Goal: Task Accomplishment & Management: Manage account settings

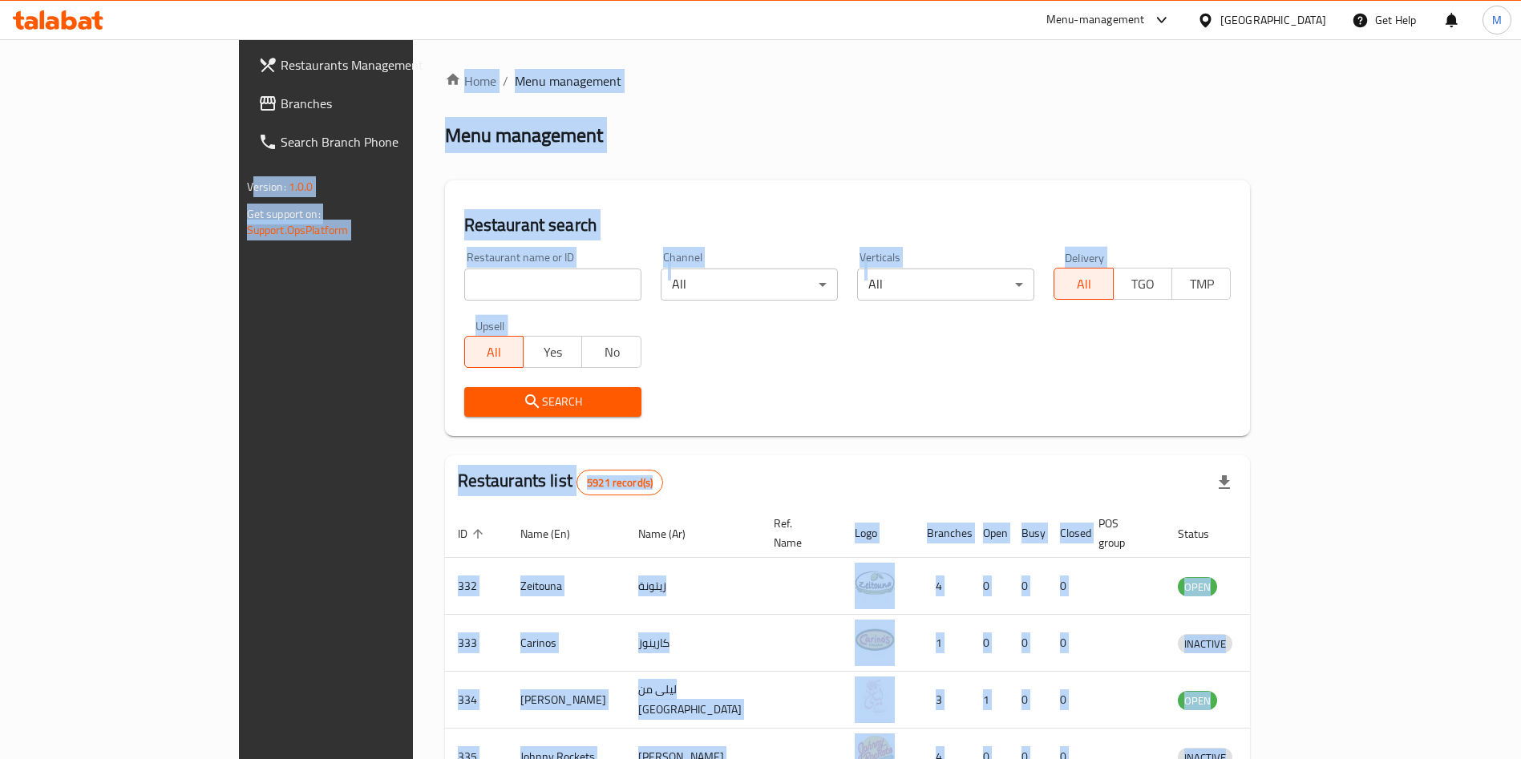
drag, startPoint x: 470, startPoint y: 266, endPoint x: 468, endPoint y: 278, distance: 12.1
click at [470, 268] on div "Restaurant name or ID Restaurant name or ID" at bounding box center [552, 276] width 177 height 49
click at [468, 278] on input "search" at bounding box center [552, 285] width 177 height 32
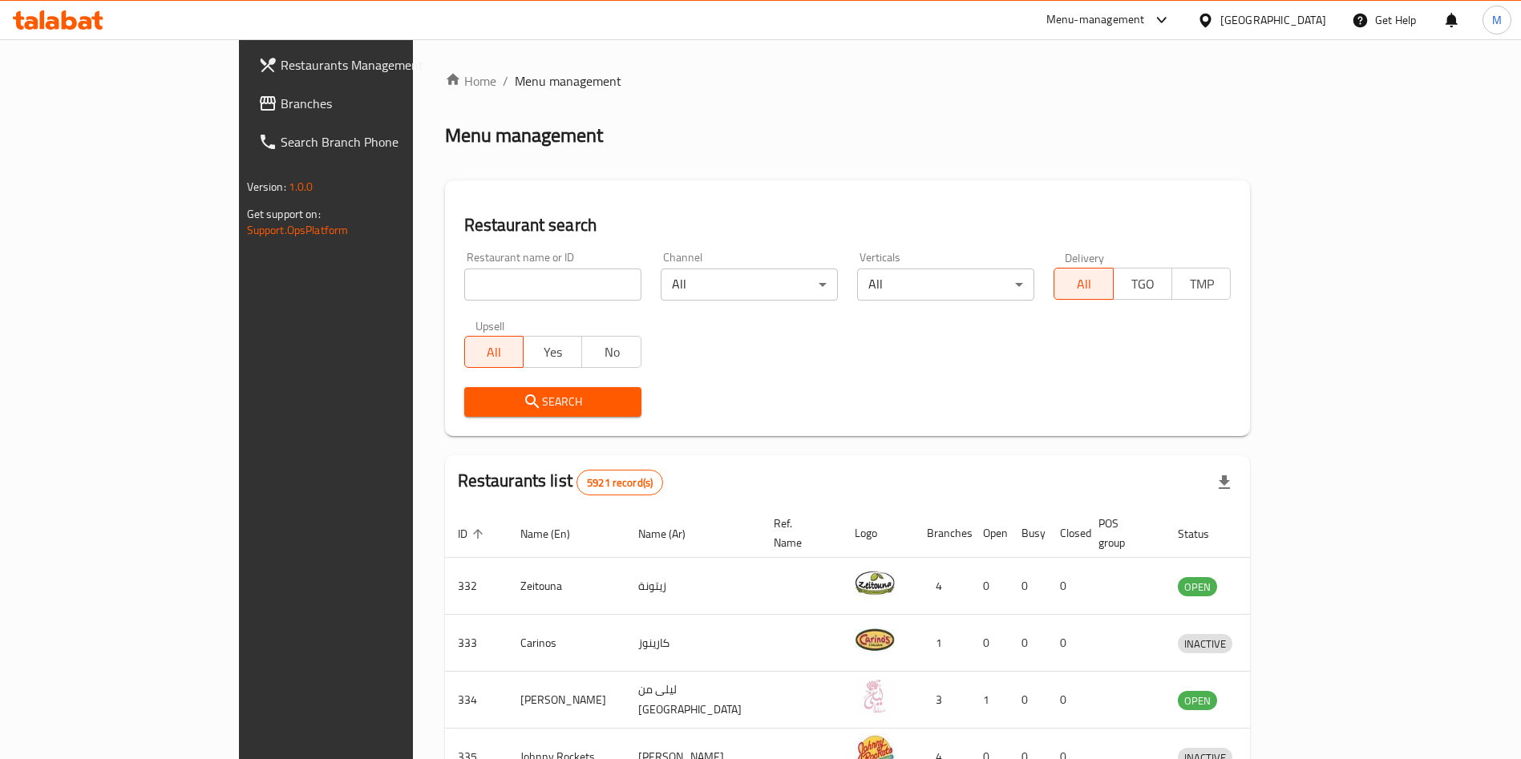
click at [468, 278] on input "search" at bounding box center [552, 285] width 177 height 32
type input "[PERSON_NAME]"
click button "Search" at bounding box center [552, 402] width 177 height 30
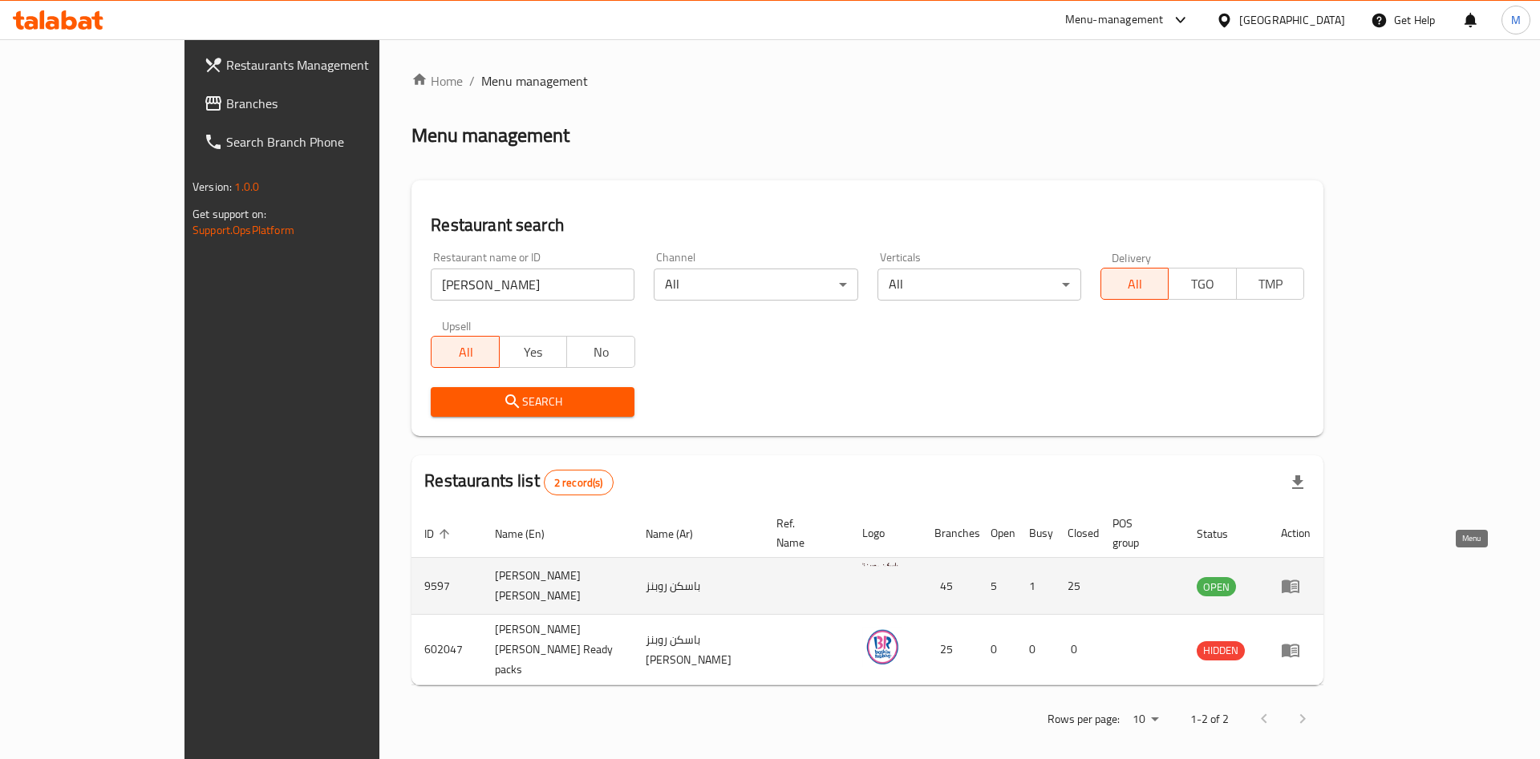
click at [1310, 577] on link "enhanced table" at bounding box center [1296, 586] width 30 height 19
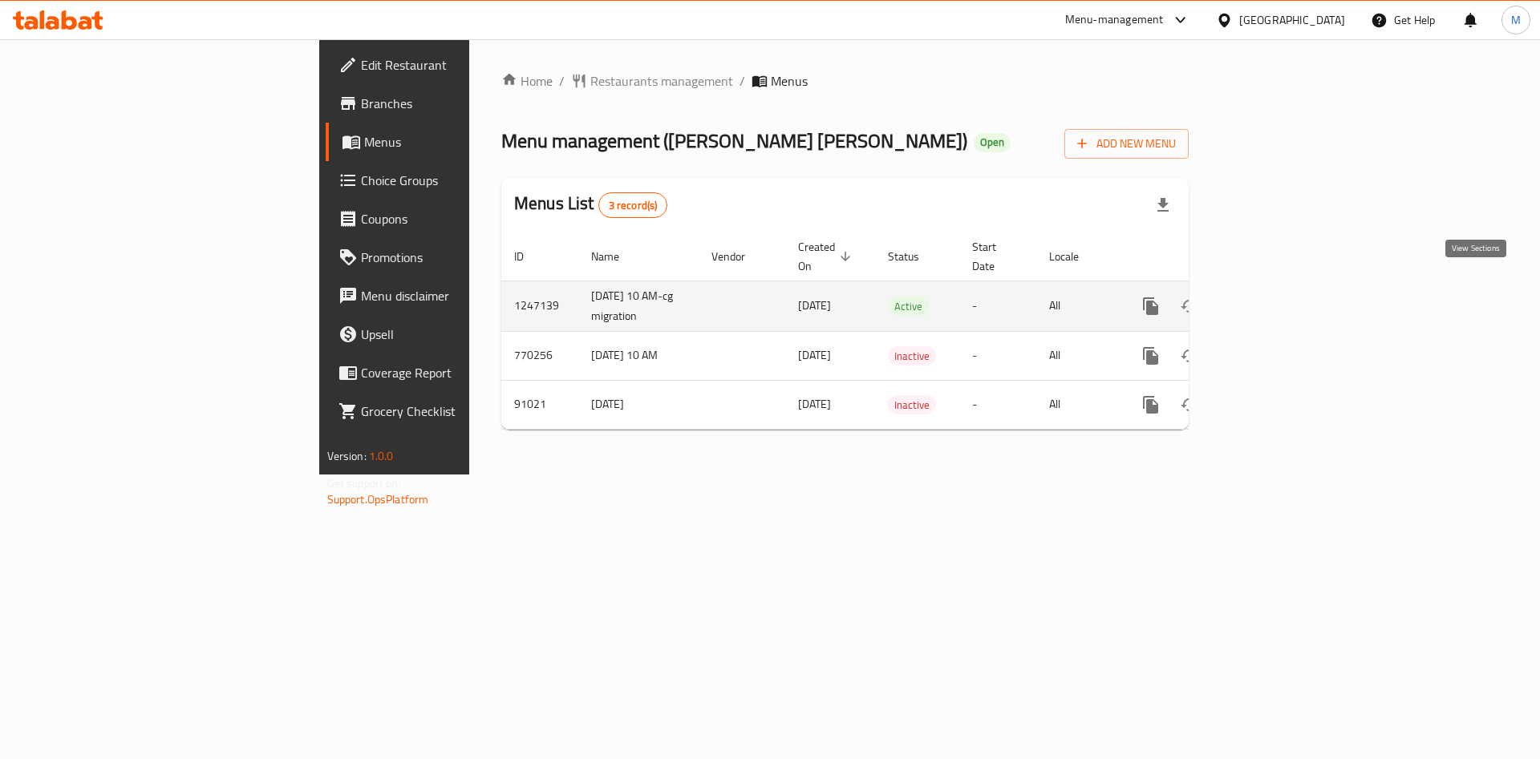
click at [1276, 297] on icon "enhanced table" at bounding box center [1266, 306] width 19 height 19
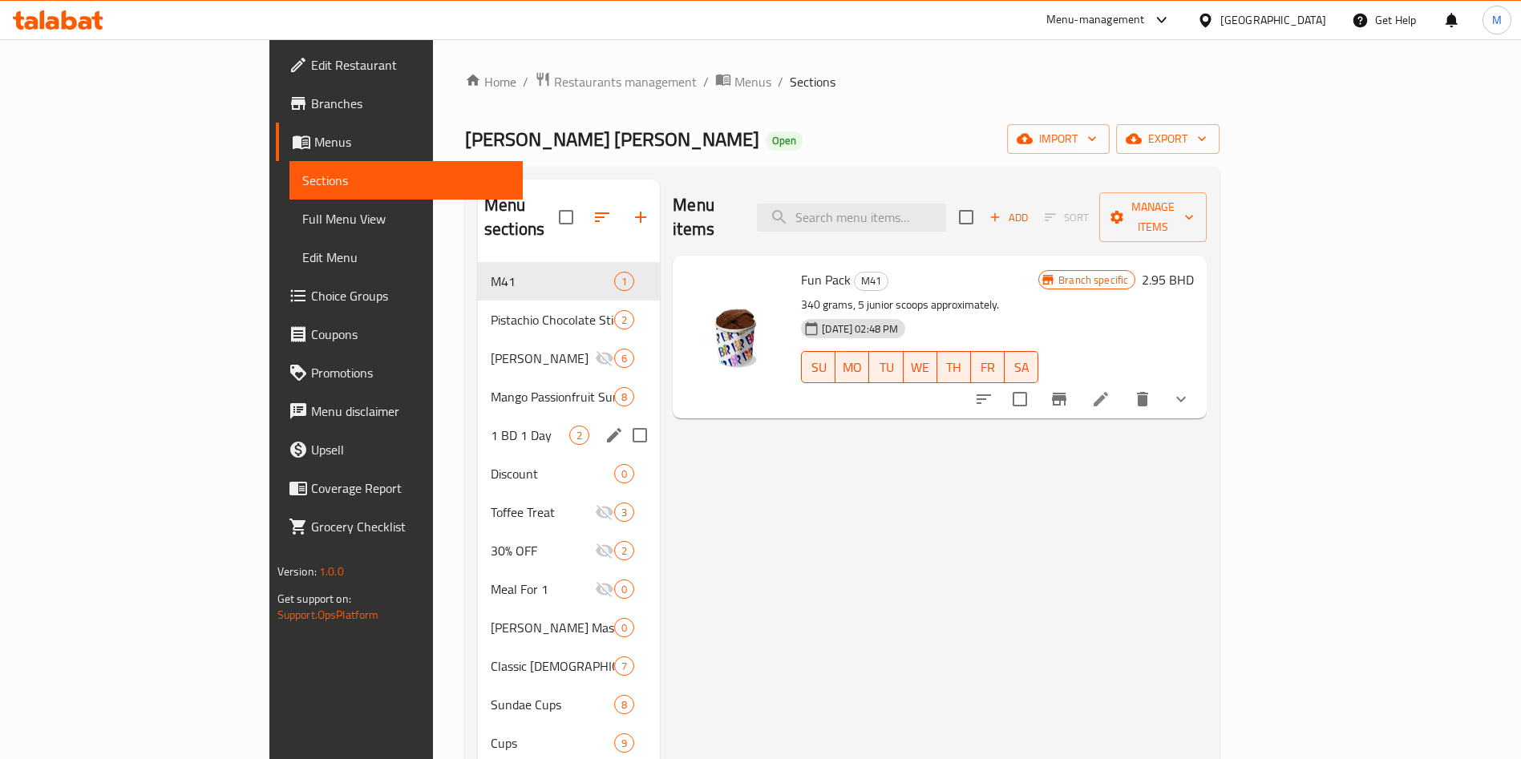
click at [478, 416] on div "1 BD 1 Day 2" at bounding box center [569, 435] width 182 height 38
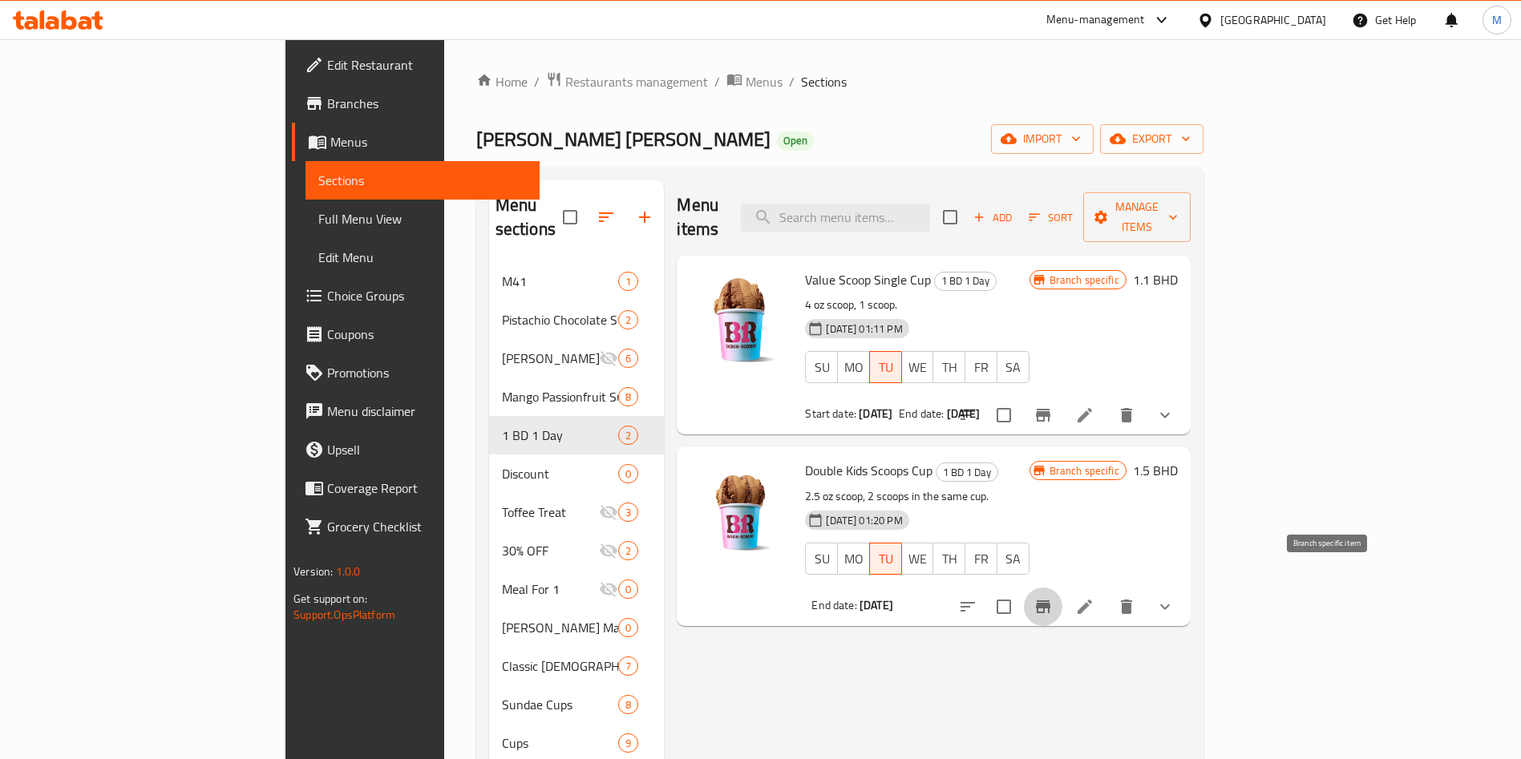
click at [1053, 597] on icon "Branch-specific-item" at bounding box center [1043, 606] width 19 height 19
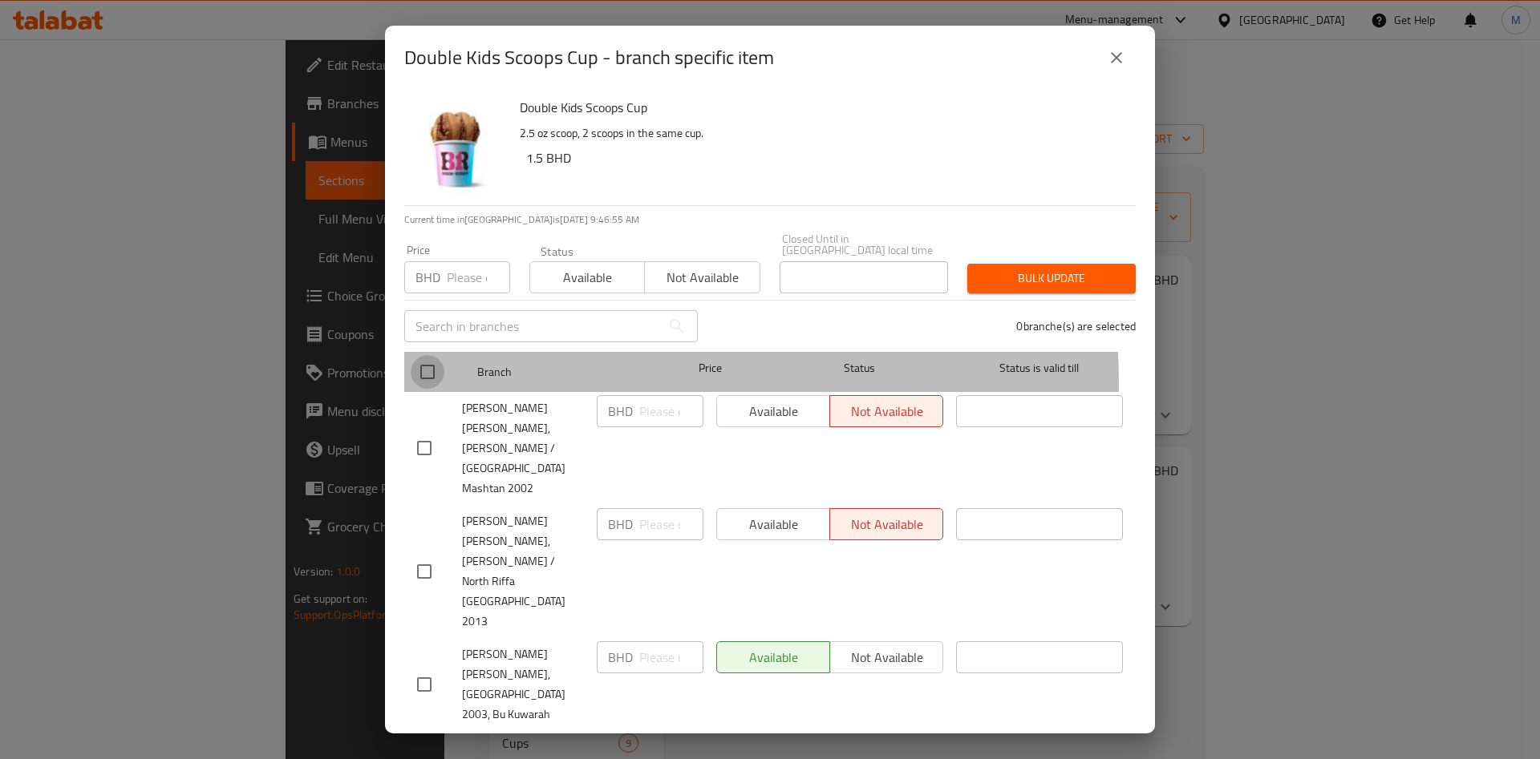
click at [428, 375] on input "checkbox" at bounding box center [428, 372] width 34 height 34
checkbox input "true"
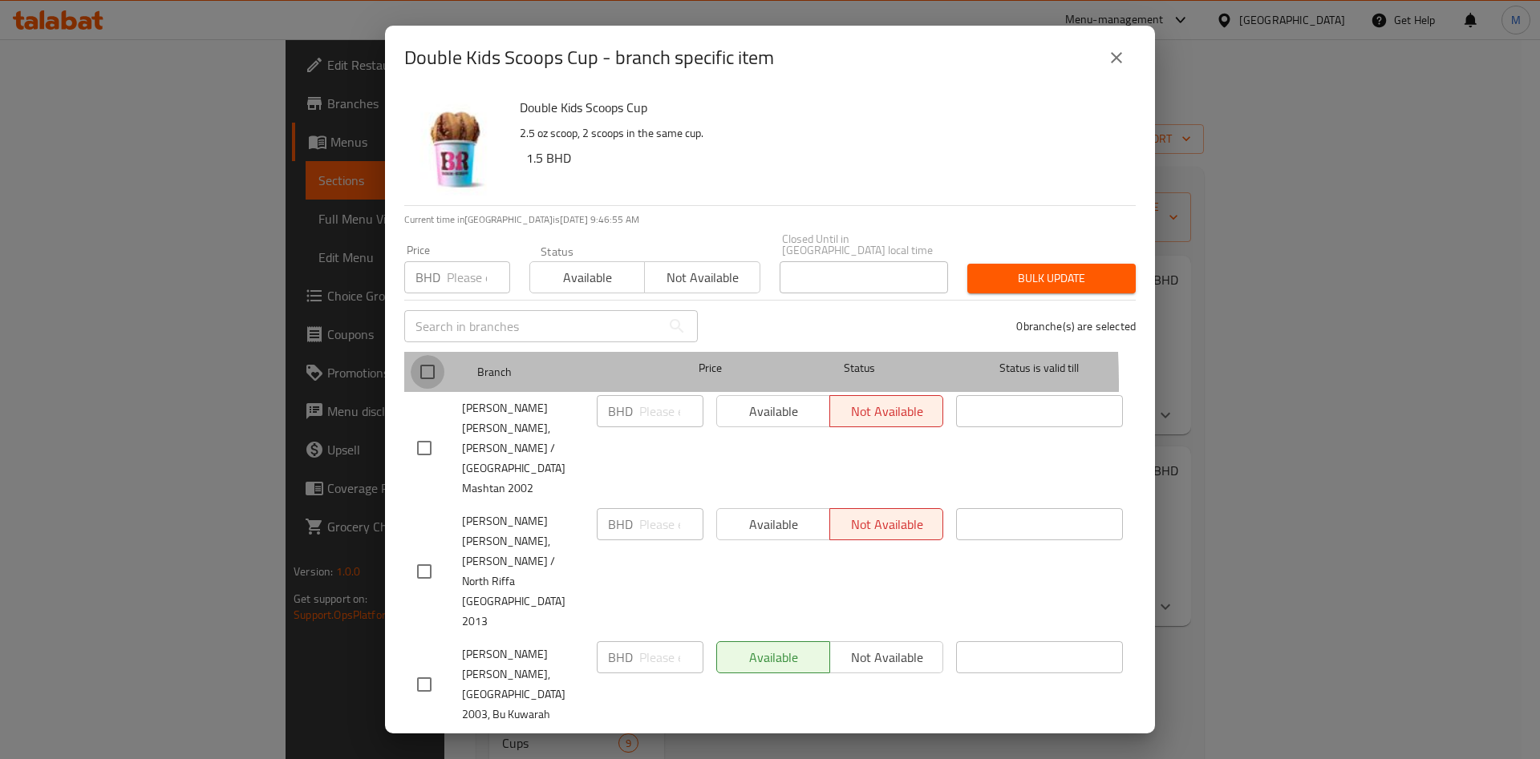
checkbox input "true"
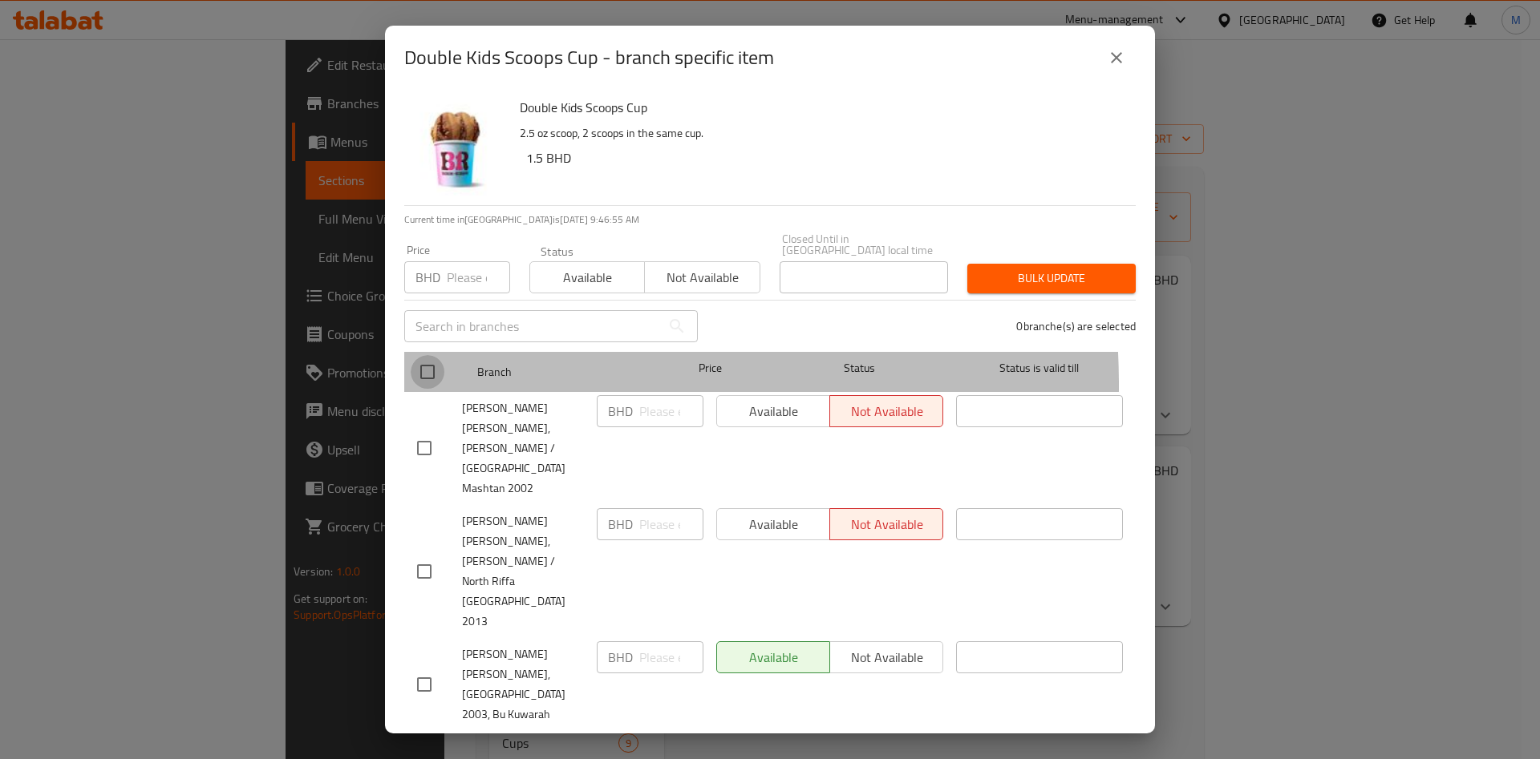
checkbox input "true"
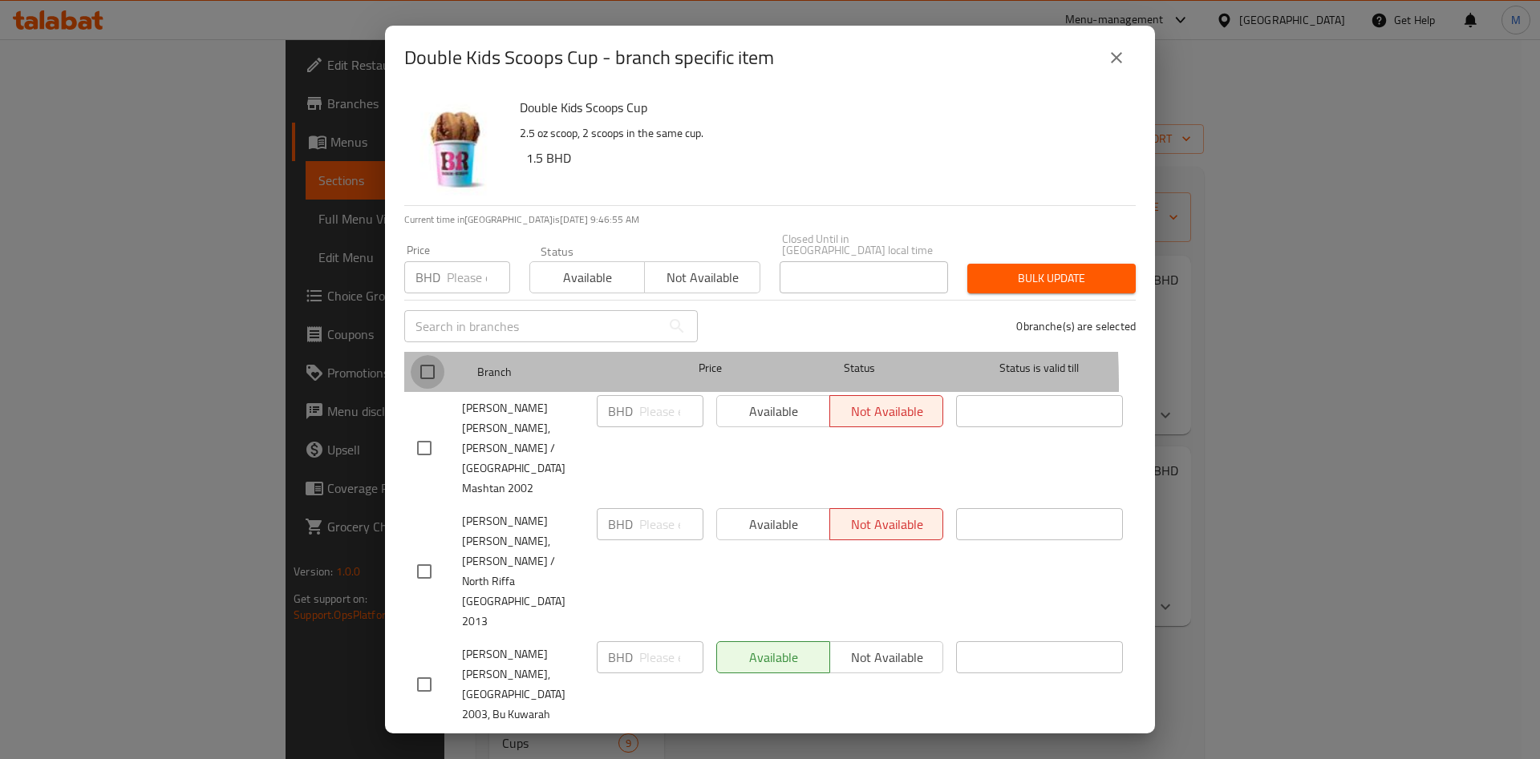
checkbox input "true"
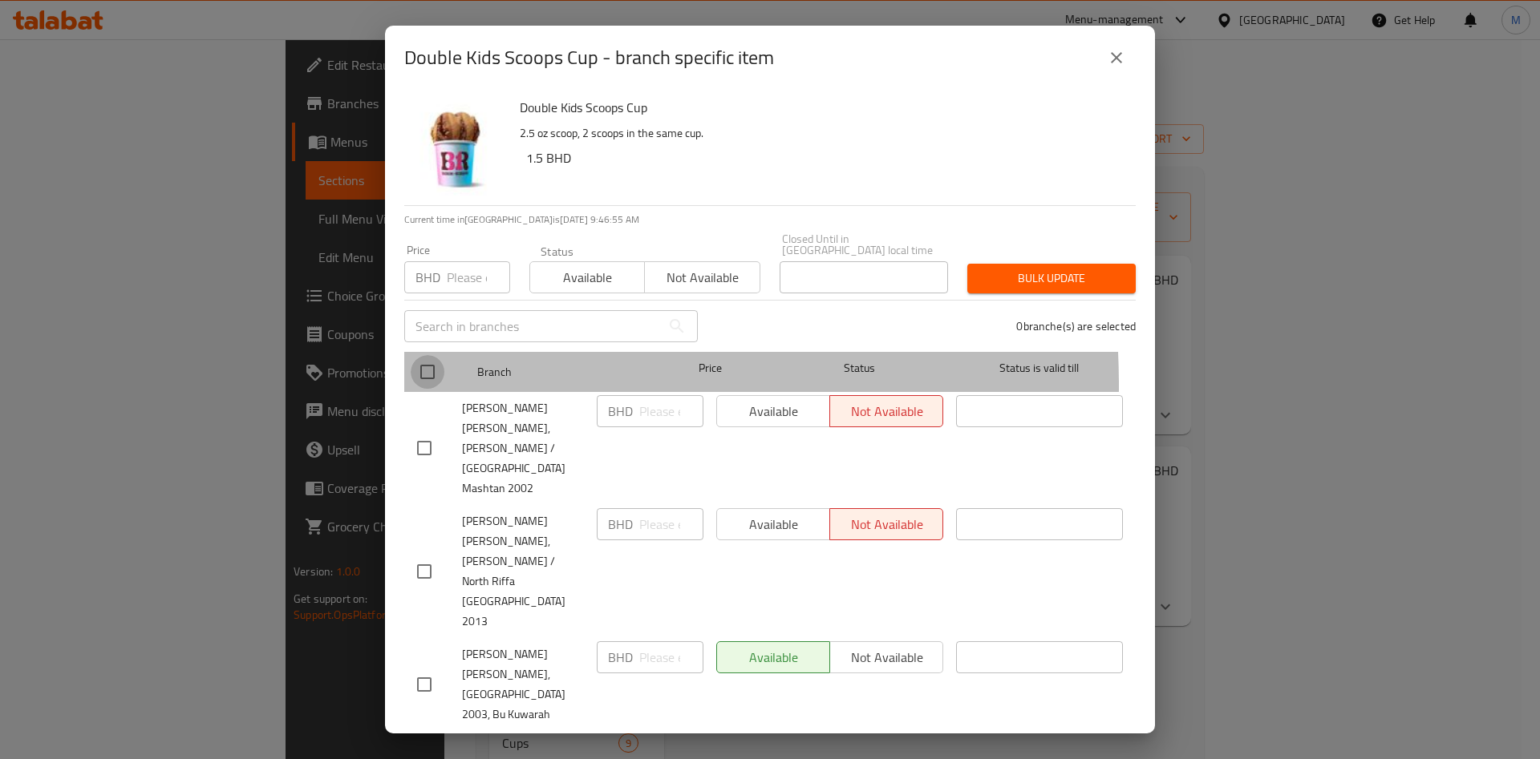
checkbox input "true"
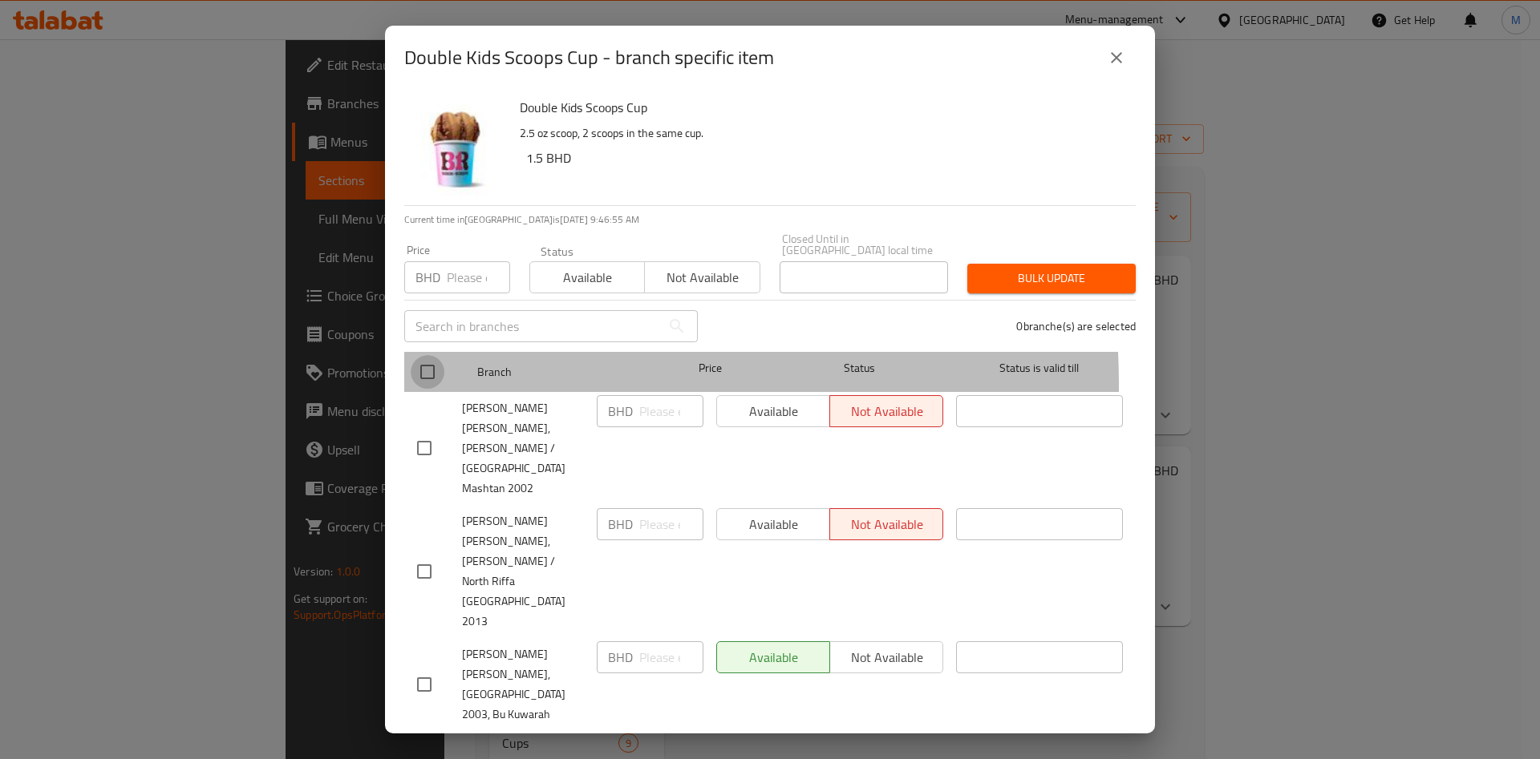
checkbox input "true"
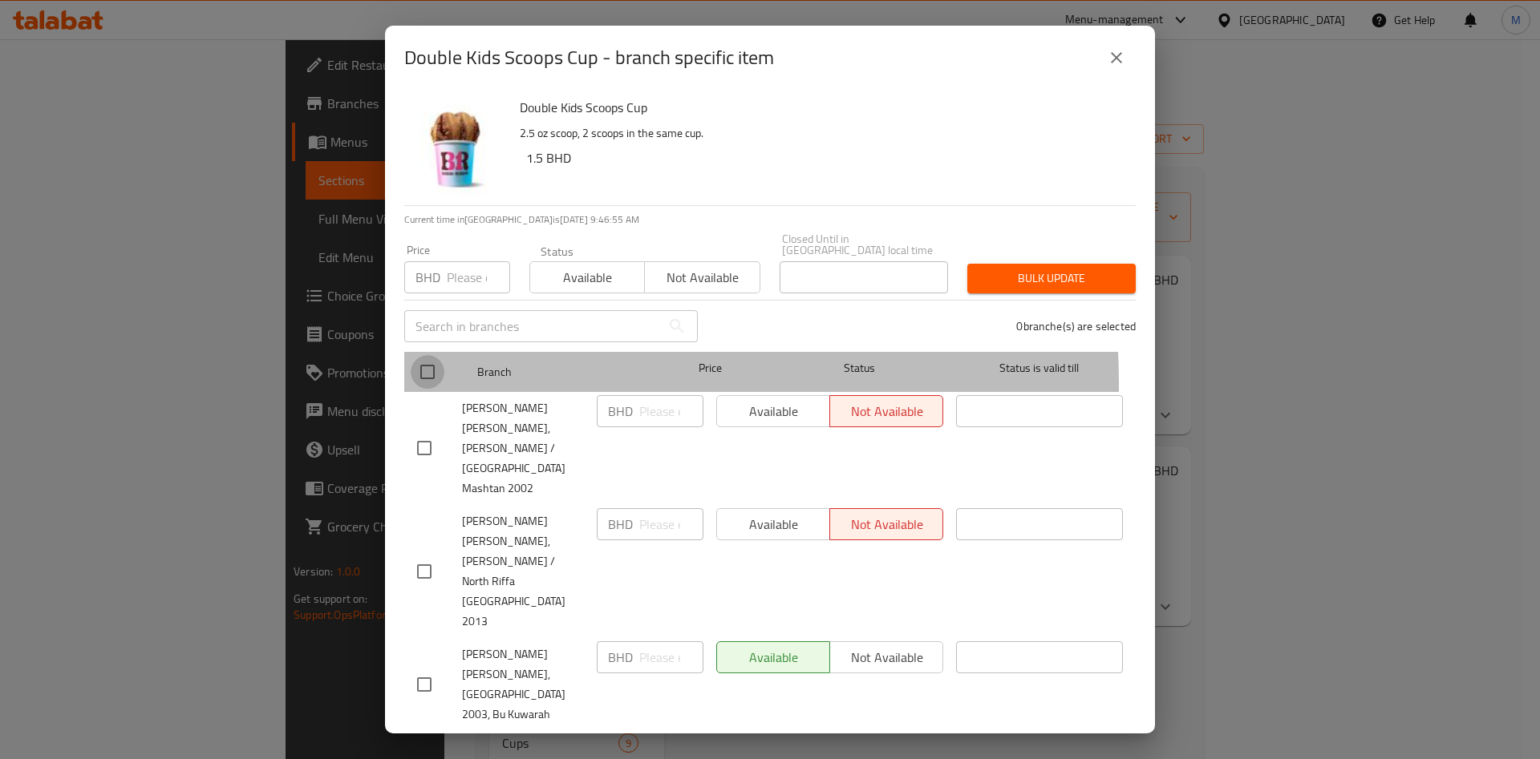
checkbox input "true"
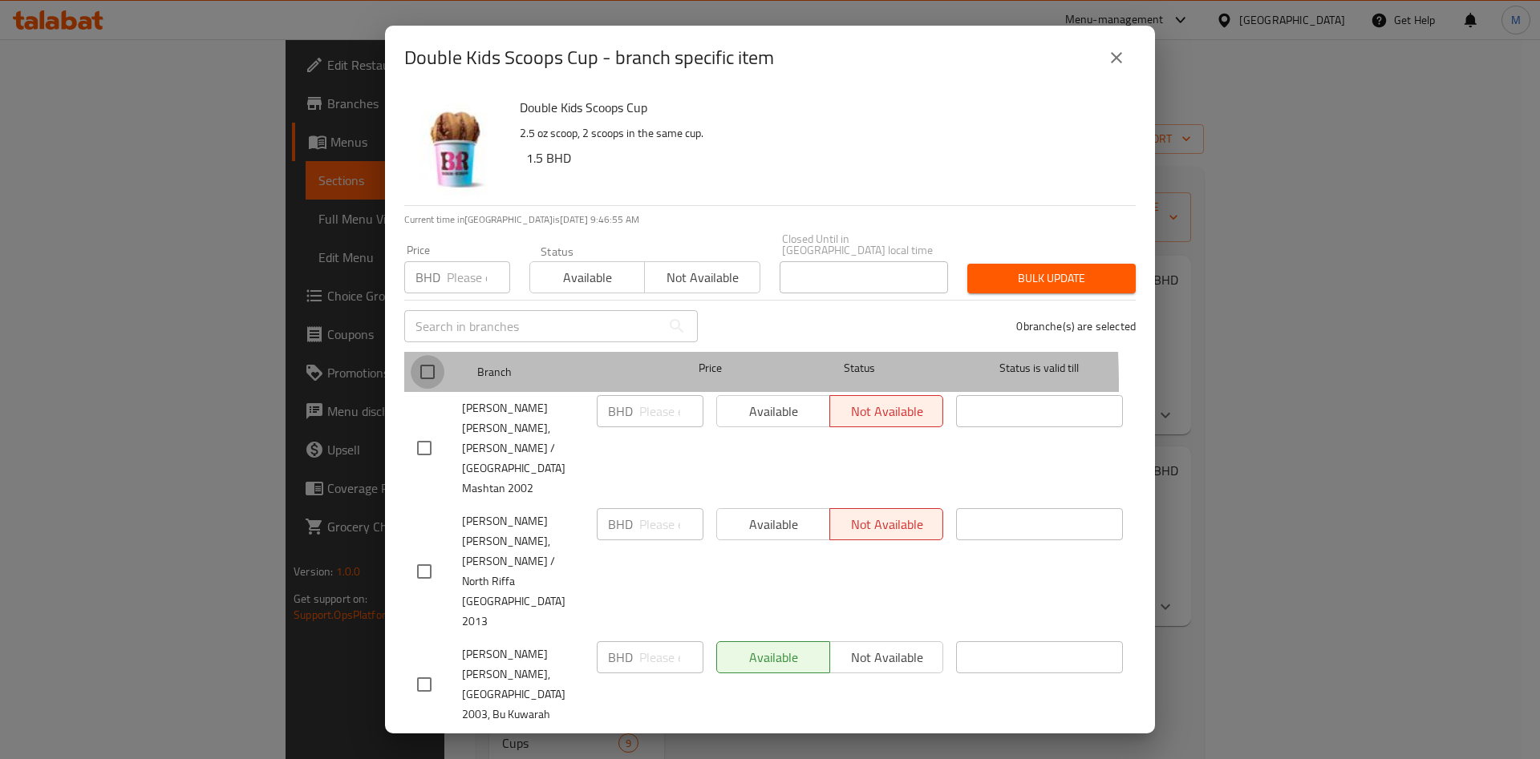
checkbox input "true"
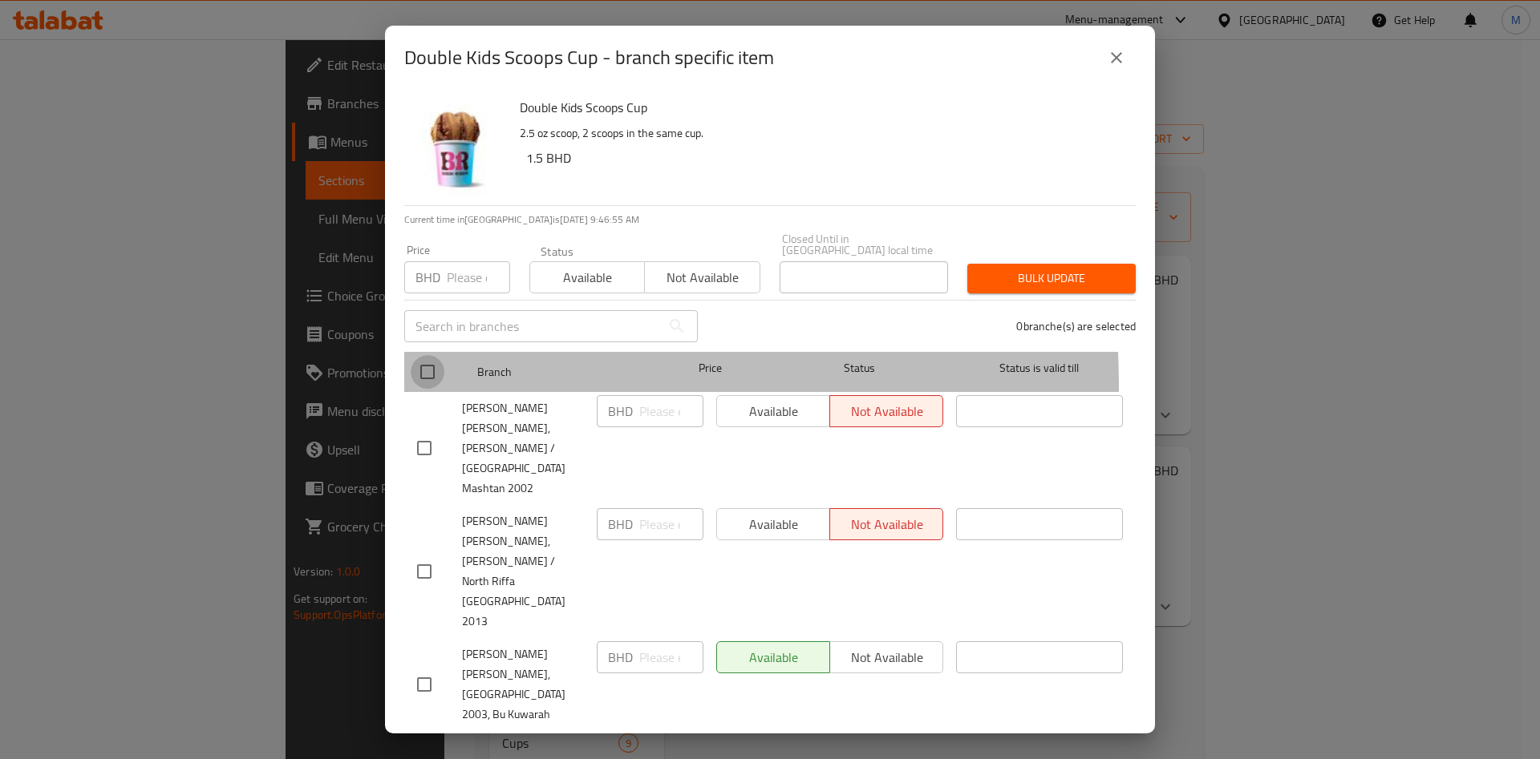
checkbox input "true"
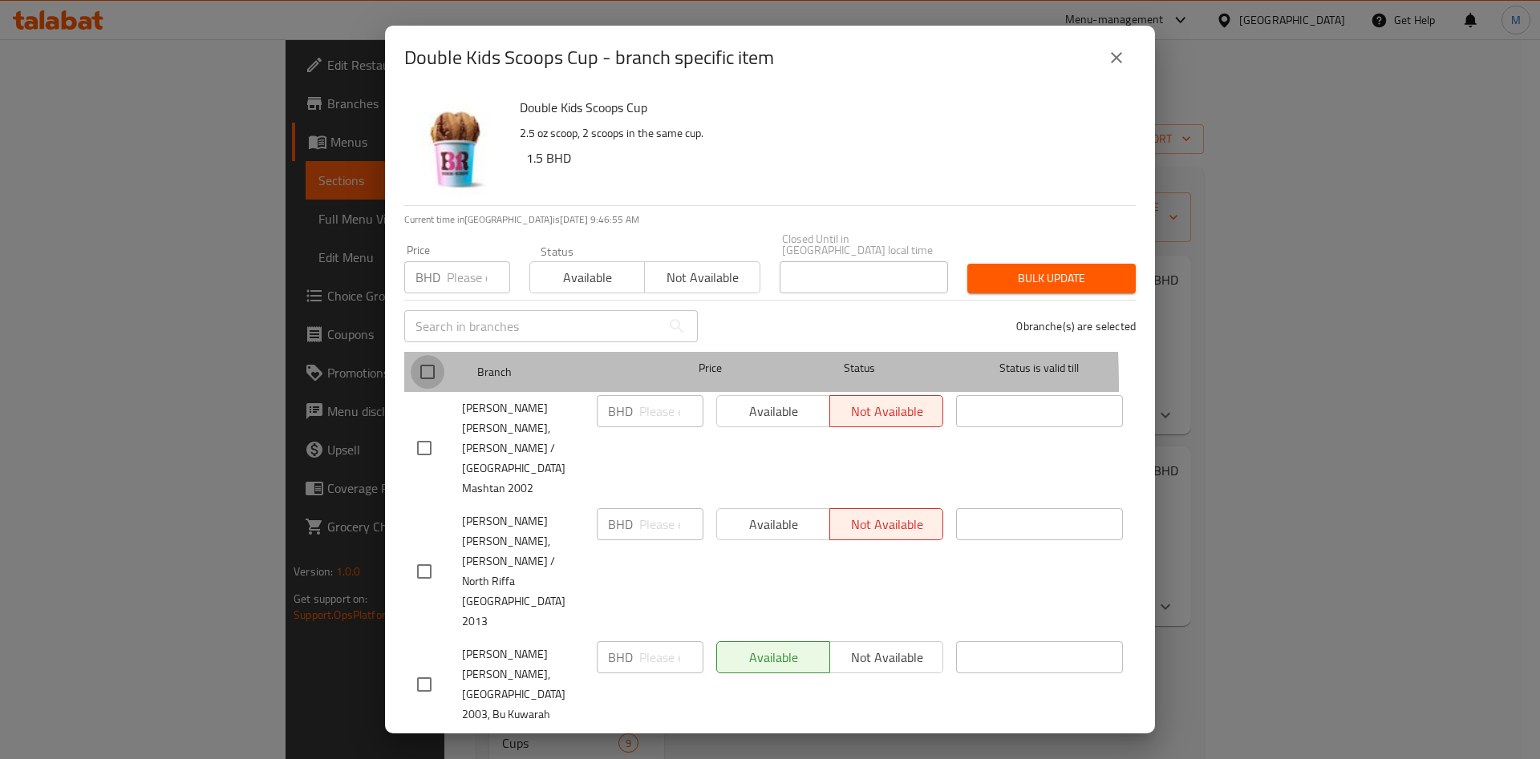
checkbox input "true"
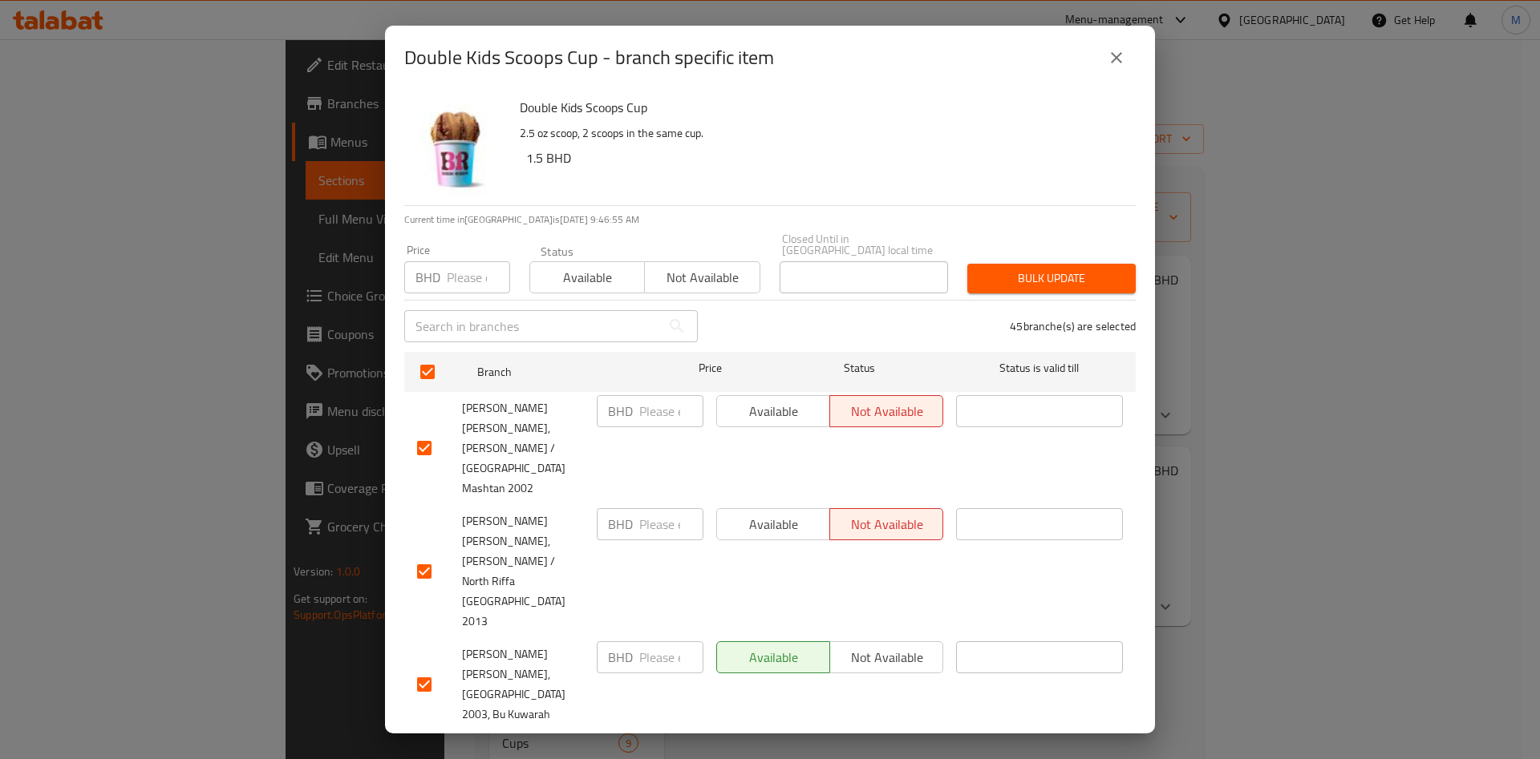
click at [571, 268] on span "Available" at bounding box center [588, 277] width 102 height 23
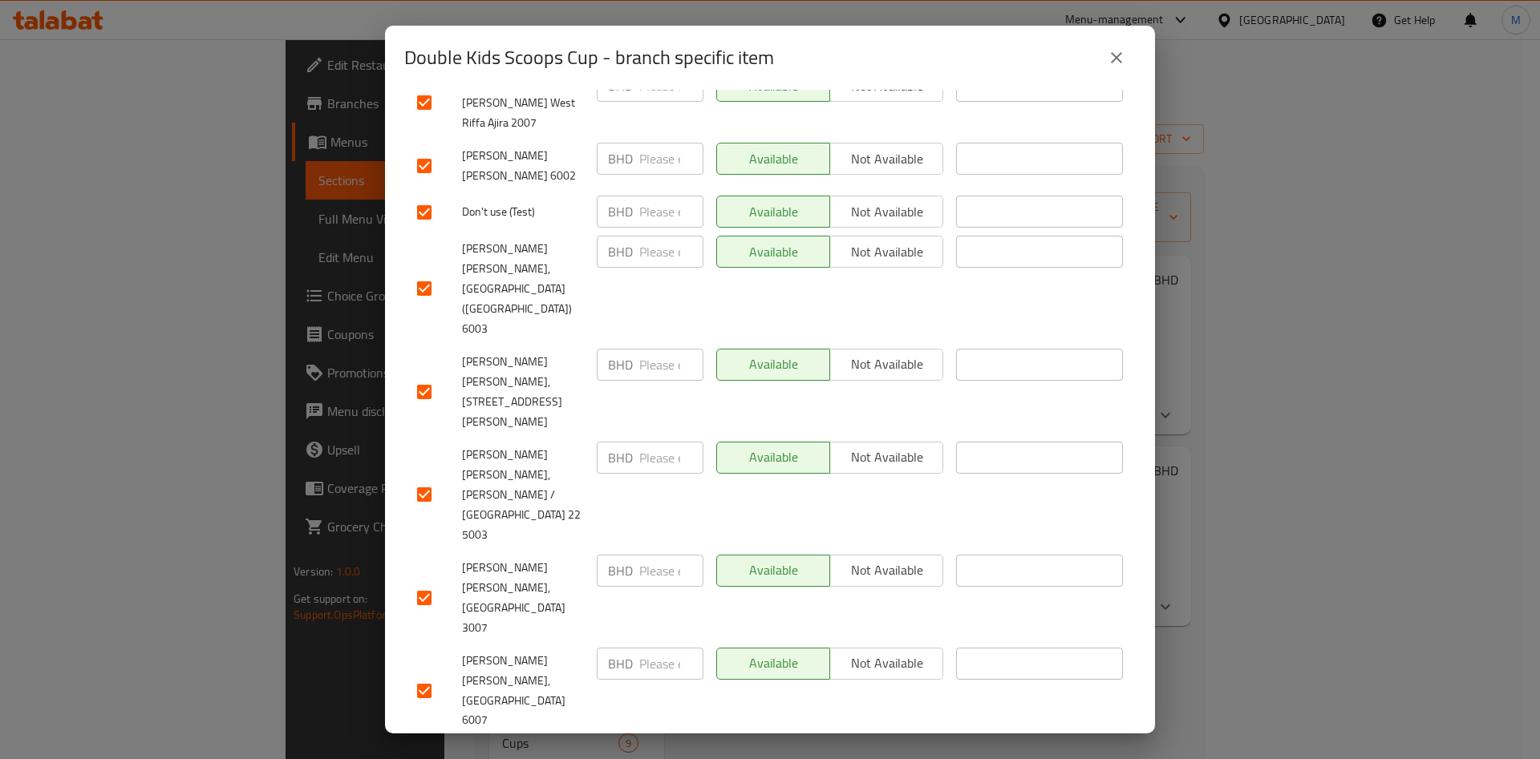
scroll to position [2154, 0]
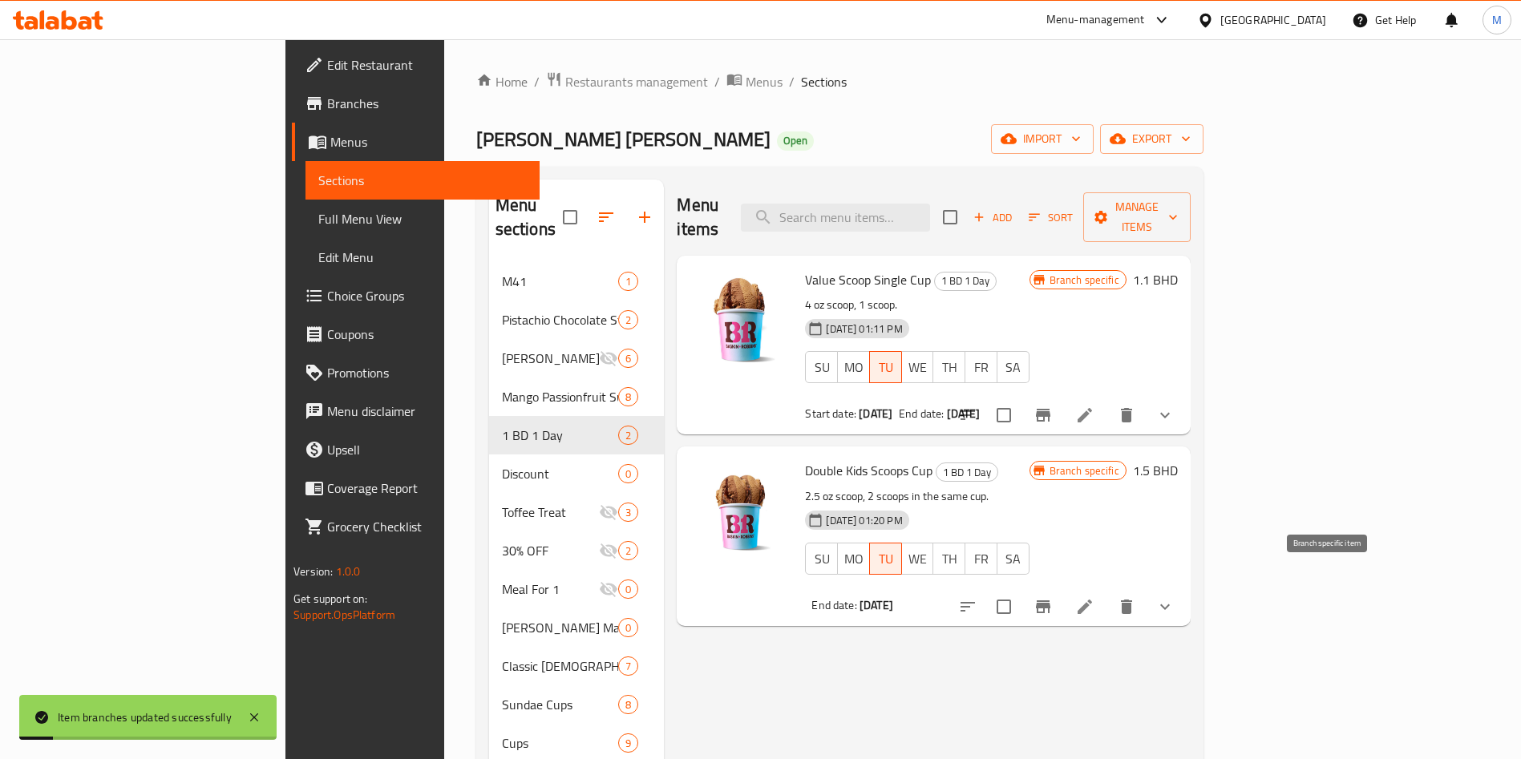
click at [1063, 593] on button "Branch-specific-item" at bounding box center [1043, 607] width 38 height 38
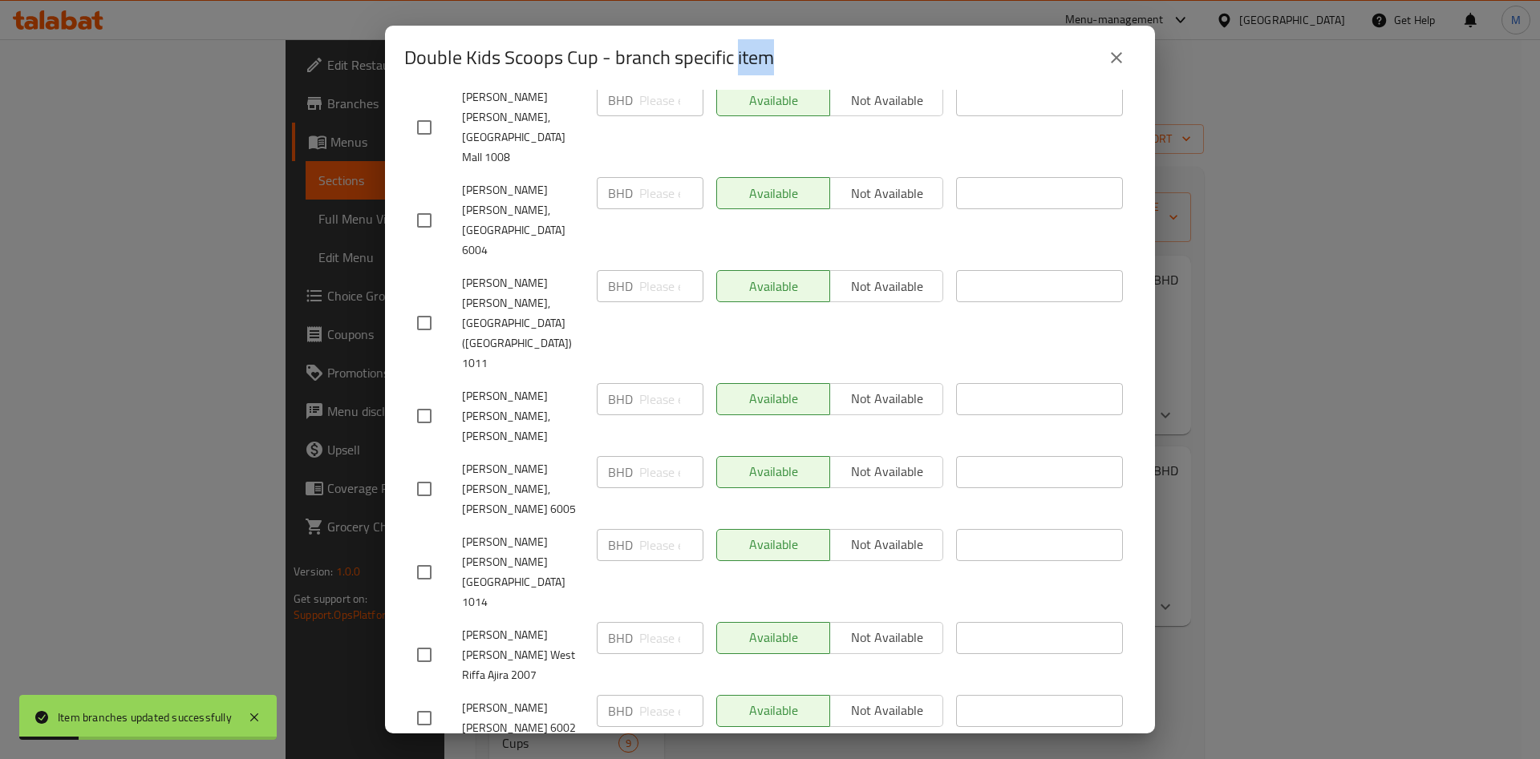
scroll to position [1203, 0]
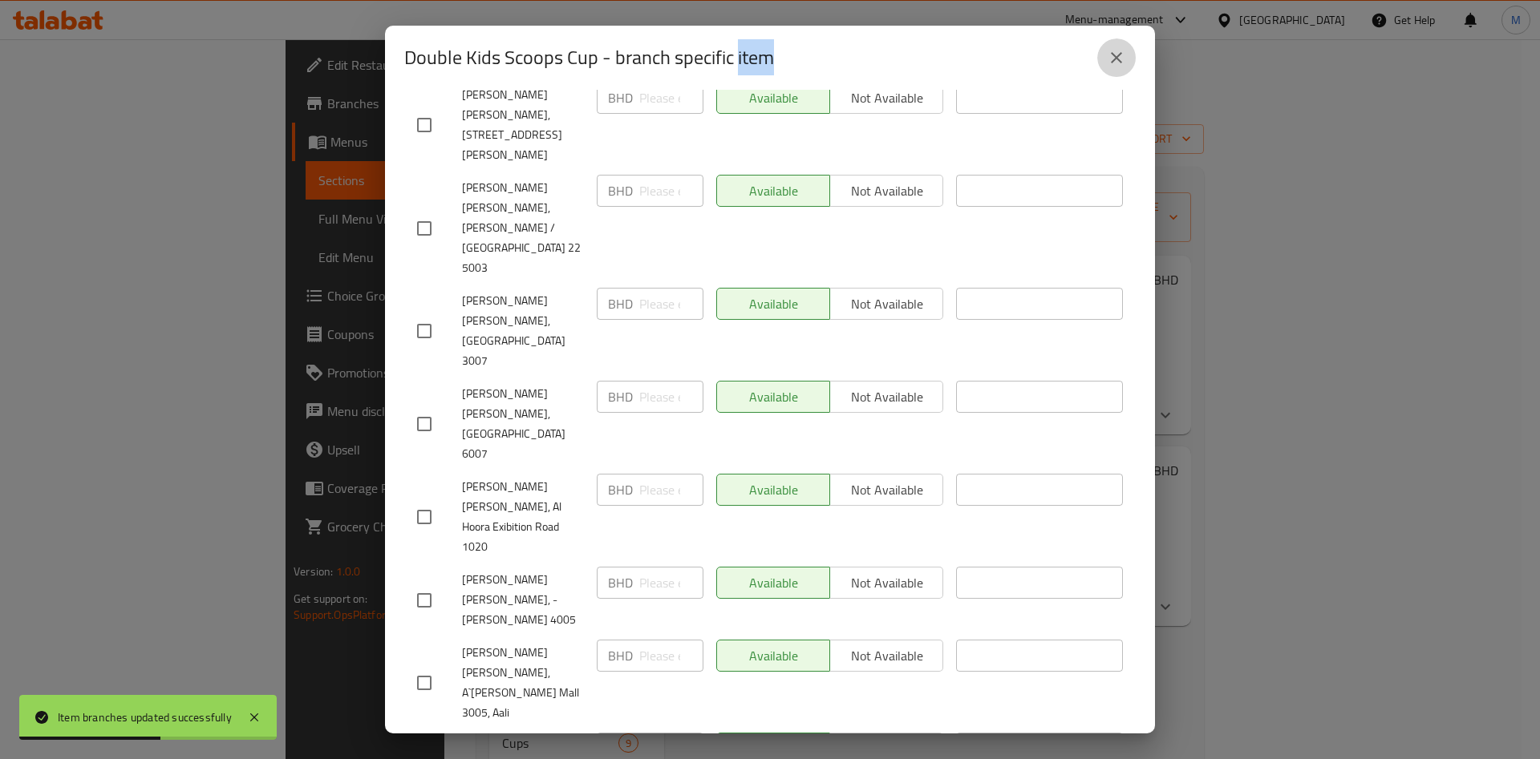
click at [1131, 63] on button "close" at bounding box center [1116, 57] width 38 height 38
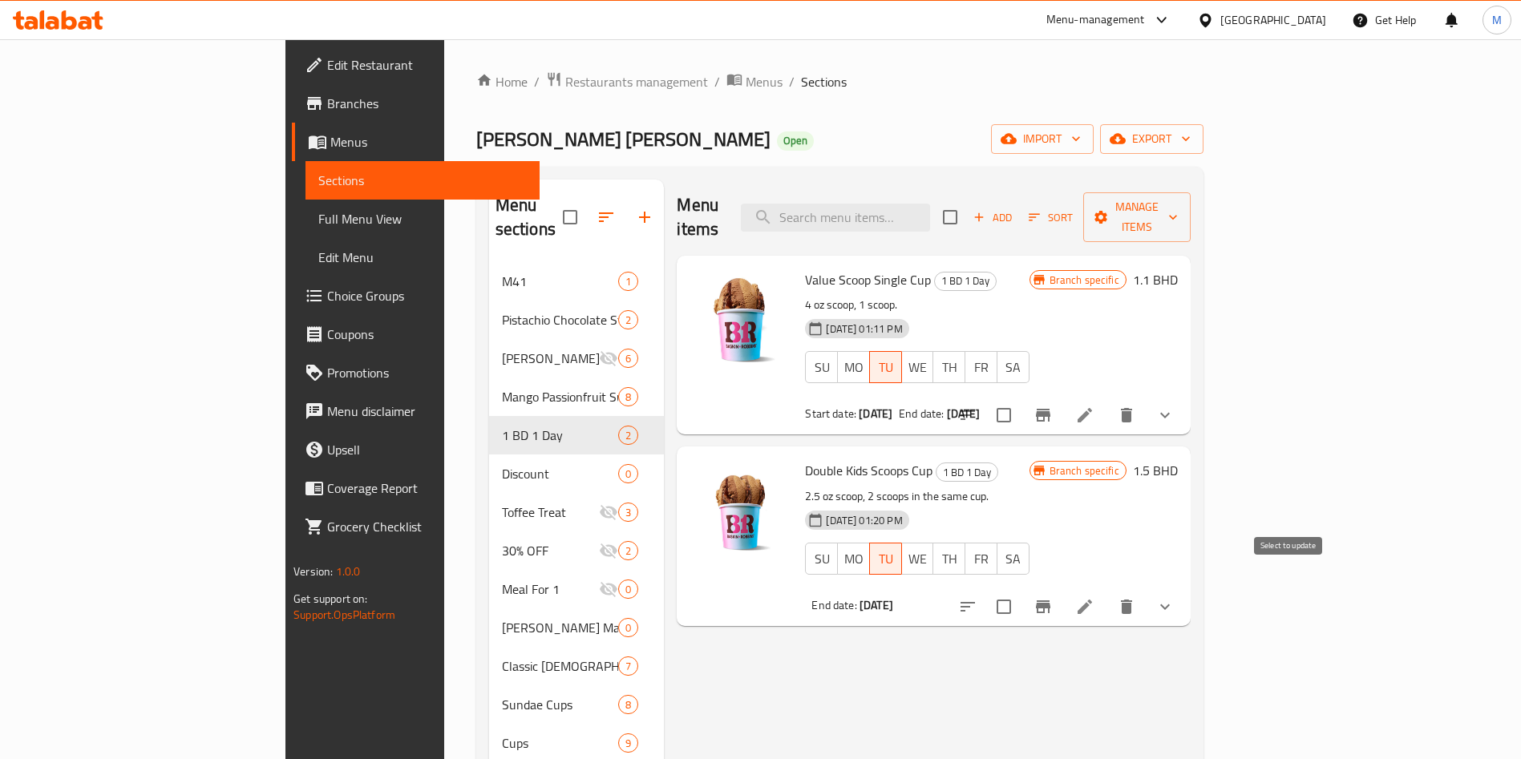
click at [1021, 590] on input "checkbox" at bounding box center [1004, 607] width 34 height 34
checkbox input "true"
click at [1181, 210] on icon "button" at bounding box center [1173, 217] width 16 height 16
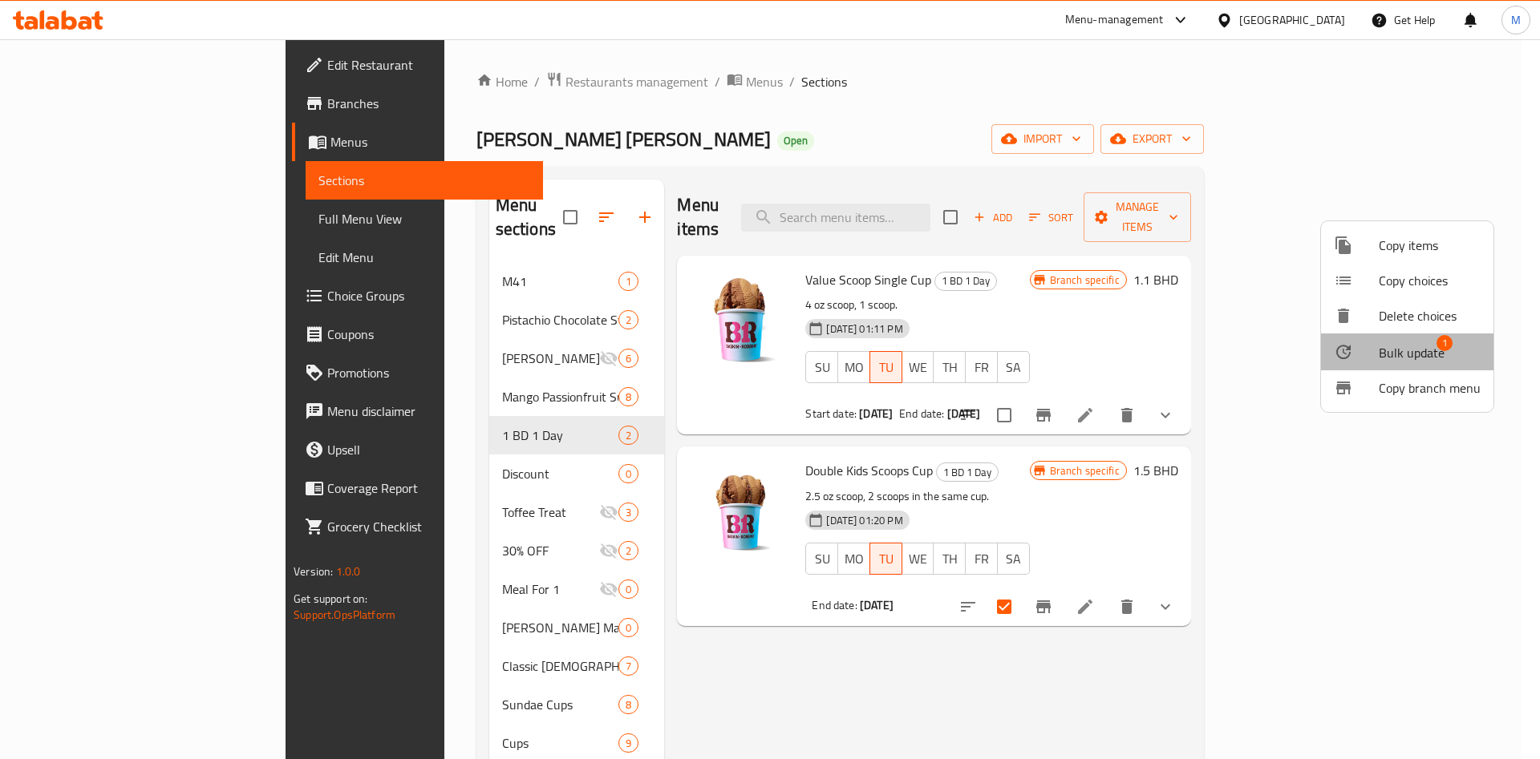
click at [1425, 351] on span "Bulk update" at bounding box center [1412, 352] width 66 height 19
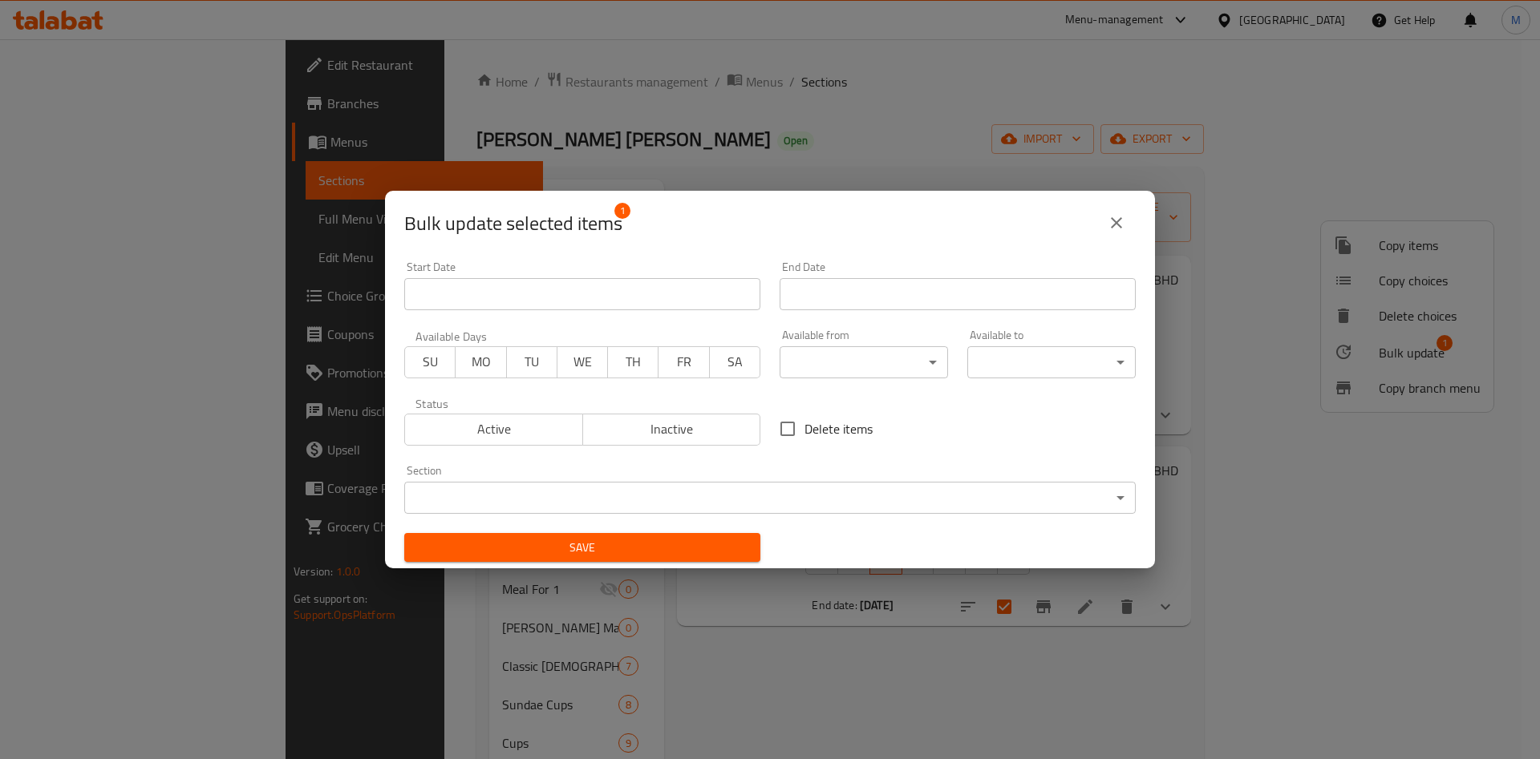
click at [523, 431] on span "Active" at bounding box center [493, 429] width 165 height 23
click at [527, 364] on span "TU" at bounding box center [532, 361] width 38 height 23
click at [527, 416] on button "Active" at bounding box center [493, 430] width 179 height 32
click at [810, 286] on input "Start Date" at bounding box center [958, 294] width 356 height 32
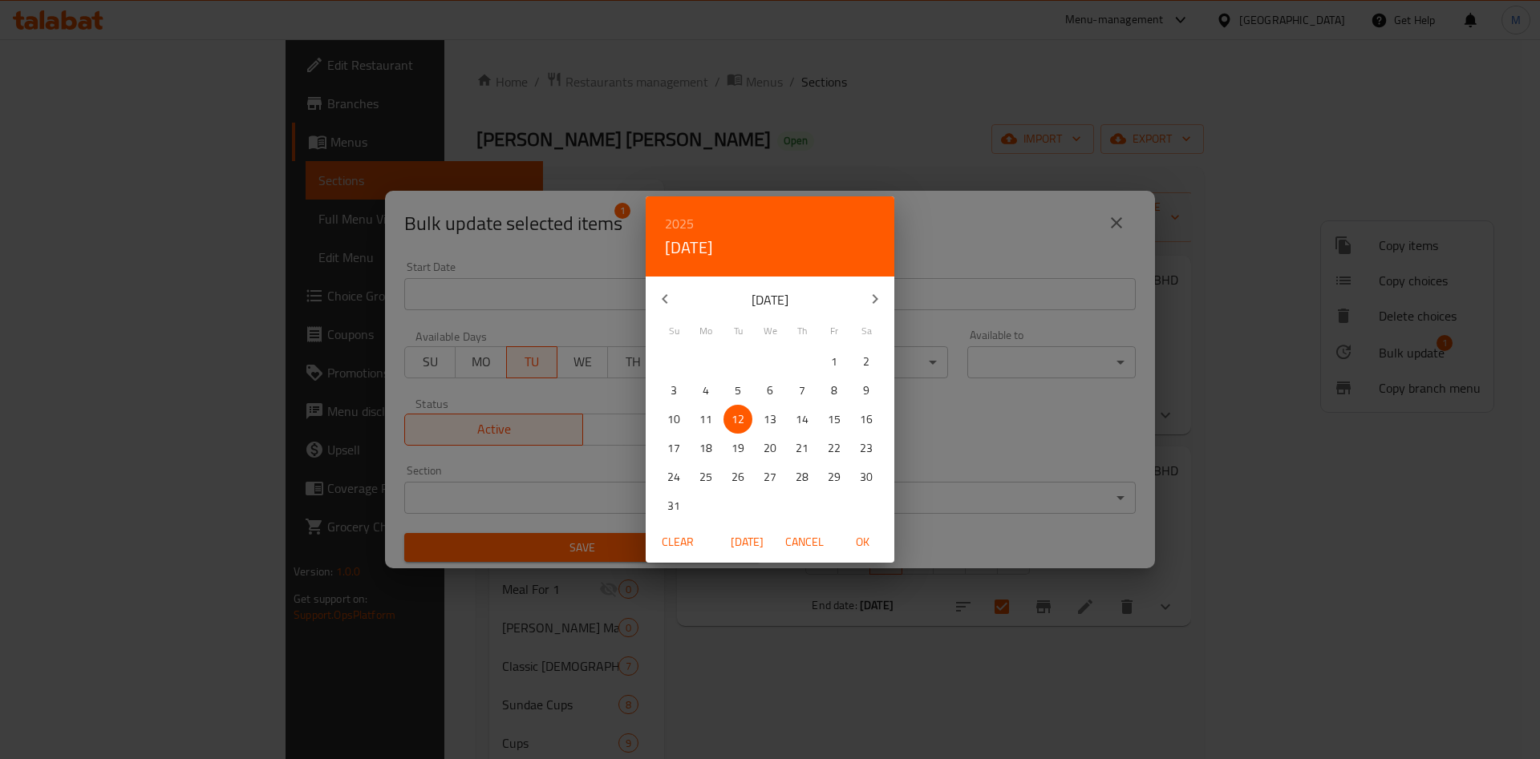
click at [867, 534] on span "OK" at bounding box center [862, 543] width 38 height 20
type input "12-08-2025"
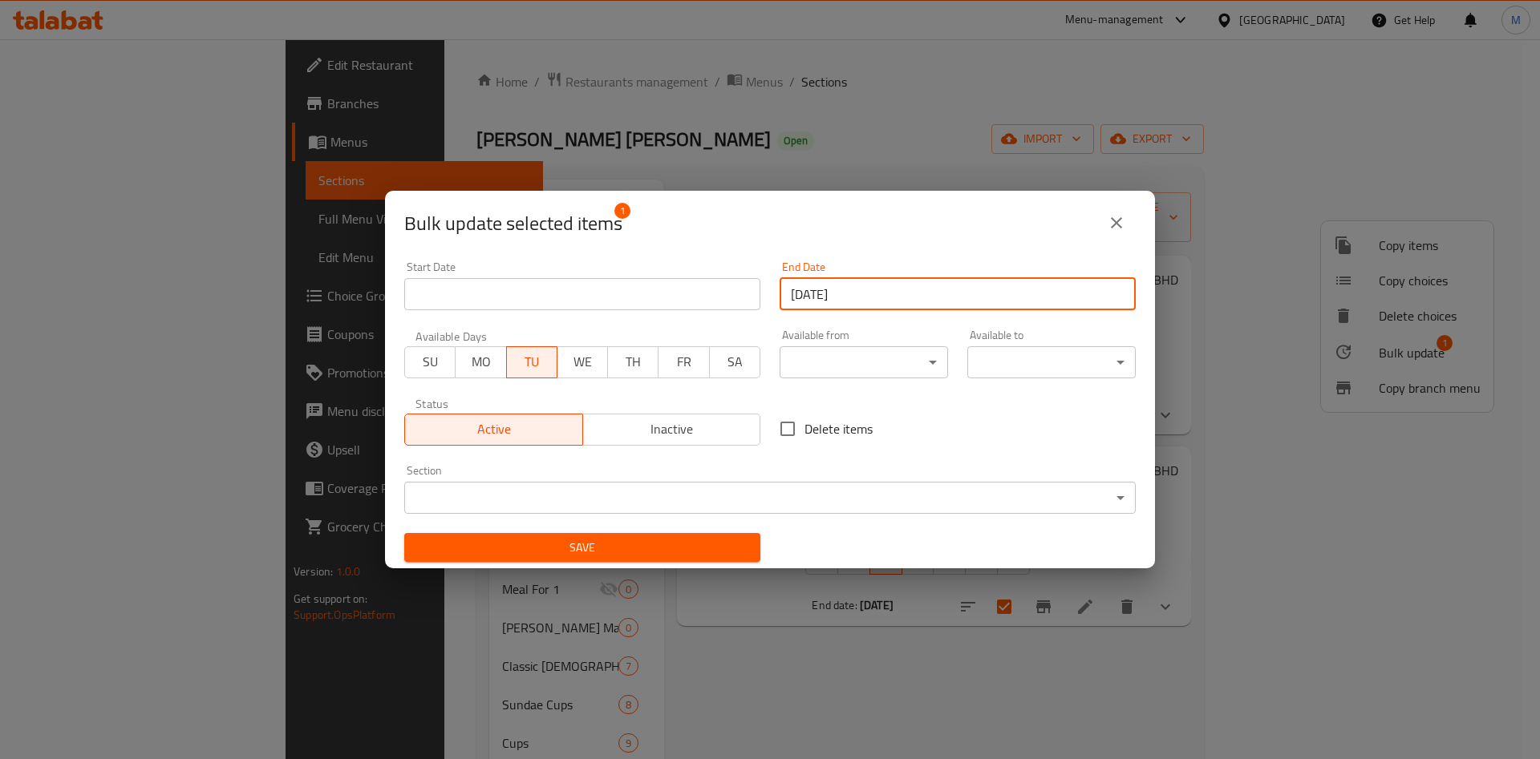
click at [673, 549] on span "Save" at bounding box center [582, 548] width 330 height 20
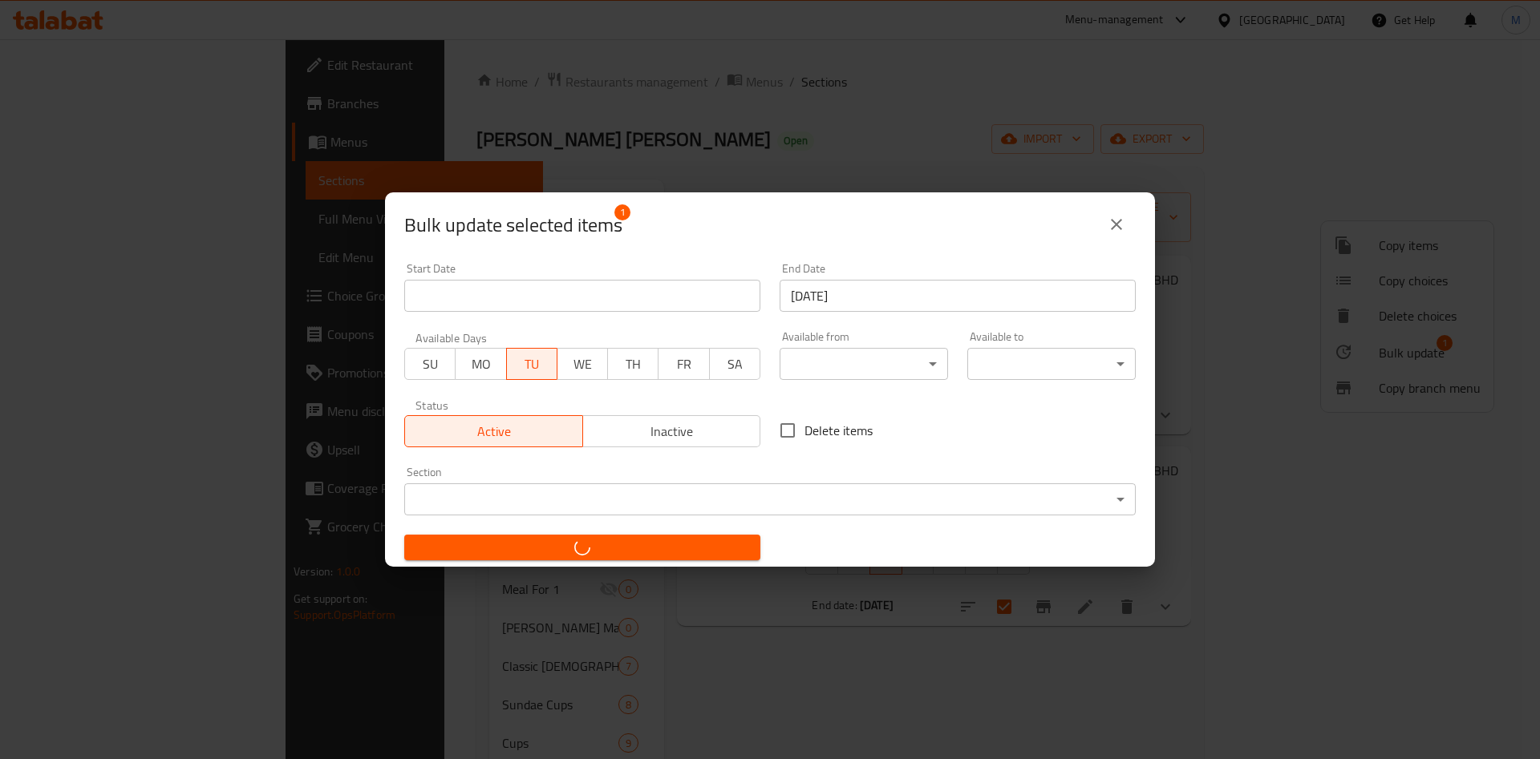
checkbox input "false"
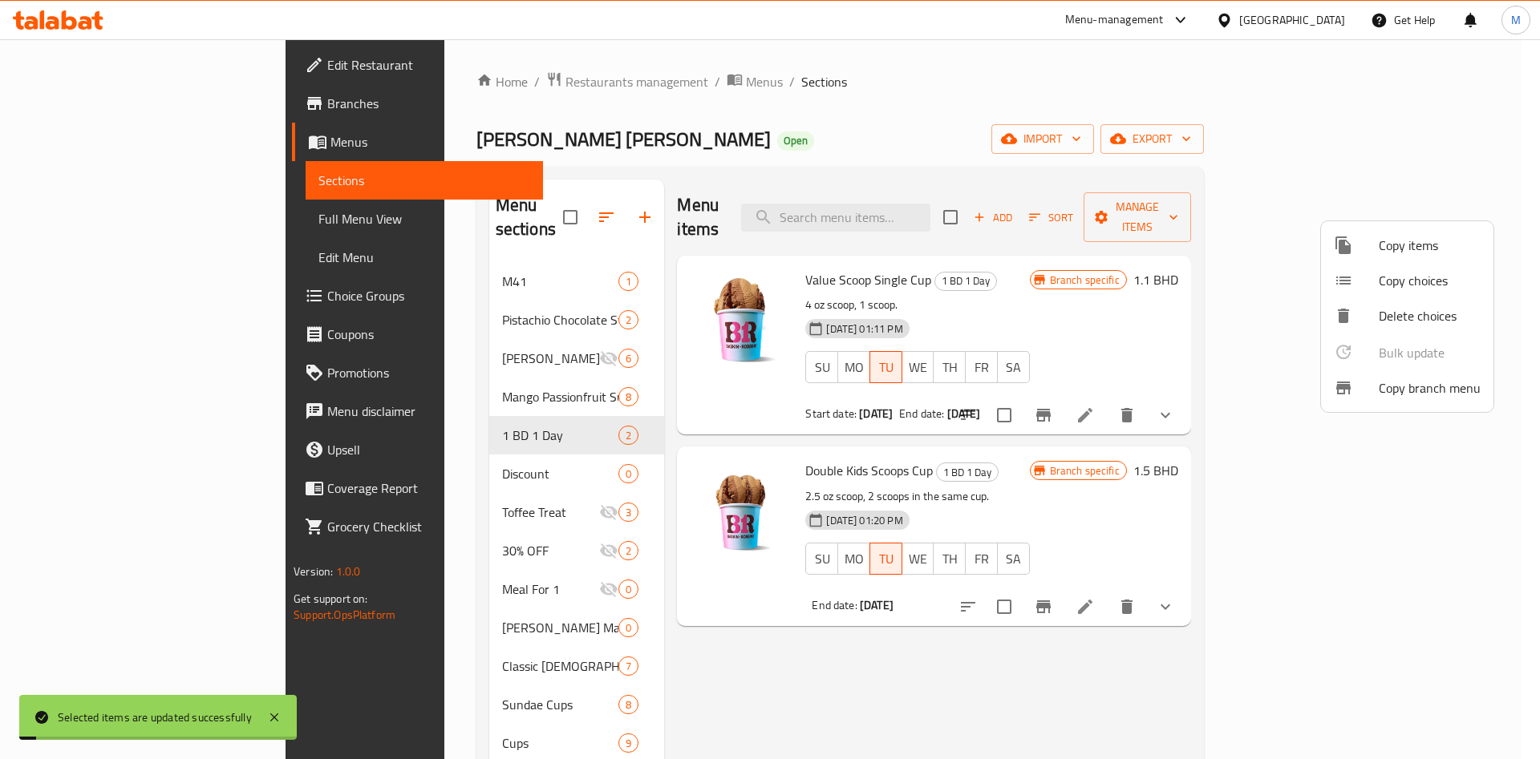
click at [982, 593] on div at bounding box center [770, 379] width 1540 height 759
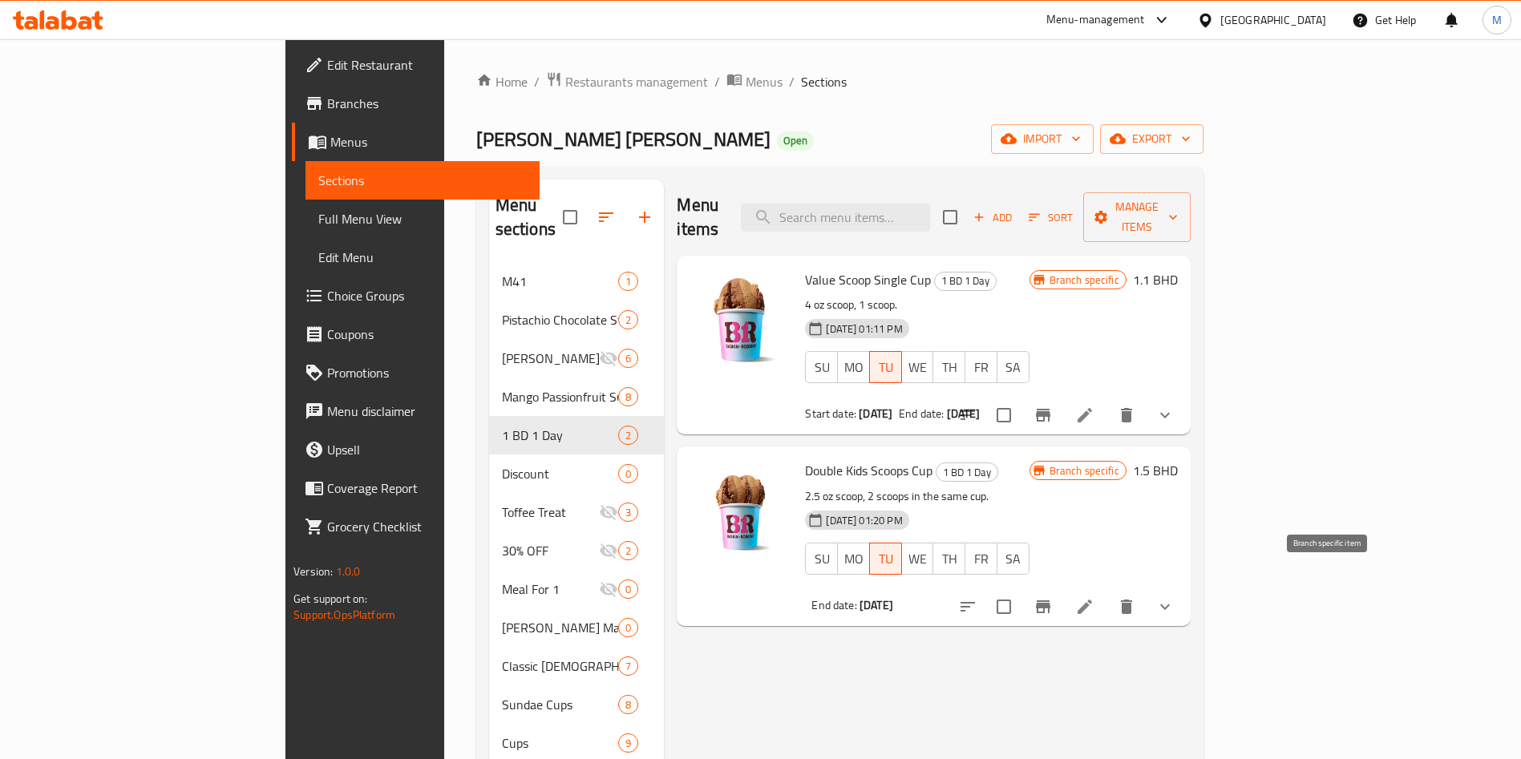
click at [1051, 601] on icon "Branch-specific-item" at bounding box center [1043, 607] width 14 height 13
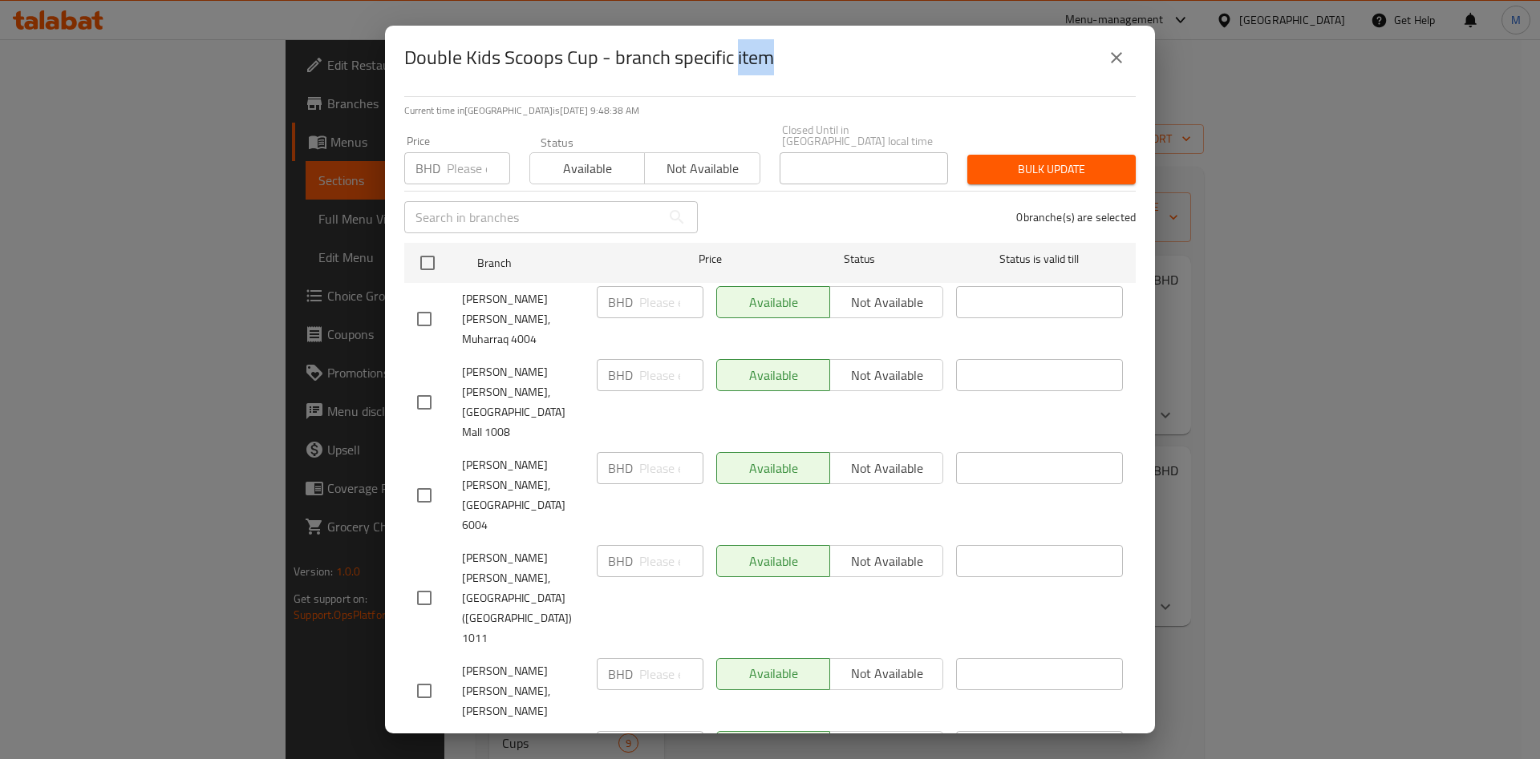
scroll to position [0, 0]
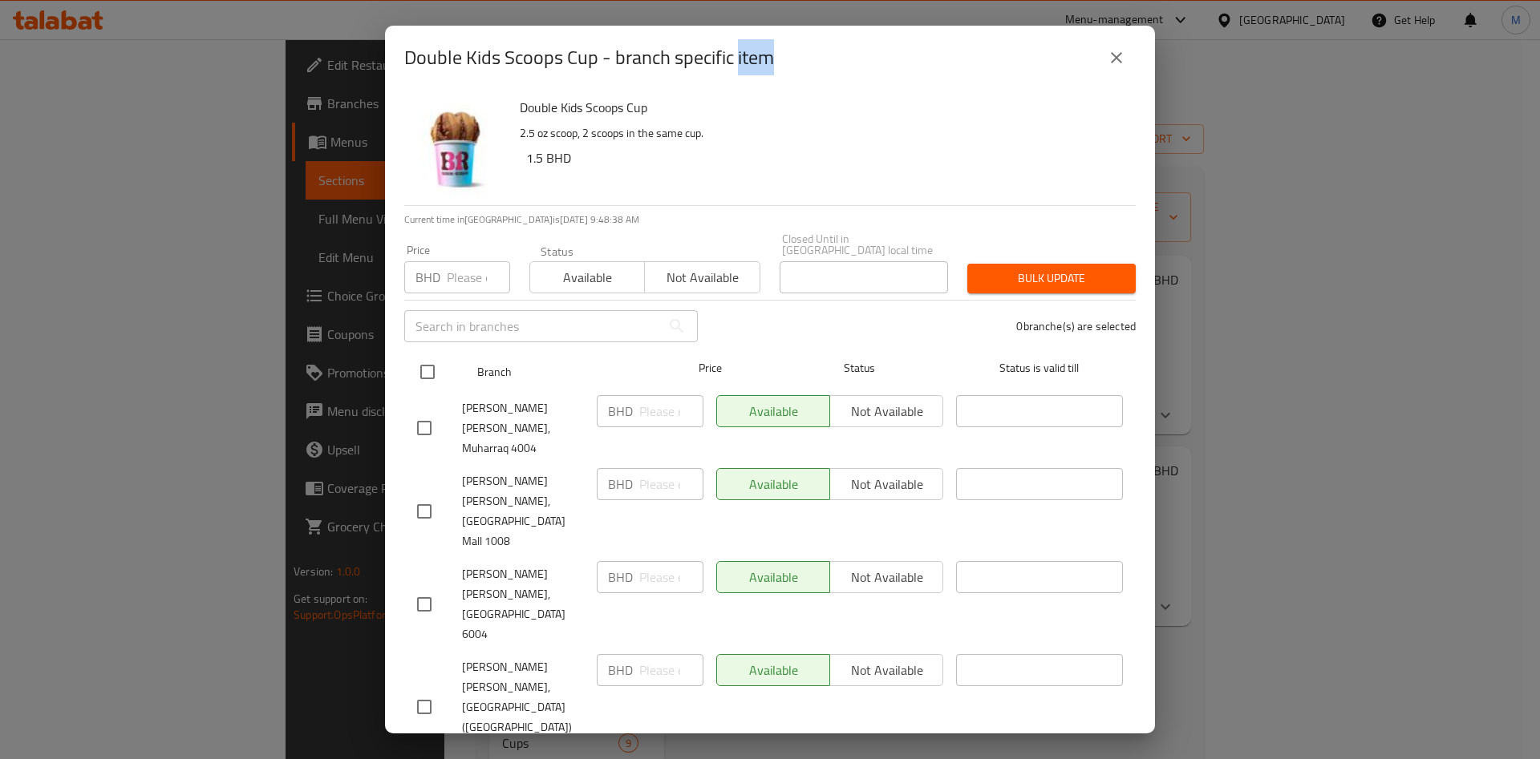
click at [429, 355] on input "checkbox" at bounding box center [428, 372] width 34 height 34
checkbox input "false"
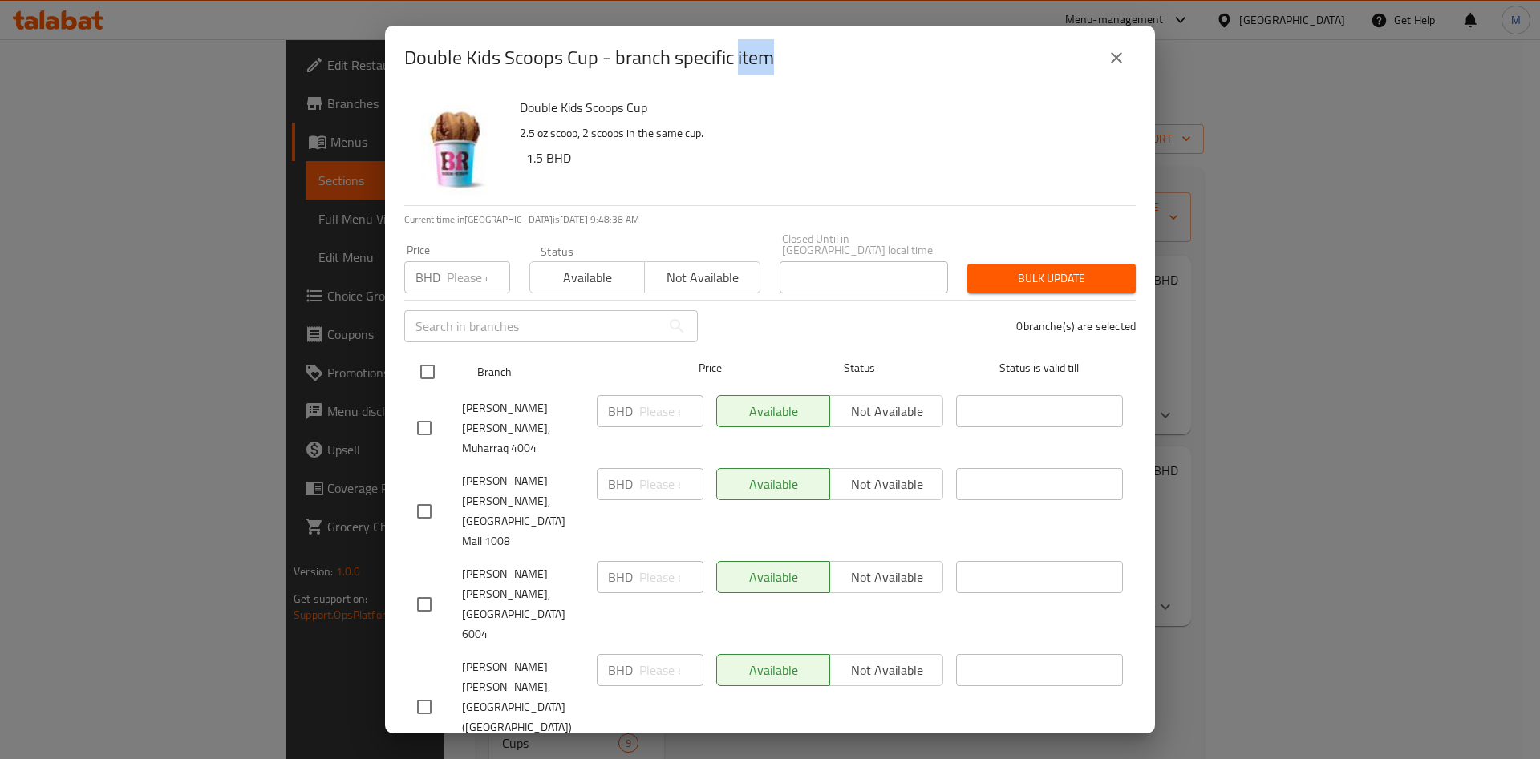
checkbox input "false"
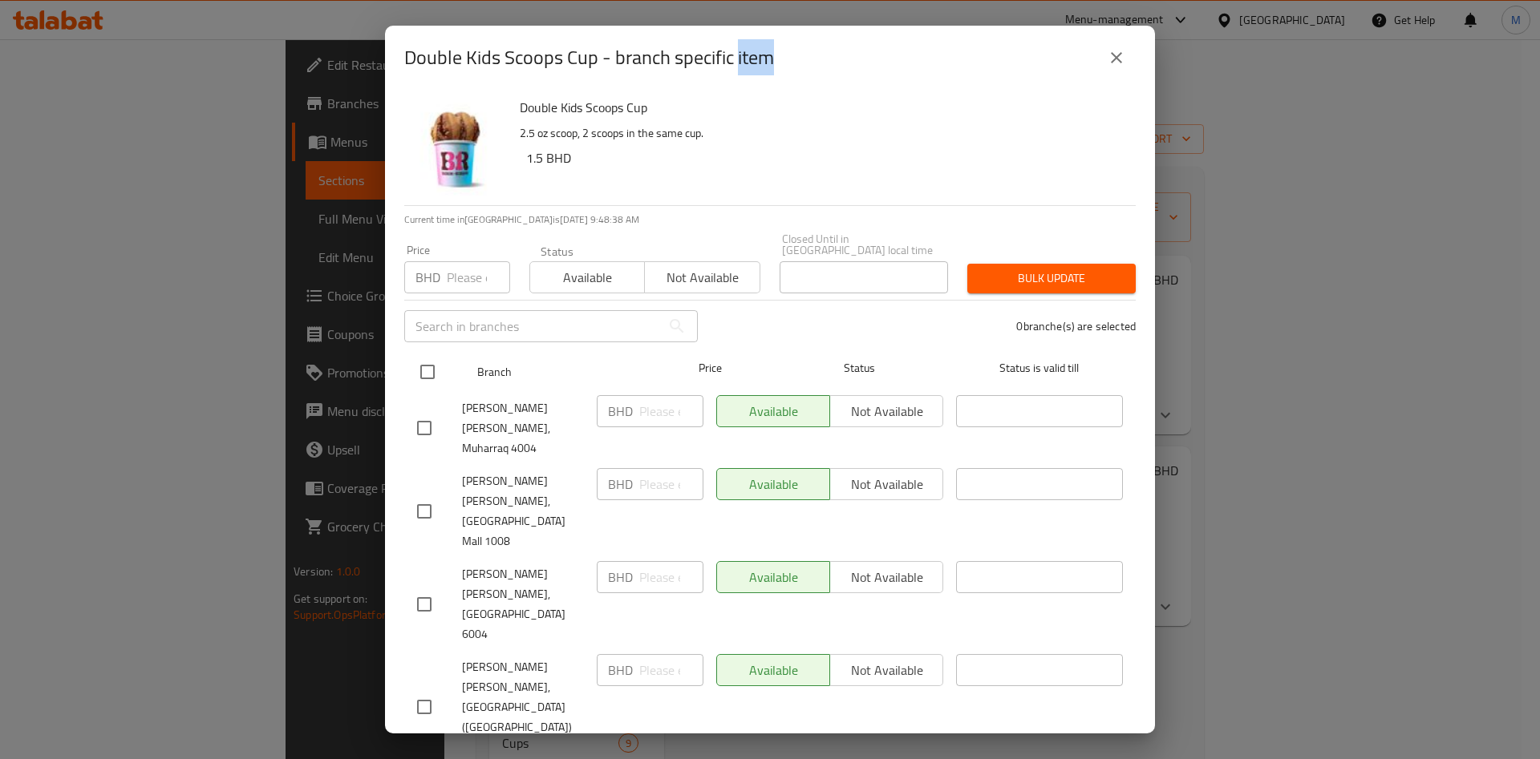
checkbox input "false"
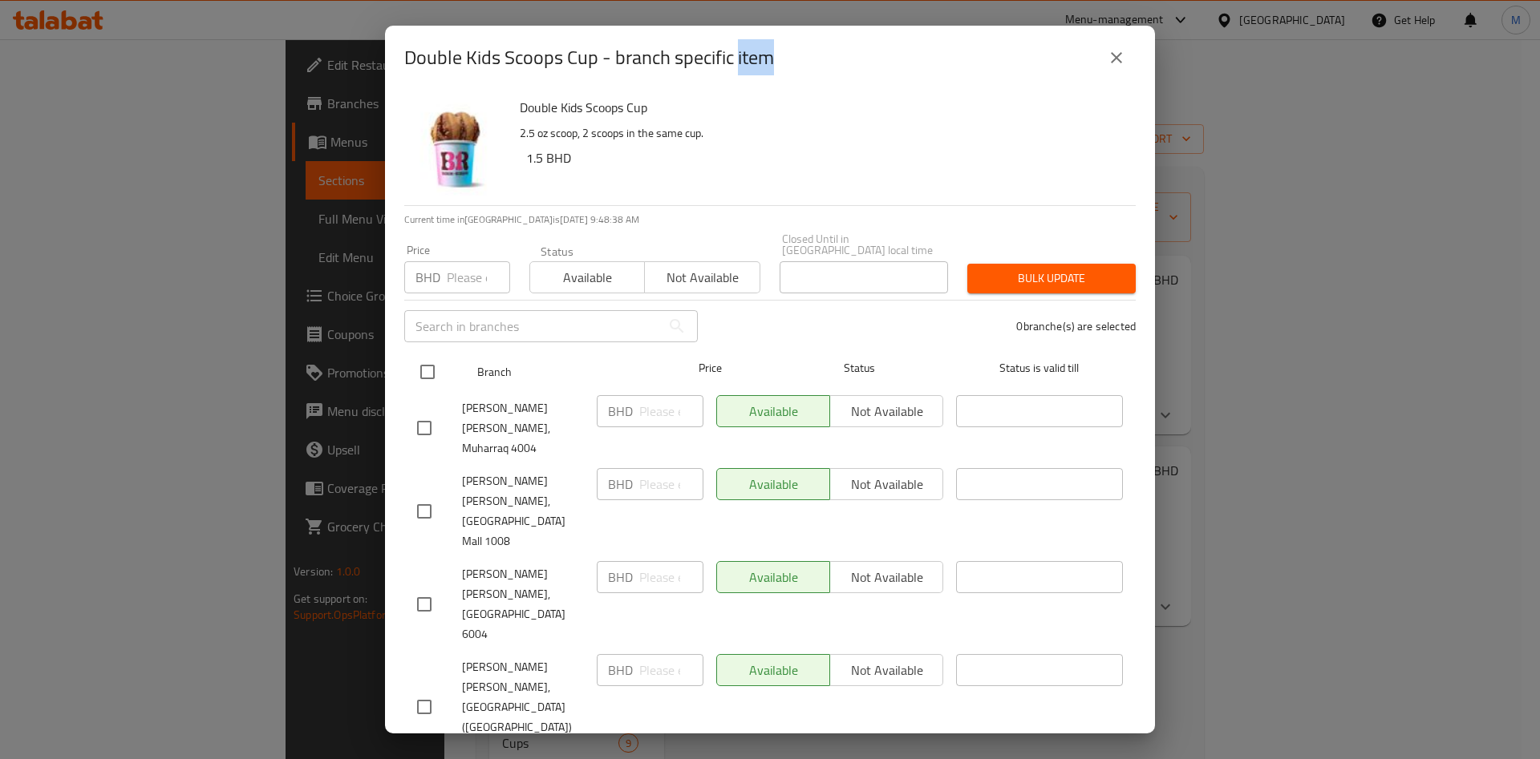
checkbox input "false"
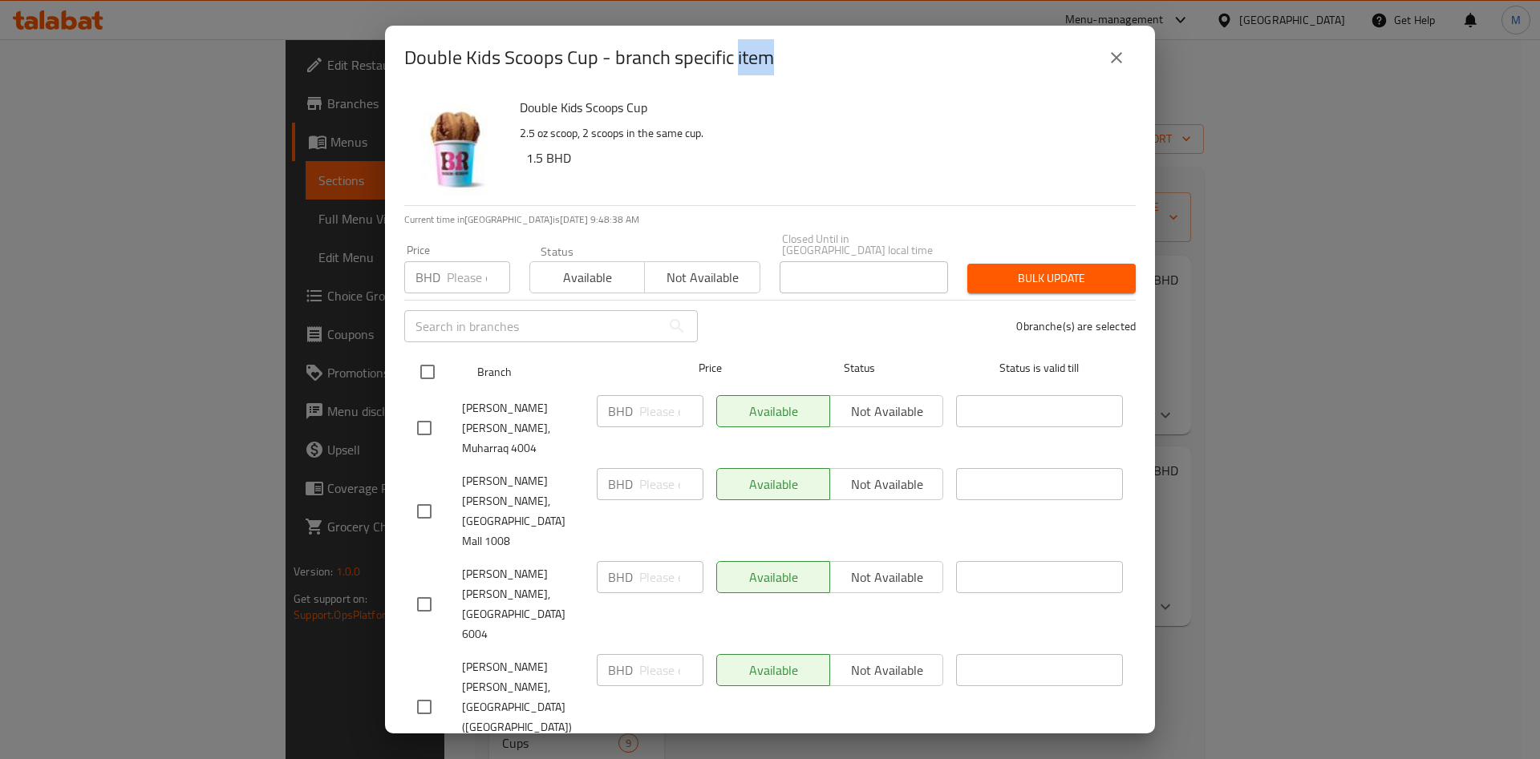
checkbox input "false"
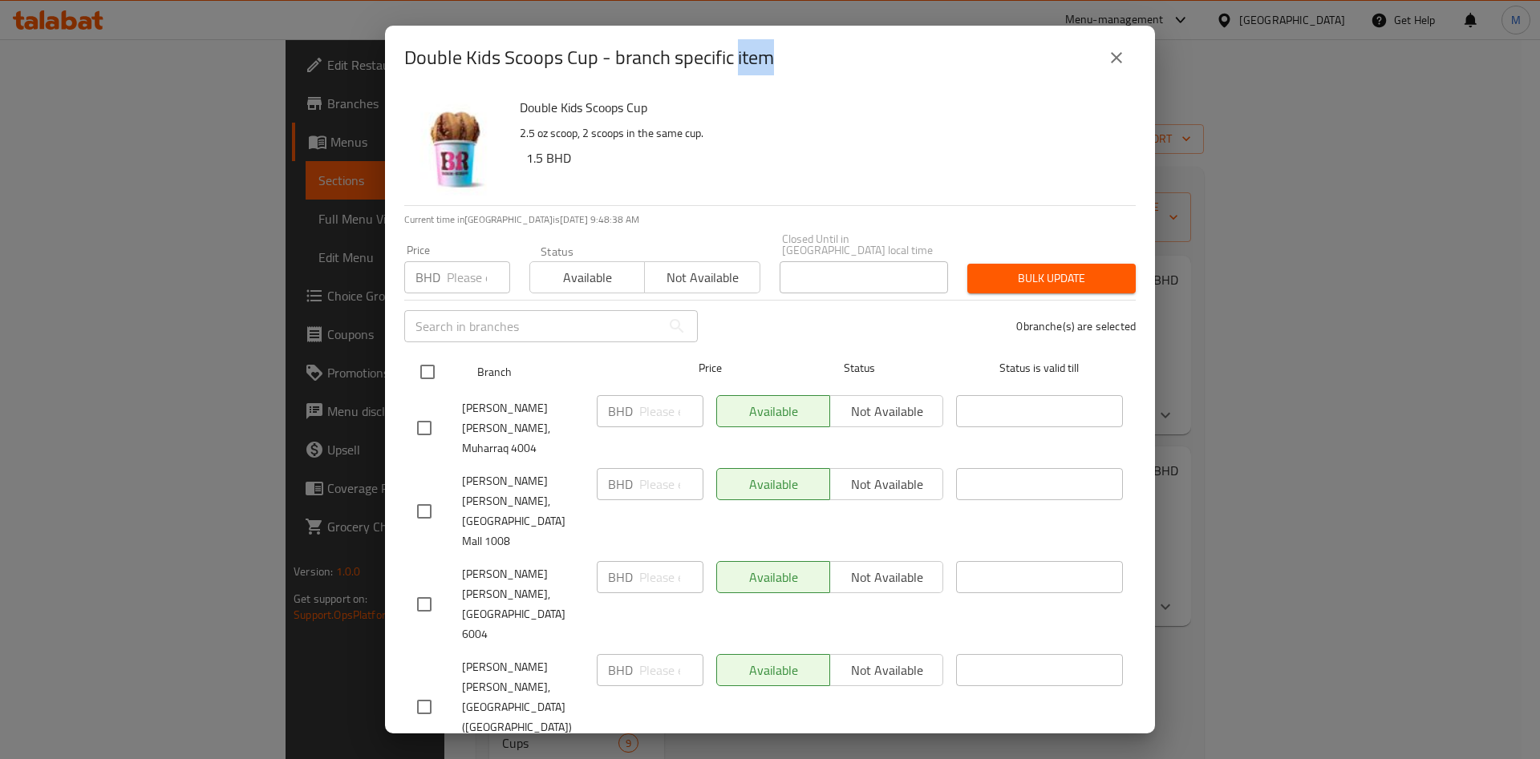
checkbox input "false"
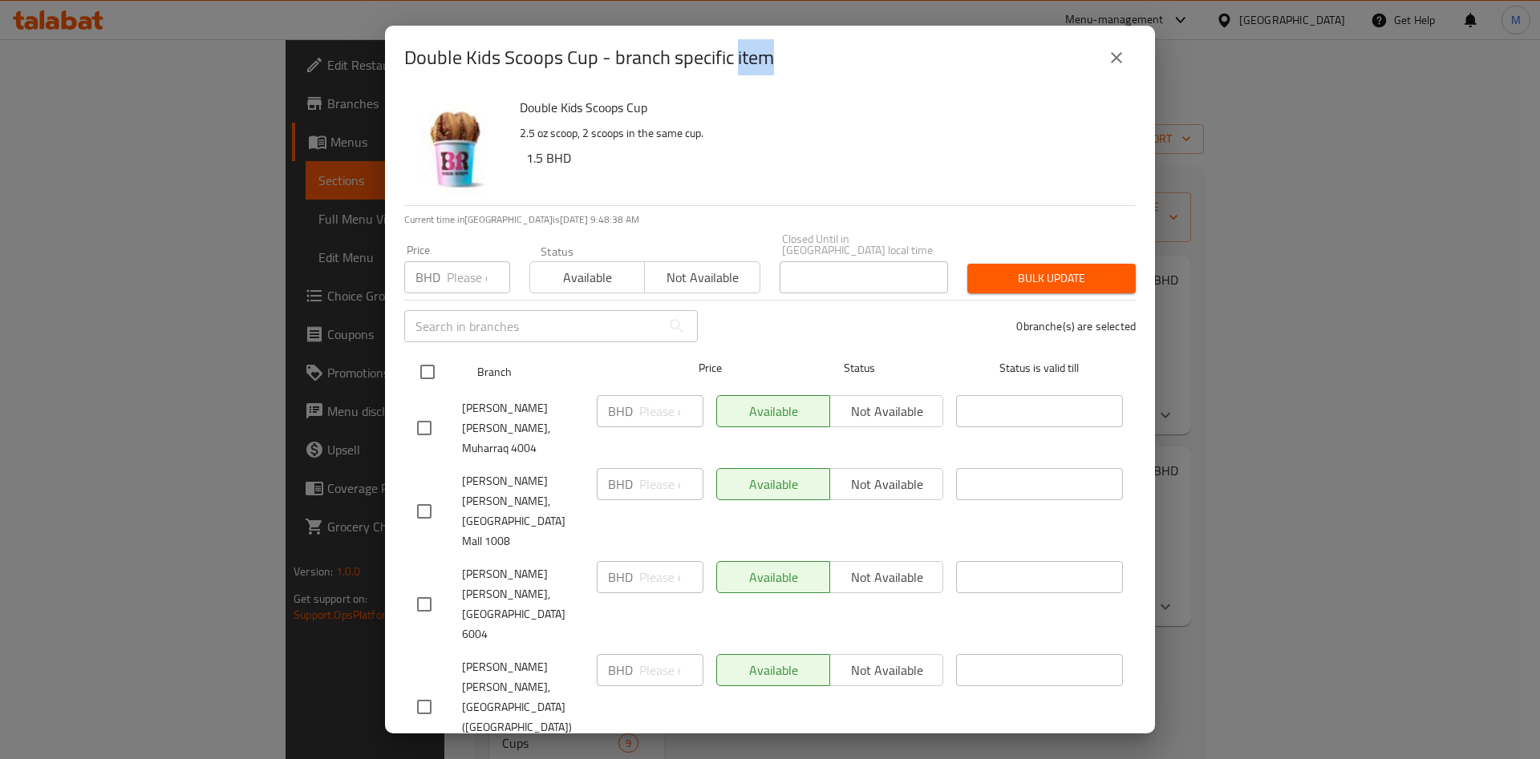
checkbox input "false"
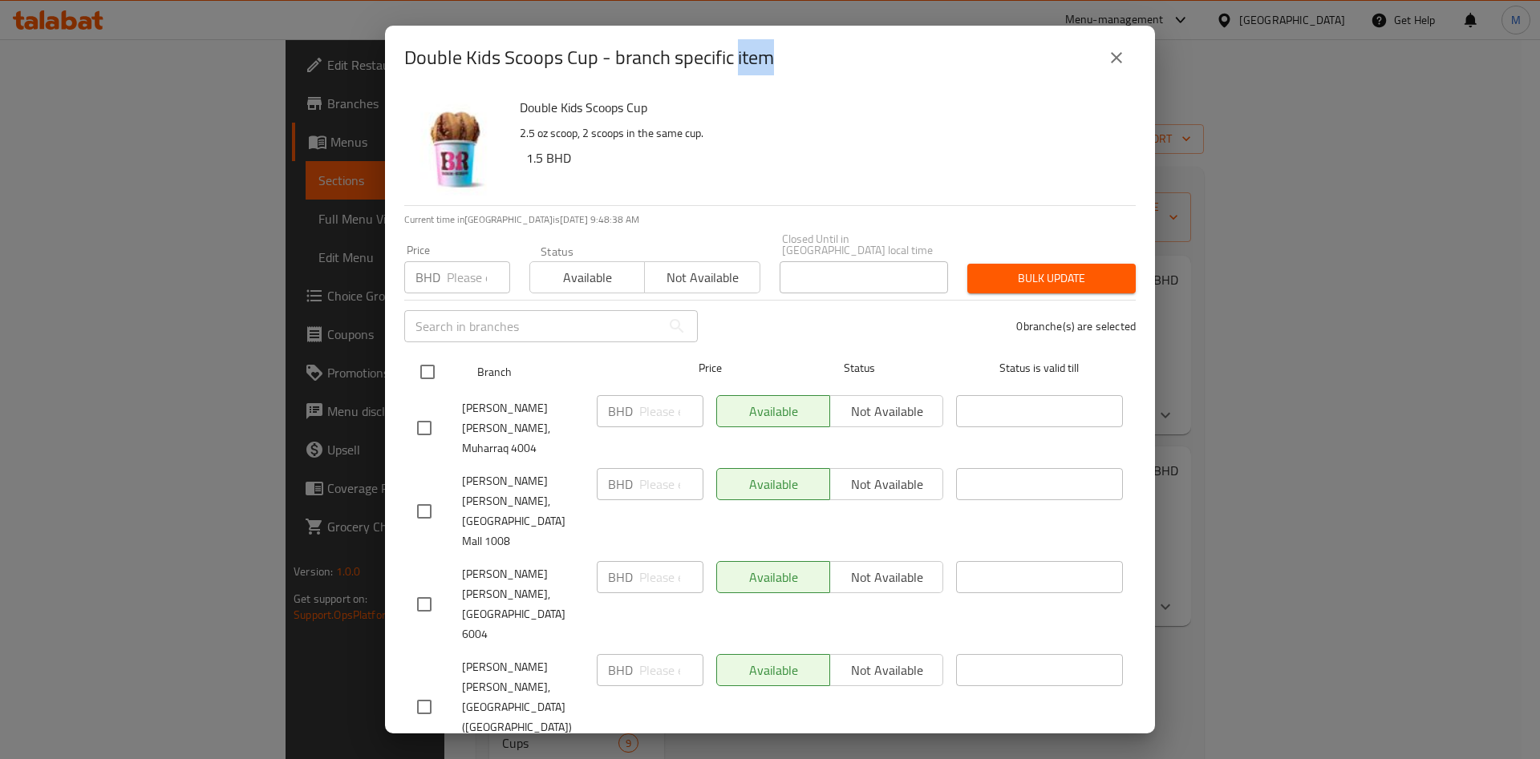
checkbox input "false"
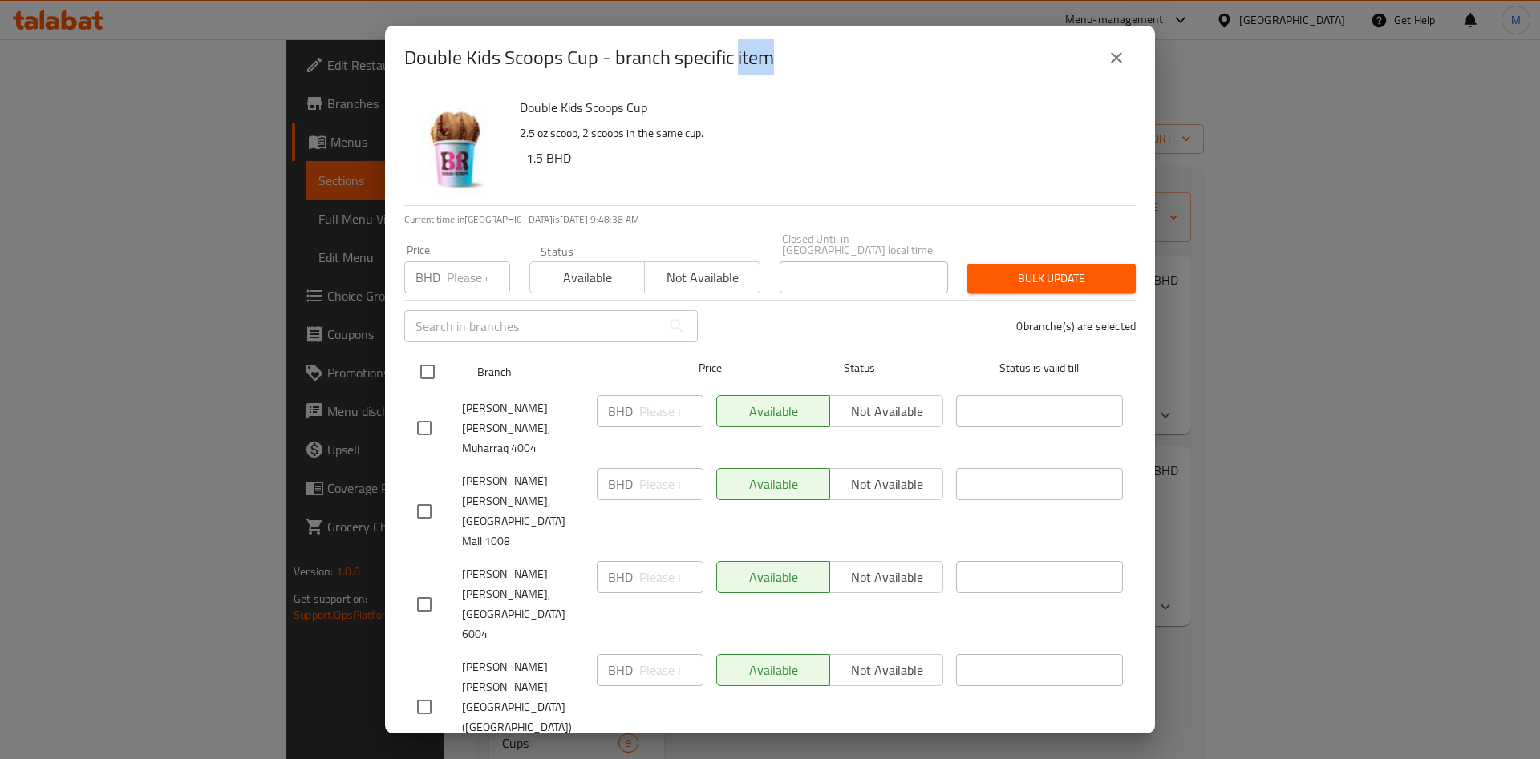
checkbox input "false"
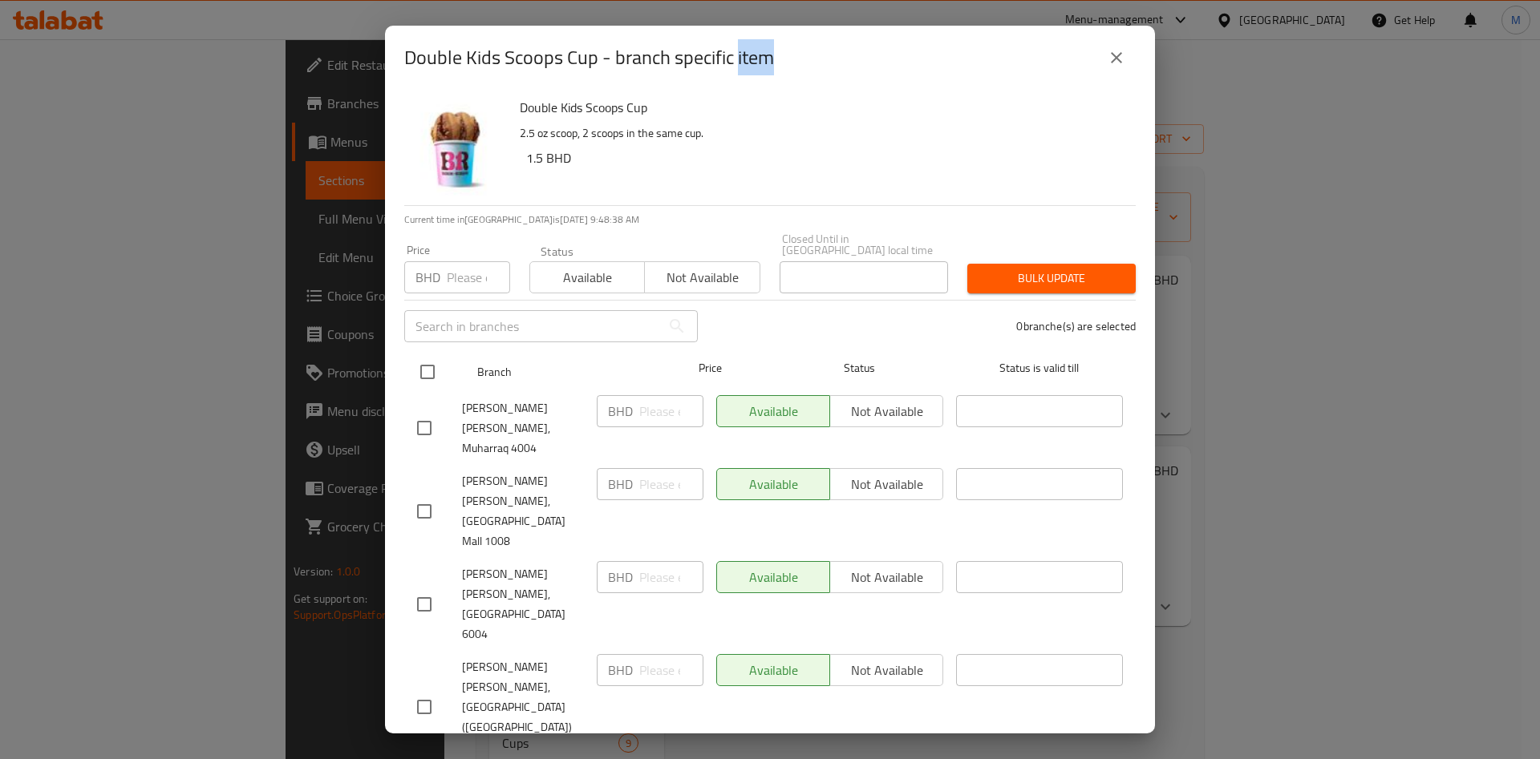
checkbox input "false"
click at [435, 356] on input "checkbox" at bounding box center [428, 372] width 34 height 34
checkbox input "true"
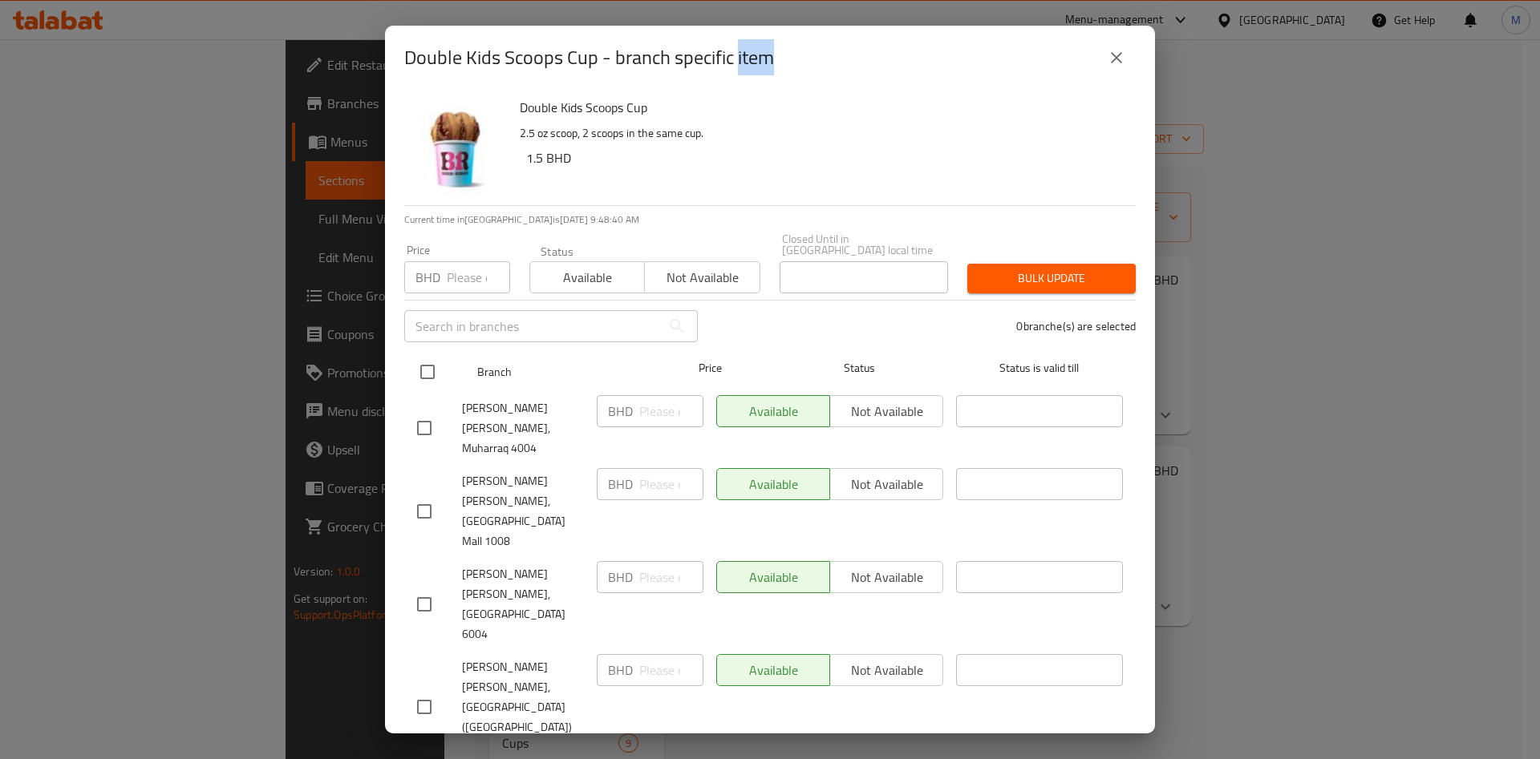
checkbox input "true"
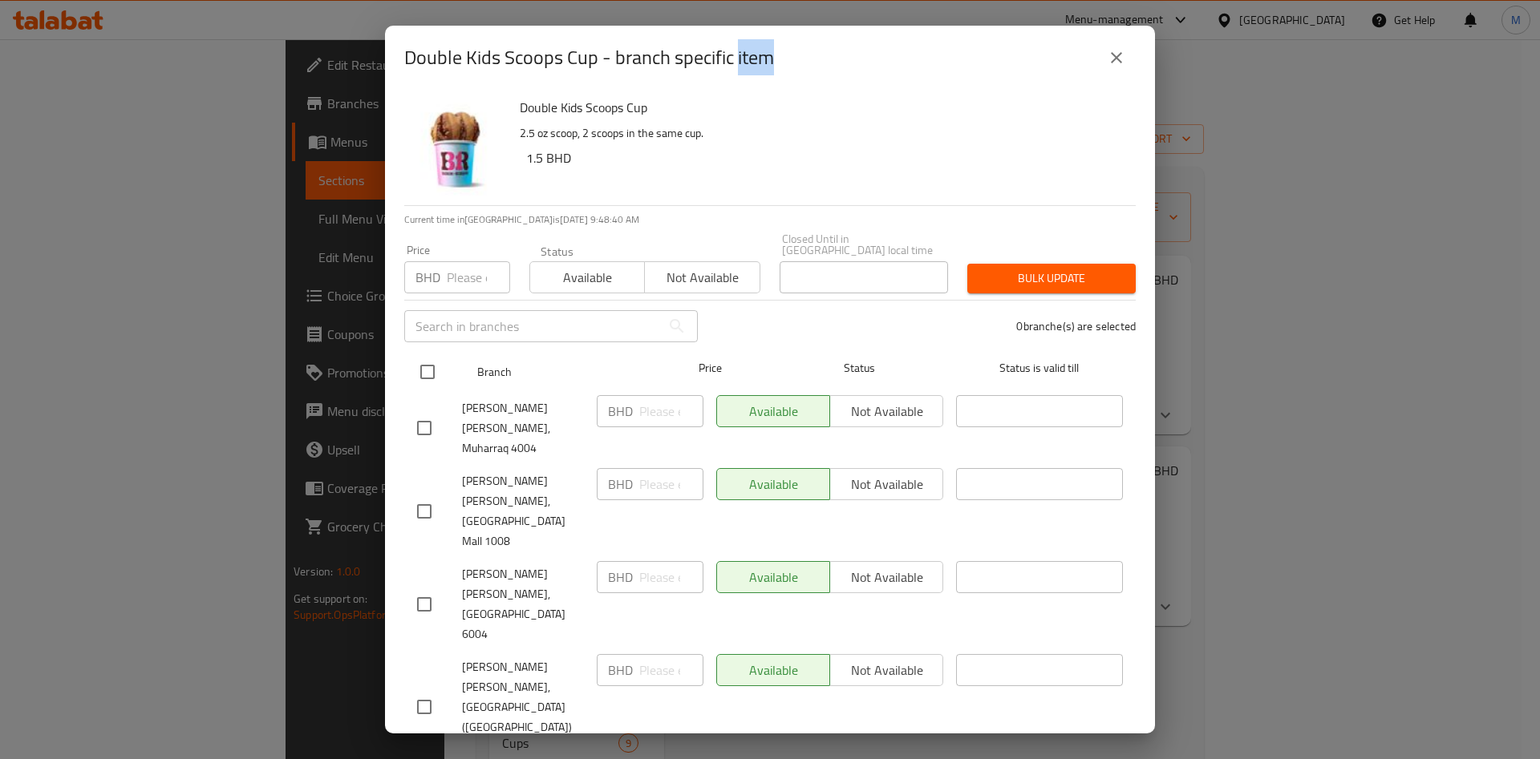
checkbox input "true"
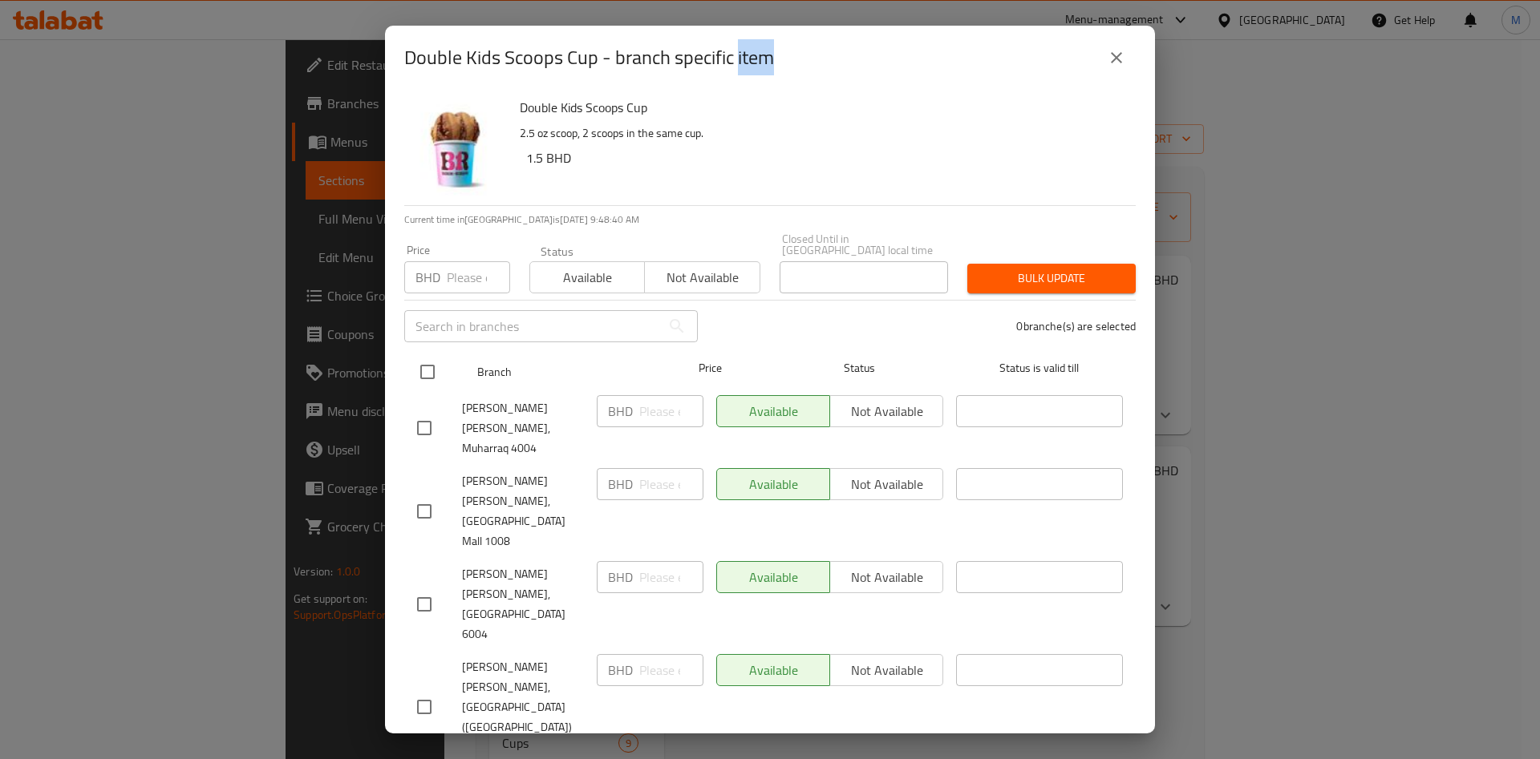
checkbox input "true"
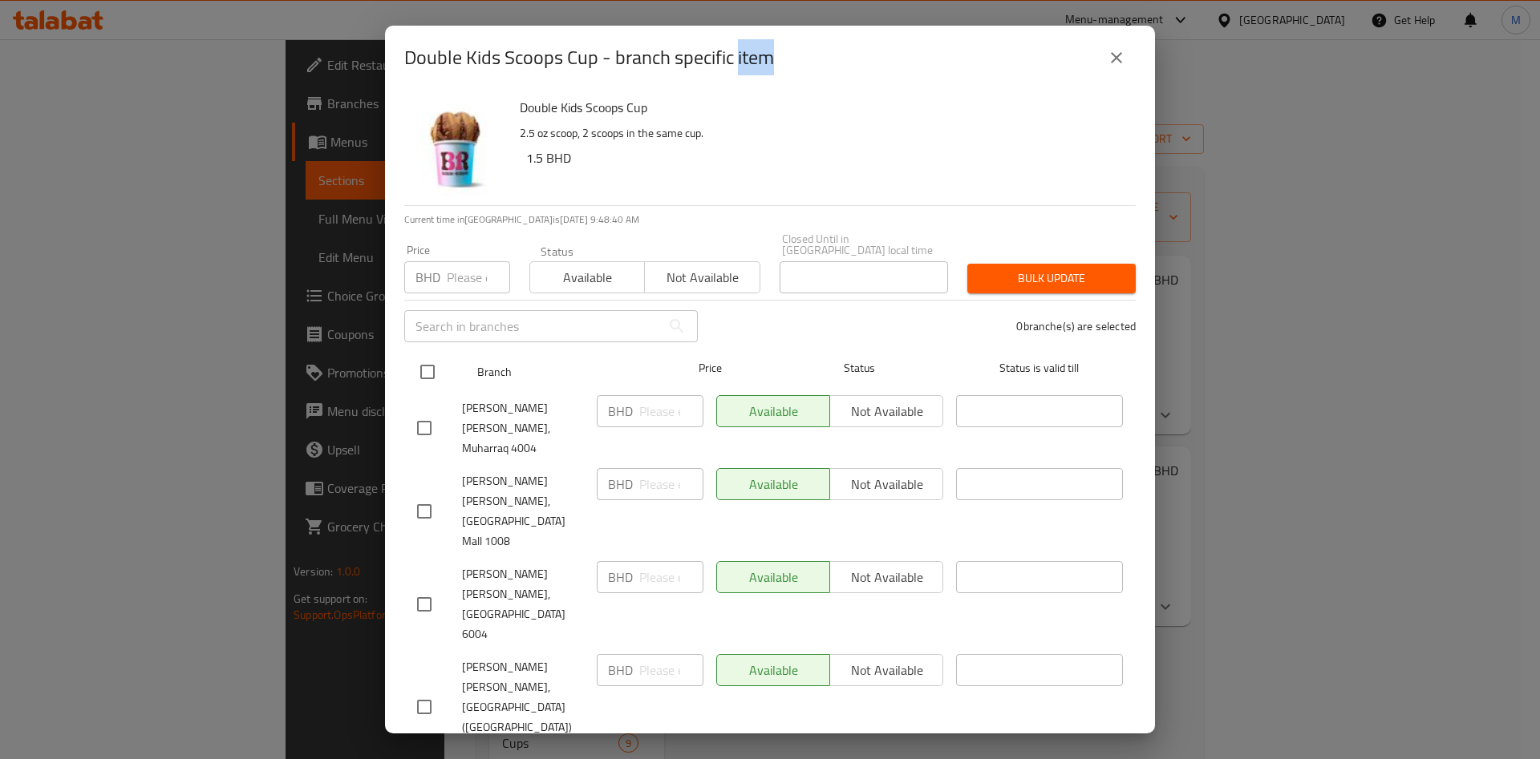
checkbox input "true"
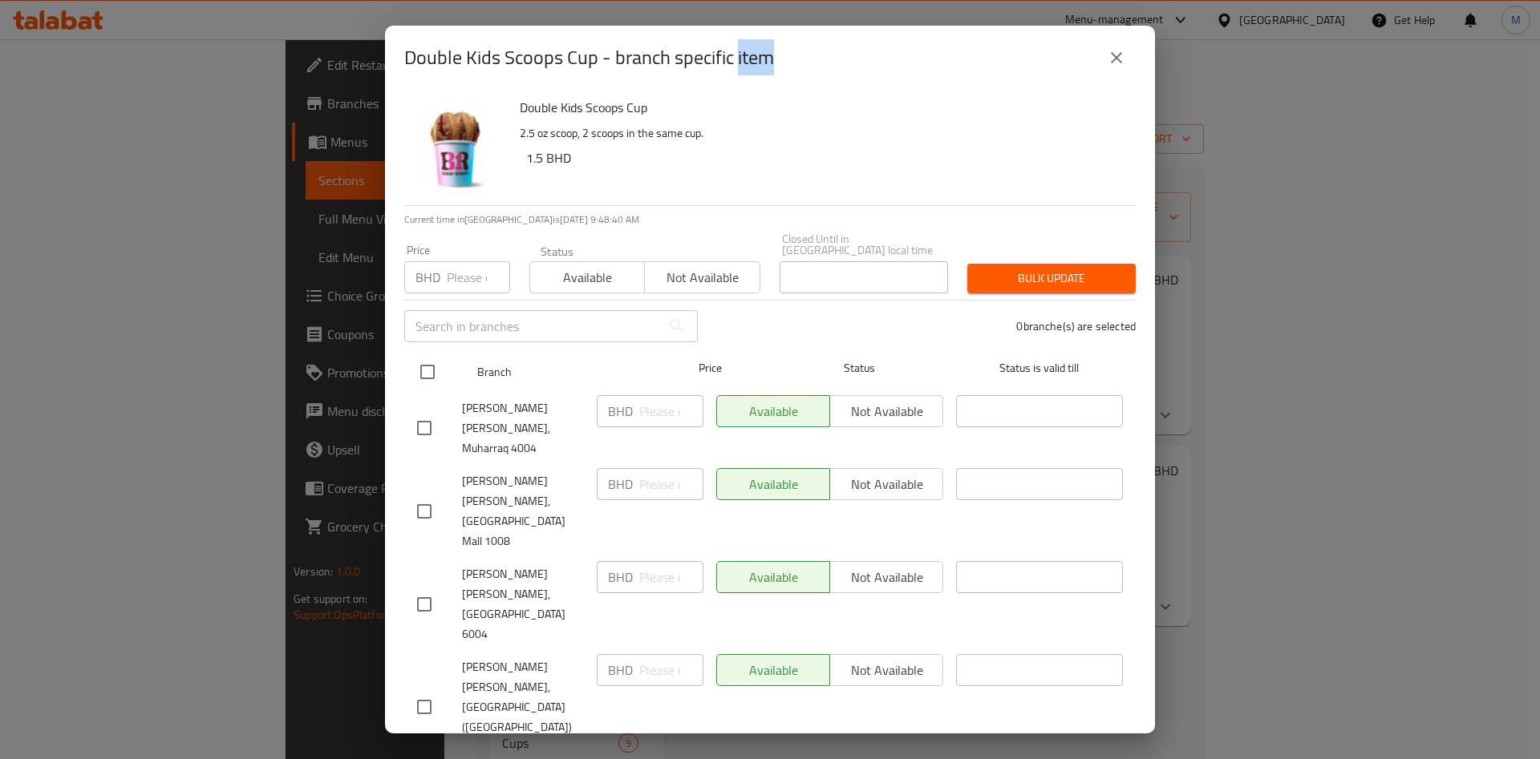
checkbox input "true"
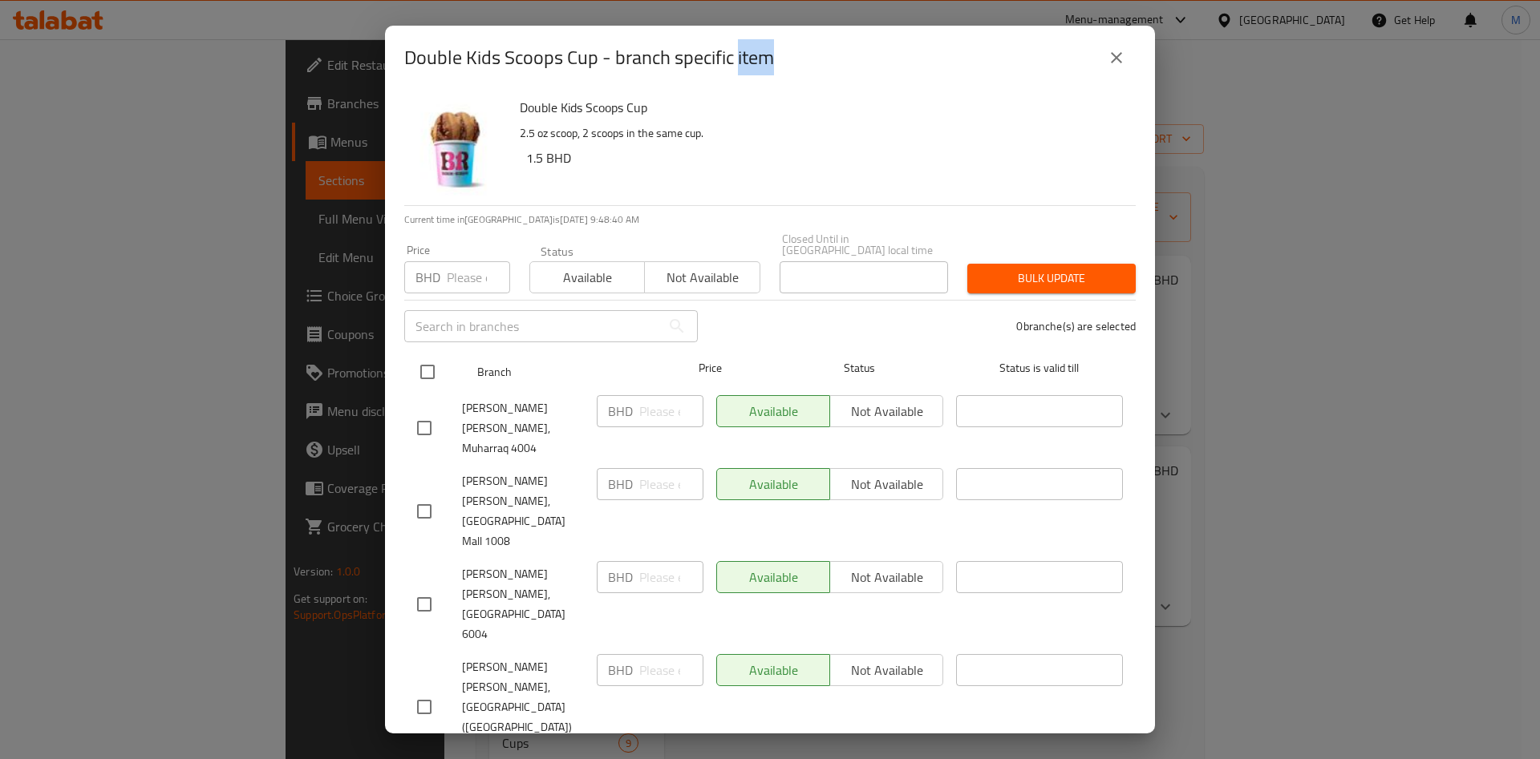
checkbox input "true"
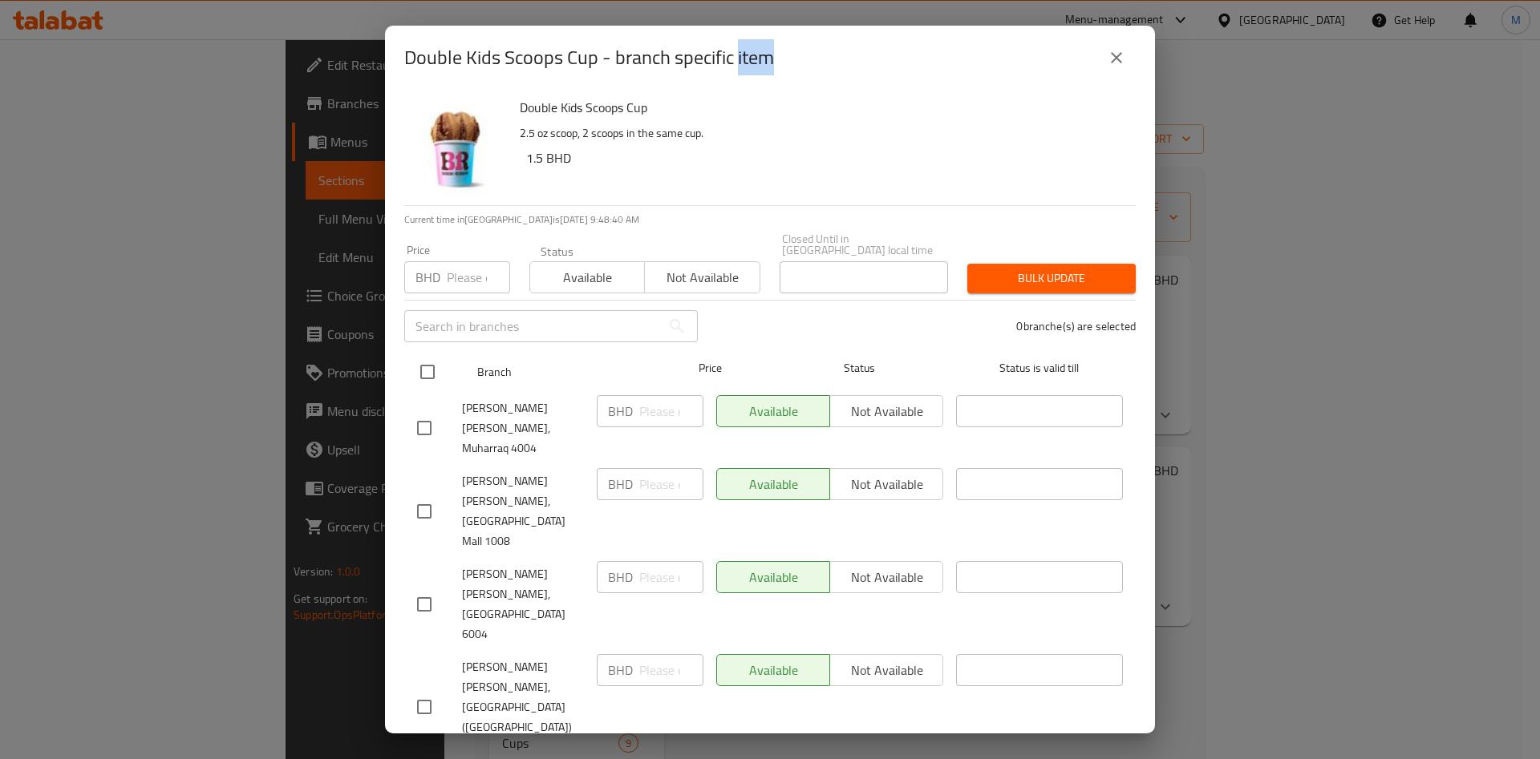
checkbox input "true"
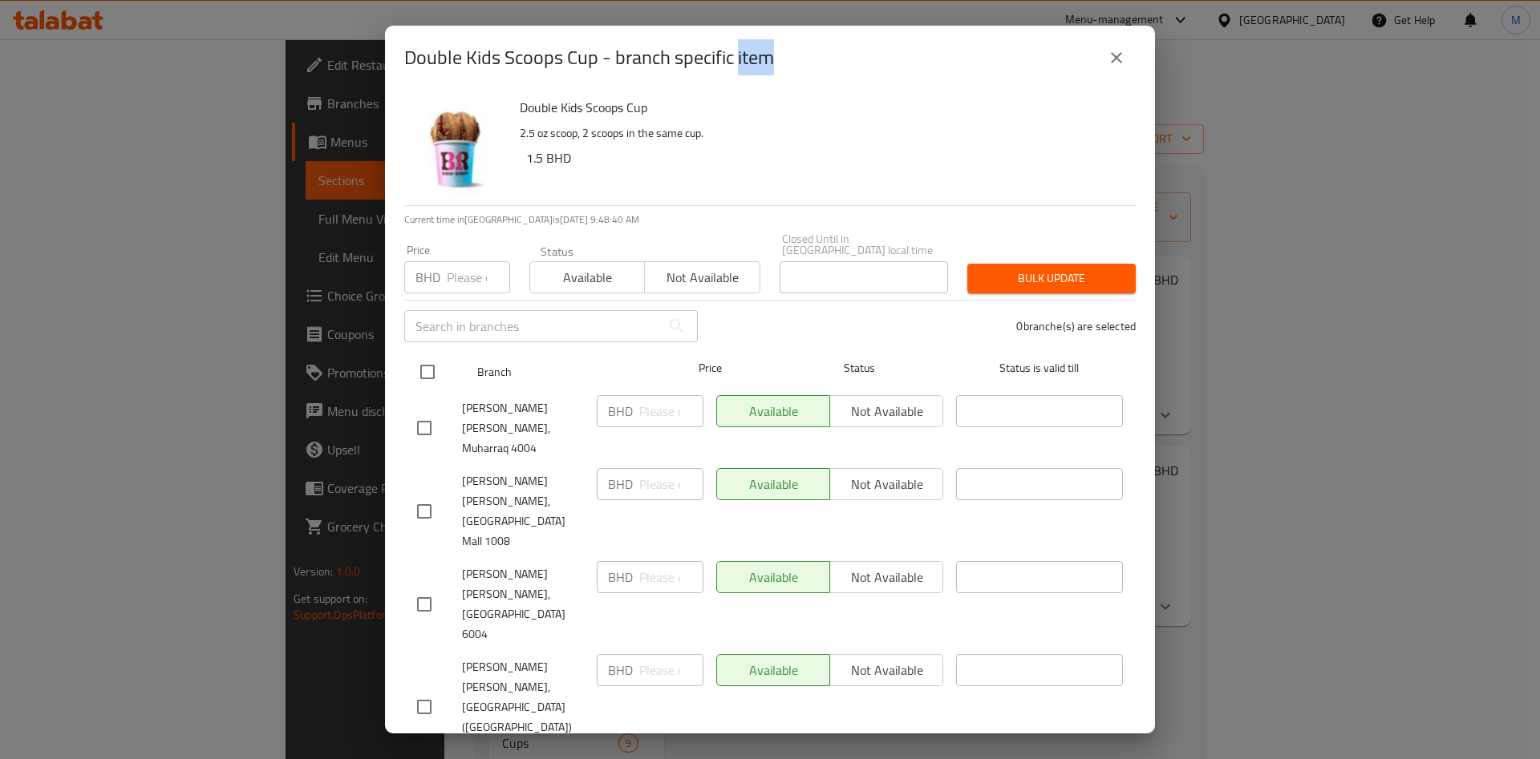
checkbox input "true"
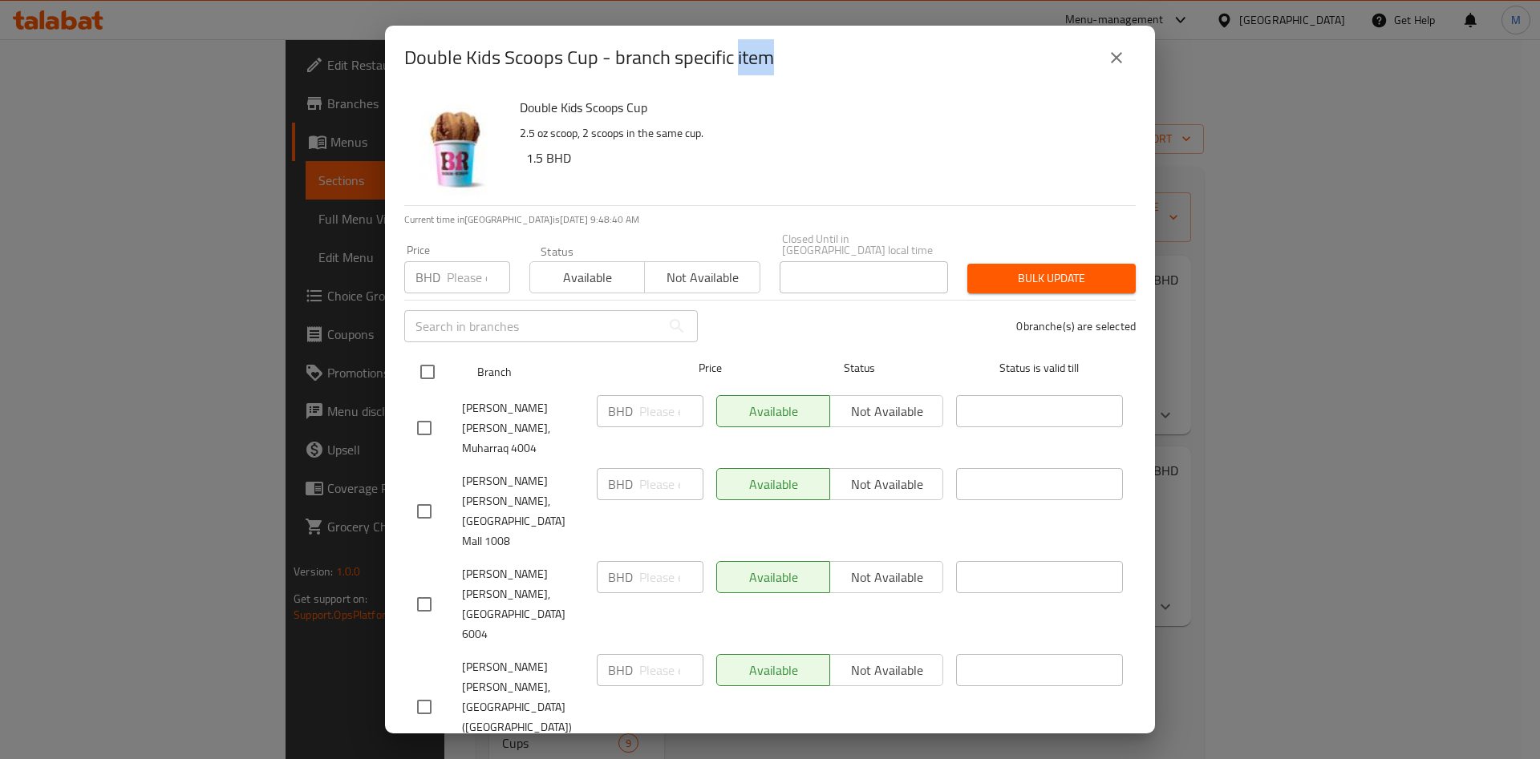
checkbox input "true"
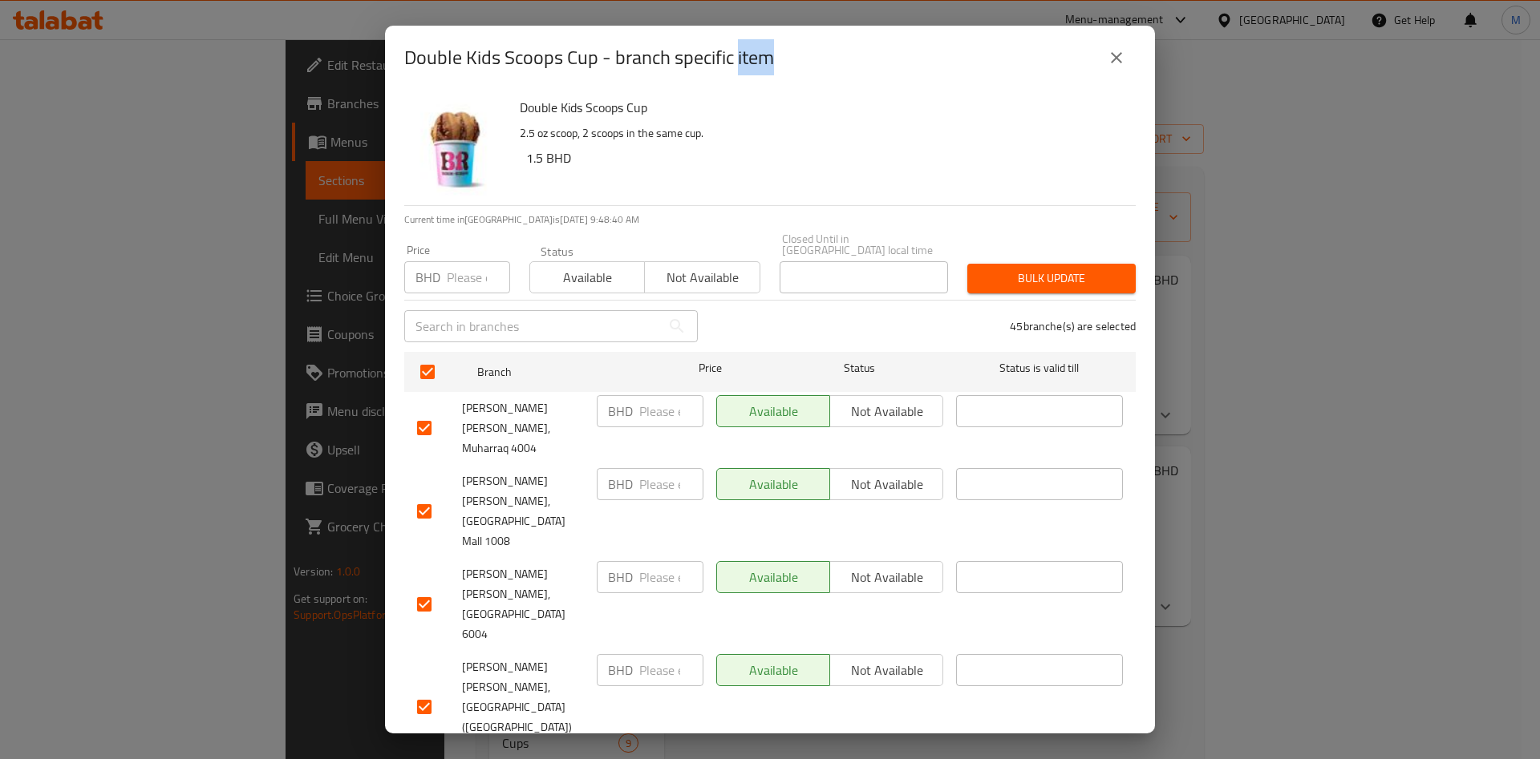
click at [560, 273] on span "Available" at bounding box center [588, 277] width 102 height 23
click at [595, 266] on span "Available" at bounding box center [588, 277] width 102 height 23
click at [612, 271] on span "Available" at bounding box center [588, 277] width 102 height 23
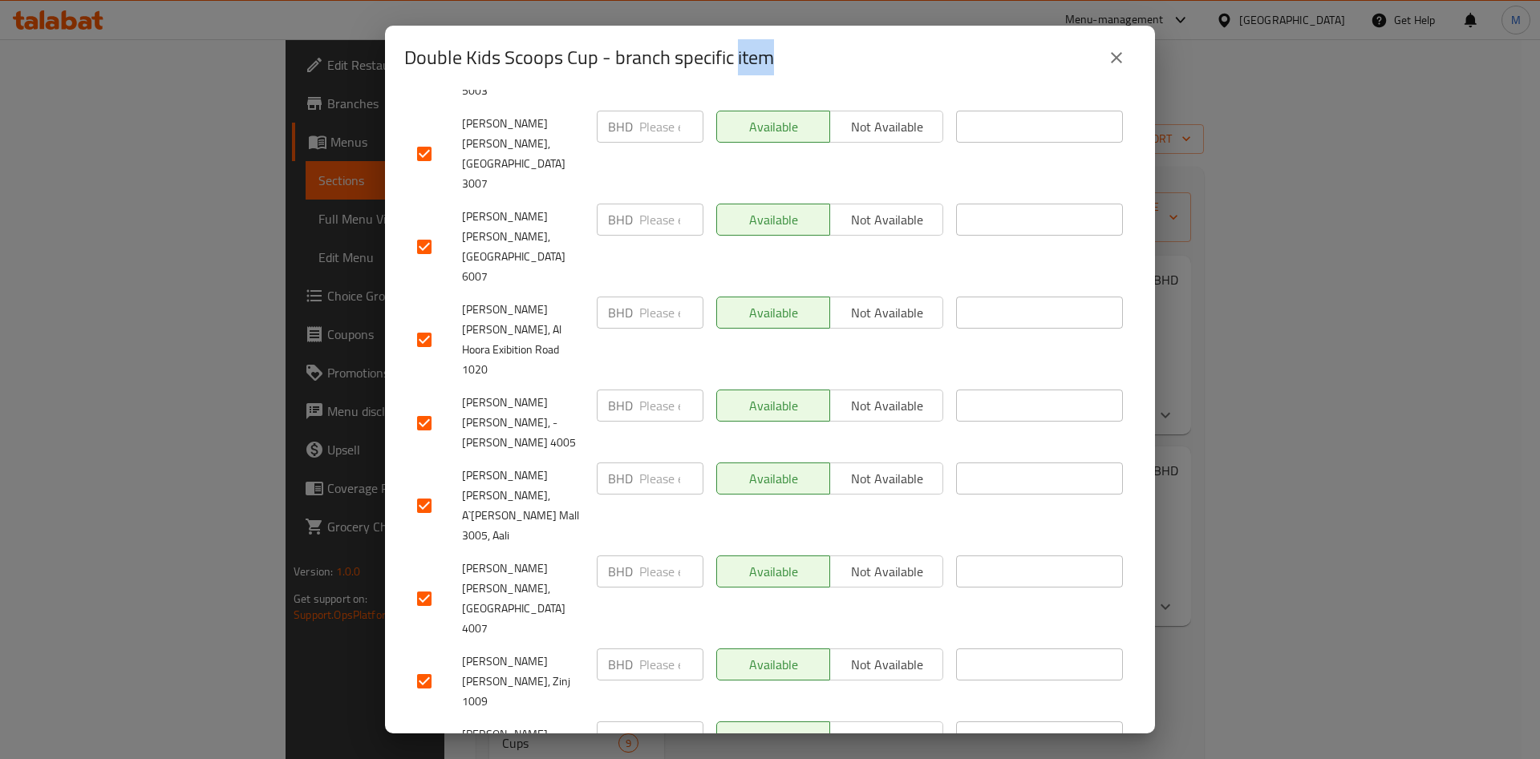
scroll to position [1684, 0]
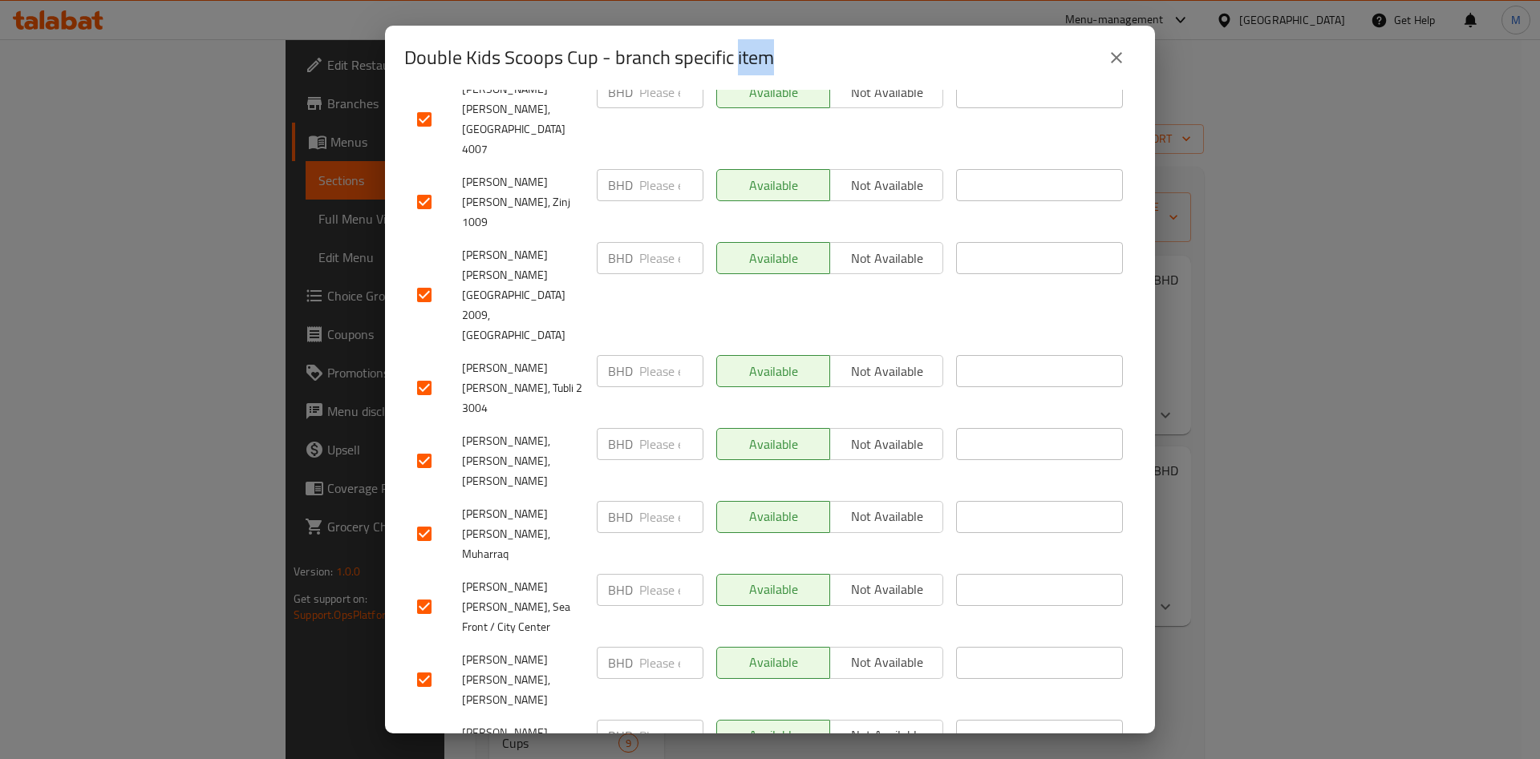
scroll to position [1925, 0]
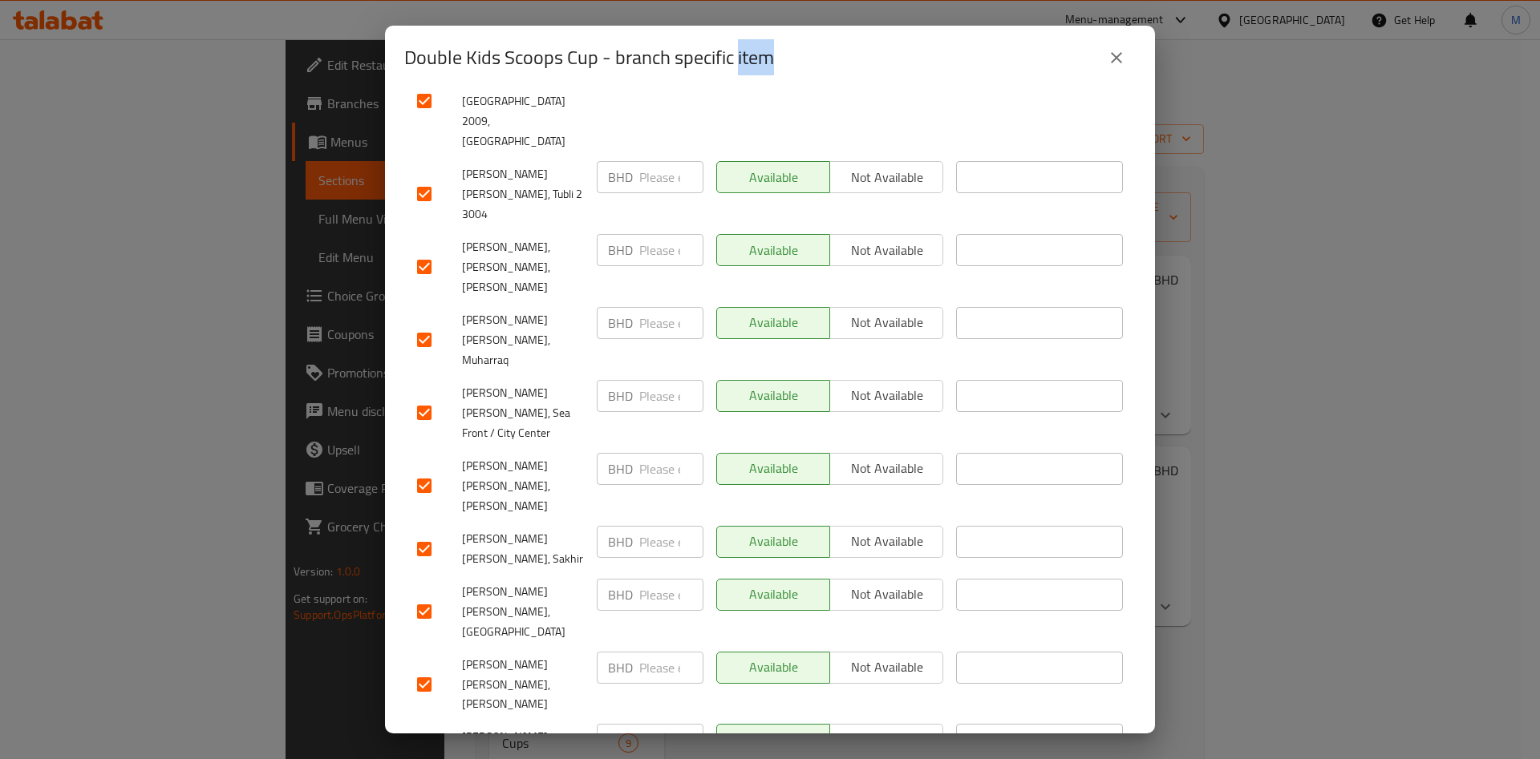
scroll to position [2154, 0]
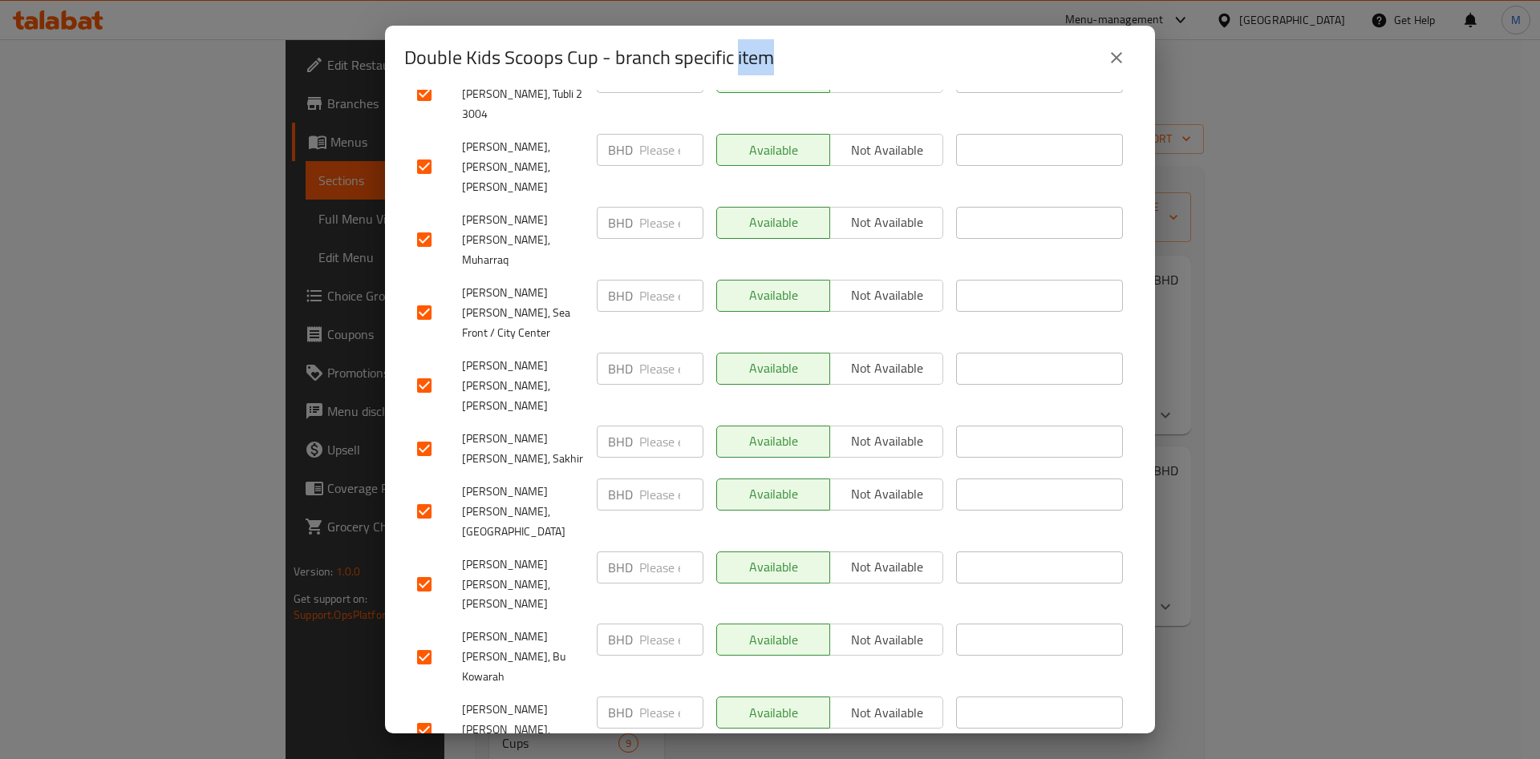
click at [766, 699] on div at bounding box center [770, 379] width 1540 height 759
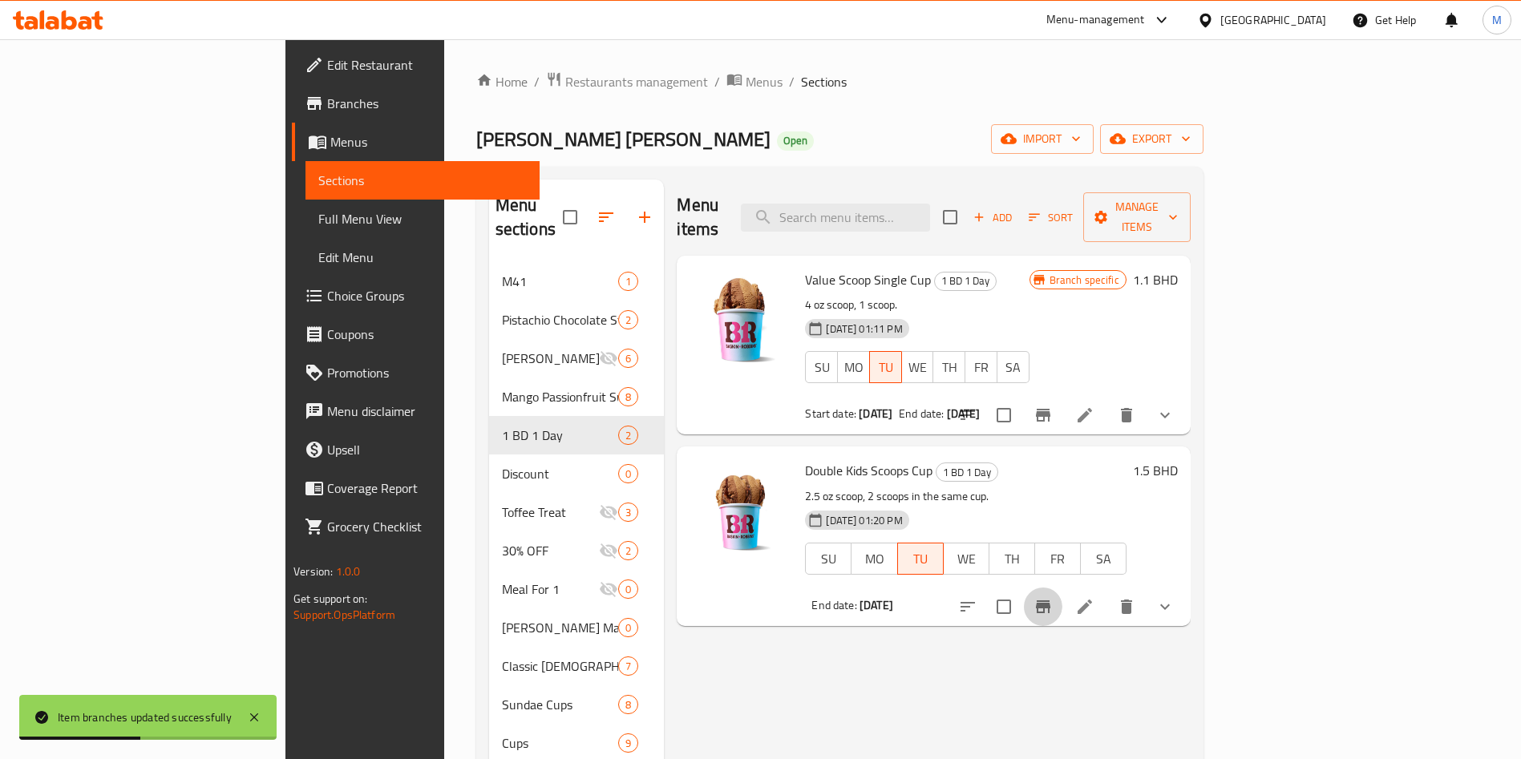
click at [1051, 601] on icon "Branch-specific-item" at bounding box center [1043, 607] width 14 height 13
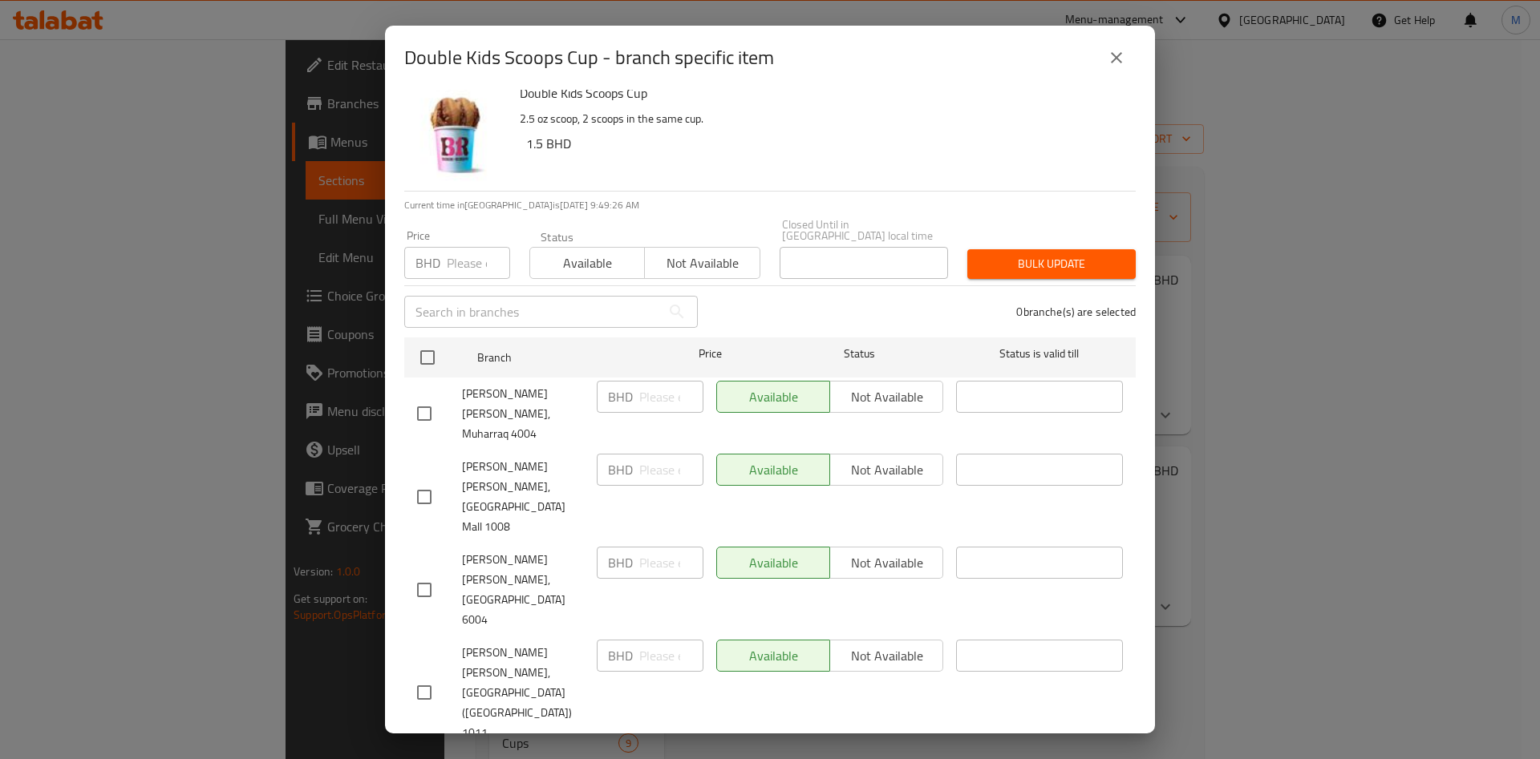
scroll to position [0, 0]
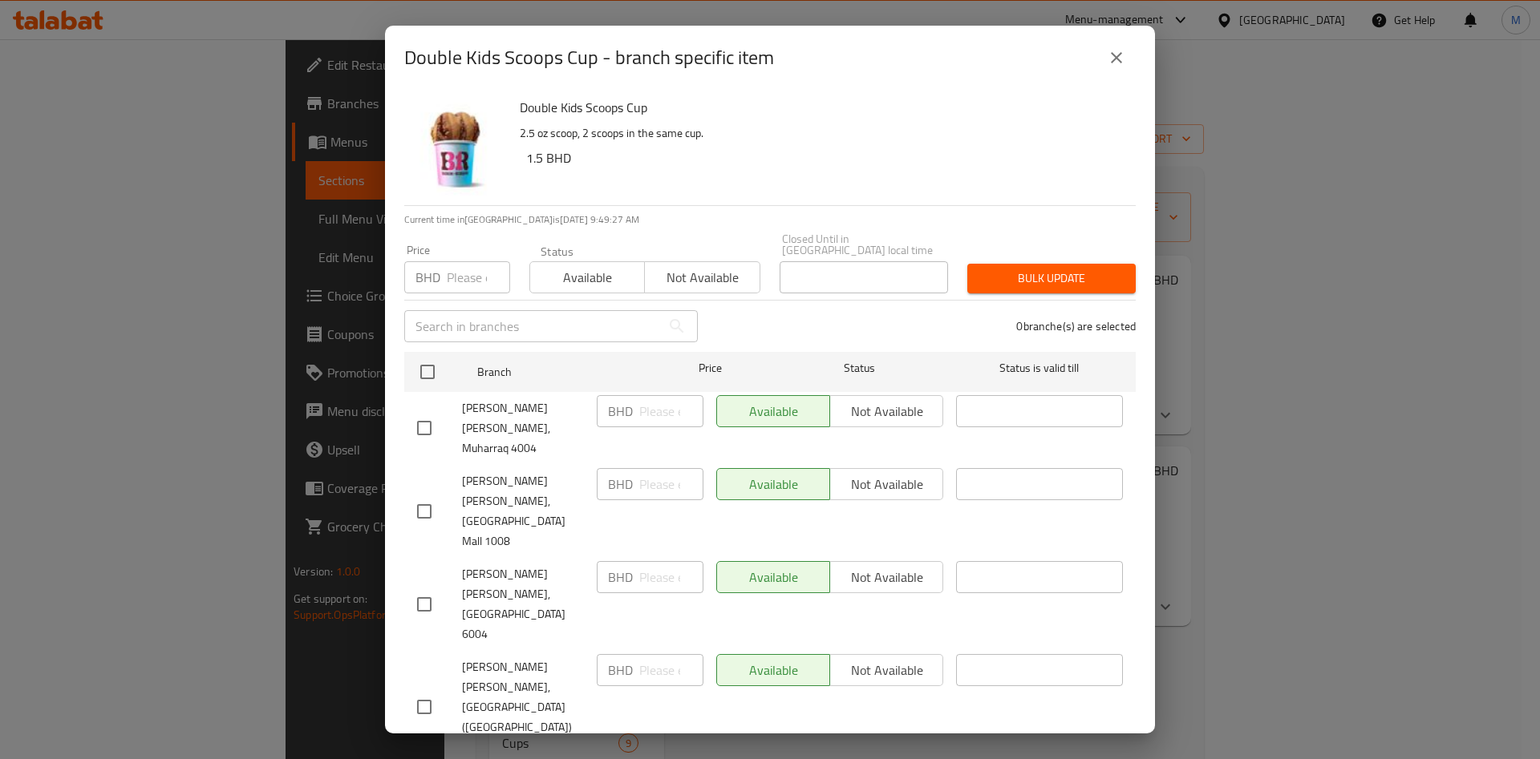
click at [569, 270] on span "Available" at bounding box center [588, 277] width 102 height 23
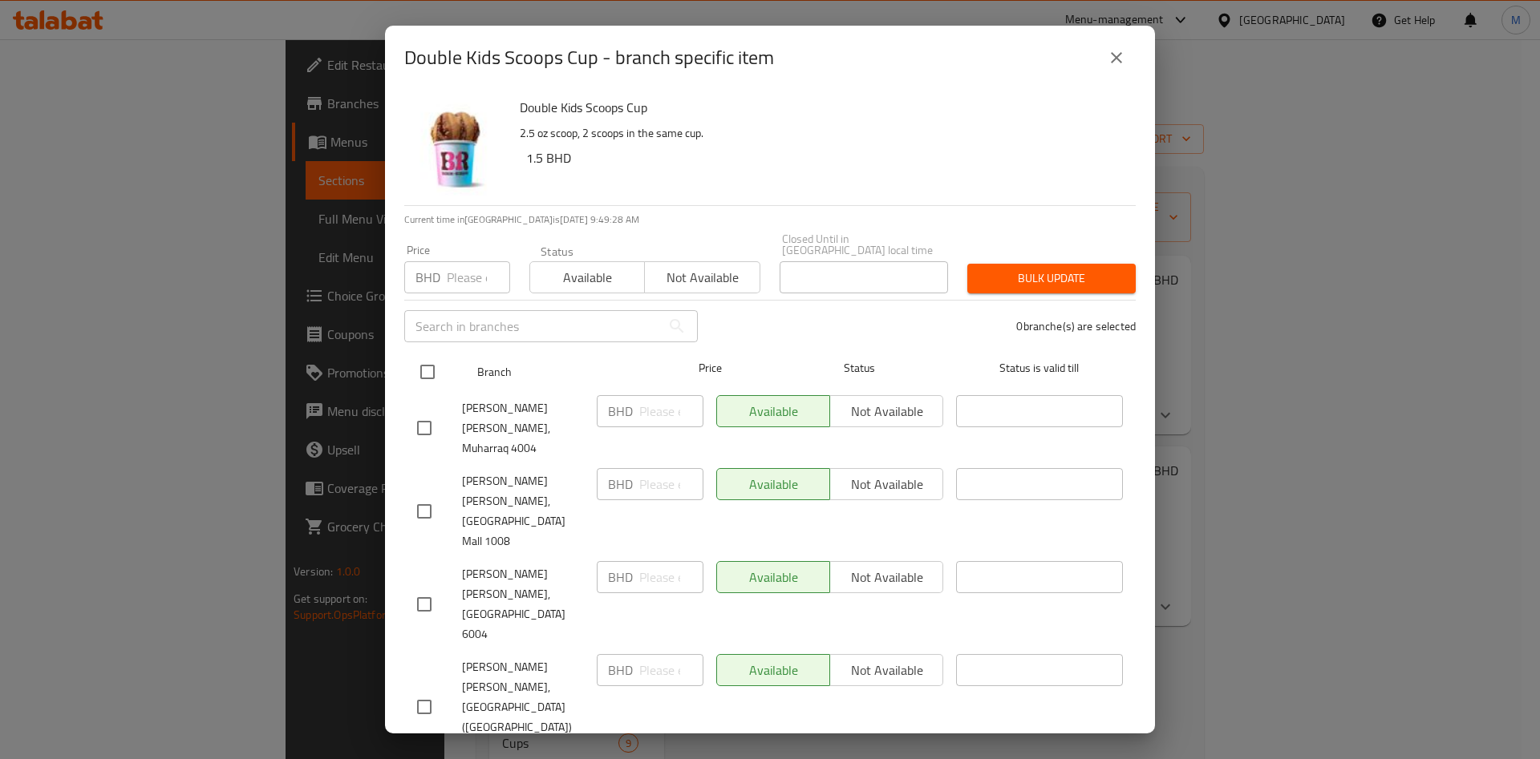
click at [429, 355] on input "checkbox" at bounding box center [428, 372] width 34 height 34
checkbox input "true"
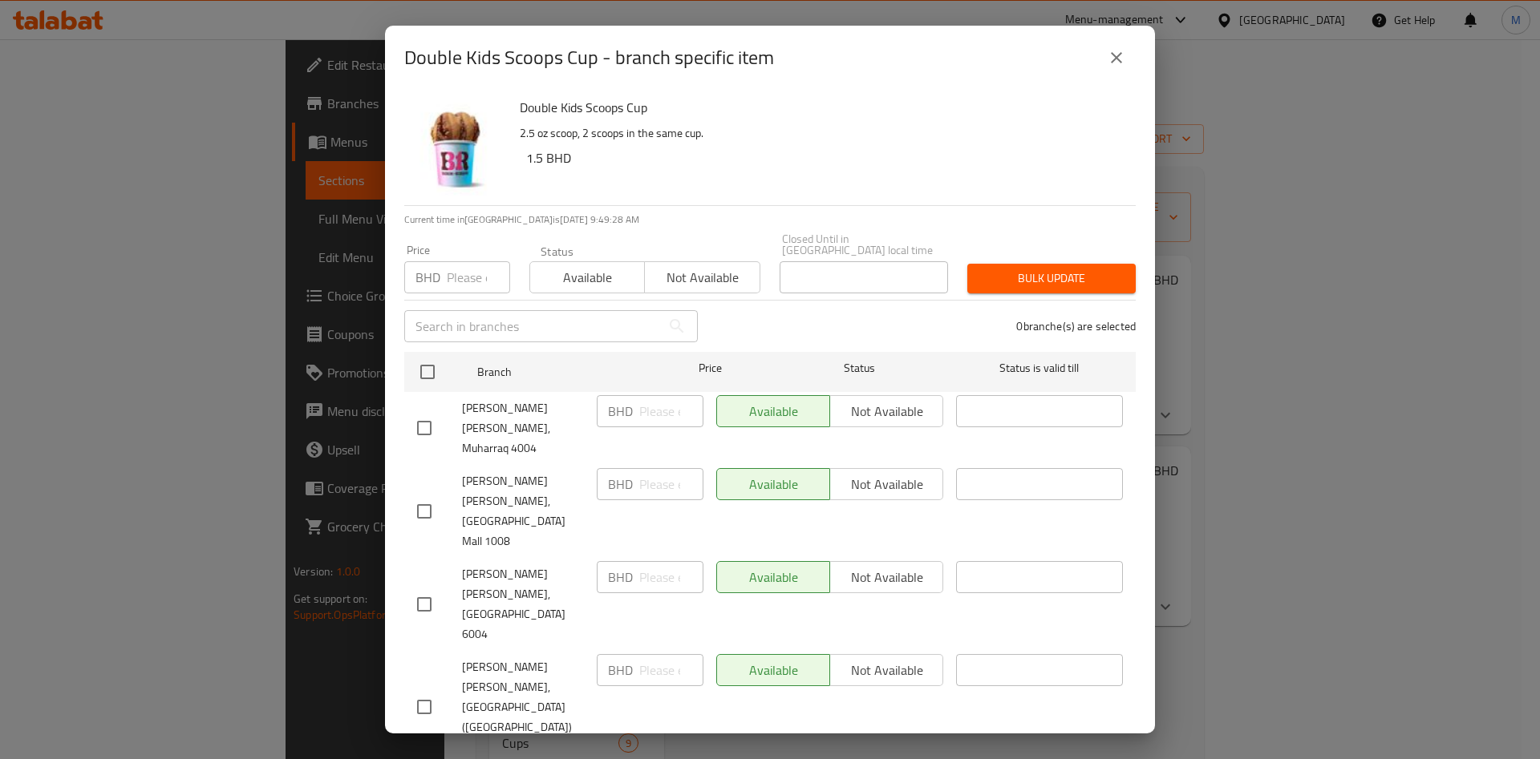
checkbox input "true"
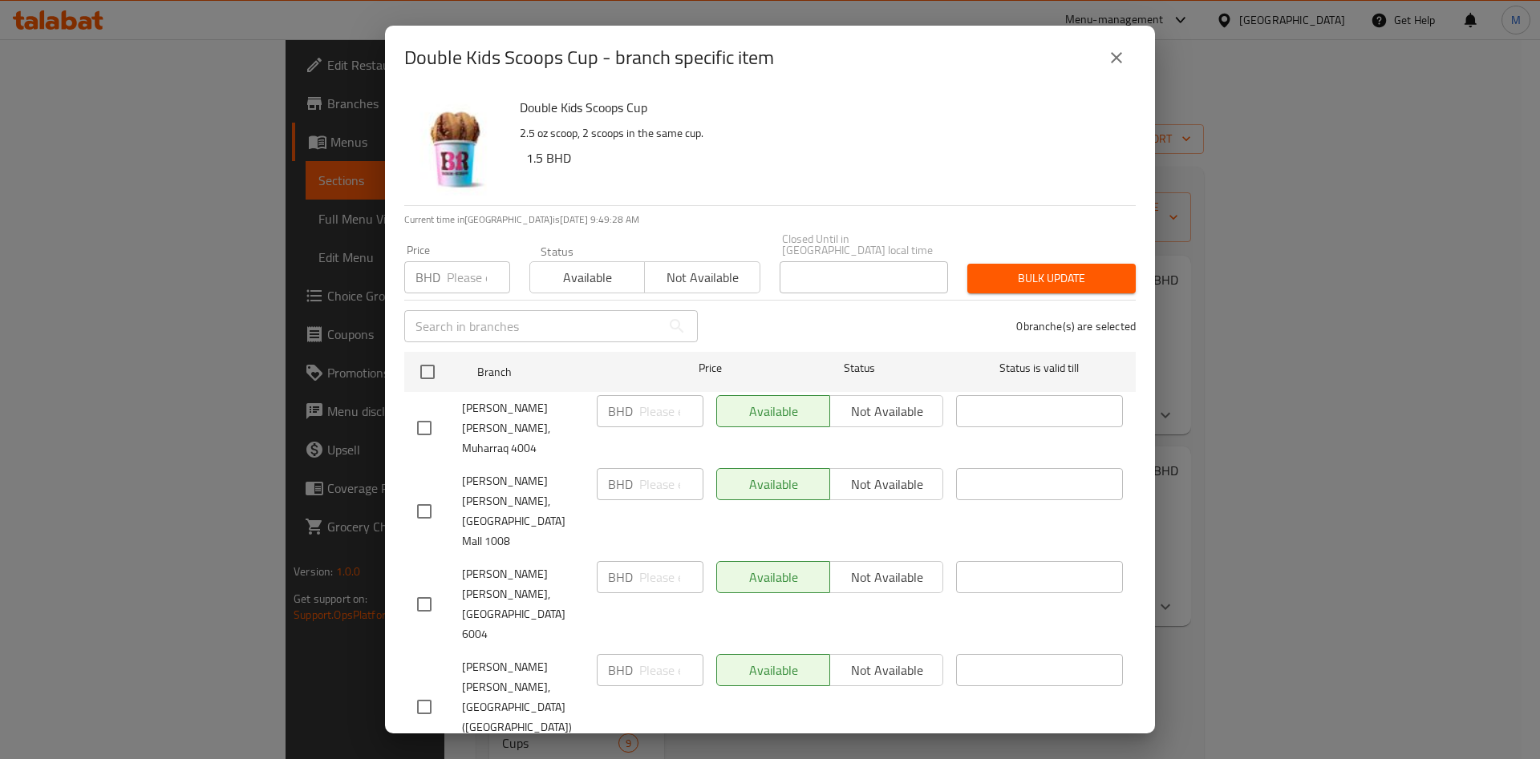
checkbox input "true"
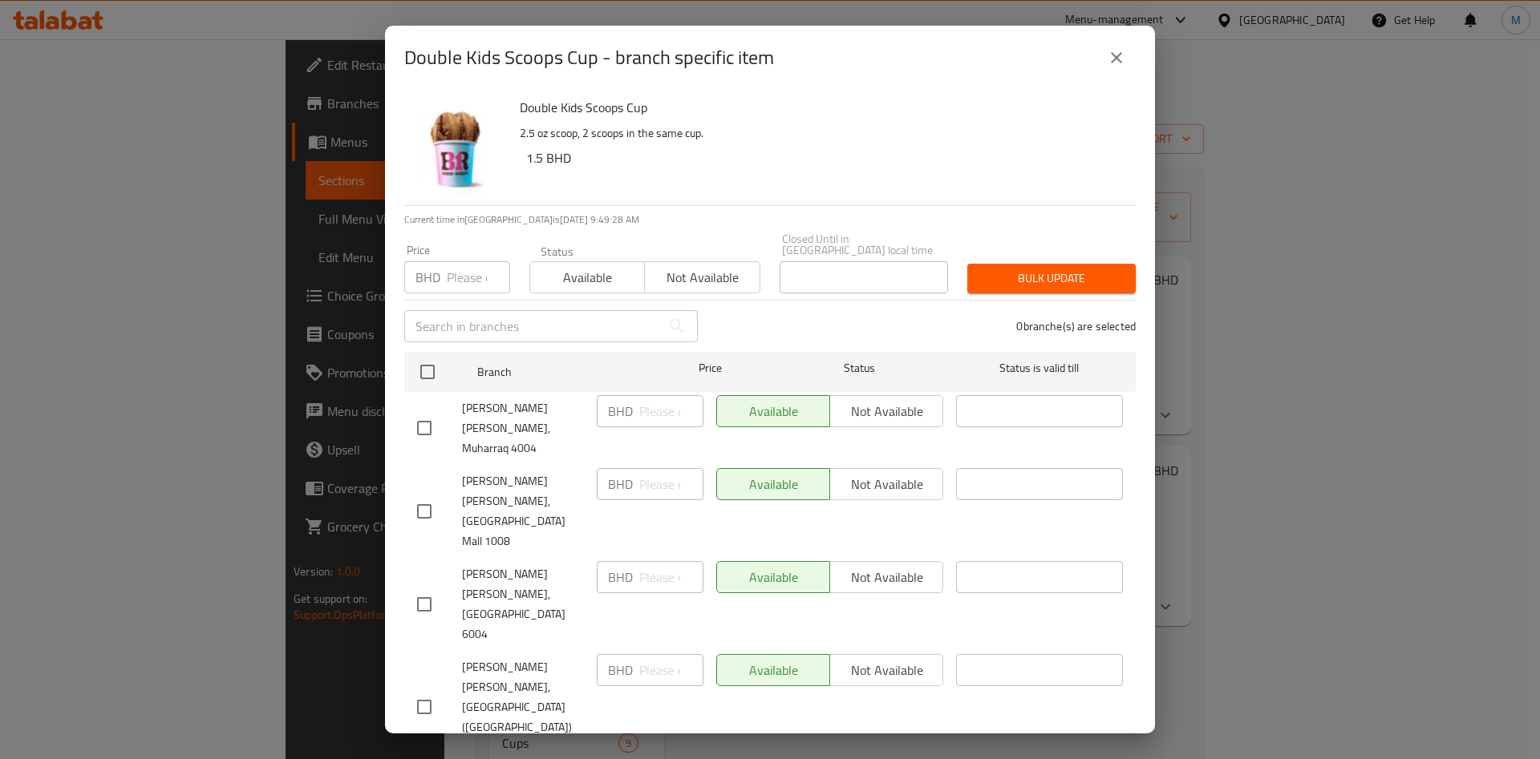
checkbox input "true"
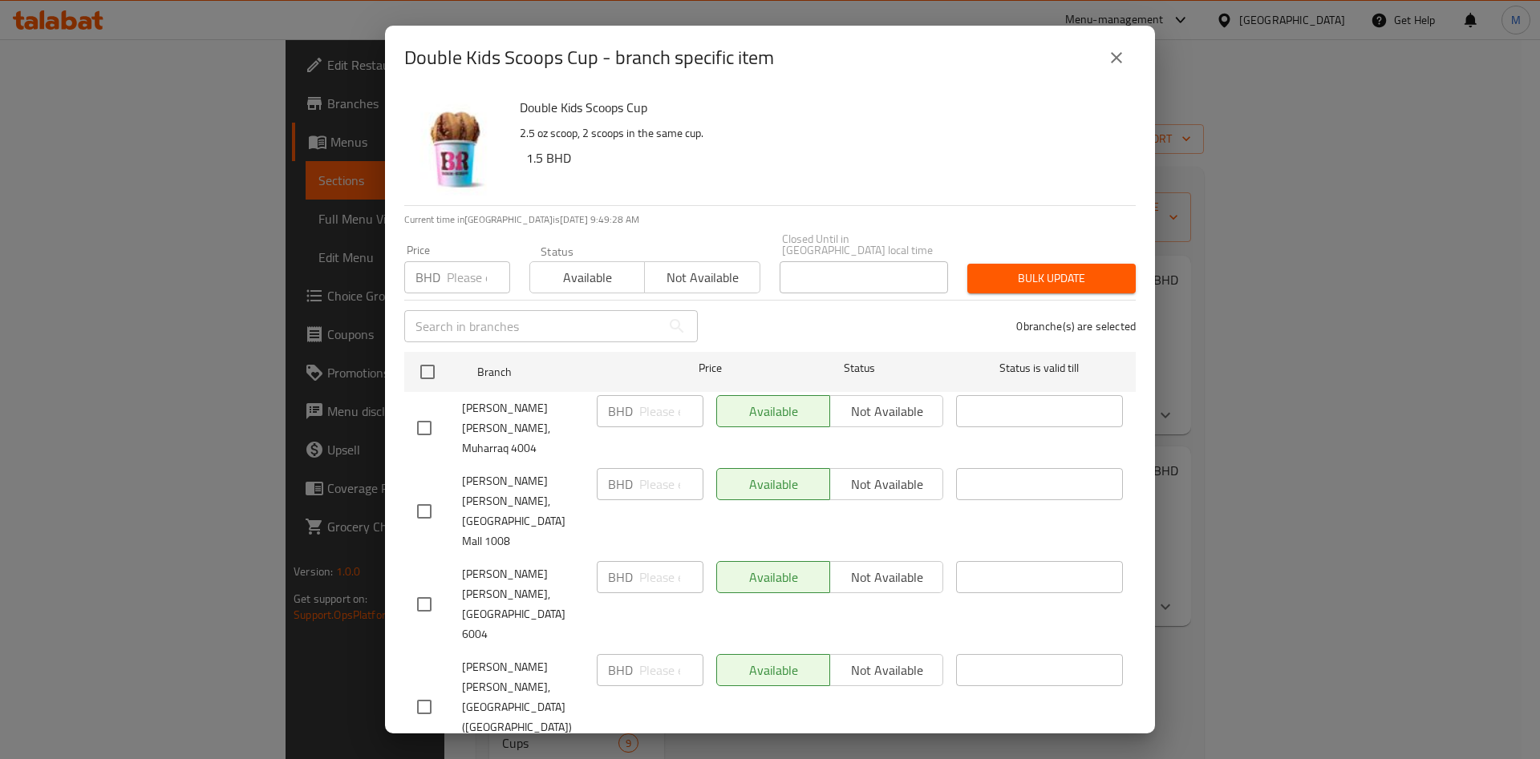
checkbox input "true"
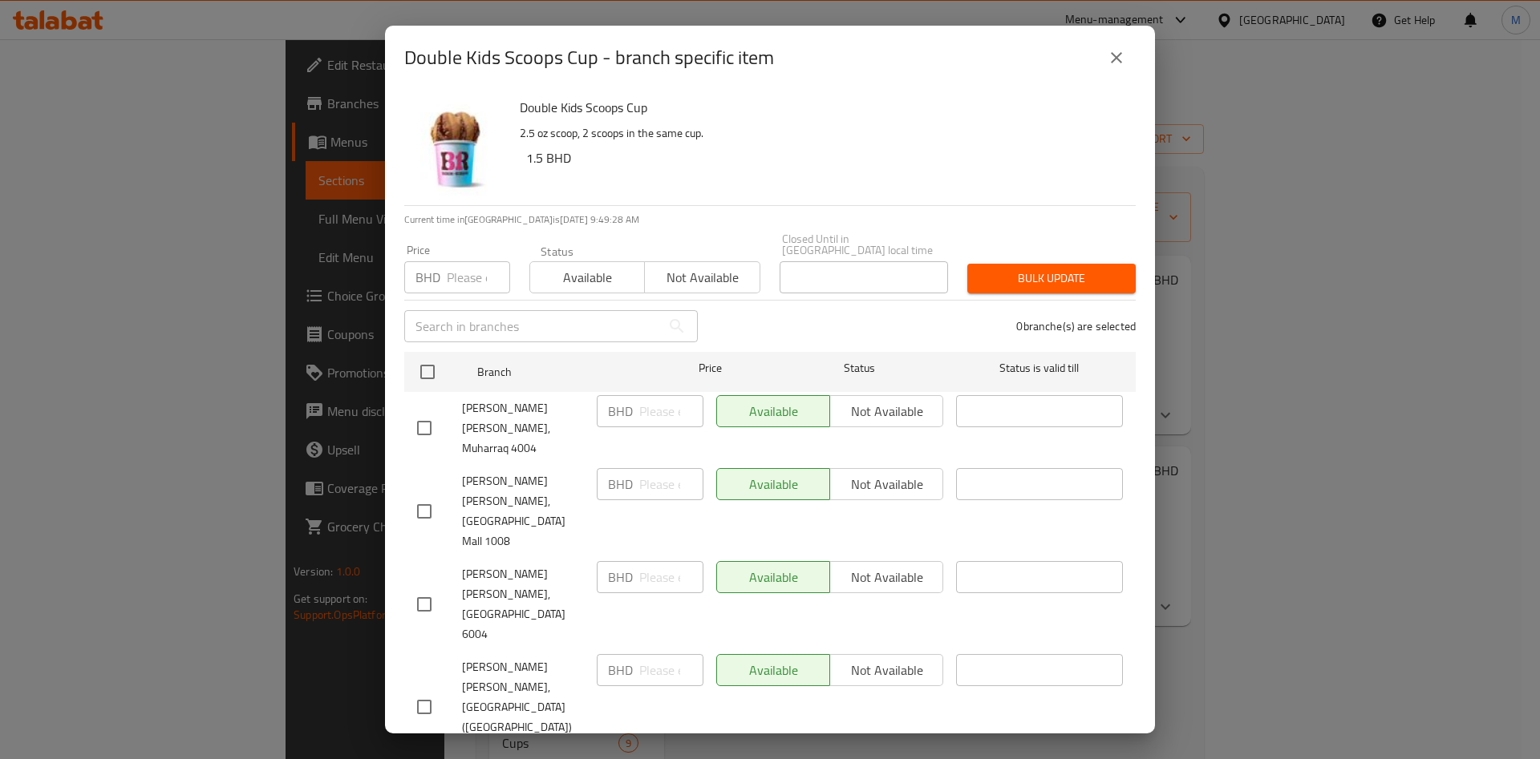
checkbox input "true"
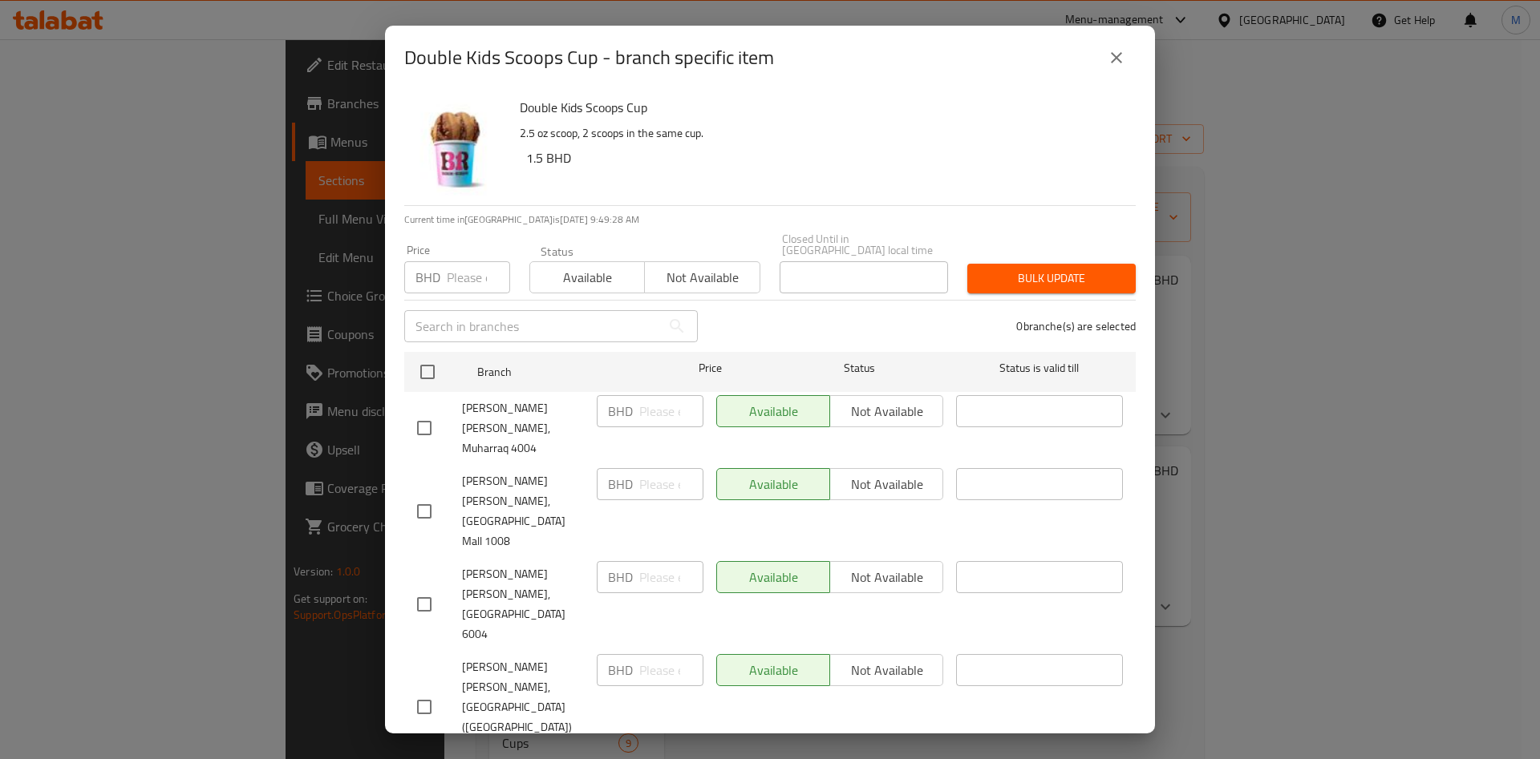
checkbox input "true"
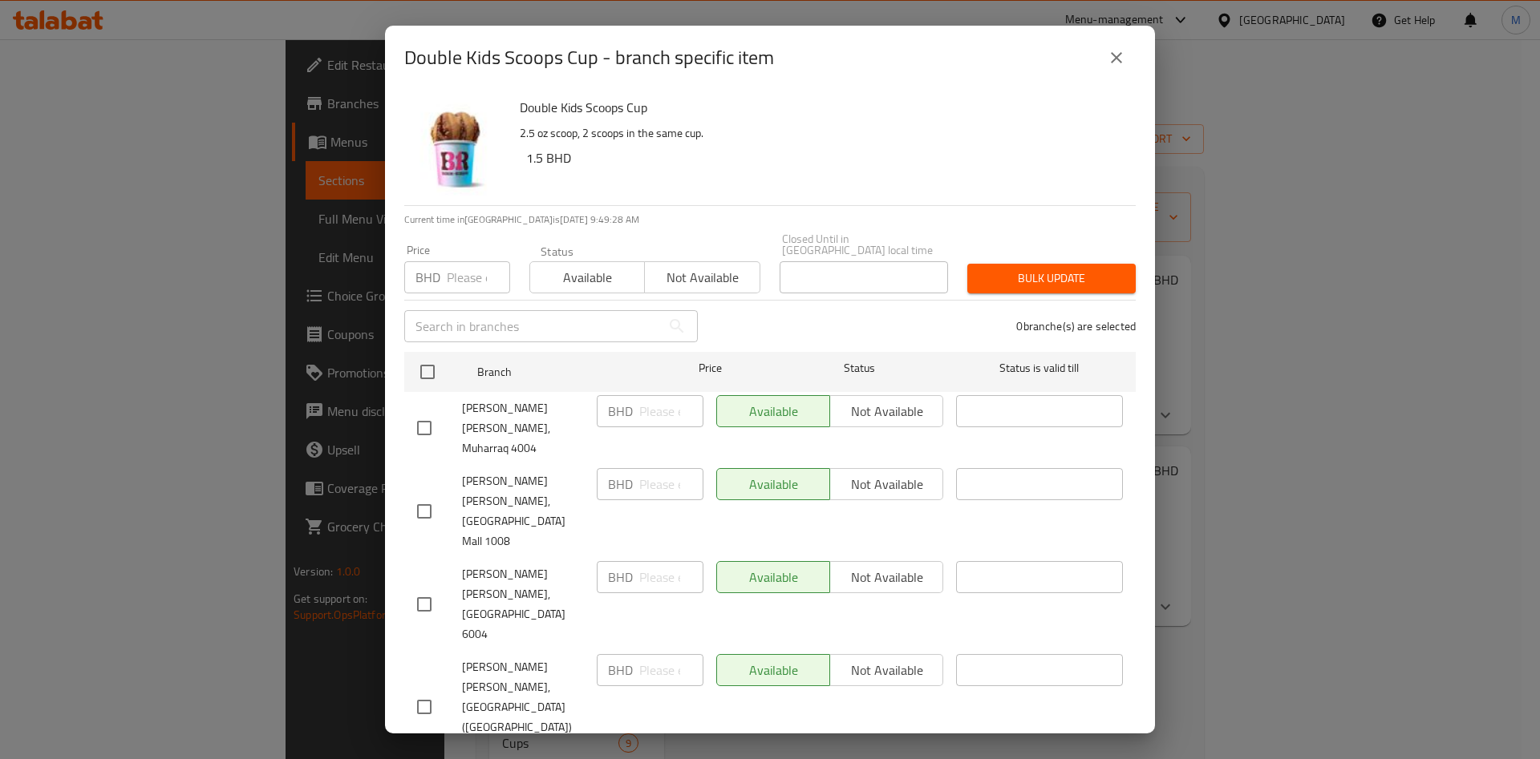
checkbox input "true"
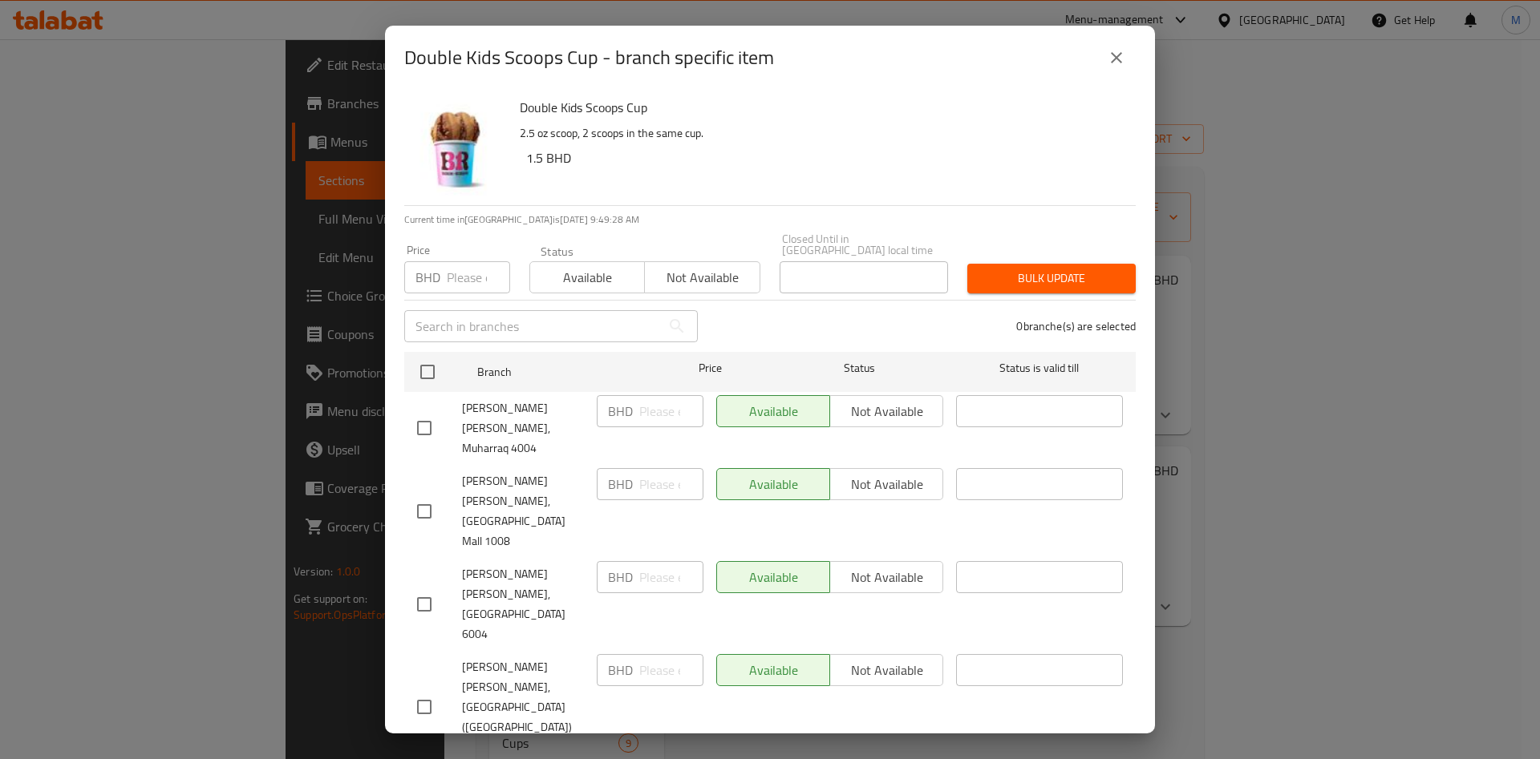
checkbox input "true"
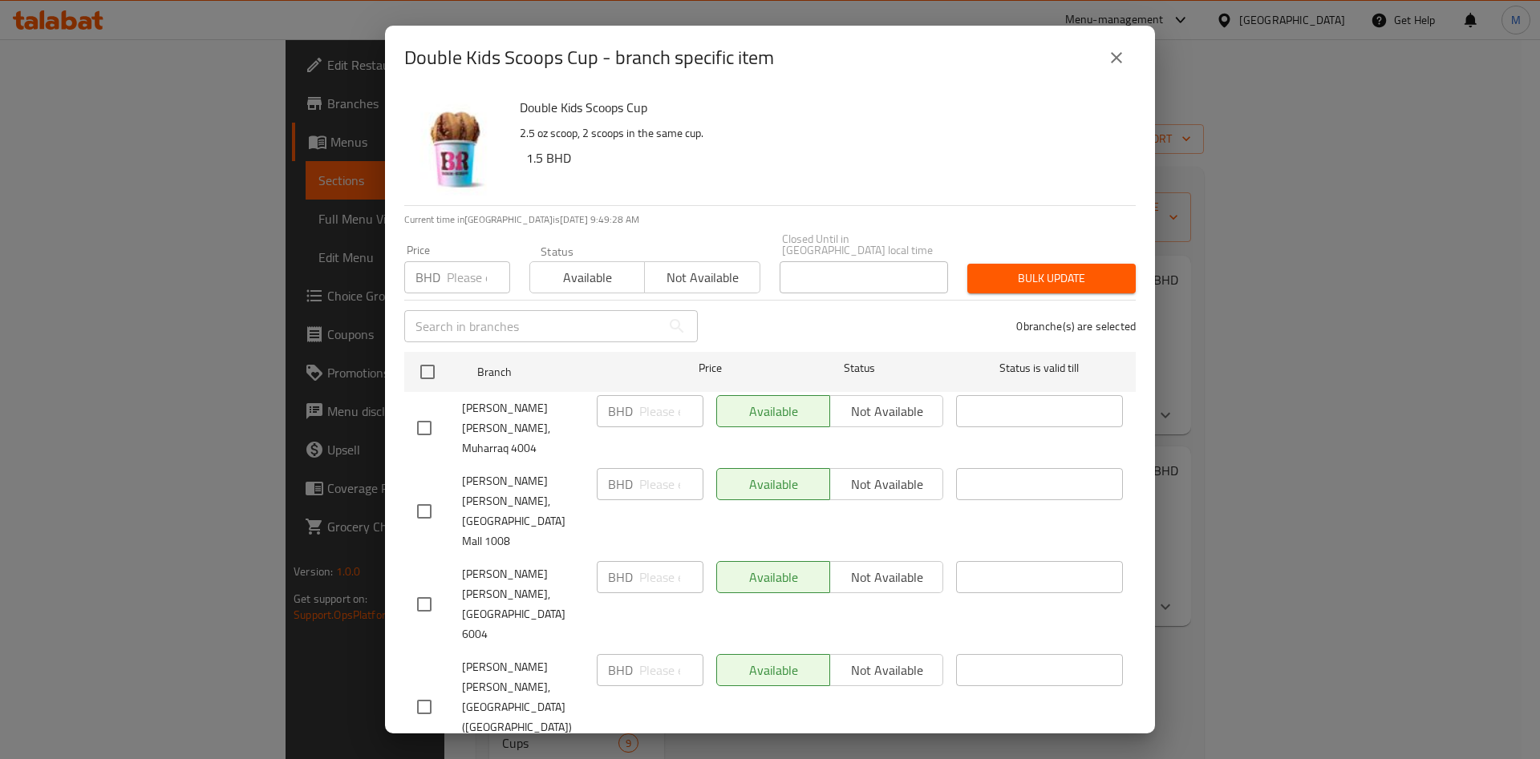
checkbox input "true"
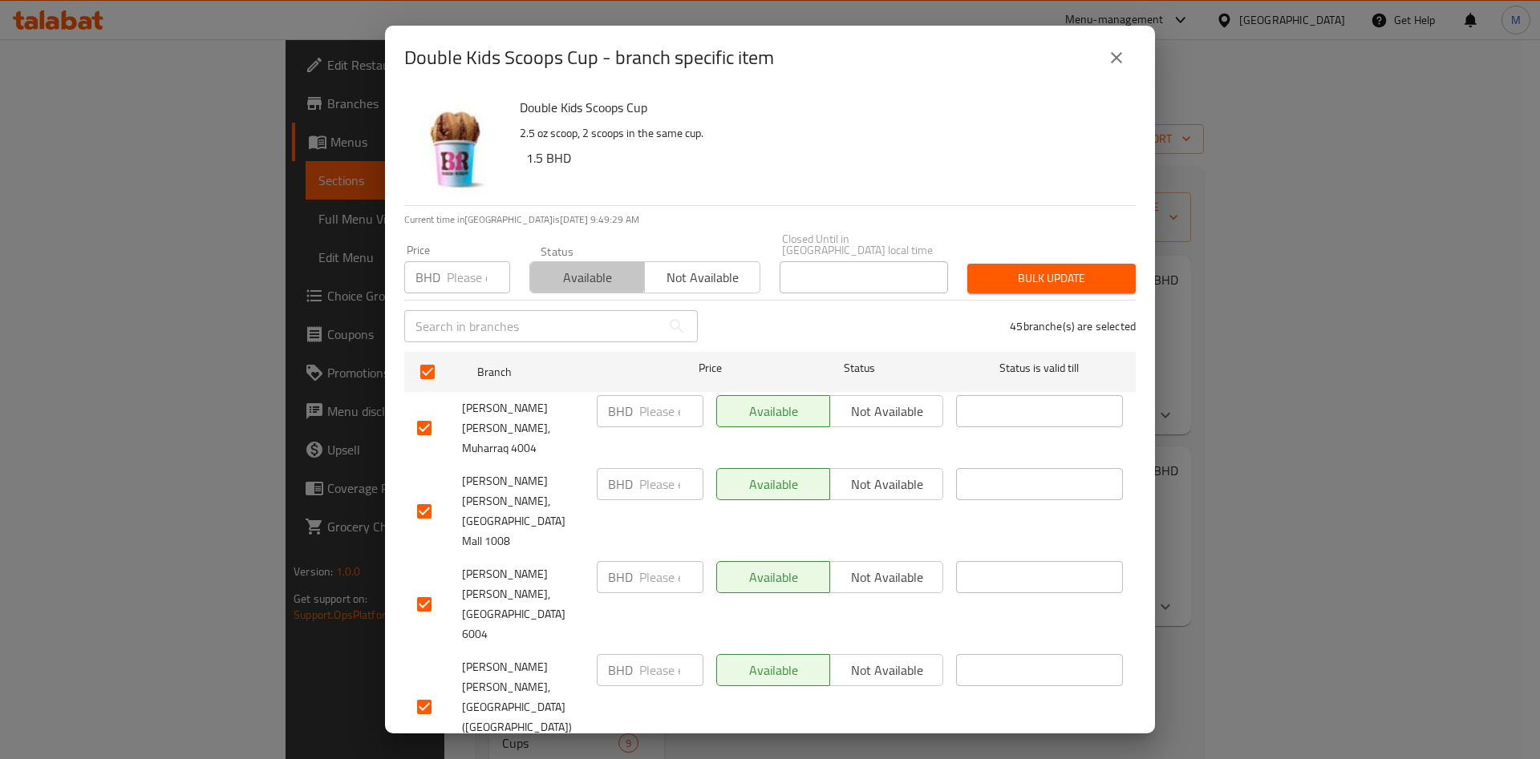
click at [573, 266] on span "Available" at bounding box center [588, 277] width 102 height 23
click at [1018, 269] on span "Bulk update" at bounding box center [1051, 279] width 143 height 20
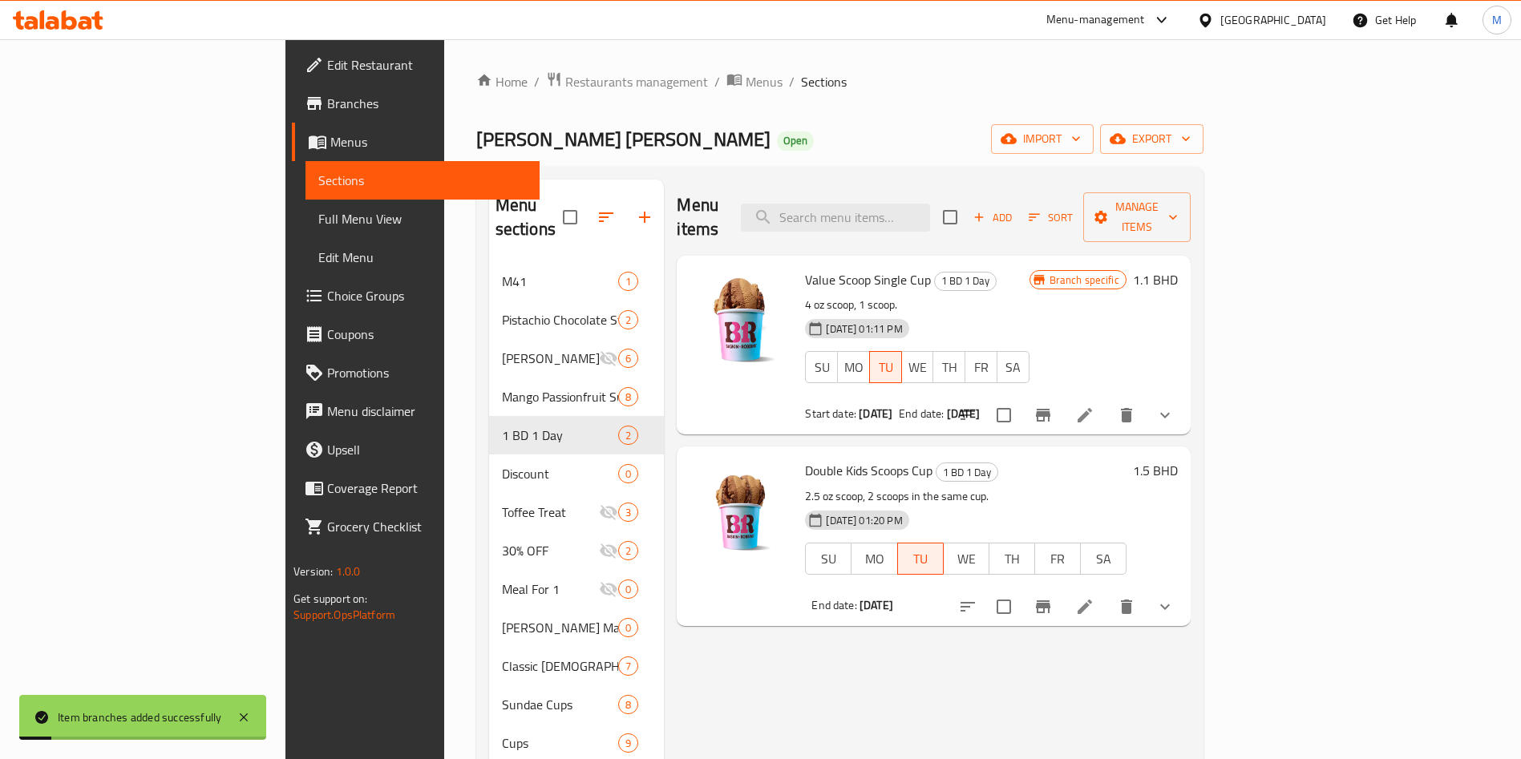
click at [1053, 597] on icon "Branch-specific-item" at bounding box center [1043, 606] width 19 height 19
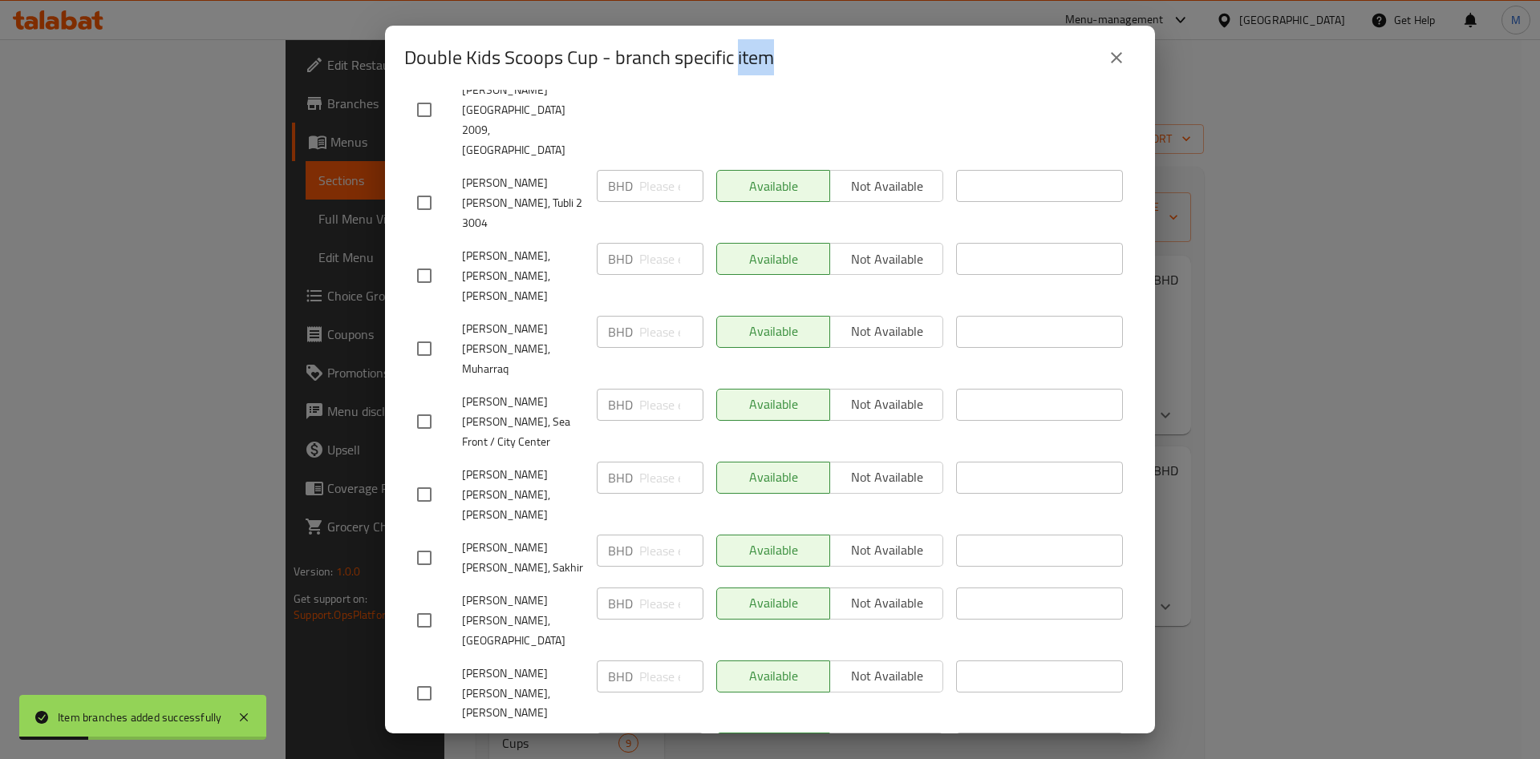
scroll to position [2154, 0]
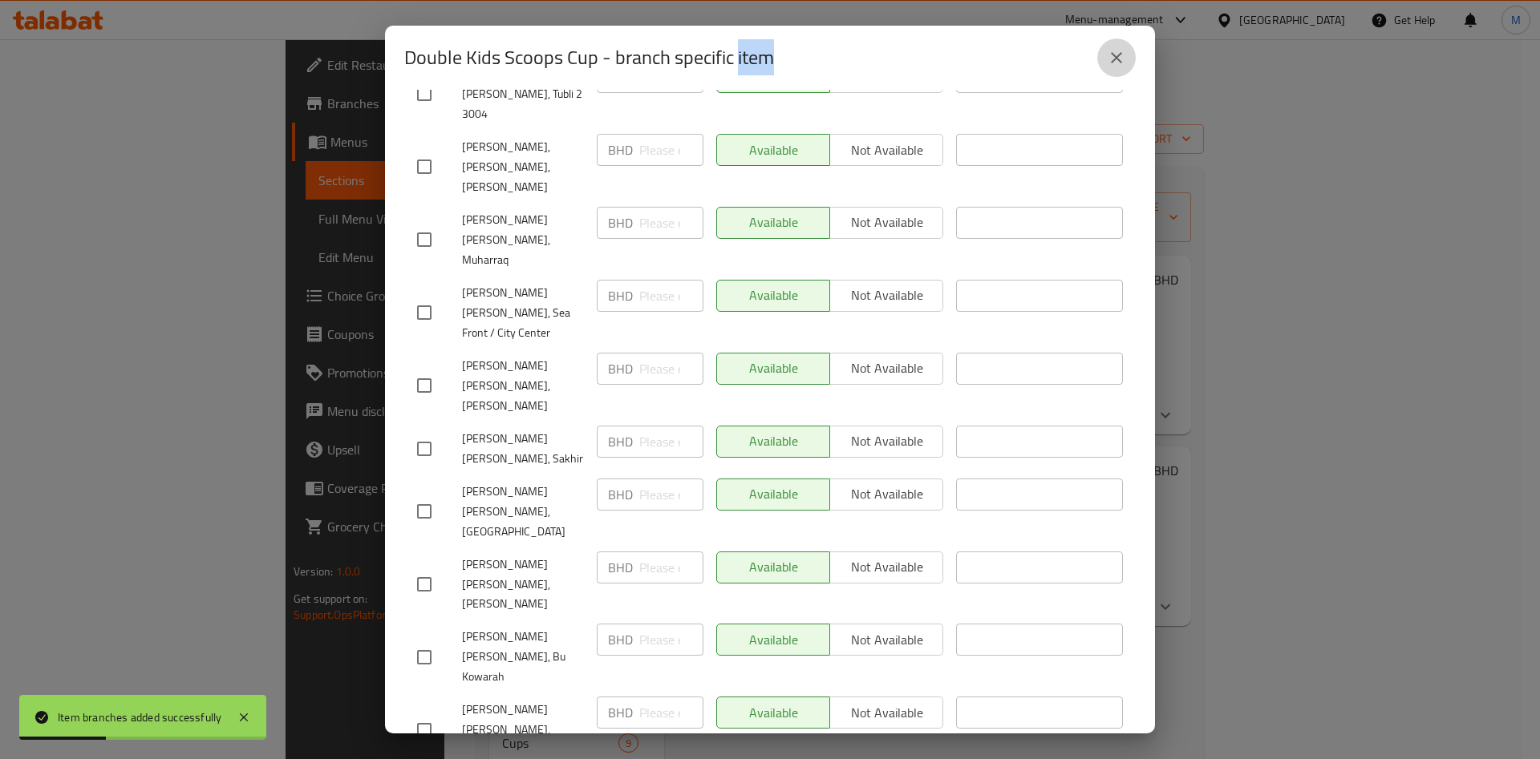
click at [1129, 56] on button "close" at bounding box center [1116, 57] width 38 height 38
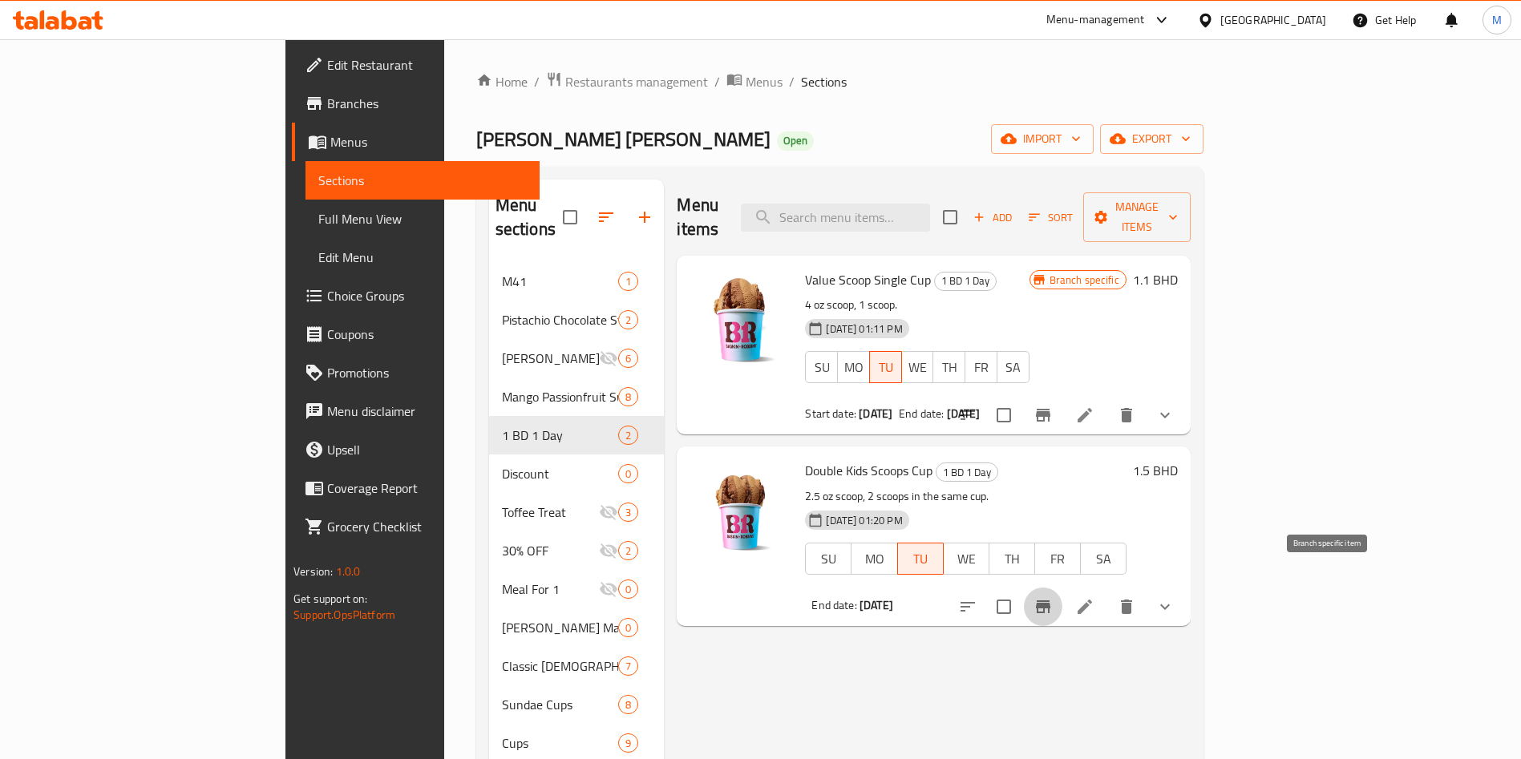
click at [1053, 597] on icon "Branch-specific-item" at bounding box center [1043, 606] width 19 height 19
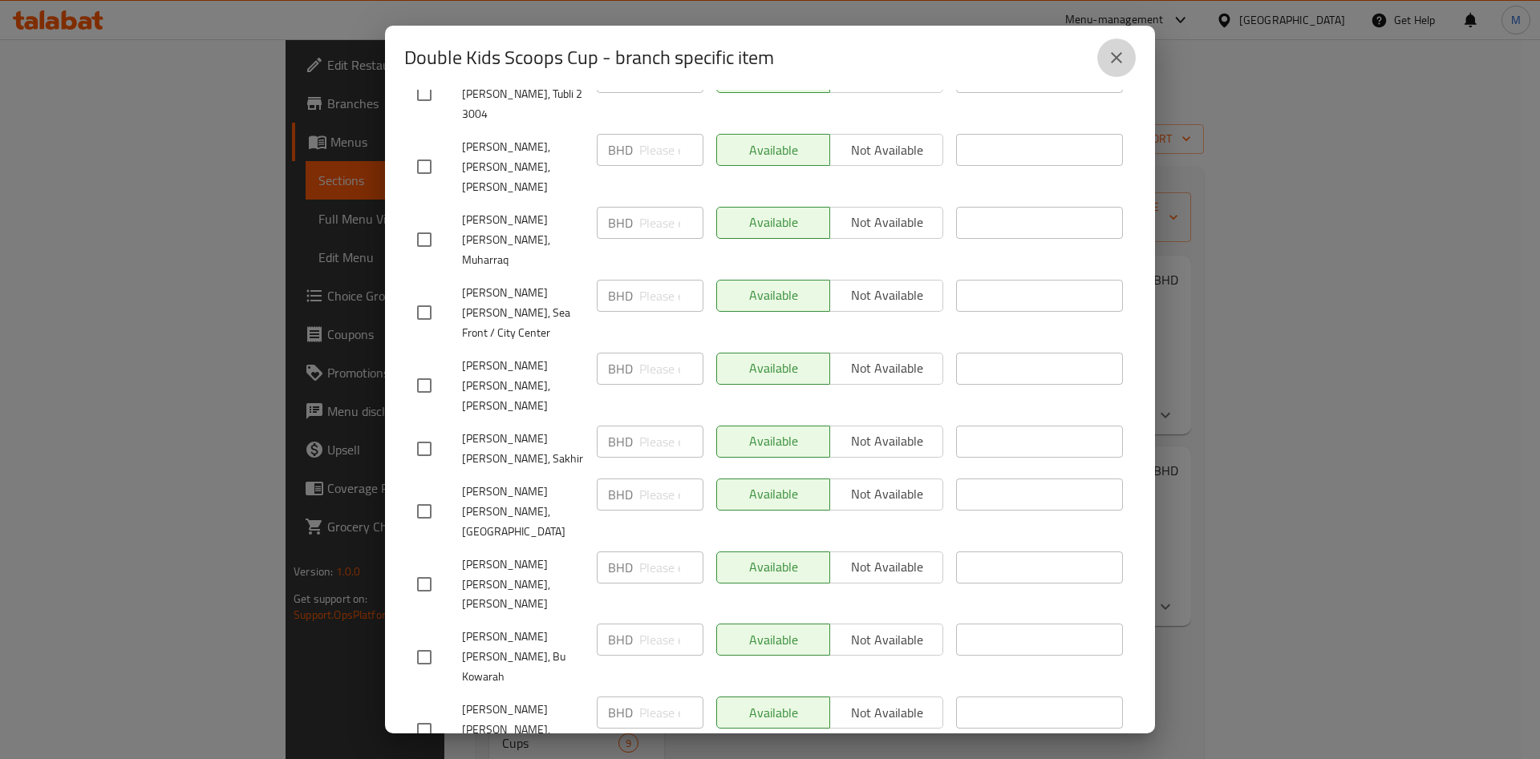
click at [1114, 52] on icon "close" at bounding box center [1116, 57] width 19 height 19
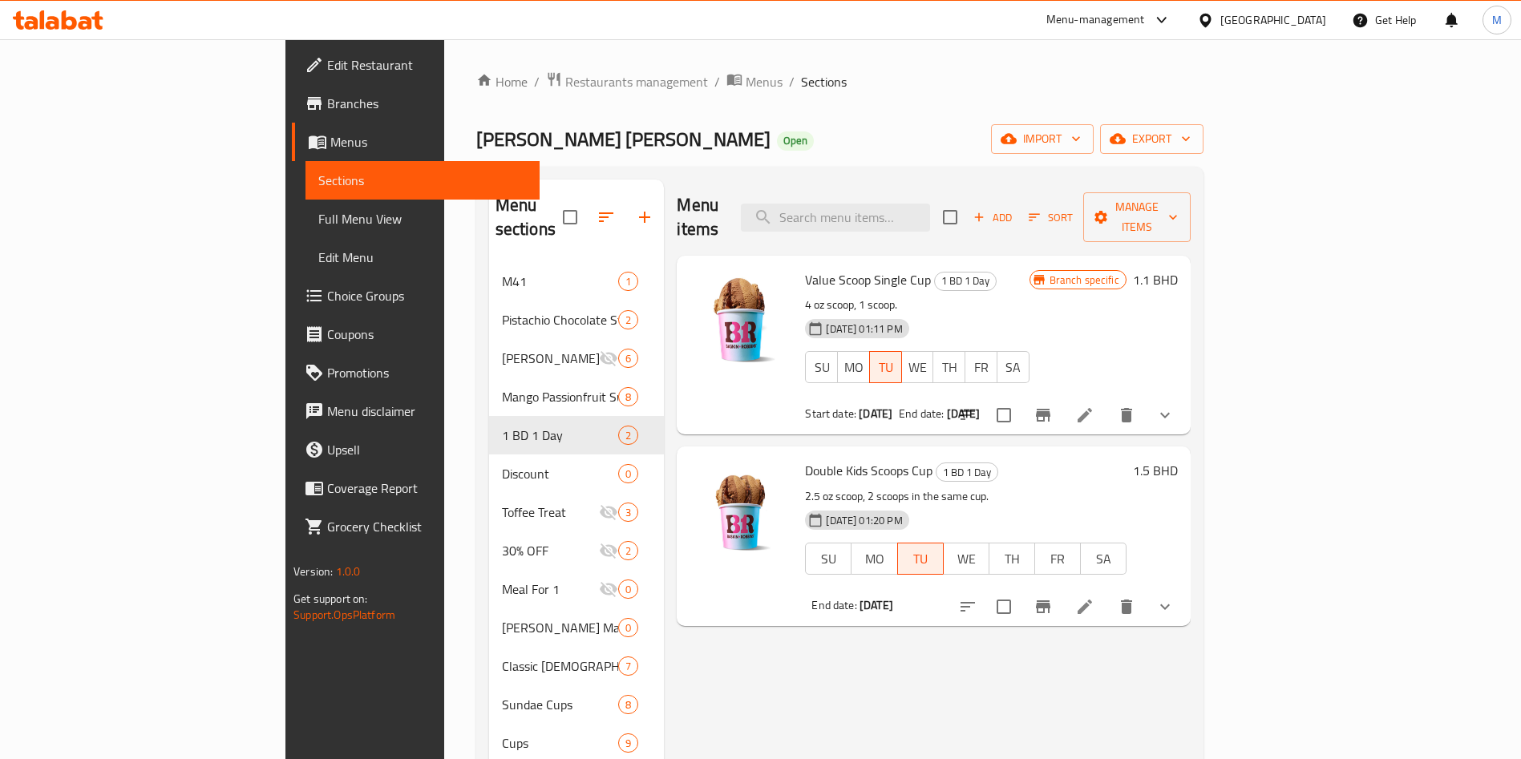
click at [327, 109] on span "Branches" at bounding box center [427, 103] width 200 height 19
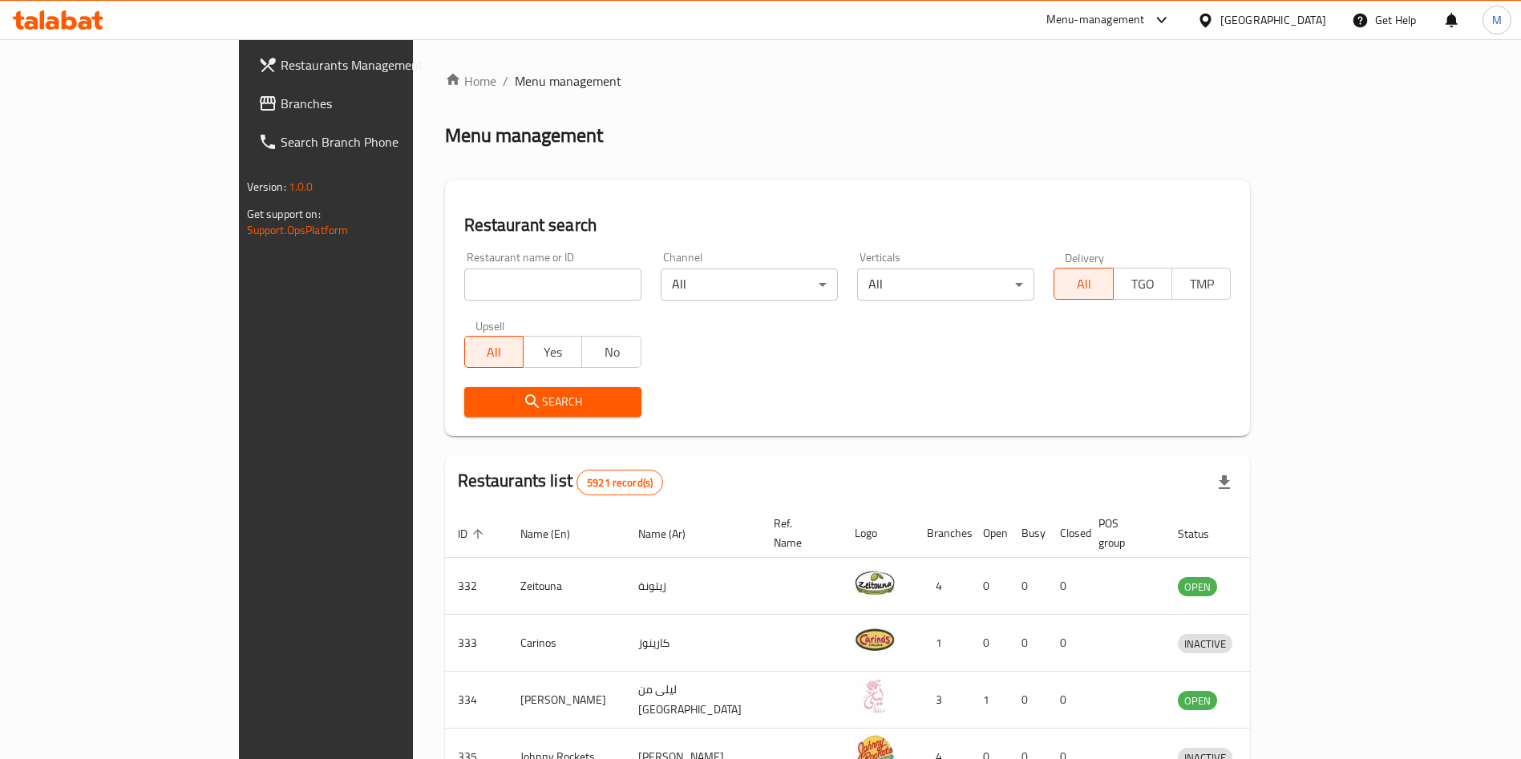
click at [674, 22] on div "Menu-management Bahrain Get Help M" at bounding box center [760, 20] width 1521 height 38
click at [464, 279] on input "search" at bounding box center [552, 285] width 177 height 32
paste input "Mame pod"
type input "Mame pod"
click button "Search" at bounding box center [552, 402] width 177 height 30
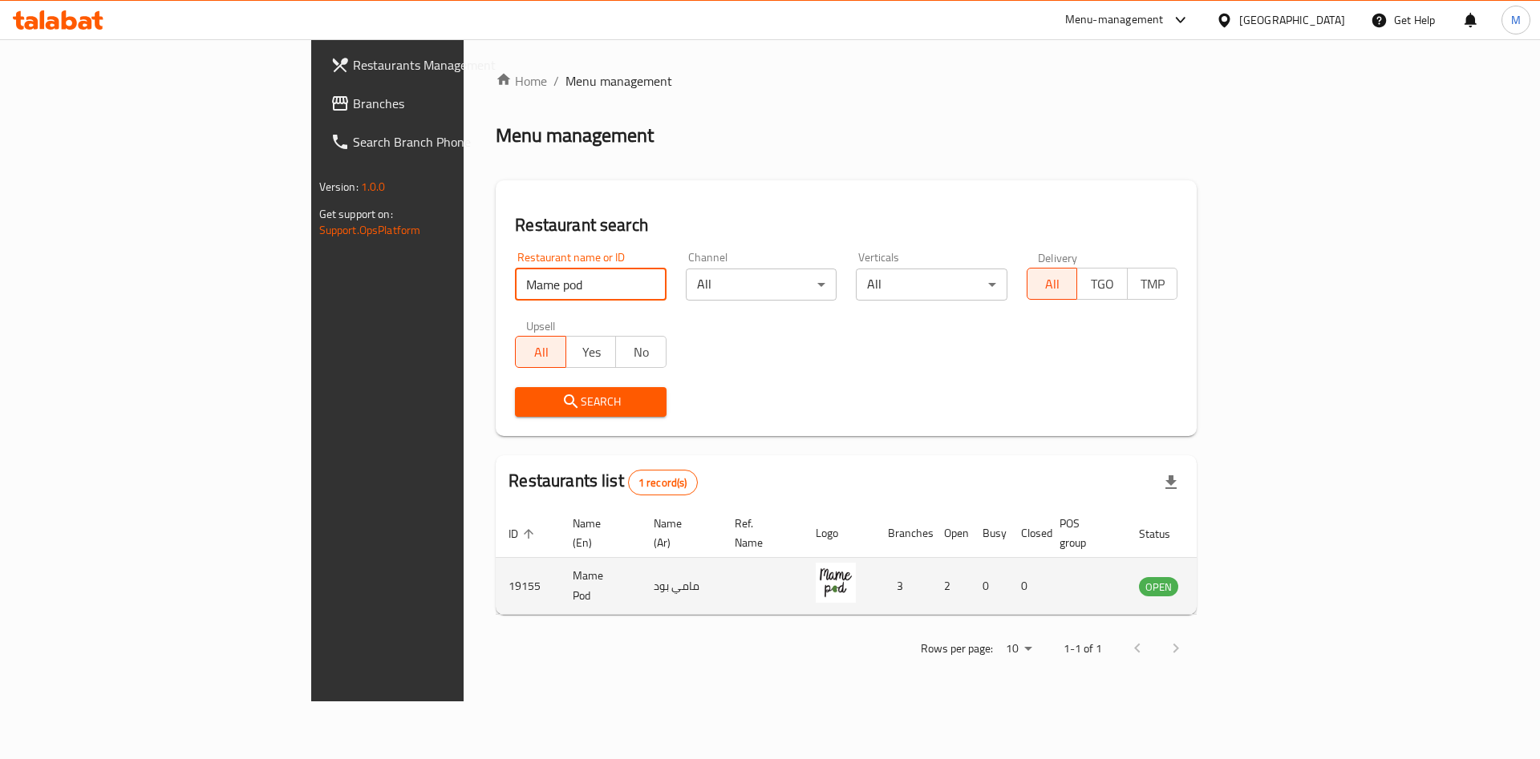
click at [1266, 561] on td "enhanced table" at bounding box center [1237, 586] width 55 height 57
click at [1253, 577] on link "enhanced table" at bounding box center [1238, 586] width 30 height 19
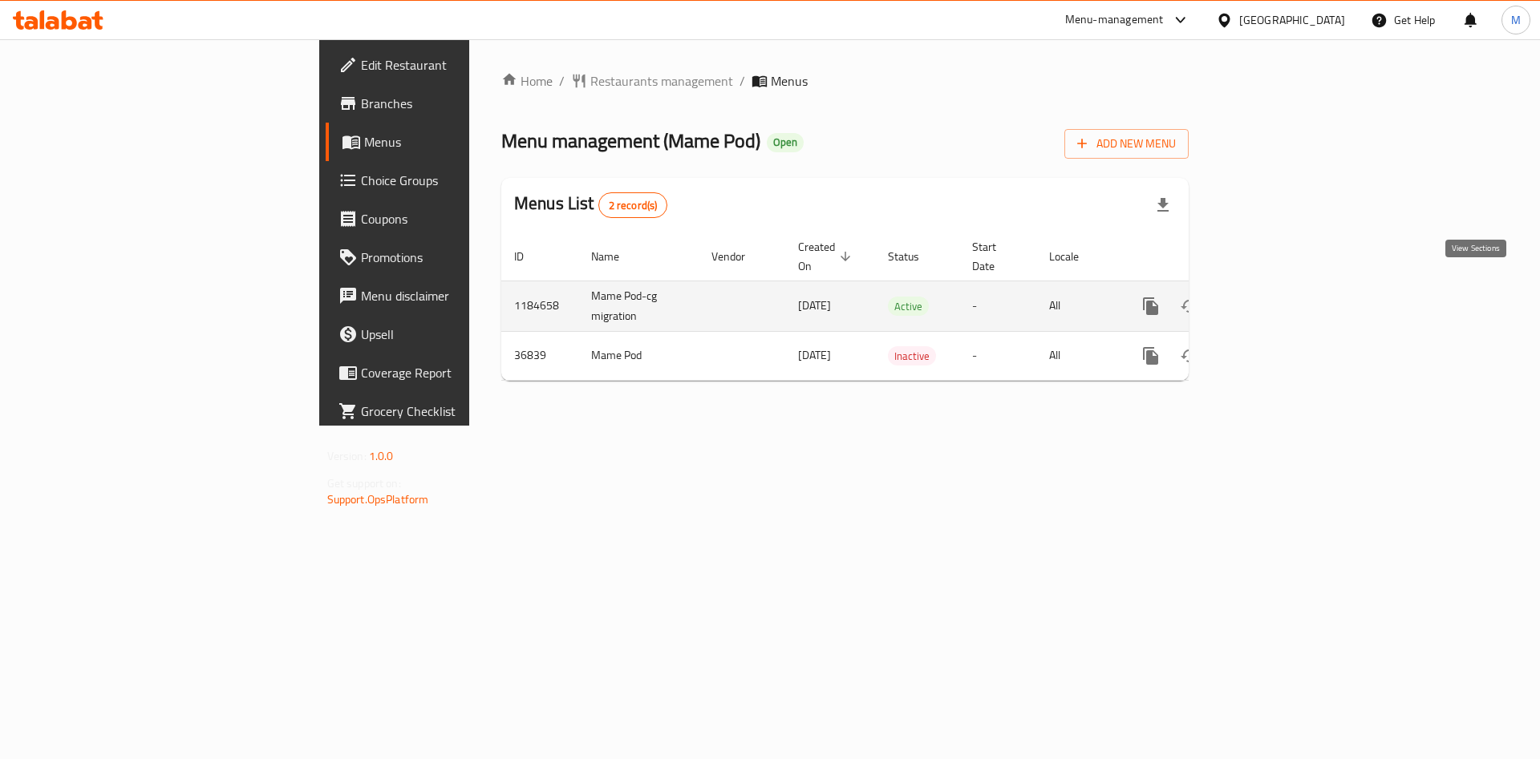
click at [1286, 287] on link "enhanced table" at bounding box center [1266, 306] width 38 height 38
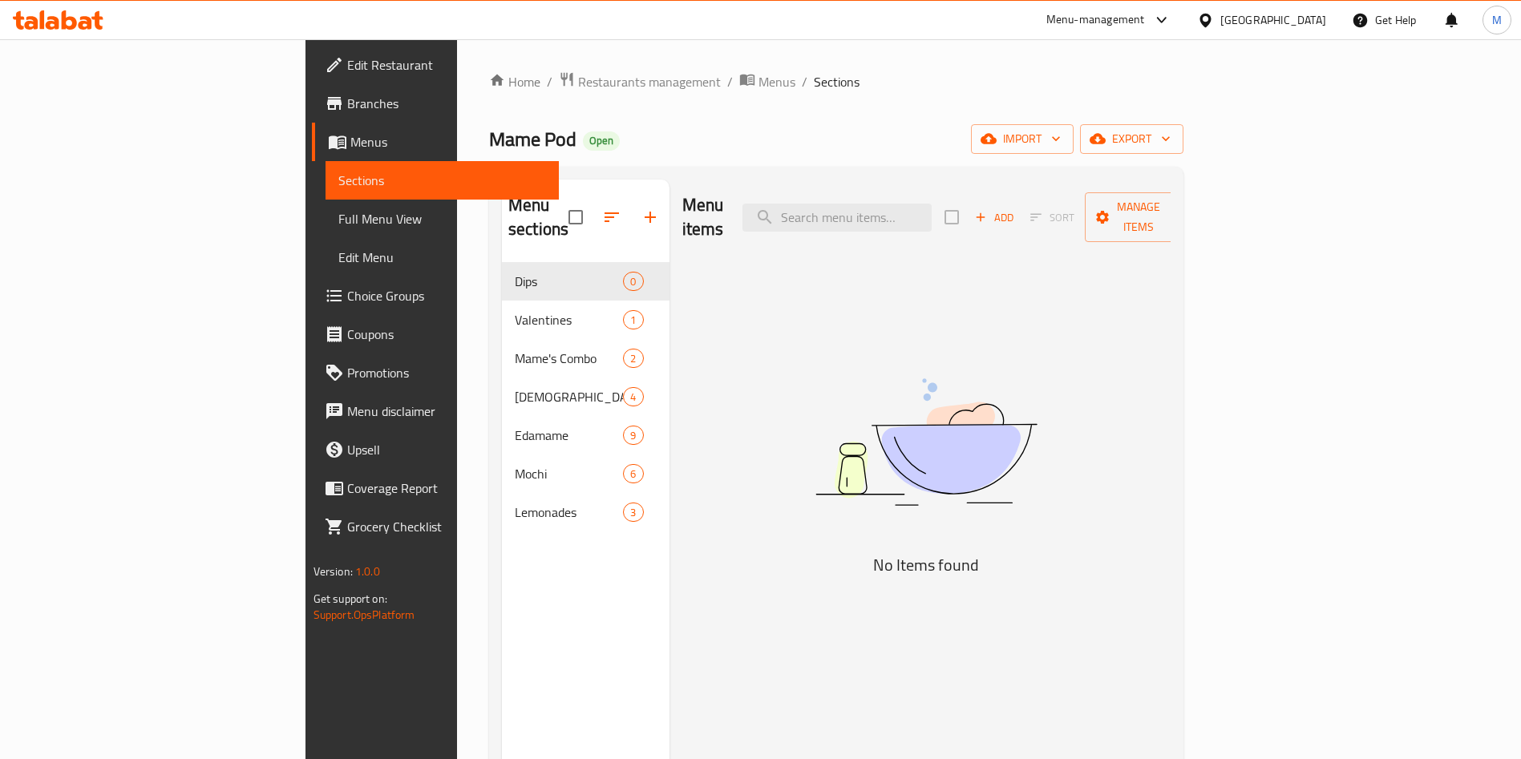
click at [347, 294] on span "Choice Groups" at bounding box center [447, 295] width 200 height 19
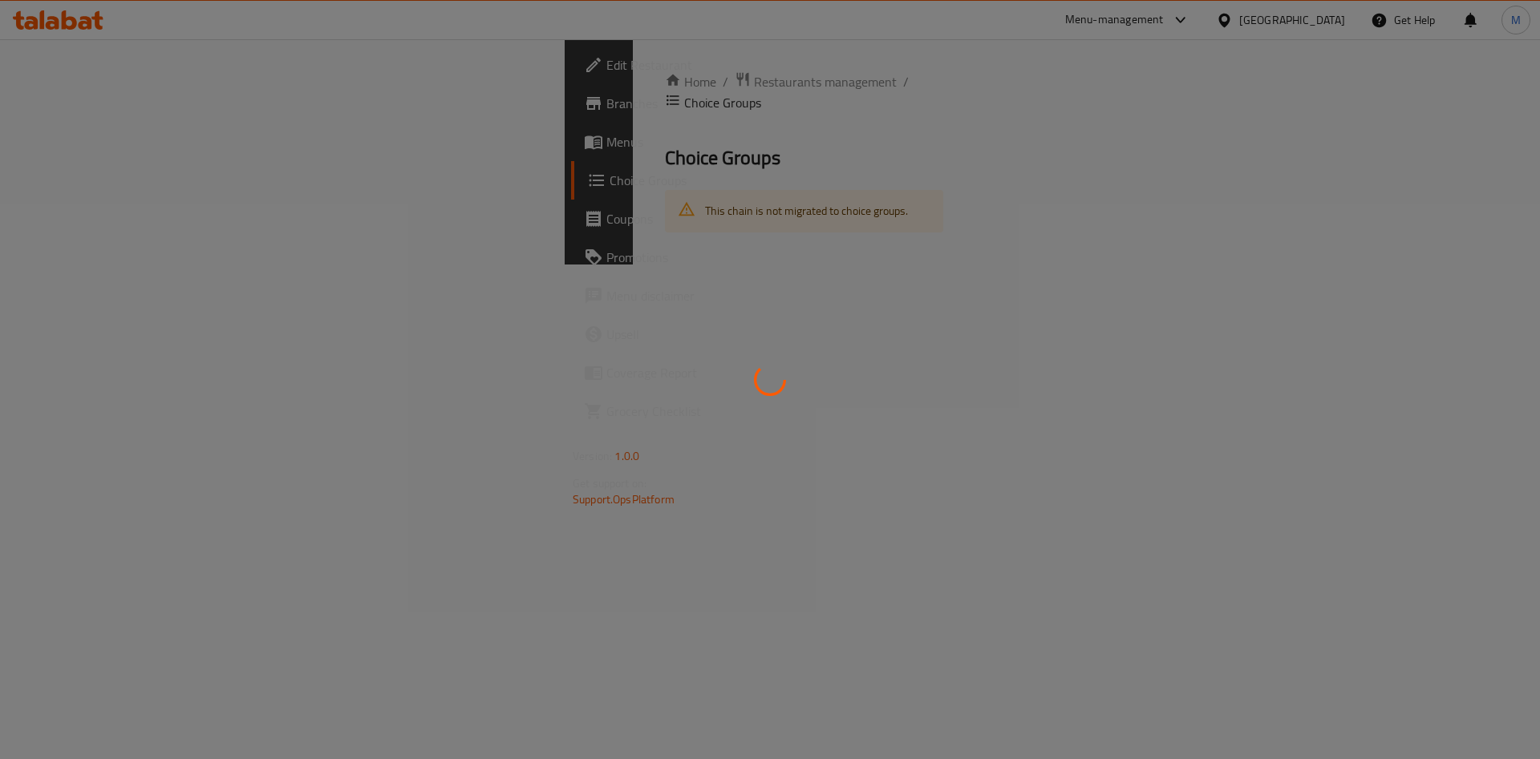
click at [164, 294] on div at bounding box center [770, 379] width 1540 height 759
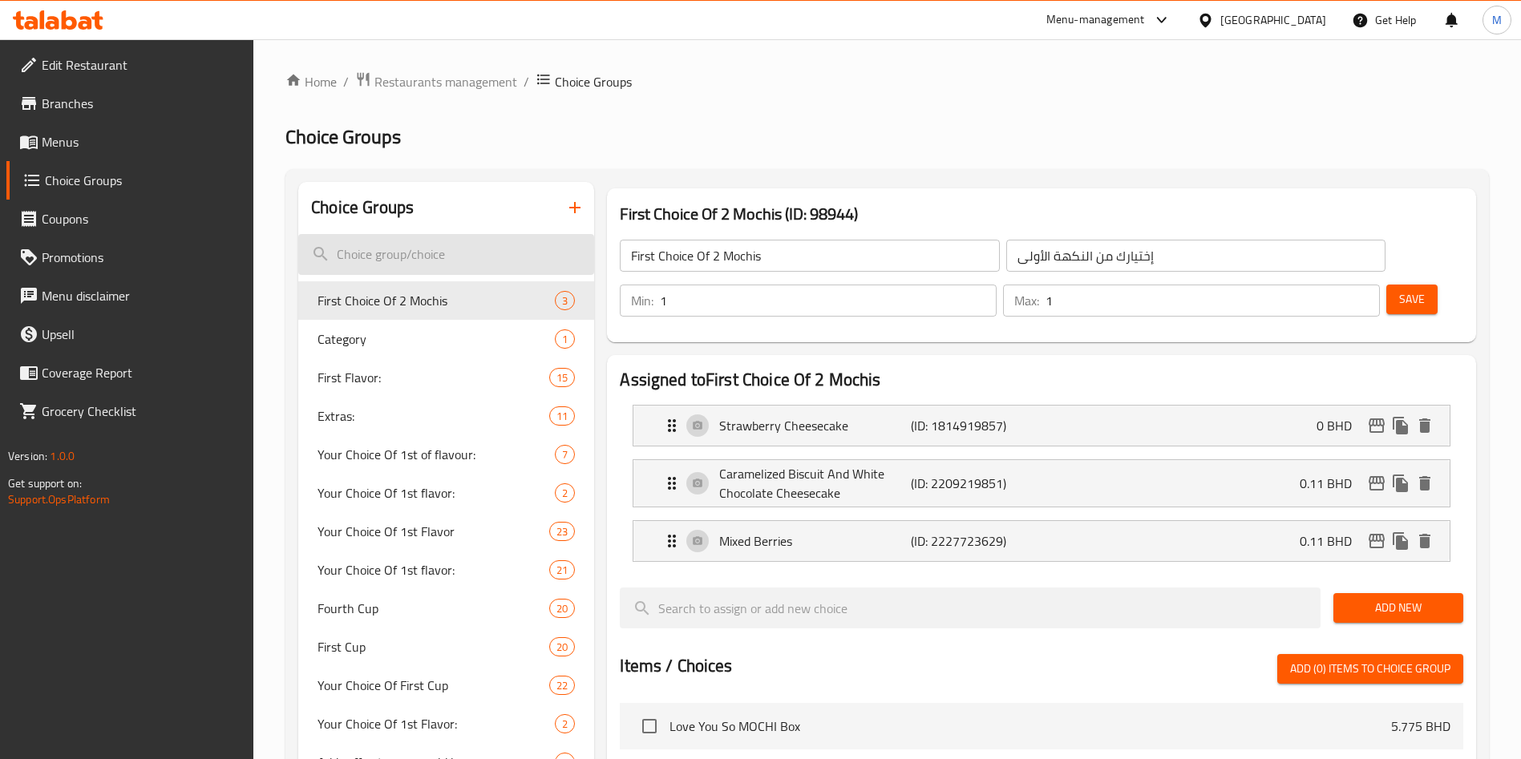
click at [464, 247] on input "search" at bounding box center [446, 254] width 296 height 41
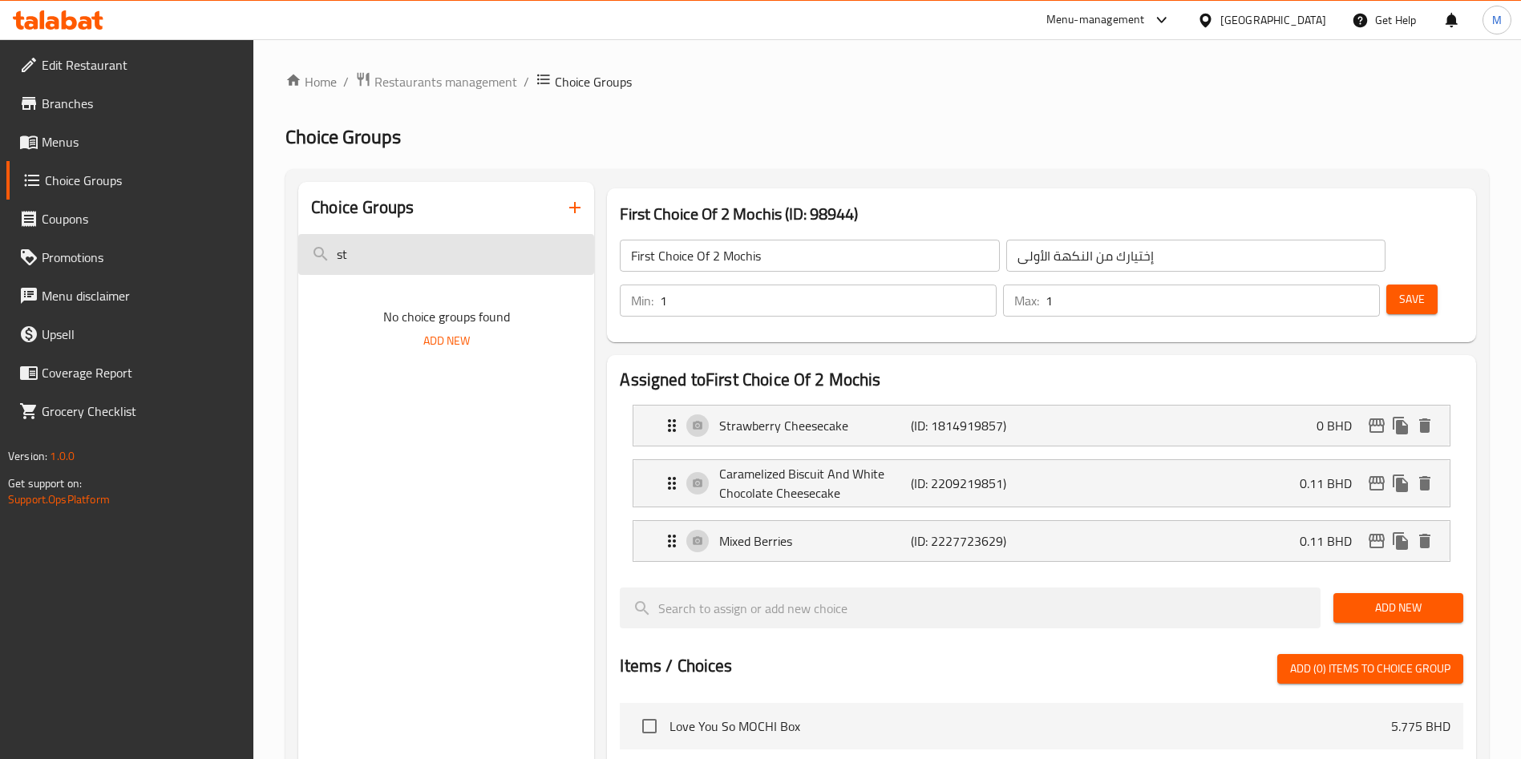
type input "s"
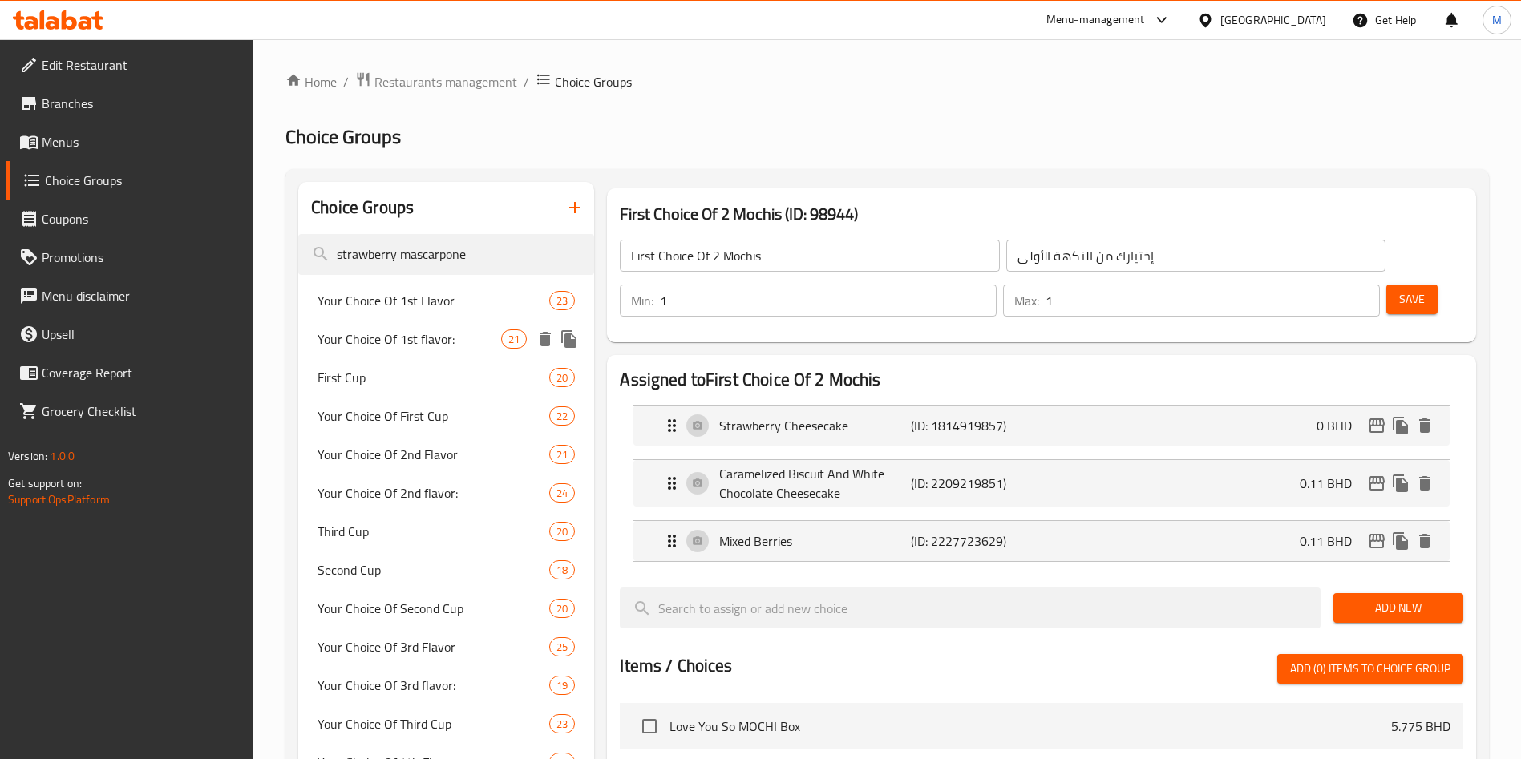
type input "strawberry mascarpone"
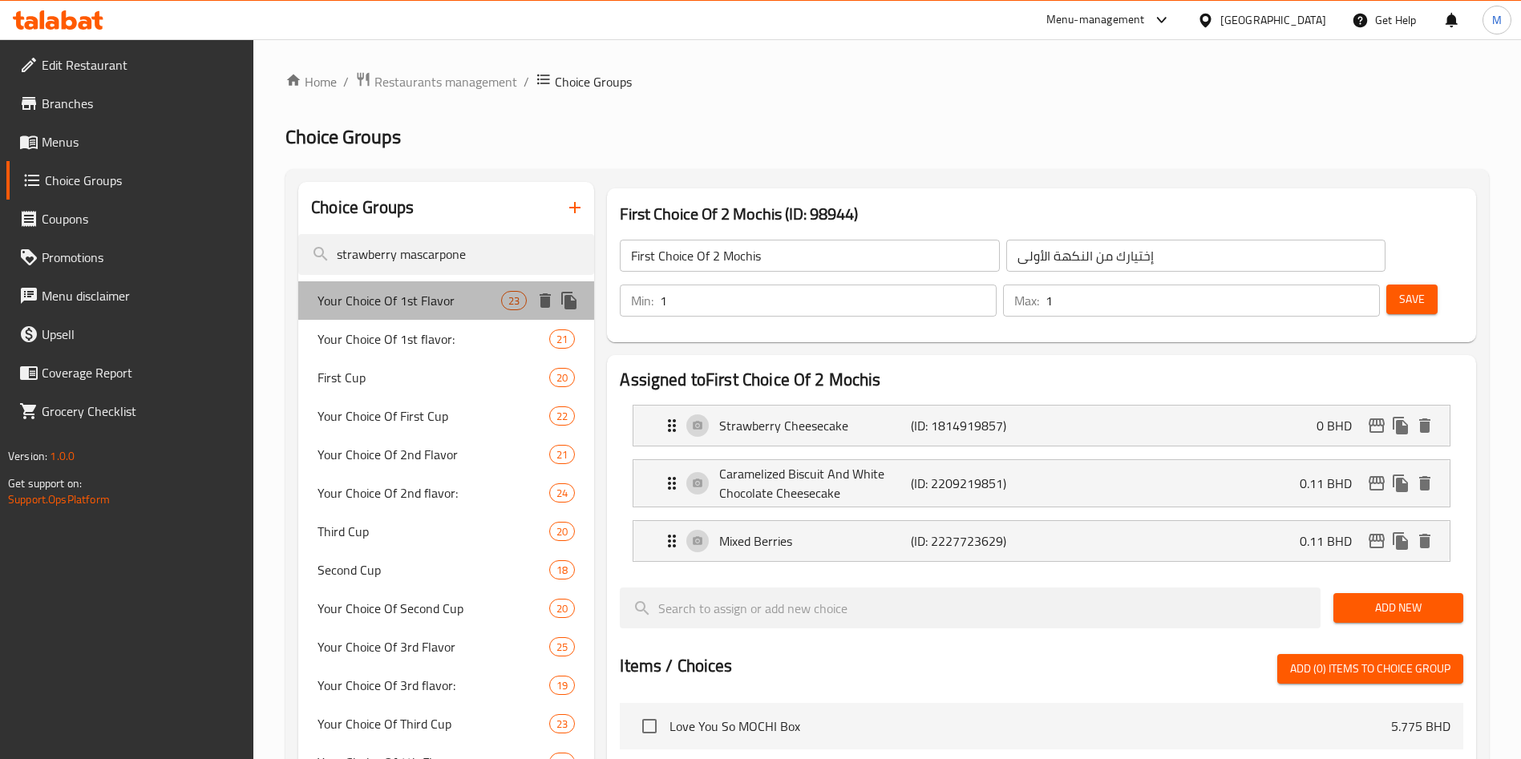
click at [410, 293] on span "Your Choice Of 1st Flavor" at bounding box center [410, 300] width 184 height 19
drag, startPoint x: 410, startPoint y: 293, endPoint x: 432, endPoint y: 318, distance: 33.5
click at [410, 293] on span "Your Choice Of 1st Flavor" at bounding box center [410, 300] width 184 height 19
type input "Your Choice Of 1st Flavor"
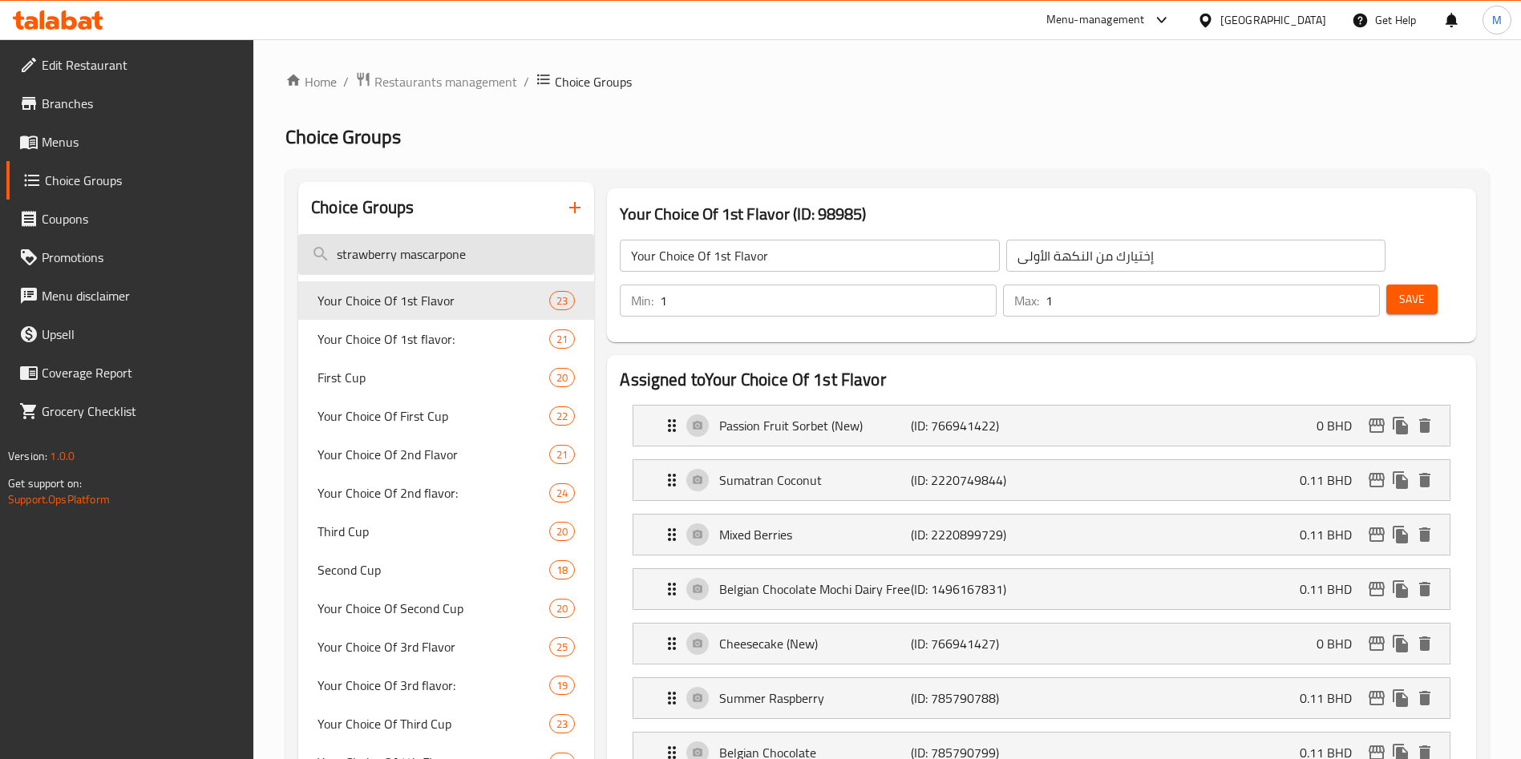
click at [496, 265] on input "strawberry mascarpone" at bounding box center [446, 254] width 296 height 41
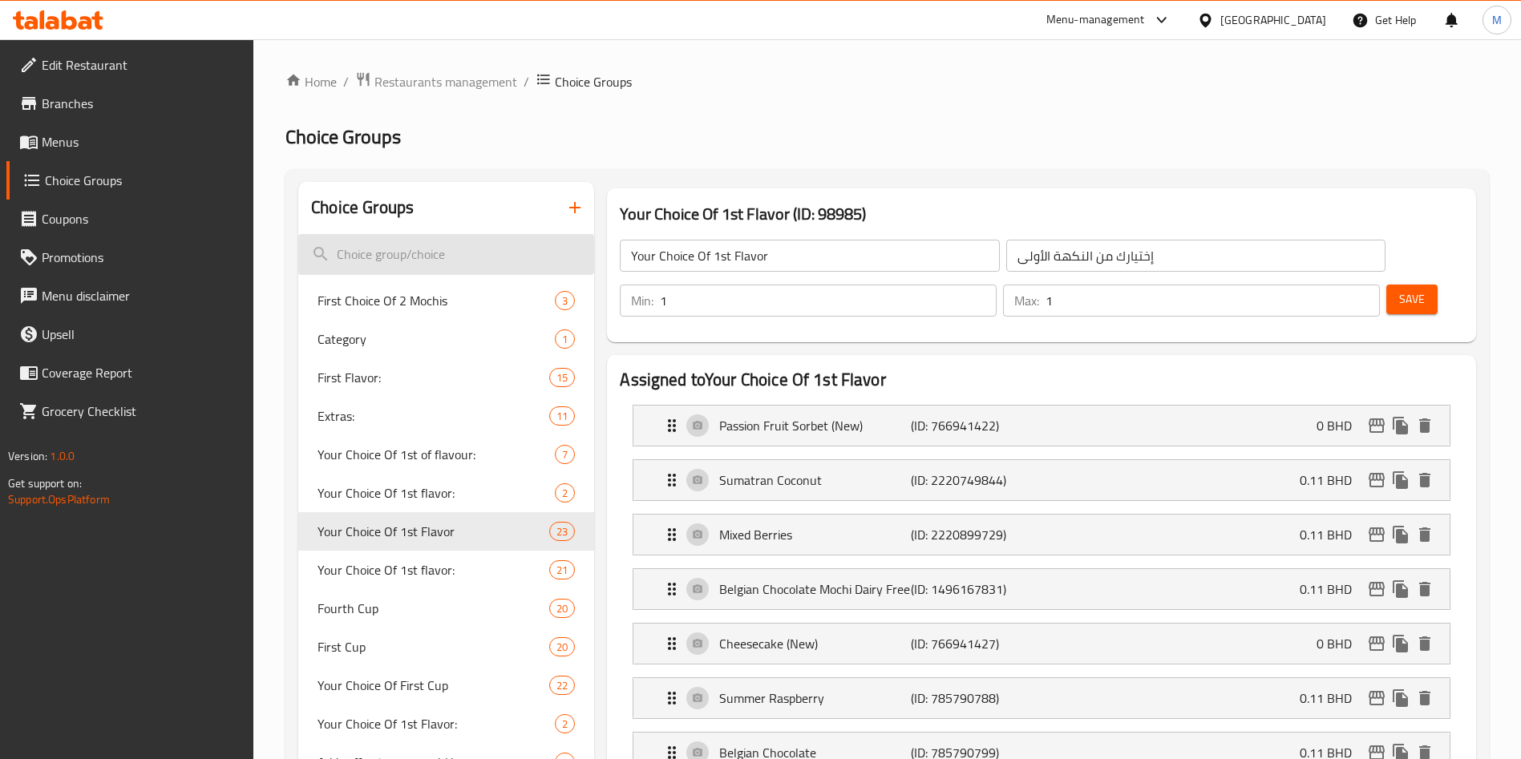
click at [500, 258] on input "search" at bounding box center [446, 254] width 296 height 41
paste input "strawberry mascarpone"
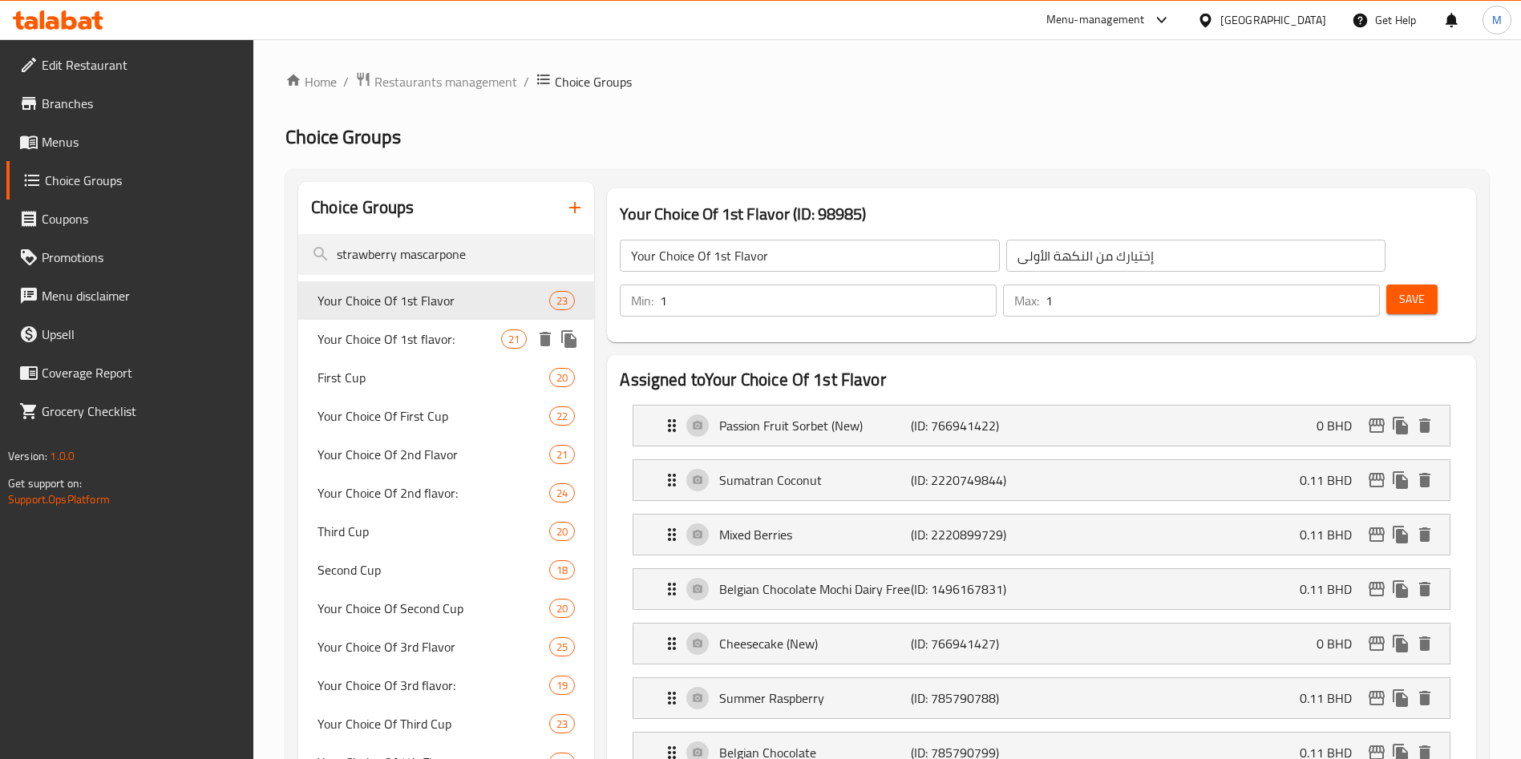
type input "strawberry mascarpone"
click at [471, 343] on span "Your Choice Of 1st flavor:" at bounding box center [410, 339] width 184 height 19
type input "Your Choice Of 1st flavor:"
type input "إختيارك من النكهة الأولي:"
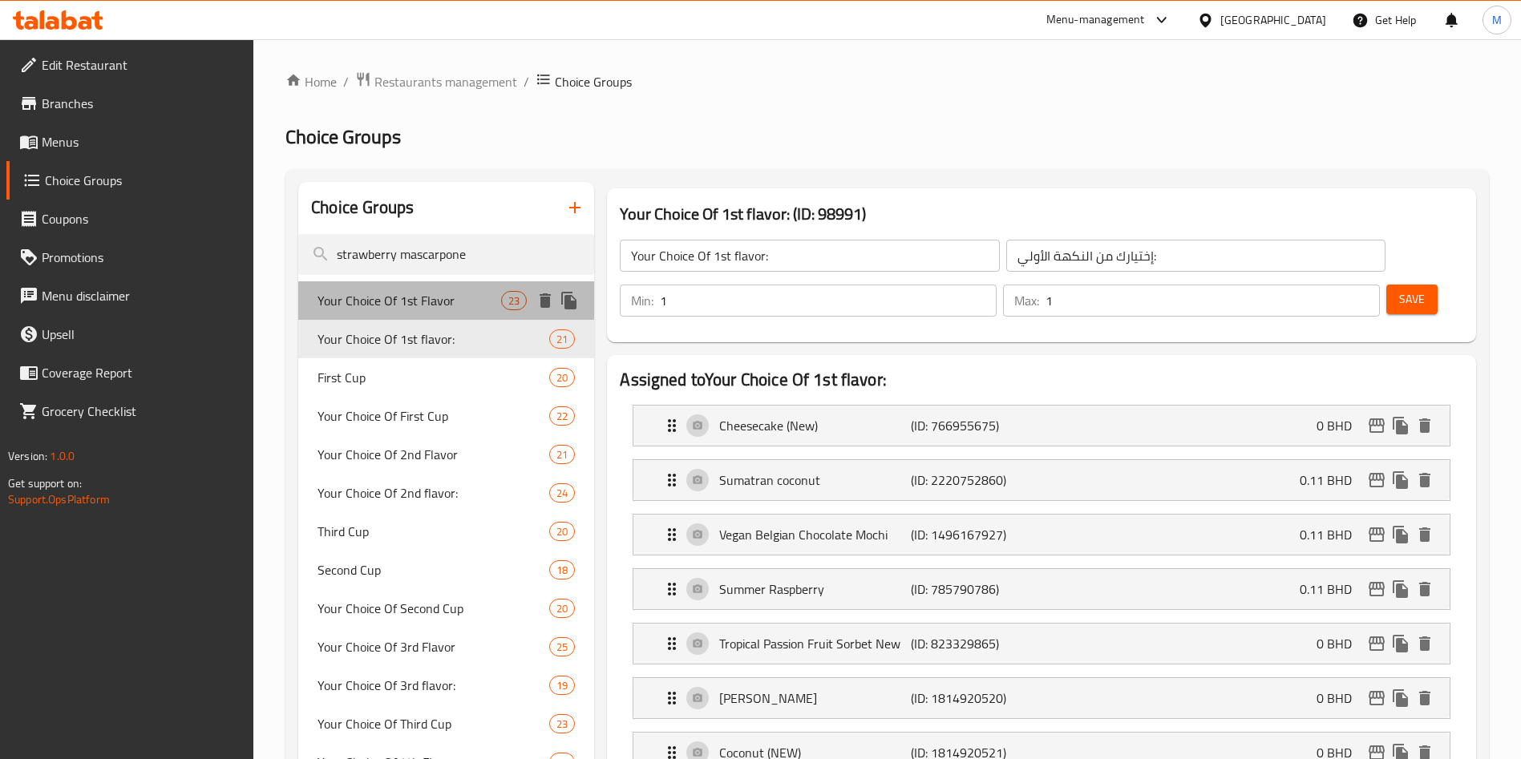
click at [455, 298] on span "Your Choice Of 1st Flavor" at bounding box center [410, 300] width 184 height 19
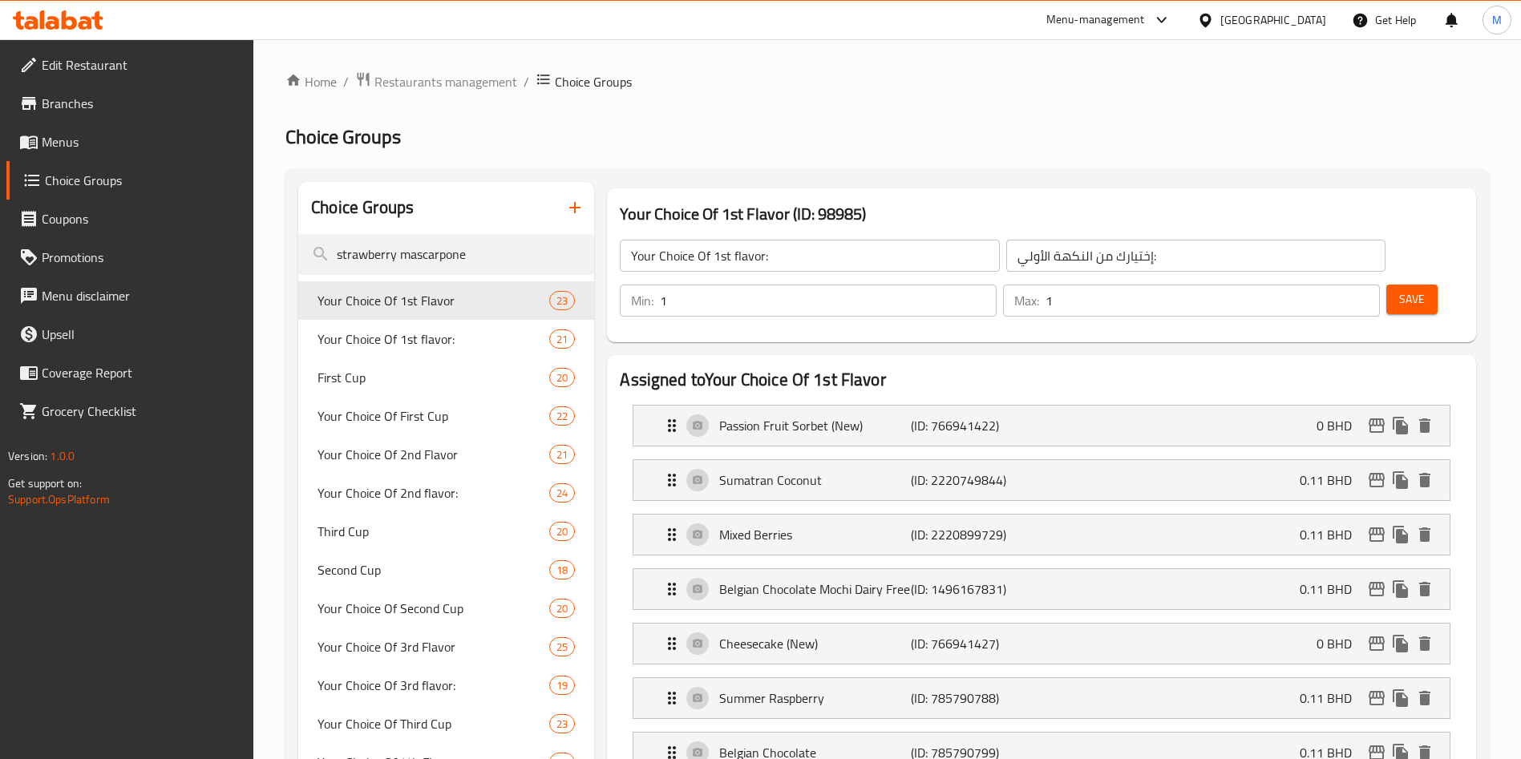
type input "Your Choice Of 1st Flavor"
type input "إختيارك من النكهة الأولى"
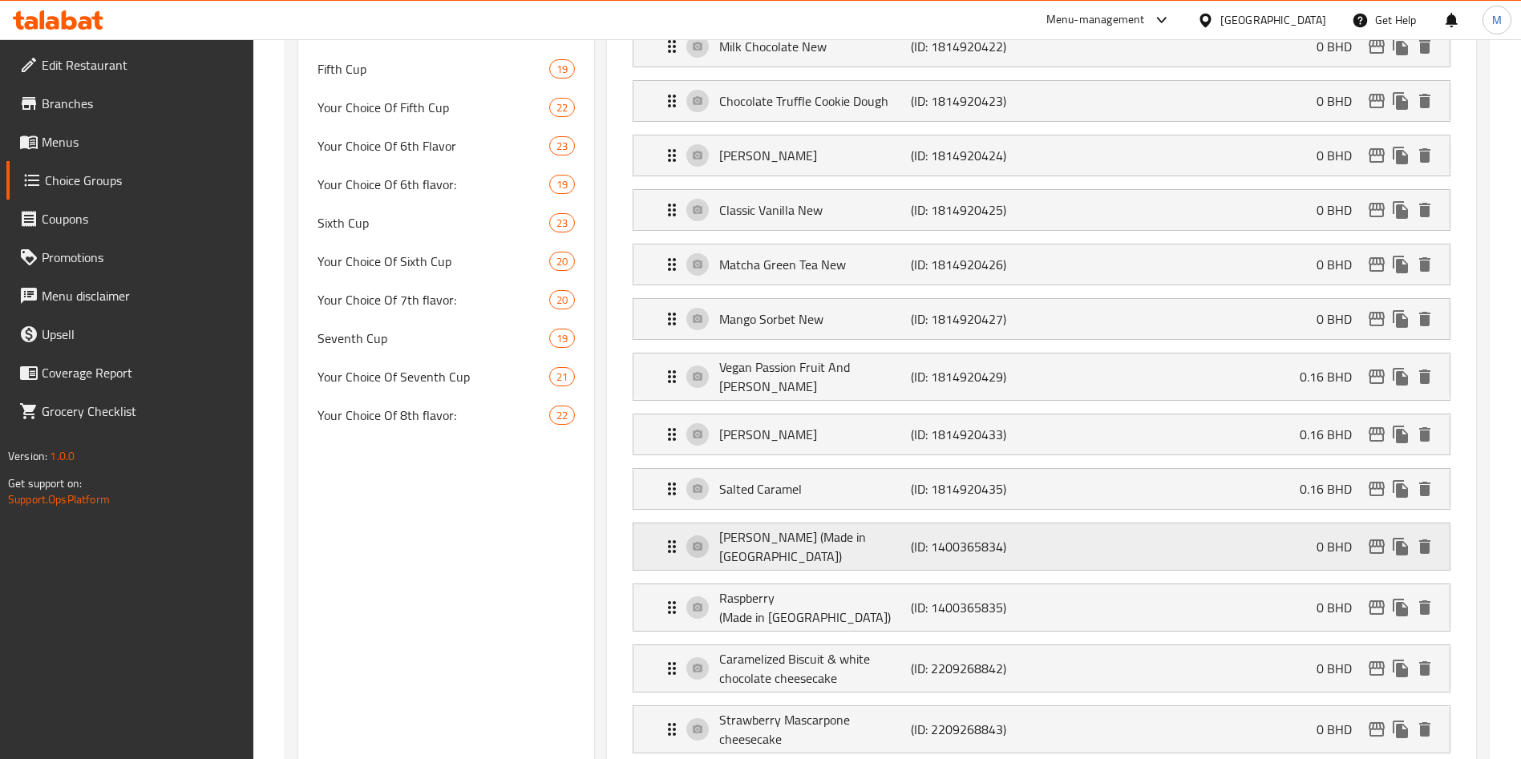
scroll to position [962, 0]
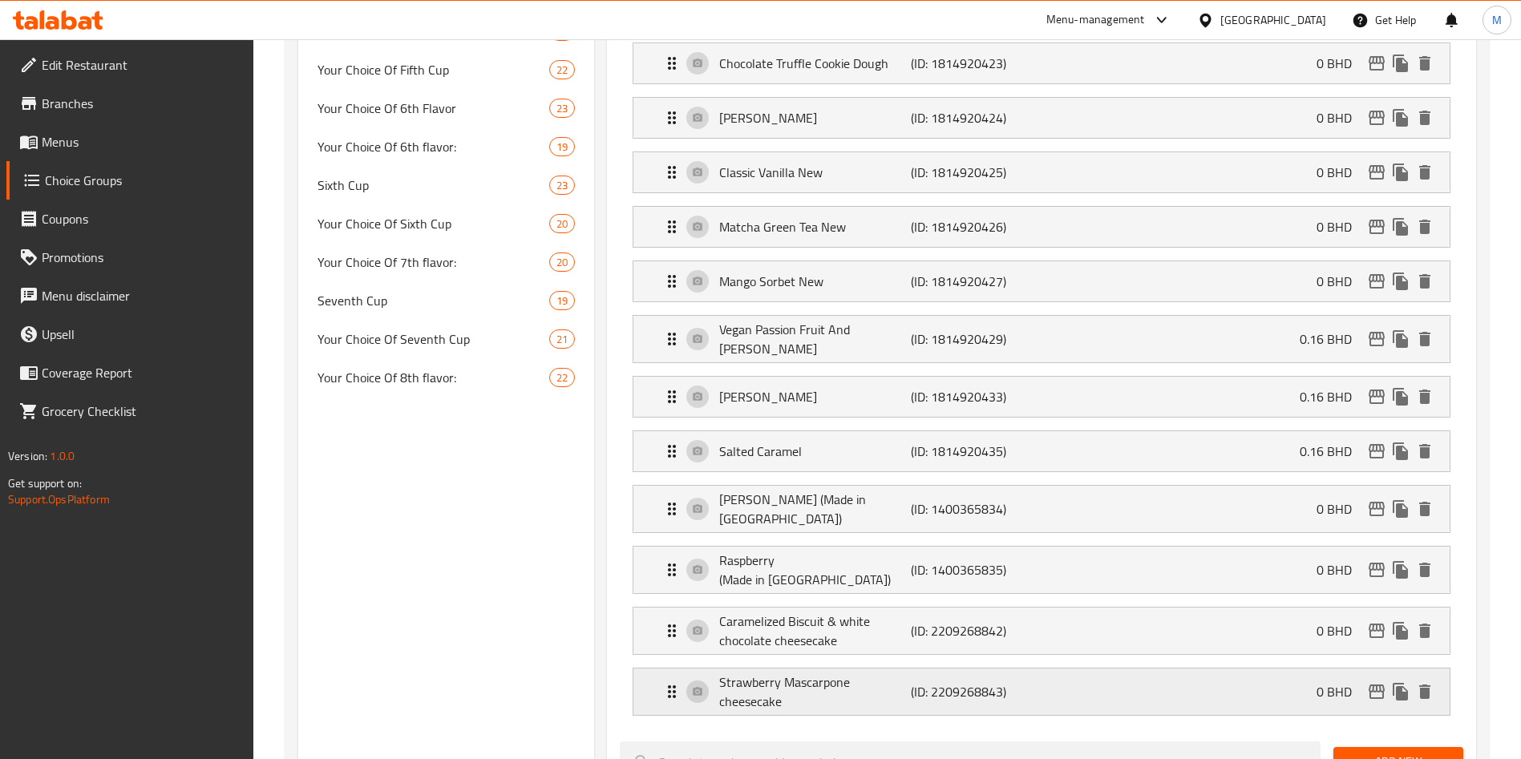
click at [986, 682] on p "(ID: 2209268843)" at bounding box center [975, 691] width 128 height 19
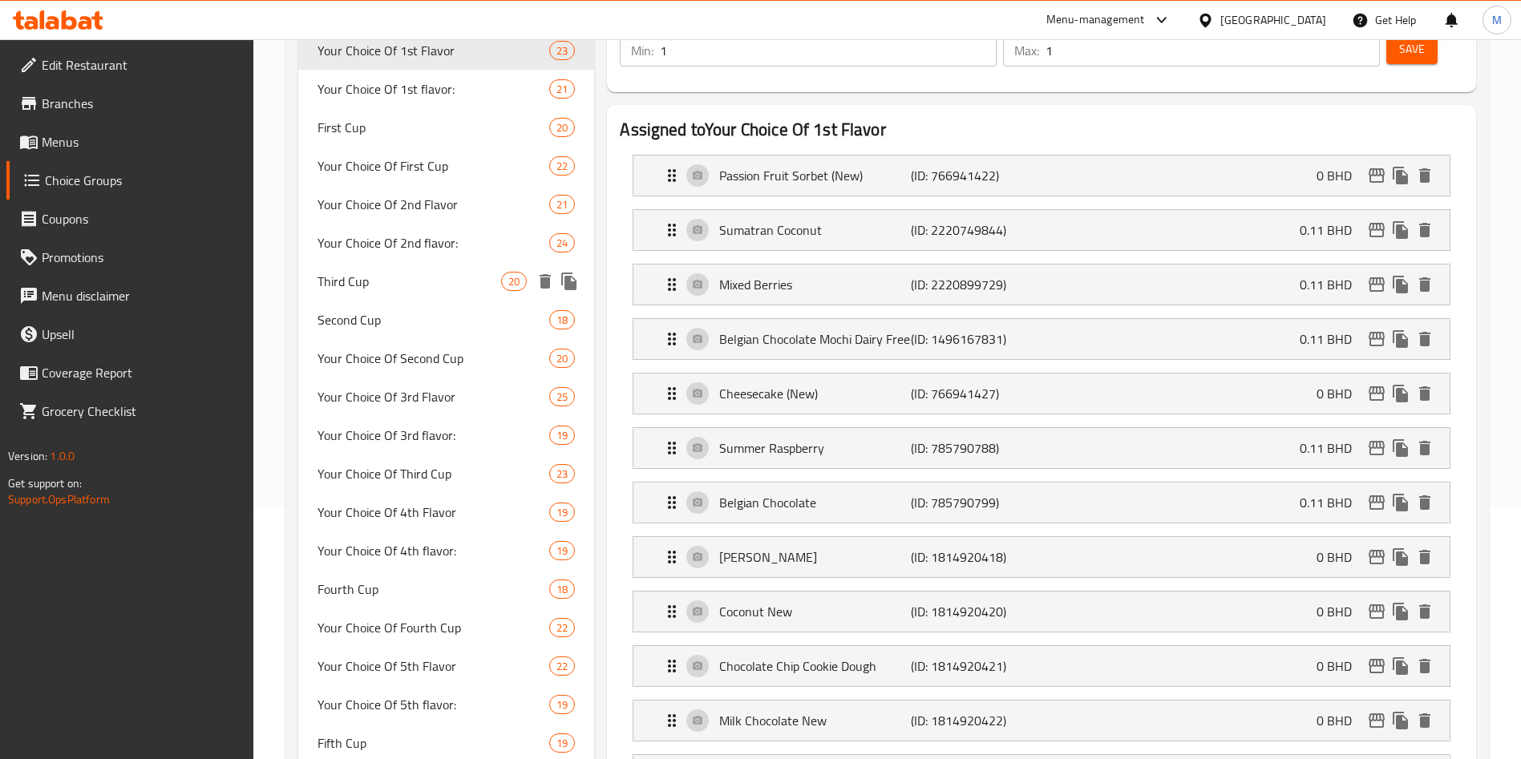
scroll to position [0, 0]
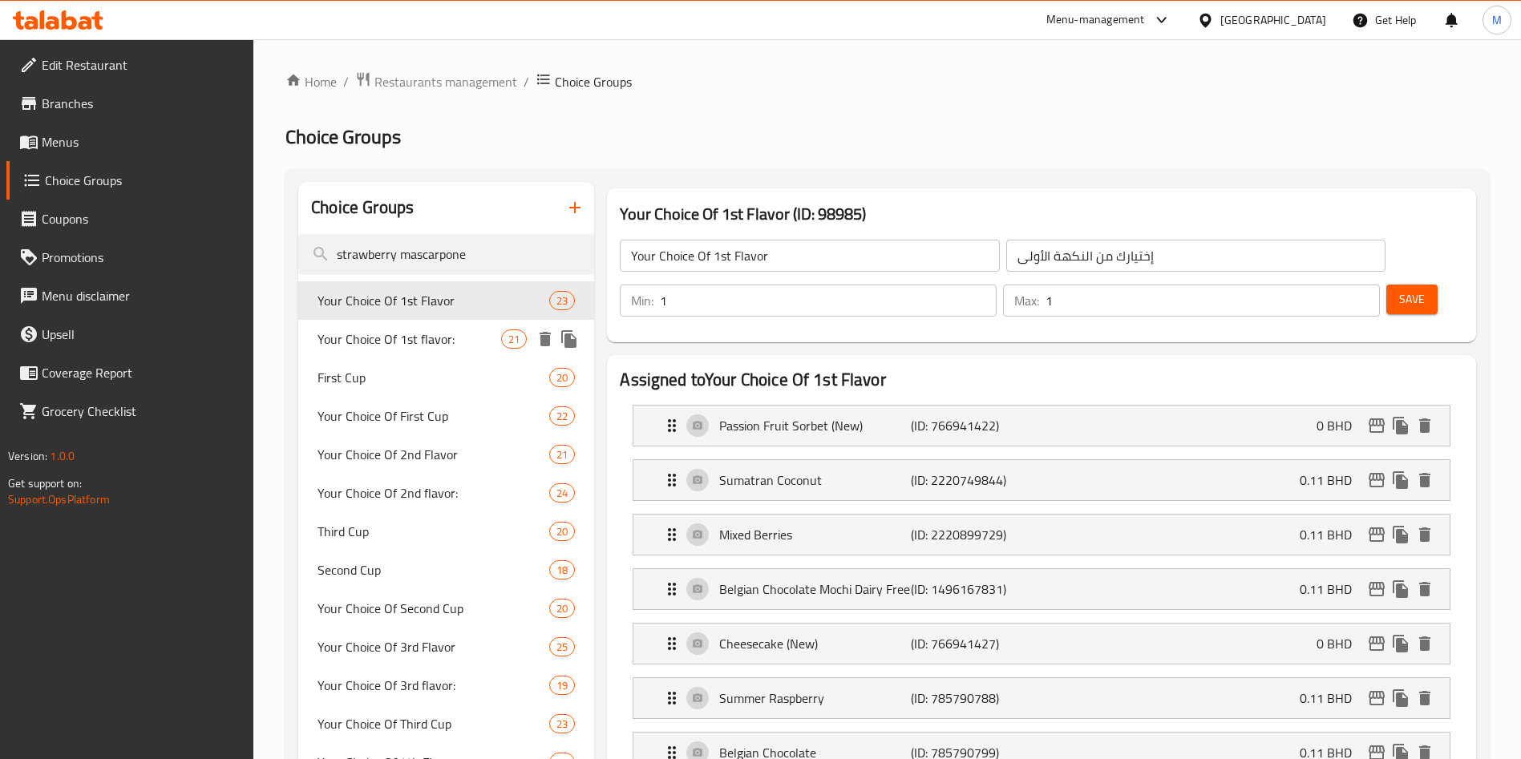
click at [415, 338] on span "Your Choice Of 1st flavor:" at bounding box center [410, 339] width 184 height 19
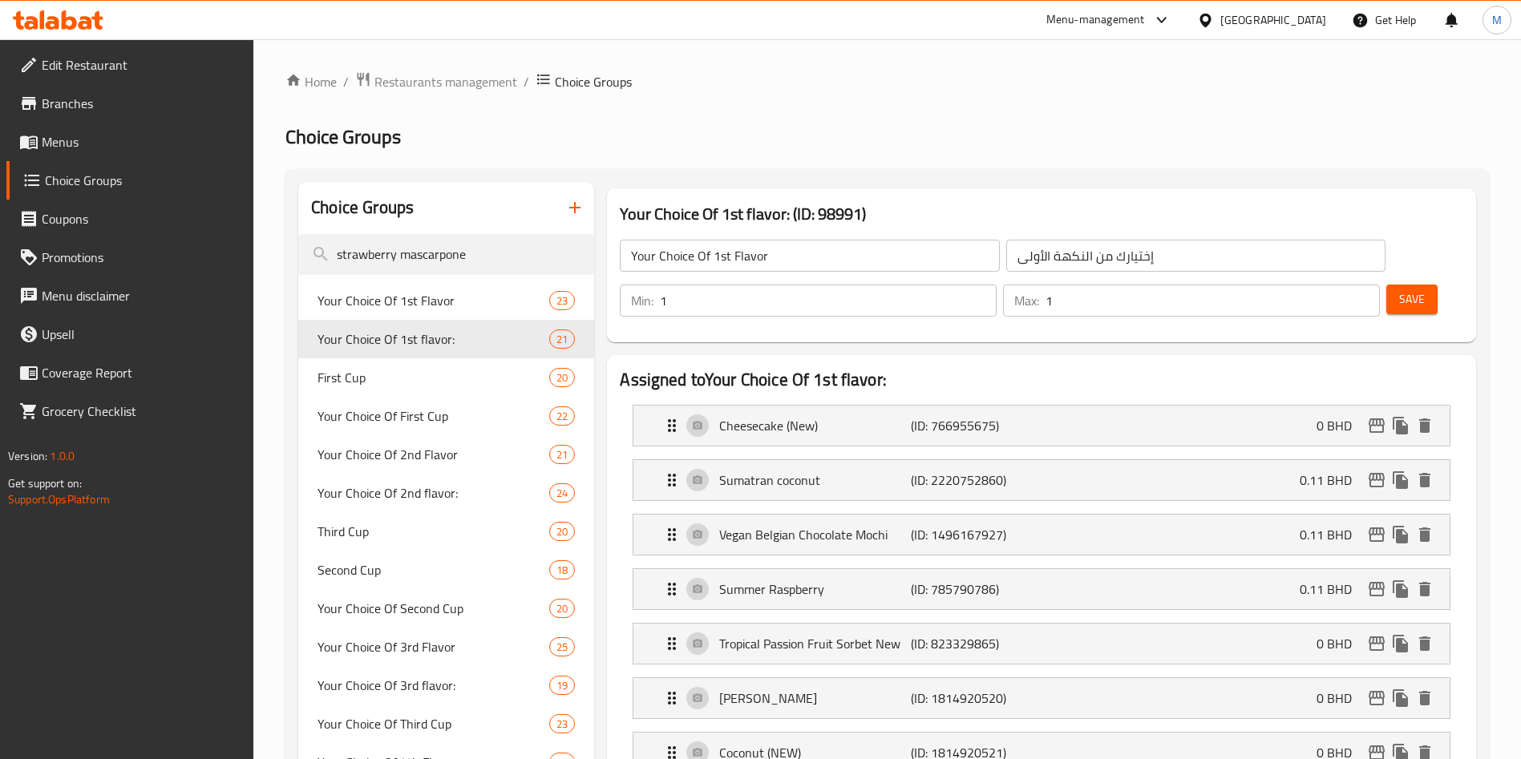
type input "Your Choice Of 1st flavor:"
type input "إختيارك من النكهة الأولي:"
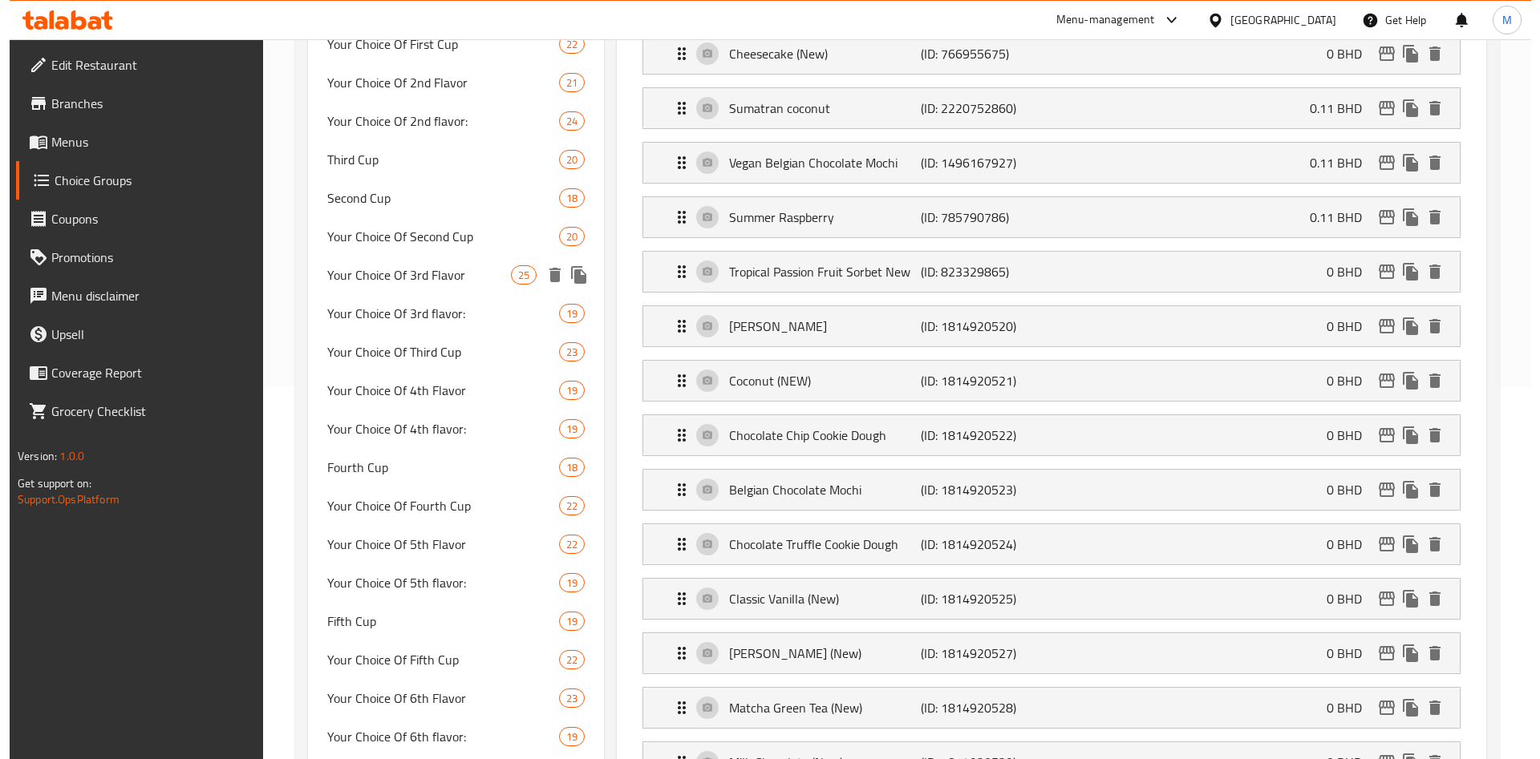
scroll to position [962, 0]
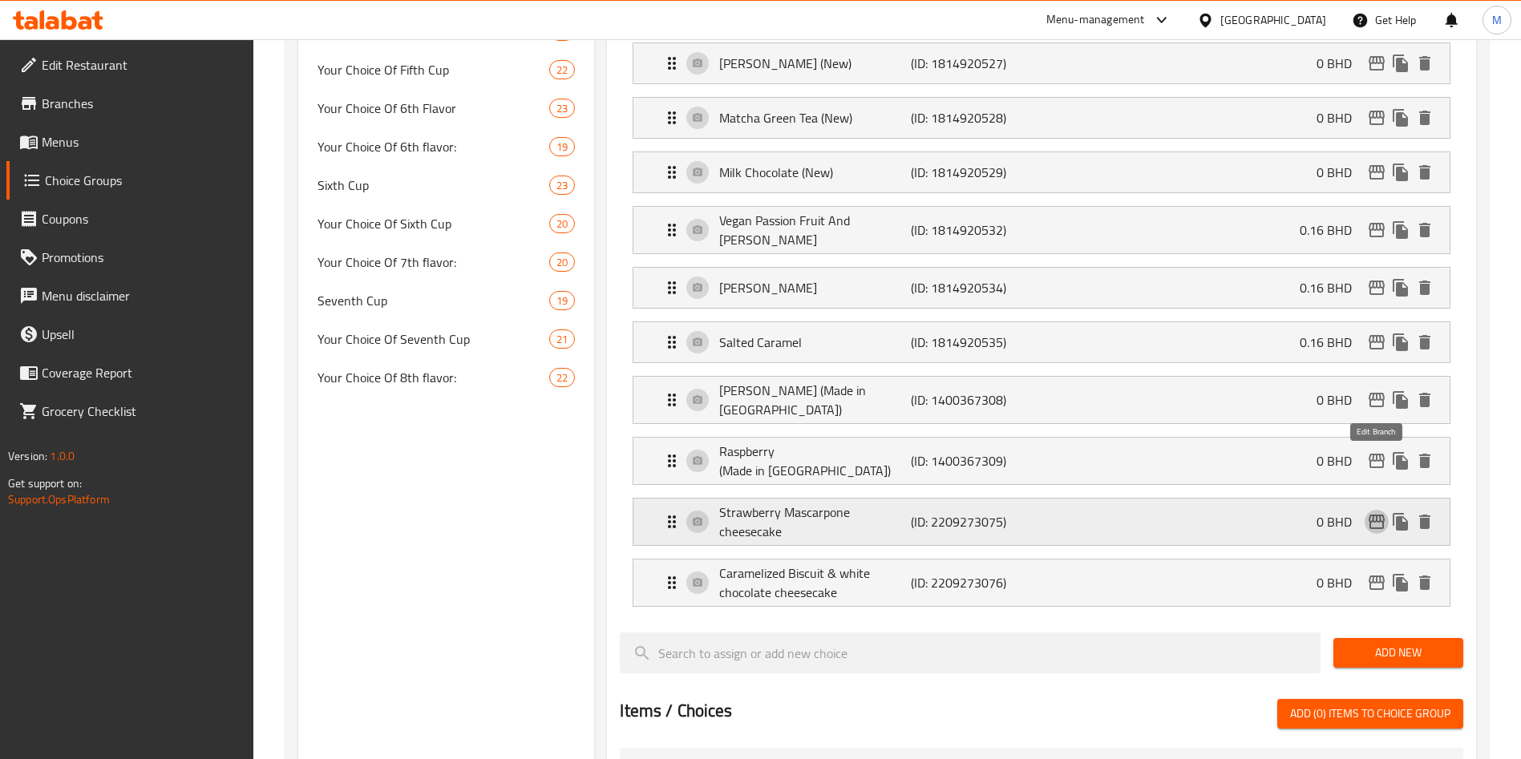
click at [1381, 515] on icon "edit" at bounding box center [1377, 522] width 16 height 14
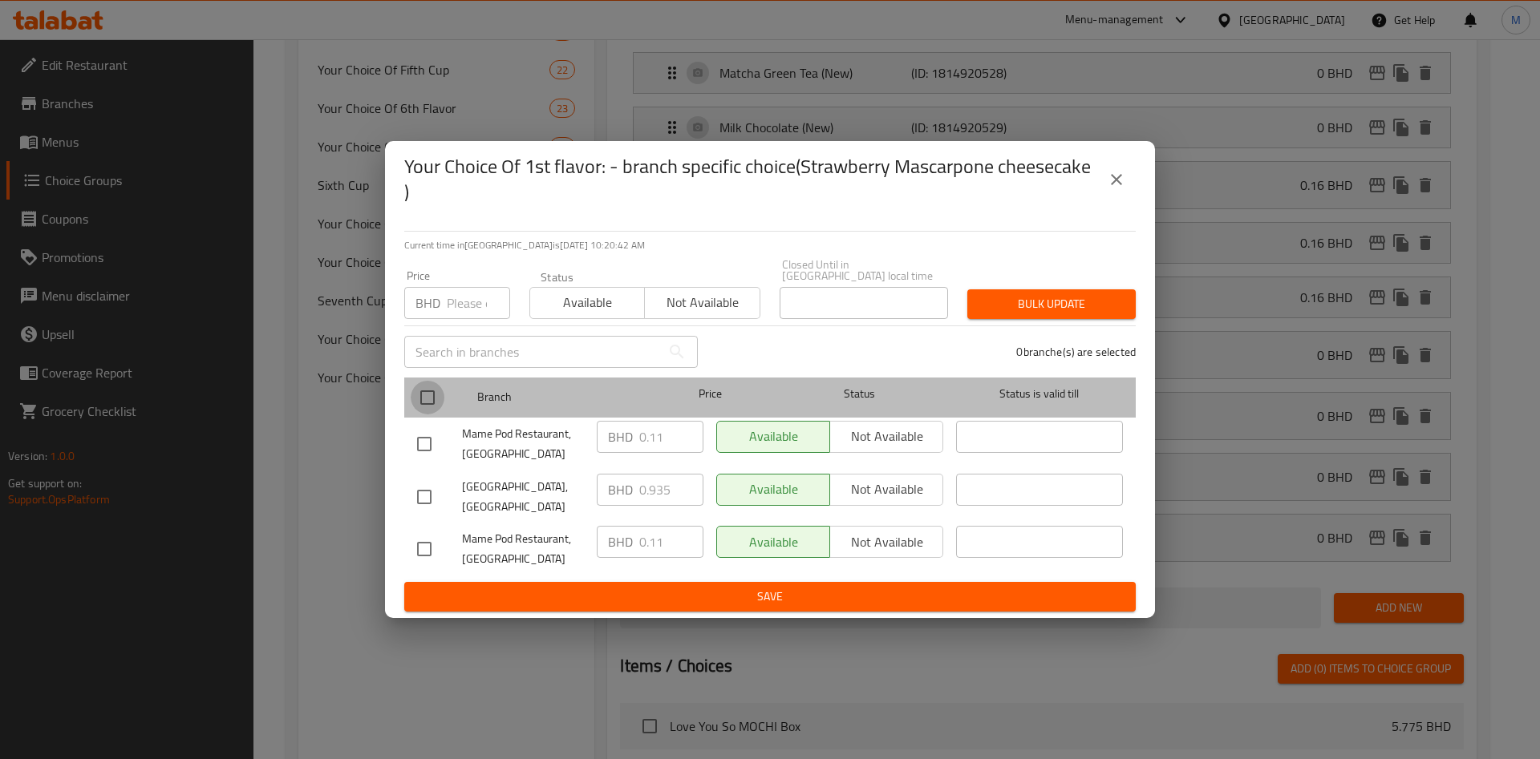
click at [419, 396] on input "checkbox" at bounding box center [428, 398] width 34 height 34
checkbox input "true"
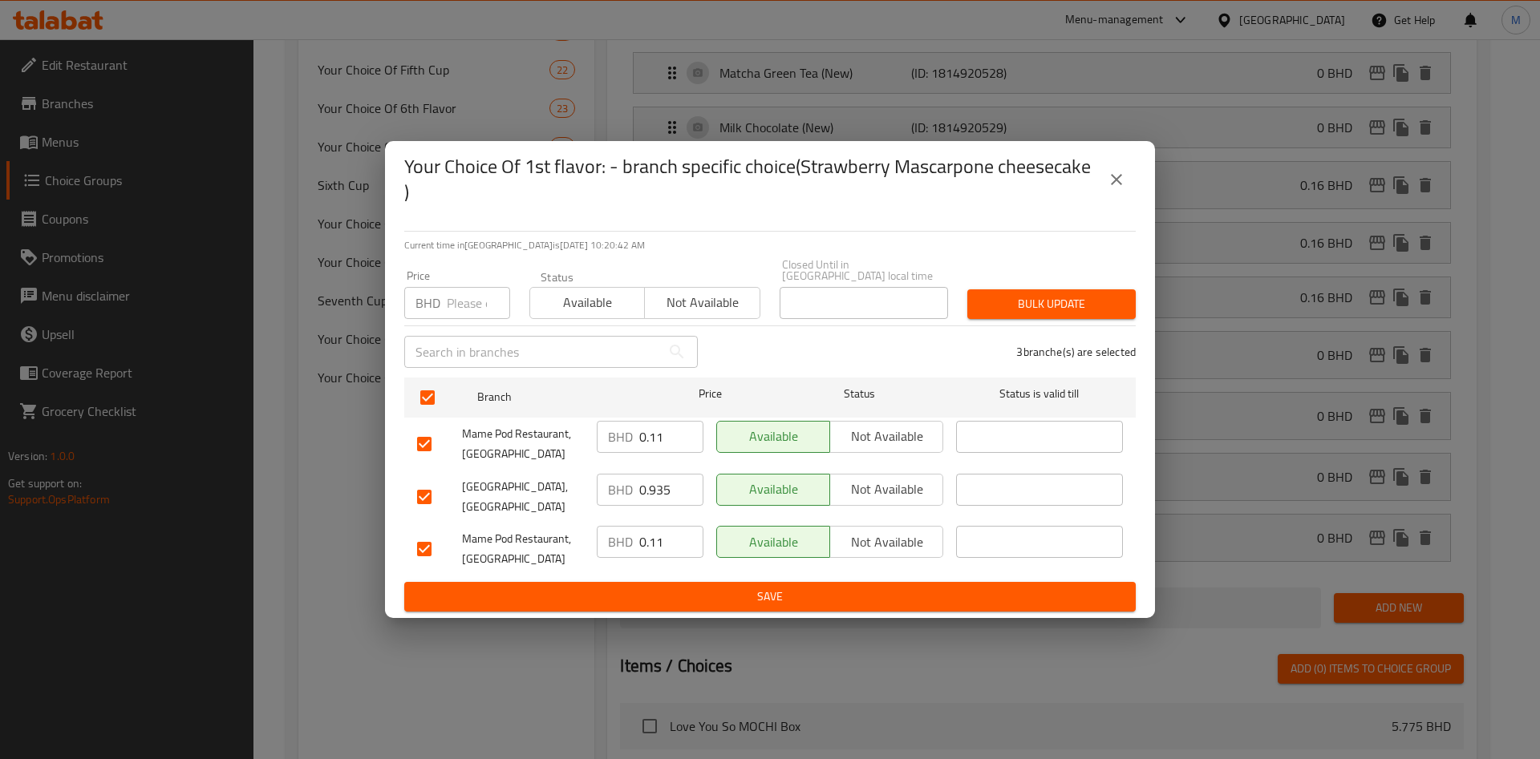
click at [456, 294] on input "number" at bounding box center [478, 303] width 63 height 32
type input "0.11"
click at [1014, 297] on span "Bulk update" at bounding box center [1051, 304] width 143 height 20
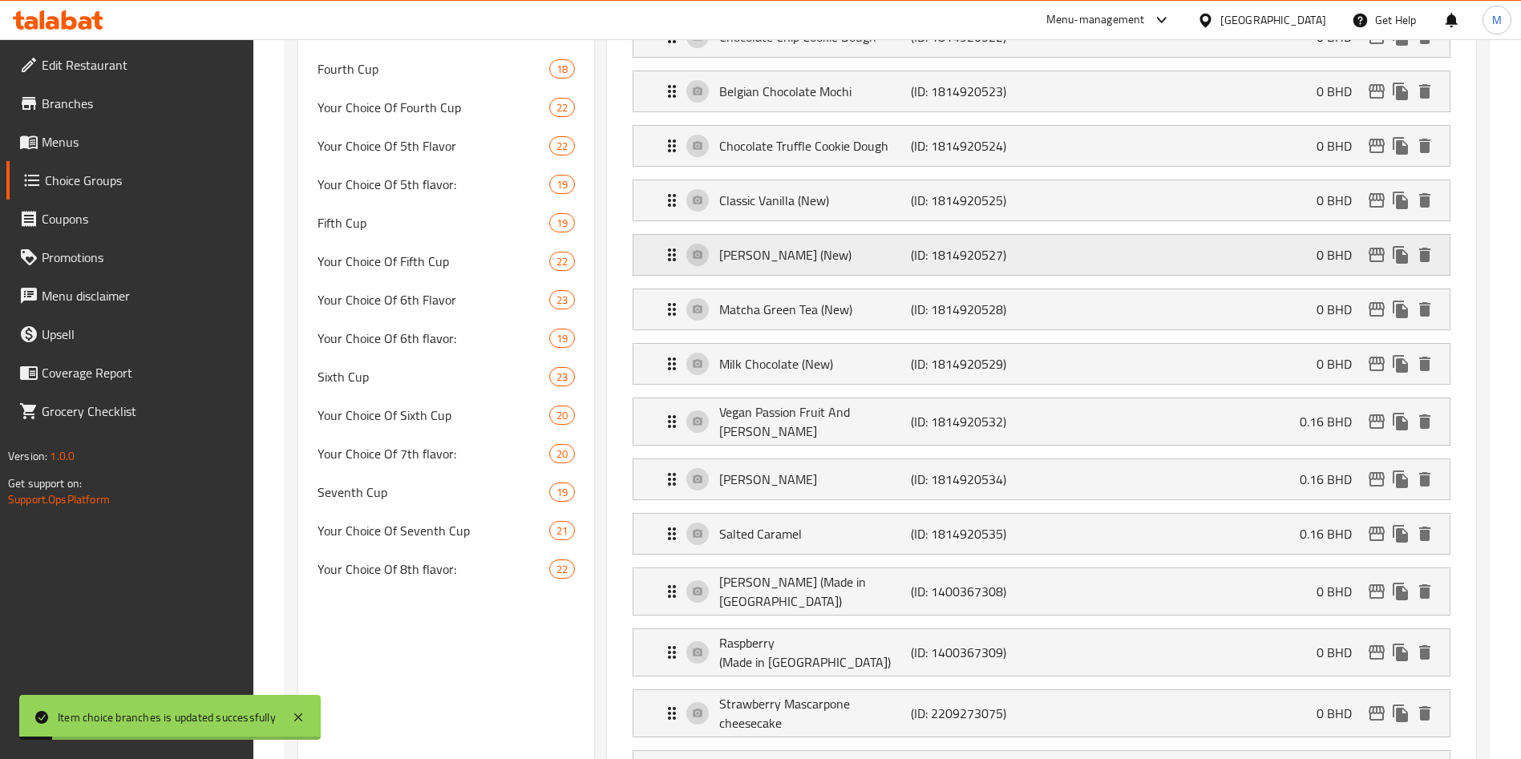
scroll to position [842, 0]
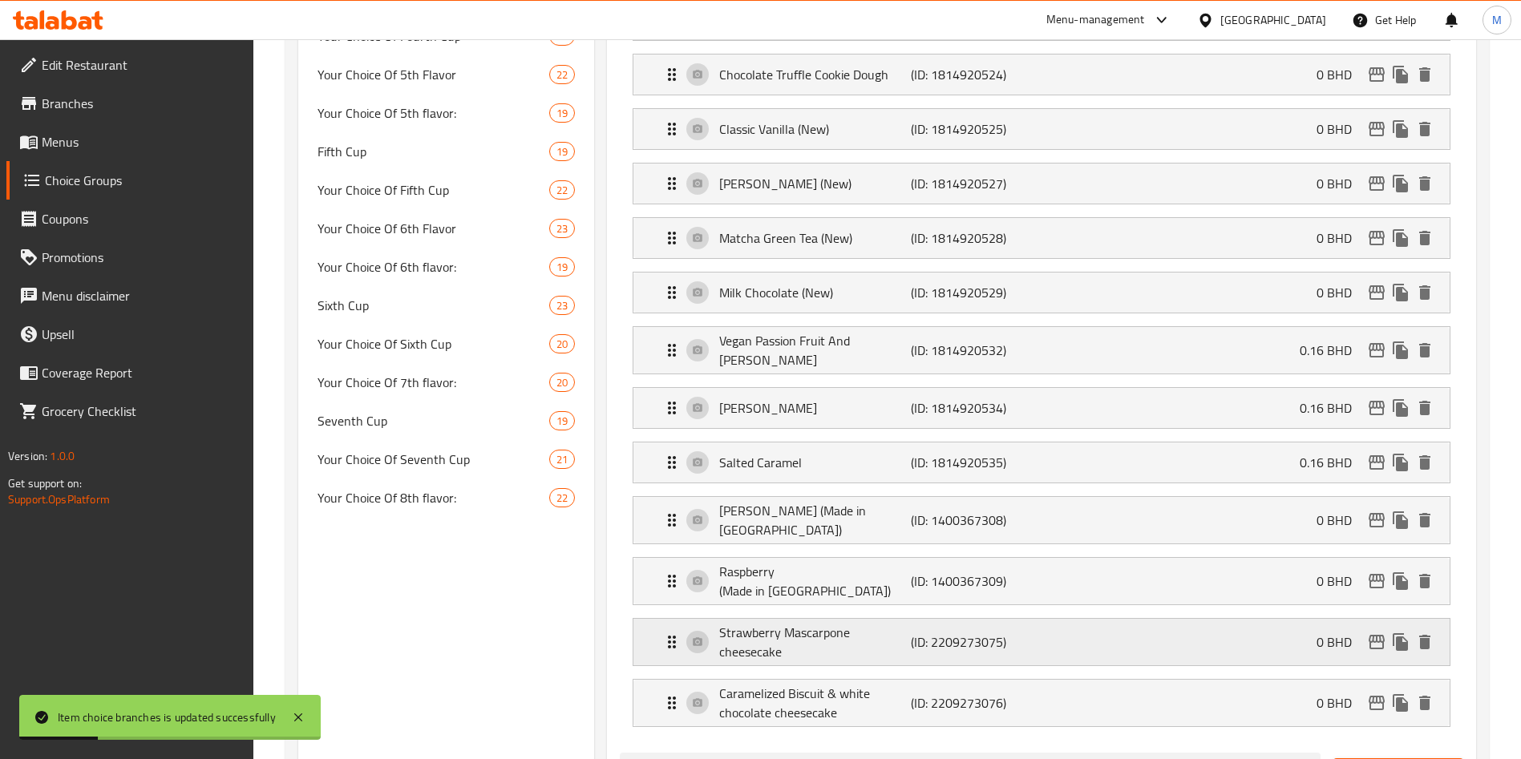
click at [1328, 633] on p "0 BHD" at bounding box center [1341, 642] width 48 height 19
click at [1308, 619] on div "Strawberry Mascarpone cheesecake (ID: 2209273075) 0 BHD" at bounding box center [1046, 642] width 768 height 47
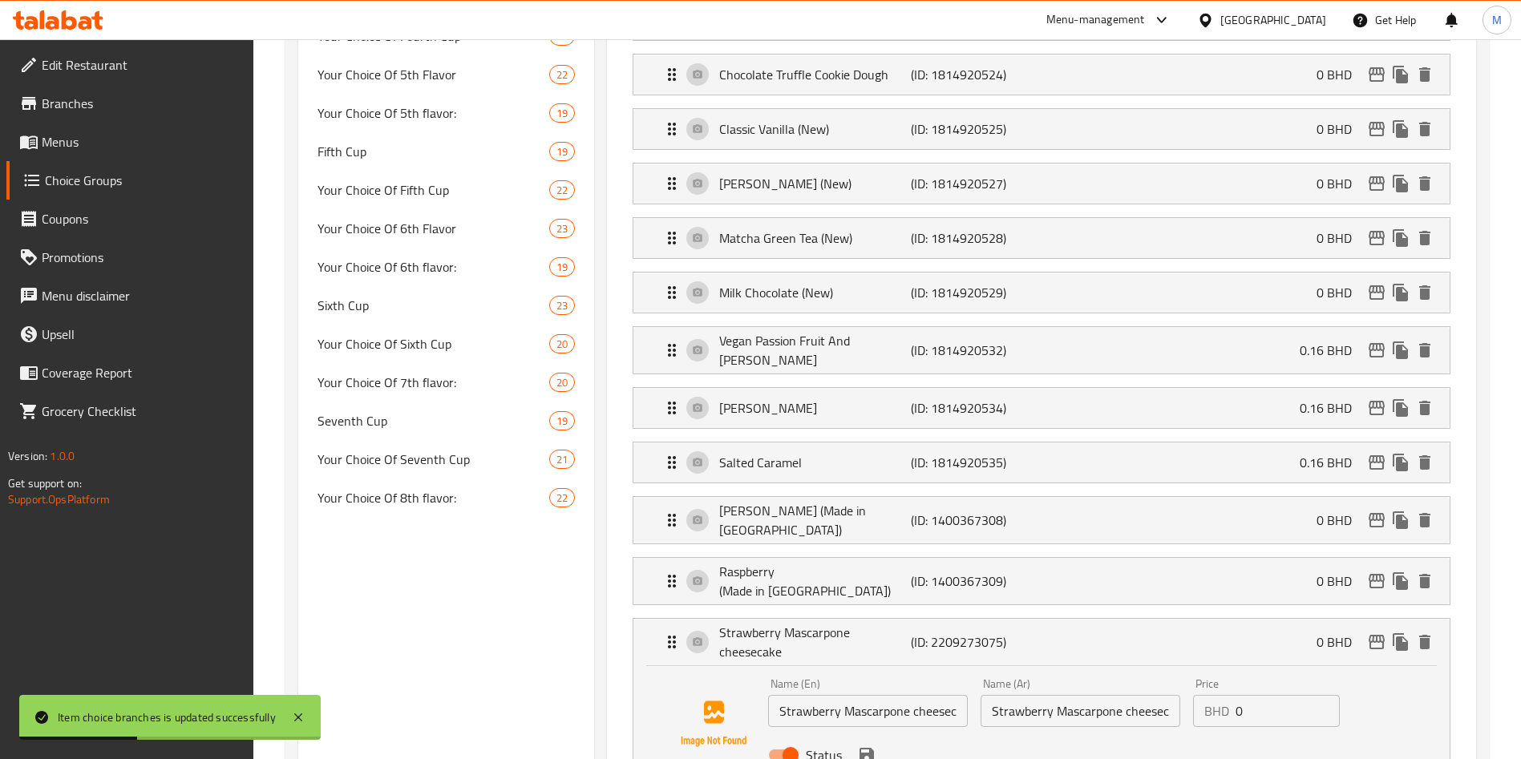
click at [1294, 695] on input "0" at bounding box center [1288, 711] width 104 height 32
click at [1292, 695] on input "0.110" at bounding box center [1288, 711] width 104 height 32
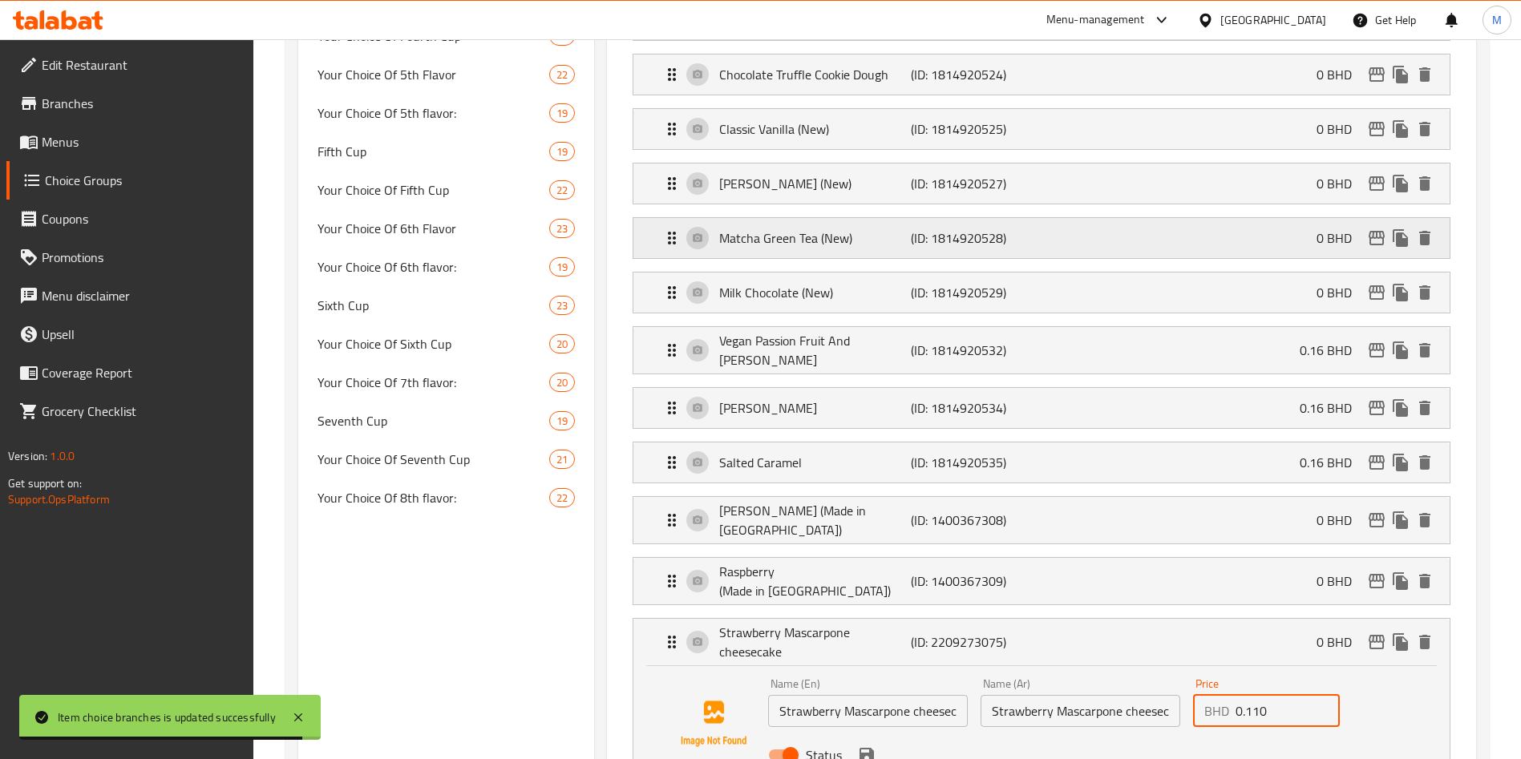
click at [1023, 229] on p "(ID: 1814920528)" at bounding box center [975, 238] width 128 height 19
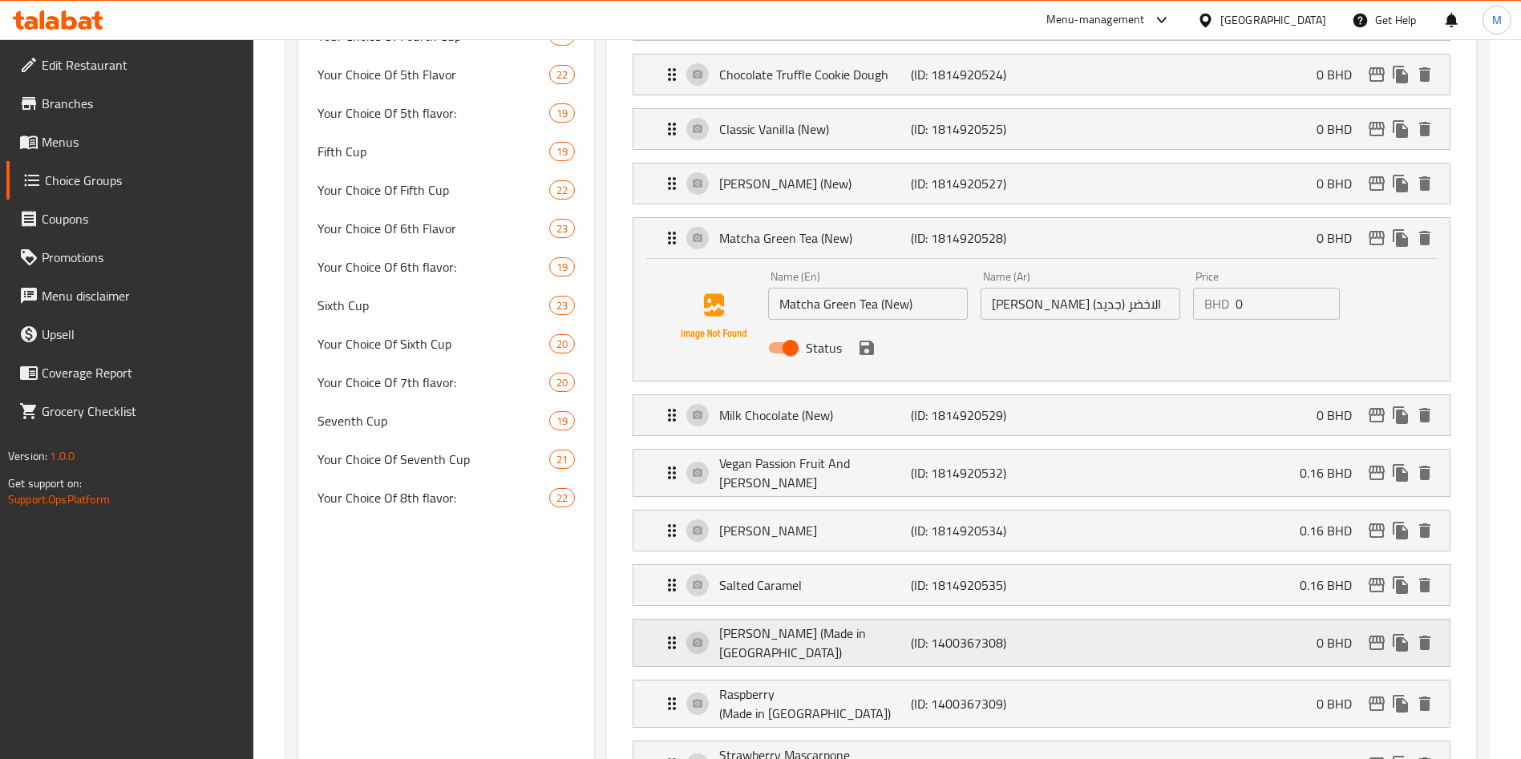
scroll to position [1083, 0]
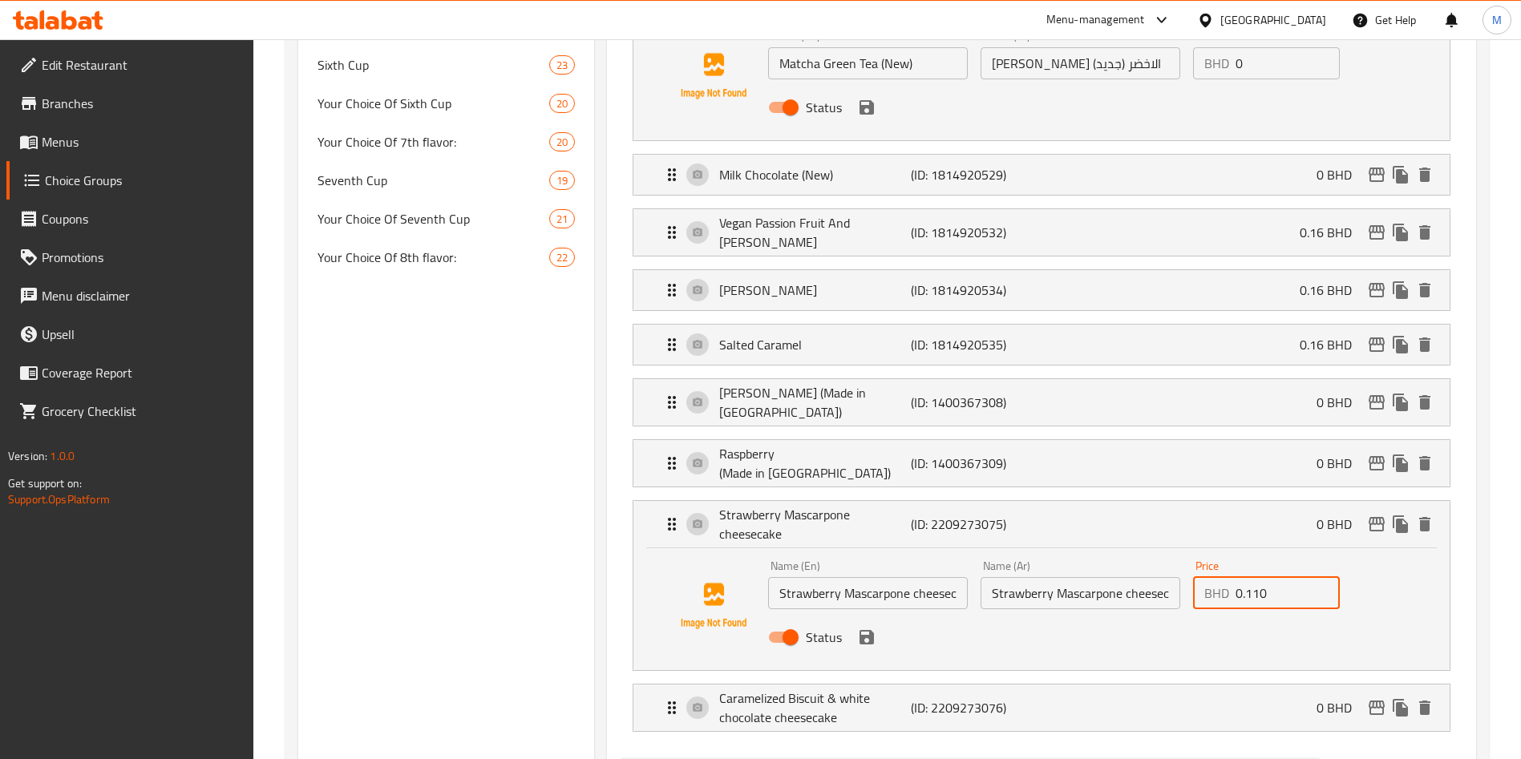
click at [861, 630] on icon "save" at bounding box center [867, 637] width 14 height 14
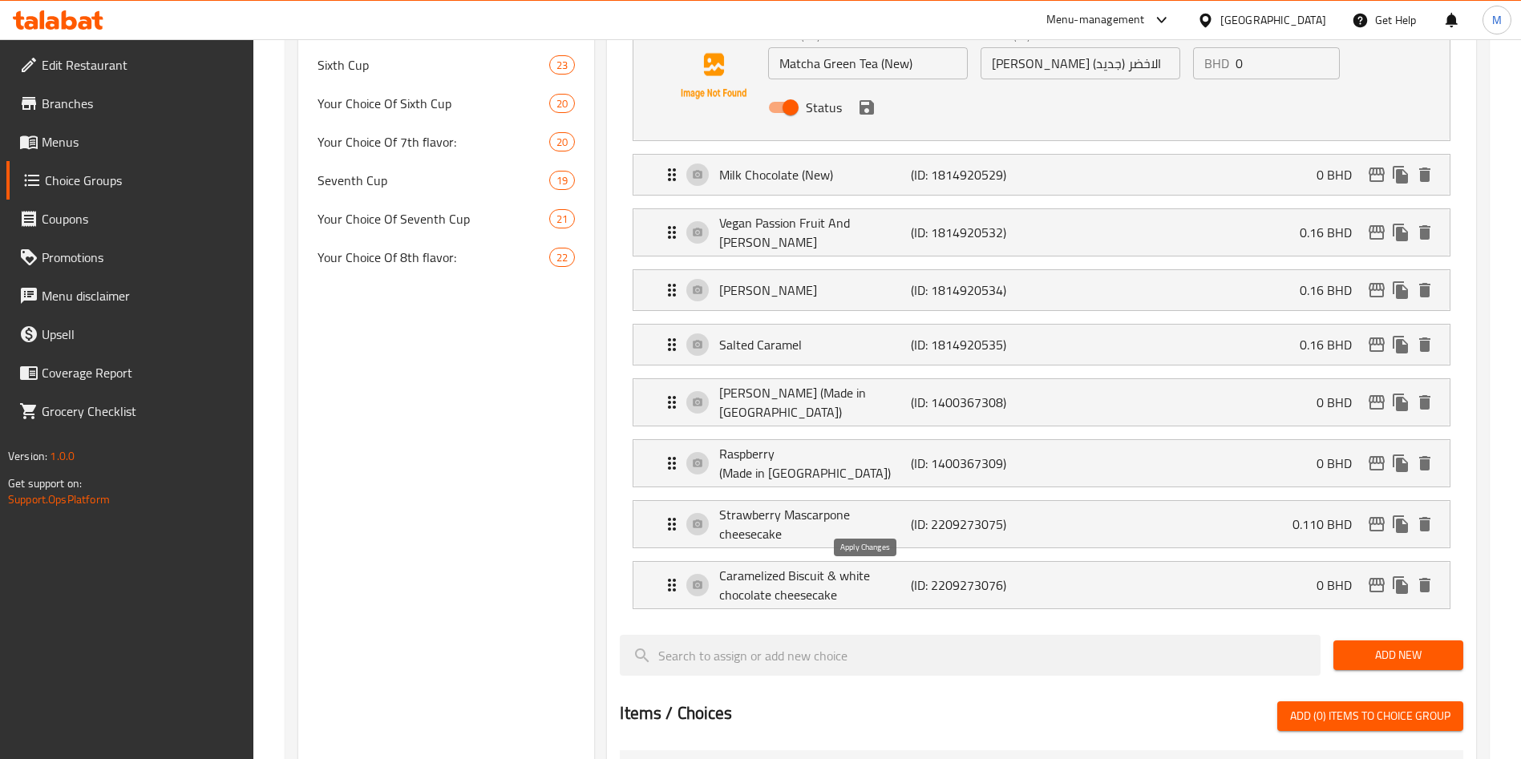
type input "0.110"
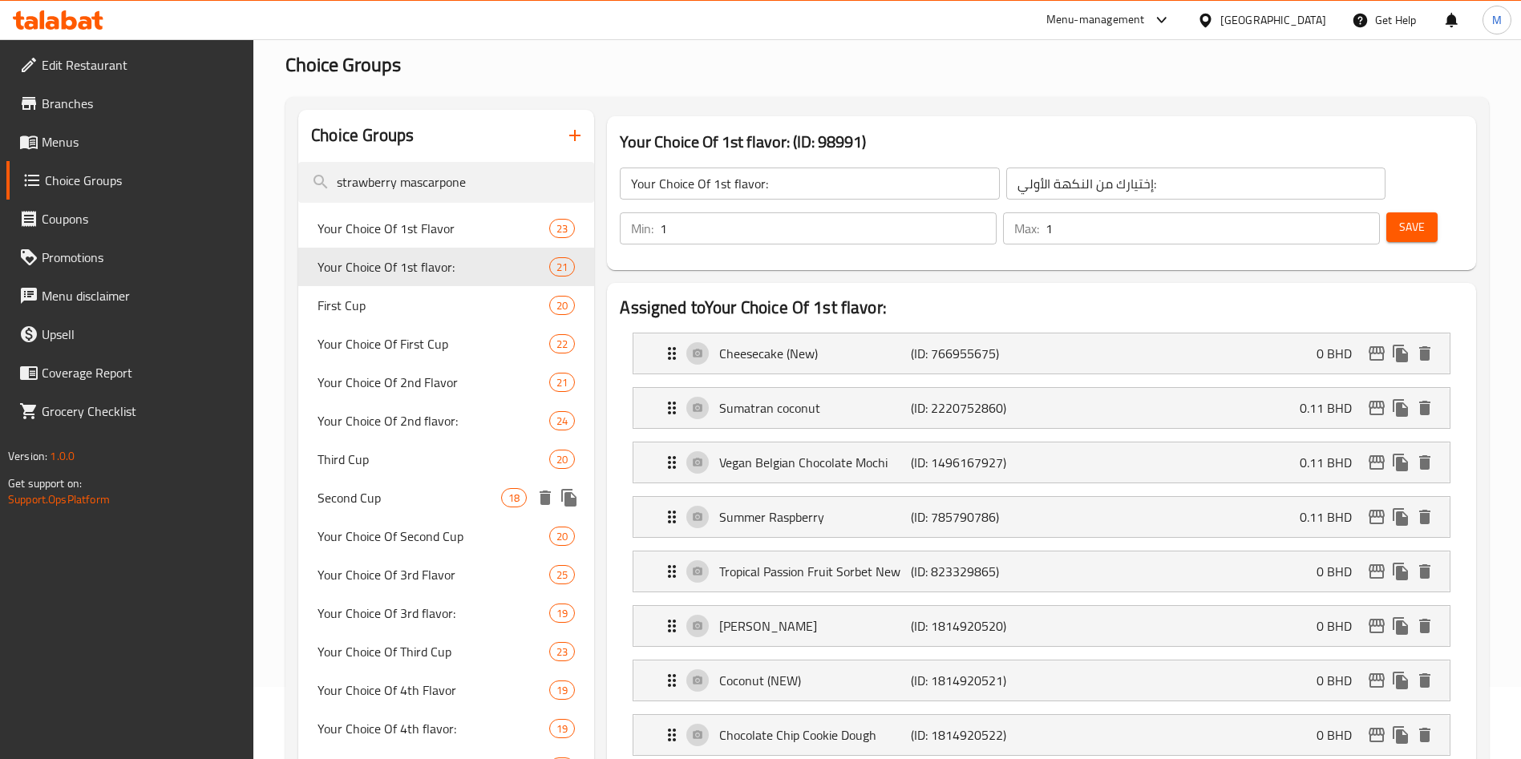
scroll to position [0, 0]
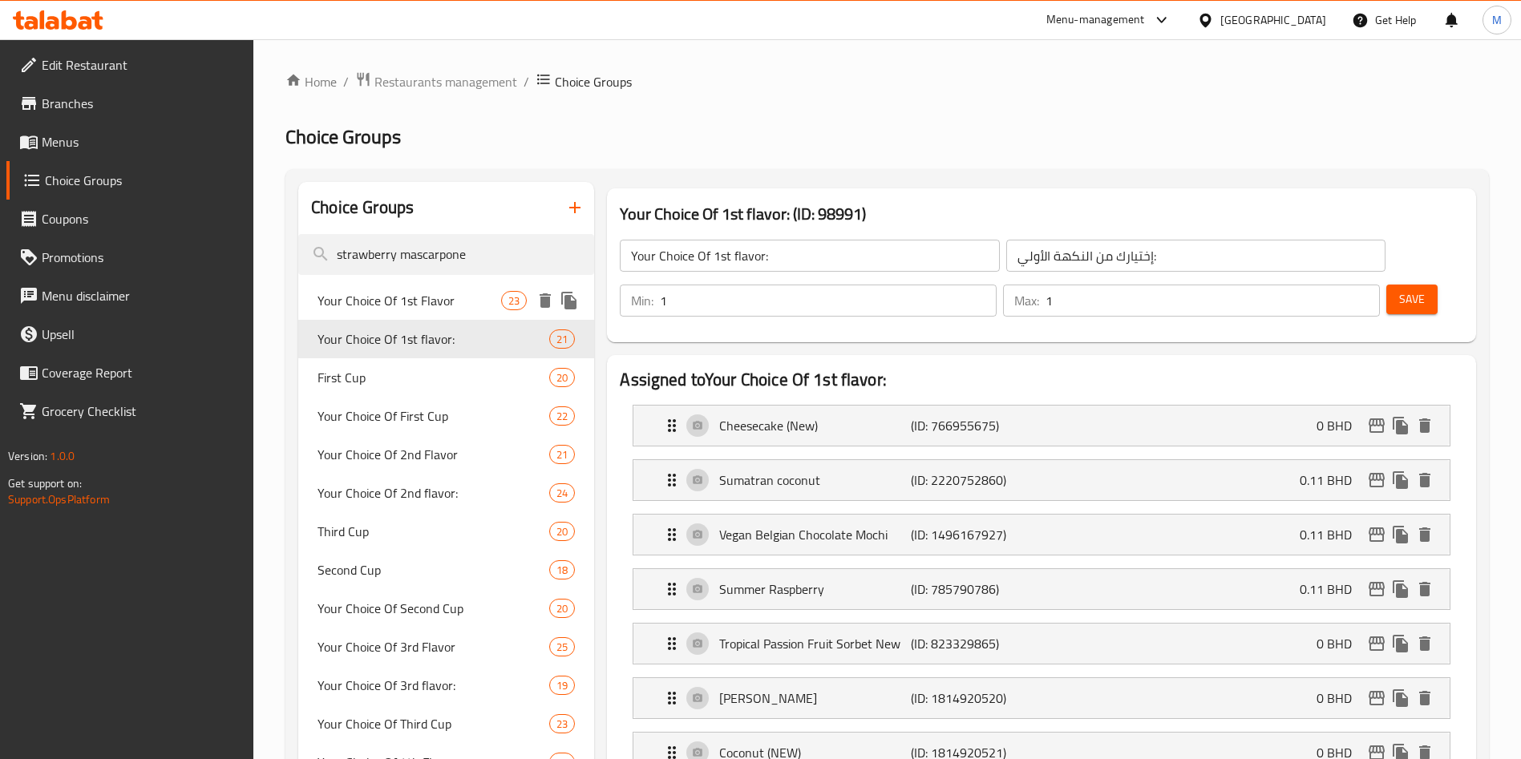
click at [403, 294] on span "Your Choice Of 1st Flavor" at bounding box center [410, 300] width 184 height 19
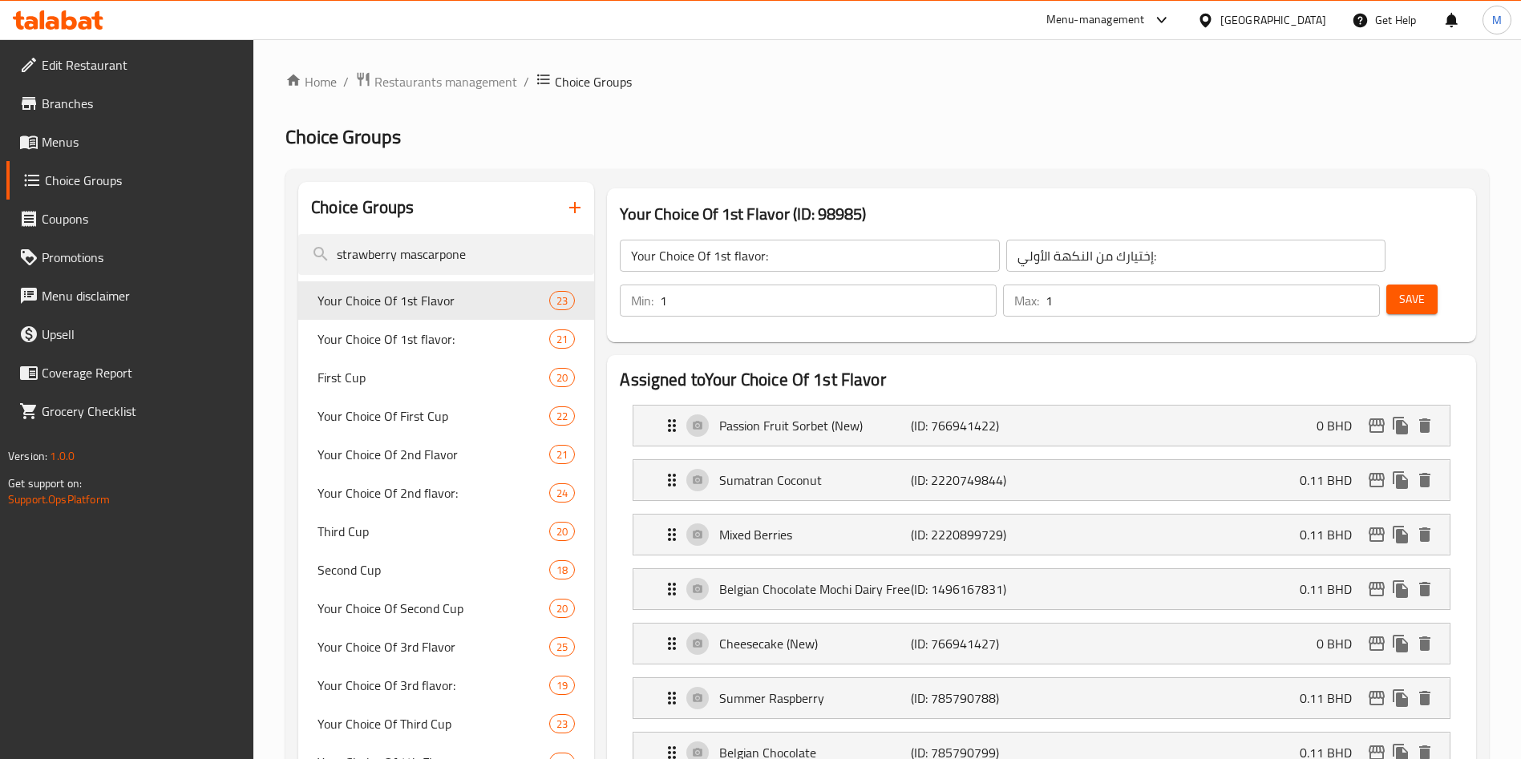
type input "Your Choice Of 1st Flavor"
type input "إختيارك من النكهة الأولى"
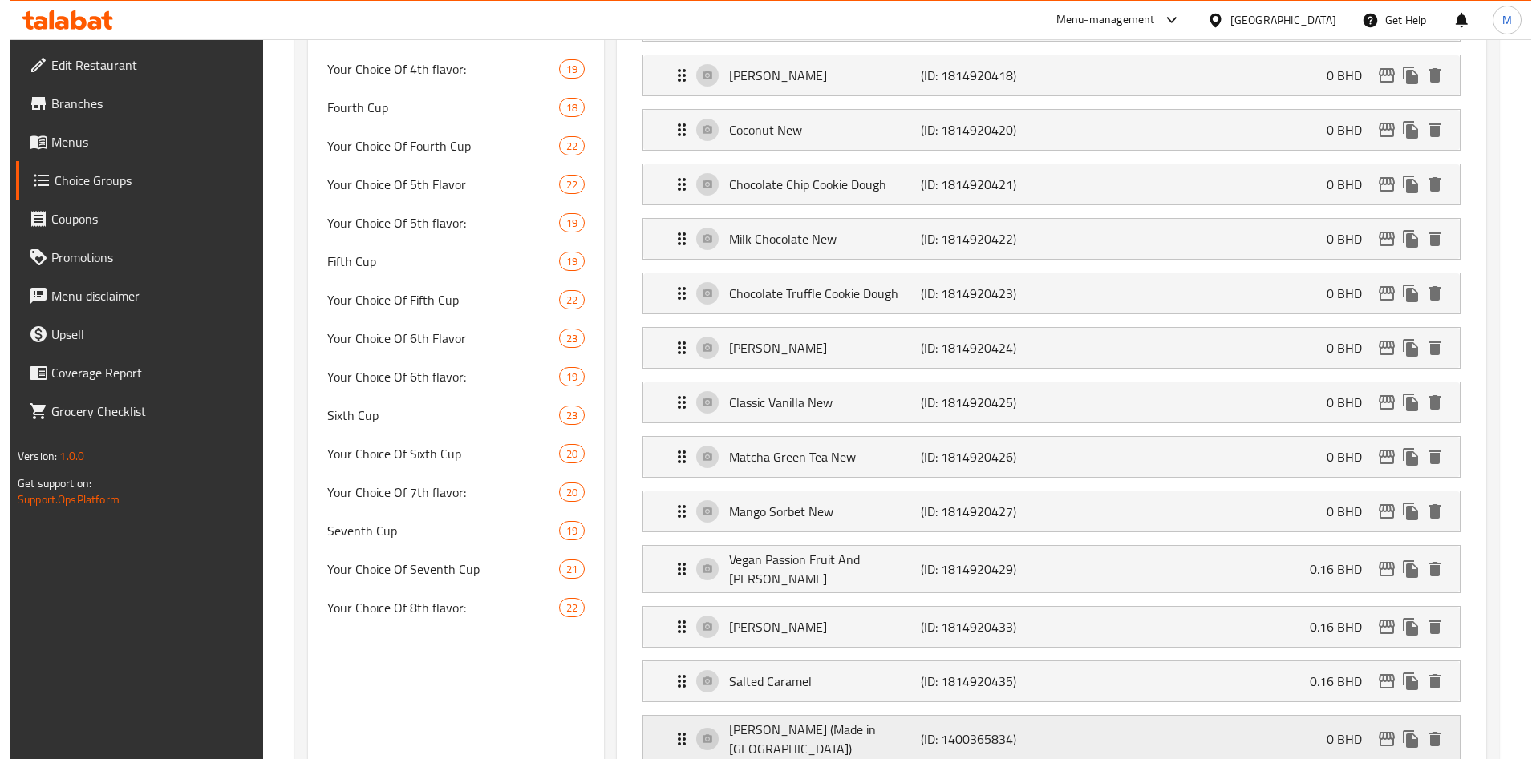
scroll to position [962, 0]
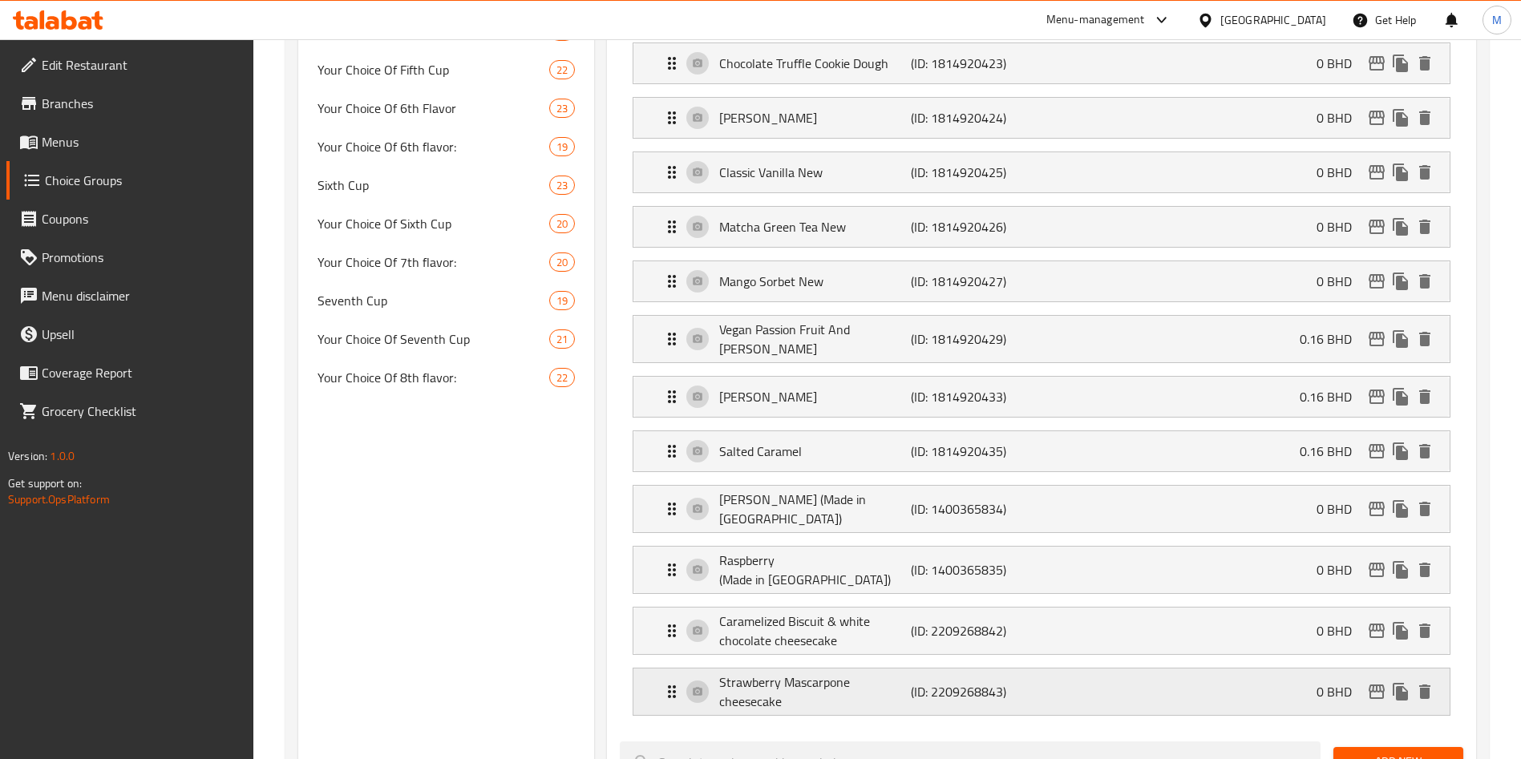
click at [1061, 669] on div "Strawberry Mascarpone cheesecake (ID: 2209268843) 0 BHD" at bounding box center [1046, 692] width 768 height 47
click at [1369, 682] on icon "edit" at bounding box center [1376, 691] width 19 height 19
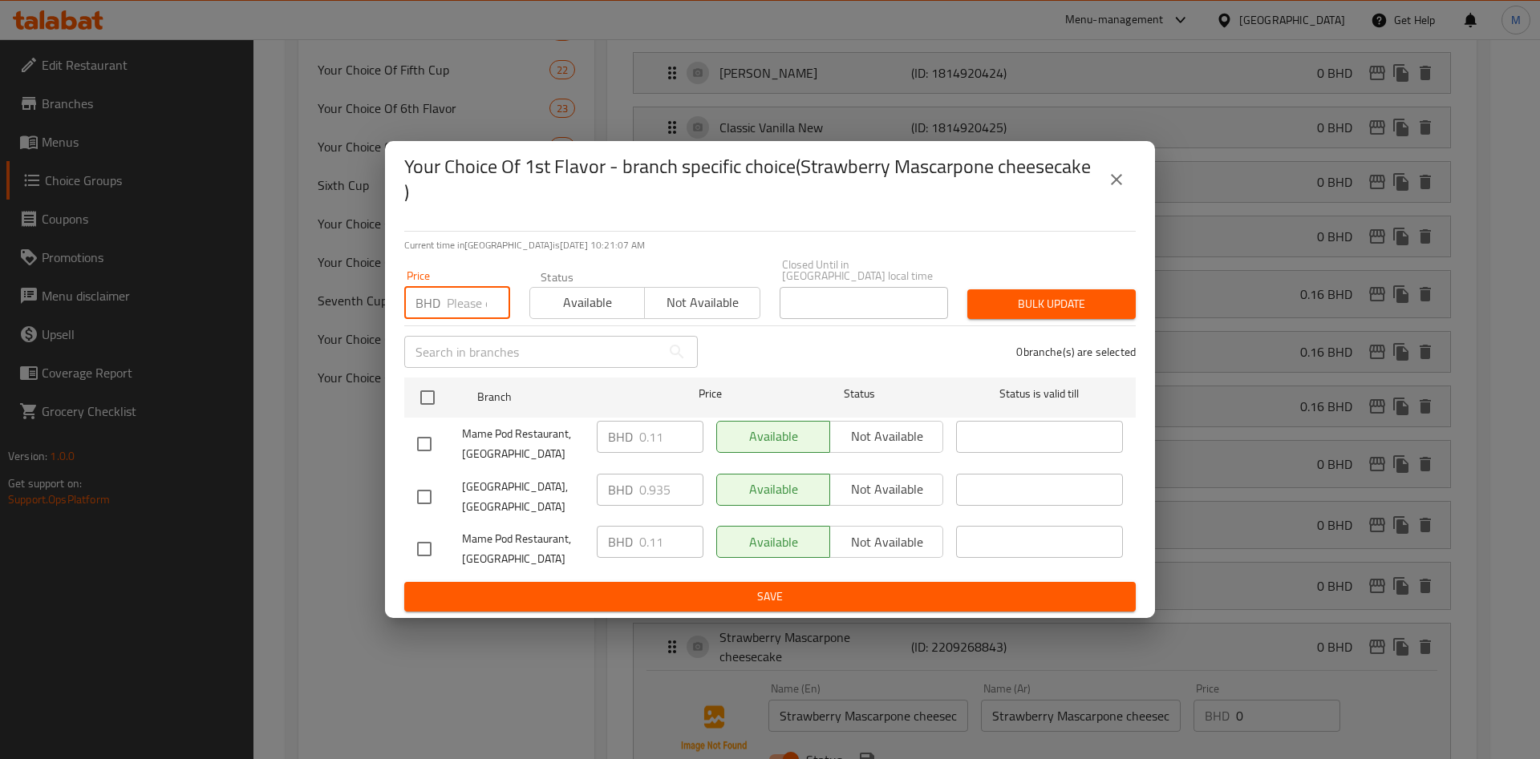
click at [457, 287] on input "number" at bounding box center [478, 303] width 63 height 32
paste input "0.110"
type input "0.110"
click at [431, 386] on input "checkbox" at bounding box center [428, 398] width 34 height 34
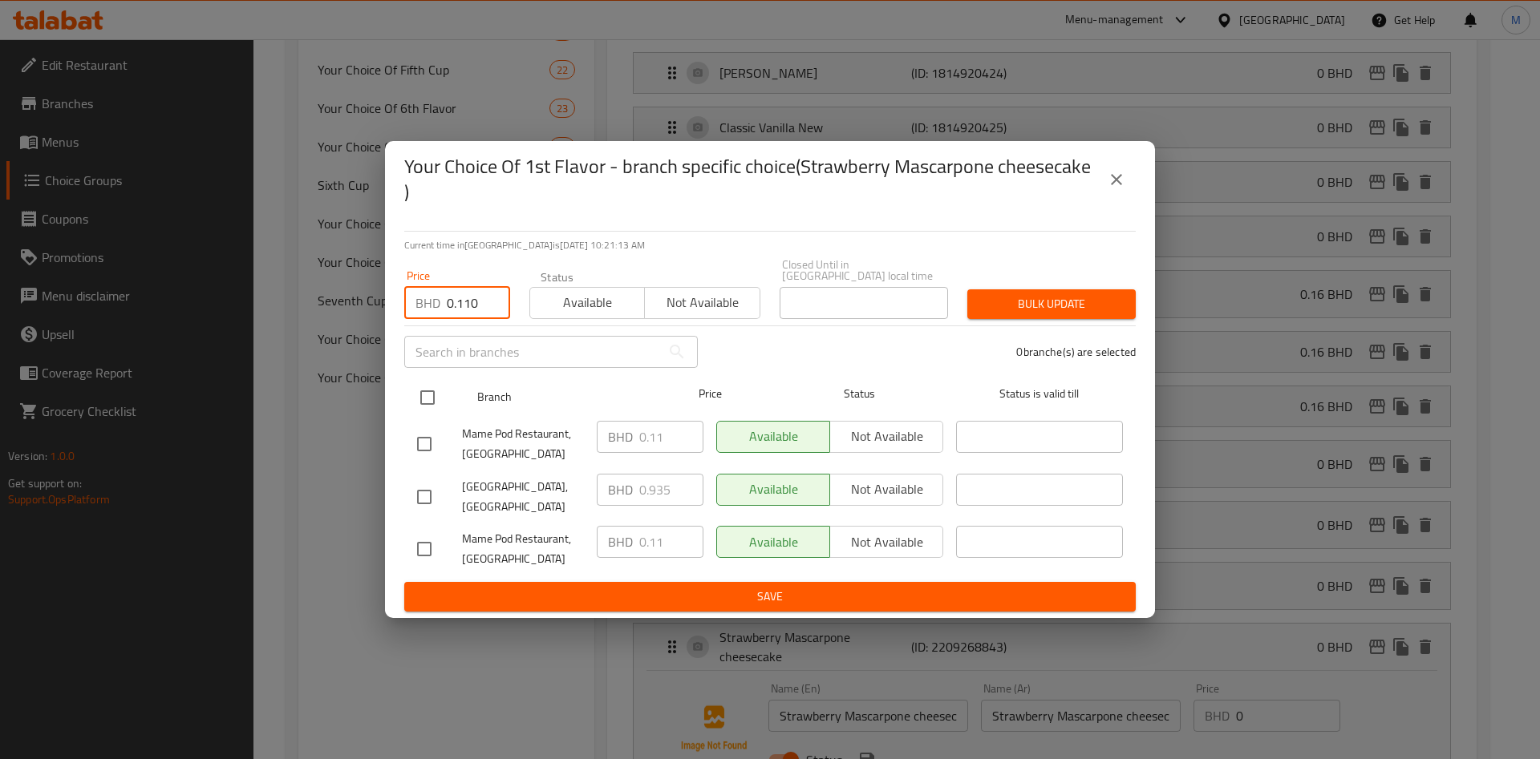
click at [431, 386] on input "checkbox" at bounding box center [428, 398] width 34 height 34
checkbox input "false"
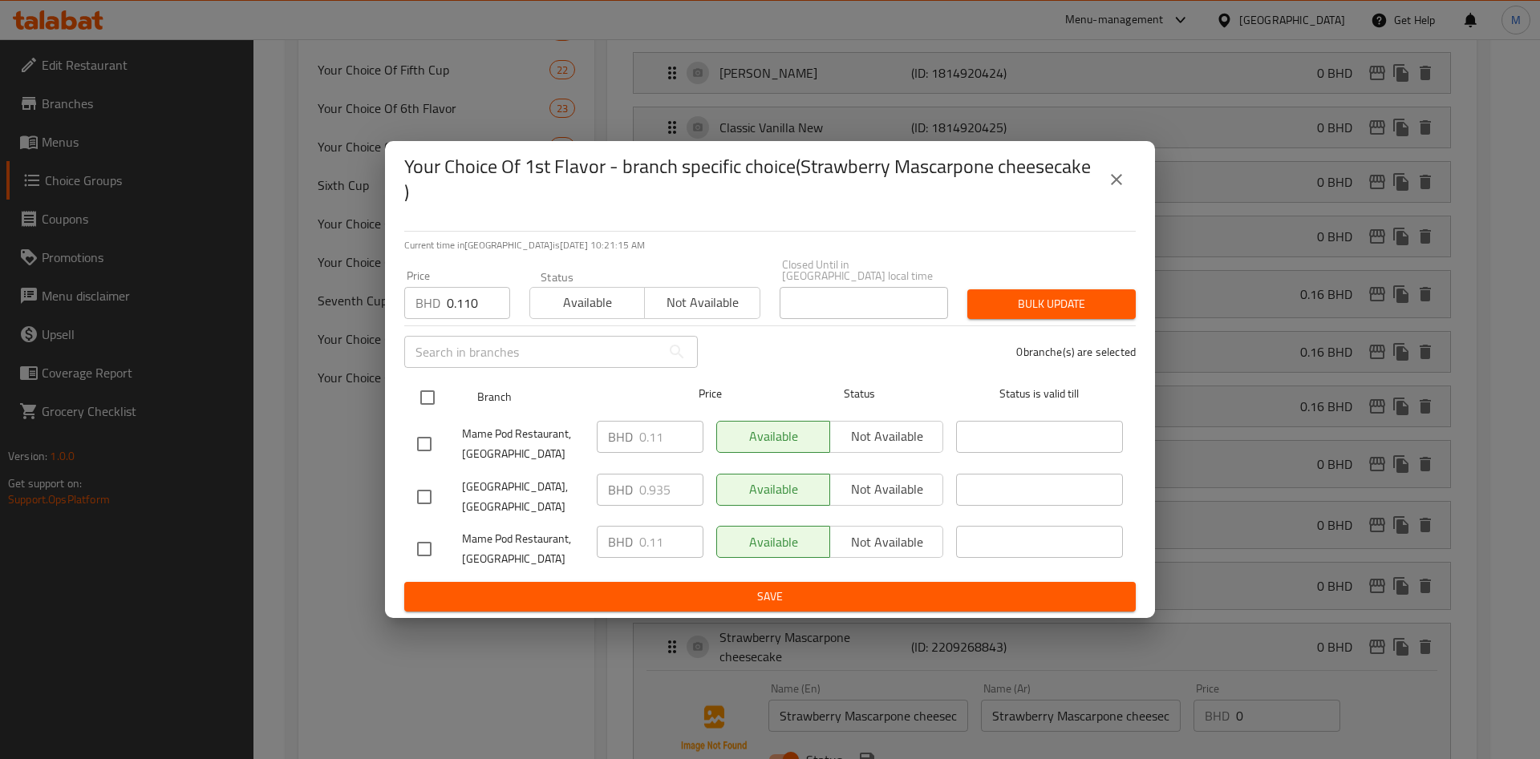
click at [439, 385] on input "checkbox" at bounding box center [428, 398] width 34 height 34
checkbox input "true"
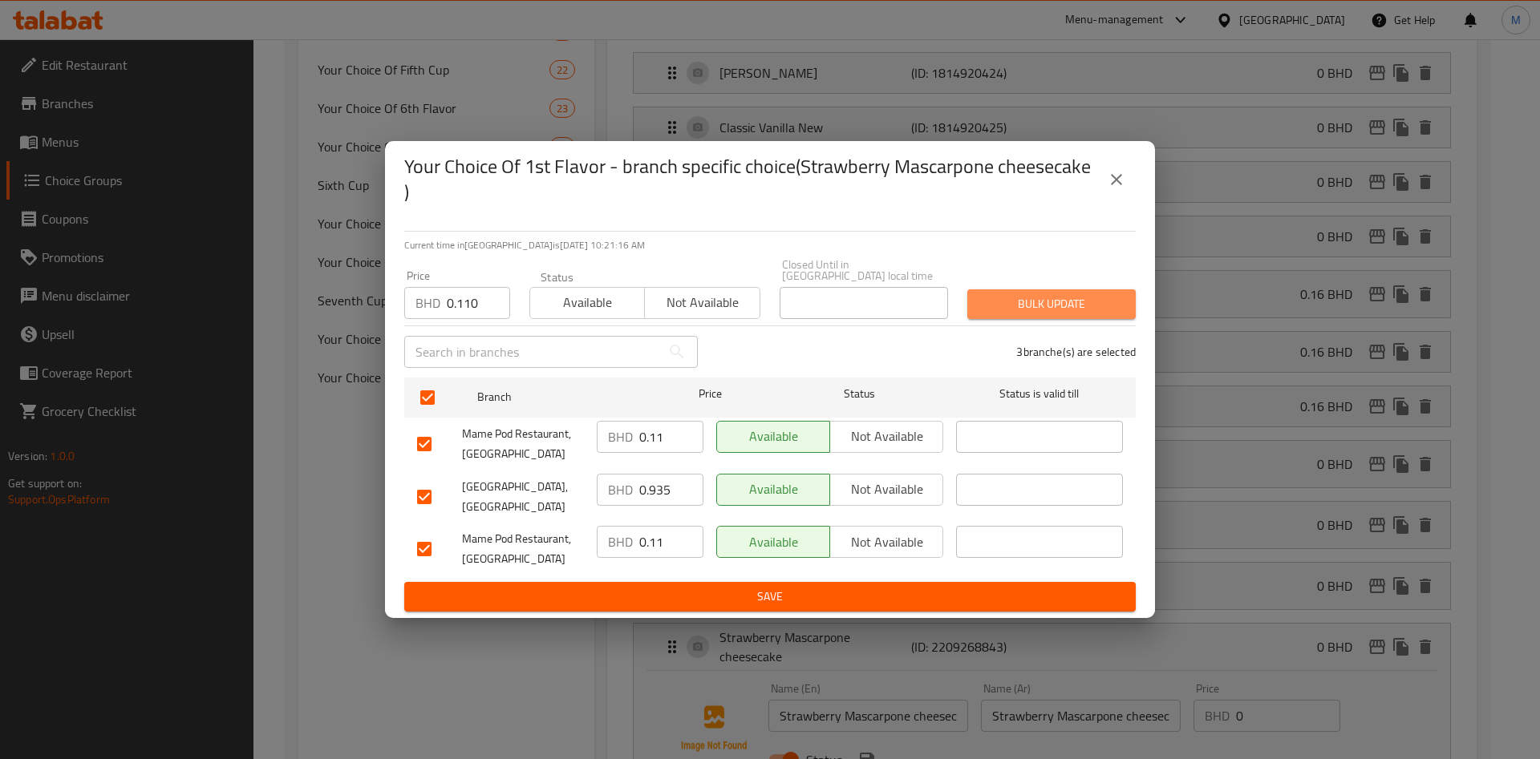
click at [984, 302] on span "Bulk update" at bounding box center [1051, 304] width 143 height 20
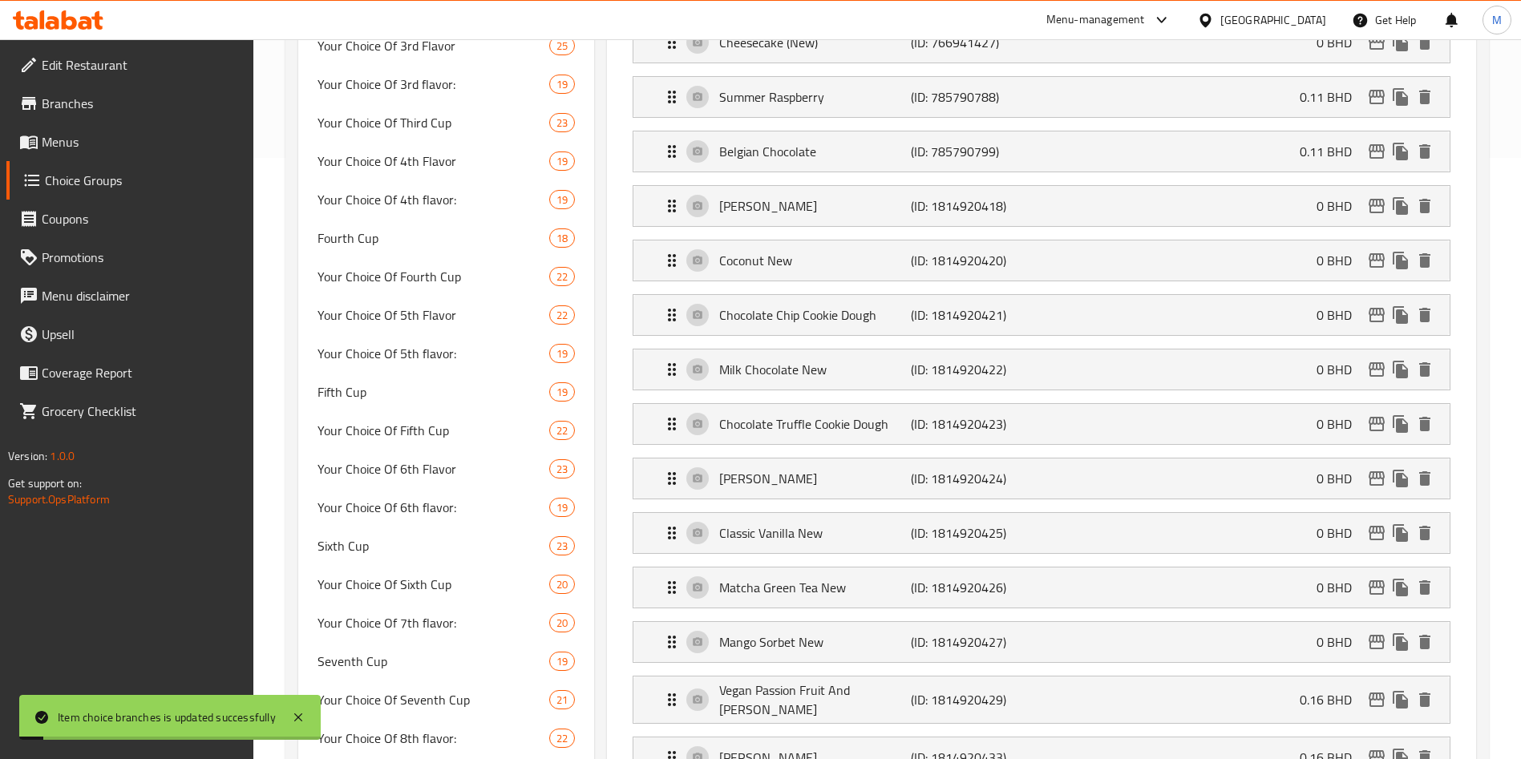
scroll to position [1323, 0]
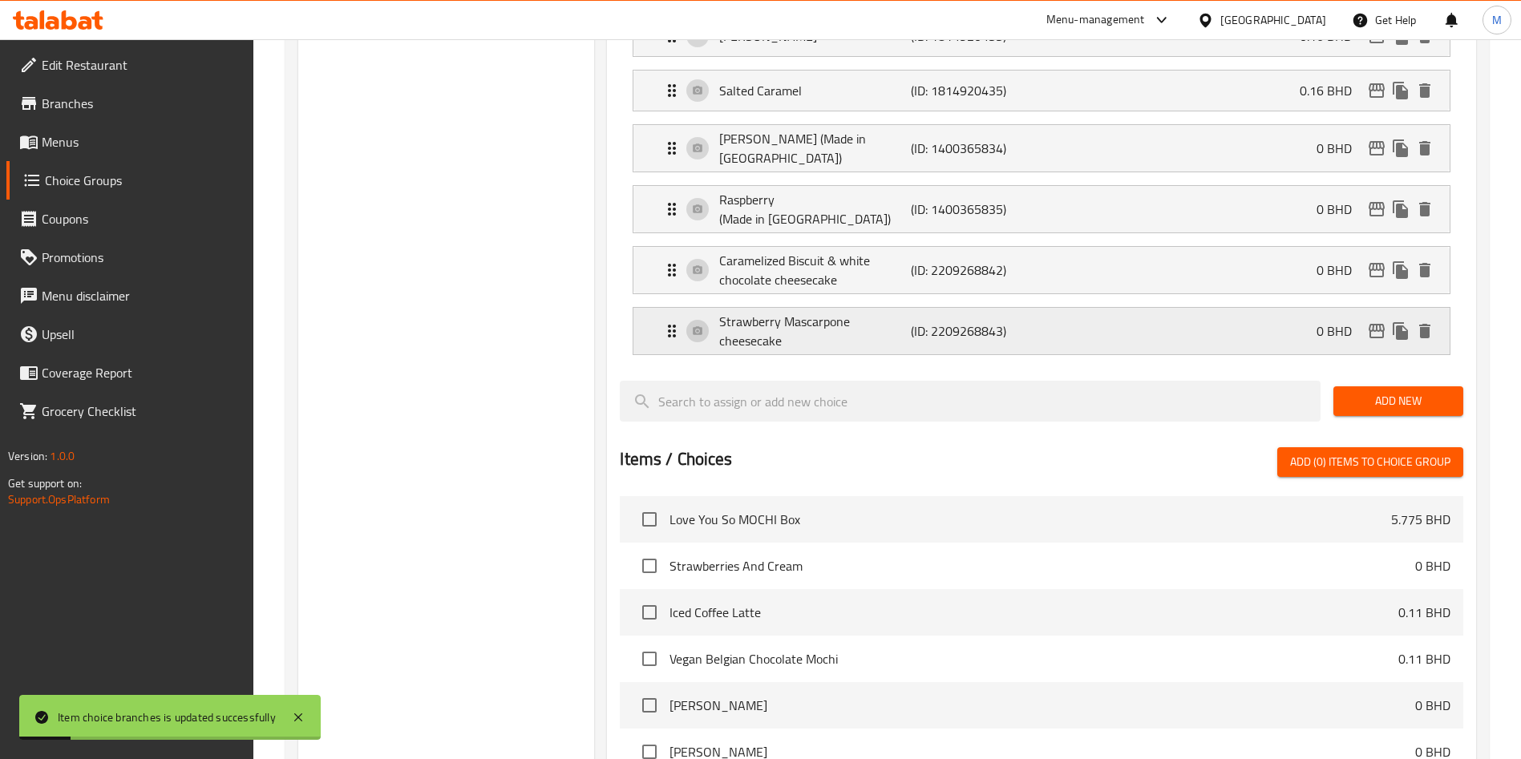
click at [1335, 322] on p "0 BHD" at bounding box center [1341, 331] width 48 height 19
click at [1322, 322] on p "0 BHD" at bounding box center [1341, 331] width 48 height 19
click at [1325, 322] on p "0 BHD" at bounding box center [1341, 331] width 48 height 19
click at [1270, 308] on div "Strawberry Mascarpone cheesecake (ID: 2209268843) 0 BHD" at bounding box center [1046, 331] width 768 height 47
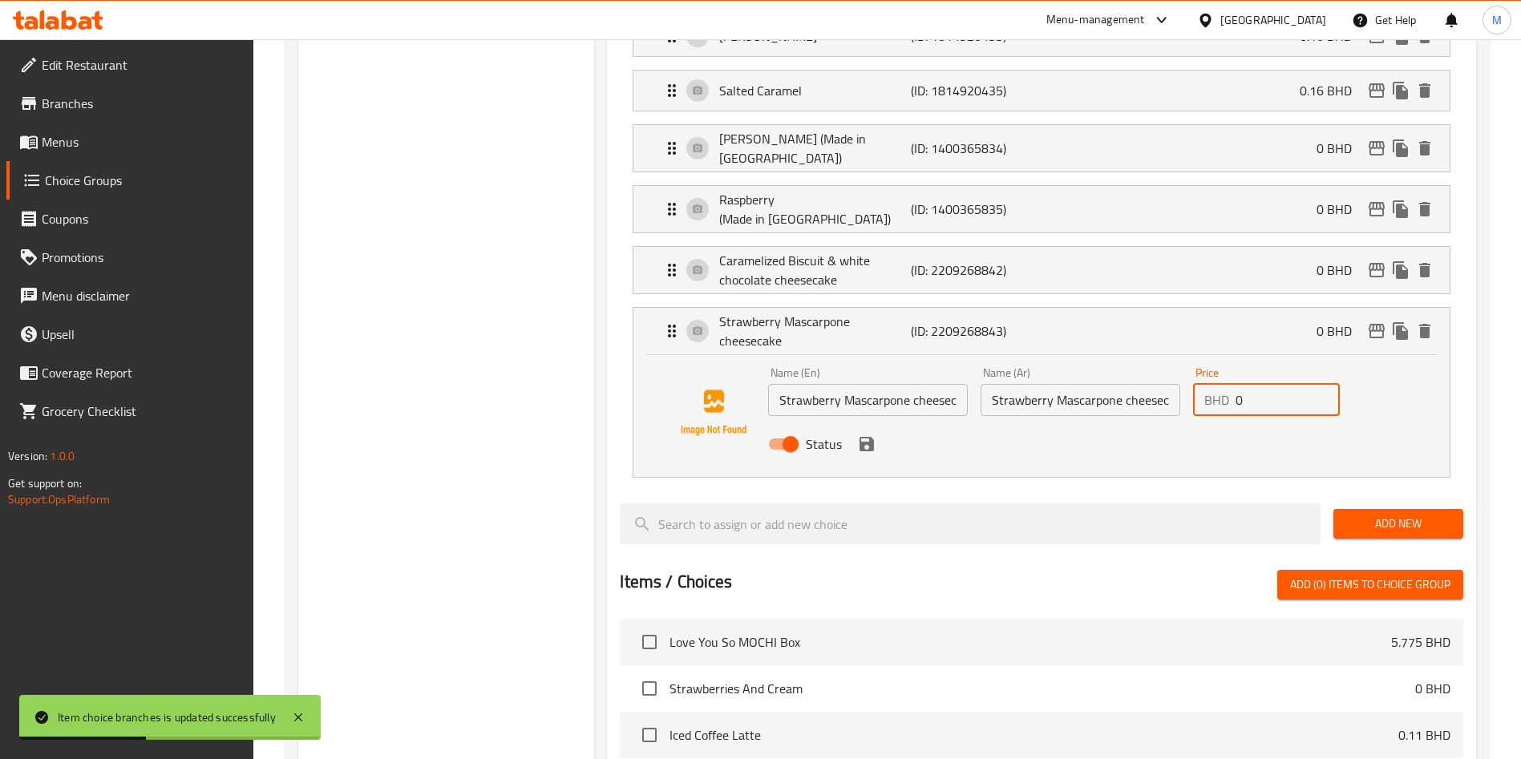
click at [1281, 384] on input "0" at bounding box center [1288, 400] width 104 height 32
paste input "0.110"
click at [871, 437] on icon "save" at bounding box center [867, 444] width 14 height 14
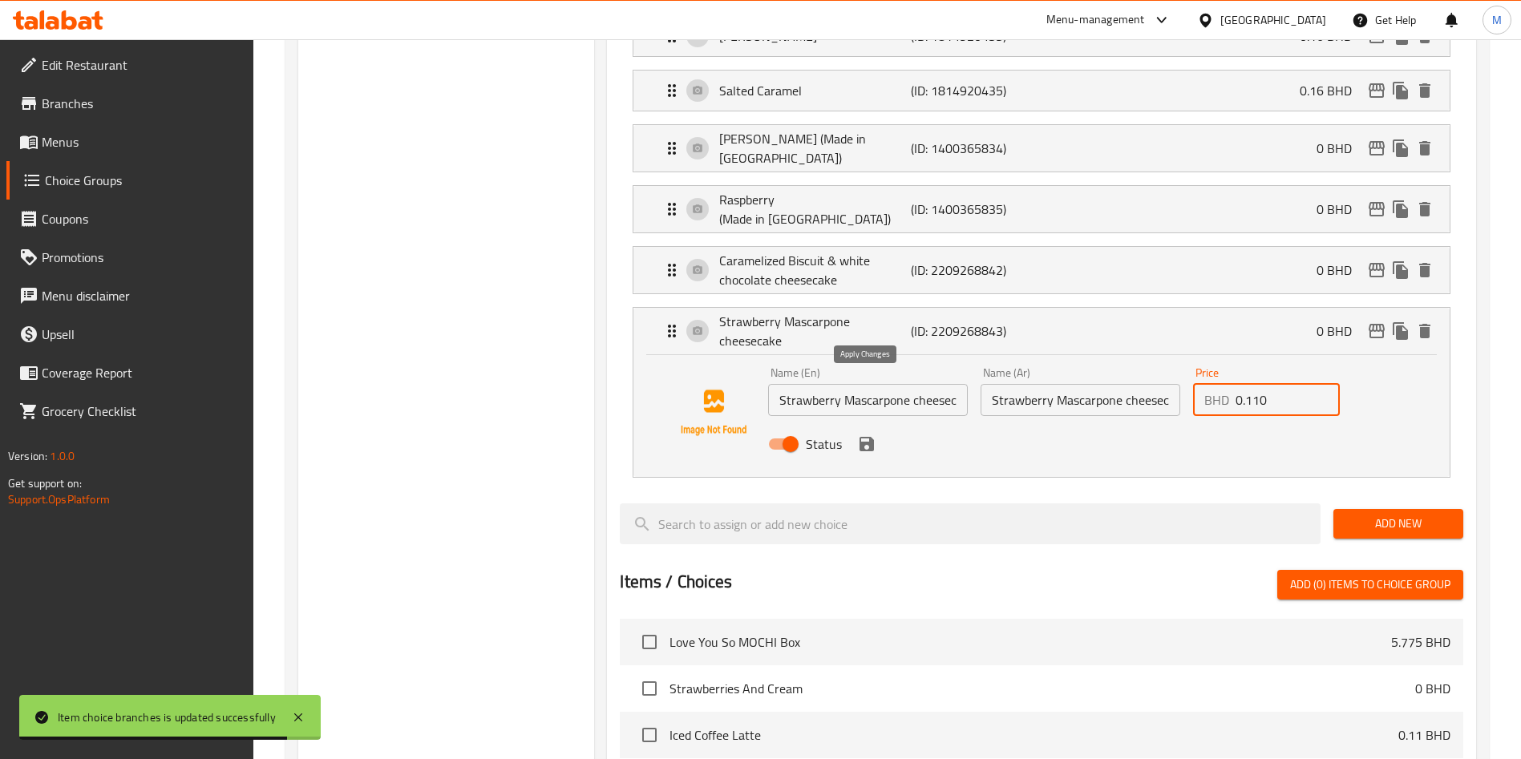
drag, startPoint x: 872, startPoint y: 387, endPoint x: 820, endPoint y: 382, distance: 52.4
click at [871, 437] on icon "save" at bounding box center [867, 444] width 14 height 14
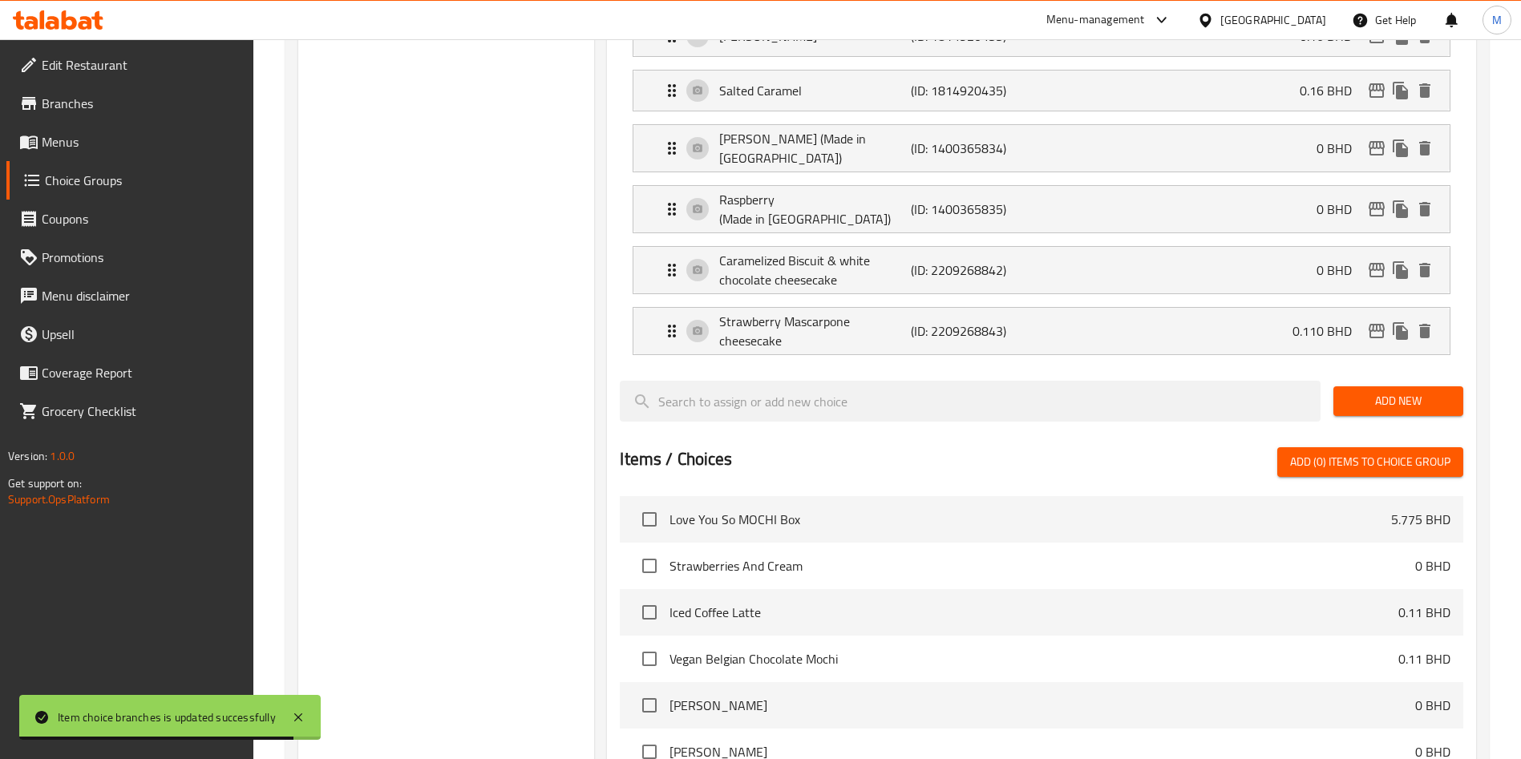
type input "0.110"
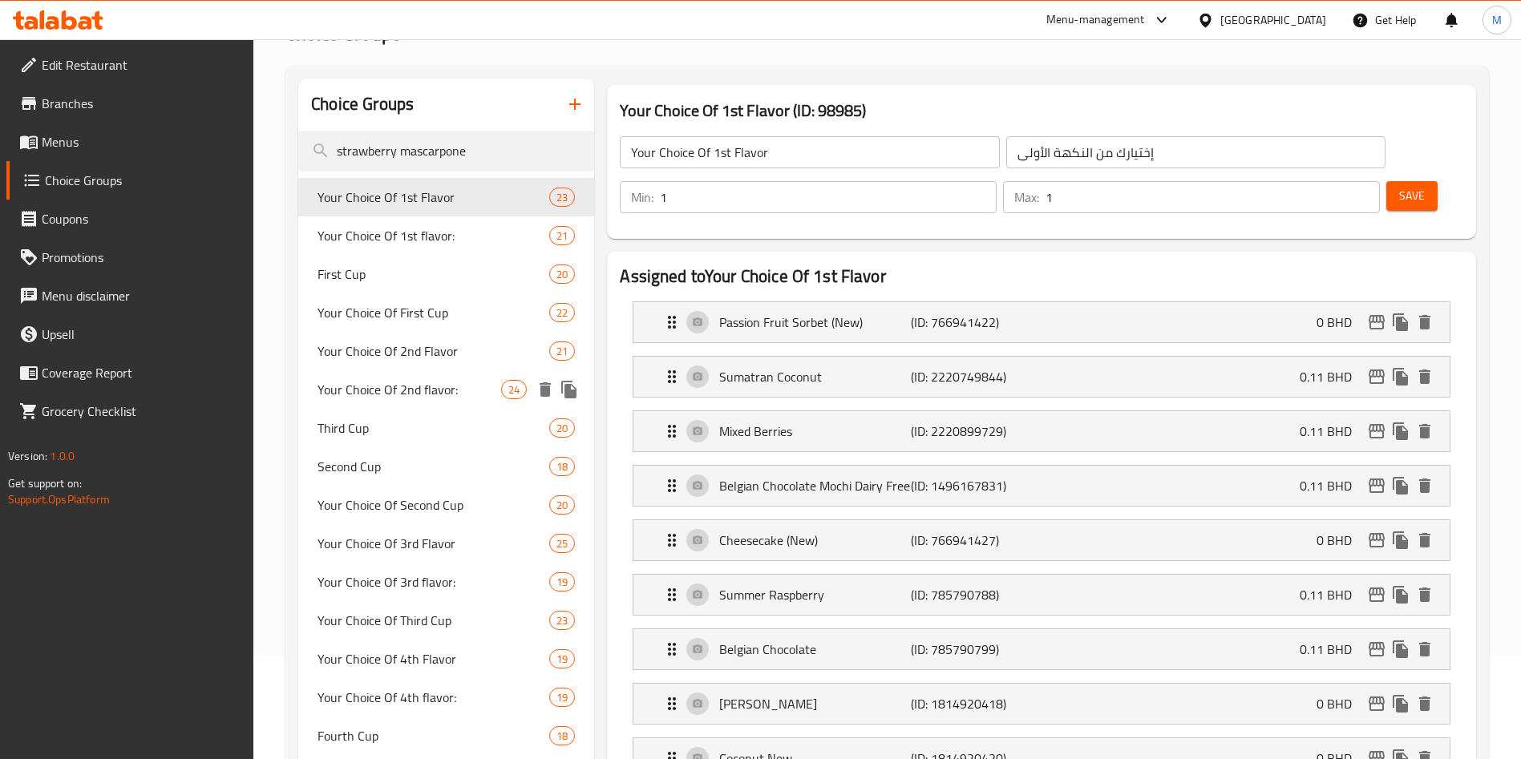
scroll to position [0, 0]
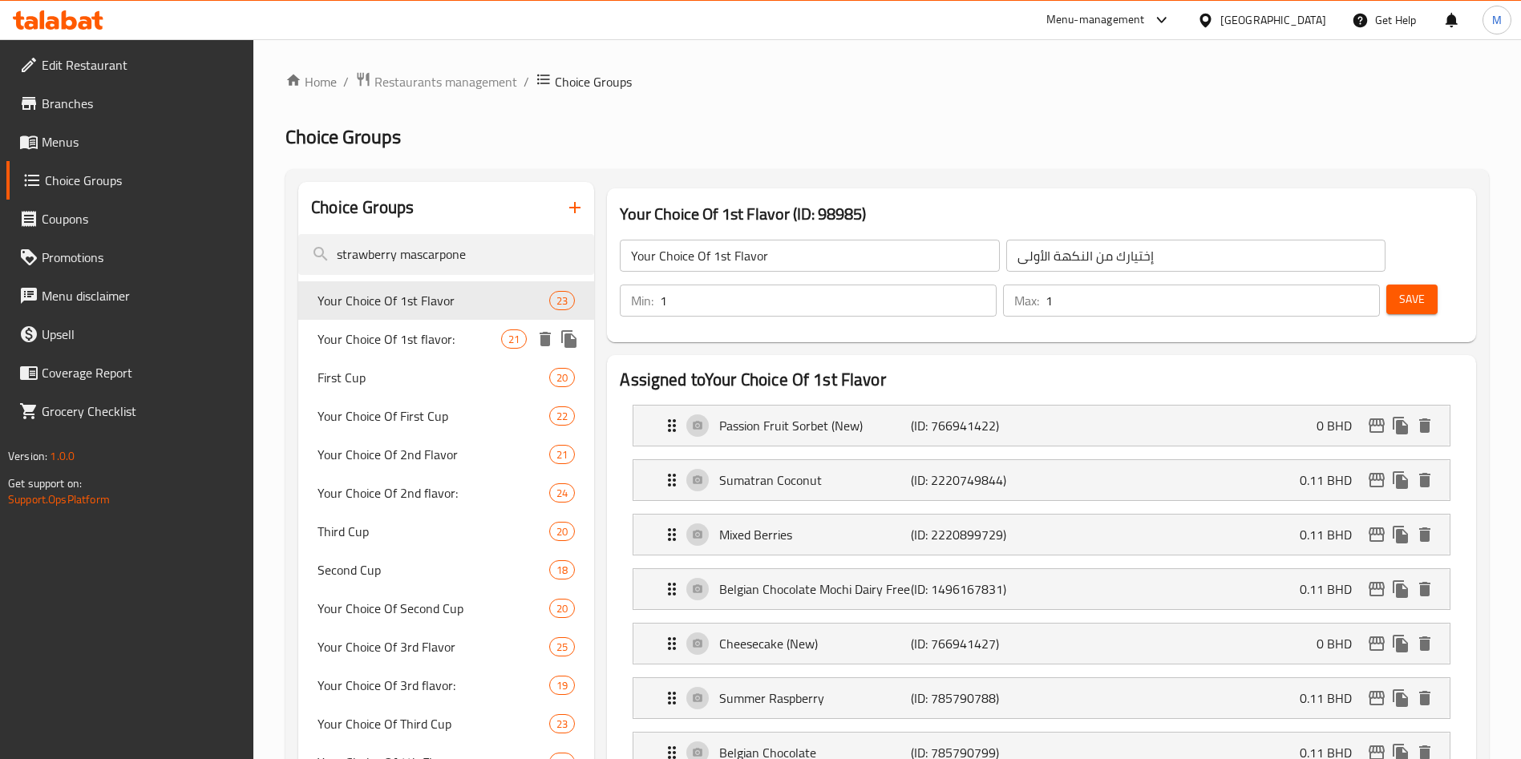
drag, startPoint x: 446, startPoint y: 342, endPoint x: 445, endPoint y: 365, distance: 23.3
click at [447, 342] on span "Your Choice Of 1st flavor:" at bounding box center [410, 339] width 184 height 19
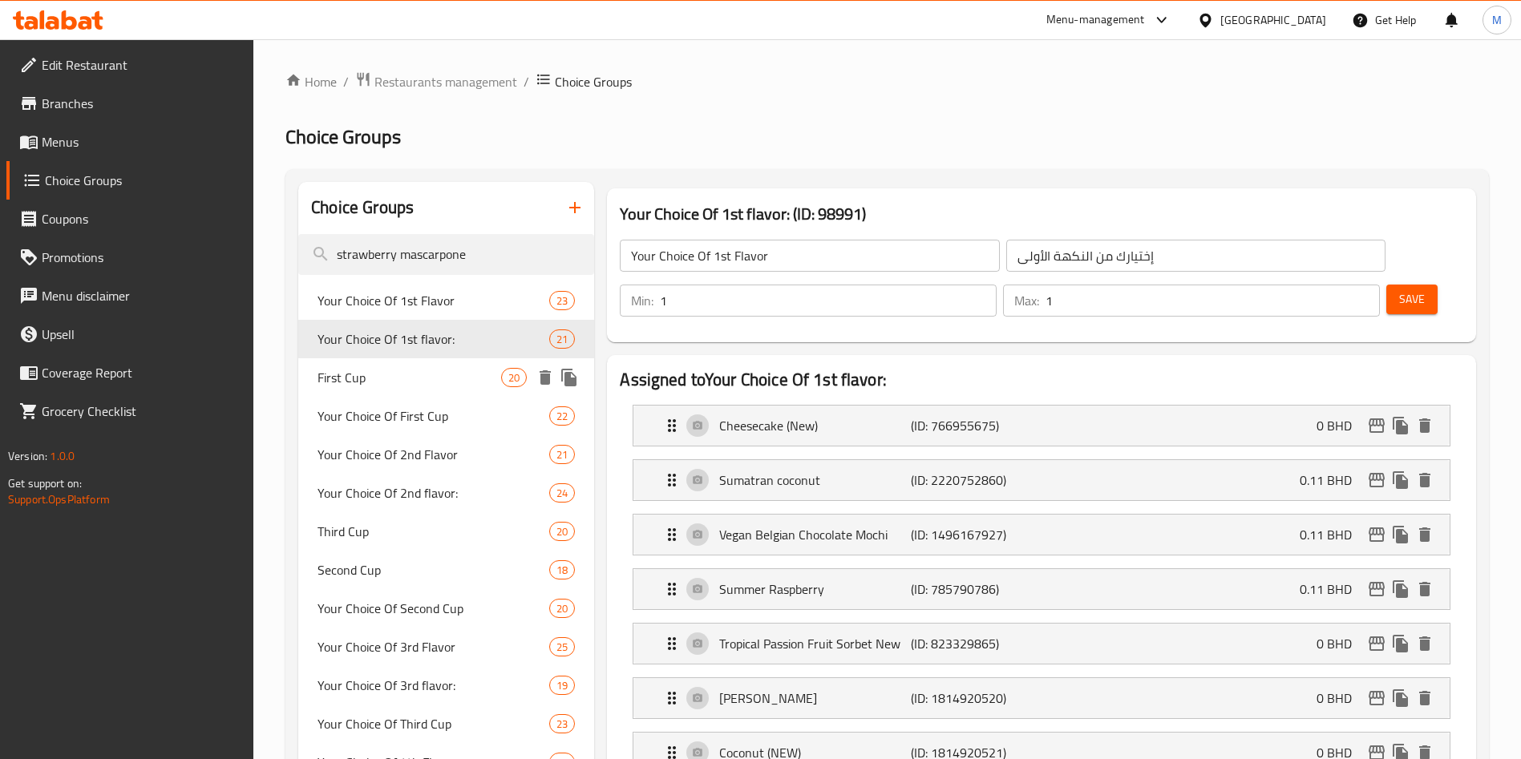
type input "Your Choice Of 1st flavor:"
type input "إختيارك من النكهة الأولي:"
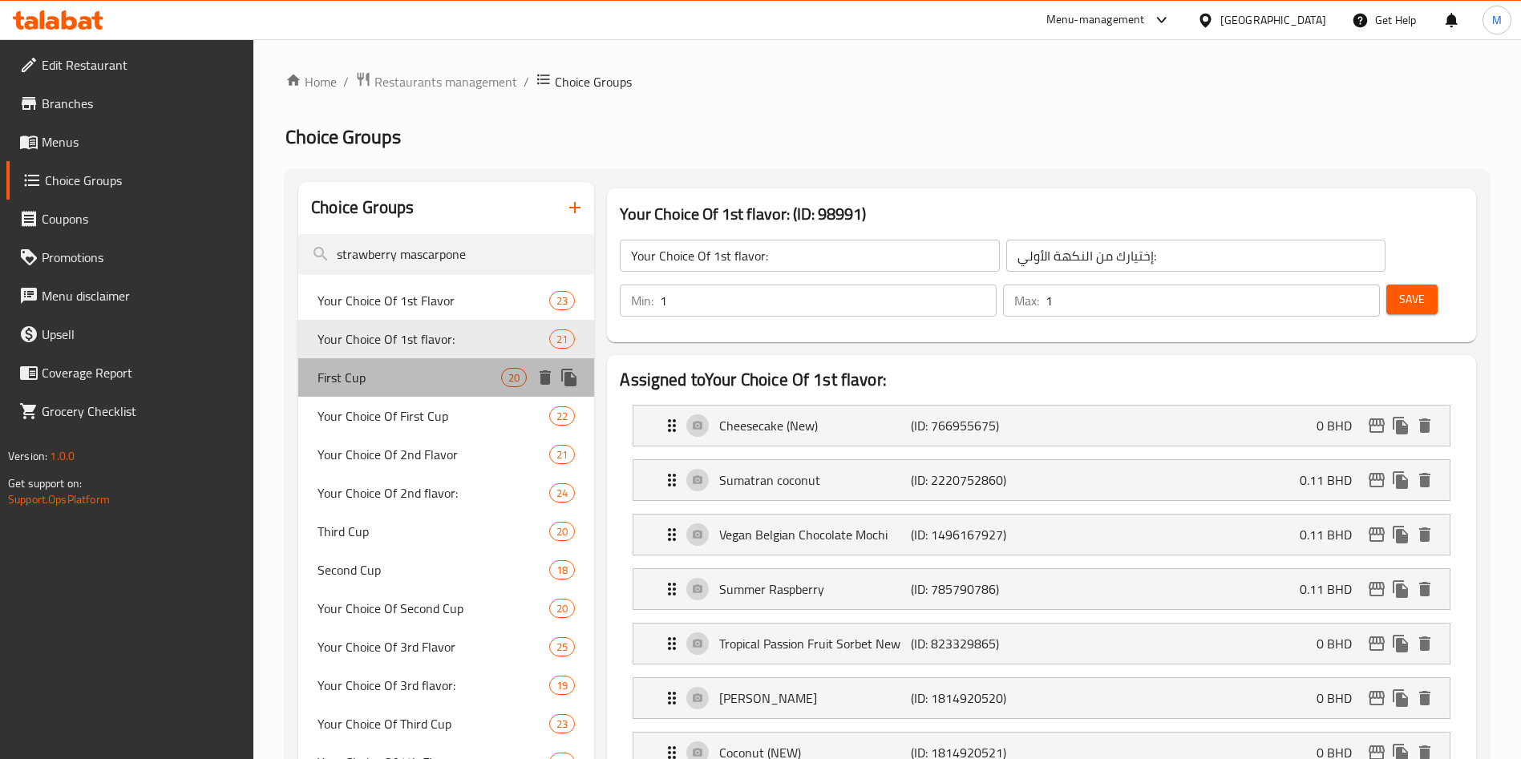
click at [447, 387] on span "First Cup" at bounding box center [410, 377] width 184 height 19
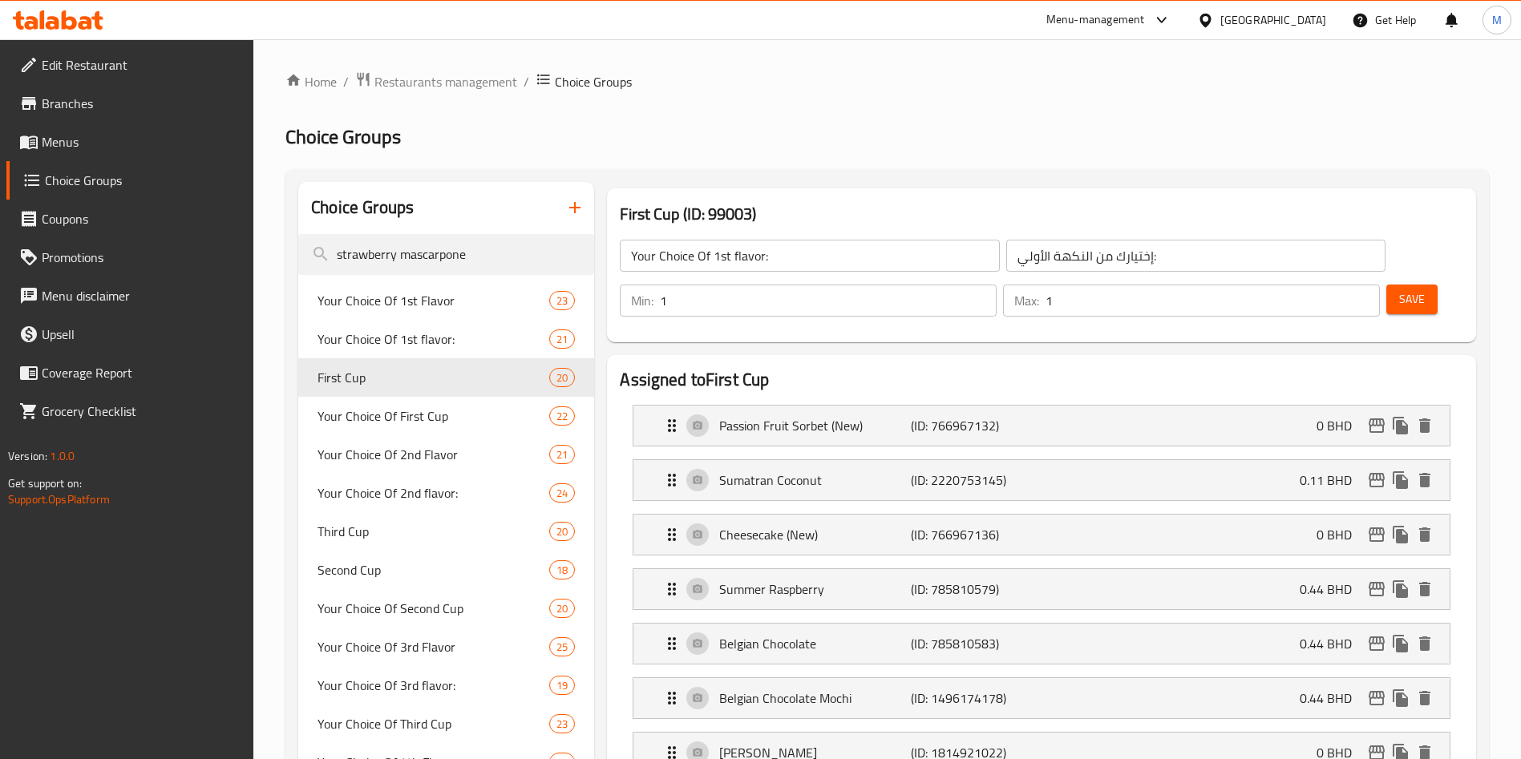
type input "First Cup"
type input "الكوب الأول"
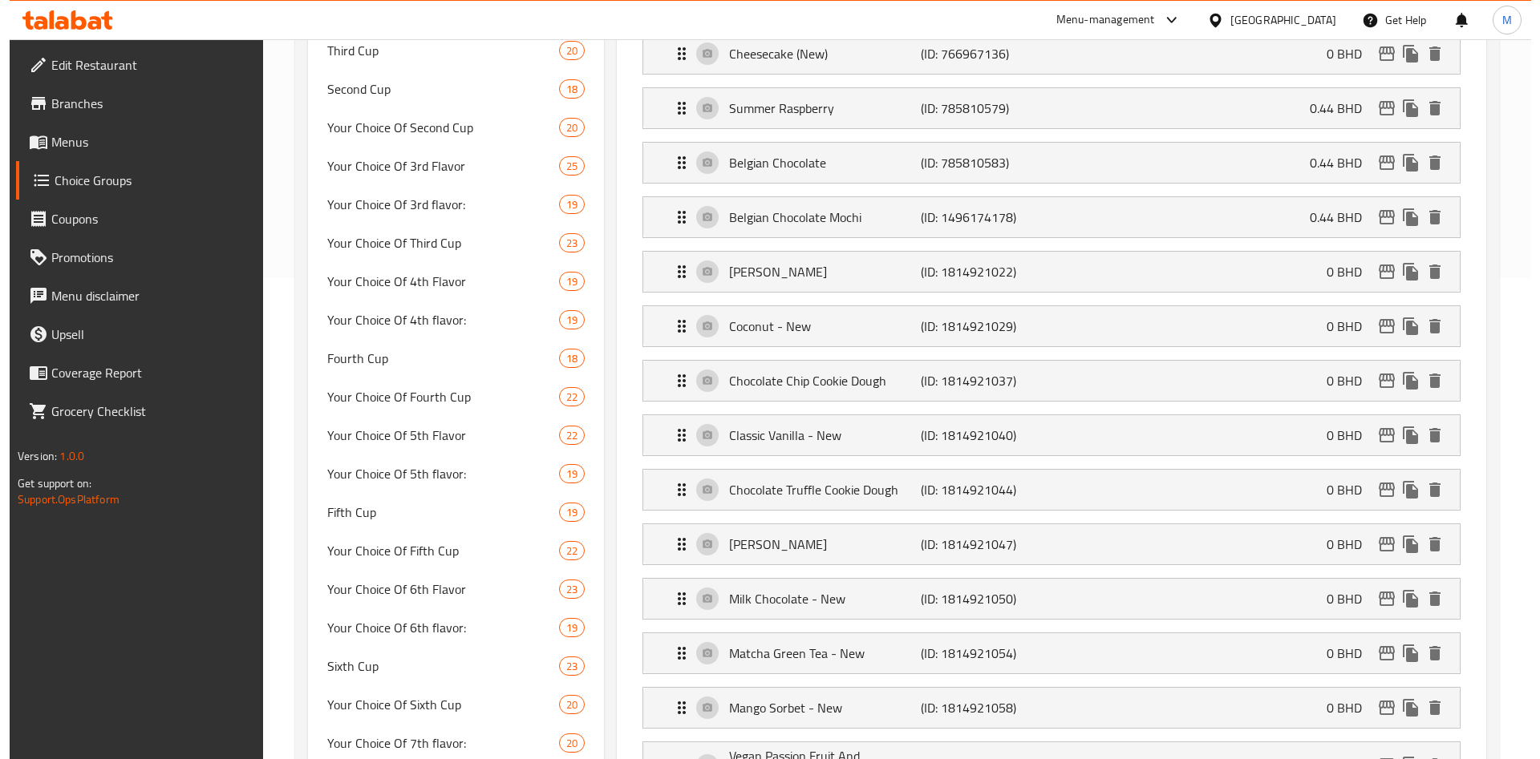
scroll to position [962, 0]
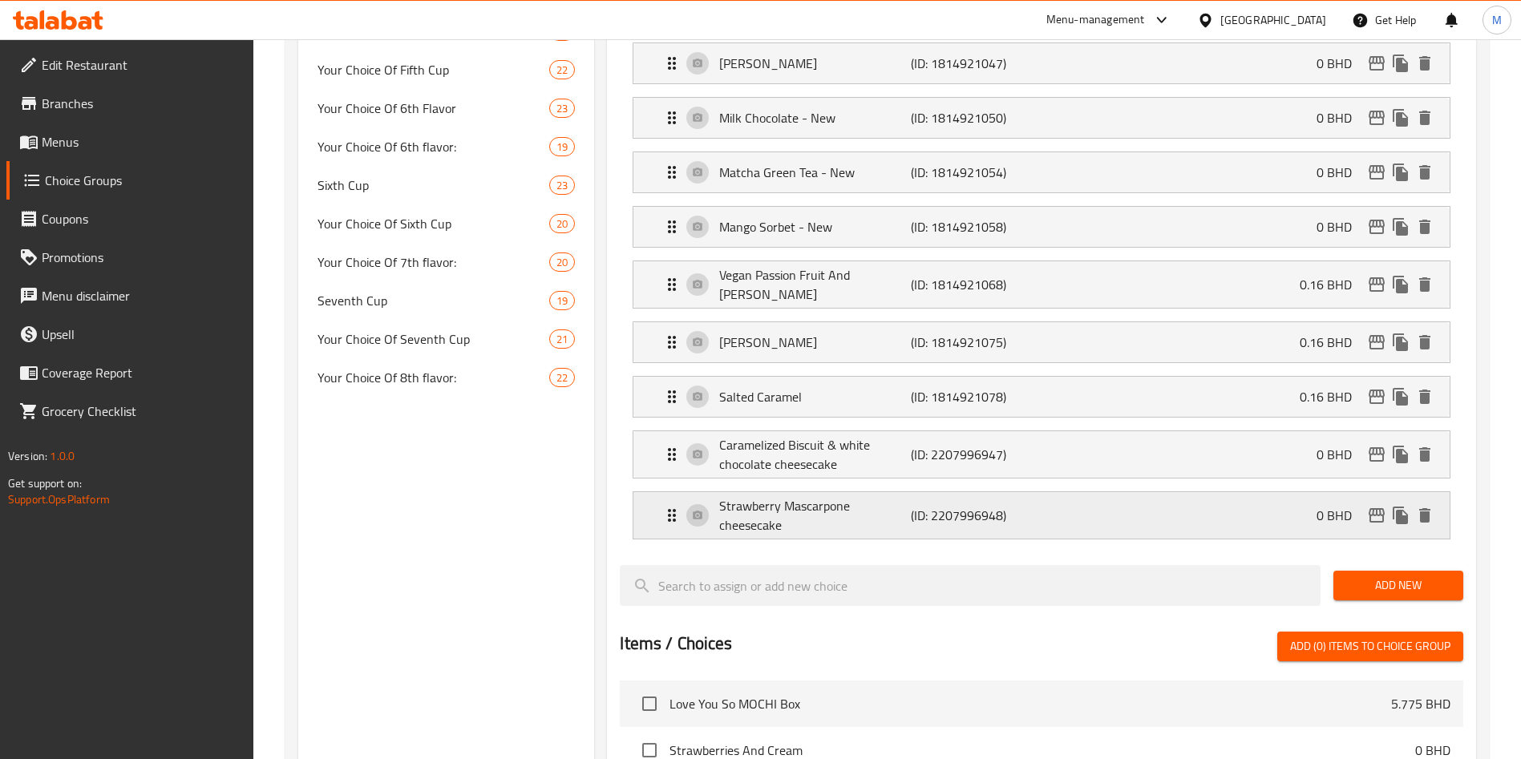
click at [1217, 492] on div "Strawberry Mascarpone cheesecake (ID: 2207996948) 0 BHD" at bounding box center [1046, 515] width 768 height 47
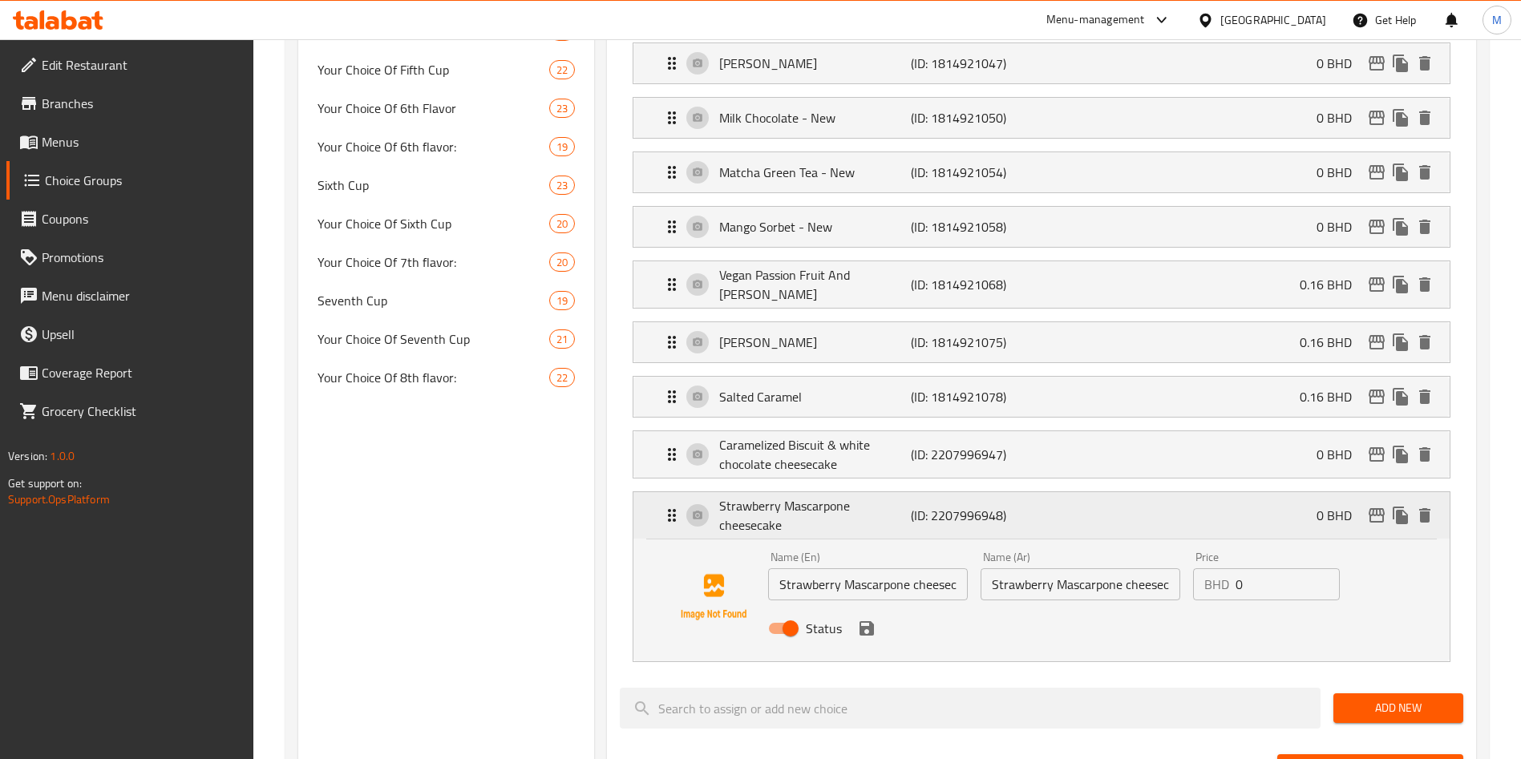
click at [1378, 508] on icon "edit" at bounding box center [1377, 515] width 16 height 14
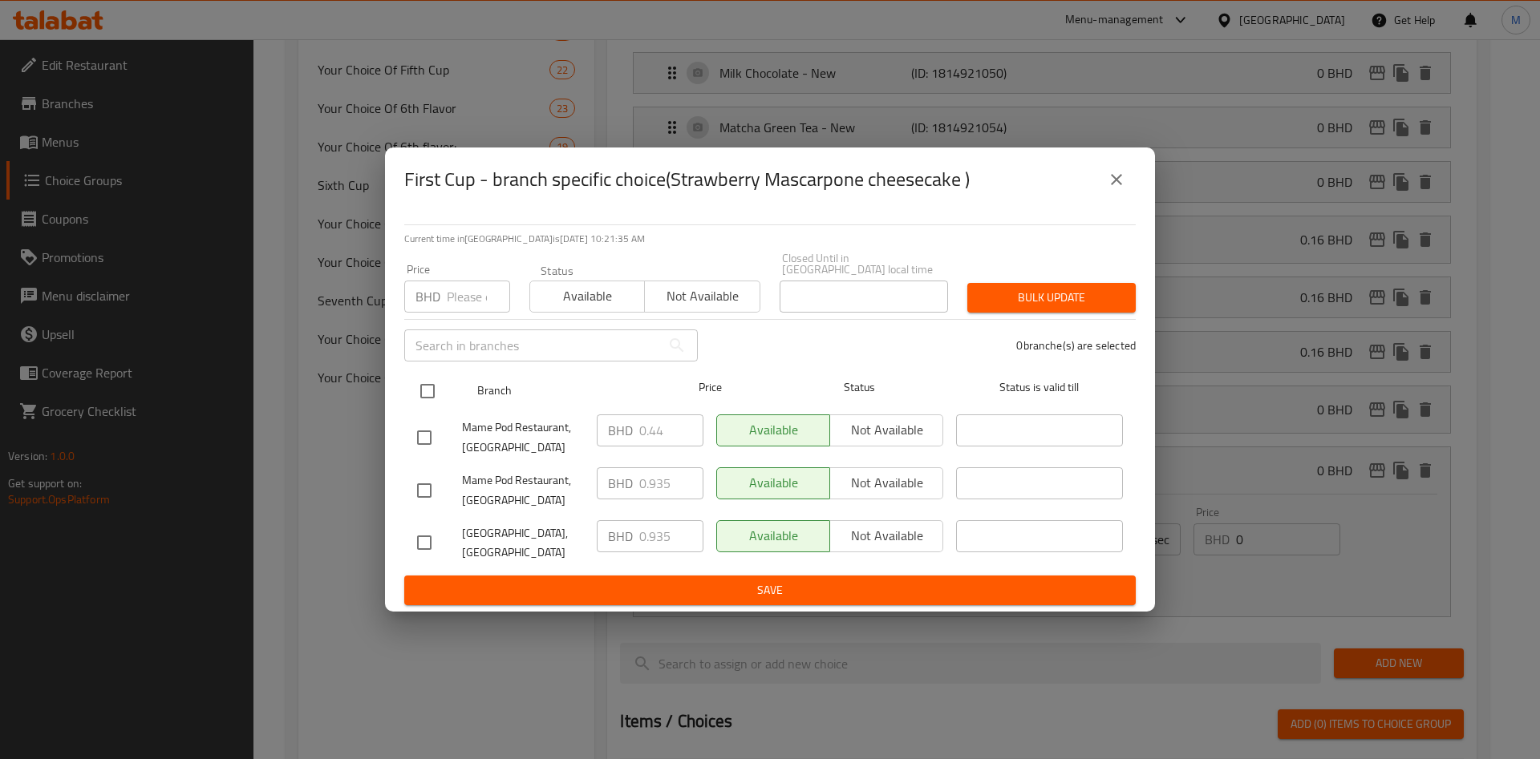
click at [435, 387] on input "checkbox" at bounding box center [428, 392] width 34 height 34
checkbox input "true"
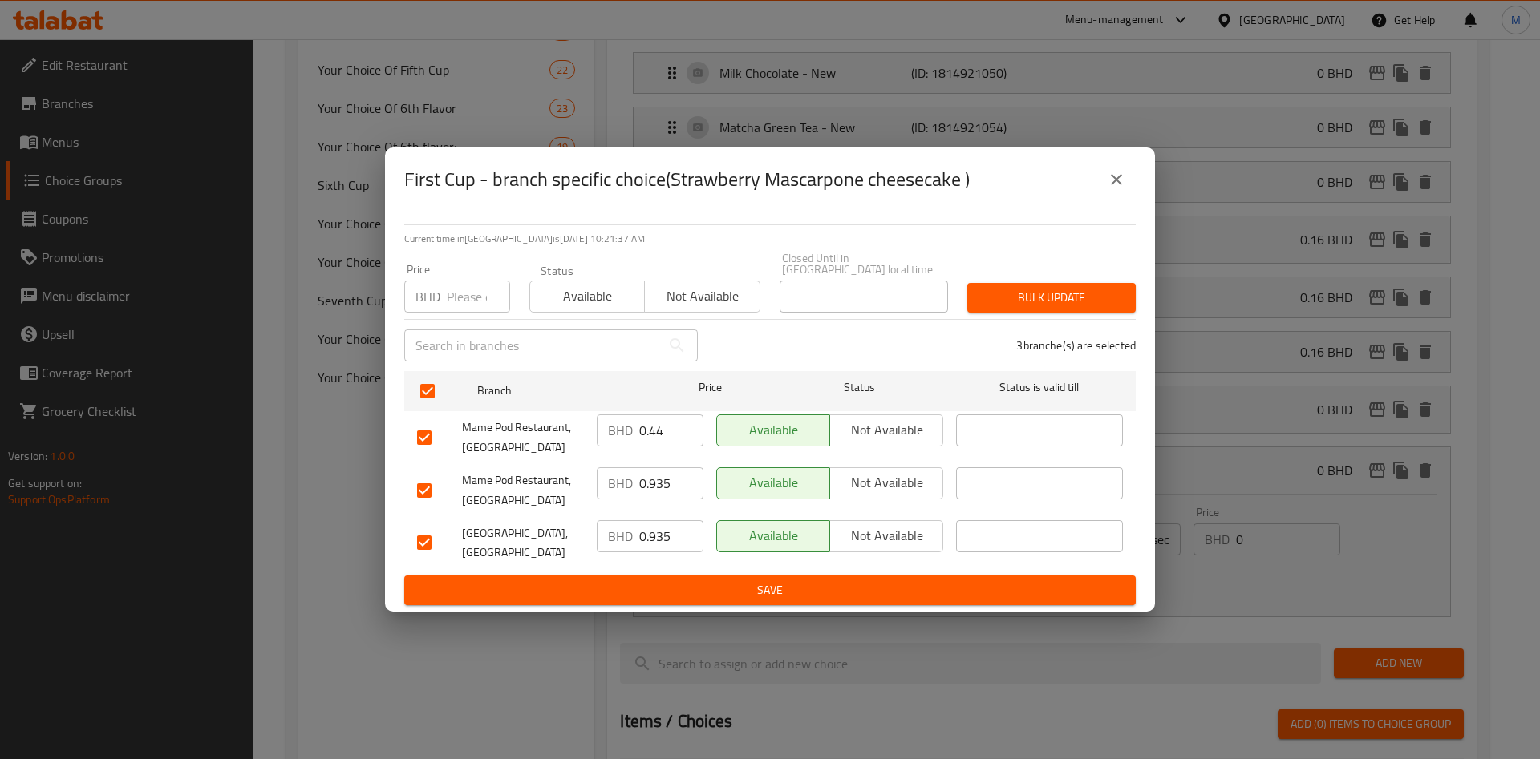
drag, startPoint x: 437, startPoint y: 305, endPoint x: 425, endPoint y: 290, distance: 19.4
click at [425, 290] on p "BHD" at bounding box center [427, 296] width 25 height 19
paste input "0.110"
type input "0.110"
click at [1097, 291] on span "Bulk update" at bounding box center [1051, 298] width 143 height 20
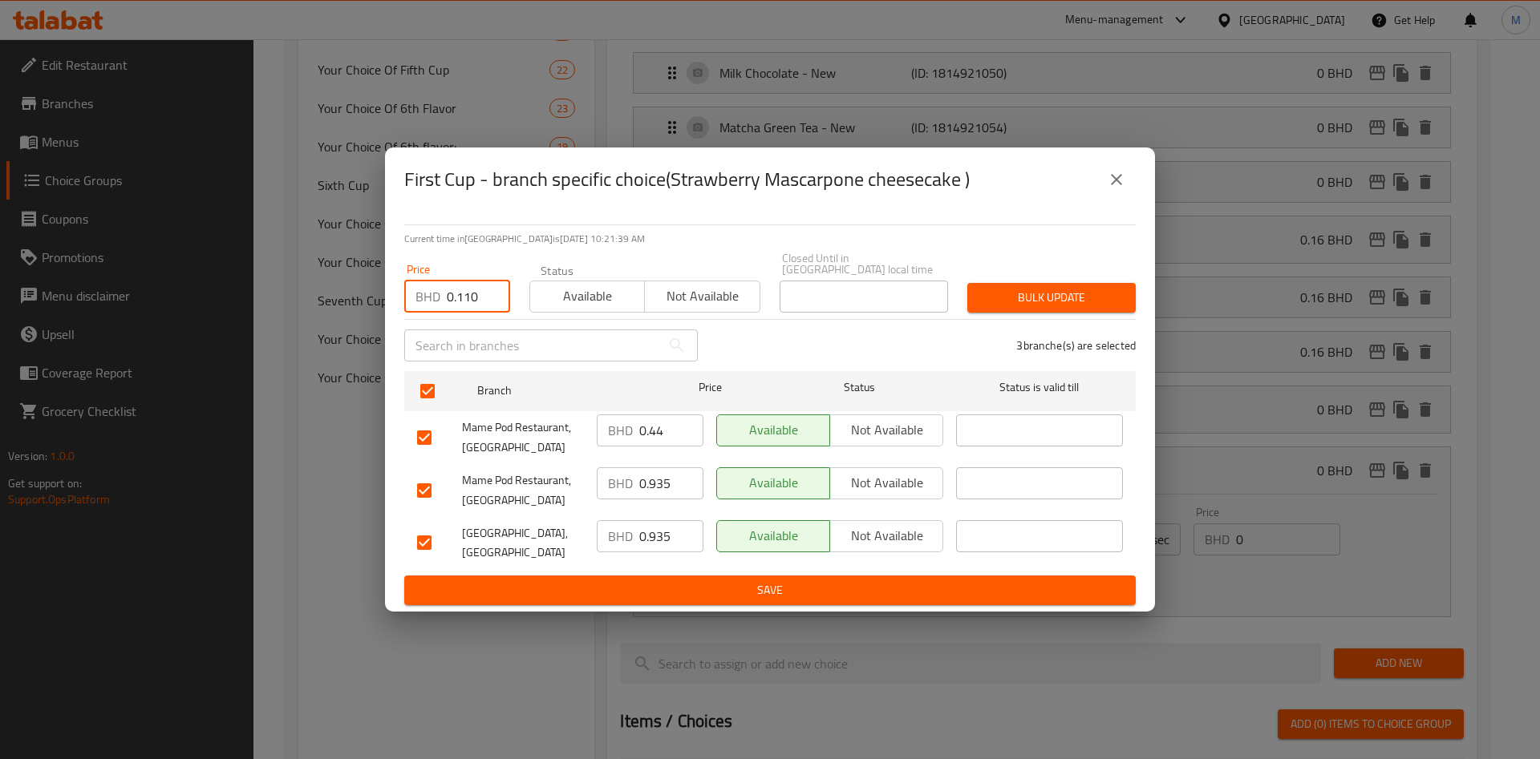
click at [1097, 291] on div at bounding box center [770, 379] width 1540 height 759
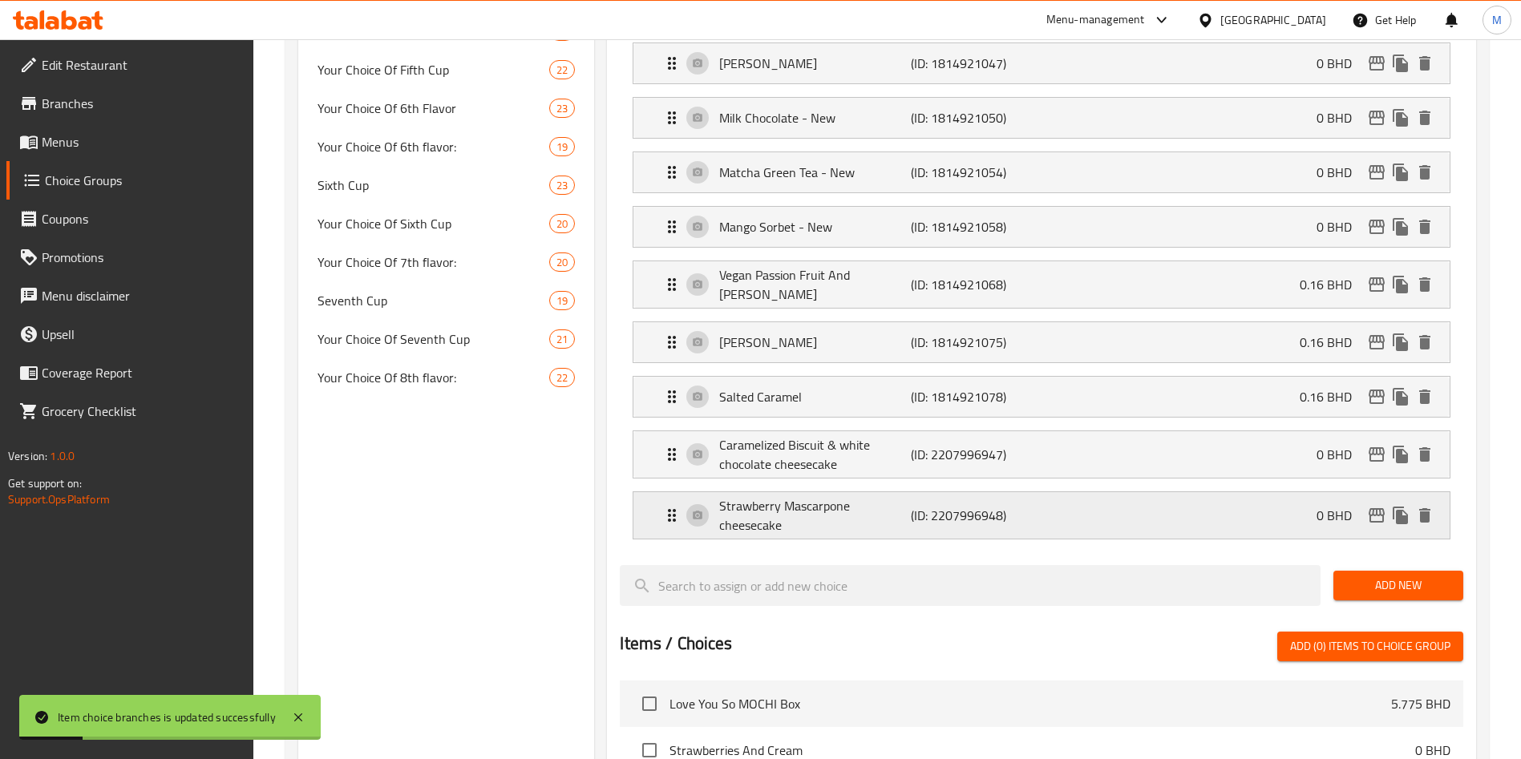
click at [1247, 492] on div "Strawberry Mascarpone cheesecake (ID: 2207996948) 0 BHD" at bounding box center [1046, 515] width 768 height 47
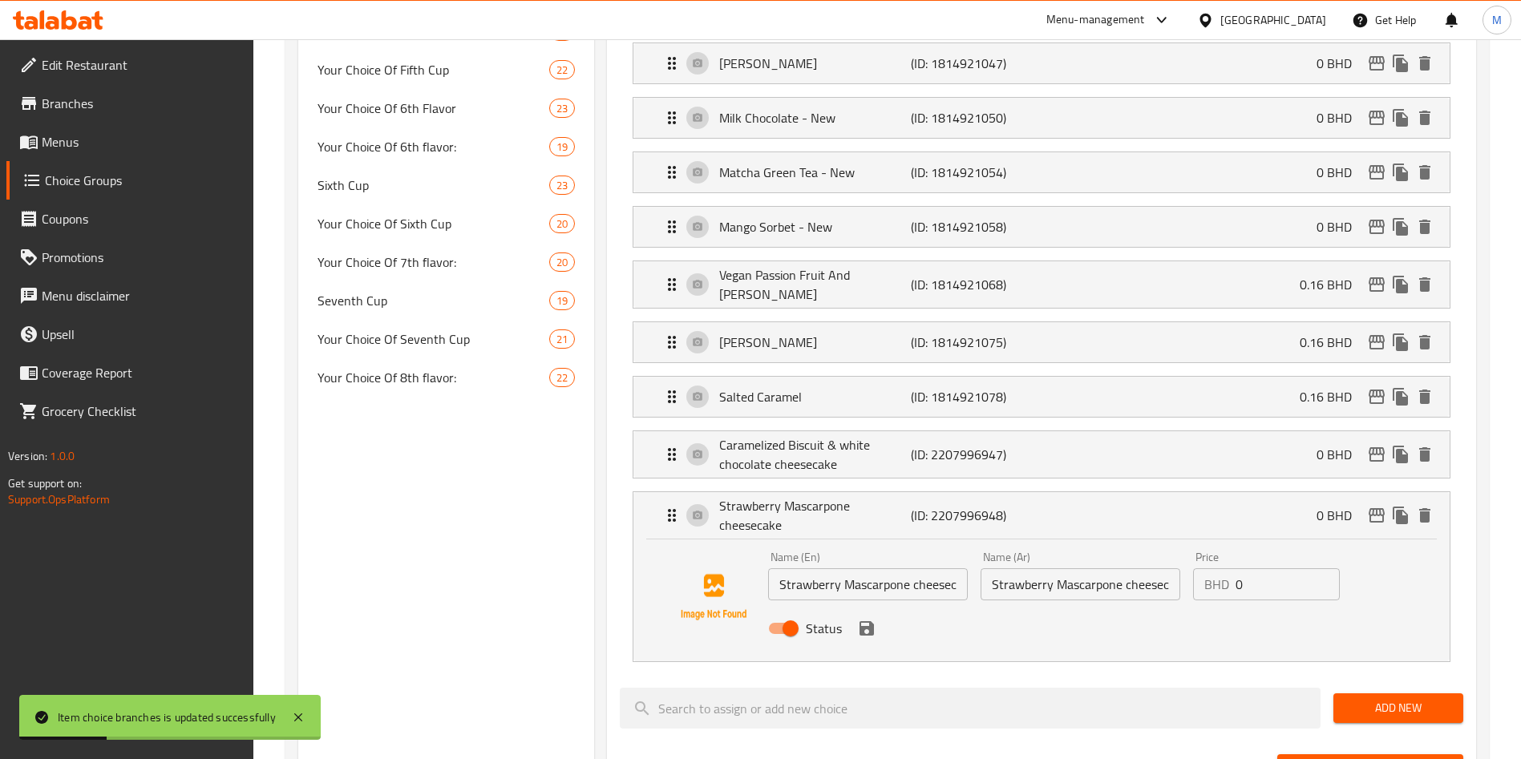
click at [1250, 569] on input "0" at bounding box center [1288, 585] width 104 height 32
paste input "0.110"
click at [867, 619] on icon "save" at bounding box center [866, 628] width 19 height 19
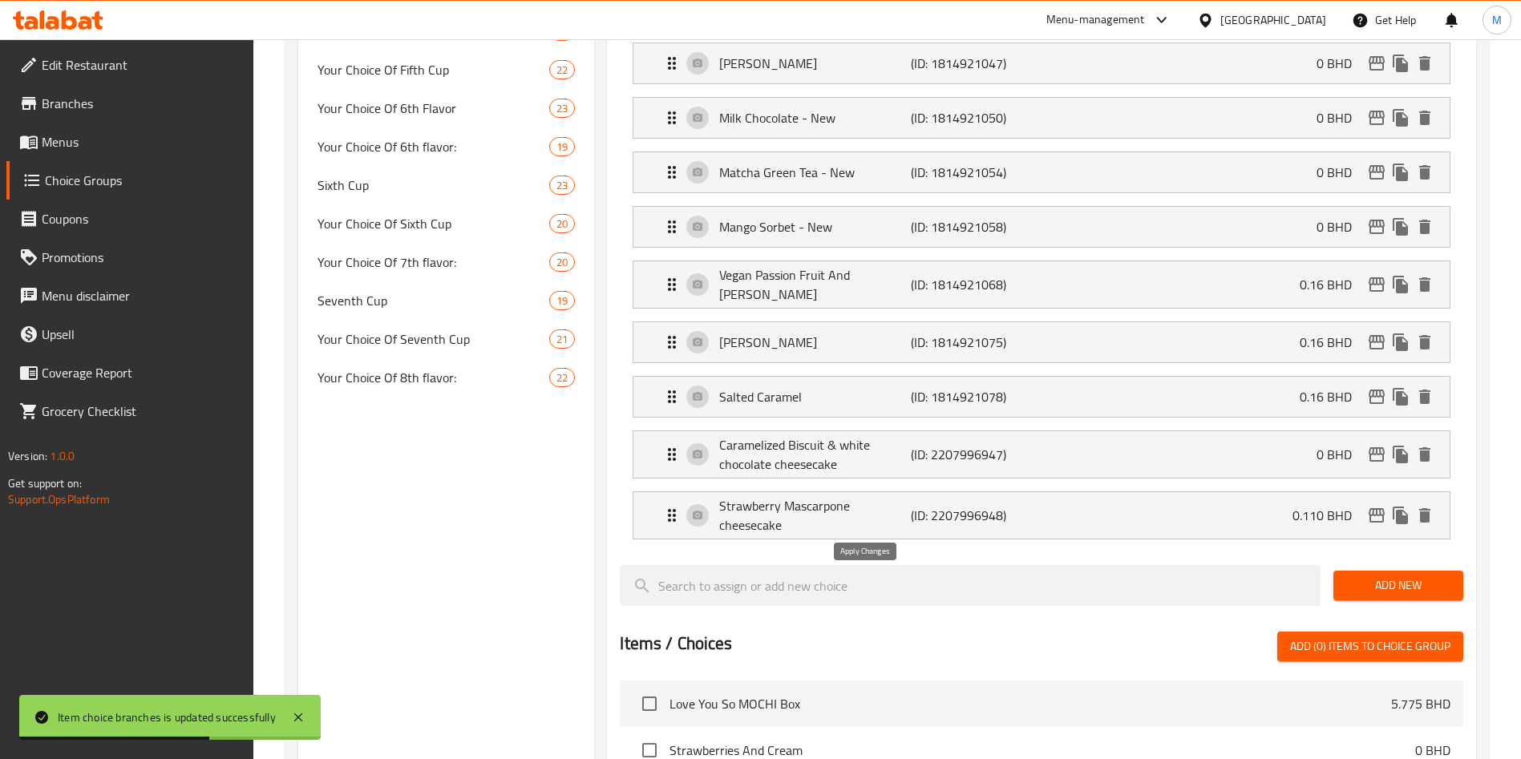
type input "0.110"
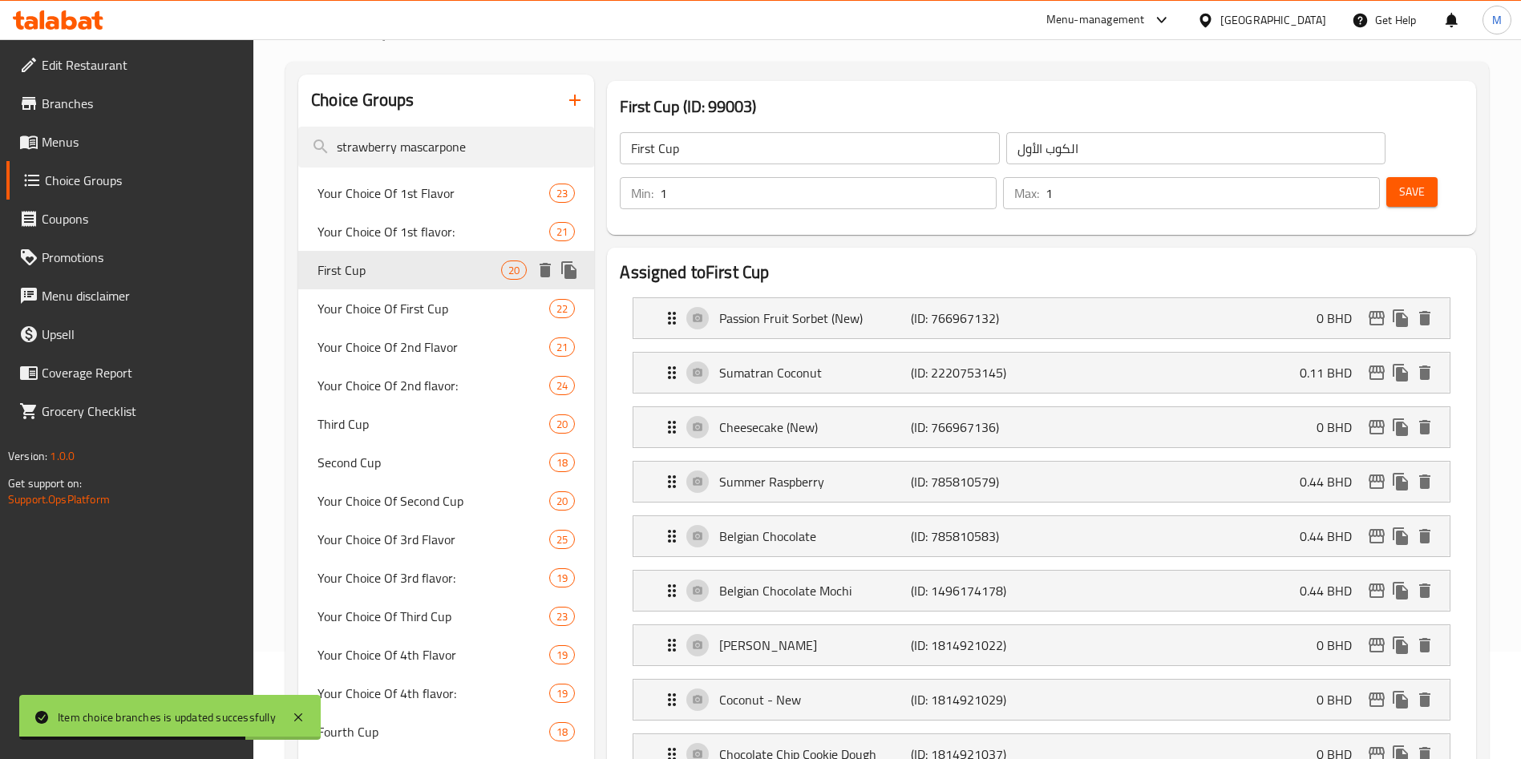
scroll to position [0, 0]
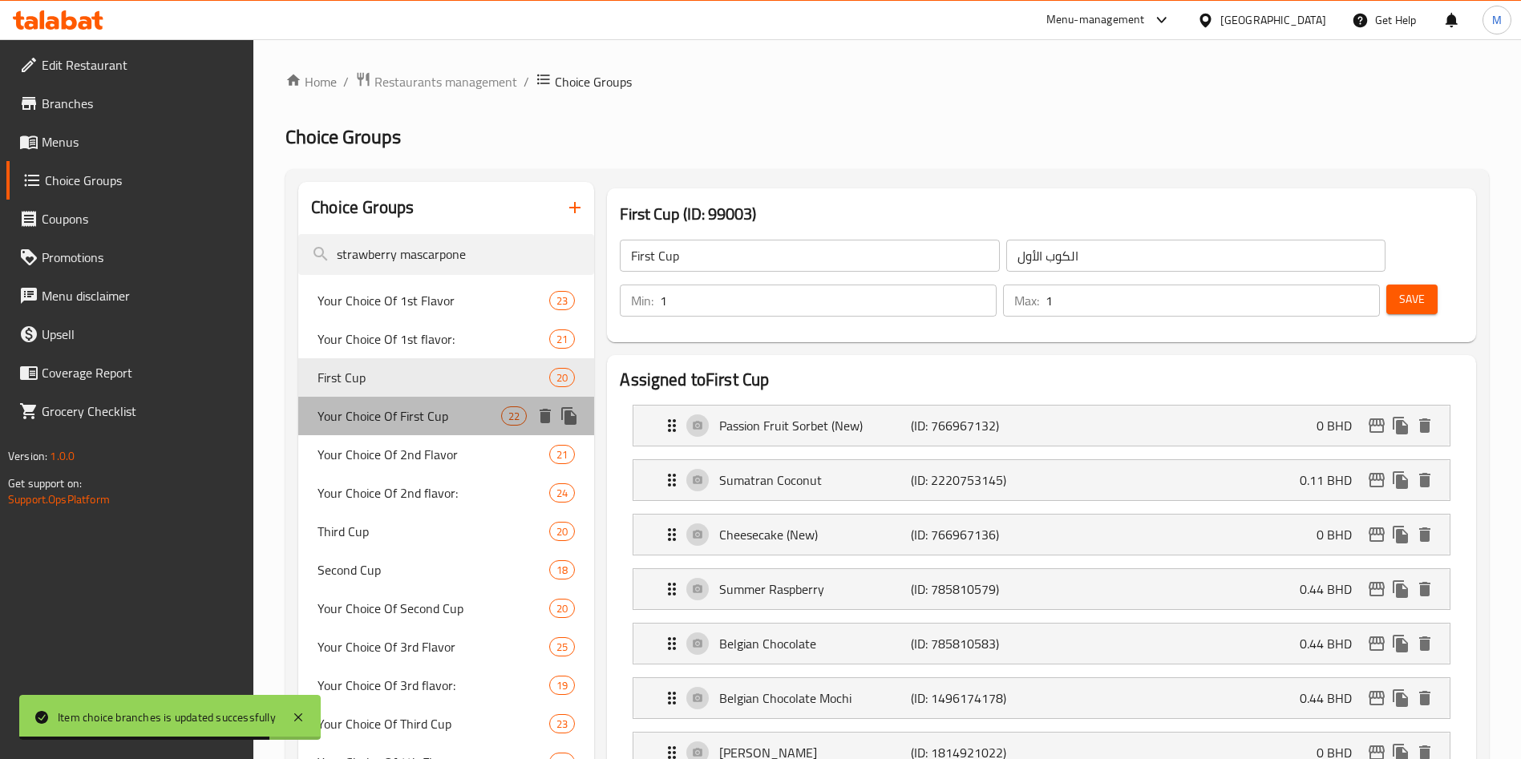
click at [471, 411] on span "Your Choice Of First Cup" at bounding box center [410, 416] width 184 height 19
drag, startPoint x: 471, startPoint y: 410, endPoint x: 1042, endPoint y: 342, distance: 575.1
click at [471, 411] on span "Your Choice Of First Cup" at bounding box center [410, 416] width 184 height 19
type input "Your Choice Of First Cup"
type input "إختيارك من الكوب الأول"
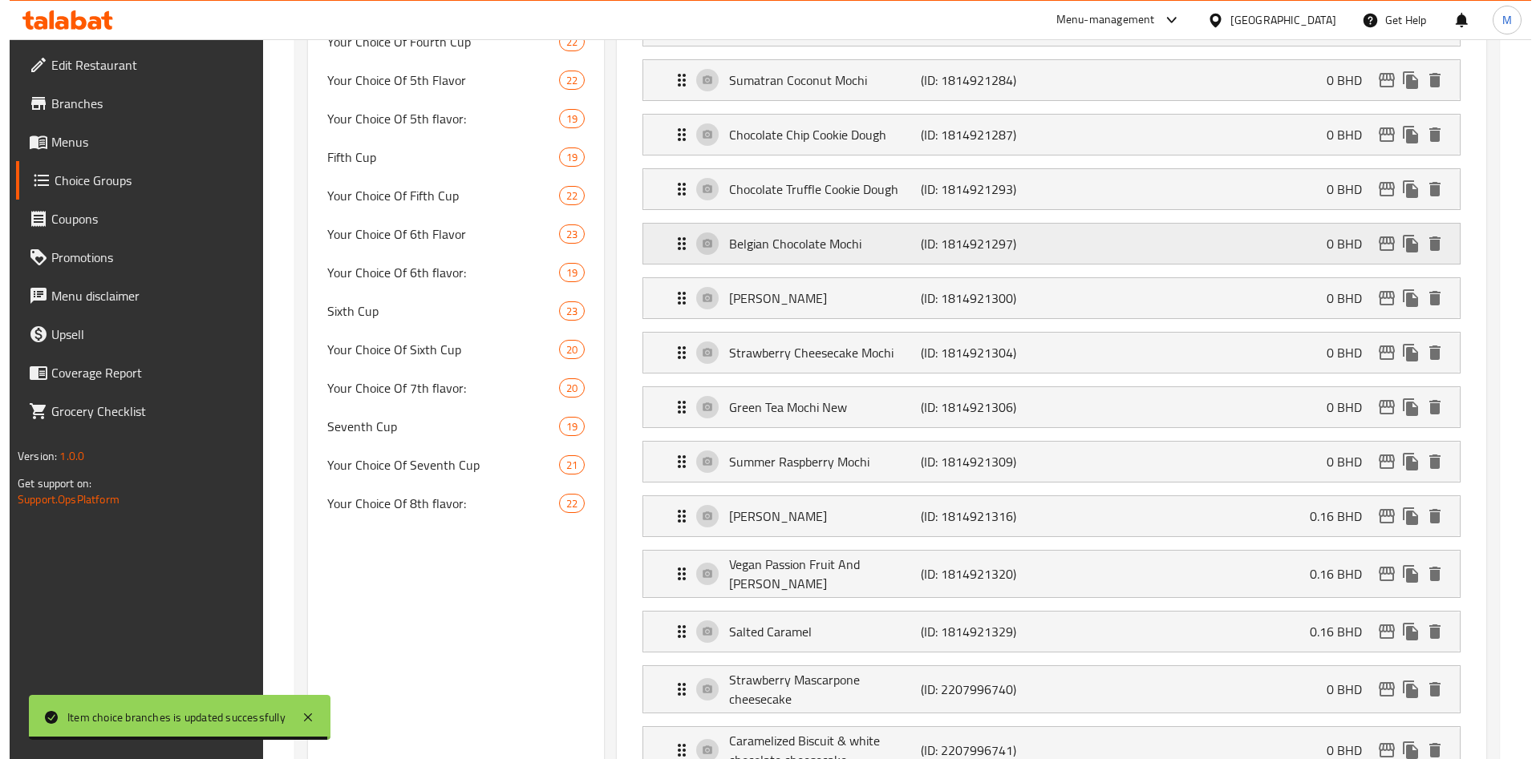
scroll to position [842, 0]
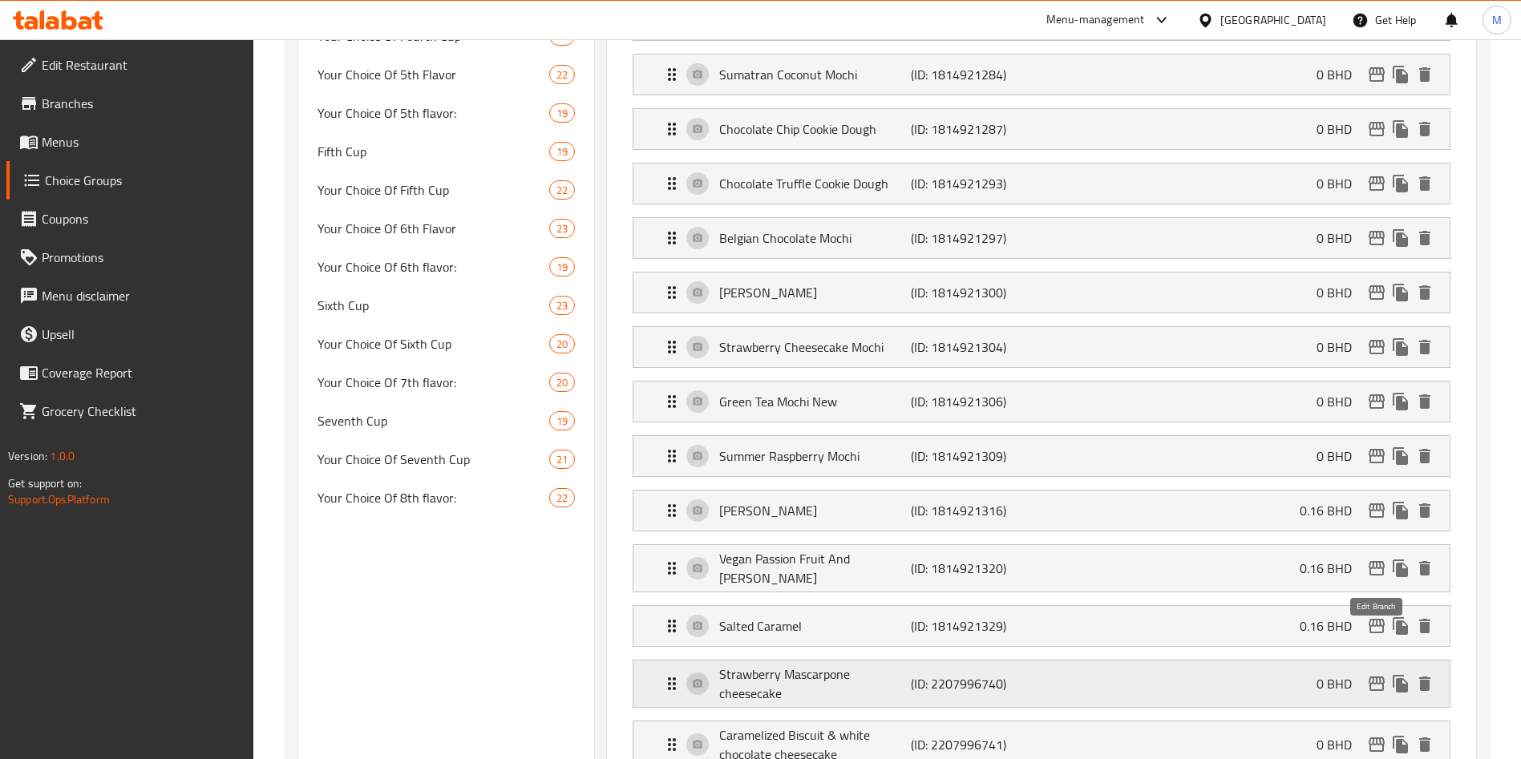
click at [1367, 674] on icon "edit" at bounding box center [1376, 683] width 19 height 19
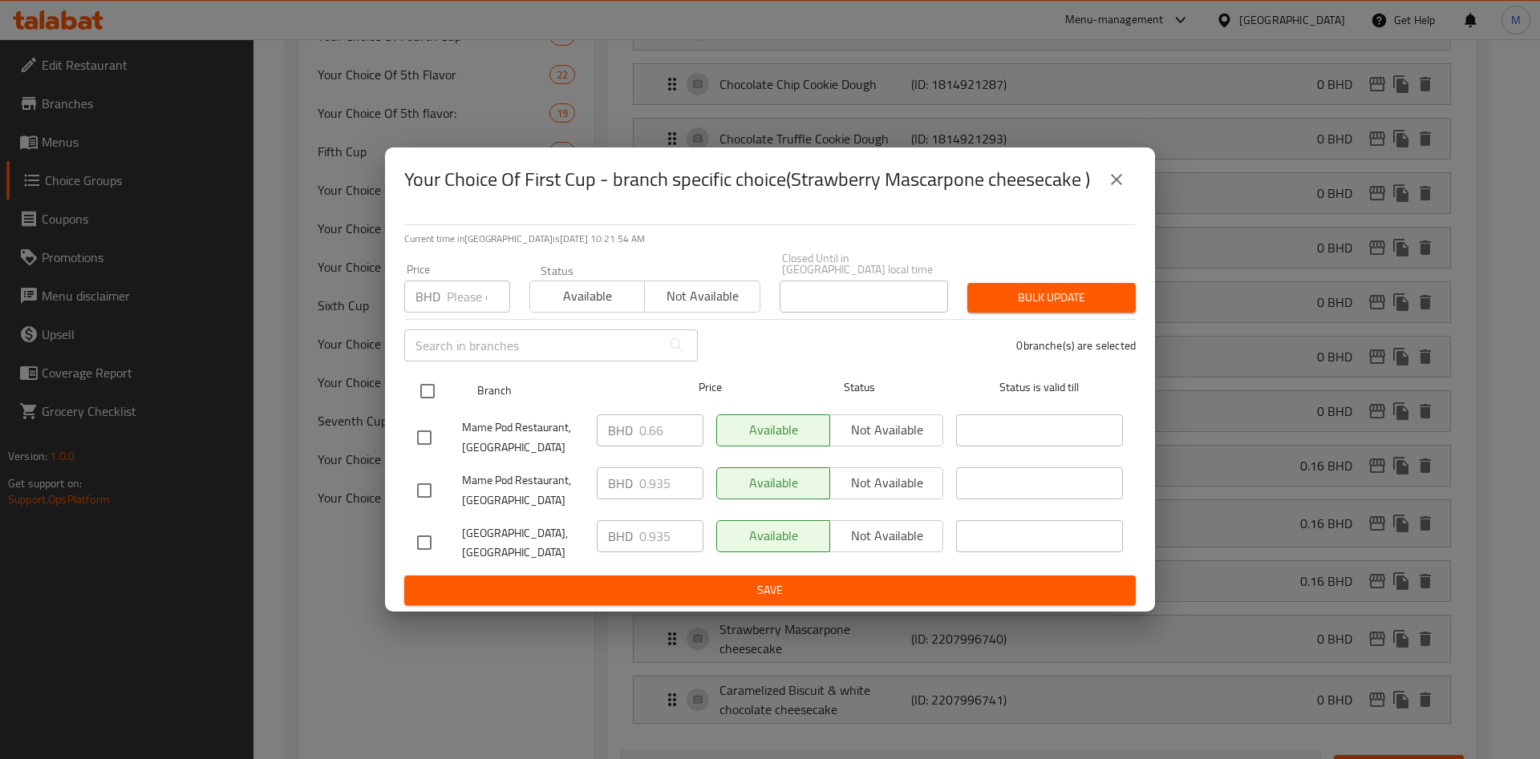
click at [447, 383] on div at bounding box center [441, 391] width 60 height 47
click at [423, 379] on input "checkbox" at bounding box center [428, 392] width 34 height 34
checkbox input "true"
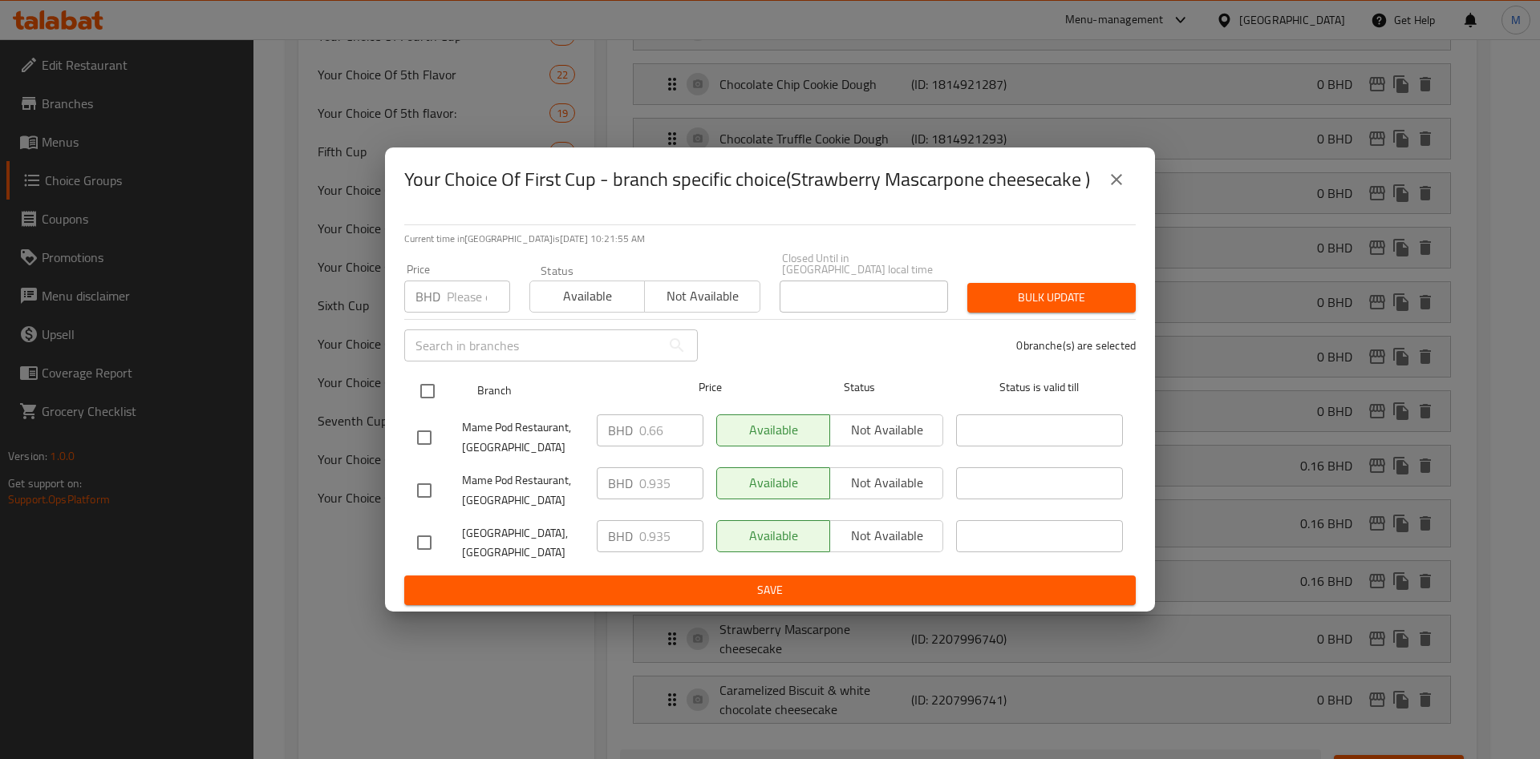
checkbox input "true"
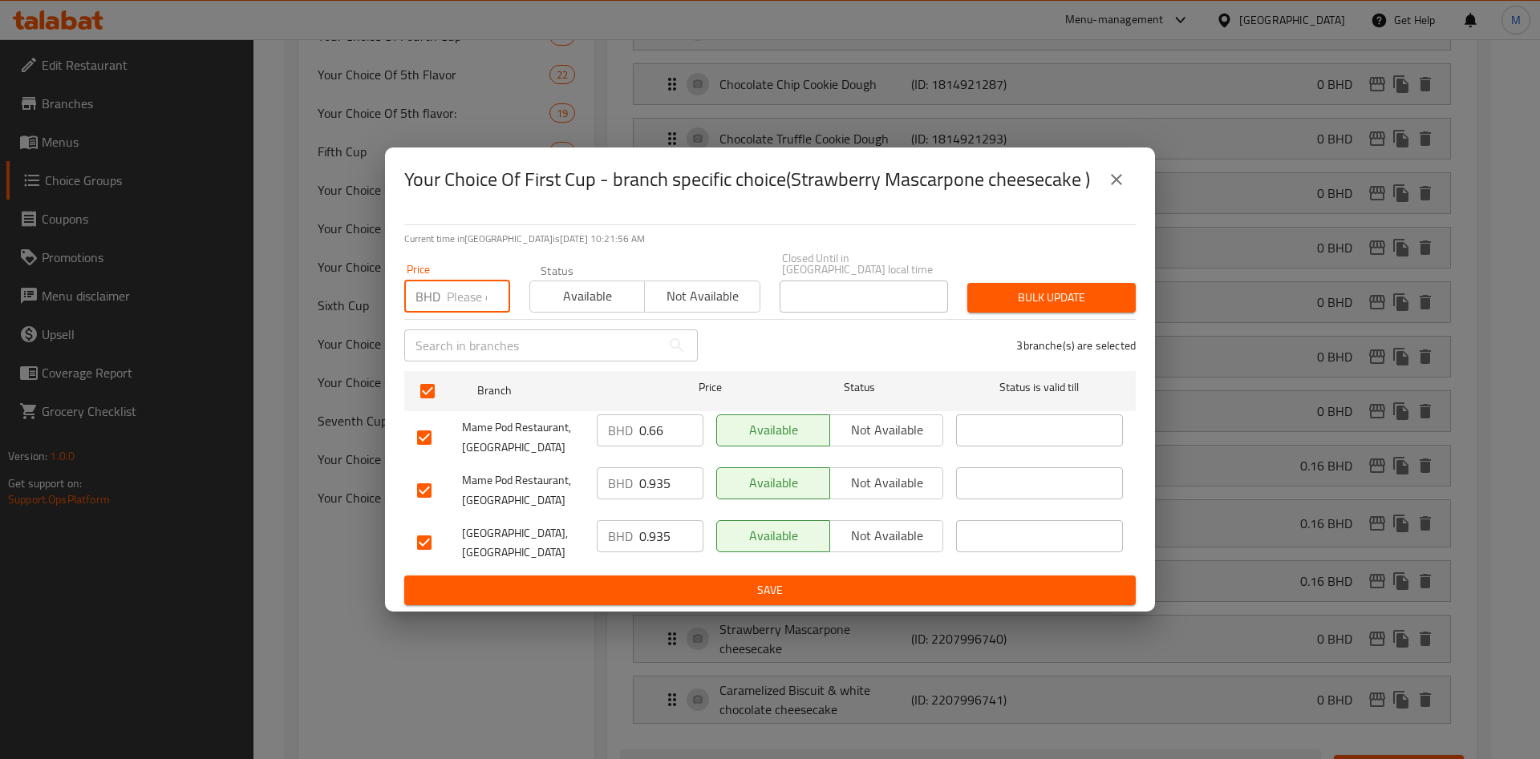
click at [453, 295] on input "number" at bounding box center [478, 297] width 63 height 32
paste input "0.110"
type input "0.110"
click at [1080, 294] on span "Bulk update" at bounding box center [1051, 298] width 143 height 20
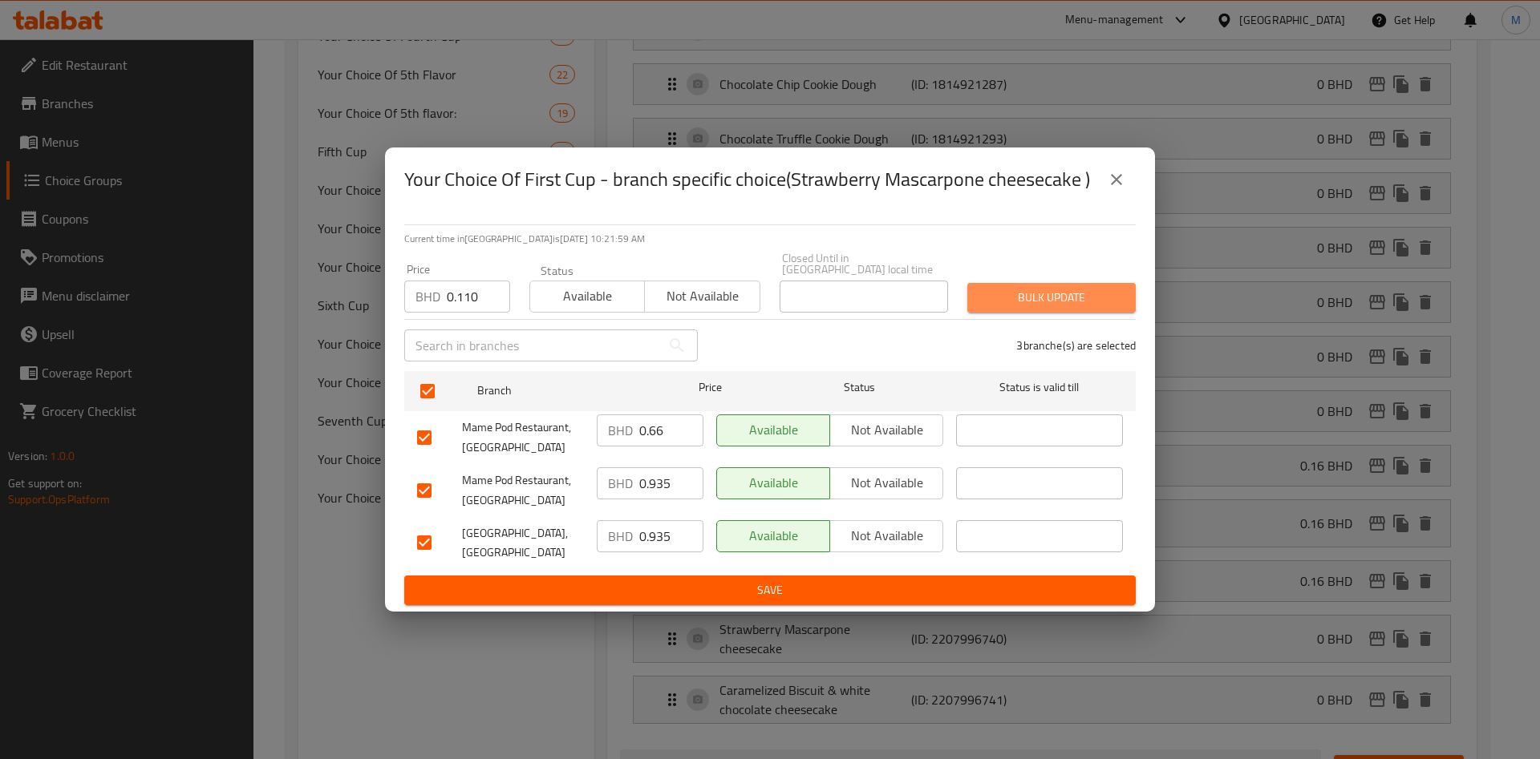
click at [1080, 294] on div at bounding box center [770, 379] width 1540 height 759
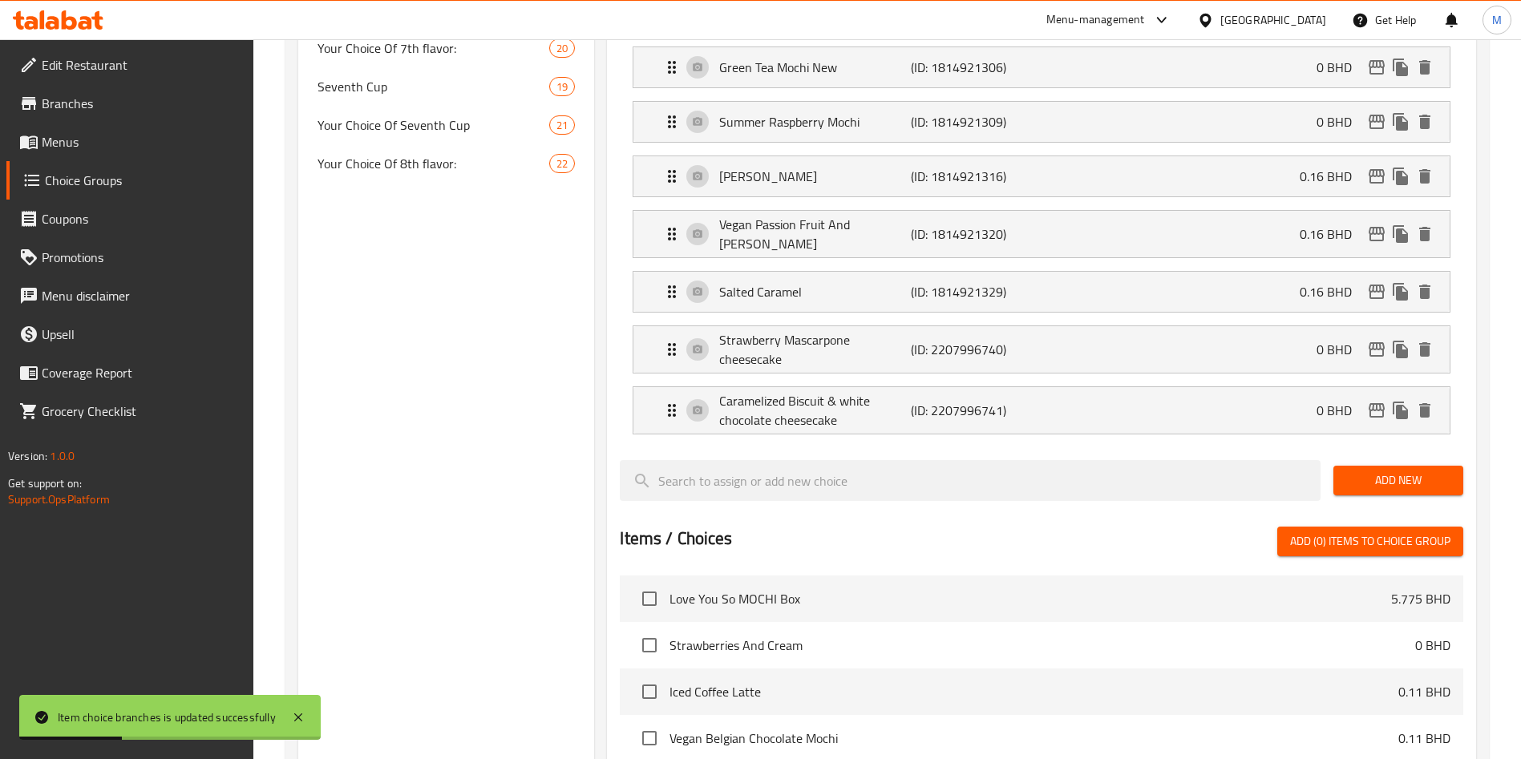
scroll to position [1359, 0]
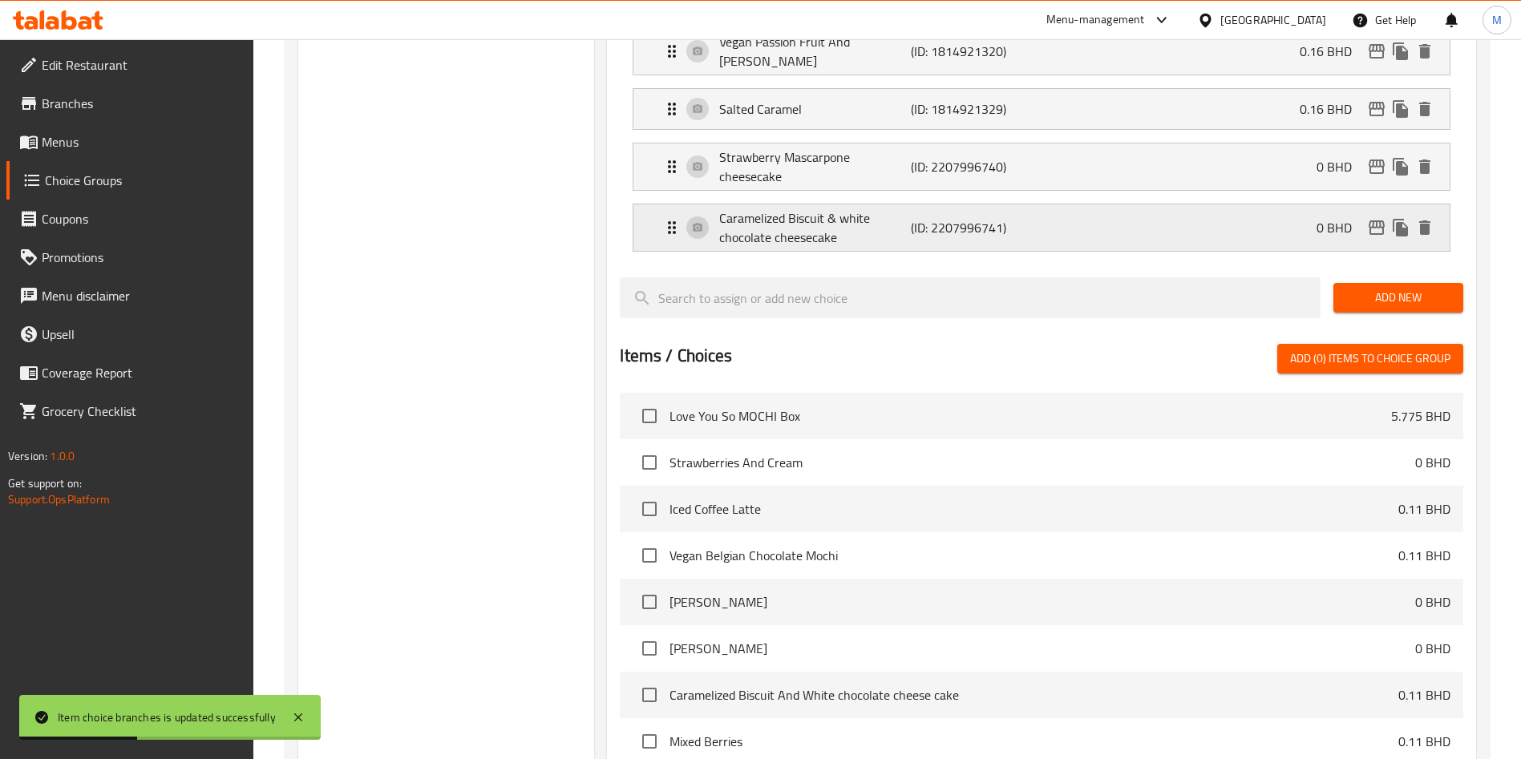
click at [1251, 205] on div "Caramelized Biscuit & white chocolate cheesecake (ID: 2207996741) 0 BHD" at bounding box center [1046, 228] width 768 height 47
click at [1280, 205] on div "Caramelized Biscuit & white chocolate cheesecake (ID: 2207996741) 0 BHD" at bounding box center [1046, 228] width 768 height 47
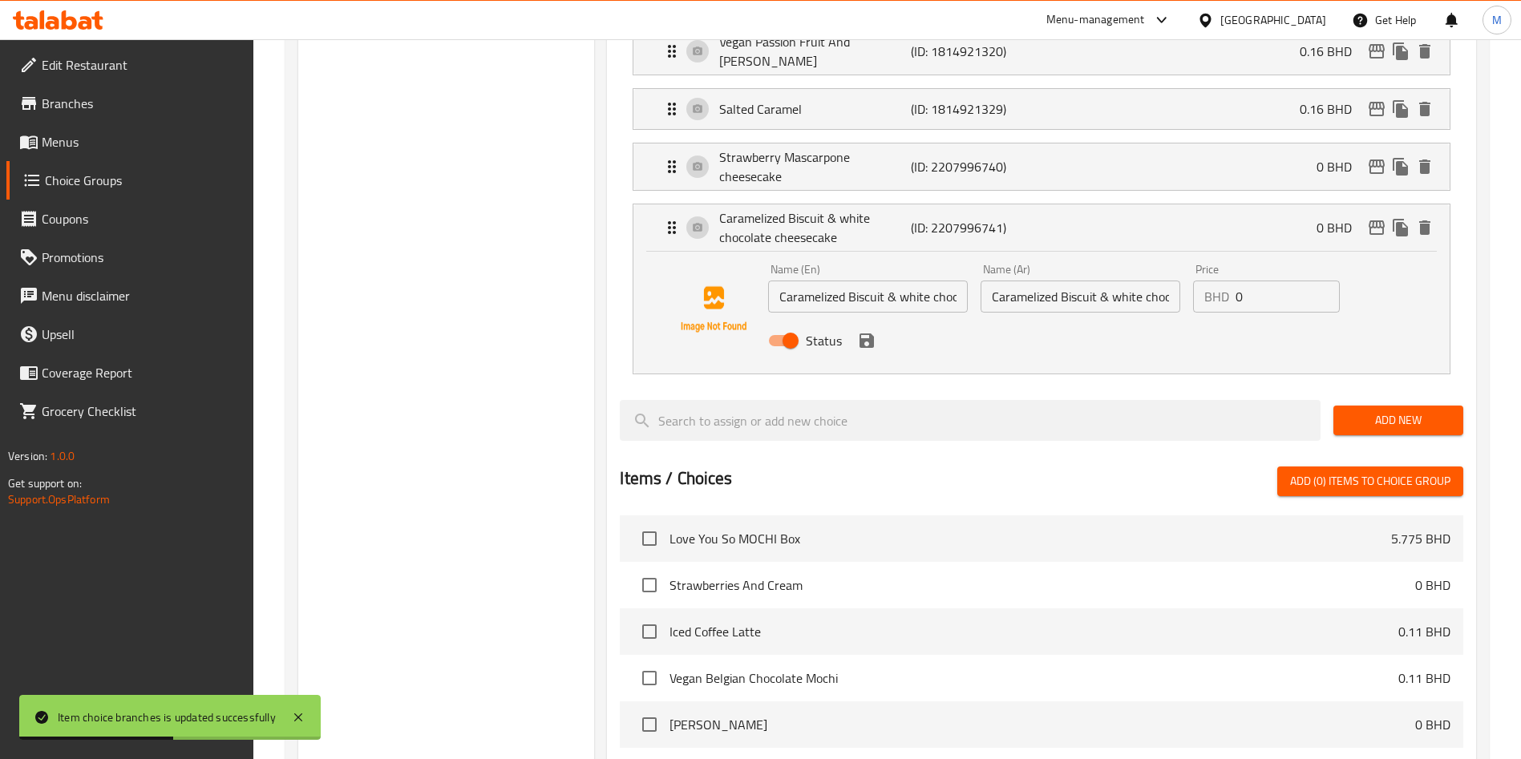
click at [1257, 281] on input "0" at bounding box center [1288, 297] width 104 height 32
paste input "0.110"
click at [876, 331] on icon "save" at bounding box center [866, 340] width 19 height 19
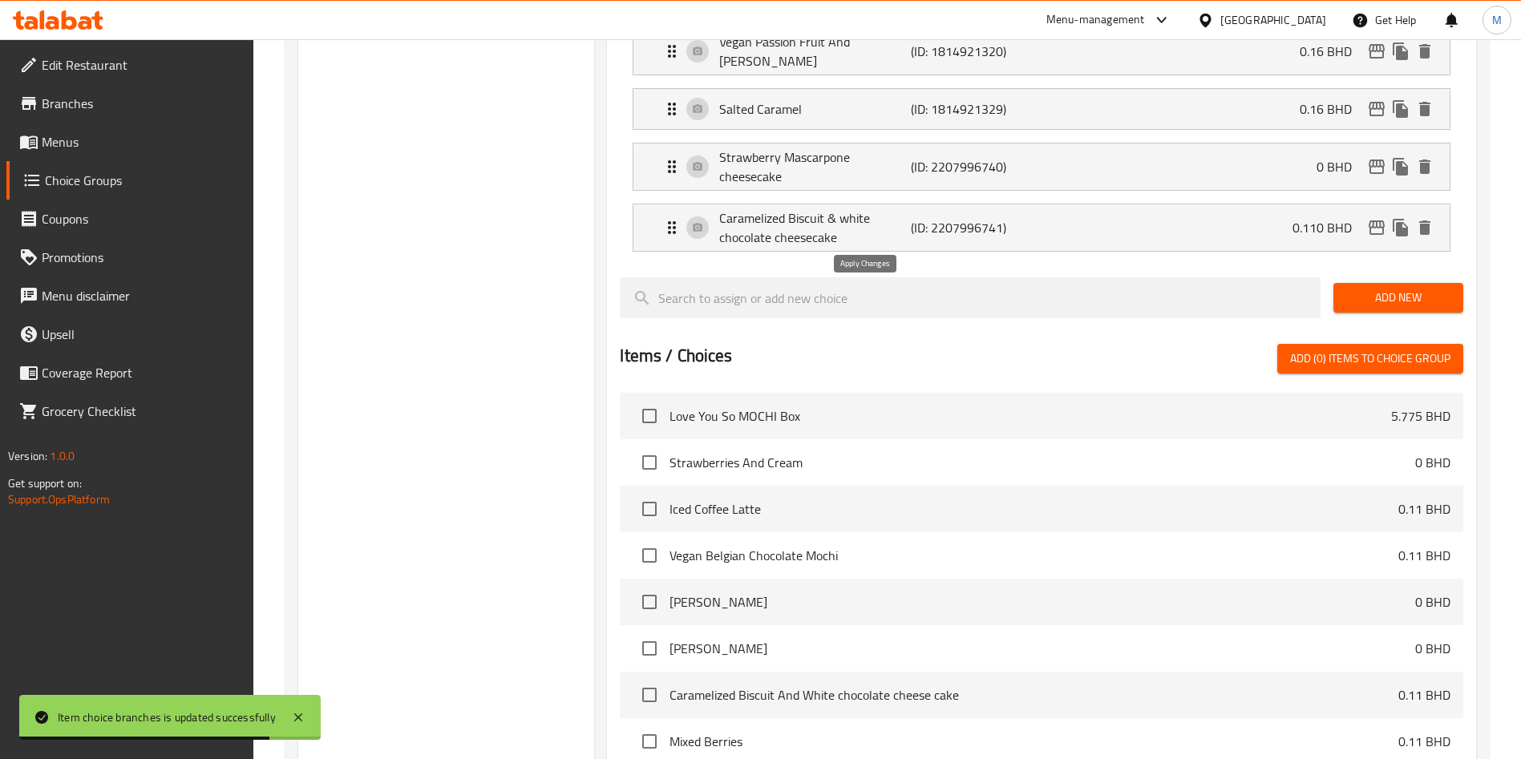
type input "0.110"
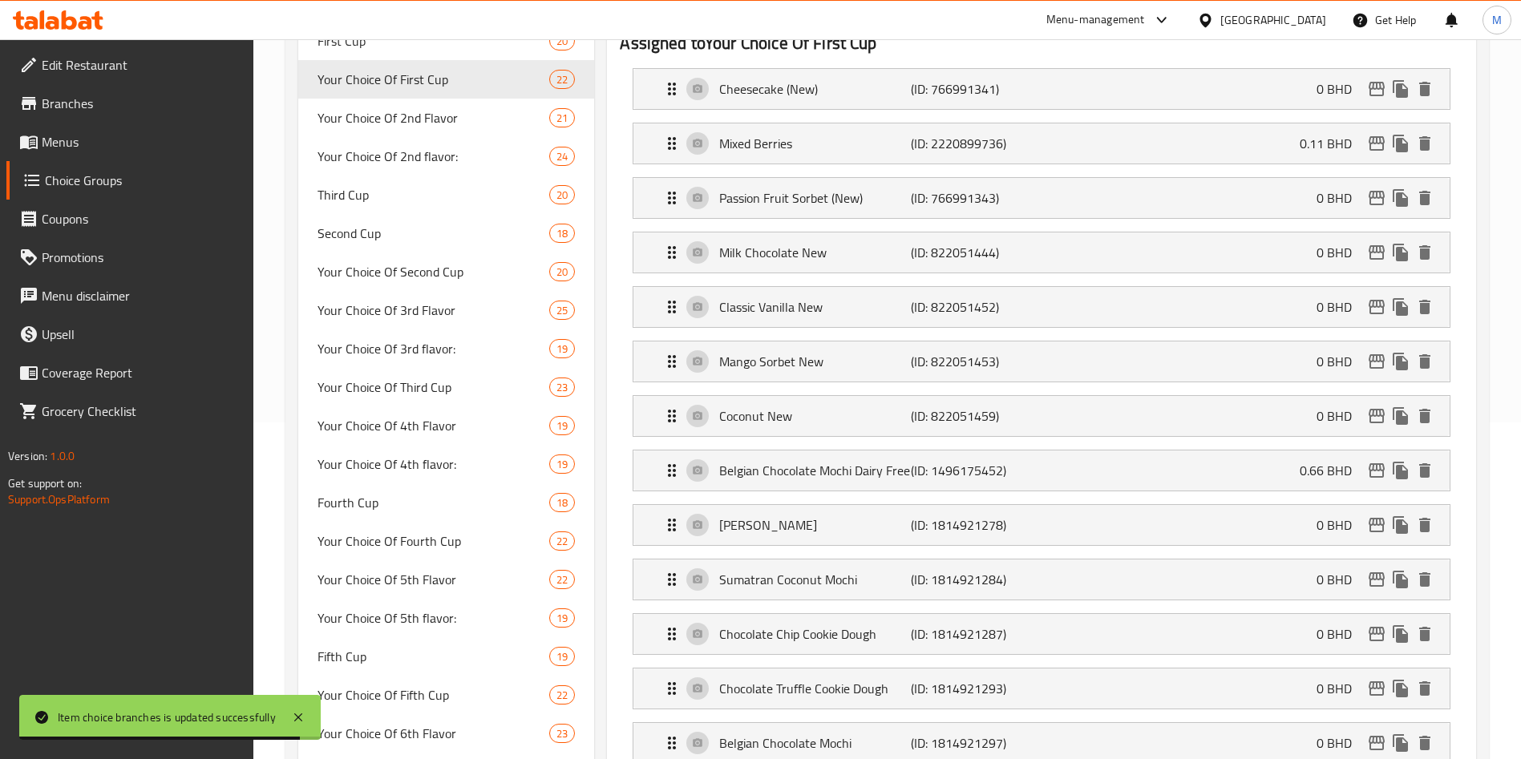
scroll to position [36, 0]
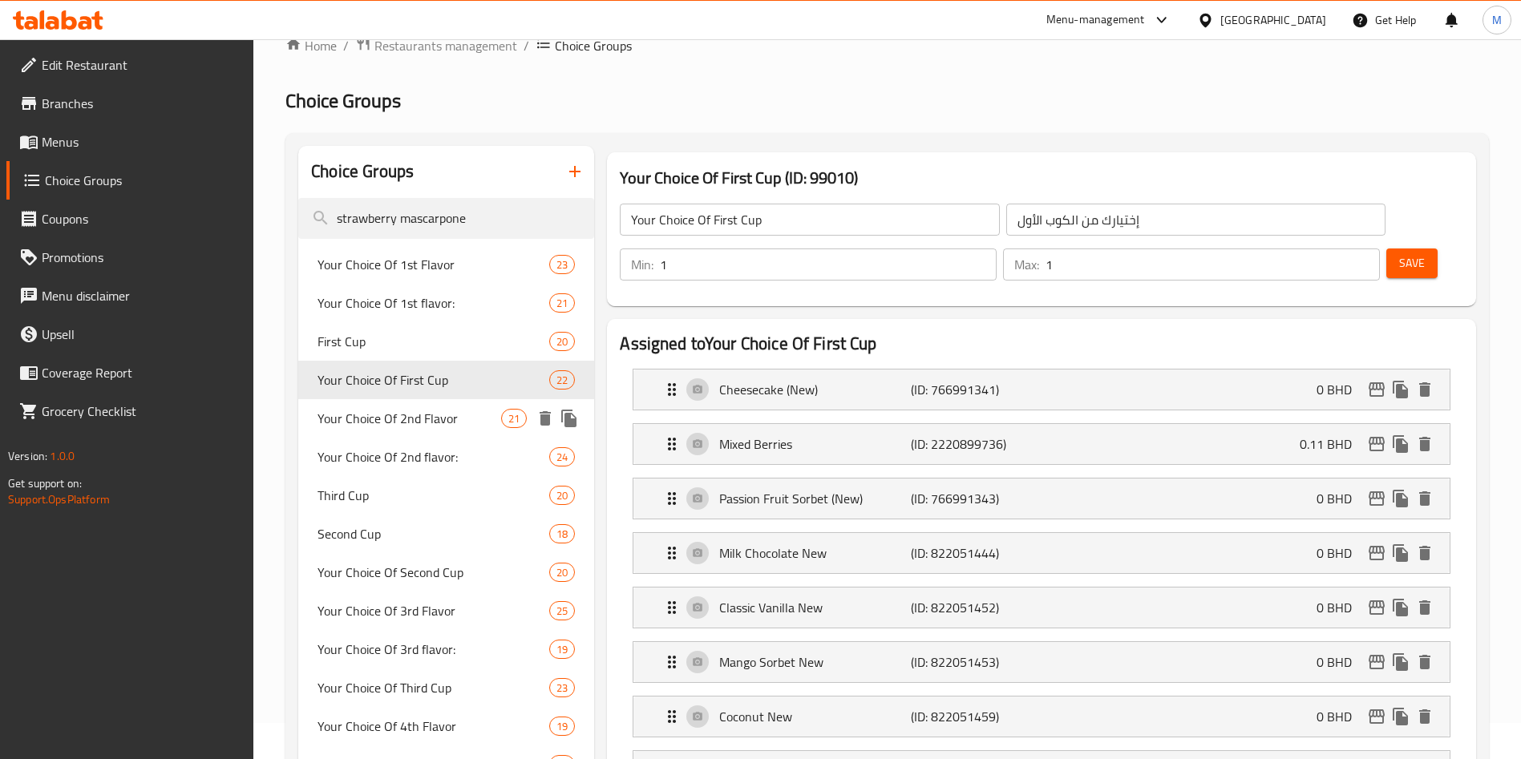
click at [452, 410] on span "Your Choice Of 2nd Flavor" at bounding box center [410, 418] width 184 height 19
type input "Your Choice Of 2nd Flavor"
type input "إختيارك من النكهة الثانية"
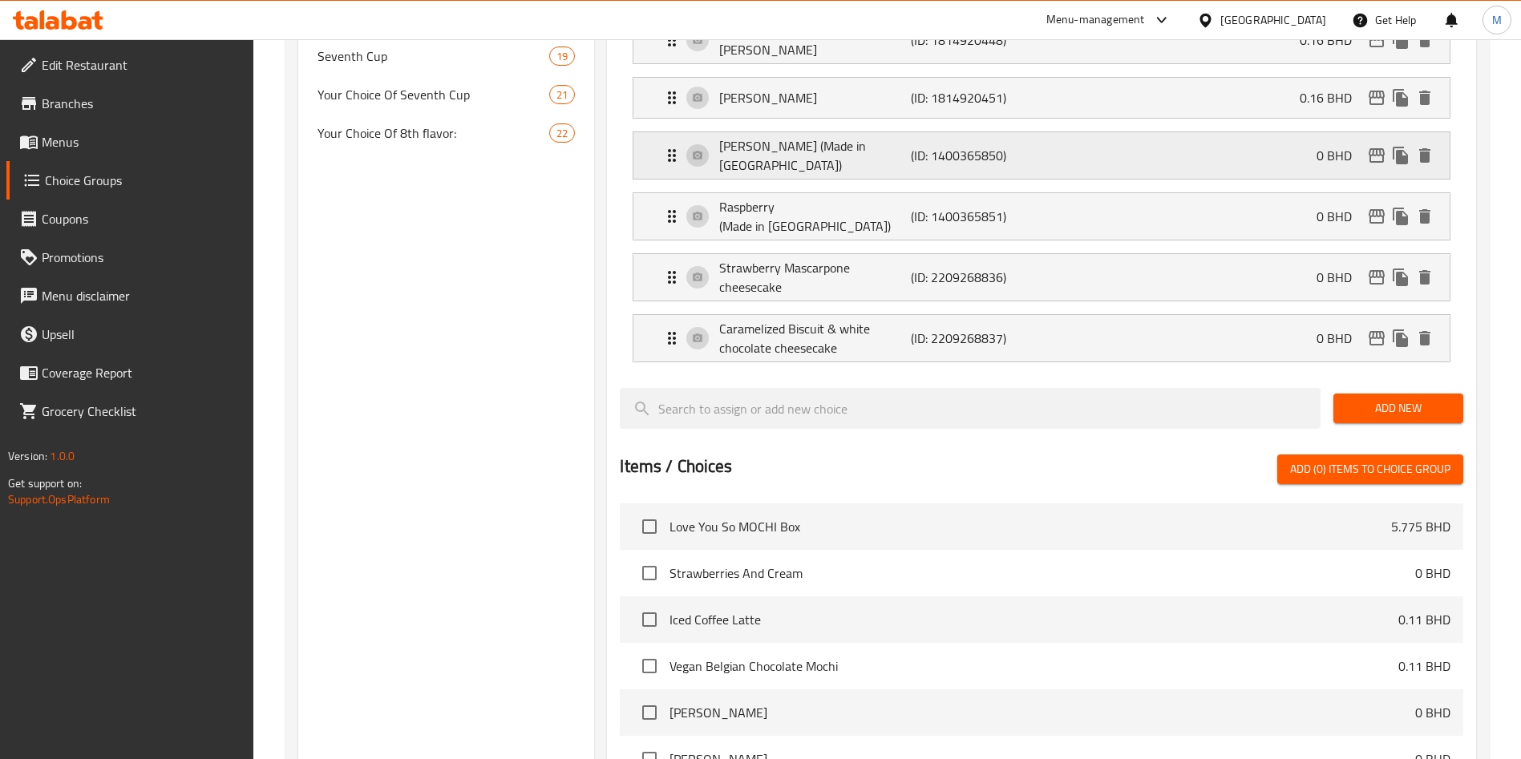
scroll to position [1119, 0]
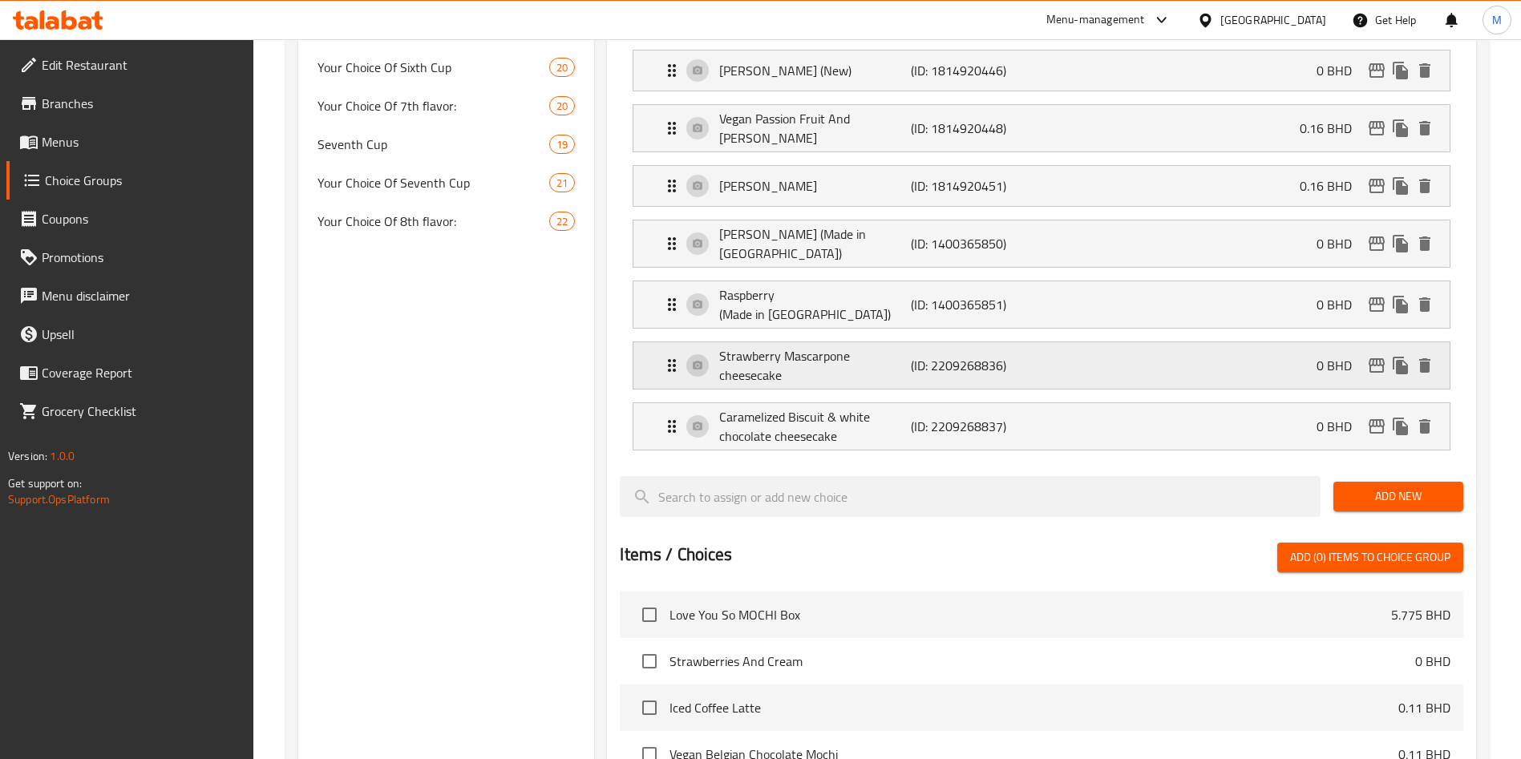
click at [913, 342] on div "Strawberry Mascarpone cheesecake (ID: 2209268836) 0 BHD" at bounding box center [1046, 365] width 768 height 47
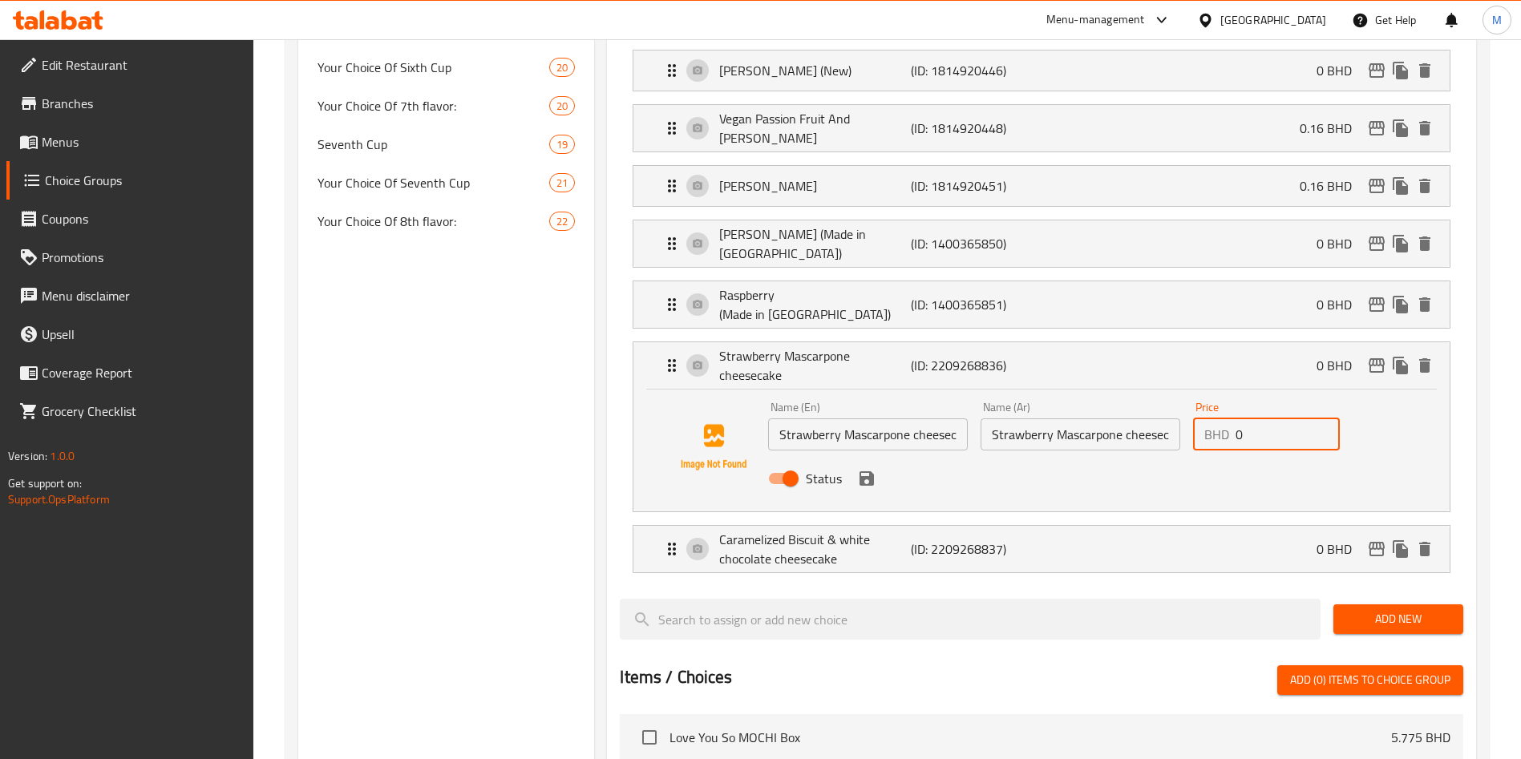
click at [1260, 419] on input "0" at bounding box center [1288, 435] width 104 height 32
paste input "0.110"
click at [868, 472] on icon "save" at bounding box center [867, 479] width 14 height 14
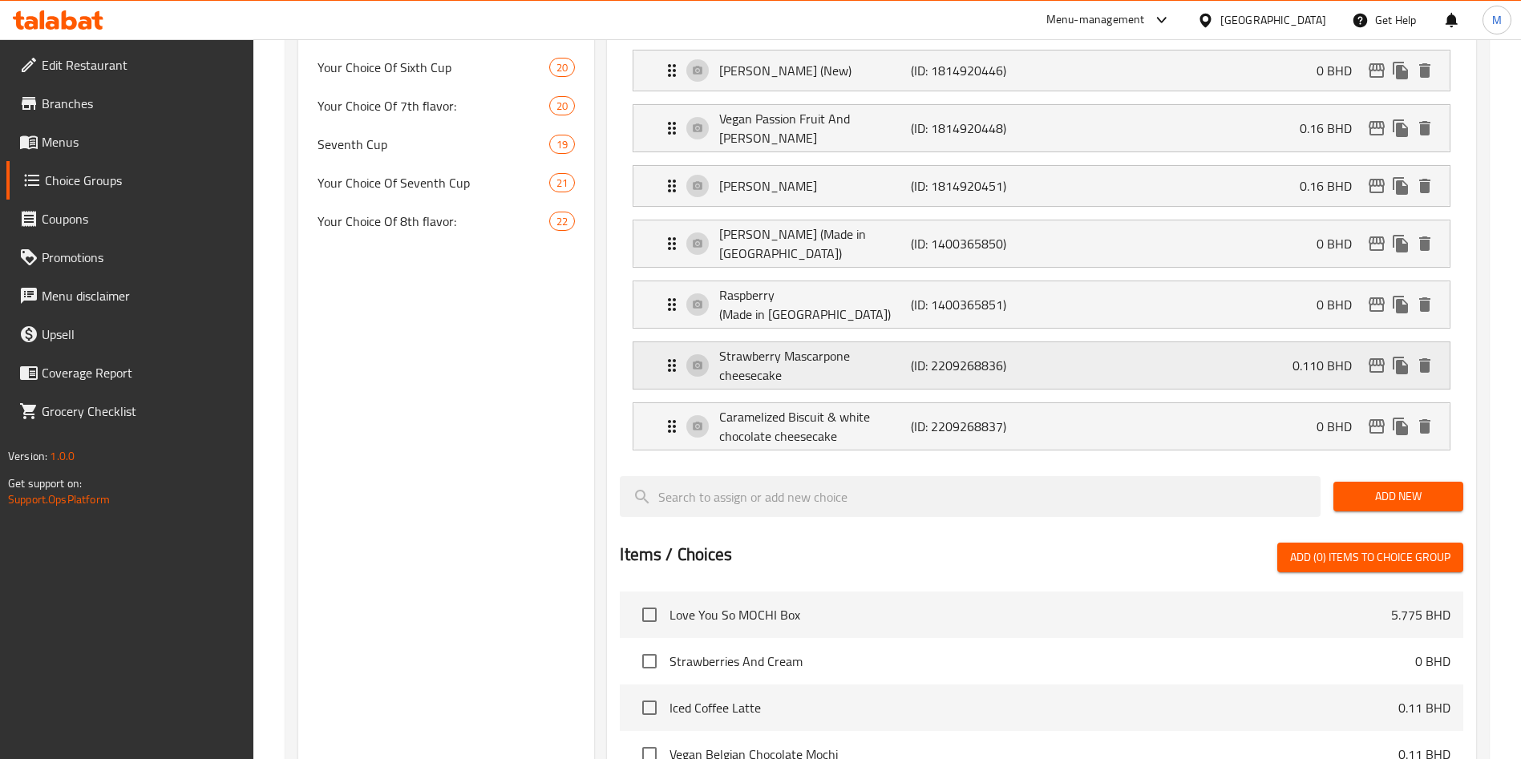
type input "0.110"
click at [1377, 358] on icon "edit" at bounding box center [1377, 365] width 16 height 14
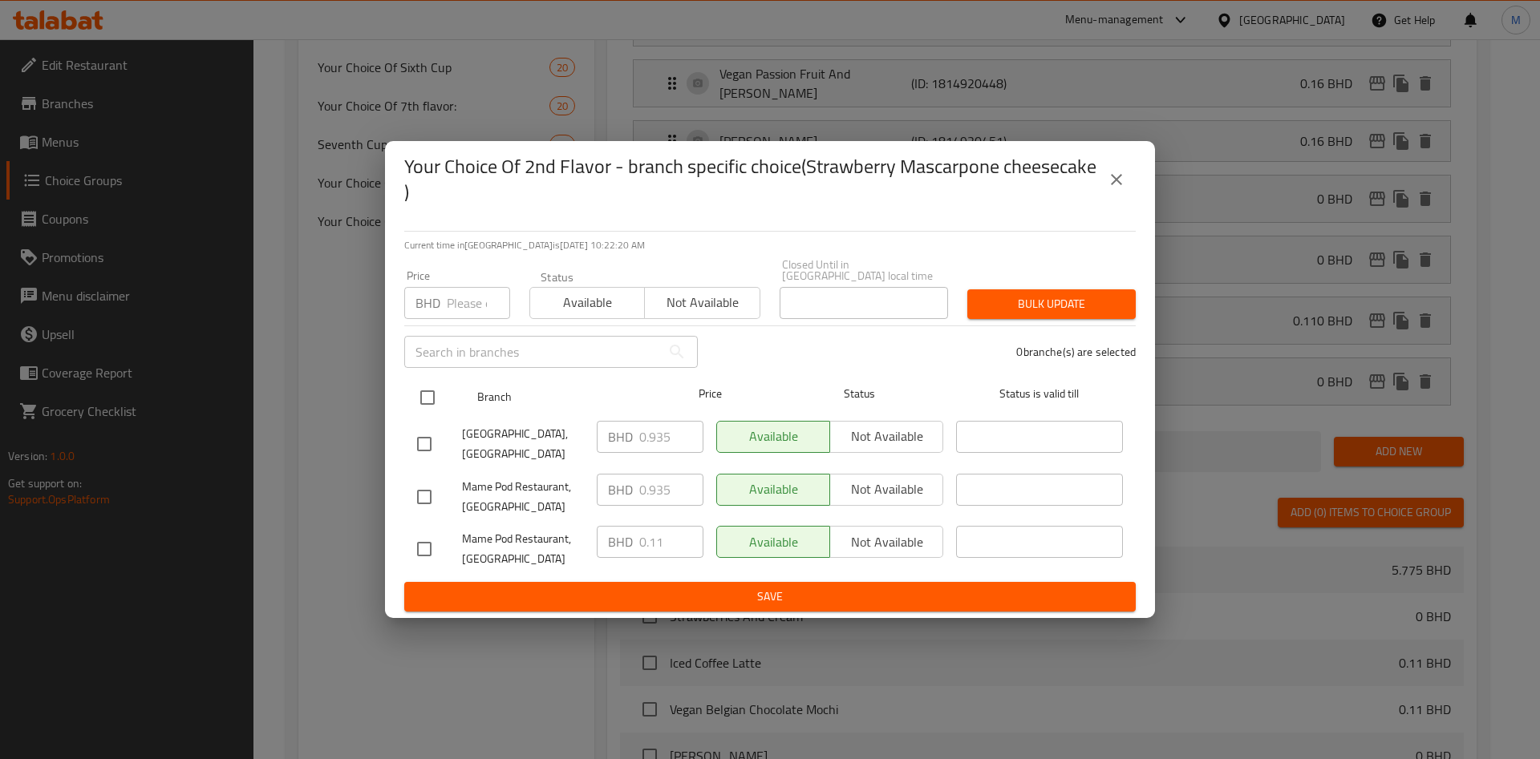
click at [414, 398] on input "checkbox" at bounding box center [428, 398] width 34 height 34
checkbox input "true"
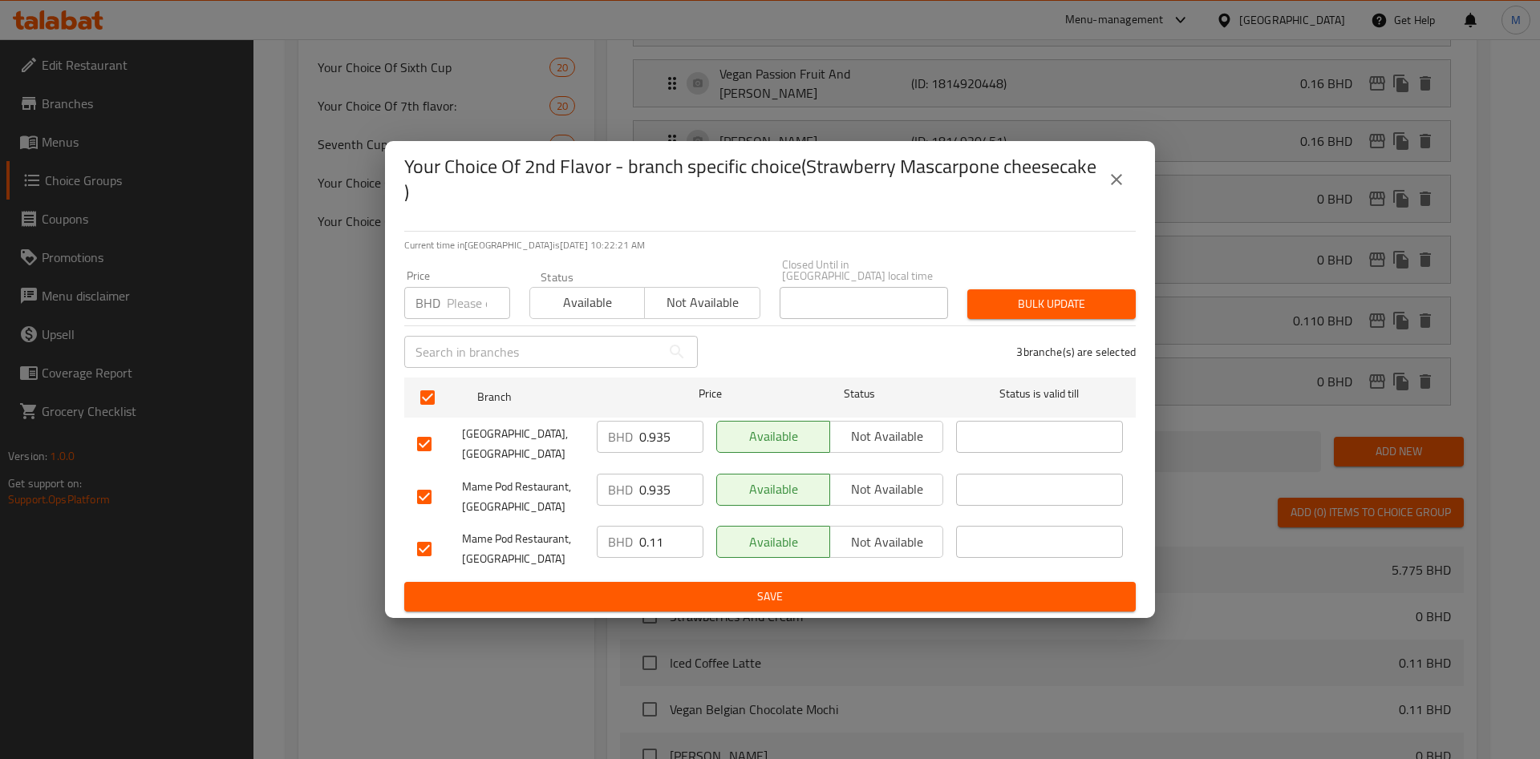
click at [436, 294] on p "BHD" at bounding box center [427, 303] width 25 height 19
click at [460, 290] on input "number" at bounding box center [478, 303] width 63 height 32
paste input "0.110"
type input "0.110"
click at [1133, 299] on div "Bulk update" at bounding box center [1052, 304] width 188 height 49
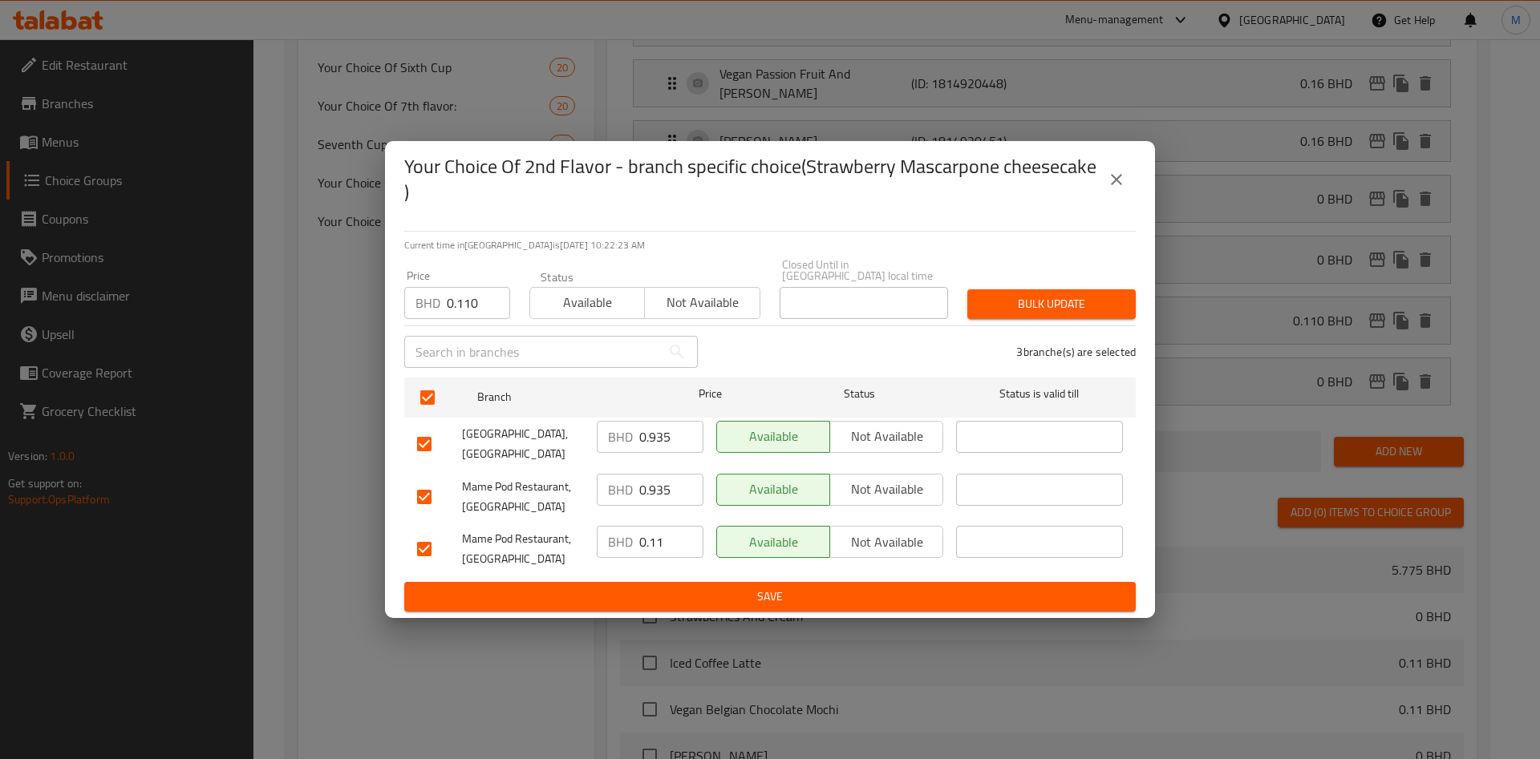
click at [1072, 308] on span "Bulk update" at bounding box center [1051, 304] width 143 height 20
click at [1072, 308] on div at bounding box center [770, 379] width 1540 height 759
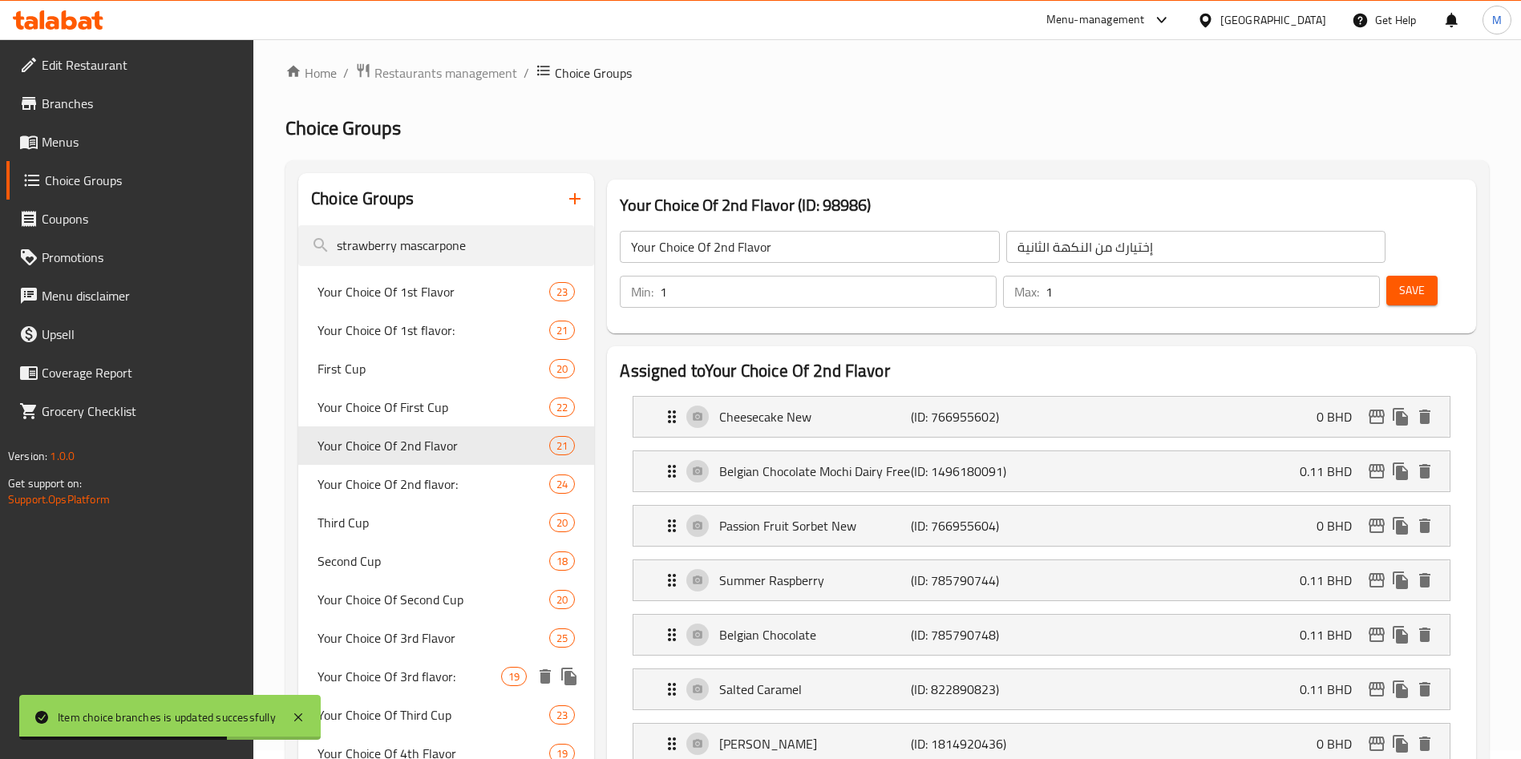
scroll to position [0, 0]
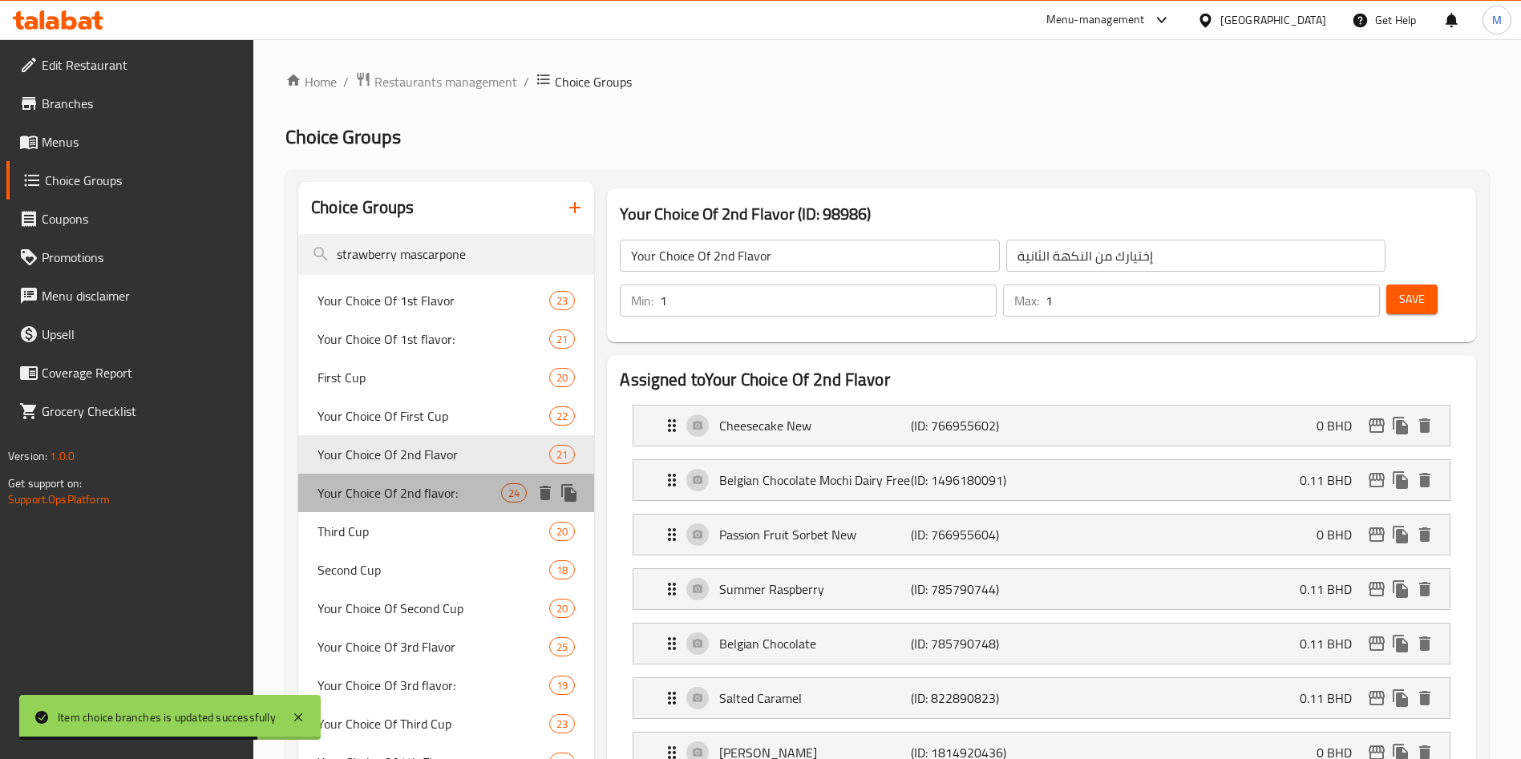
click at [454, 489] on span "Your Choice Of 2nd flavor:" at bounding box center [410, 493] width 184 height 19
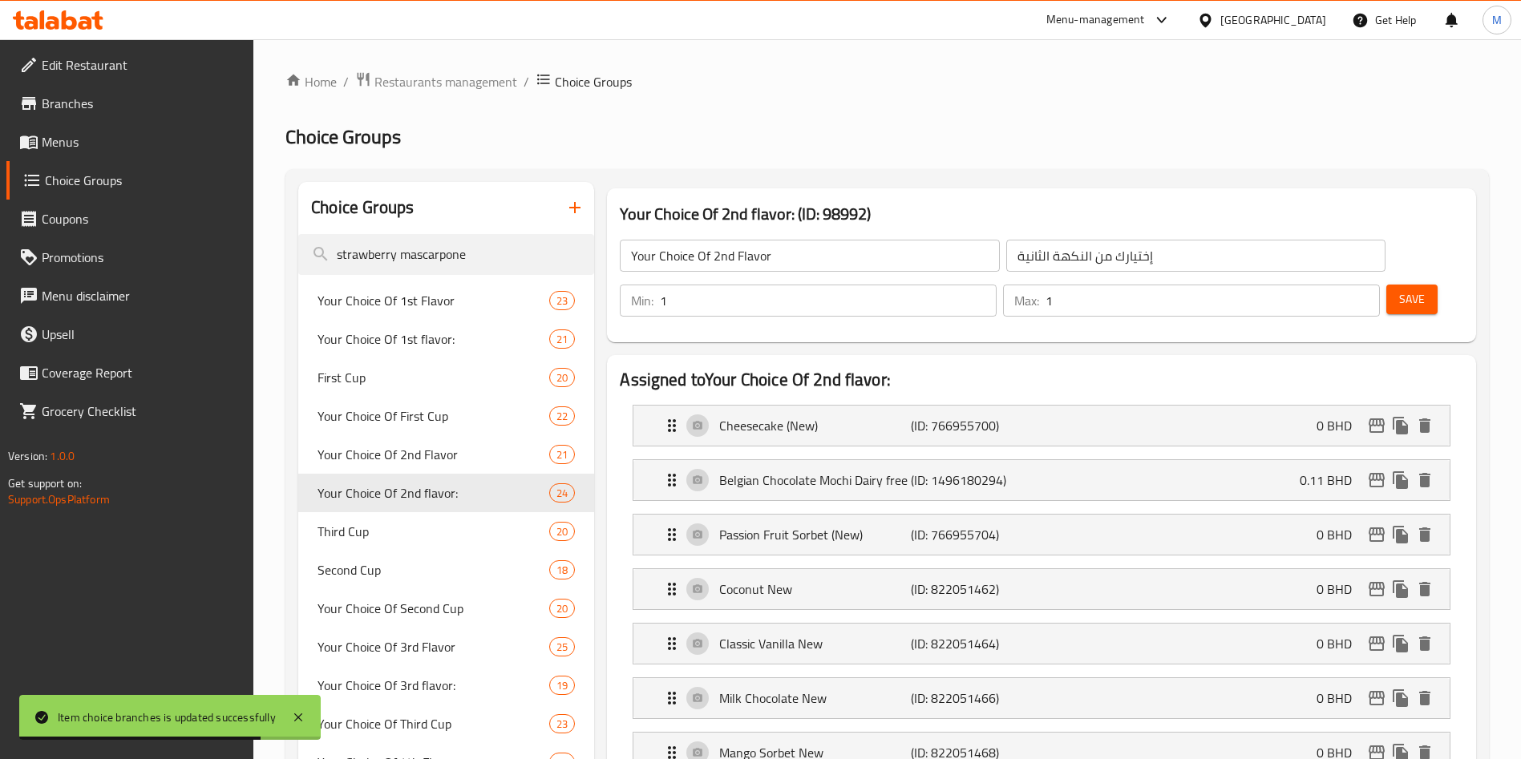
type input "Your Choice Of 2nd flavor:"
type input "إختيارك من النكهة الثانية:"
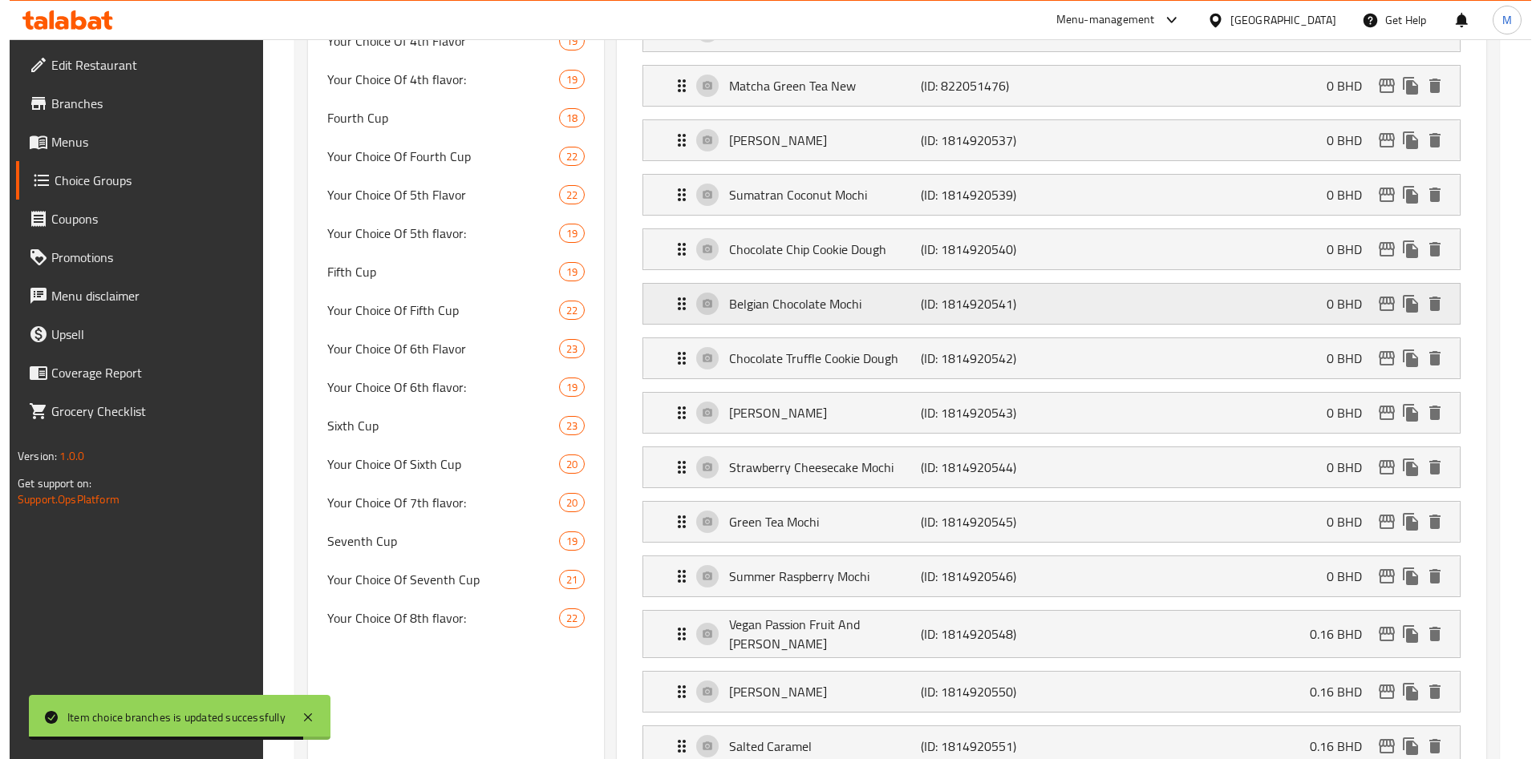
scroll to position [1203, 0]
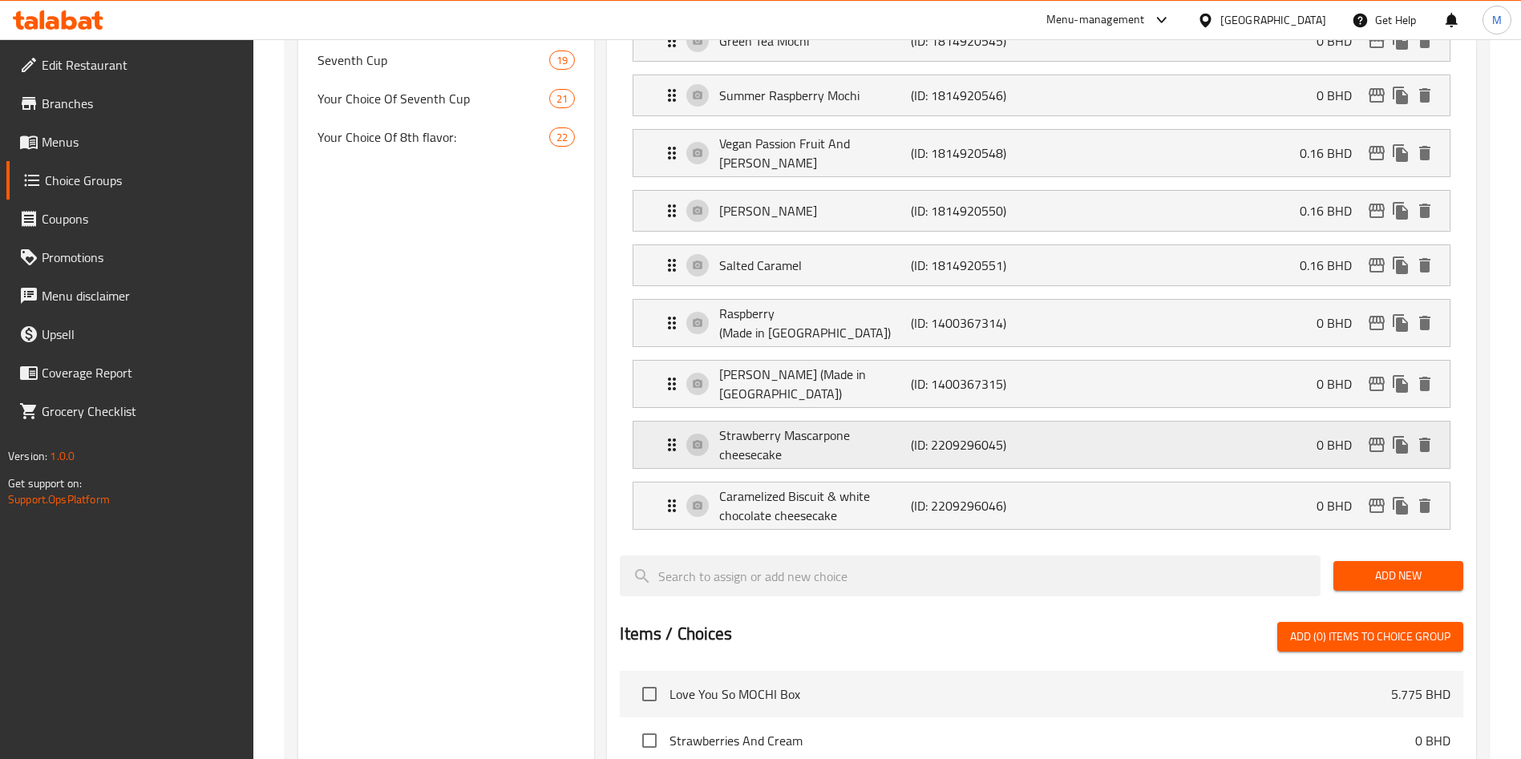
click at [1372, 435] on icon "edit" at bounding box center [1376, 444] width 19 height 19
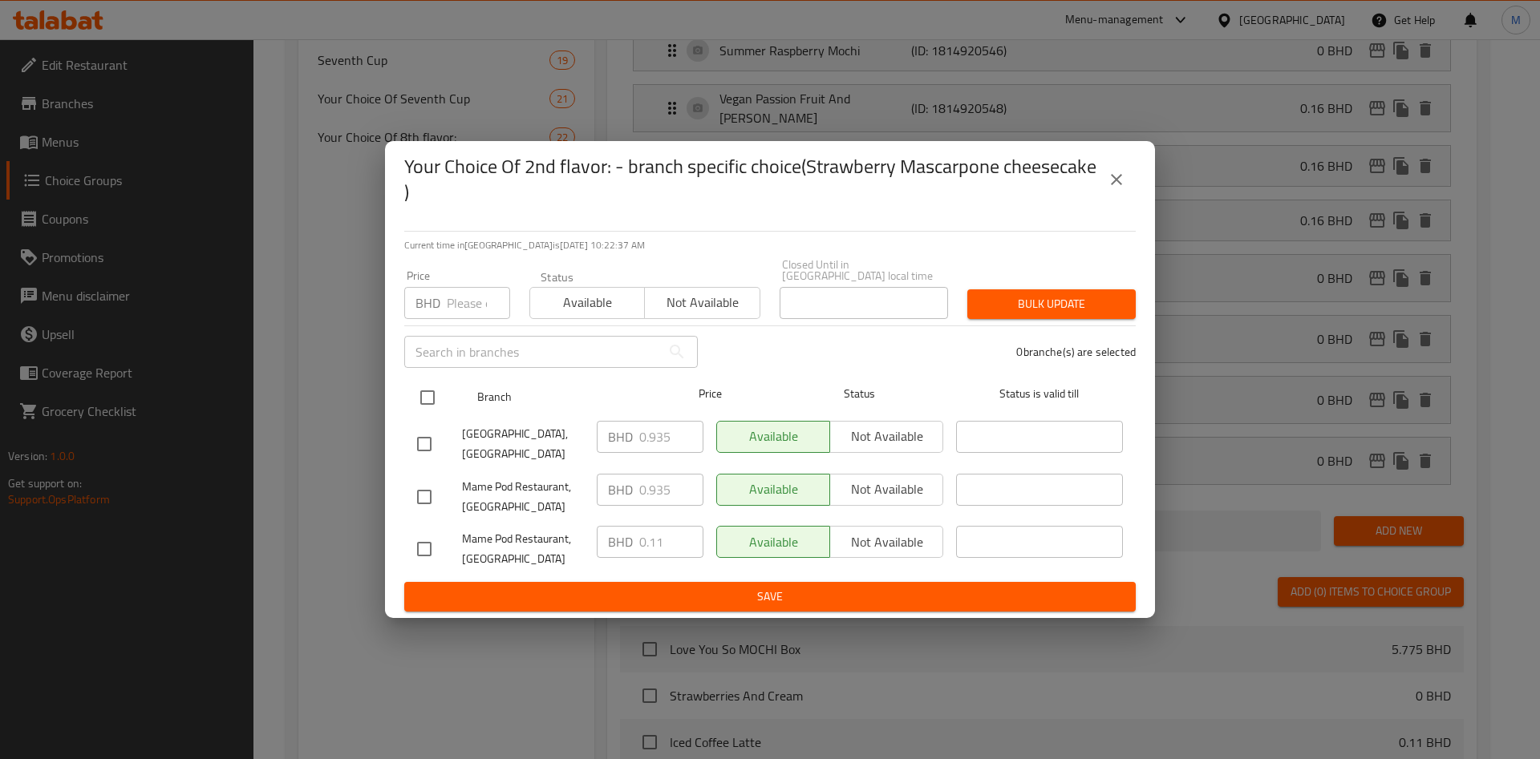
click at [416, 396] on input "checkbox" at bounding box center [428, 398] width 34 height 34
checkbox input "true"
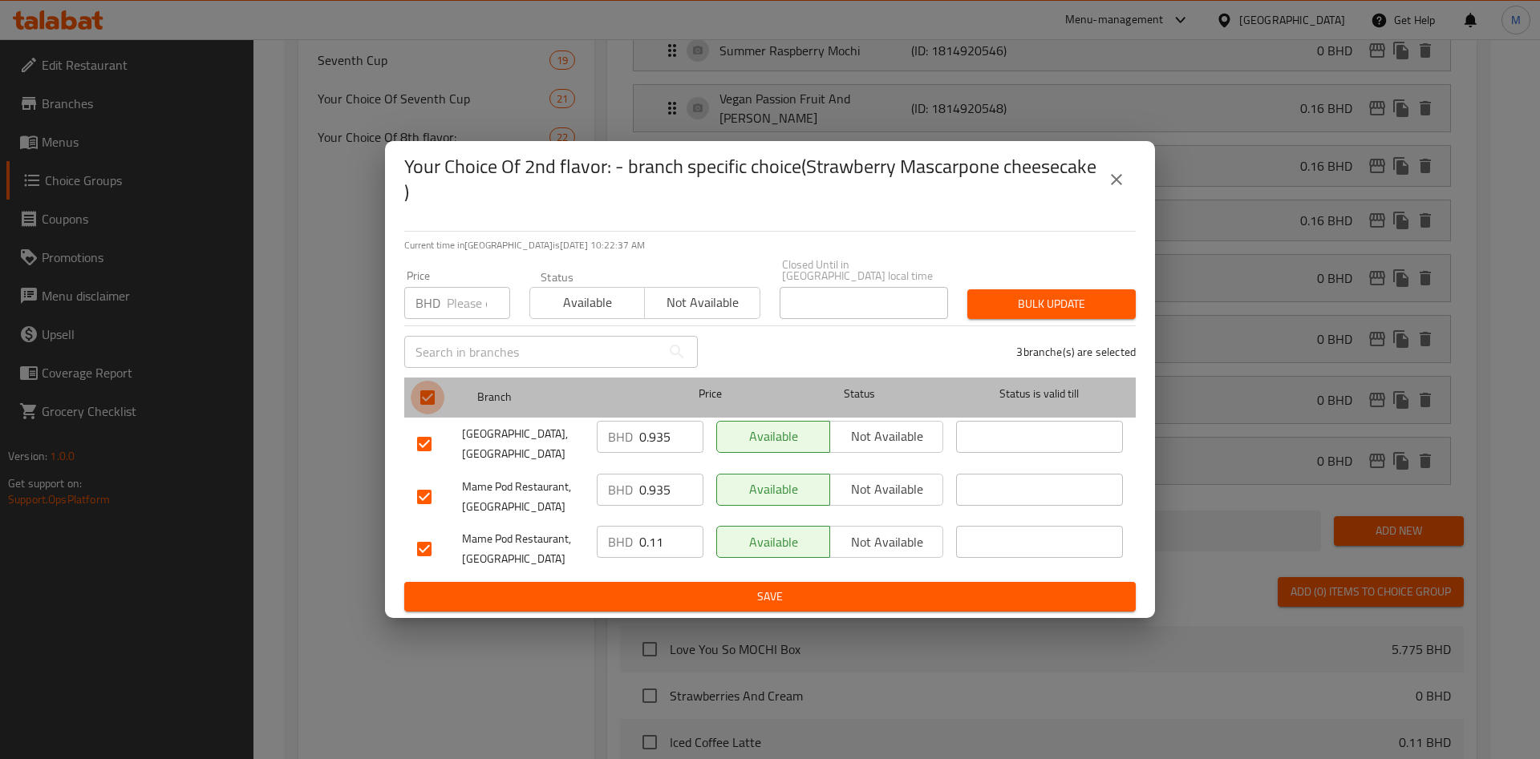
click at [416, 396] on input "checkbox" at bounding box center [428, 398] width 34 height 34
checkbox input "false"
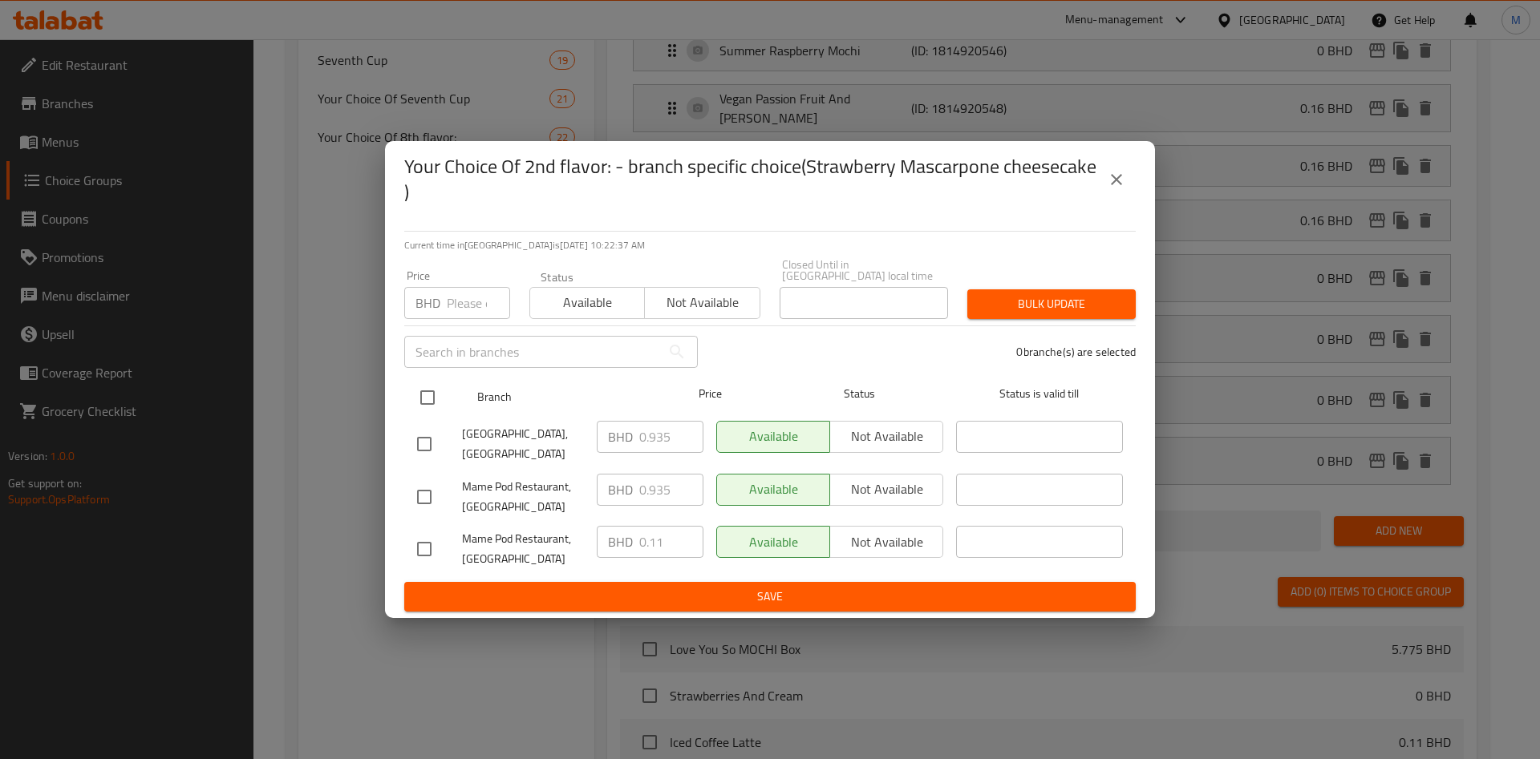
click at [405, 403] on div "Branch Price Status Status is valid till" at bounding box center [769, 398] width 731 height 40
click at [421, 384] on input "checkbox" at bounding box center [428, 398] width 34 height 34
checkbox input "true"
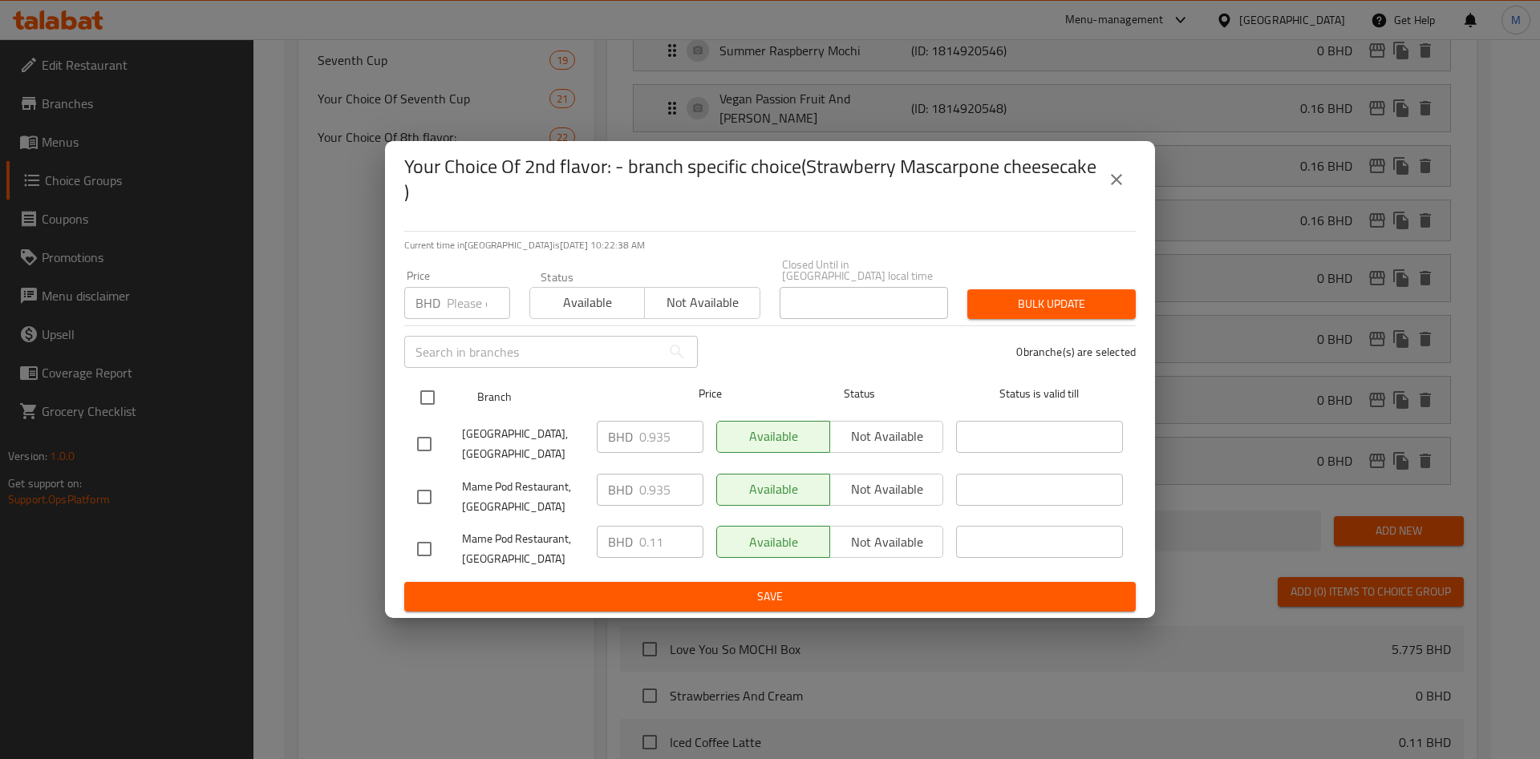
checkbox input "true"
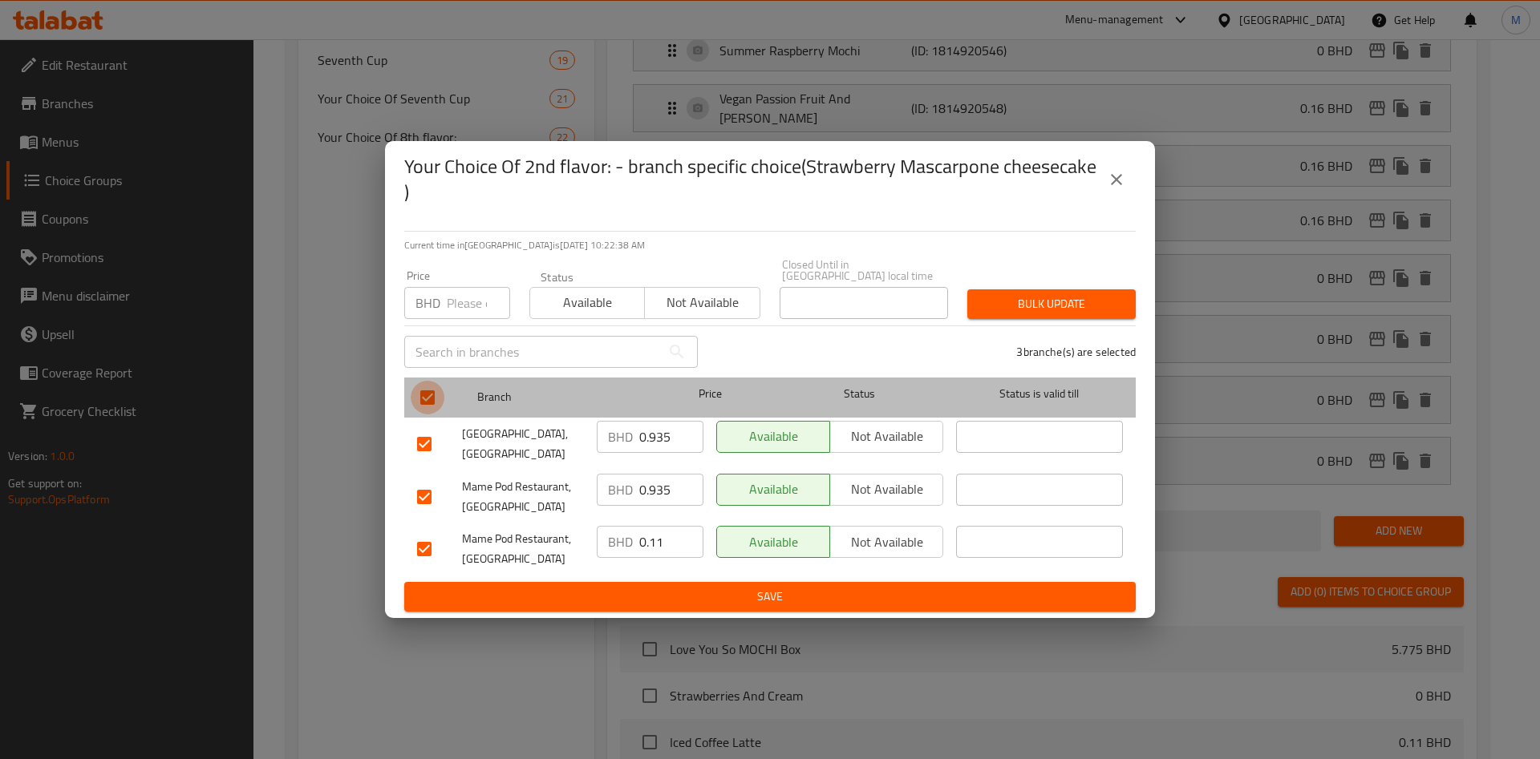
click at [421, 384] on input "checkbox" at bounding box center [428, 398] width 34 height 34
checkbox input "false"
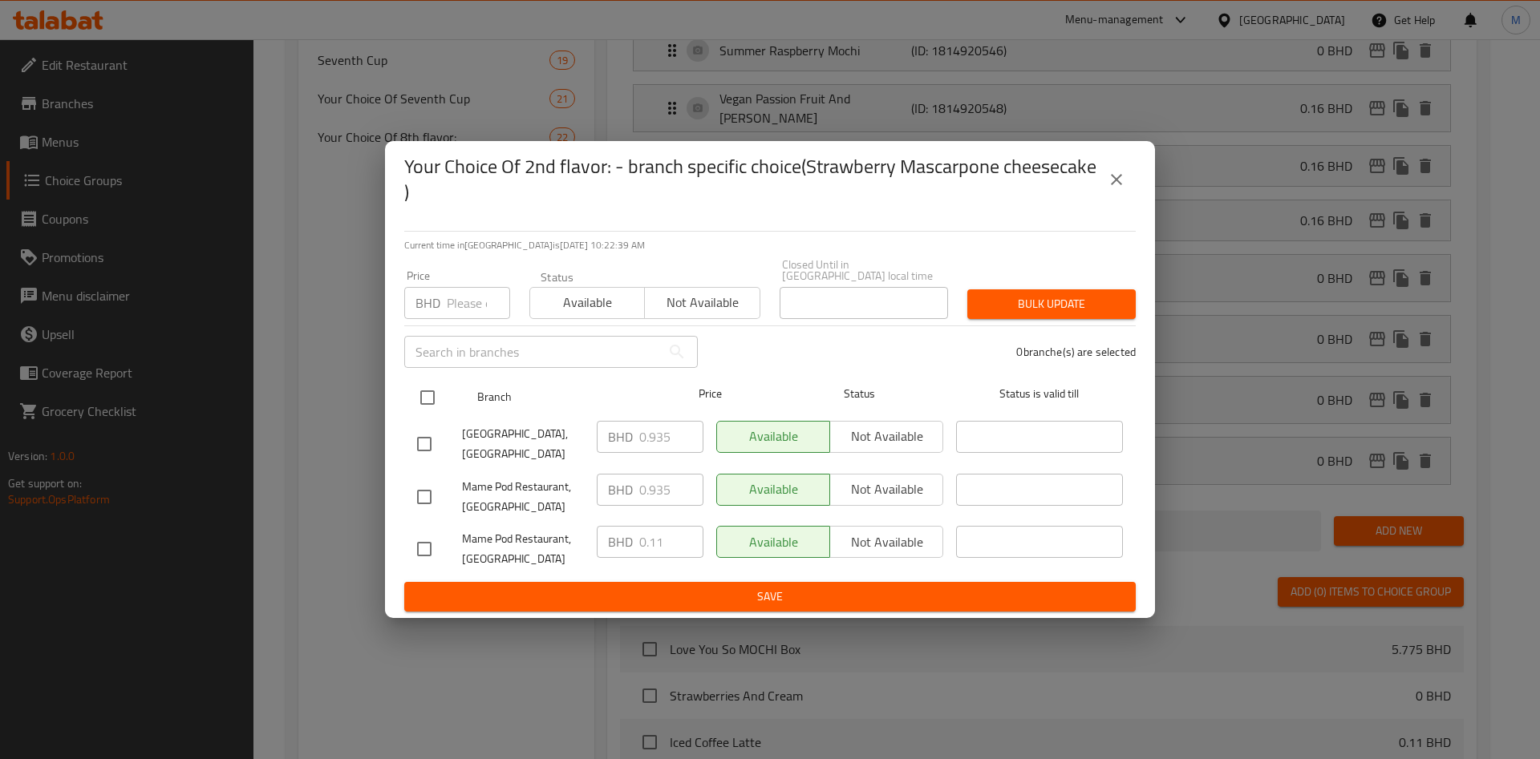
click at [424, 395] on input "checkbox" at bounding box center [428, 398] width 34 height 34
checkbox input "false"
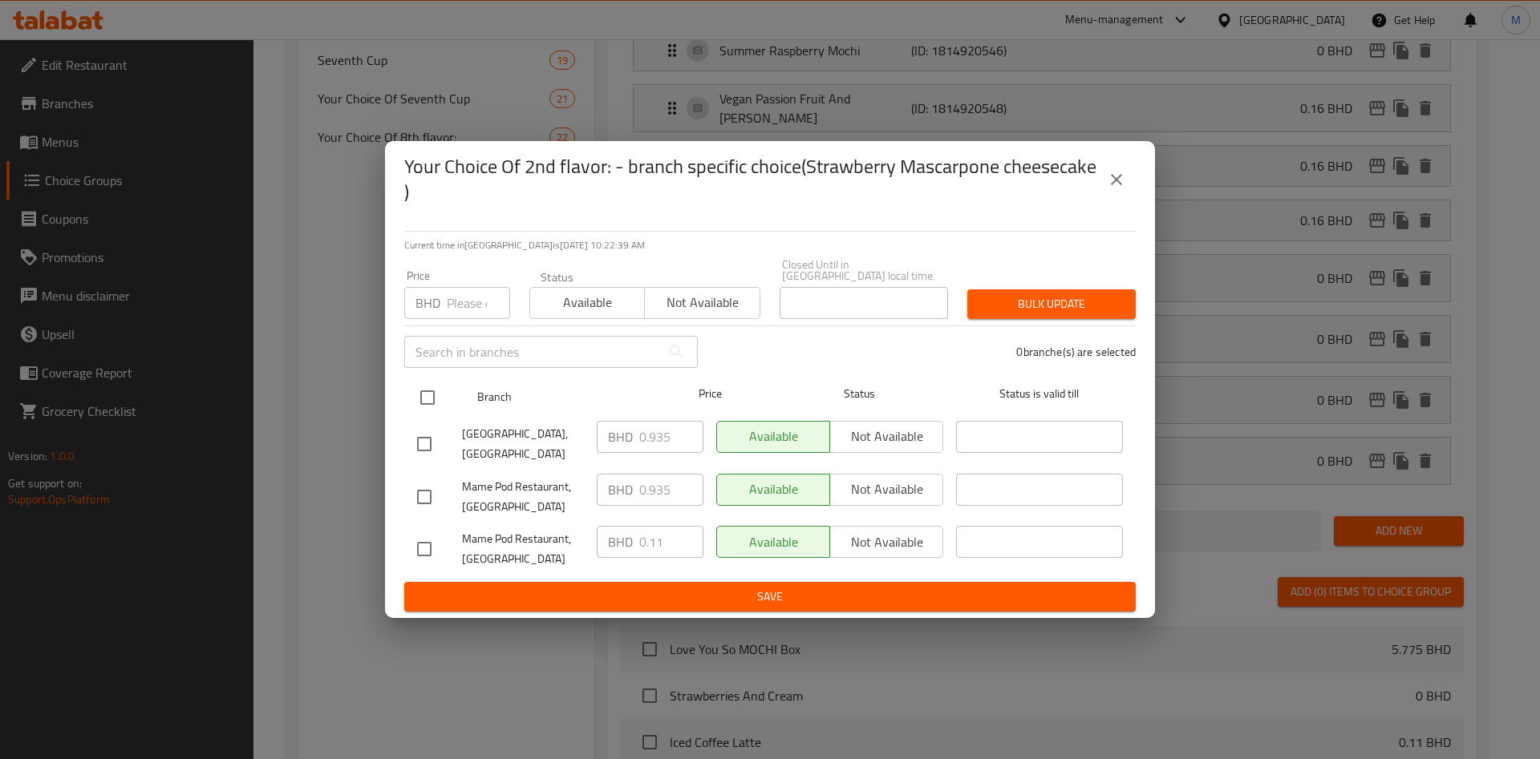
checkbox input "false"
click at [431, 404] on input "checkbox" at bounding box center [428, 398] width 34 height 34
checkbox input "true"
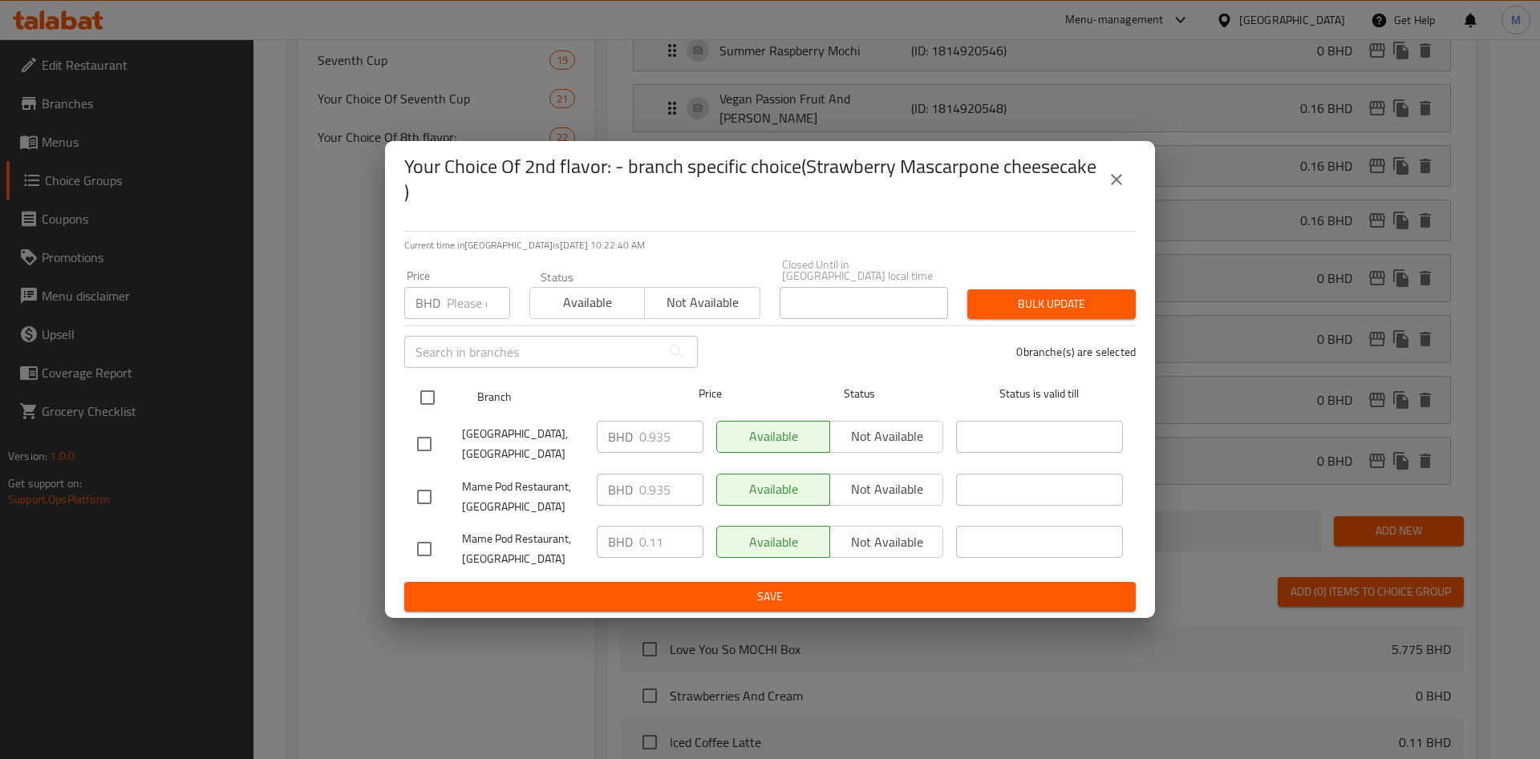
checkbox input "true"
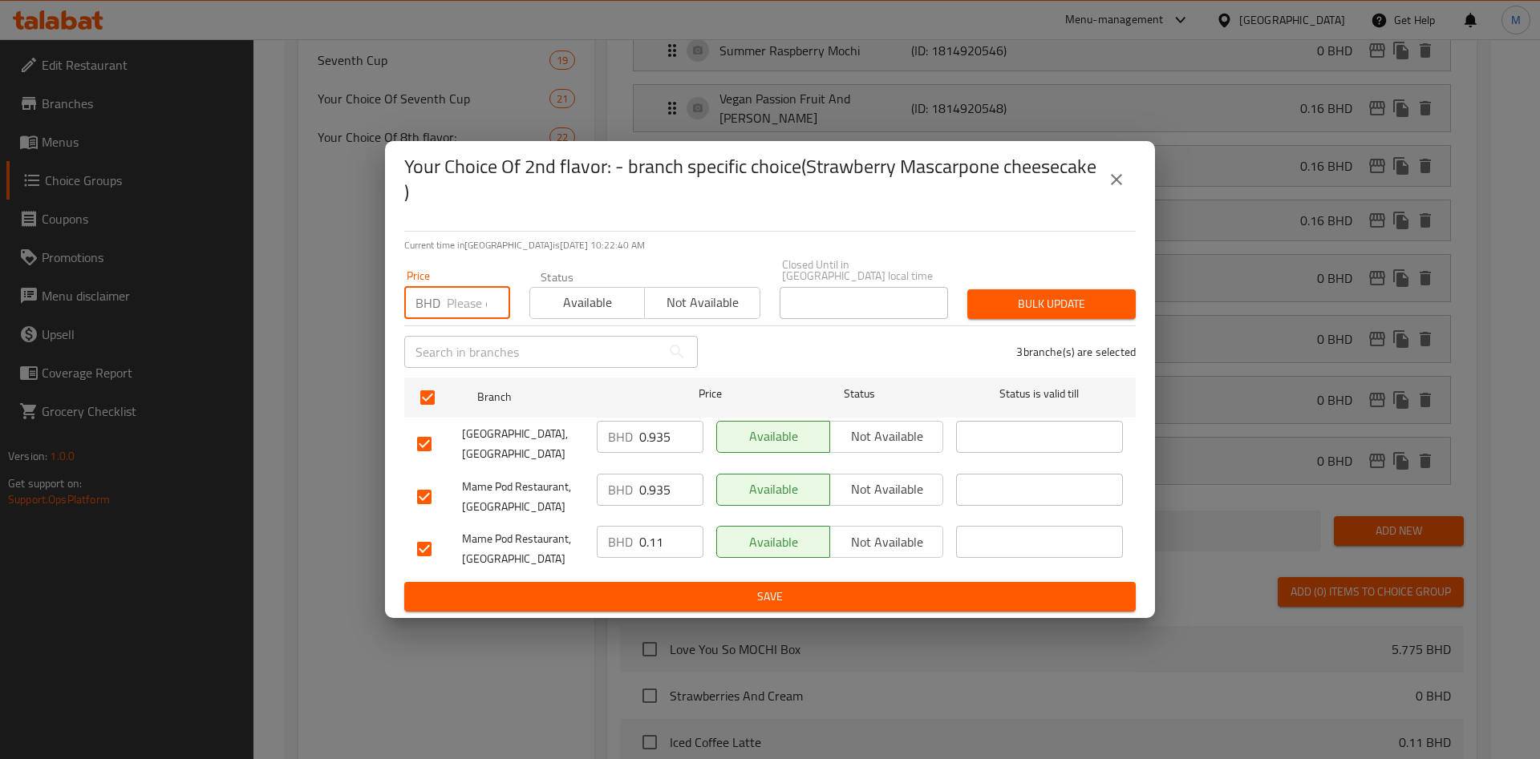
click at [466, 287] on input "number" at bounding box center [478, 303] width 63 height 32
paste input "0.110"
type input "0.110"
click at [955, 282] on div "Closed Until in Bahrain local time Closed Until in Bahrain local time" at bounding box center [864, 288] width 188 height 79
click at [1009, 290] on button "Bulk update" at bounding box center [1051, 305] width 168 height 30
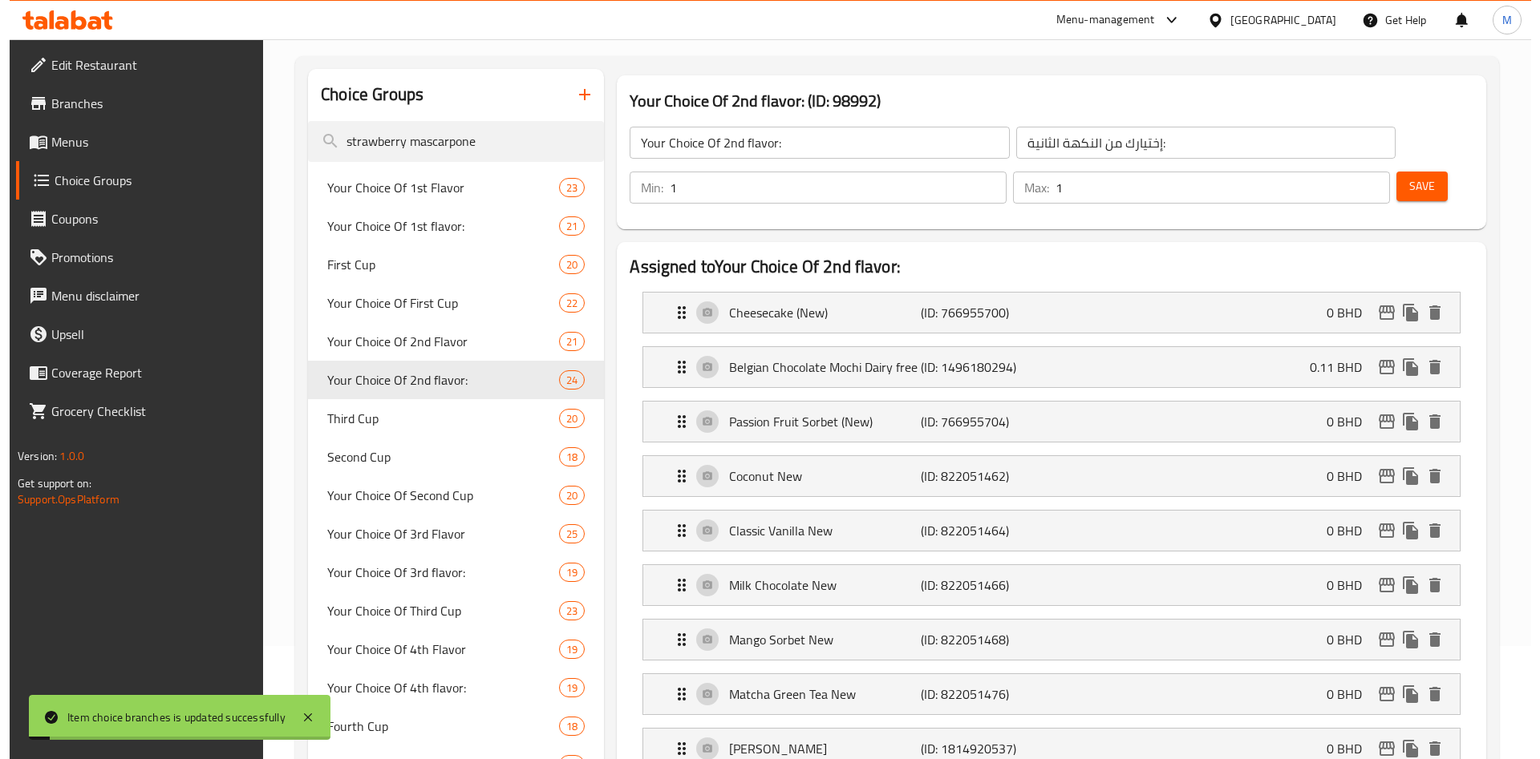
scroll to position [1316, 0]
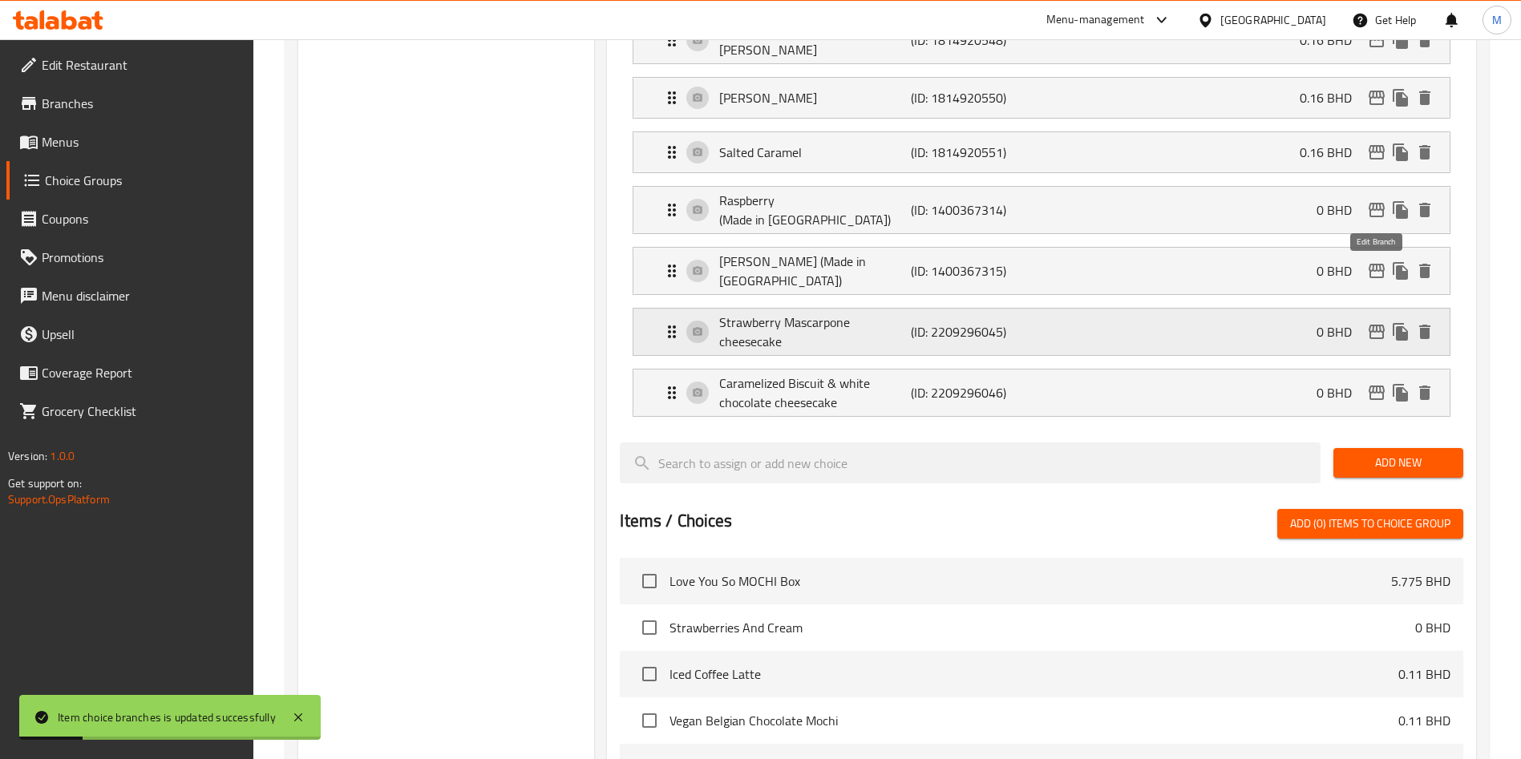
click at [1380, 322] on icon "edit" at bounding box center [1376, 331] width 19 height 19
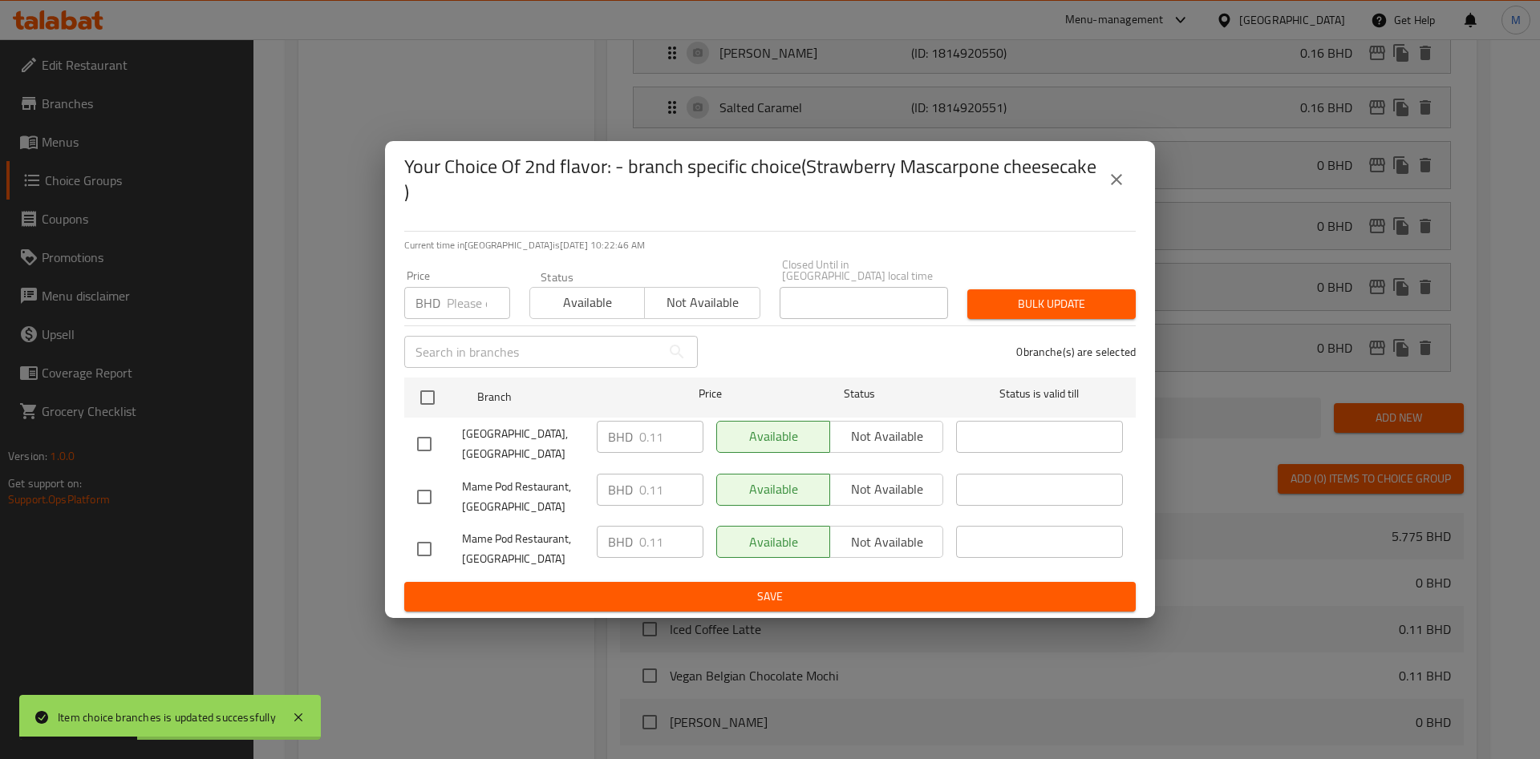
click at [1118, 180] on icon "close" at bounding box center [1116, 179] width 19 height 19
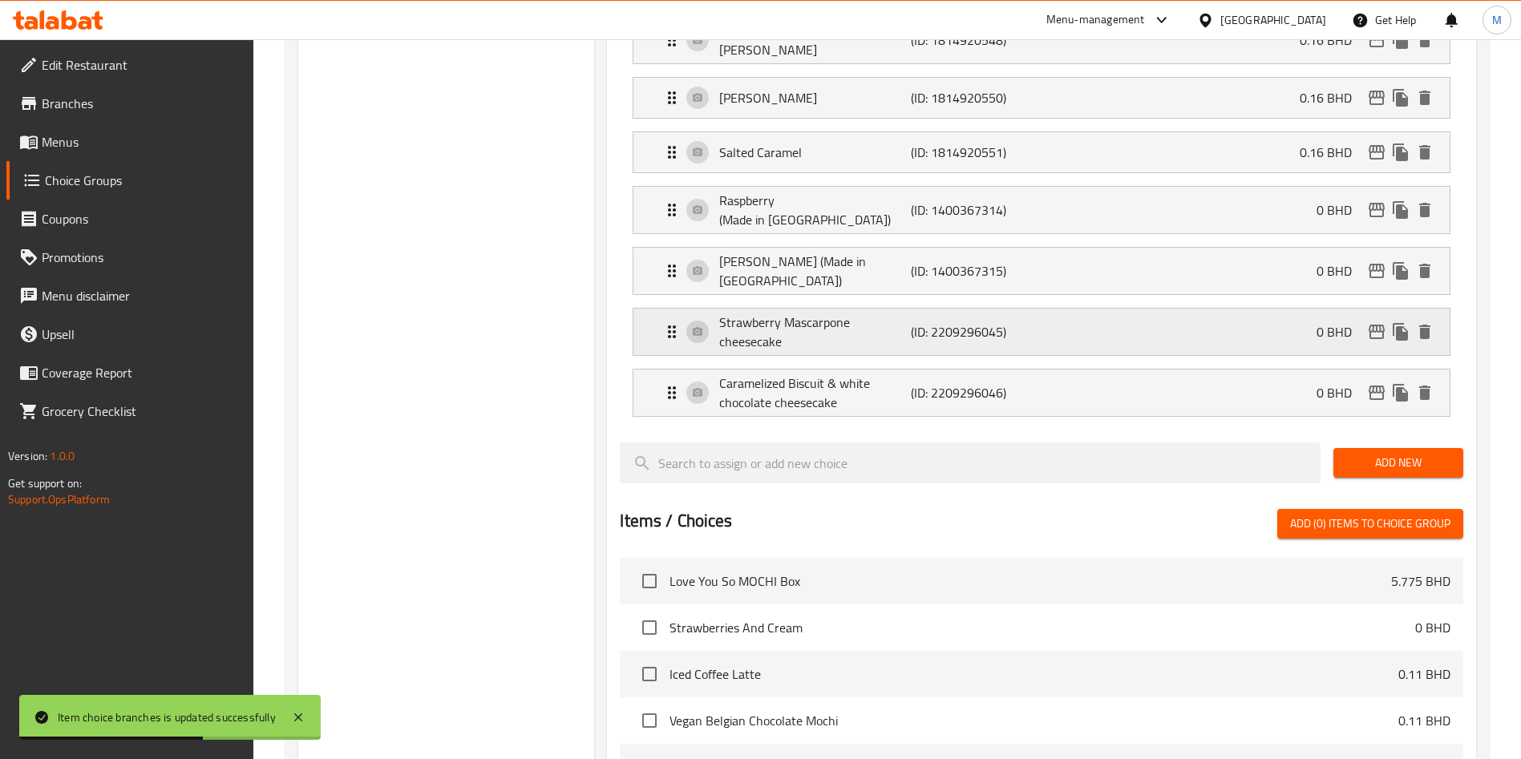
click at [1266, 309] on div "Strawberry Mascarpone cheesecake (ID: 2209296045) 0 BHD" at bounding box center [1046, 332] width 768 height 47
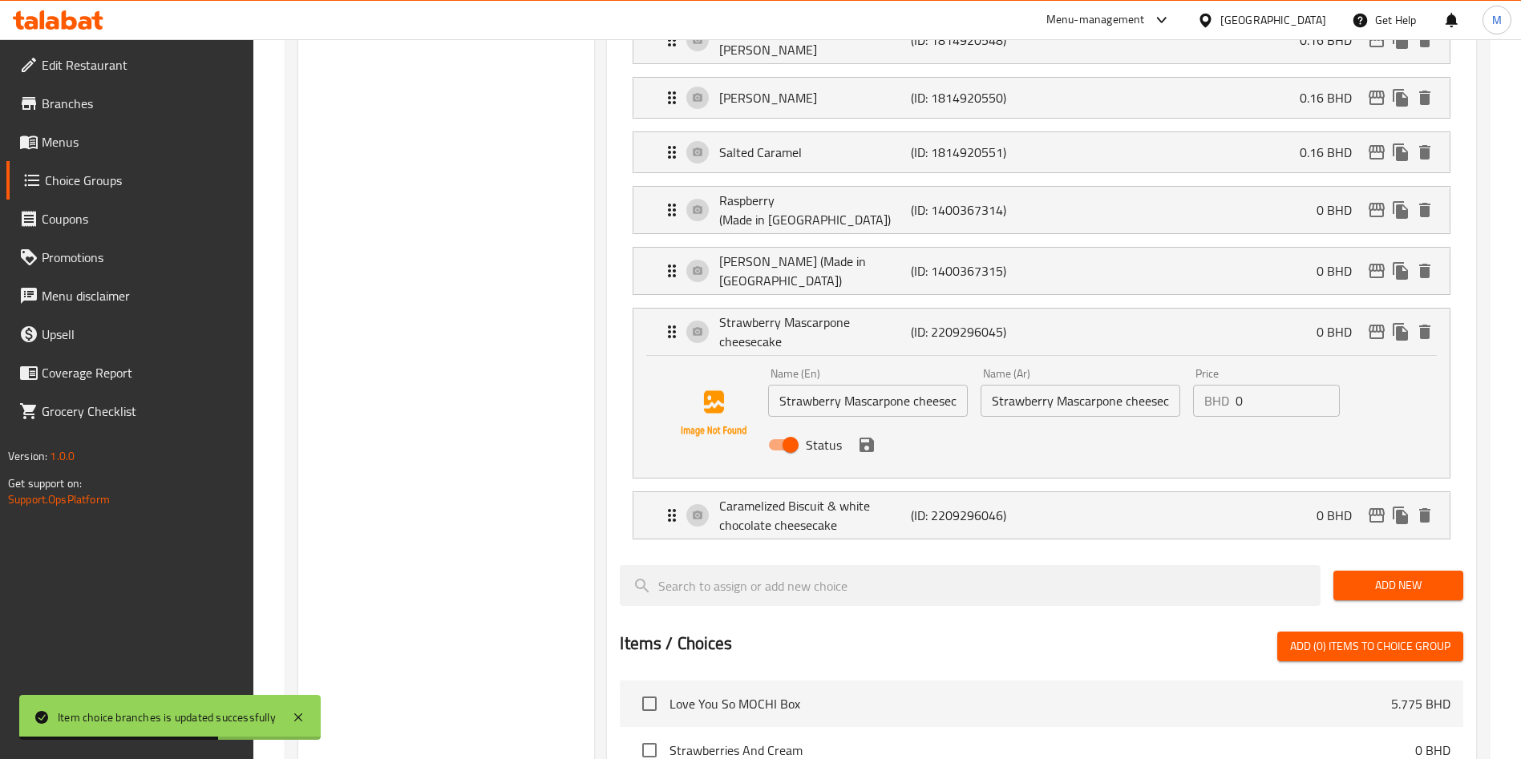
click at [1294, 385] on input "0" at bounding box center [1288, 401] width 104 height 32
click at [1295, 385] on input "0" at bounding box center [1288, 401] width 104 height 32
paste input "0.110"
click at [862, 438] on icon "save" at bounding box center [867, 445] width 14 height 14
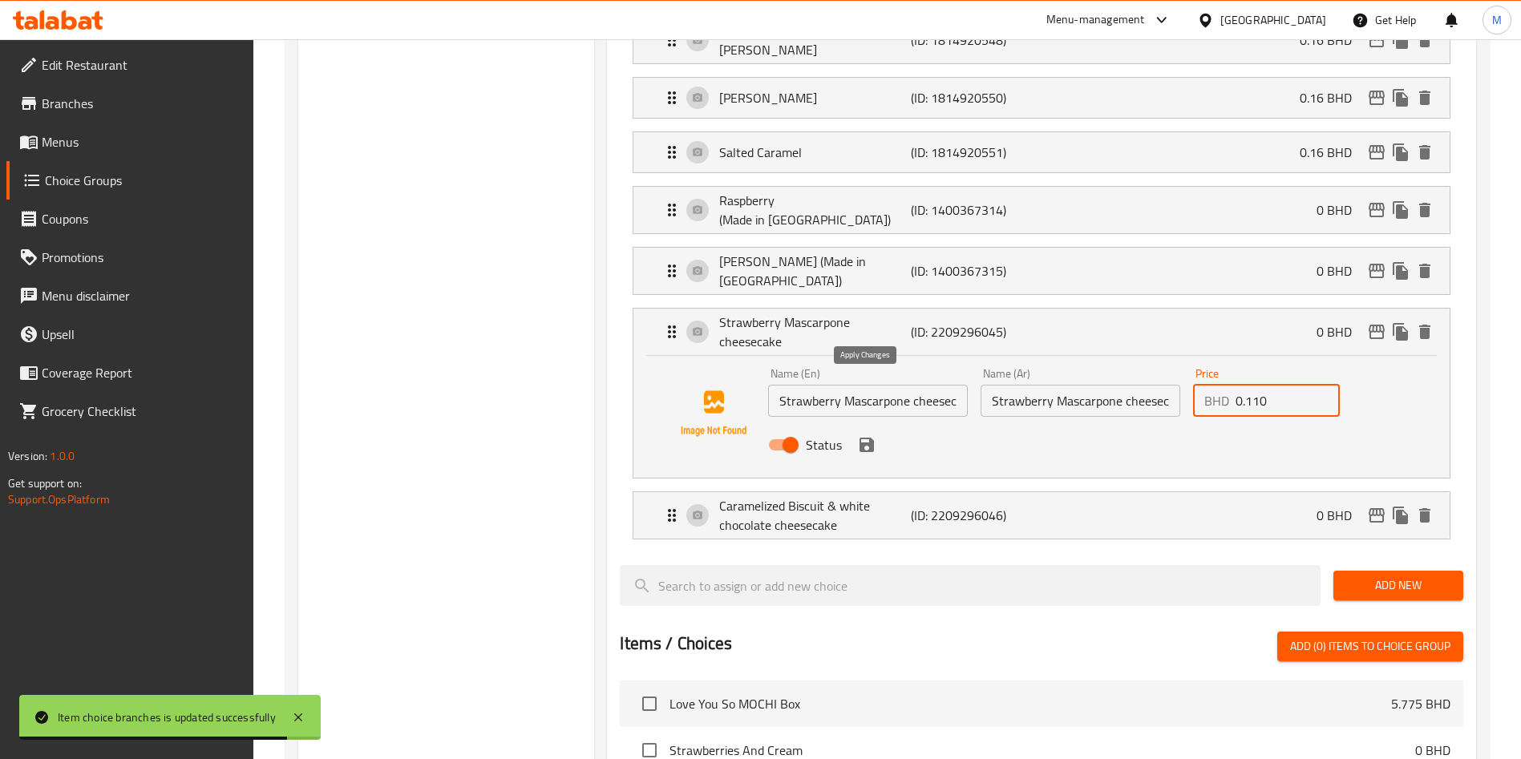
click at [862, 438] on icon "save" at bounding box center [867, 445] width 14 height 14
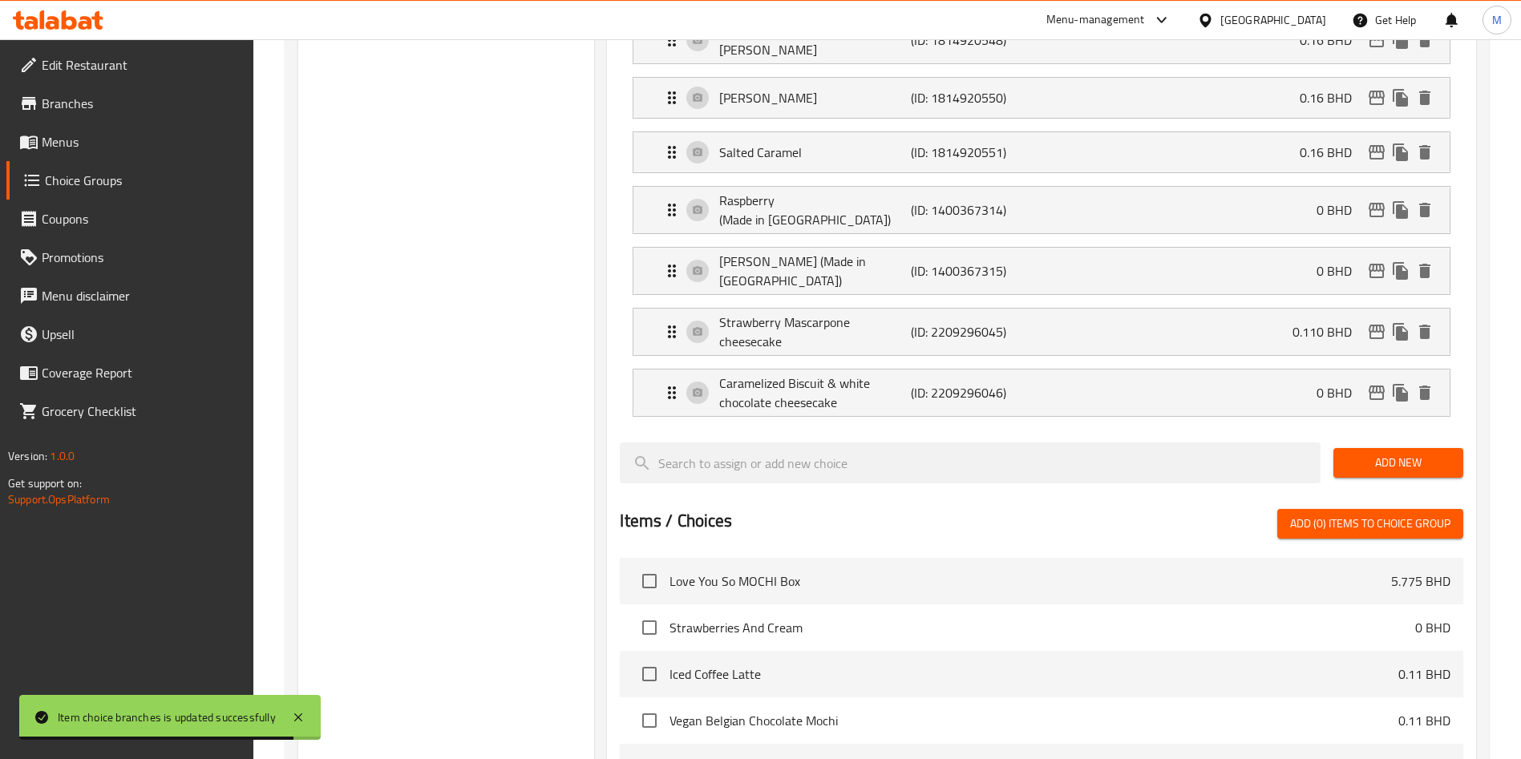
type input "0.110"
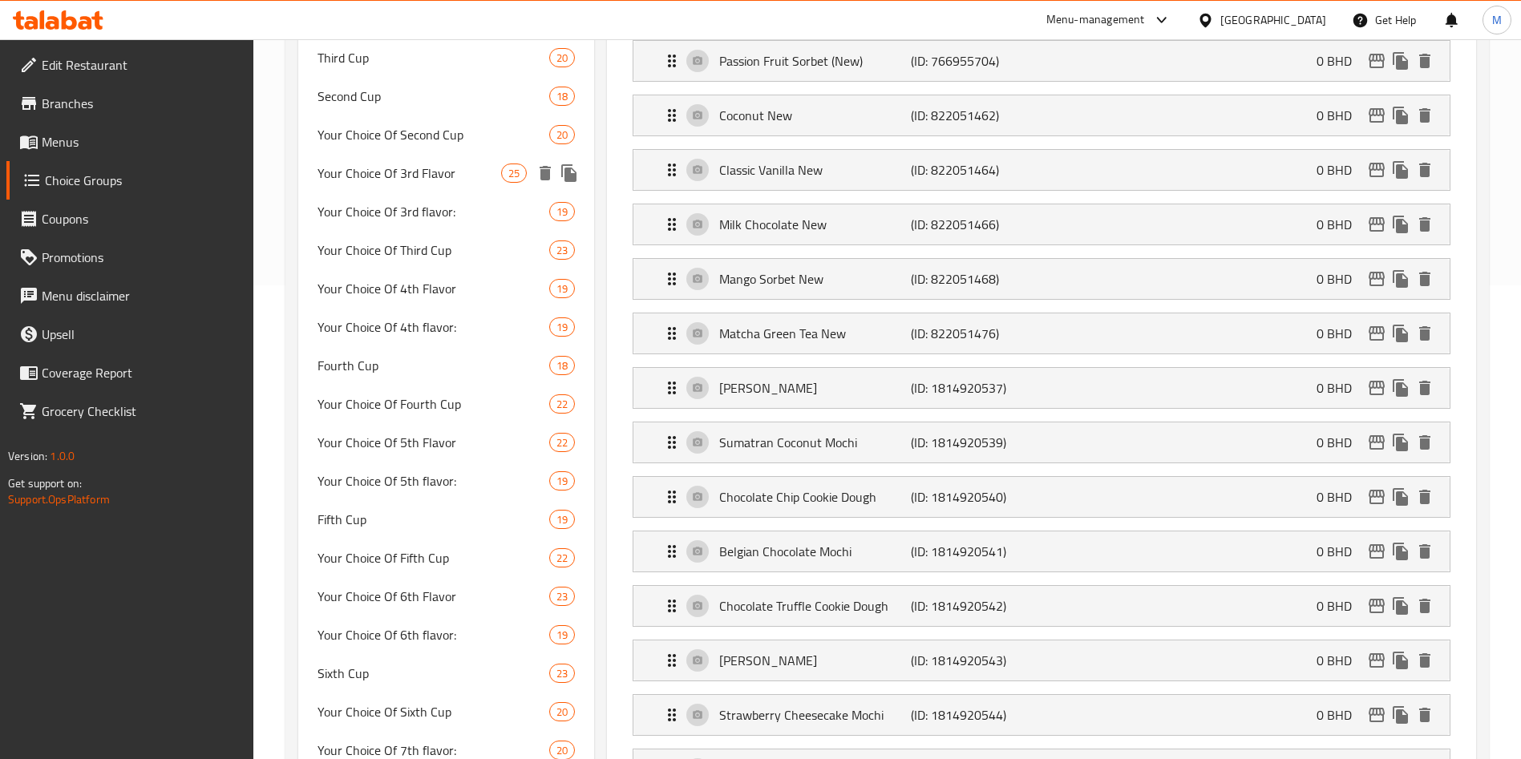
scroll to position [0, 0]
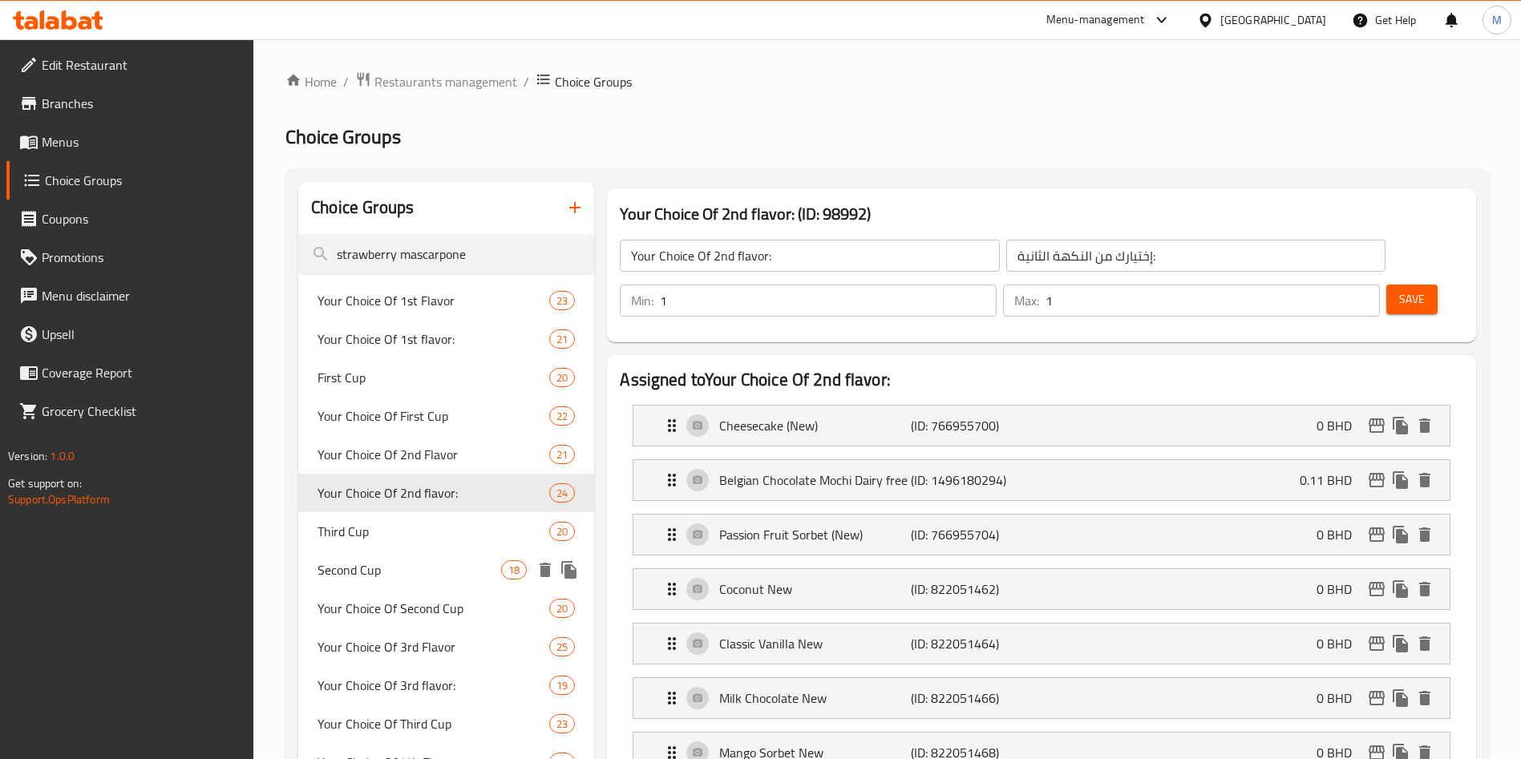
click at [447, 533] on span "Third Cup" at bounding box center [434, 531] width 232 height 19
type input "Third Cup"
type input "ثالث كوب"
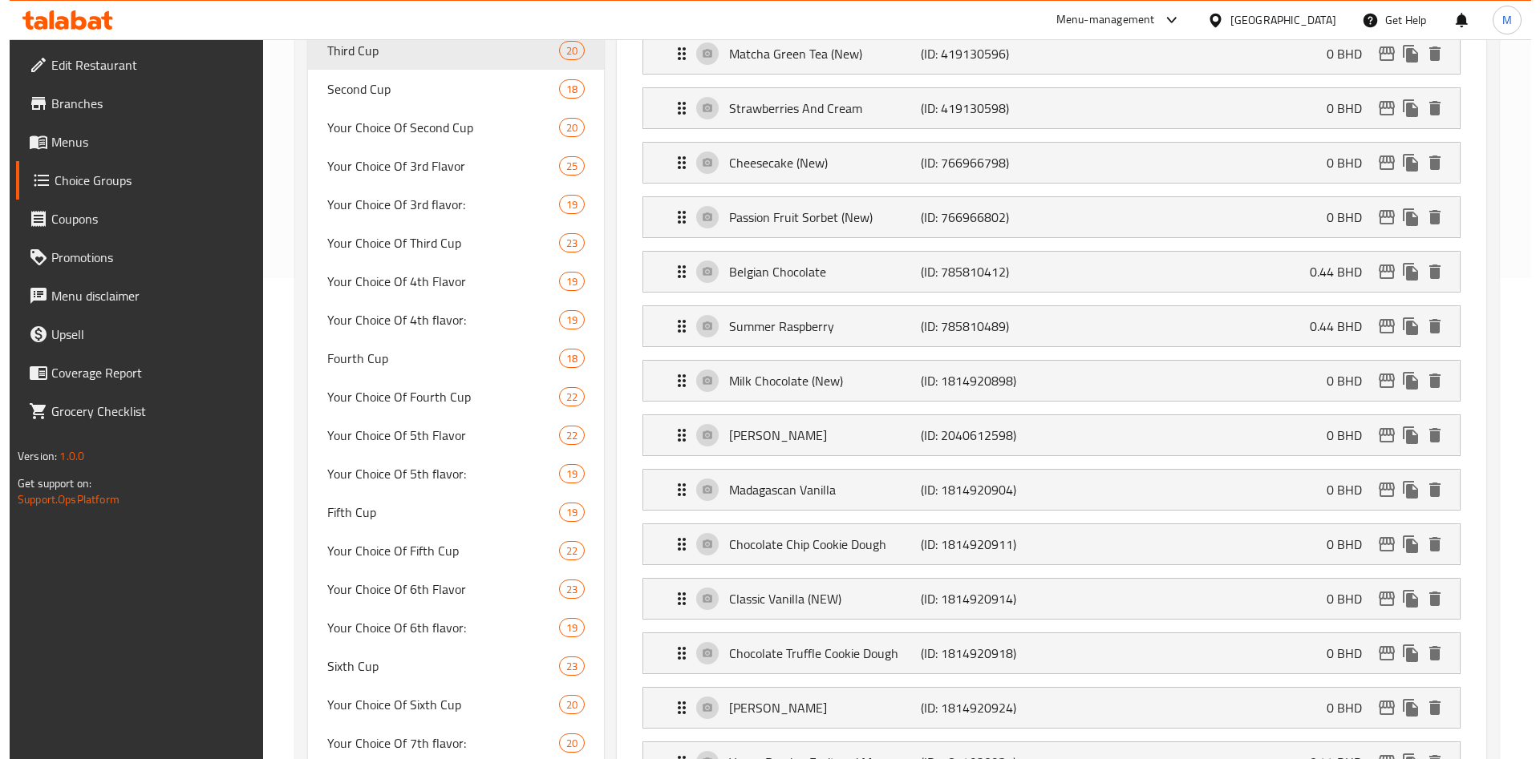
scroll to position [842, 0]
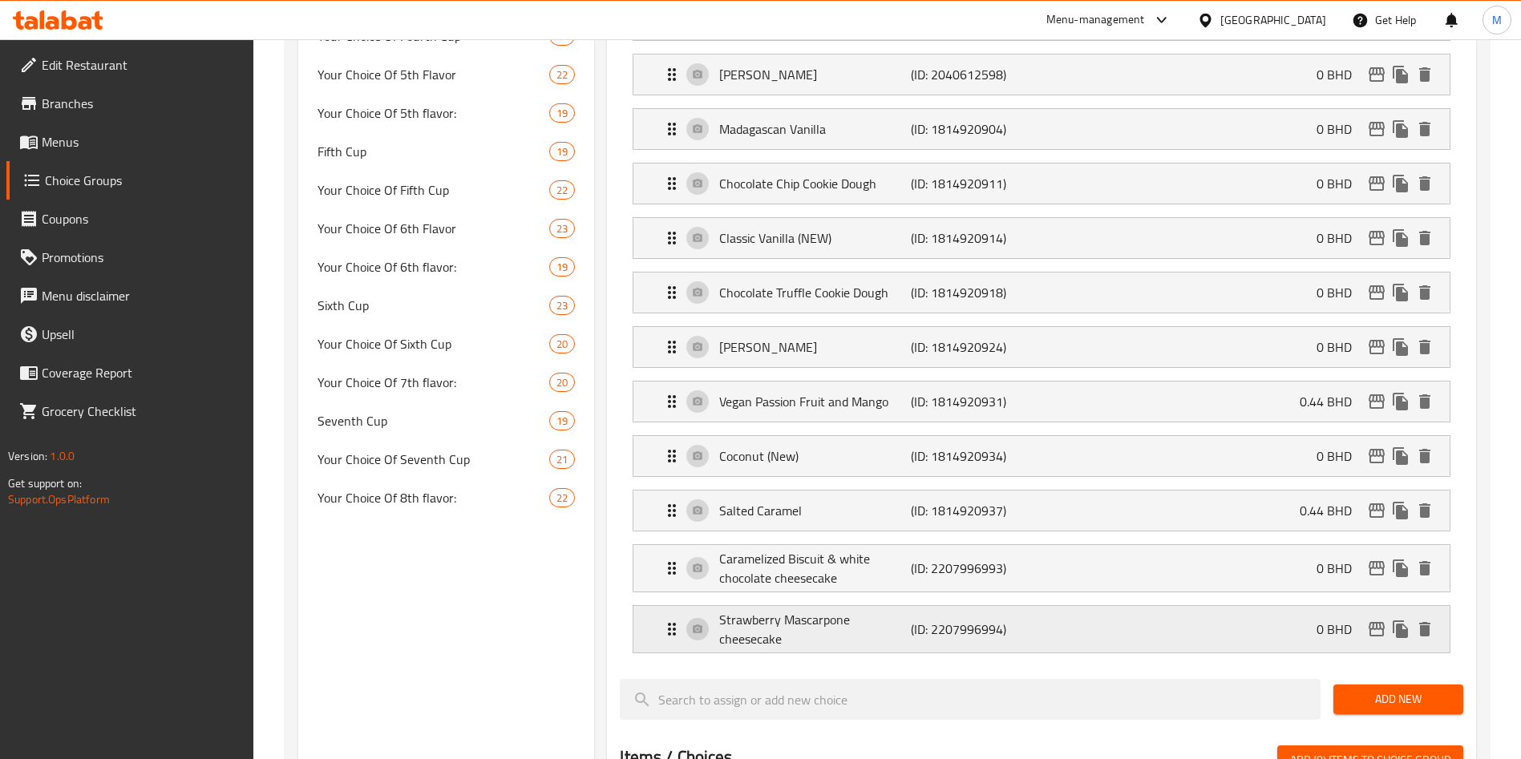
click at [1377, 622] on icon "edit" at bounding box center [1377, 629] width 16 height 14
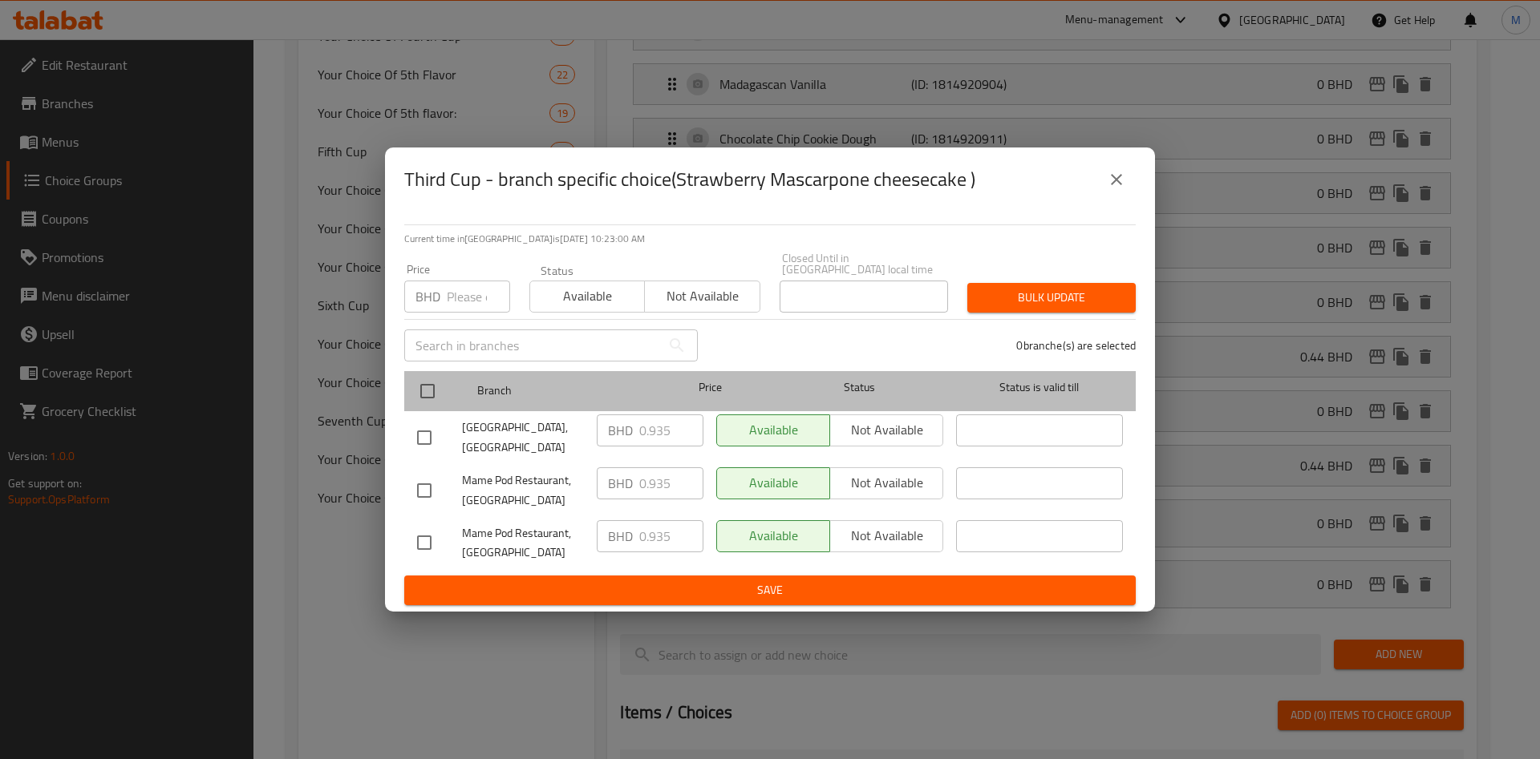
click at [449, 387] on div at bounding box center [441, 391] width 60 height 47
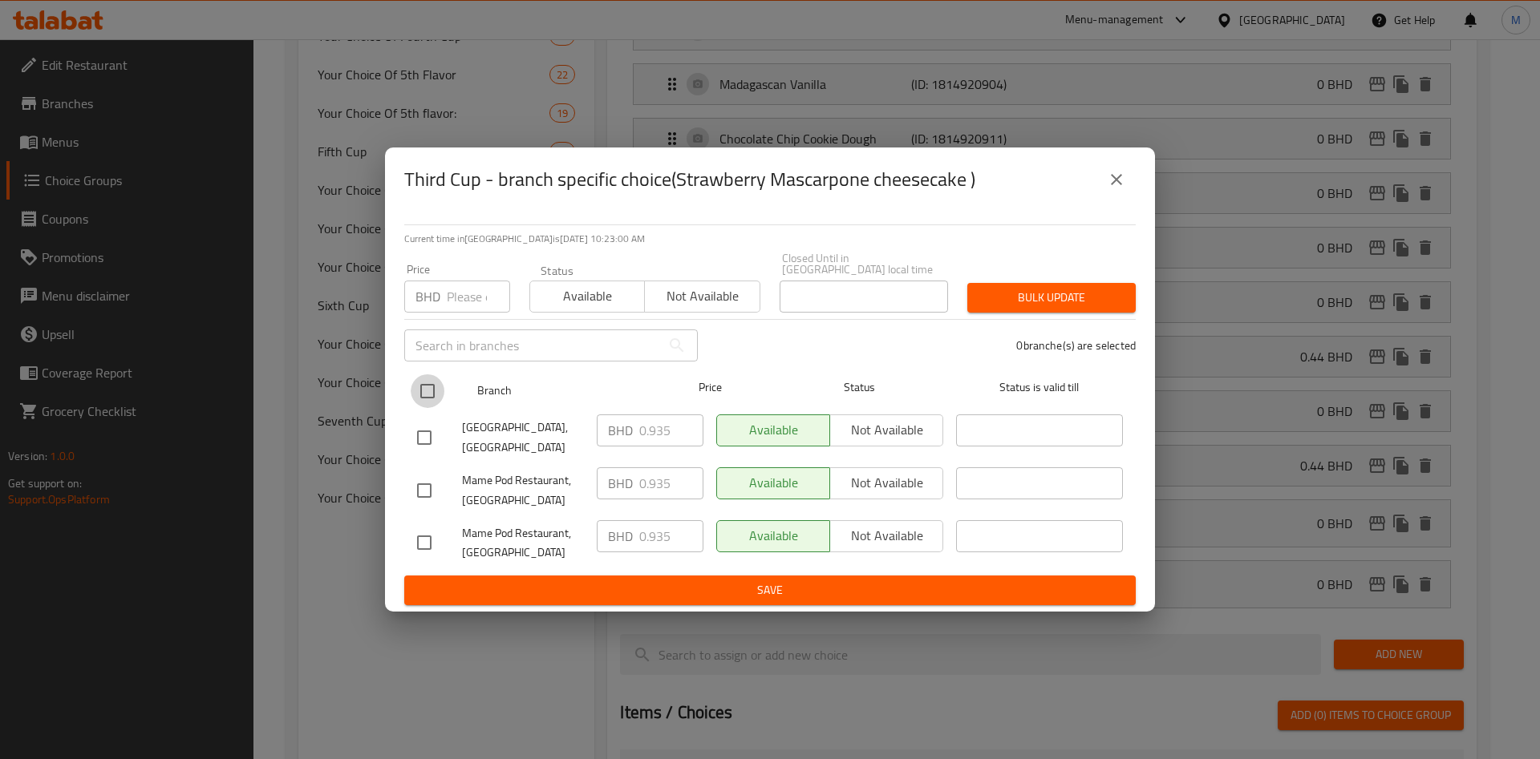
click at [437, 375] on input "checkbox" at bounding box center [428, 392] width 34 height 34
checkbox input "true"
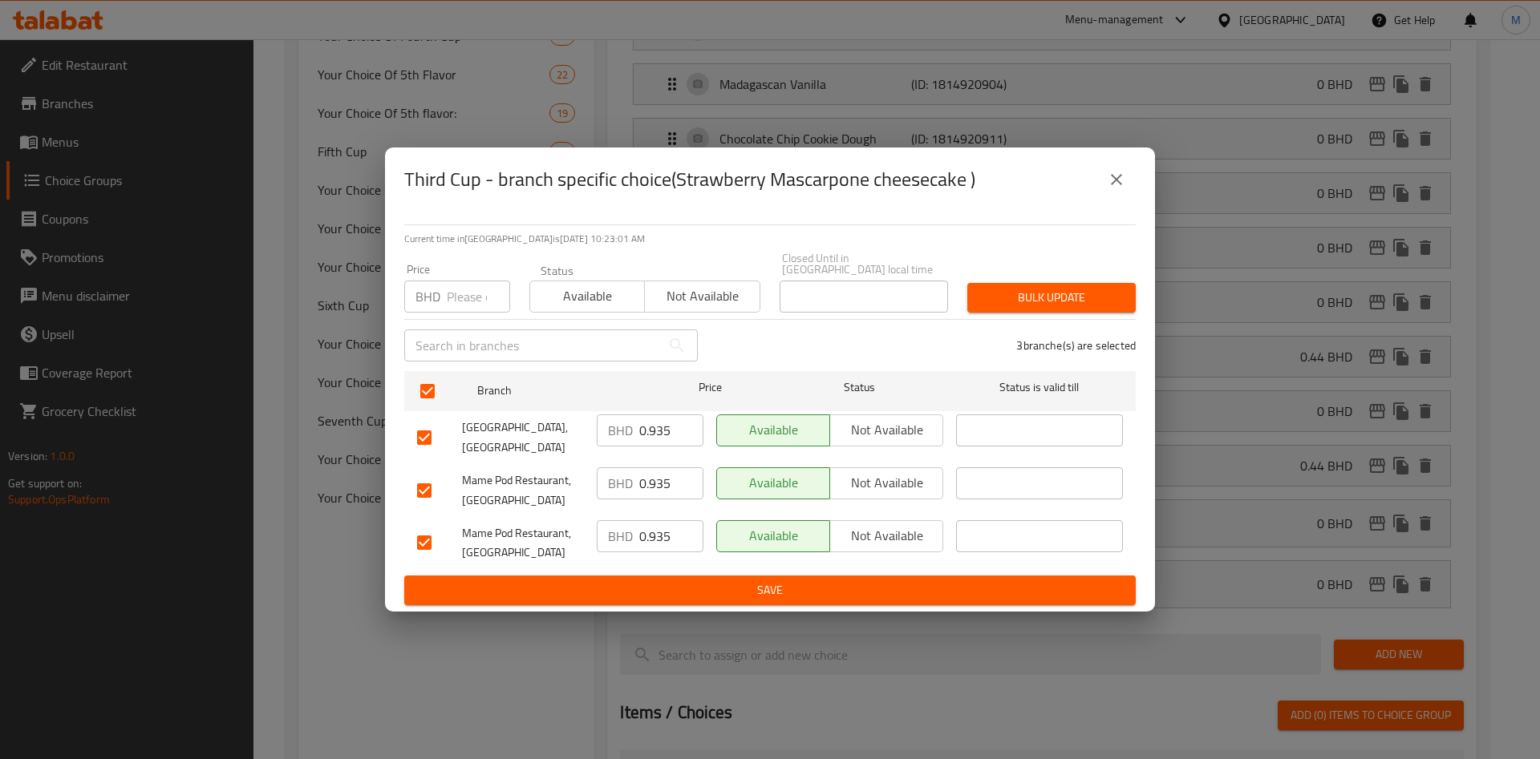
click at [464, 292] on input "number" at bounding box center [478, 297] width 63 height 32
paste input "0.110"
type input "0.110"
click at [1012, 293] on span "Bulk update" at bounding box center [1051, 298] width 143 height 20
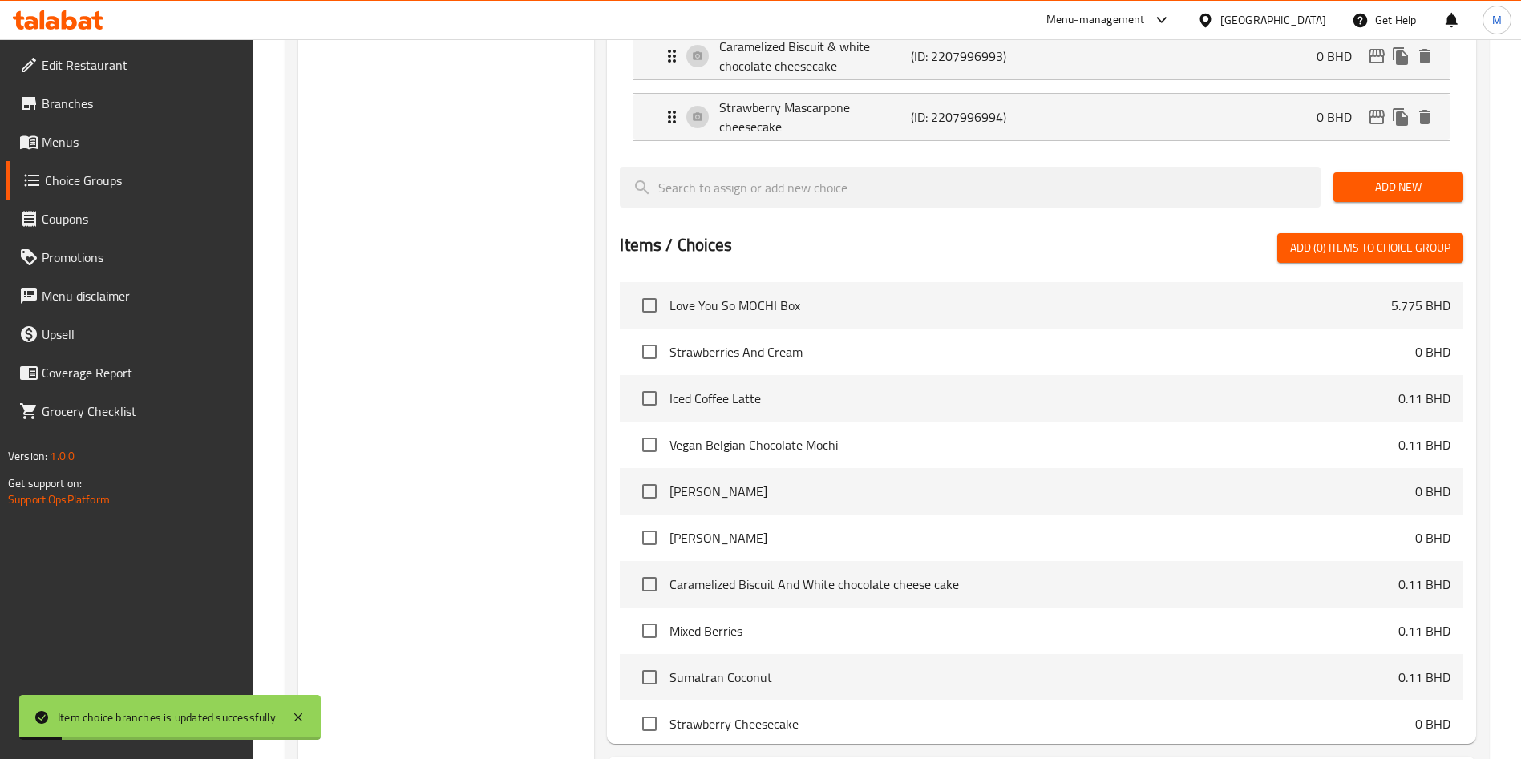
scroll to position [994, 0]
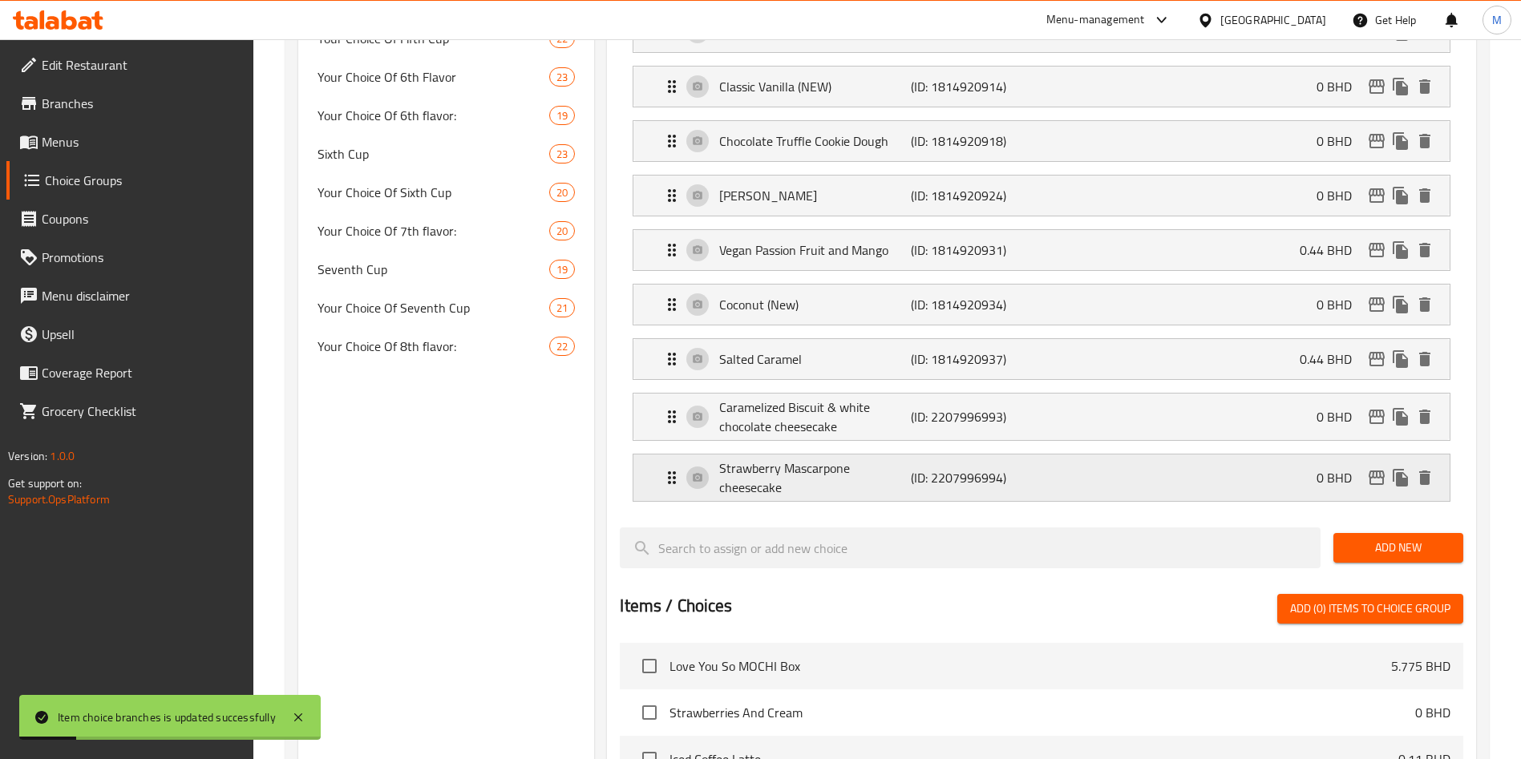
click at [1261, 455] on div "Strawberry Mascarpone cheesecake (ID: 2207996994) 0 BHD" at bounding box center [1046, 478] width 768 height 47
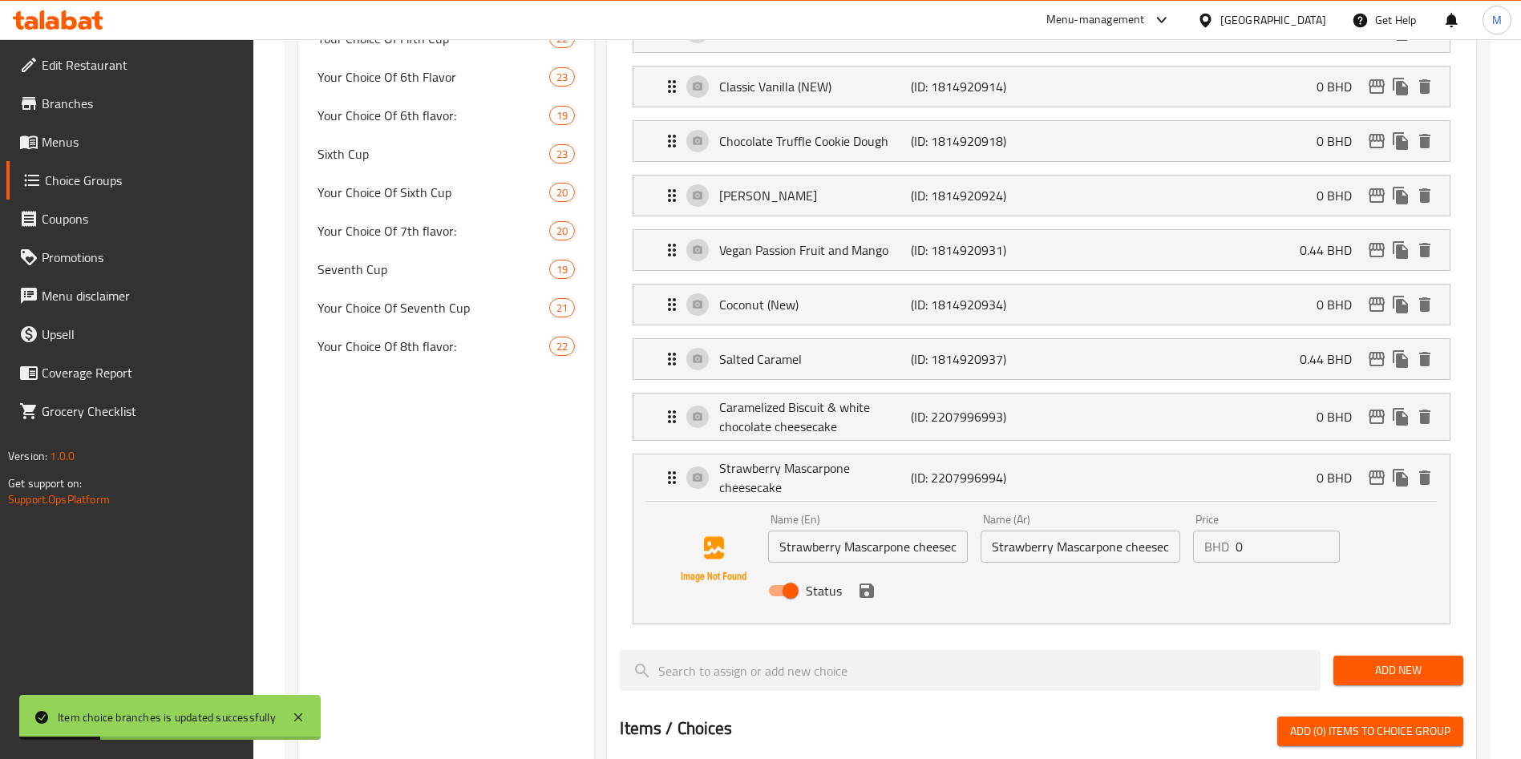
click at [1209, 537] on p "BHD" at bounding box center [1217, 546] width 25 height 19
click at [1264, 531] on input "0" at bounding box center [1288, 547] width 104 height 32
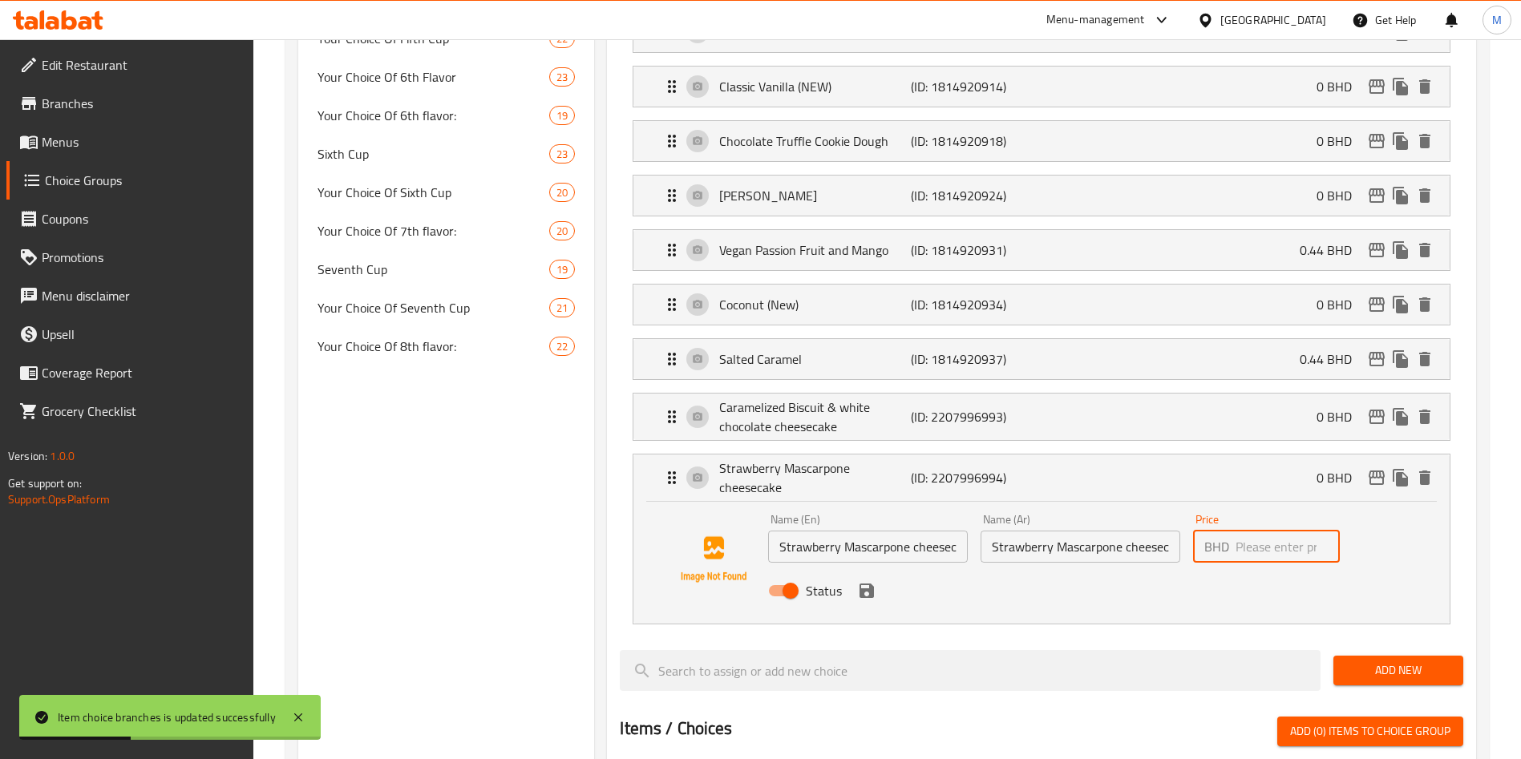
paste input "0.110"
click at [863, 584] on icon "save" at bounding box center [867, 591] width 14 height 14
drag, startPoint x: 863, startPoint y: 549, endPoint x: 836, endPoint y: 533, distance: 30.9
click at [863, 584] on icon "save" at bounding box center [867, 591] width 14 height 14
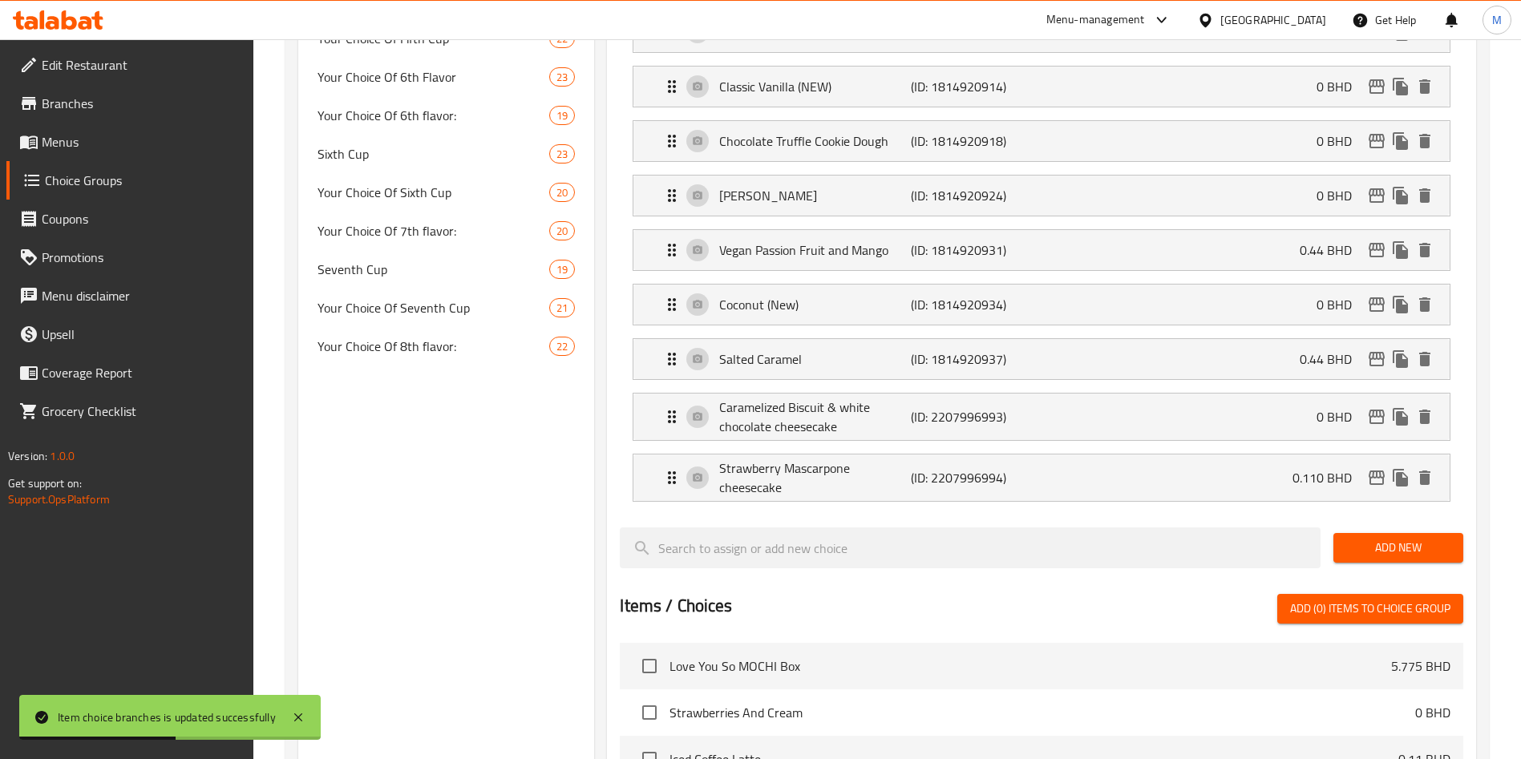
type input "0.110"
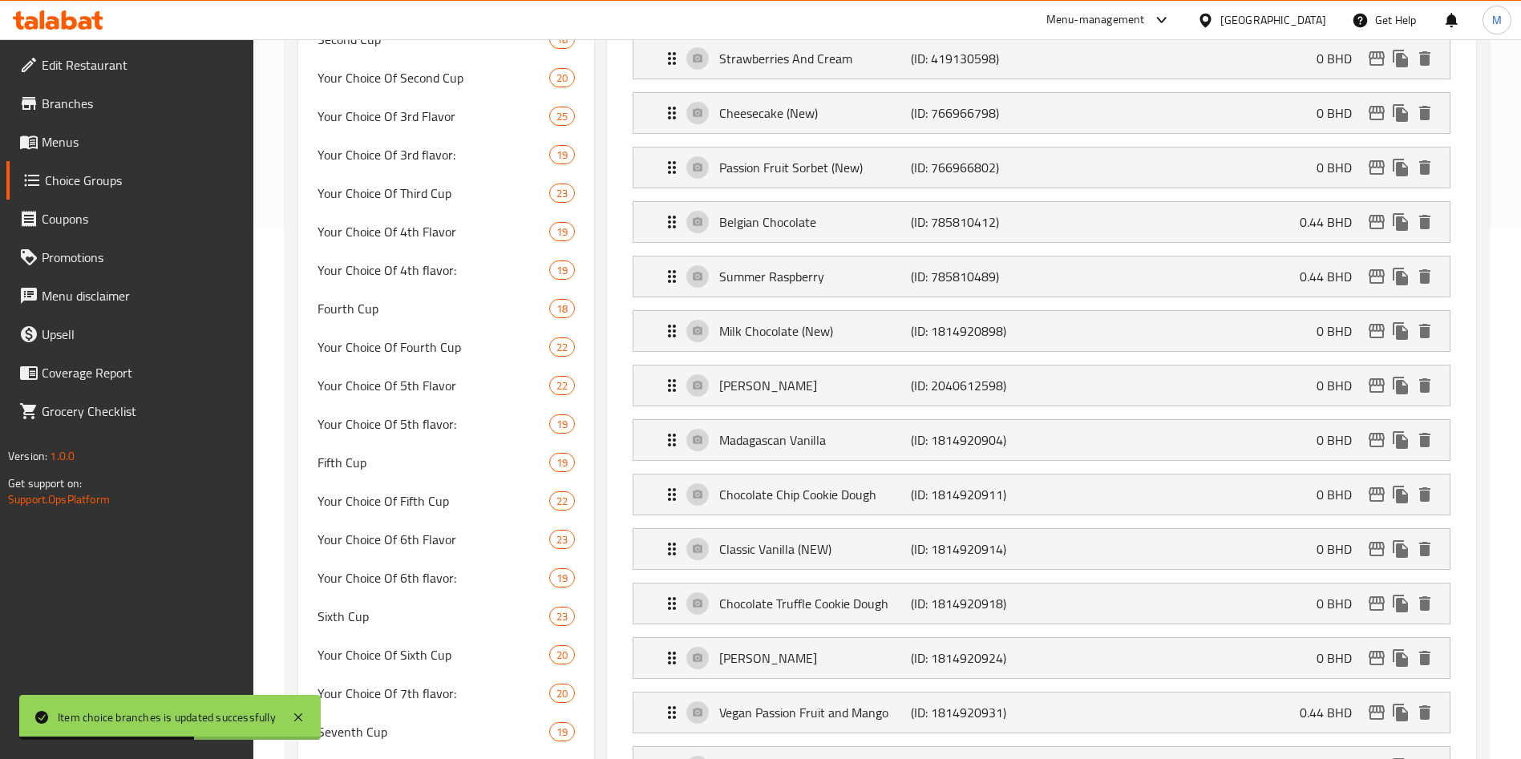
scroll to position [272, 0]
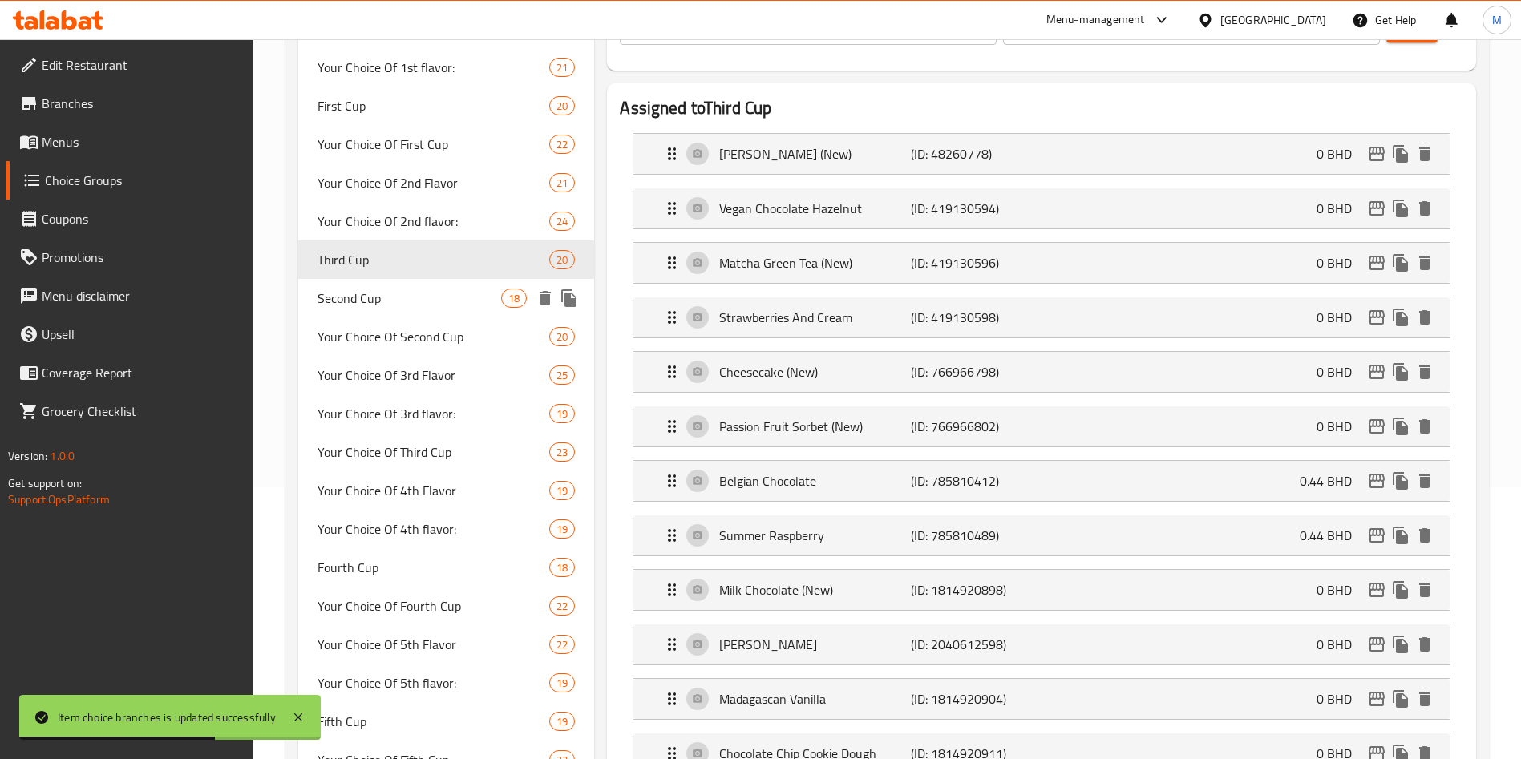
click at [447, 291] on span "Second Cup" at bounding box center [410, 298] width 184 height 19
type input "Second Cup"
type input "الكوب الثاني"
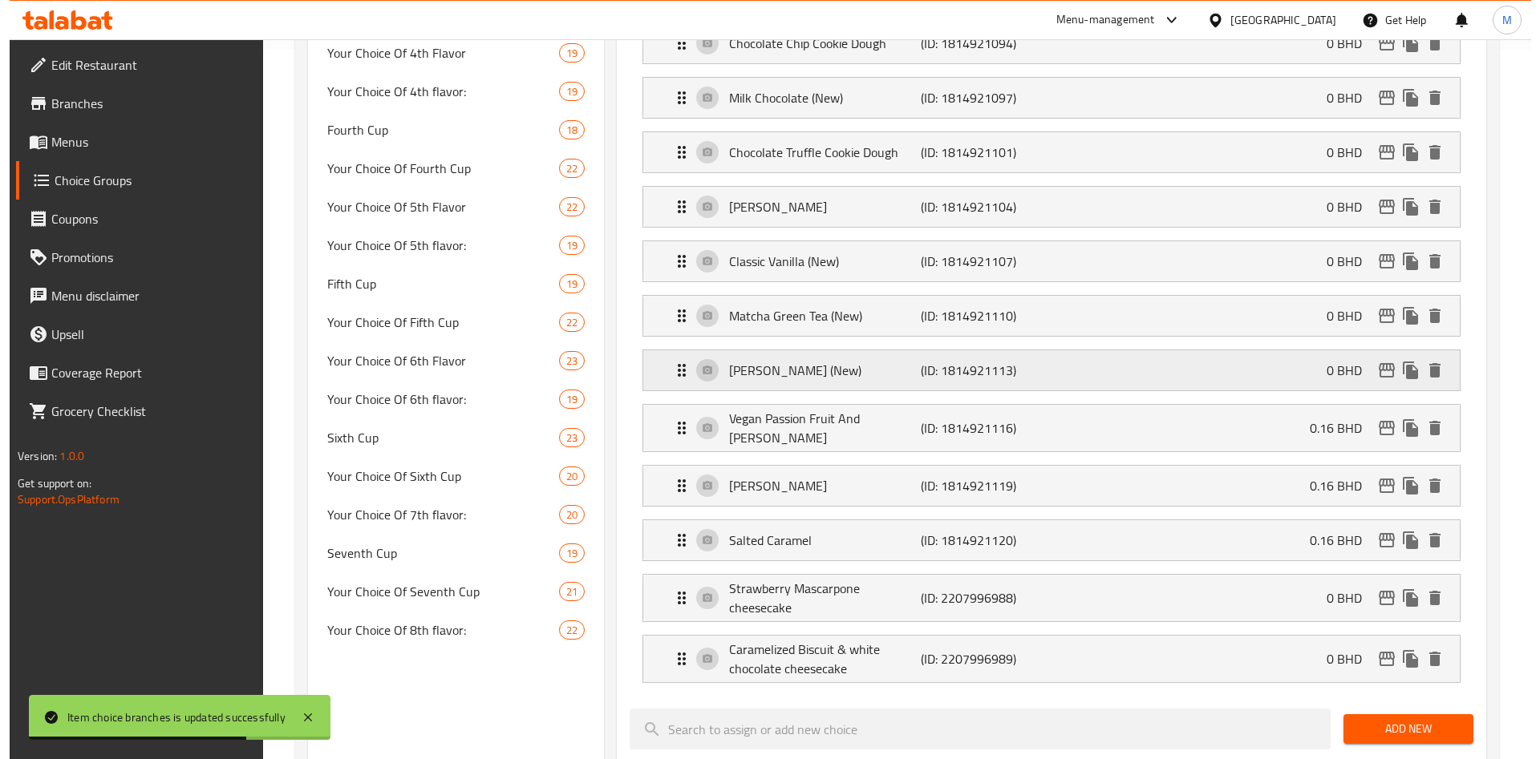
scroll to position [994, 0]
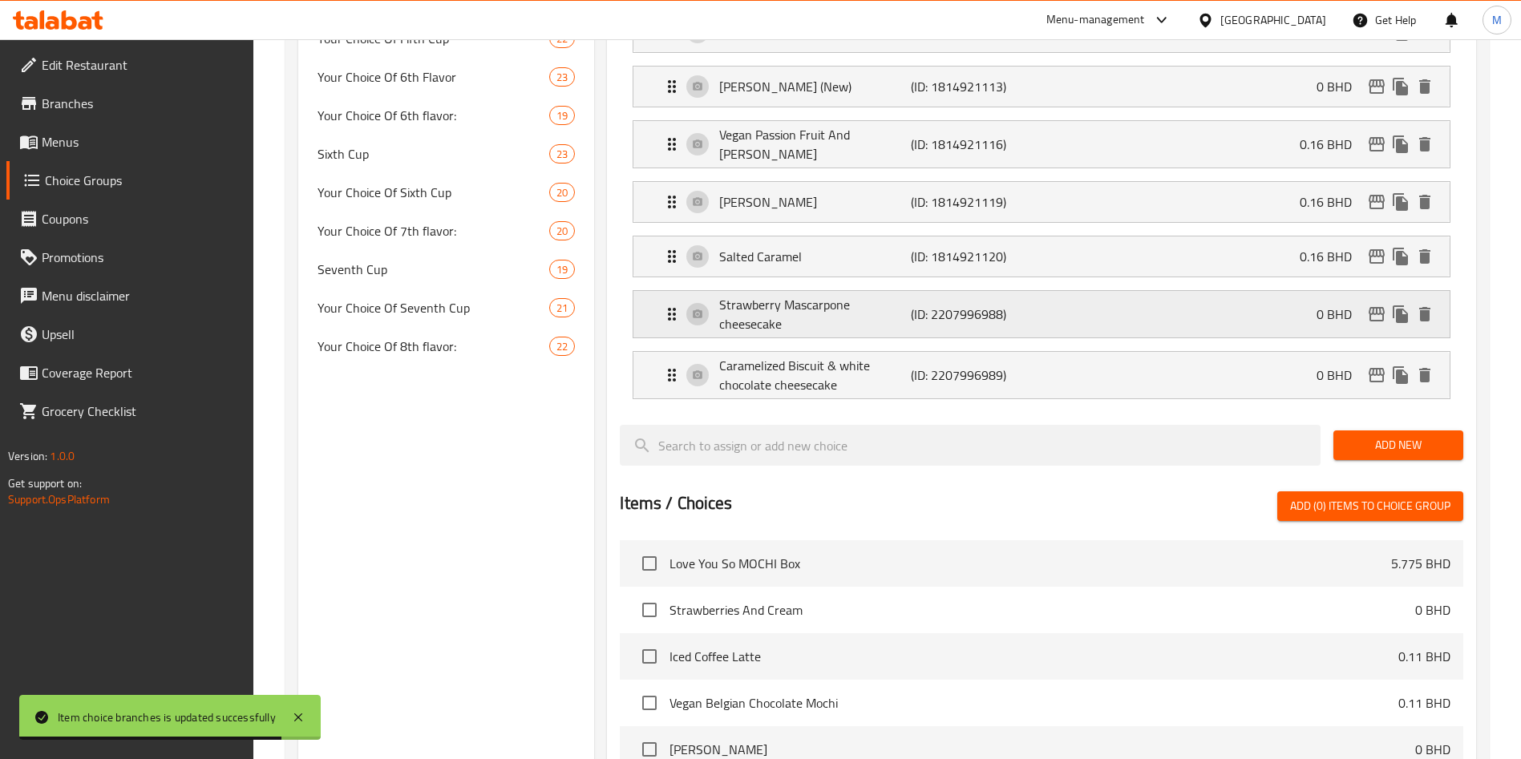
click at [1245, 291] on div "Strawberry Mascarpone cheesecake (ID: 2207996988) 0 BHD" at bounding box center [1046, 314] width 768 height 47
click at [1368, 305] on icon "edit" at bounding box center [1376, 314] width 19 height 19
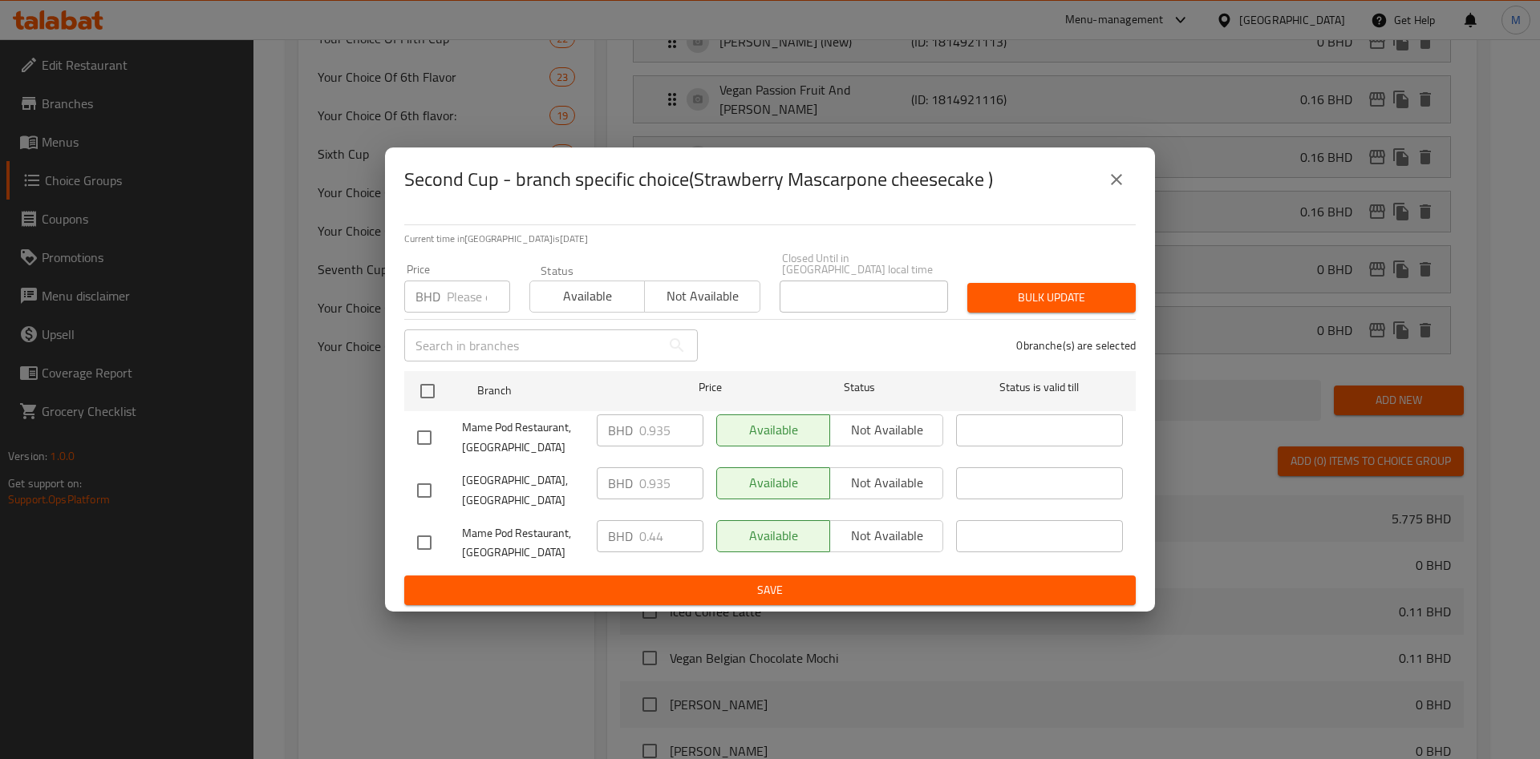
click at [1122, 196] on button "close" at bounding box center [1116, 179] width 38 height 38
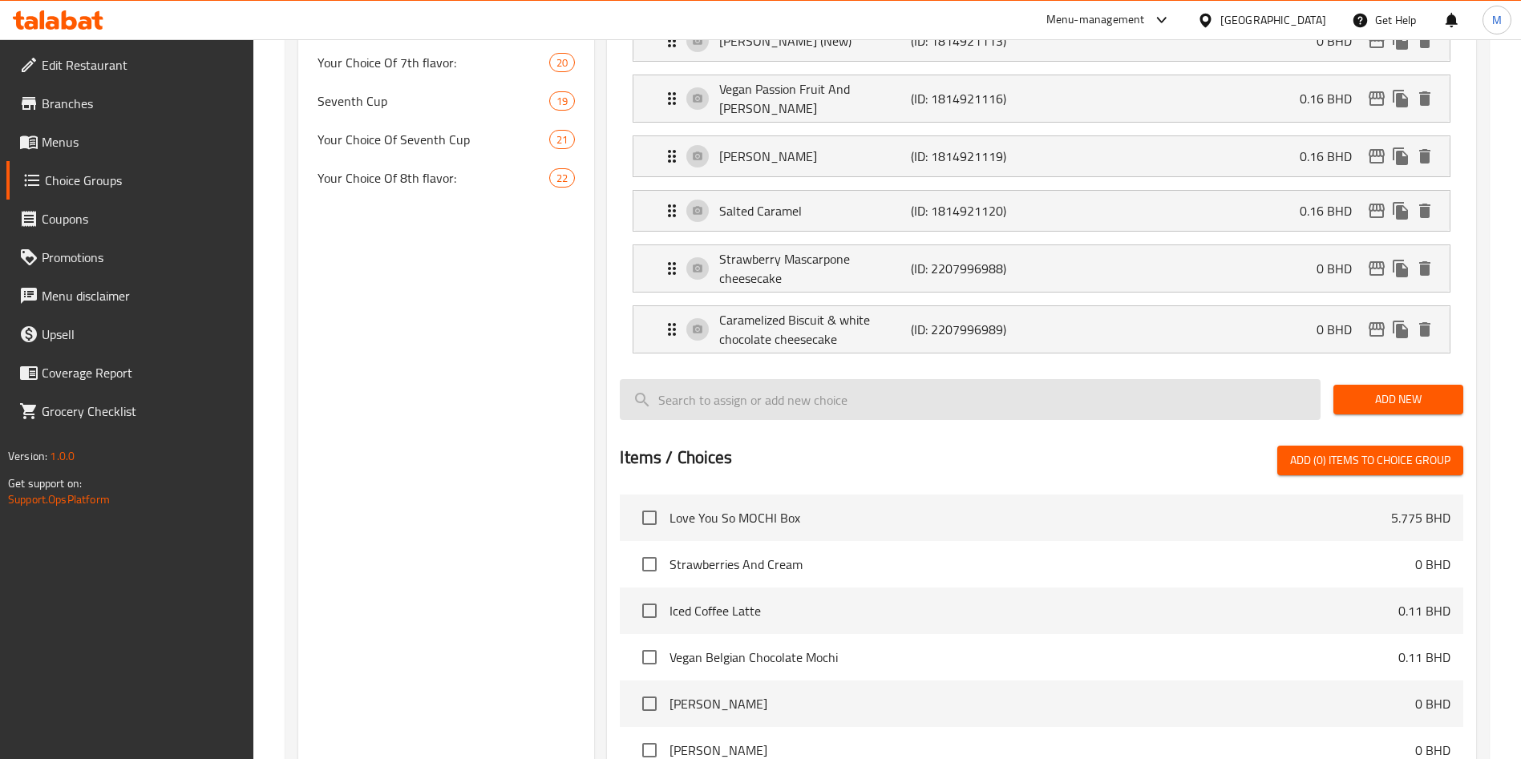
scroll to position [1152, 0]
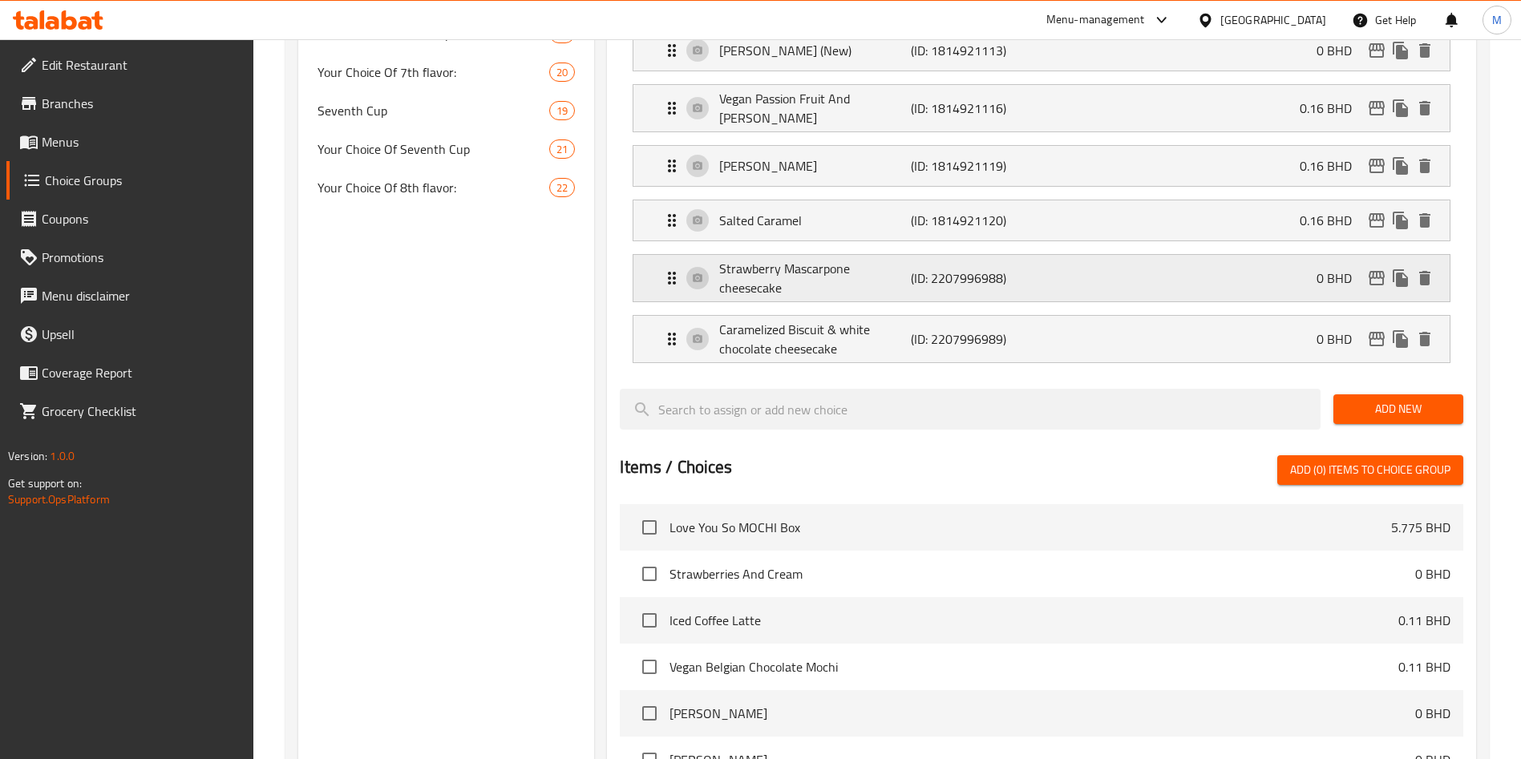
click at [1232, 255] on div "Strawberry Mascarpone cheesecake (ID: 2207996988) 0 BHD" at bounding box center [1046, 278] width 768 height 47
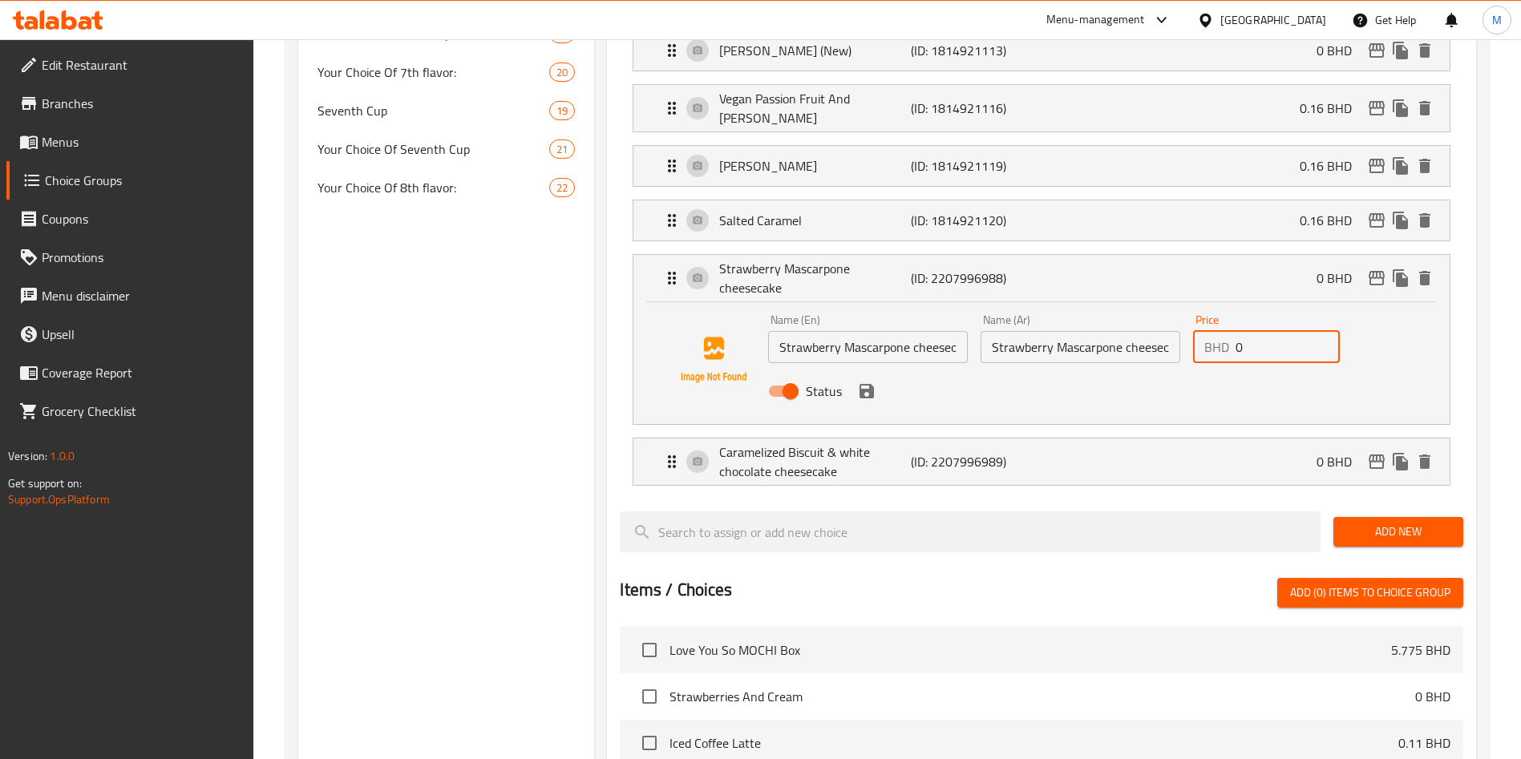
click at [1258, 331] on input "0" at bounding box center [1288, 347] width 104 height 32
click at [1359, 269] on p "0 BHD" at bounding box center [1341, 278] width 48 height 19
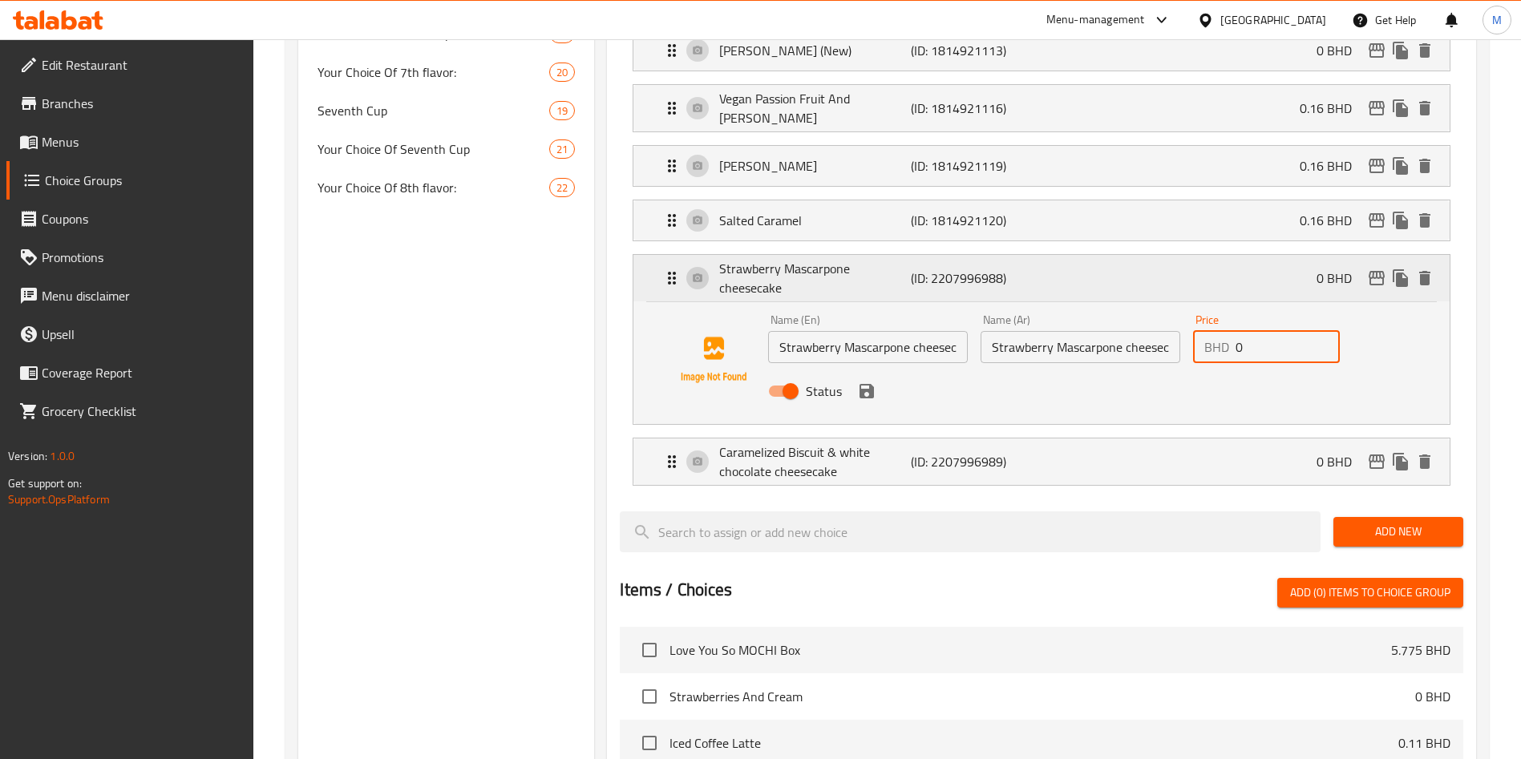
click at [1375, 269] on icon "edit" at bounding box center [1376, 278] width 19 height 19
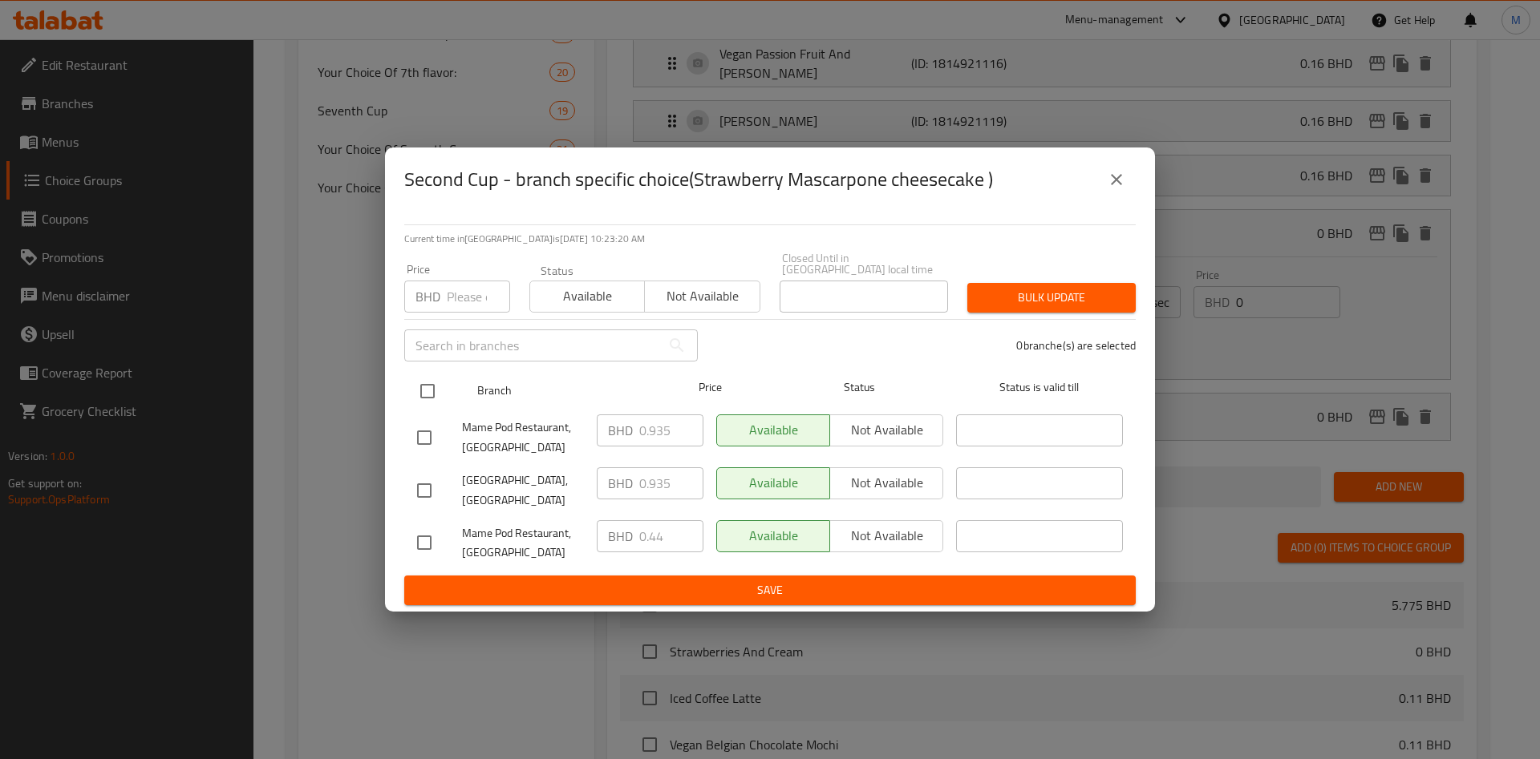
click at [438, 377] on input "checkbox" at bounding box center [428, 392] width 34 height 34
checkbox input "true"
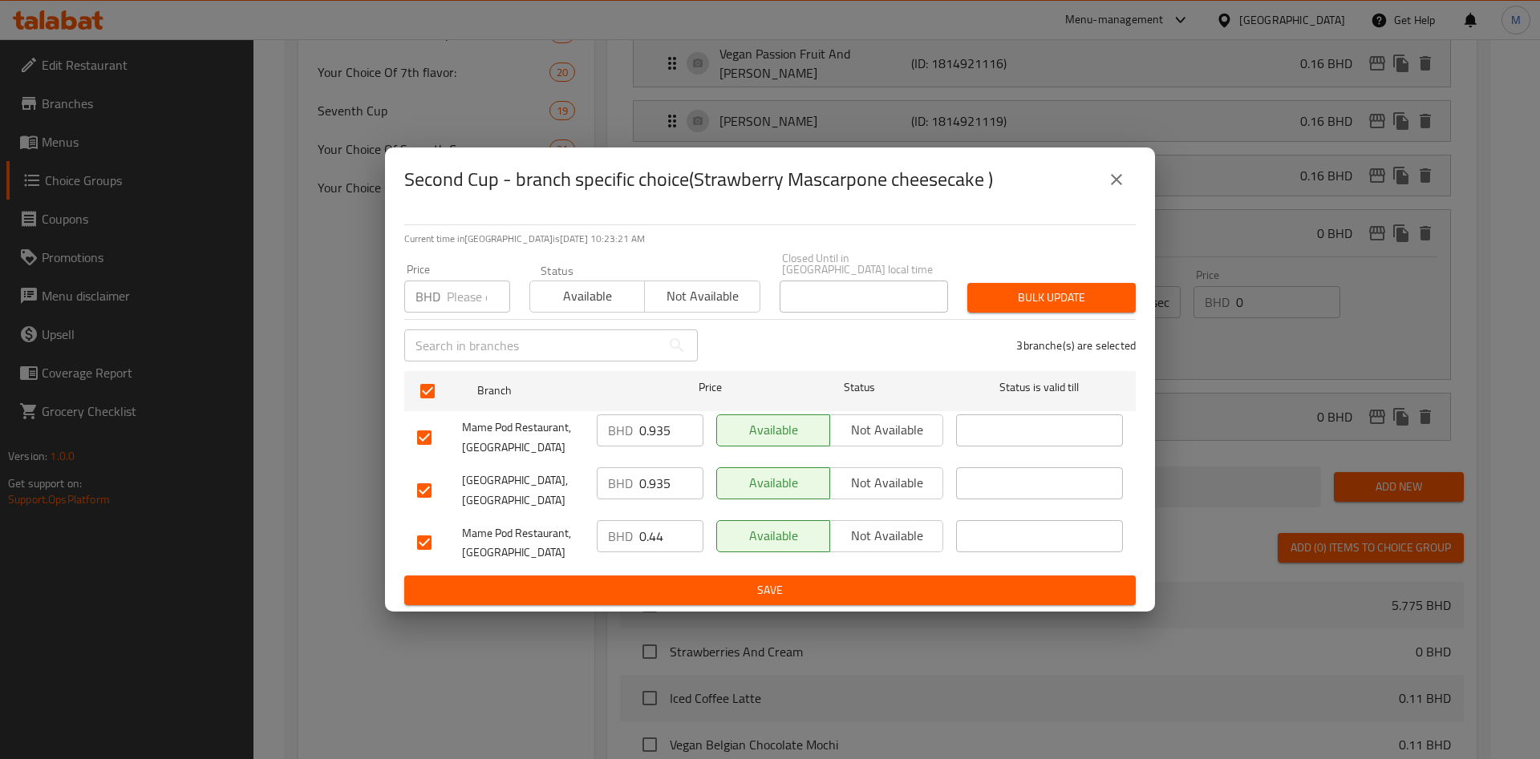
click at [436, 287] on p "BHD" at bounding box center [427, 296] width 25 height 19
click at [485, 287] on input "number" at bounding box center [478, 297] width 63 height 32
paste input "0.110"
type input "0.110"
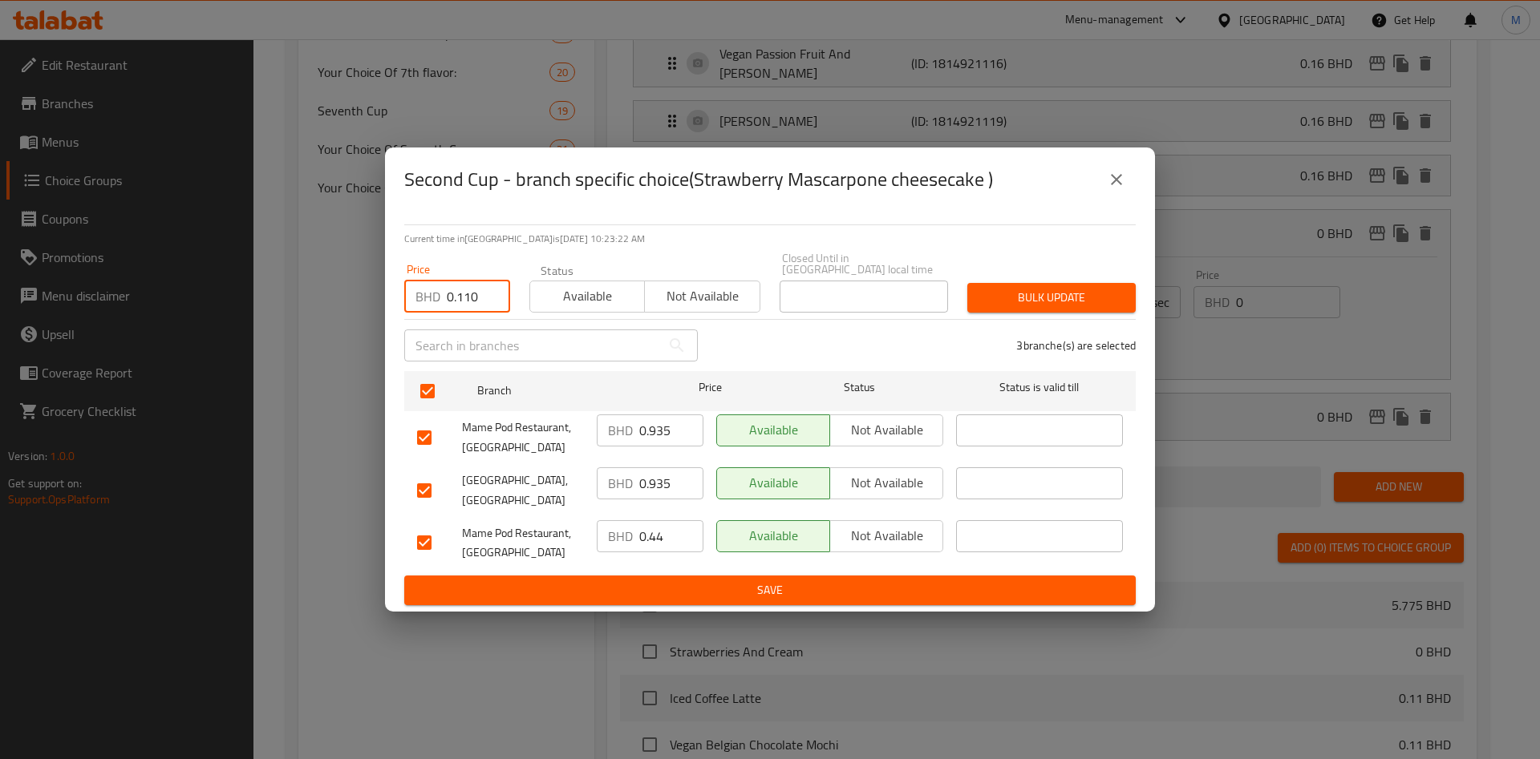
click at [978, 303] on button "Bulk update" at bounding box center [1051, 298] width 168 height 30
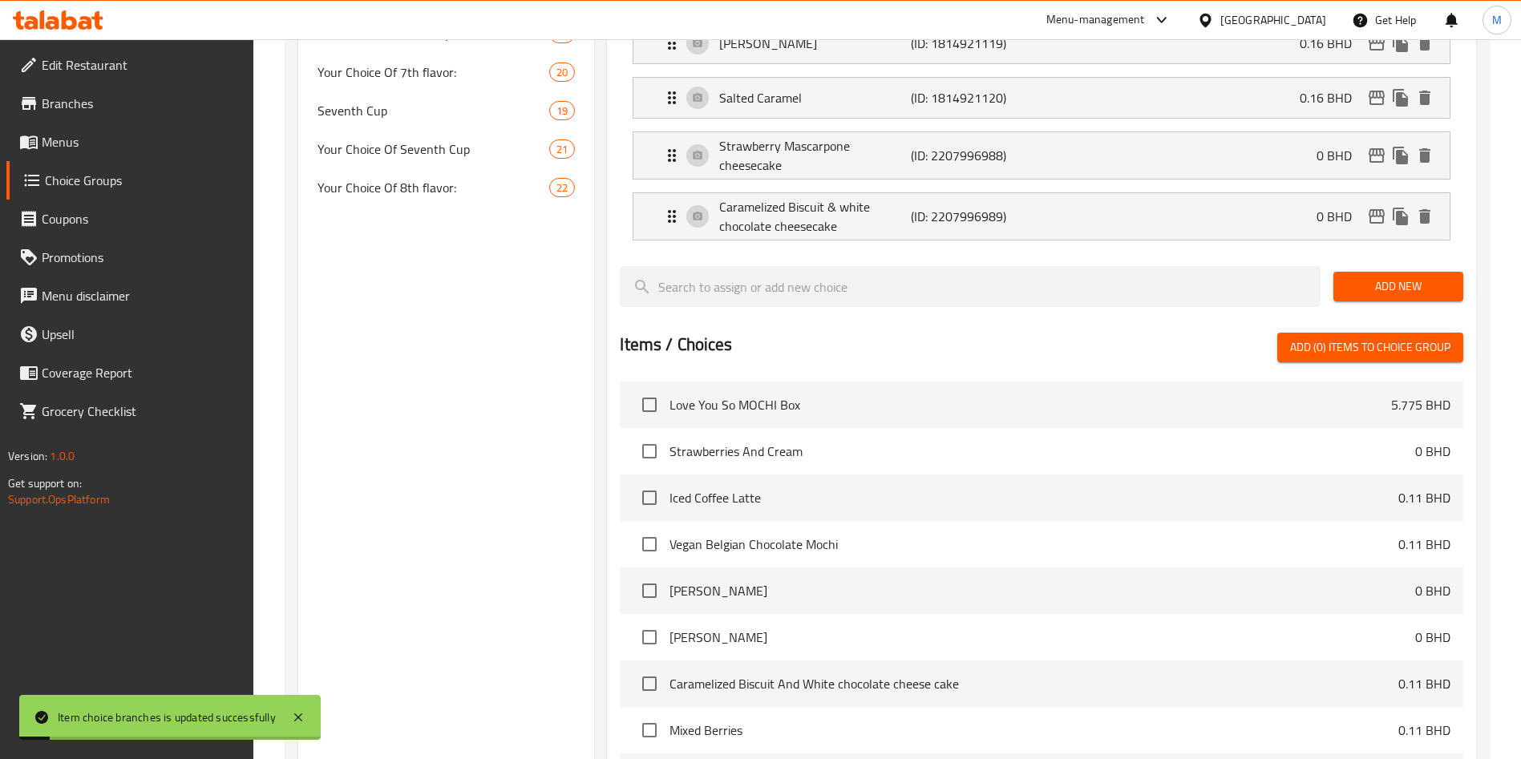
scroll to position [1032, 0]
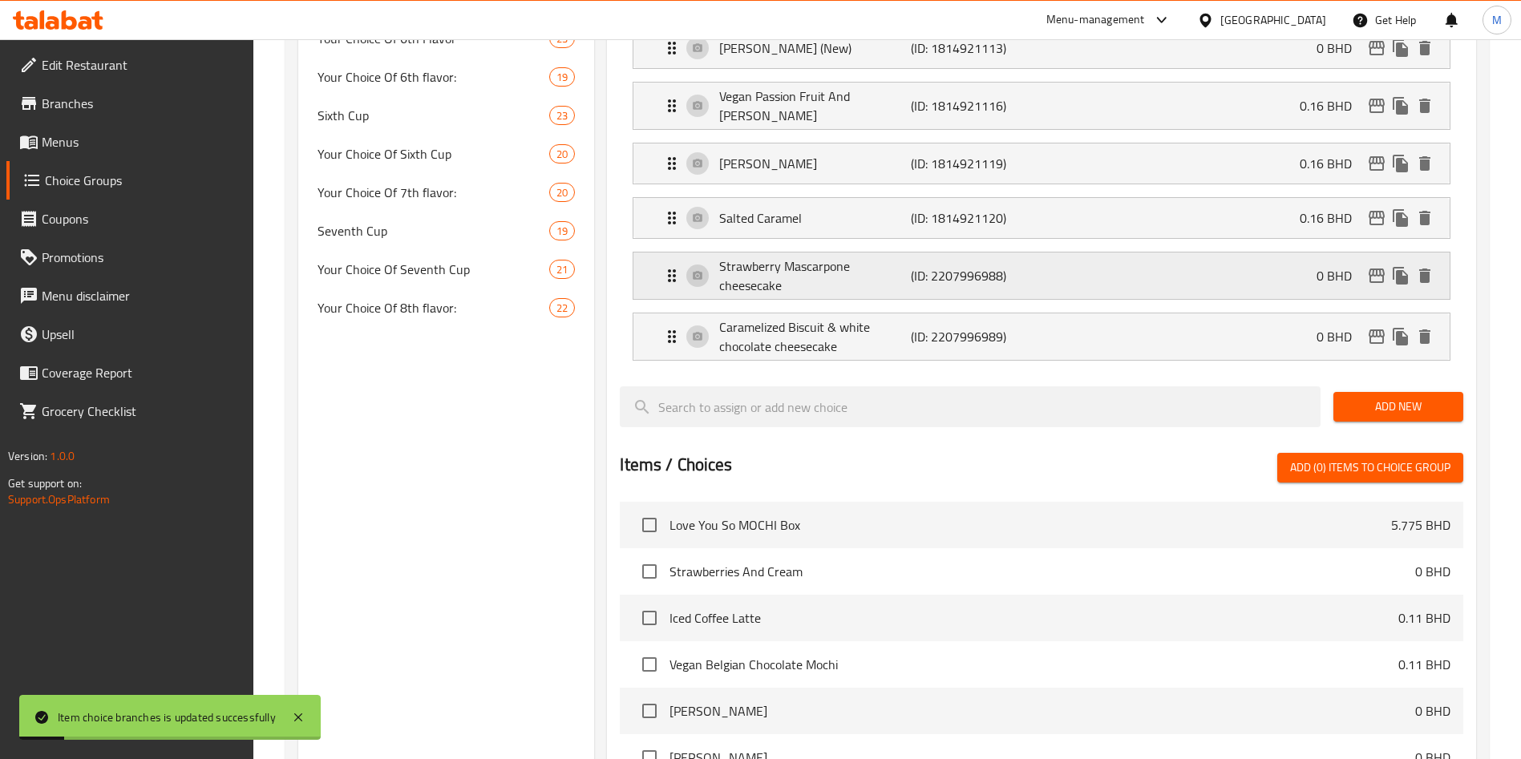
click at [1254, 253] on div "Strawberry Mascarpone cheesecake (ID: 2207996988) 0 BHD" at bounding box center [1046, 276] width 768 height 47
click at [1294, 253] on div "Strawberry Mascarpone cheesecake (ID: 2207996988) 0 BHD" at bounding box center [1046, 276] width 768 height 47
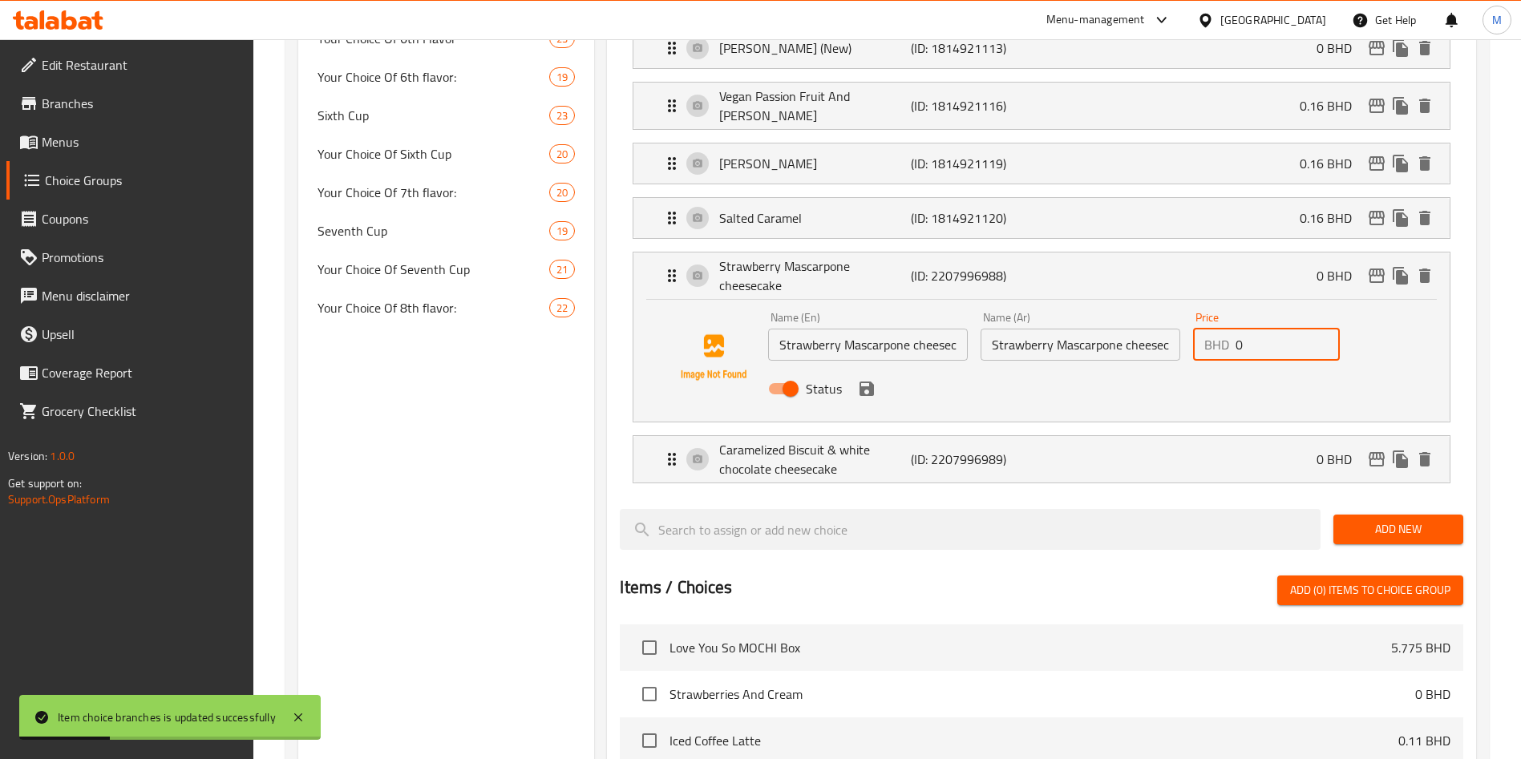
click at [1269, 329] on input "0" at bounding box center [1288, 345] width 104 height 32
drag, startPoint x: 1269, startPoint y: 298, endPoint x: 1257, endPoint y: 336, distance: 39.3
click at [1266, 329] on input "0" at bounding box center [1288, 345] width 104 height 32
paste input "0.110"
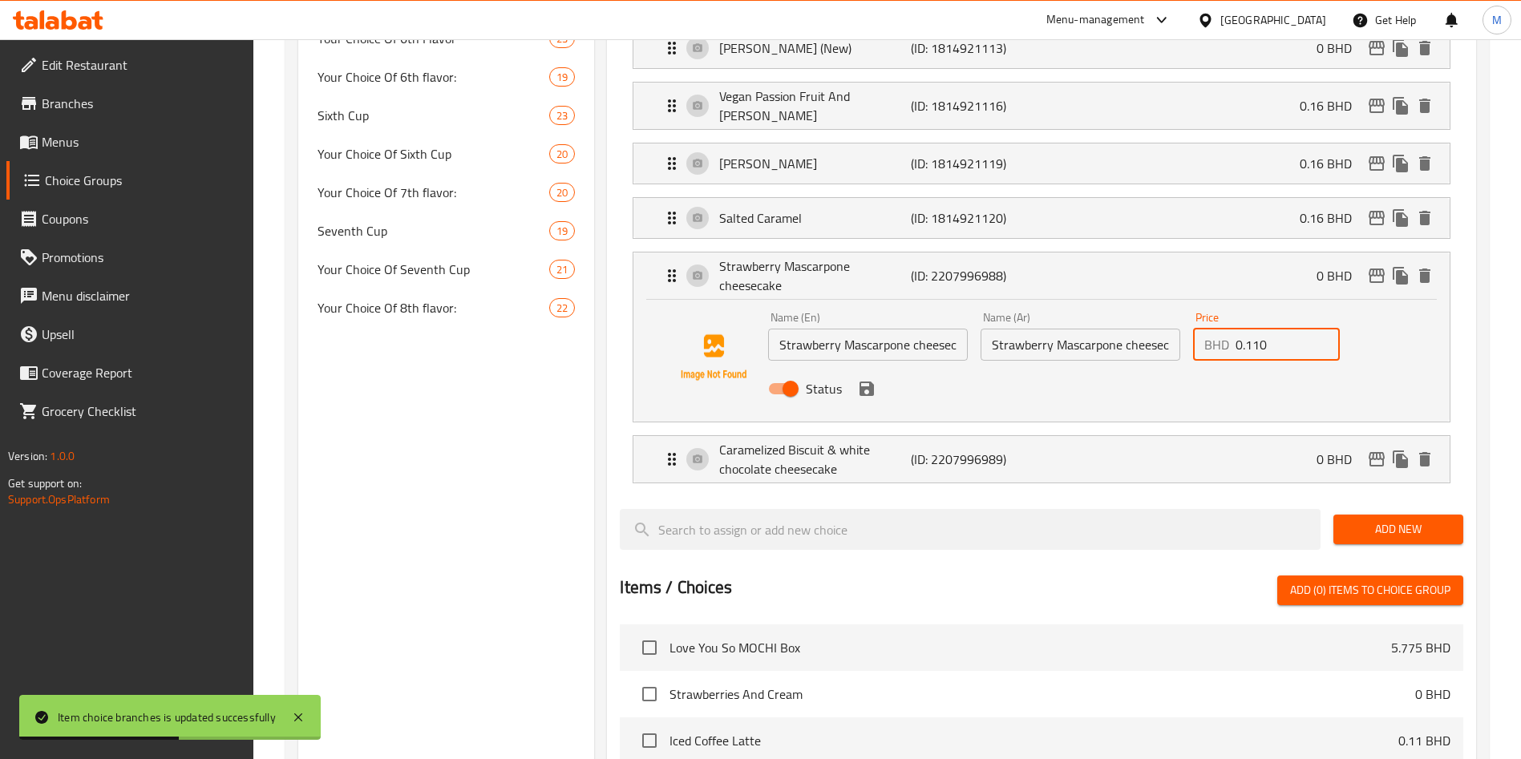
click at [873, 382] on icon "save" at bounding box center [867, 389] width 14 height 14
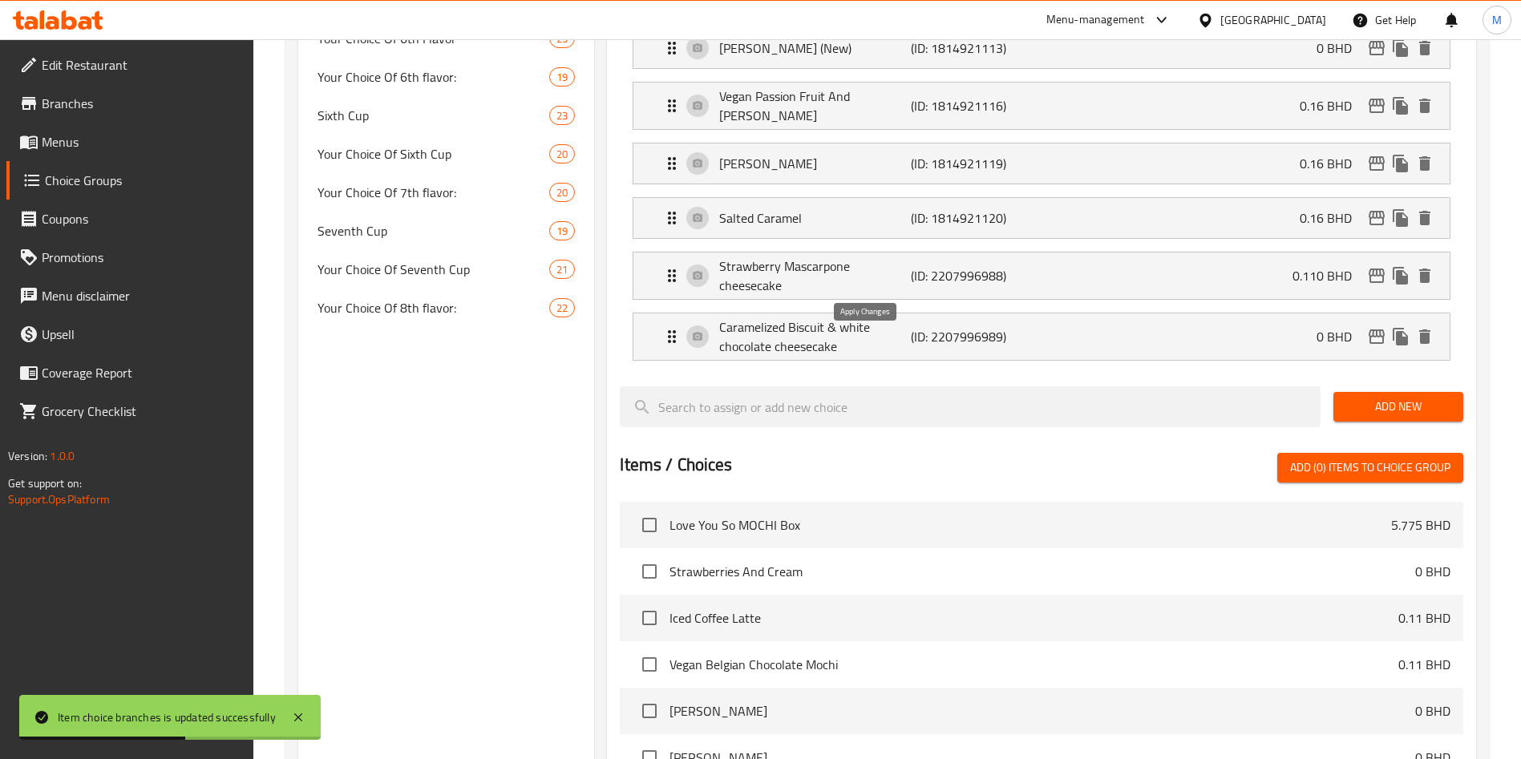
type input "0.110"
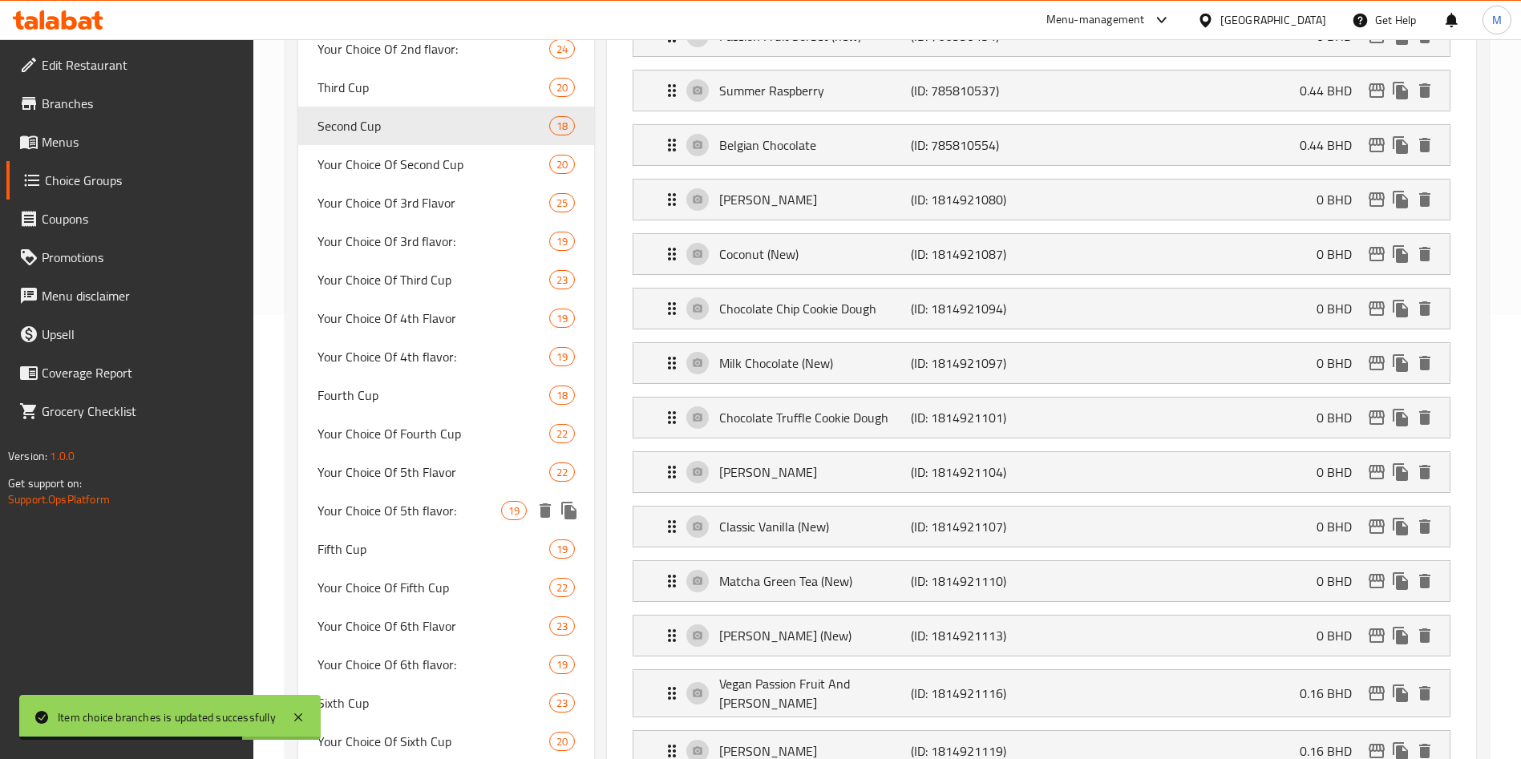
scroll to position [310, 0]
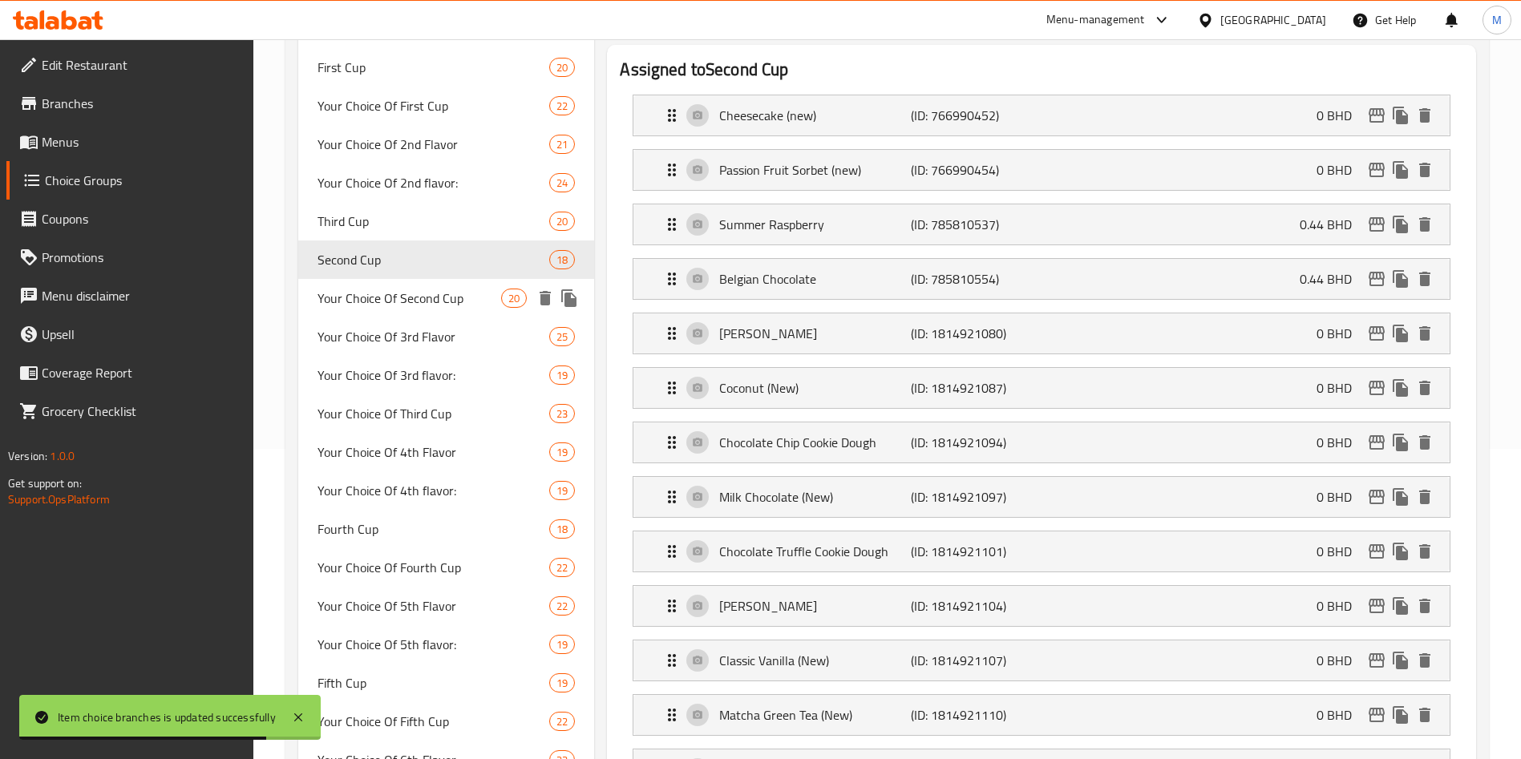
click at [388, 290] on span "Your Choice Of Second Cup" at bounding box center [410, 298] width 184 height 19
type input "Your Choice Of Second Cup"
type input "إختيارك من الكوب الثانى"
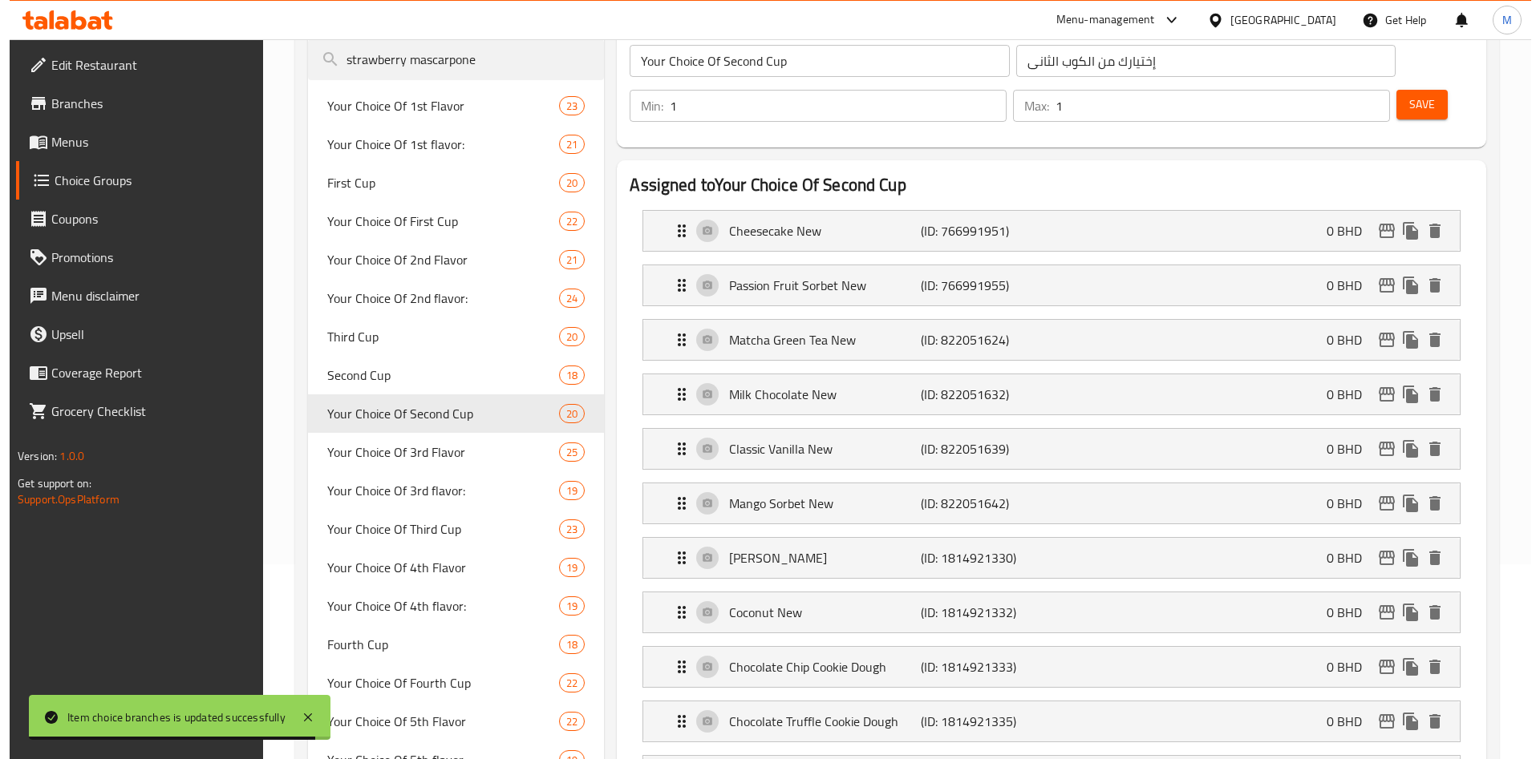
scroll to position [842, 0]
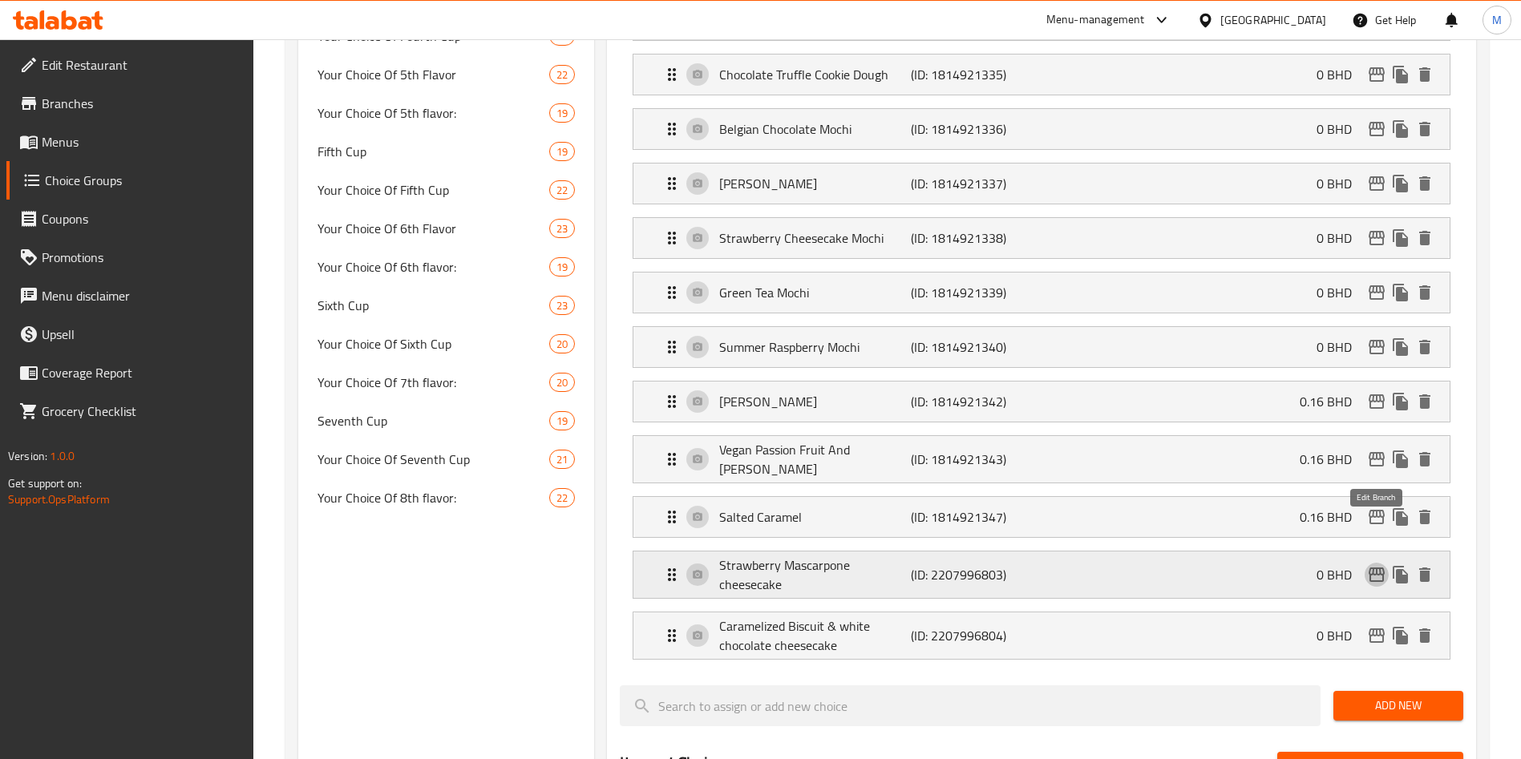
click at [1383, 568] on icon "edit" at bounding box center [1377, 575] width 16 height 14
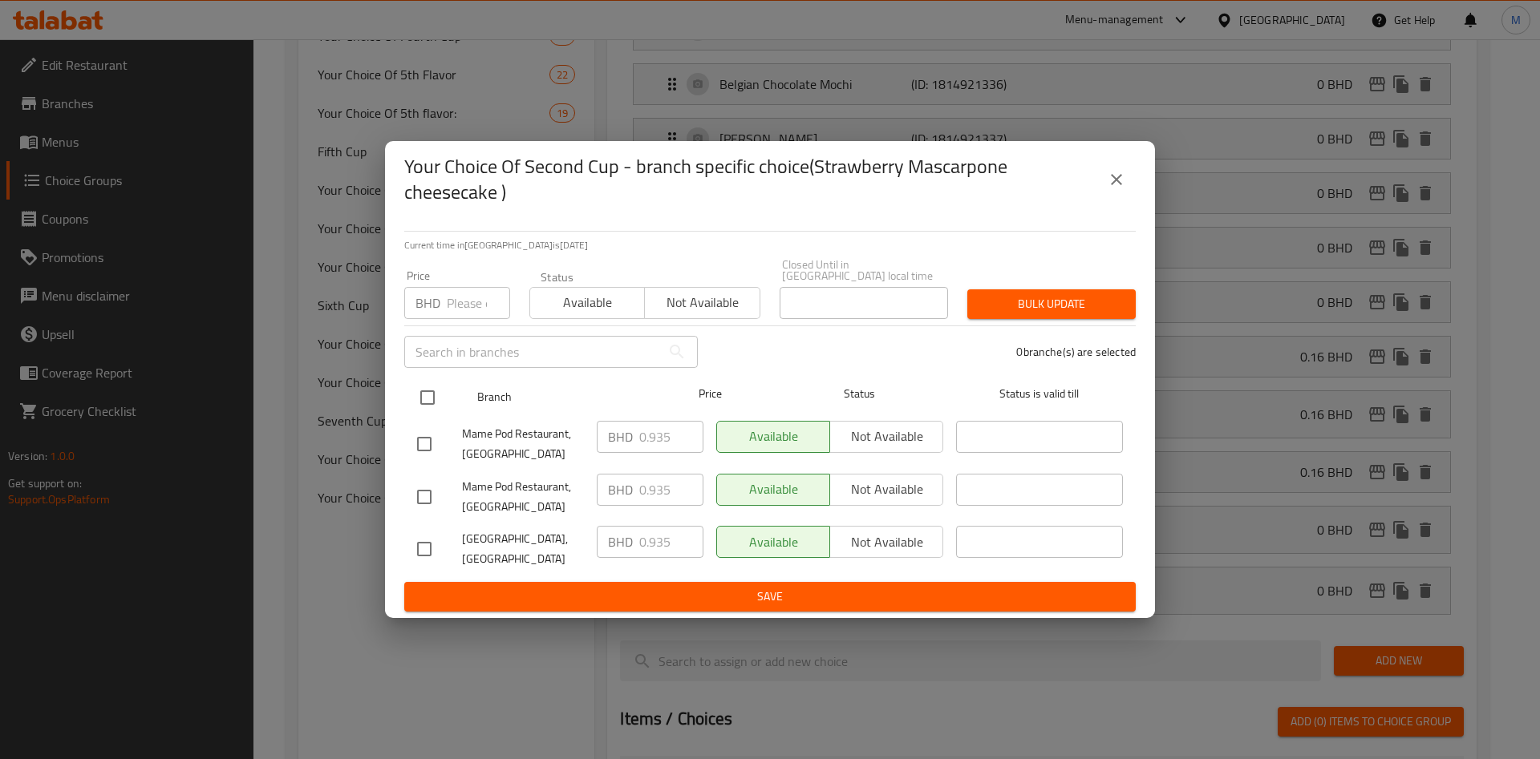
click at [425, 391] on input "checkbox" at bounding box center [428, 398] width 34 height 34
checkbox input "true"
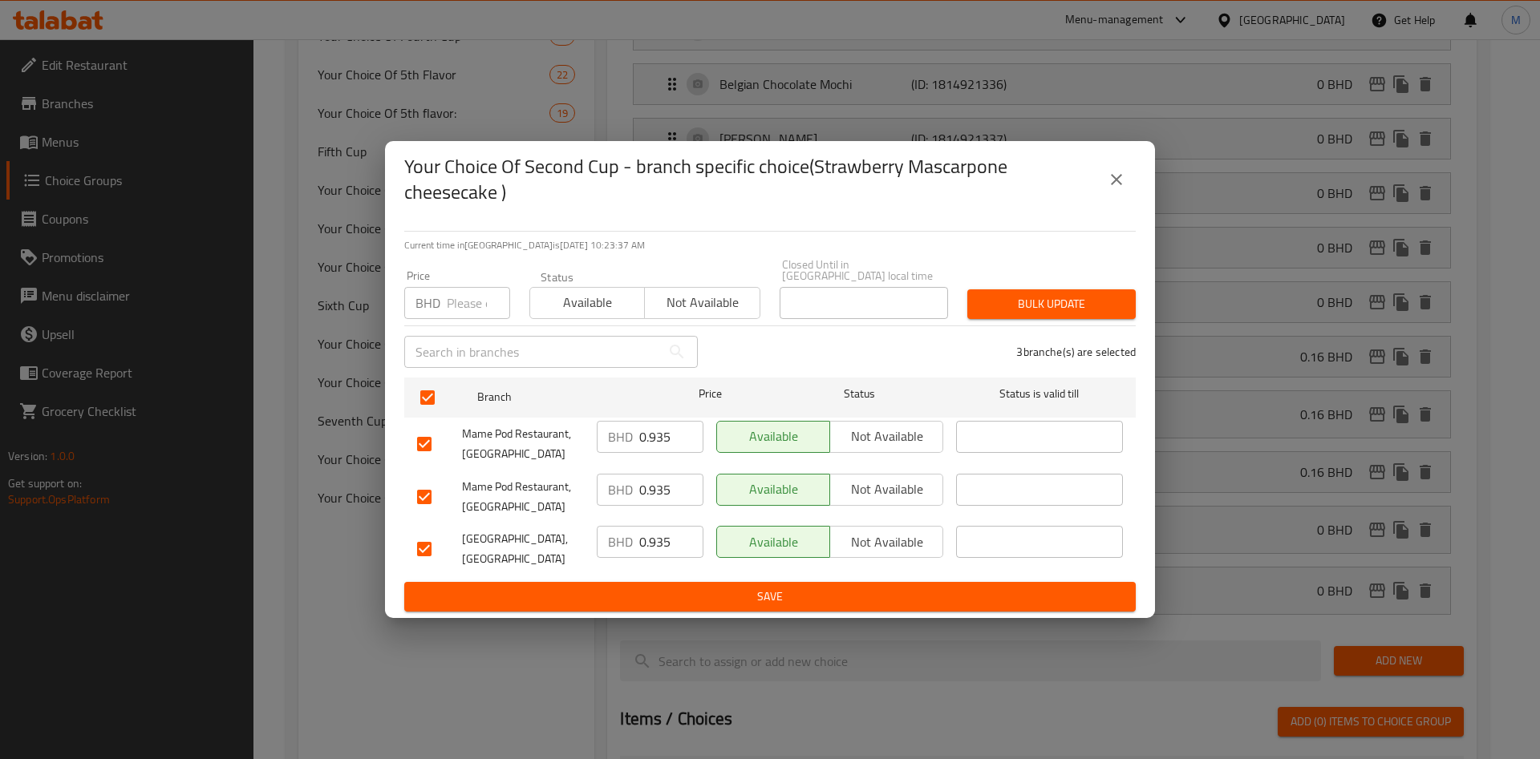
click at [456, 279] on div "Price BHD Price" at bounding box center [457, 294] width 106 height 49
click at [460, 294] on input "number" at bounding box center [478, 303] width 63 height 32
paste input "0.110"
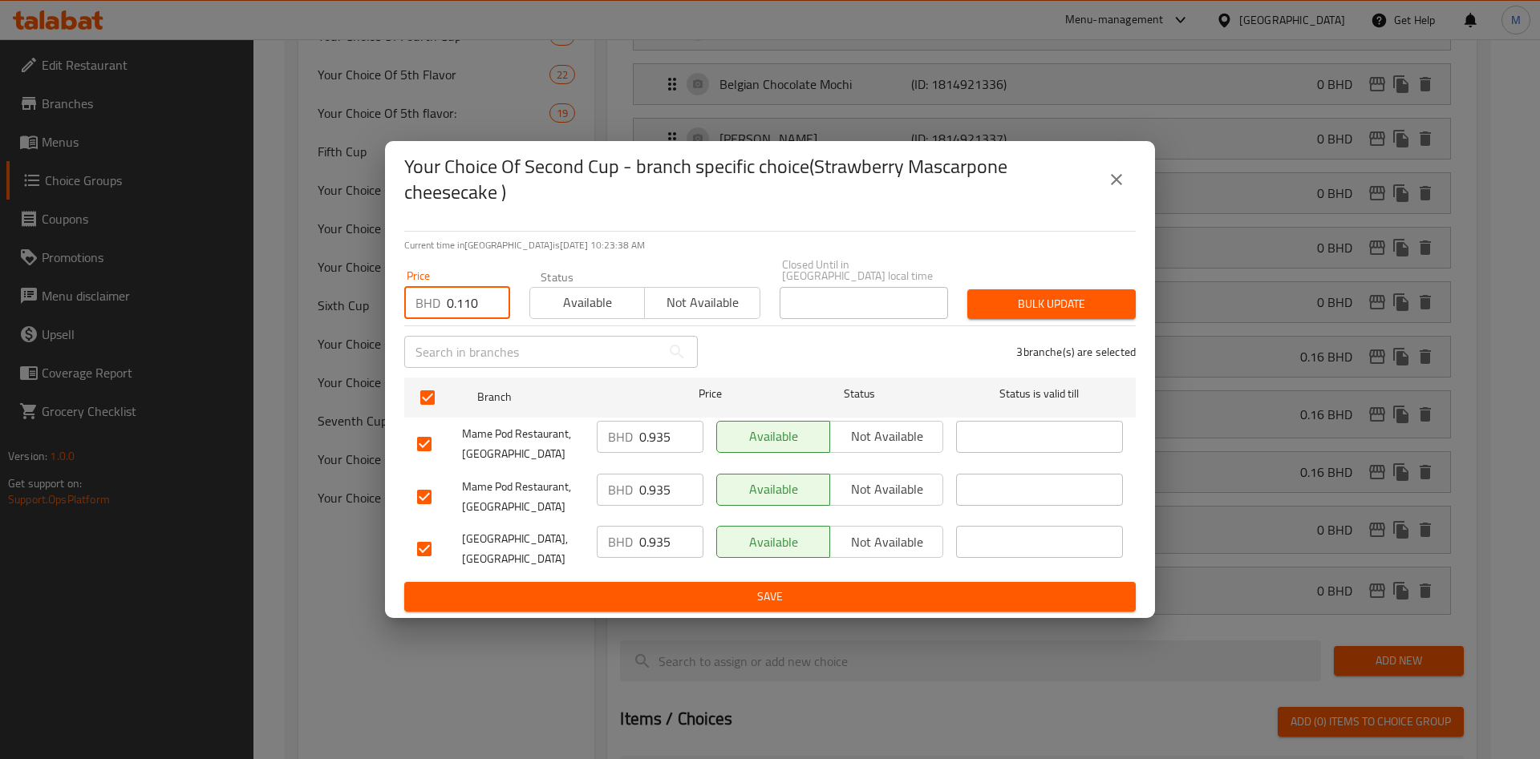
type input "0.110"
click at [1015, 294] on span "Bulk update" at bounding box center [1051, 304] width 143 height 20
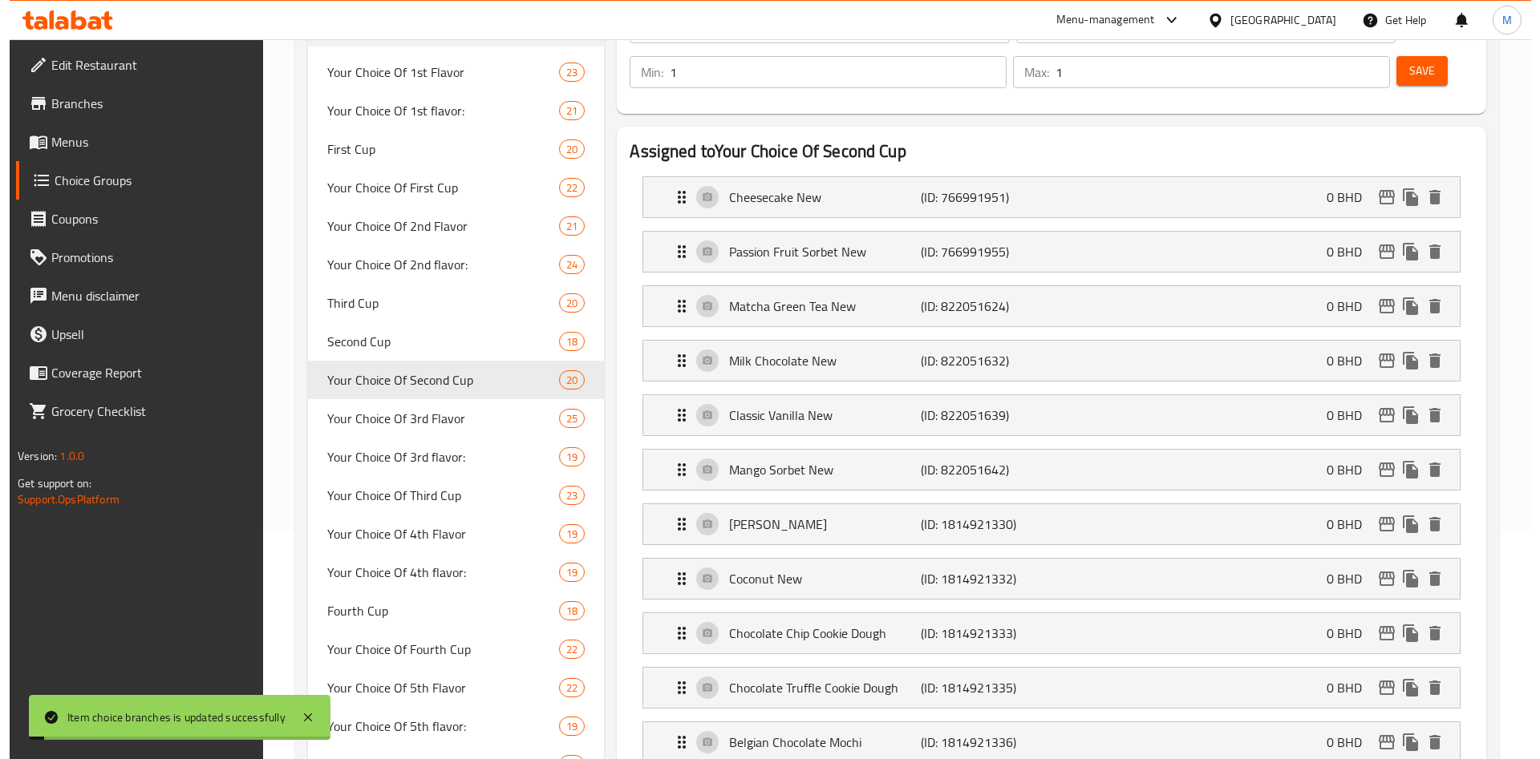
scroll to position [830, 0]
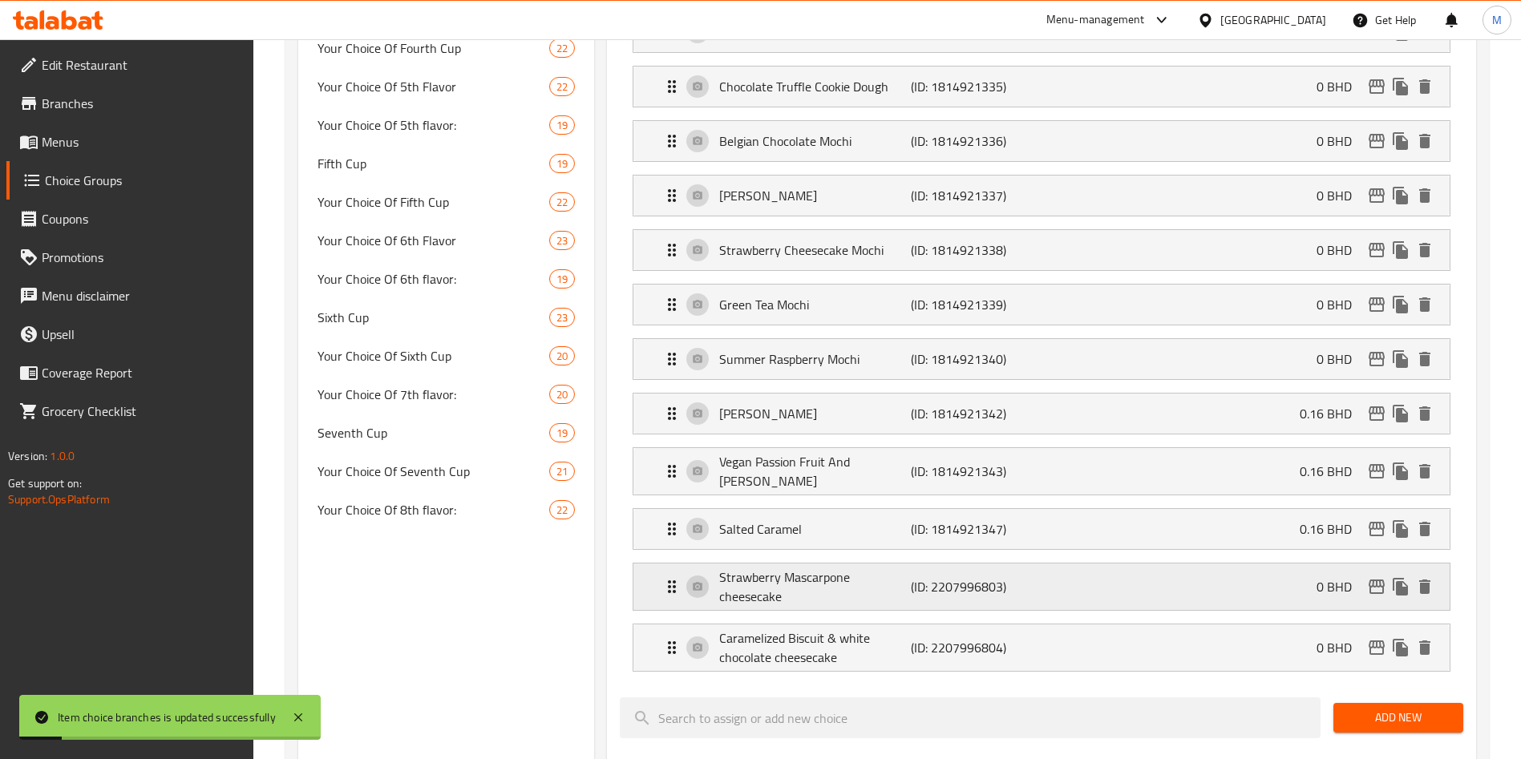
click at [1373, 577] on icon "edit" at bounding box center [1376, 586] width 19 height 19
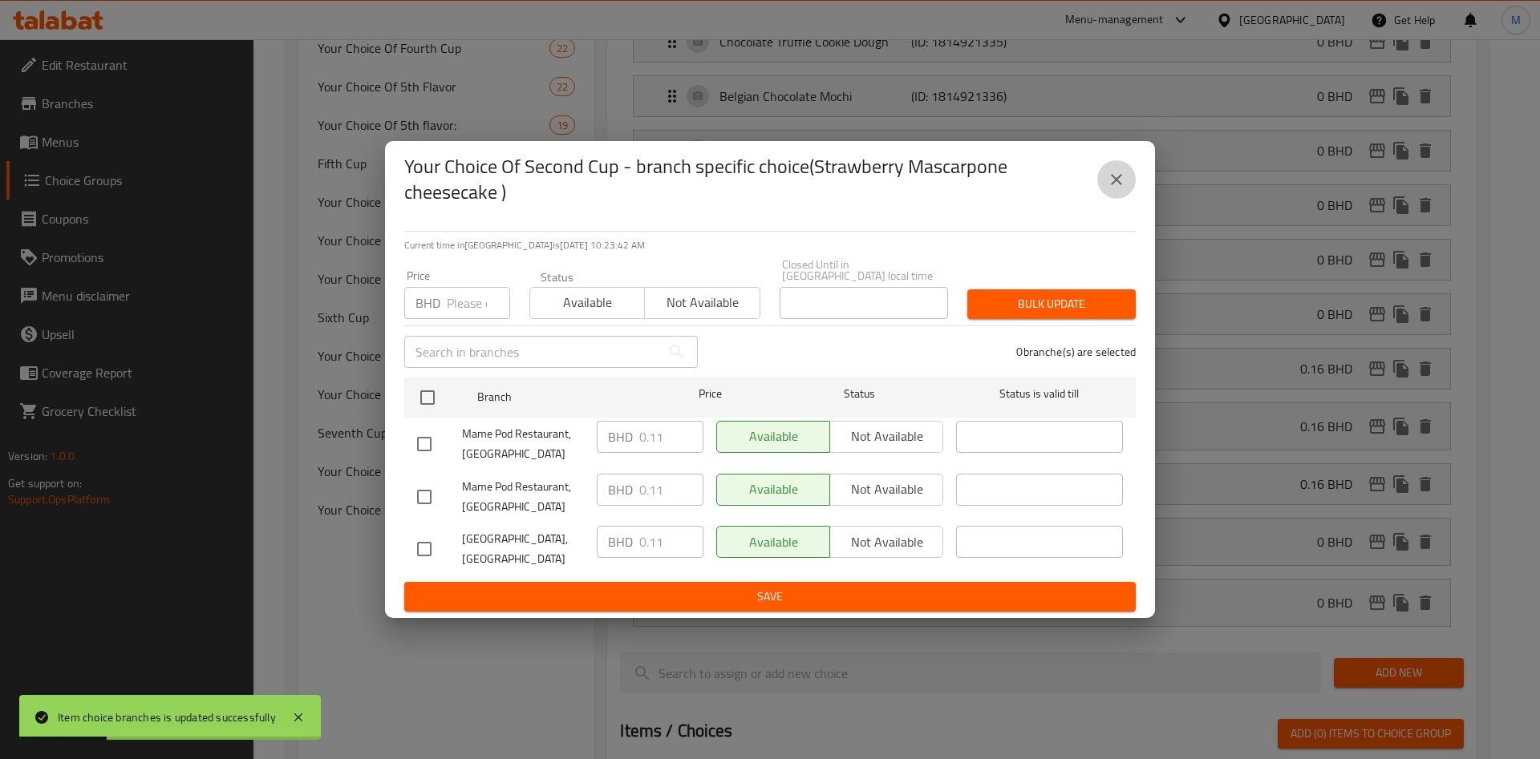
click at [1112, 183] on icon "close" at bounding box center [1116, 179] width 19 height 19
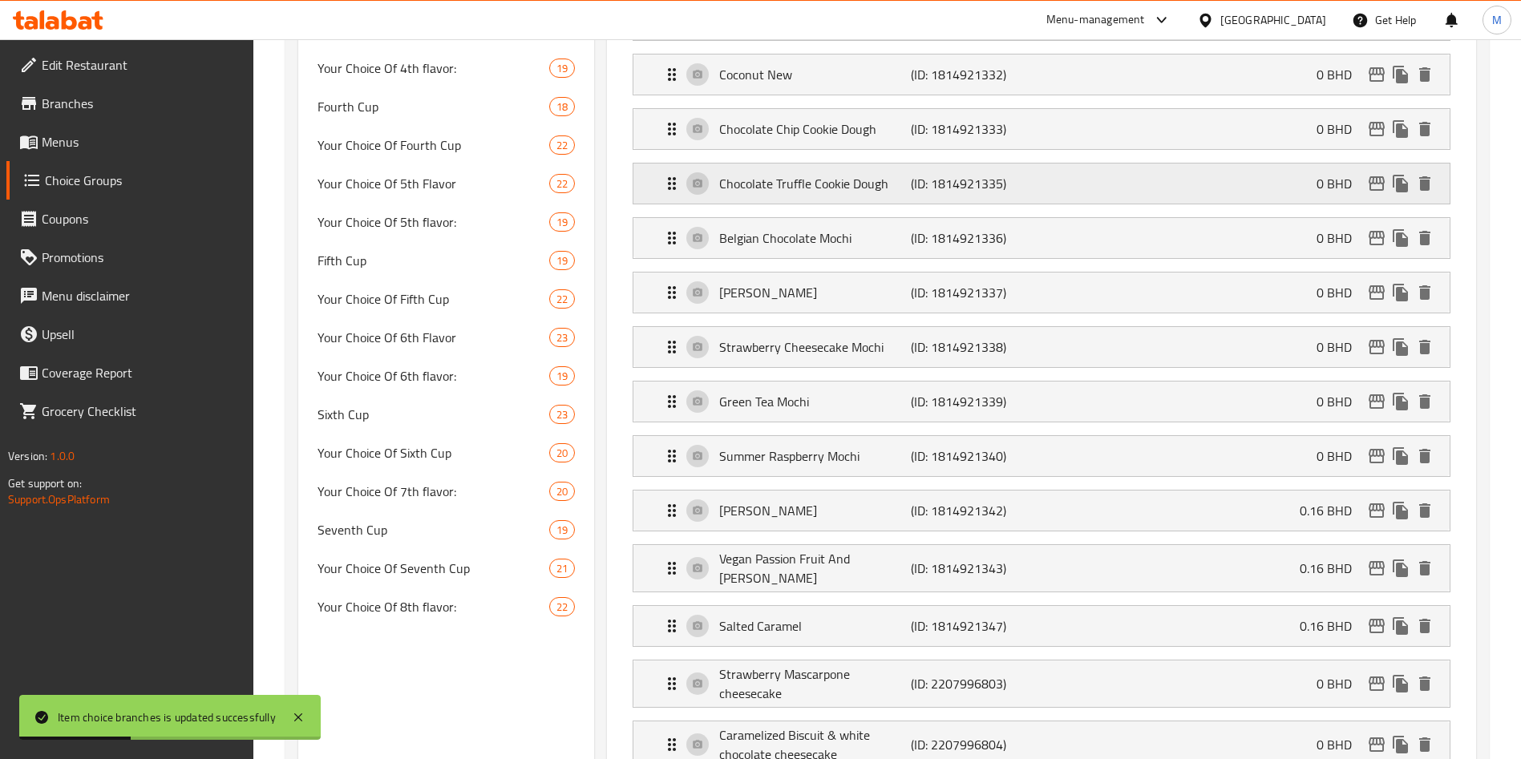
scroll to position [1071, 0]
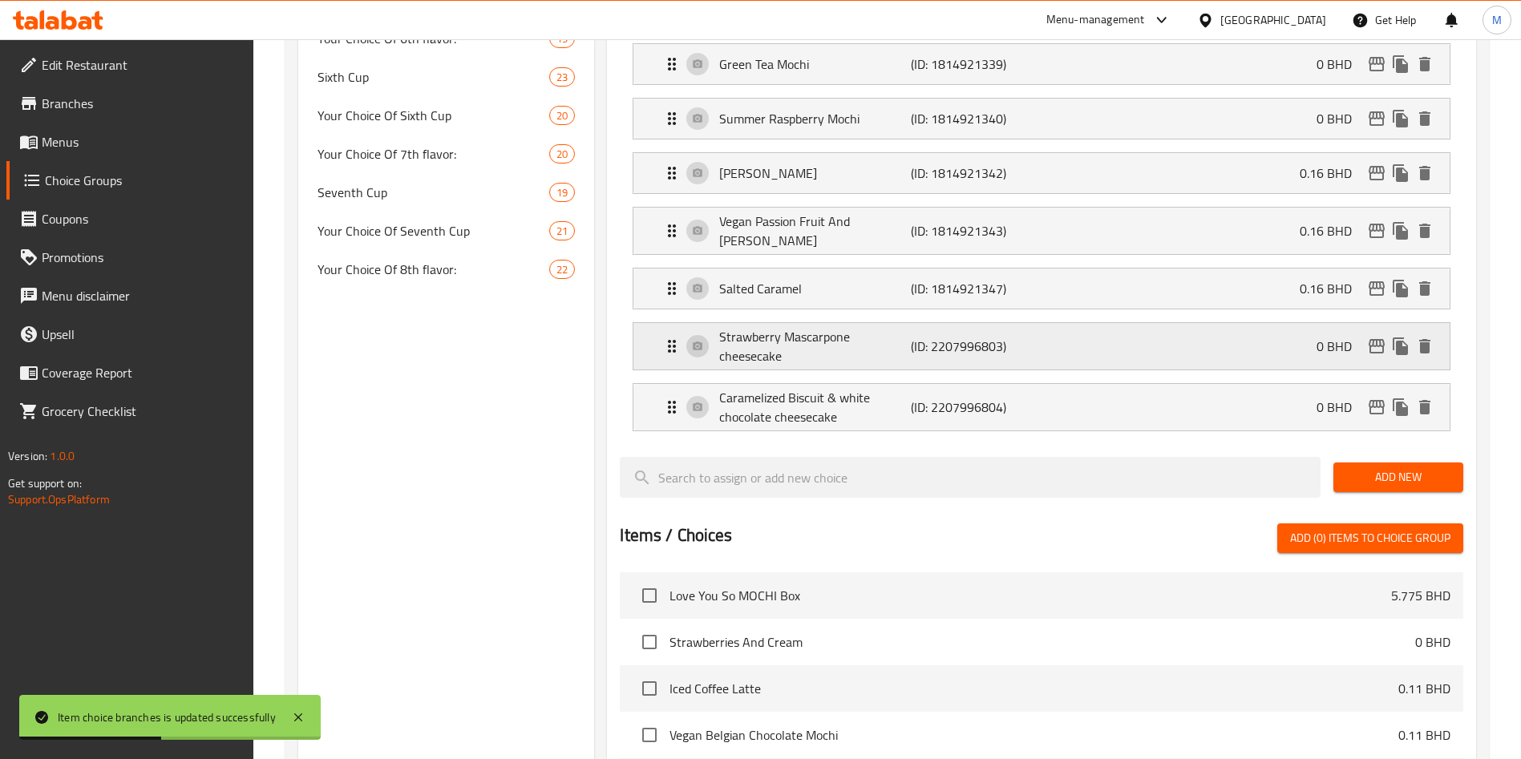
click at [1242, 323] on div "Strawberry Mascarpone cheesecake (ID: 2207996803) 0 BHD" at bounding box center [1046, 346] width 768 height 47
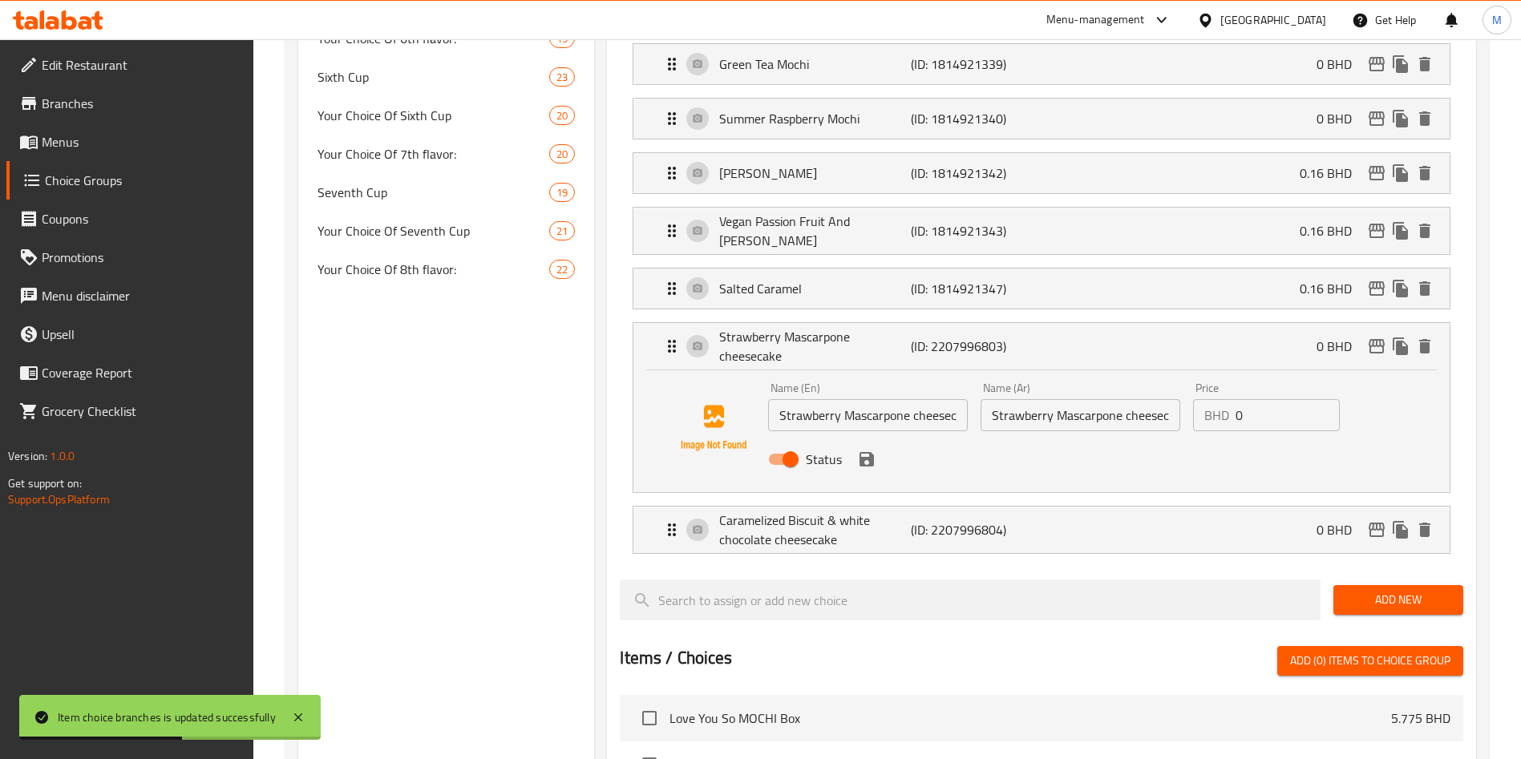
drag, startPoint x: 1257, startPoint y: 391, endPoint x: 1257, endPoint y: 372, distance: 19.2
click at [1257, 390] on div "Price BHD 0 Price" at bounding box center [1267, 407] width 160 height 62
click at [1257, 399] on input "0" at bounding box center [1288, 415] width 104 height 32
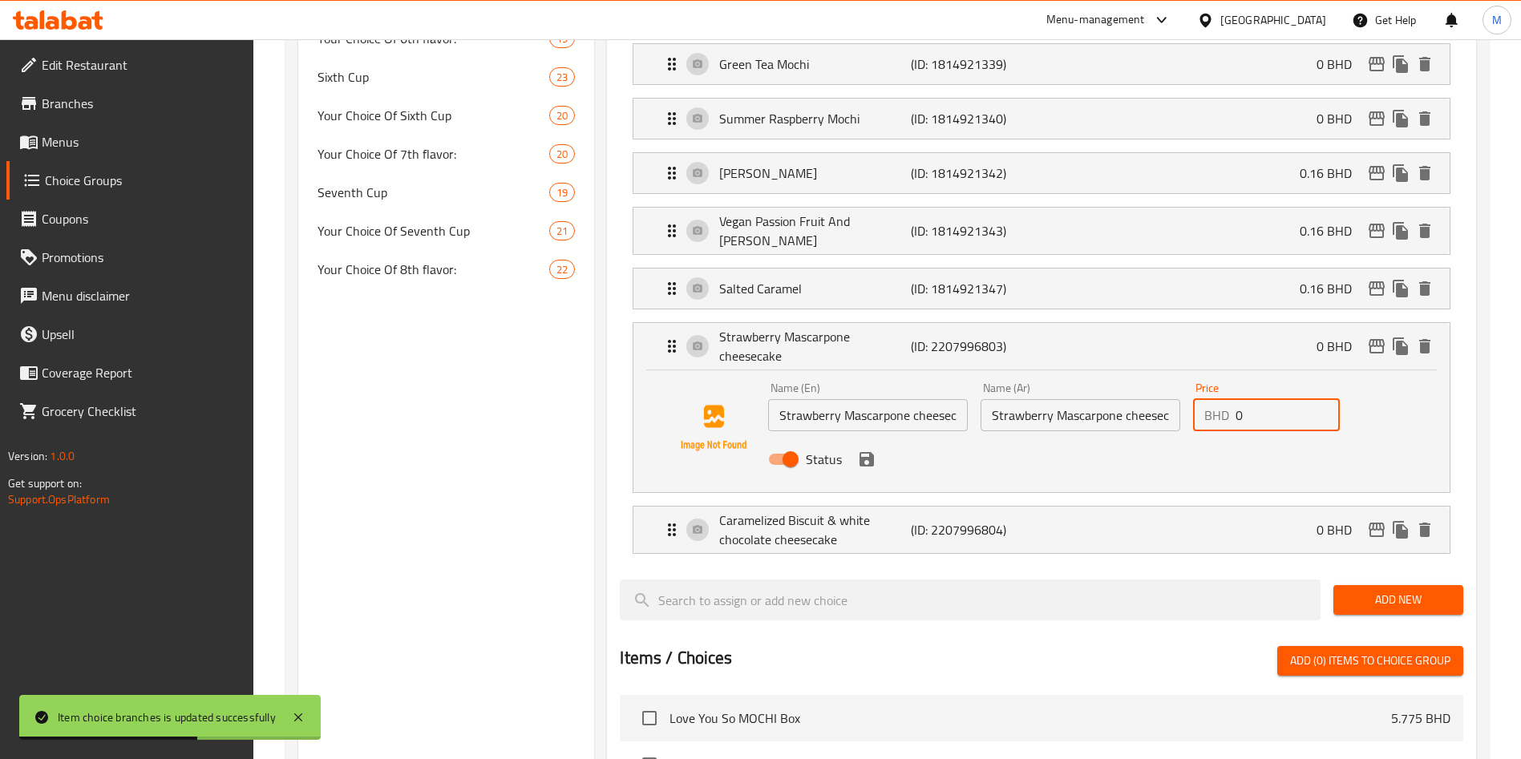
click at [1257, 399] on input "0" at bounding box center [1288, 415] width 104 height 32
paste input "0.110"
click at [864, 452] on icon "save" at bounding box center [867, 459] width 14 height 14
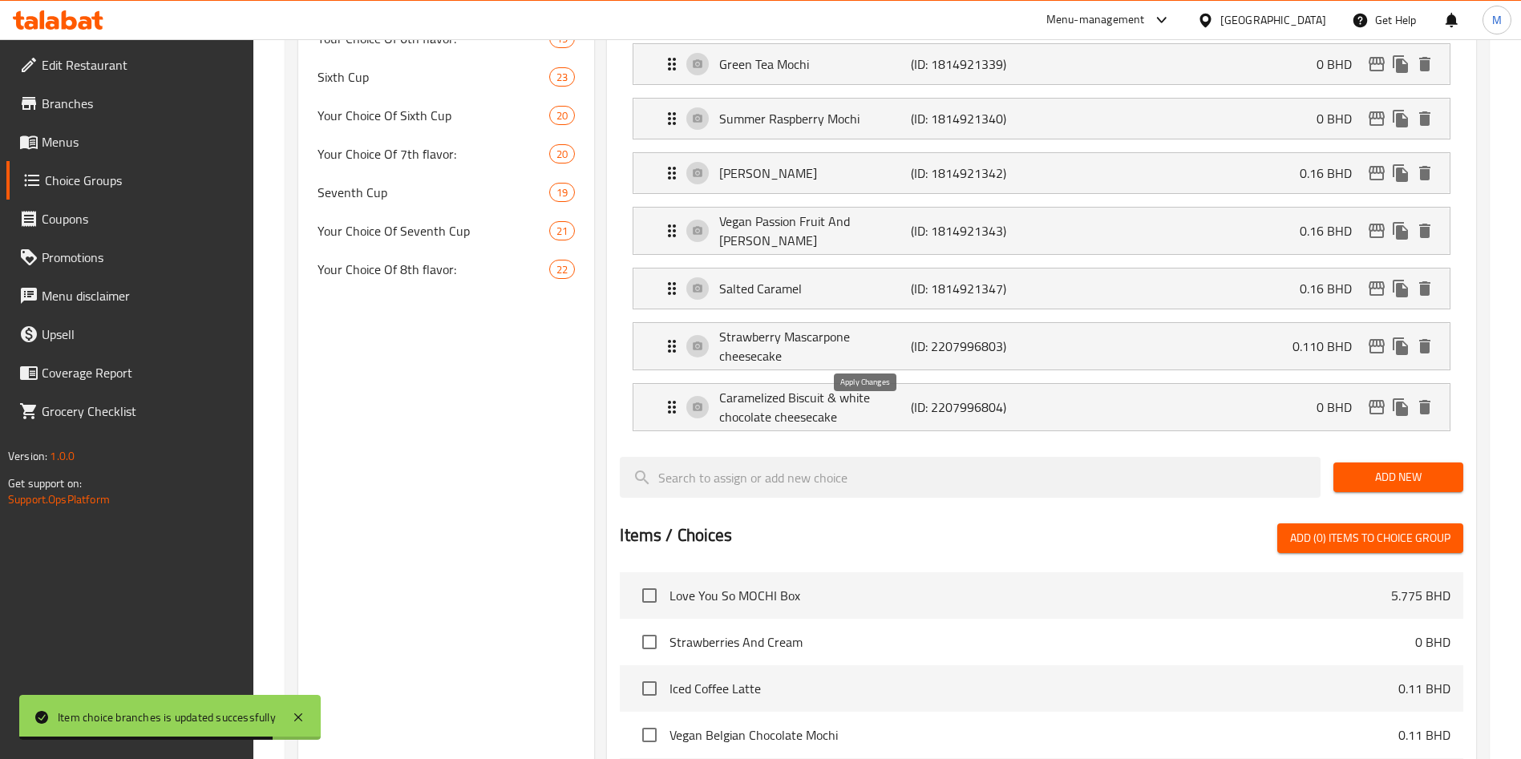
type input "0.110"
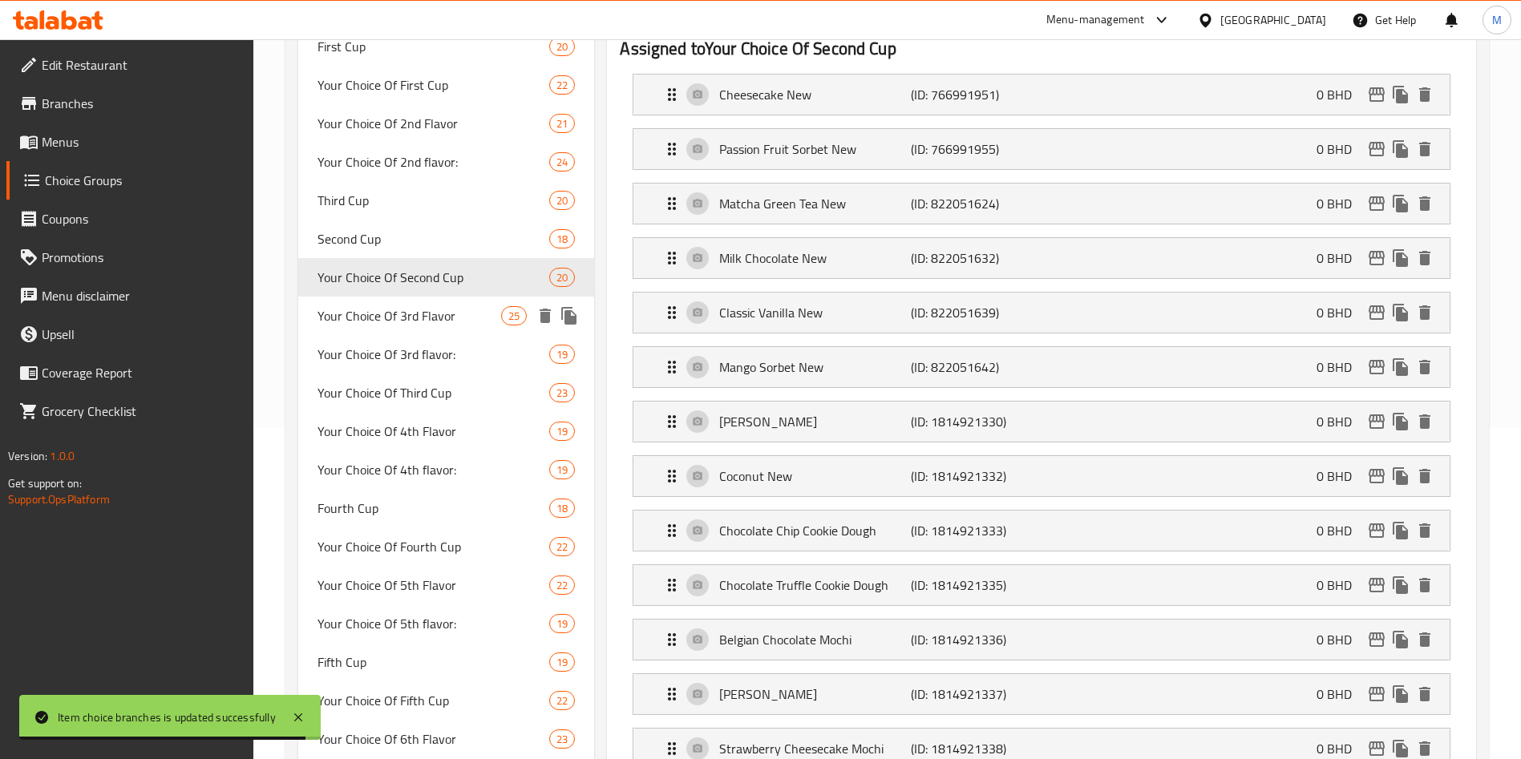
scroll to position [229, 0]
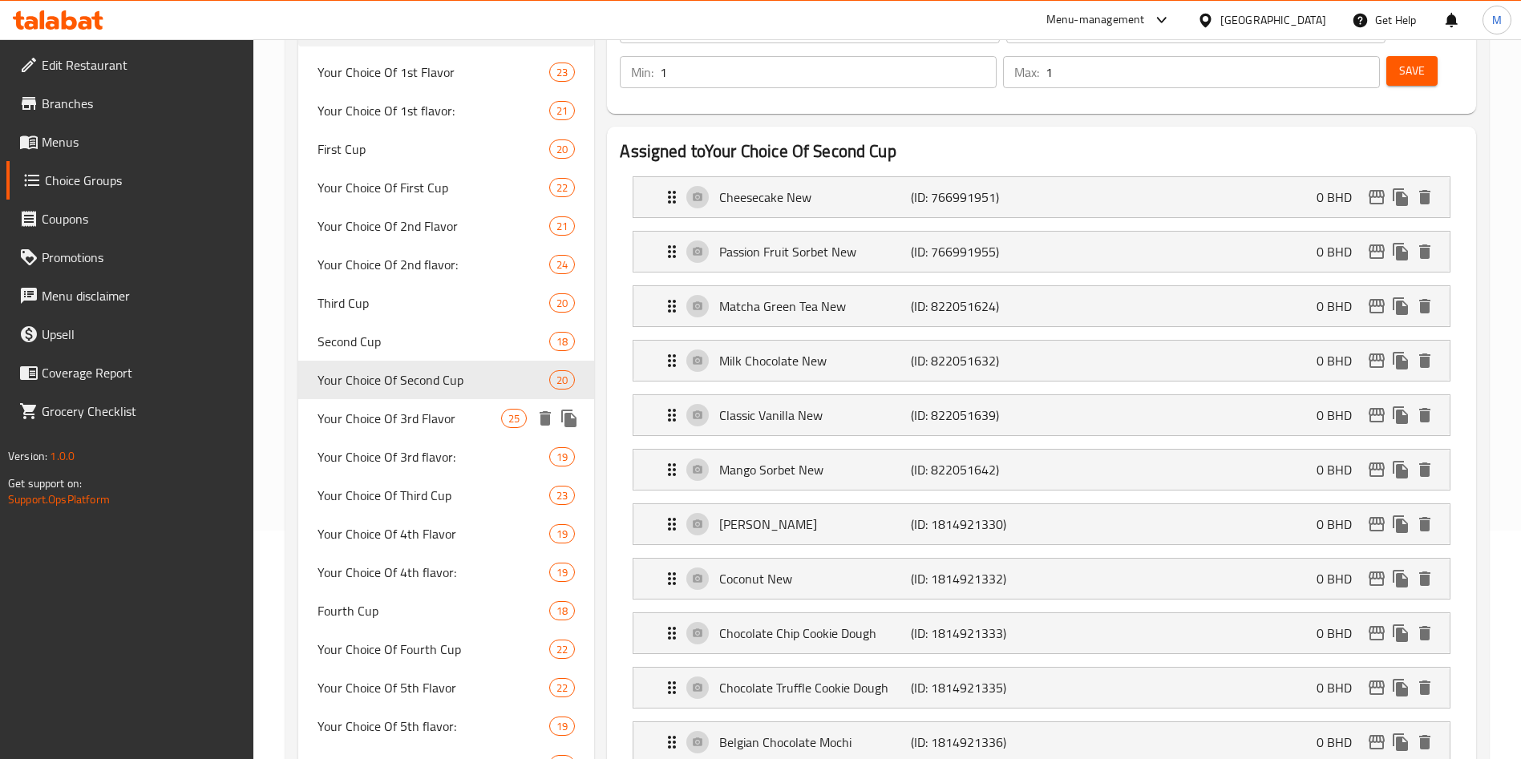
click at [459, 417] on span "Your Choice Of 3rd Flavor" at bounding box center [410, 418] width 184 height 19
type input "Your Choice Of 3rd Flavor"
type input "إختيارك من النكهة الثالثة"
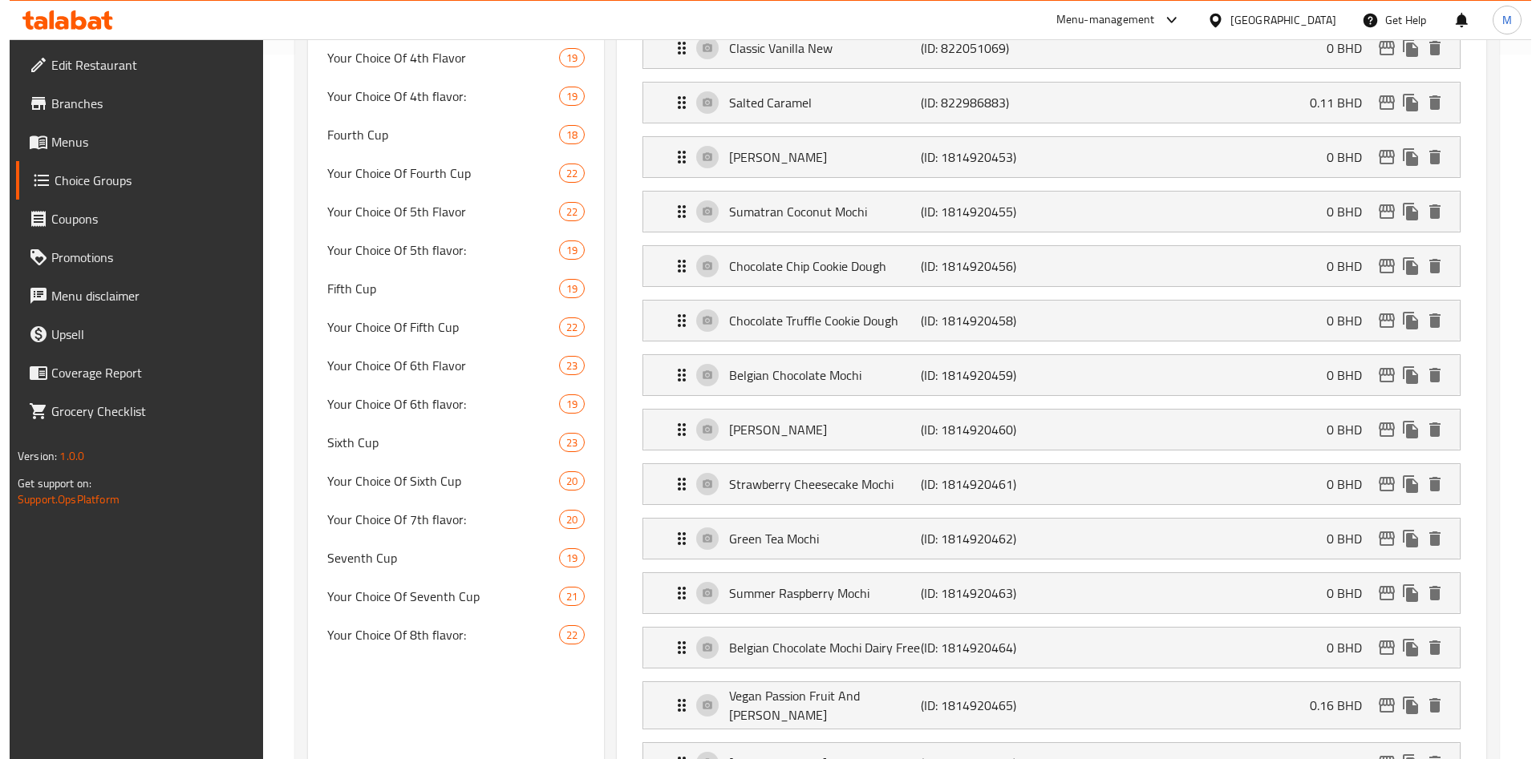
scroll to position [1191, 0]
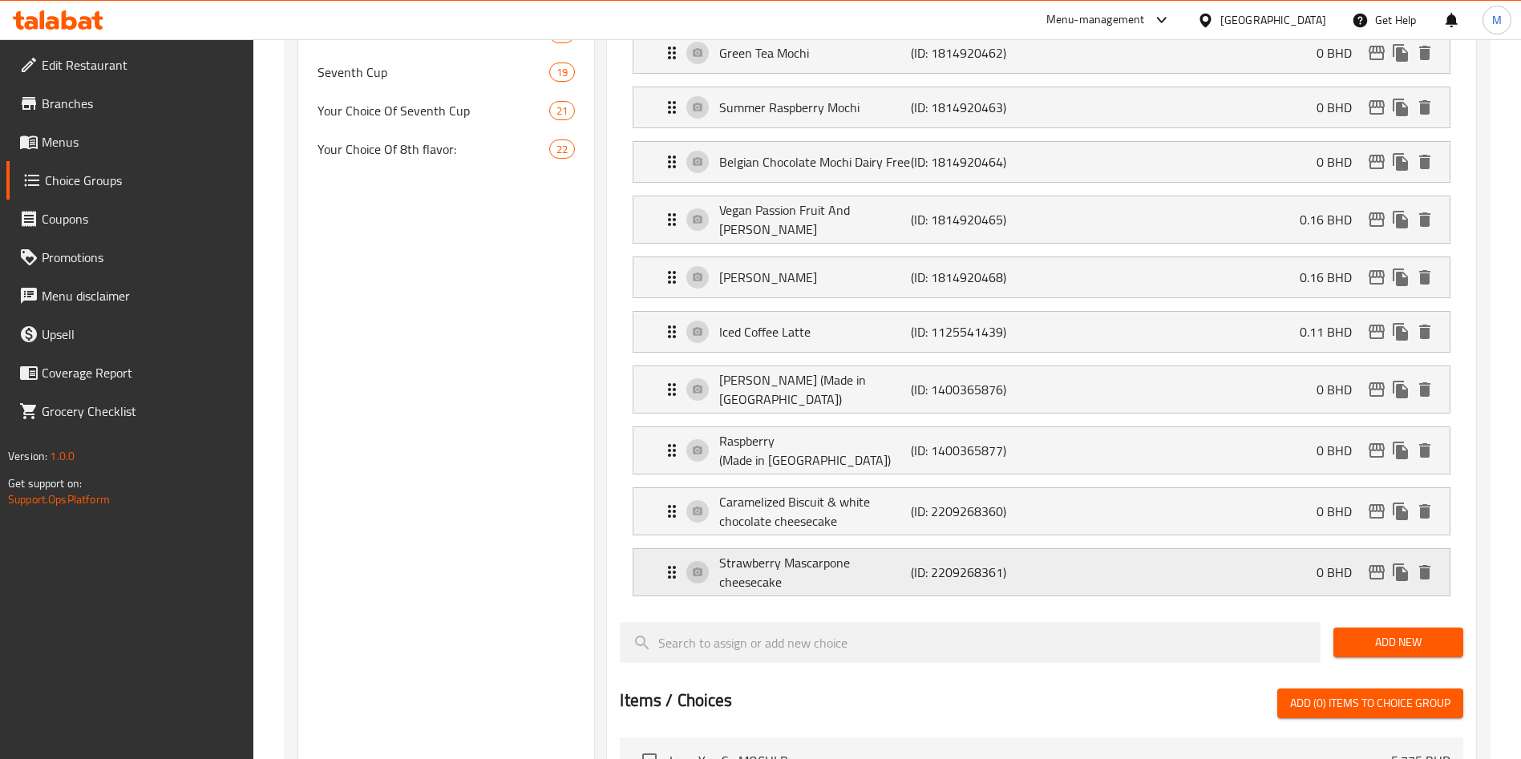
click at [1242, 549] on div "Strawberry Mascarpone cheesecake (ID: 2209268361) 0 BHD" at bounding box center [1046, 572] width 768 height 47
click at [1375, 563] on icon "edit" at bounding box center [1376, 572] width 19 height 19
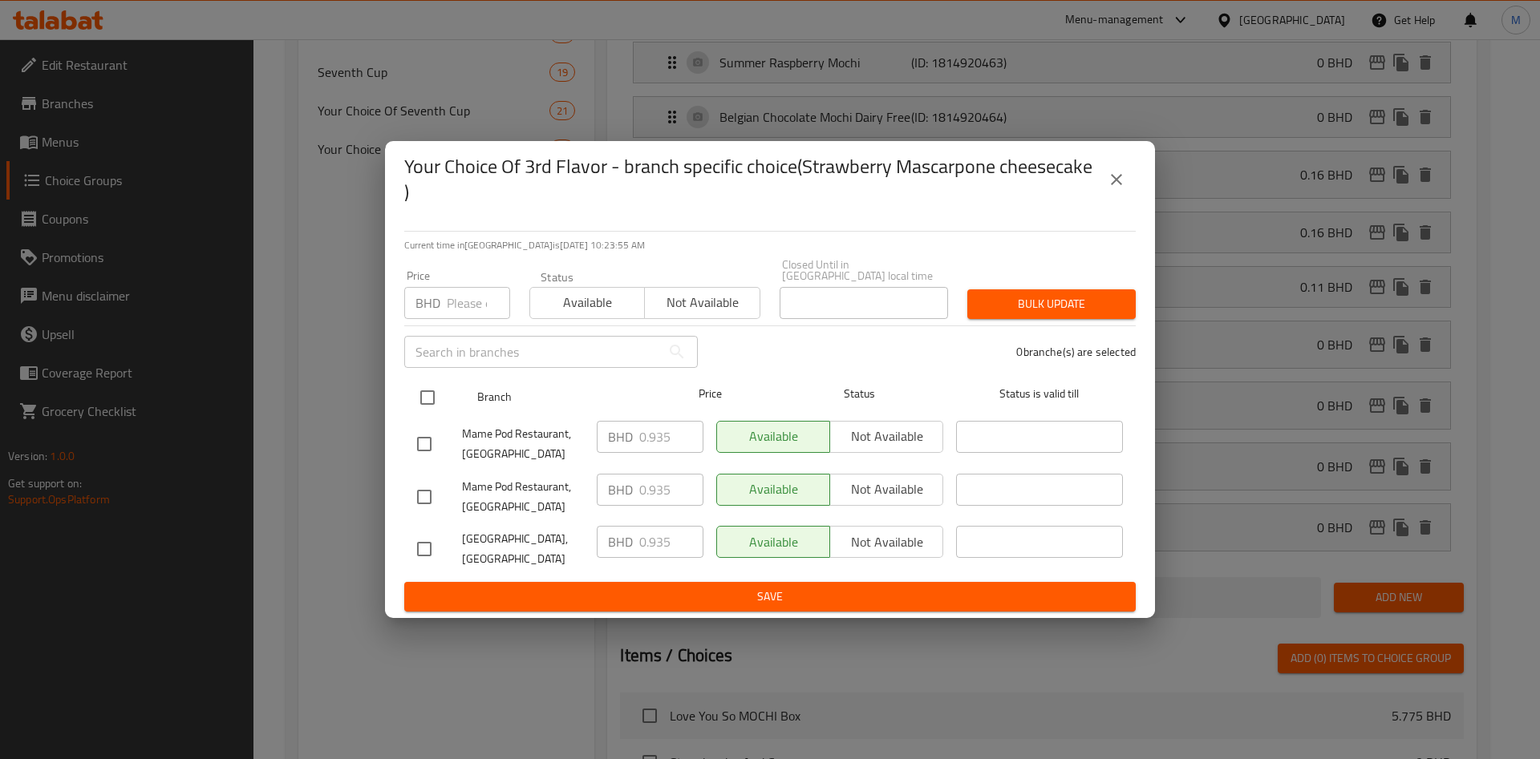
click at [447, 383] on div at bounding box center [441, 398] width 60 height 47
click at [435, 381] on input "checkbox" at bounding box center [428, 398] width 34 height 34
checkbox input "true"
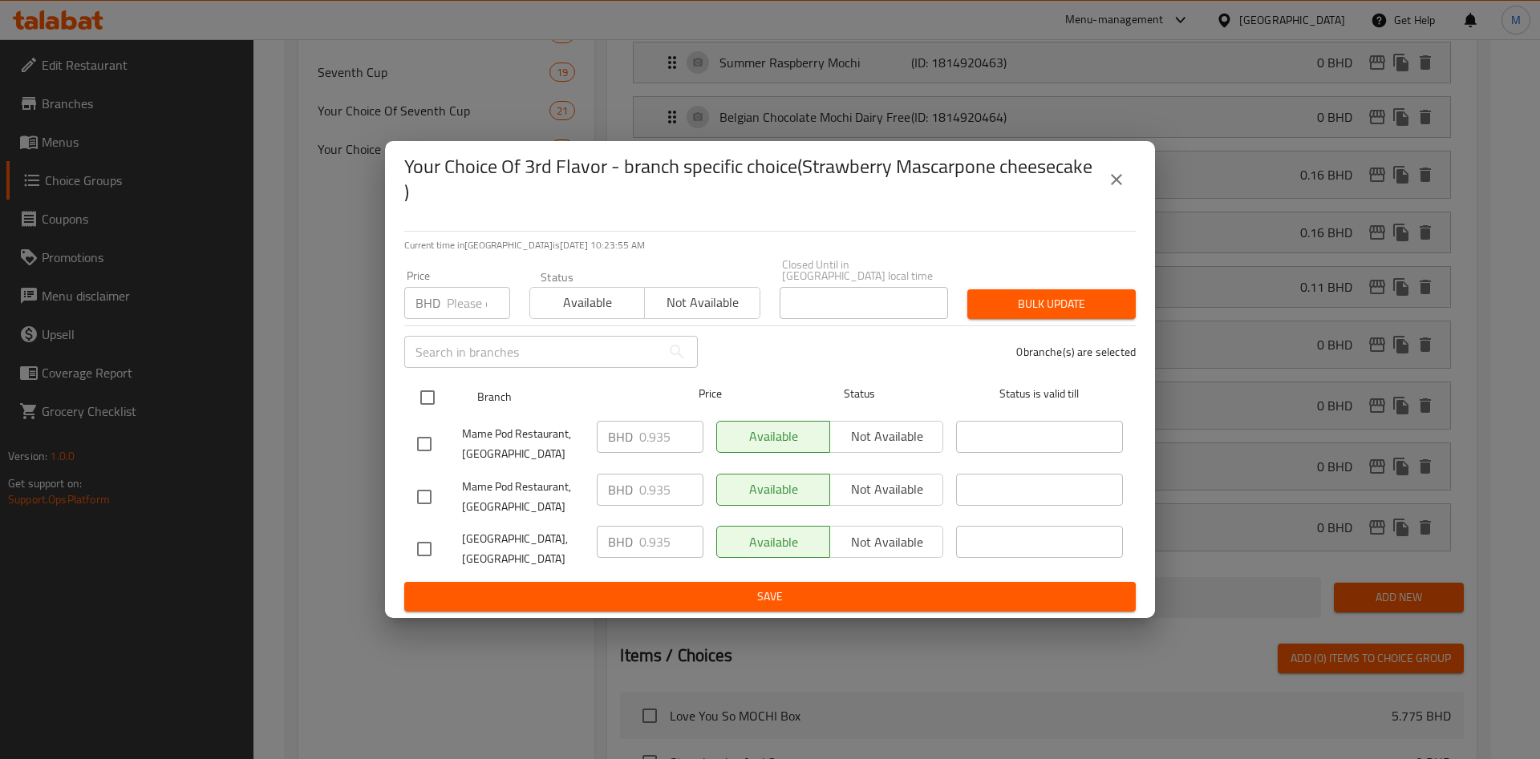
checkbox input "true"
click at [453, 287] on input "number" at bounding box center [478, 303] width 63 height 32
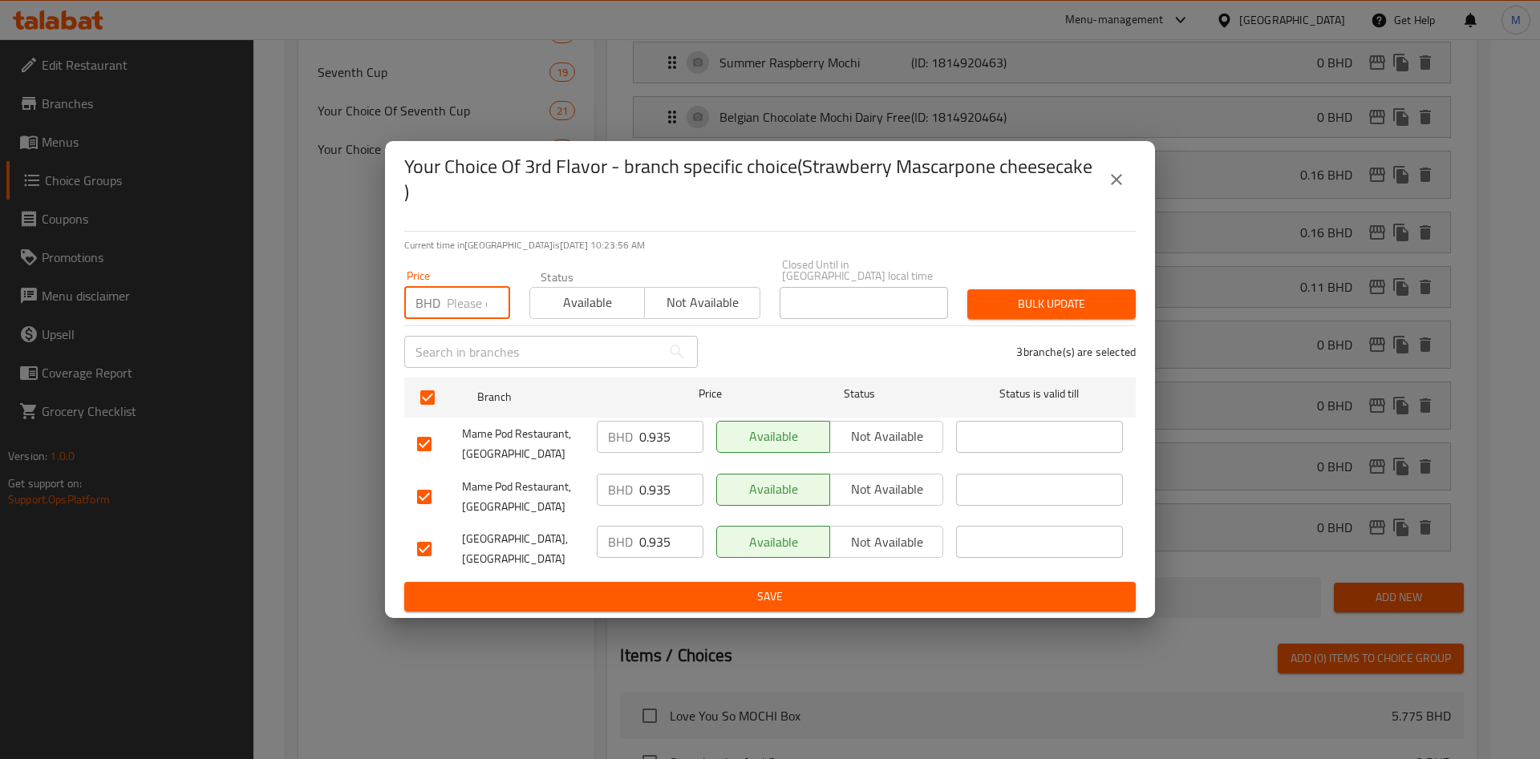
paste input "0.110"
type input "0.110"
click at [970, 294] on button "Bulk update" at bounding box center [1051, 305] width 168 height 30
click at [970, 294] on div at bounding box center [770, 379] width 1540 height 759
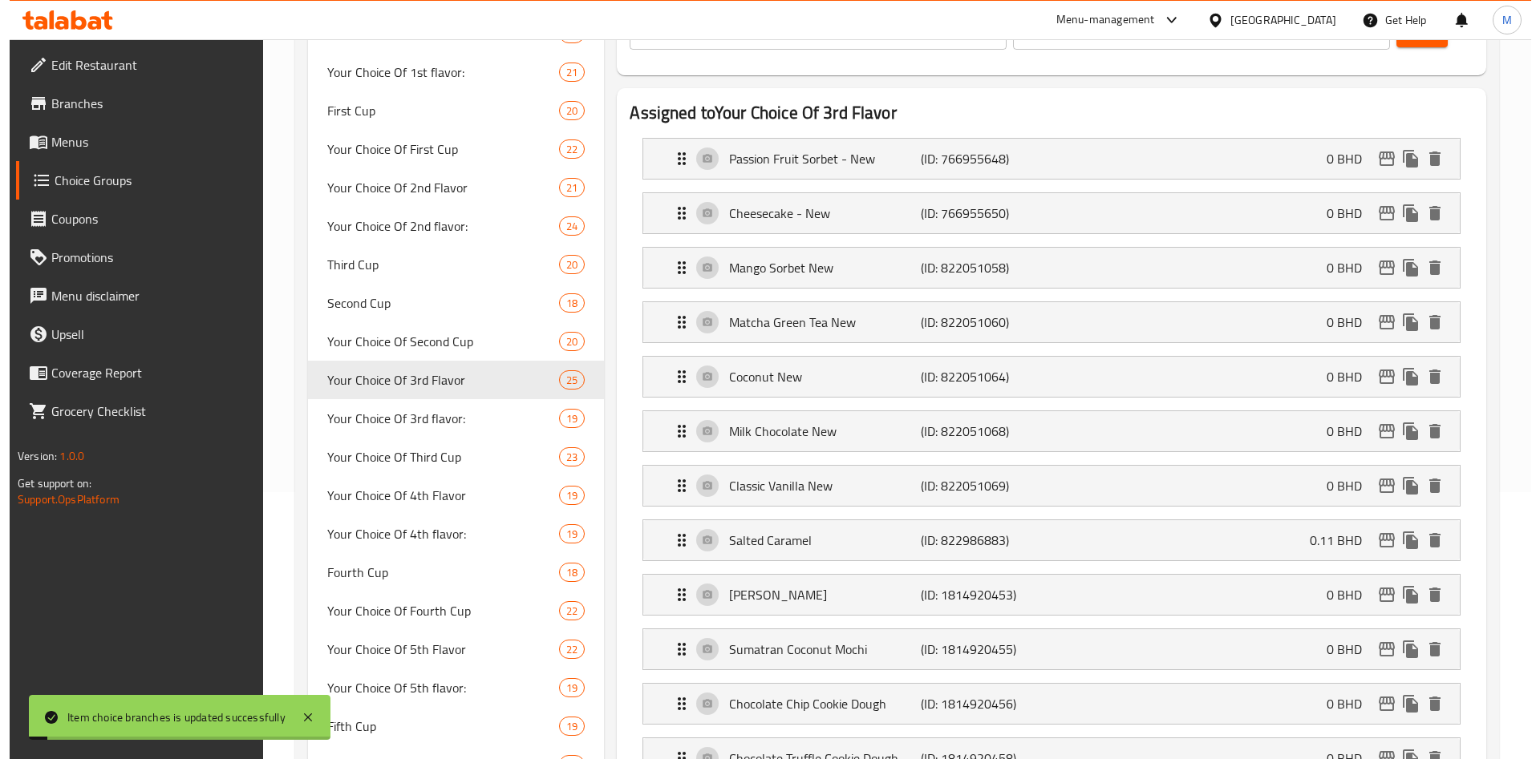
scroll to position [1229, 0]
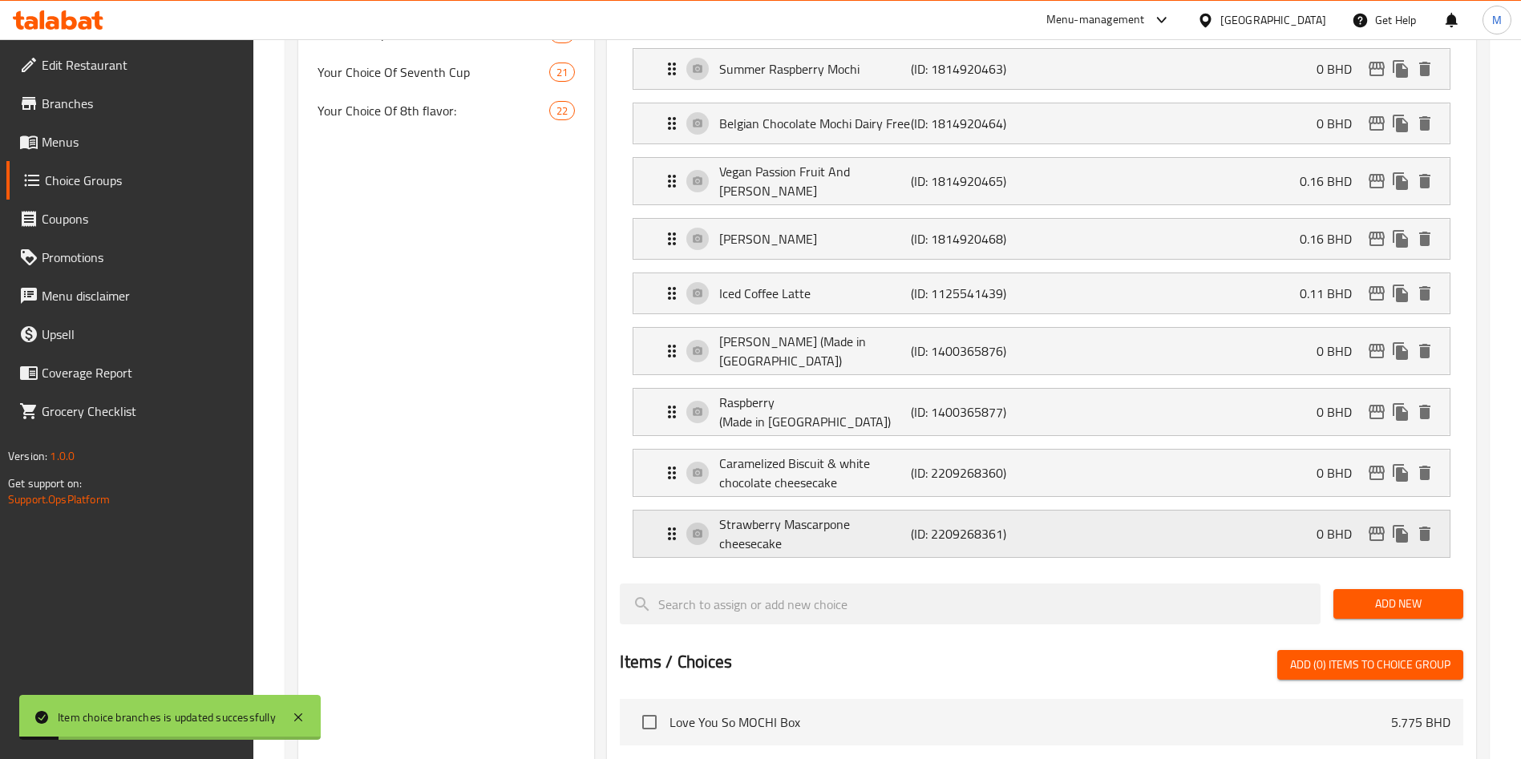
click at [1376, 527] on icon "edit" at bounding box center [1377, 534] width 16 height 14
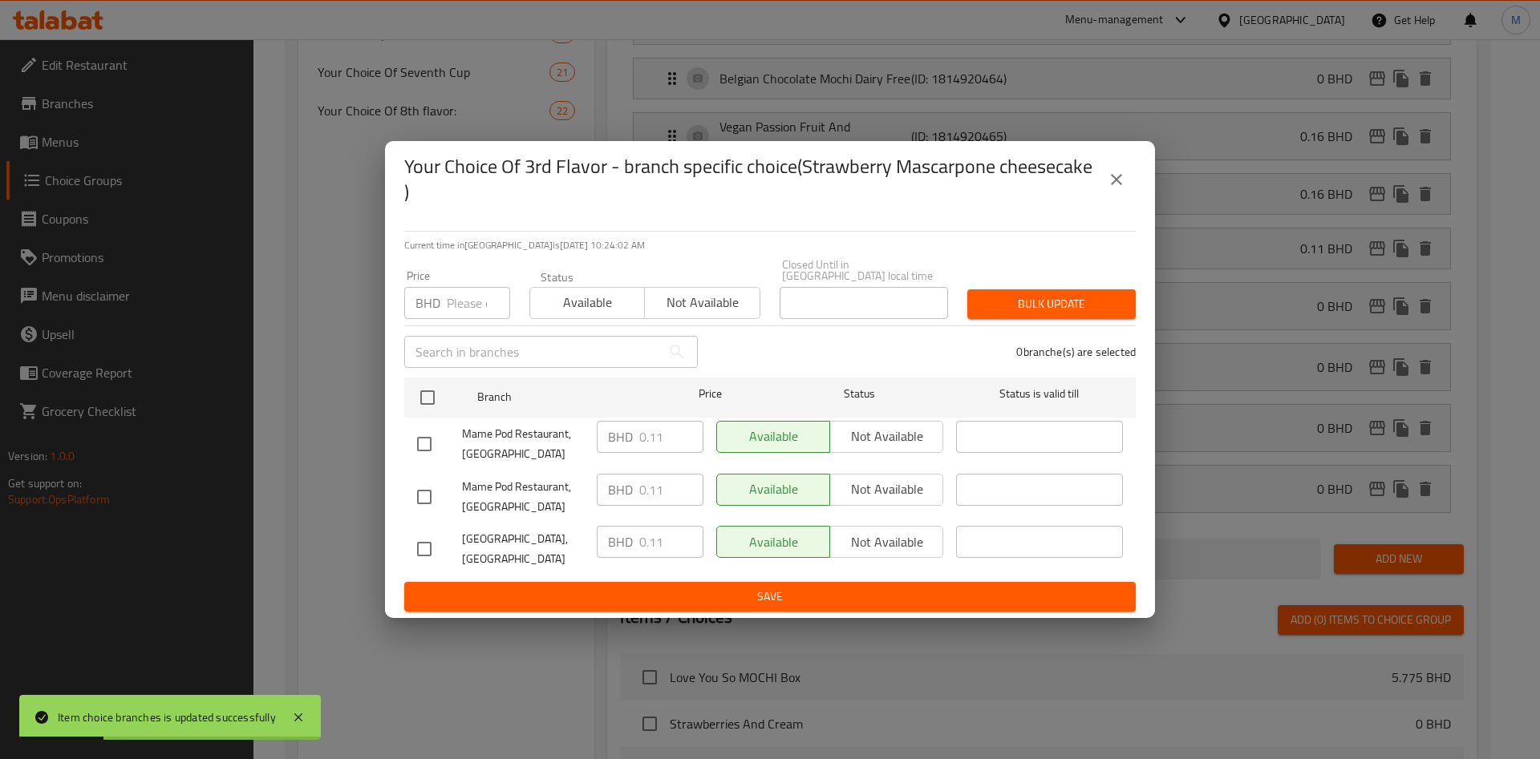
click at [1113, 179] on icon "close" at bounding box center [1116, 179] width 19 height 19
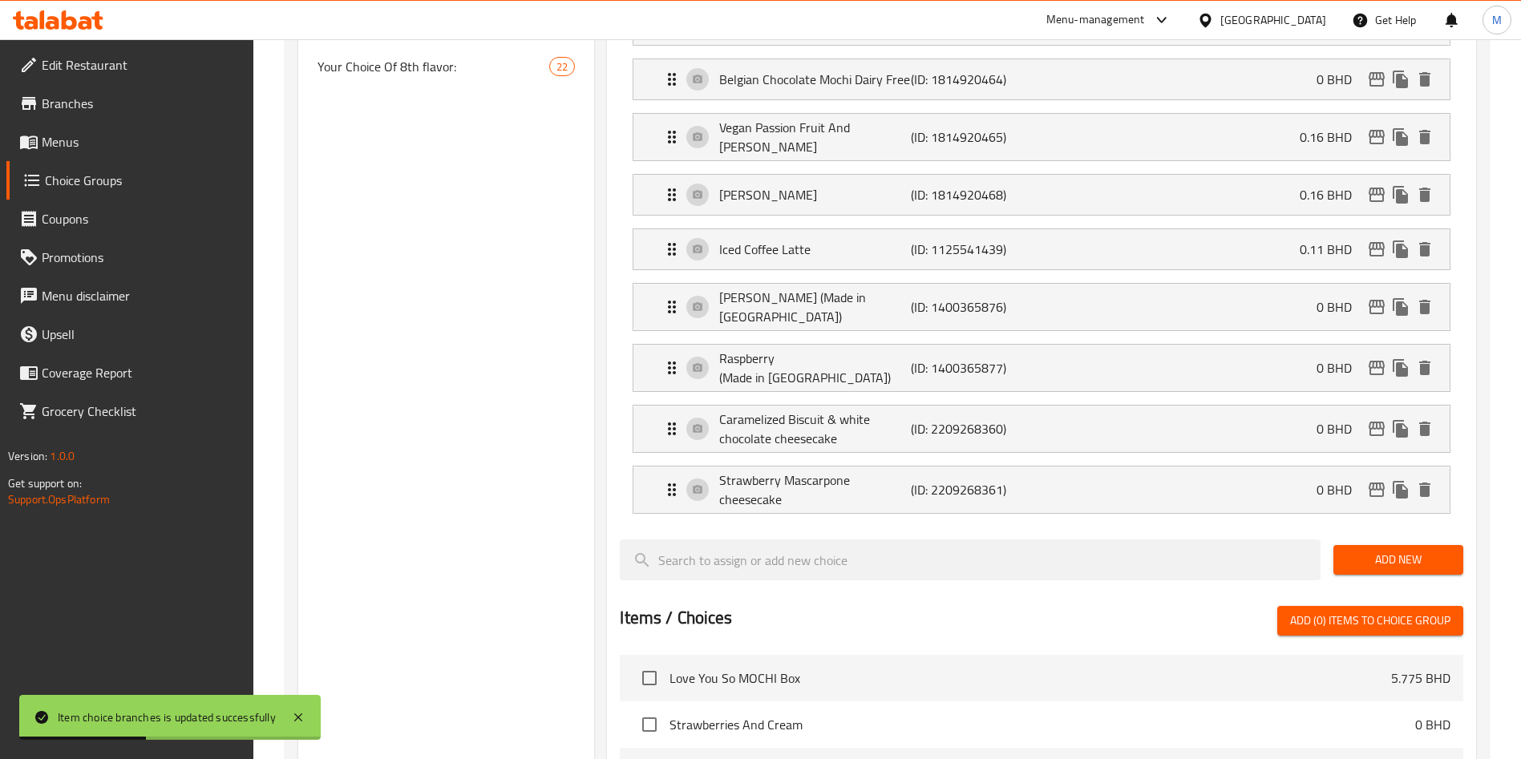
scroll to position [1470, 0]
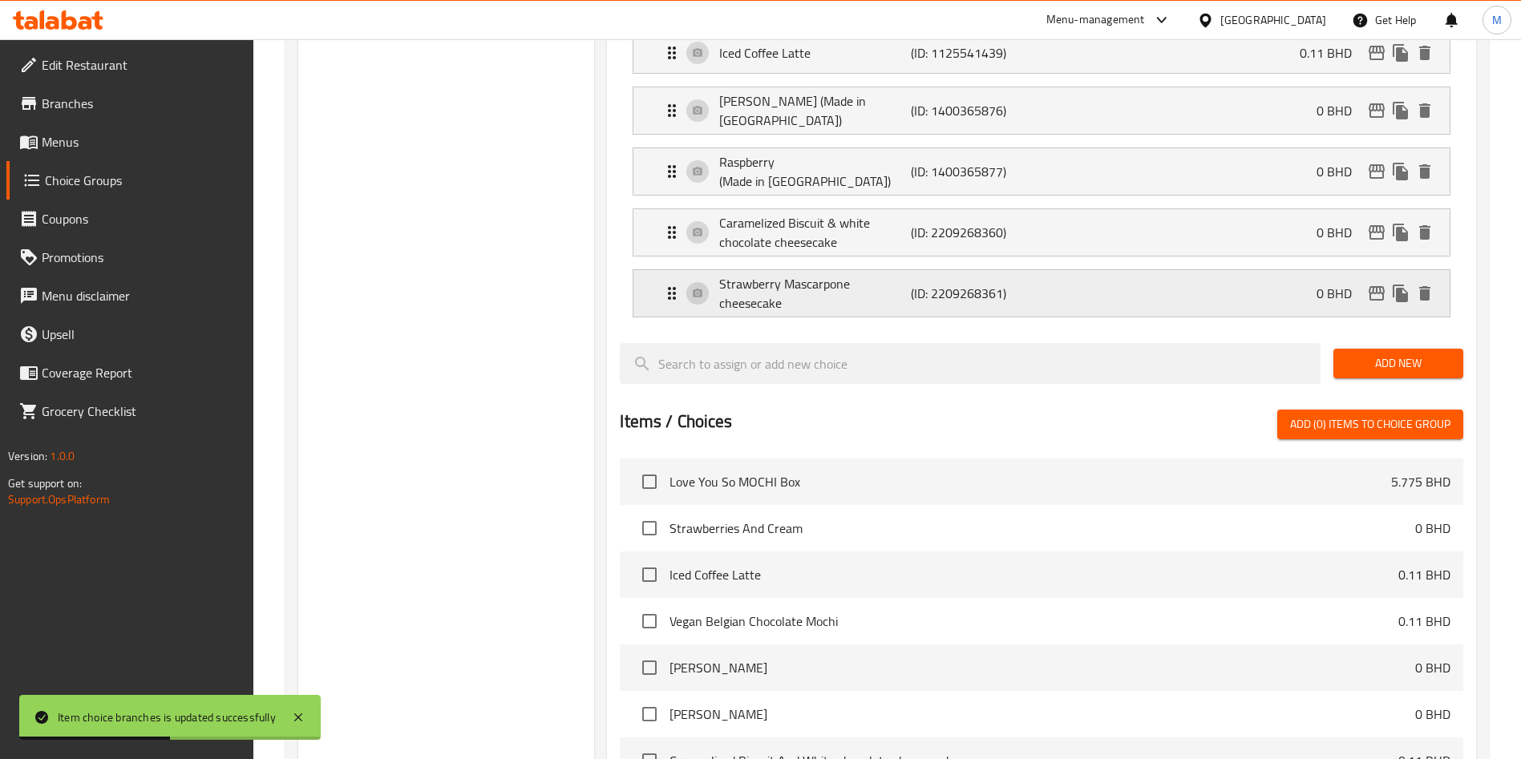
click at [1116, 270] on div "Strawberry Mascarpone cheesecake (ID: 2209268361) 0 BHD" at bounding box center [1046, 293] width 768 height 47
click at [1136, 270] on div "Strawberry Mascarpone cheesecake (ID: 2209268361) 0 BHD" at bounding box center [1046, 293] width 768 height 47
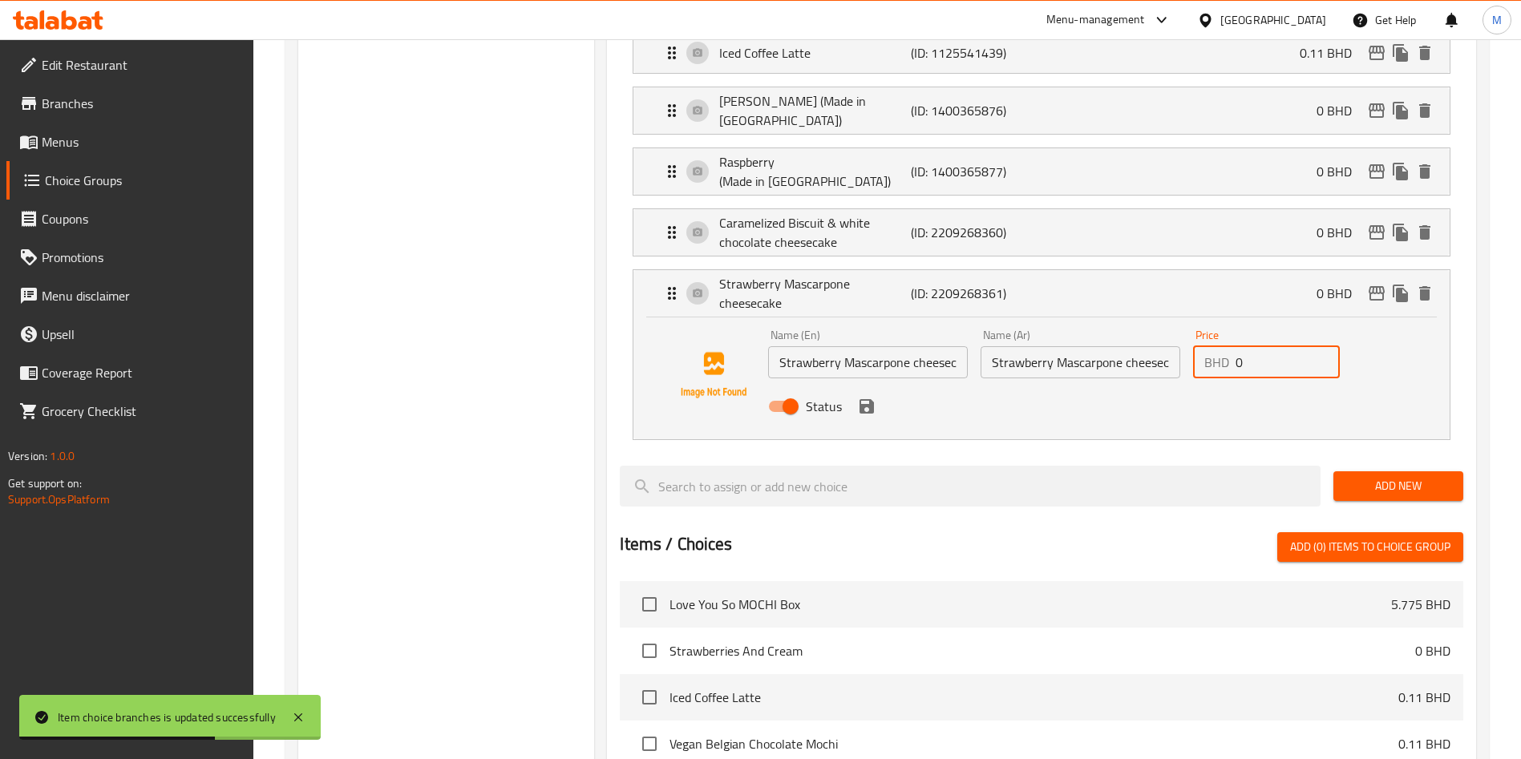
click at [1273, 346] on input "0" at bounding box center [1288, 362] width 104 height 32
click at [1275, 346] on input "0" at bounding box center [1288, 362] width 104 height 32
paste input "0.110"
click at [869, 385] on div "Status" at bounding box center [1081, 406] width 638 height 43
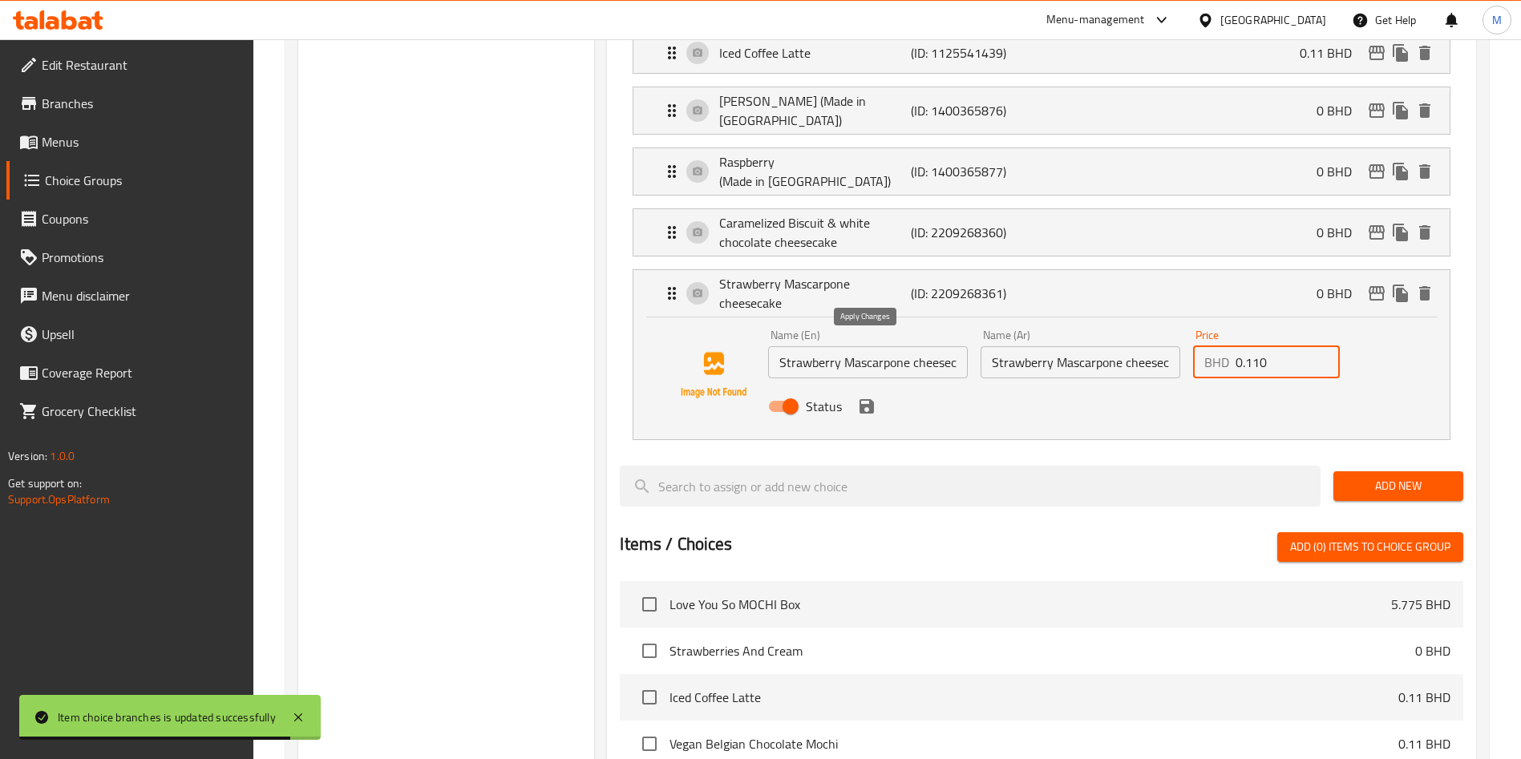
click at [871, 399] on icon "save" at bounding box center [867, 406] width 14 height 14
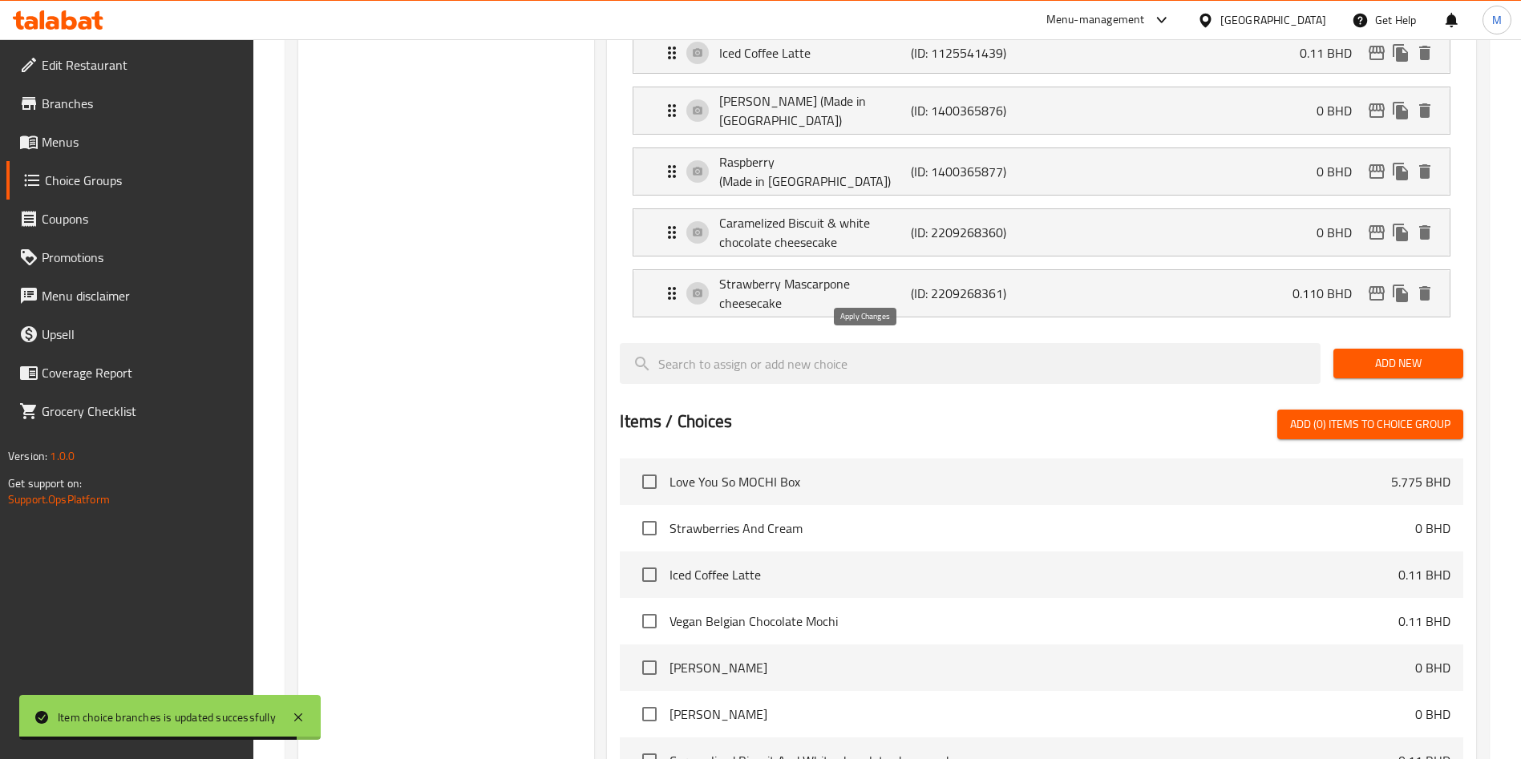
type input "0.110"
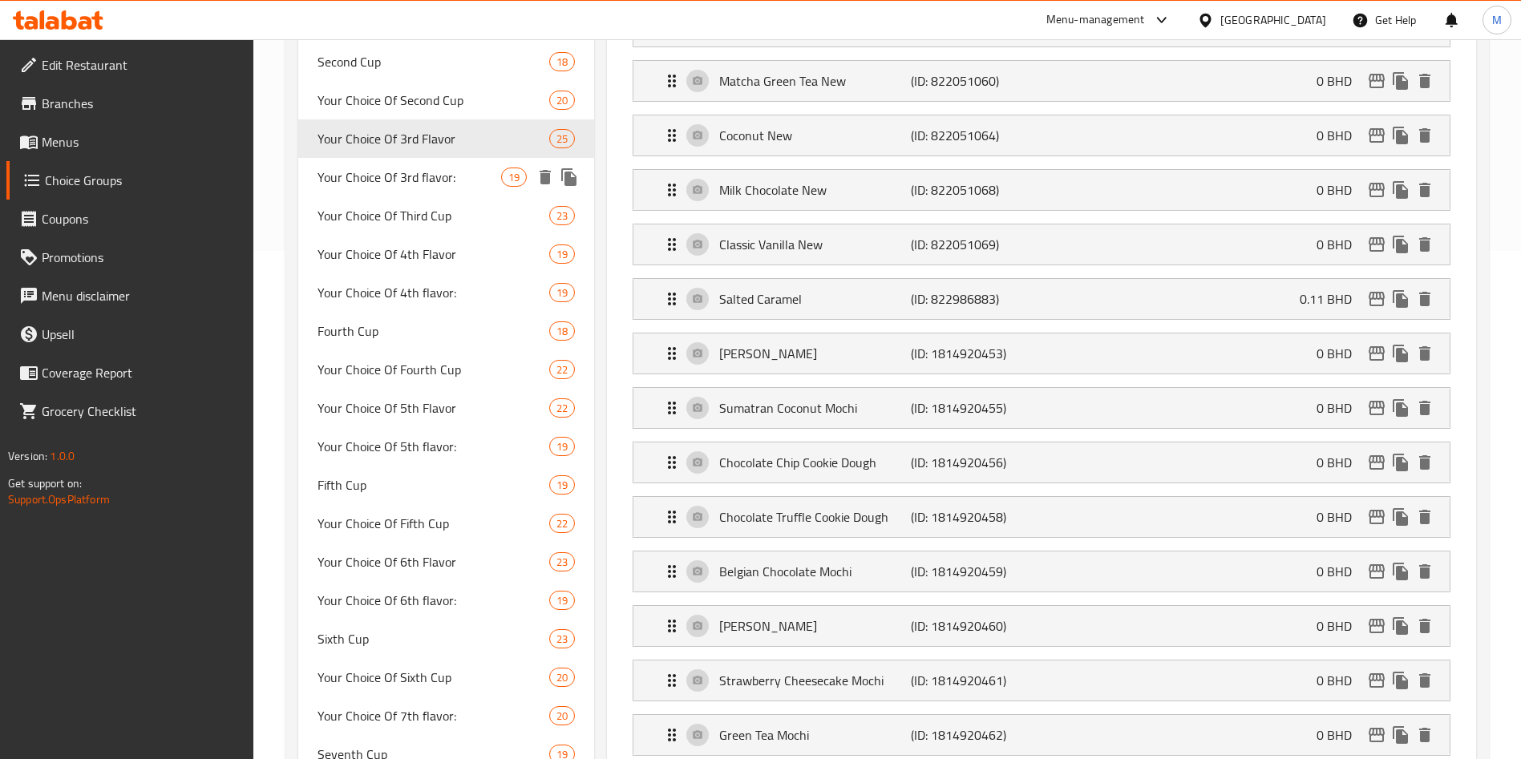
scroll to position [387, 0]
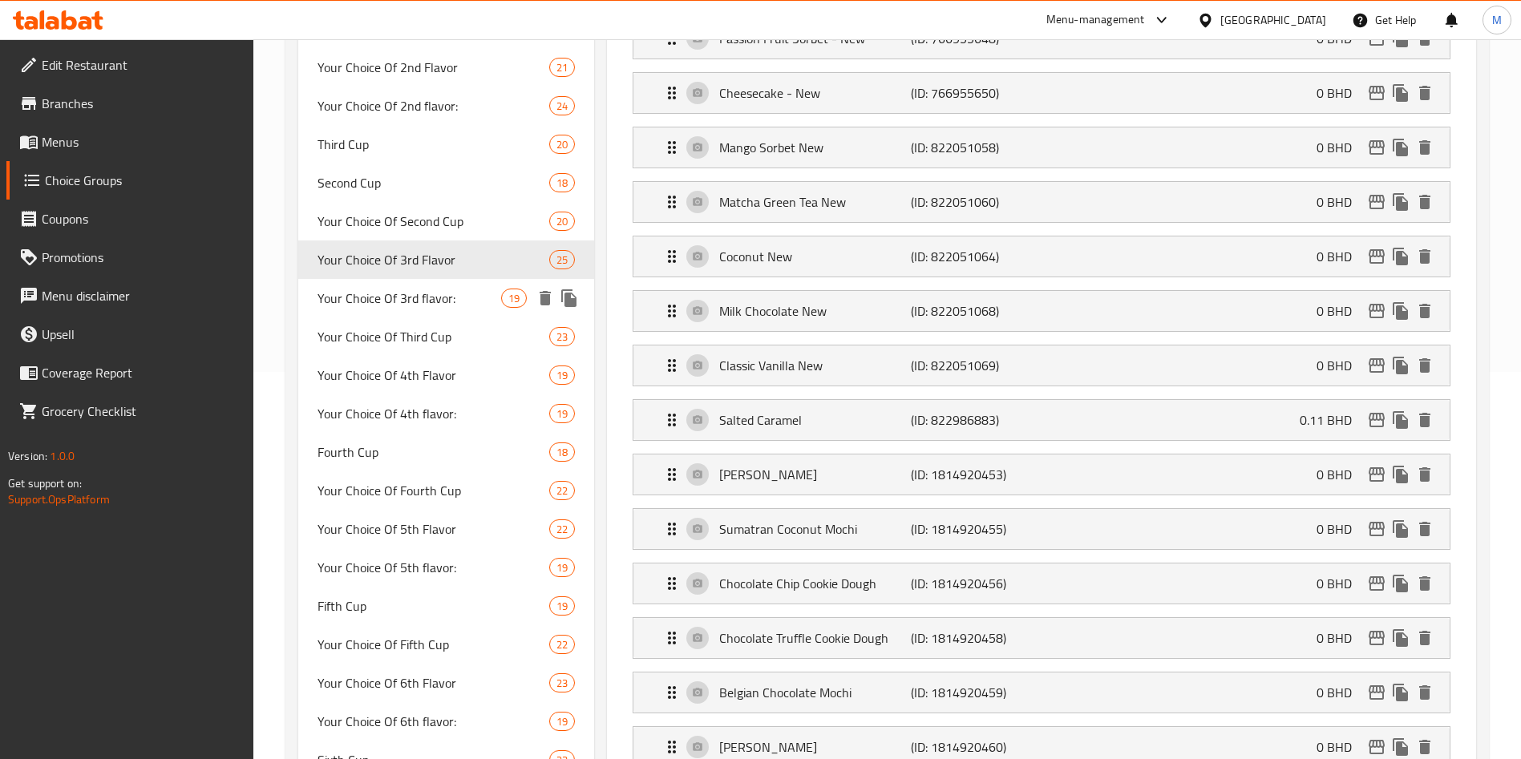
click at [420, 295] on span "Your Choice Of 3rd flavor:" at bounding box center [410, 298] width 184 height 19
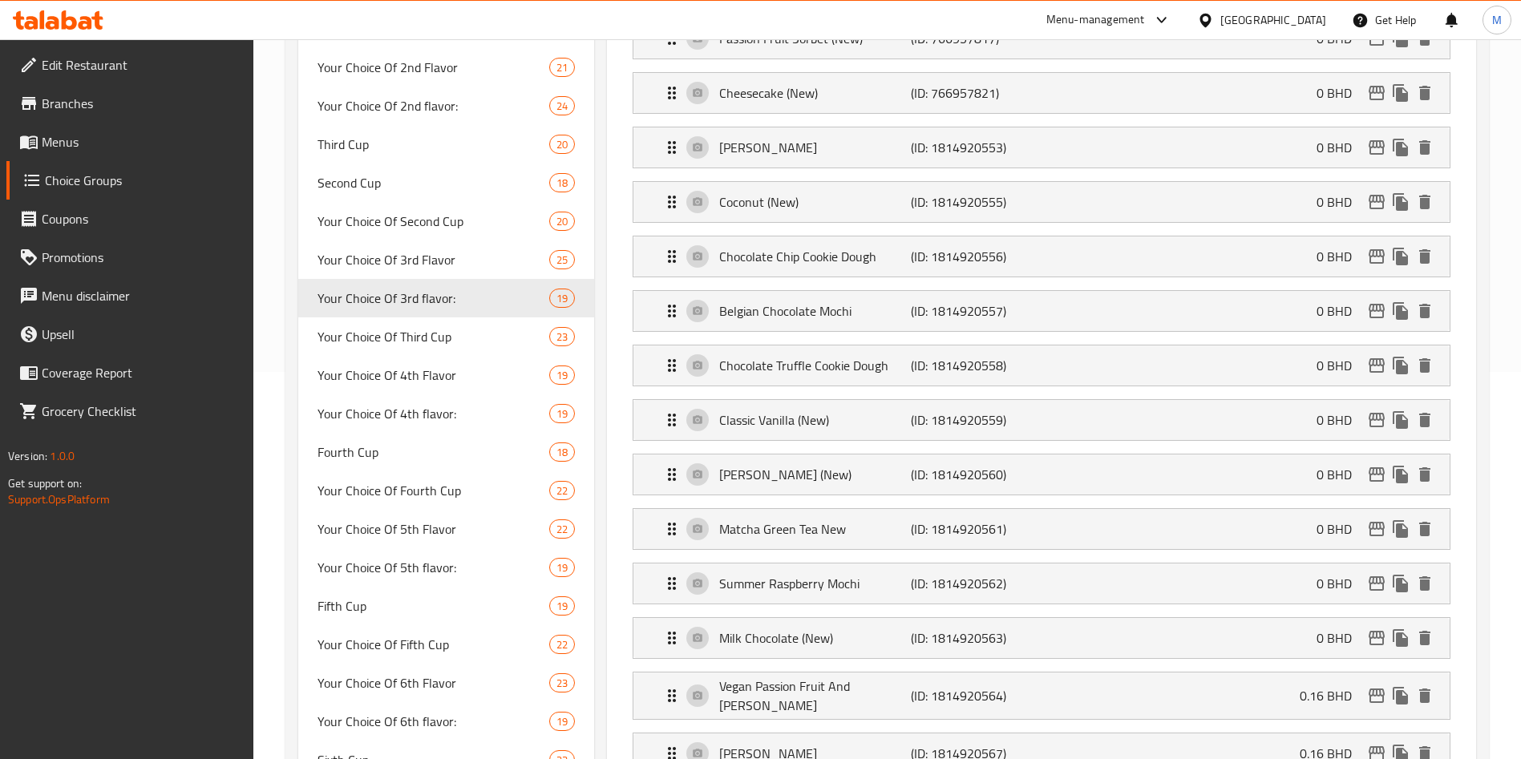
type input "Your Choice Of 3rd flavor:"
type input "إختيارك من النكهة الثالثة:"
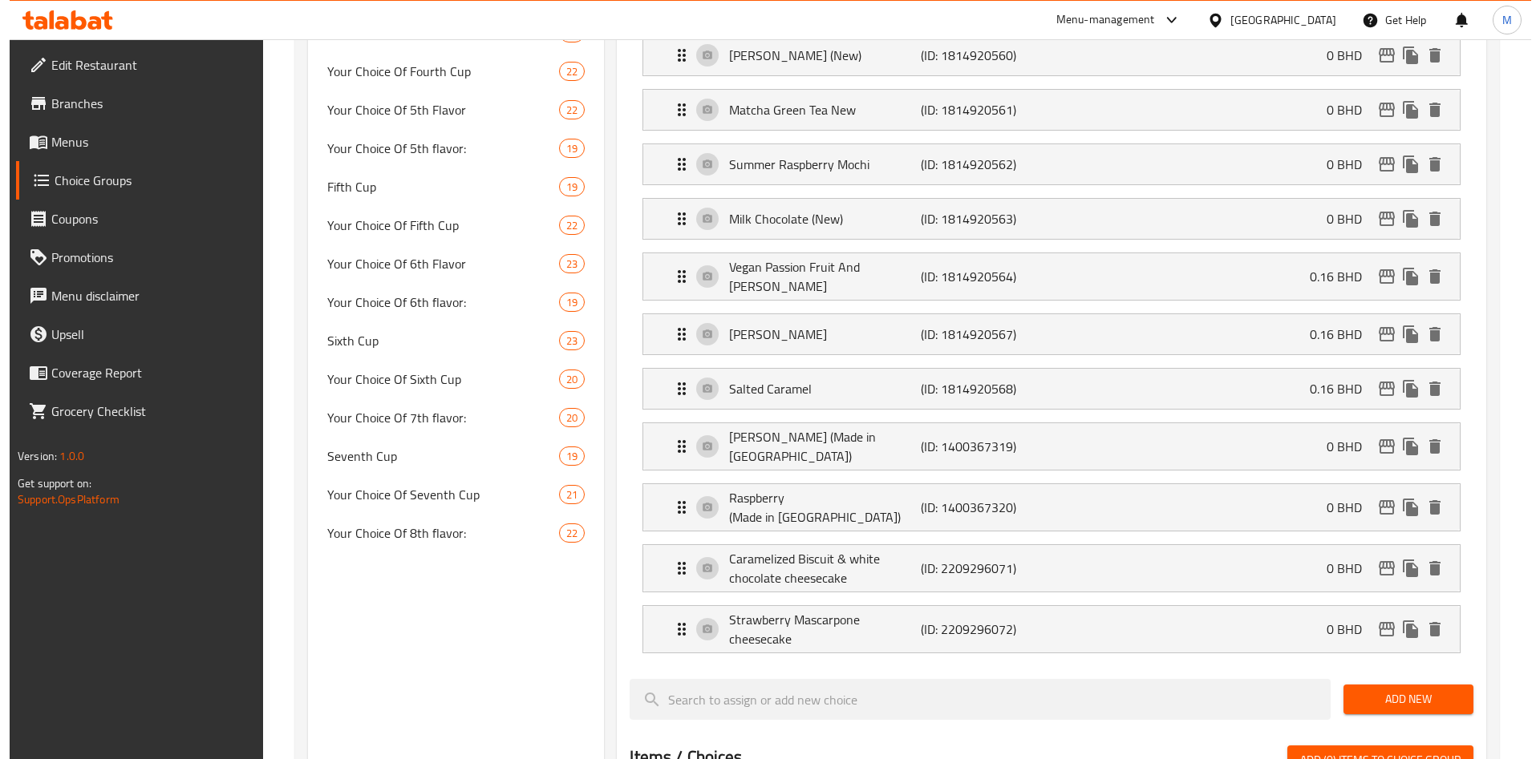
scroll to position [1109, 0]
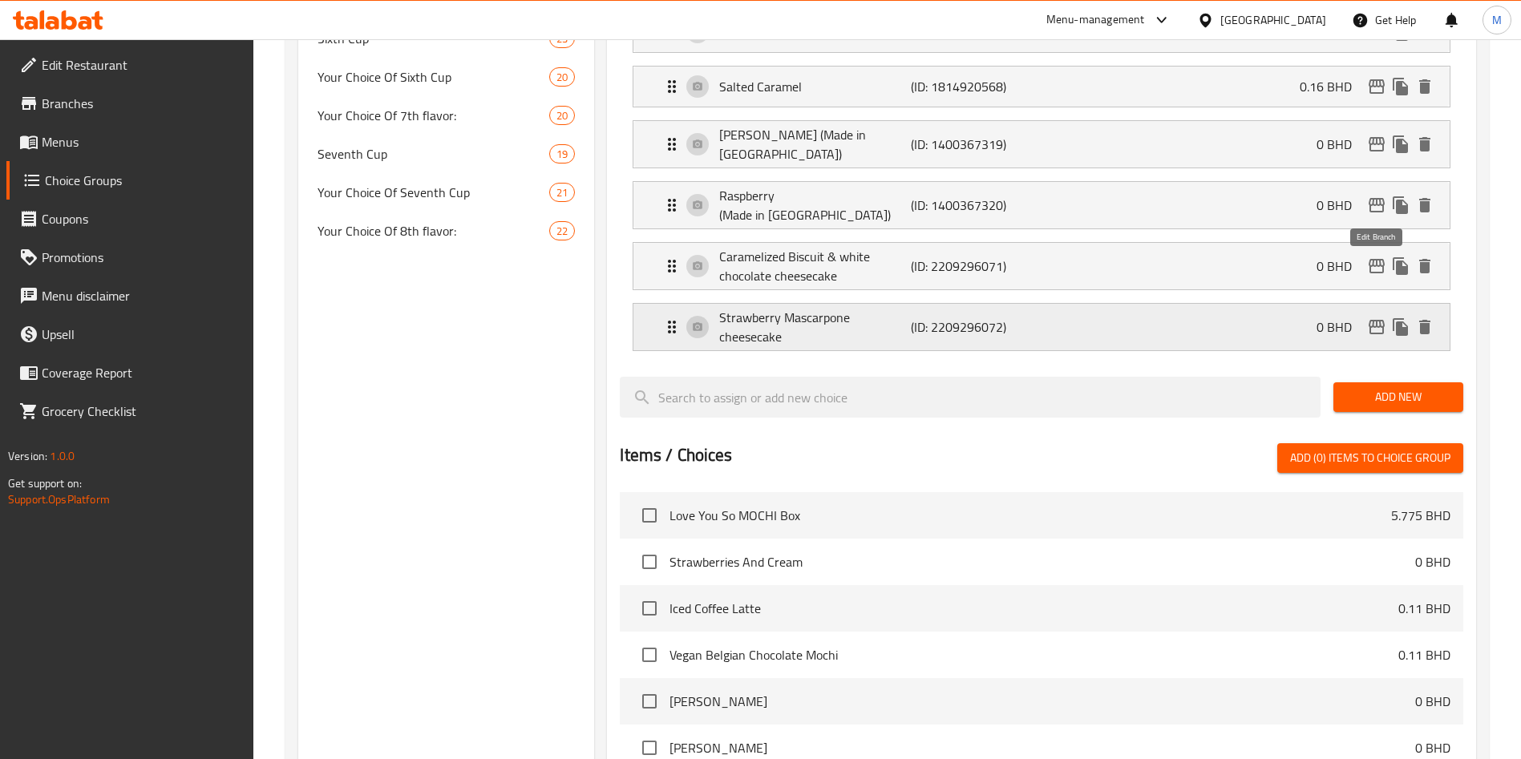
click at [1380, 318] on icon "edit" at bounding box center [1376, 327] width 19 height 19
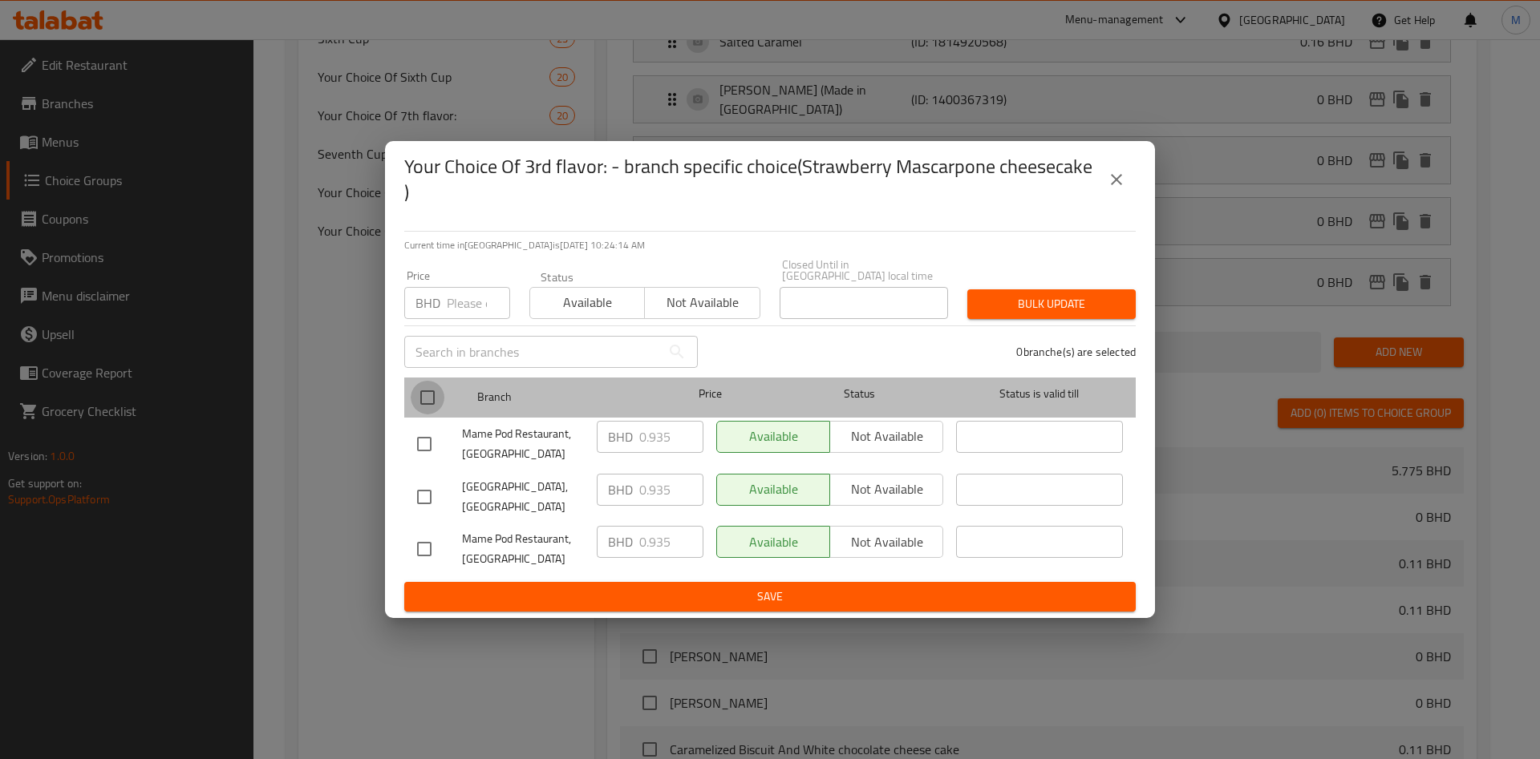
click at [438, 403] on input "checkbox" at bounding box center [428, 398] width 34 height 34
checkbox input "true"
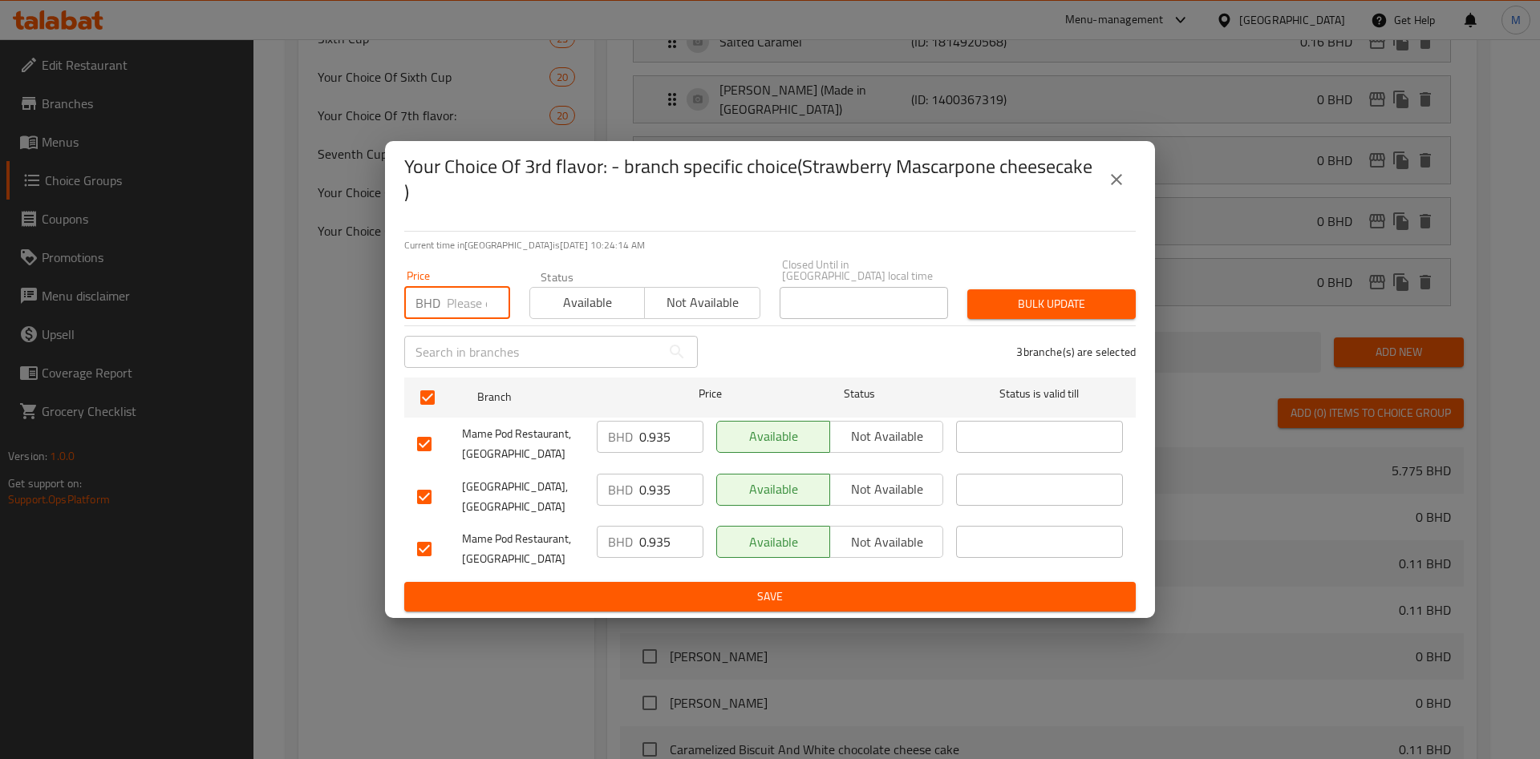
click at [458, 294] on input "number" at bounding box center [478, 303] width 63 height 32
paste input "0.110"
type input "0.110"
click at [1018, 294] on span "Bulk update" at bounding box center [1051, 304] width 143 height 20
click at [1018, 288] on div at bounding box center [770, 379] width 1540 height 759
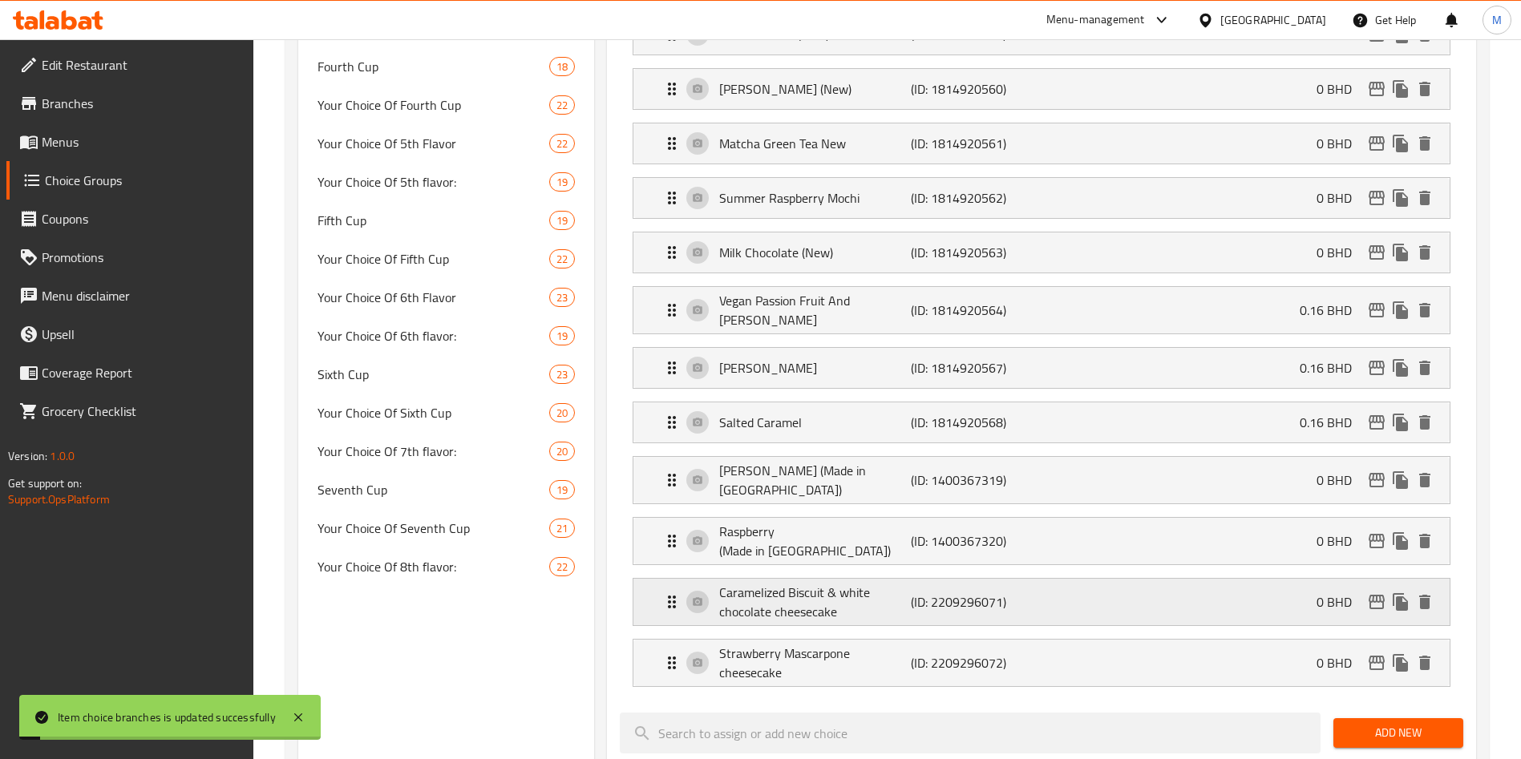
scroll to position [1027, 0]
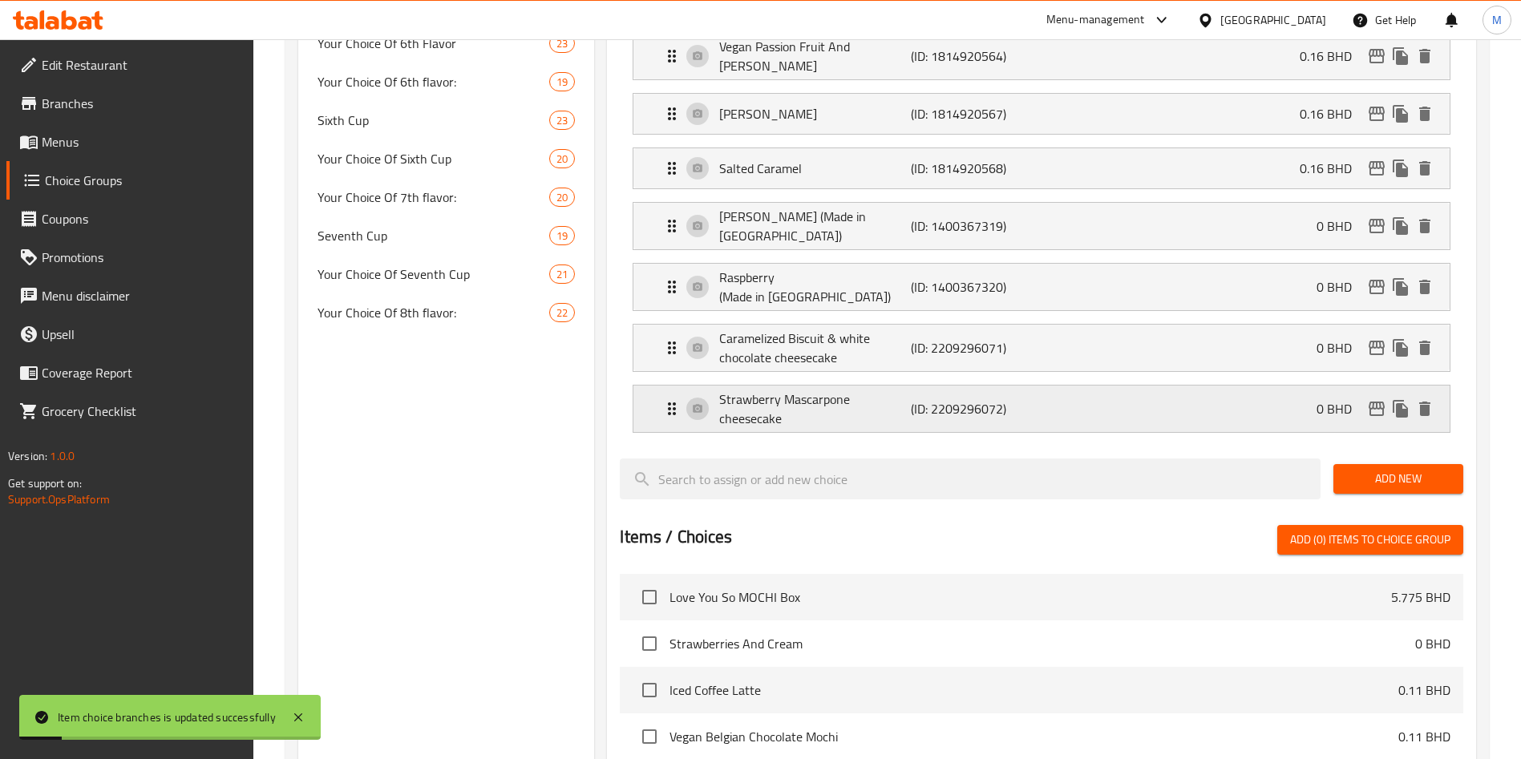
drag, startPoint x: 1241, startPoint y: 357, endPoint x: 1294, endPoint y: 390, distance: 63.0
click at [1241, 386] on div "Strawberry Mascarpone cheesecake (ID: 2209296072) 0 BHD" at bounding box center [1046, 409] width 768 height 47
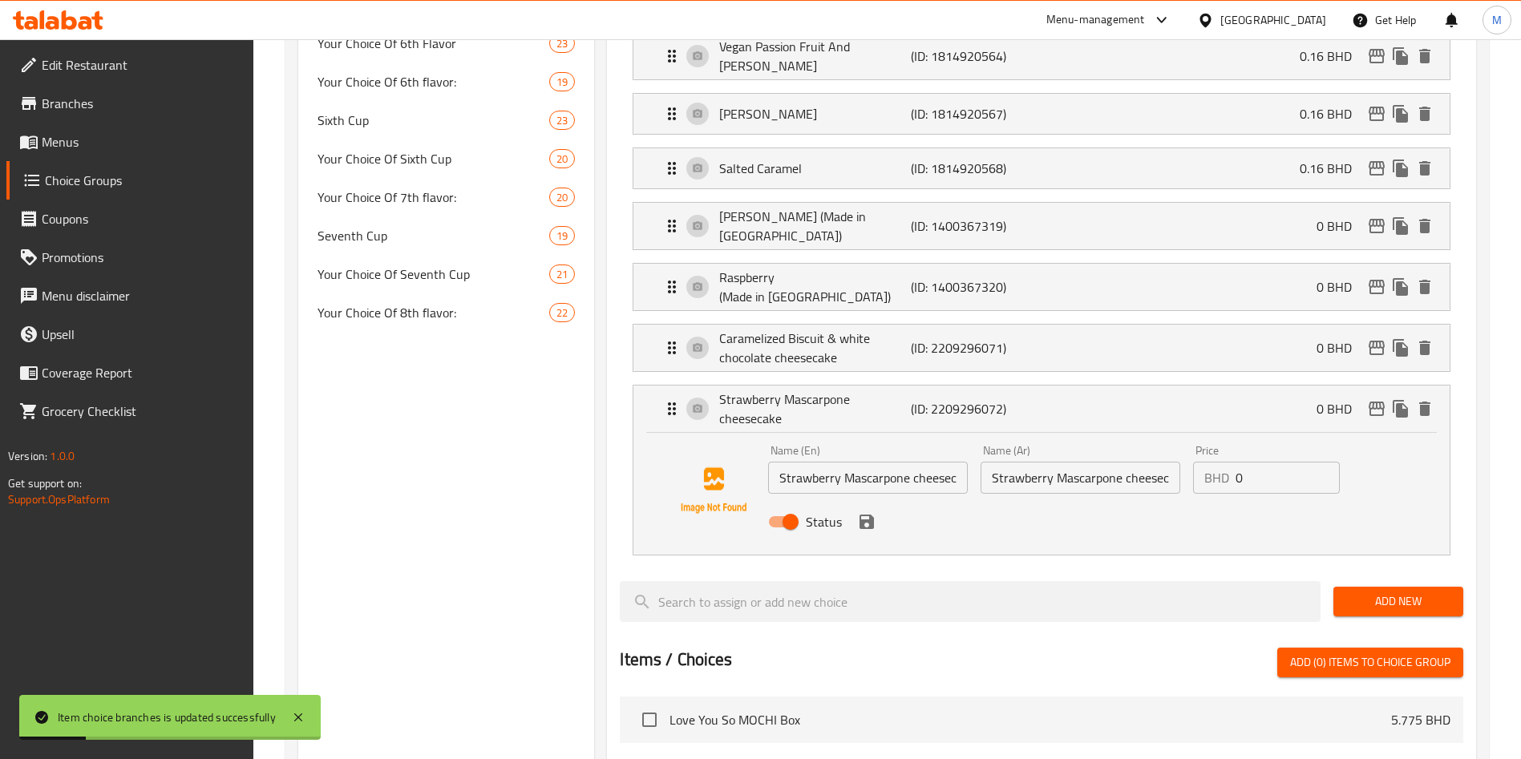
click at [1279, 462] on input "0" at bounding box center [1288, 478] width 104 height 32
click at [1277, 462] on input "0" at bounding box center [1288, 478] width 104 height 32
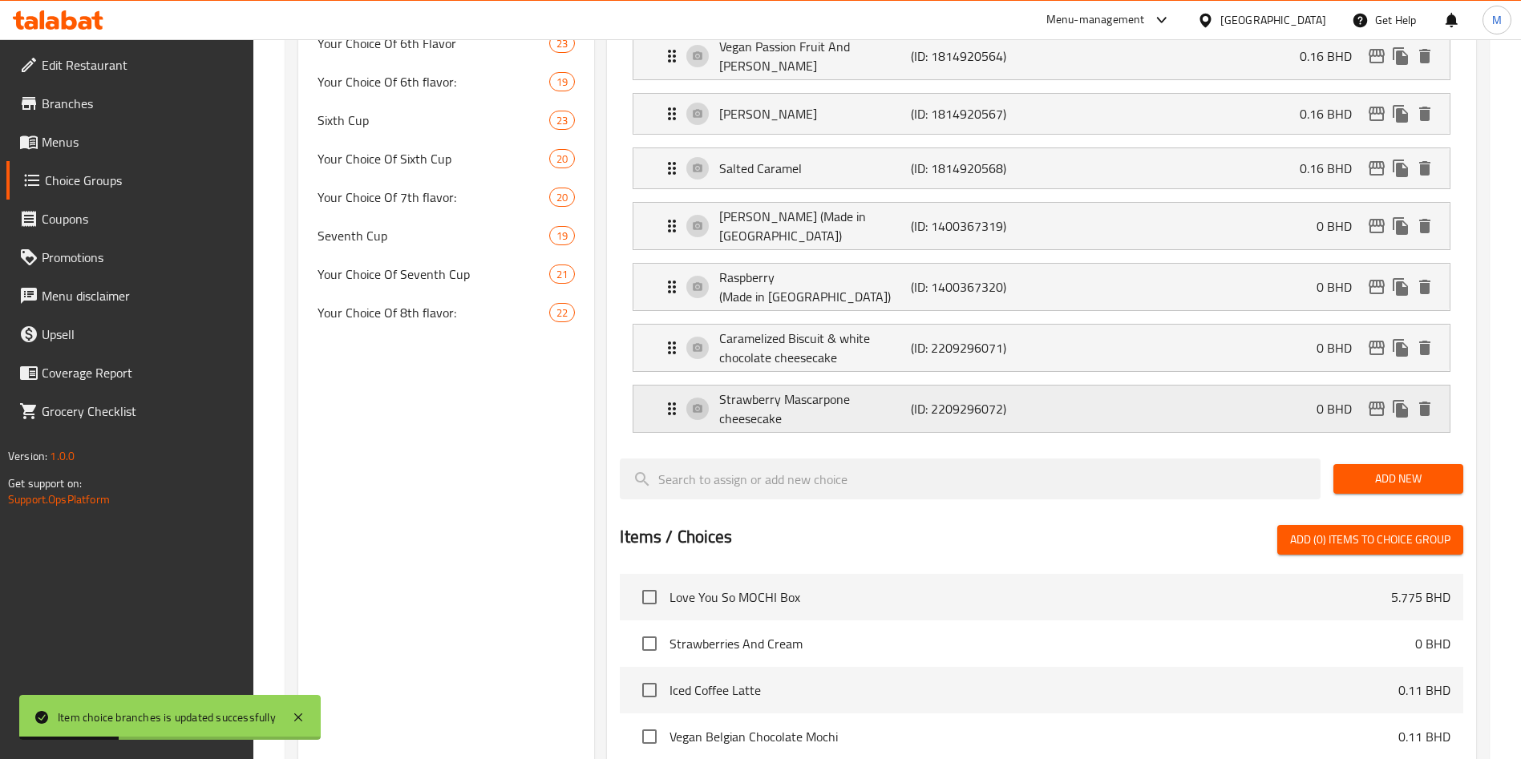
click at [1318, 399] on p "0 BHD" at bounding box center [1341, 408] width 48 height 19
click at [1268, 386] on div "Strawberry Mascarpone cheesecake (ID: 2209296072) 0 BHD" at bounding box center [1046, 409] width 768 height 47
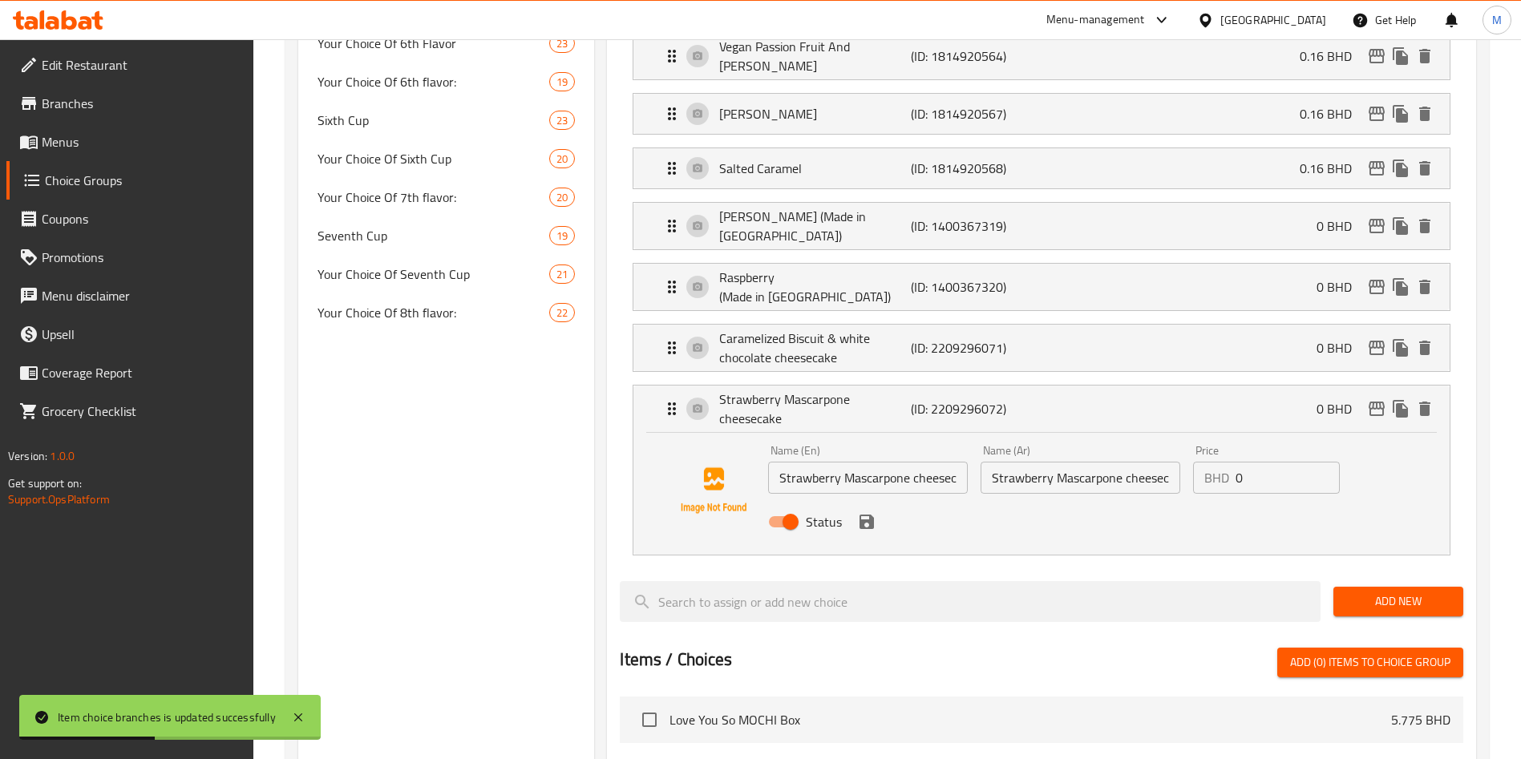
click at [1250, 462] on input "0" at bounding box center [1288, 478] width 104 height 32
paste input "0.110"
click at [871, 500] on div "Status" at bounding box center [1081, 521] width 638 height 43
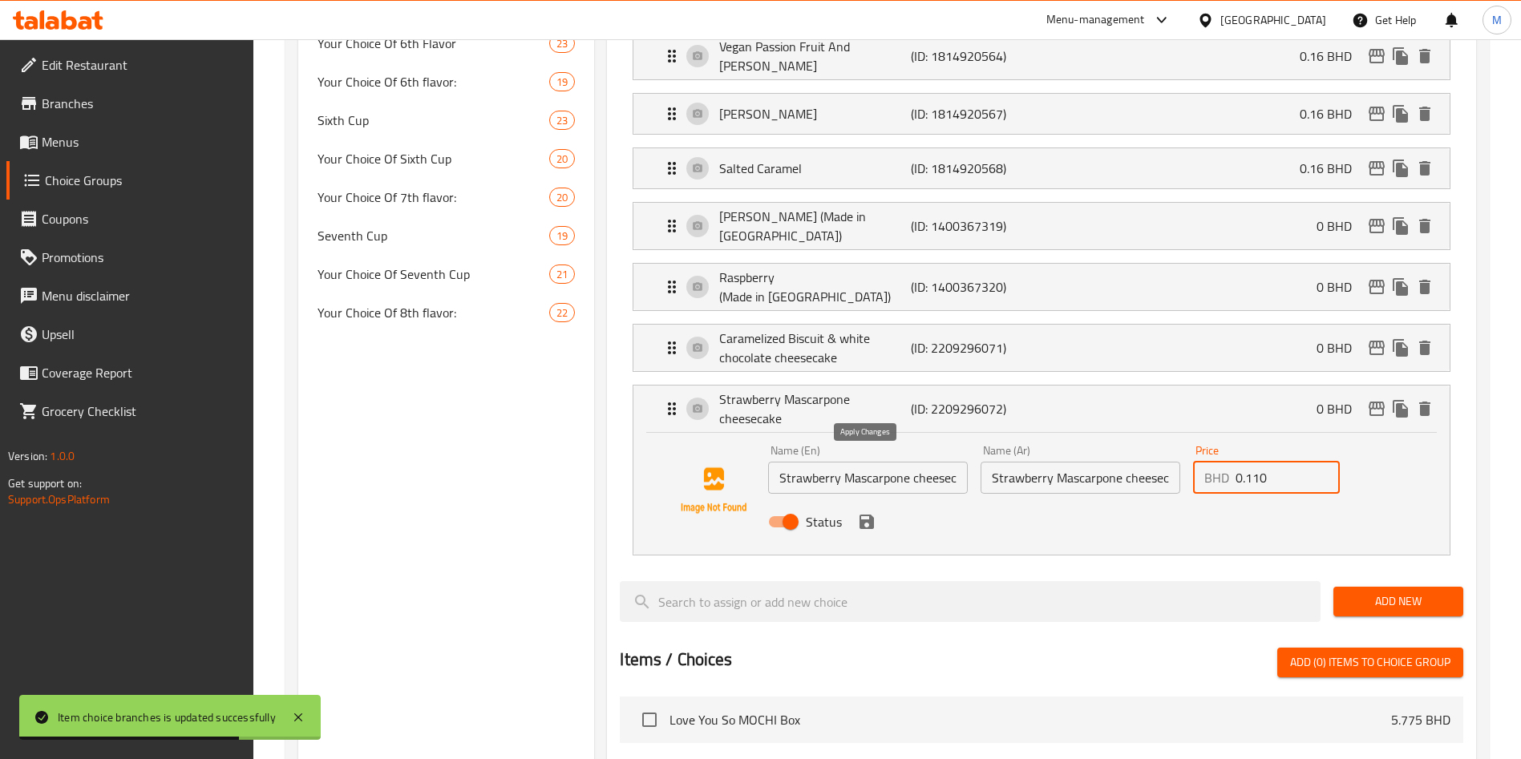
click at [869, 515] on icon "save" at bounding box center [867, 522] width 14 height 14
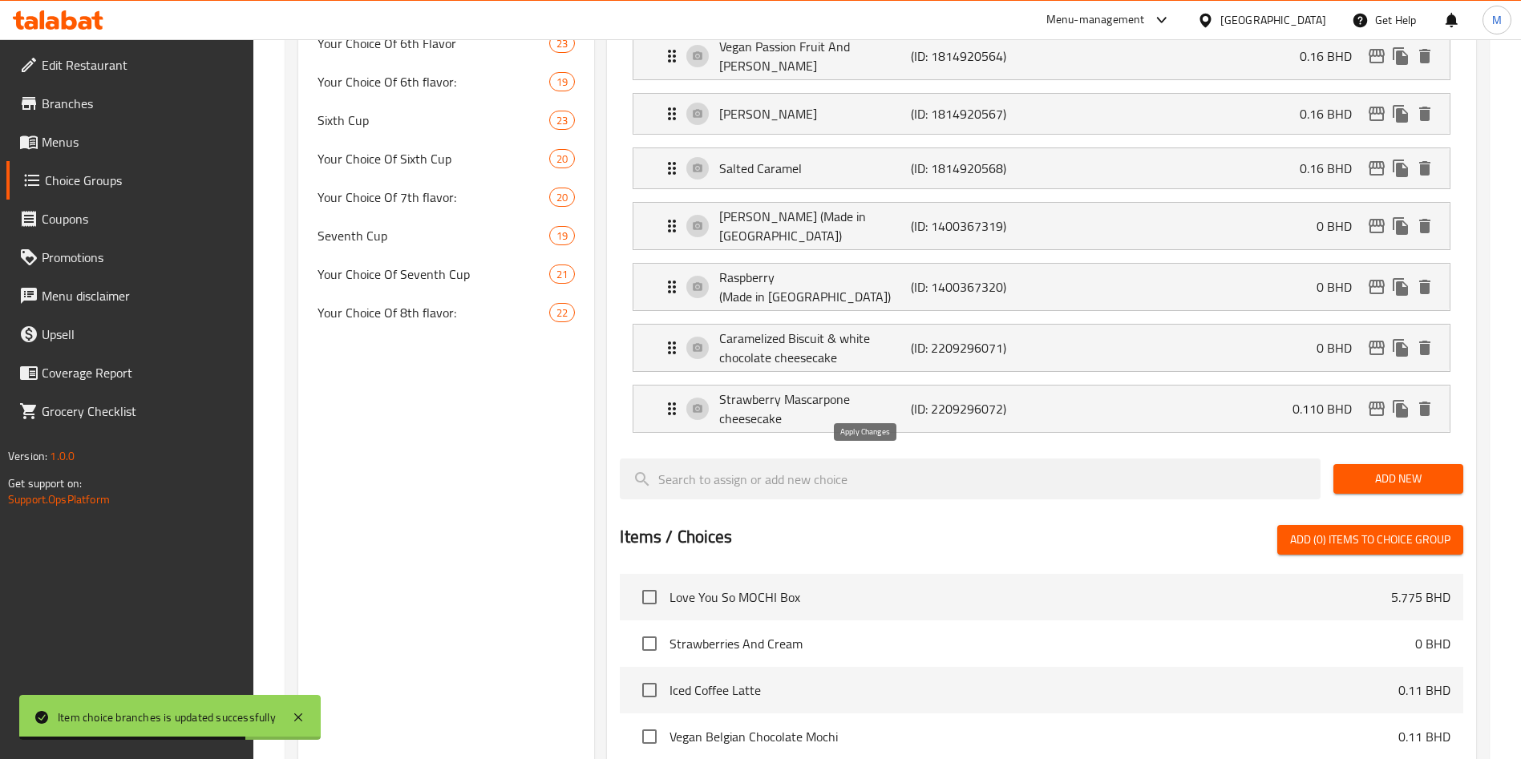
type input "0.110"
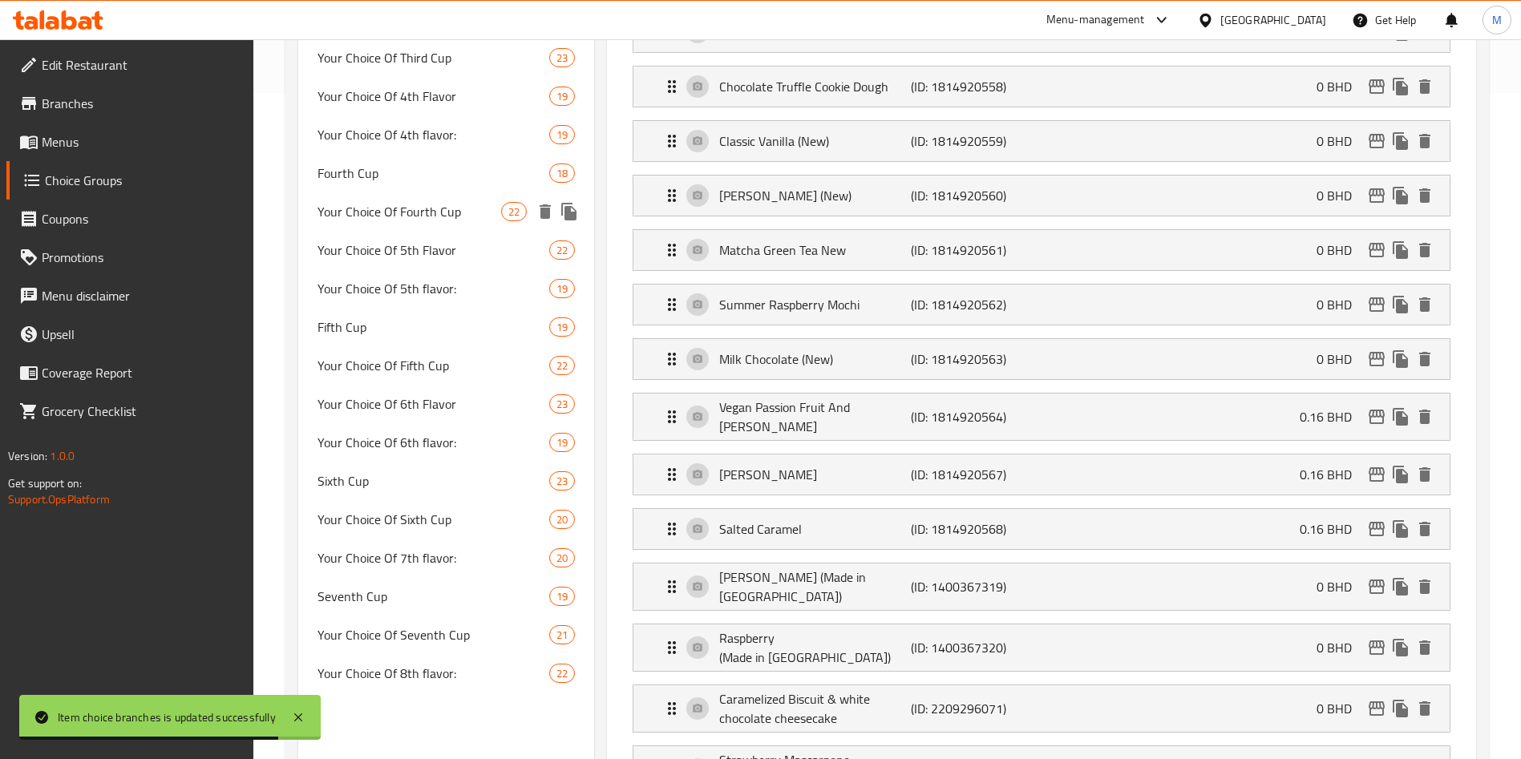
scroll to position [306, 0]
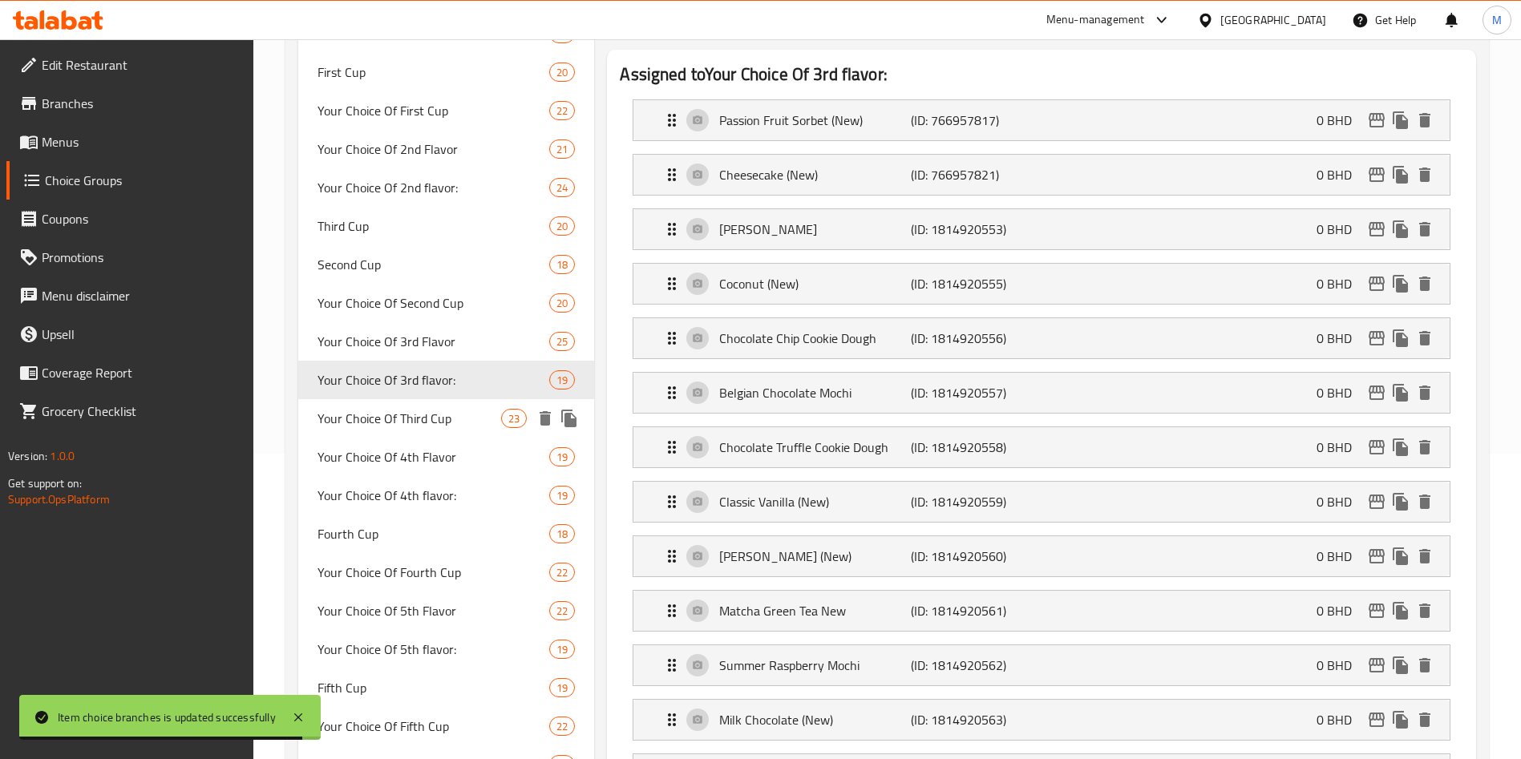
click at [446, 415] on span "Your Choice Of Third Cup" at bounding box center [410, 418] width 184 height 19
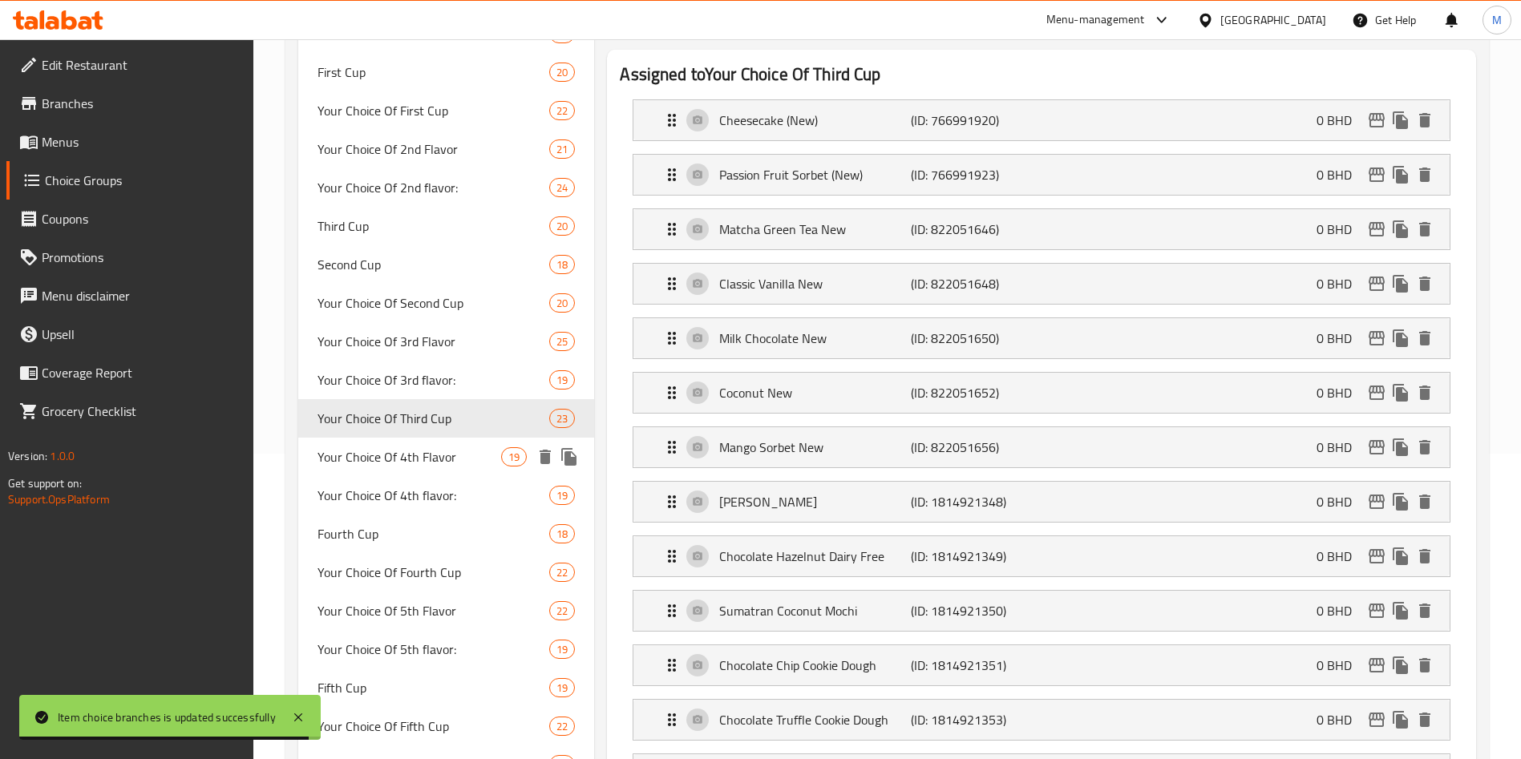
type input "Your Choice Of Third Cup"
type input "إختيارك من الكوب الثالث"
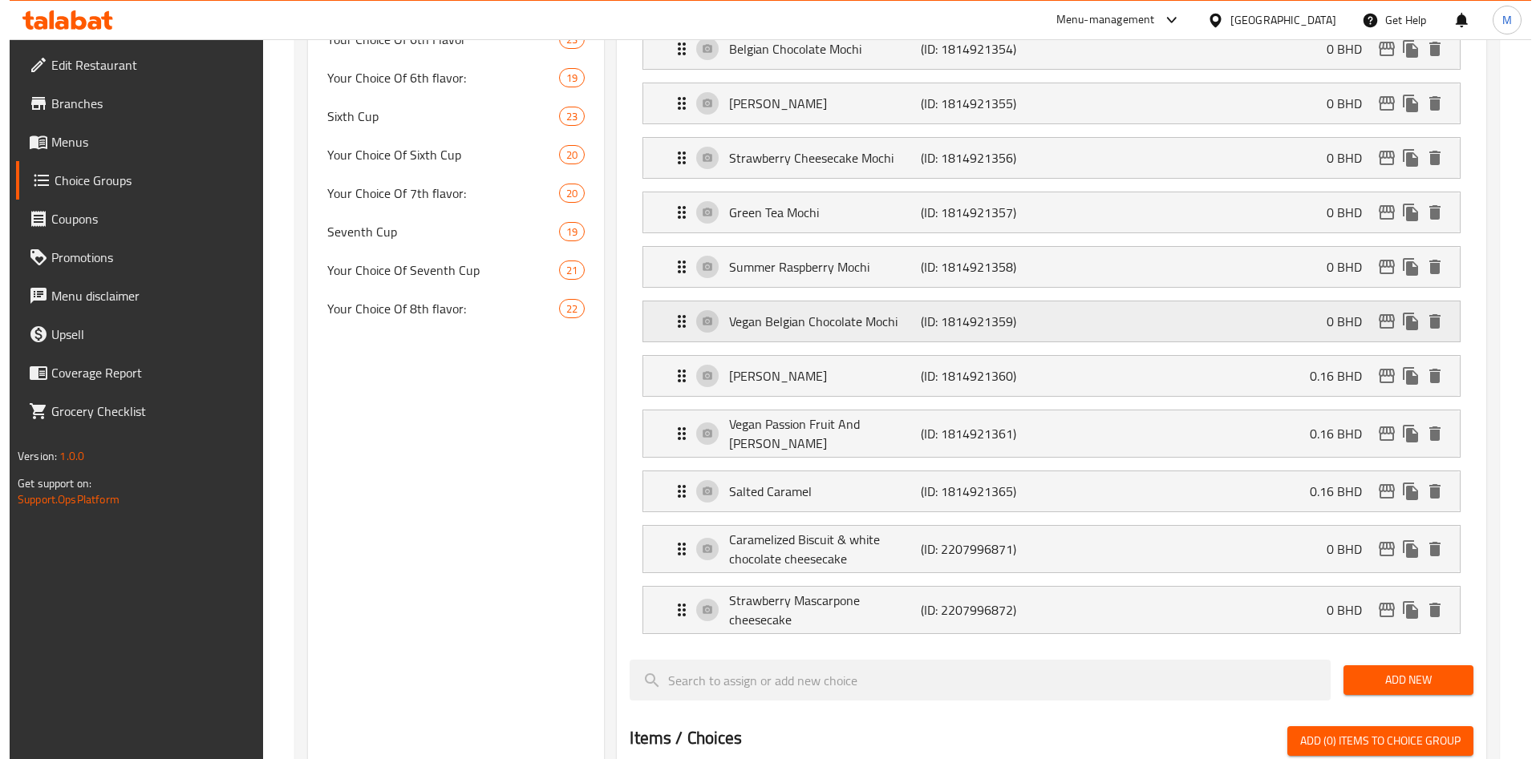
scroll to position [1148, 0]
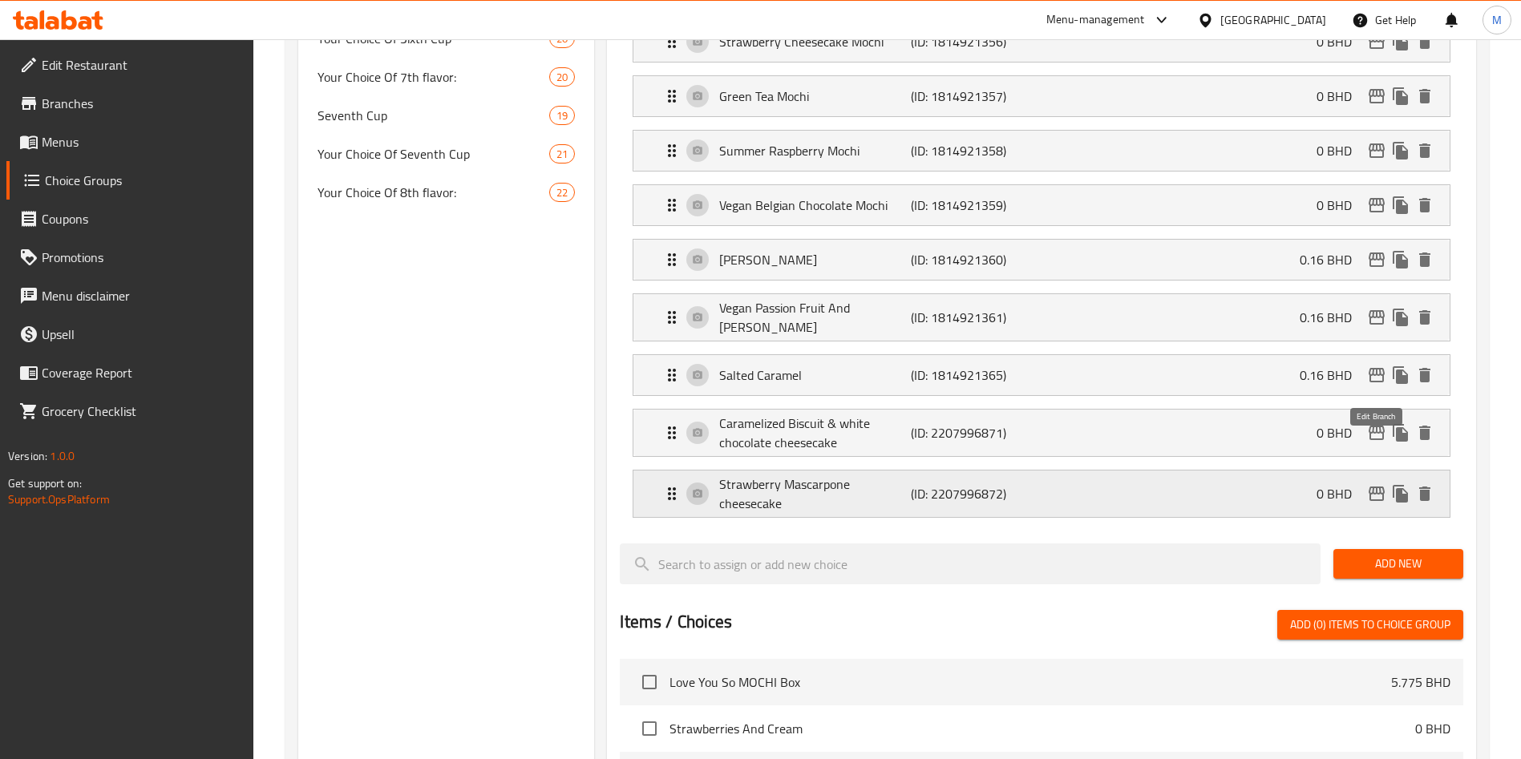
click at [1371, 487] on icon "edit" at bounding box center [1377, 494] width 16 height 14
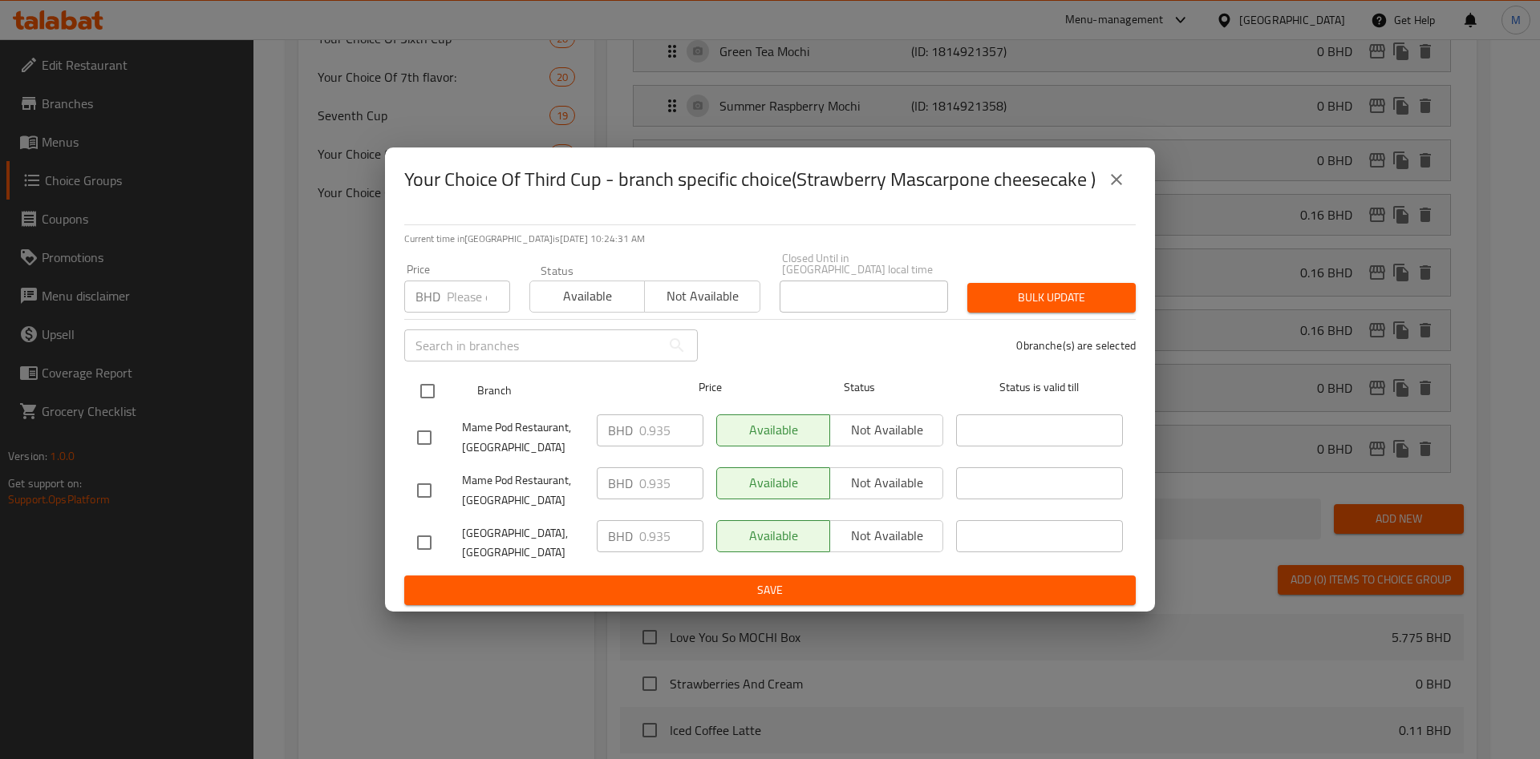
click at [431, 392] on input "checkbox" at bounding box center [428, 392] width 34 height 34
checkbox input "true"
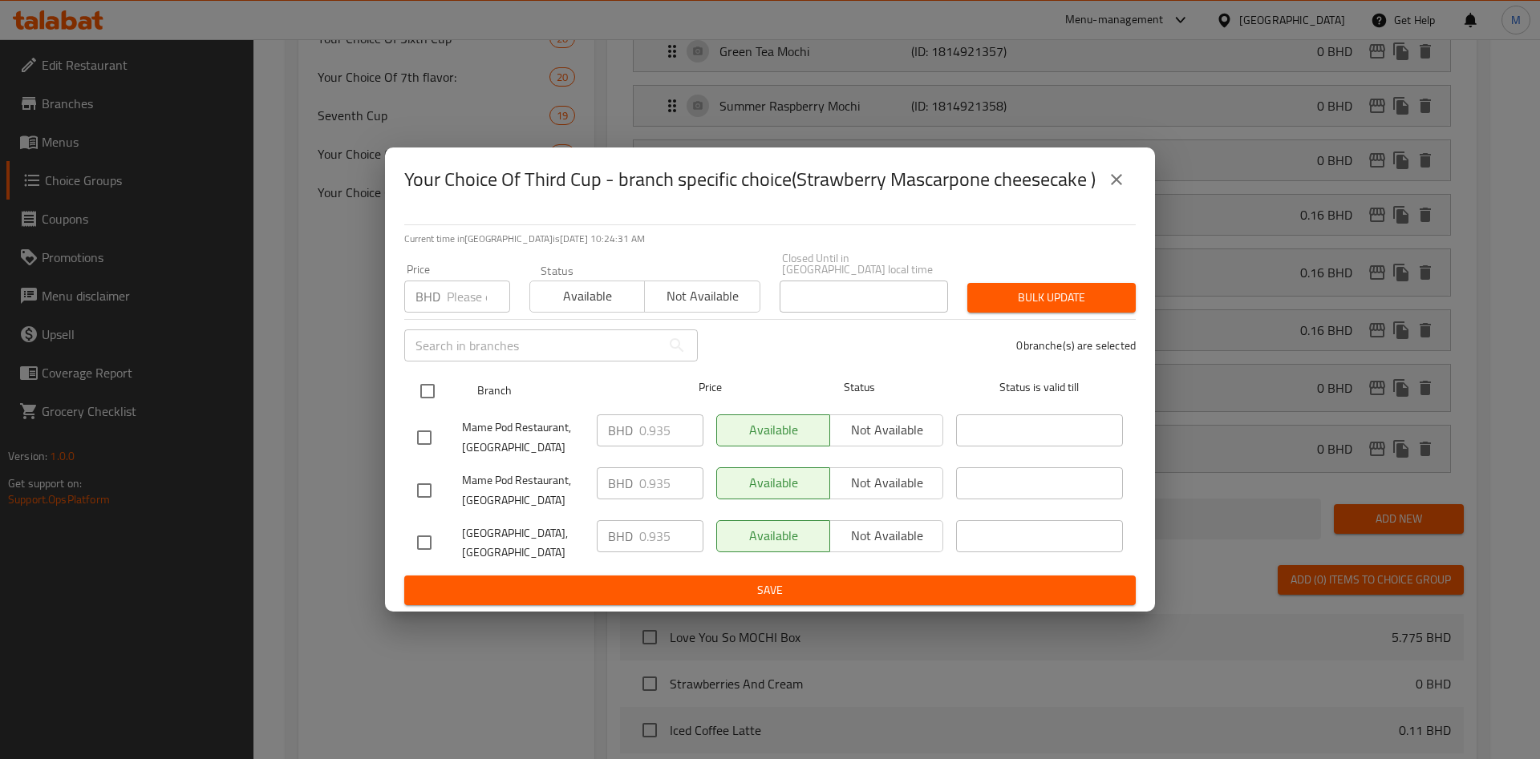
click at [431, 392] on input "checkbox" at bounding box center [428, 392] width 34 height 34
checkbox input "false"
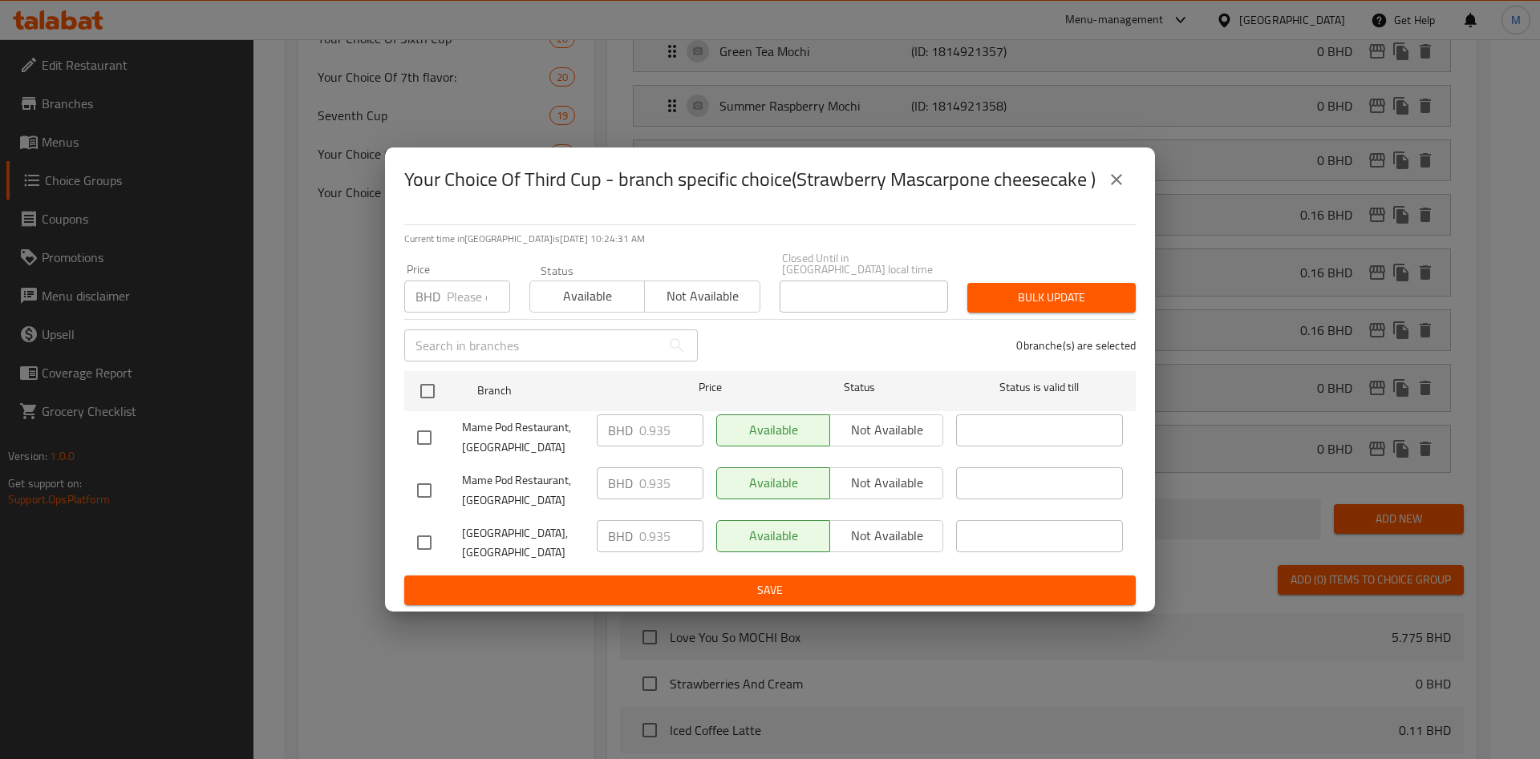
click at [468, 280] on div "Price BHD Price" at bounding box center [457, 288] width 106 height 49
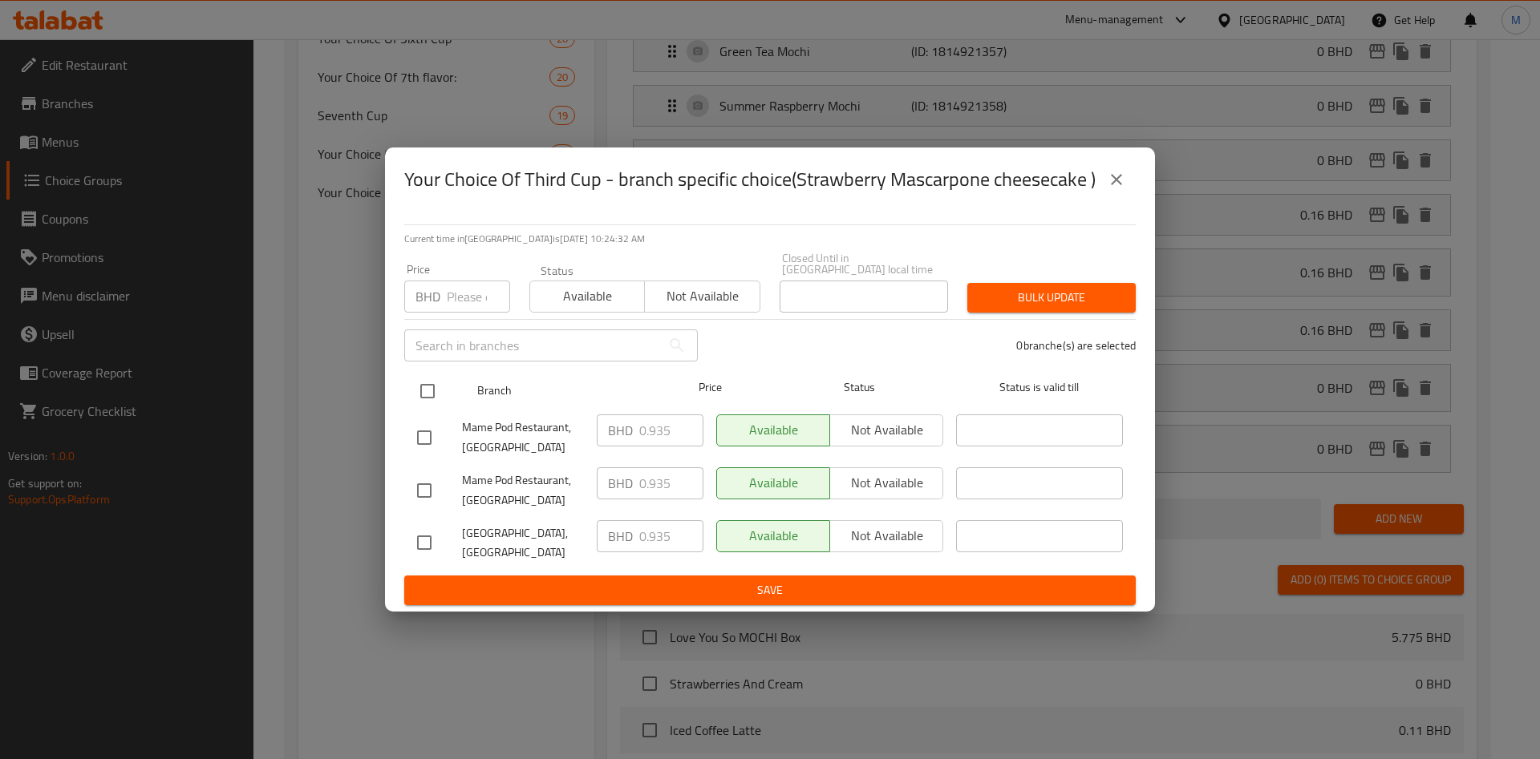
click at [431, 391] on input "checkbox" at bounding box center [428, 392] width 34 height 34
checkbox input "true"
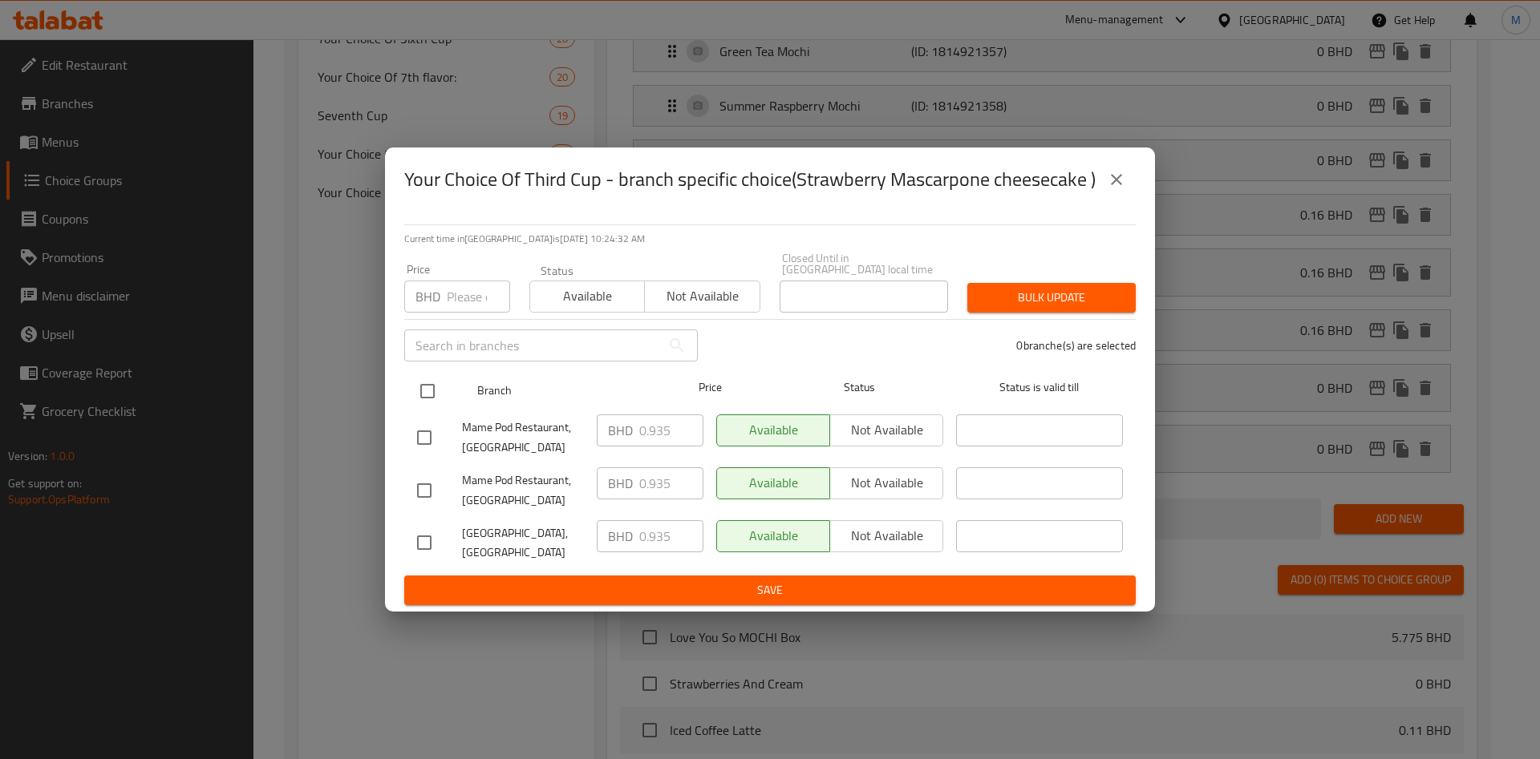
click at [431, 391] on input "checkbox" at bounding box center [428, 392] width 34 height 34
checkbox input "false"
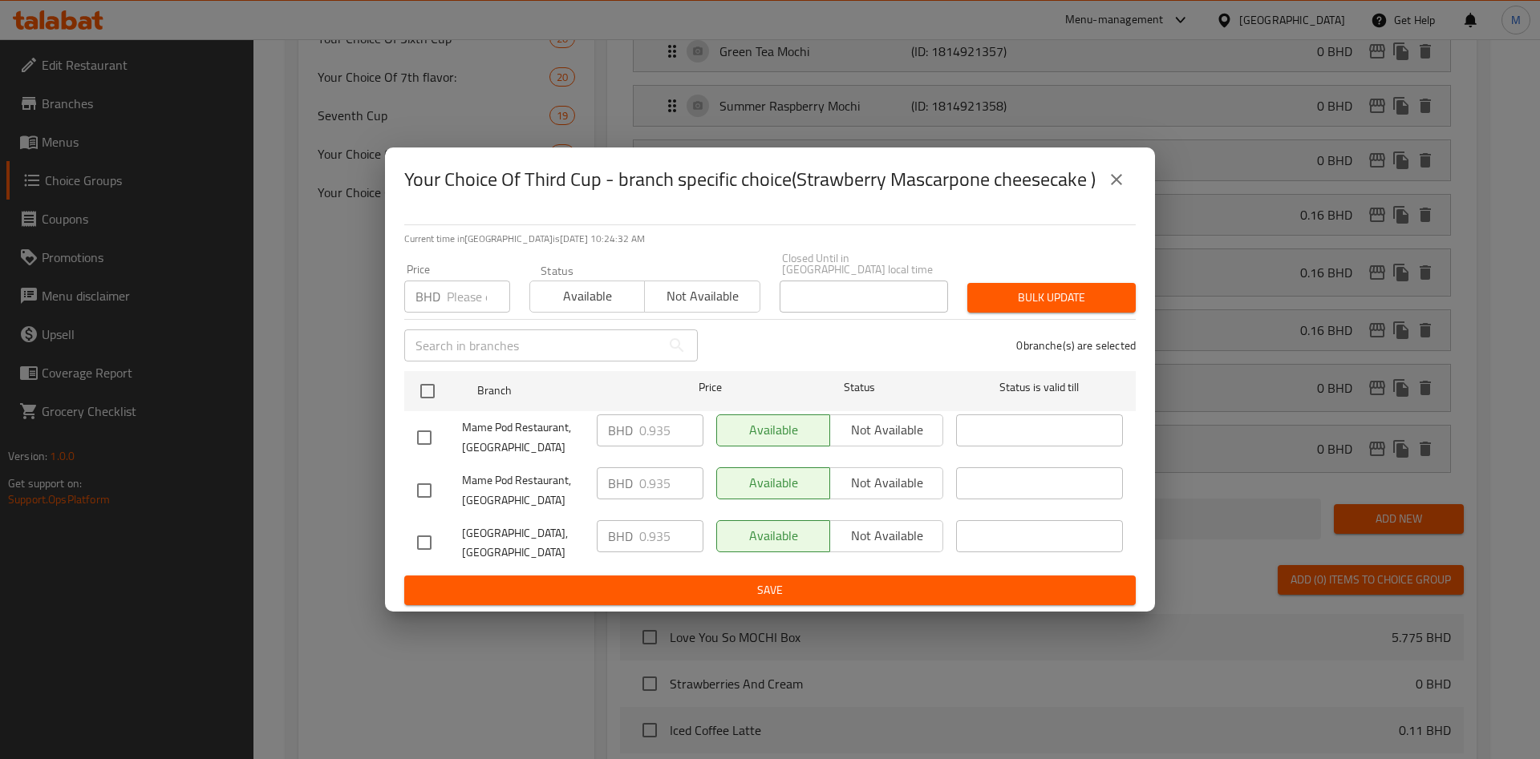
click at [449, 302] on input "number" at bounding box center [478, 297] width 63 height 32
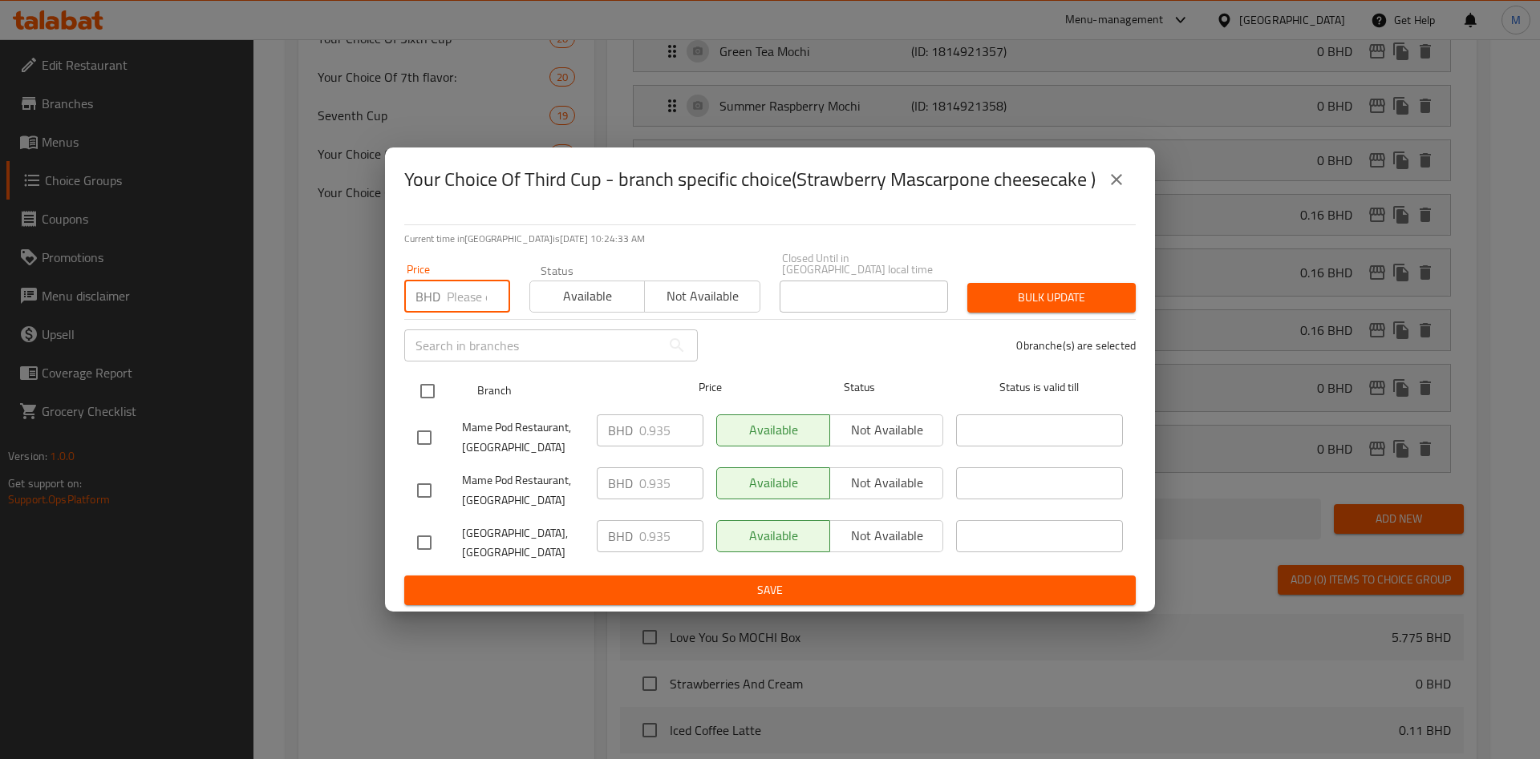
paste input "0.110"
type input "0.110"
click at [435, 387] on input "checkbox" at bounding box center [428, 392] width 34 height 34
checkbox input "true"
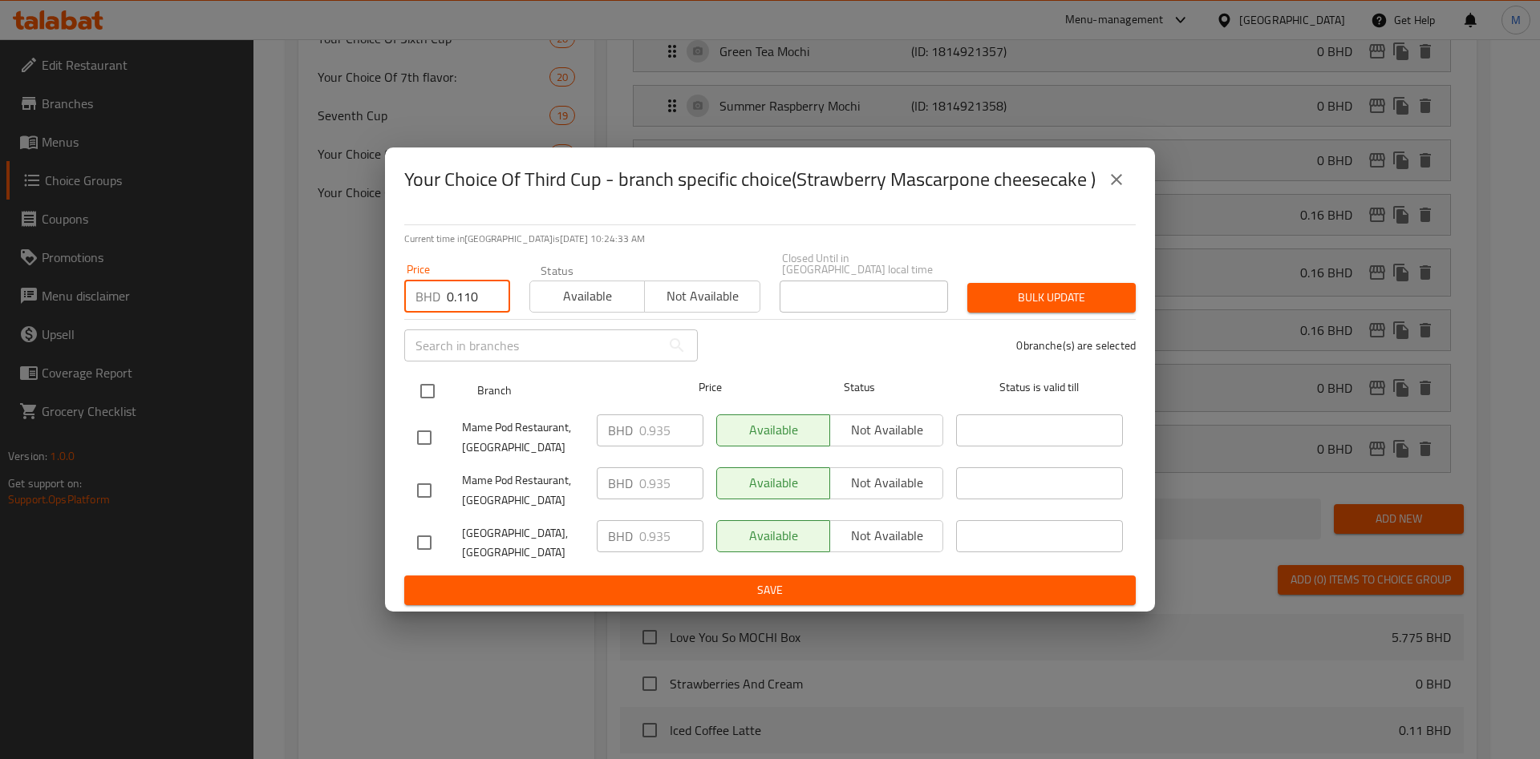
checkbox input "true"
click at [435, 387] on input "checkbox" at bounding box center [428, 392] width 34 height 34
checkbox input "false"
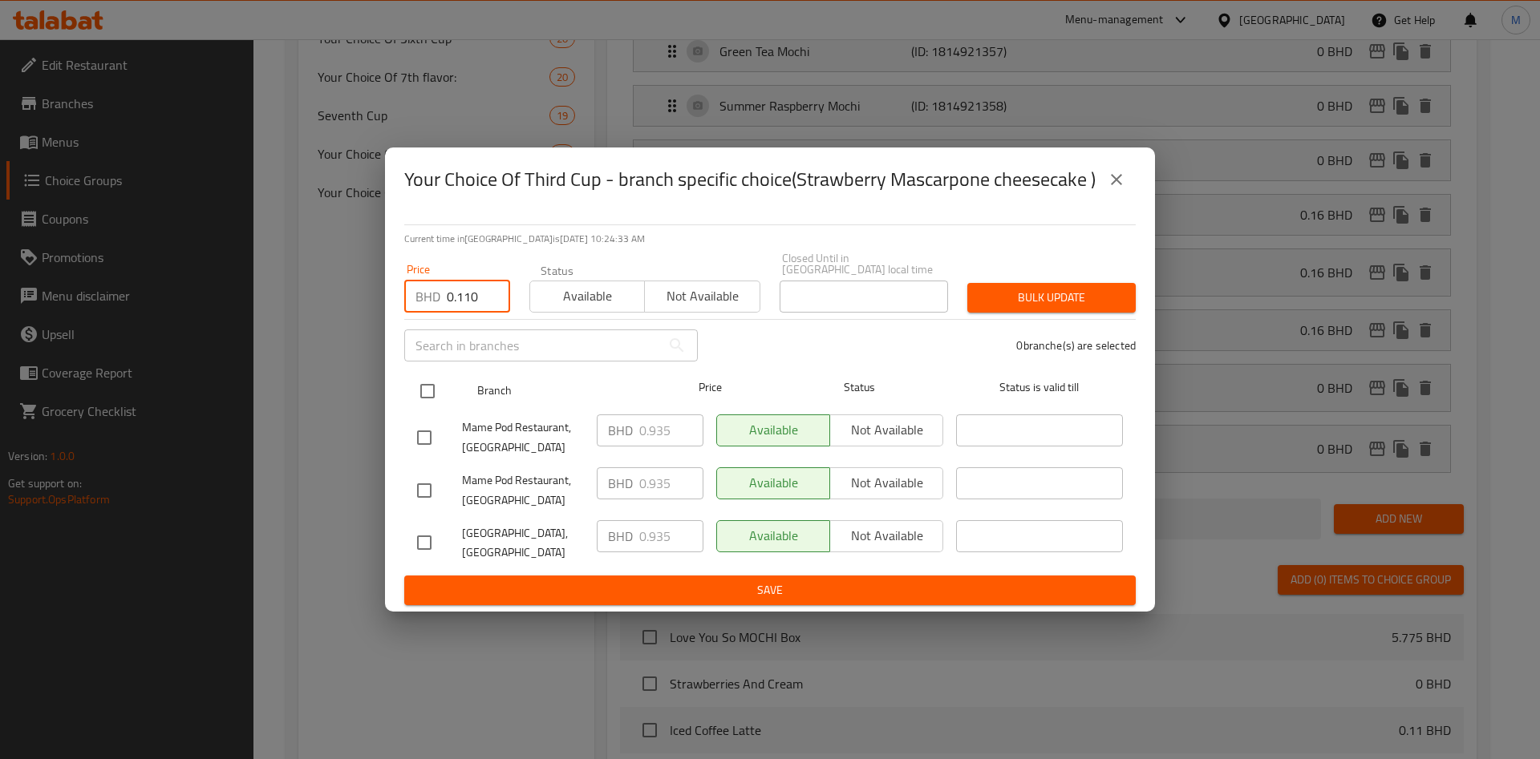
checkbox input "false"
click at [415, 387] on input "checkbox" at bounding box center [428, 392] width 34 height 34
checkbox input "true"
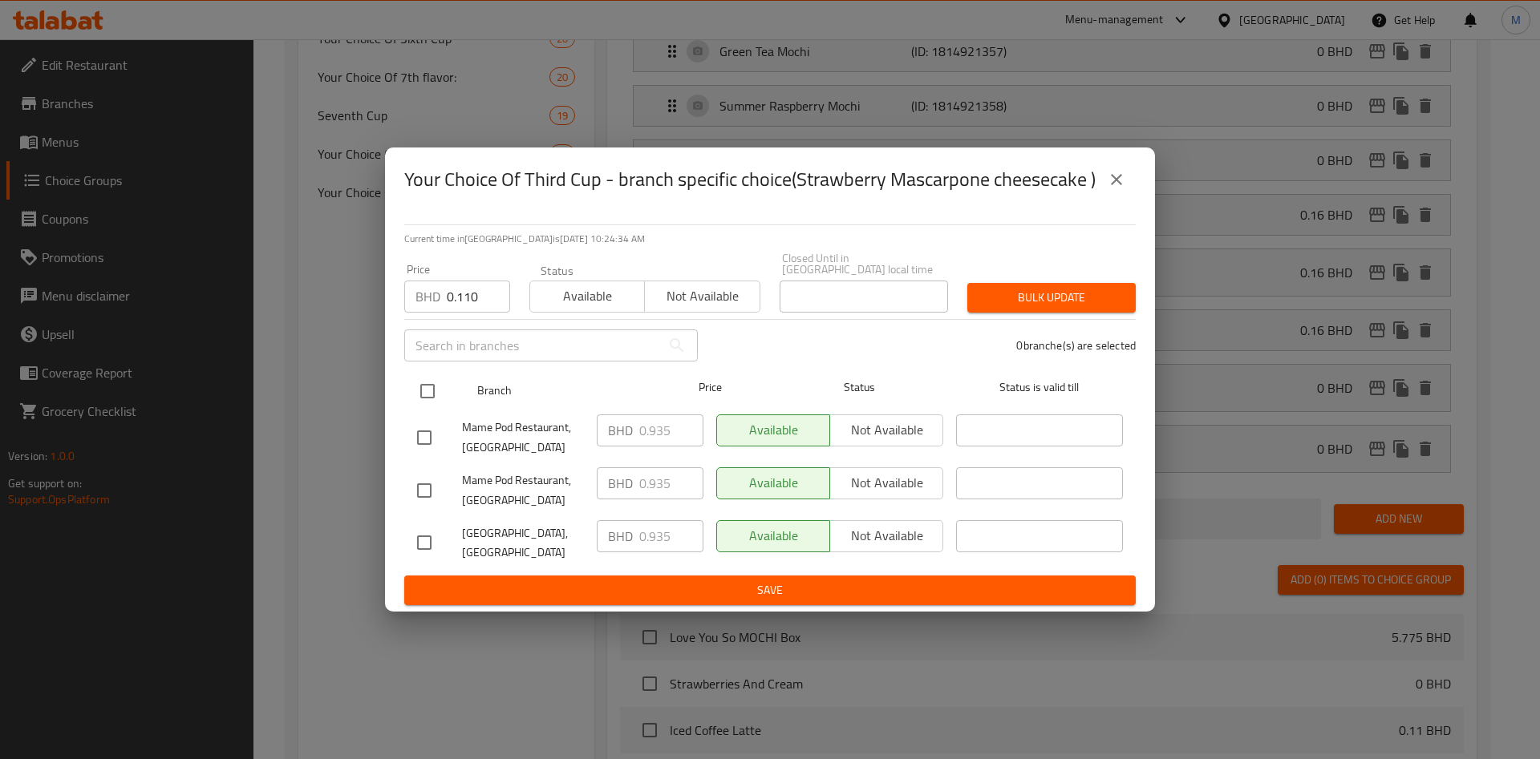
checkbox input "true"
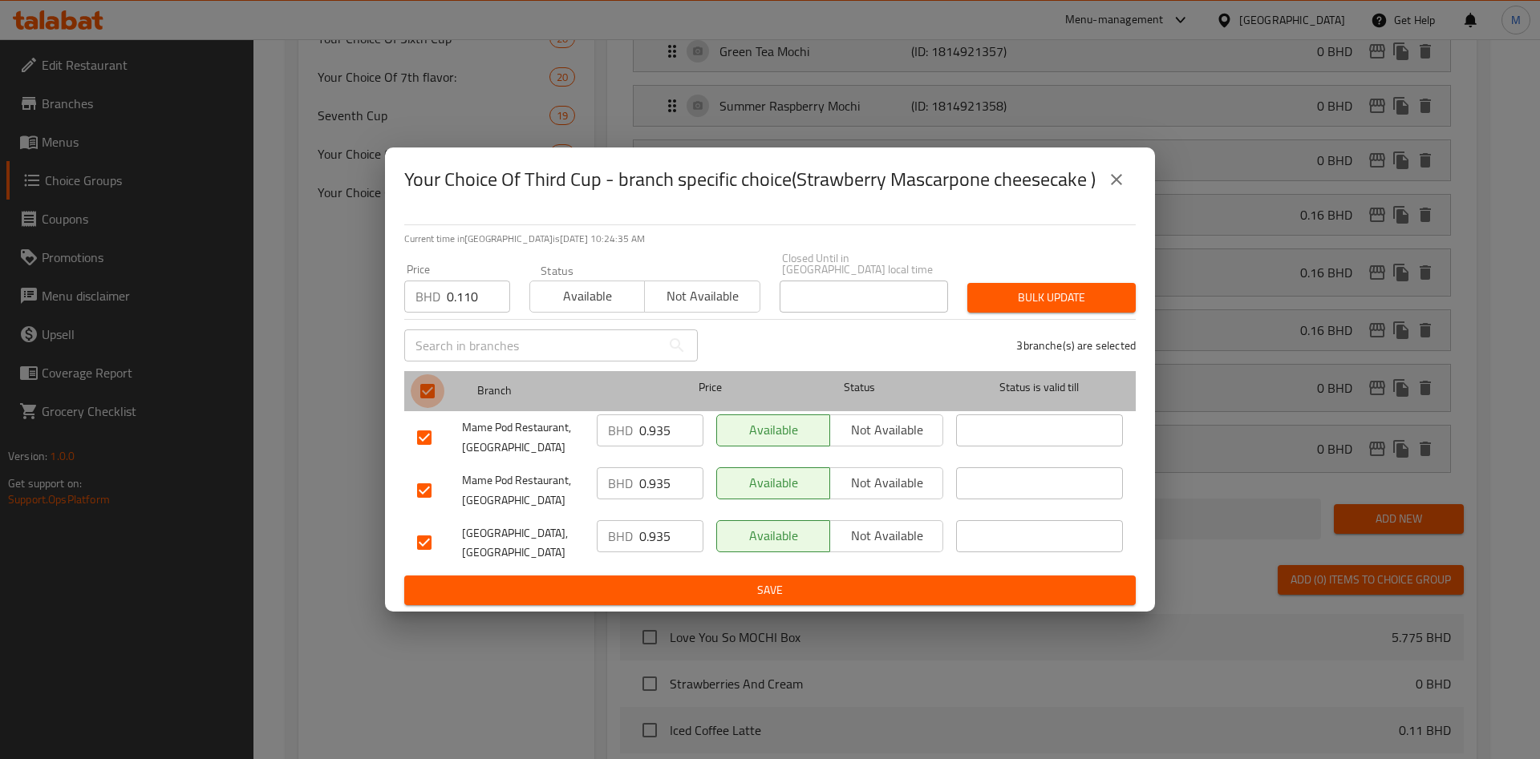
click at [415, 387] on input "checkbox" at bounding box center [428, 392] width 34 height 34
checkbox input "false"
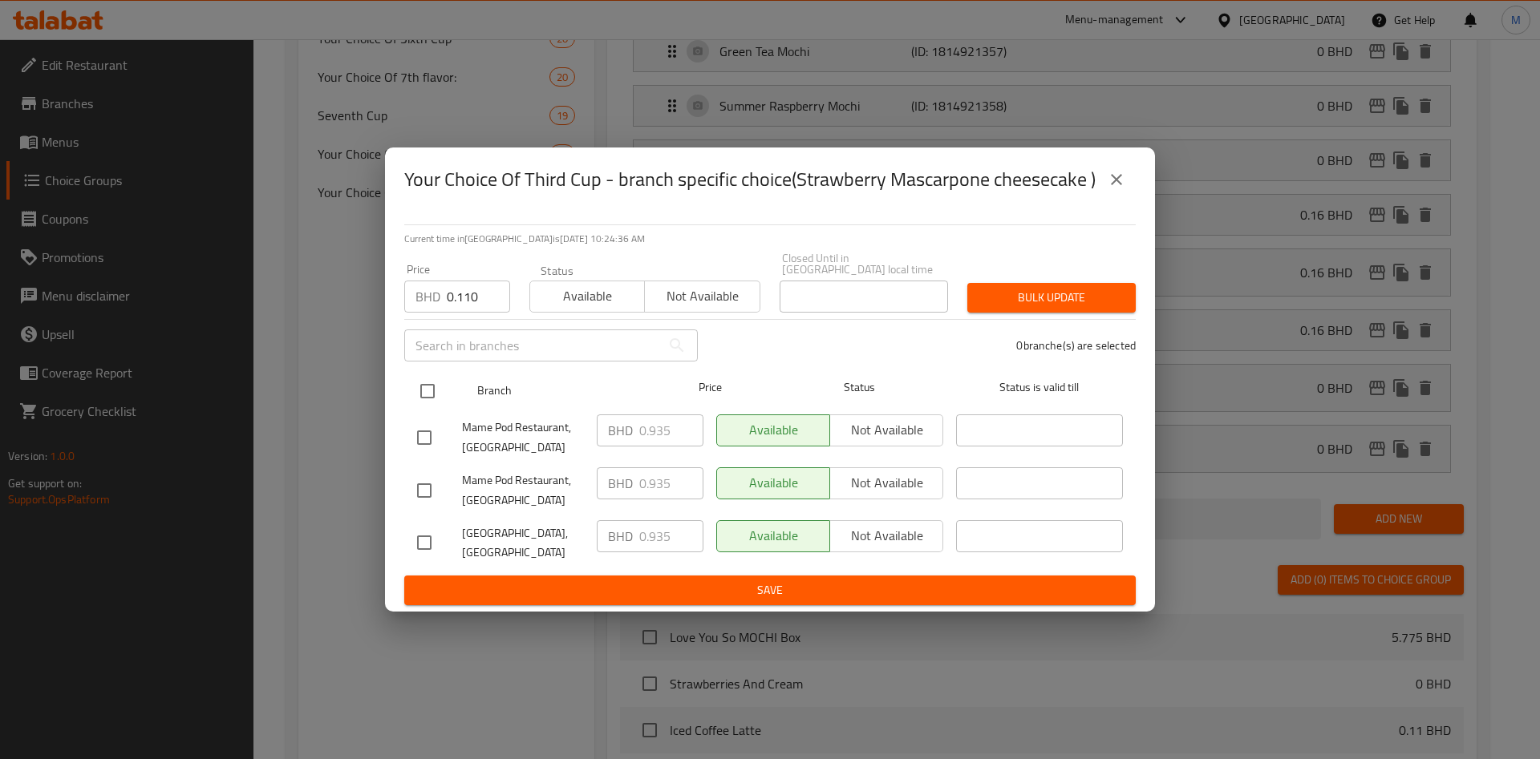
click at [431, 387] on input "checkbox" at bounding box center [428, 392] width 34 height 34
checkbox input "true"
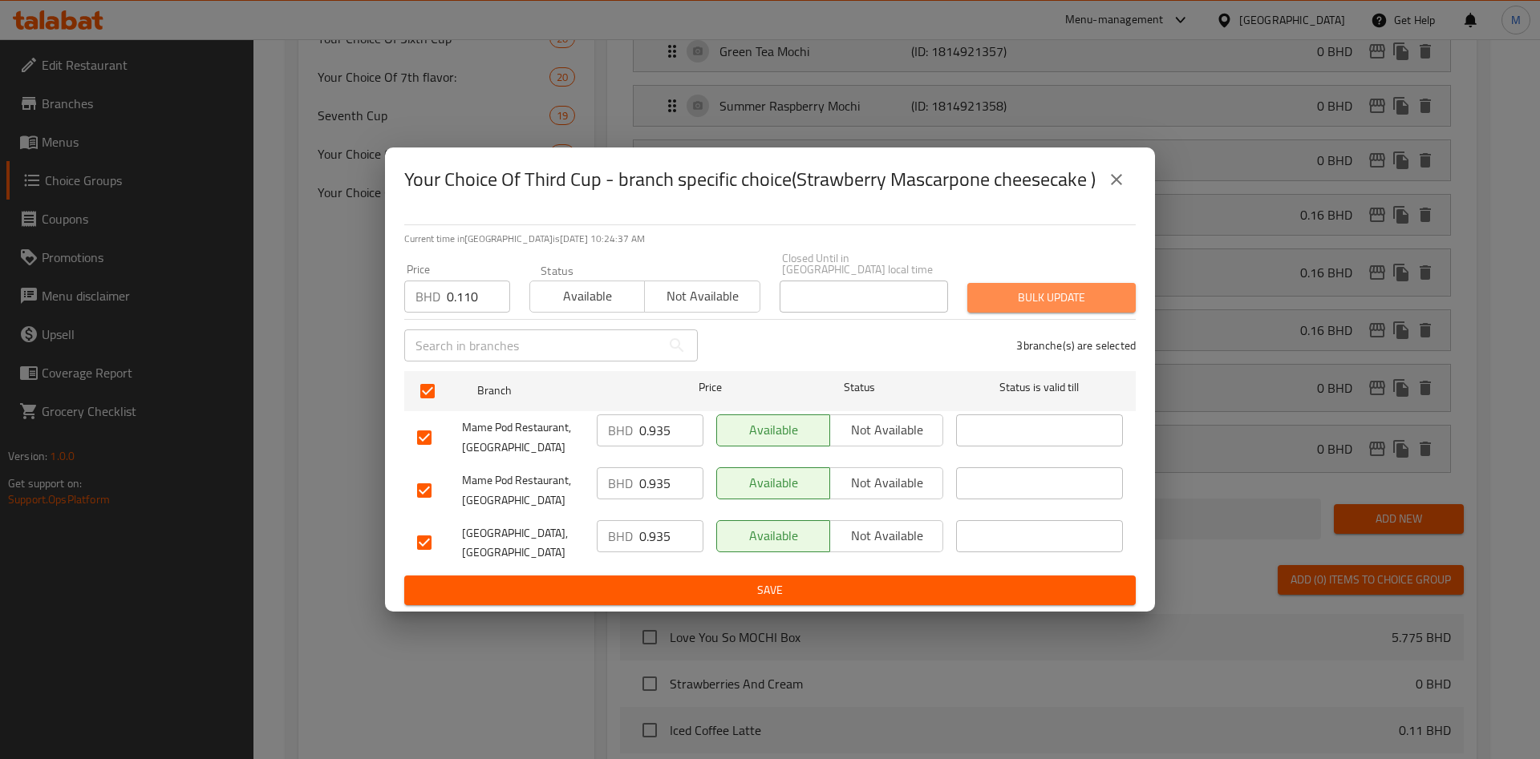
click at [1008, 309] on button "Bulk update" at bounding box center [1051, 298] width 168 height 30
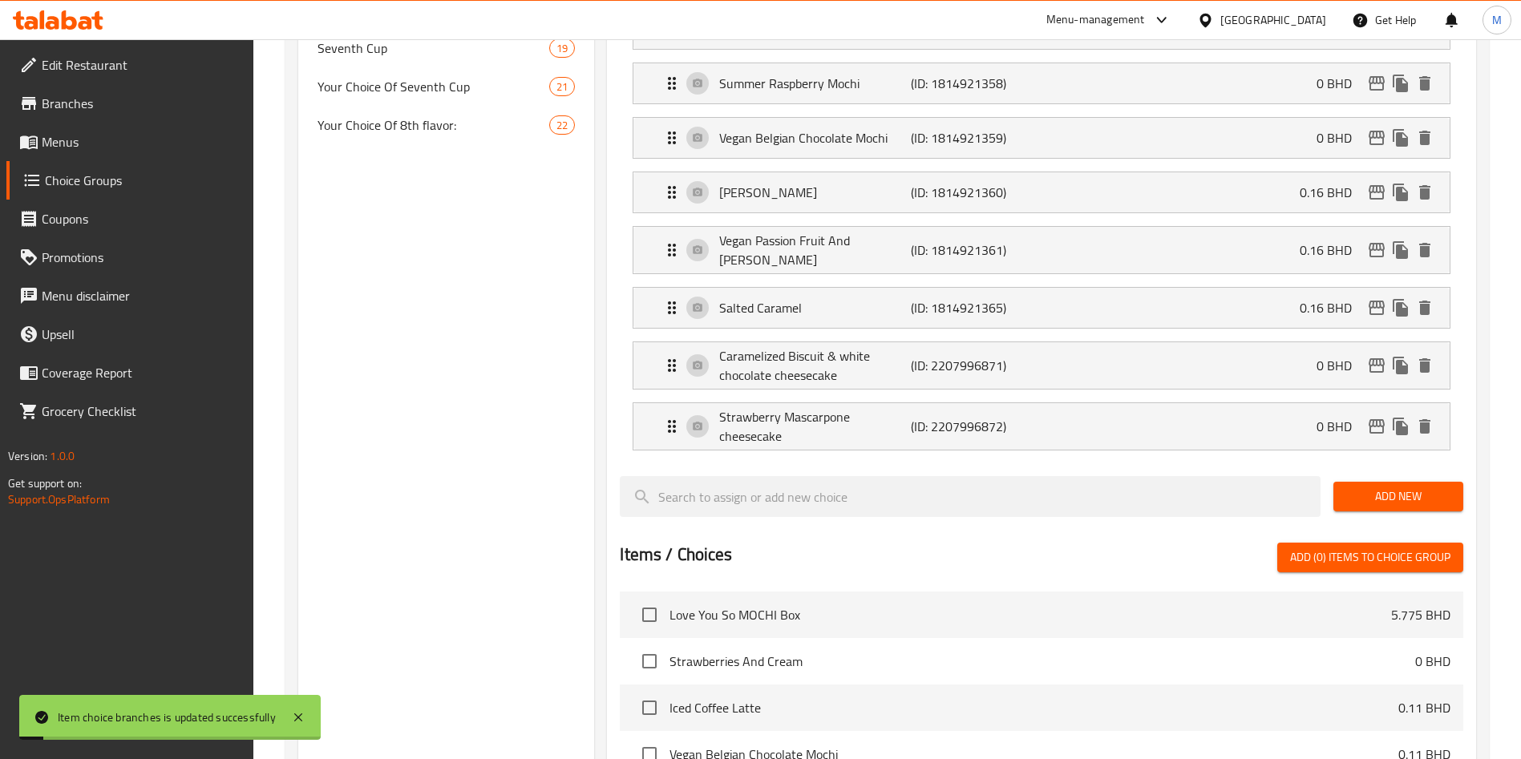
scroll to position [1427, 0]
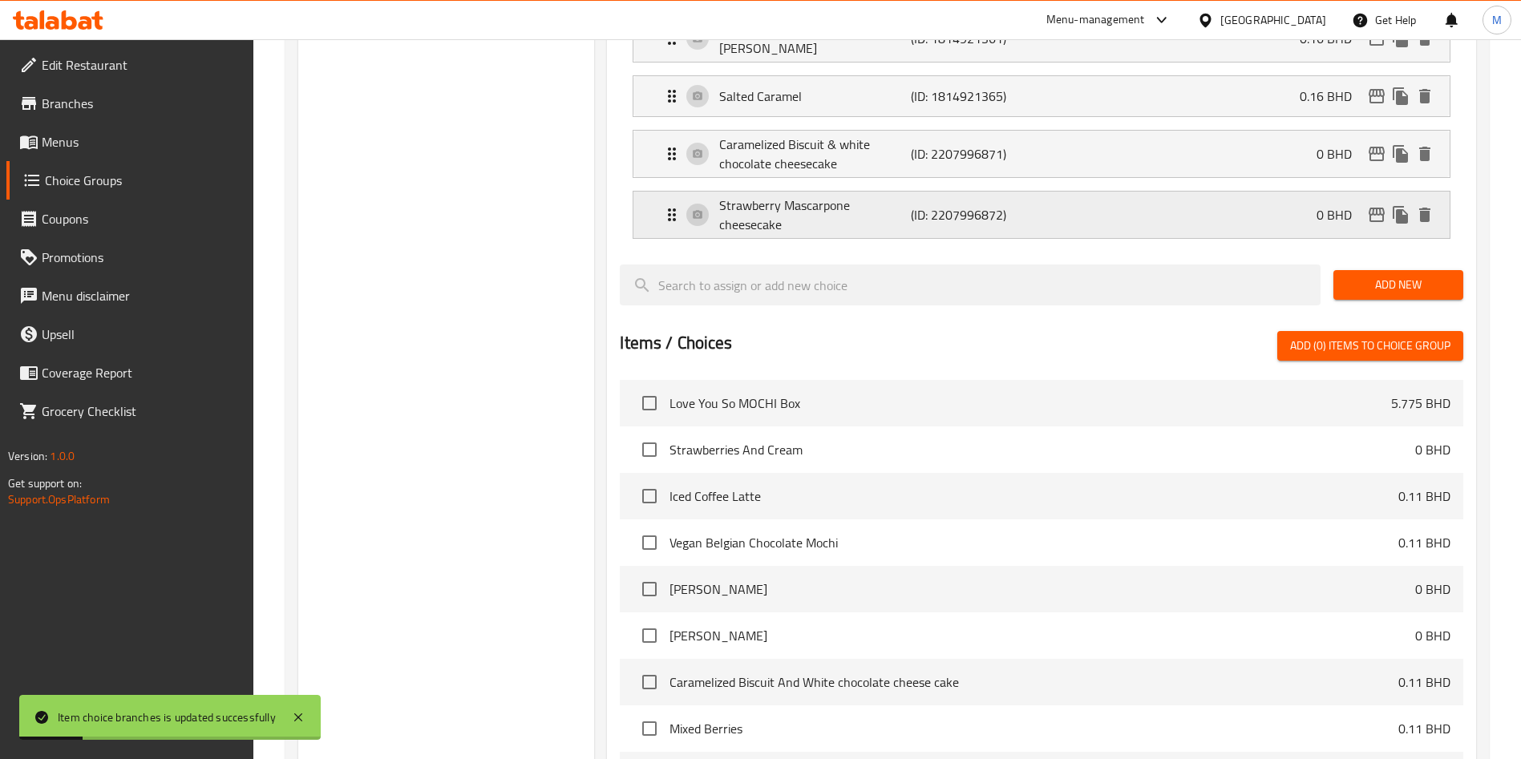
click at [1356, 205] on p "0 BHD" at bounding box center [1341, 214] width 48 height 19
click at [1307, 192] on div "Strawberry Mascarpone cheesecake (ID: 2207996872) 0 BHD" at bounding box center [1046, 215] width 768 height 47
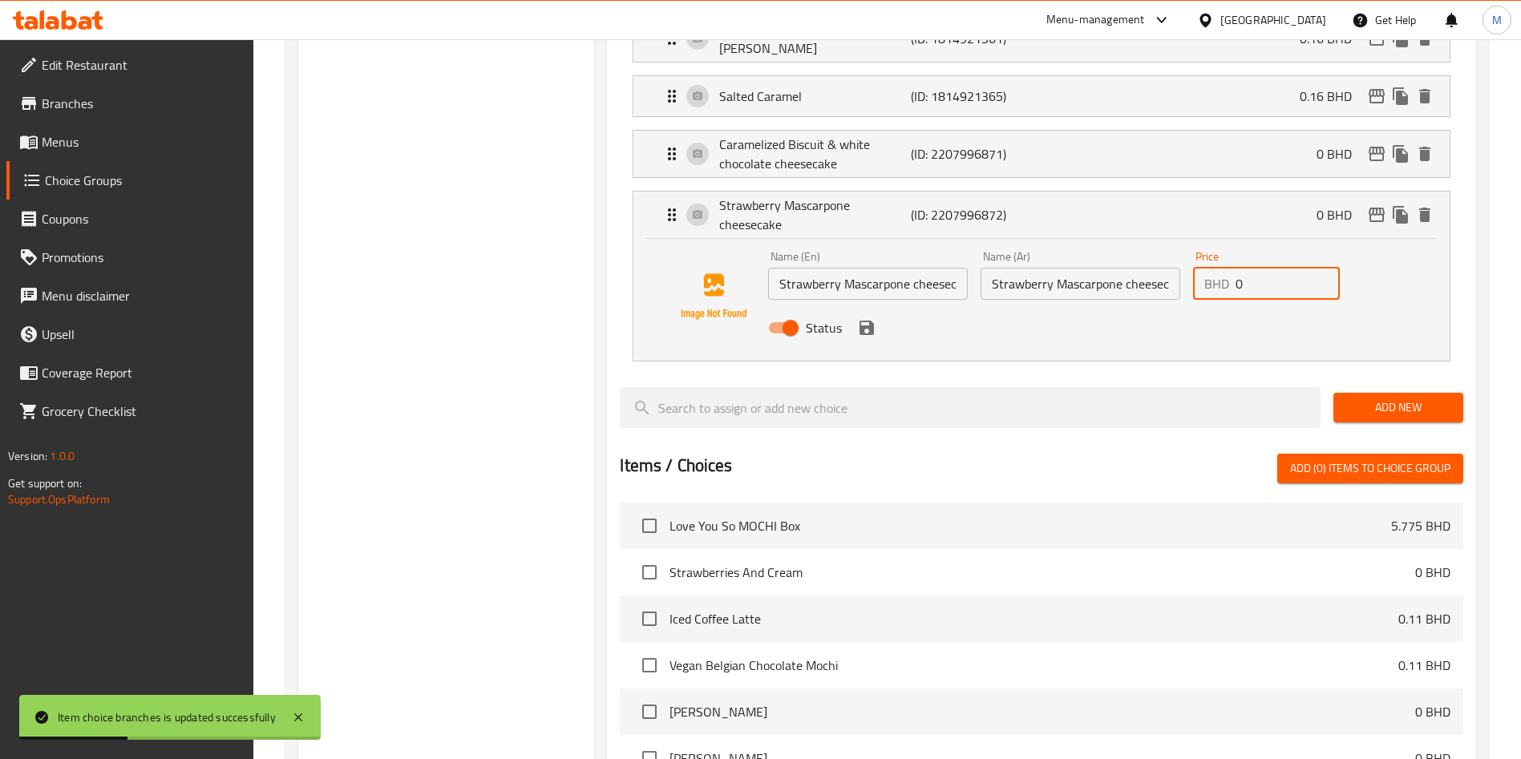
click at [1274, 268] on input "0" at bounding box center [1288, 284] width 104 height 32
click at [1274, 268] on input "number" at bounding box center [1288, 284] width 104 height 32
paste input "0.110"
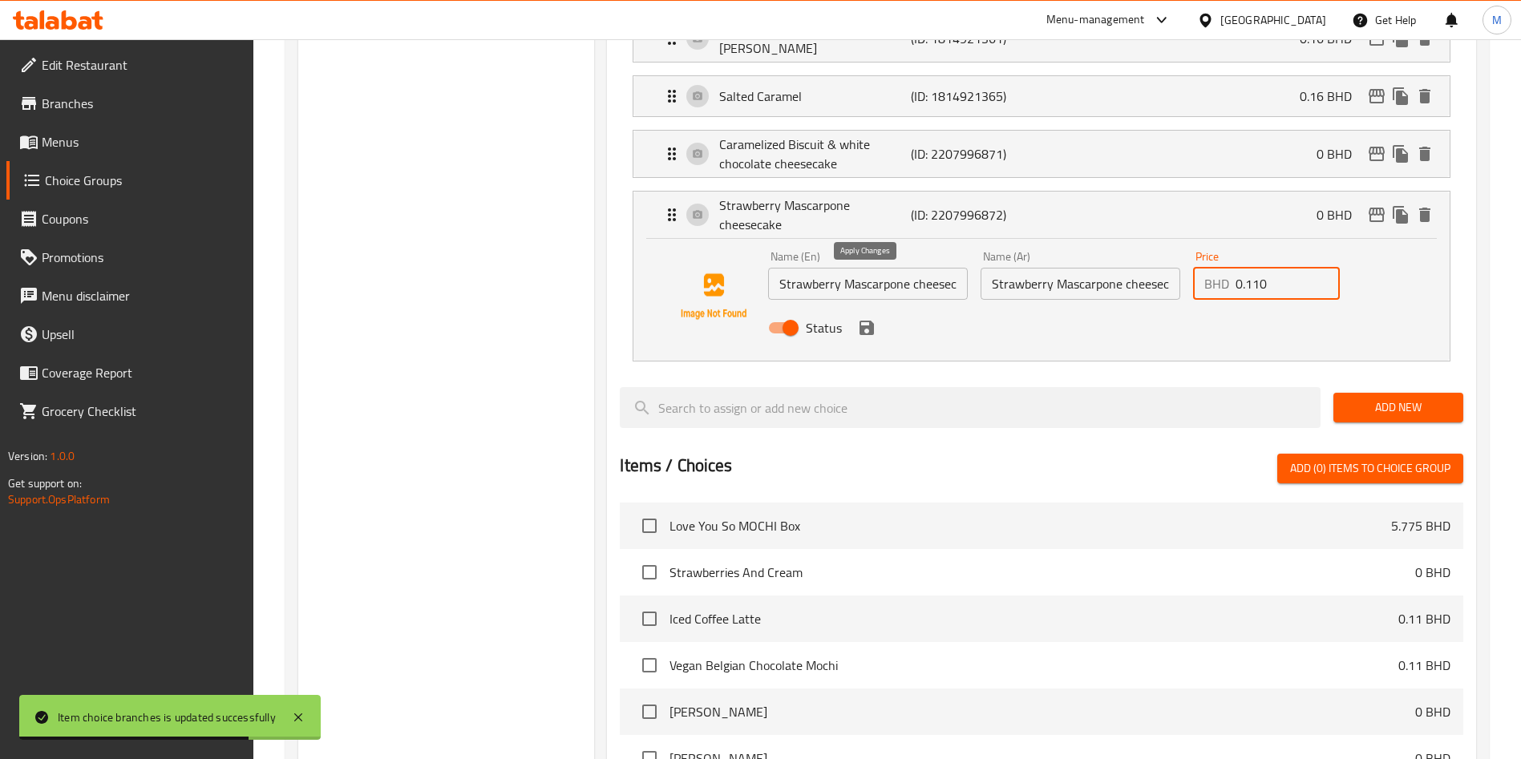
click at [863, 321] on icon "save" at bounding box center [867, 328] width 14 height 14
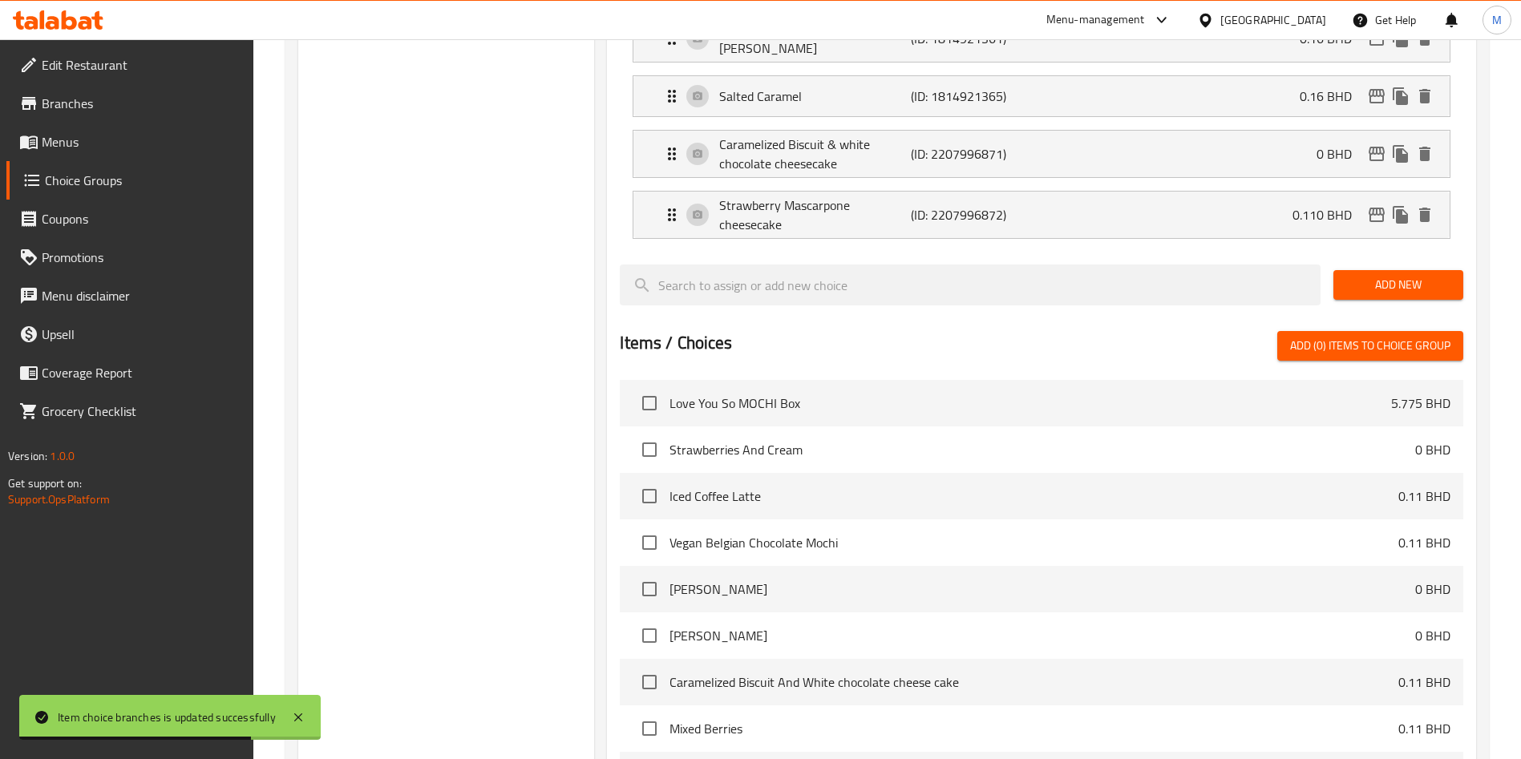
type input "0.110"
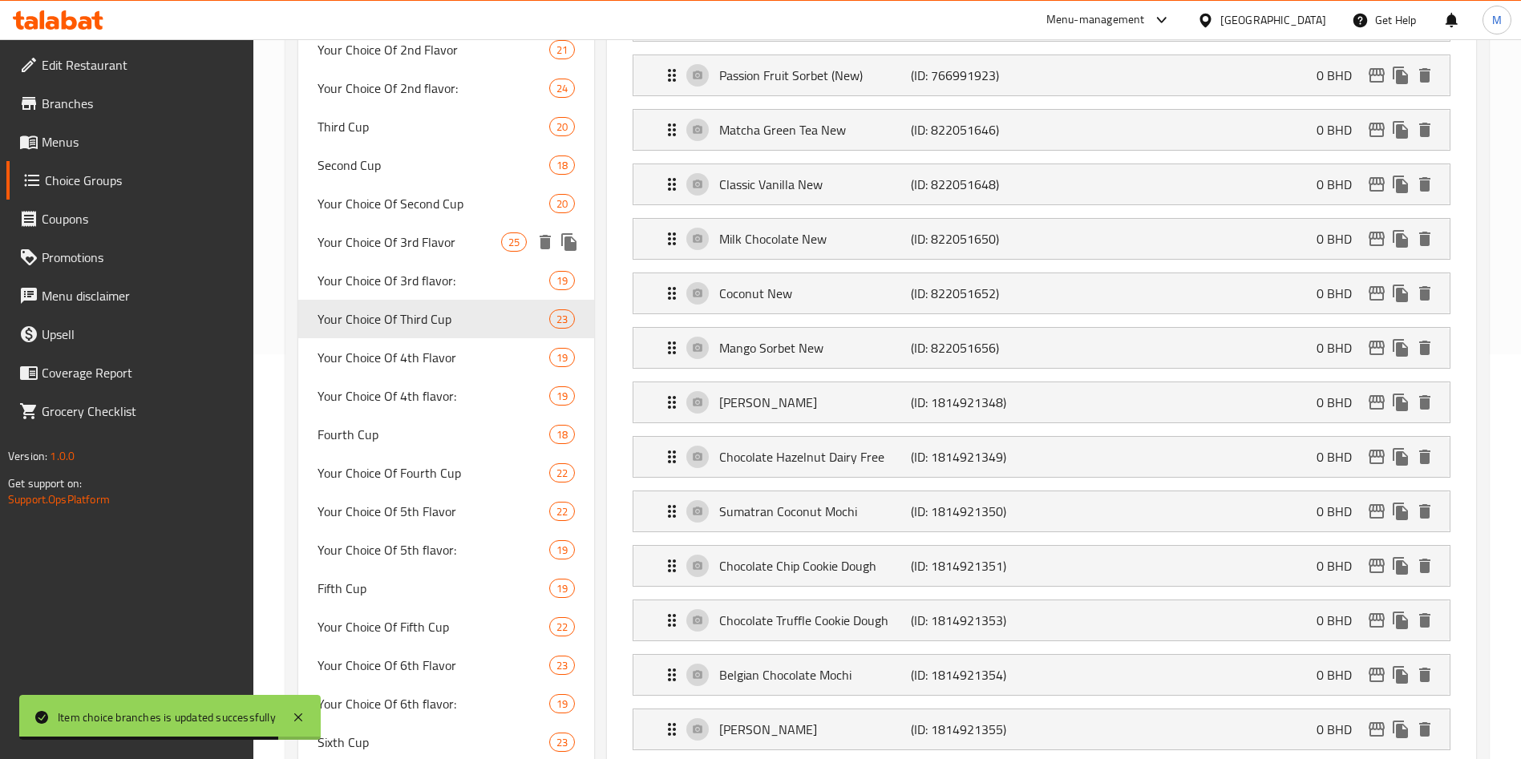
scroll to position [224, 0]
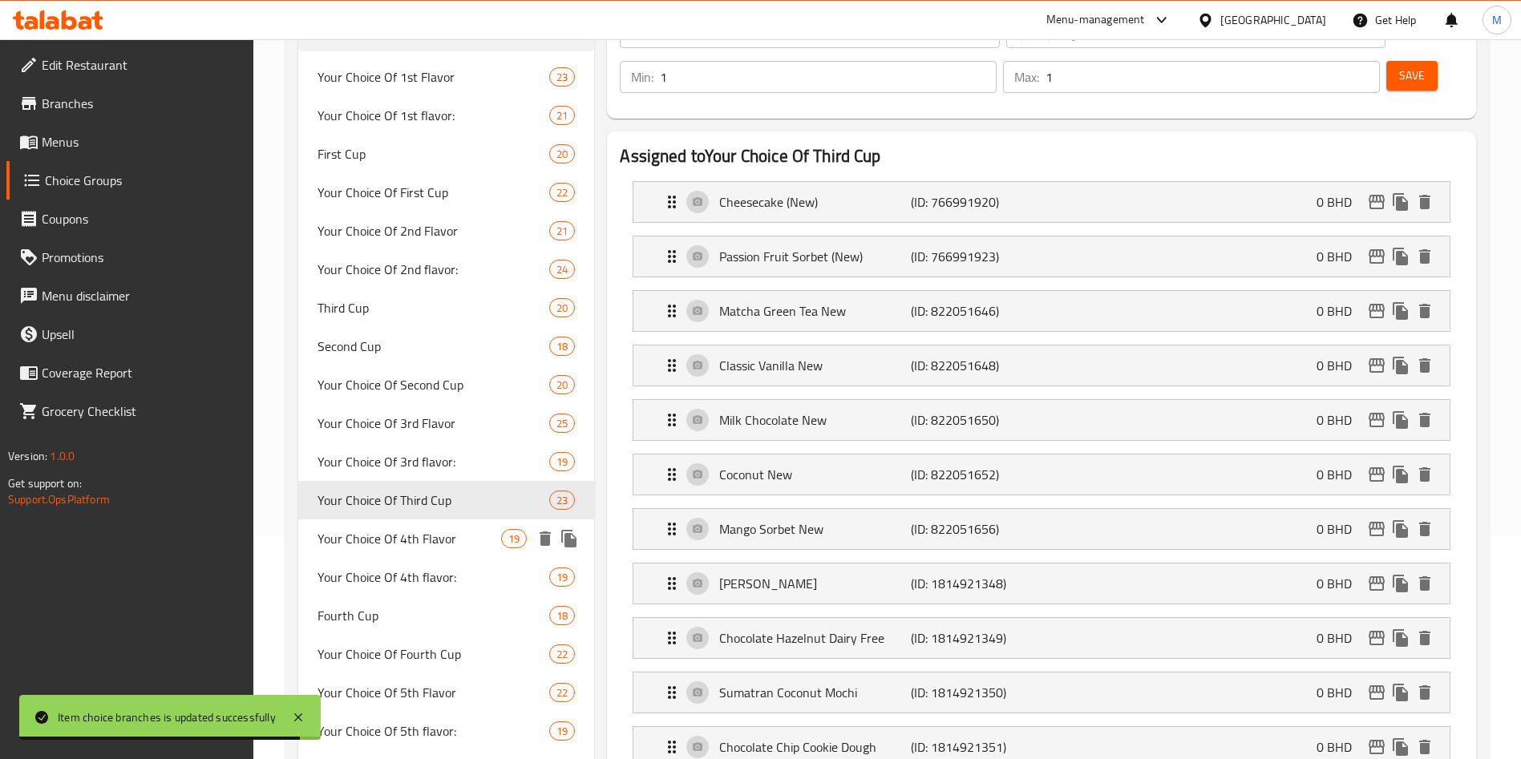
click at [468, 537] on span "Your Choice Of 4th Flavor" at bounding box center [410, 538] width 184 height 19
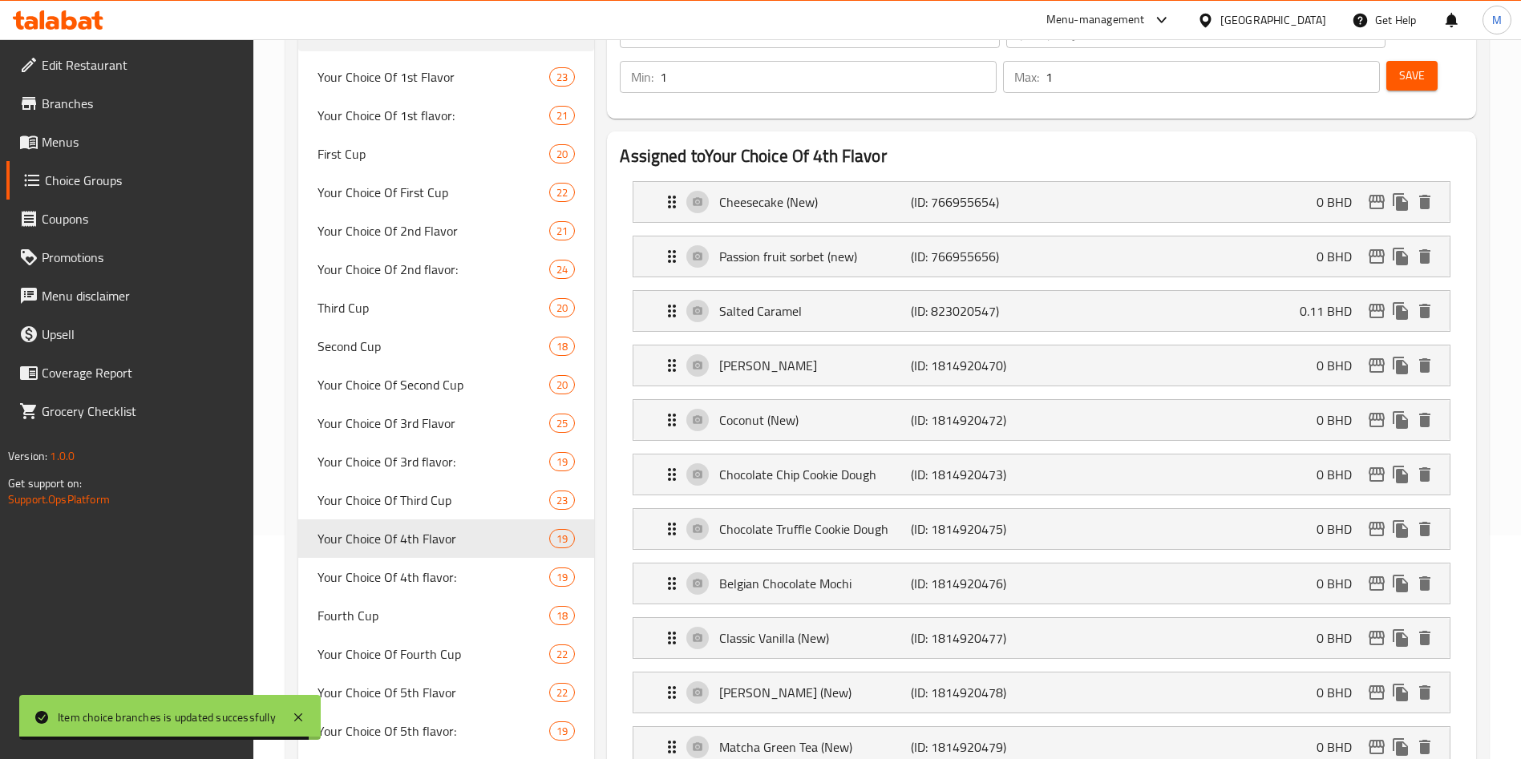
type input "Your Choice Of 4th Flavor"
type input "إختيارك من النكهة الرابعة"
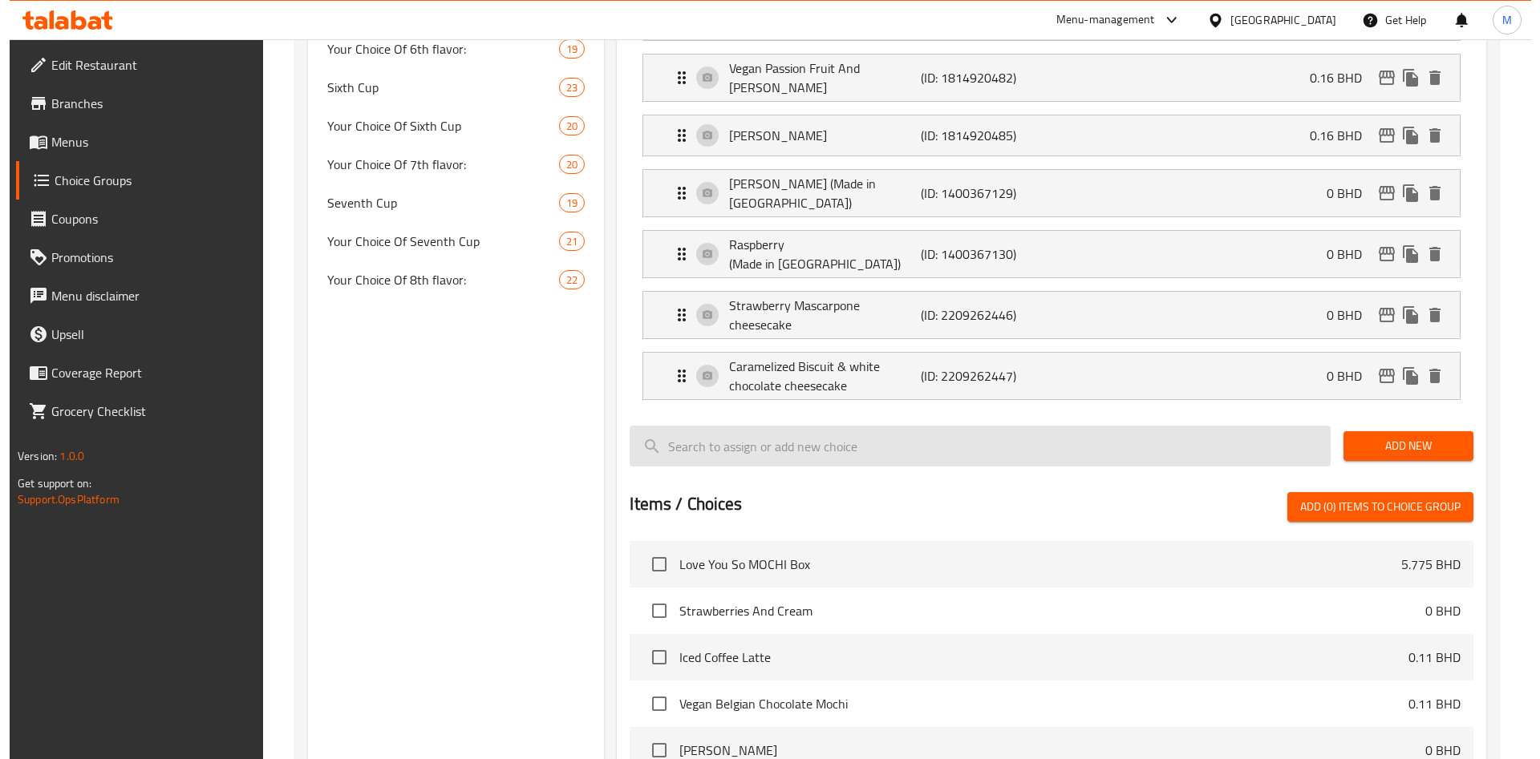
scroll to position [1066, 0]
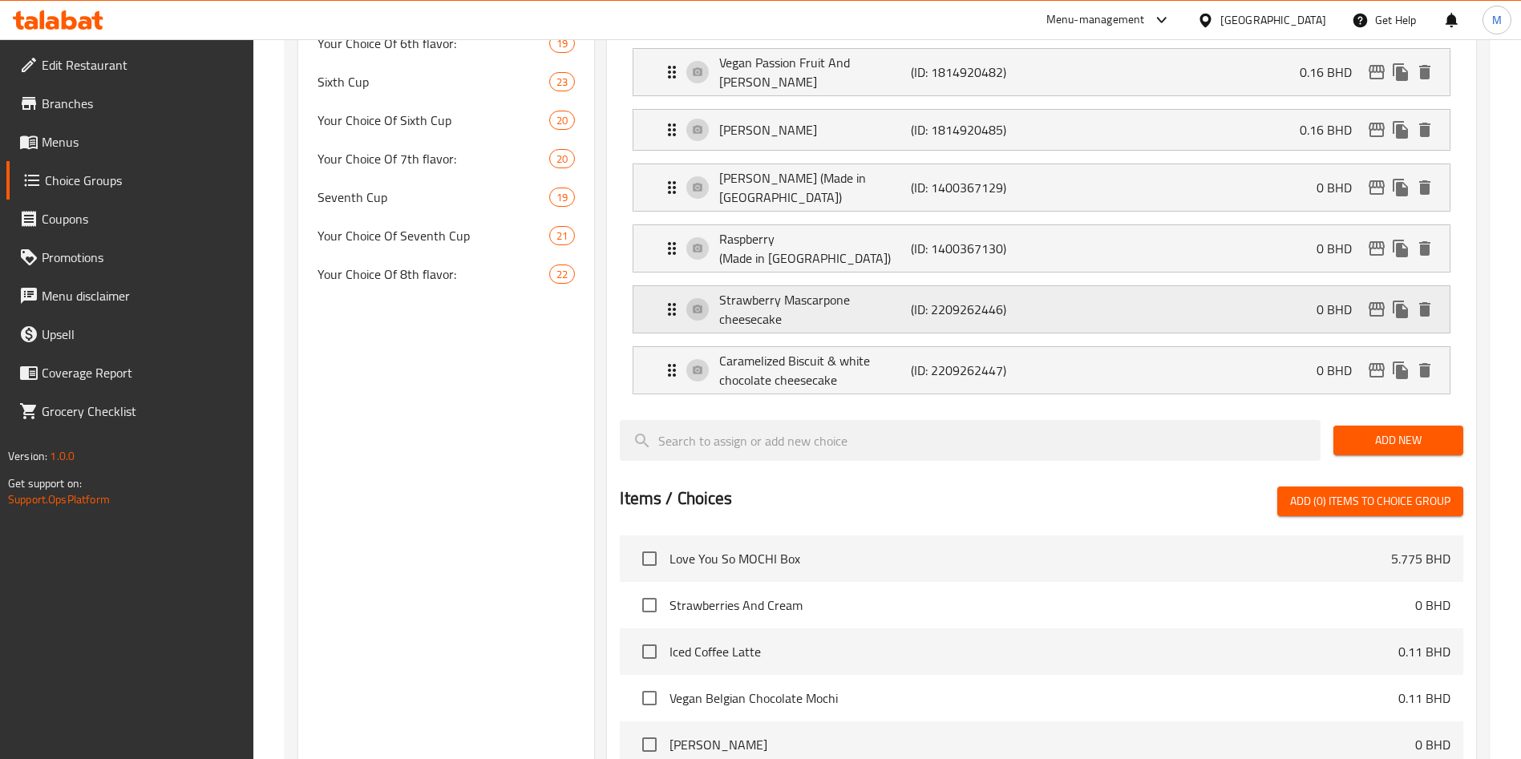
click at [1387, 298] on div "0 BHD" at bounding box center [1377, 310] width 120 height 24
click at [1376, 300] on icon "edit" at bounding box center [1376, 309] width 19 height 19
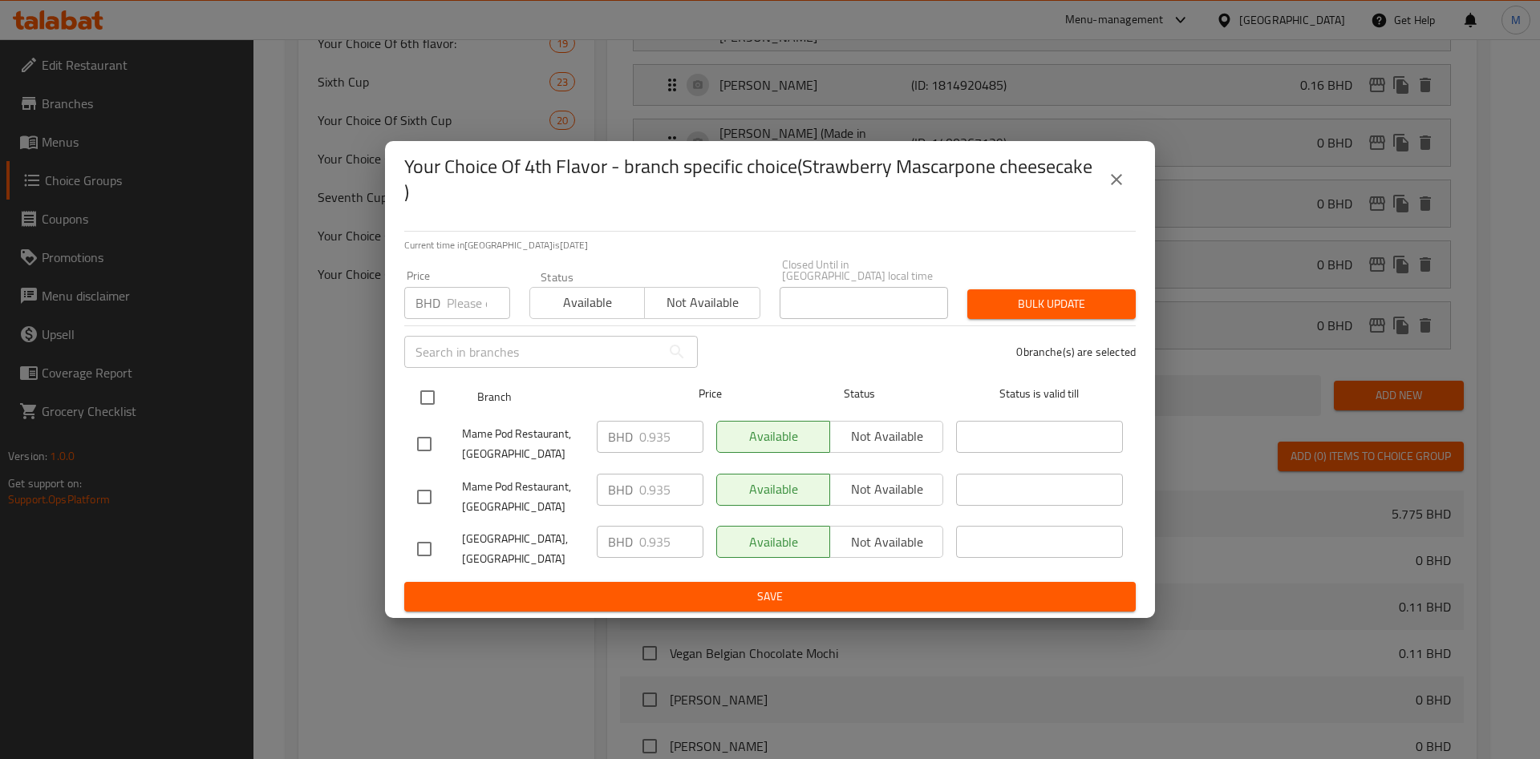
click at [426, 392] on input "checkbox" at bounding box center [428, 398] width 34 height 34
checkbox input "true"
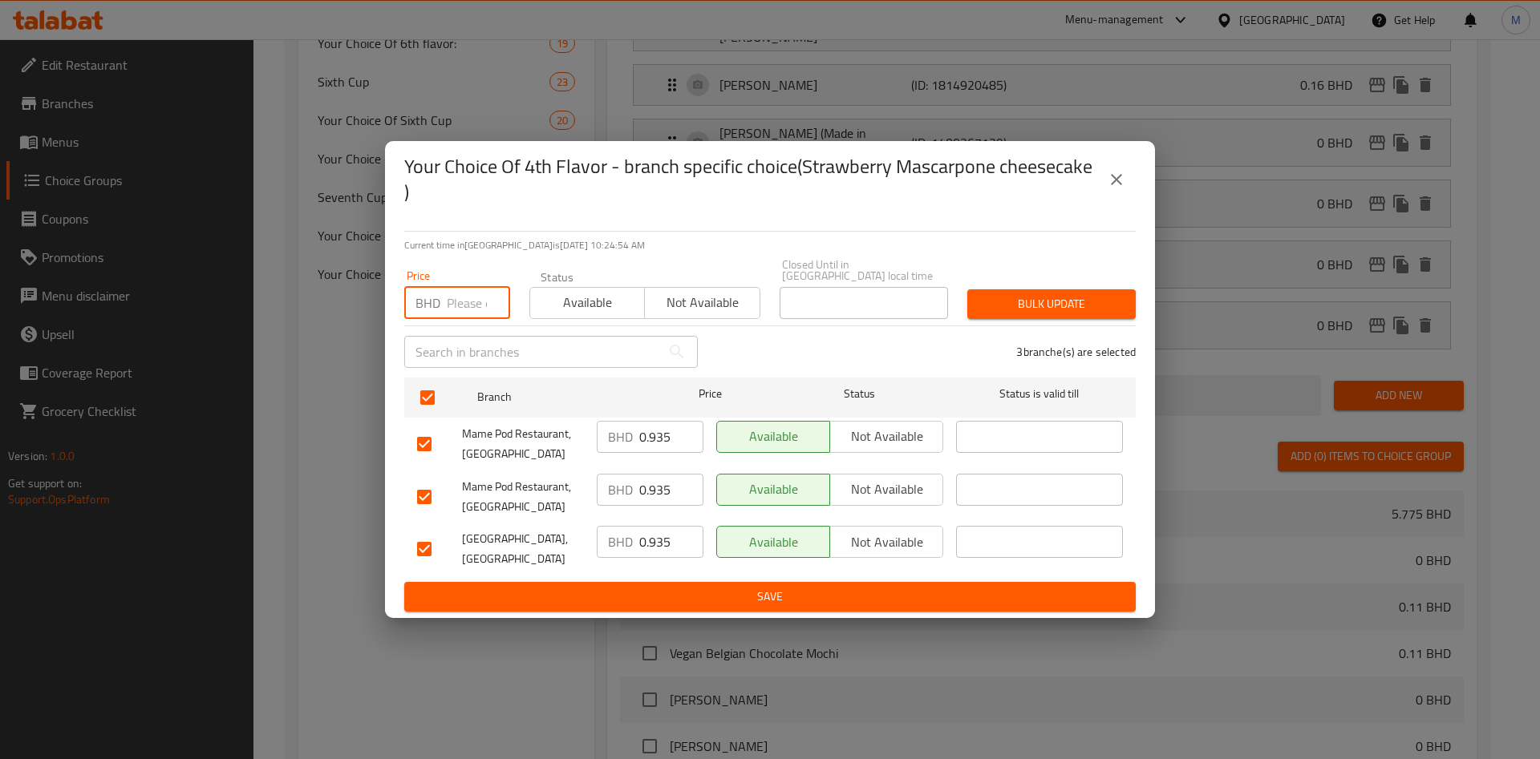
click at [460, 310] on input "number" at bounding box center [478, 303] width 63 height 32
drag, startPoint x: 460, startPoint y: 310, endPoint x: 474, endPoint y: 309, distance: 14.5
click at [460, 310] on input "number" at bounding box center [478, 303] width 63 height 32
paste input "0.110"
type input "0.110"
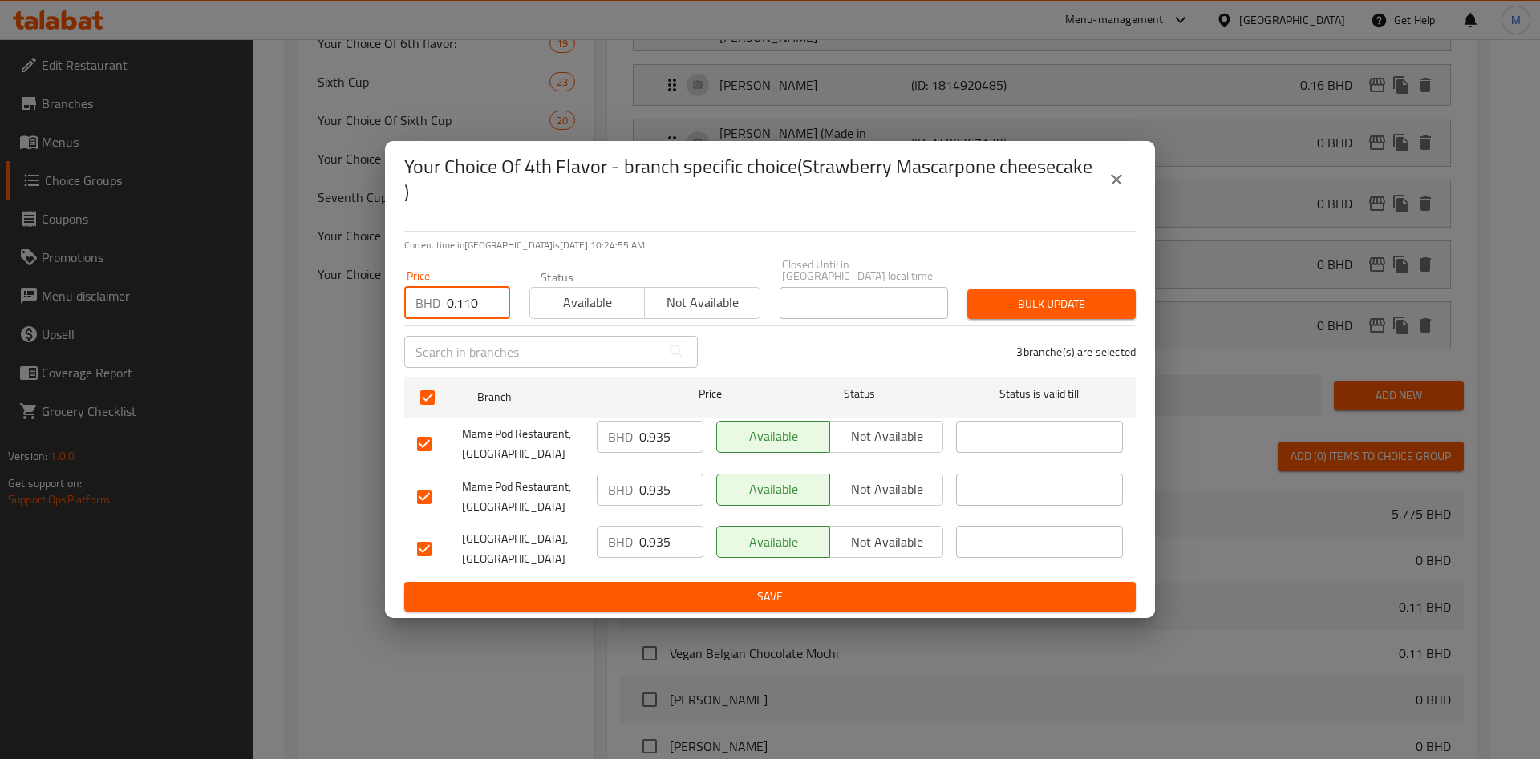
click at [998, 308] on span "Bulk update" at bounding box center [1051, 304] width 143 height 20
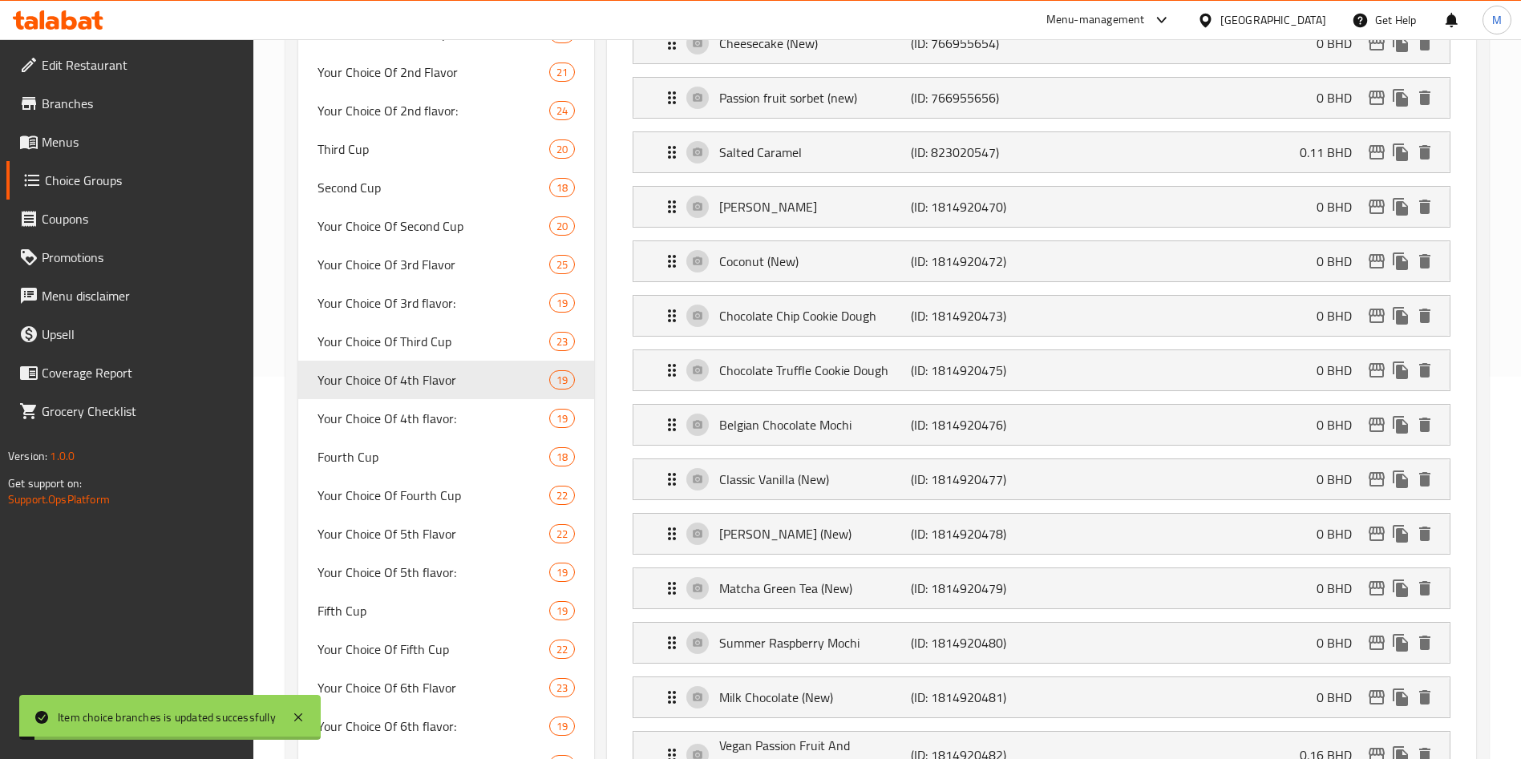
scroll to position [1104, 0]
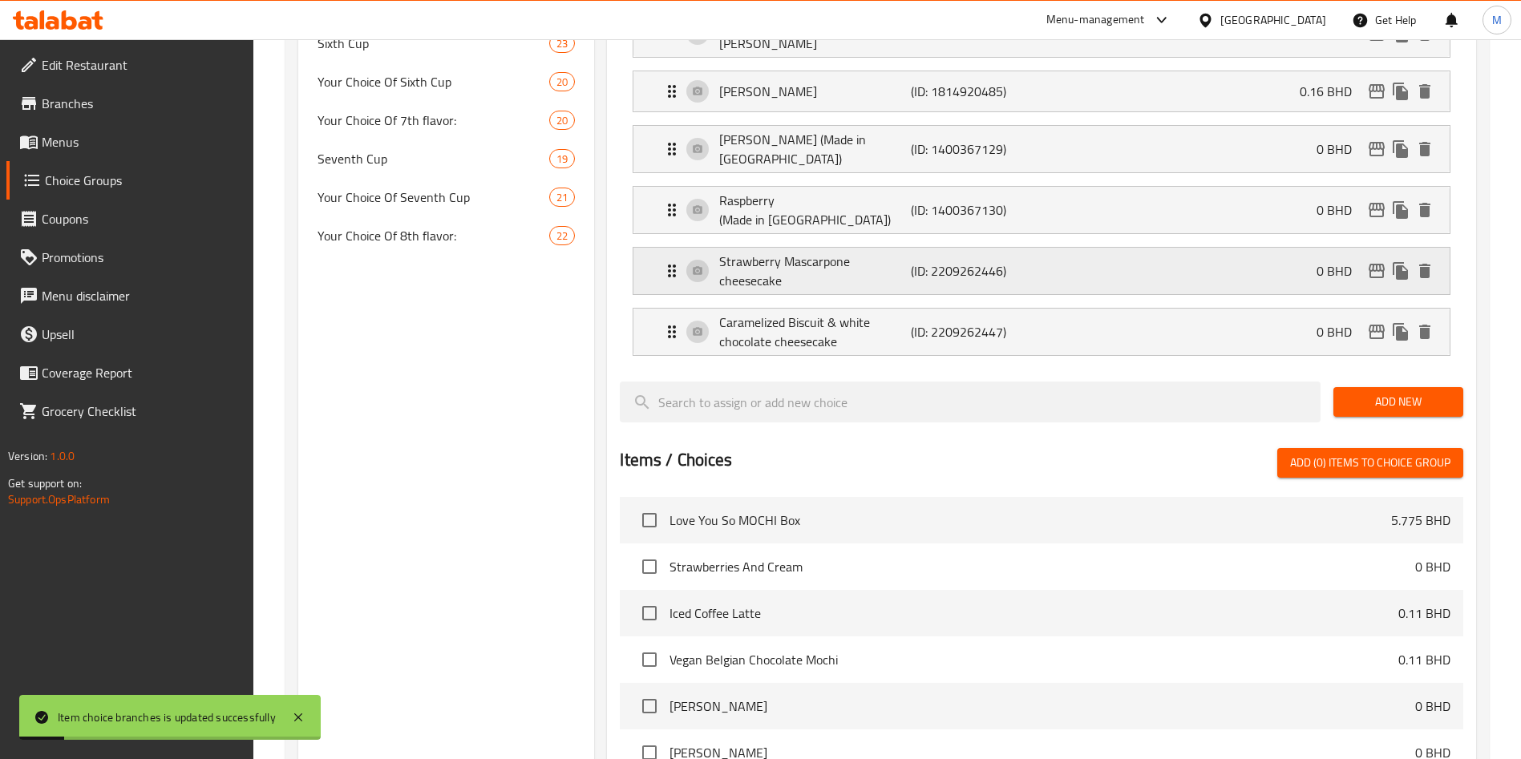
click at [1293, 248] on div "Strawberry Mascarpone cheesecake (ID: 2209262446) 0 BHD" at bounding box center [1046, 271] width 768 height 47
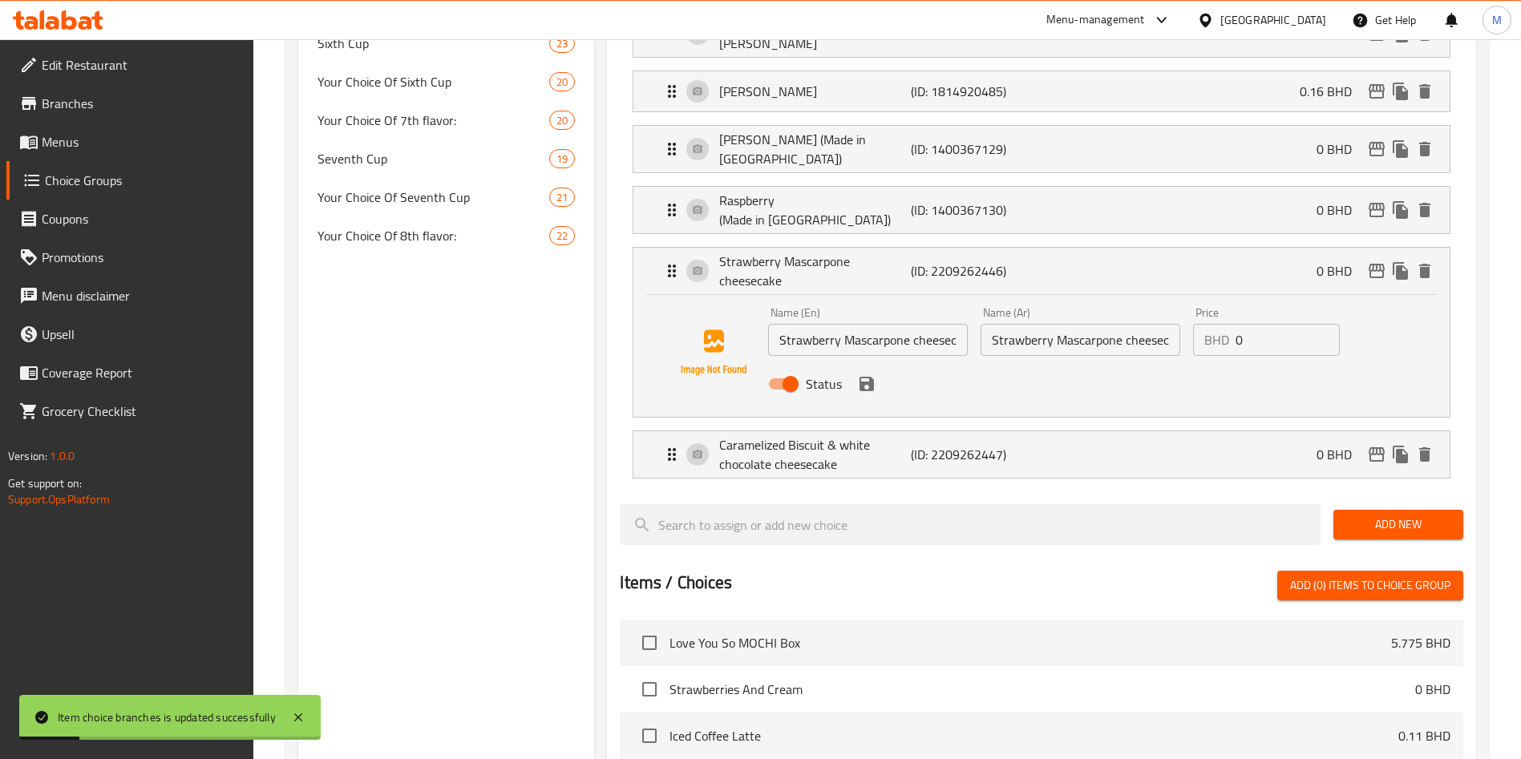
click at [1276, 324] on input "0" at bounding box center [1288, 340] width 104 height 32
paste input "0.110"
click at [869, 377] on icon "save" at bounding box center [867, 384] width 14 height 14
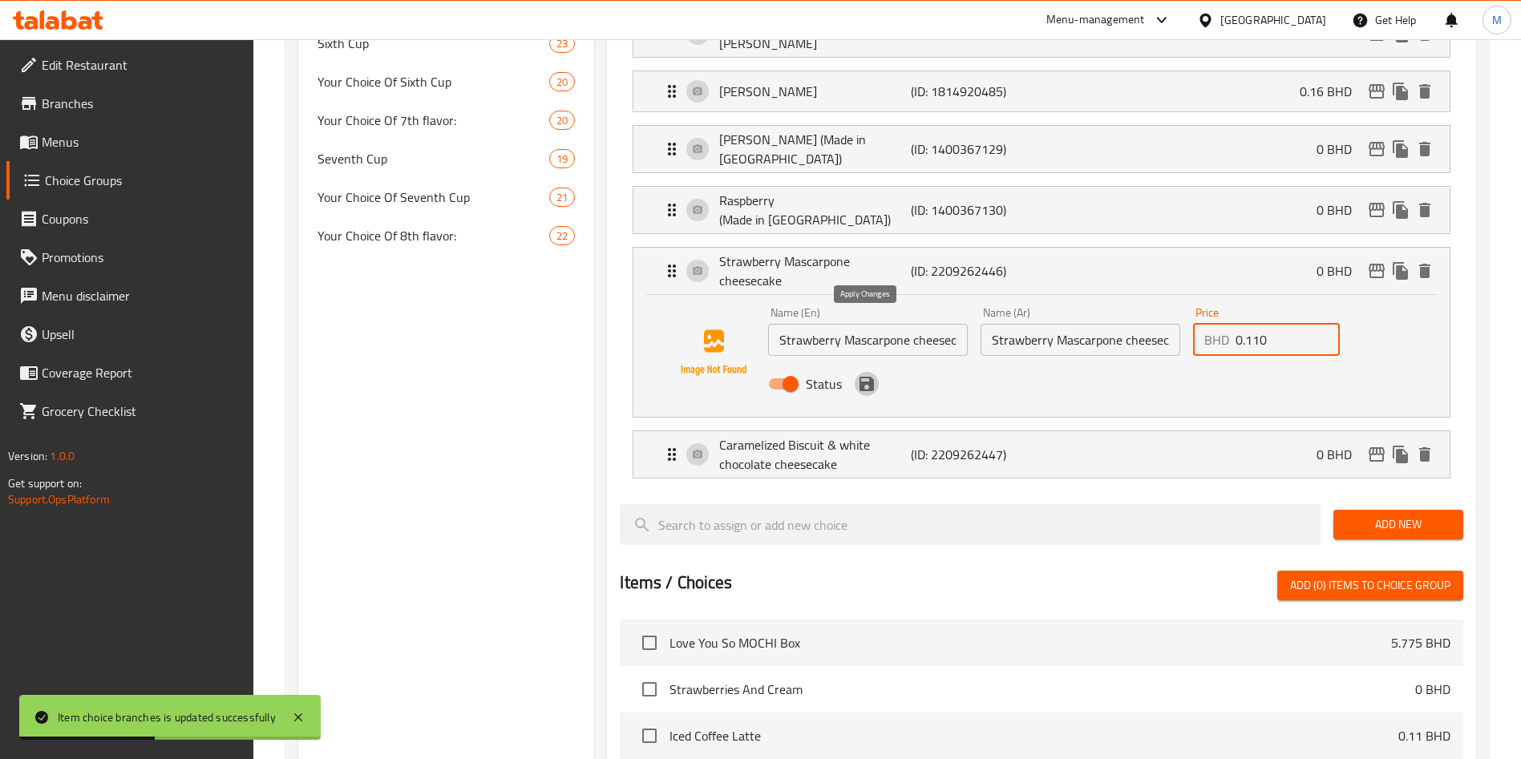
click at [869, 377] on icon "save" at bounding box center [867, 384] width 14 height 14
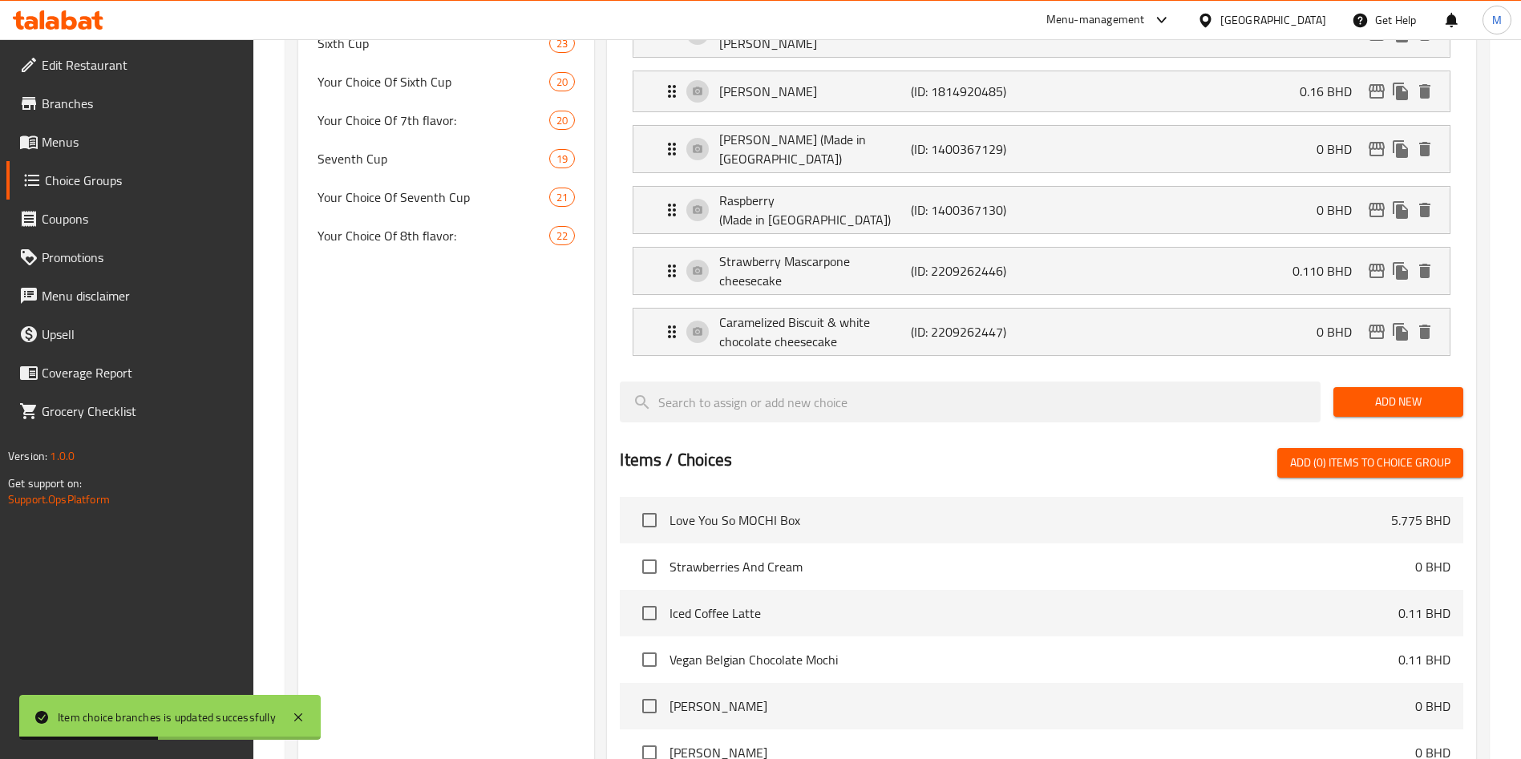
type input "0.110"
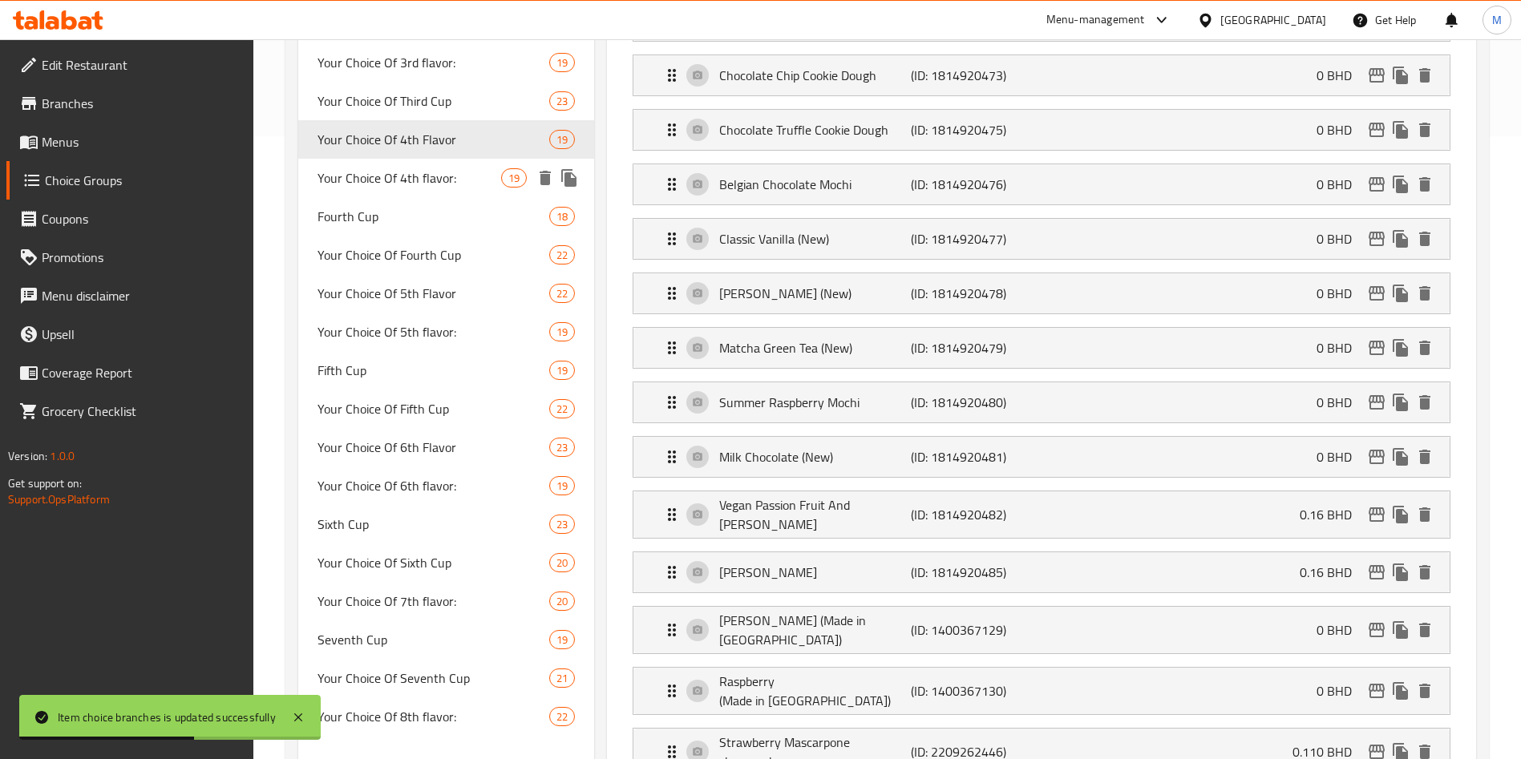
click at [362, 173] on span "Your Choice Of 4th flavor:" at bounding box center [410, 177] width 184 height 19
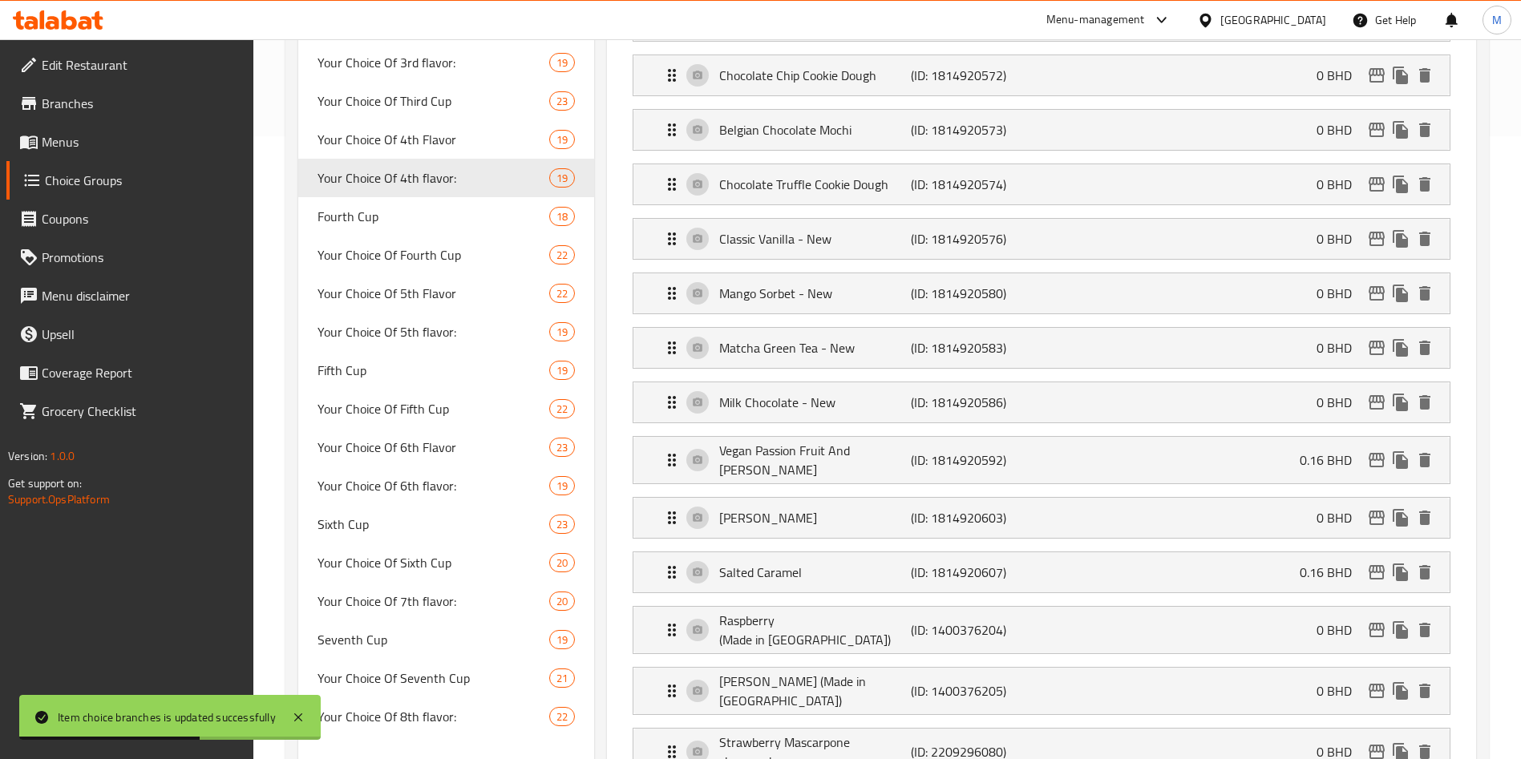
type input "Your Choice Of 4th flavor:"
type input "إختيارك من النكهة الرابعة:"
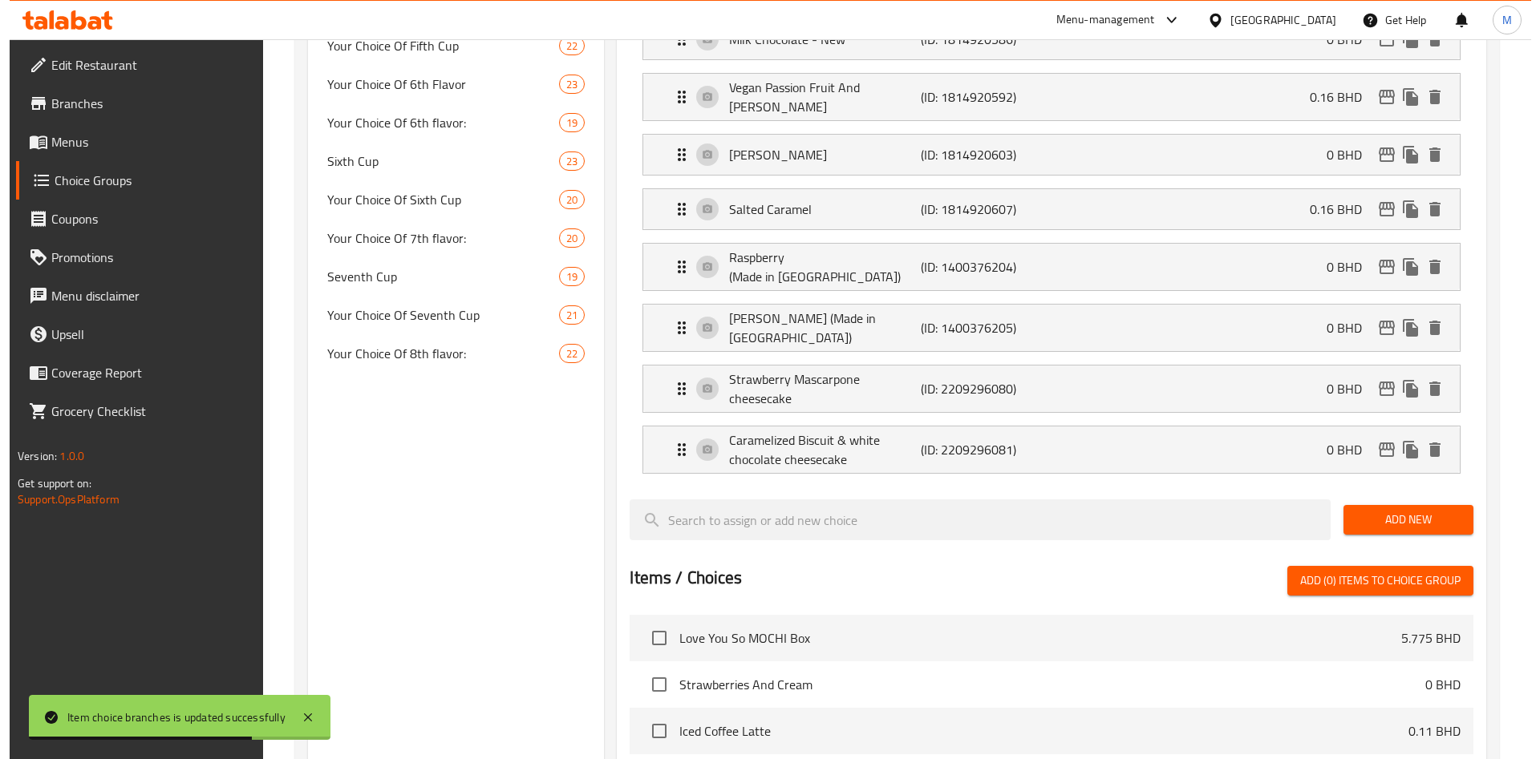
scroll to position [984, 0]
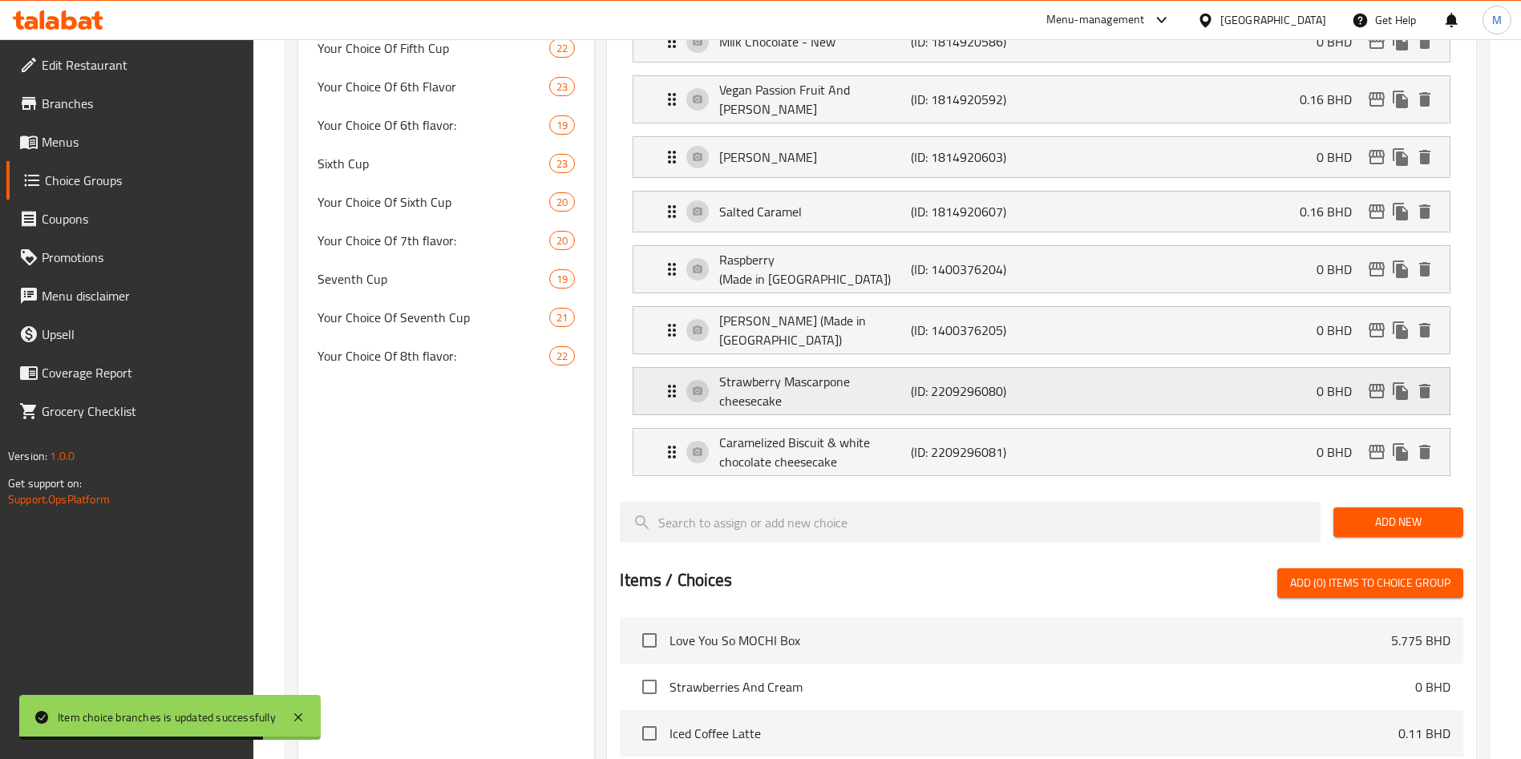
click at [1386, 382] on icon "edit" at bounding box center [1376, 391] width 19 height 19
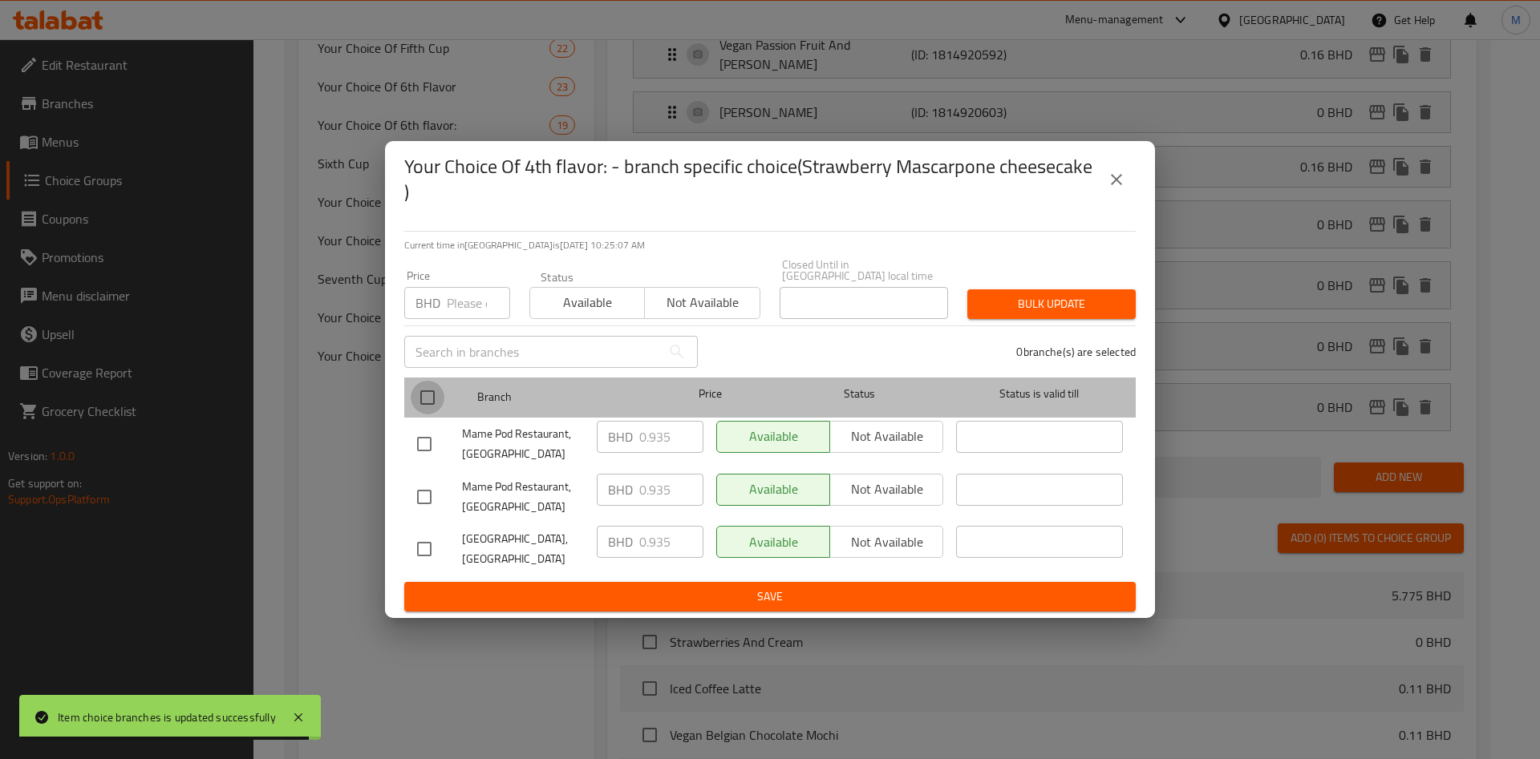
click at [419, 391] on input "checkbox" at bounding box center [428, 398] width 34 height 34
checkbox input "true"
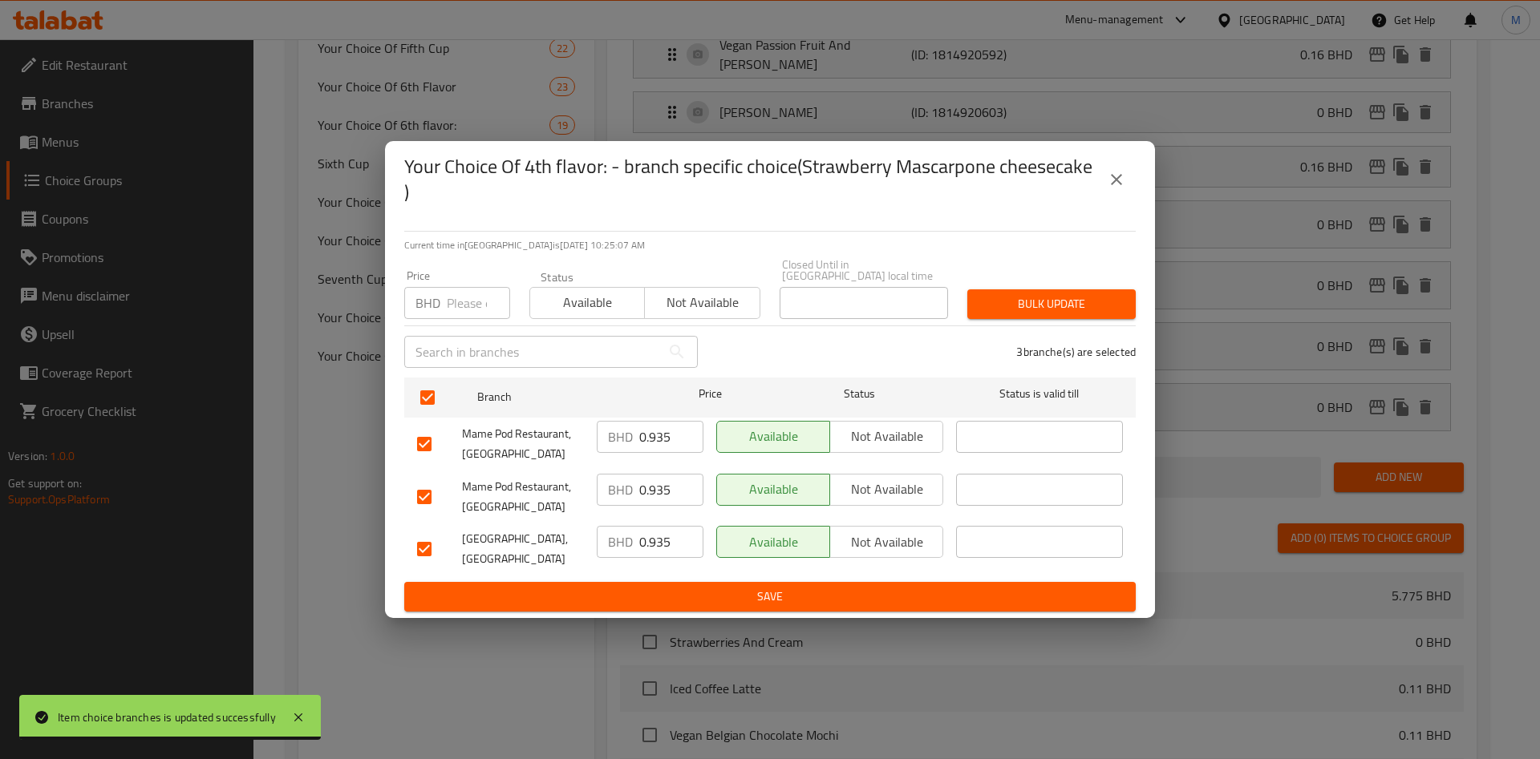
click at [470, 288] on input "number" at bounding box center [478, 303] width 63 height 32
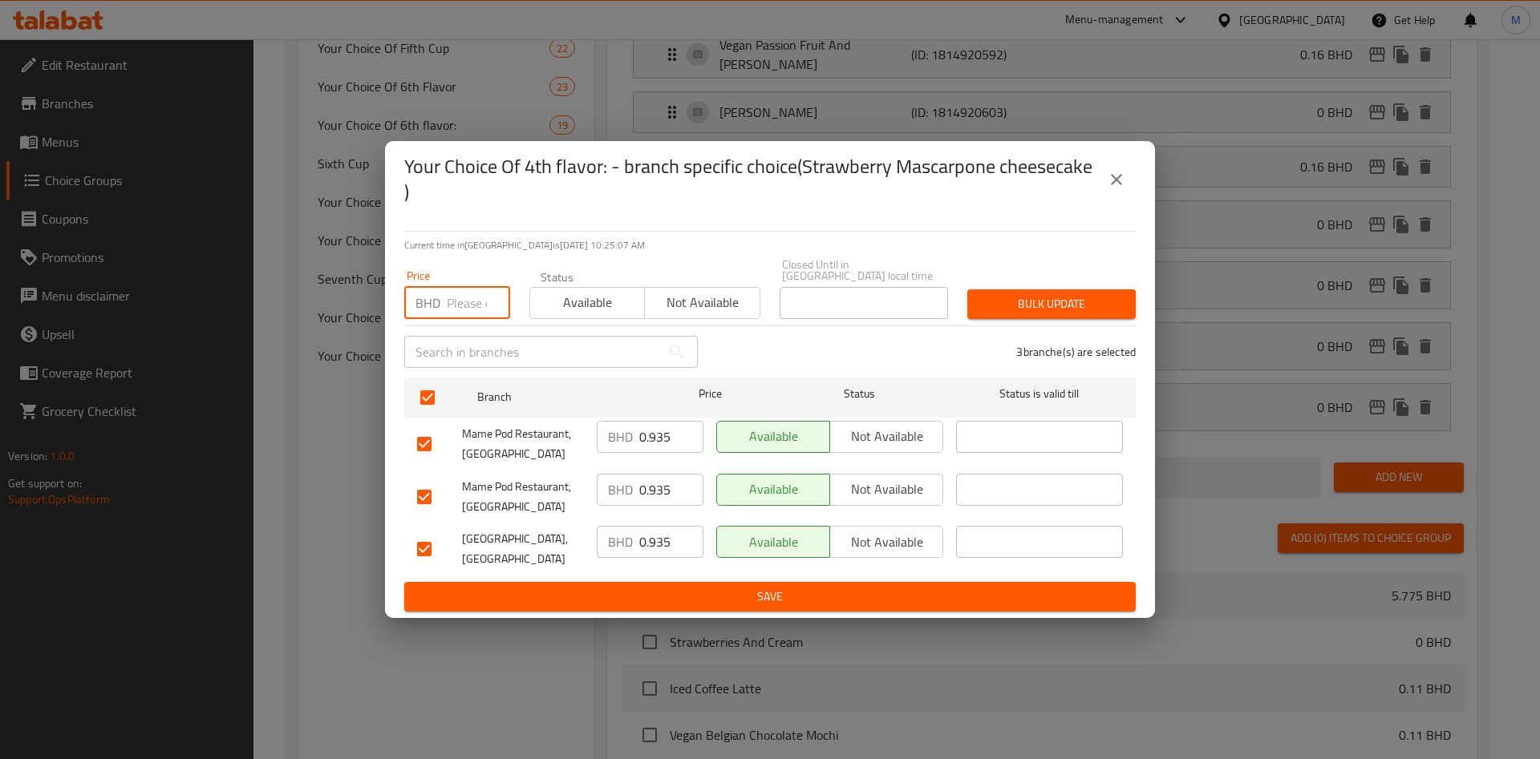
paste input "0.110"
type input "0.110"
click at [1043, 295] on span "Bulk update" at bounding box center [1051, 304] width 143 height 20
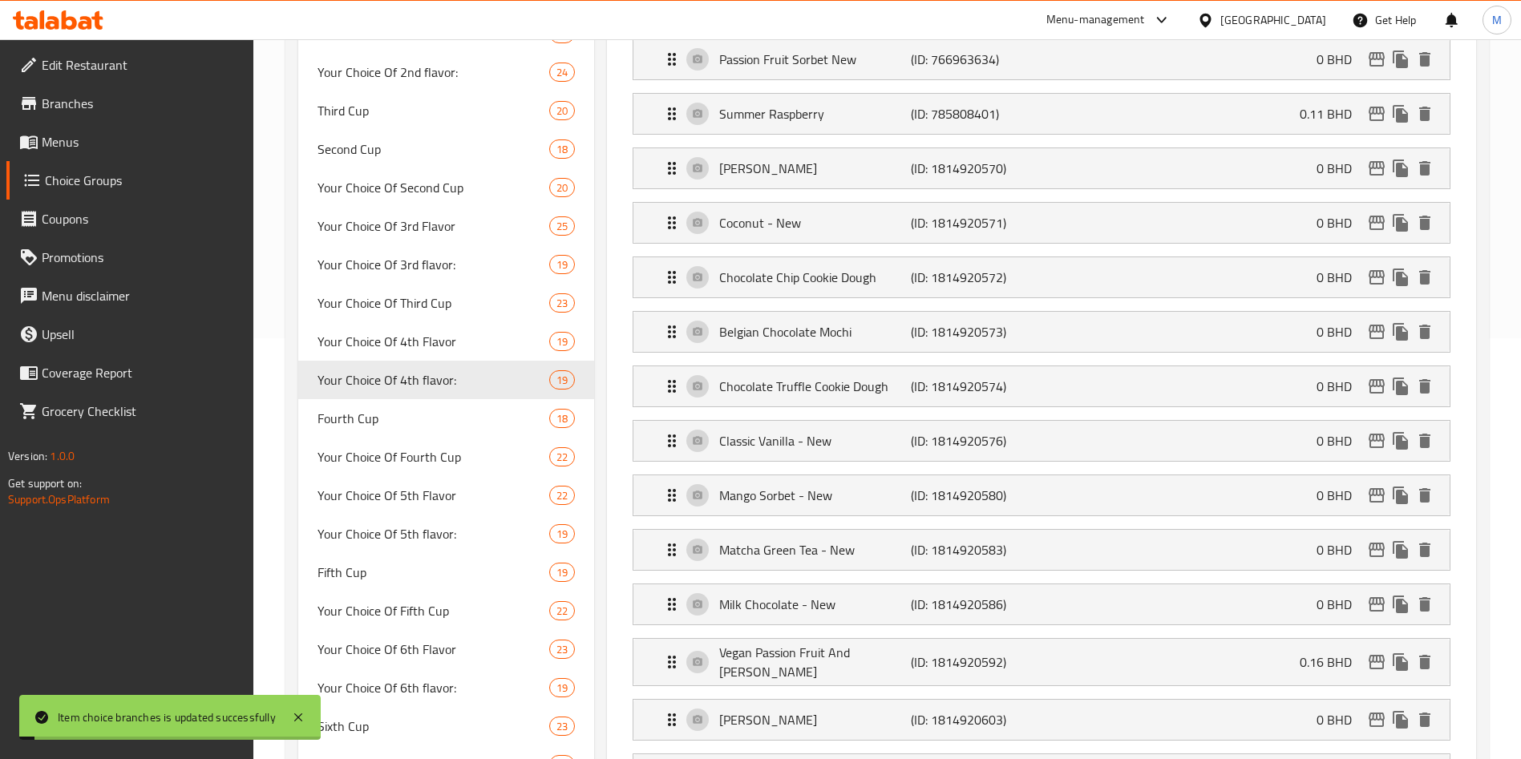
scroll to position [1143, 0]
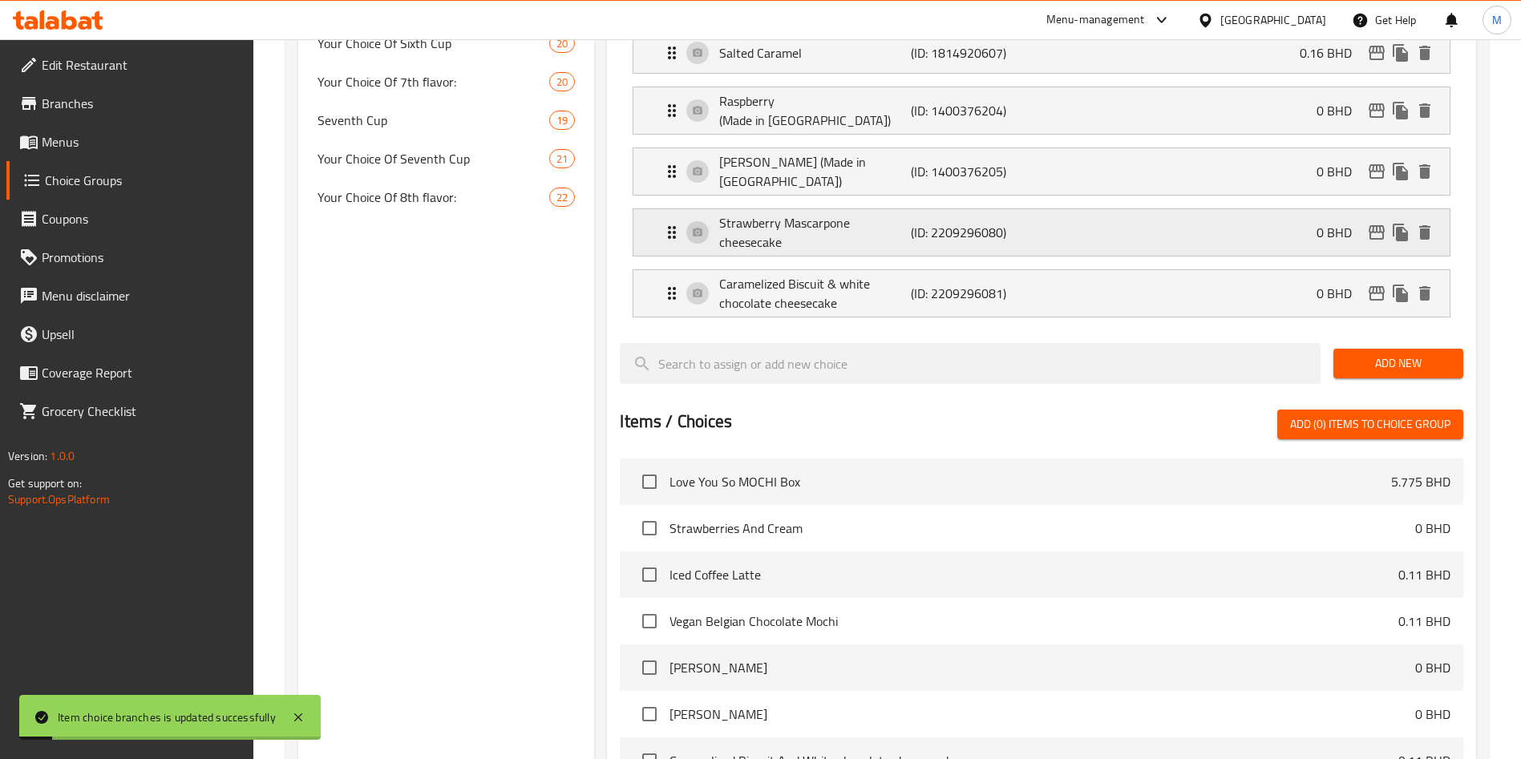
click at [1287, 209] on div "Strawberry Mascarpone cheesecake (ID: 2209296080) 0 BHD" at bounding box center [1046, 232] width 768 height 47
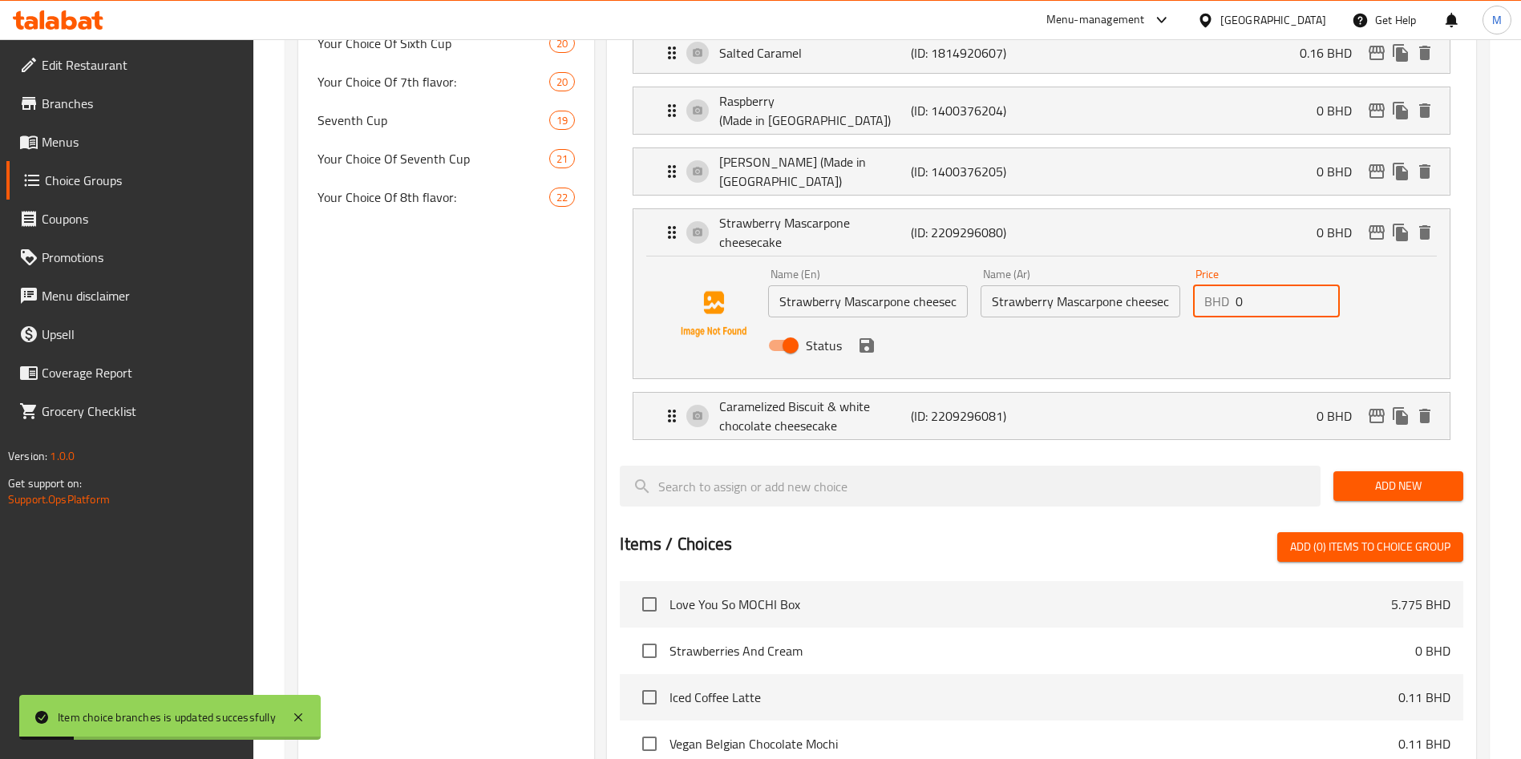
click at [1277, 285] on input "0" at bounding box center [1288, 301] width 104 height 32
paste input "0.110"
type input "0.110"
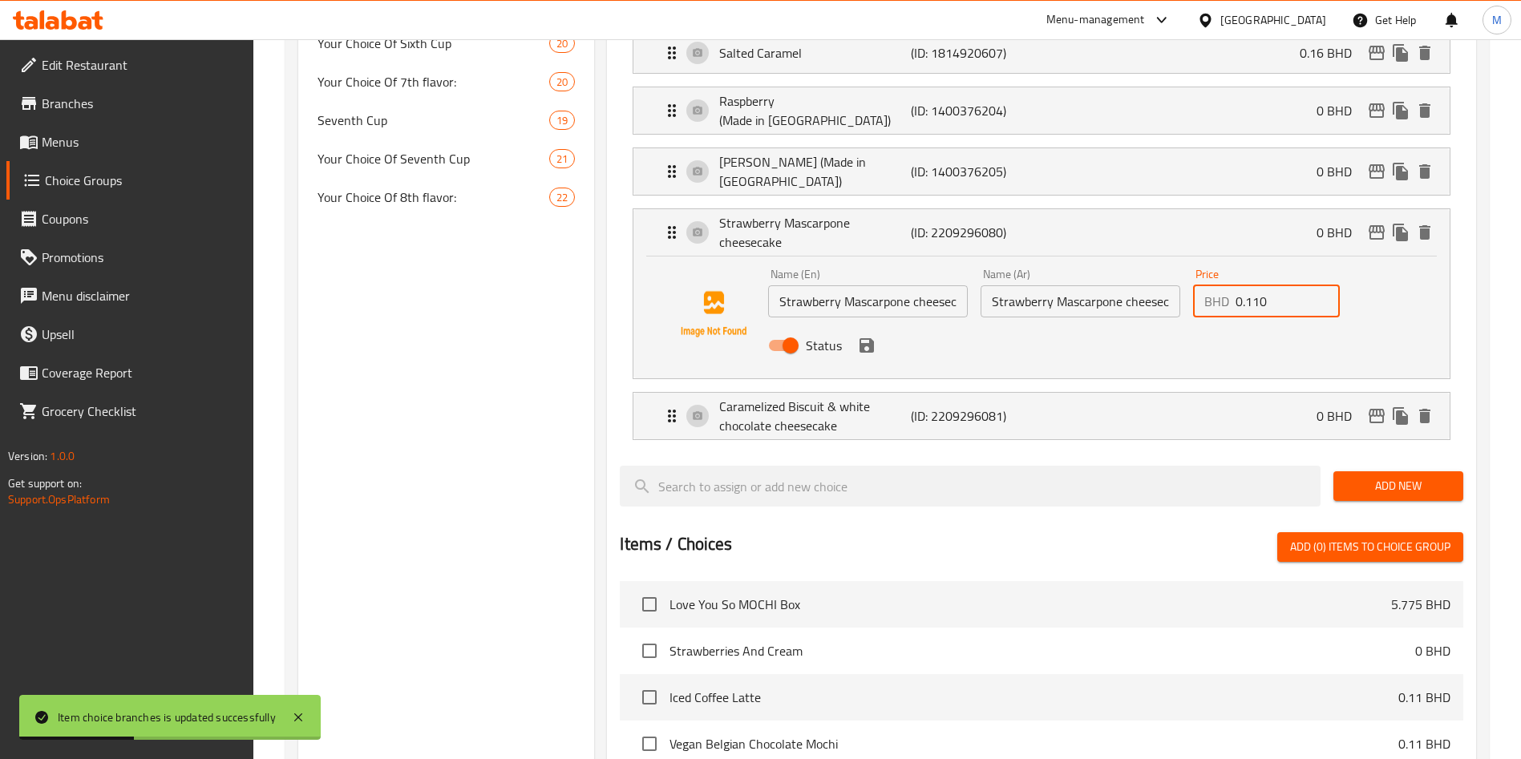
click at [877, 334] on button "save" at bounding box center [867, 346] width 24 height 24
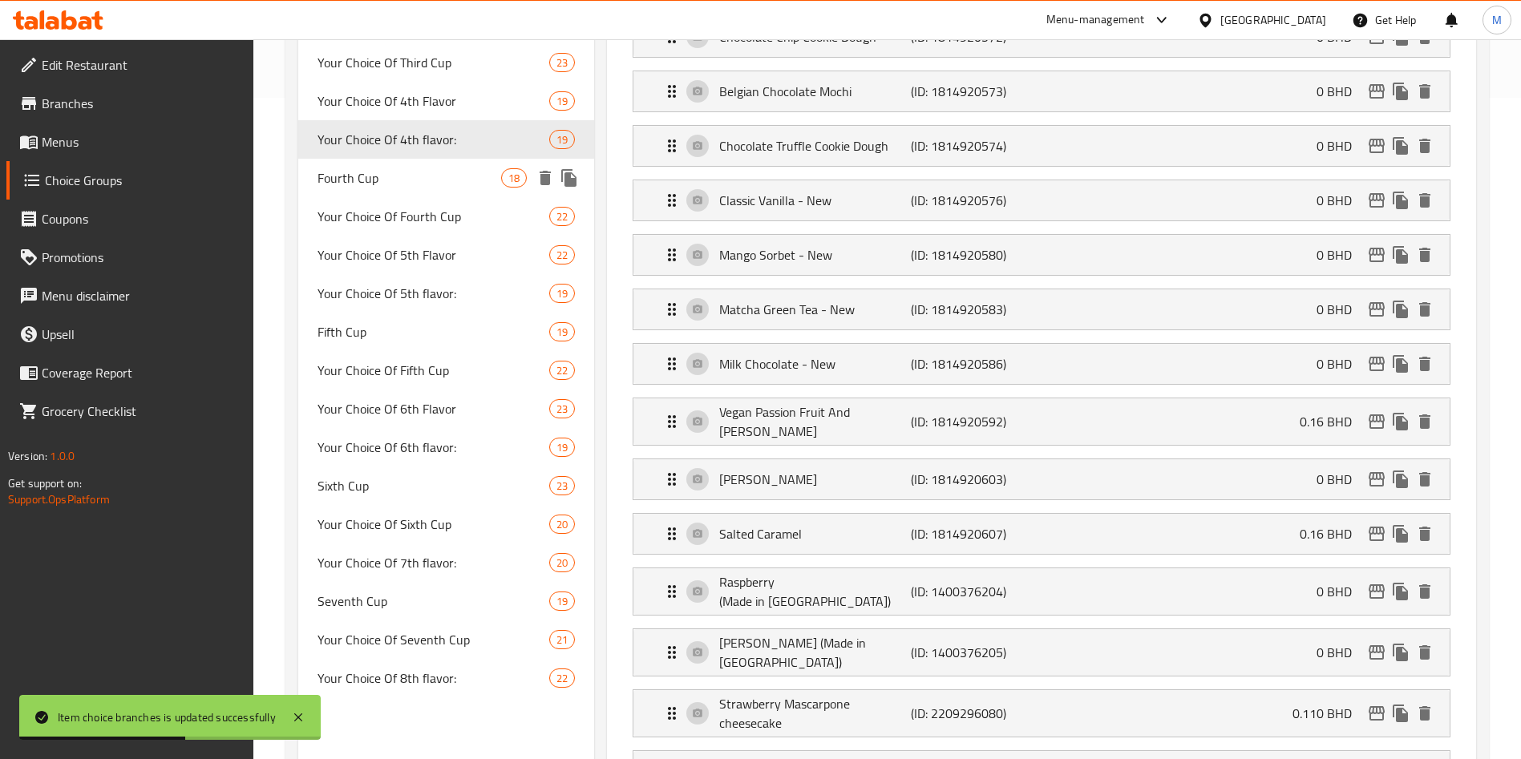
click at [385, 162] on div "Fourth Cup 18" at bounding box center [446, 178] width 296 height 38
type input "Fourth Cup"
type input "الكوب الرابع"
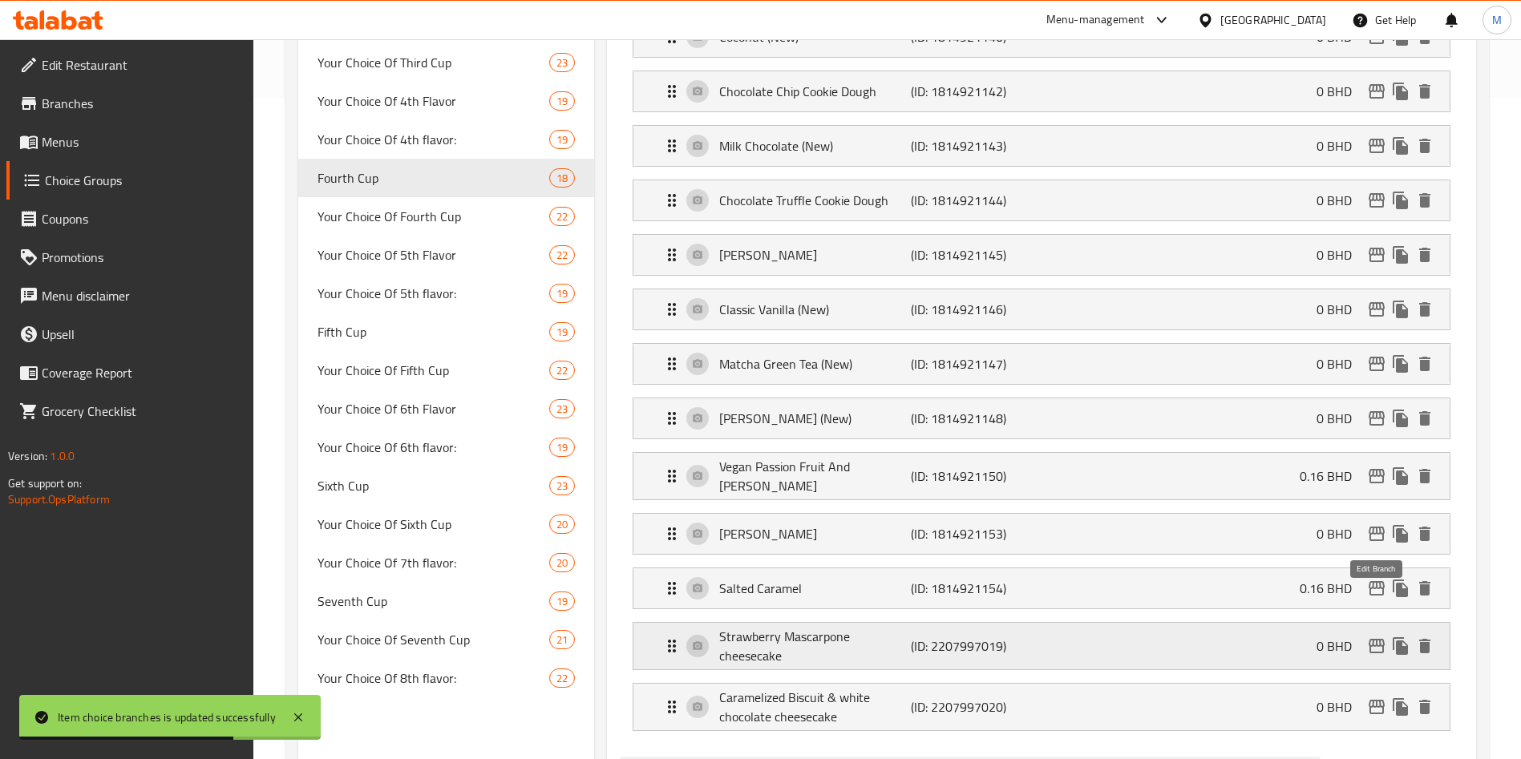
click at [1379, 637] on icon "edit" at bounding box center [1376, 646] width 19 height 19
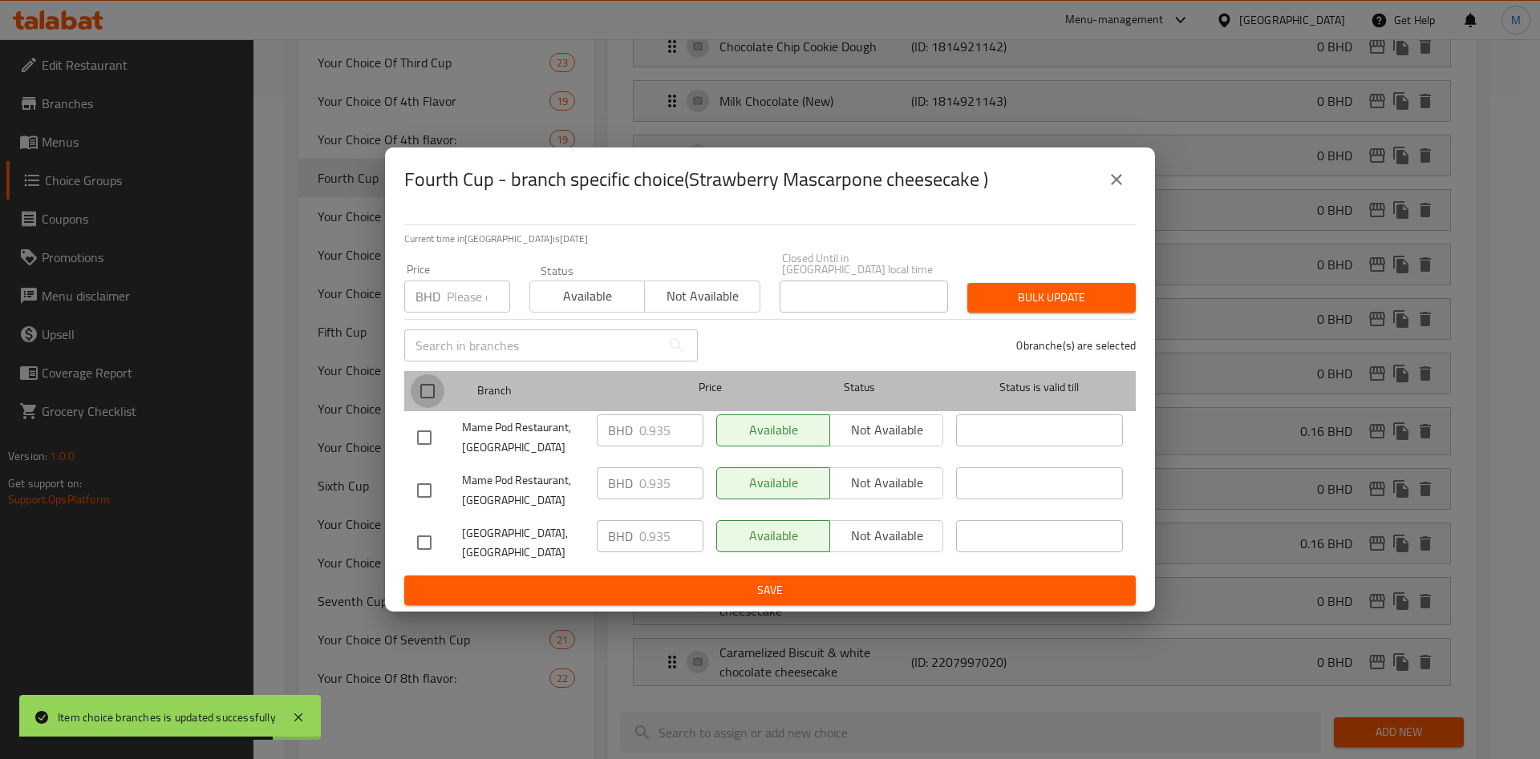
click at [428, 392] on input "checkbox" at bounding box center [428, 392] width 34 height 34
checkbox input "true"
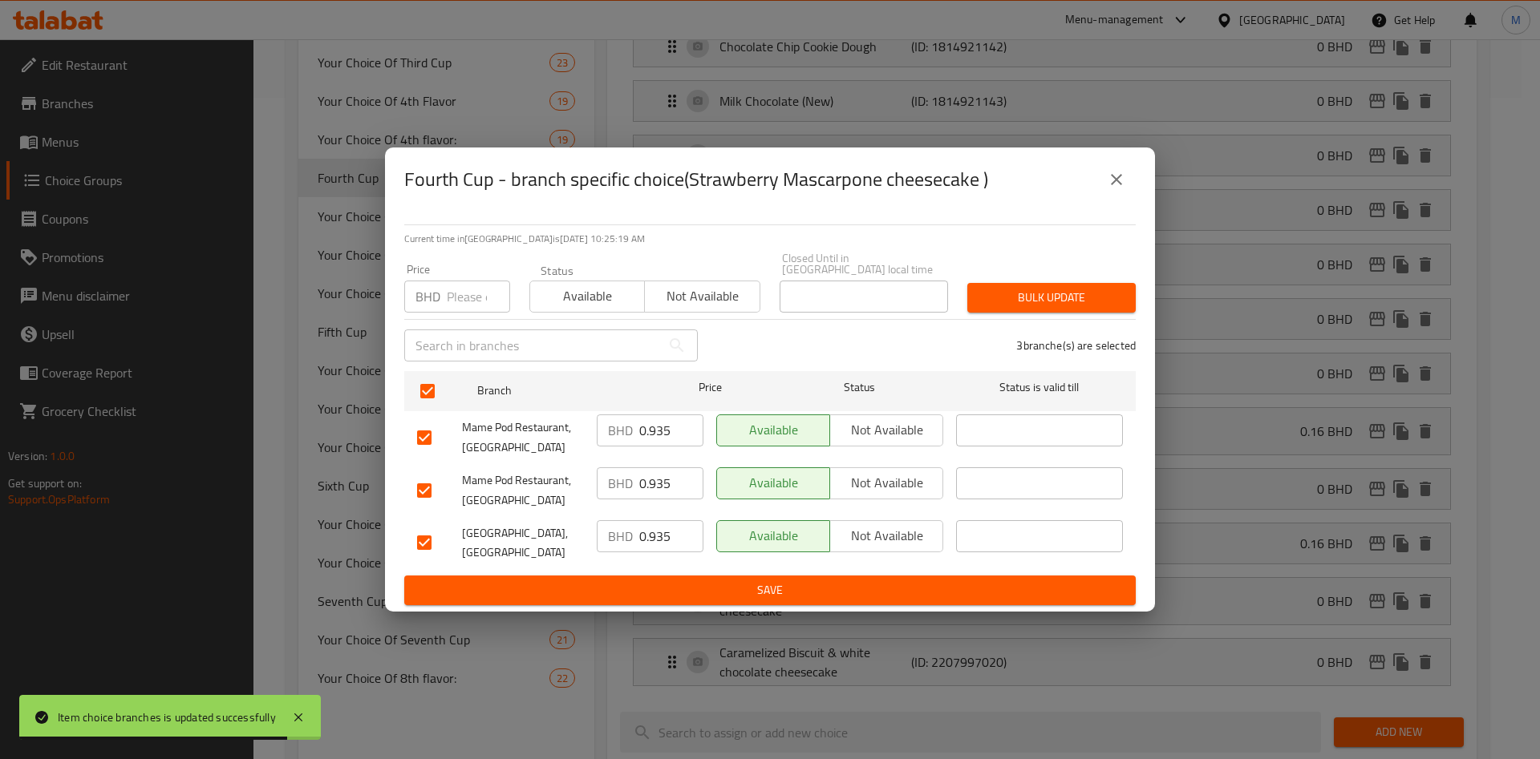
click at [476, 281] on input "number" at bounding box center [478, 297] width 63 height 32
paste input "0.110"
type input "0.110"
click at [1052, 288] on span "Bulk update" at bounding box center [1051, 298] width 143 height 20
click at [1052, 285] on div at bounding box center [770, 379] width 1540 height 759
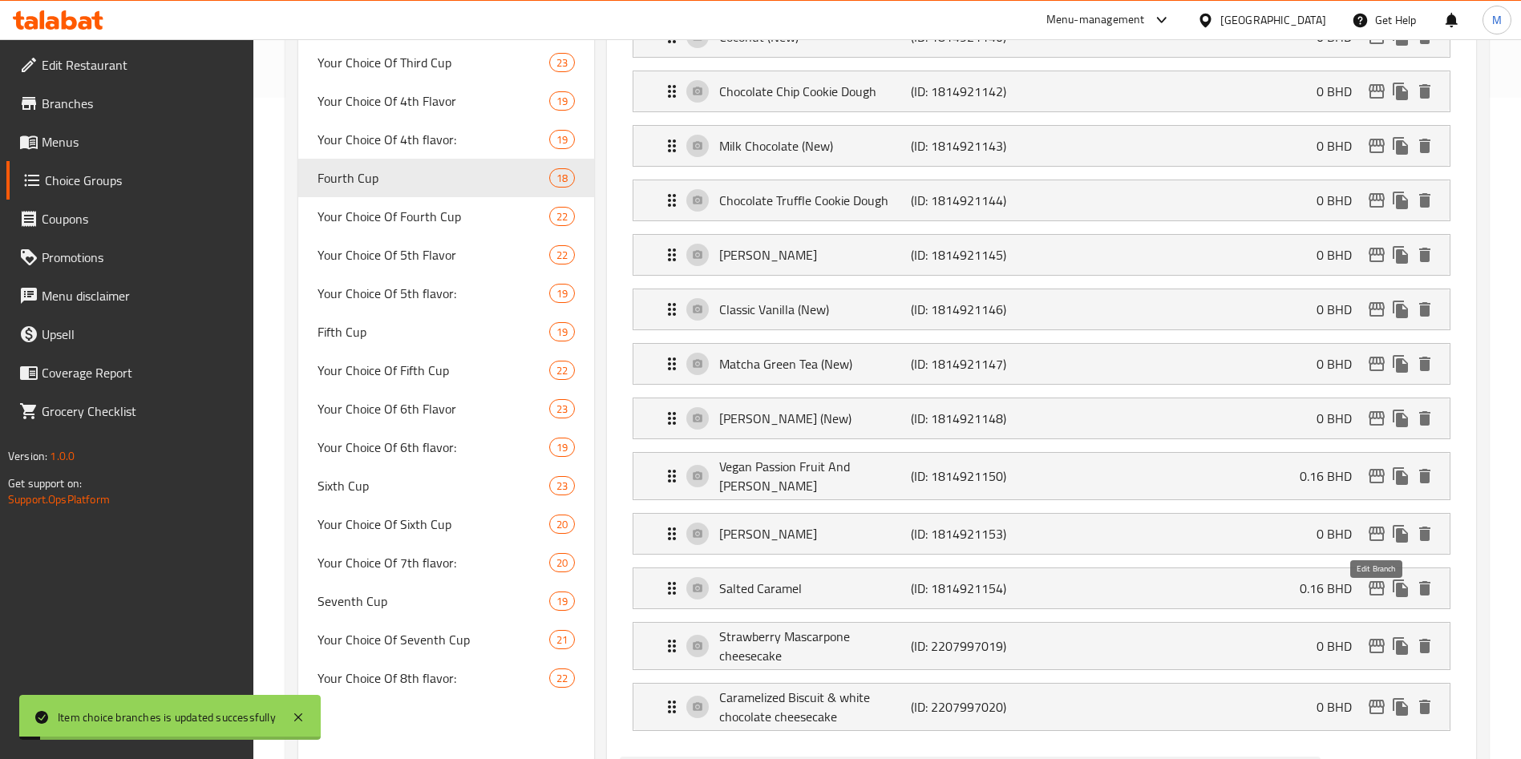
click at [1380, 637] on icon "edit" at bounding box center [1376, 646] width 19 height 19
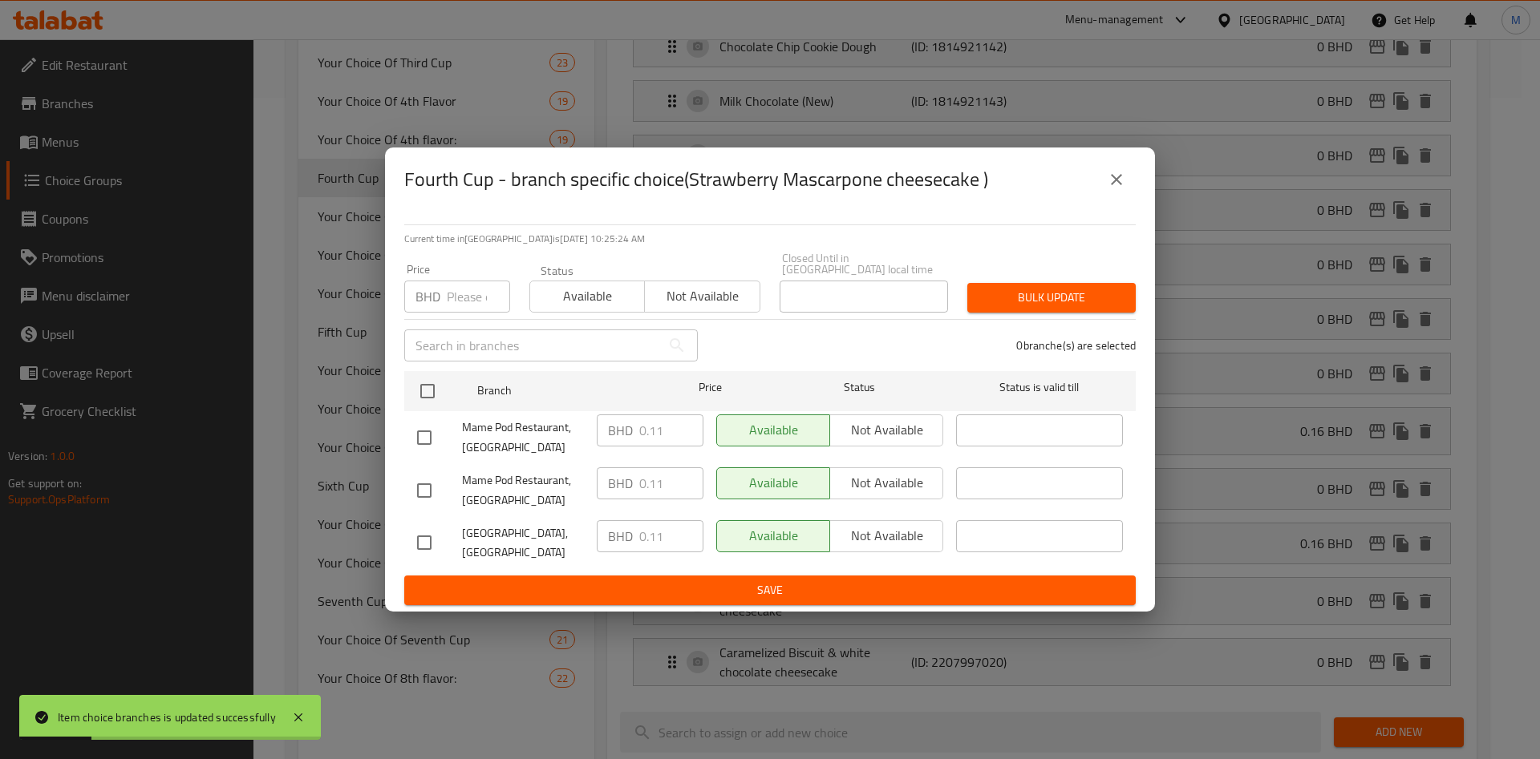
click at [1135, 185] on div "Fourth Cup - branch specific choice(Strawberry Mascarpone cheesecake )" at bounding box center [770, 180] width 770 height 64
click at [1104, 168] on div "Fourth Cup - branch specific choice(Strawberry Mascarpone cheesecake )" at bounding box center [769, 179] width 731 height 38
click at [1107, 185] on icon "close" at bounding box center [1116, 179] width 19 height 19
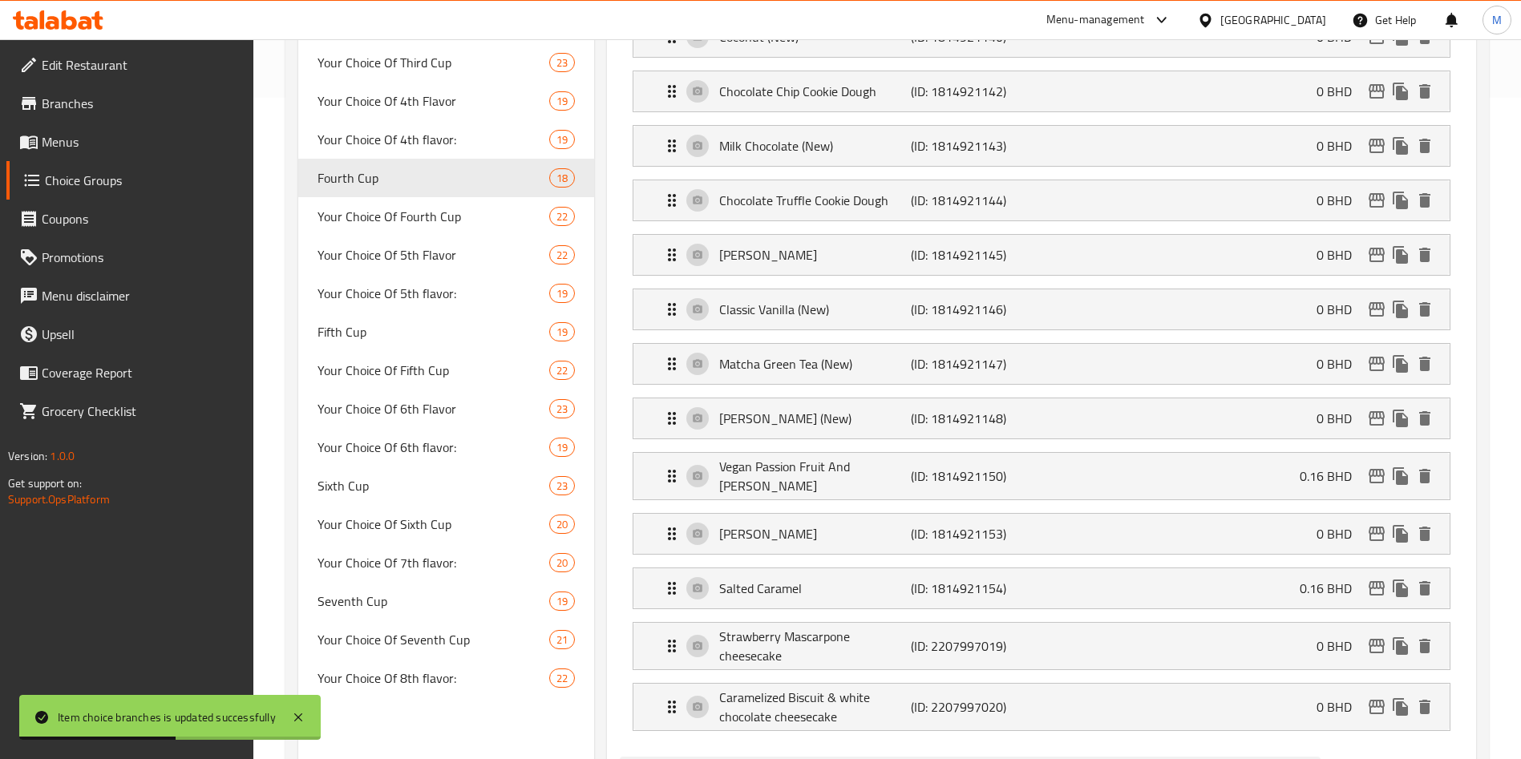
click at [1171, 616] on li "Strawberry Mascarpone cheesecake (ID: 2207997019) 0 BHD Name (En) Strawberry Ma…" at bounding box center [1042, 646] width 844 height 61
click at [1172, 623] on div "Strawberry Mascarpone cheesecake (ID: 2207997019) 0 BHD" at bounding box center [1046, 646] width 768 height 47
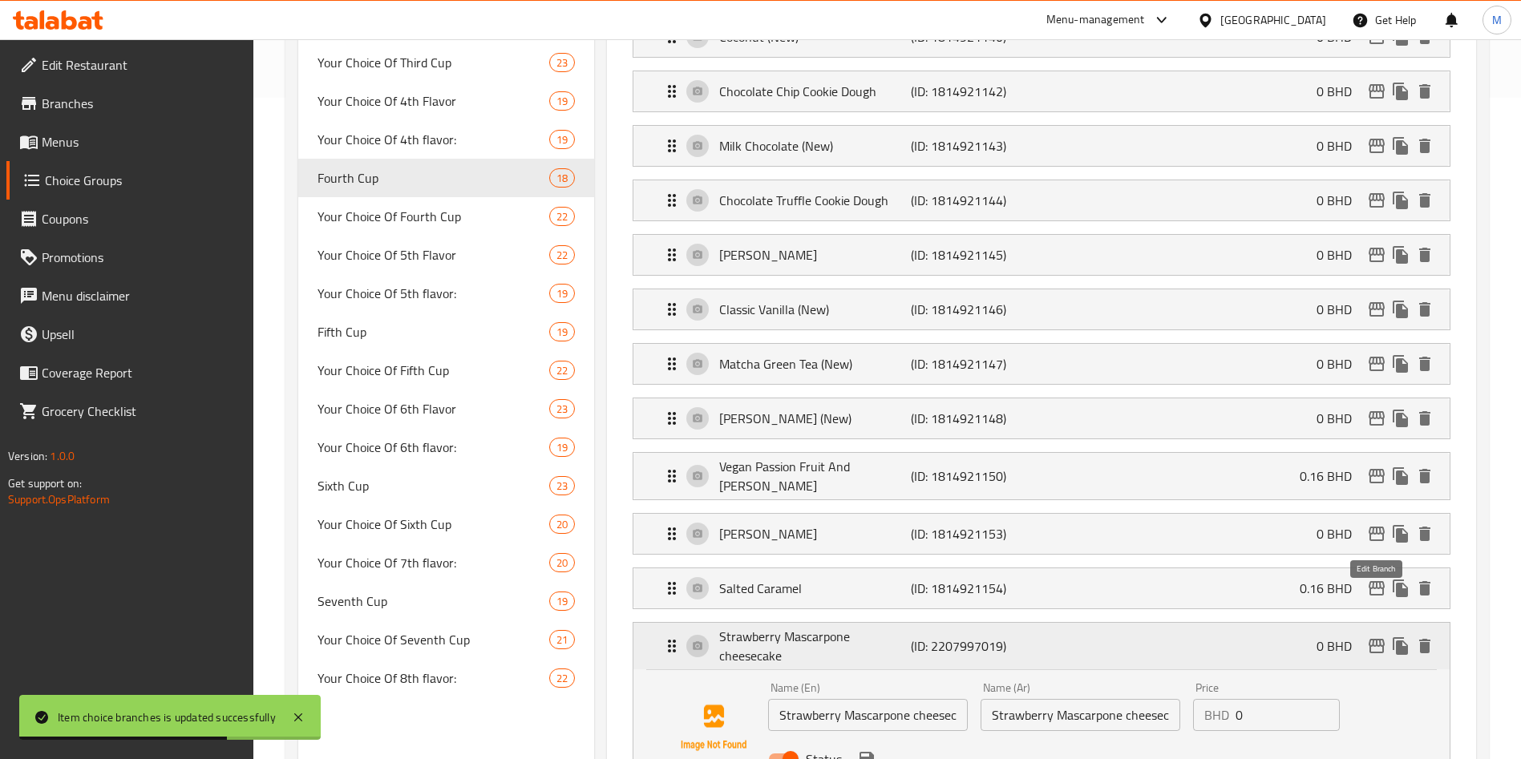
click at [1387, 634] on button "edit" at bounding box center [1377, 646] width 24 height 24
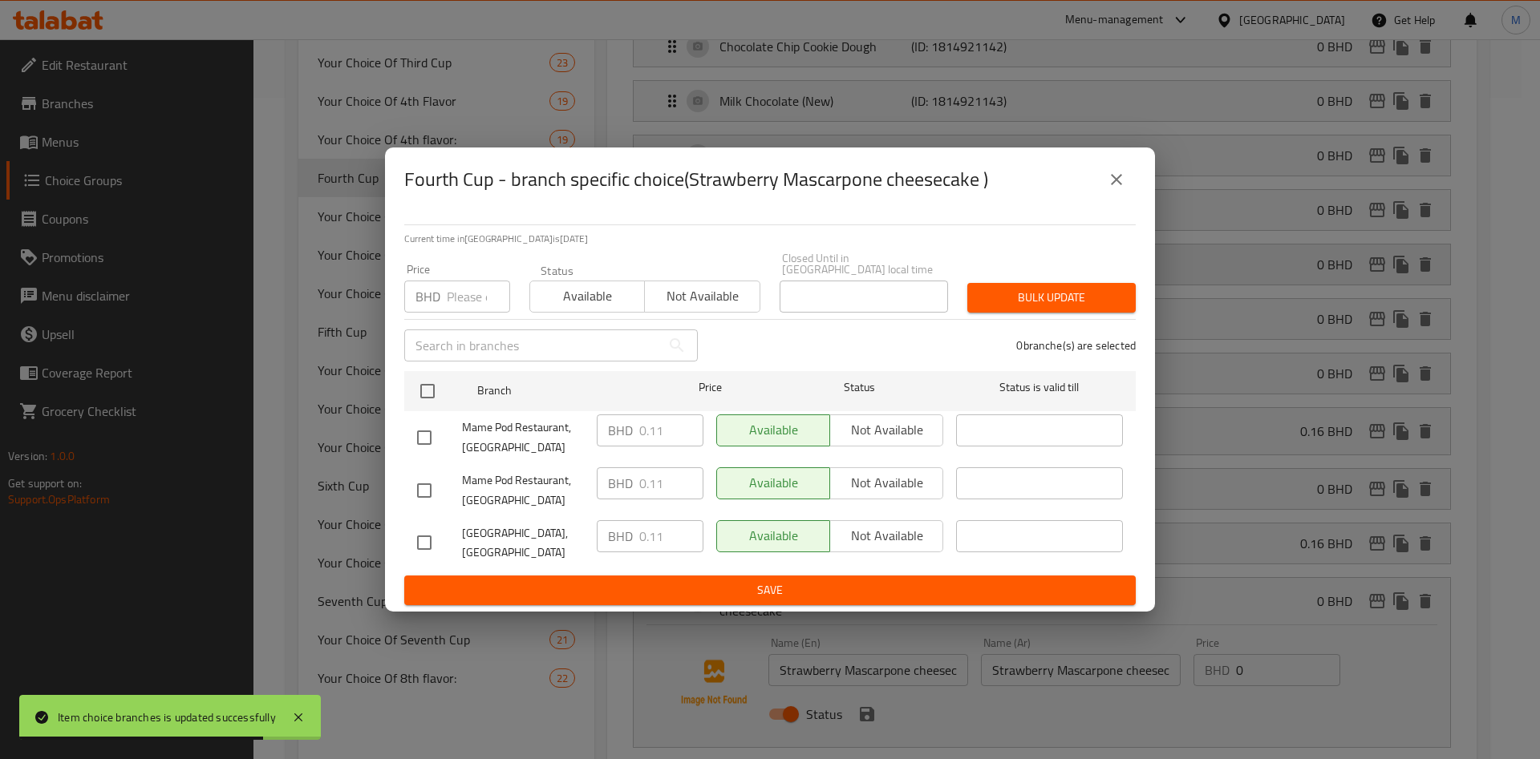
drag, startPoint x: 1117, startPoint y: 186, endPoint x: 1135, endPoint y: 244, distance: 60.4
click at [1117, 187] on icon "close" at bounding box center [1116, 179] width 19 height 19
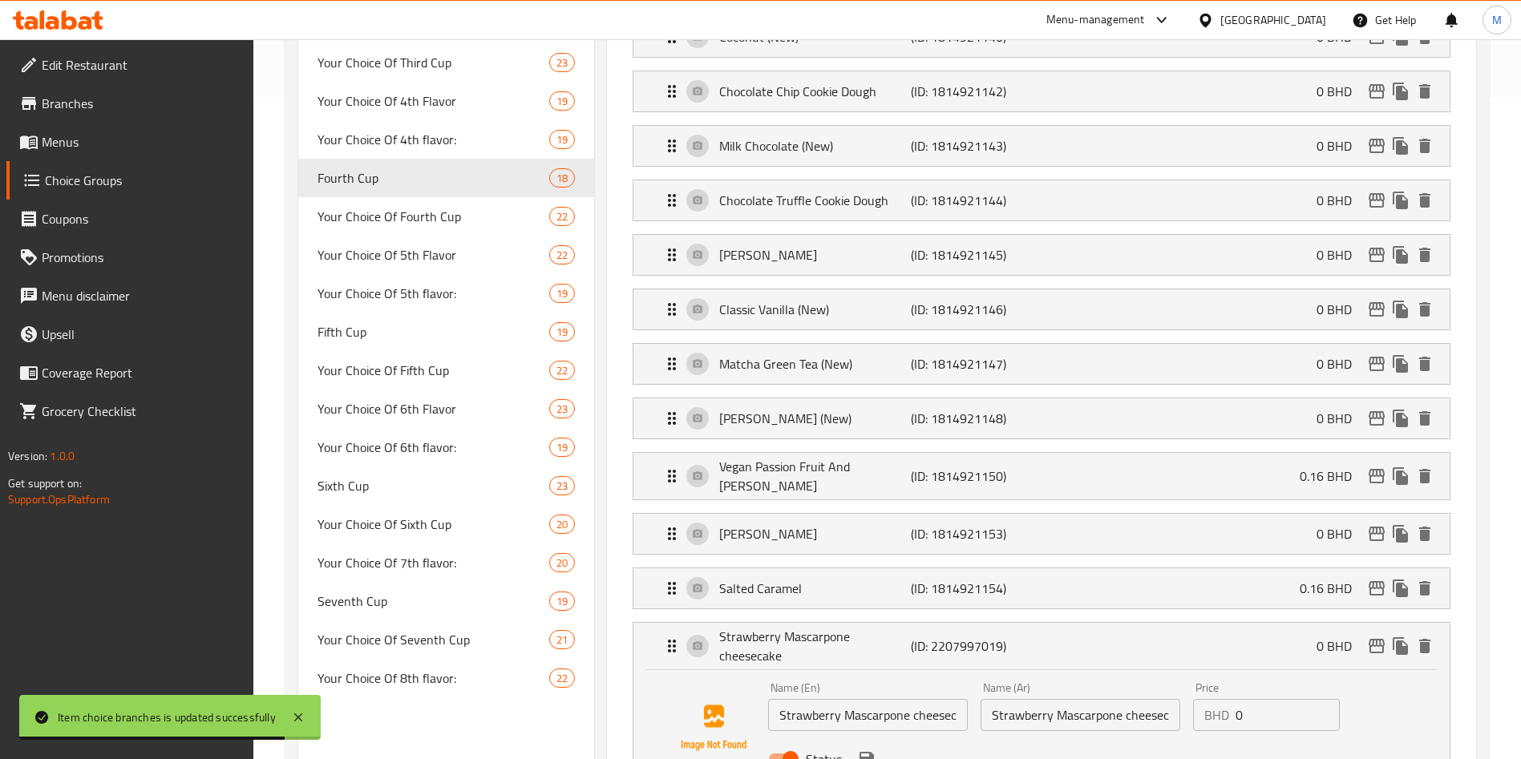
click at [1243, 699] on input "0" at bounding box center [1288, 715] width 104 height 32
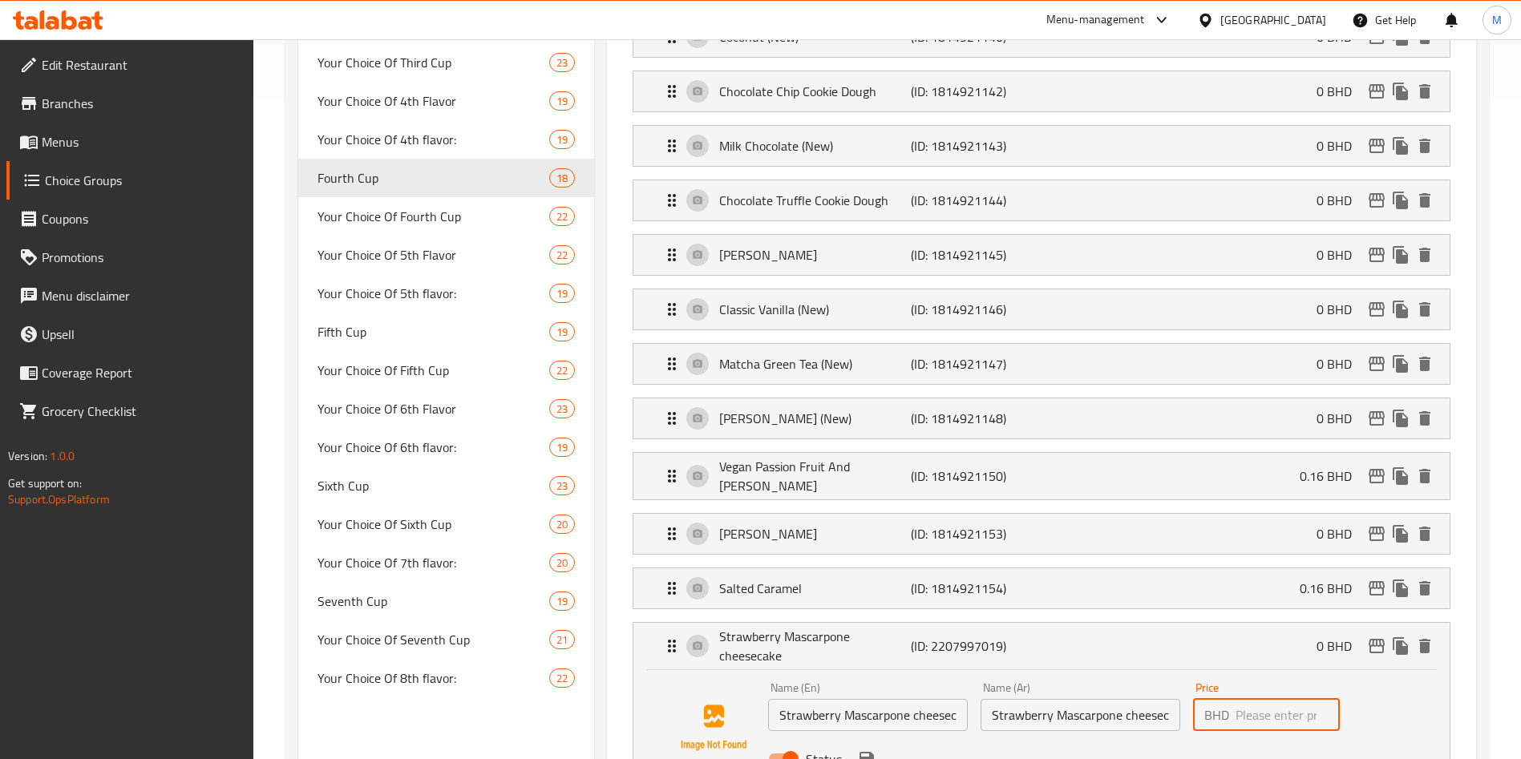
paste input "0.110"
click at [868, 750] on icon "save" at bounding box center [866, 759] width 19 height 19
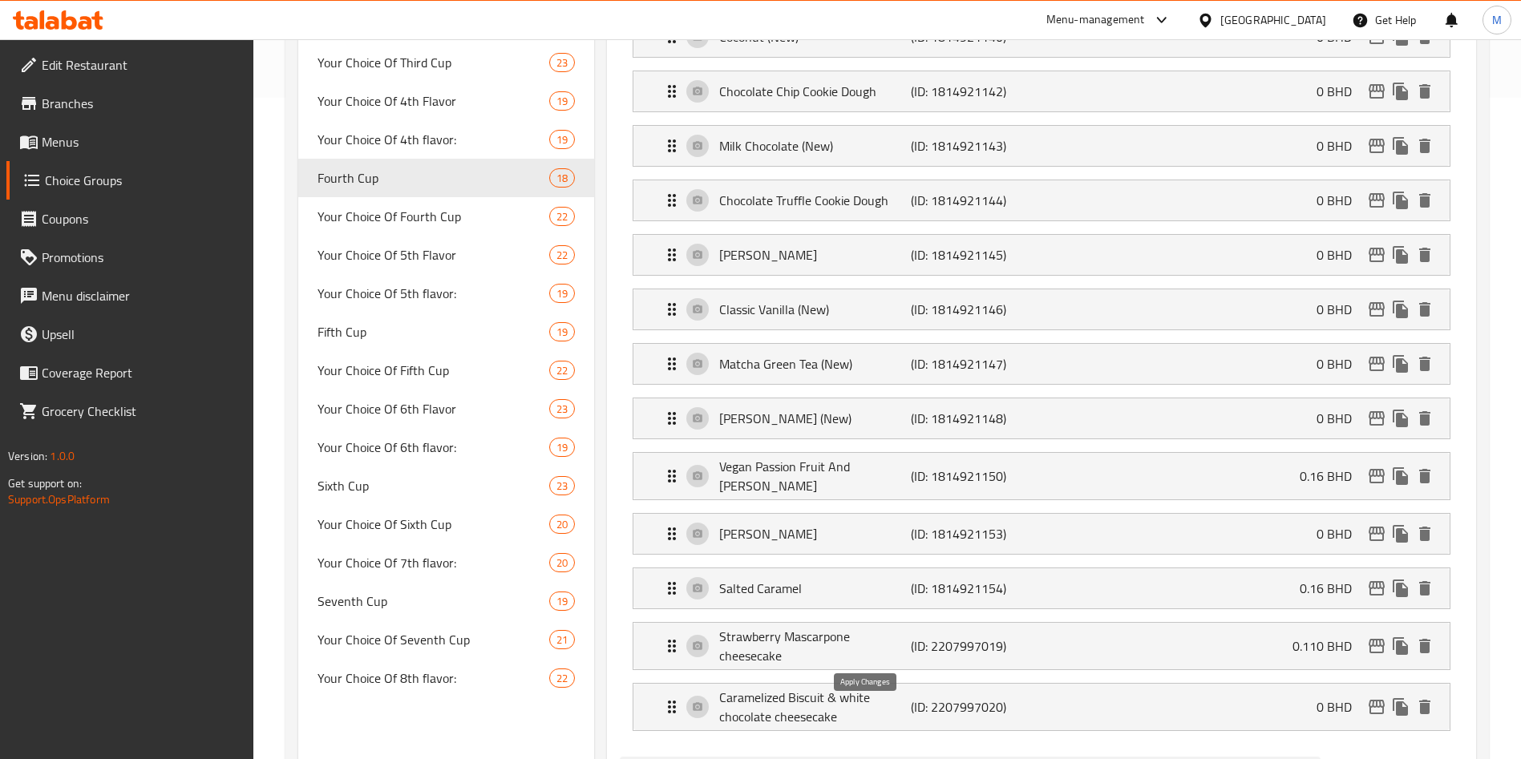
type input "0.110"
click at [444, 221] on span "Your Choice Of Fourth Cup" at bounding box center [410, 216] width 184 height 19
type input "Your Choice Of Fourth Cup"
type input "إختيارك من الكوب الرابع"
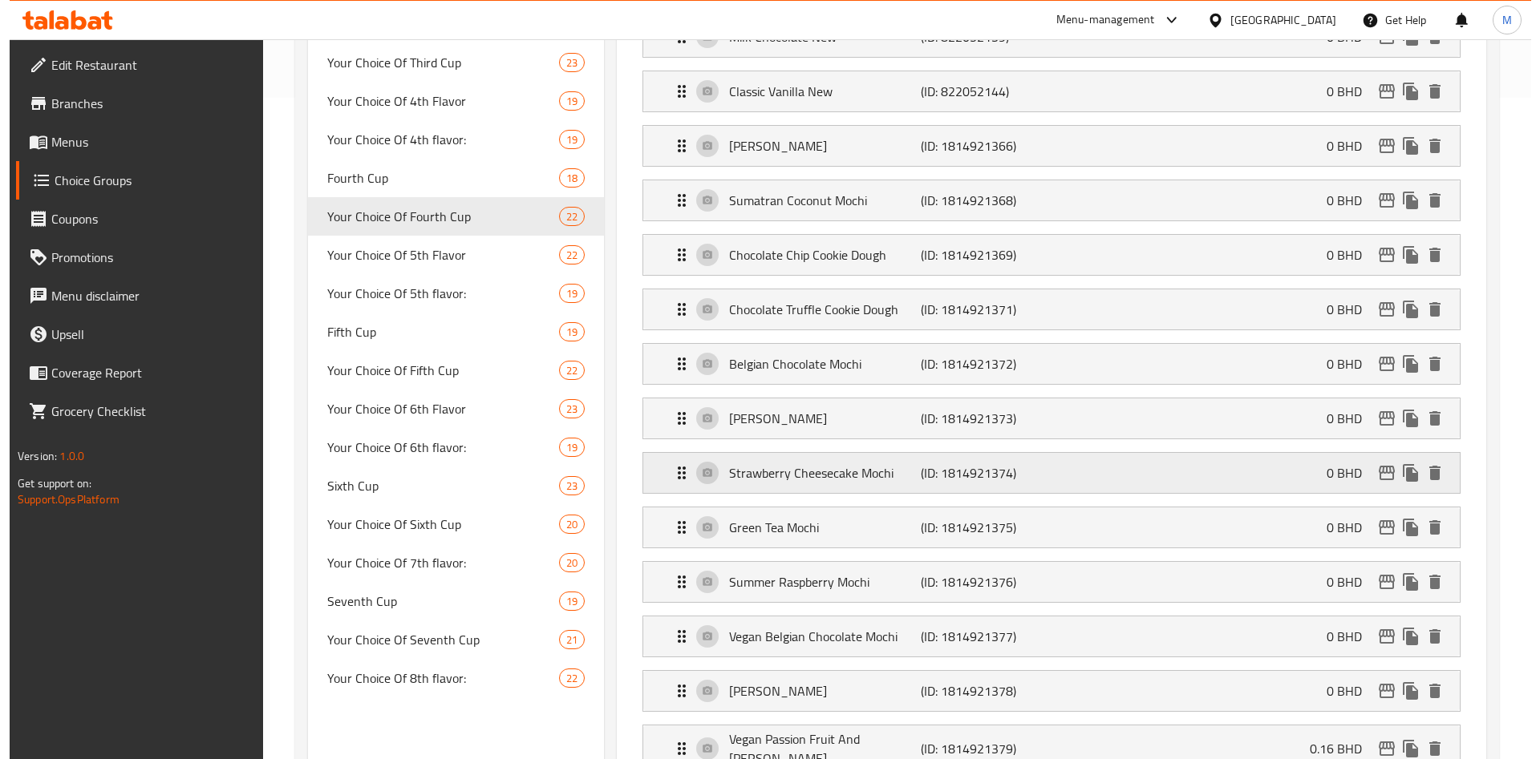
scroll to position [1143, 0]
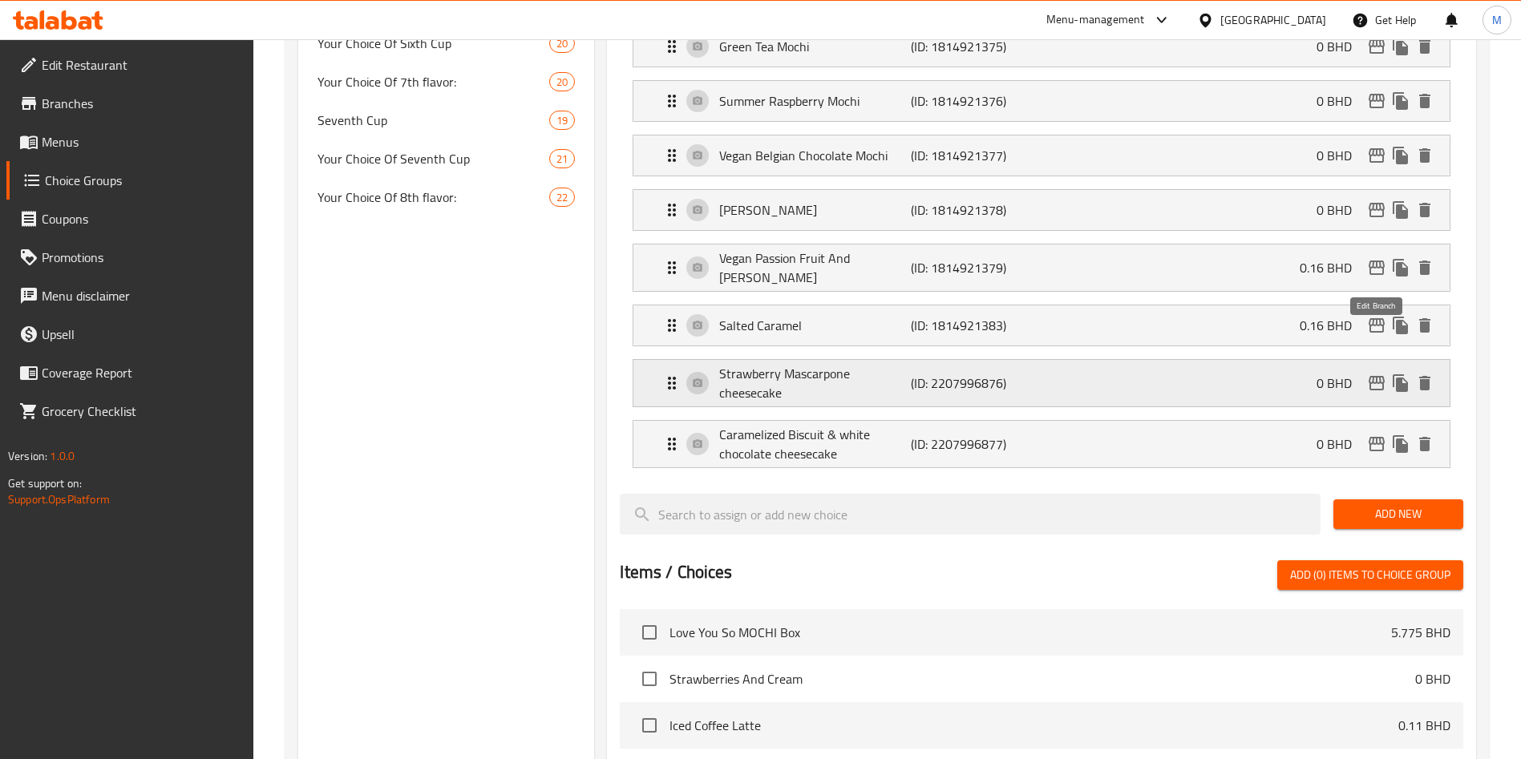
click at [1369, 374] on icon "edit" at bounding box center [1376, 383] width 19 height 19
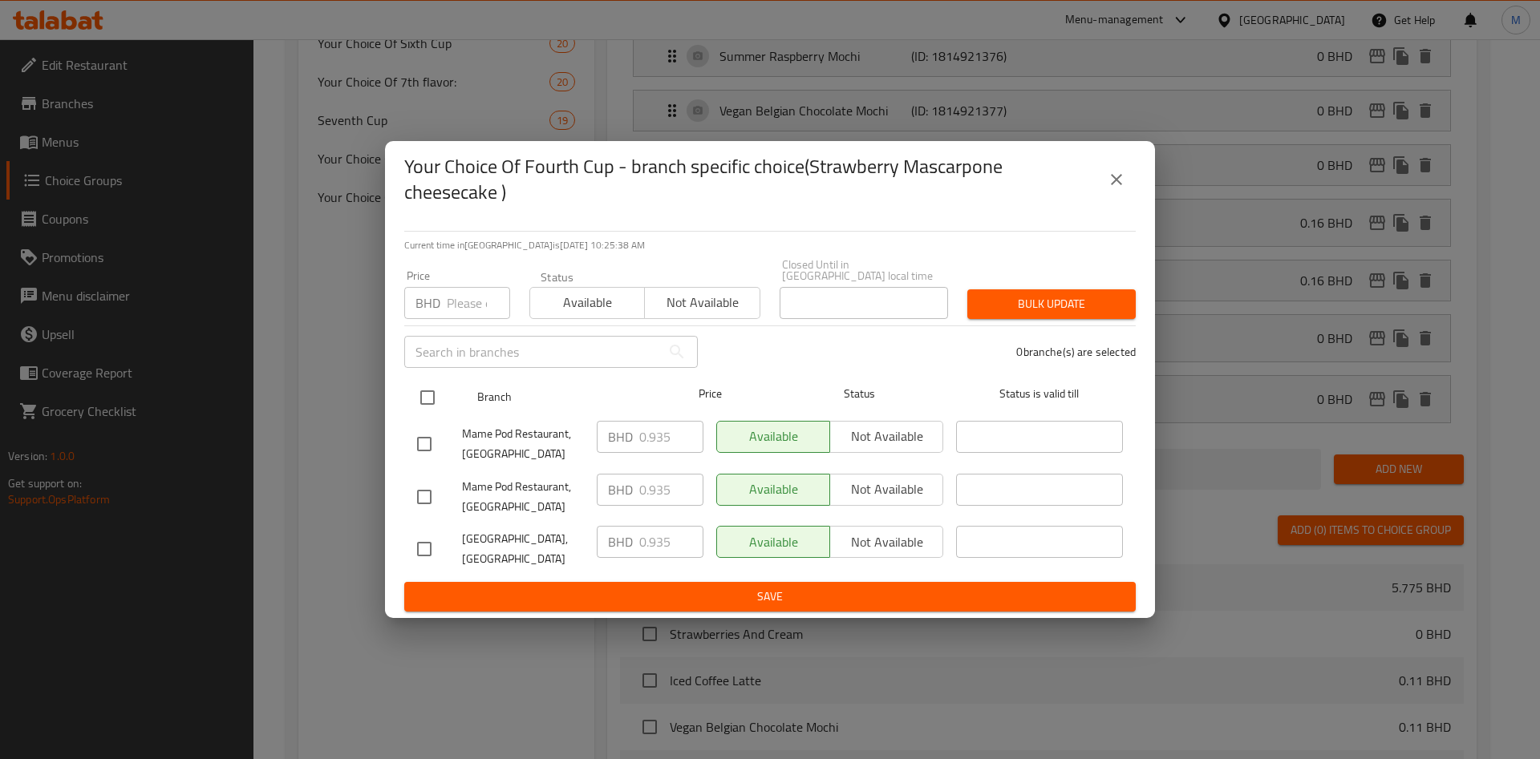
click at [423, 389] on input "checkbox" at bounding box center [428, 398] width 34 height 34
checkbox input "true"
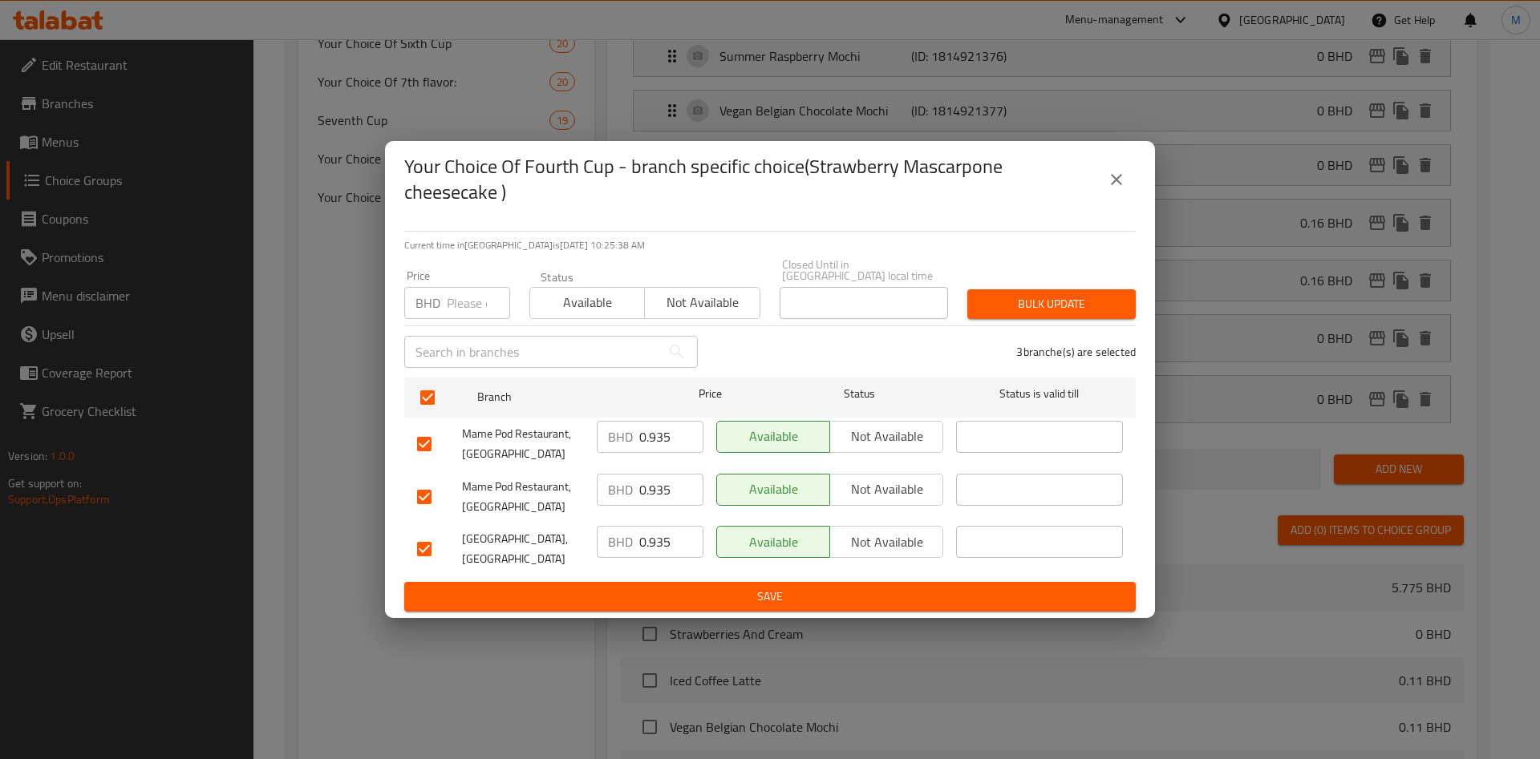
click at [447, 308] on input "number" at bounding box center [478, 303] width 63 height 32
paste input "0.110"
type input "0.110"
click at [1047, 290] on button "Bulk update" at bounding box center [1051, 305] width 168 height 30
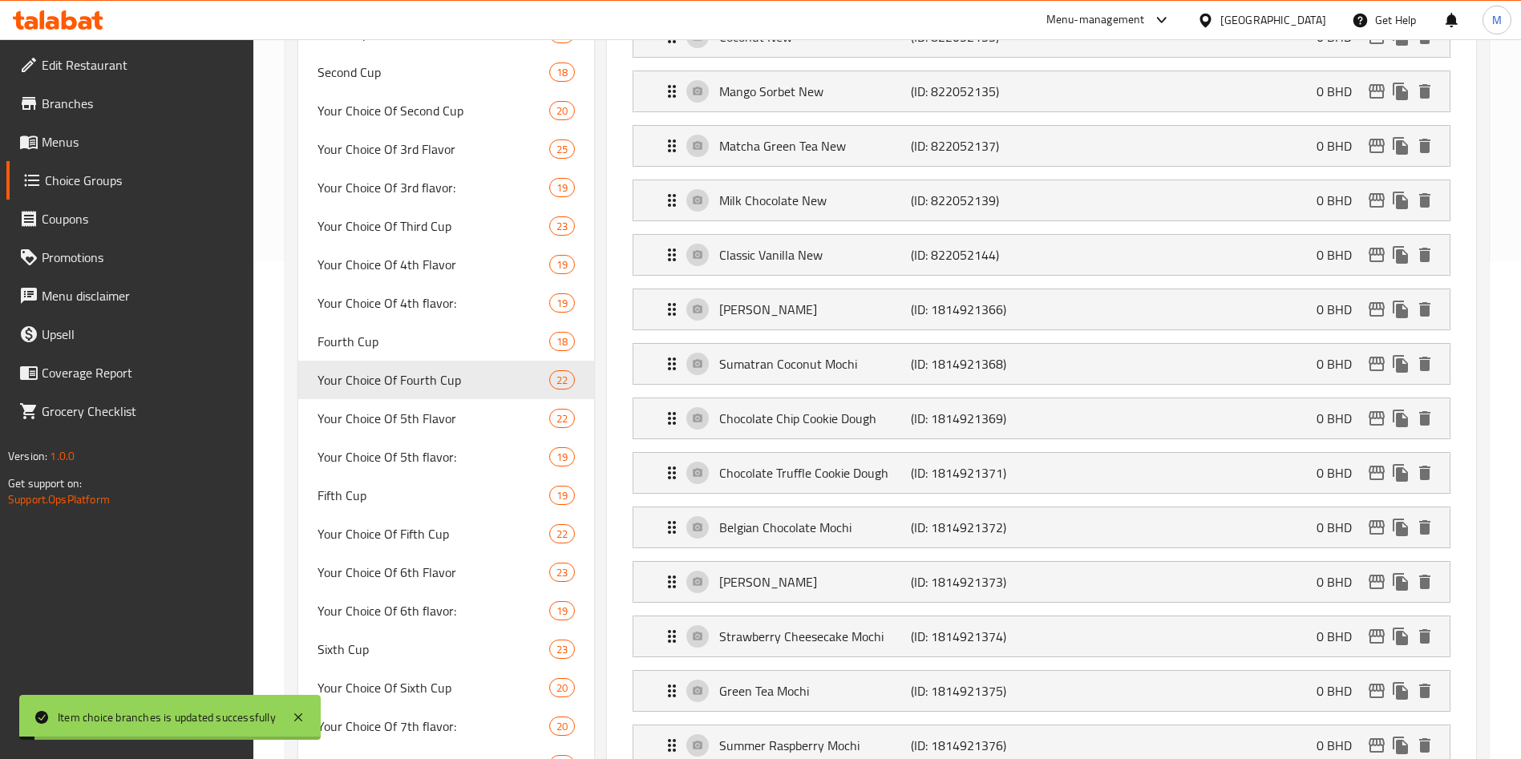
scroll to position [1220, 0]
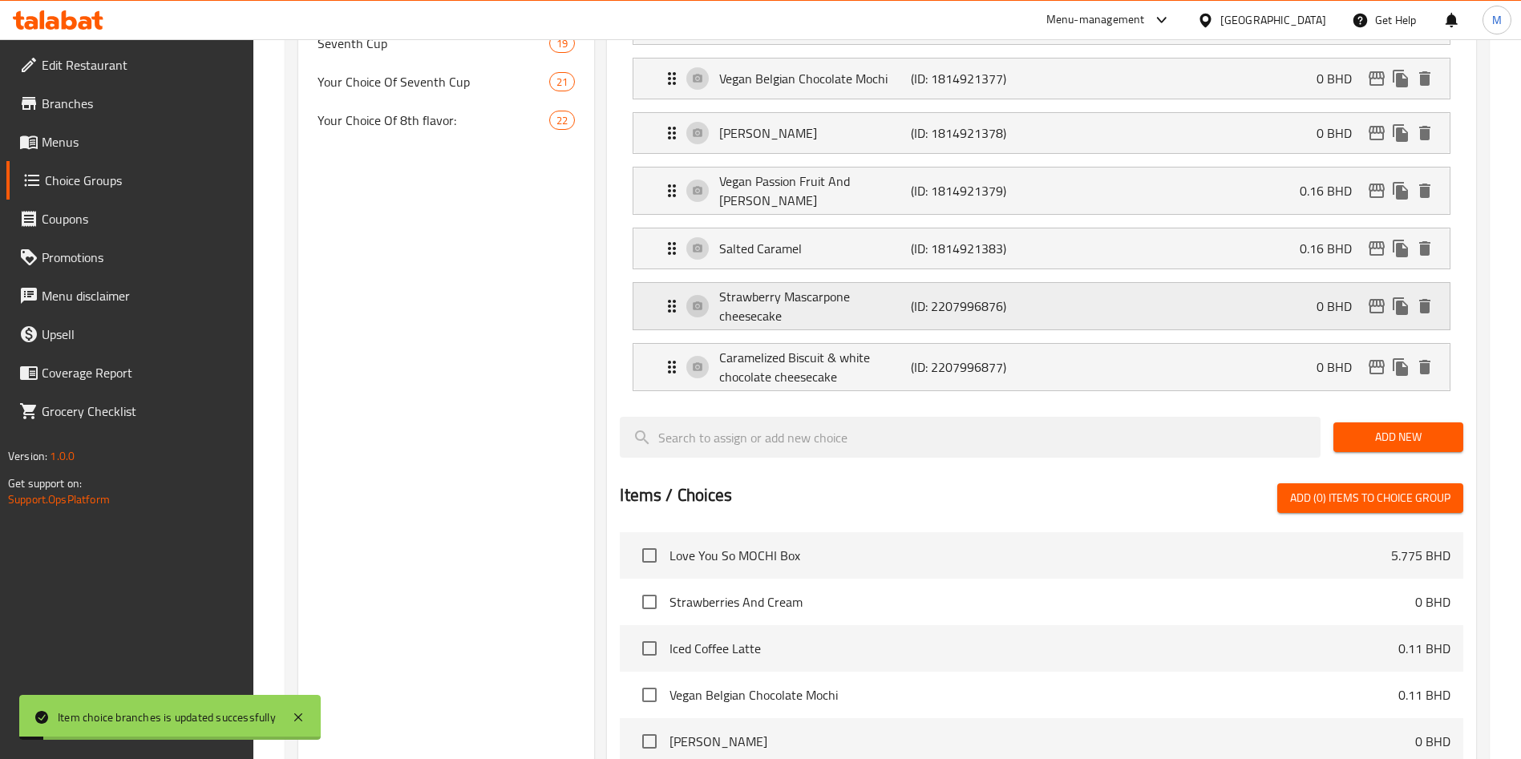
click at [1334, 283] on div "Strawberry Mascarpone cheesecake (ID: 2207996876) 0 BHD" at bounding box center [1046, 306] width 768 height 47
click at [1289, 283] on div "Strawberry Mascarpone cheesecake (ID: 2207996876) 0 BHD" at bounding box center [1046, 306] width 768 height 47
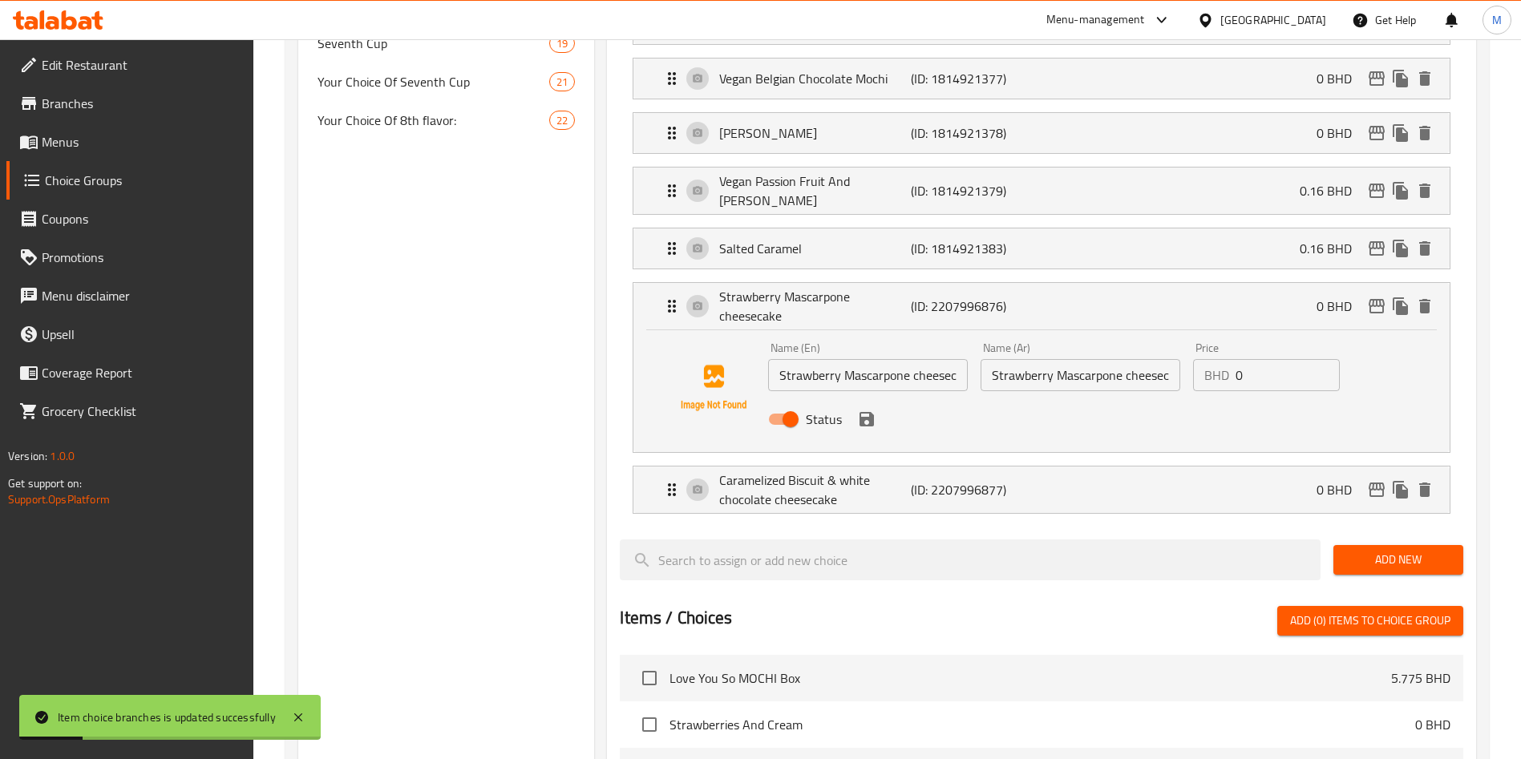
click at [1291, 359] on input "0" at bounding box center [1288, 375] width 104 height 32
click at [1288, 359] on input "0" at bounding box center [1288, 375] width 104 height 32
paste input "0.110"
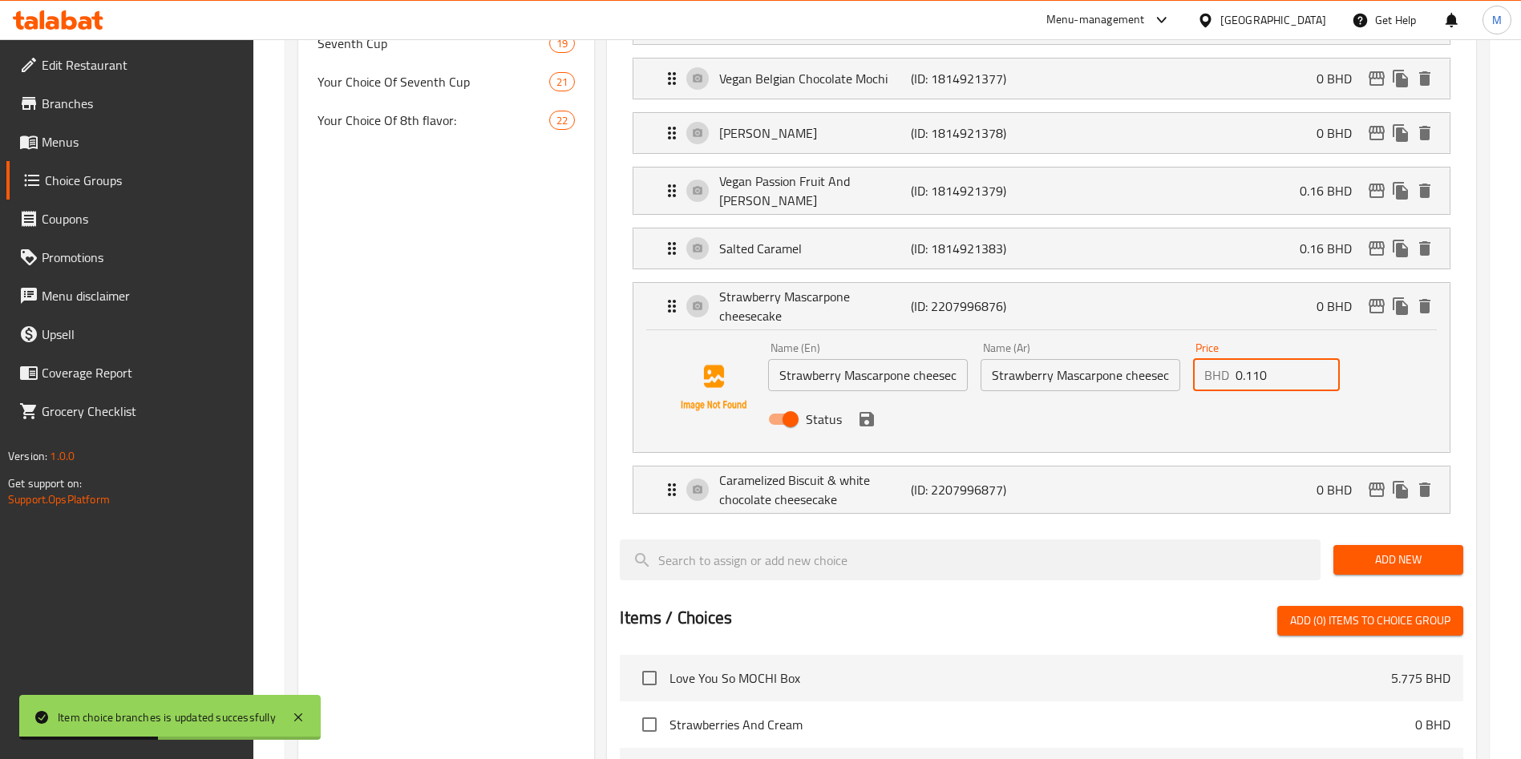
click at [874, 410] on icon "save" at bounding box center [866, 419] width 19 height 19
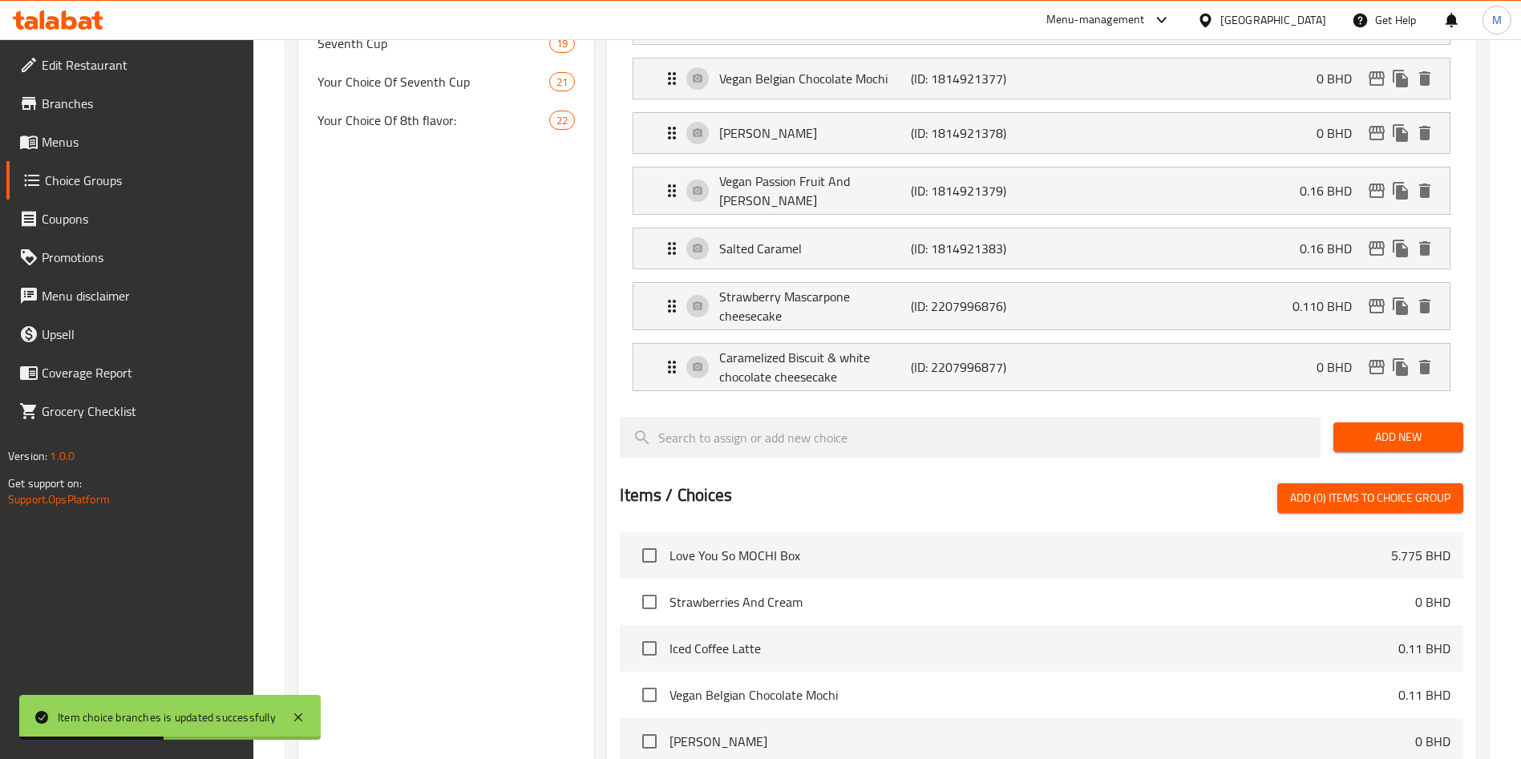
type input "0.110"
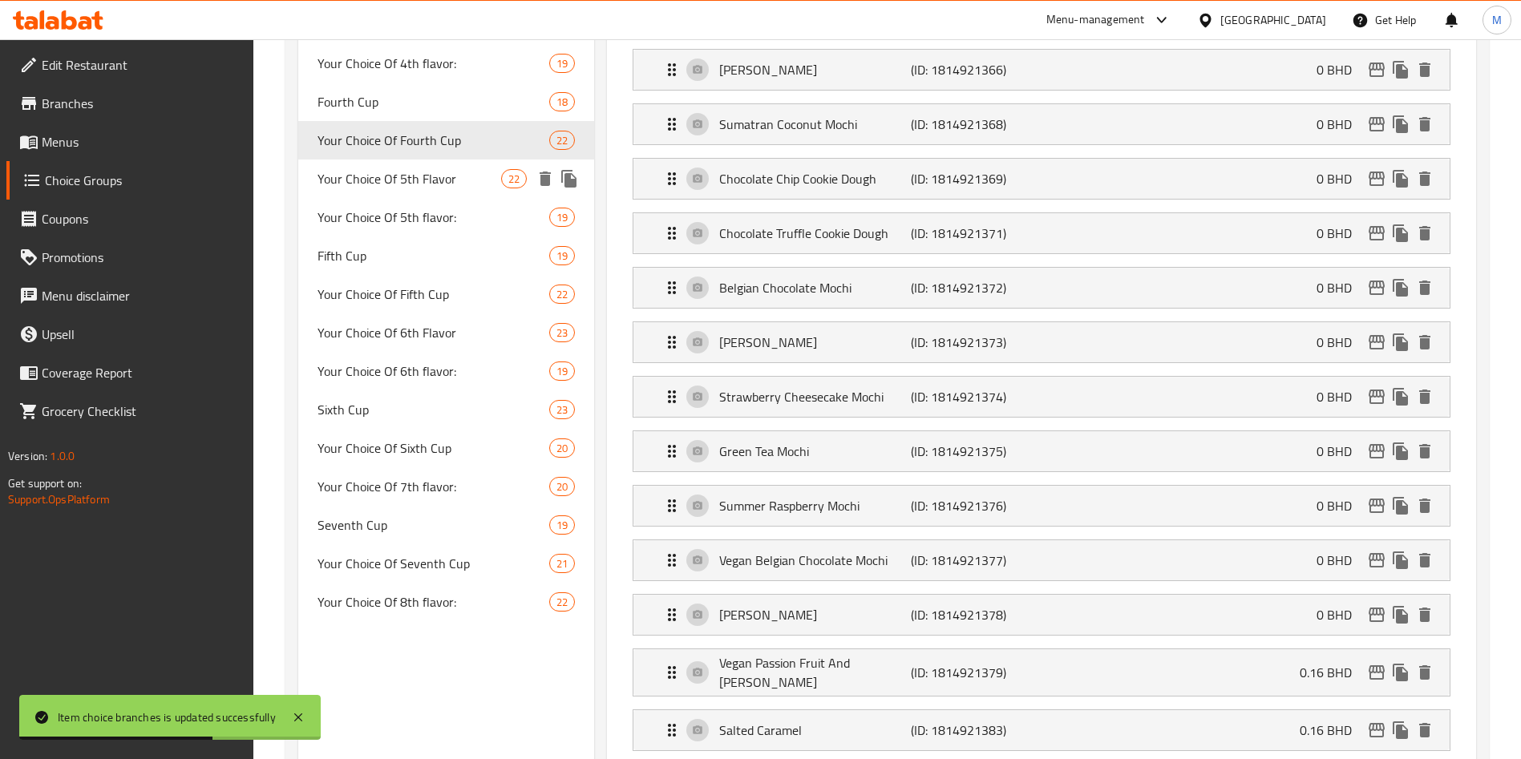
scroll to position [618, 0]
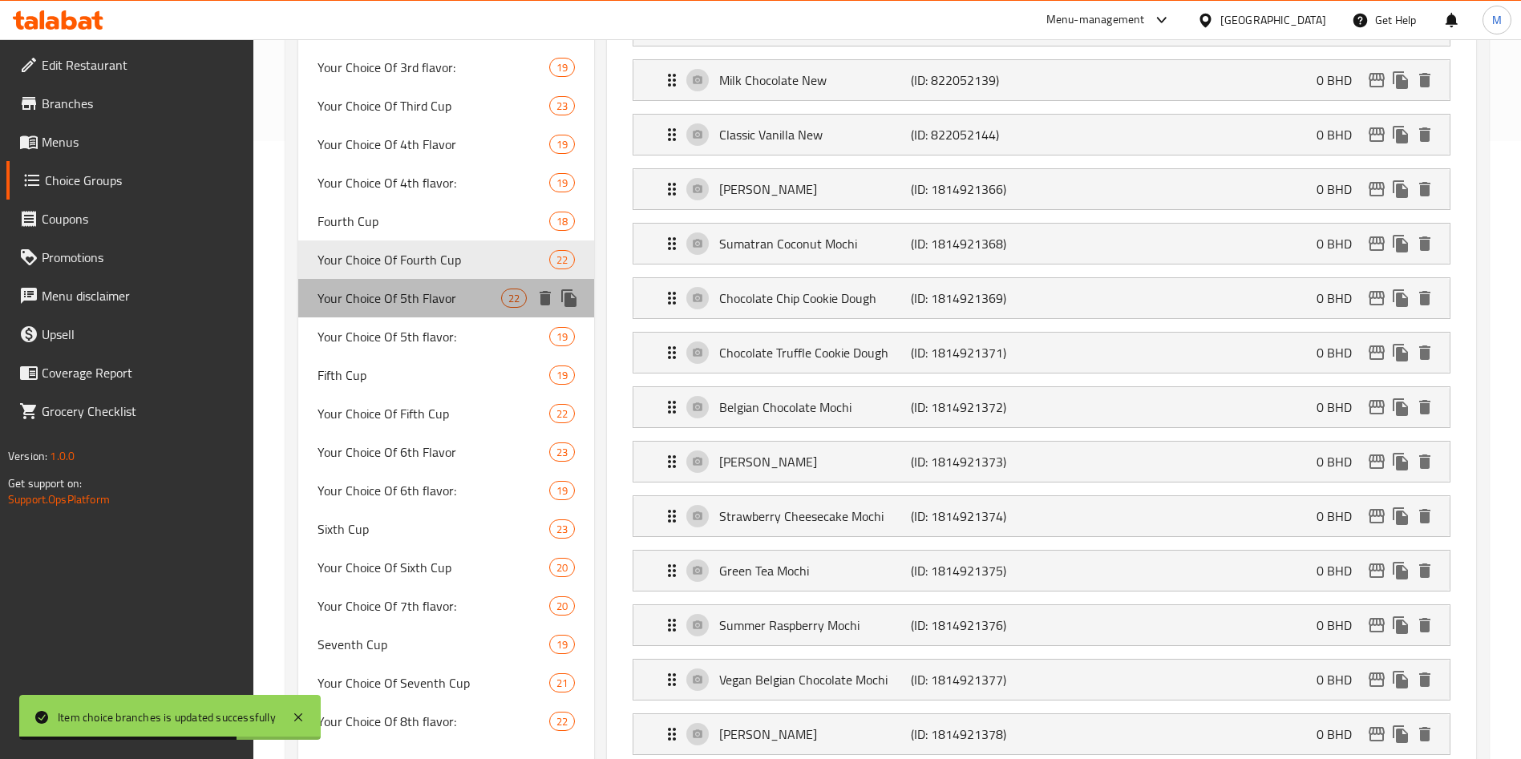
click at [446, 289] on span "Your Choice Of 5th Flavor" at bounding box center [410, 298] width 184 height 19
type input "Your Choice Of 5th Flavor"
type input "إختيارك للنكهة الخامسة"
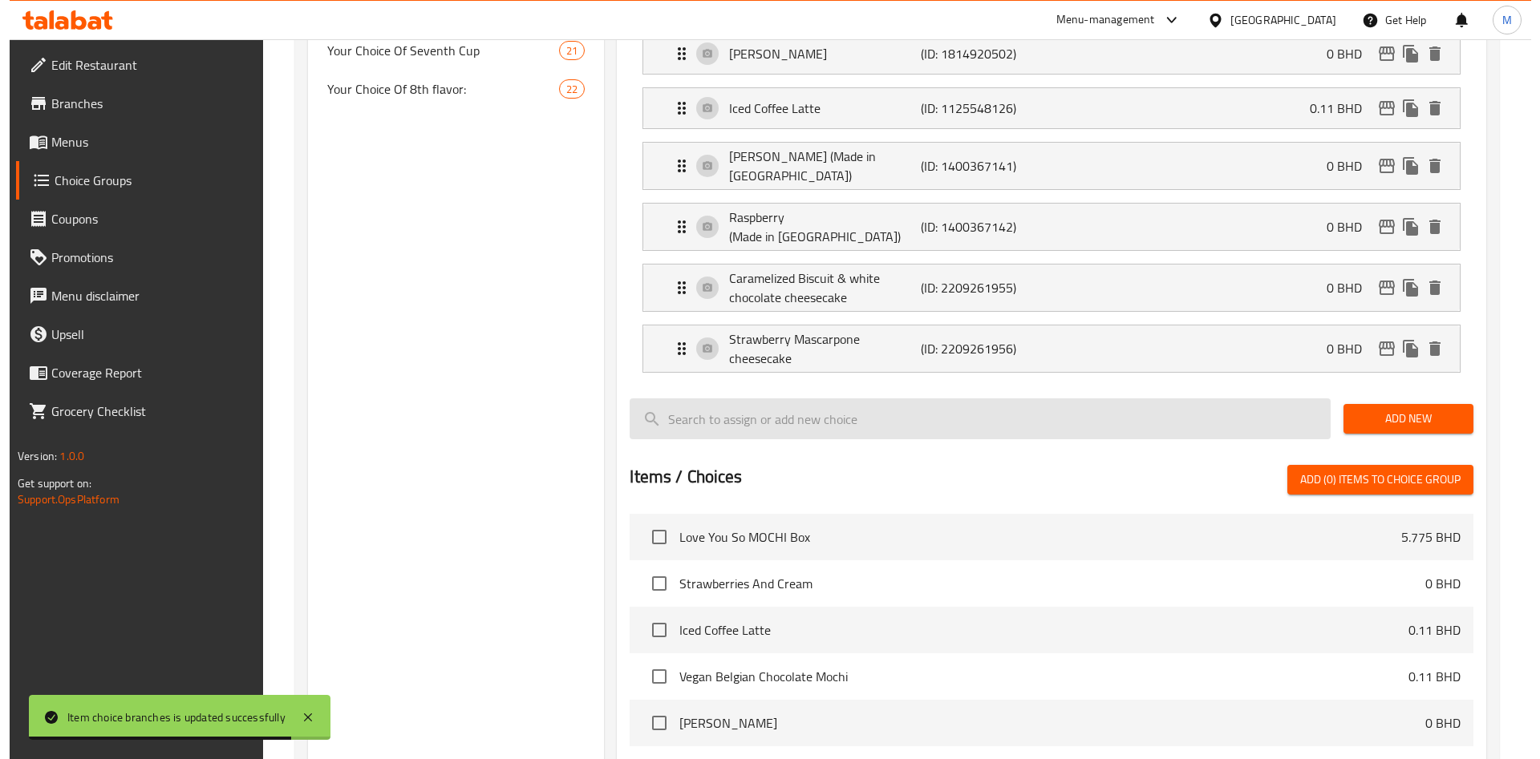
scroll to position [1099, 0]
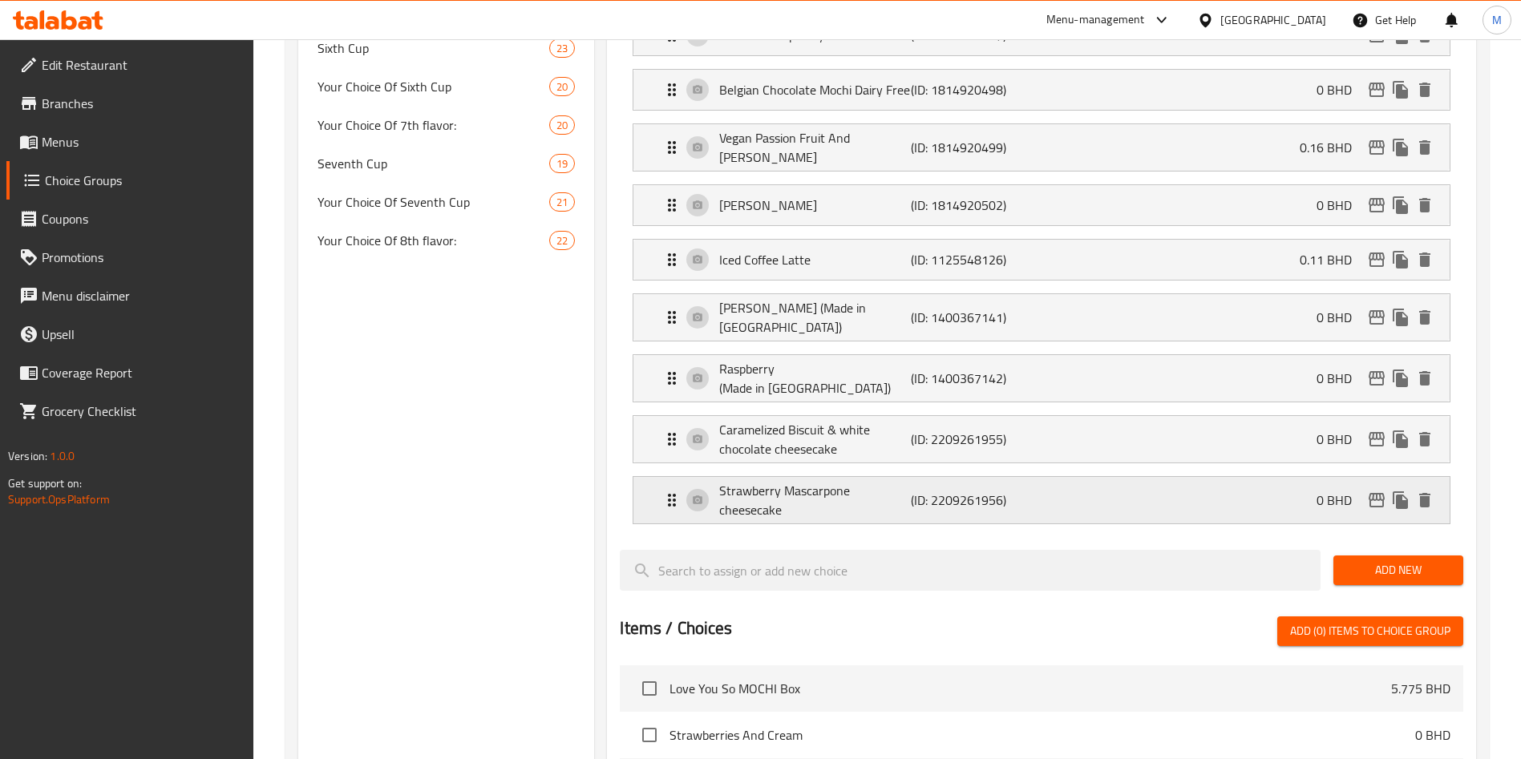
click at [1363, 491] on p "0 BHD" at bounding box center [1341, 500] width 48 height 19
click at [1371, 493] on icon "edit" at bounding box center [1377, 500] width 16 height 14
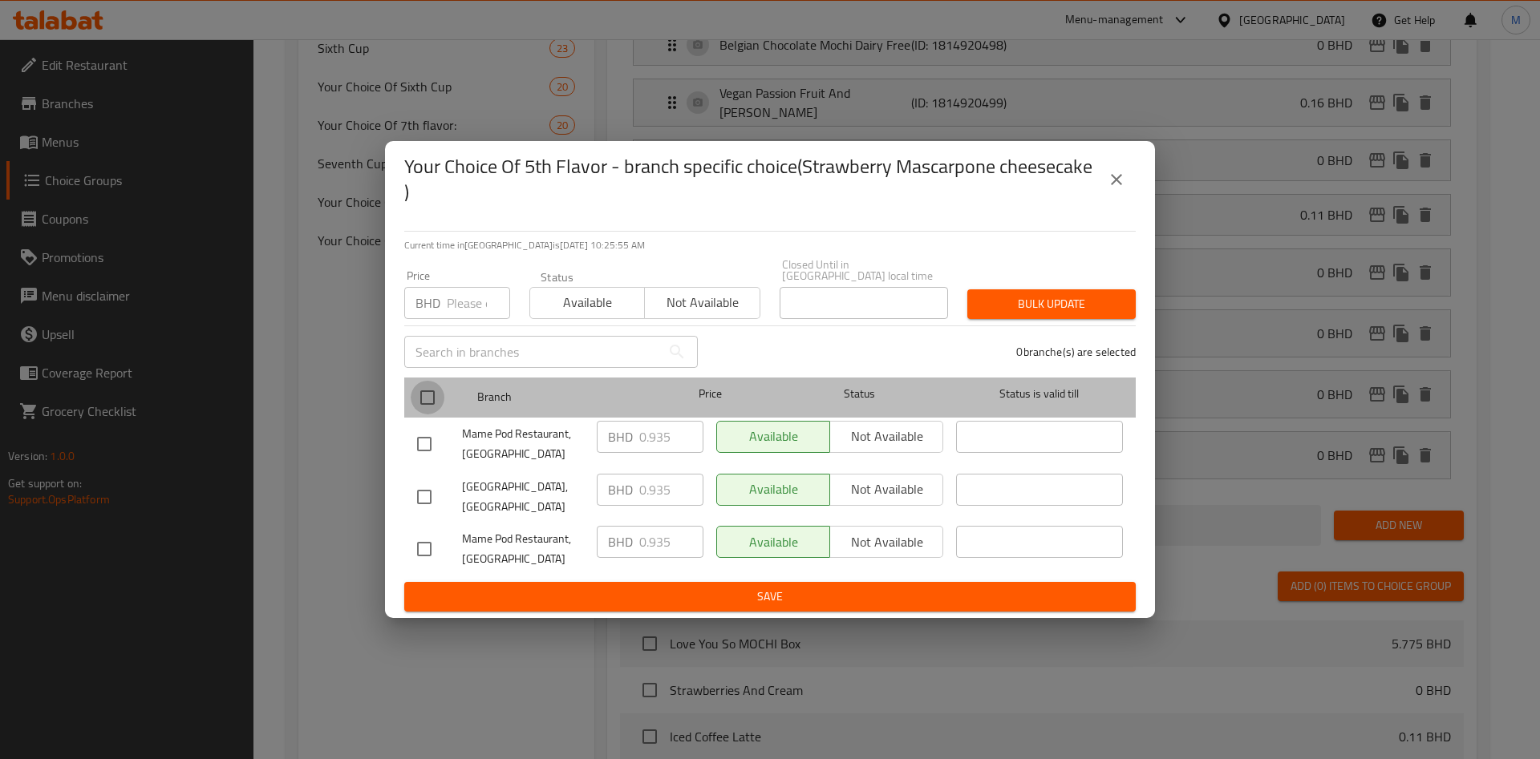
click at [419, 393] on input "checkbox" at bounding box center [428, 398] width 34 height 34
checkbox input "true"
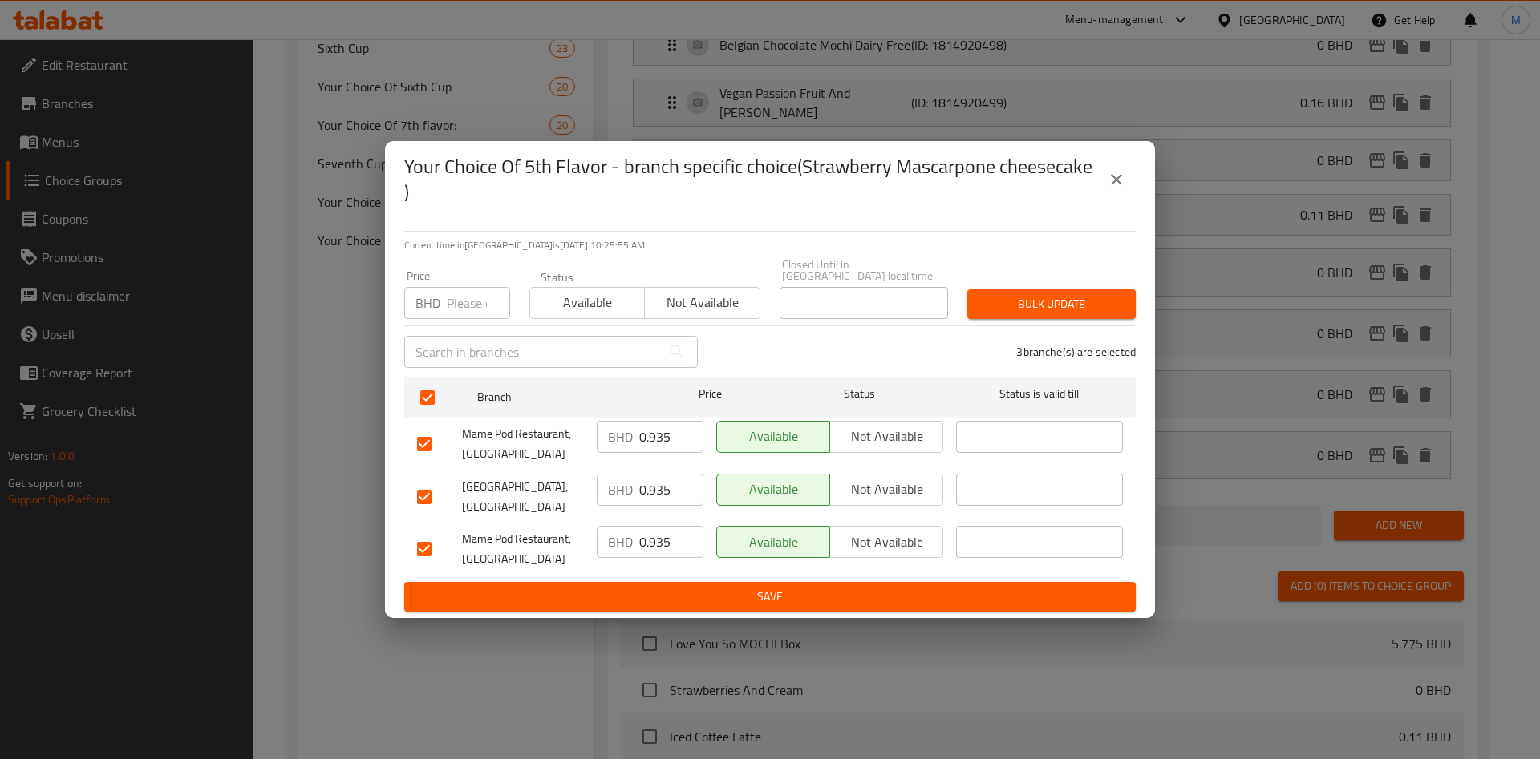
click at [463, 296] on input "number" at bounding box center [478, 303] width 63 height 32
paste input "0.110"
drag, startPoint x: 824, startPoint y: 306, endPoint x: 952, endPoint y: 305, distance: 128.3
click at [952, 305] on div "Price BHD 0.110 Price Status Available Not available Closed Until in Bahrain lo…" at bounding box center [770, 288] width 751 height 79
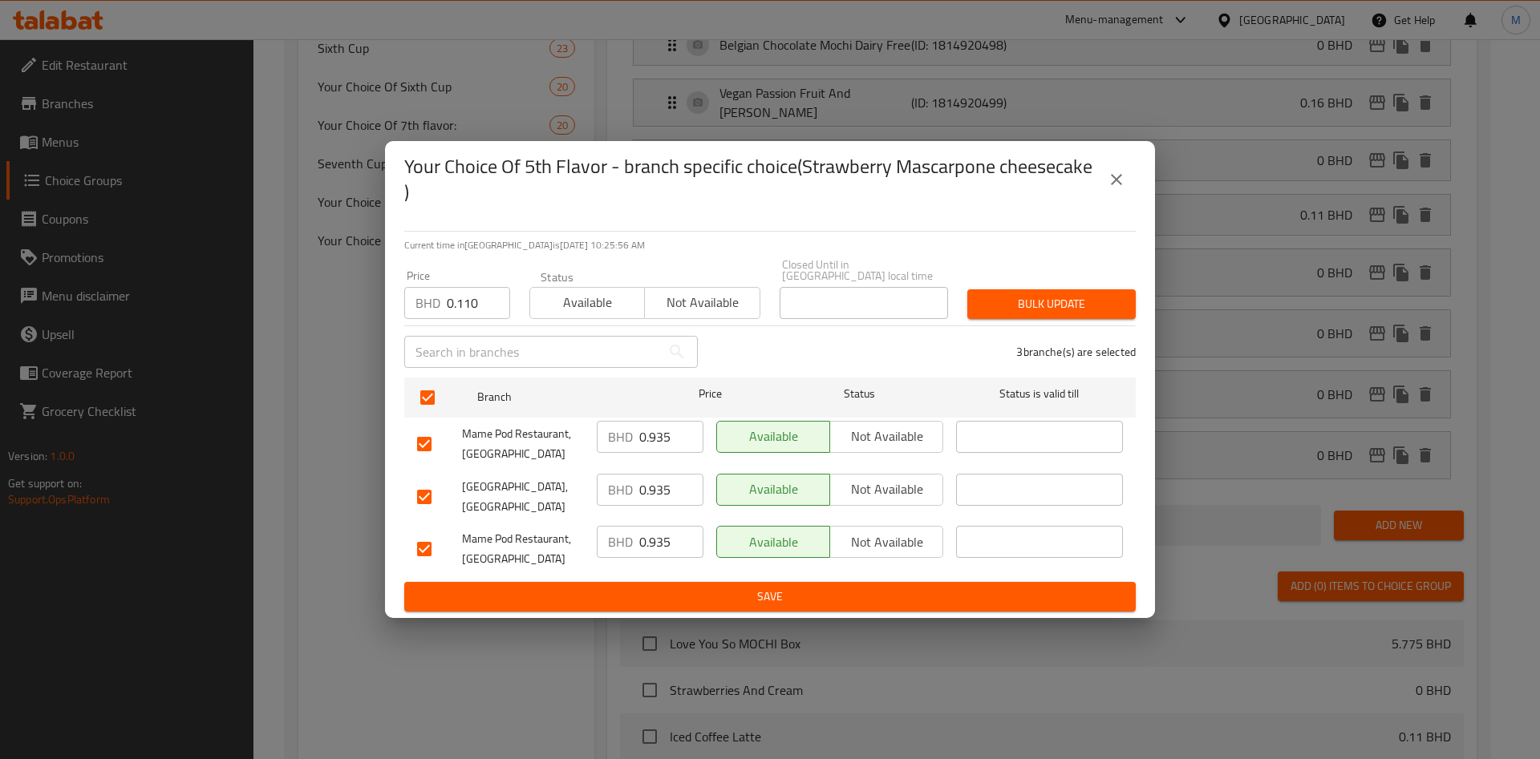
click at [997, 301] on span "Bulk update" at bounding box center [1051, 304] width 143 height 20
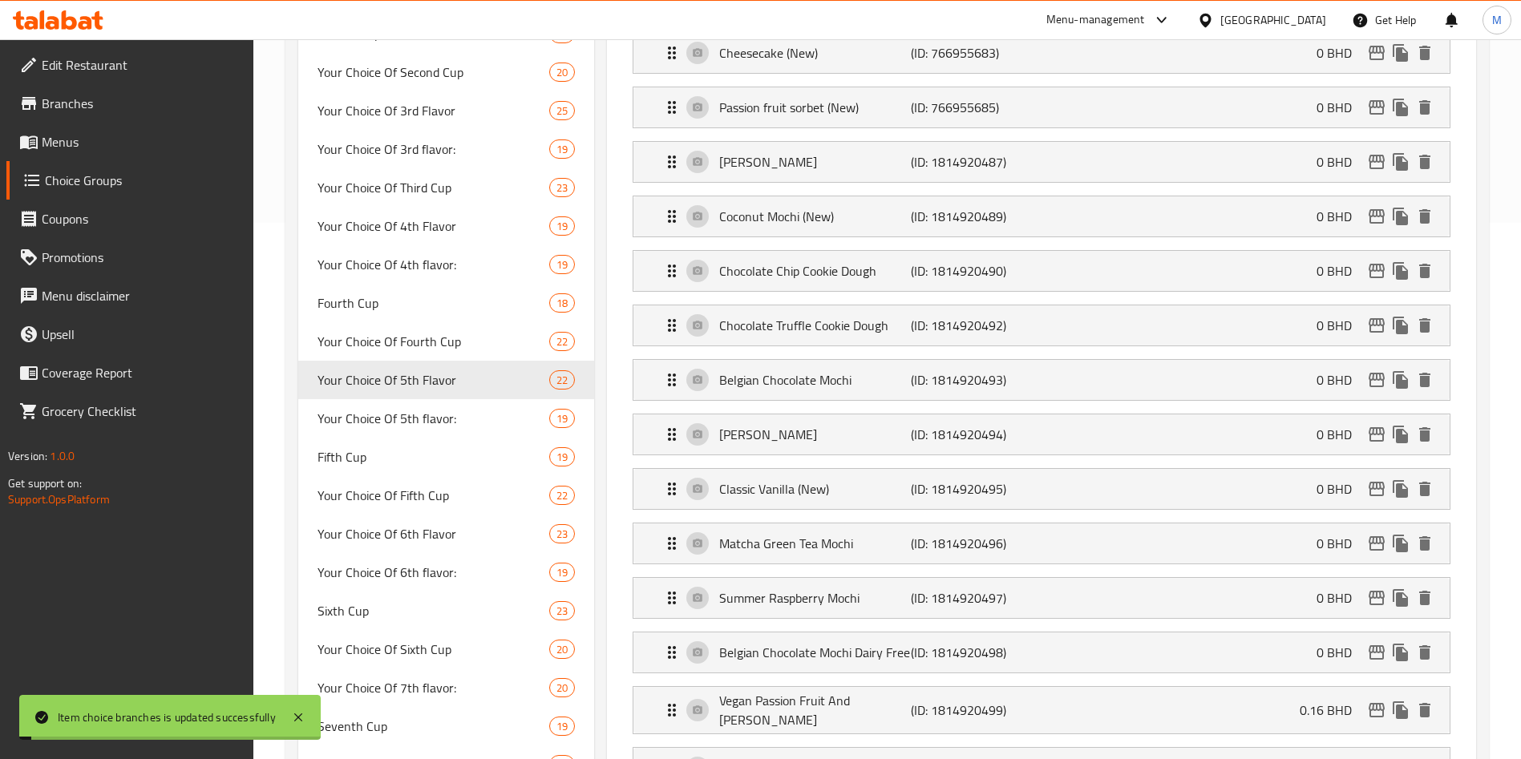
scroll to position [1018, 0]
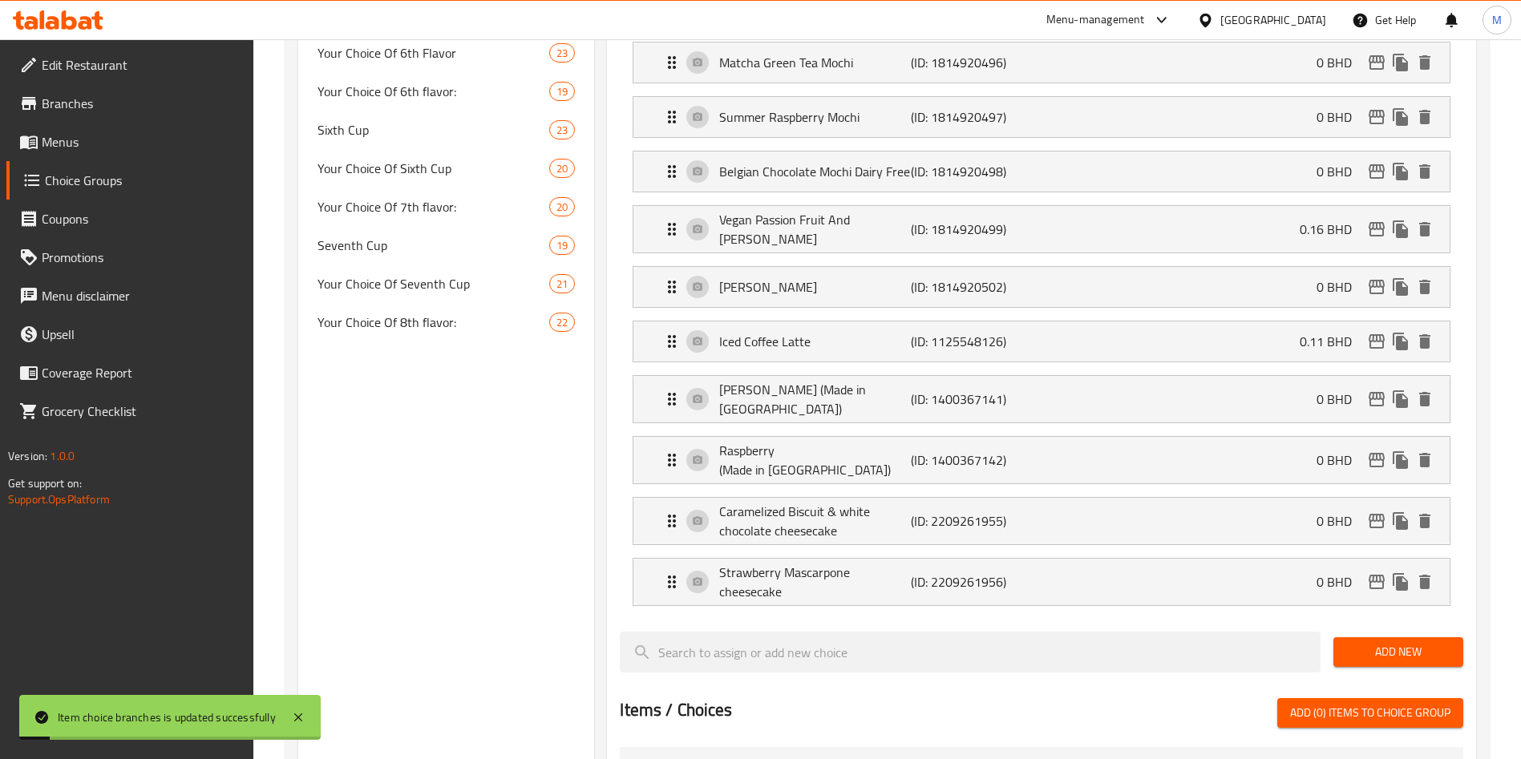
click at [1273, 553] on li "Strawberry Mascarpone cheesecake (ID: 2209261956) 0 BHD Name (En) Strawberry Ma…" at bounding box center [1042, 582] width 844 height 61
click at [1273, 559] on div "Strawberry Mascarpone cheesecake (ID: 2209261956) 0 BHD" at bounding box center [1046, 582] width 768 height 47
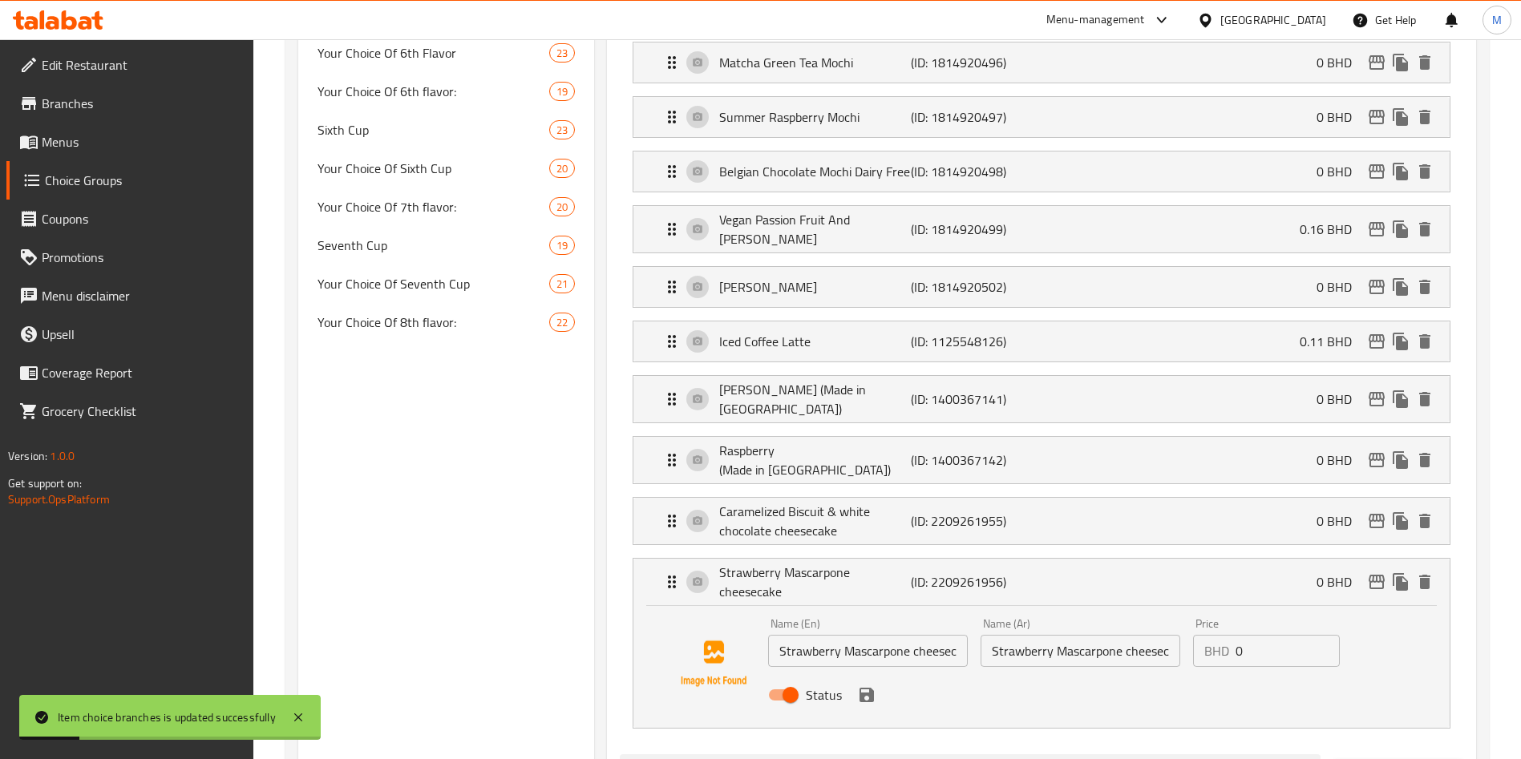
click at [1293, 635] on input "0" at bounding box center [1288, 651] width 104 height 32
paste input "0.110"
click at [869, 688] on icon "save" at bounding box center [867, 695] width 14 height 14
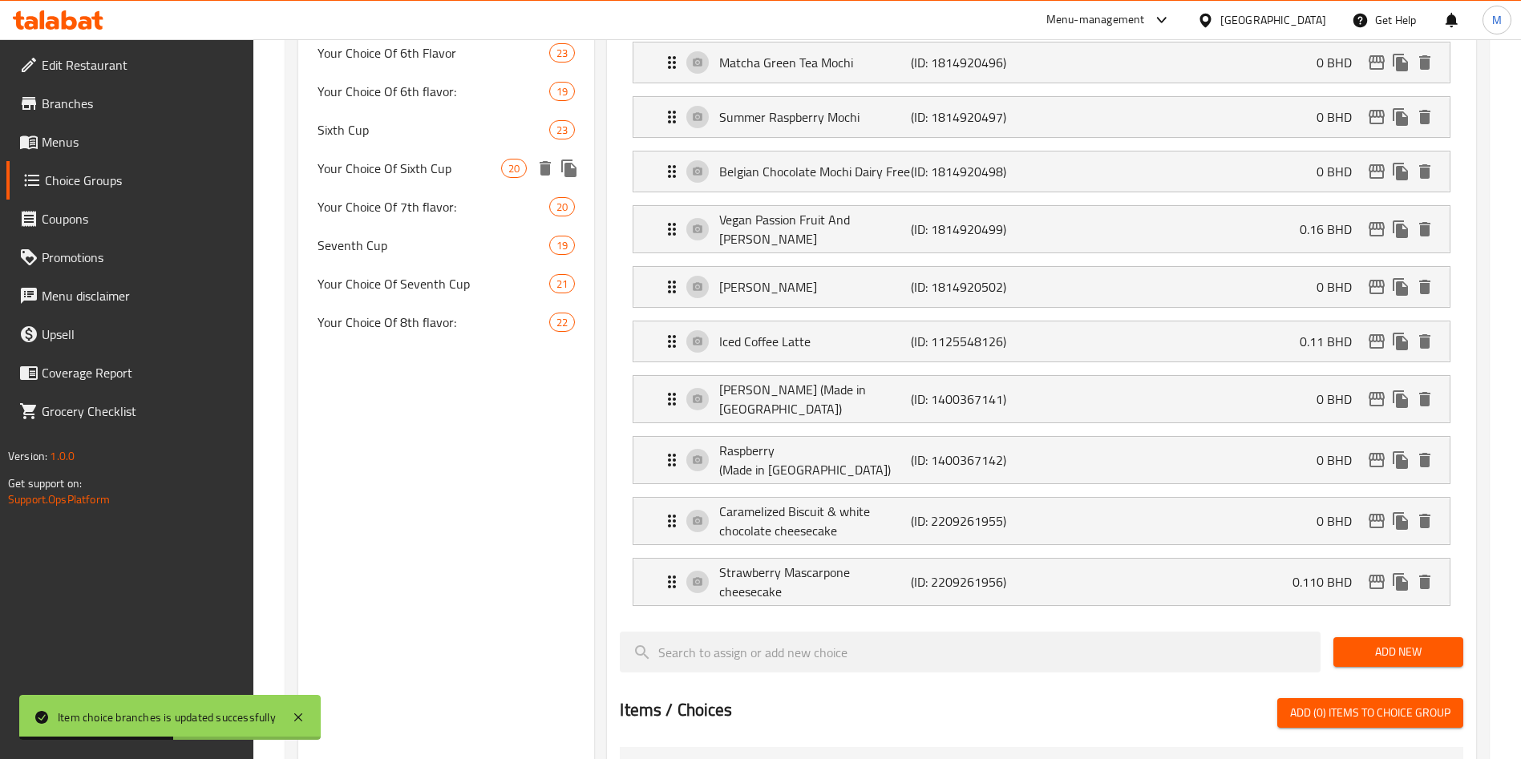
scroll to position [537, 0]
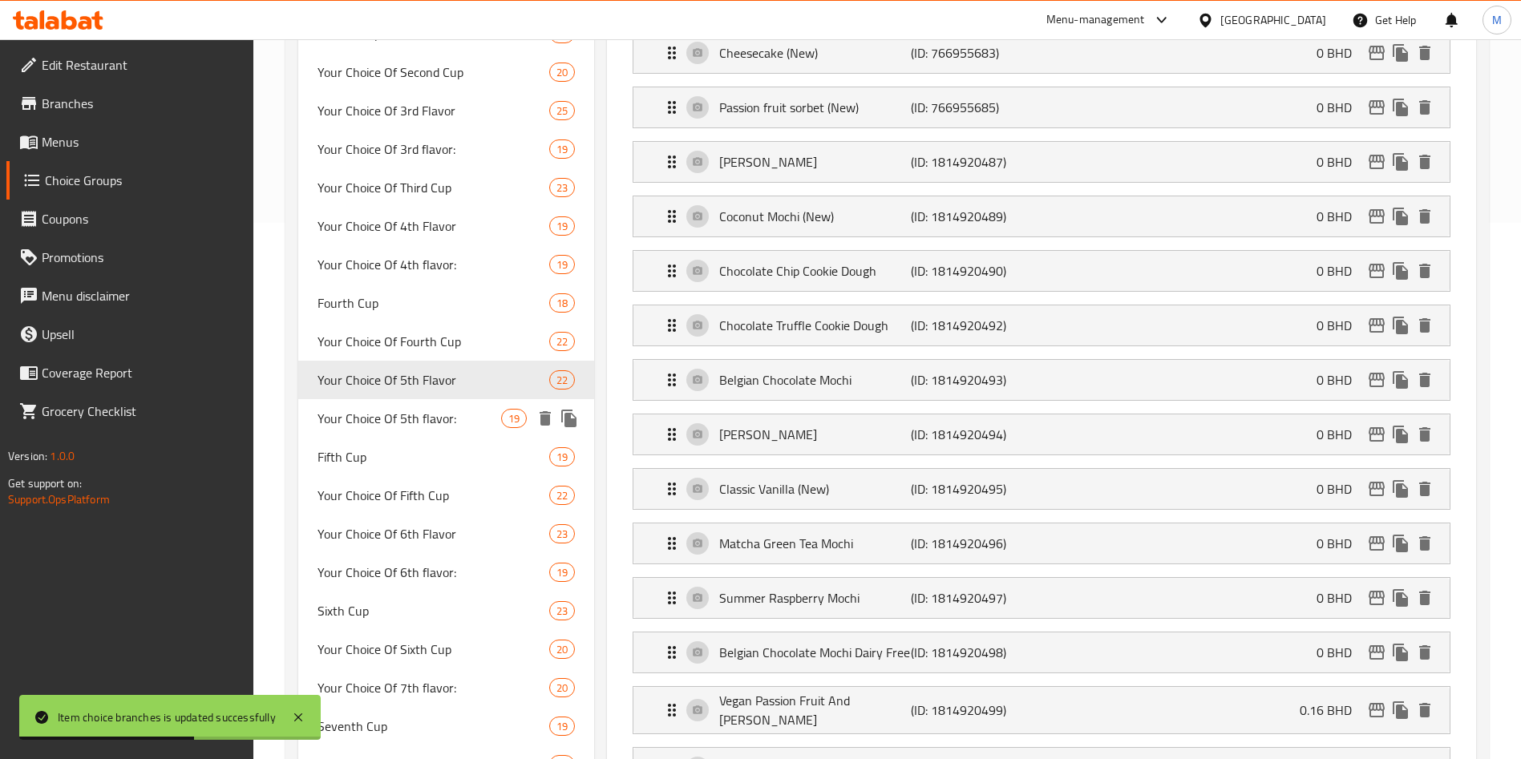
click at [432, 435] on div "Your Choice Of 5th flavor: 19" at bounding box center [446, 418] width 296 height 38
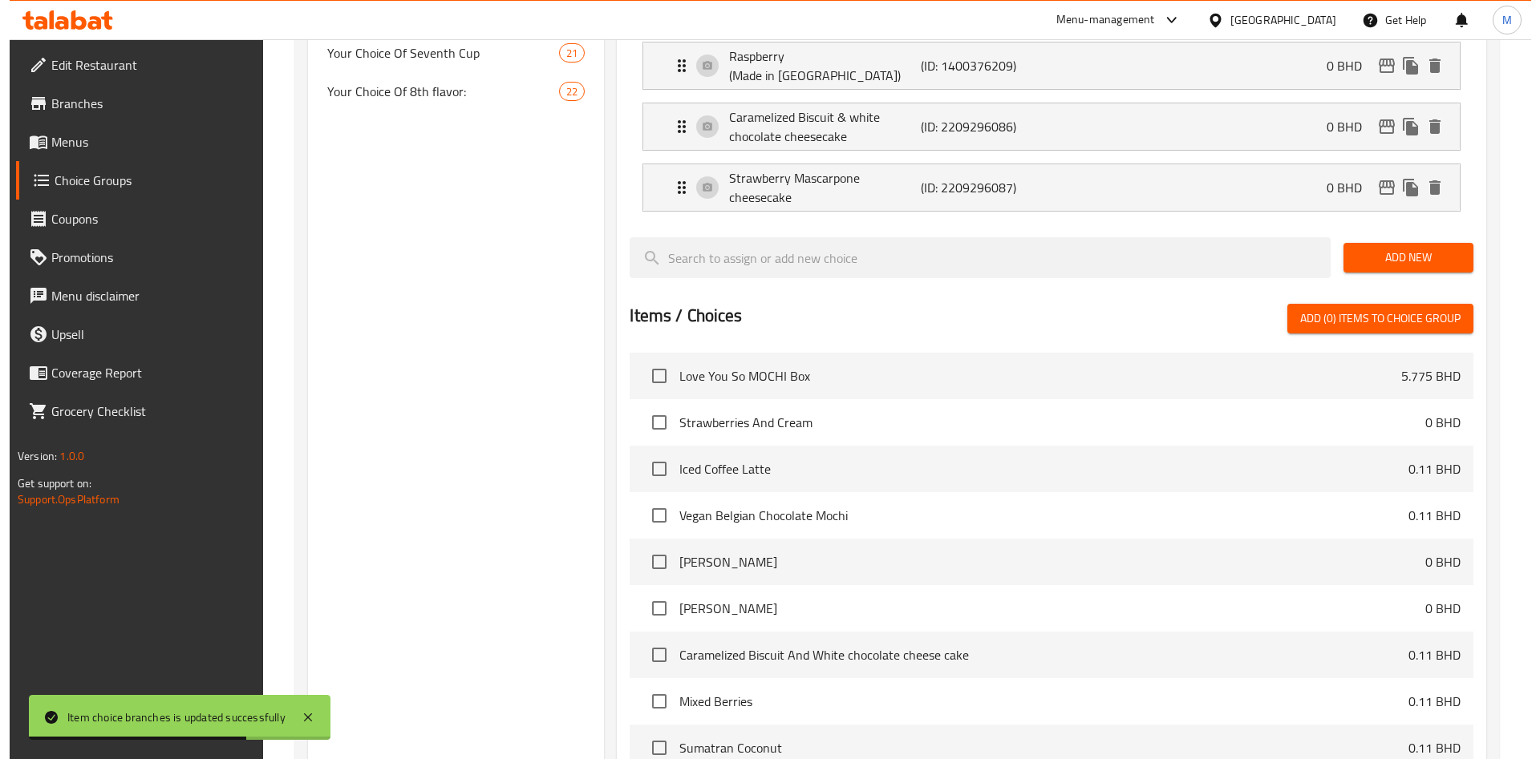
scroll to position [1138, 0]
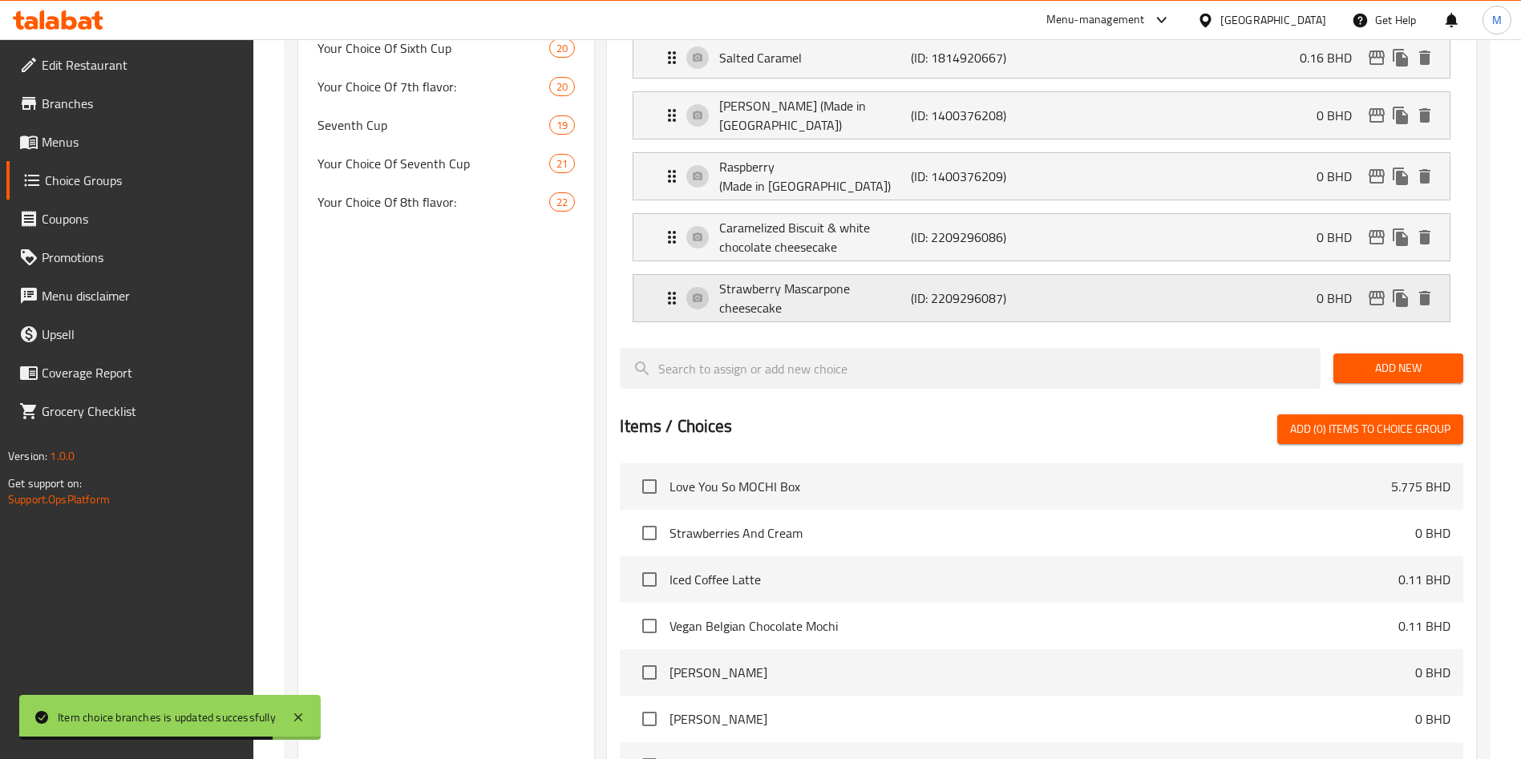
click at [1374, 291] on icon "edit" at bounding box center [1377, 298] width 16 height 14
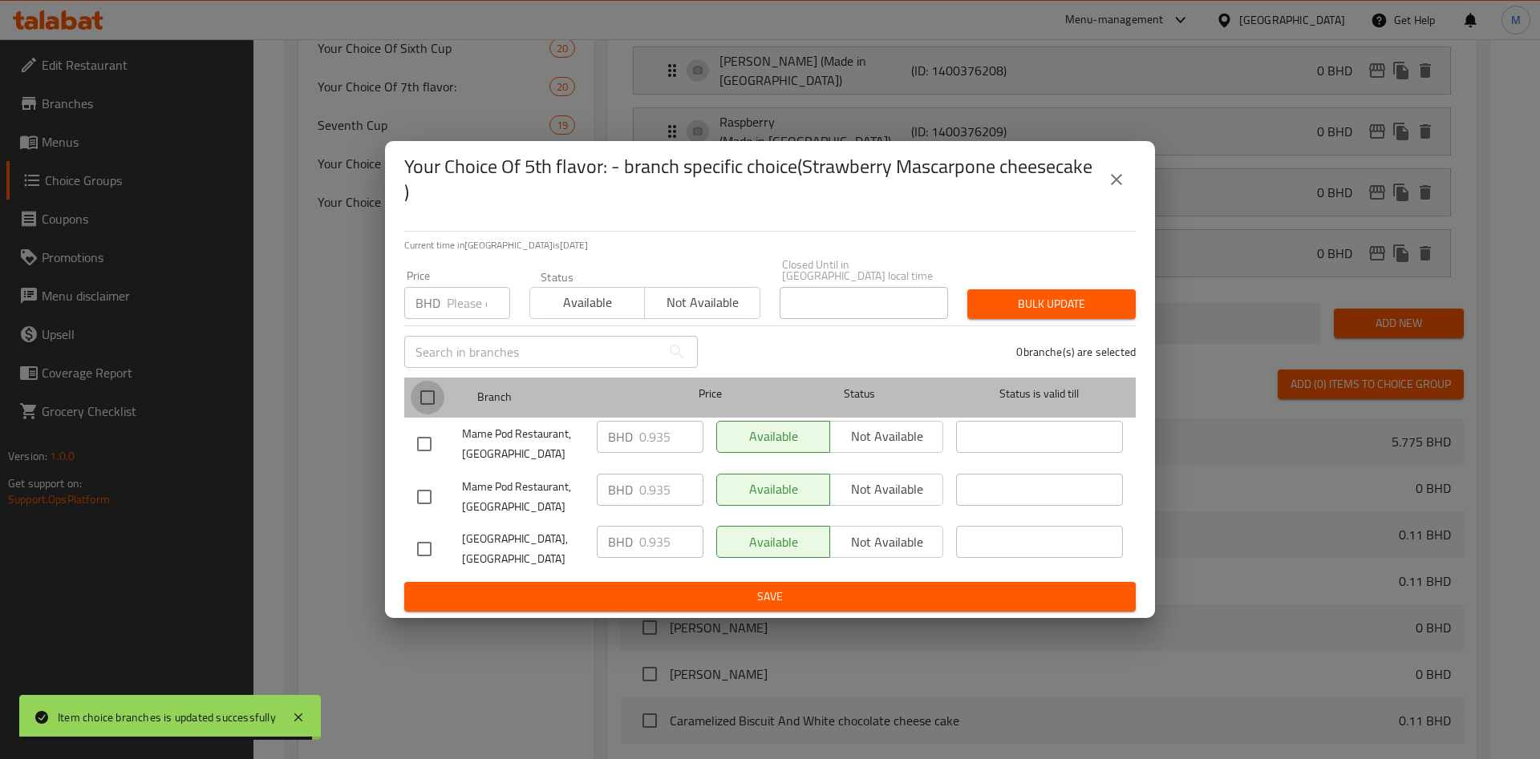
click at [435, 386] on input "checkbox" at bounding box center [428, 398] width 34 height 34
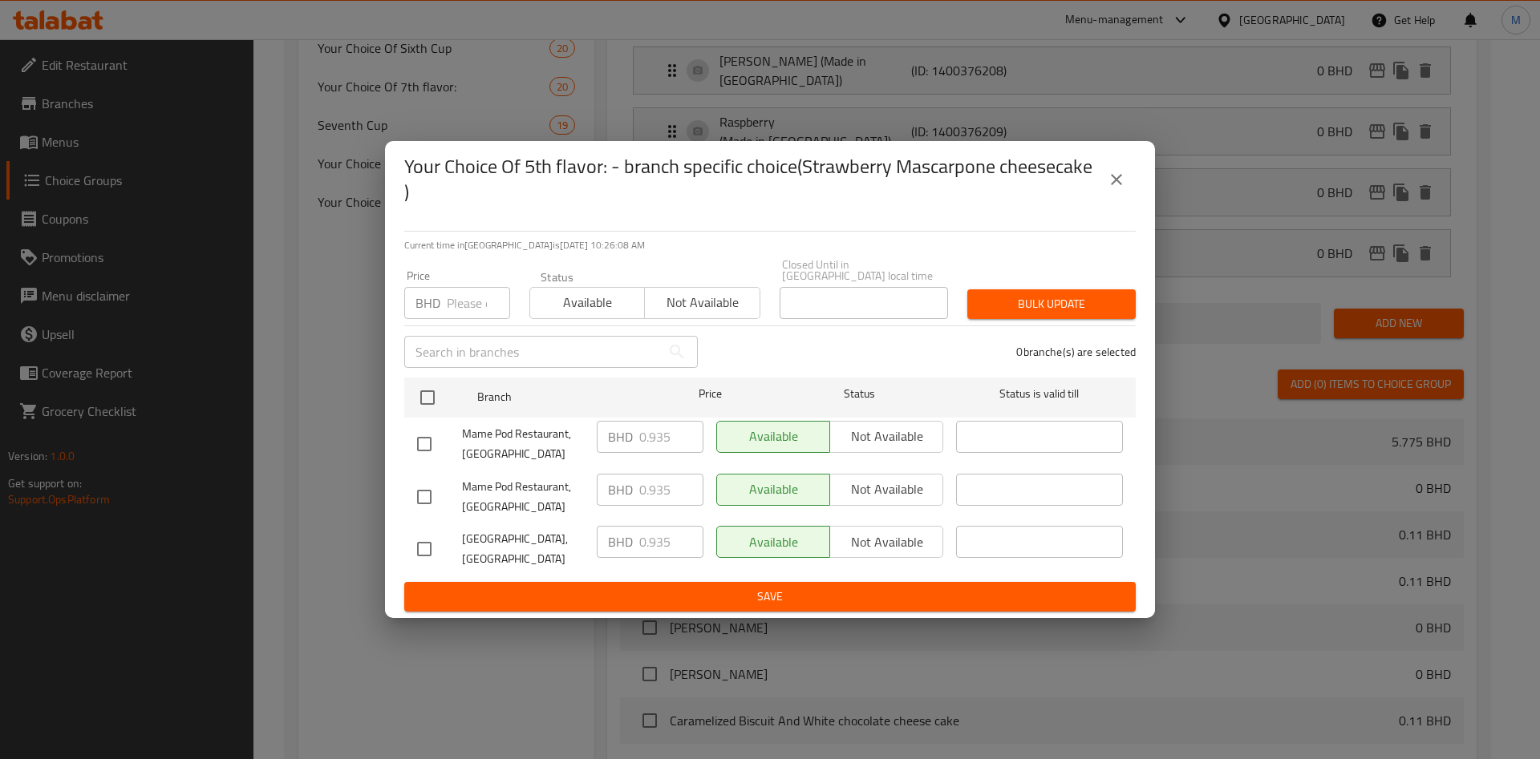
click at [454, 313] on input "number" at bounding box center [478, 303] width 63 height 32
click at [433, 381] on input "checkbox" at bounding box center [428, 398] width 34 height 34
click at [456, 294] on input "number" at bounding box center [478, 303] width 63 height 32
paste input "0.110"
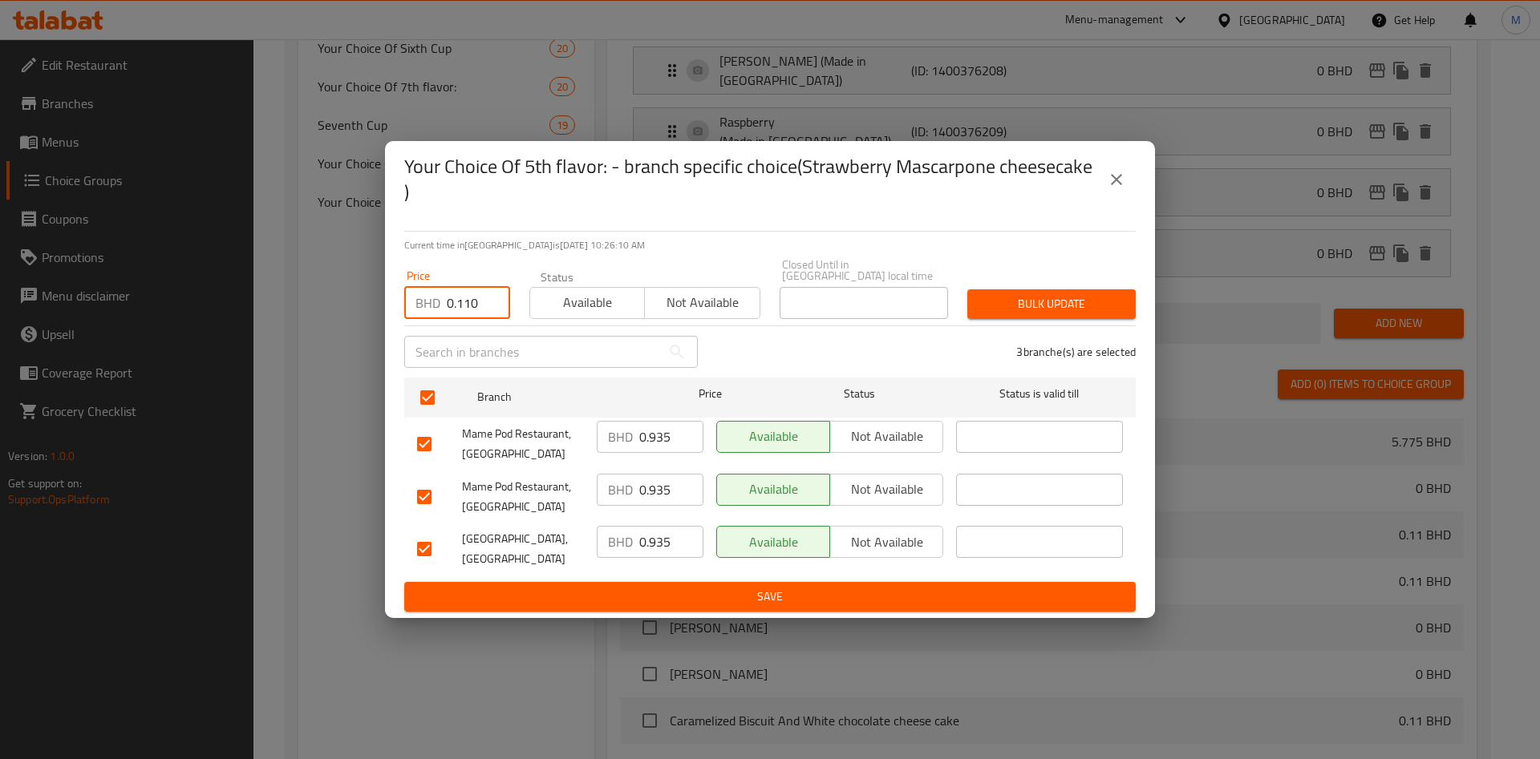
click at [996, 302] on span "Bulk update" at bounding box center [1051, 304] width 143 height 20
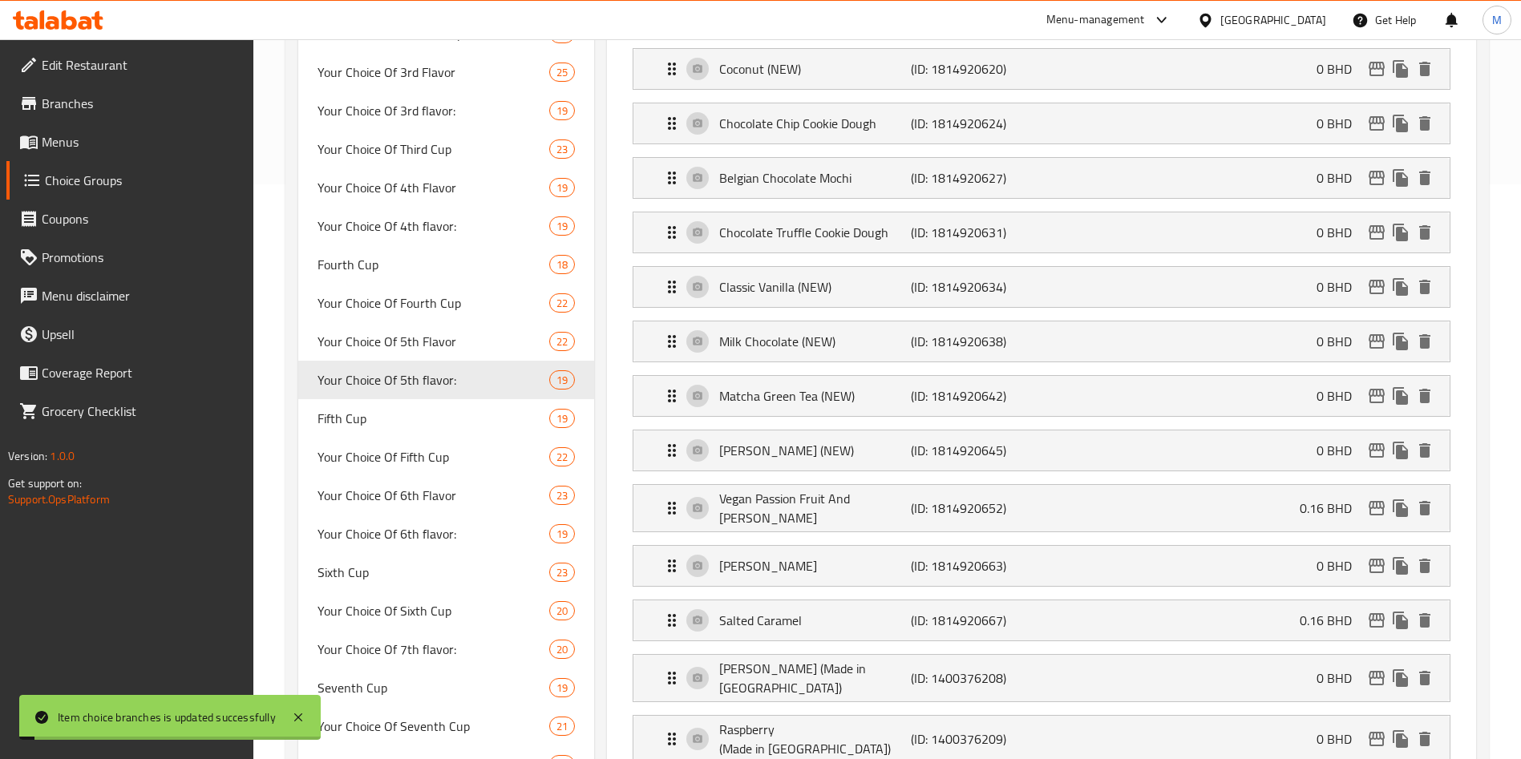
scroll to position [1176, 0]
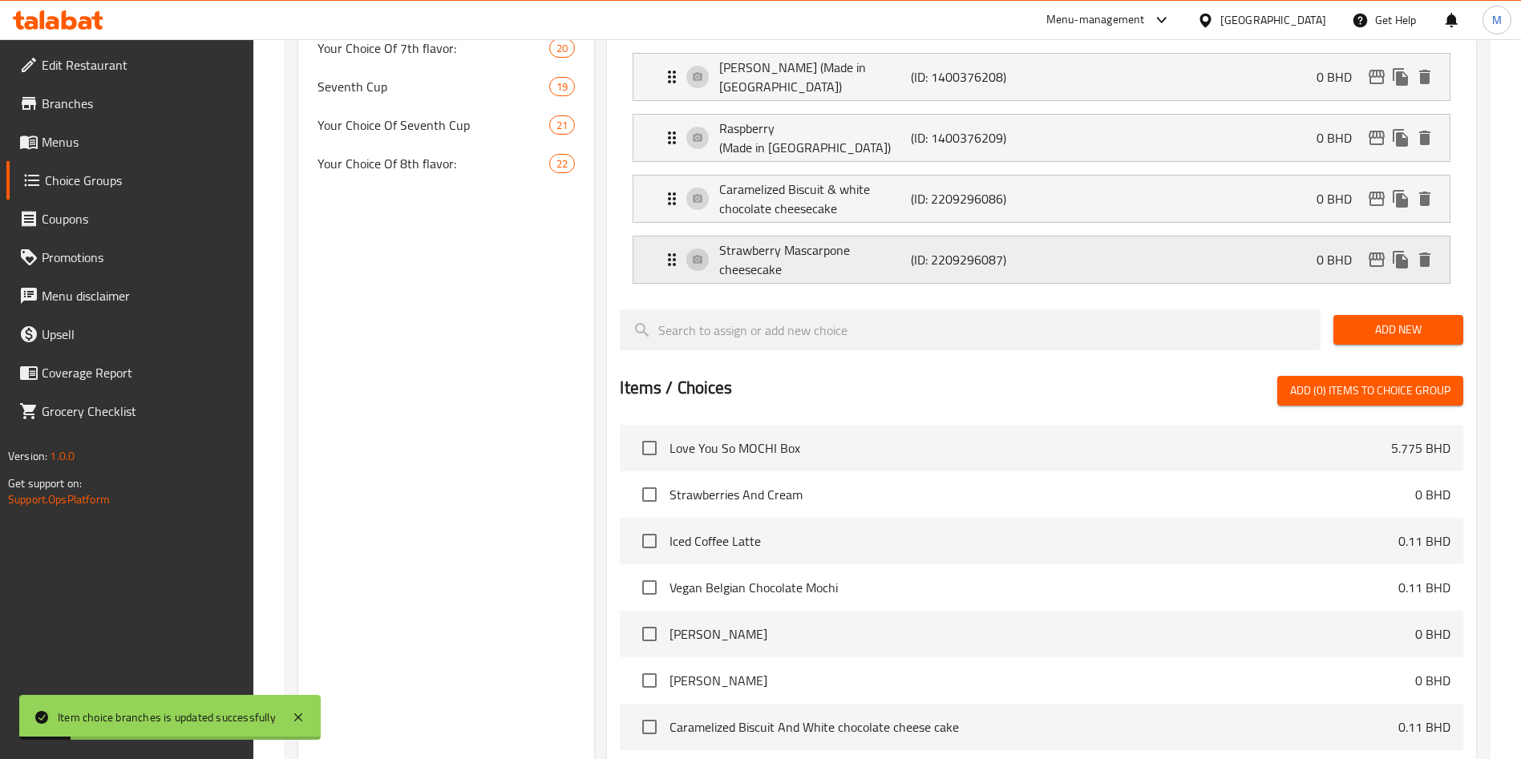
click at [1358, 250] on p "0 BHD" at bounding box center [1341, 259] width 48 height 19
click at [1227, 237] on div "Strawberry Mascarpone cheesecake (ID: 2209296087) 0 BHD" at bounding box center [1046, 260] width 768 height 47
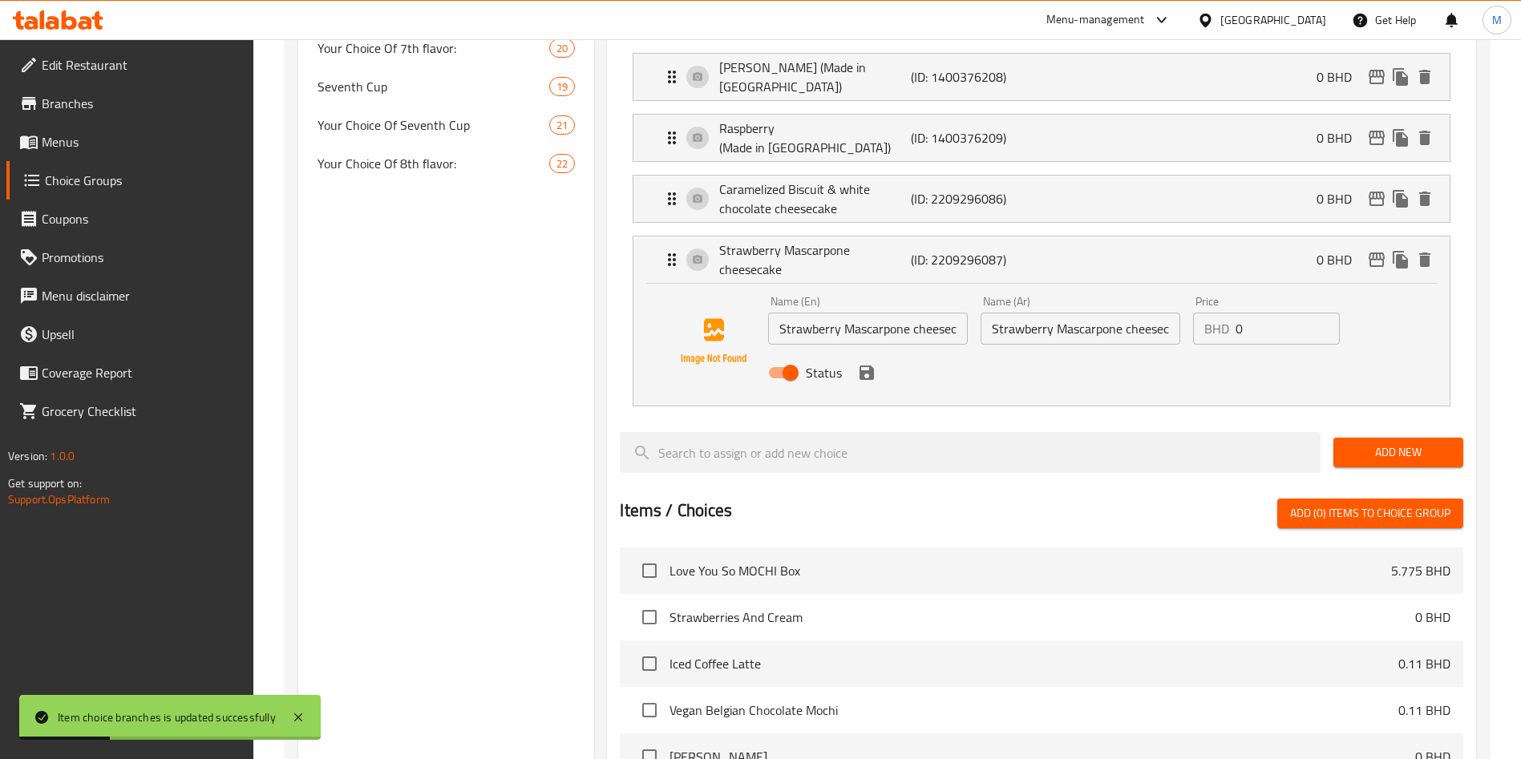
click at [1245, 313] on input "0" at bounding box center [1288, 329] width 104 height 32
paste input "0.110"
click at [869, 366] on icon "save" at bounding box center [867, 373] width 14 height 14
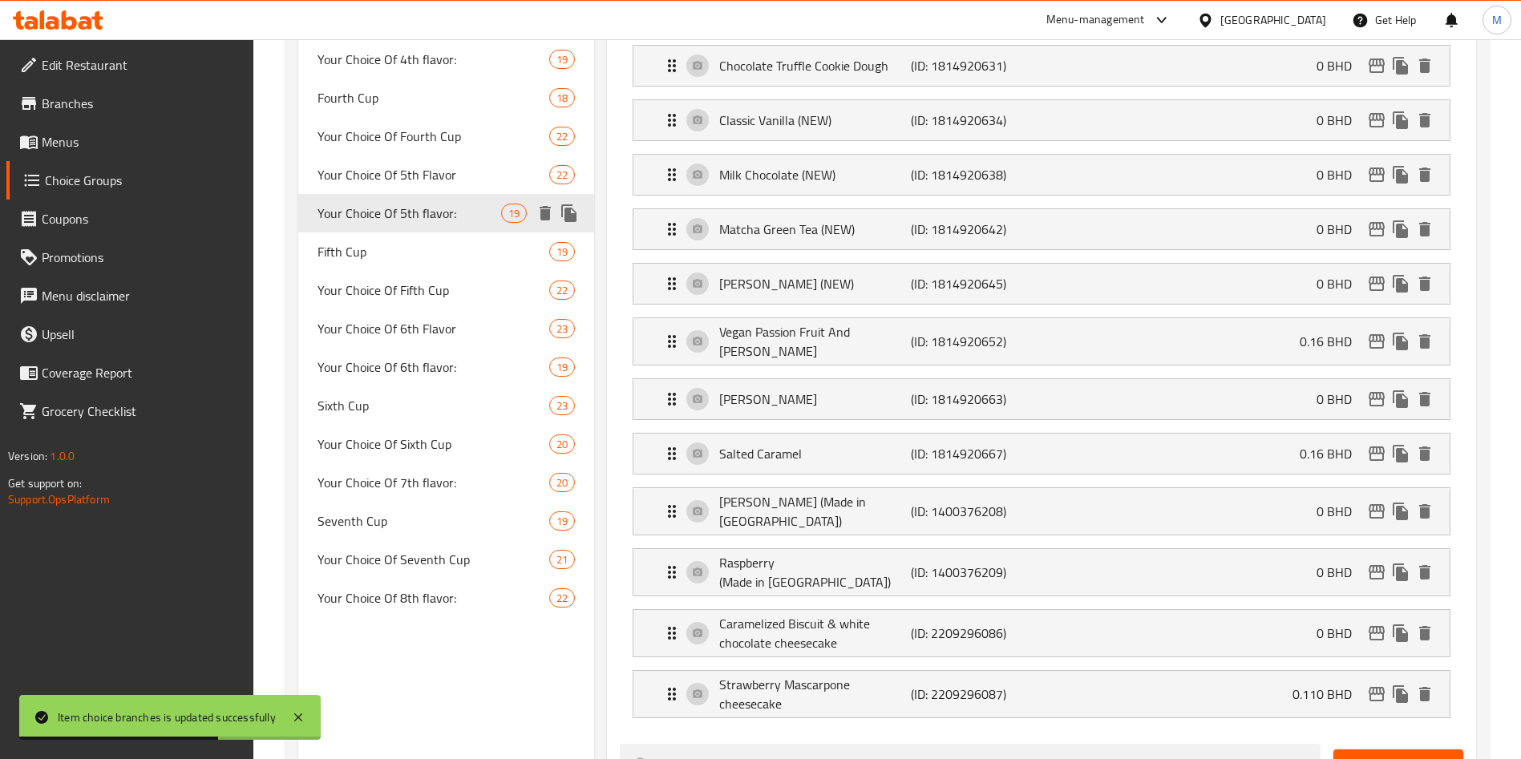
scroll to position [575, 0]
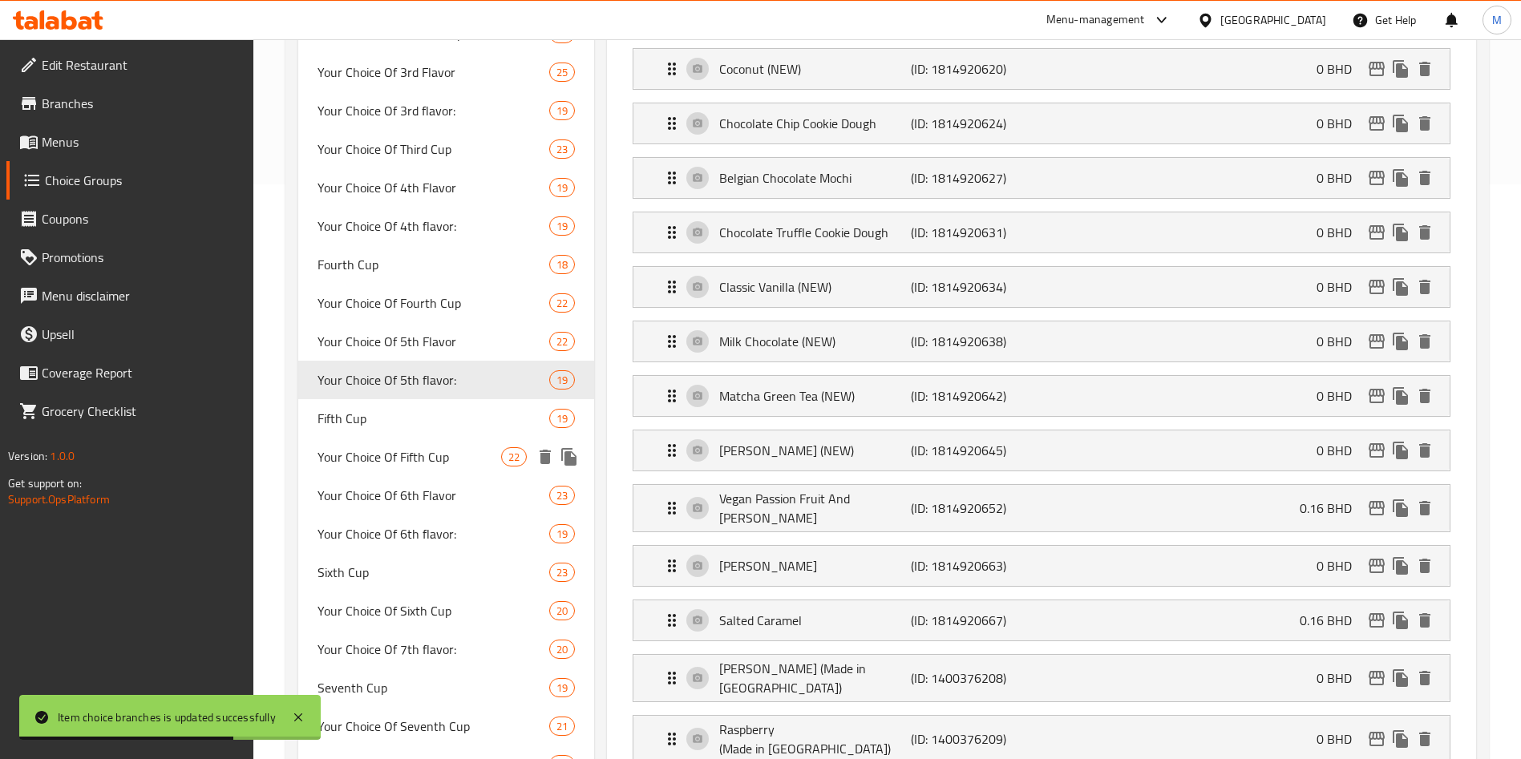
click at [431, 443] on div "Your Choice Of Fifth Cup 22" at bounding box center [446, 457] width 296 height 38
click at [429, 426] on span "Fifth Cup" at bounding box center [434, 418] width 232 height 19
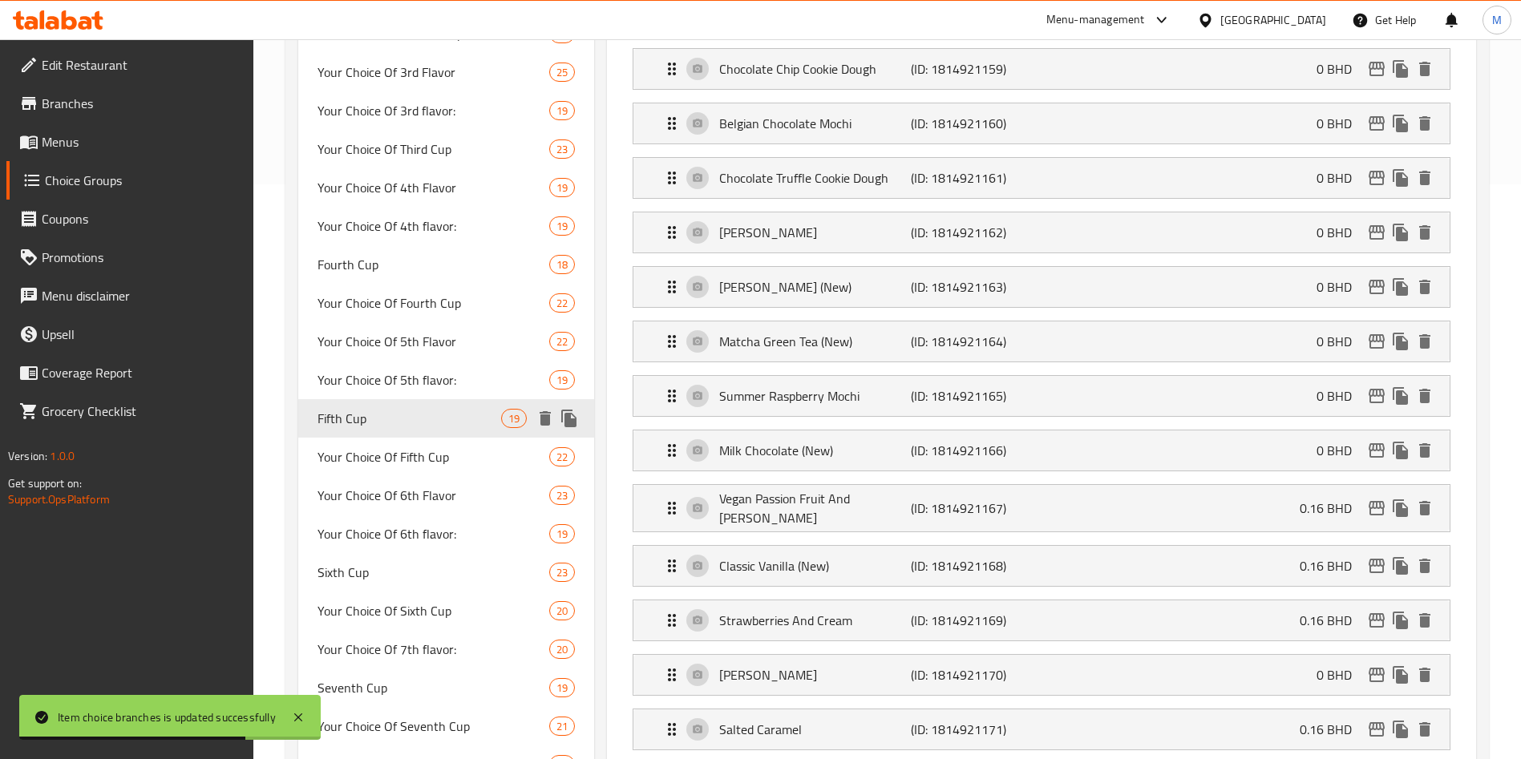
click at [433, 412] on span "Fifth Cup" at bounding box center [410, 418] width 184 height 19
click at [456, 413] on span "Fifth Cup" at bounding box center [410, 418] width 184 height 19
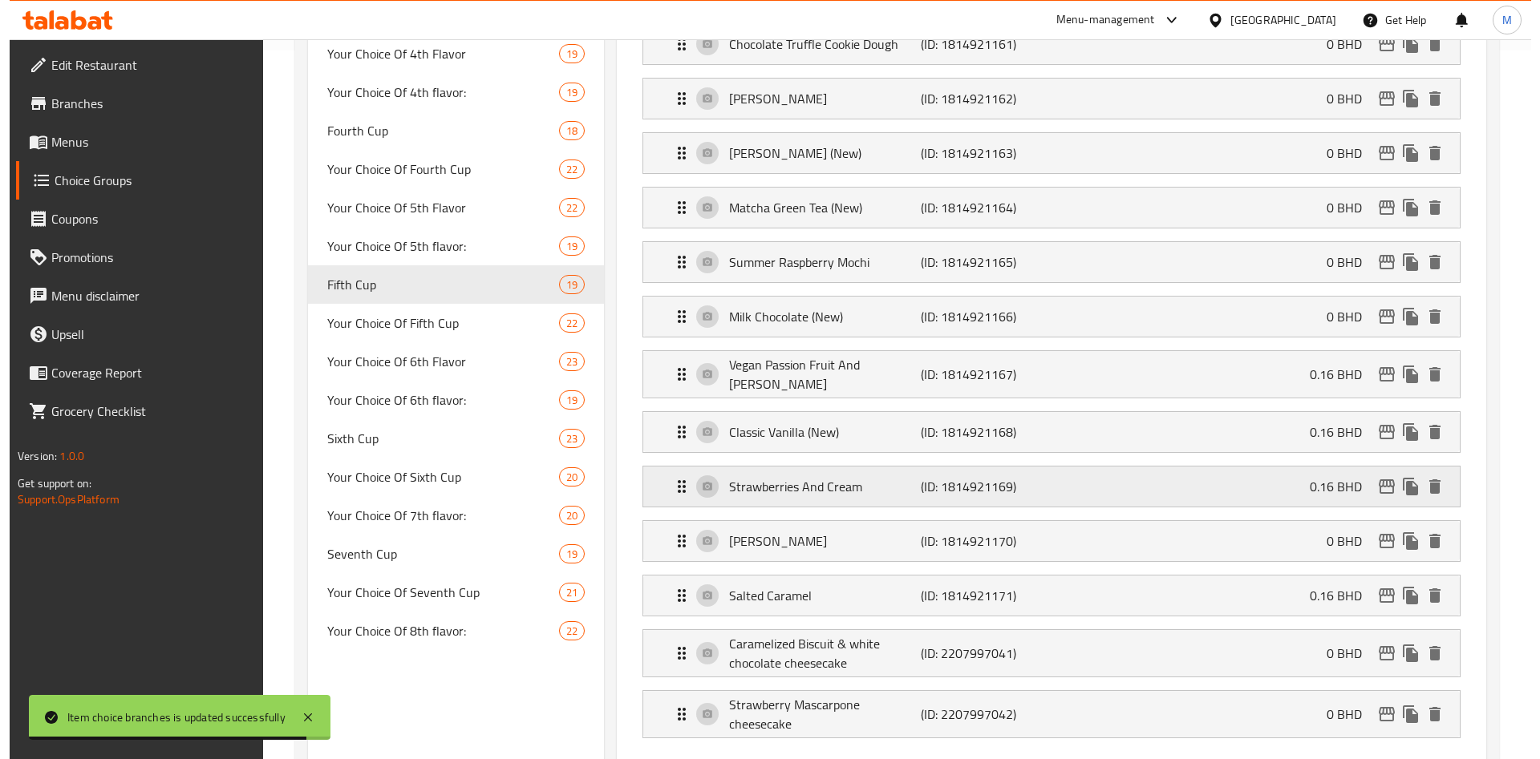
scroll to position [1056, 0]
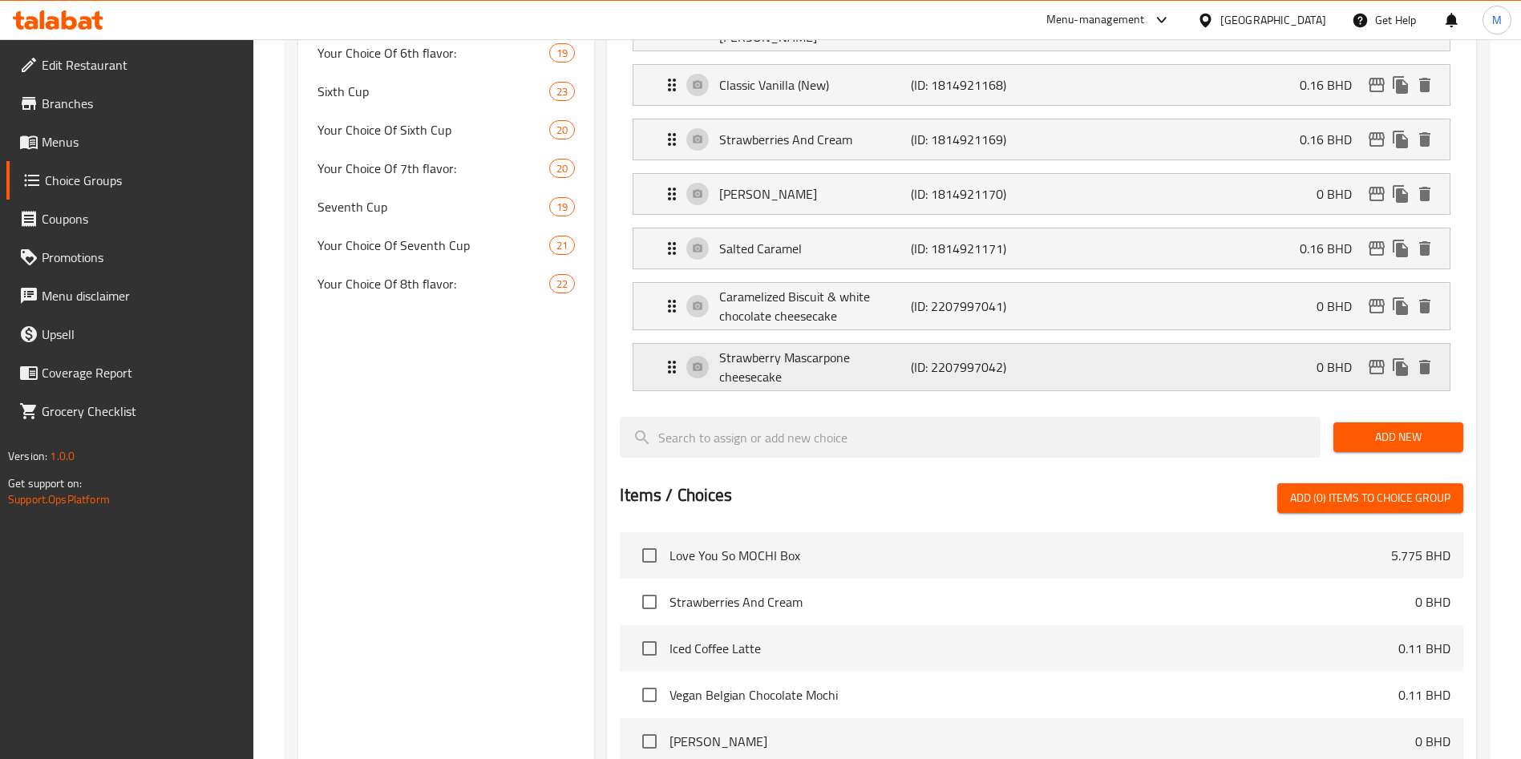
click at [1362, 358] on p "0 BHD" at bounding box center [1341, 367] width 48 height 19
click at [1371, 358] on icon "edit" at bounding box center [1376, 367] width 19 height 19
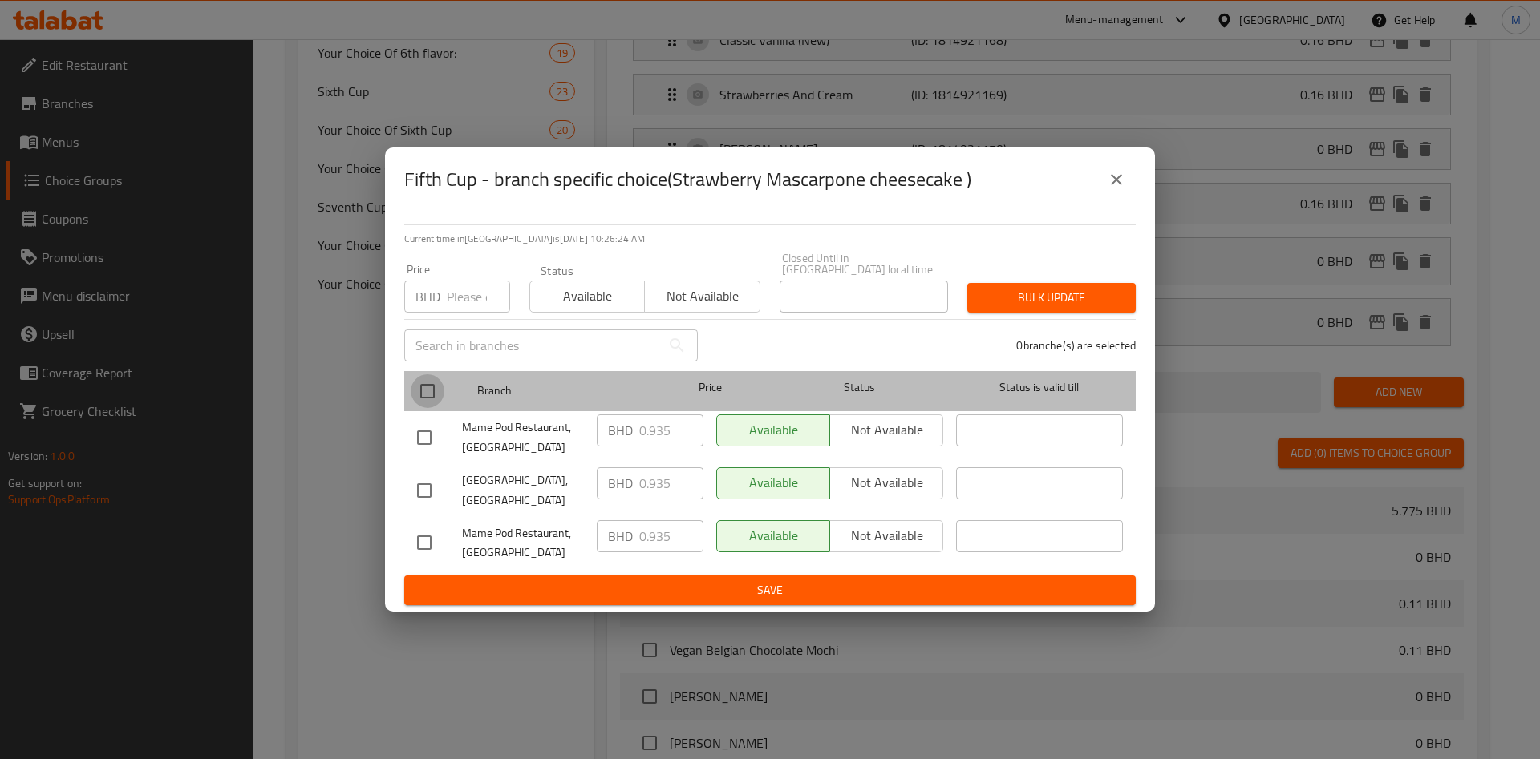
click at [427, 386] on input "checkbox" at bounding box center [428, 392] width 34 height 34
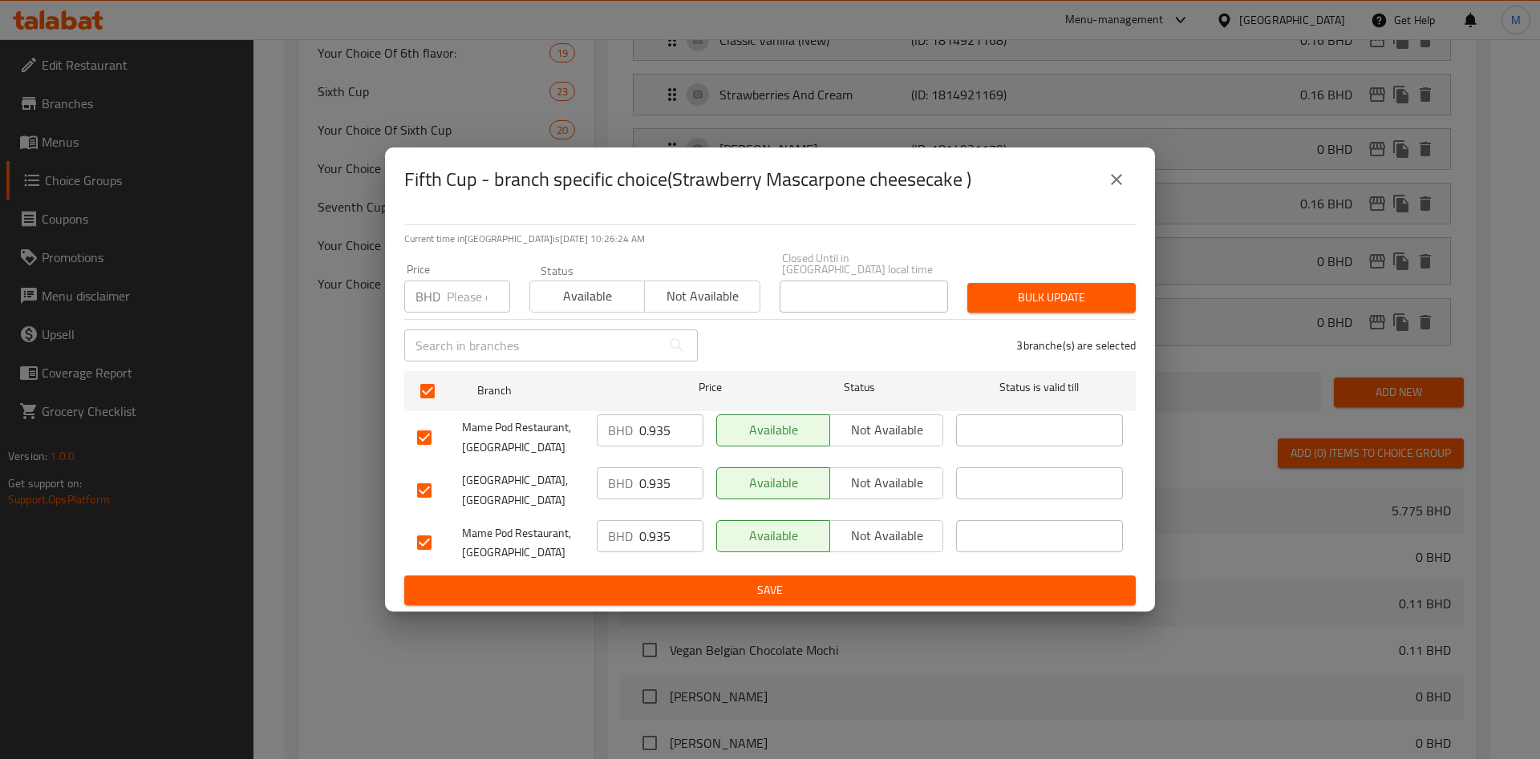
click at [456, 273] on div "Price BHD Price" at bounding box center [457, 288] width 106 height 49
click at [458, 281] on input "number" at bounding box center [478, 297] width 63 height 32
paste input "0.110"
click at [1065, 283] on button "Bulk update" at bounding box center [1051, 298] width 168 height 30
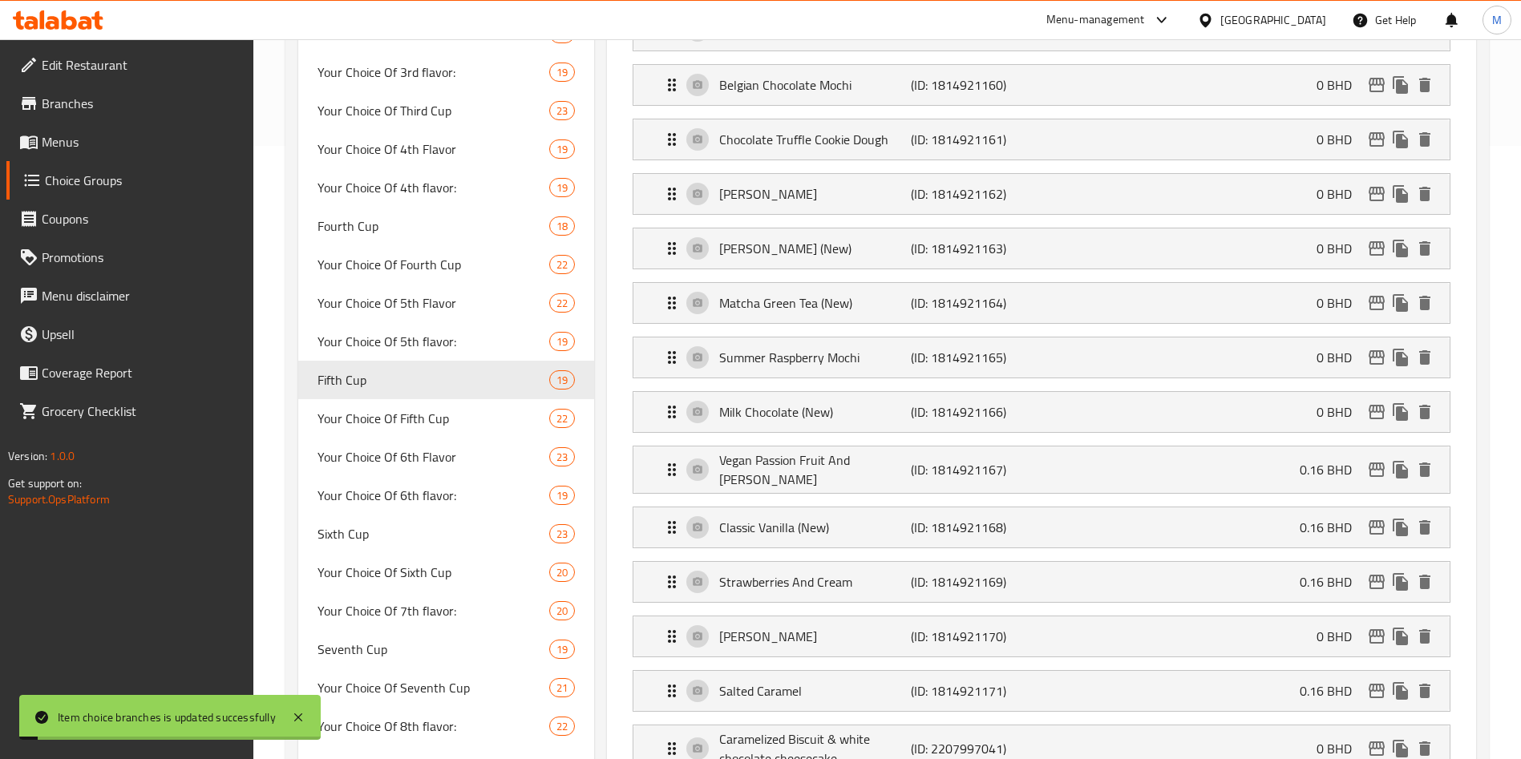
scroll to position [1215, 0]
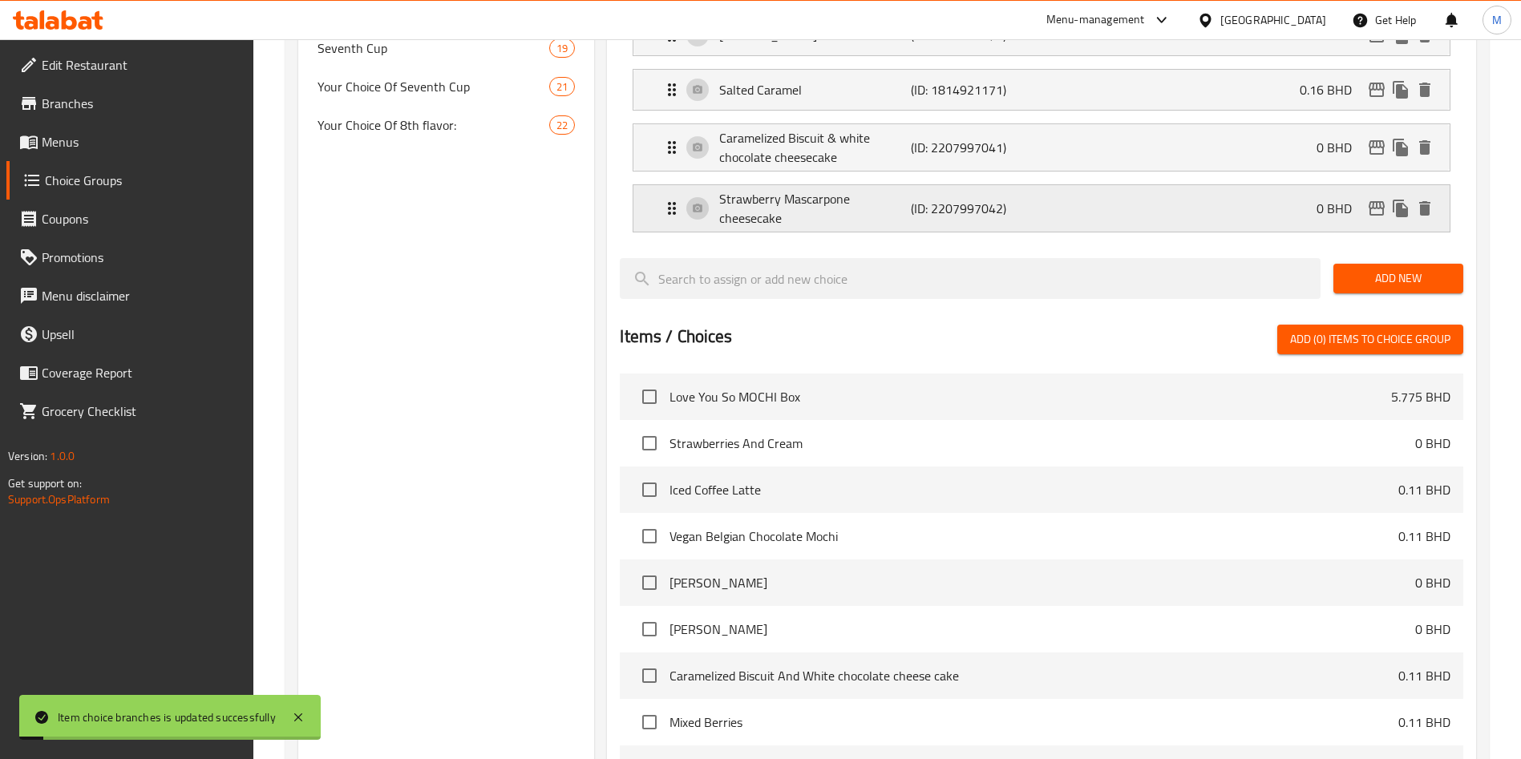
click at [1257, 185] on div "Strawberry Mascarpone cheesecake (ID: 2207997042) 0 BHD" at bounding box center [1046, 208] width 768 height 47
click at [1233, 185] on div "Strawberry Mascarpone cheesecake (ID: 2207997042) 0 BHD" at bounding box center [1046, 208] width 768 height 47
click at [1071, 185] on div "Strawberry Mascarpone cheesecake (ID: 2207997042) 0 BHD" at bounding box center [1046, 208] width 768 height 47
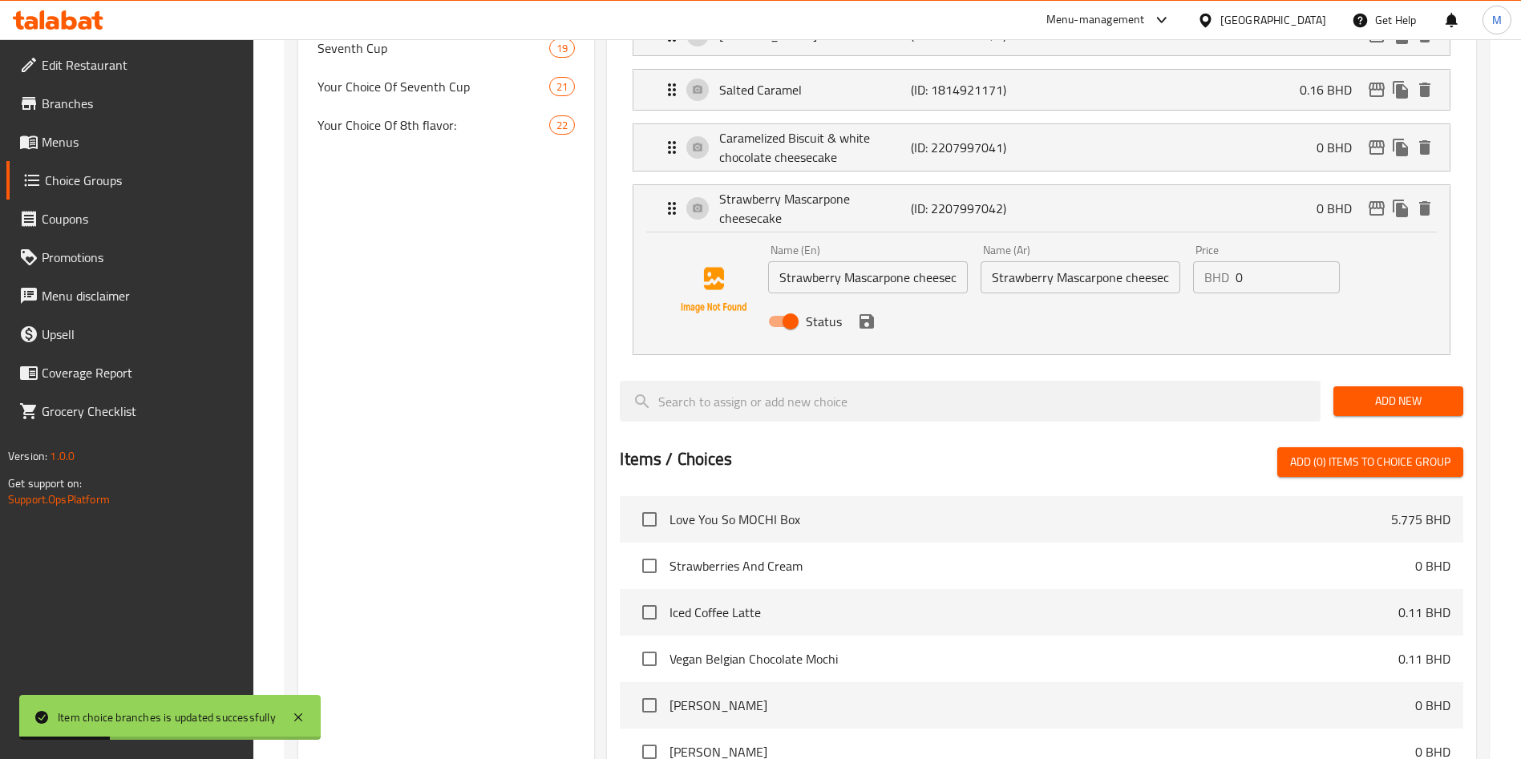
click at [1266, 261] on input "0" at bounding box center [1288, 277] width 104 height 32
paste input "0.110"
click at [869, 314] on icon "save" at bounding box center [867, 321] width 14 height 14
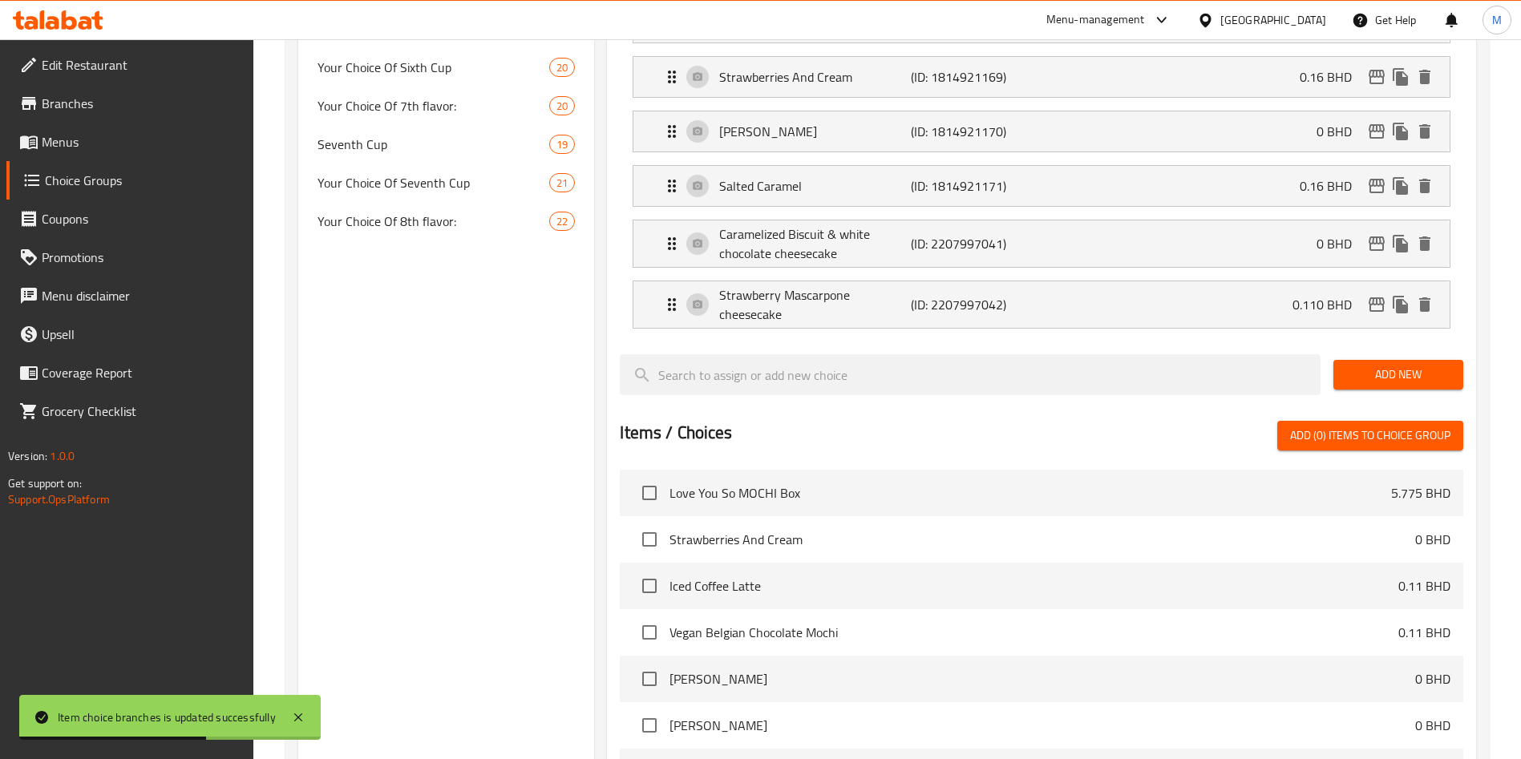
scroll to position [854, 0]
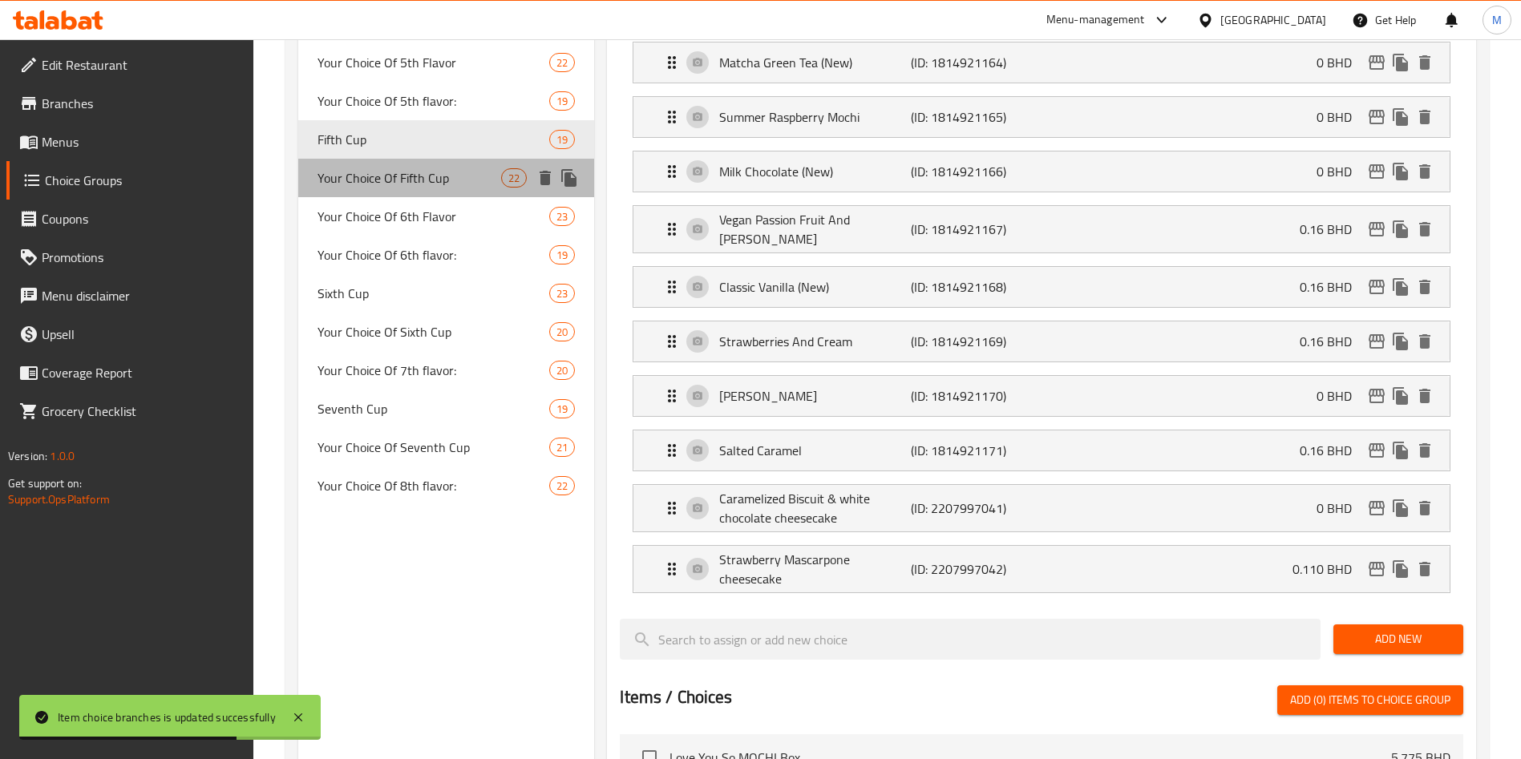
click at [468, 186] on span "Your Choice Of Fifth Cup" at bounding box center [410, 177] width 184 height 19
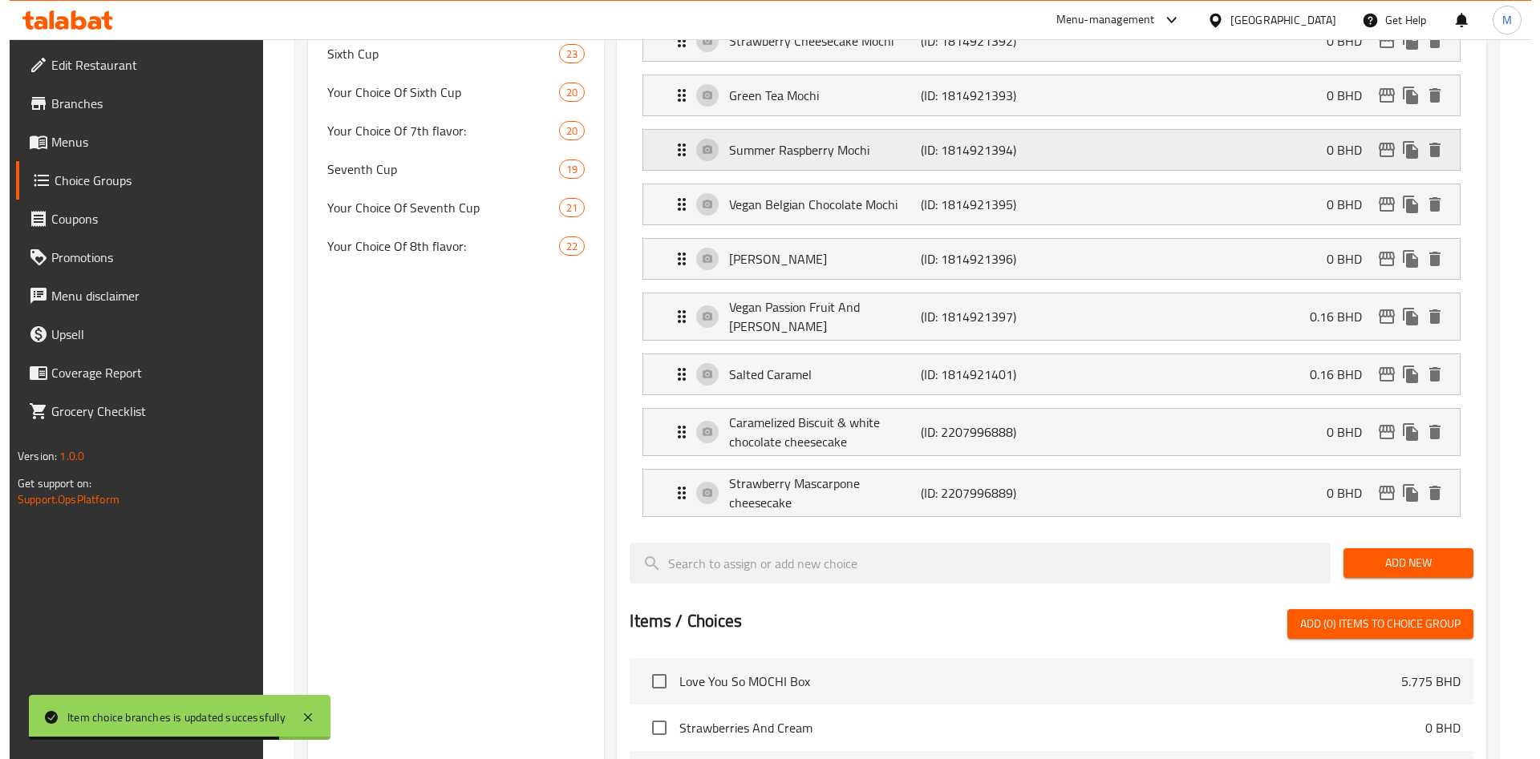
scroll to position [1095, 0]
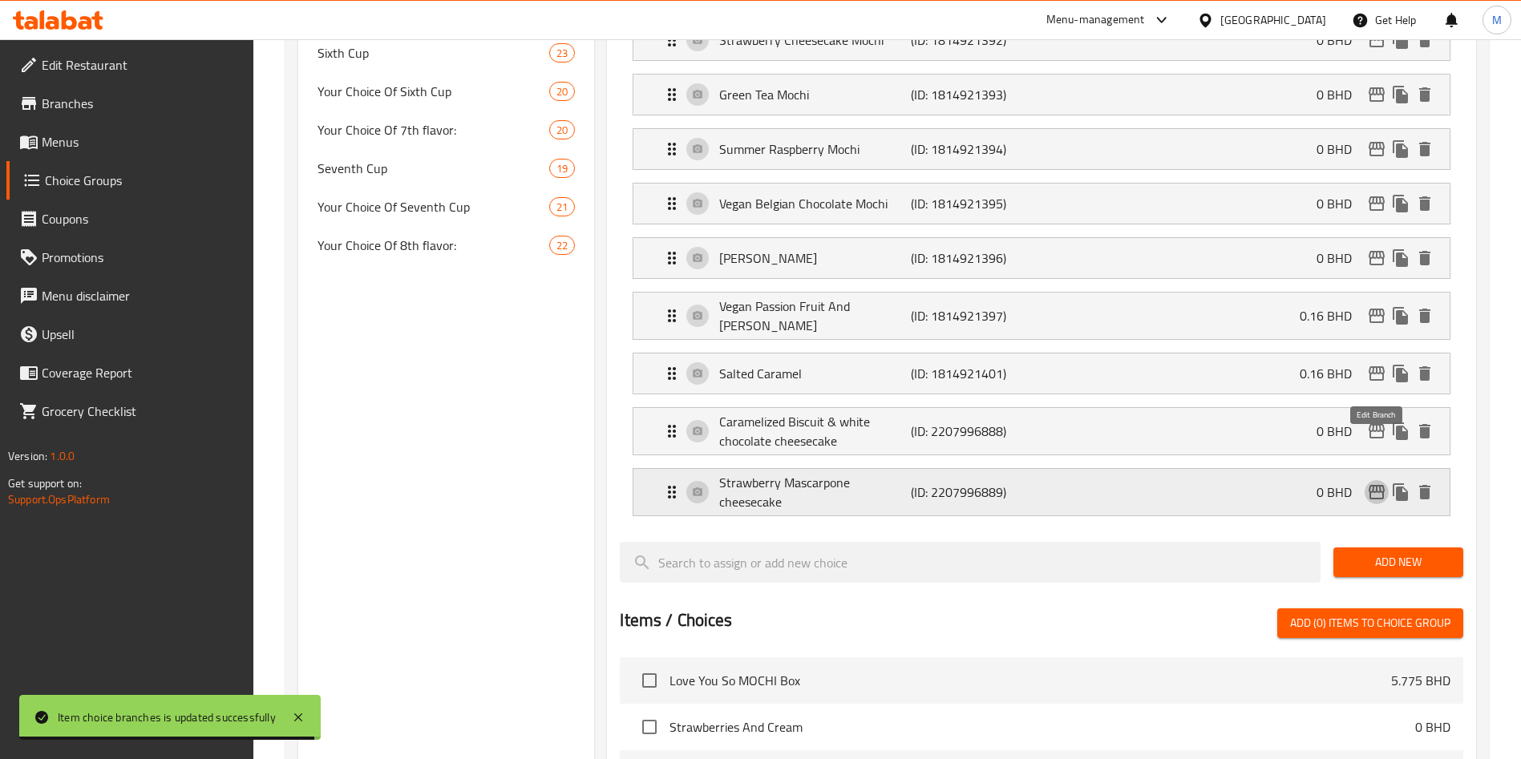
click at [1372, 483] on icon "edit" at bounding box center [1376, 492] width 19 height 19
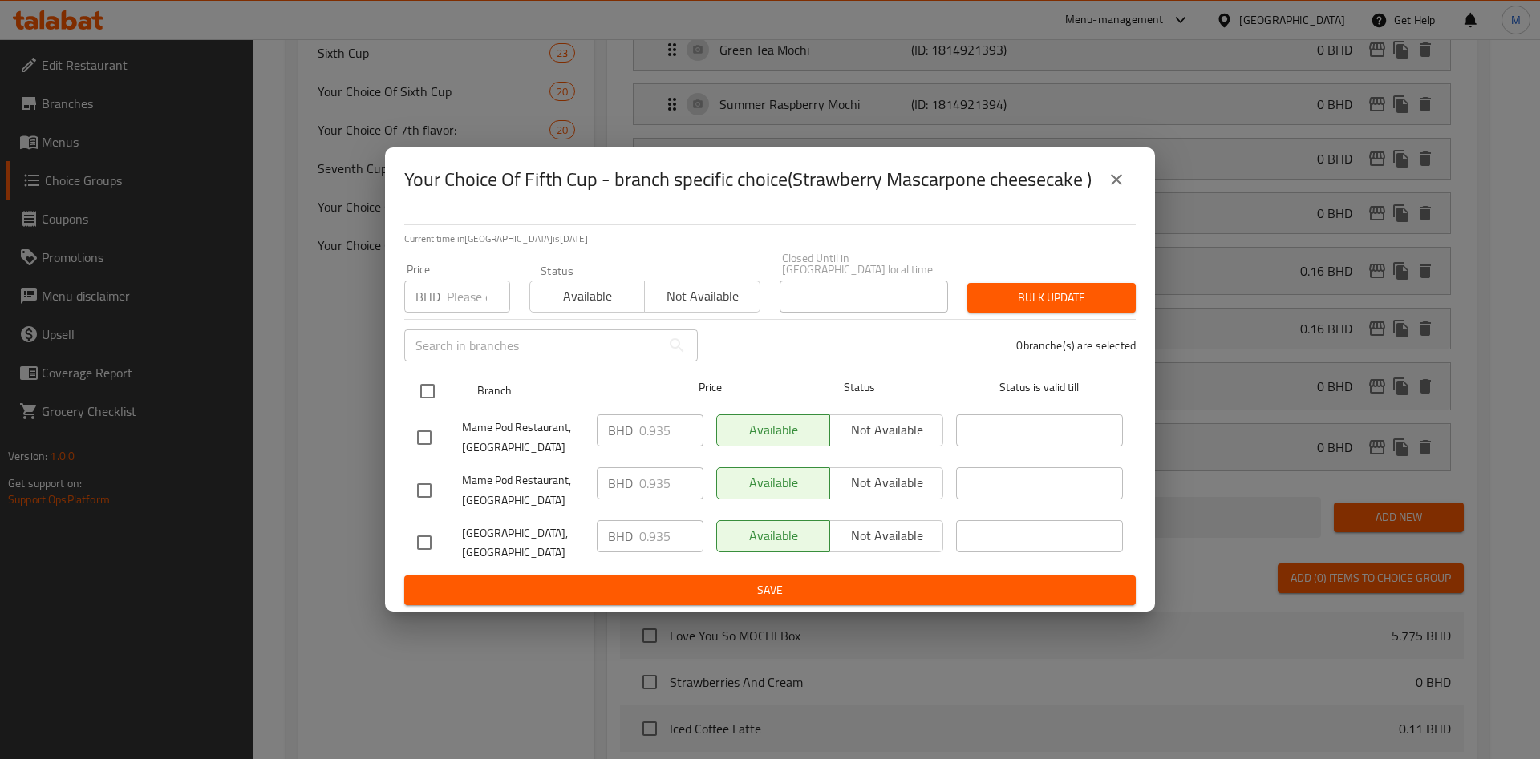
click at [443, 387] on input "checkbox" at bounding box center [428, 392] width 34 height 34
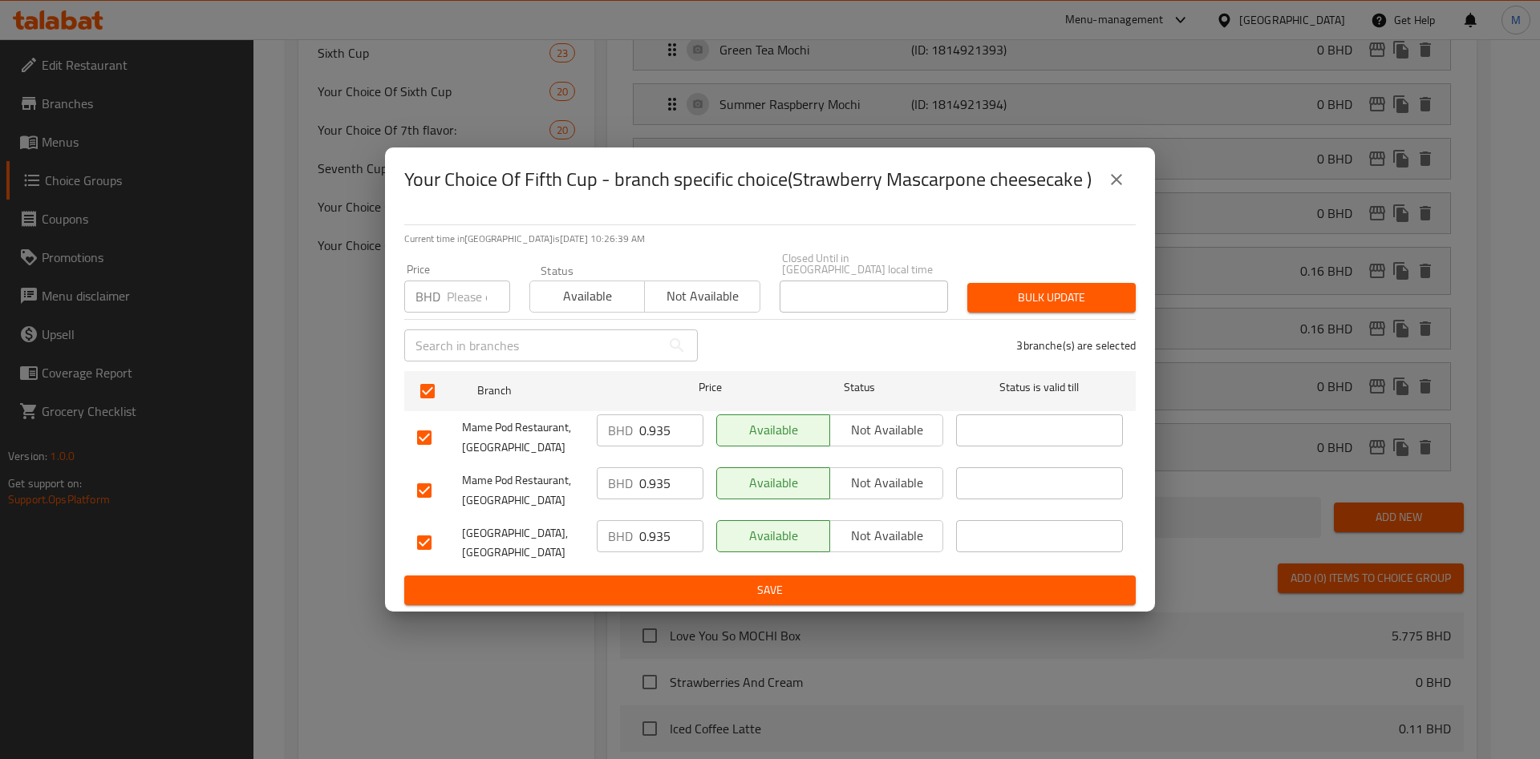
click at [460, 290] on input "number" at bounding box center [478, 297] width 63 height 32
paste input "0.110"
click at [1071, 288] on span "Bulk update" at bounding box center [1051, 298] width 143 height 20
click at [1071, 287] on div at bounding box center [770, 379] width 1540 height 759
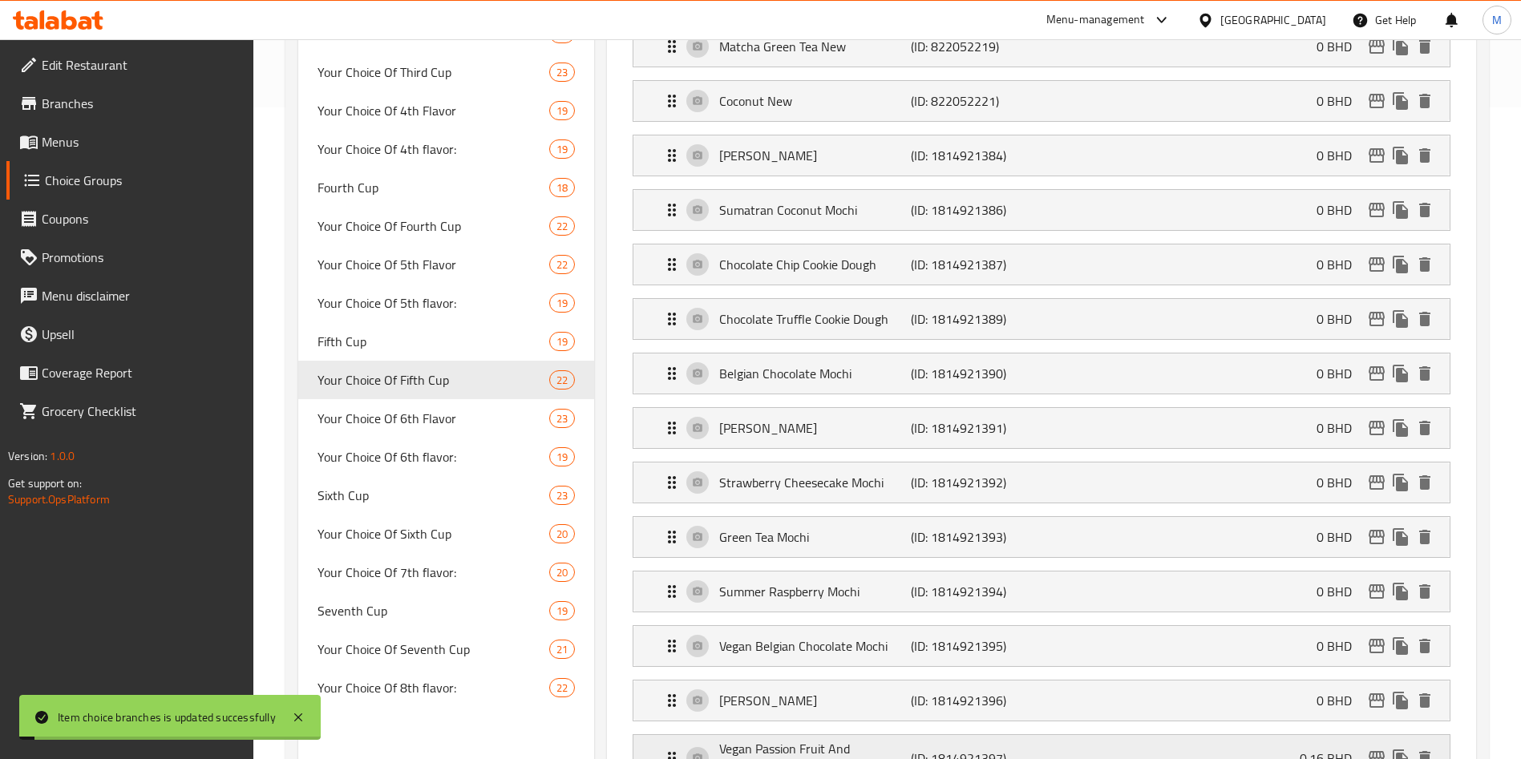
scroll to position [1013, 0]
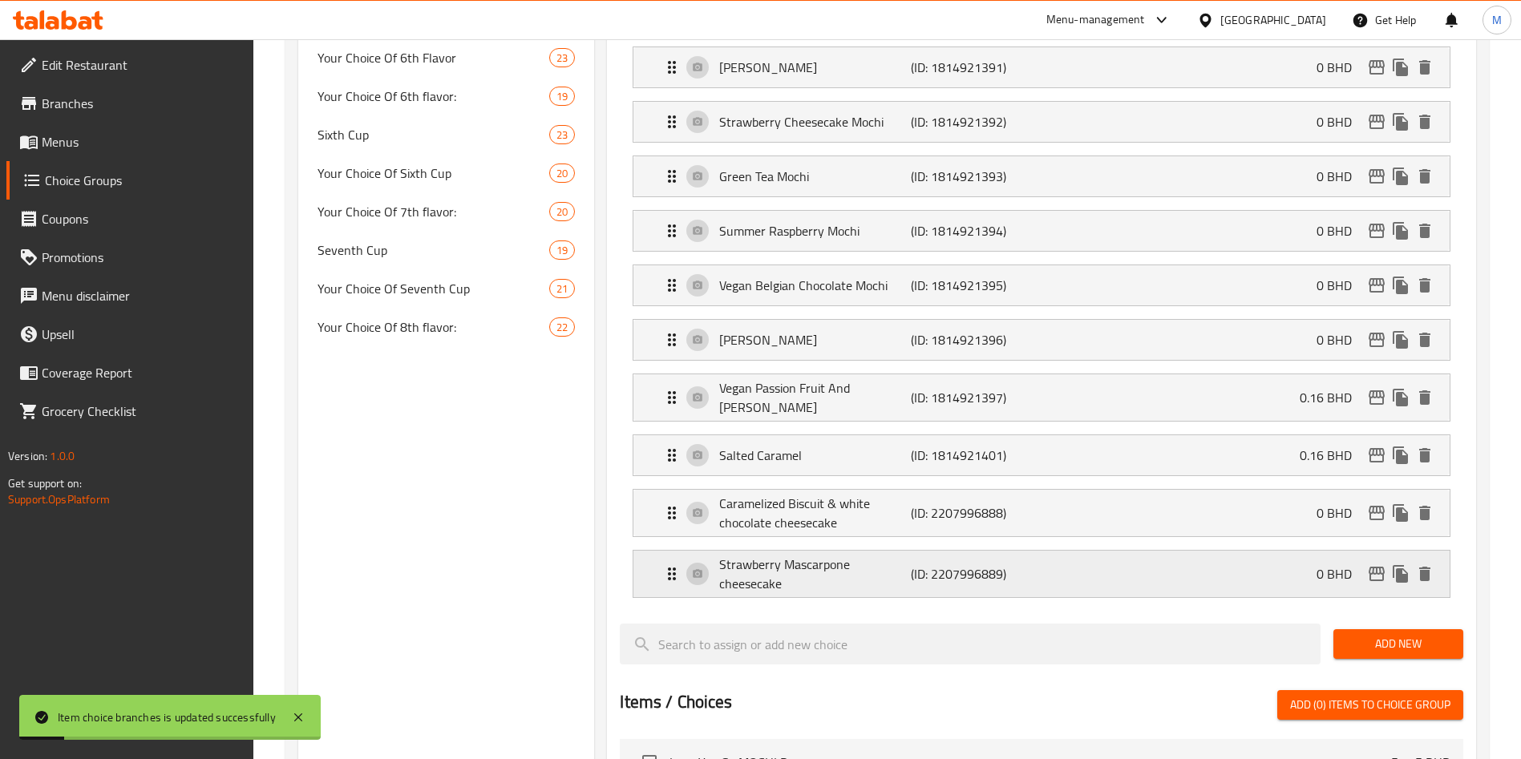
click at [1350, 565] on p "0 BHD" at bounding box center [1341, 574] width 48 height 19
click at [1310, 551] on div "Strawberry Mascarpone cheesecake (ID: 2207996889) 0 BHD" at bounding box center [1046, 574] width 768 height 47
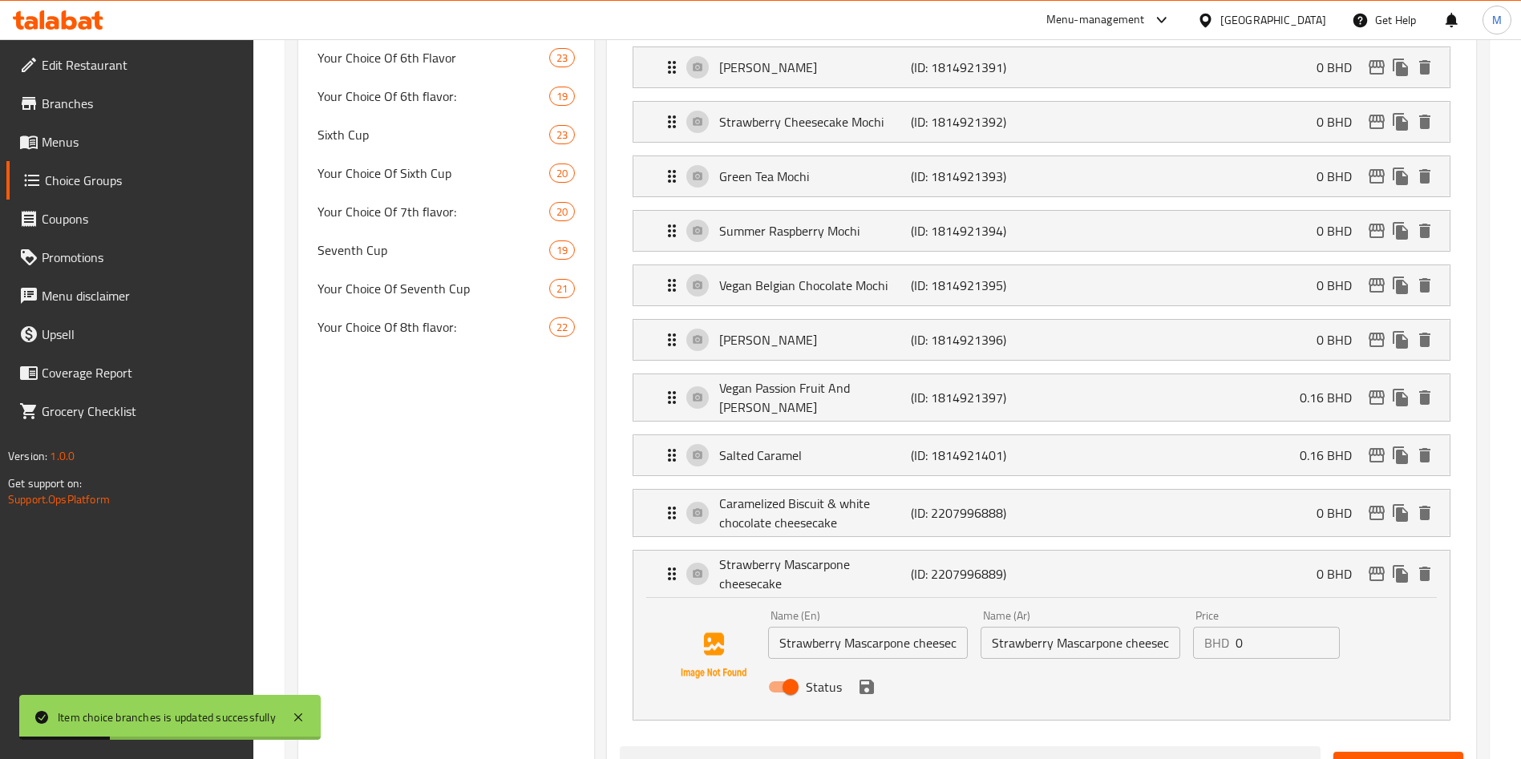
click at [1251, 627] on input "0" at bounding box center [1288, 643] width 104 height 32
paste input "0.110"
click at [861, 680] on icon "save" at bounding box center [867, 687] width 14 height 14
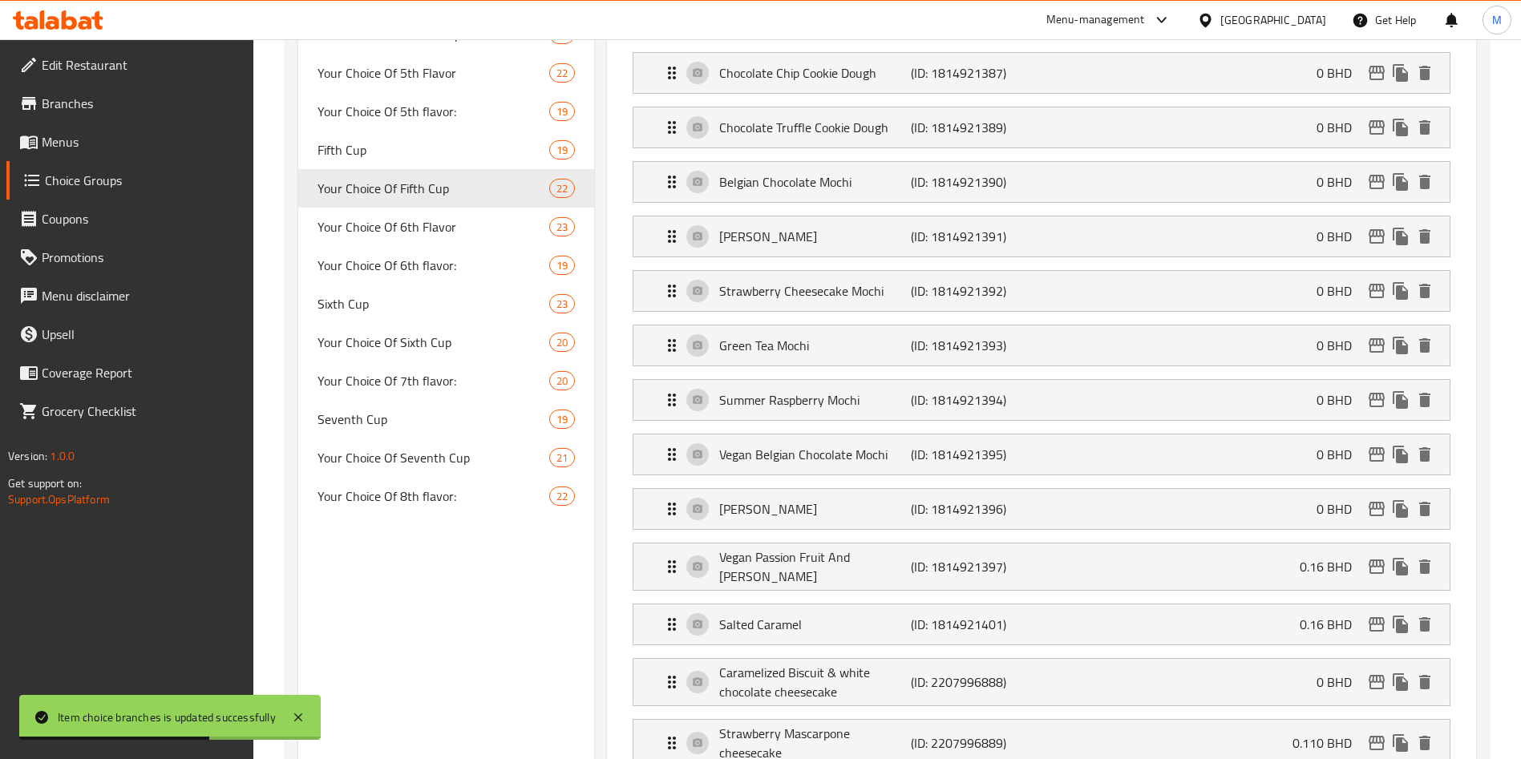
scroll to position [652, 0]
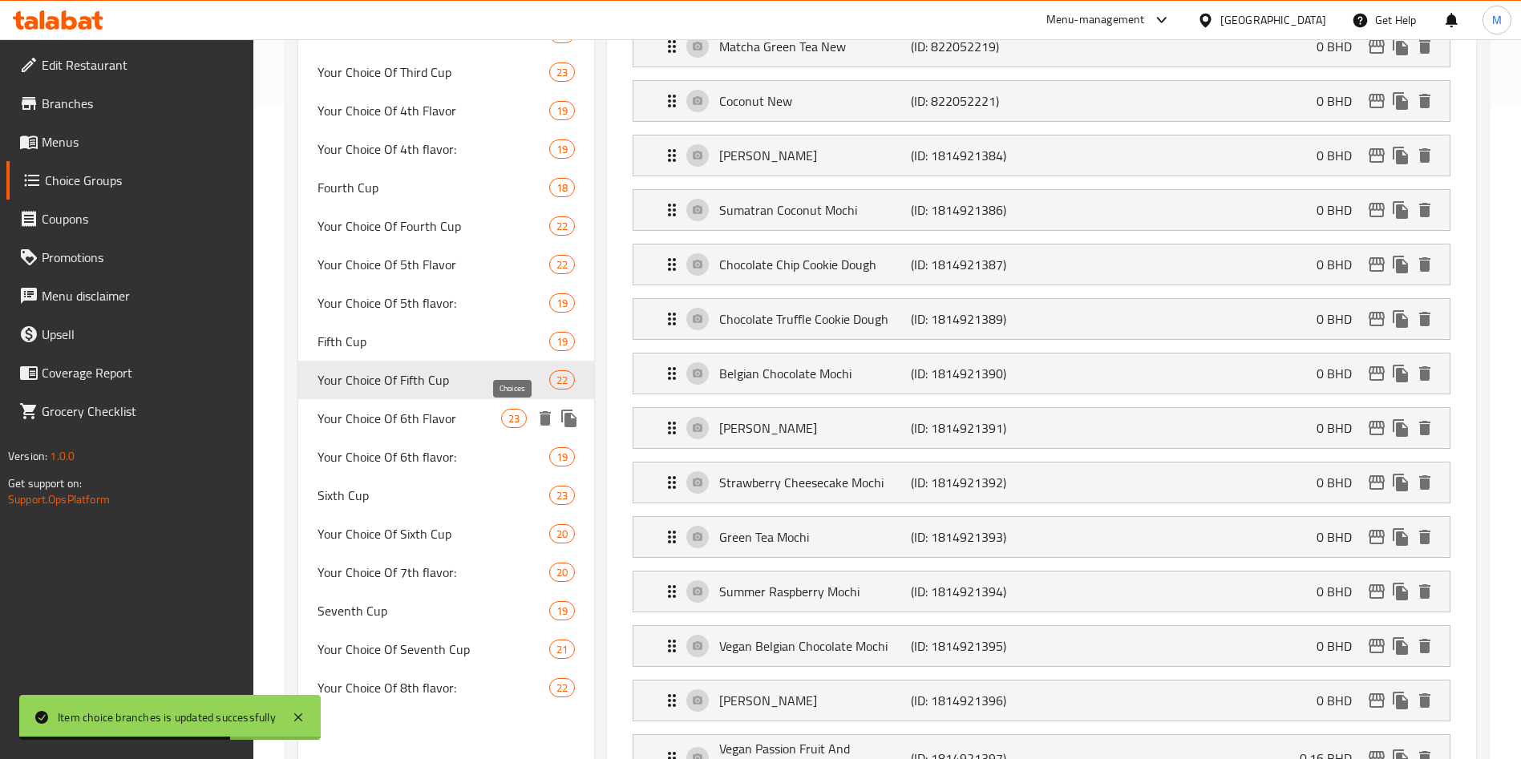
click at [506, 415] on span "23" at bounding box center [514, 418] width 24 height 15
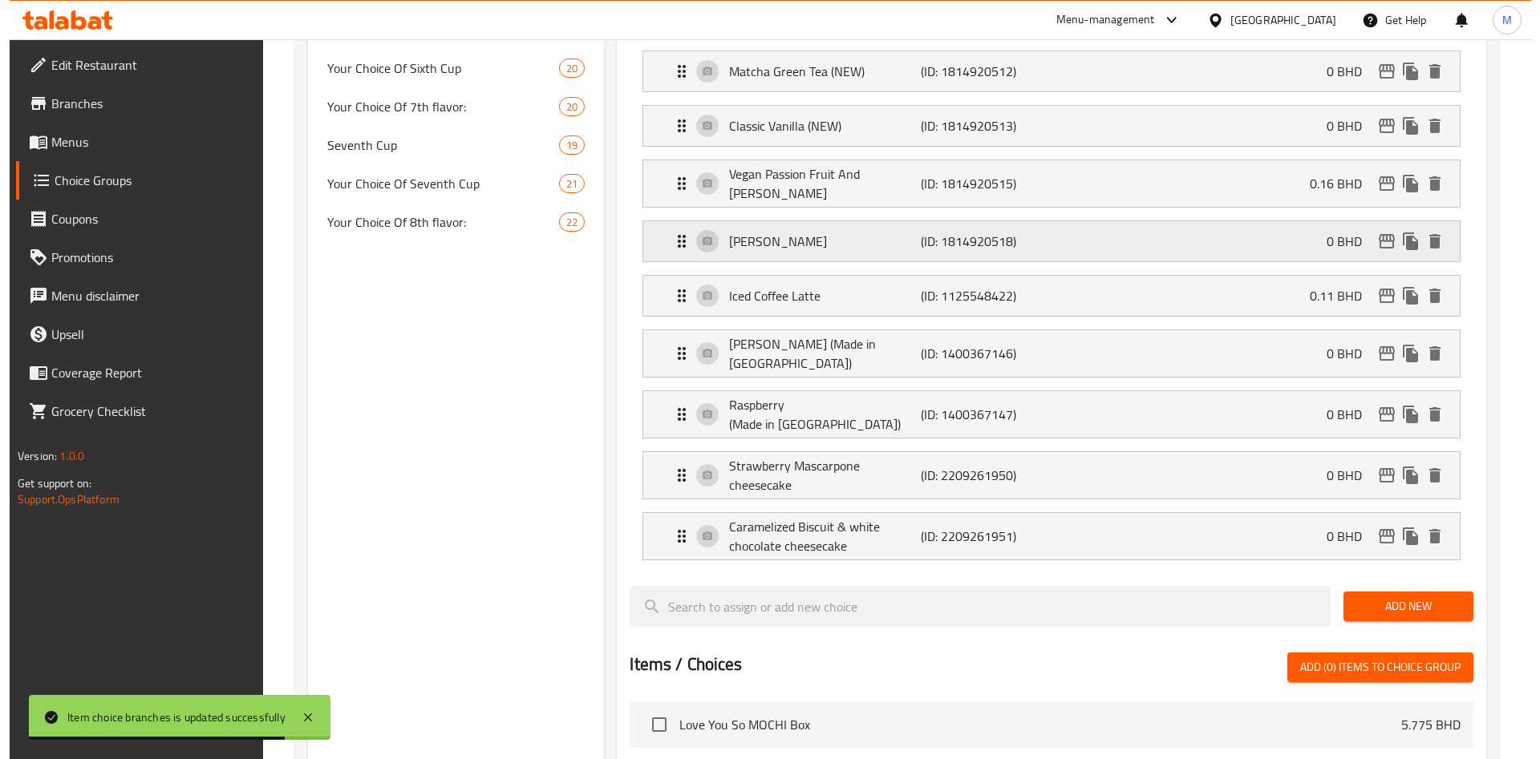
scroll to position [1253, 0]
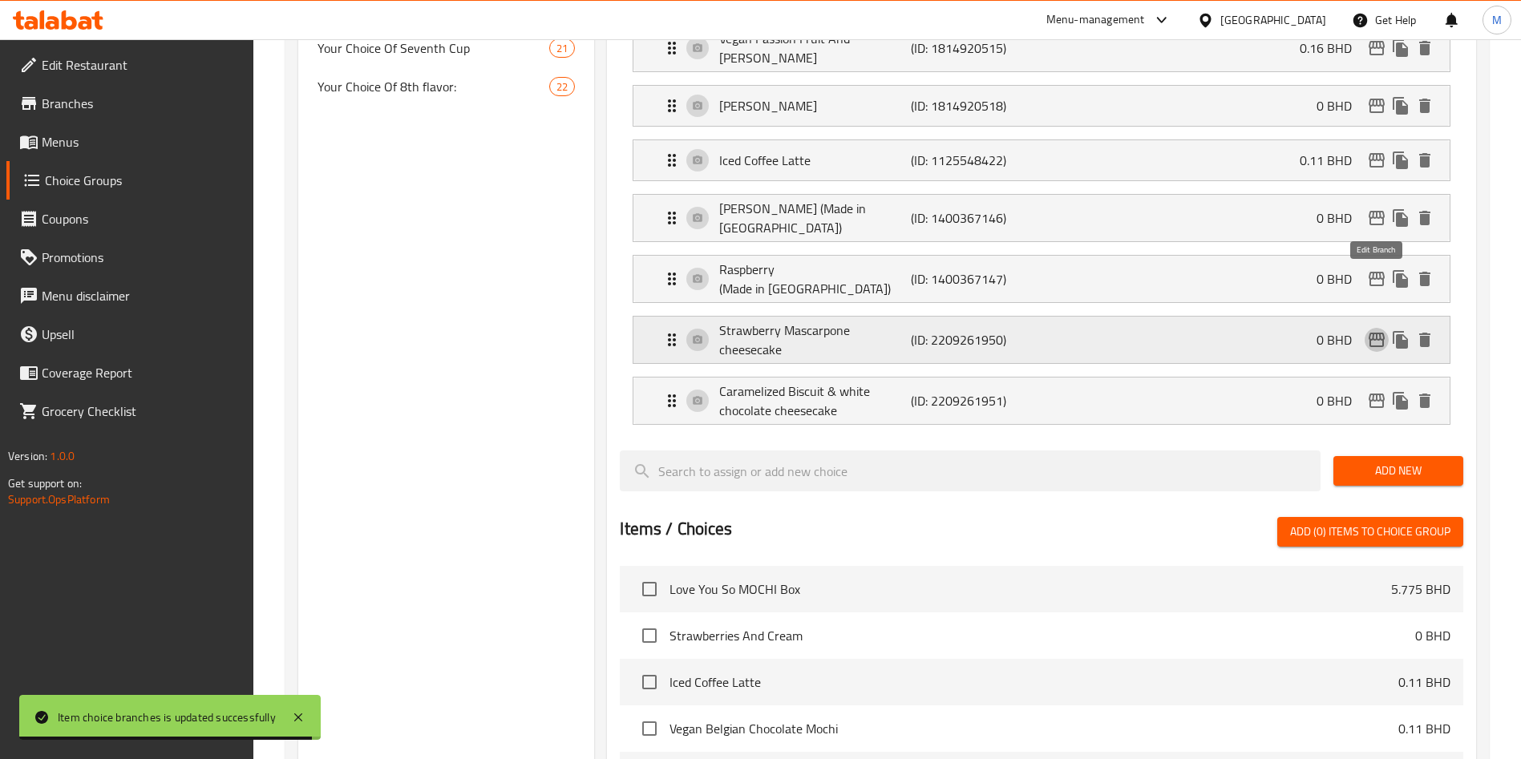
click at [1376, 330] on icon "edit" at bounding box center [1376, 339] width 19 height 19
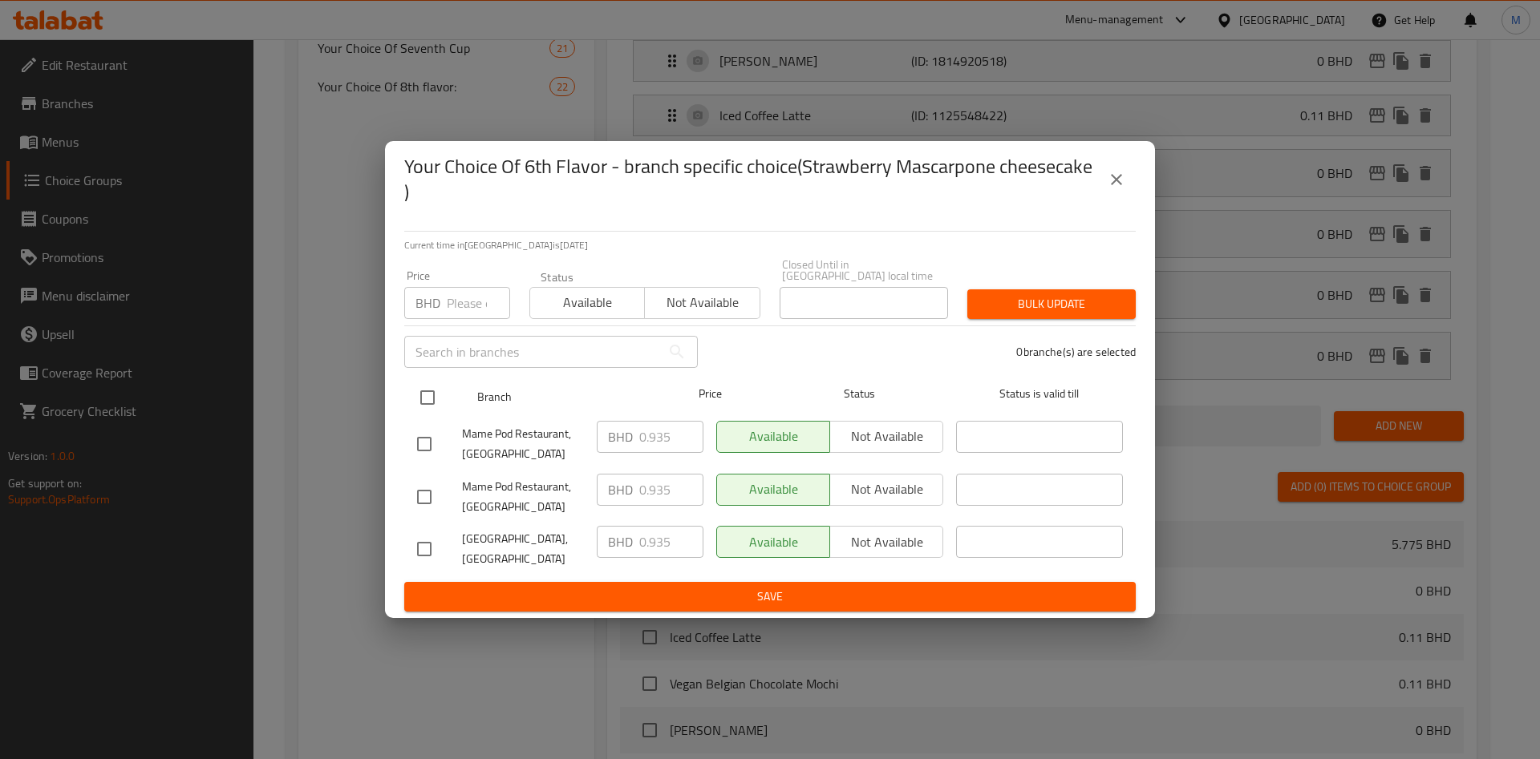
click at [431, 391] on input "checkbox" at bounding box center [428, 398] width 34 height 34
click at [476, 295] on input "number" at bounding box center [478, 303] width 63 height 32
paste input "0.110"
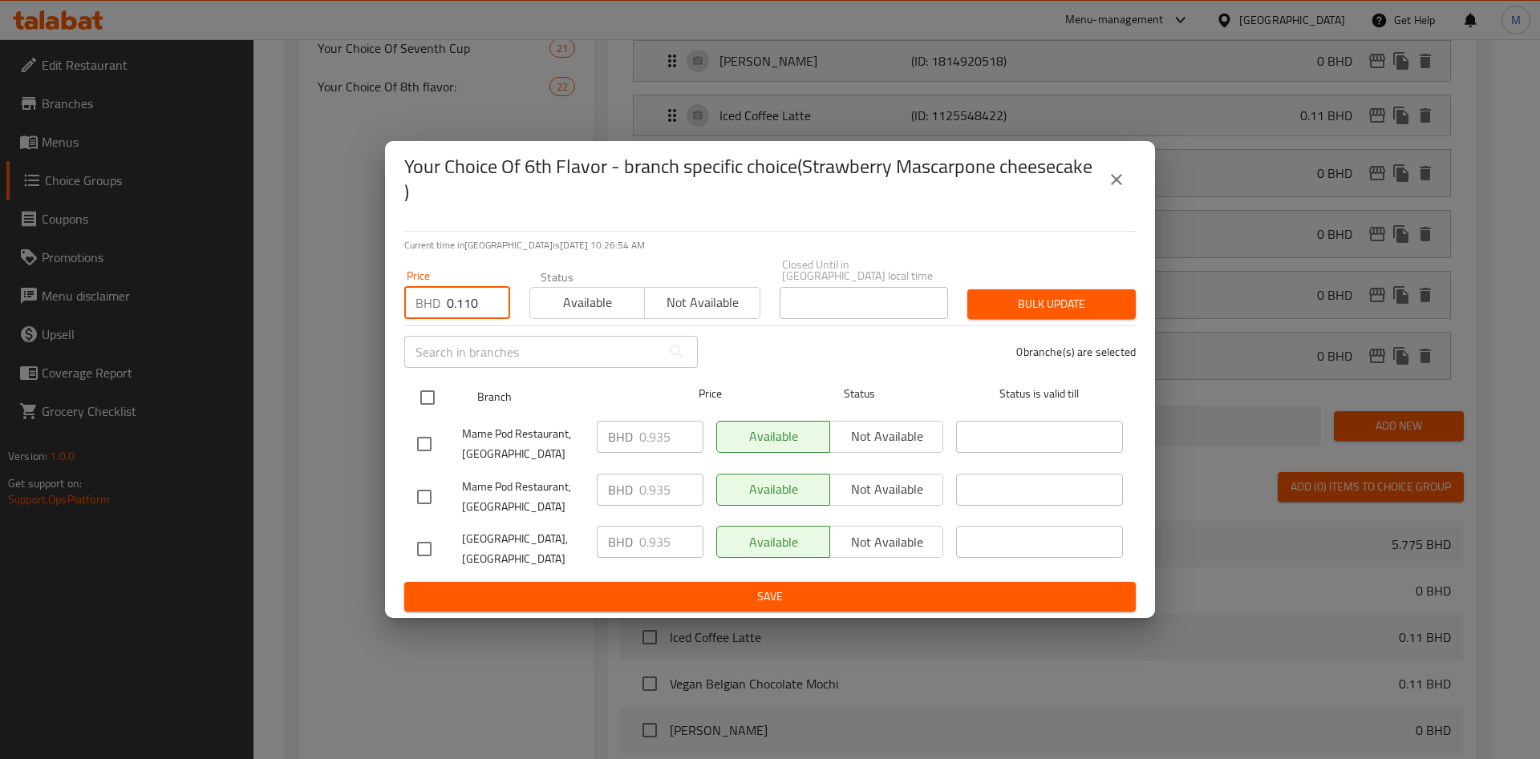
click at [436, 389] on input "checkbox" at bounding box center [428, 398] width 34 height 34
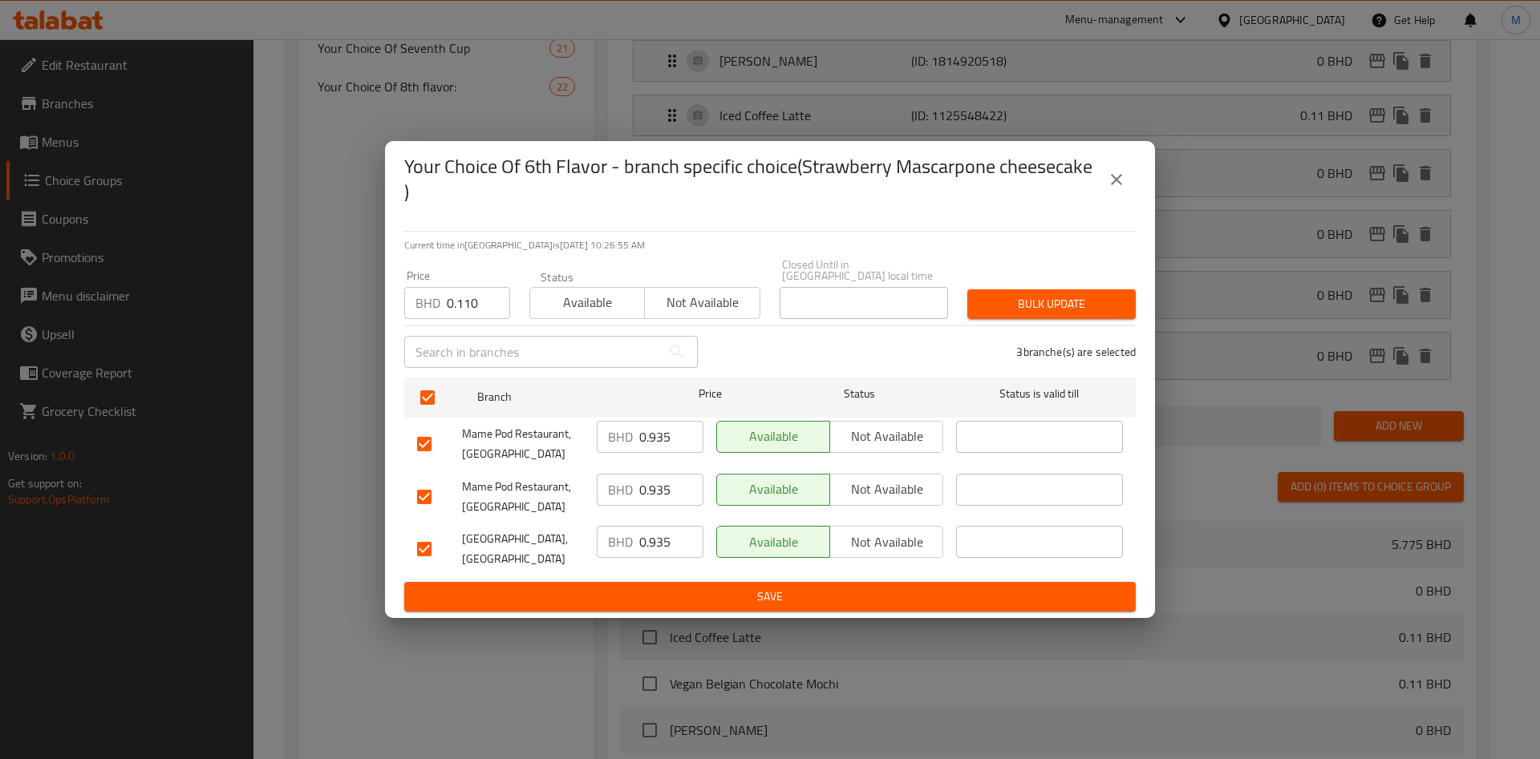
click at [1104, 302] on span "Bulk update" at bounding box center [1051, 304] width 143 height 20
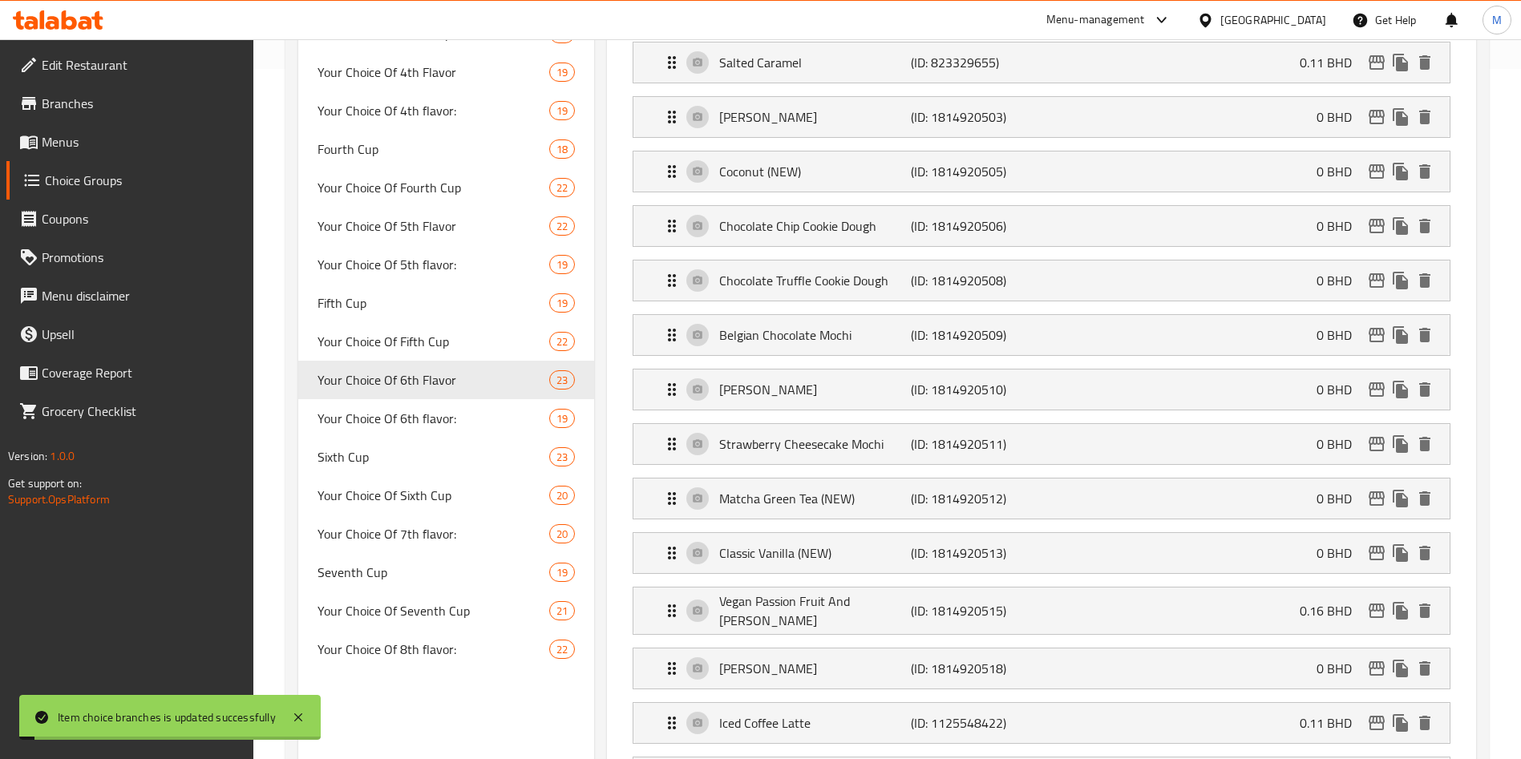
scroll to position [1051, 0]
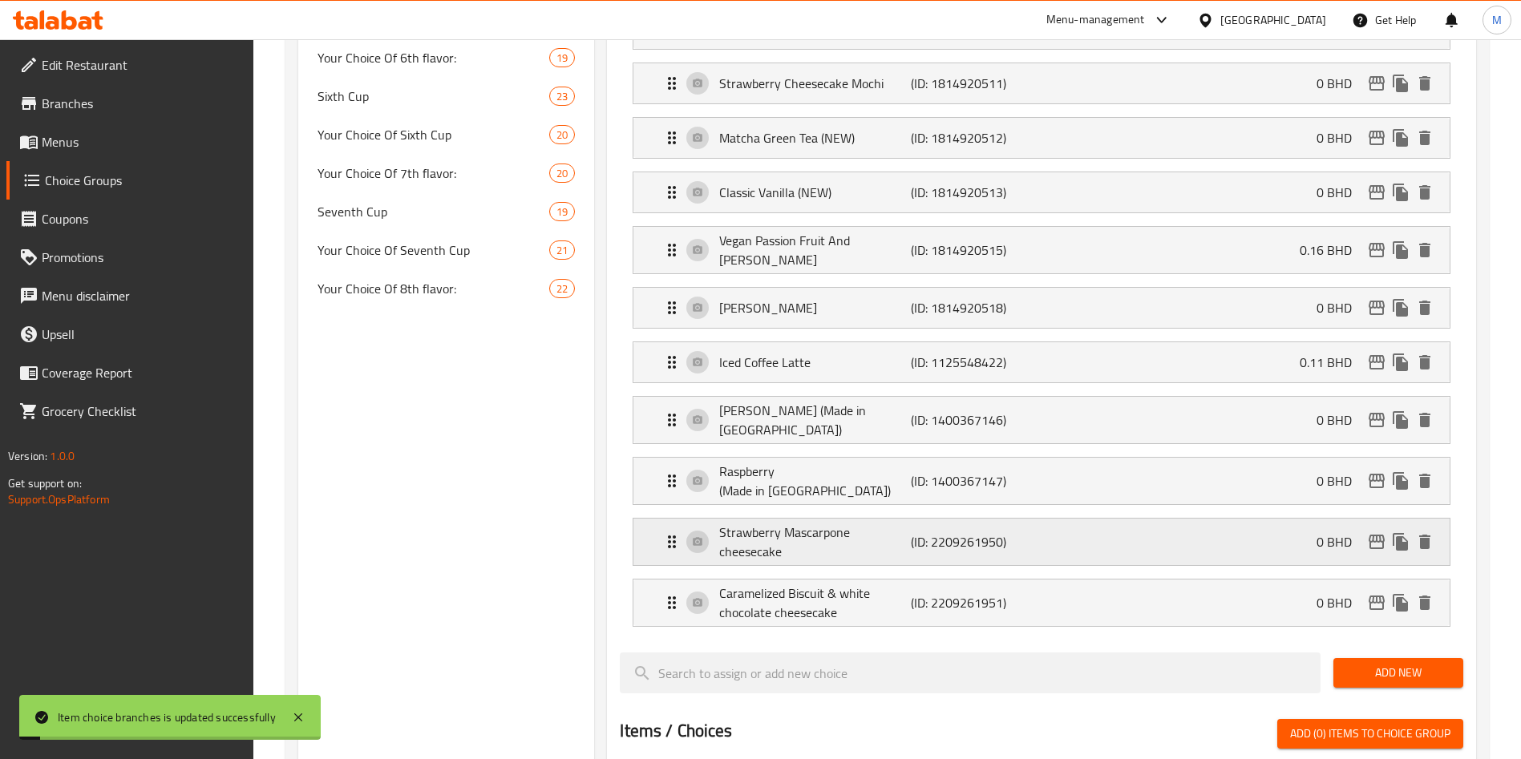
click at [1334, 533] on p "0 BHD" at bounding box center [1341, 542] width 48 height 19
click at [1187, 519] on div "Strawberry Mascarpone cheesecake (ID: 2209261950) 0 BHD" at bounding box center [1046, 542] width 768 height 47
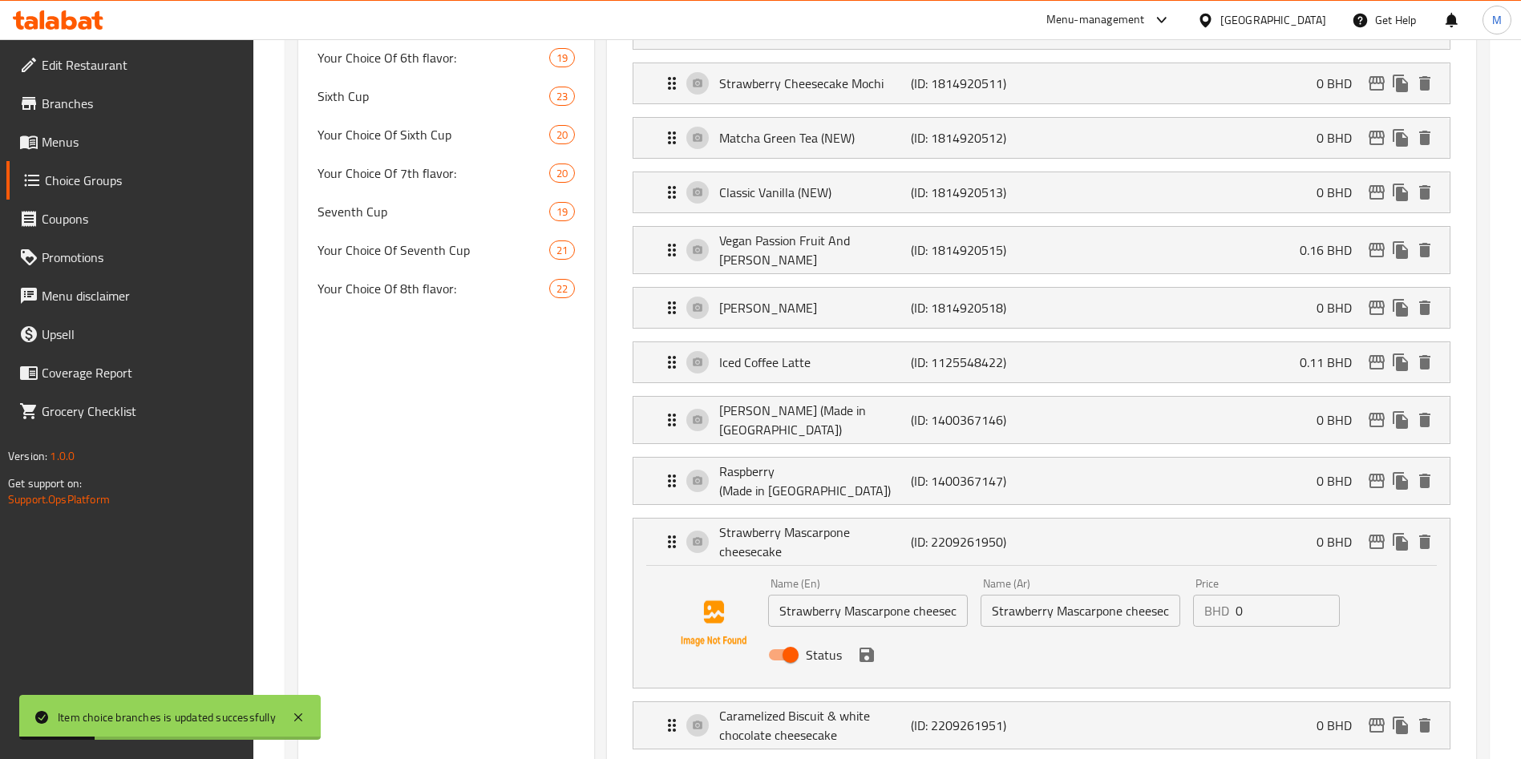
click at [1244, 595] on input "0" at bounding box center [1288, 611] width 104 height 32
click at [1245, 595] on input "0" at bounding box center [1288, 611] width 104 height 32
paste input "0.110"
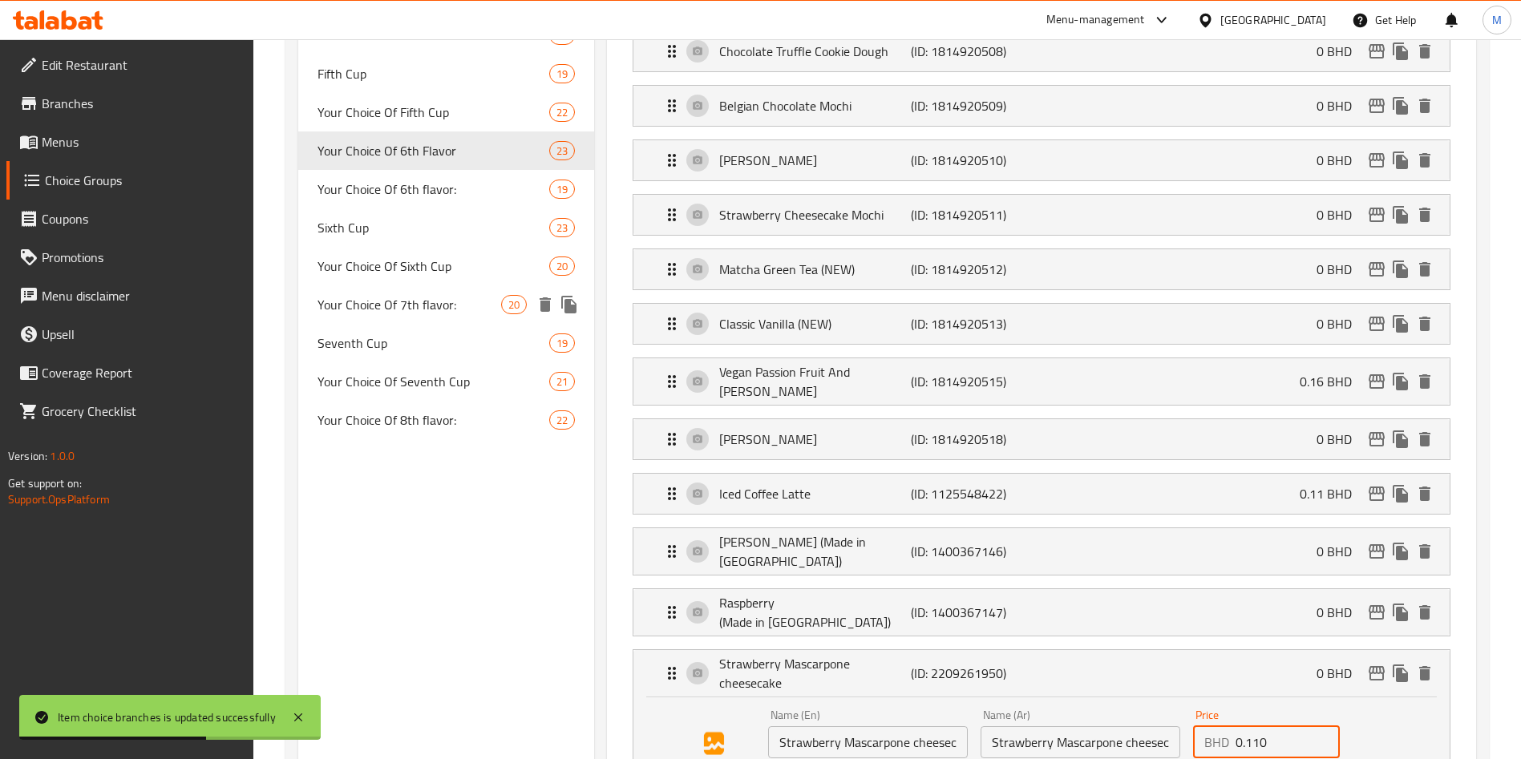
scroll to position [811, 0]
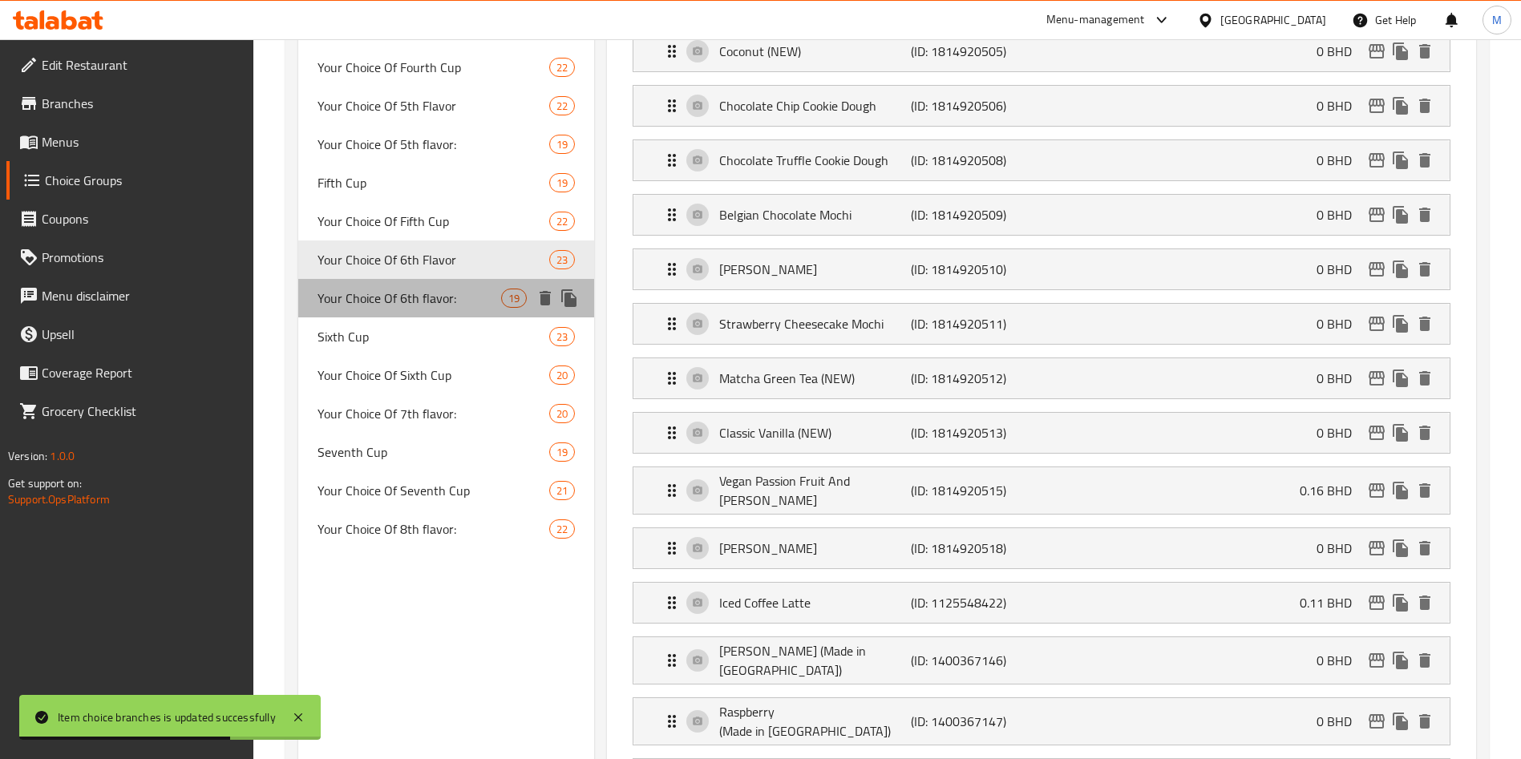
click at [484, 307] on span "Your Choice Of 6th flavor:" at bounding box center [410, 298] width 184 height 19
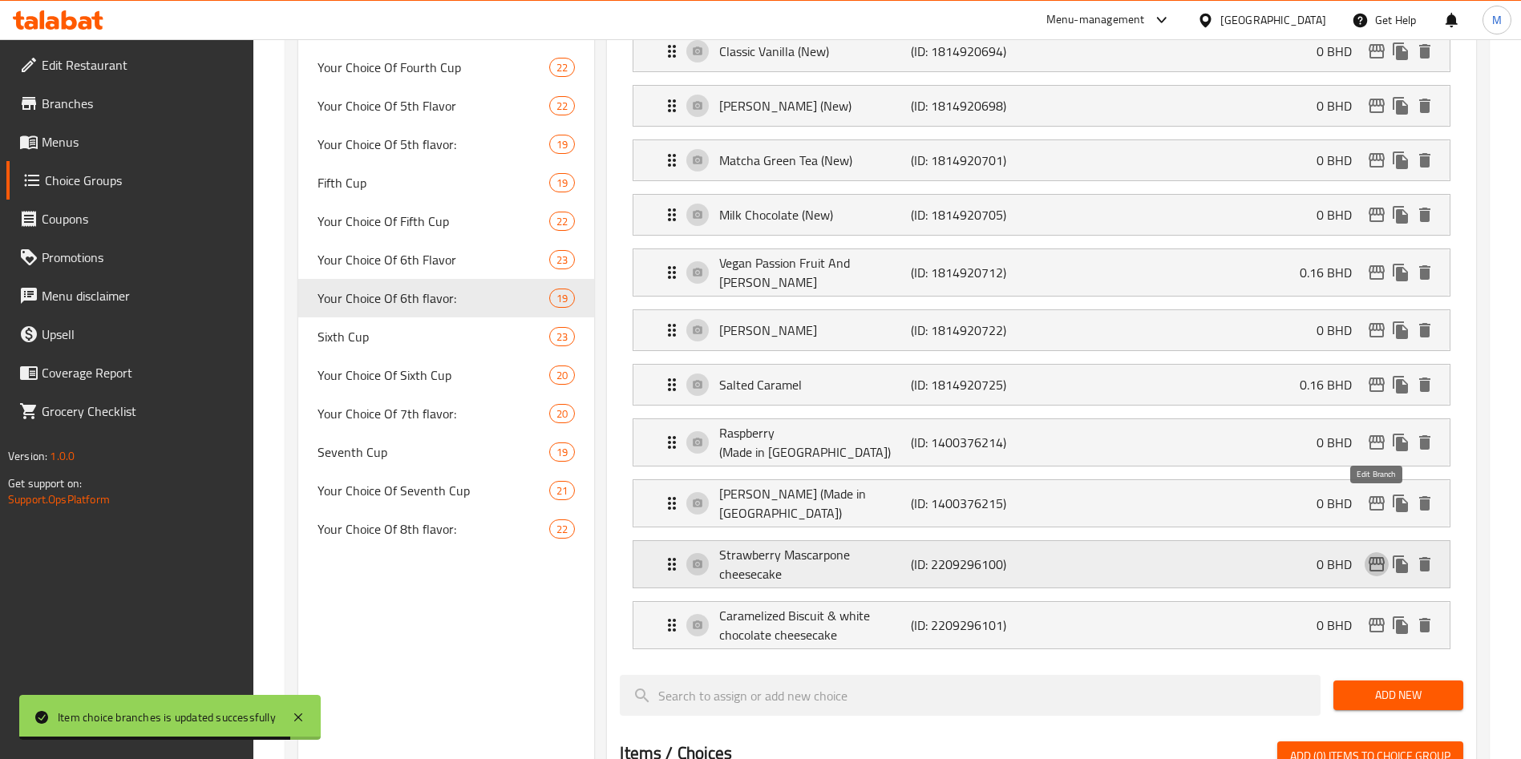
click at [1369, 555] on icon "edit" at bounding box center [1376, 564] width 19 height 19
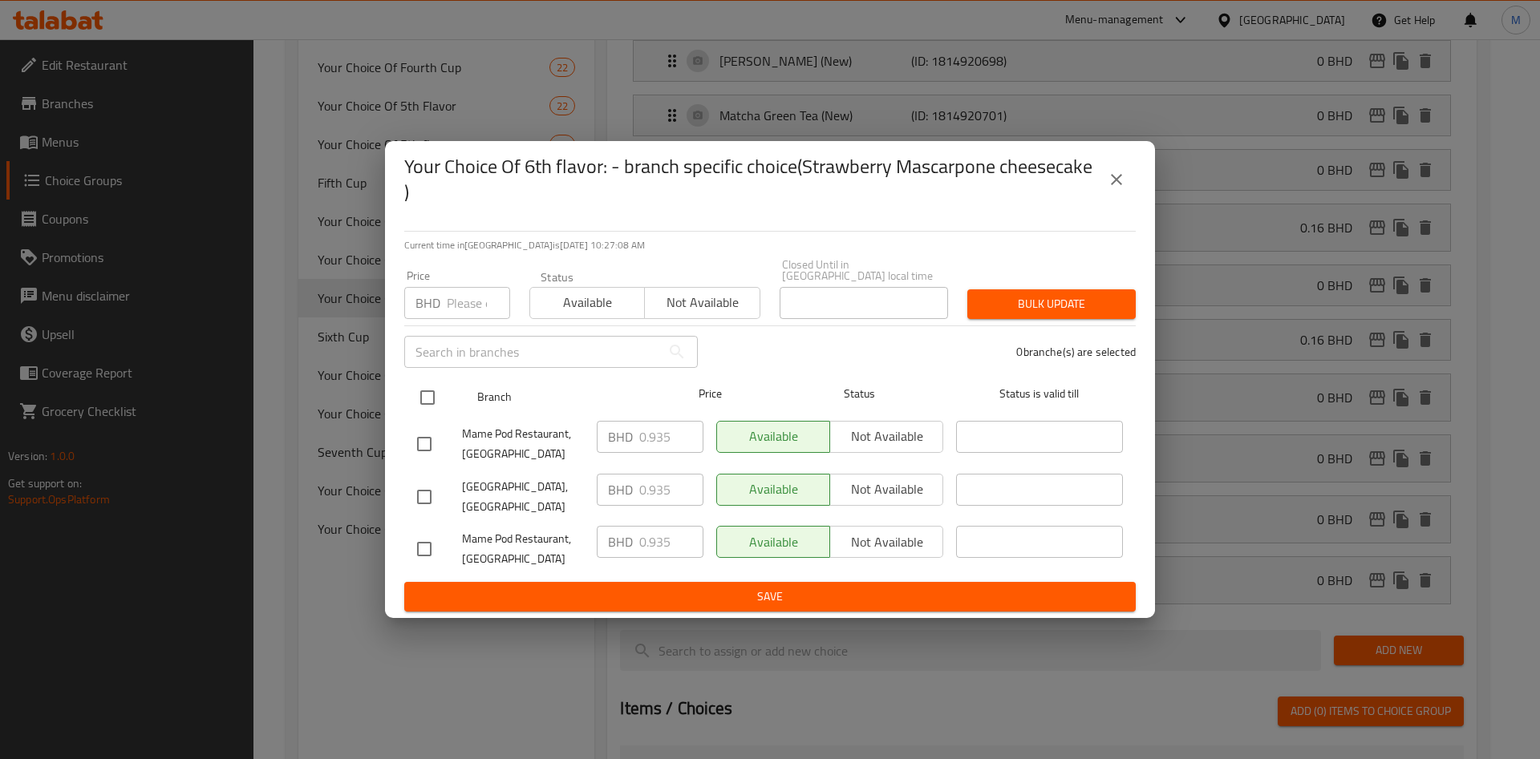
click at [418, 393] on input "checkbox" at bounding box center [428, 398] width 34 height 34
click at [431, 304] on p "BHD" at bounding box center [427, 303] width 25 height 19
click at [447, 303] on input "number" at bounding box center [478, 303] width 63 height 32
paste input "0.110"
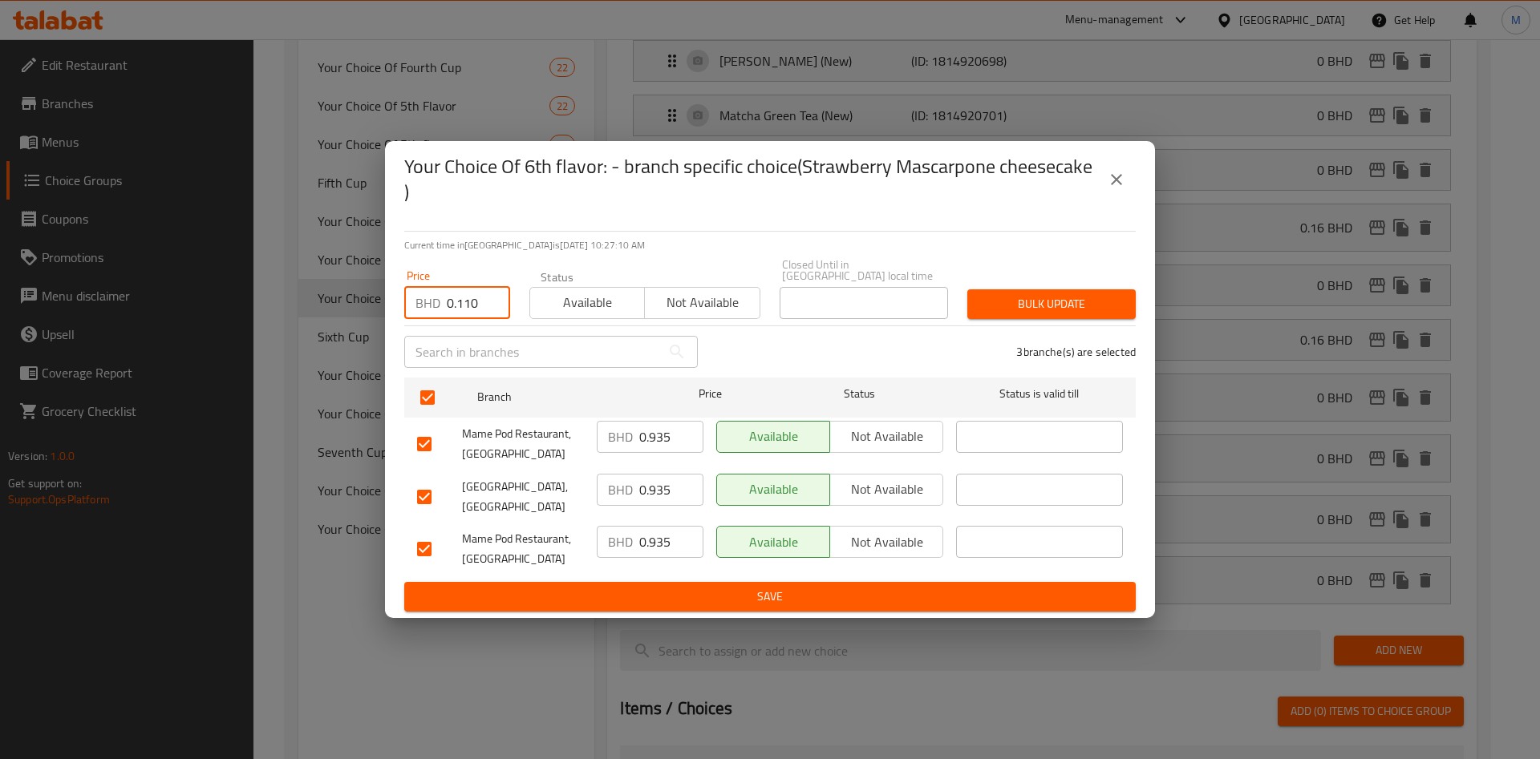
click at [1063, 309] on button "Bulk update" at bounding box center [1051, 305] width 168 height 30
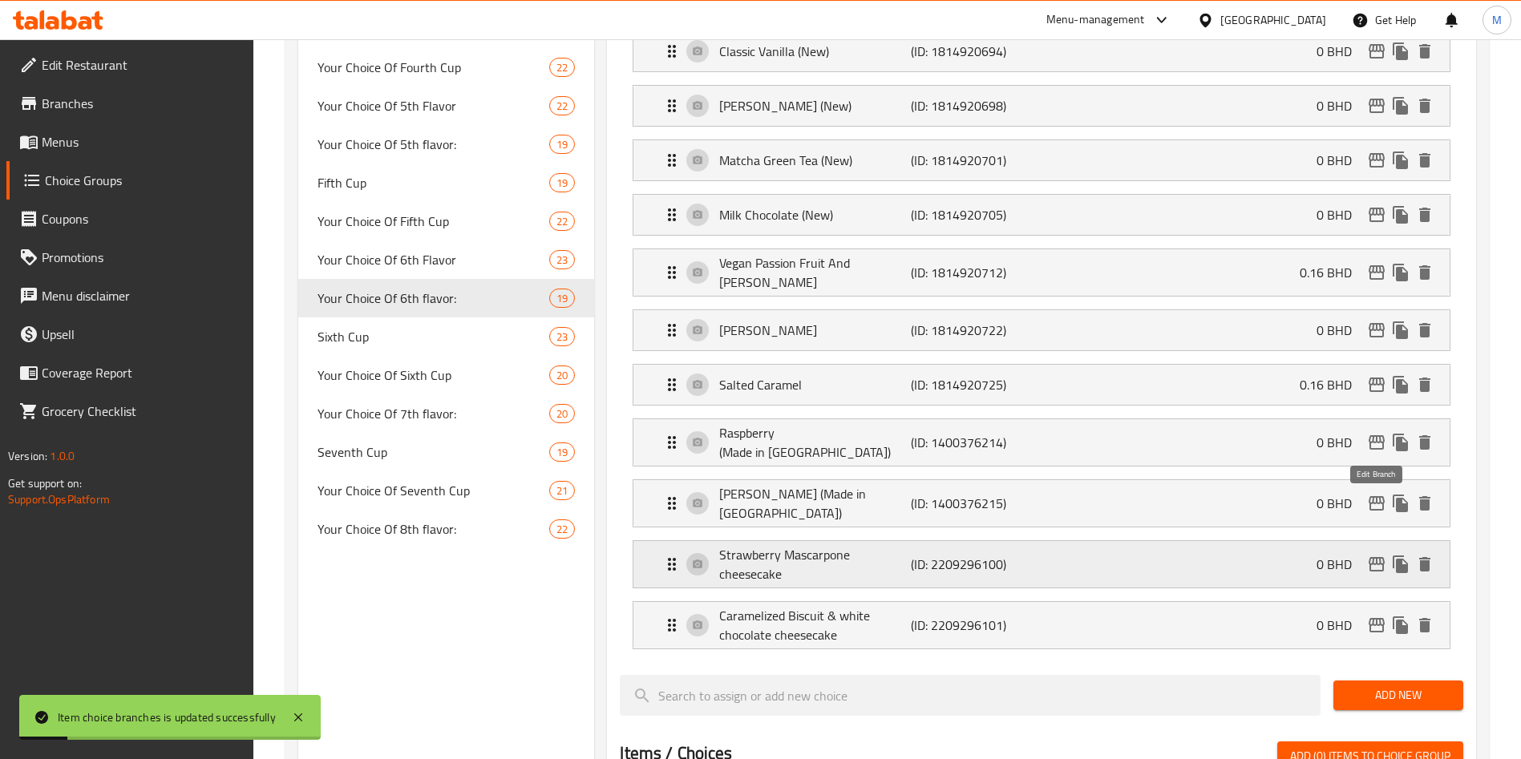
click at [1257, 541] on div "Strawberry Mascarpone cheesecake (ID: 2209296100) 0 BHD" at bounding box center [1046, 564] width 768 height 47
click at [1267, 541] on div "Strawberry Mascarpone cheesecake (ID: 2209296100) 0 BHD" at bounding box center [1046, 564] width 768 height 47
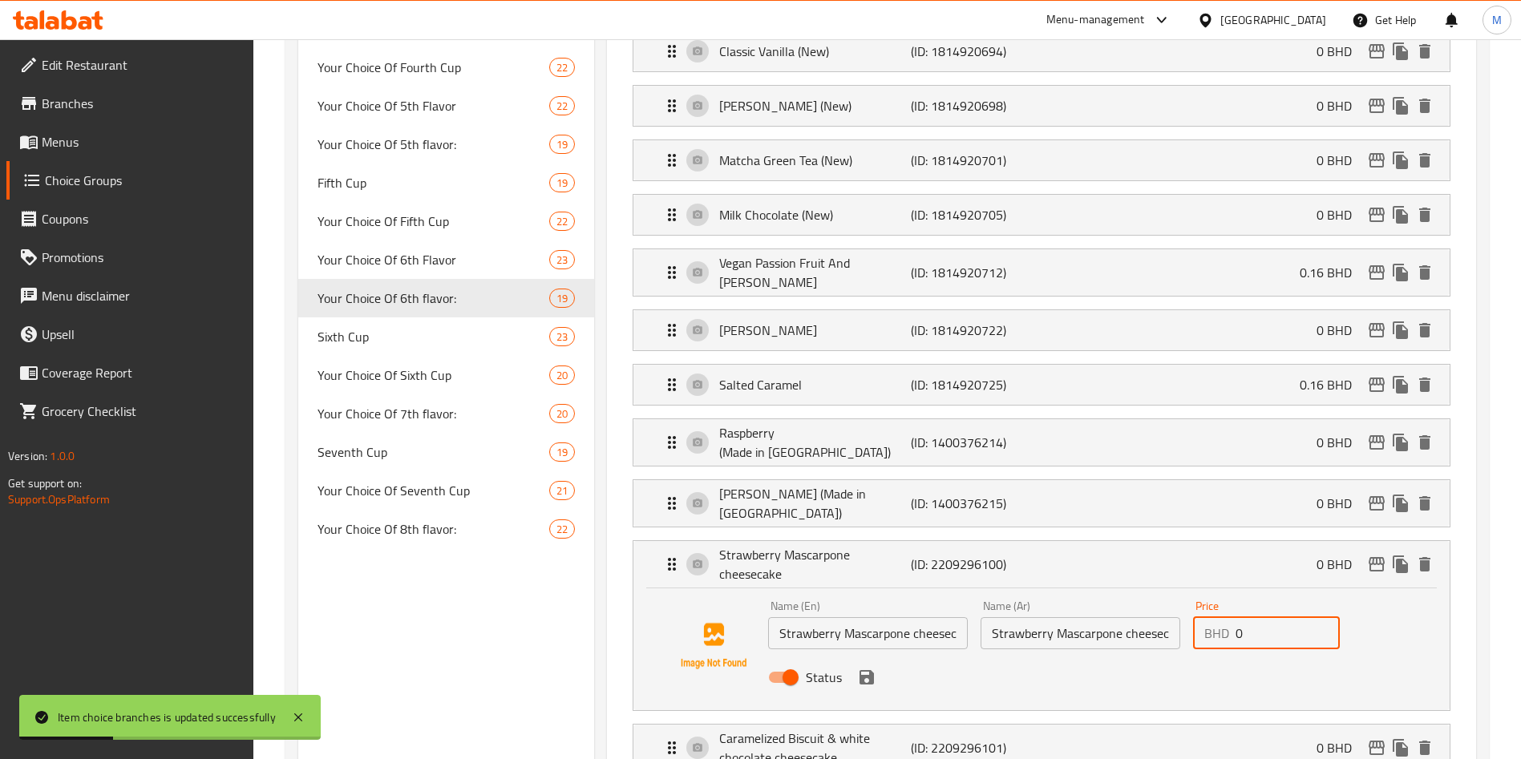
click at [1278, 618] on input "0" at bounding box center [1288, 634] width 104 height 32
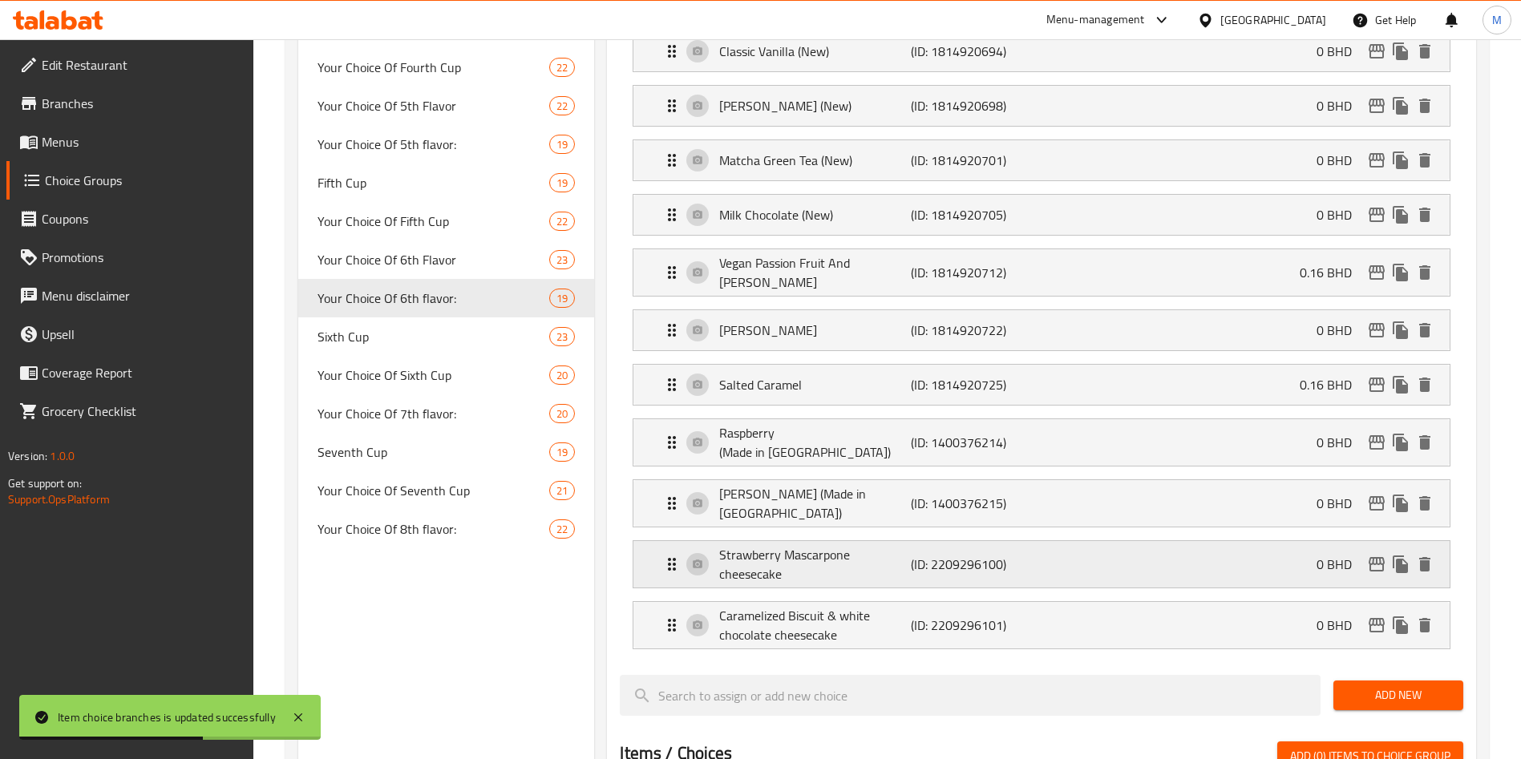
click at [1266, 541] on div "Strawberry Mascarpone cheesecake (ID: 2209296100) 0 BHD" at bounding box center [1046, 564] width 768 height 47
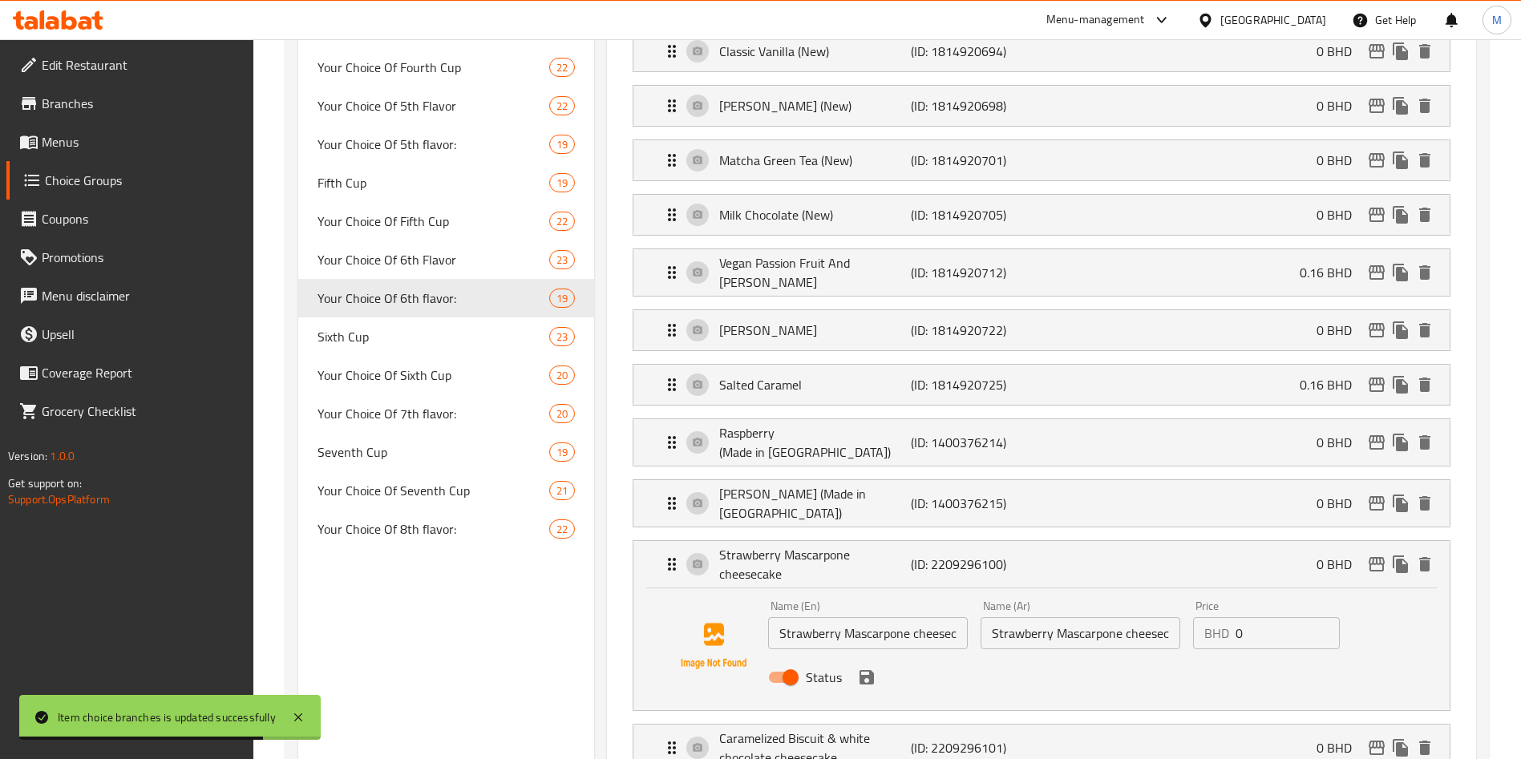
click at [1253, 618] on input "0" at bounding box center [1288, 634] width 104 height 32
click at [1254, 618] on input "0" at bounding box center [1288, 634] width 104 height 32
paste input "0.110"
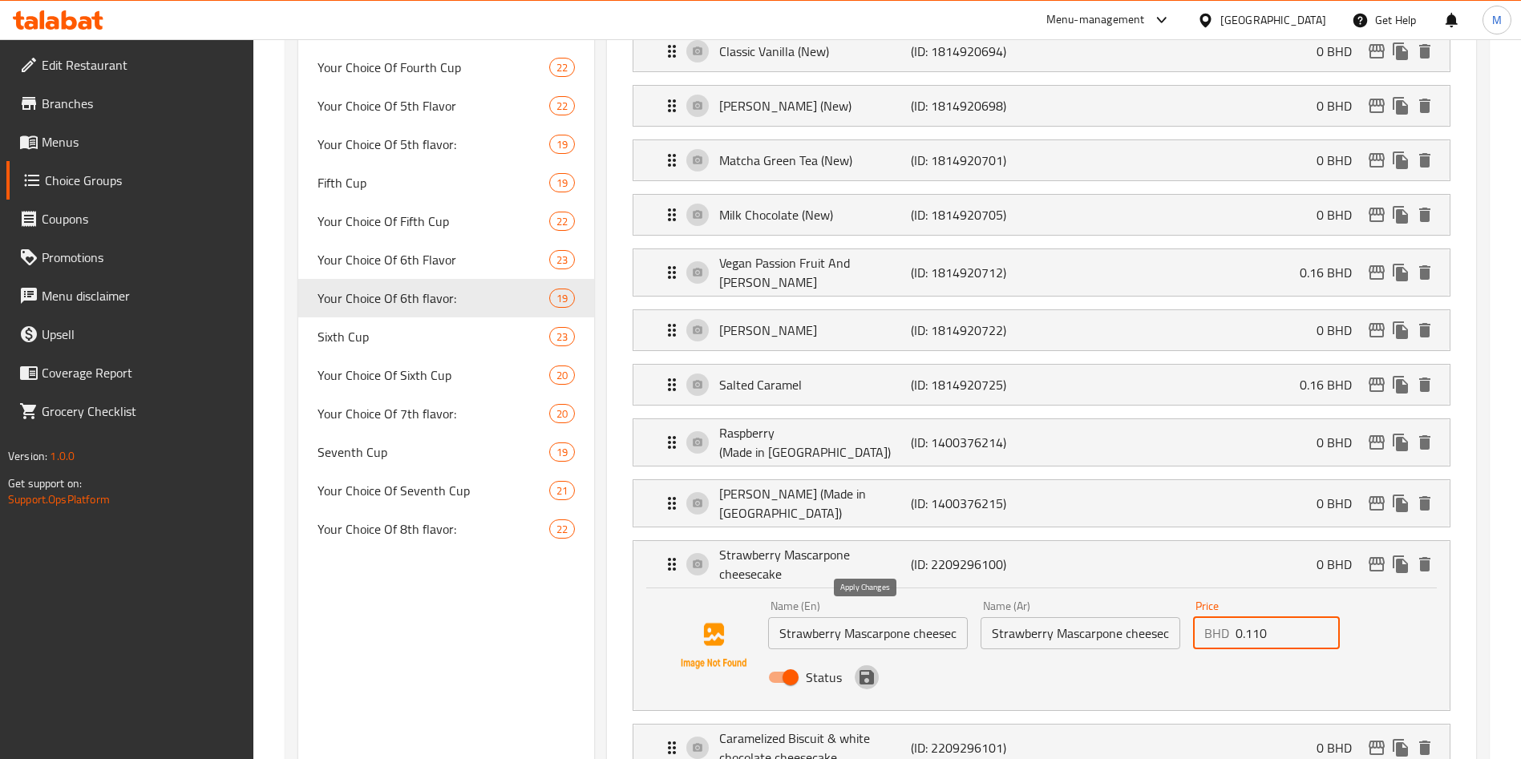
click at [873, 670] on icon "save" at bounding box center [867, 677] width 14 height 14
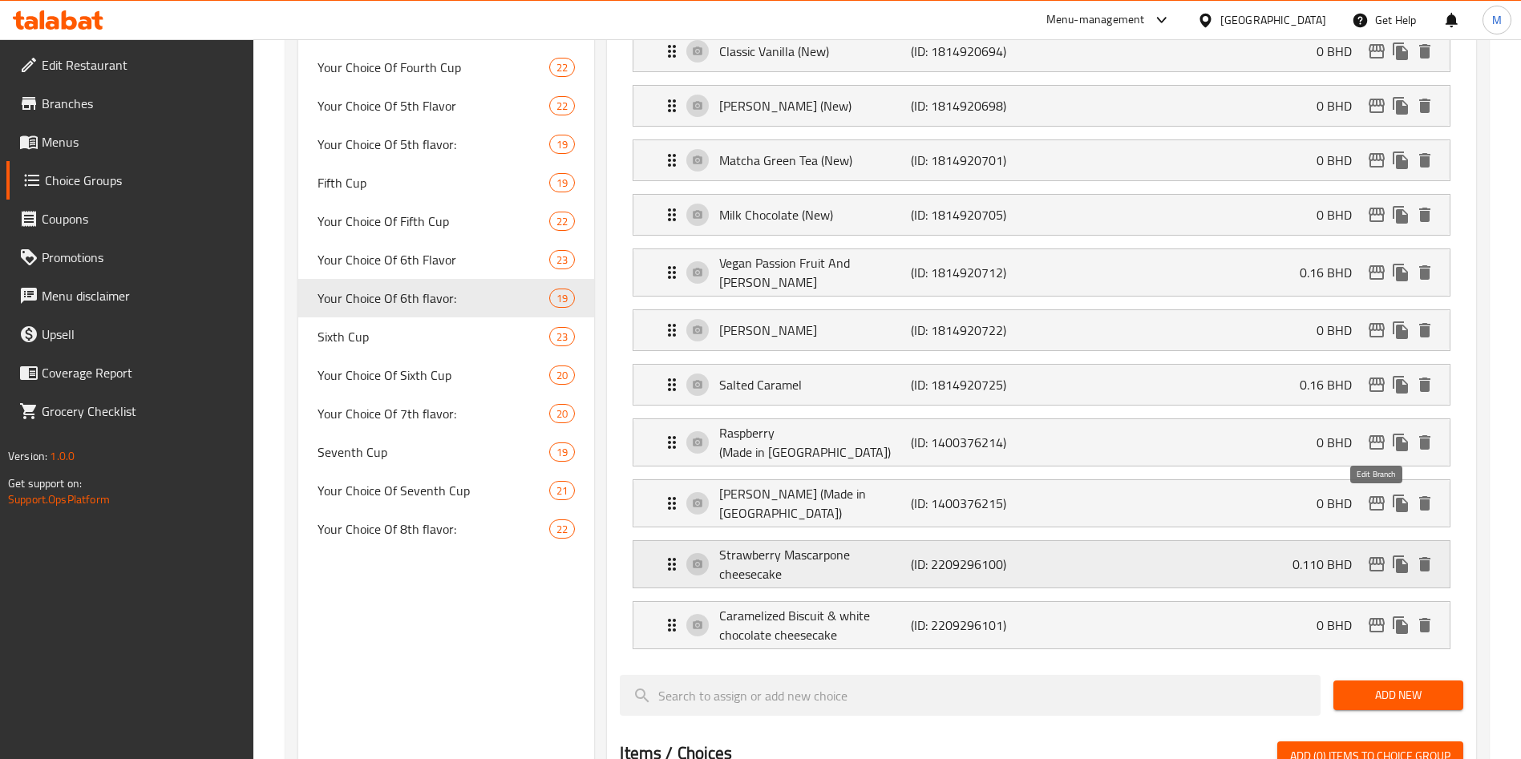
click at [1382, 555] on icon "edit" at bounding box center [1376, 564] width 19 height 19
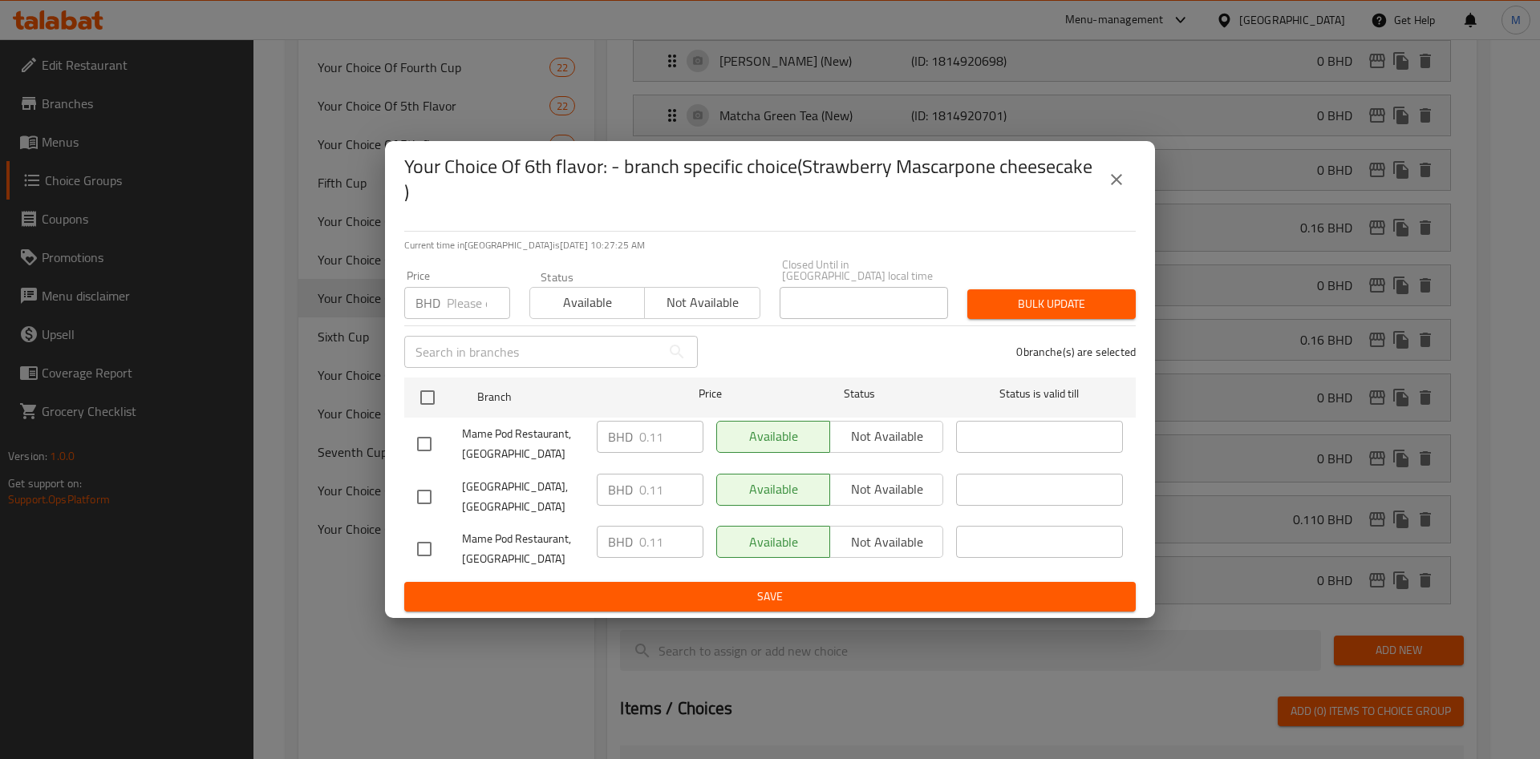
click at [1104, 193] on button "close" at bounding box center [1116, 179] width 38 height 38
click at [1104, 193] on li "Milk Chocolate (New) (ID: 1814920705) 0 BHD Name (En) Milk Chocolate (New) Name…" at bounding box center [1042, 170] width 844 height 55
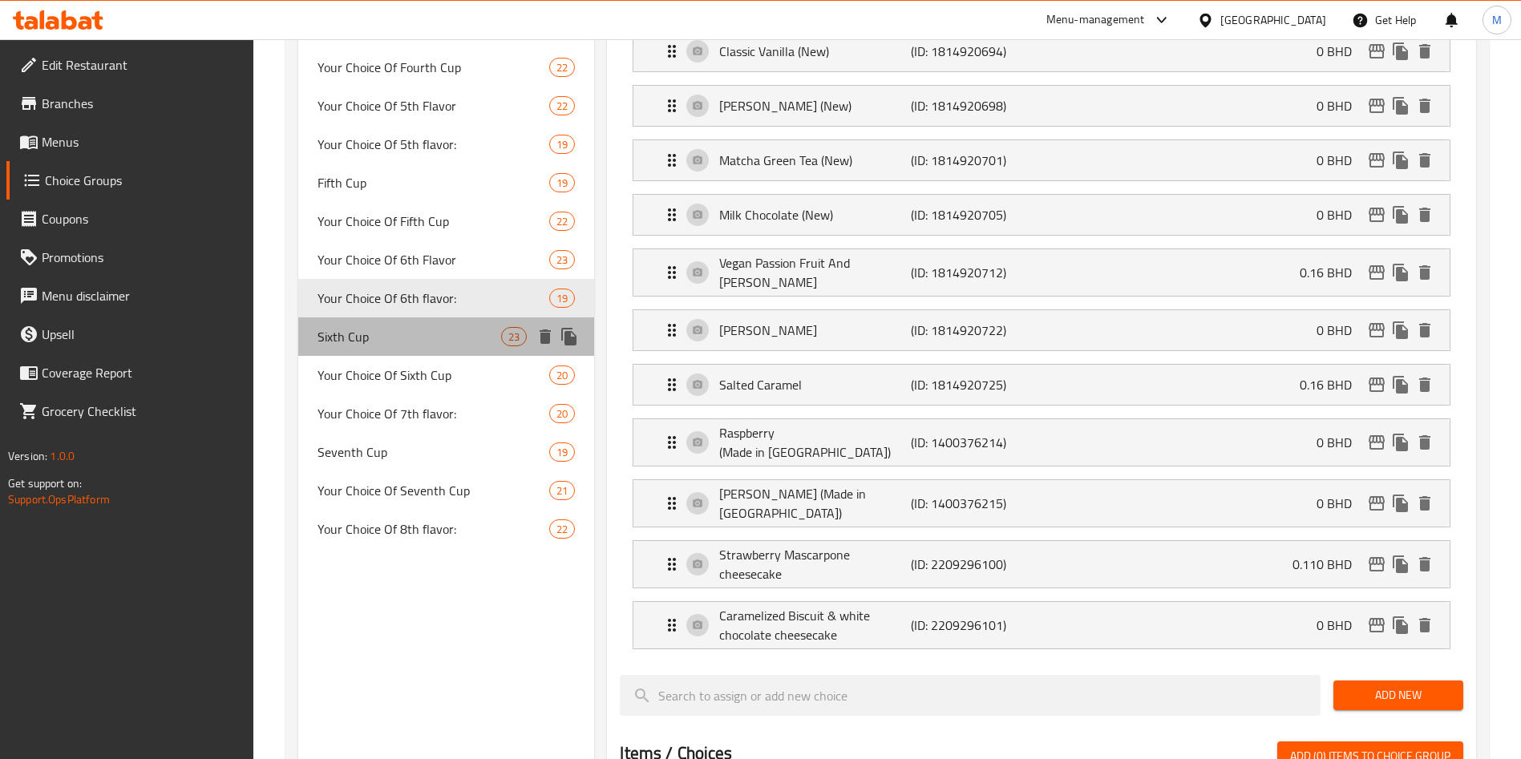
click at [449, 339] on span "Sixth Cup" at bounding box center [410, 336] width 184 height 19
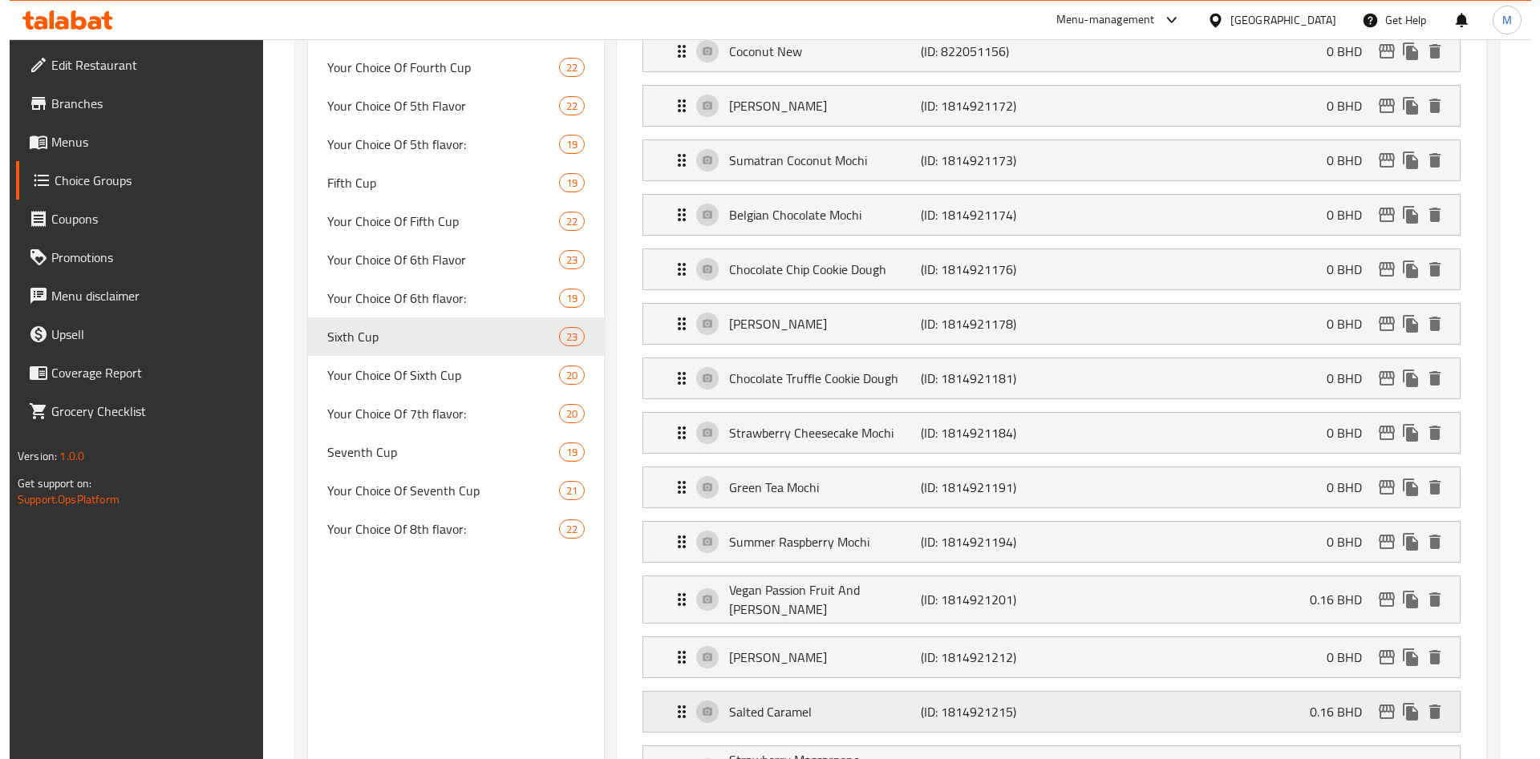
scroll to position [1172, 0]
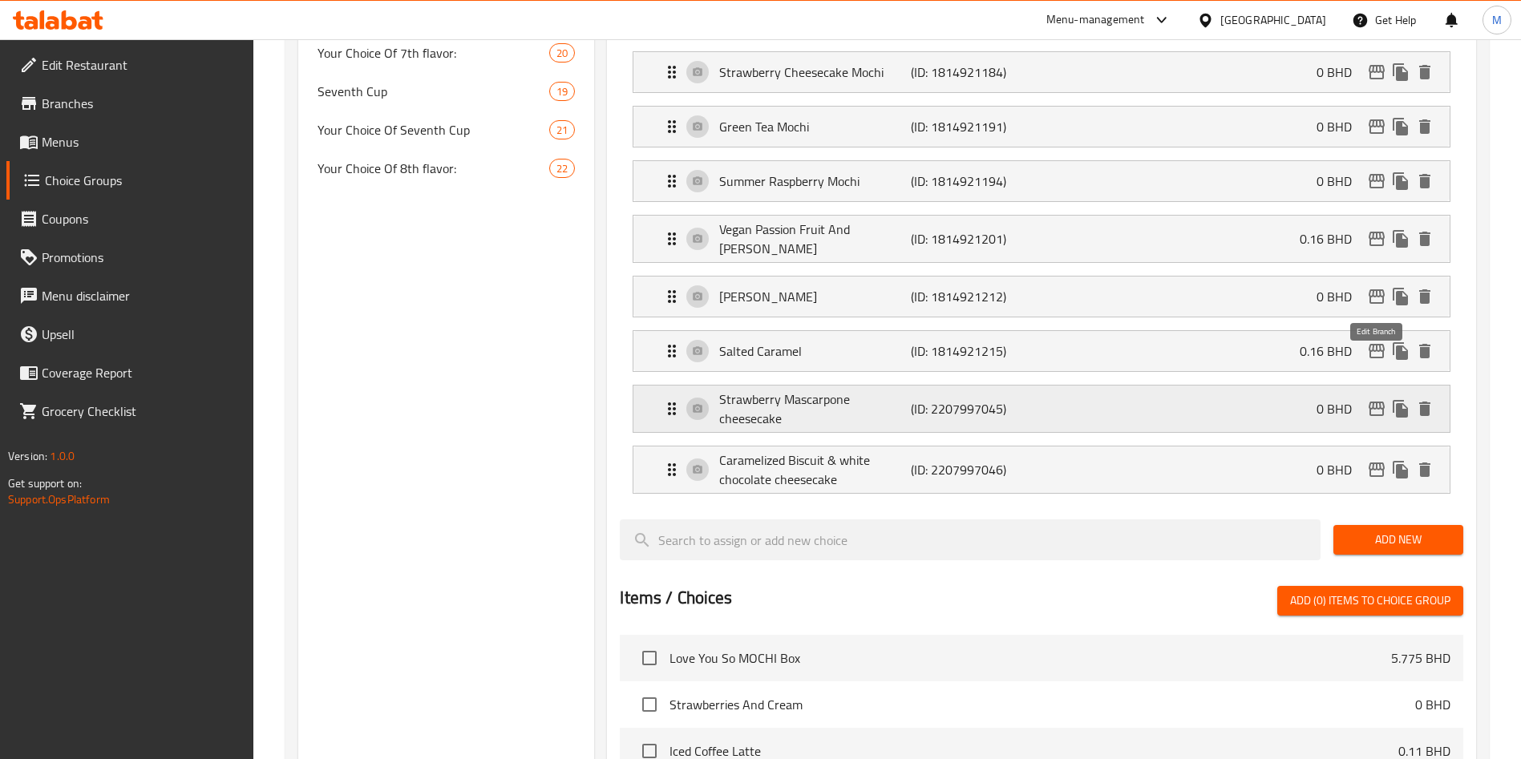
click at [1371, 399] on icon "edit" at bounding box center [1376, 408] width 19 height 19
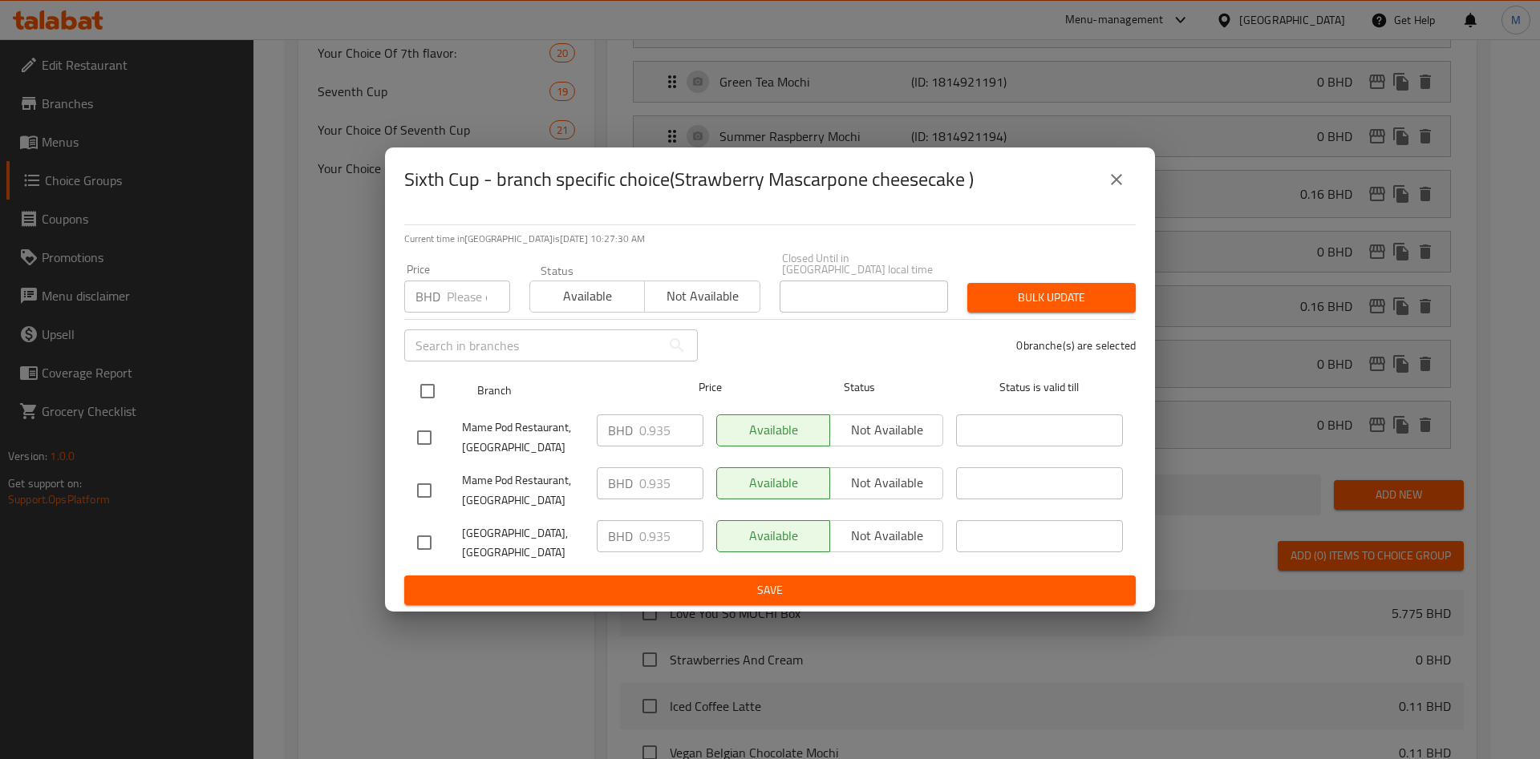
click at [431, 383] on input "checkbox" at bounding box center [428, 392] width 34 height 34
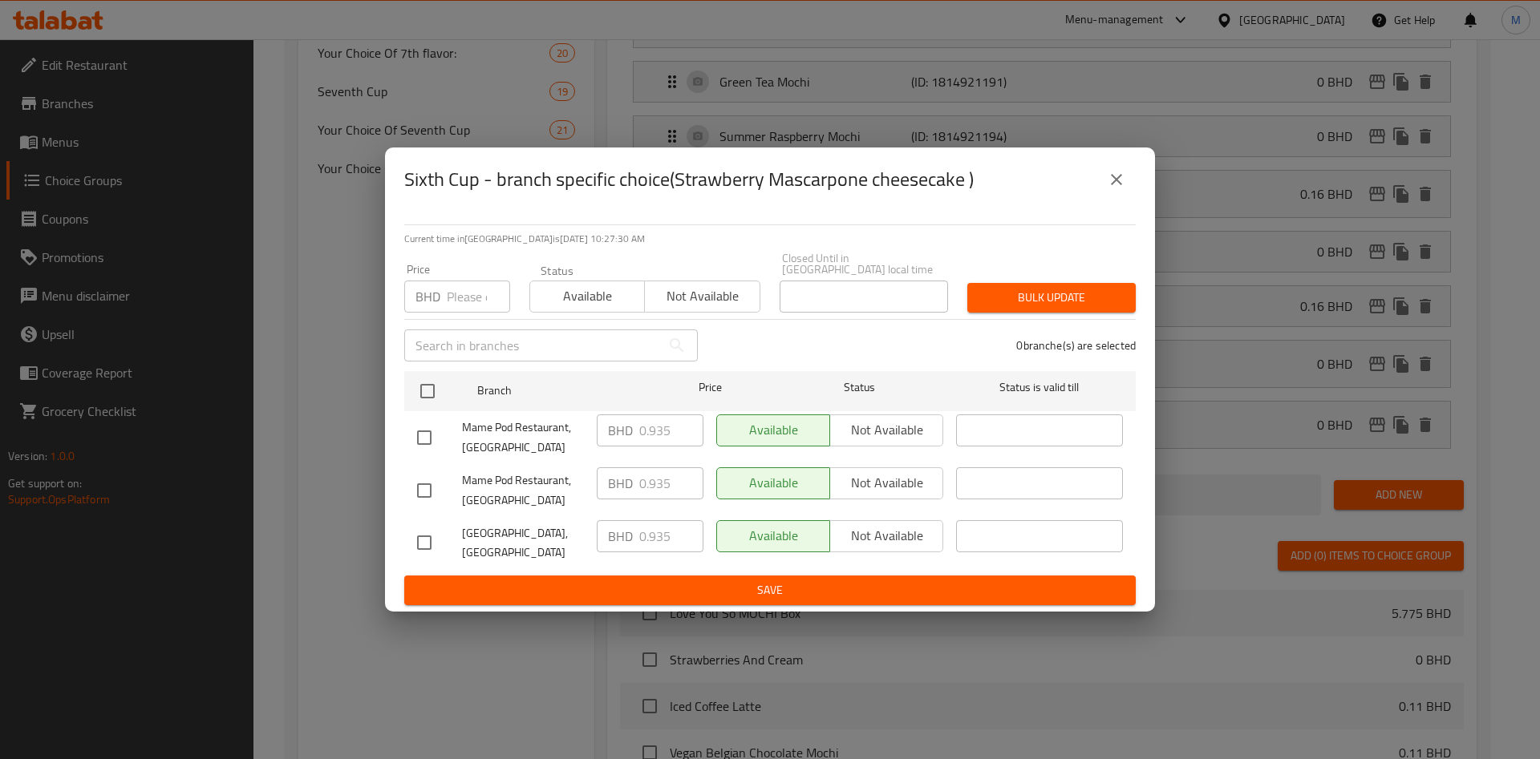
click at [450, 298] on input "number" at bounding box center [478, 297] width 63 height 32
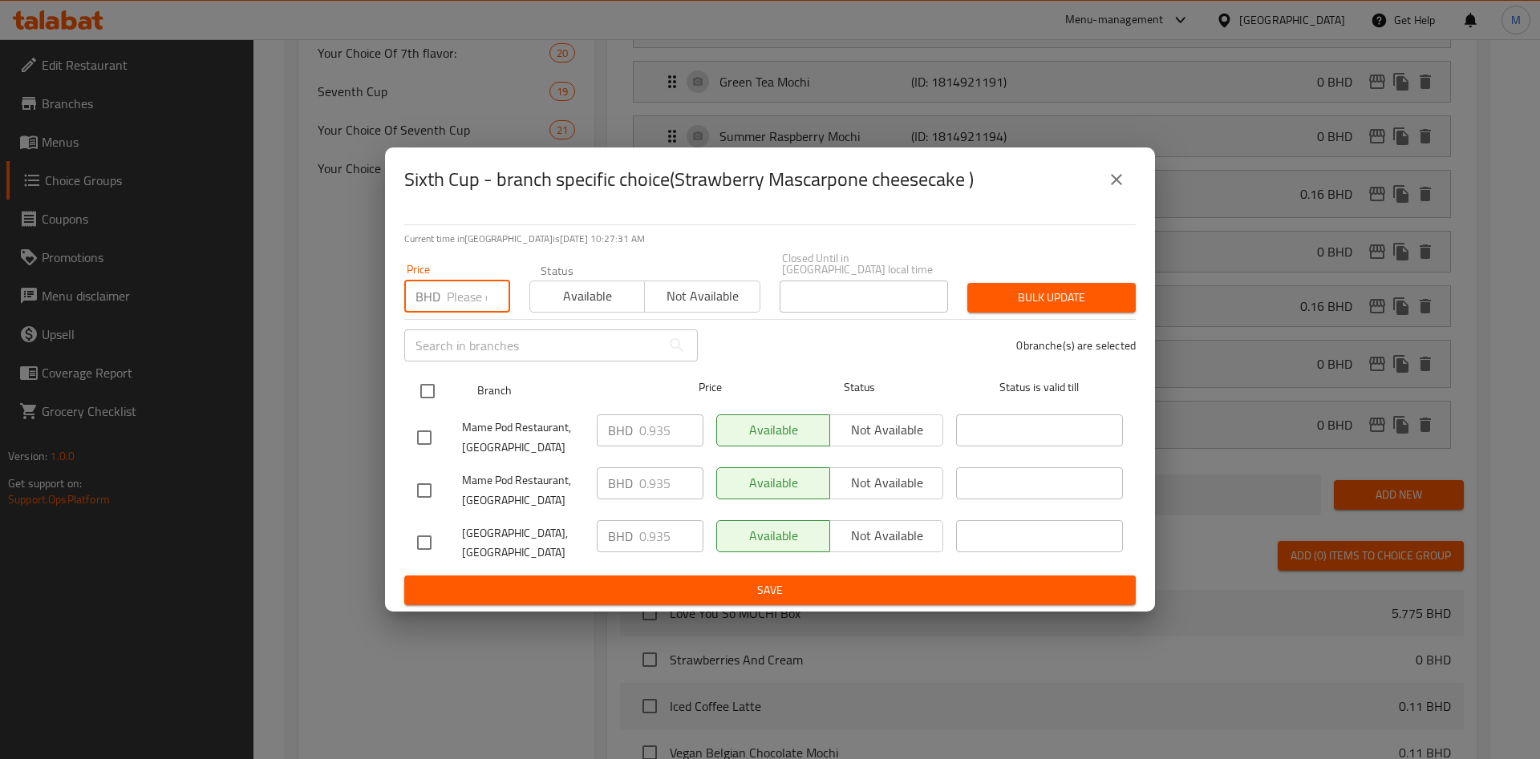
click at [420, 389] on input "checkbox" at bounding box center [428, 392] width 34 height 34
click at [426, 382] on input "checkbox" at bounding box center [428, 392] width 34 height 34
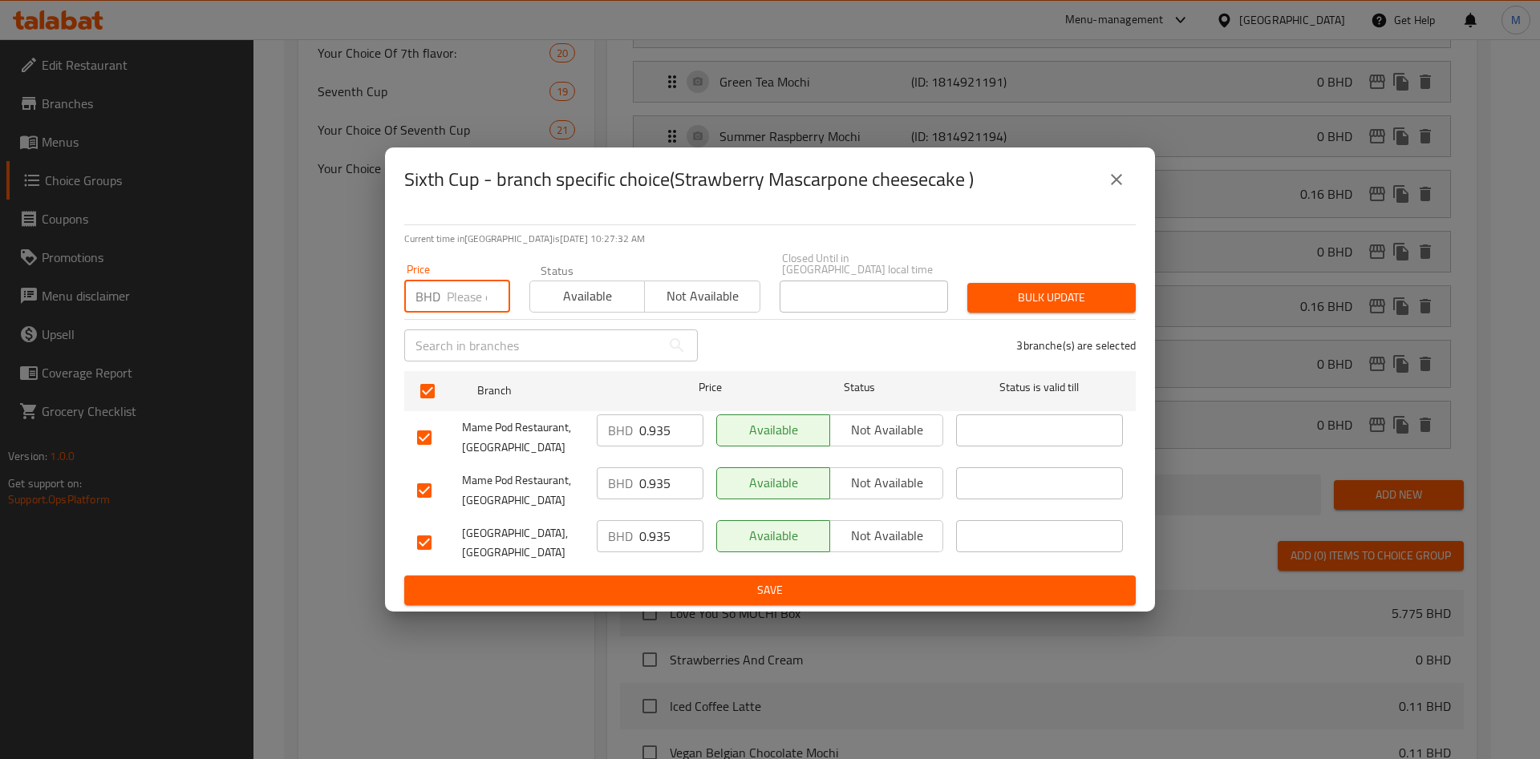
click at [456, 300] on input "number" at bounding box center [478, 297] width 63 height 32
paste input "0.110"
click at [1082, 288] on span "Bulk update" at bounding box center [1051, 298] width 143 height 20
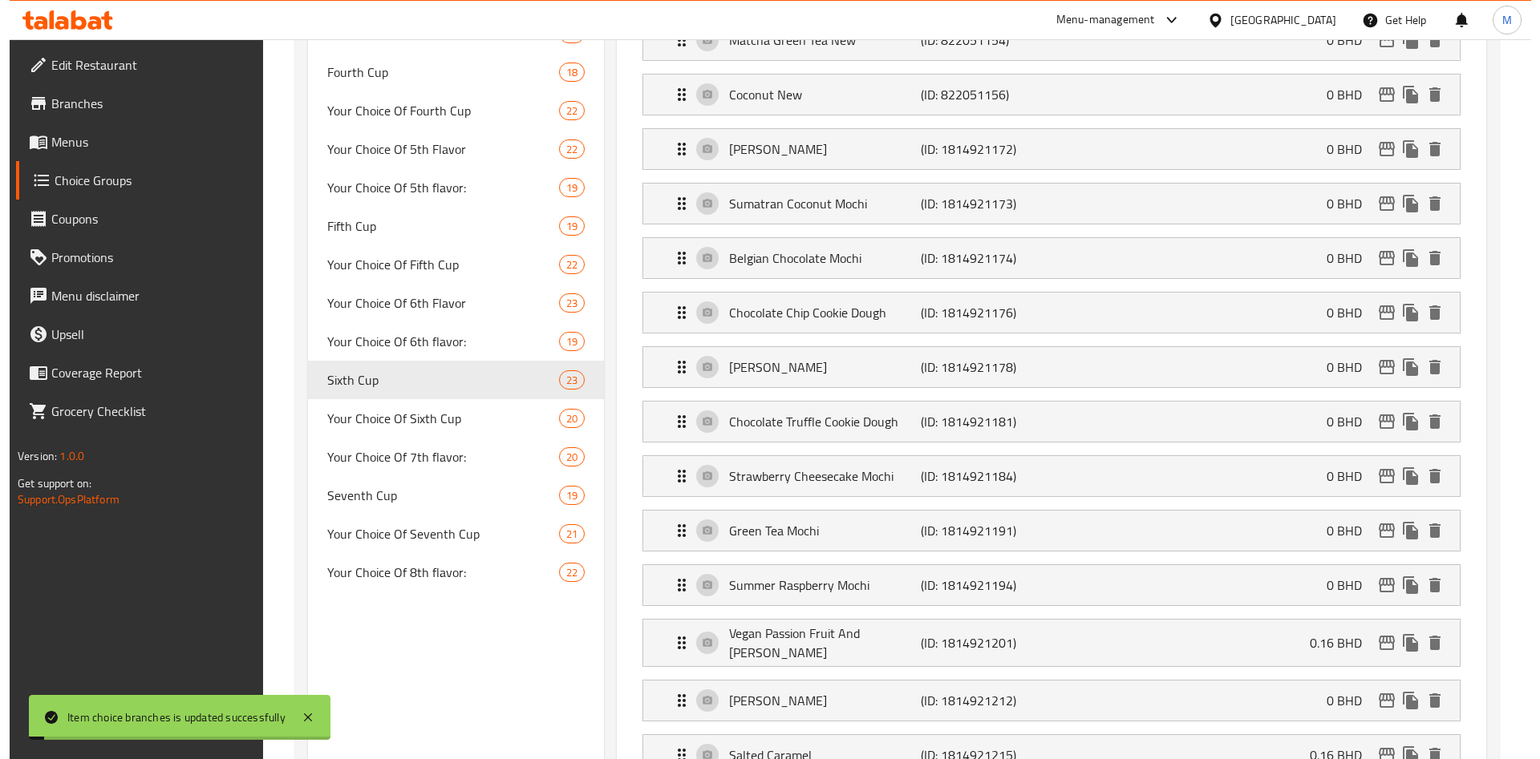
scroll to position [1249, 0]
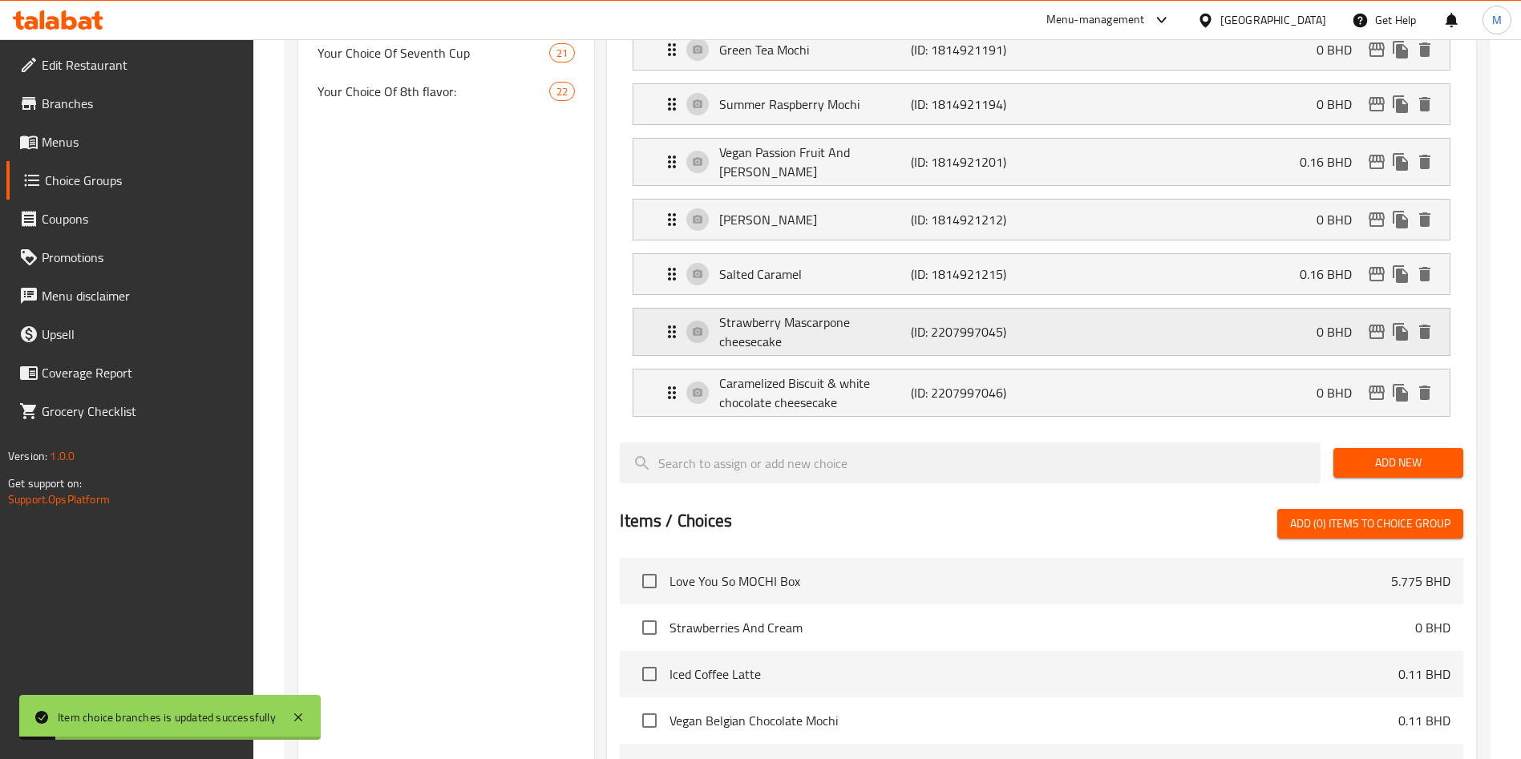
click at [1368, 322] on icon "edit" at bounding box center [1376, 331] width 19 height 19
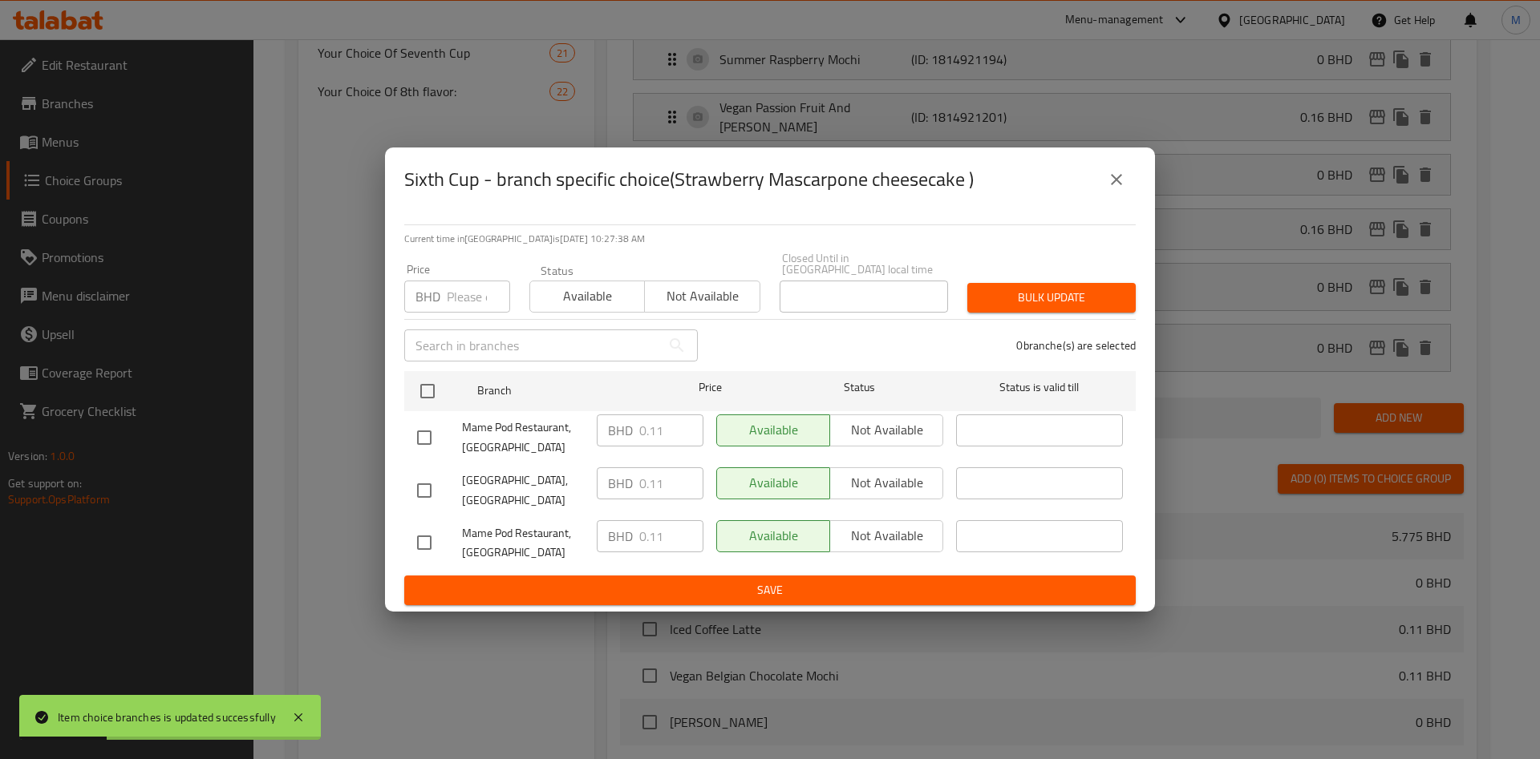
click at [1124, 184] on icon "close" at bounding box center [1116, 179] width 19 height 19
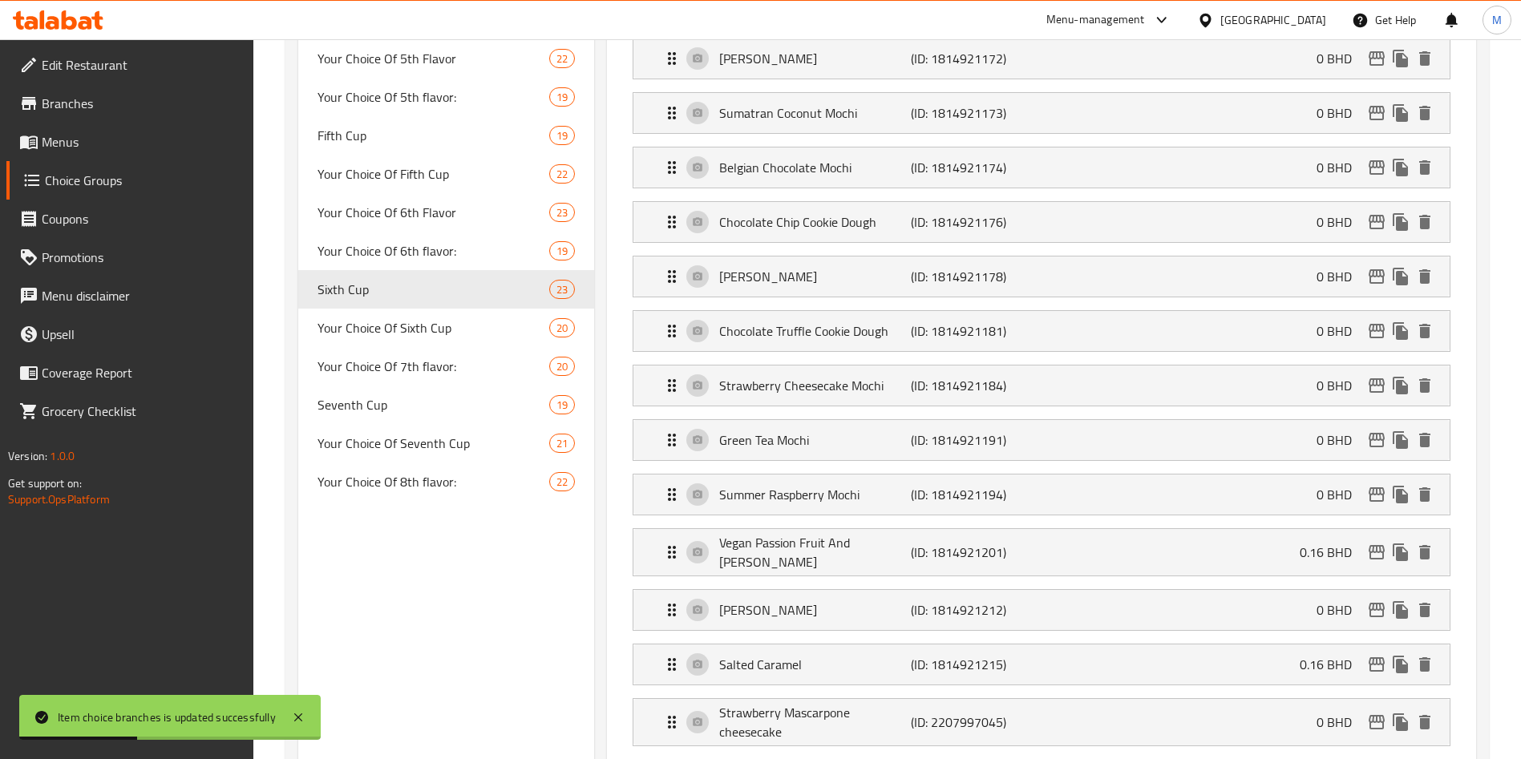
scroll to position [1008, 0]
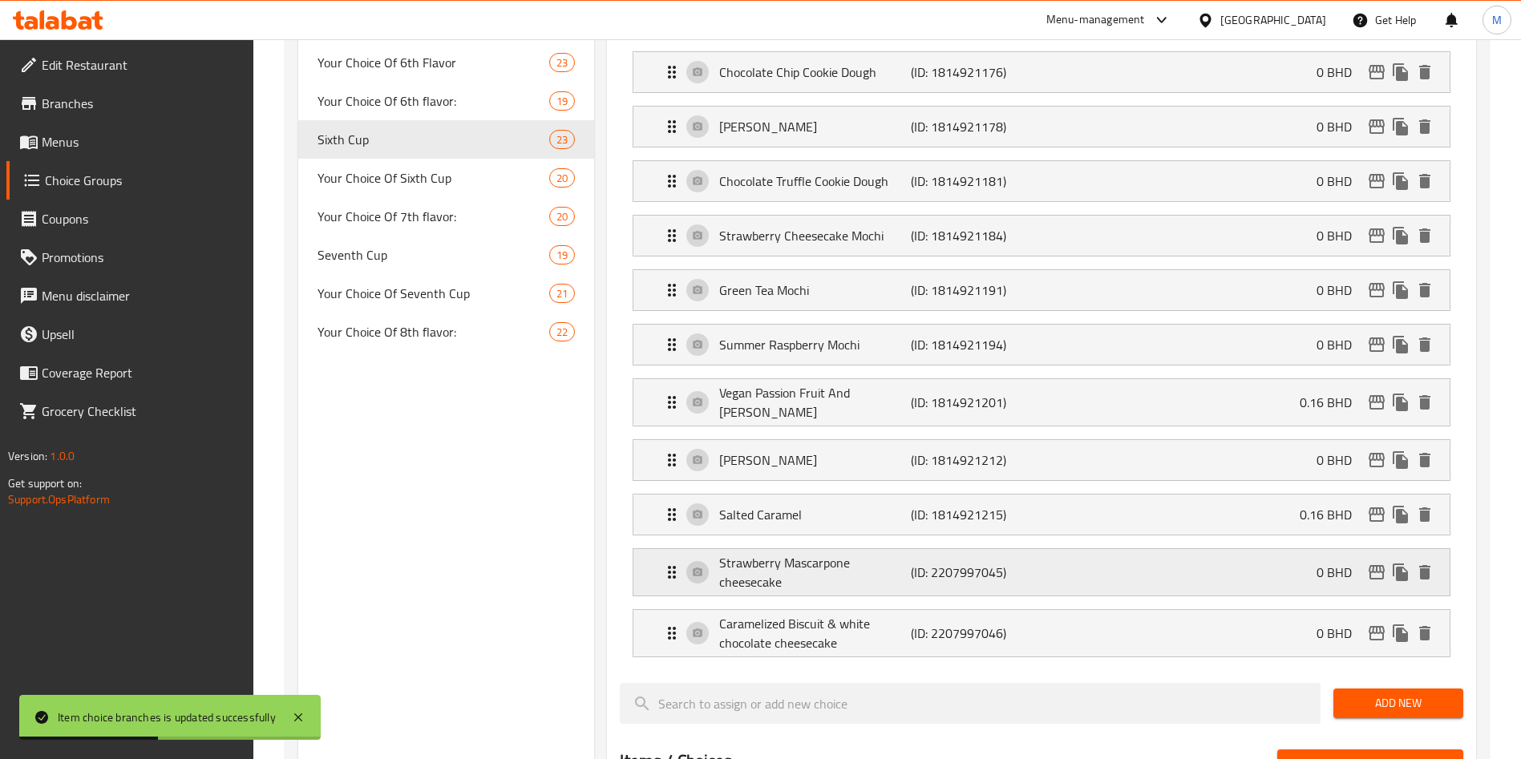
click at [1191, 549] on div "Strawberry Mascarpone cheesecake (ID: 2207997045) 0 BHD" at bounding box center [1046, 572] width 768 height 47
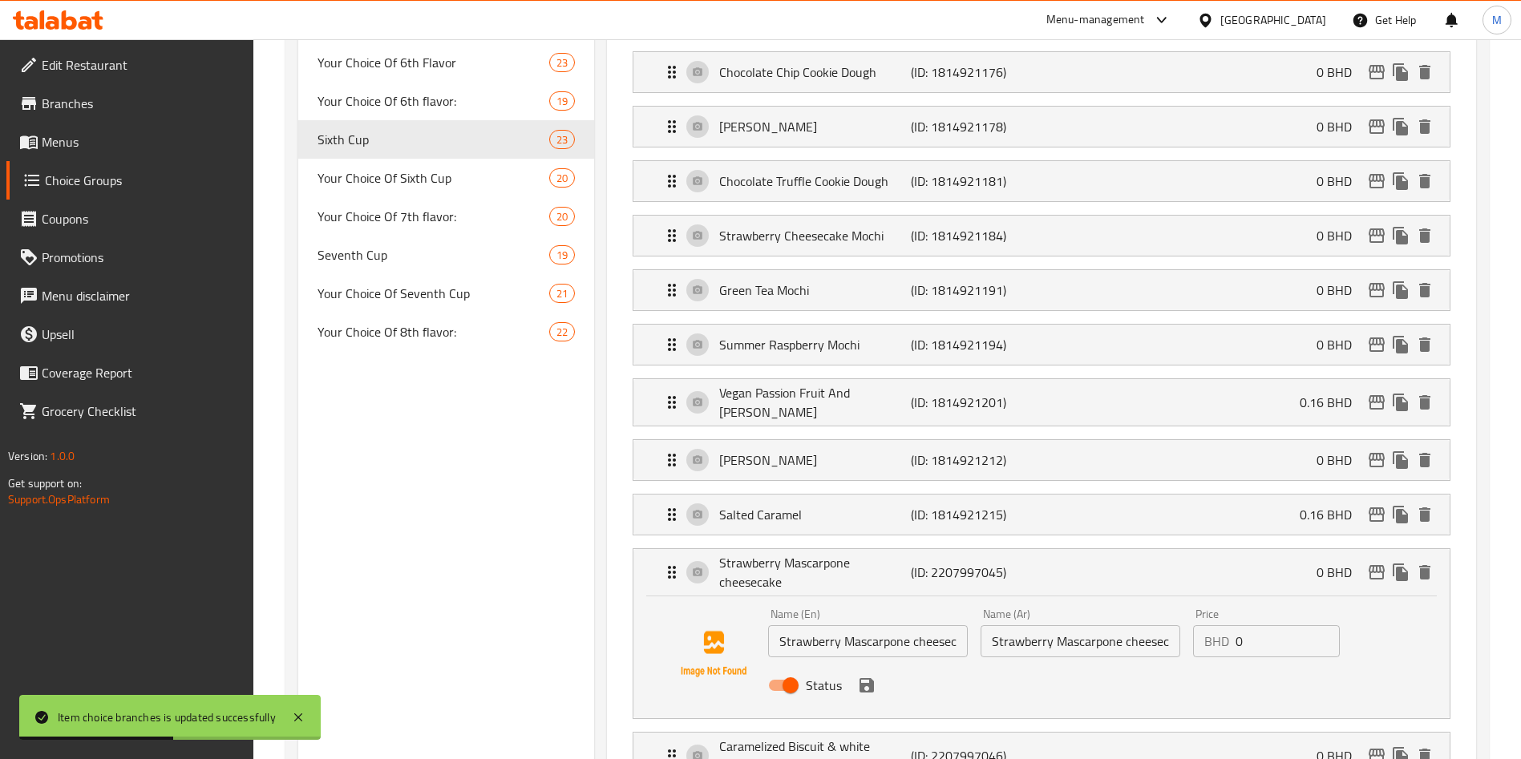
click at [1254, 626] on input "0" at bounding box center [1288, 642] width 104 height 32
paste input "0.110"
click at [867, 674] on button "save" at bounding box center [867, 686] width 24 height 24
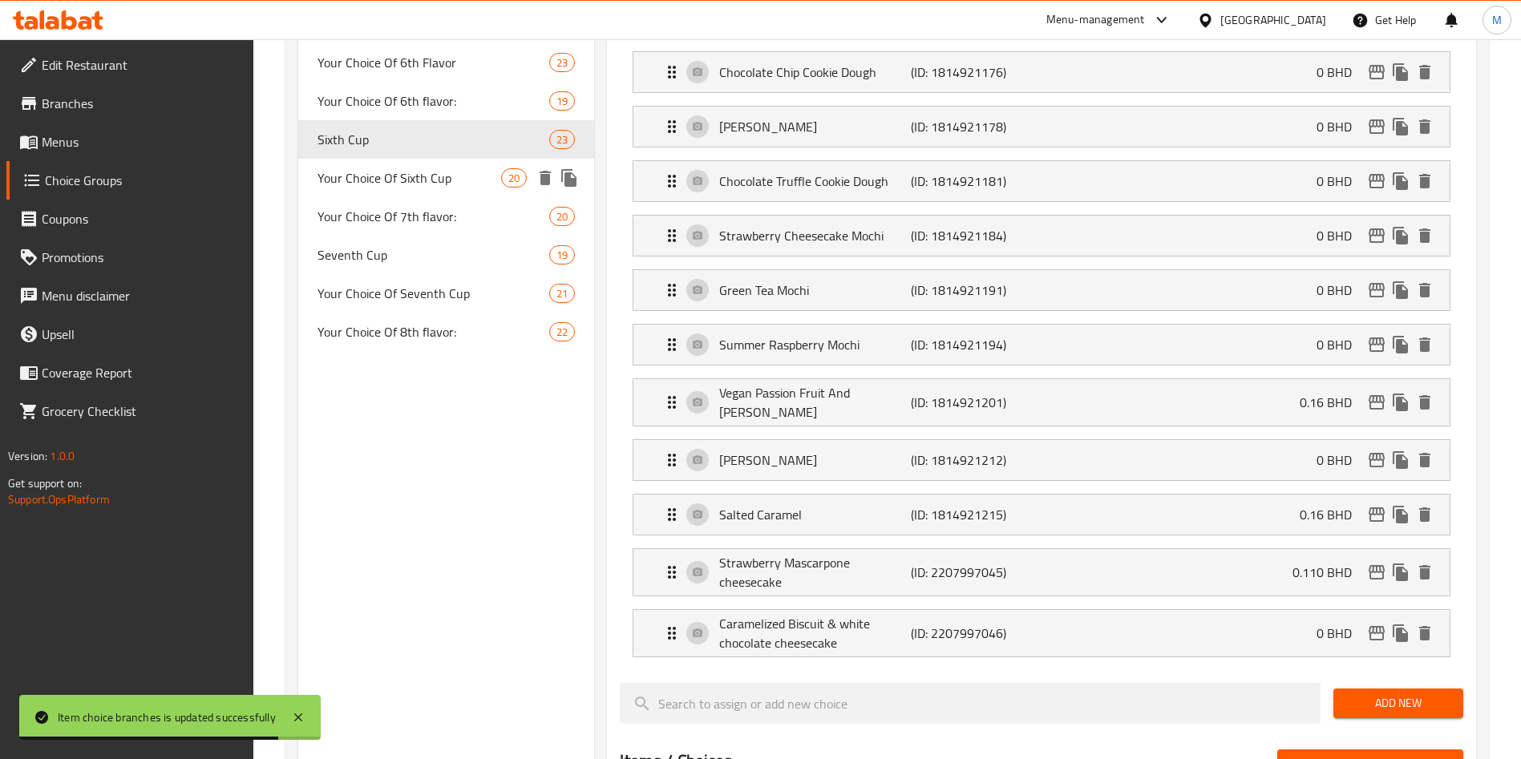
click at [382, 172] on span "Your Choice Of Sixth Cup" at bounding box center [410, 177] width 184 height 19
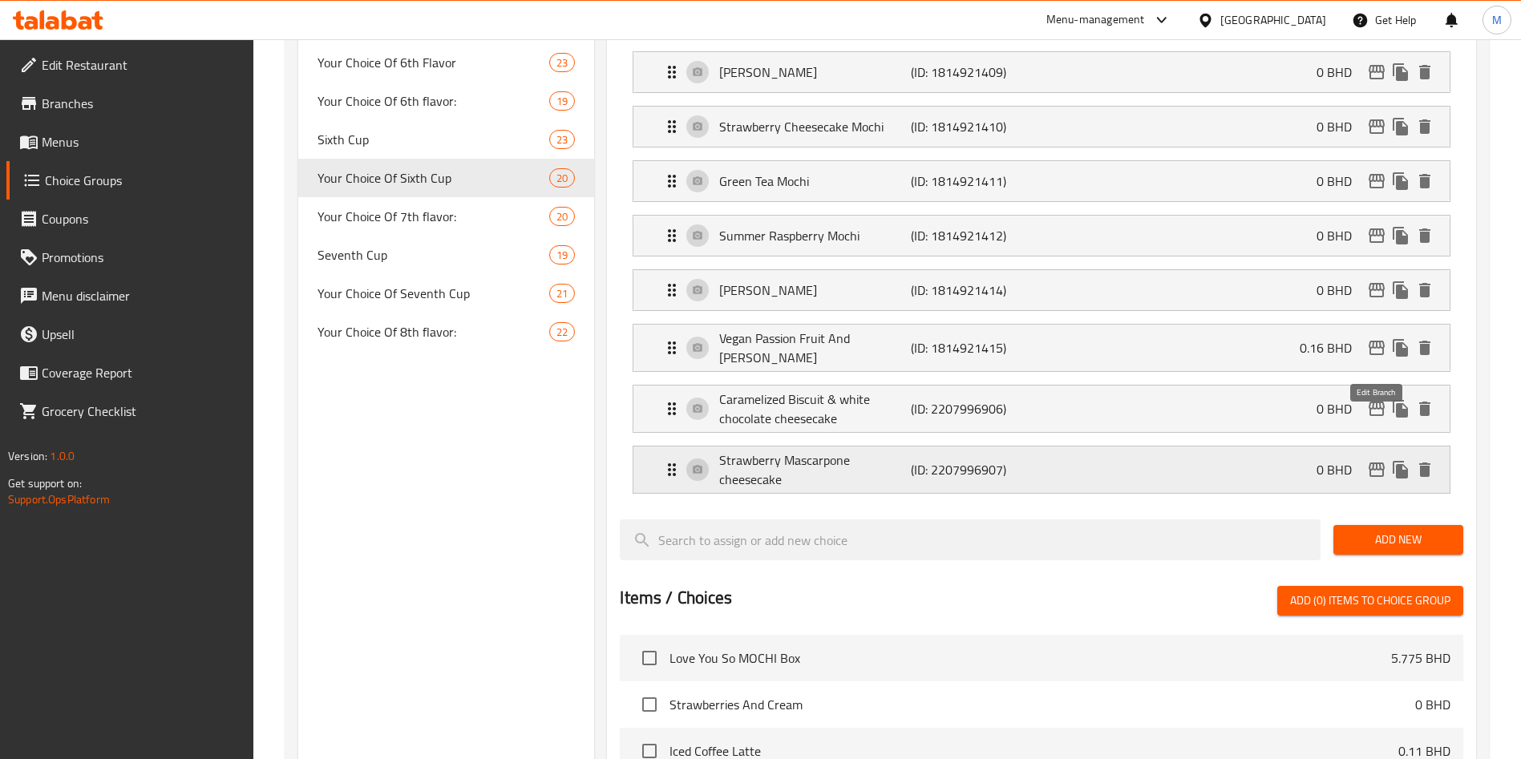
click at [1368, 460] on icon "edit" at bounding box center [1376, 469] width 19 height 19
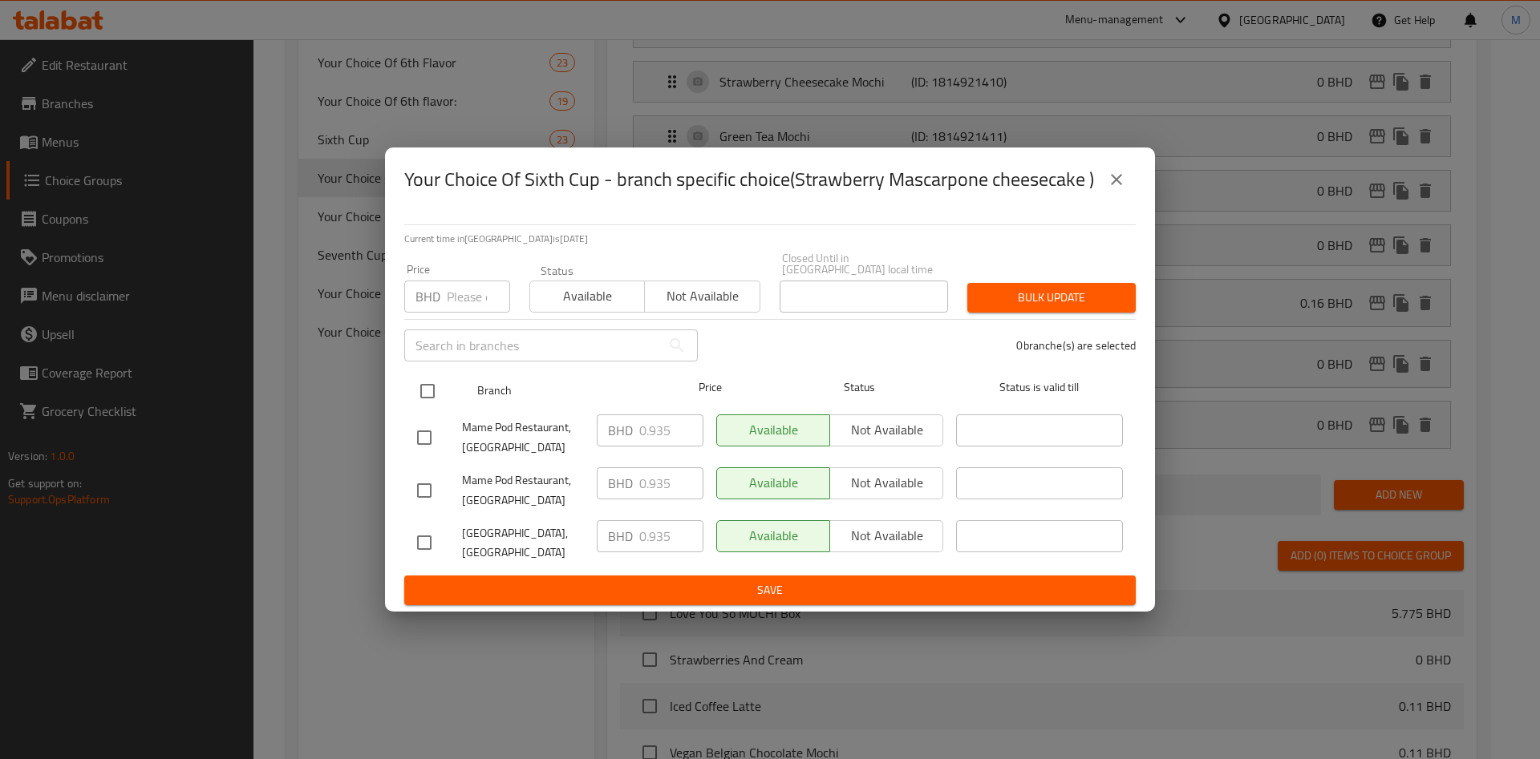
drag, startPoint x: 415, startPoint y: 386, endPoint x: 423, endPoint y: 388, distance: 8.4
click at [415, 387] on input "checkbox" at bounding box center [428, 392] width 34 height 34
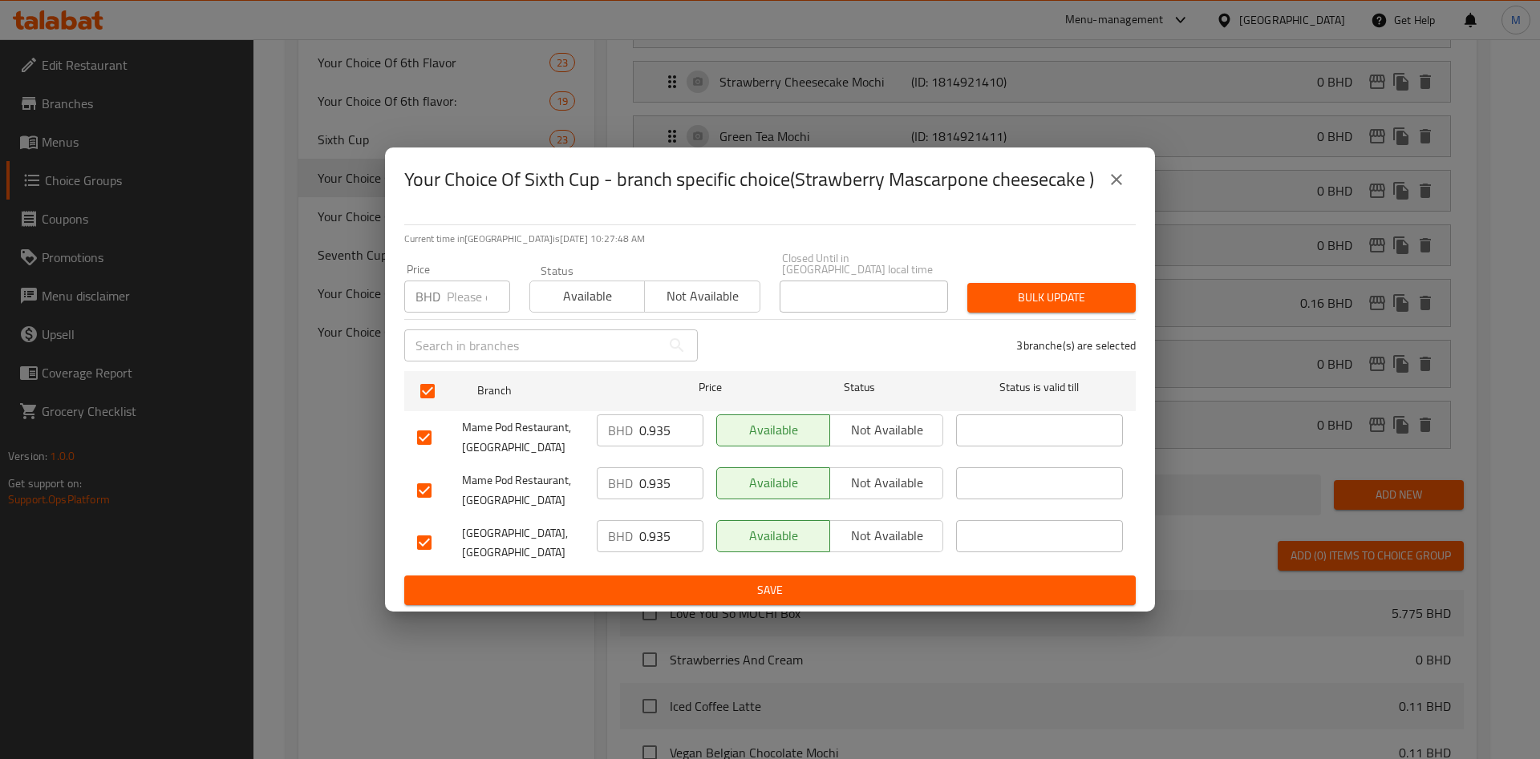
click at [464, 271] on div "Price BHD Price" at bounding box center [457, 288] width 106 height 49
click at [464, 294] on input "number" at bounding box center [478, 297] width 63 height 32
paste input "0.110"
click at [1044, 277] on div "Bulk update" at bounding box center [1052, 297] width 188 height 49
click at [1044, 294] on span "Bulk update" at bounding box center [1051, 298] width 143 height 20
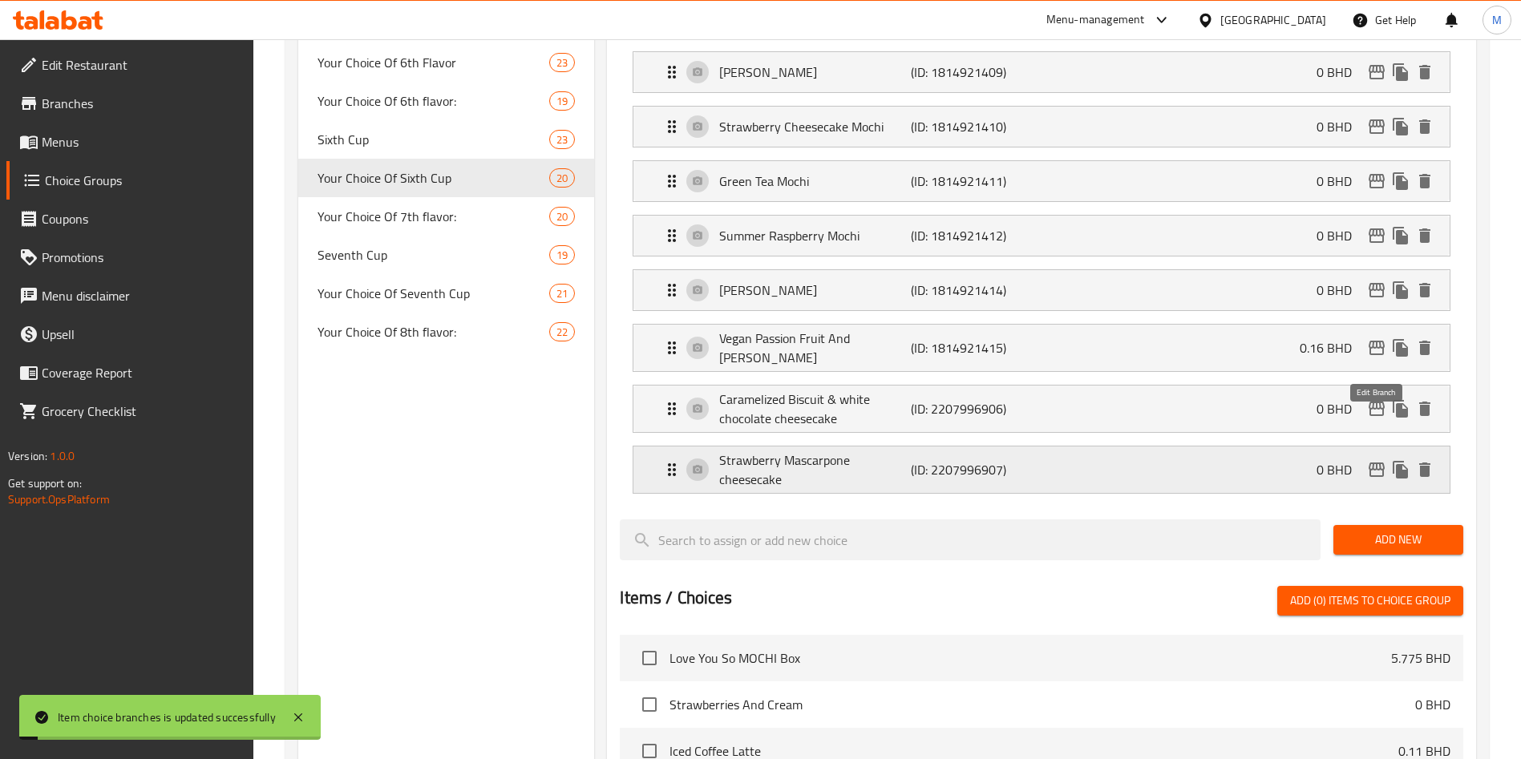
click at [1369, 460] on icon "edit" at bounding box center [1376, 469] width 19 height 19
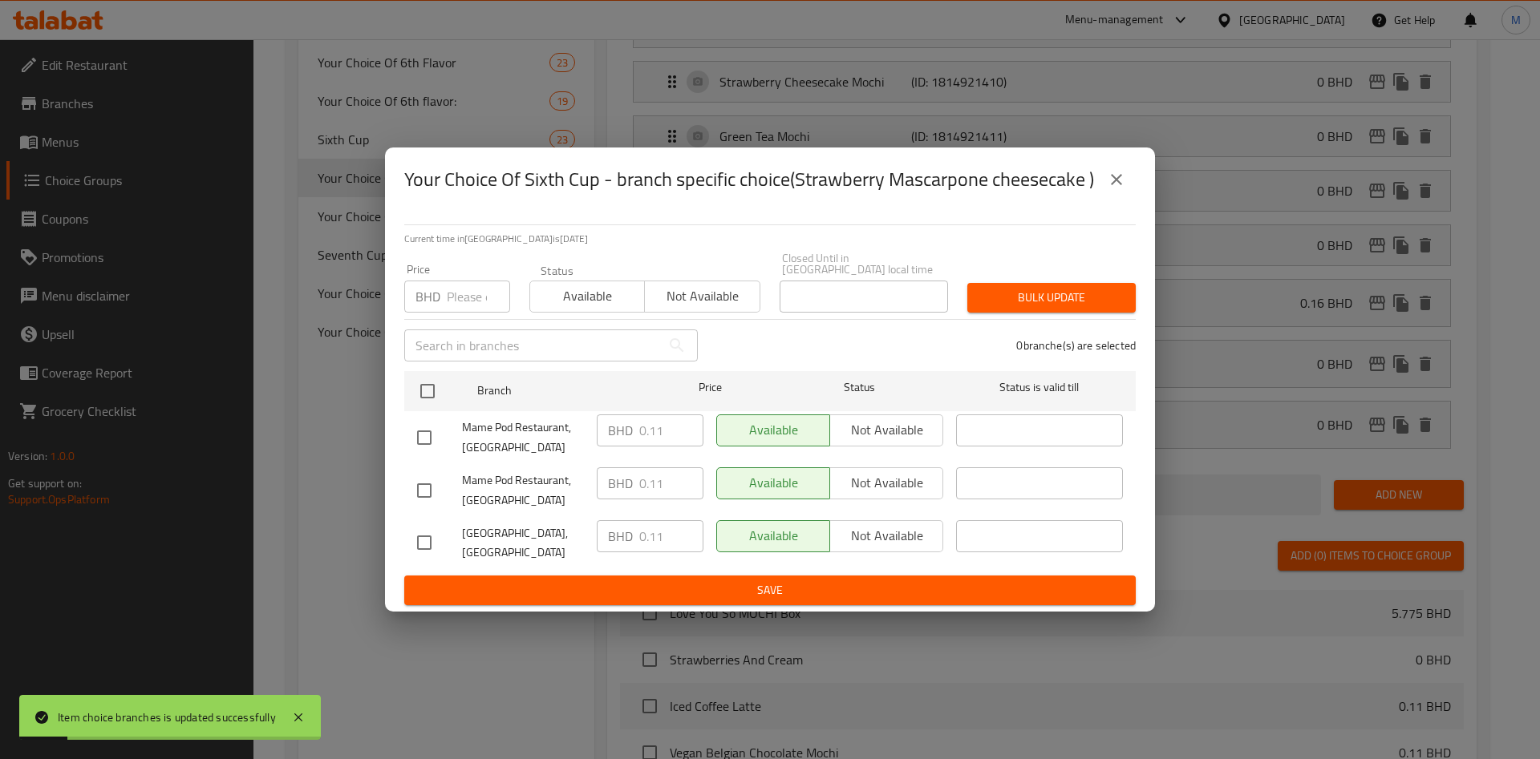
click at [435, 282] on div "BHD Price" at bounding box center [457, 297] width 106 height 32
click at [476, 310] on input "number" at bounding box center [478, 297] width 63 height 32
paste input "0.110"
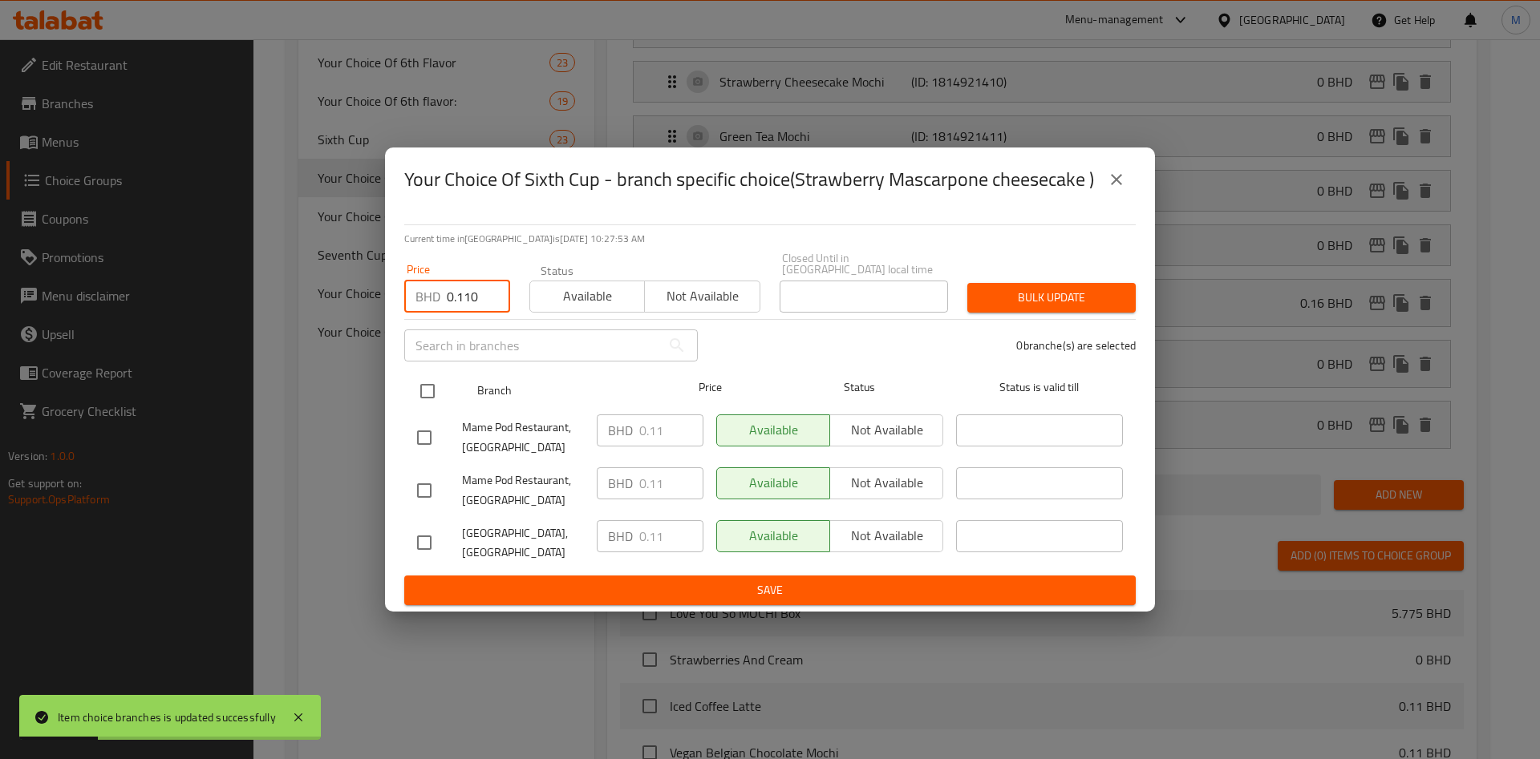
click at [425, 394] on input "checkbox" at bounding box center [428, 392] width 34 height 34
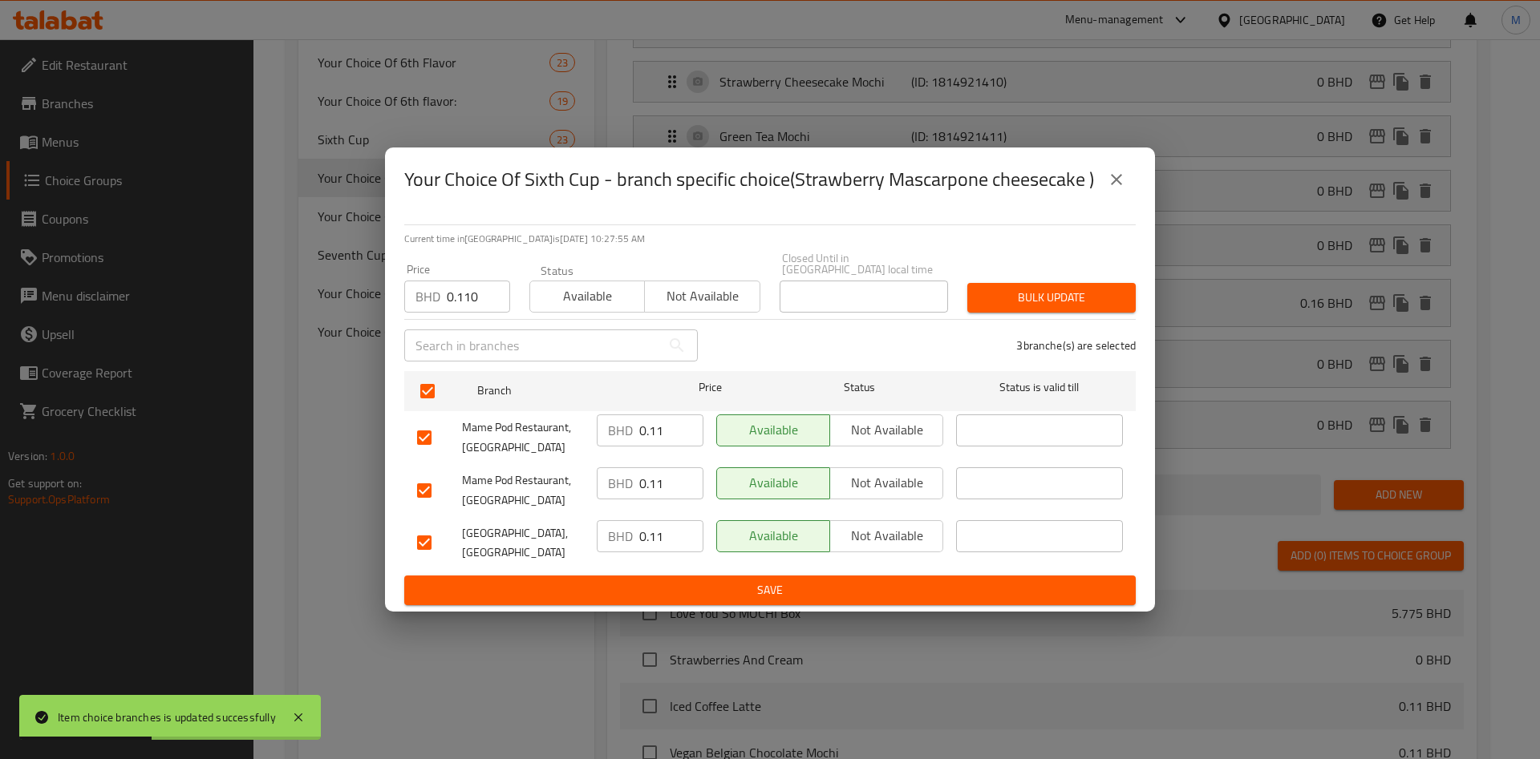
click at [1091, 184] on h2 "Your Choice Of Sixth Cup - branch specific choice(Strawberry Mascarpone cheesec…" at bounding box center [749, 180] width 690 height 26
click at [1106, 199] on button "close" at bounding box center [1116, 179] width 38 height 38
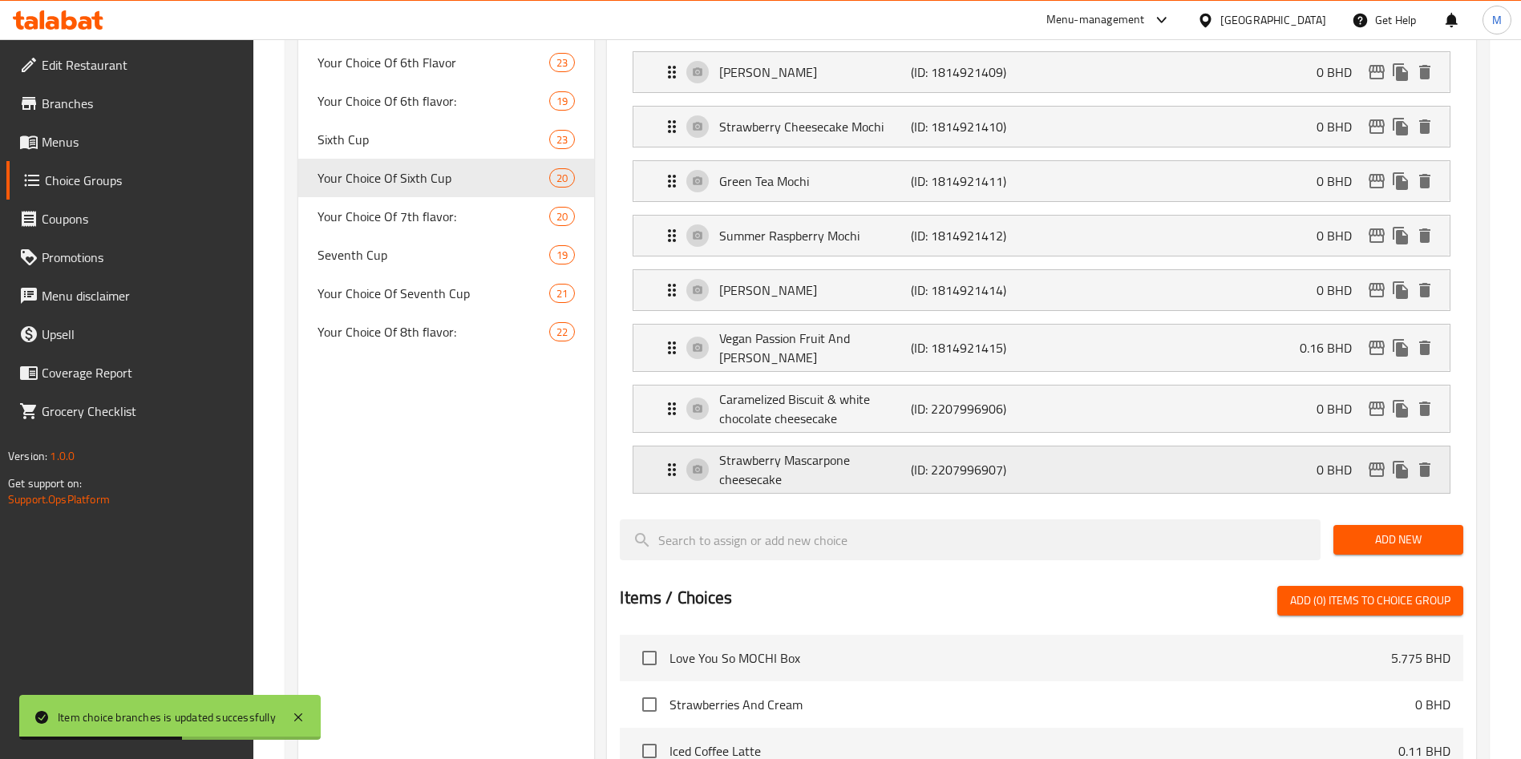
click at [1287, 447] on div "Strawberry Mascarpone cheesecake (ID: 2207996907) 0 BHD" at bounding box center [1046, 470] width 768 height 47
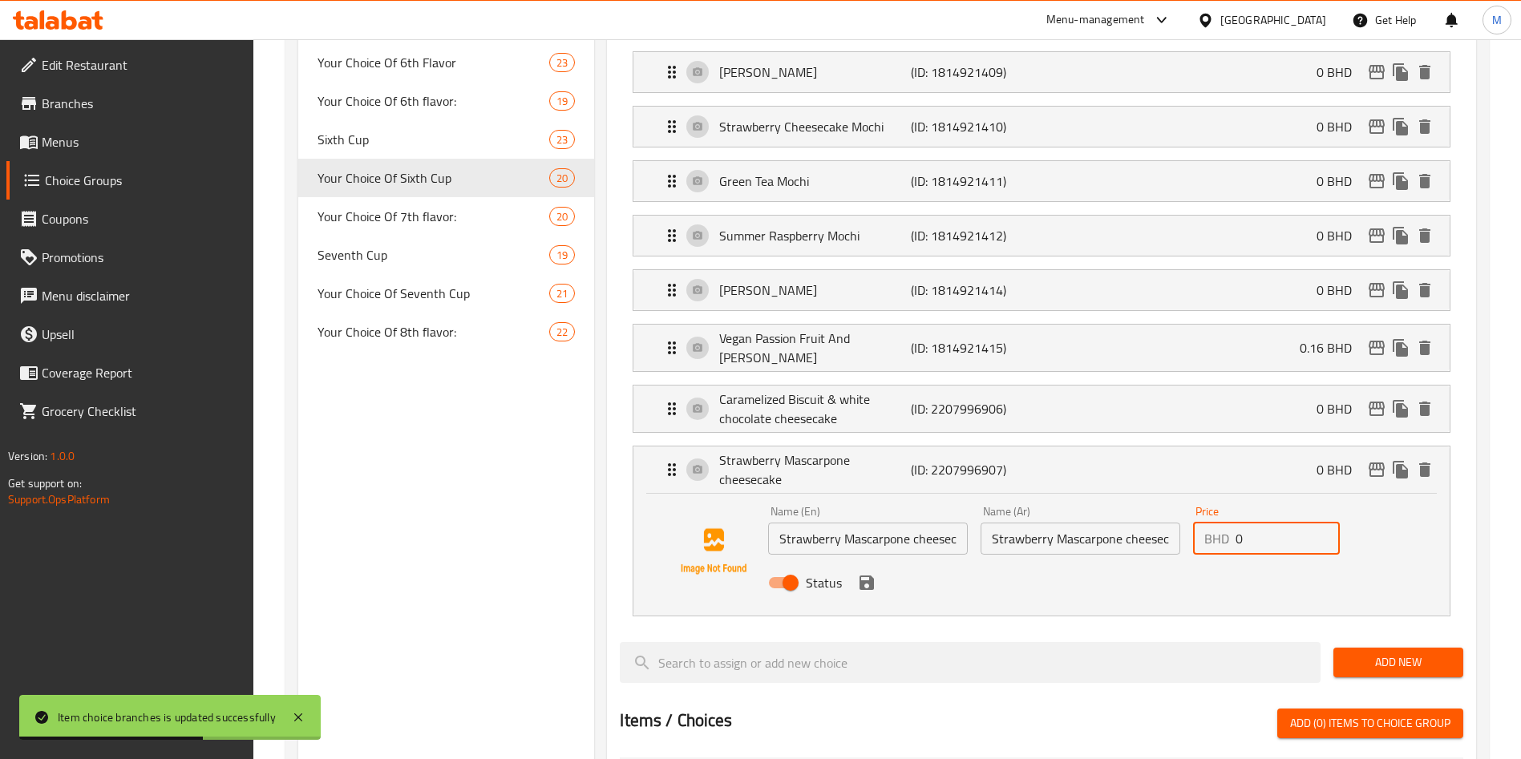
click at [1250, 523] on input "0" at bounding box center [1288, 539] width 104 height 32
paste input "0.110"
click at [865, 576] on icon "save" at bounding box center [867, 583] width 14 height 14
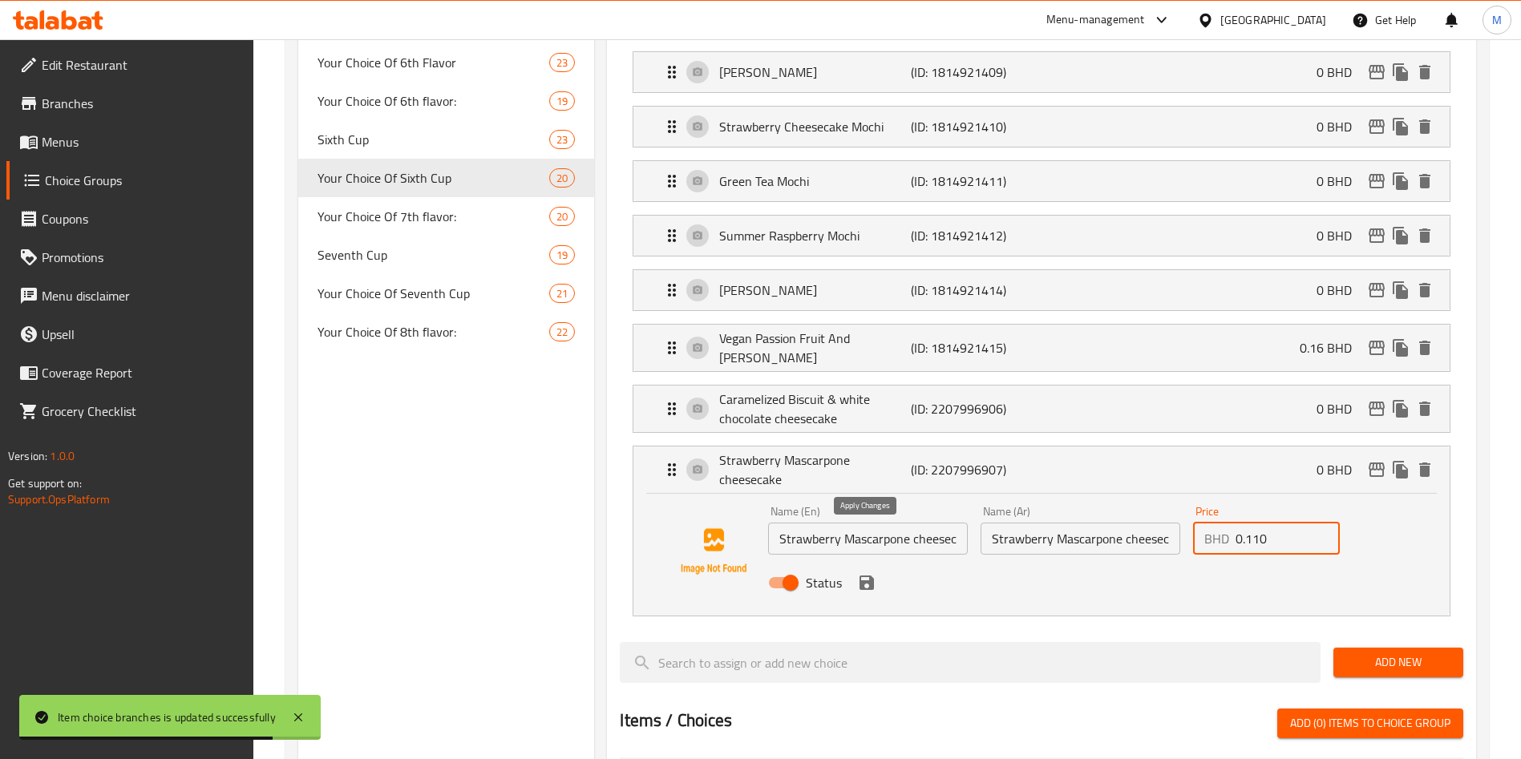
click at [865, 576] on icon "save" at bounding box center [867, 583] width 14 height 14
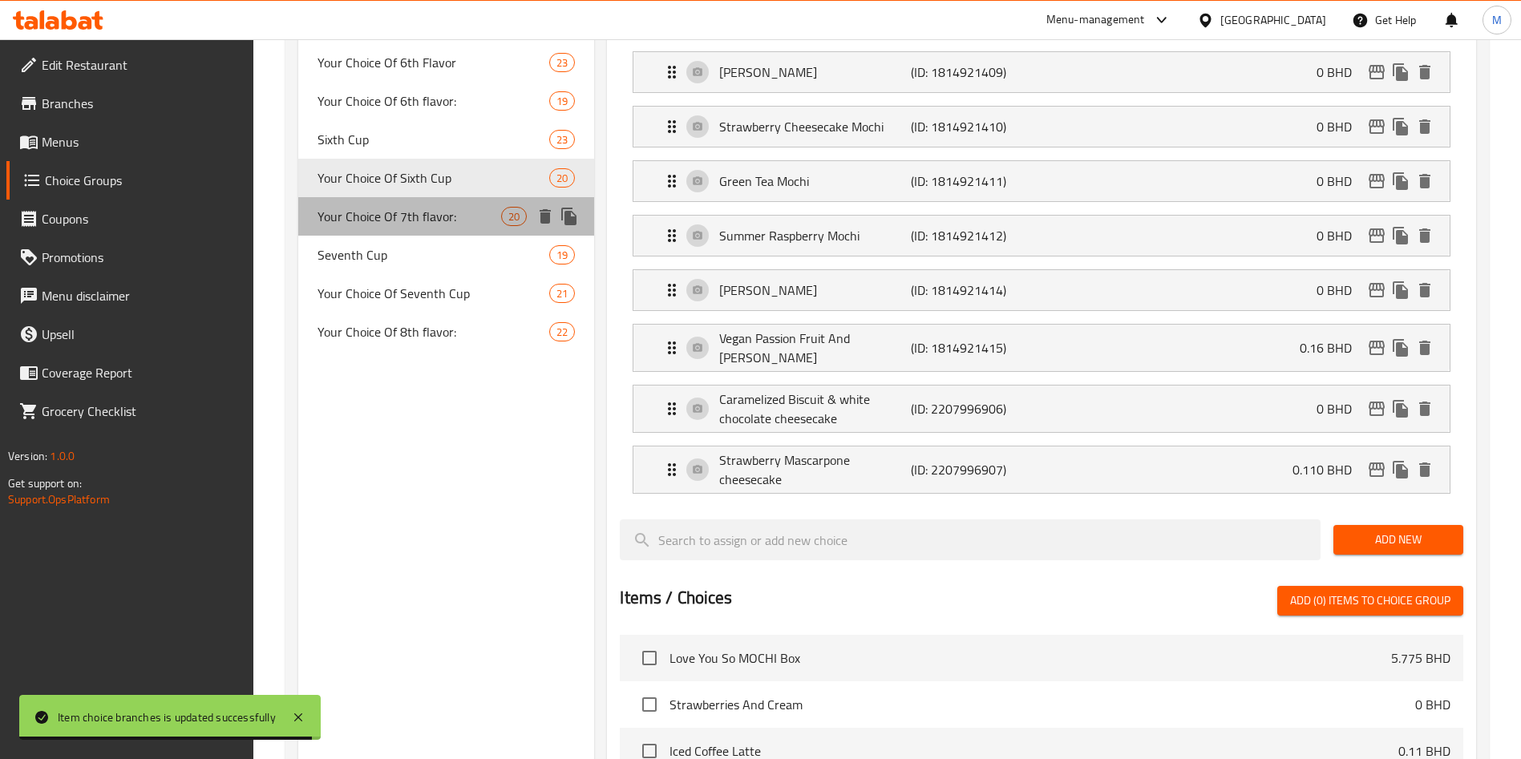
click at [417, 207] on span "Your Choice Of 7th flavor:" at bounding box center [410, 216] width 184 height 19
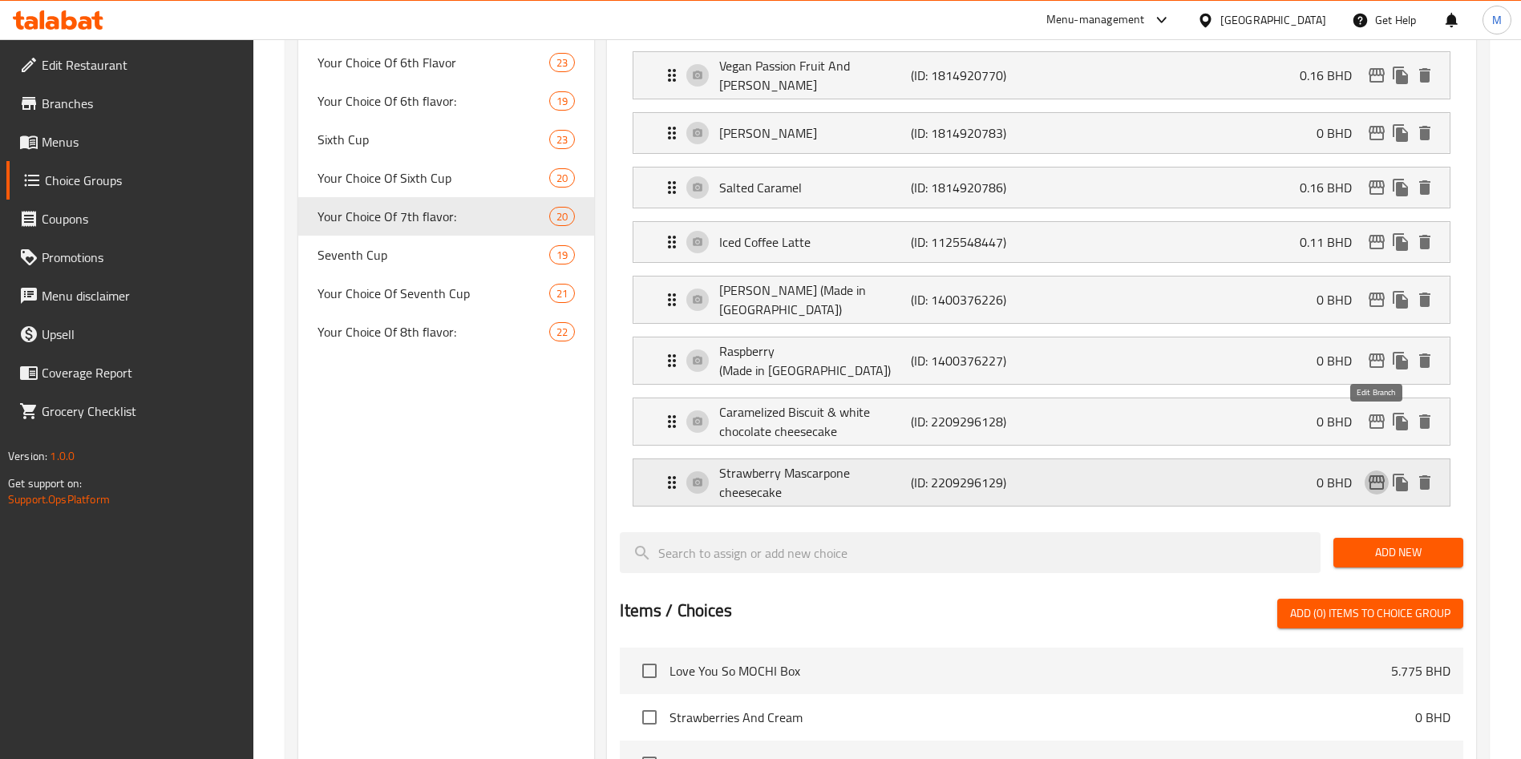
click at [1371, 476] on icon "edit" at bounding box center [1377, 483] width 16 height 14
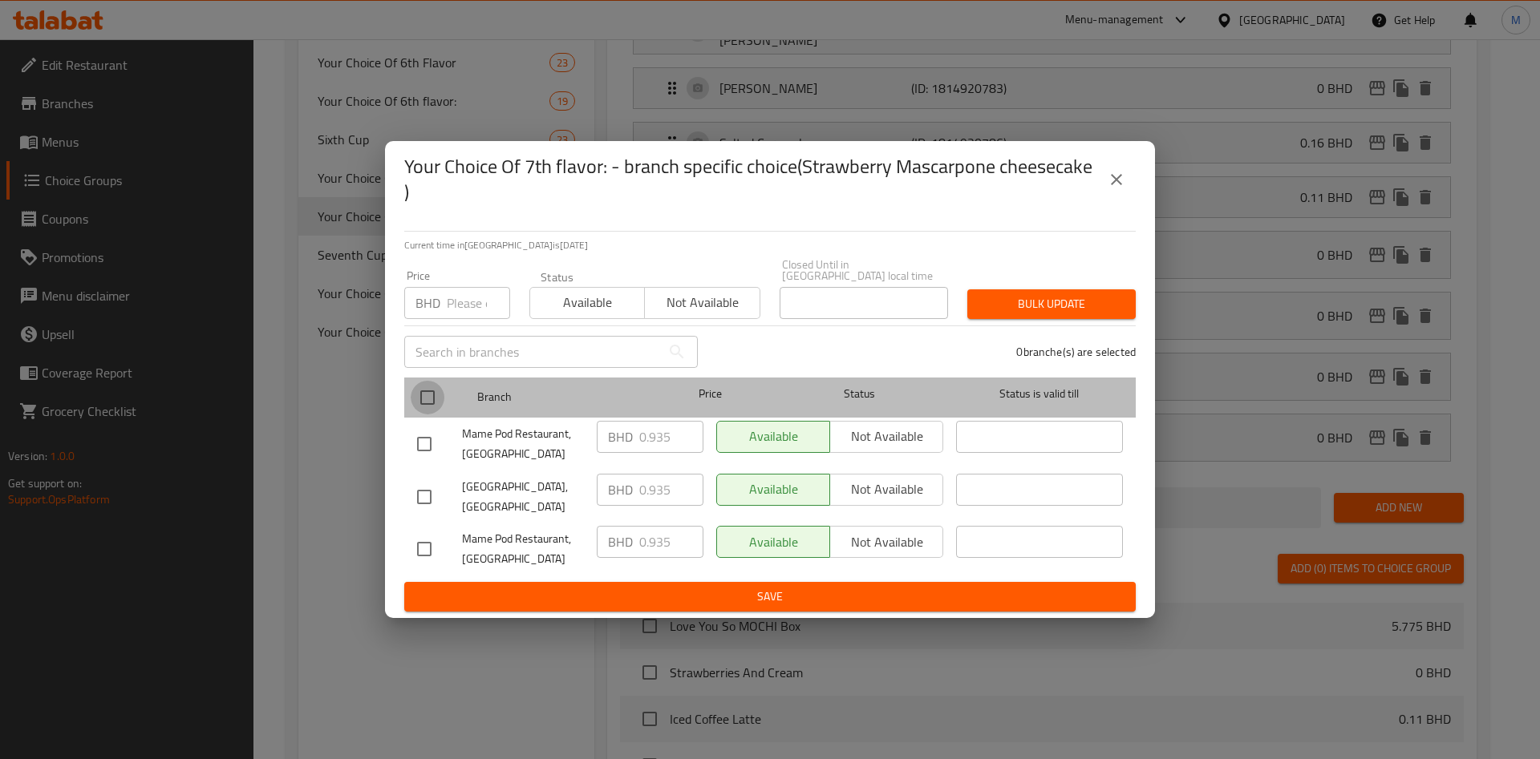
click at [419, 385] on input "checkbox" at bounding box center [428, 398] width 34 height 34
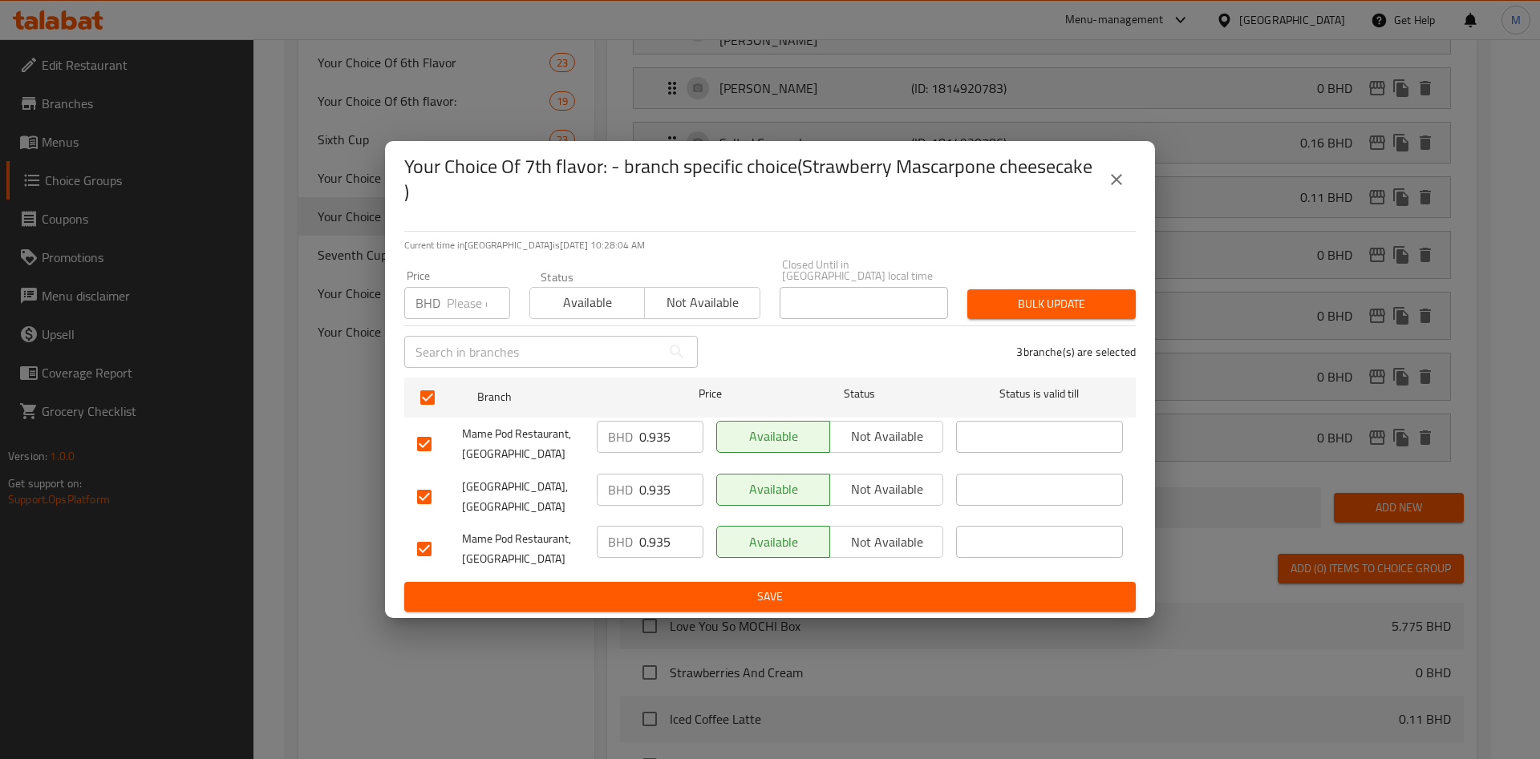
click at [454, 310] on input "number" at bounding box center [478, 303] width 63 height 32
paste input "0.110"
click at [1067, 294] on span "Bulk update" at bounding box center [1051, 304] width 143 height 20
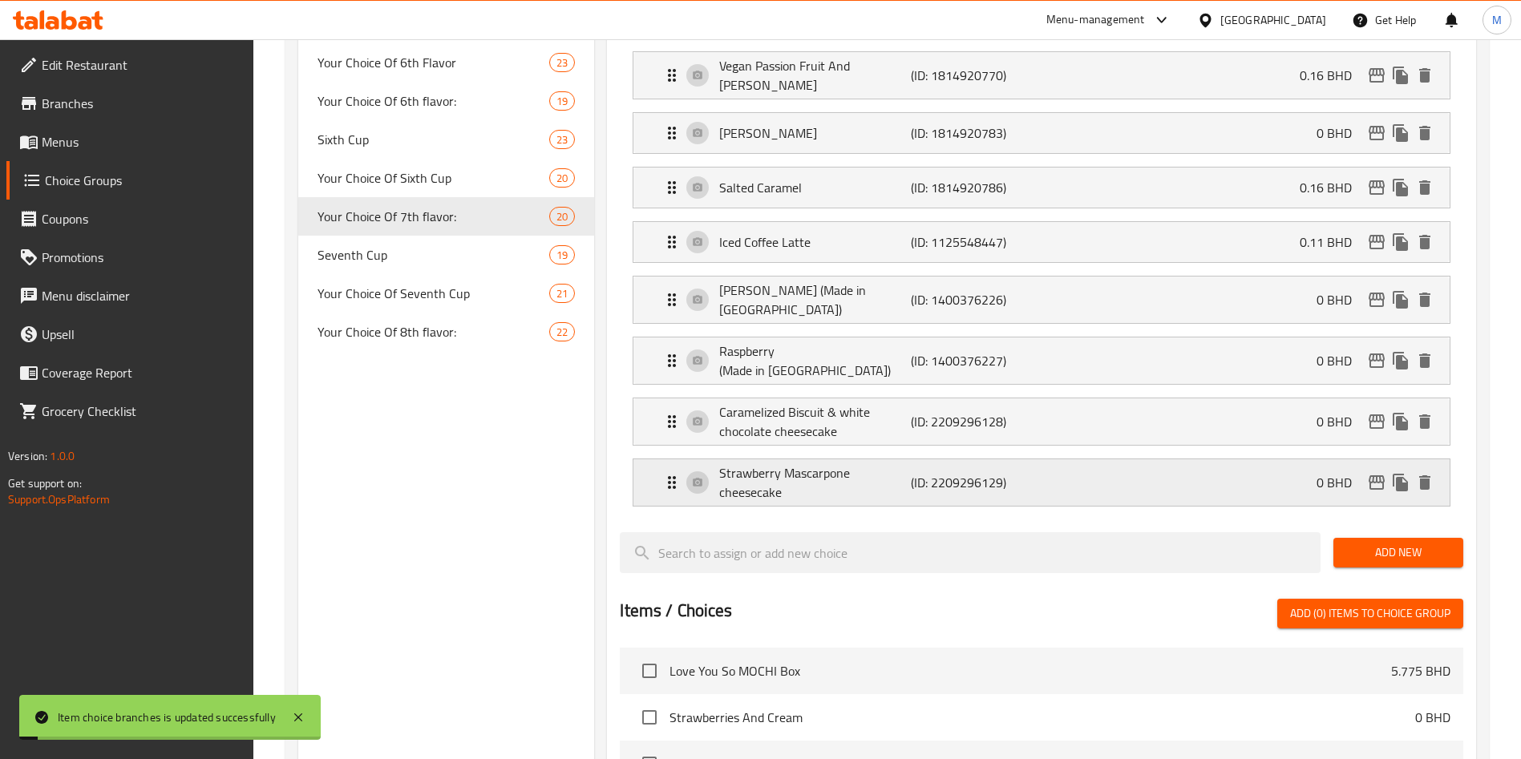
click at [1334, 473] on p "0 BHD" at bounding box center [1341, 482] width 48 height 19
click at [1306, 460] on div "Strawberry Mascarpone cheesecake (ID: 2209296129) 0 BHD" at bounding box center [1046, 483] width 768 height 47
click at [1327, 473] on p "0 BHD" at bounding box center [1341, 482] width 48 height 19
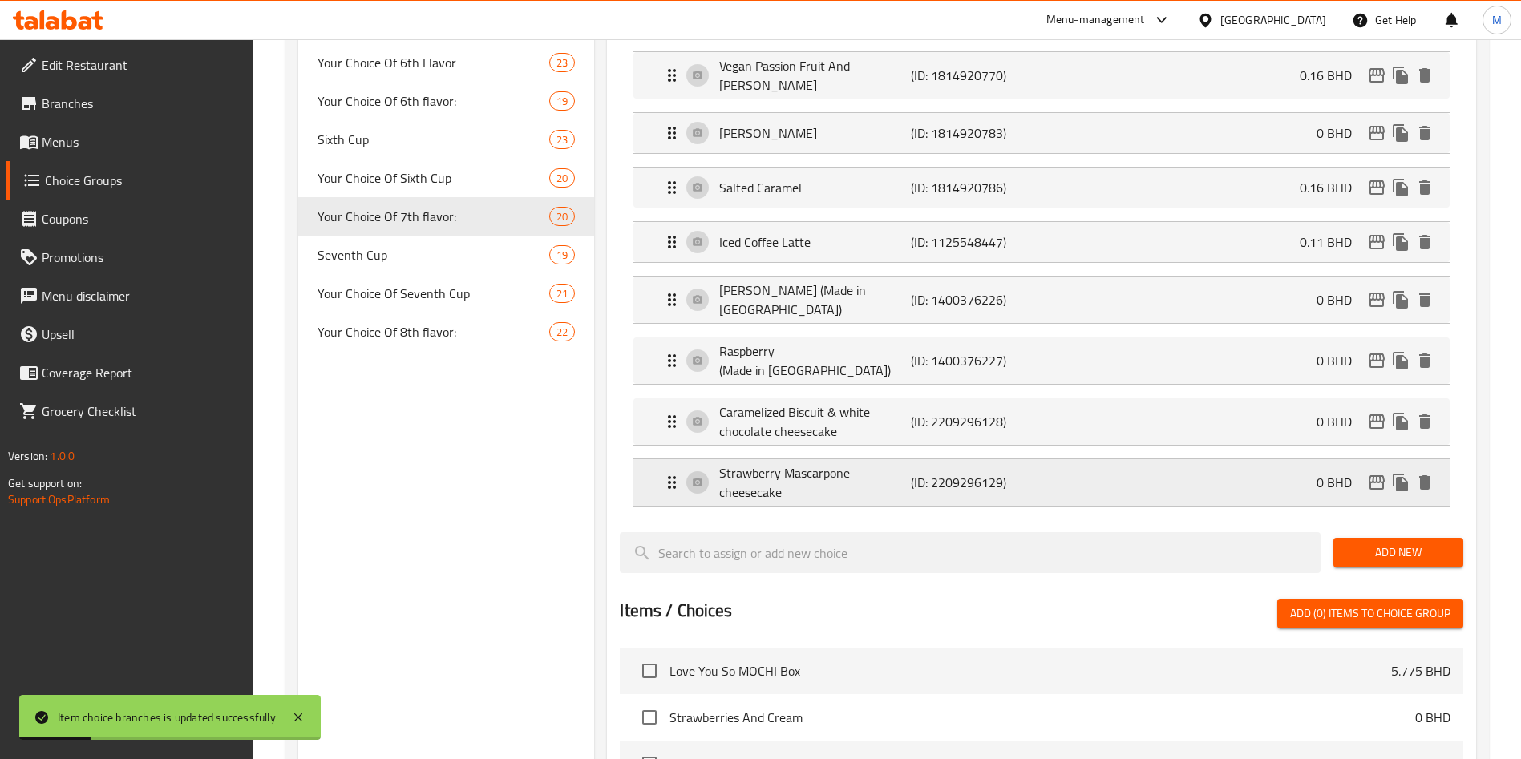
click at [1327, 473] on p "0 BHD" at bounding box center [1341, 482] width 48 height 19
click at [1206, 460] on div "Strawberry Mascarpone cheesecake (ID: 2209296129) 0 BHD" at bounding box center [1046, 483] width 768 height 47
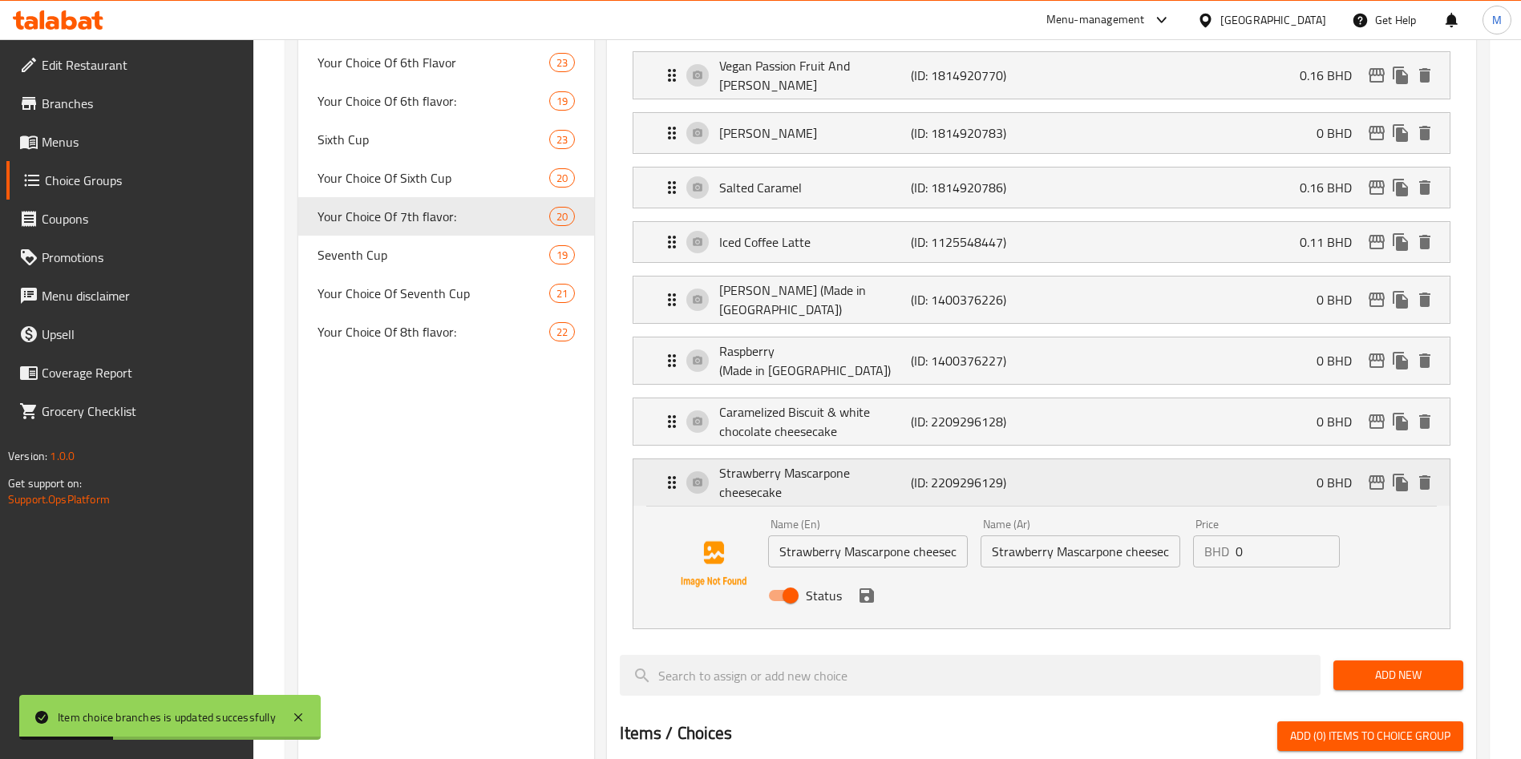
click at [1207, 460] on div "Strawberry Mascarpone cheesecake (ID: 2209296129) 0 BHD" at bounding box center [1046, 483] width 768 height 47
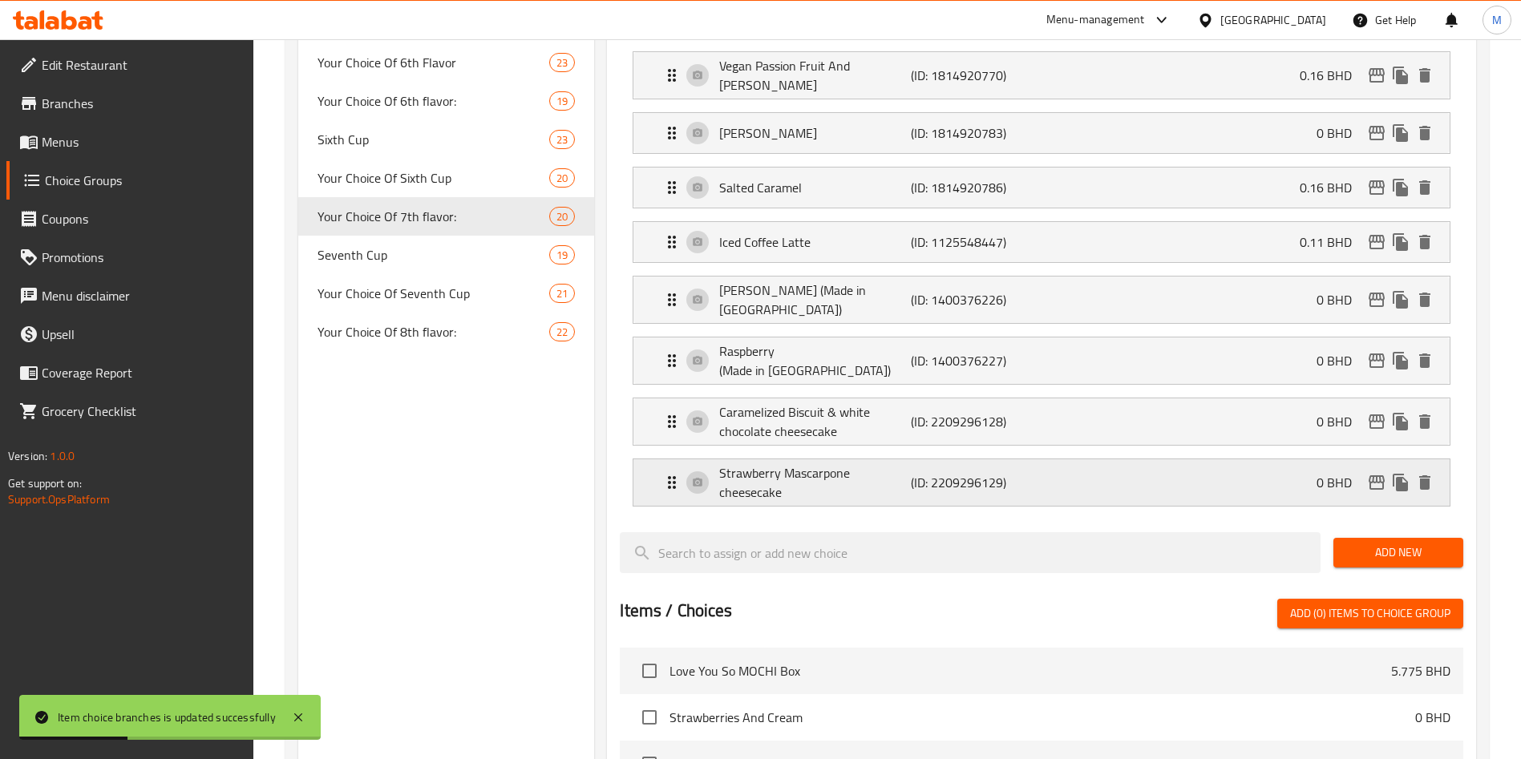
click at [1237, 460] on div "Strawberry Mascarpone cheesecake (ID: 2209296129) 0 BHD" at bounding box center [1046, 483] width 768 height 47
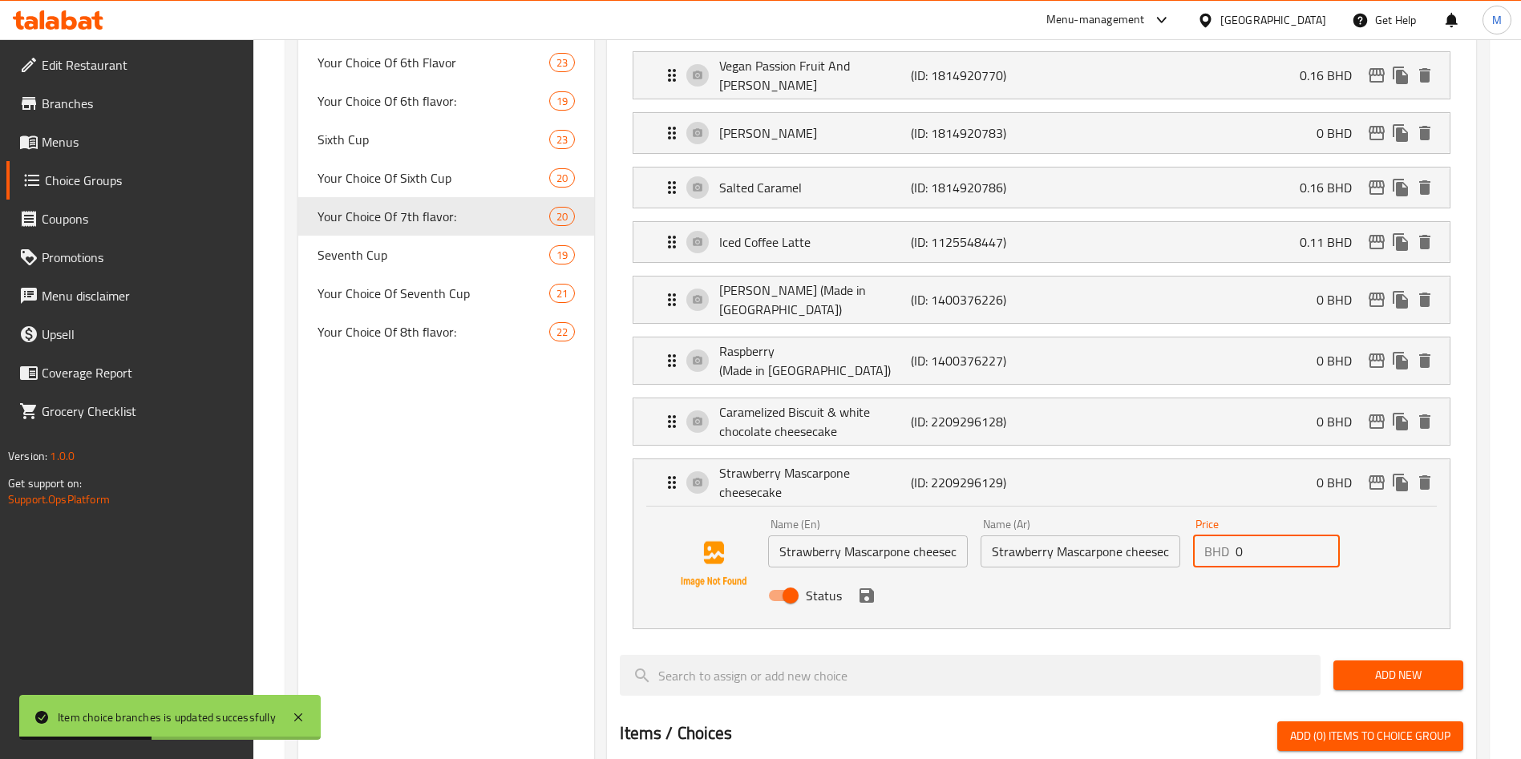
click at [1263, 536] on input "0" at bounding box center [1288, 552] width 104 height 32
click at [1264, 536] on input "0" at bounding box center [1288, 552] width 104 height 32
paste input "0.110"
click at [868, 589] on icon "save" at bounding box center [867, 596] width 14 height 14
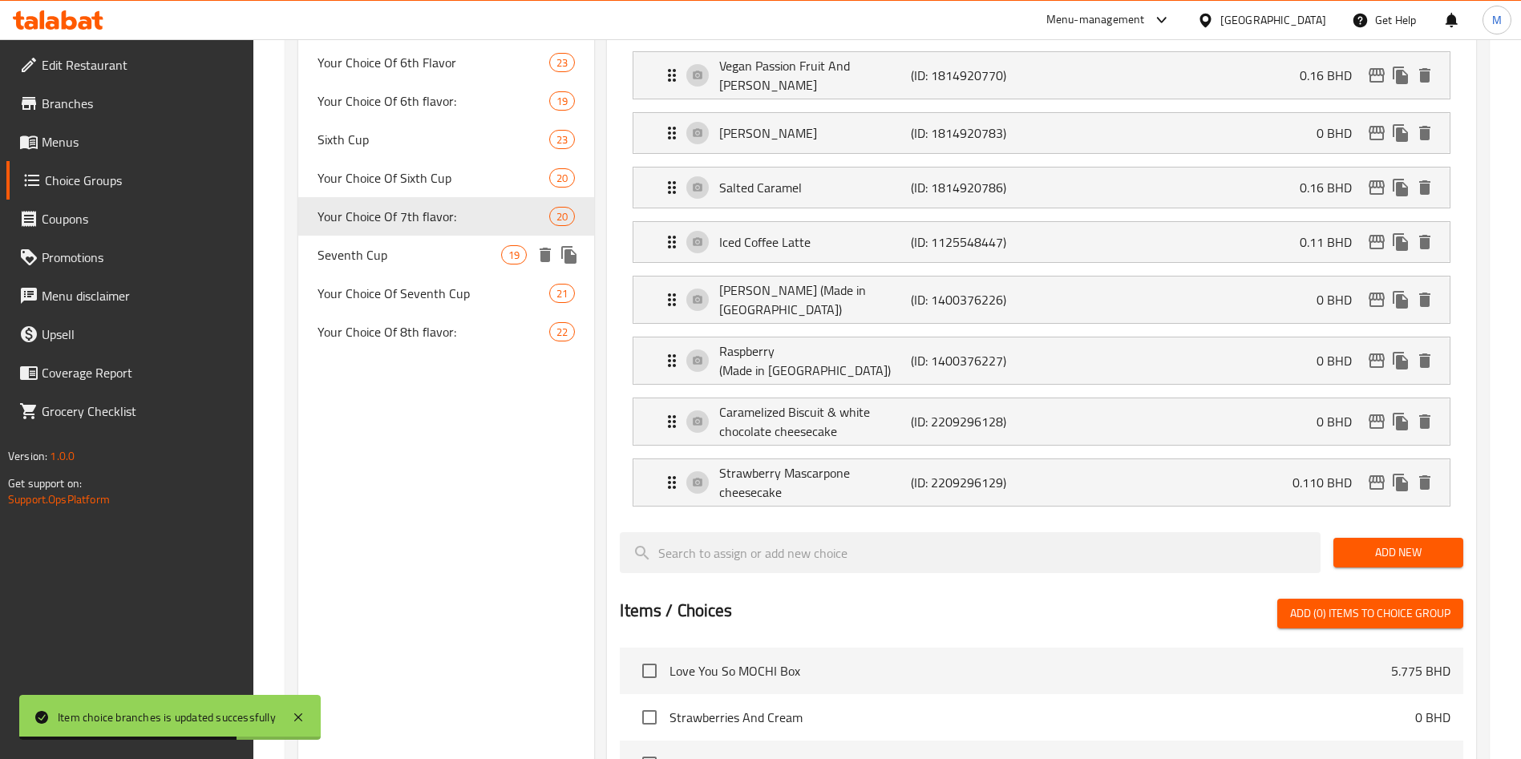
click at [447, 269] on div "Seventh Cup 19" at bounding box center [446, 255] width 296 height 38
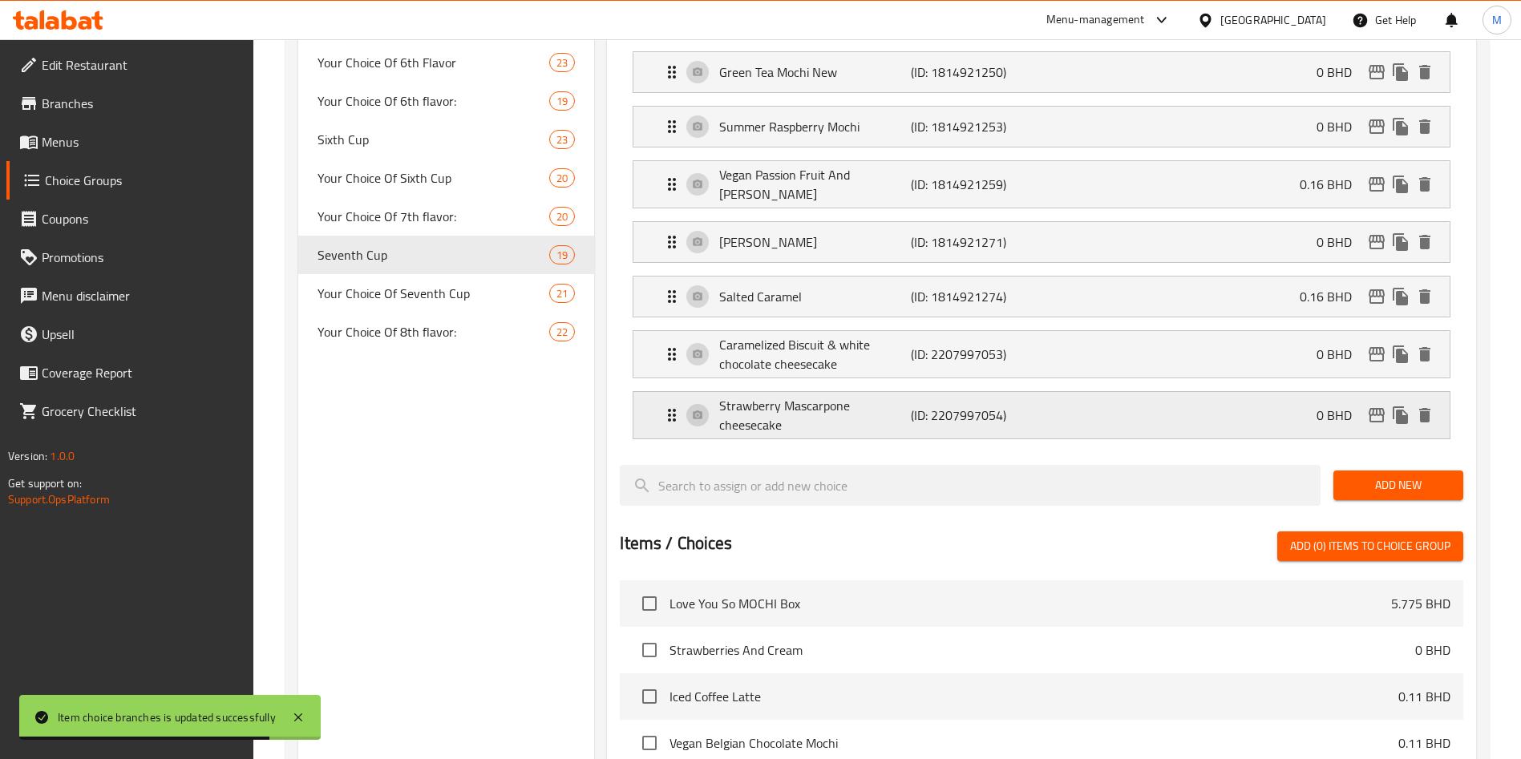
click at [1183, 392] on div "Strawberry Mascarpone cheesecake (ID: 2207997054) 0 BHD" at bounding box center [1046, 415] width 768 height 47
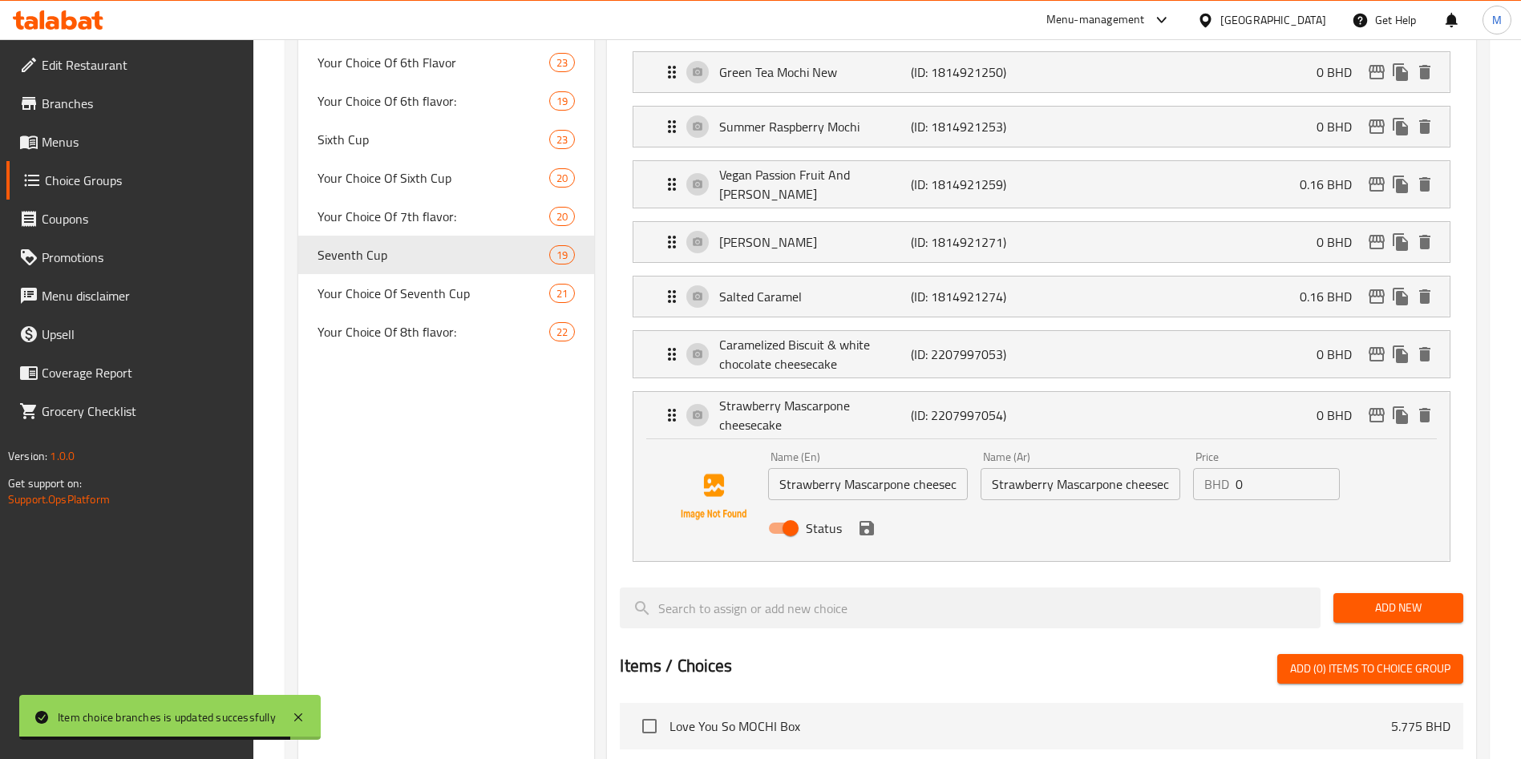
drag, startPoint x: 1254, startPoint y: 421, endPoint x: 1259, endPoint y: 439, distance: 18.3
click at [1256, 452] on div "Price BHD 0 Price" at bounding box center [1266, 476] width 147 height 49
click at [1259, 468] on input "0" at bounding box center [1288, 484] width 104 height 32
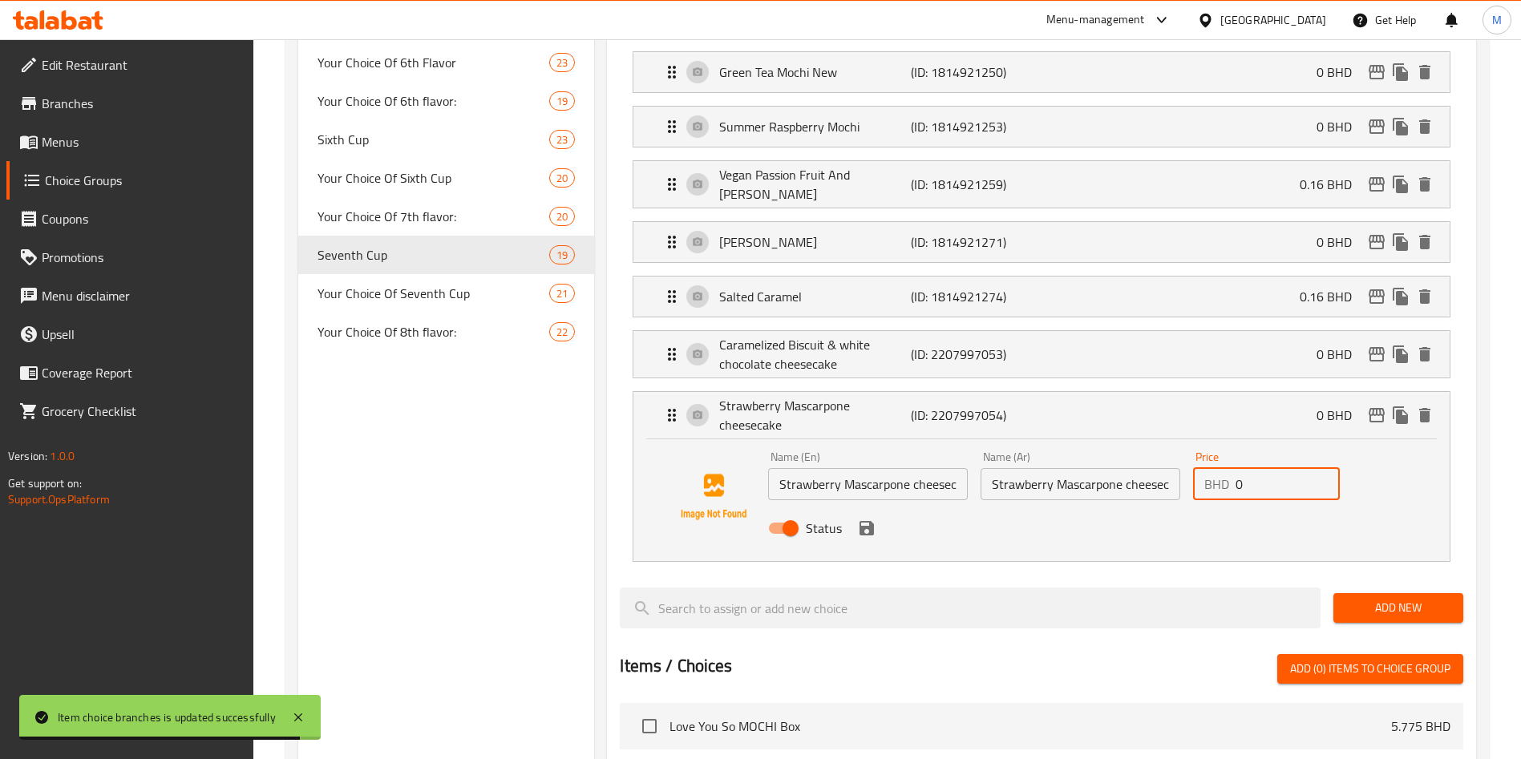
click at [1259, 468] on input "0" at bounding box center [1288, 484] width 104 height 32
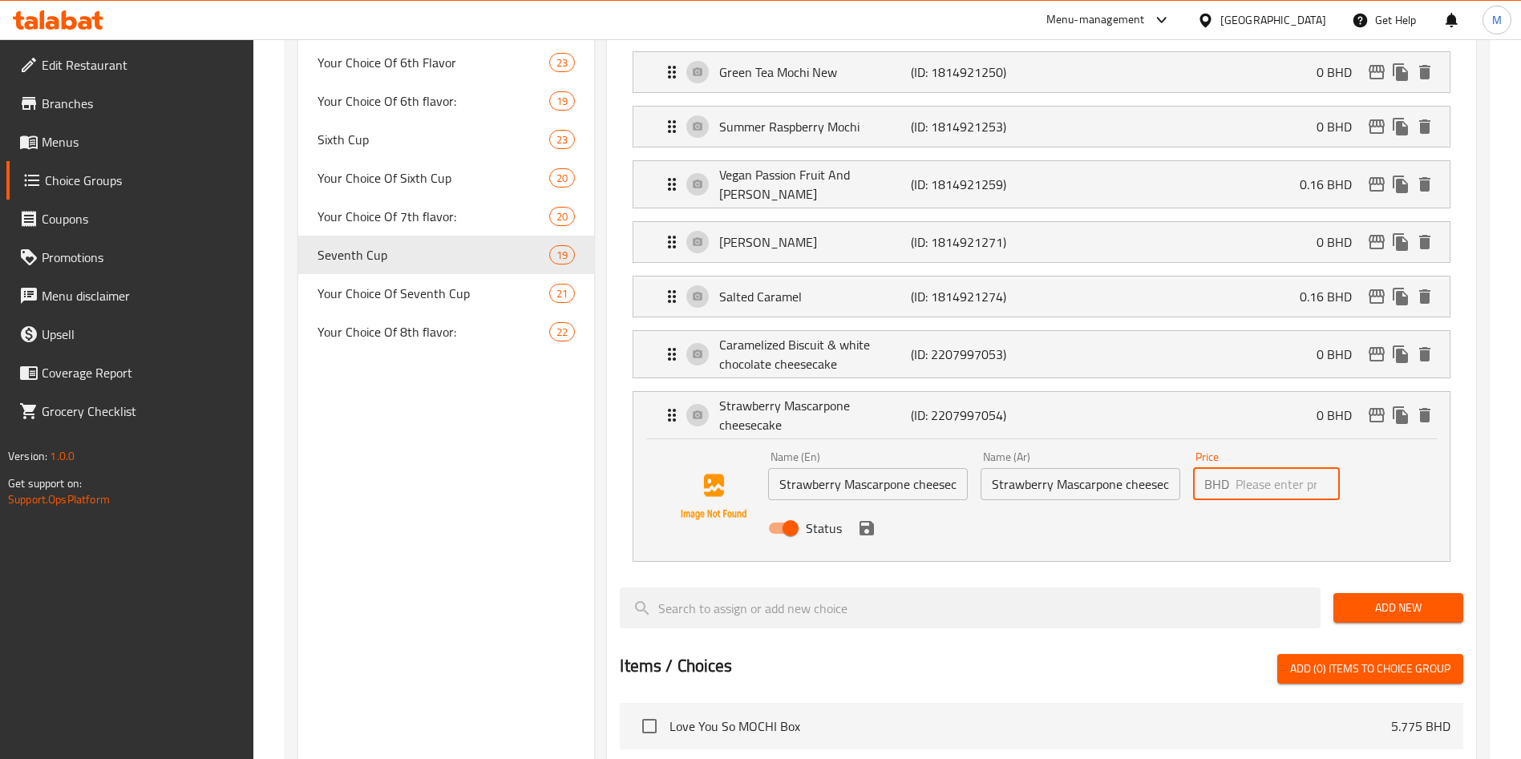
paste input "0.110"
click at [863, 521] on icon "save" at bounding box center [867, 528] width 14 height 14
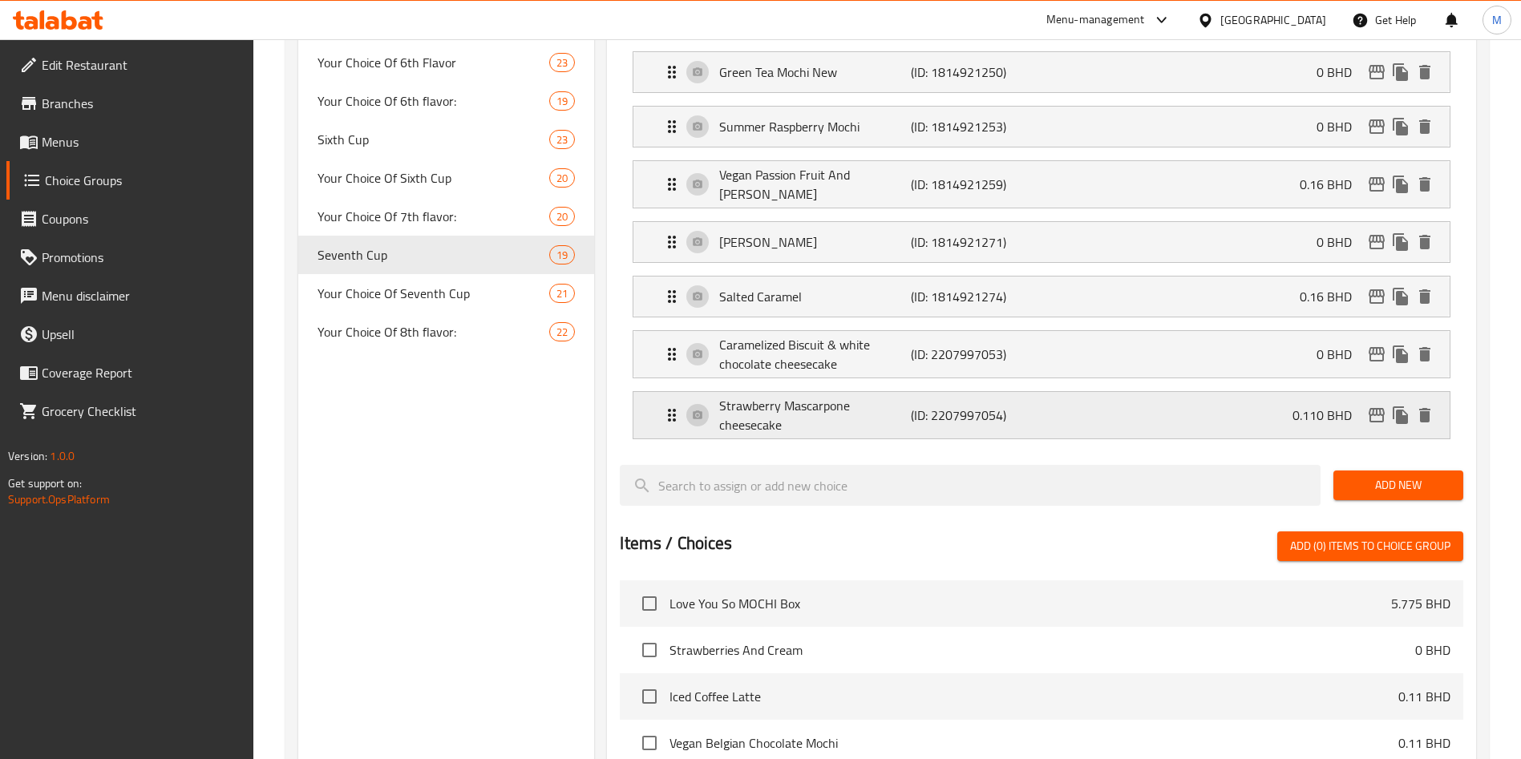
click at [1374, 406] on icon "edit" at bounding box center [1376, 415] width 19 height 19
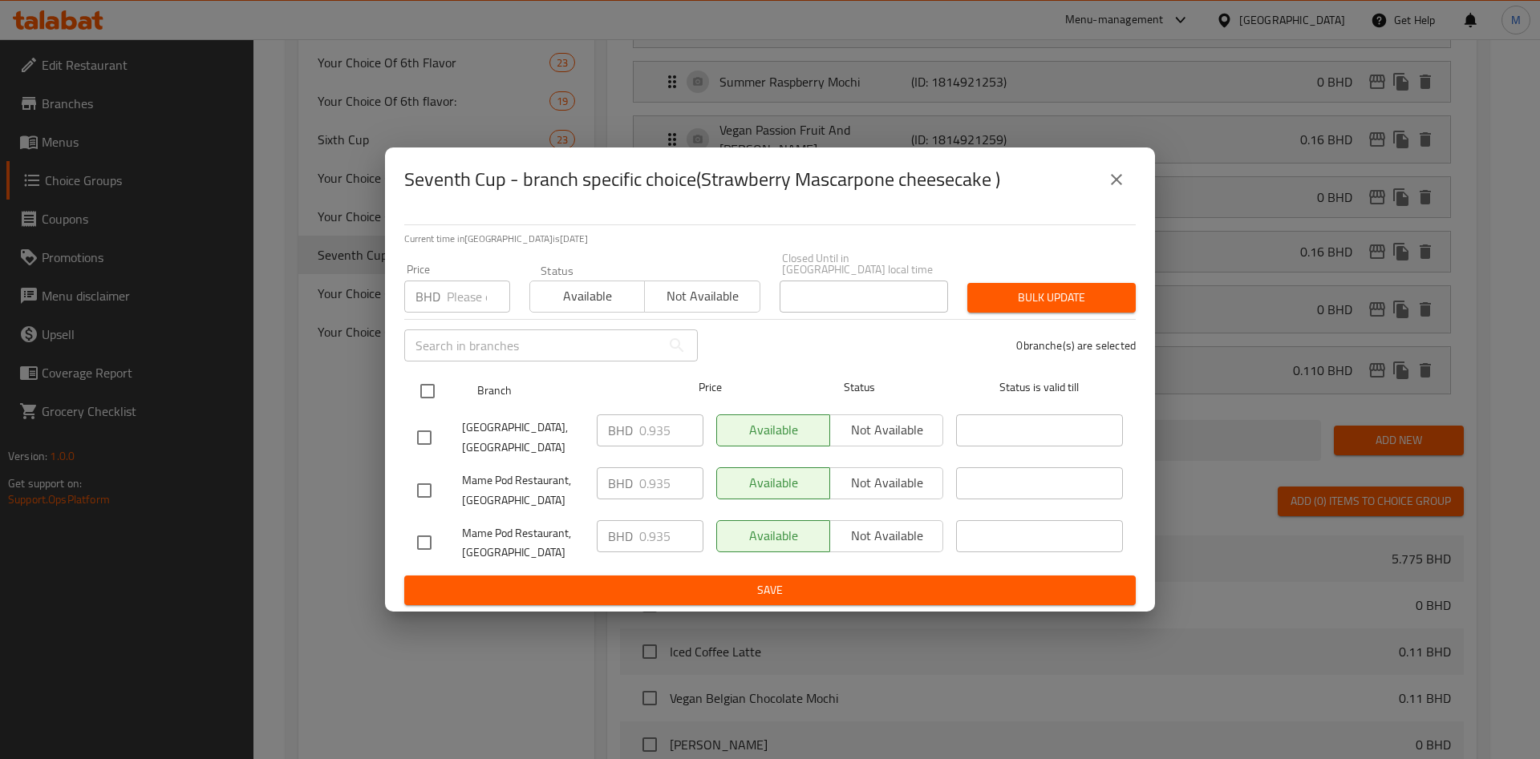
click at [423, 387] on input "checkbox" at bounding box center [428, 392] width 34 height 34
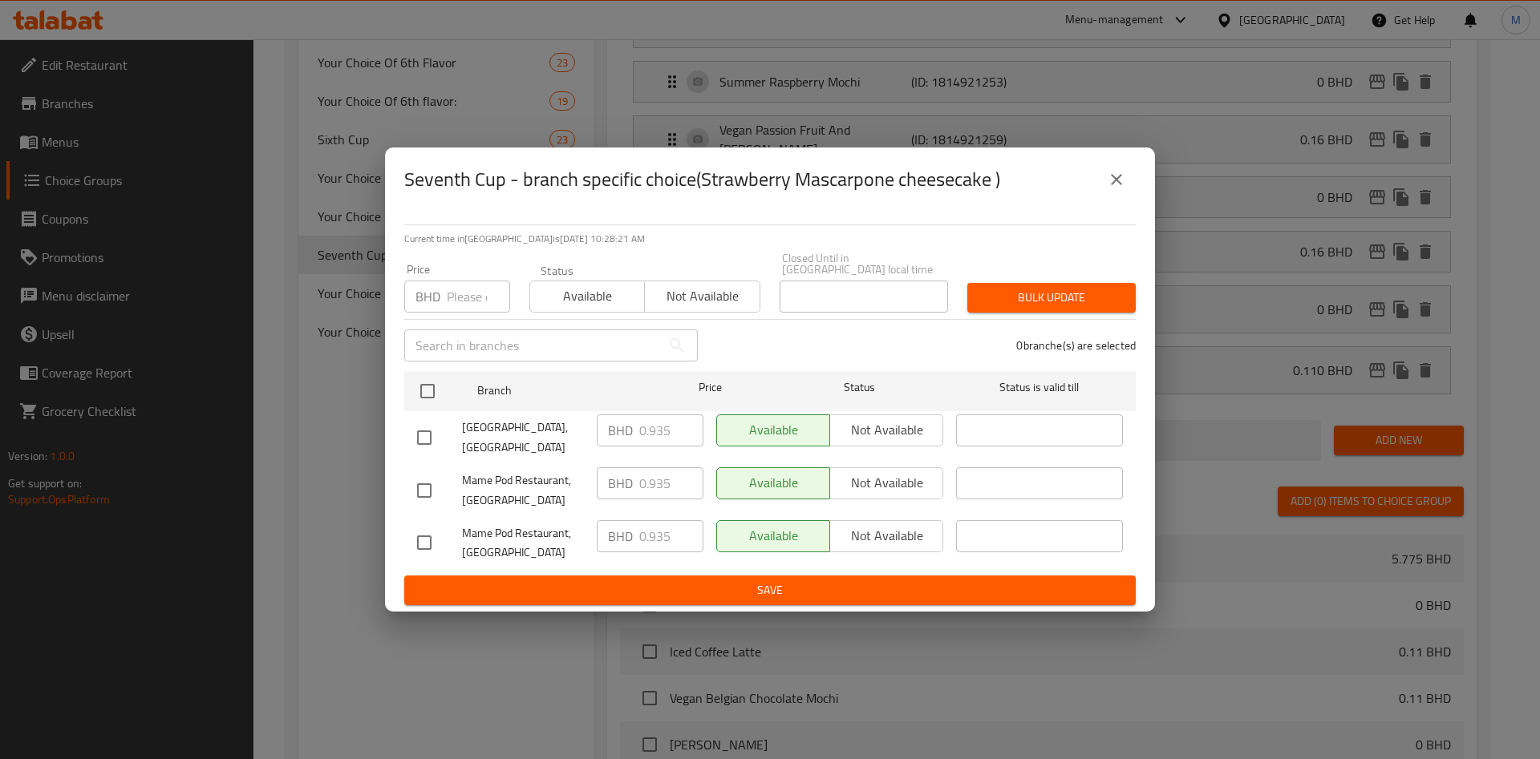
click at [459, 289] on input "number" at bounding box center [478, 297] width 63 height 32
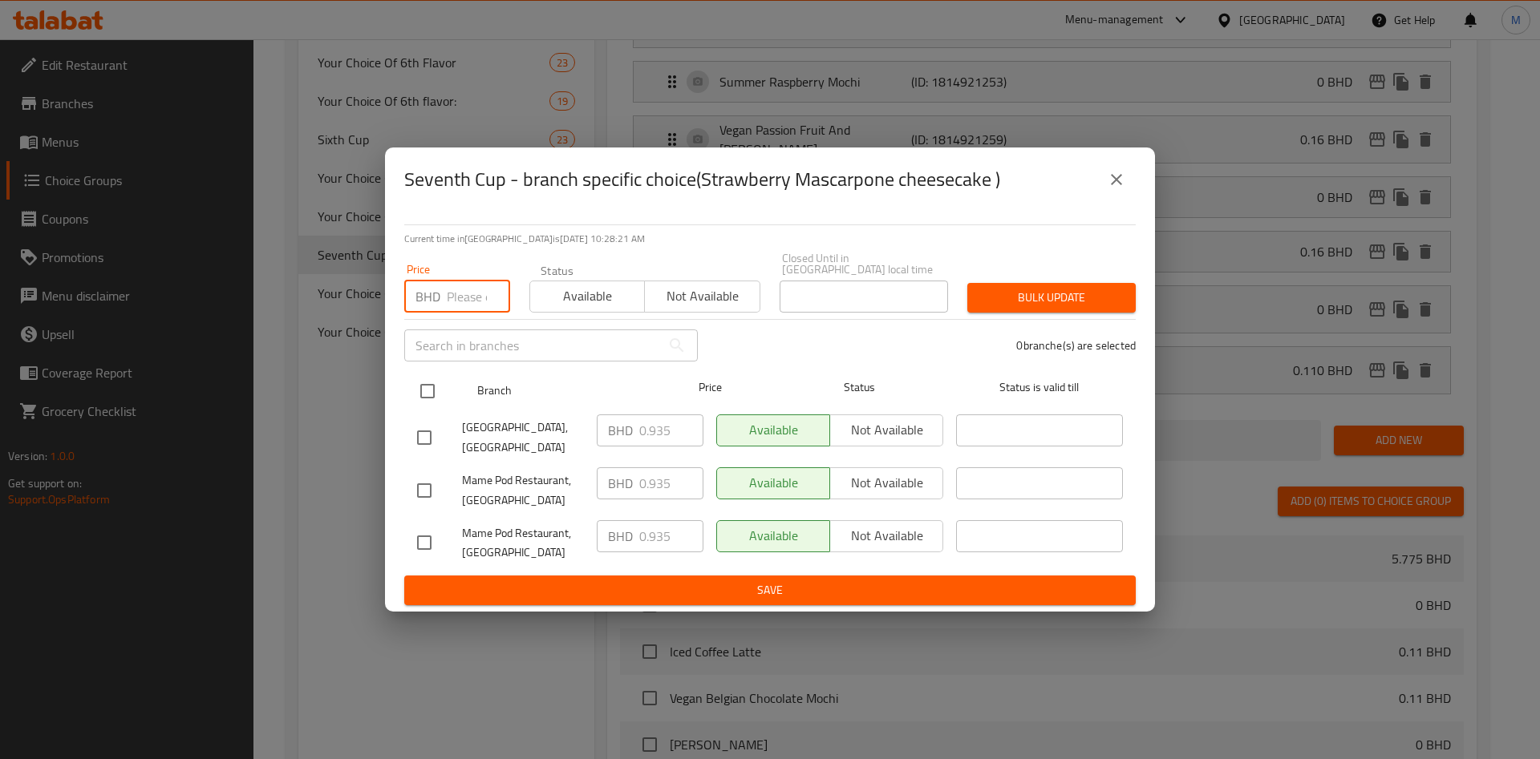
paste input "0.110"
click at [424, 383] on input "checkbox" at bounding box center [428, 392] width 34 height 34
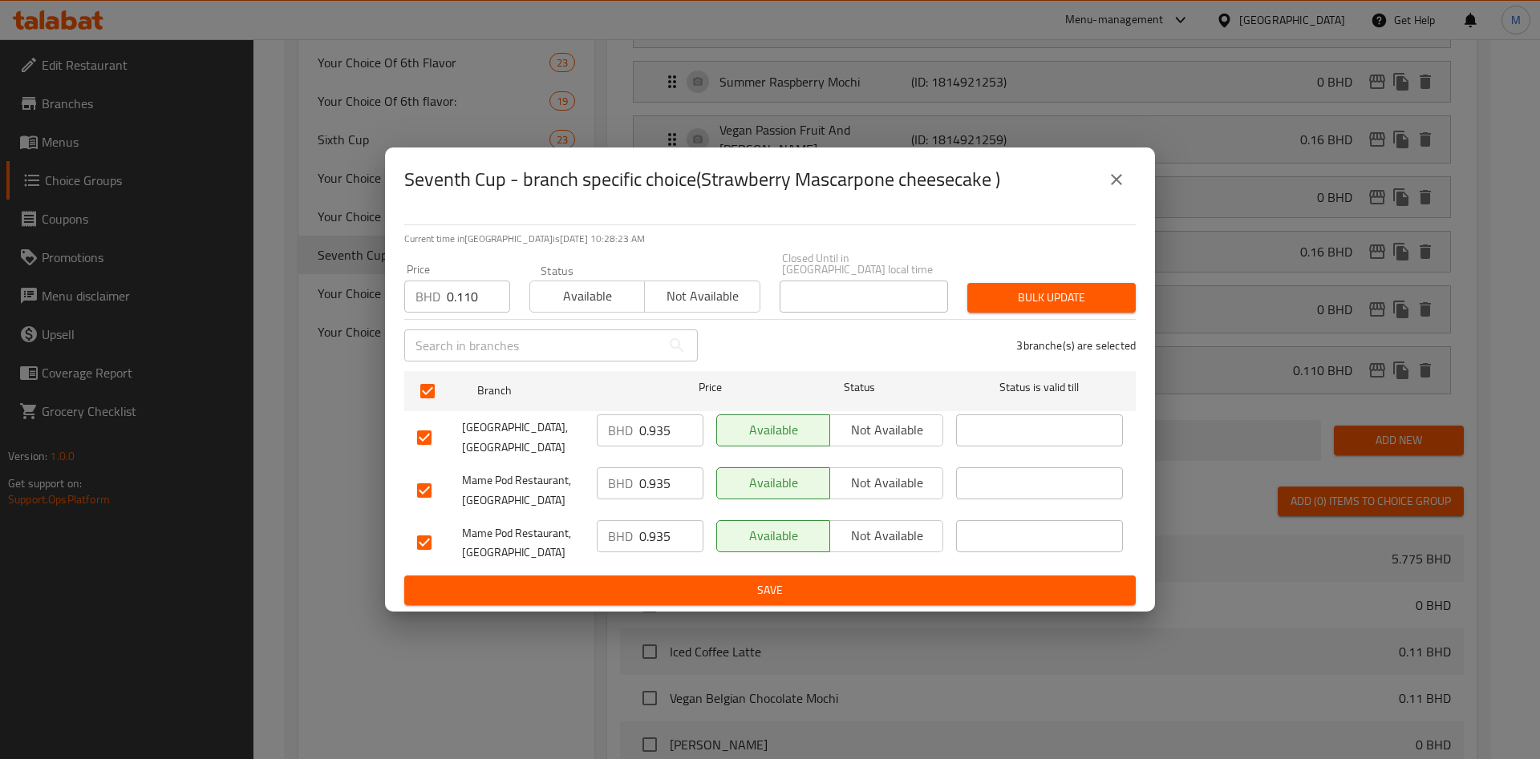
click at [1074, 301] on span "Bulk update" at bounding box center [1051, 298] width 143 height 20
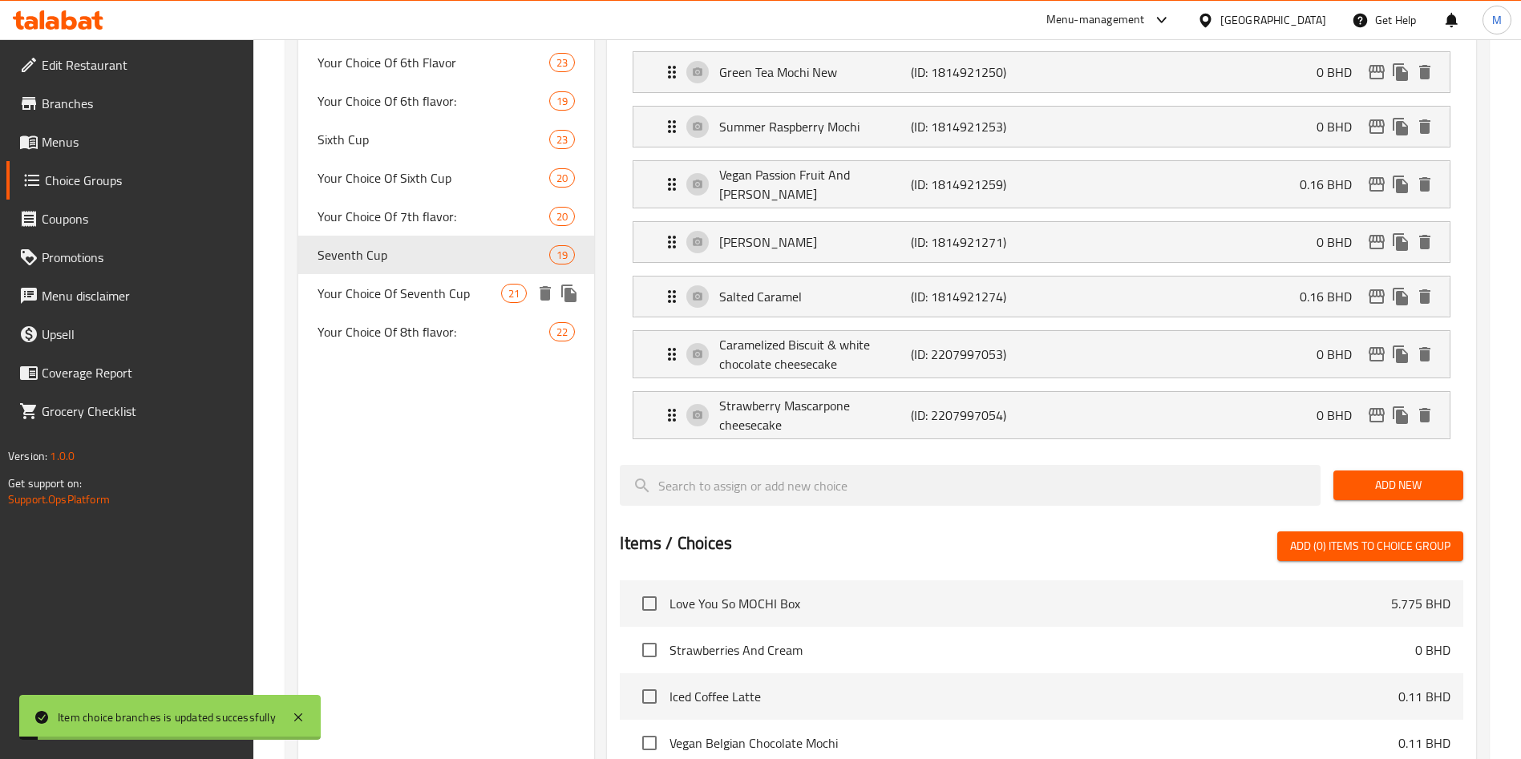
click at [344, 294] on span "Your Choice Of Seventh Cup" at bounding box center [410, 293] width 184 height 19
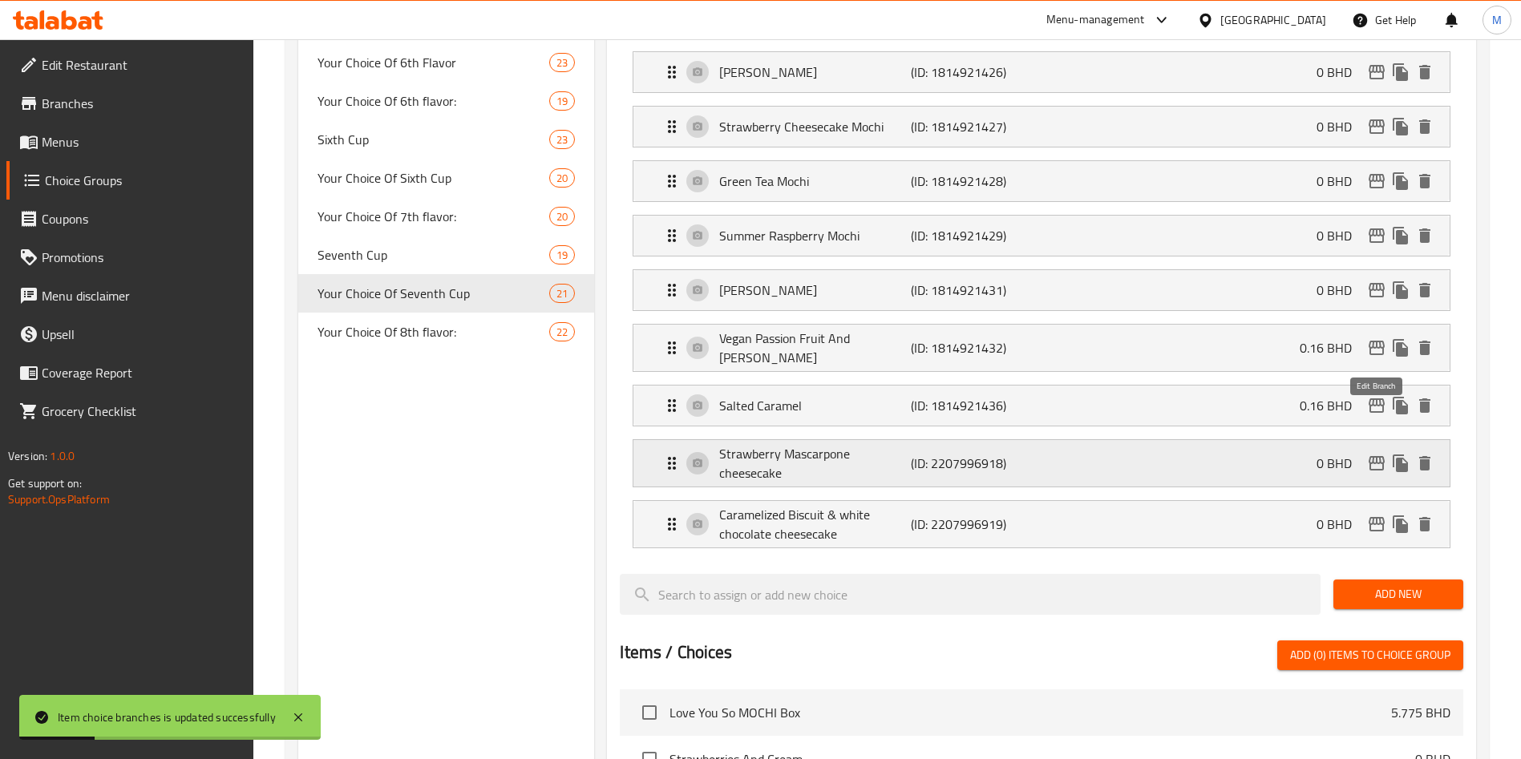
click at [1375, 454] on icon "edit" at bounding box center [1376, 463] width 19 height 19
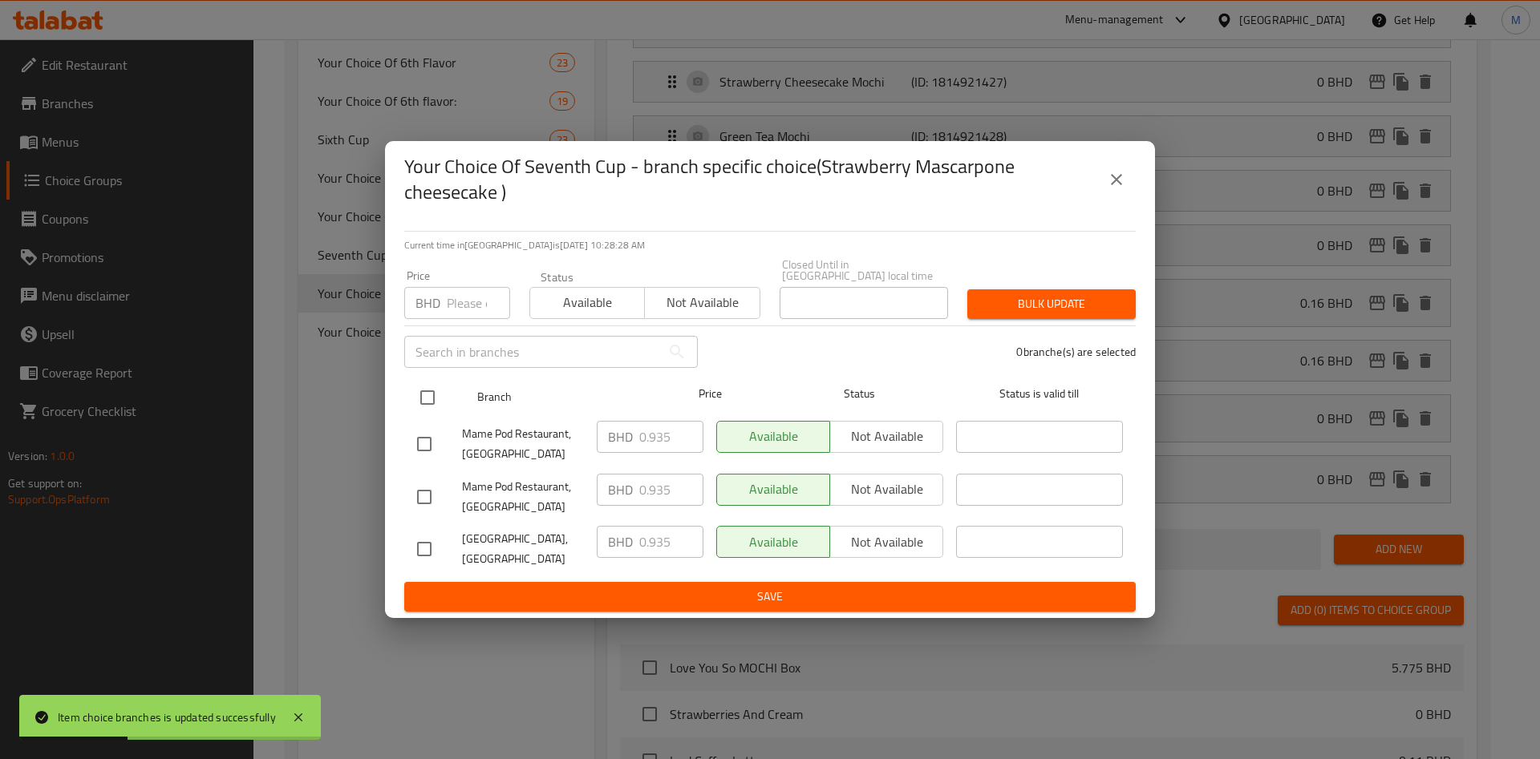
click at [437, 385] on input "checkbox" at bounding box center [428, 398] width 34 height 34
click at [458, 306] on input "number" at bounding box center [478, 303] width 63 height 32
paste input "0.110"
click at [427, 392] on input "checkbox" at bounding box center [428, 398] width 34 height 34
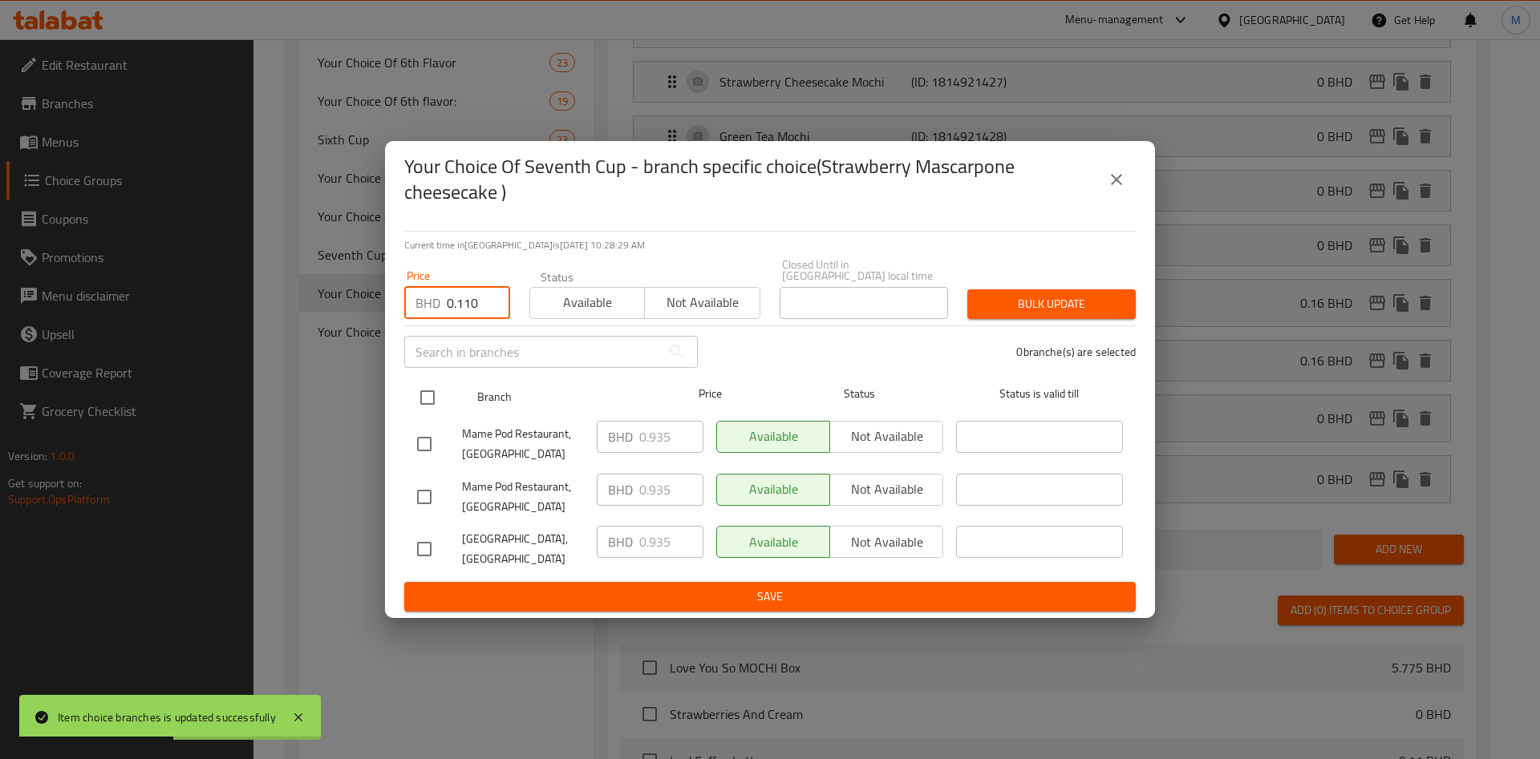
click at [427, 392] on input "checkbox" at bounding box center [428, 398] width 34 height 34
click at [421, 395] on input "checkbox" at bounding box center [428, 398] width 34 height 34
click at [428, 387] on input "checkbox" at bounding box center [428, 398] width 34 height 34
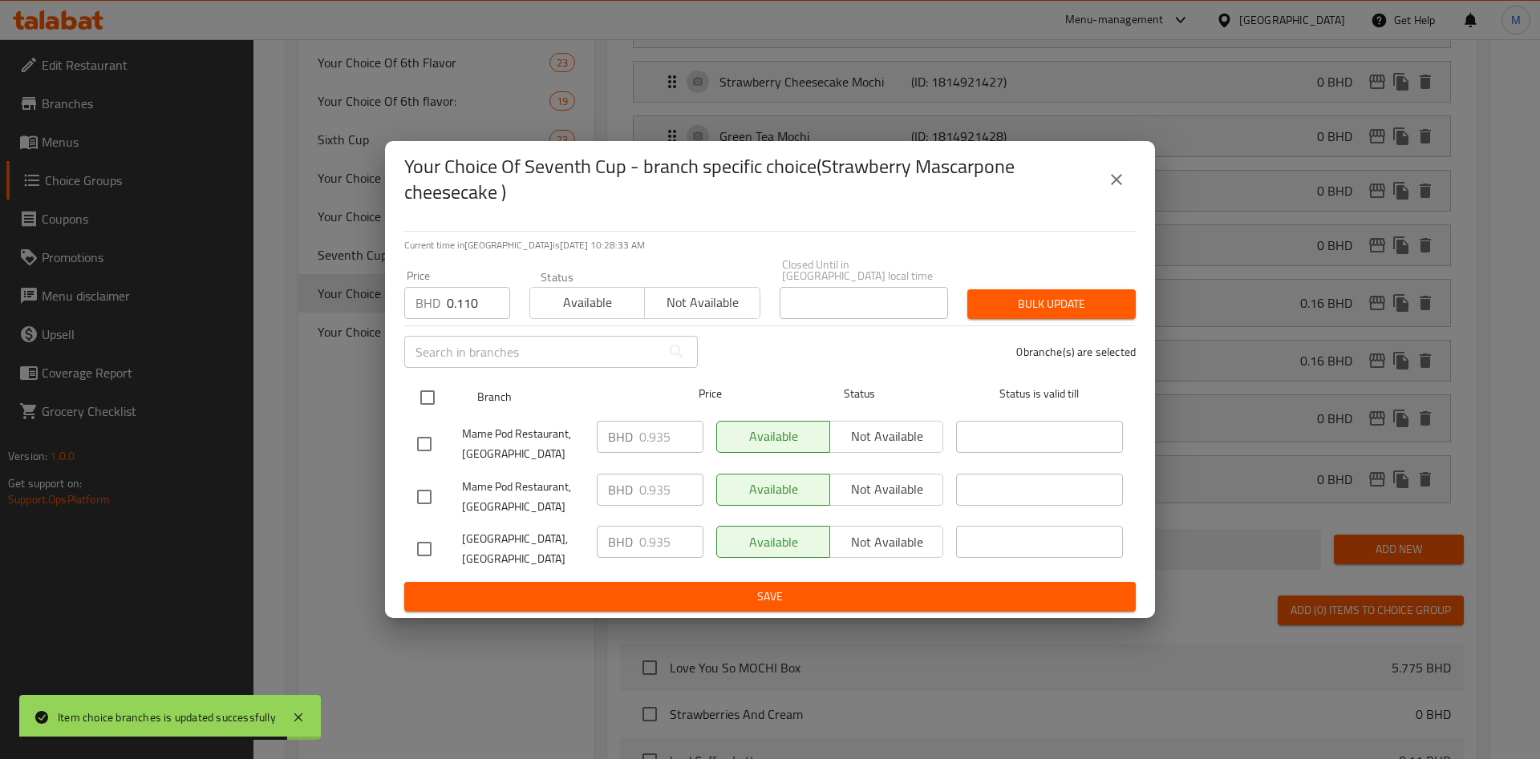
click at [428, 391] on input "checkbox" at bounding box center [428, 398] width 34 height 34
click at [430, 394] on input "checkbox" at bounding box center [428, 398] width 34 height 34
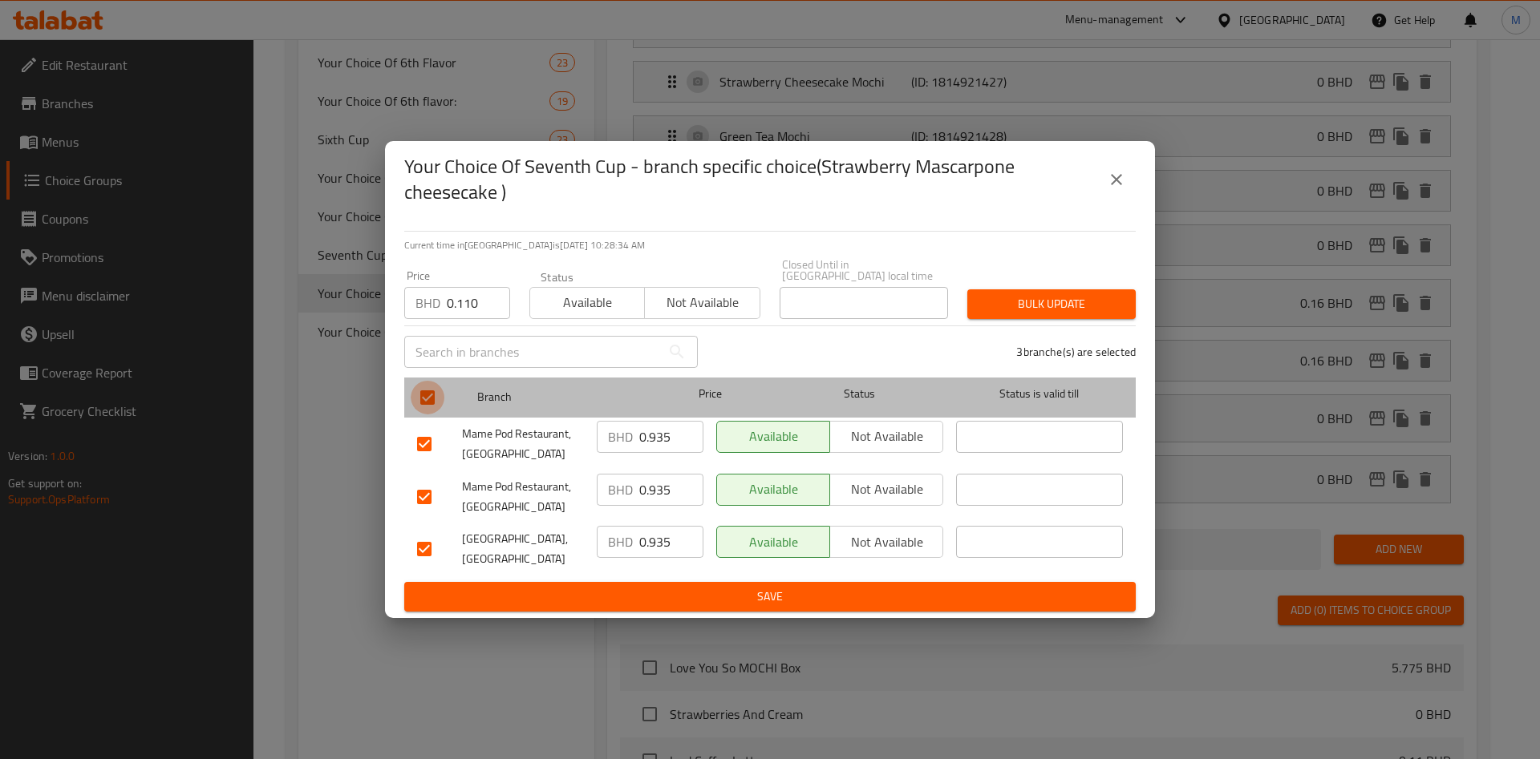
click at [430, 394] on input "checkbox" at bounding box center [428, 398] width 34 height 34
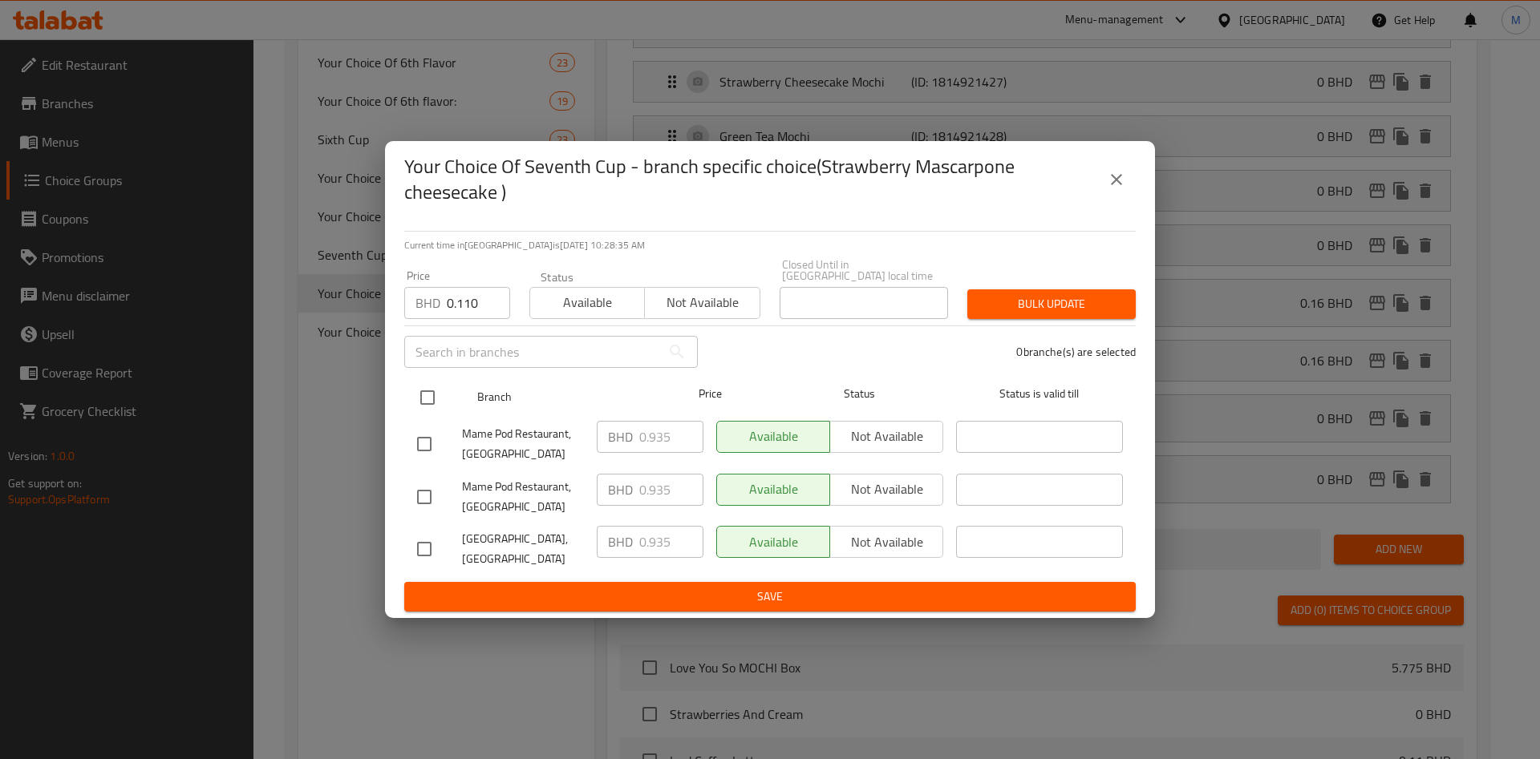
click at [433, 387] on input "checkbox" at bounding box center [428, 398] width 34 height 34
click at [431, 391] on input "checkbox" at bounding box center [428, 398] width 34 height 34
click at [444, 391] on div at bounding box center [441, 398] width 60 height 47
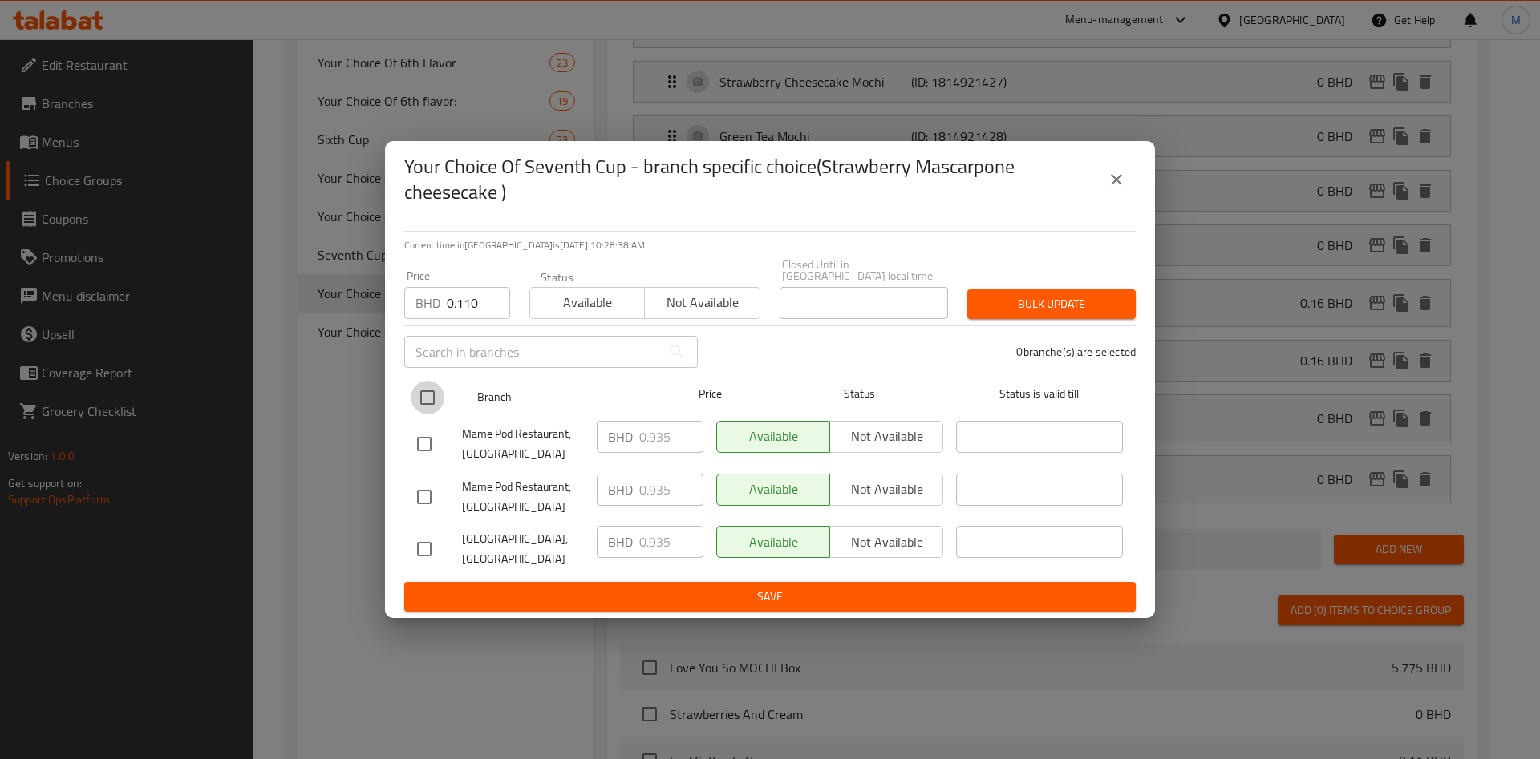
click at [433, 391] on input "checkbox" at bounding box center [428, 398] width 34 height 34
click at [1047, 295] on span "Bulk update" at bounding box center [1051, 304] width 143 height 20
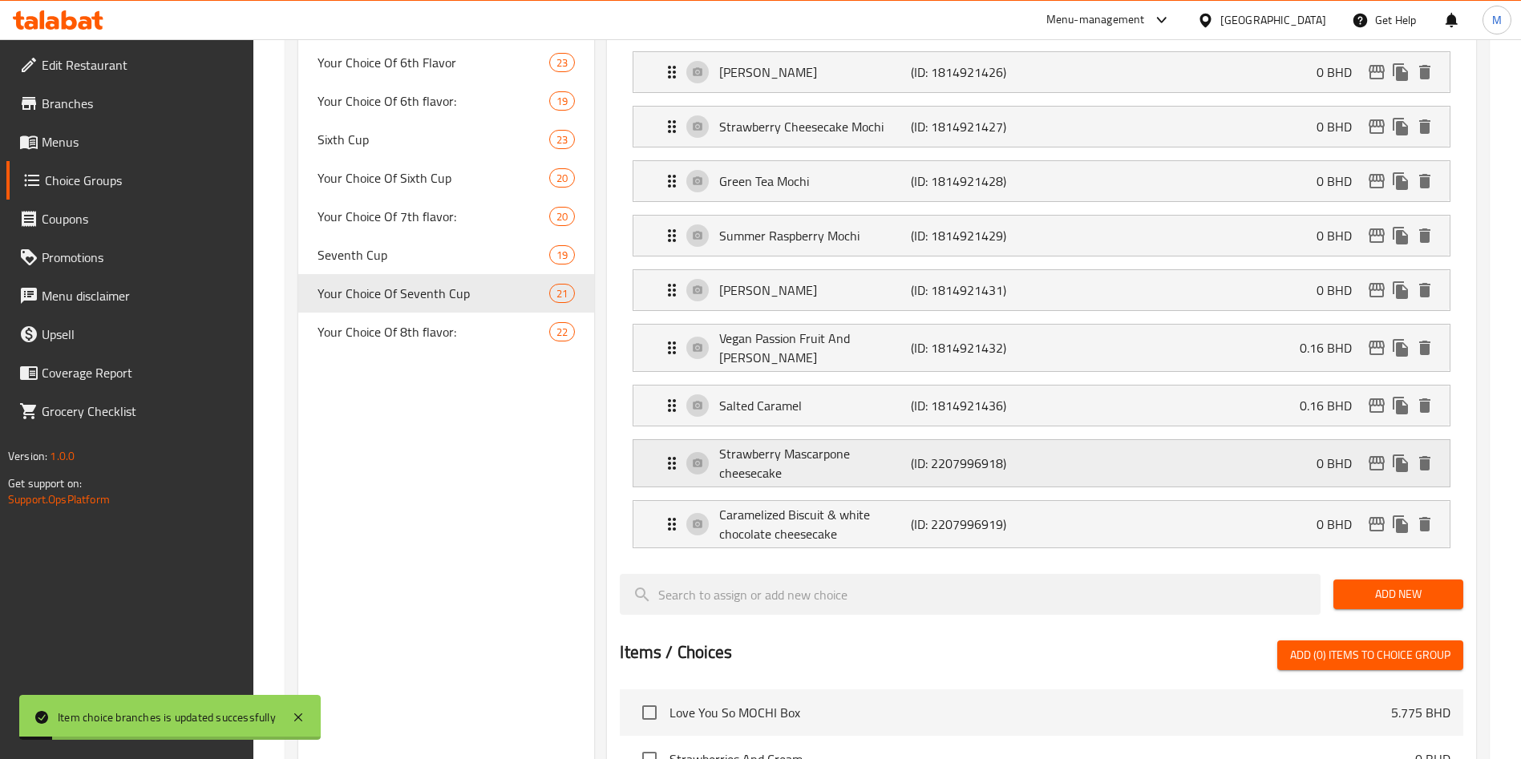
click at [1303, 440] on div "Strawberry Mascarpone cheesecake (ID: 2207996918) 0 BHD" at bounding box center [1046, 463] width 768 height 47
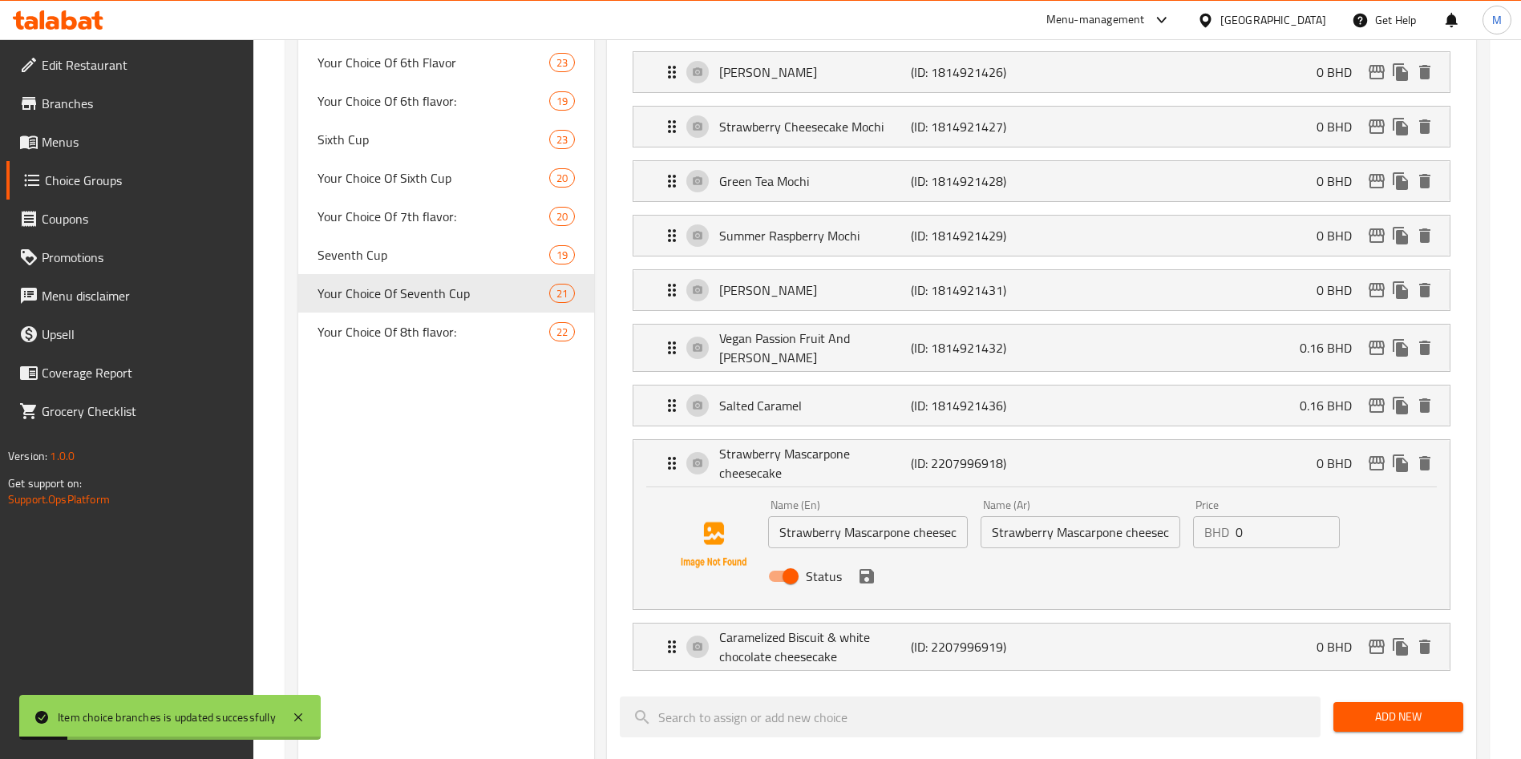
click at [1306, 516] on input "0" at bounding box center [1288, 532] width 104 height 32
paste input "0.110"
click at [873, 569] on icon "save" at bounding box center [867, 576] width 14 height 14
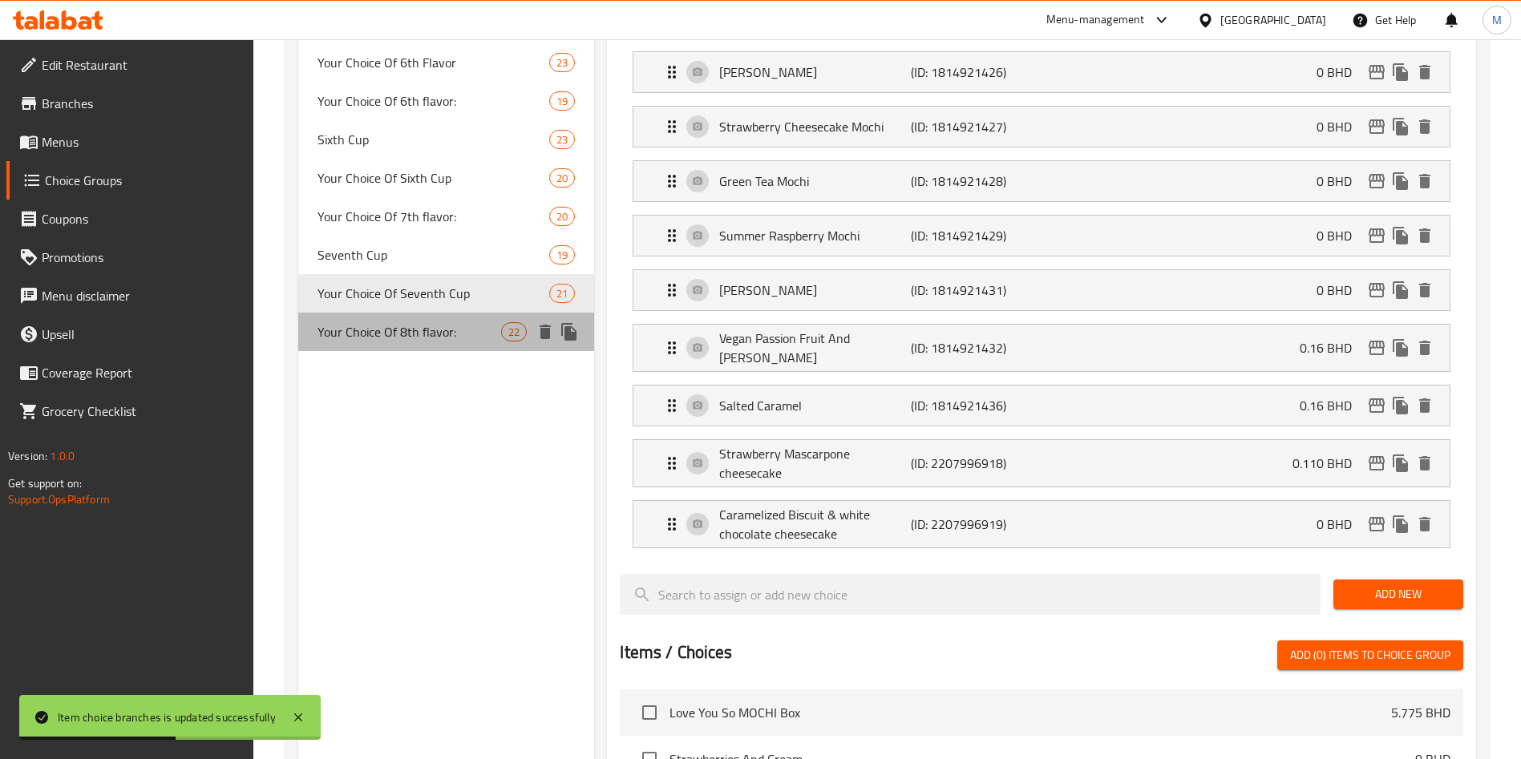
click at [445, 349] on div "Your Choice Of 8th flavor: 22" at bounding box center [446, 332] width 296 height 38
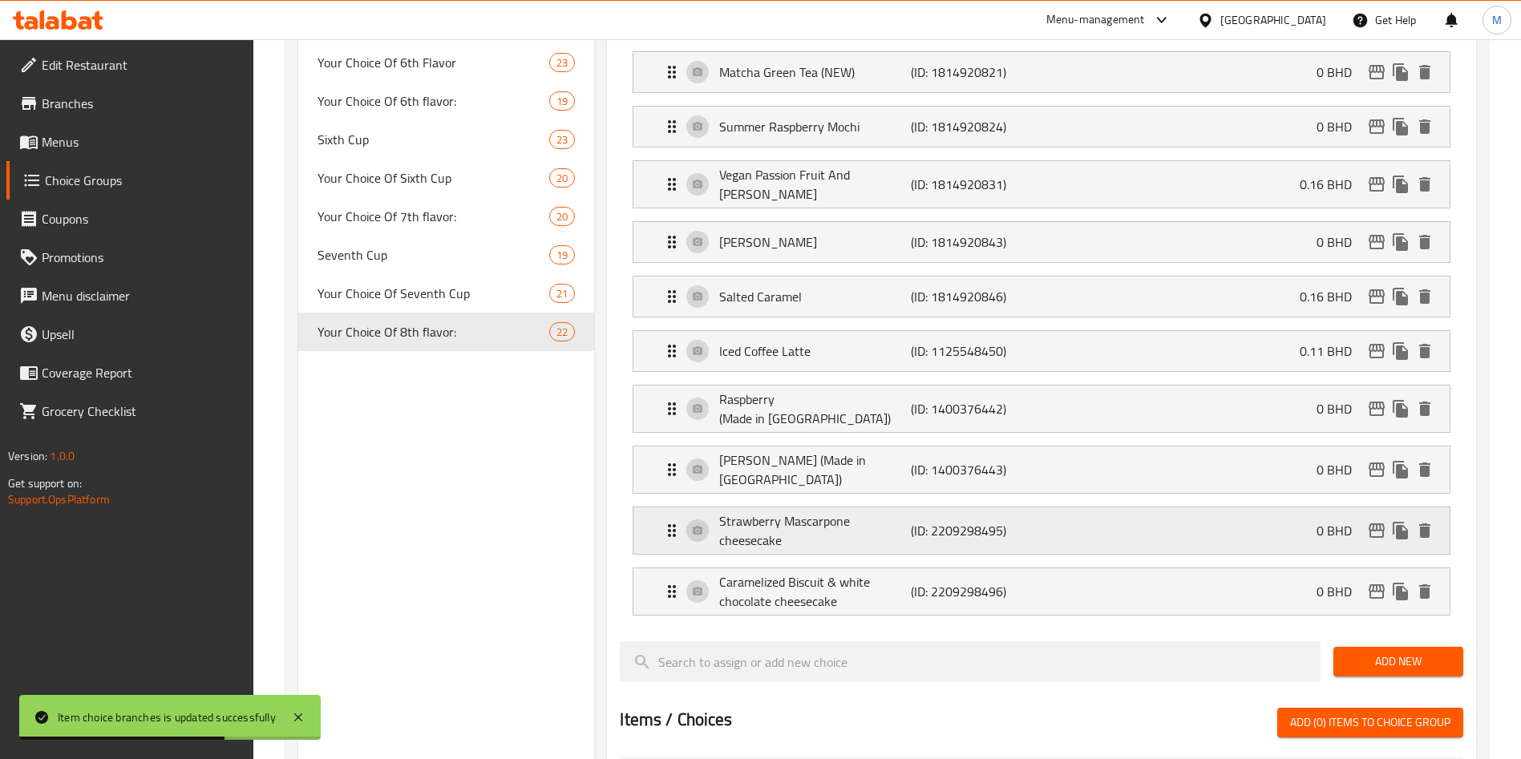
click at [1373, 521] on icon "edit" at bounding box center [1376, 530] width 19 height 19
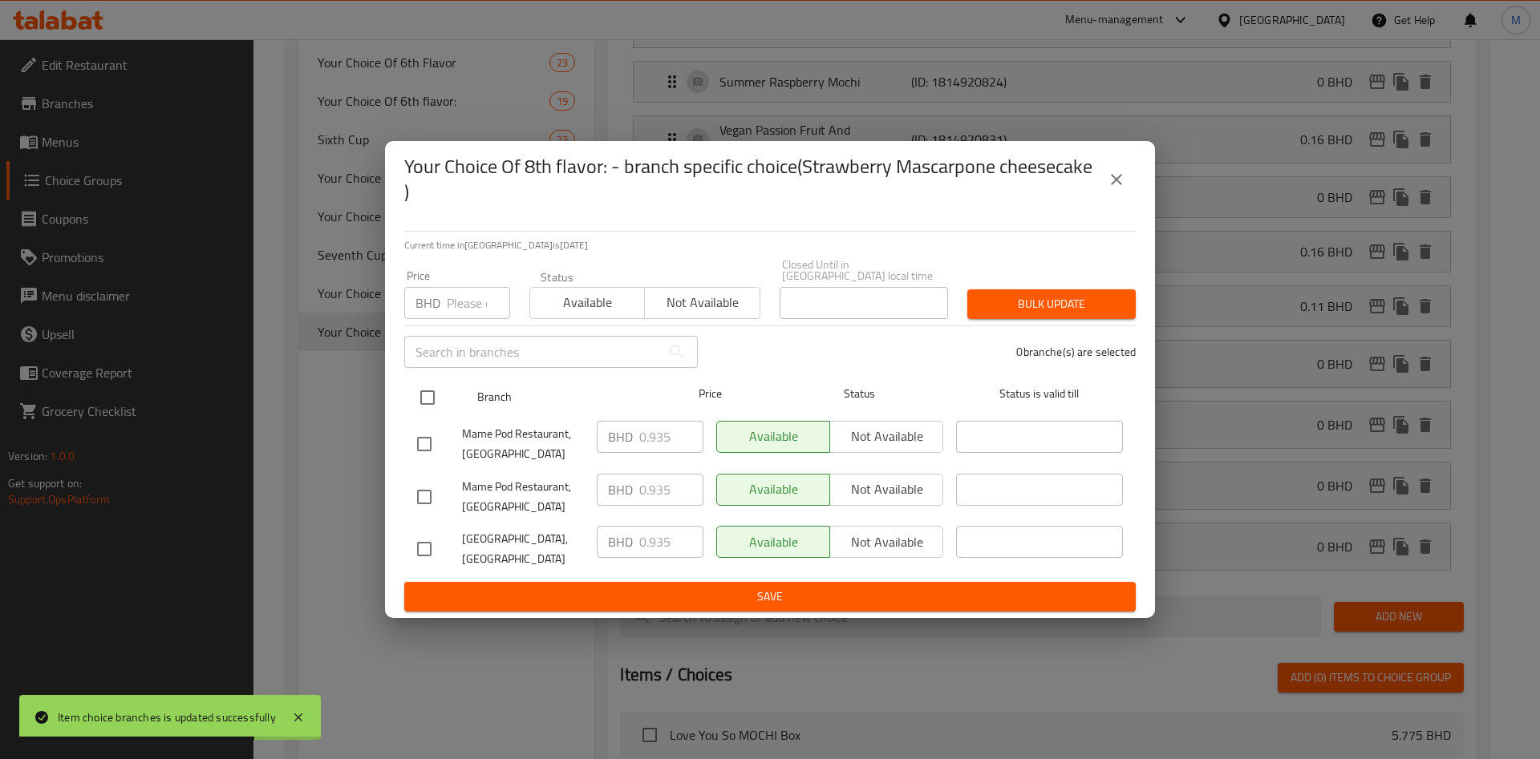
click at [427, 399] on input "checkbox" at bounding box center [428, 398] width 34 height 34
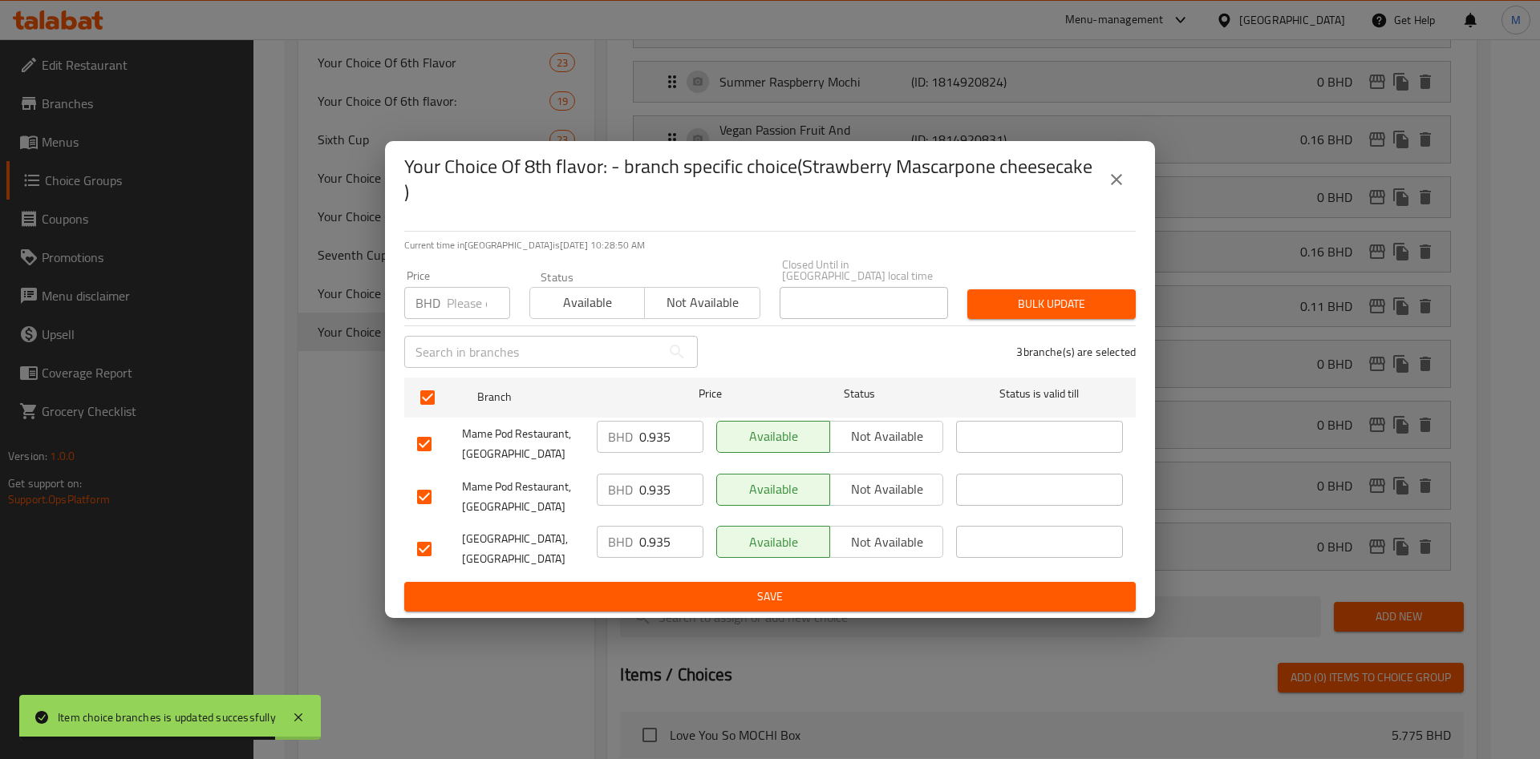
click at [458, 302] on input "number" at bounding box center [478, 303] width 63 height 32
paste input "0.110"
click at [999, 300] on span "Bulk update" at bounding box center [1051, 304] width 143 height 20
click at [999, 300] on div at bounding box center [770, 379] width 1540 height 759
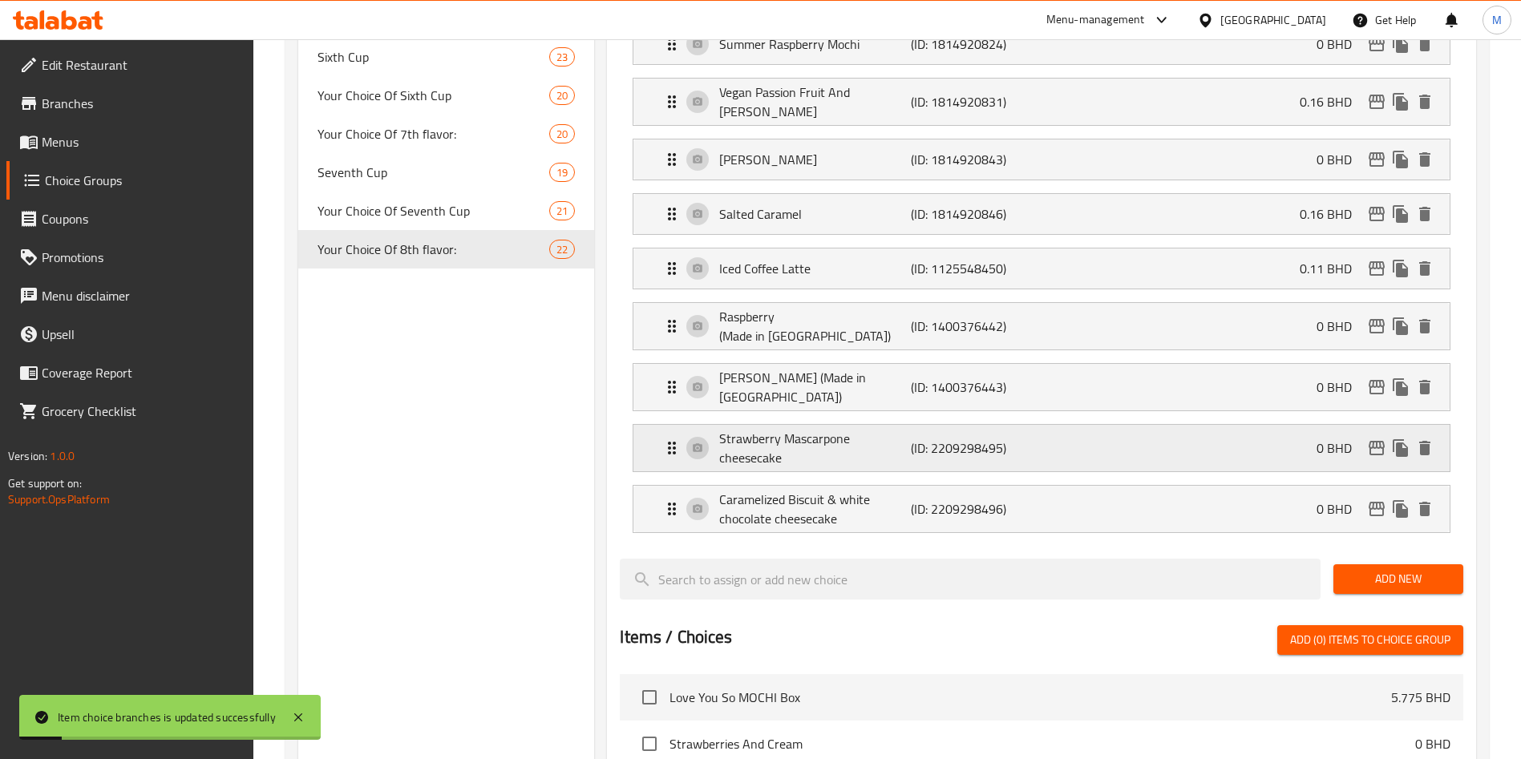
scroll to position [1128, 0]
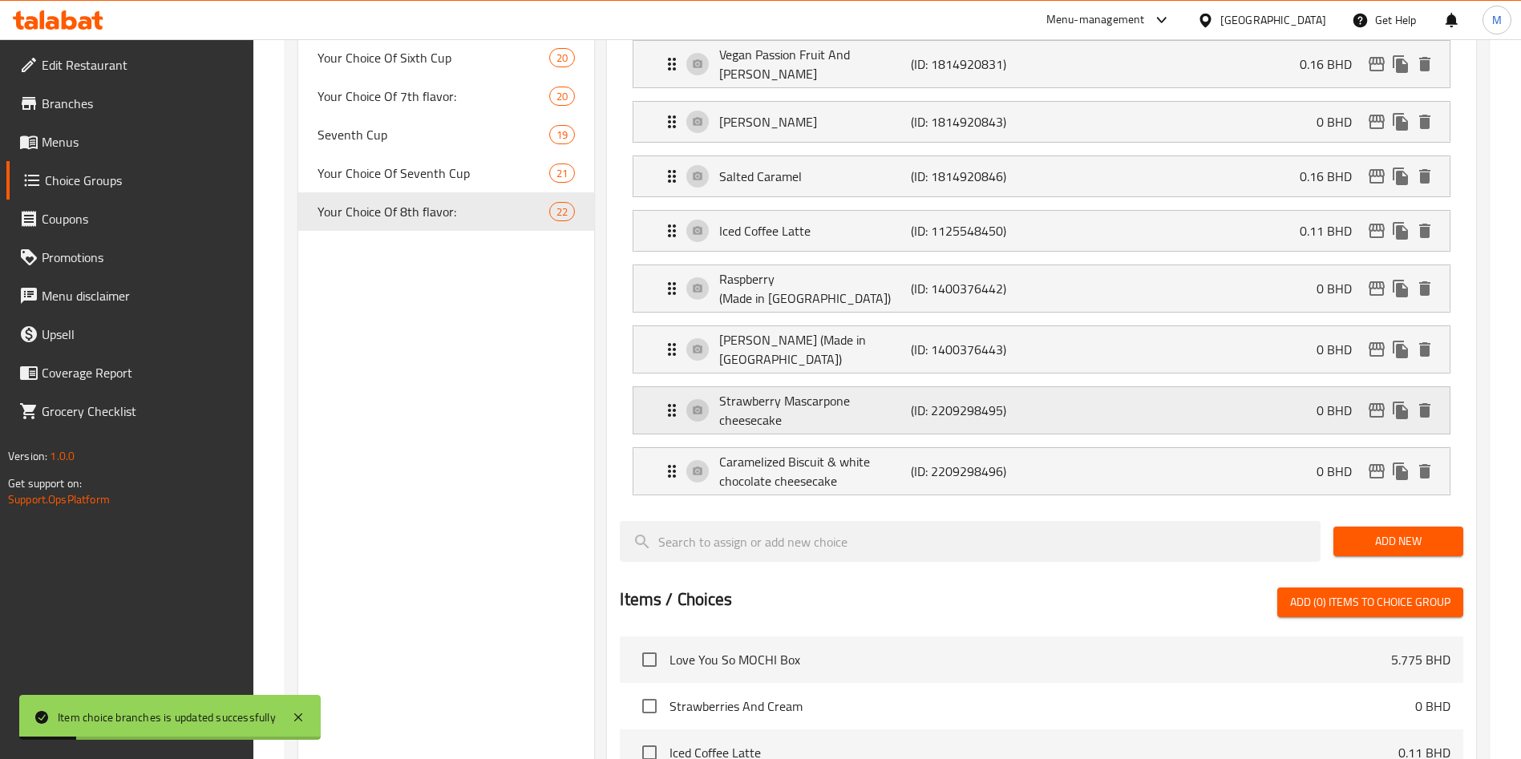
click at [1260, 387] on div "Strawberry Mascarpone cheesecake (ID: 2209298495) 0 BHD" at bounding box center [1046, 410] width 768 height 47
click at [1245, 387] on div "Strawberry Mascarpone cheesecake (ID: 2209298495) 0 BHD" at bounding box center [1046, 410] width 768 height 47
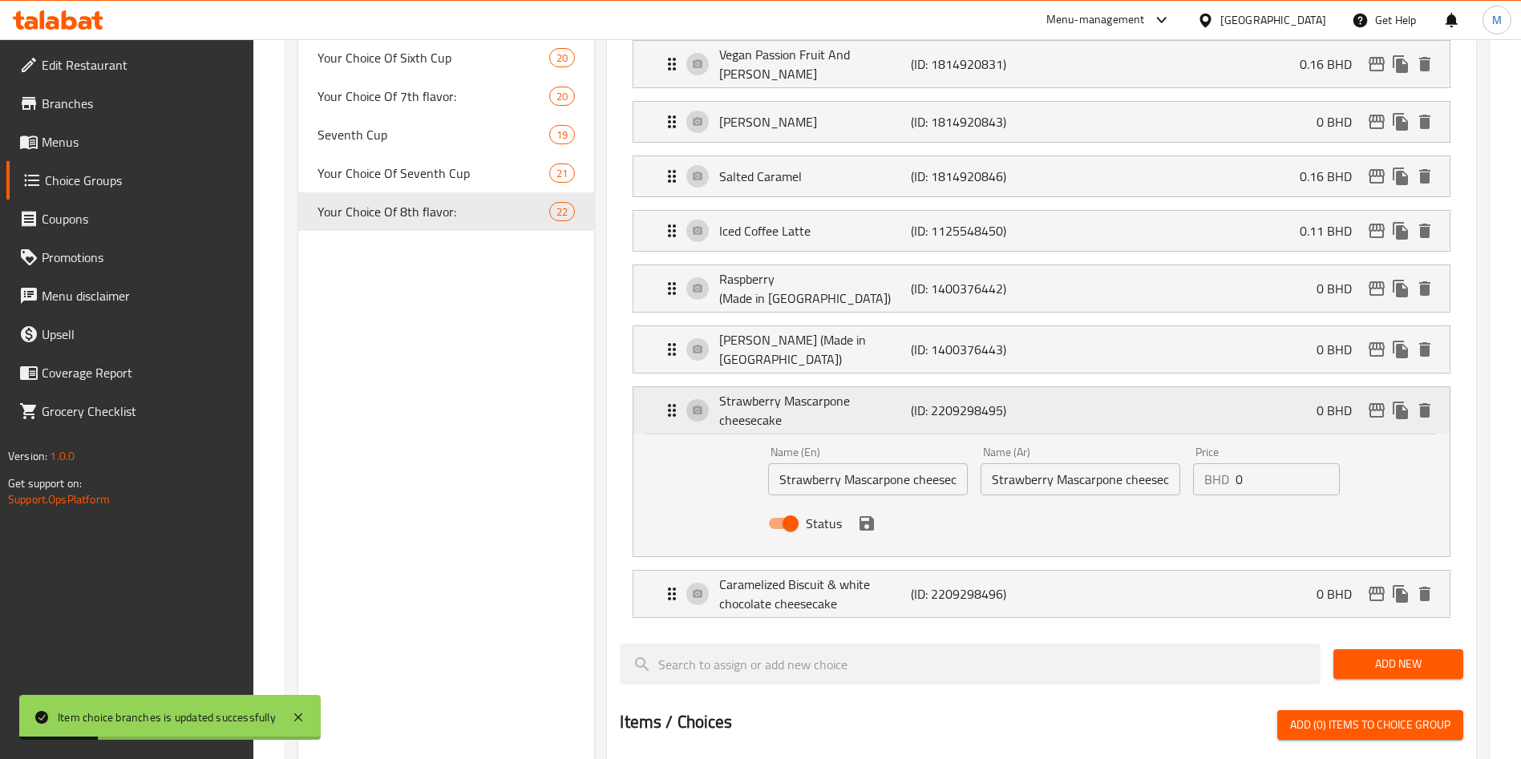
click at [1245, 387] on div "Strawberry Mascarpone cheesecake (ID: 2209298495) 0 BHD" at bounding box center [1046, 410] width 768 height 47
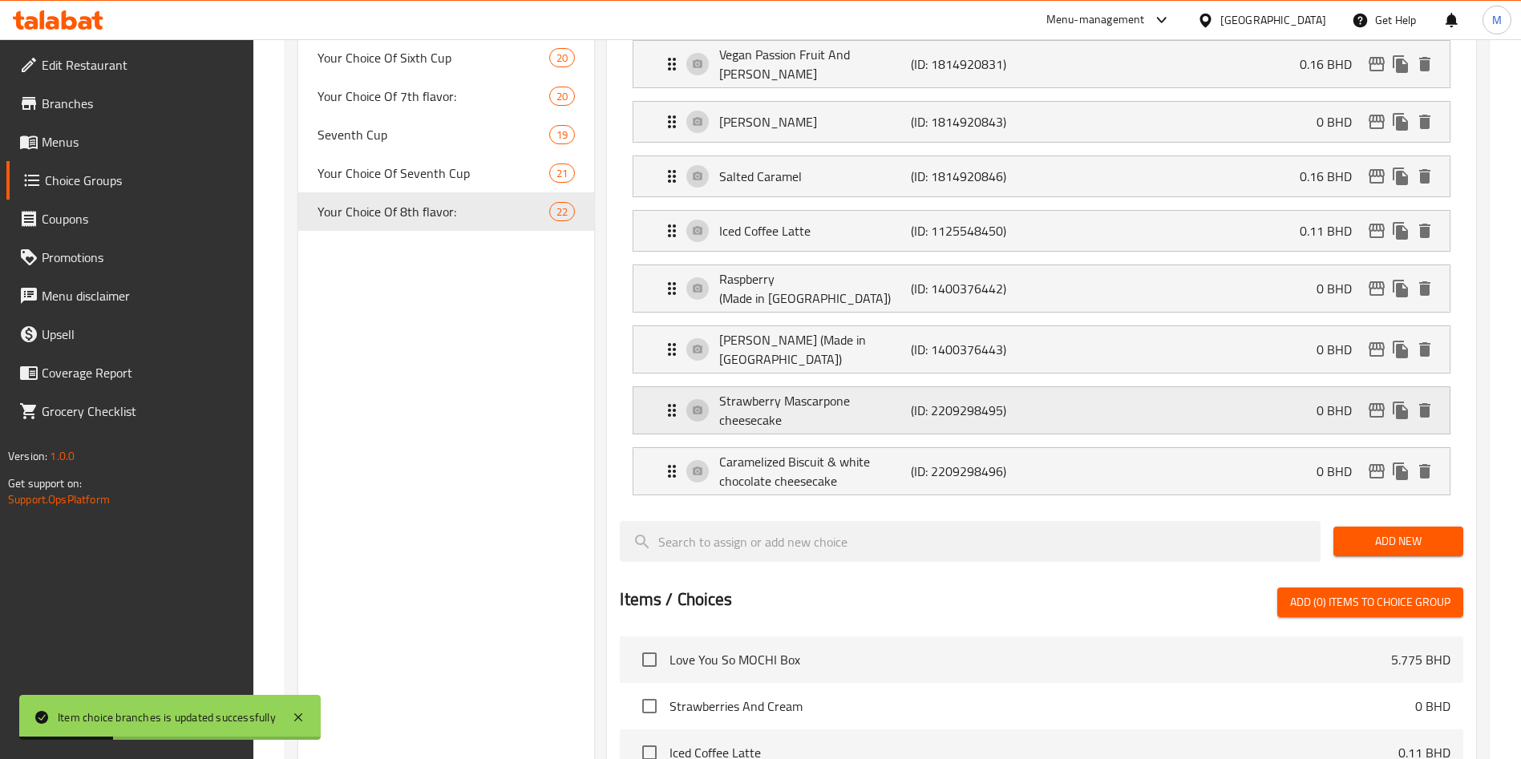
click at [1221, 387] on div "Strawberry Mascarpone cheesecake (ID: 2209298495) 0 BHD" at bounding box center [1046, 410] width 768 height 47
click at [1209, 387] on div "Strawberry Mascarpone cheesecake (ID: 2209298495) 0 BHD Name (En) Strawberry Ma…" at bounding box center [1042, 411] width 818 height 48
click at [1206, 387] on div "Strawberry Mascarpone cheesecake (ID: 2209298495) 0 BHD" at bounding box center [1046, 410] width 768 height 47
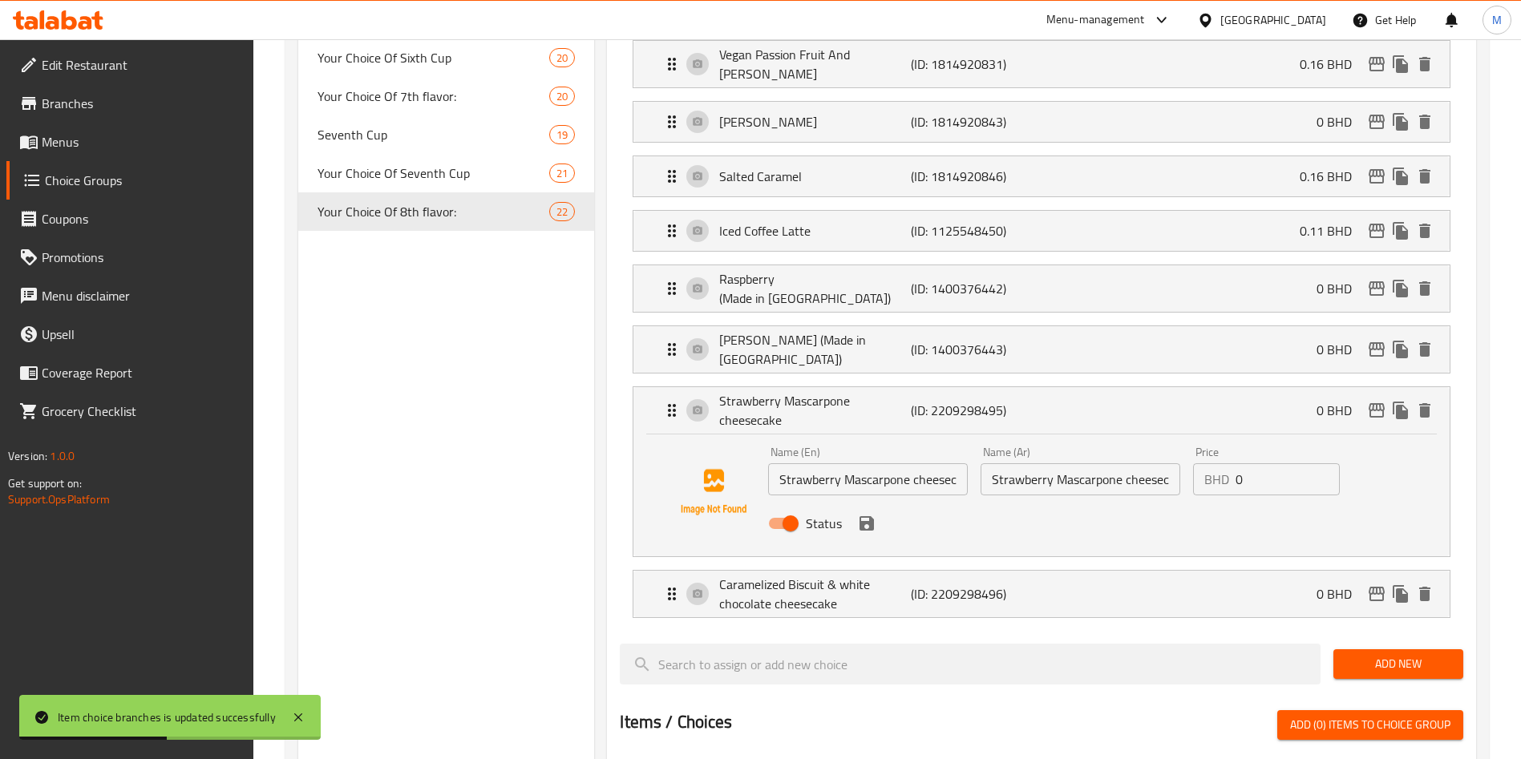
click at [1262, 464] on input "0" at bounding box center [1288, 480] width 104 height 32
paste input "0.110"
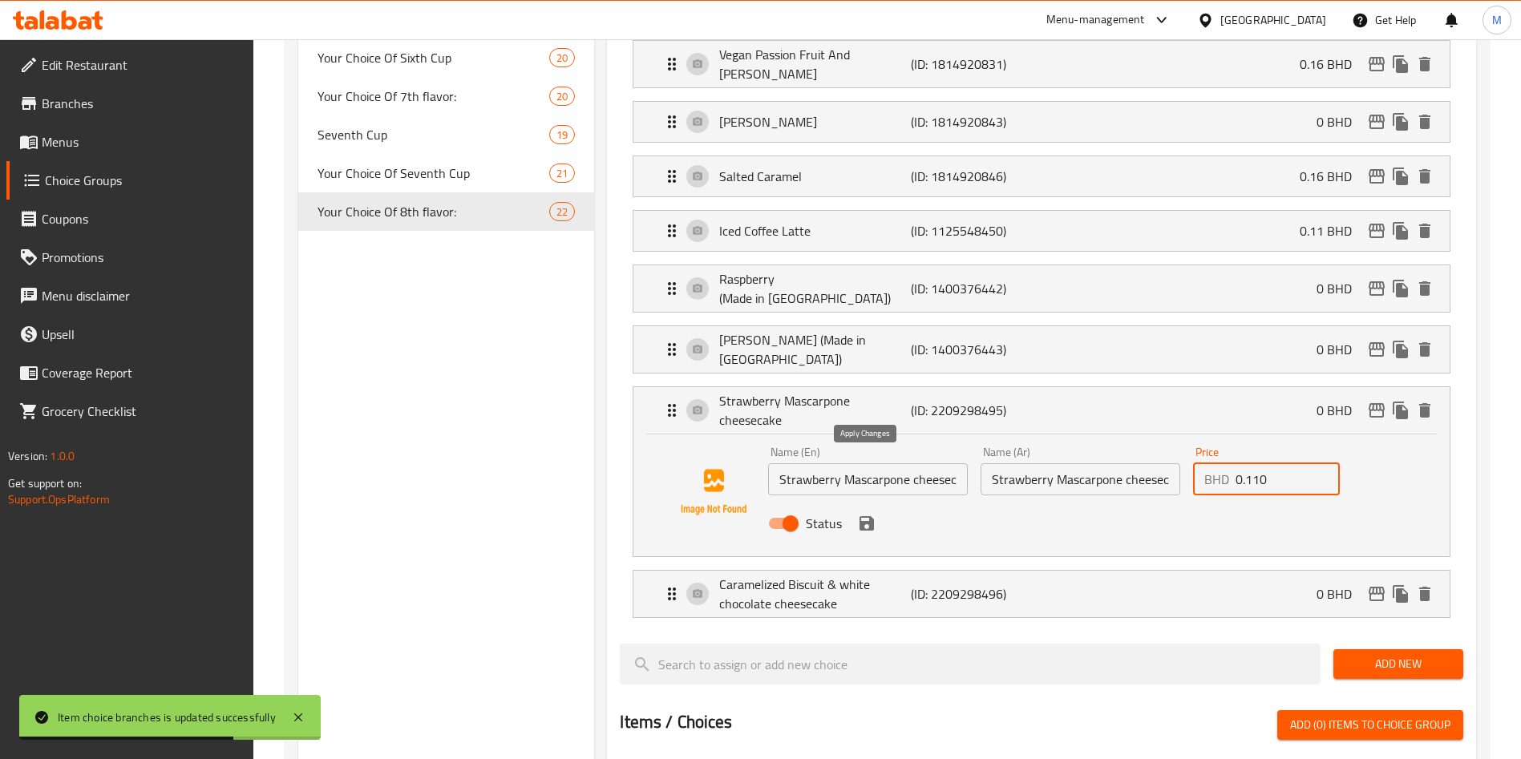
click at [873, 516] on icon "save" at bounding box center [867, 523] width 14 height 14
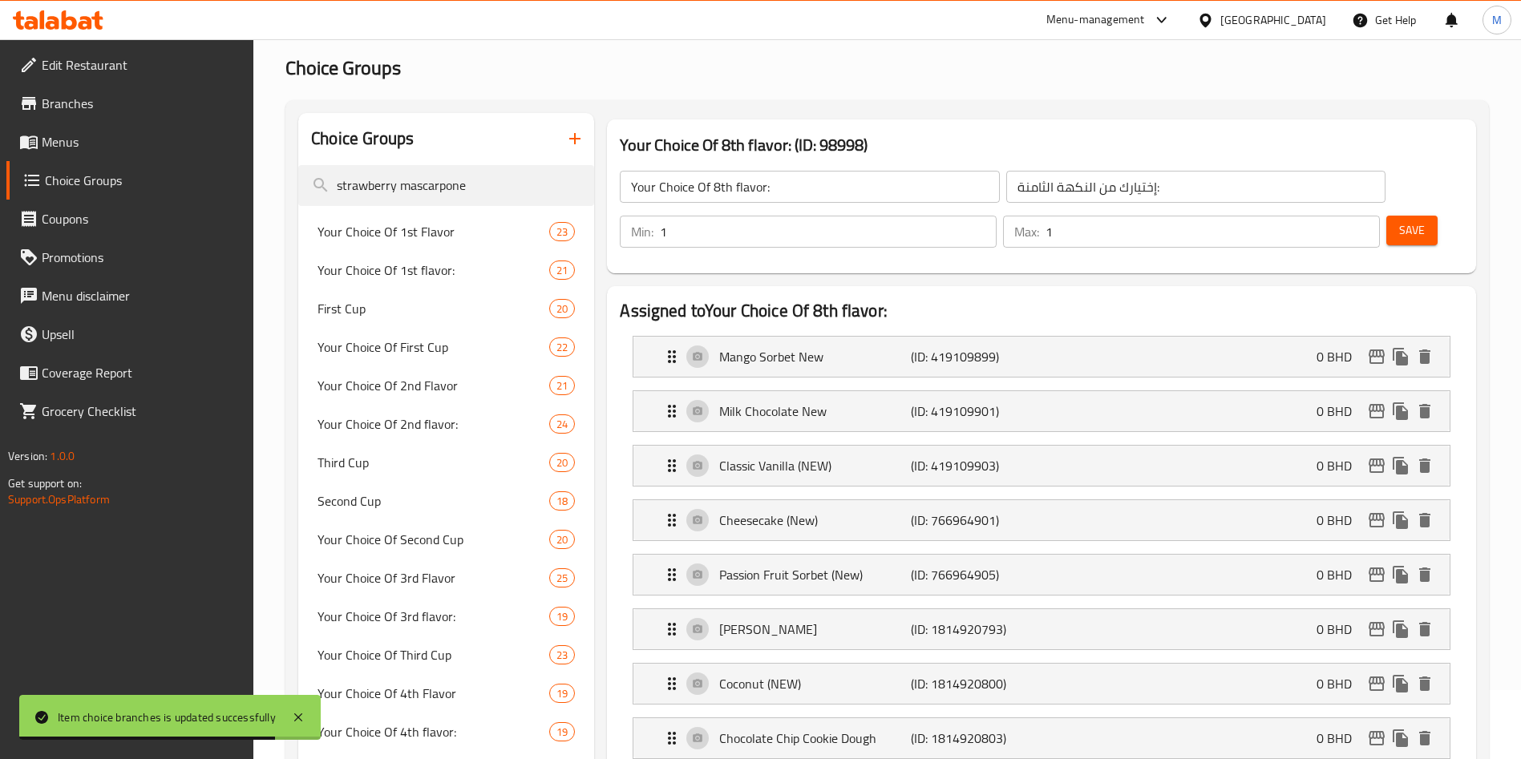
scroll to position [0, 0]
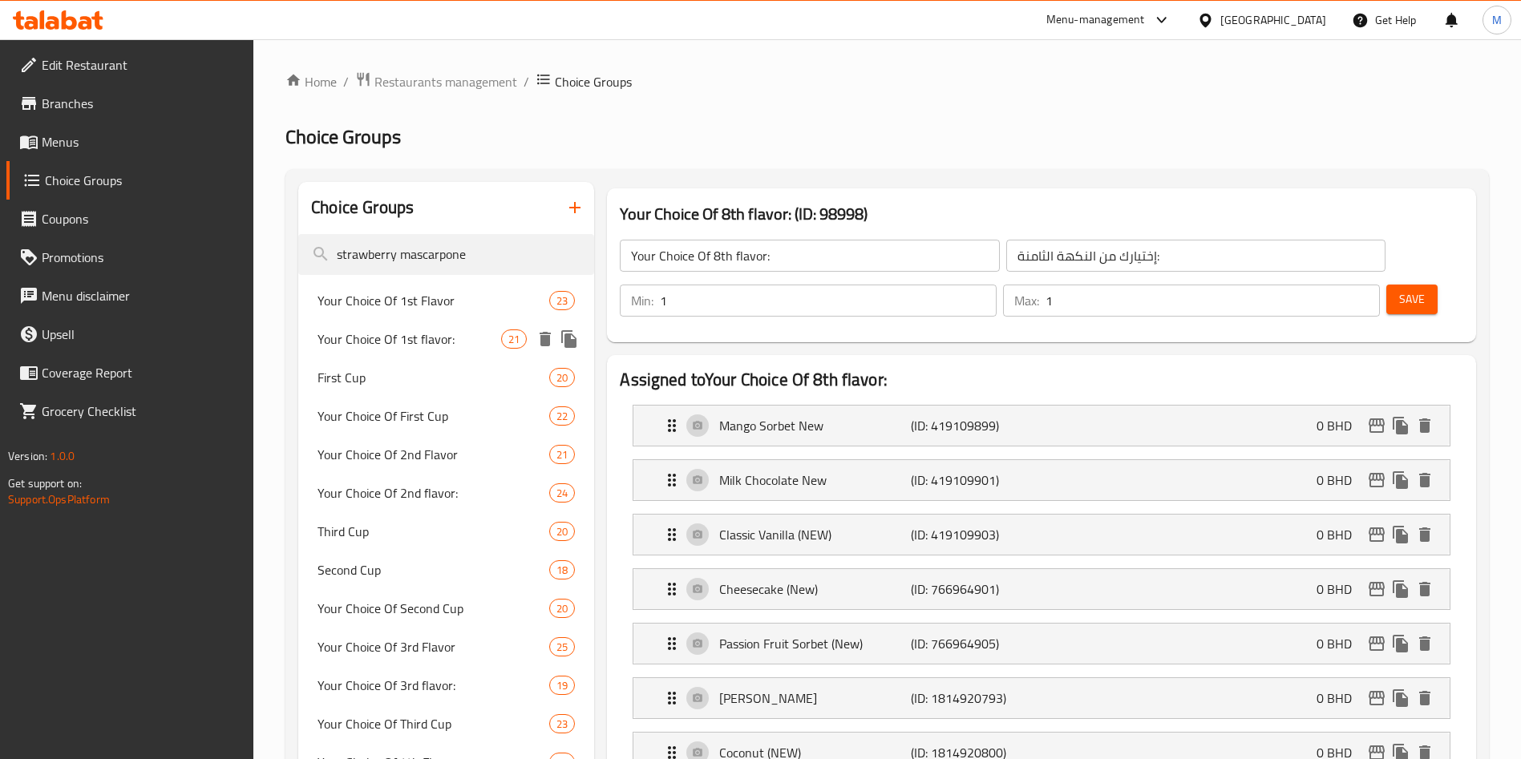
drag, startPoint x: 362, startPoint y: 324, endPoint x: 478, endPoint y: 311, distance: 117.0
click at [362, 324] on div "Your Choice Of 1st flavor: 21" at bounding box center [446, 339] width 296 height 38
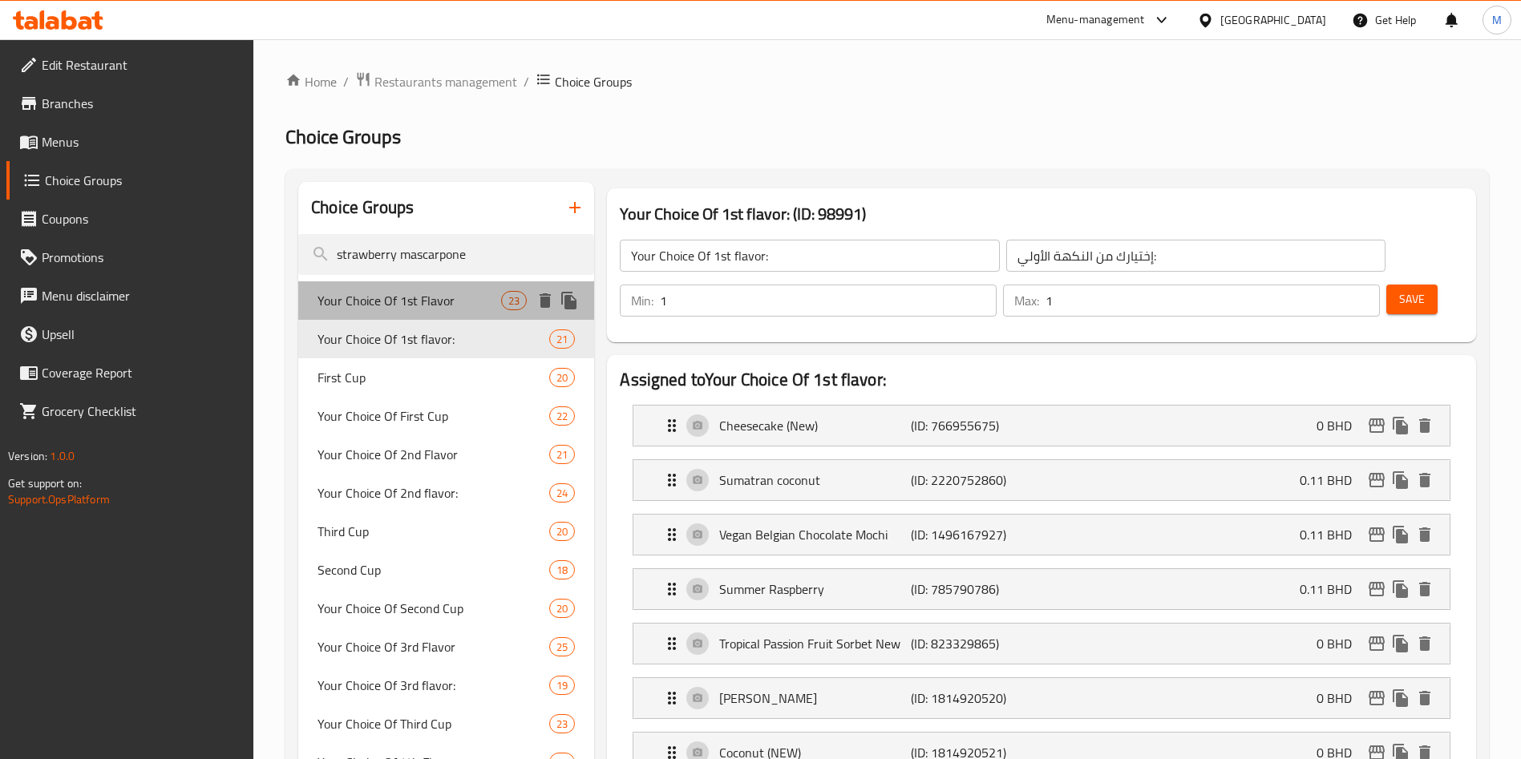
drag, startPoint x: 464, startPoint y: 306, endPoint x: 927, endPoint y: 319, distance: 463.7
click at [463, 306] on span "Your Choice Of 1st Flavor" at bounding box center [410, 300] width 184 height 19
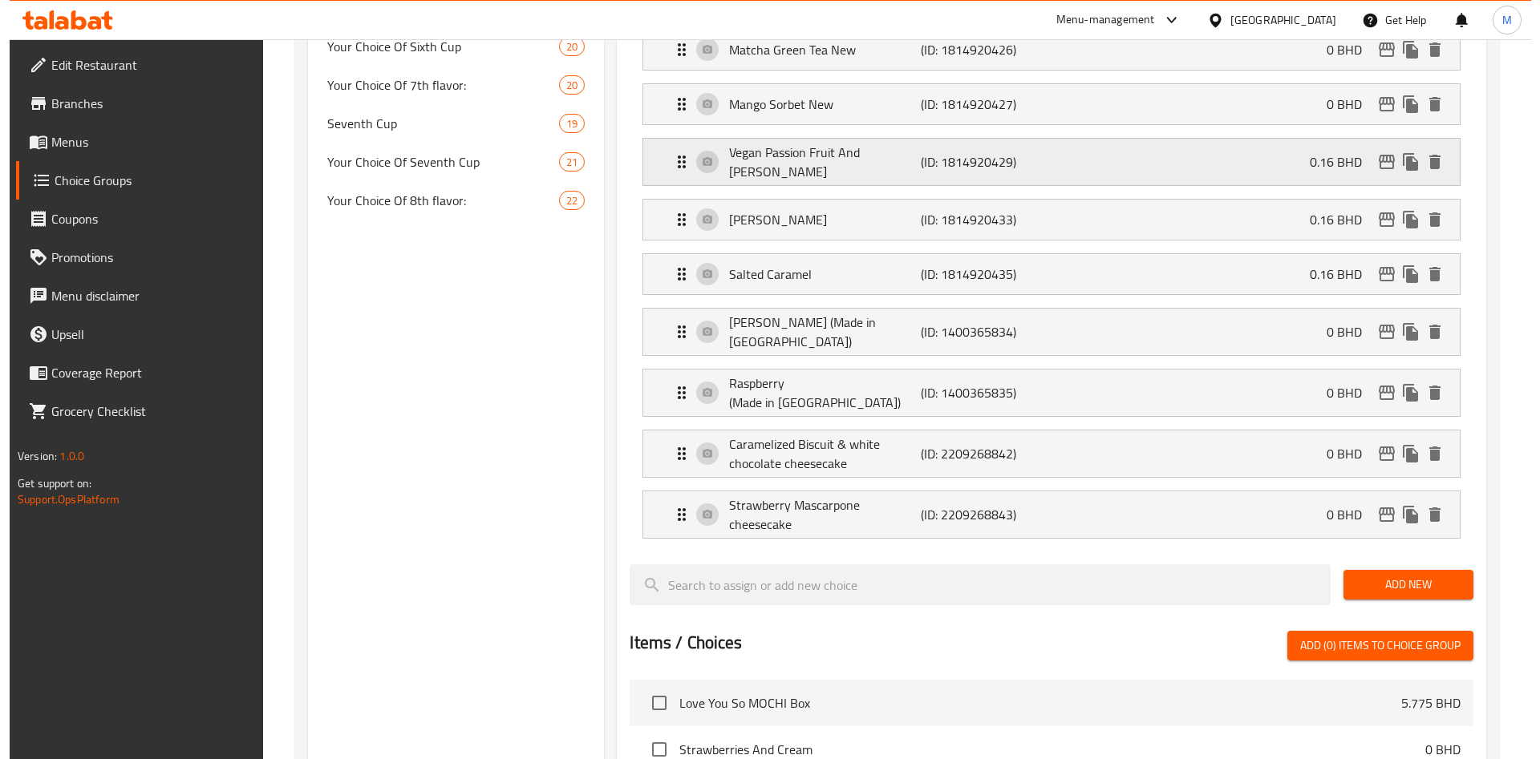
scroll to position [1323, 0]
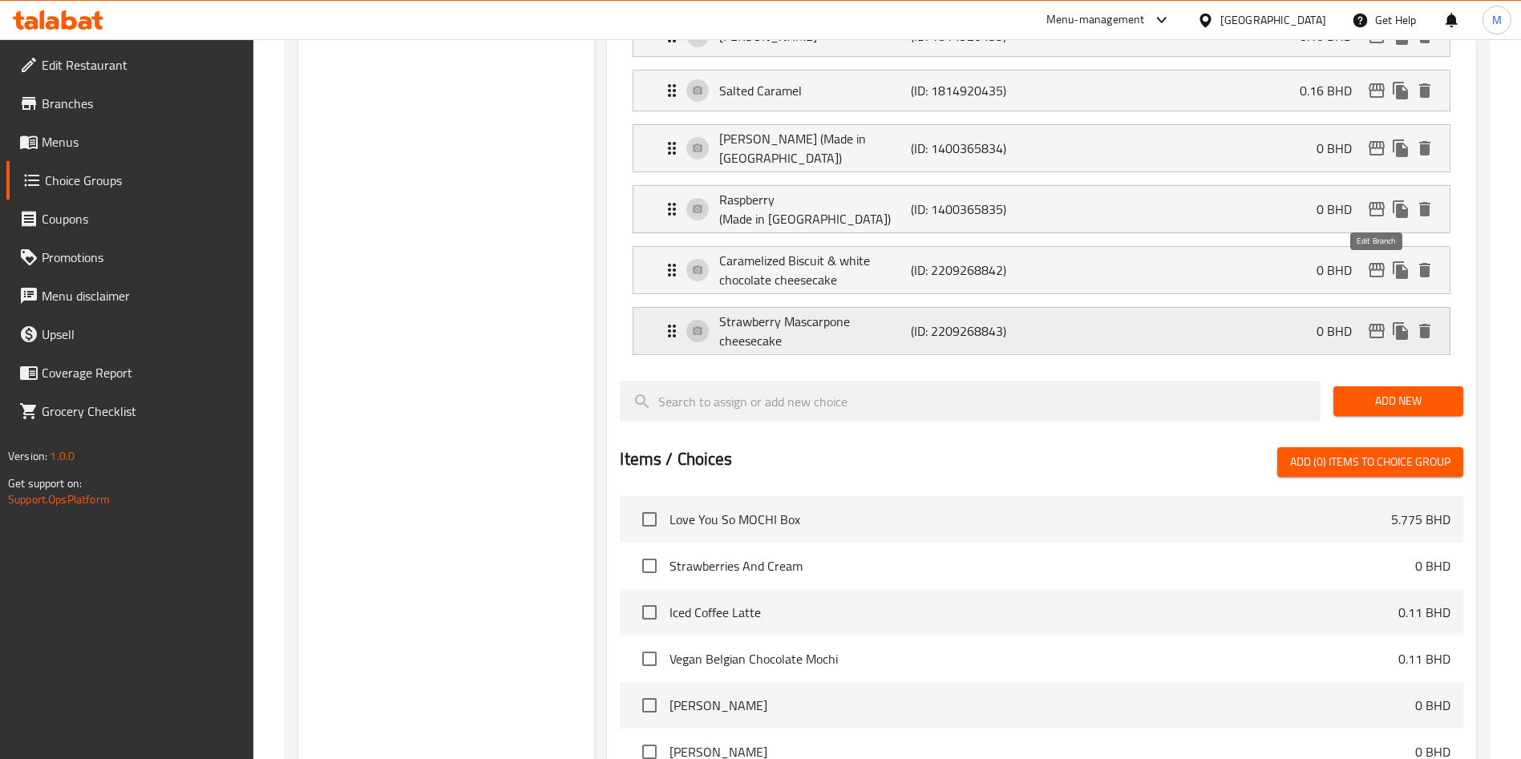
click at [1368, 322] on icon "edit" at bounding box center [1376, 331] width 19 height 19
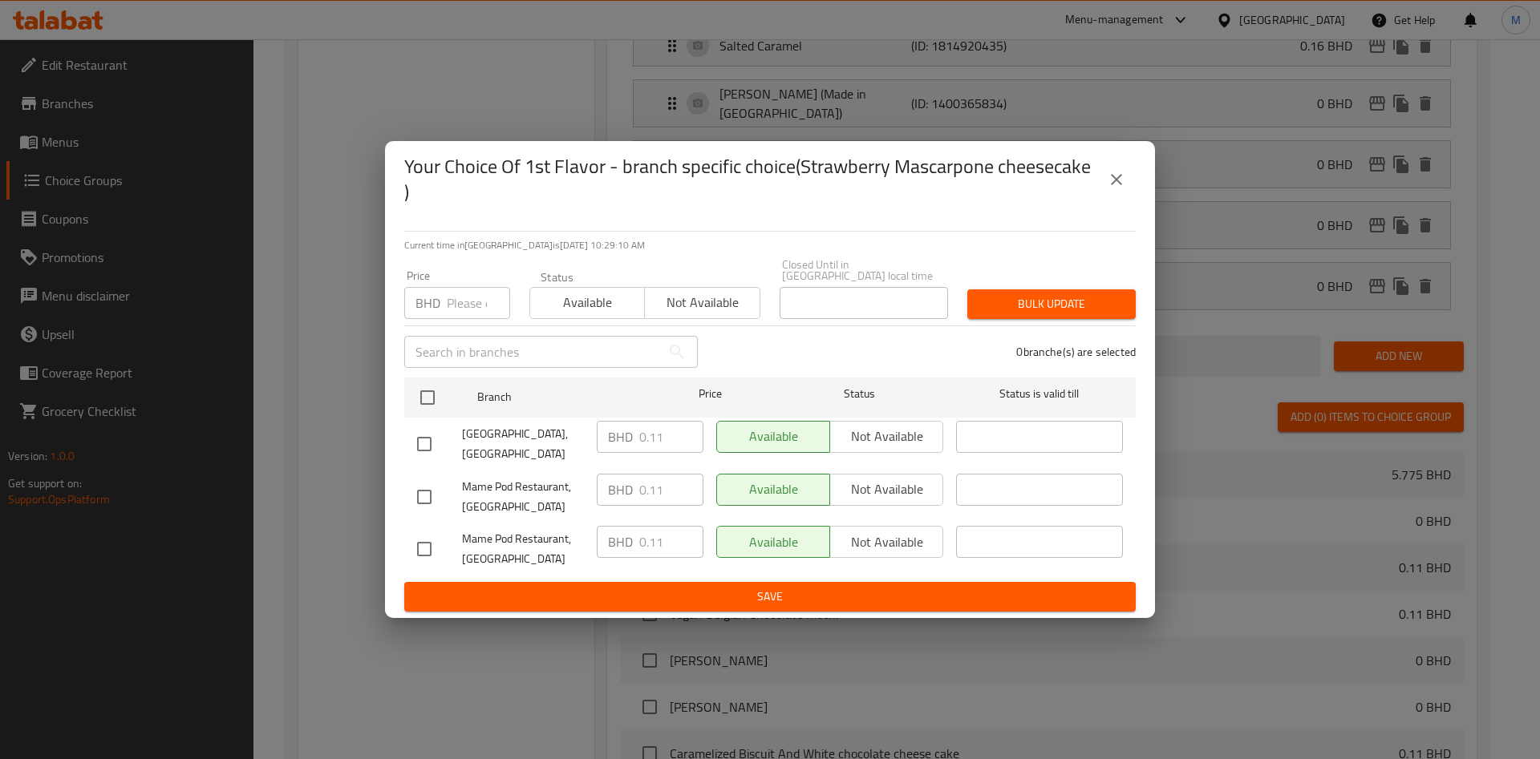
click at [1123, 195] on button "close" at bounding box center [1116, 179] width 38 height 38
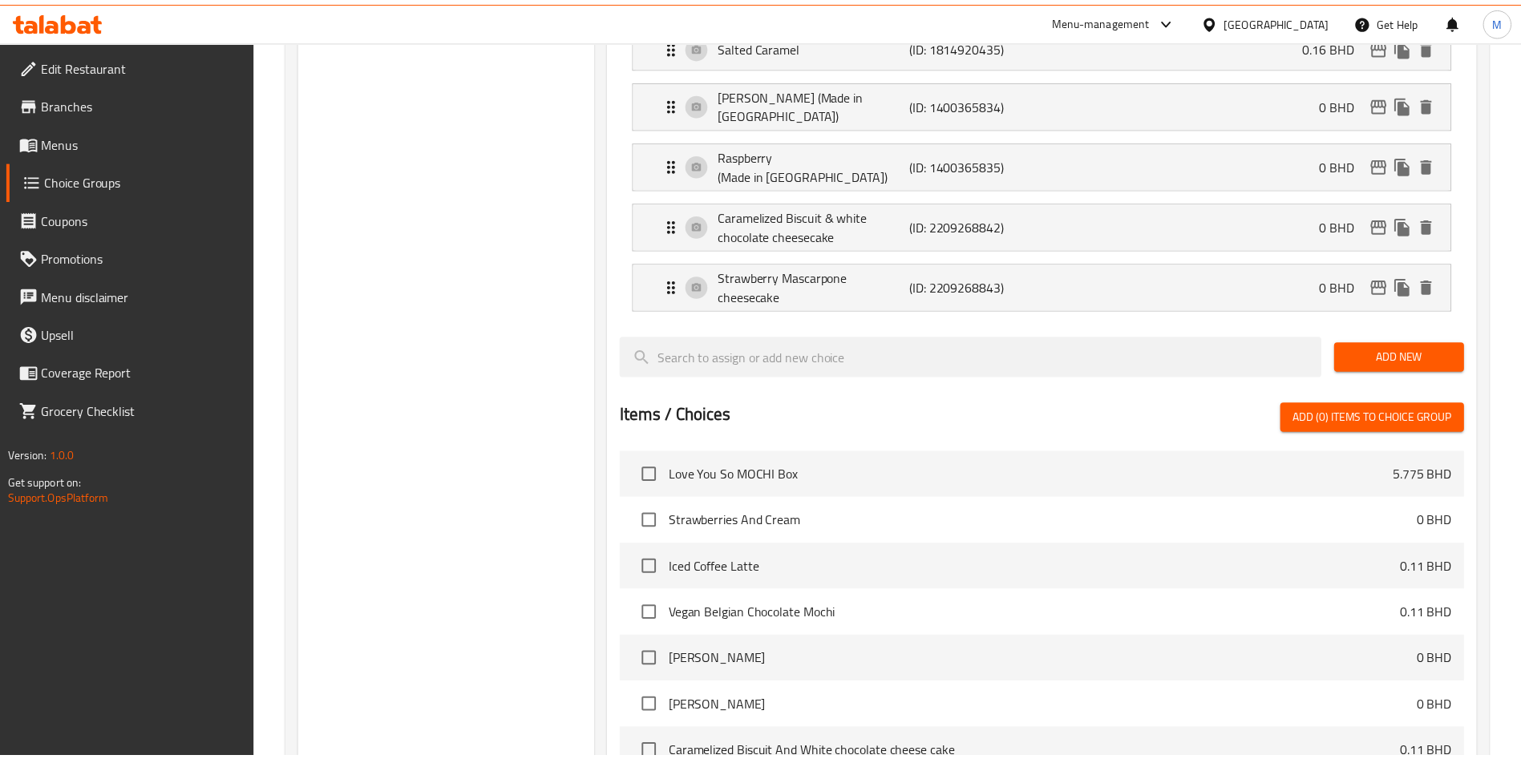
scroll to position [0, 0]
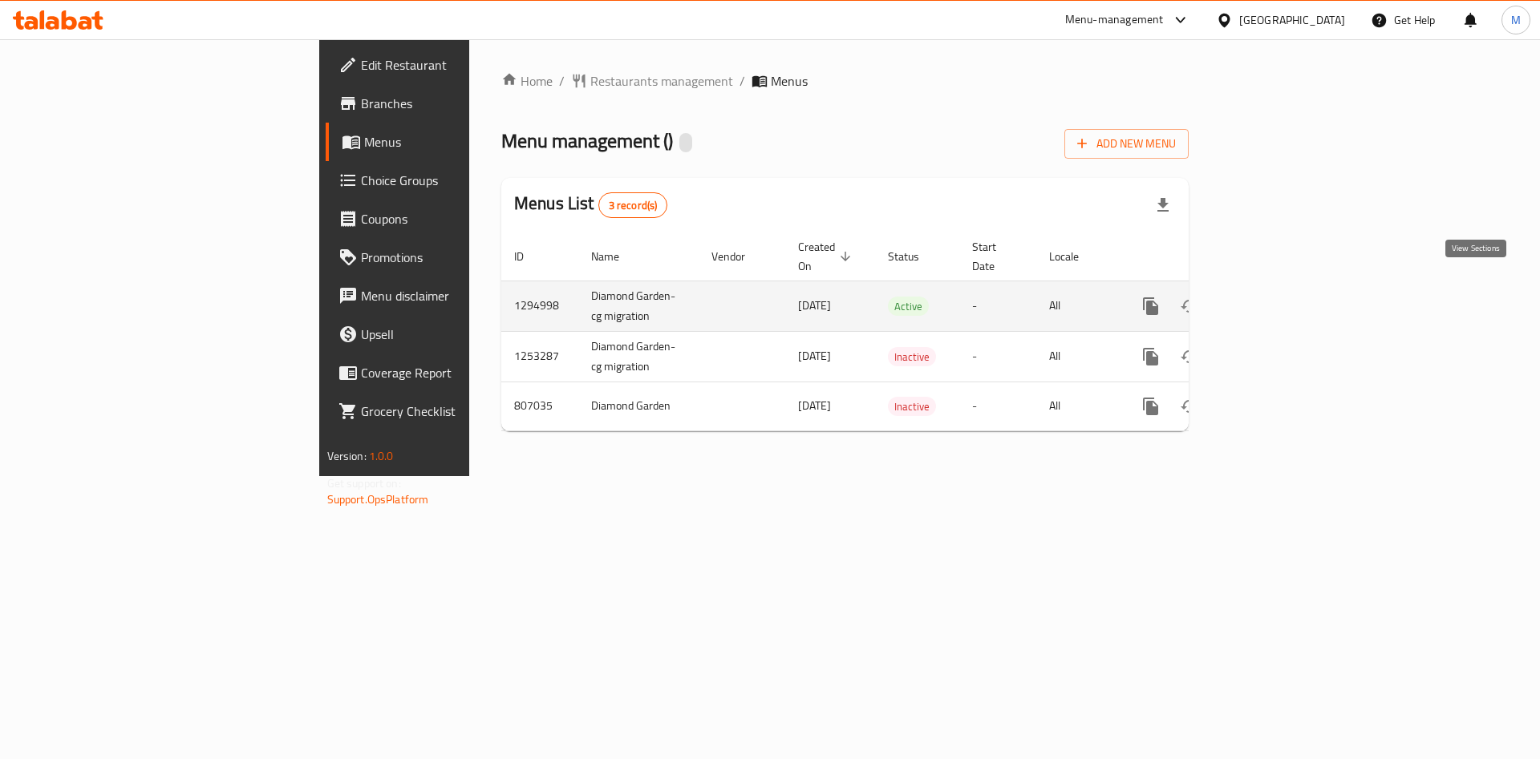
click at [1276, 297] on icon "enhanced table" at bounding box center [1266, 306] width 19 height 19
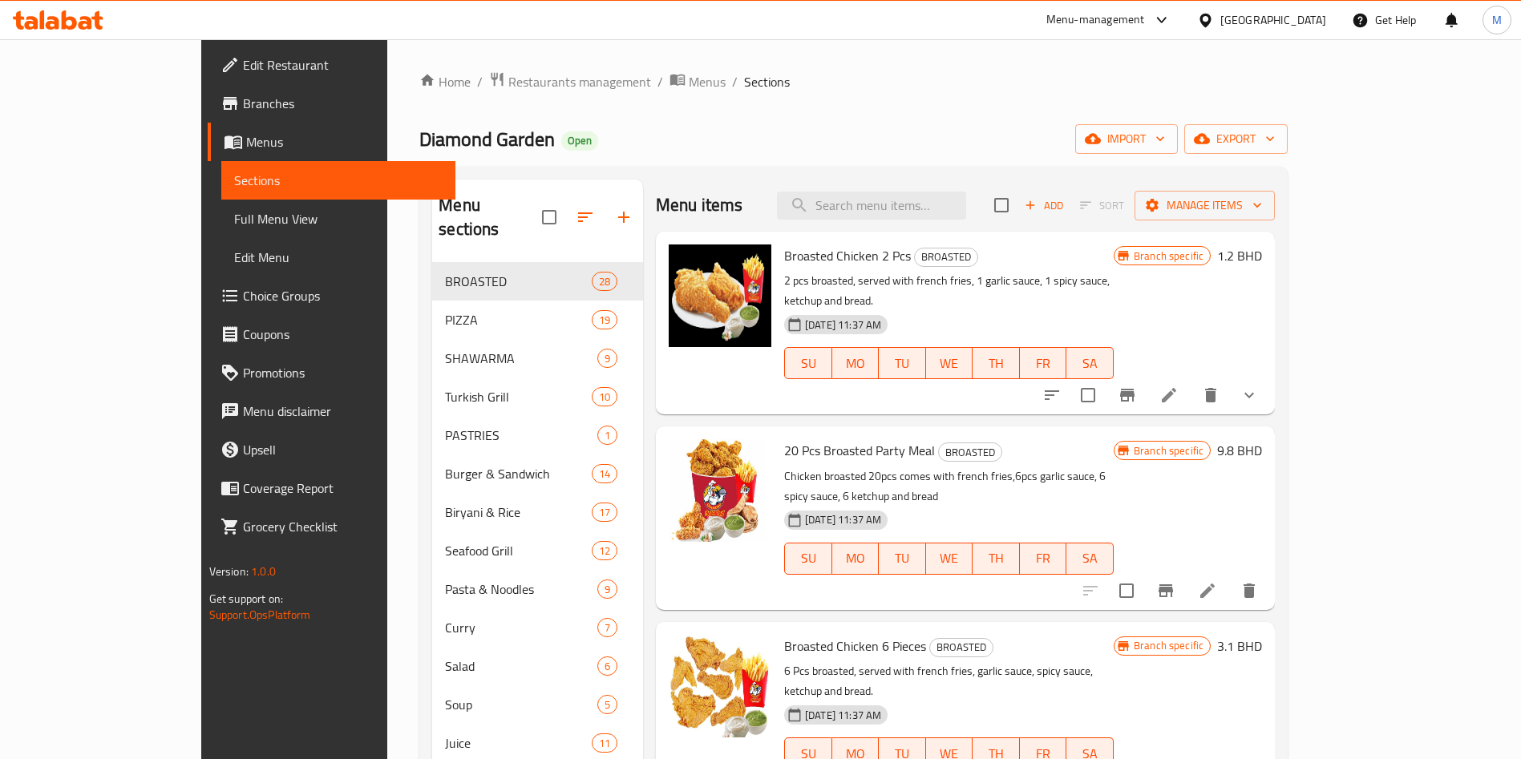
click at [614, 210] on icon "button" at bounding box center [623, 217] width 19 height 19
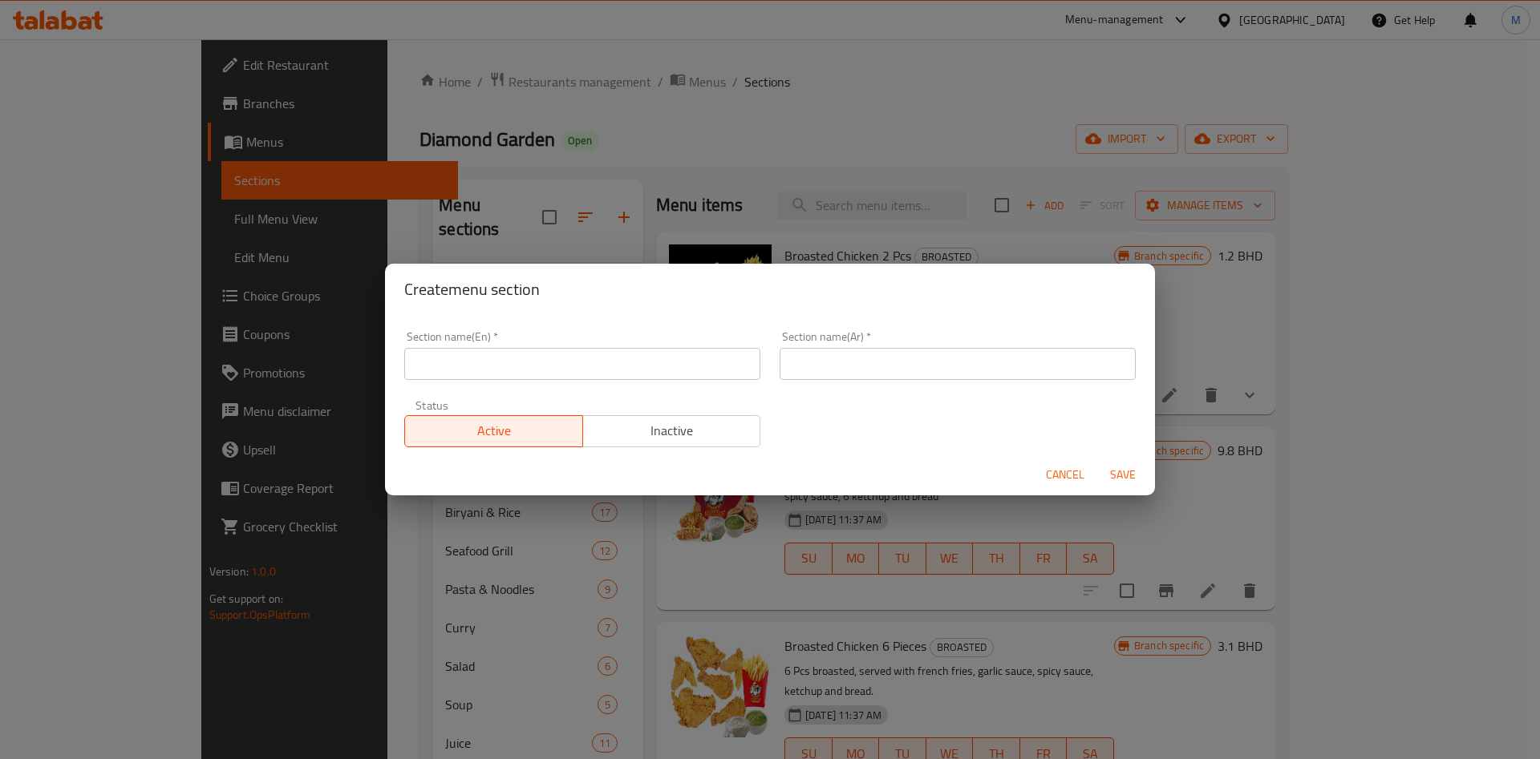
click at [557, 361] on input "text" at bounding box center [582, 364] width 356 height 32
type input "m"
type input "M41"
click at [835, 362] on input "text" at bounding box center [958, 364] width 356 height 32
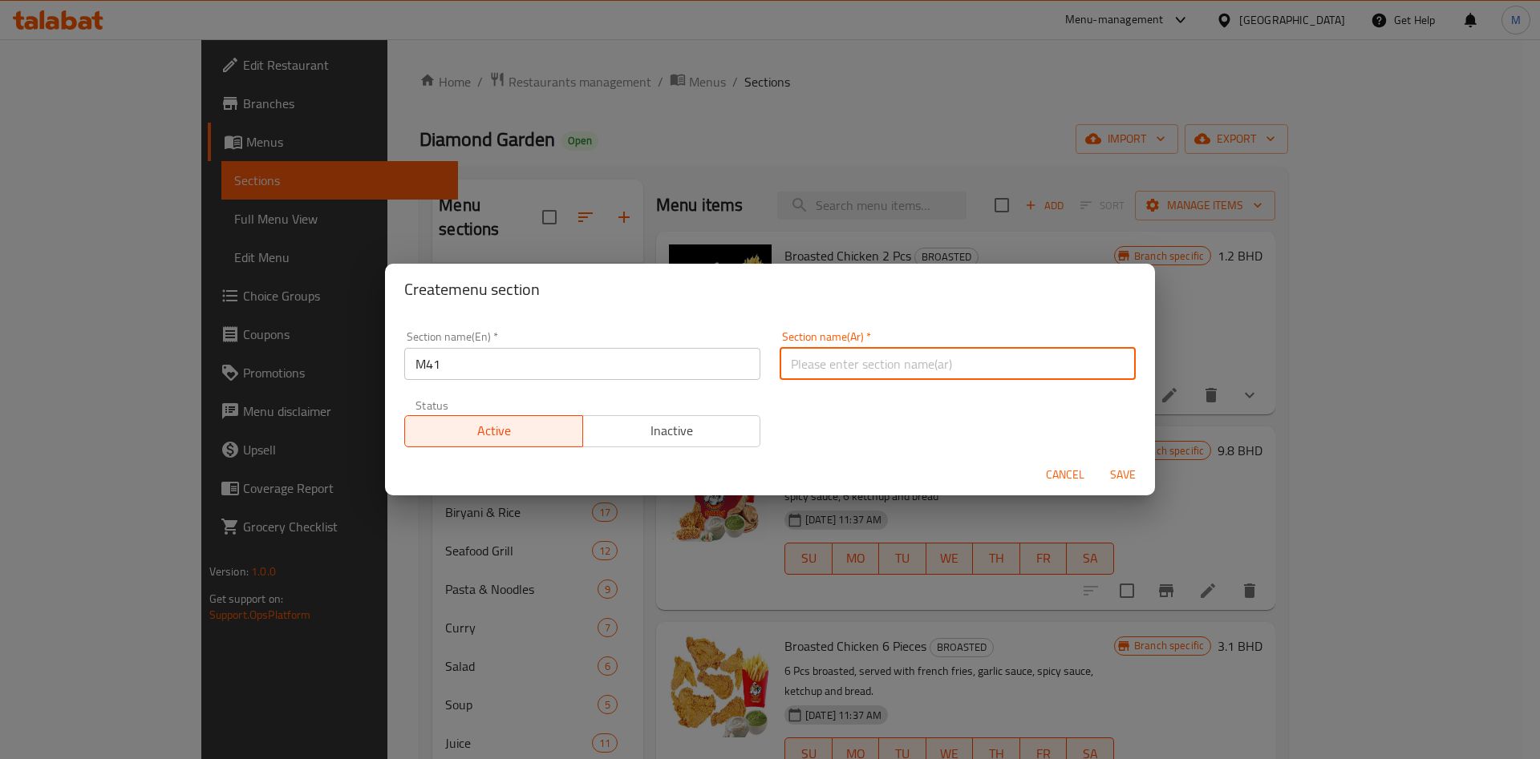
type input "وجبة لشخص واحد"
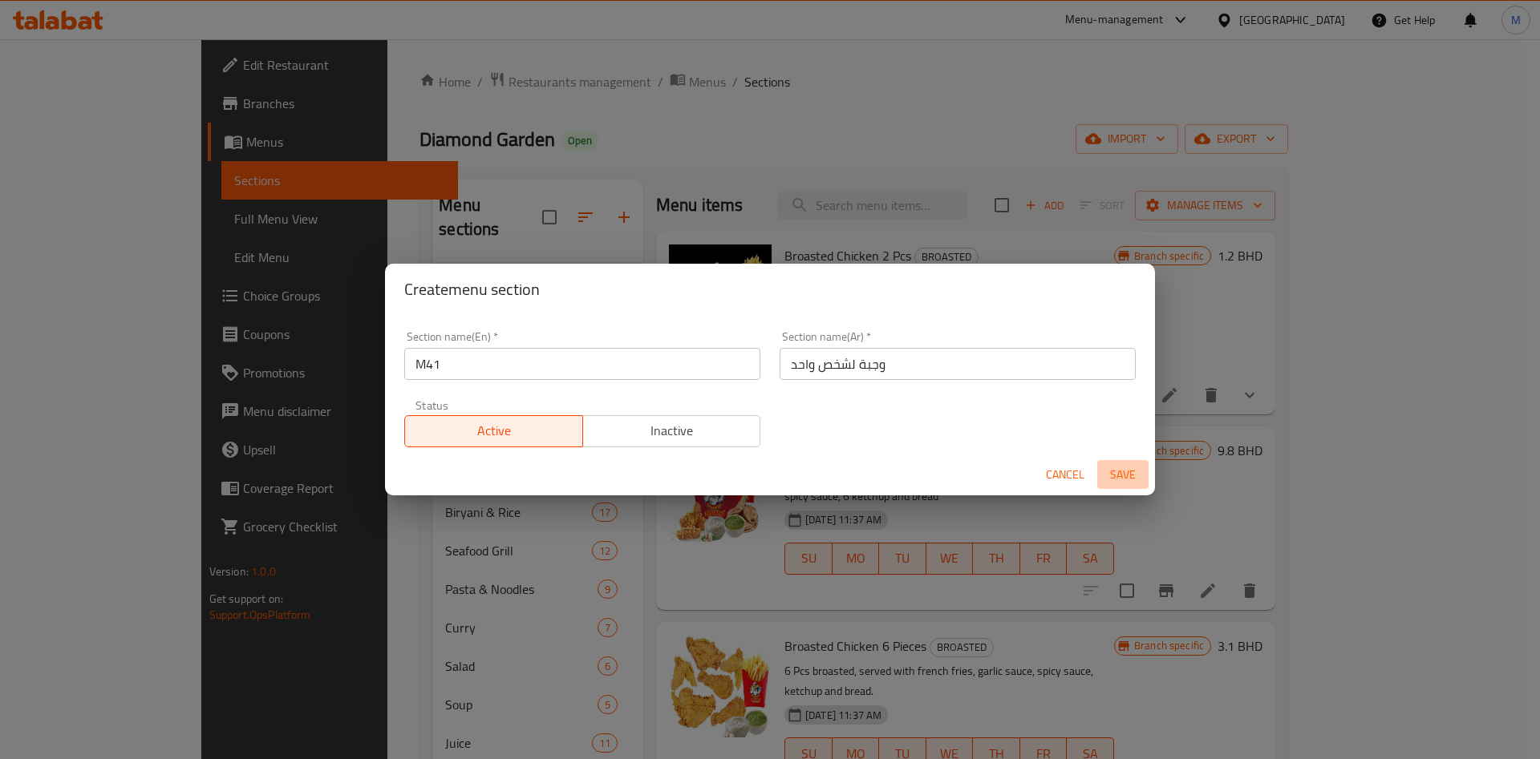
click at [1130, 468] on span "Save" at bounding box center [1123, 475] width 38 height 20
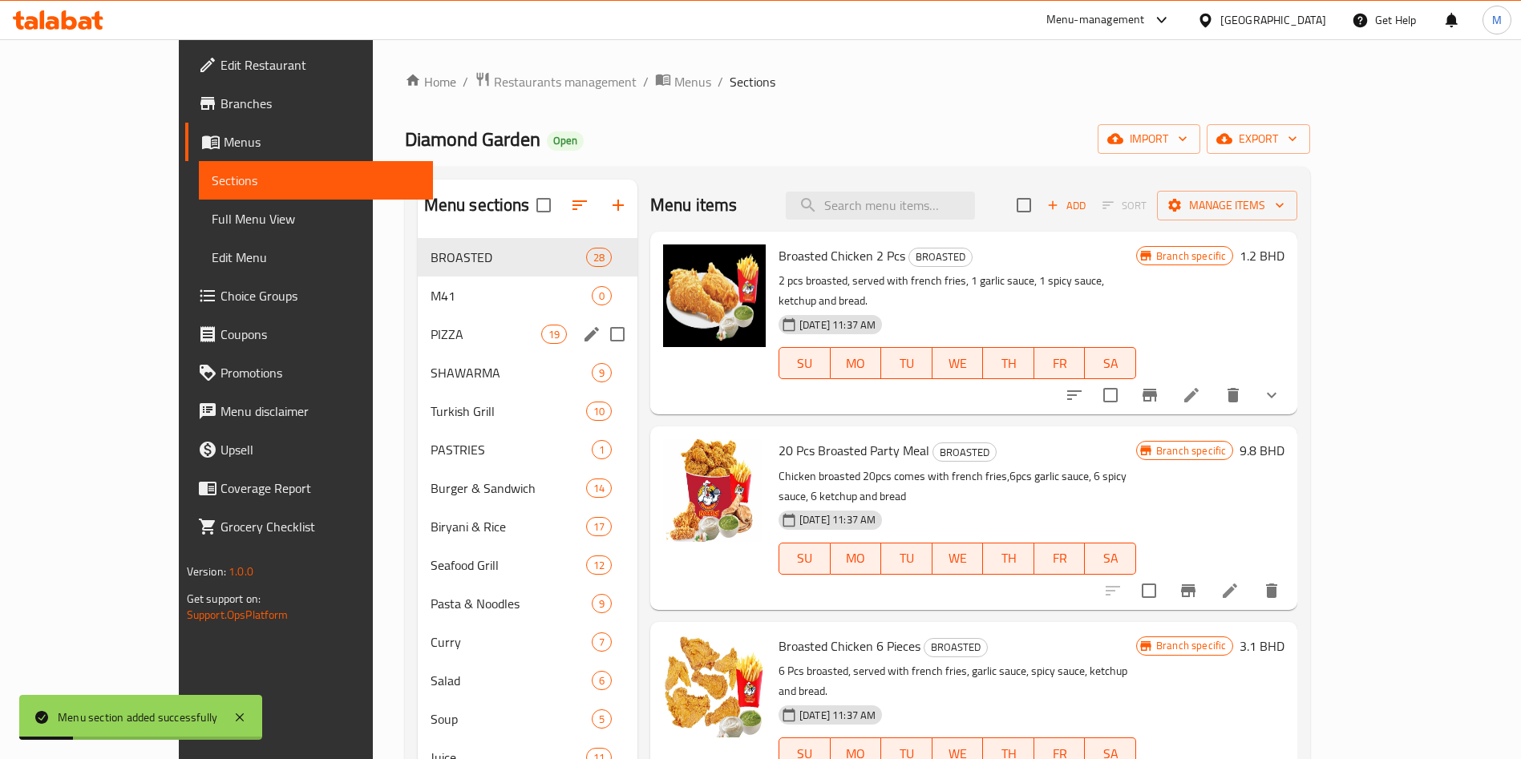
click at [418, 282] on div "M41 0" at bounding box center [528, 296] width 220 height 38
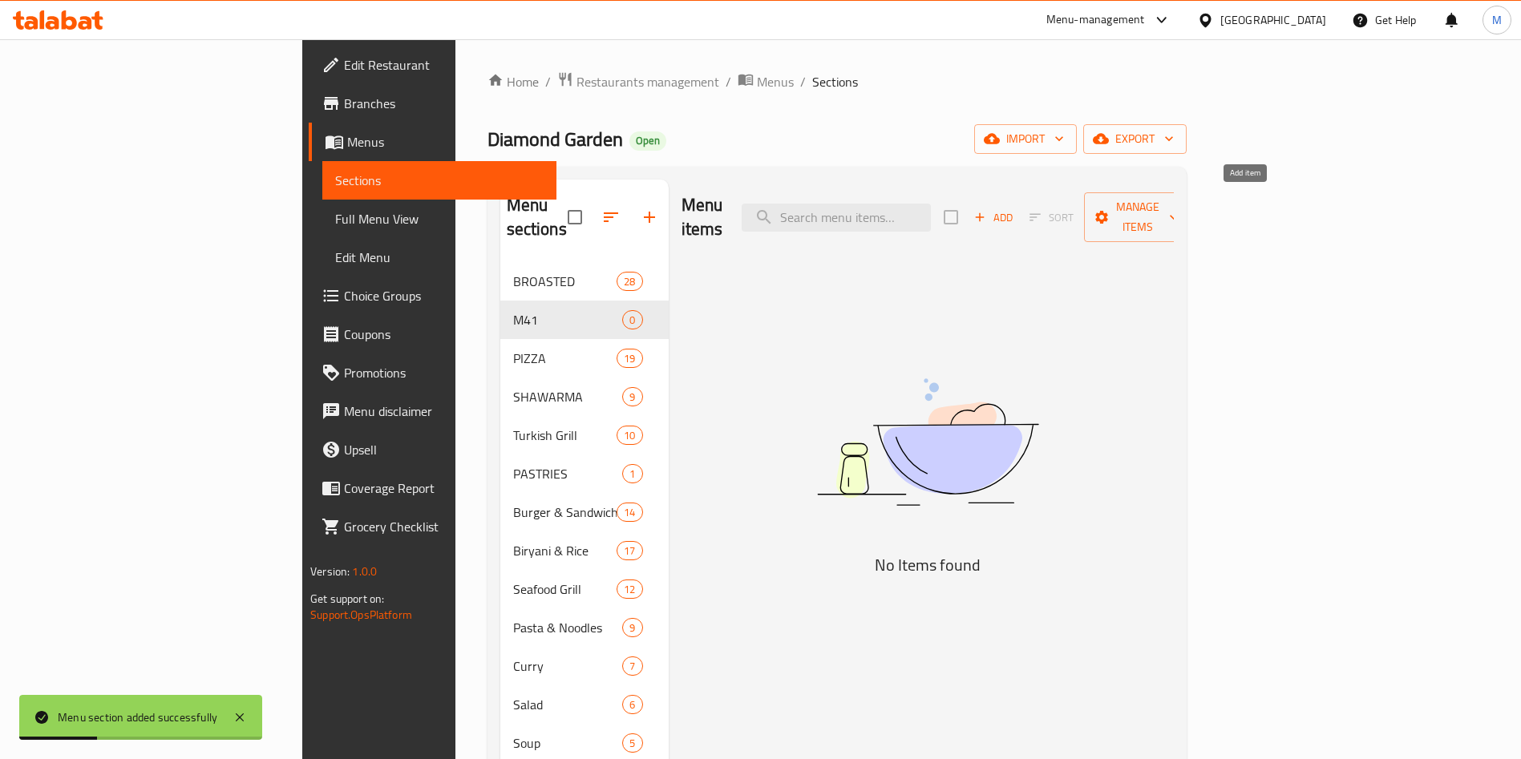
click at [1015, 209] on span "Add" at bounding box center [993, 218] width 43 height 18
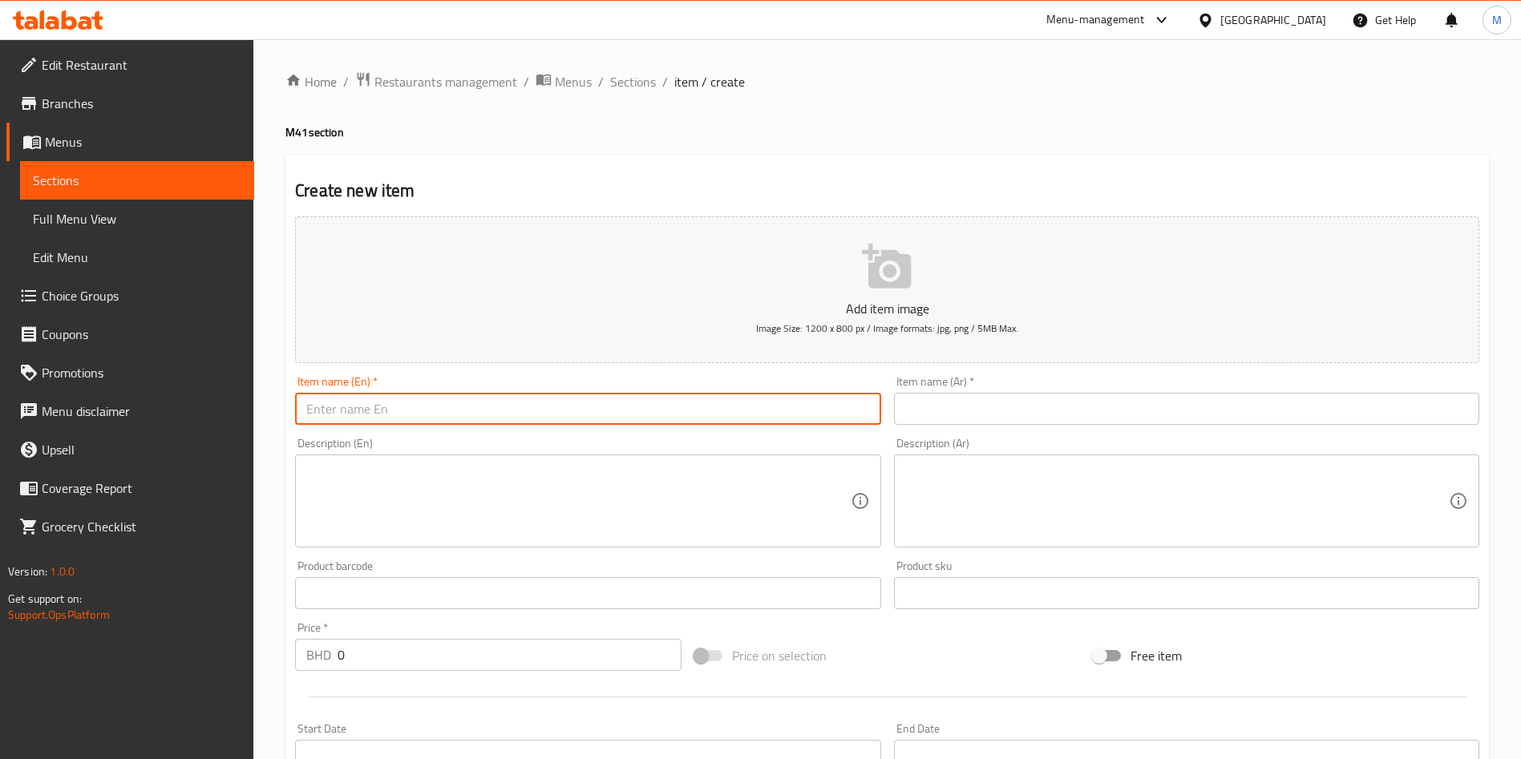
click at [406, 396] on input "text" at bounding box center [587, 409] width 585 height 32
paste input "Broasted Chicken 4pcs + French Fries + Soft Drink = 3 BD"
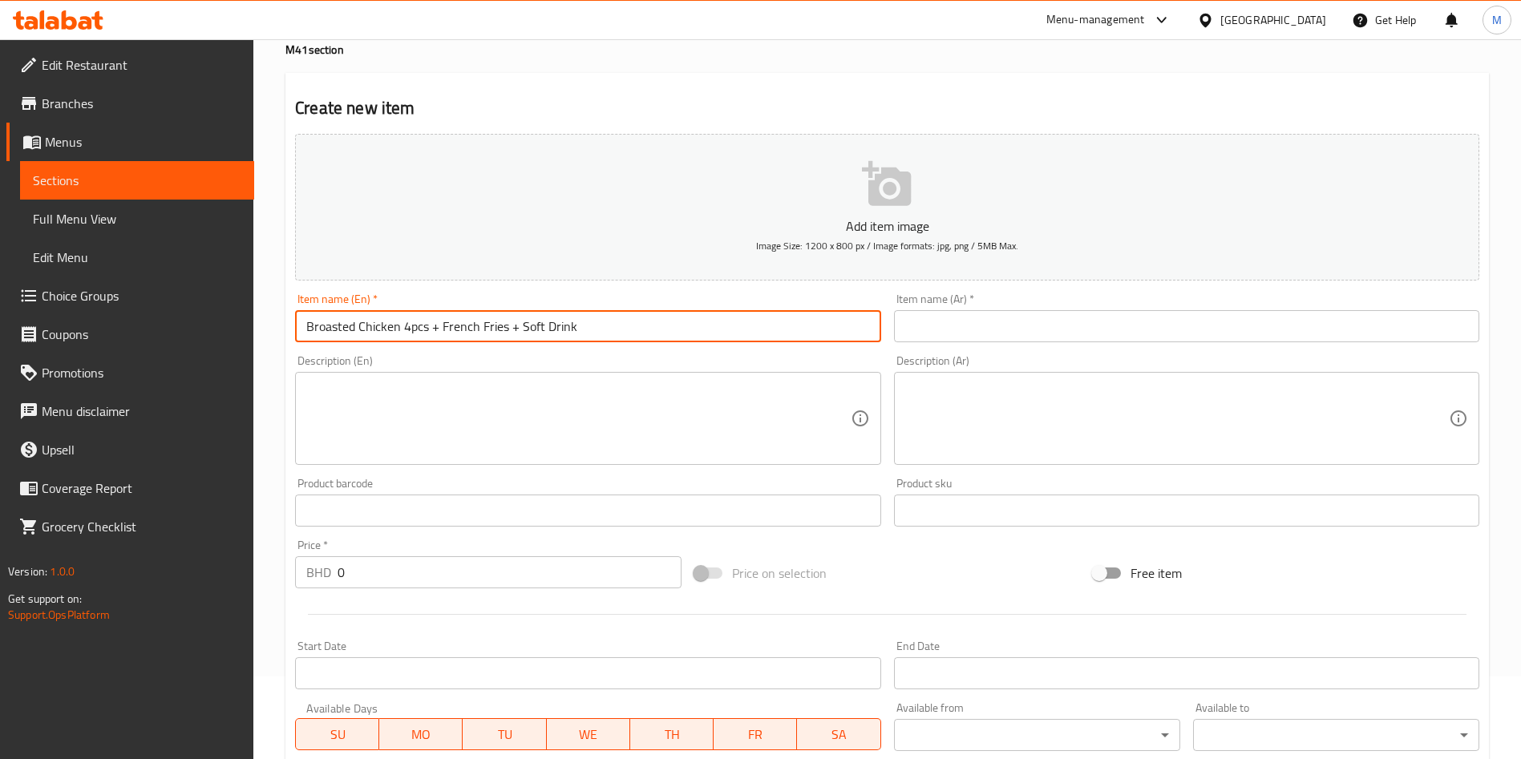
scroll to position [120, 0]
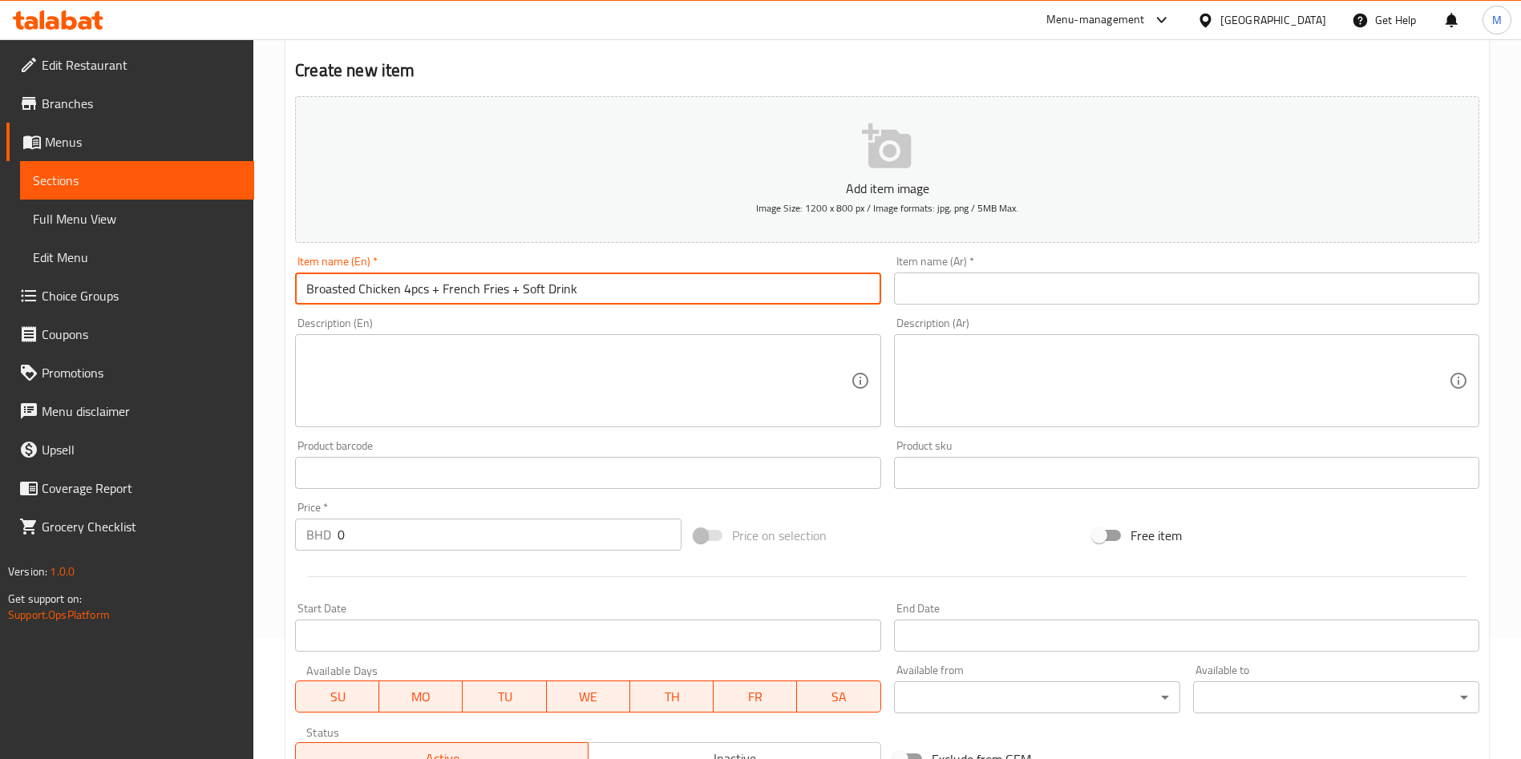
type input "Broasted Chicken 4pcs + French Fries + Soft Drink"
click at [485, 534] on input "0" at bounding box center [510, 535] width 344 height 32
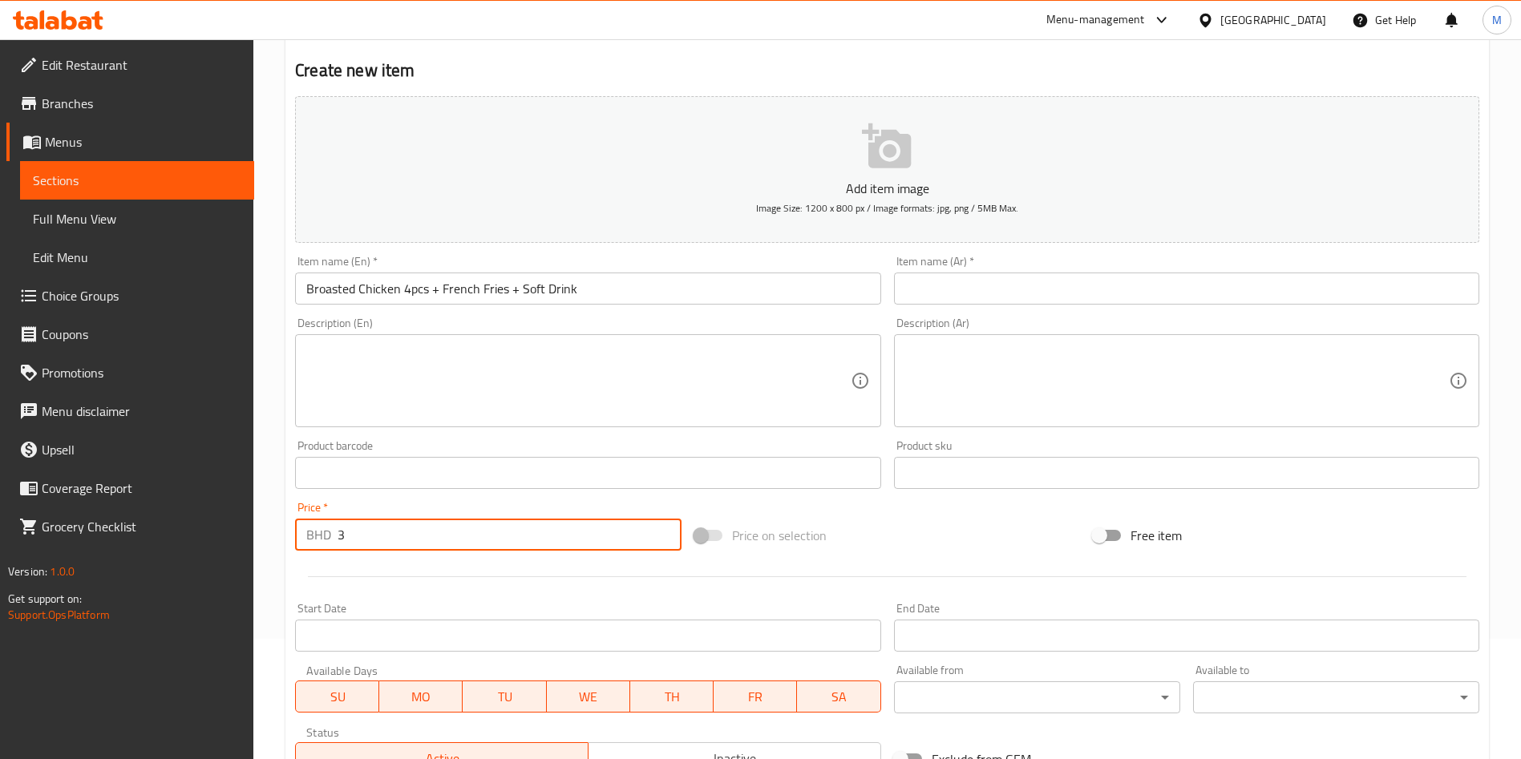
type input "3"
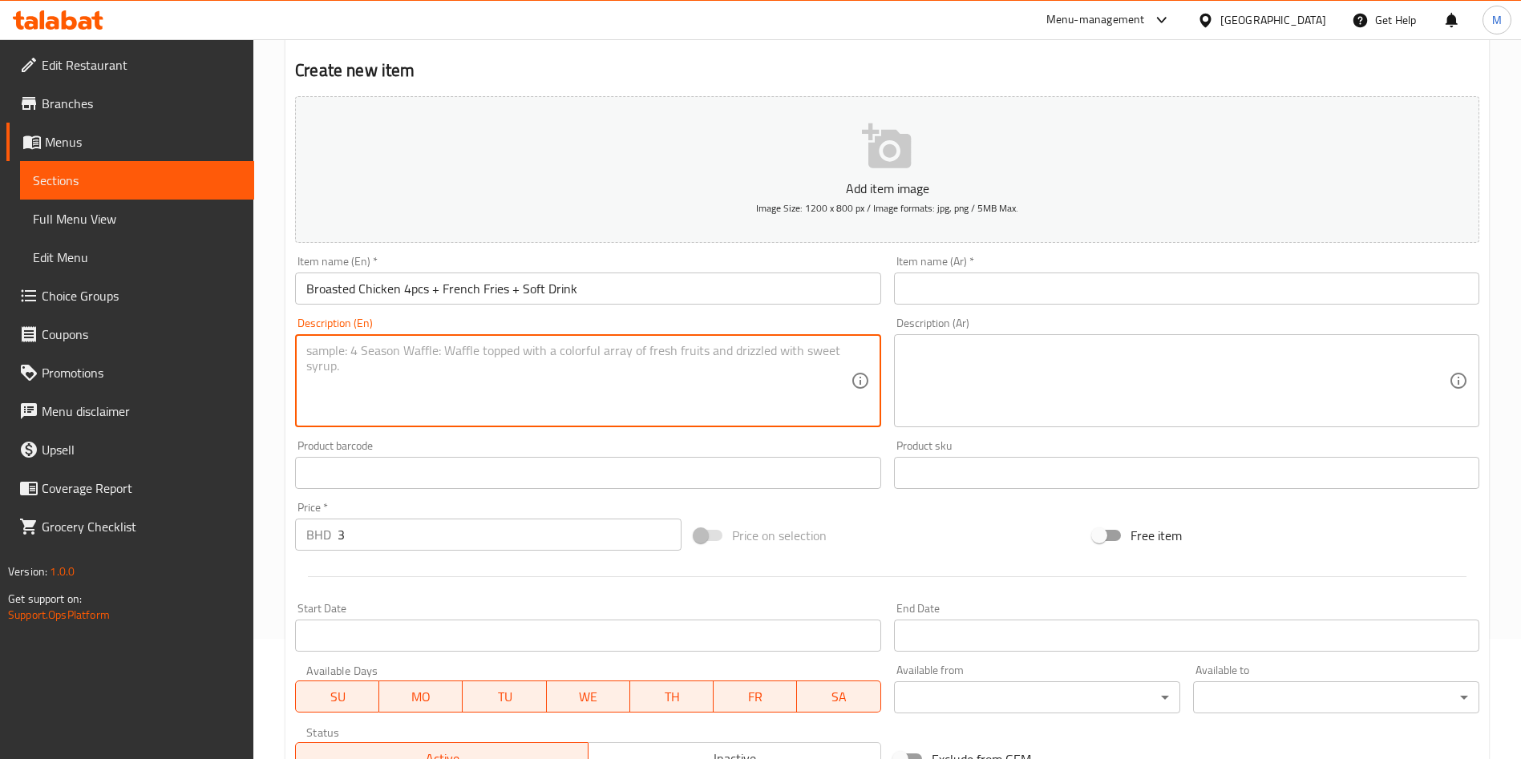
click at [431, 358] on textarea at bounding box center [578, 381] width 544 height 76
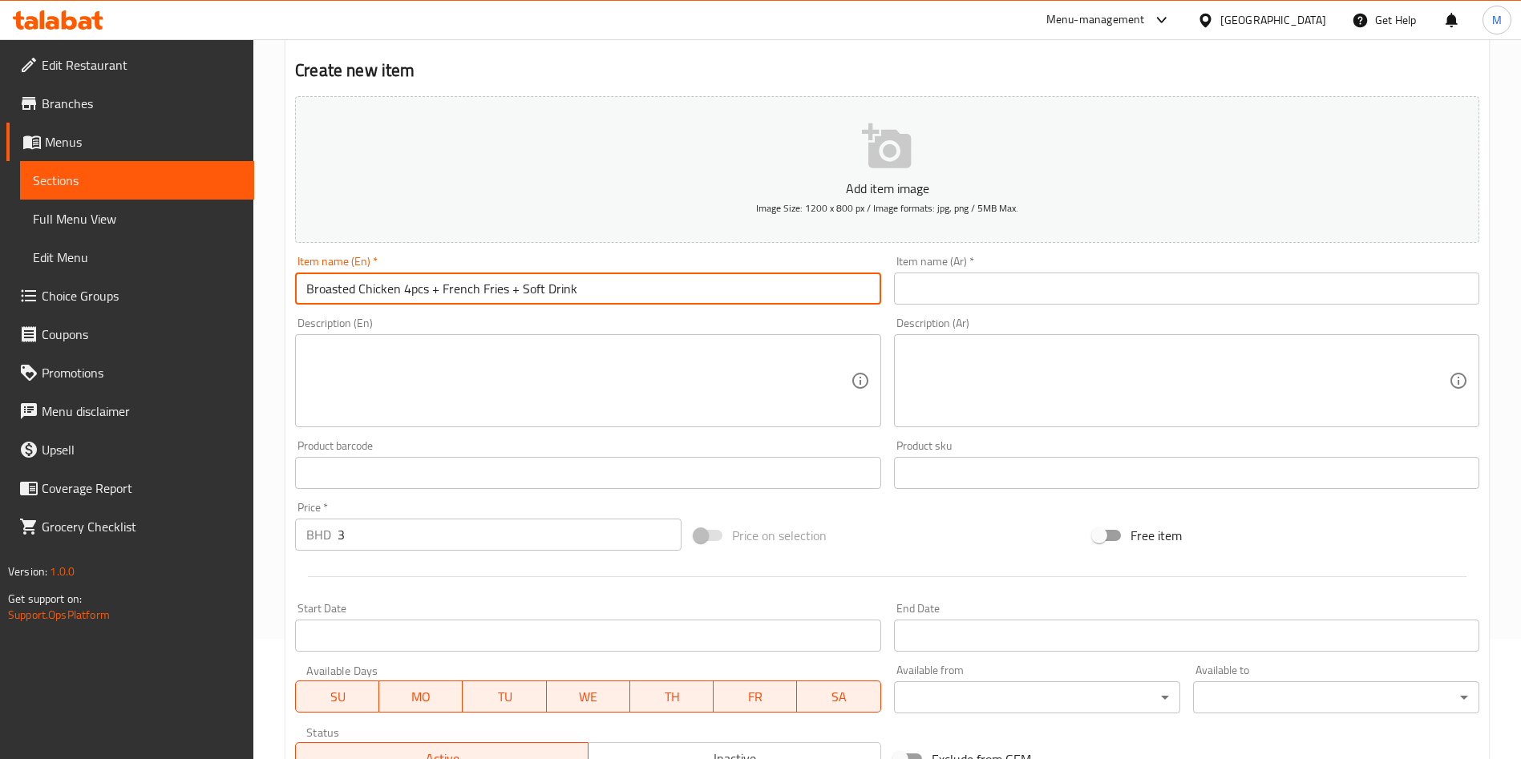
click at [431, 281] on input "Broasted Chicken 4pcs + French Fries + Soft Drink" at bounding box center [587, 289] width 585 height 32
paste input "= 3 BD"
click at [486, 278] on input "Broasted Chicken 4pcs + French Fries + Soft Drink = 3 BD" at bounding box center [587, 289] width 585 height 32
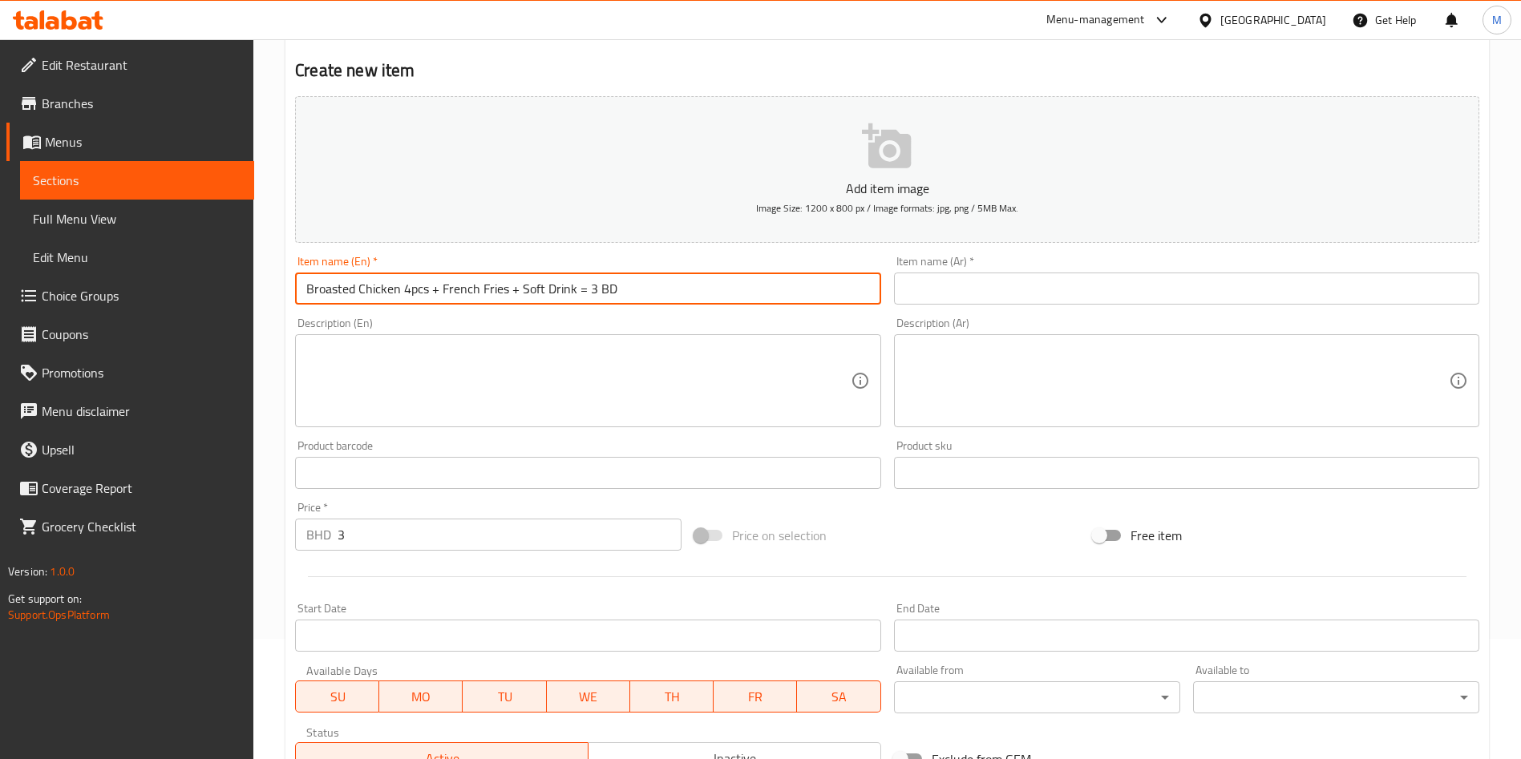
click at [486, 278] on input "Broasted Chicken 4pcs + French Fries + Soft Drink = 3 BD" at bounding box center [587, 289] width 585 height 32
click at [609, 296] on input "Broasted Chicken 4pcs + French Fries + Soft Drink = 3 BD" at bounding box center [587, 289] width 585 height 32
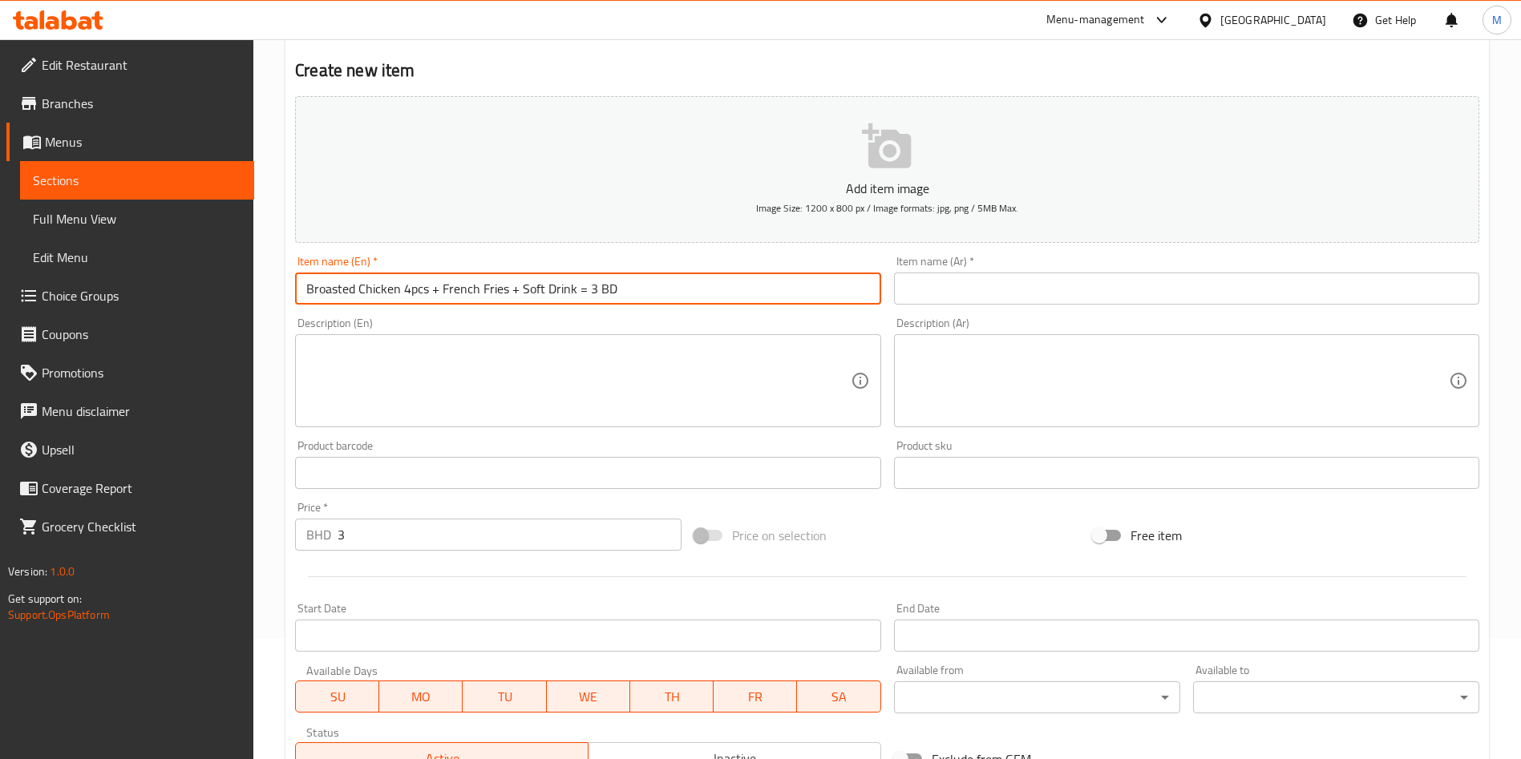
click at [623, 288] on input "Broasted Chicken 4pcs + French Fries + Soft Drink = 3 BD" at bounding box center [587, 289] width 585 height 32
type input "Broasted Chicken 4pcs + French Fries + Soft Drink"
click at [404, 287] on input "Broasted Chicken 4pcs + French Fries + Soft Drink" at bounding box center [587, 289] width 585 height 32
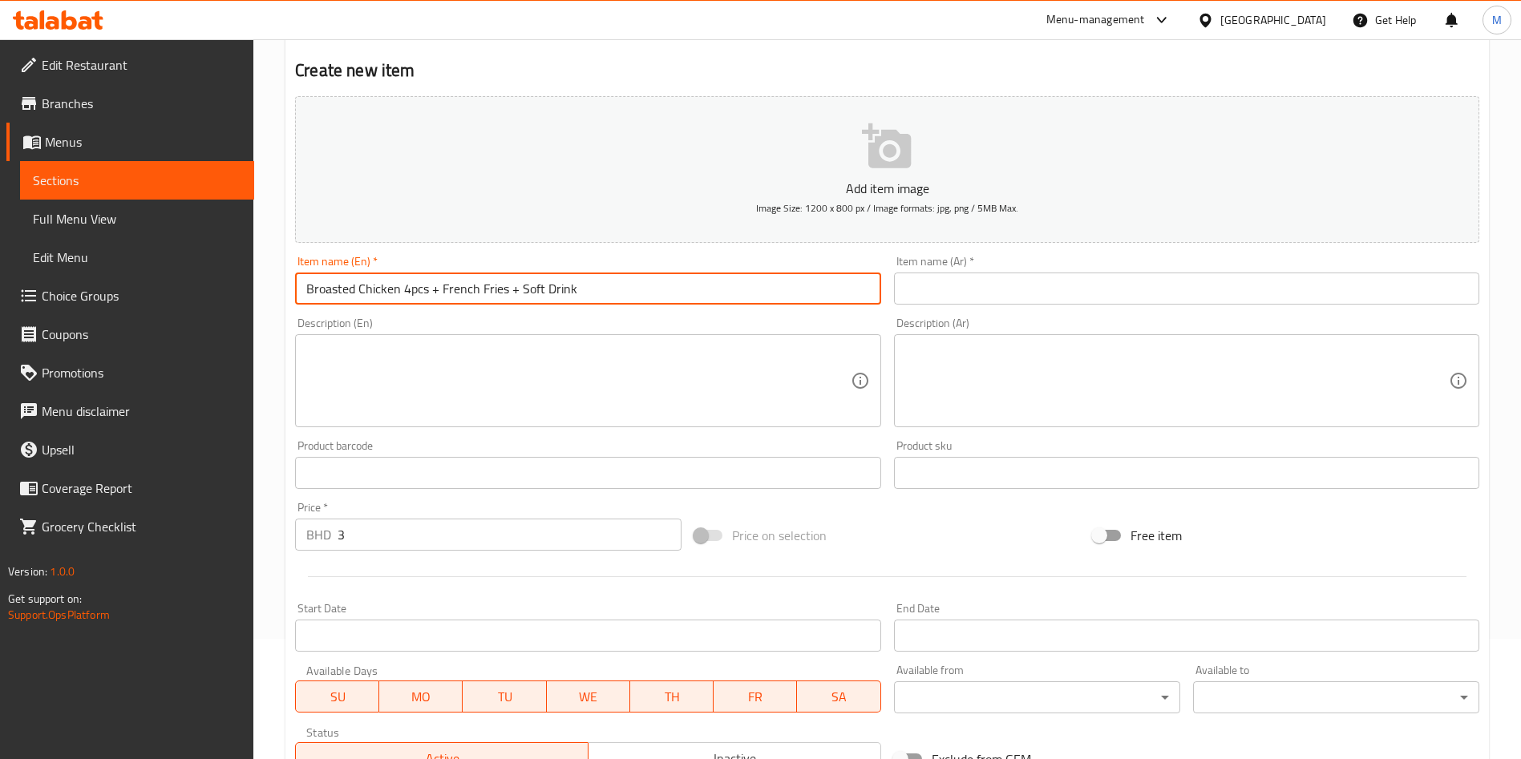
click at [404, 287] on input "Broasted Chicken 4pcs + French Fries + Soft Drink" at bounding box center [587, 289] width 585 height 32
click at [464, 294] on input "Broasted Chicken 4pcs + French Fries + Soft Drink" at bounding box center [587, 289] width 585 height 32
click at [423, 372] on textarea at bounding box center [578, 381] width 544 height 76
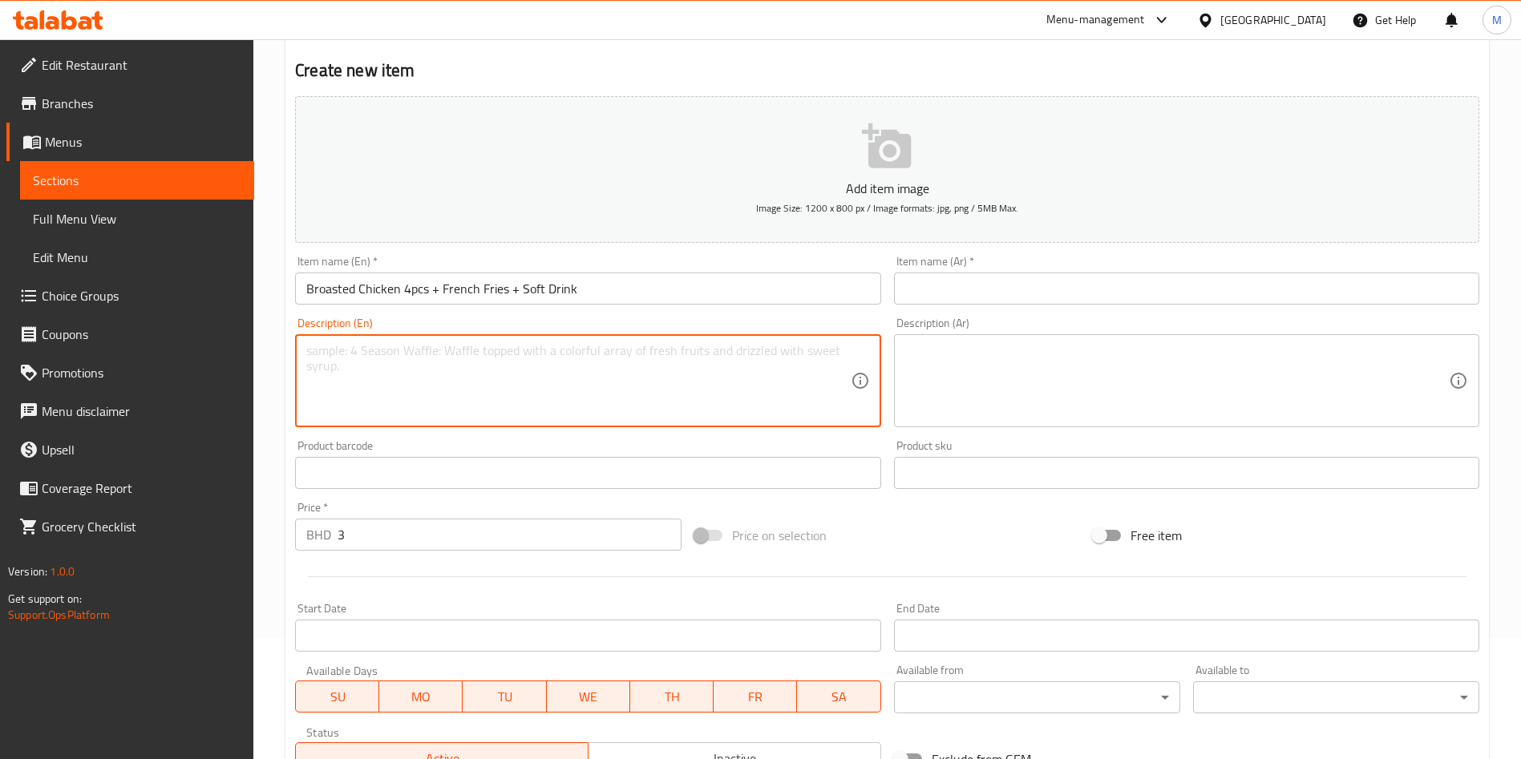
paste textarea "Broasted Chicken 4pcs + French Fries + Soft Drink"
click at [436, 357] on textarea "Broasted Chicken 4pcs + French Fries + Soft Drink" at bounding box center [578, 381] width 544 height 76
click at [533, 353] on textarea "Broasted Chicken 4pcs with French Fries + Soft Drink" at bounding box center [578, 381] width 544 height 76
type textarea "Broasted Chicken 4pcs with French Fries and Soft Drink"
click at [1039, 274] on input "text" at bounding box center [1186, 289] width 585 height 32
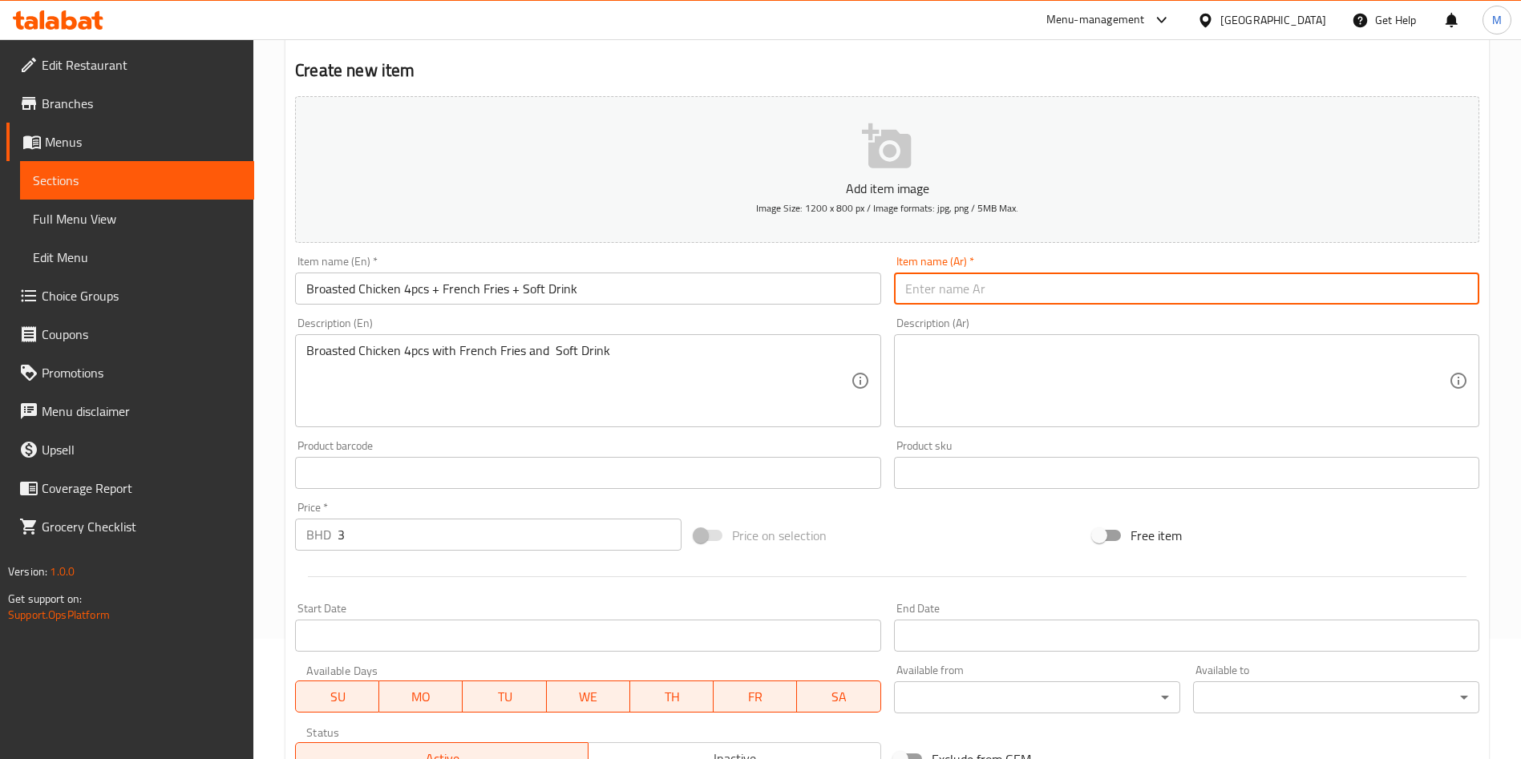
paste input "دجاج مشوي ٤ قطع + بطاطس مقلية + مشروب غازي"
click at [1128, 289] on input "دجاج مشوي ٤ قطع + بطاطس مقلية + مشروب غازي" at bounding box center [1186, 289] width 585 height 32
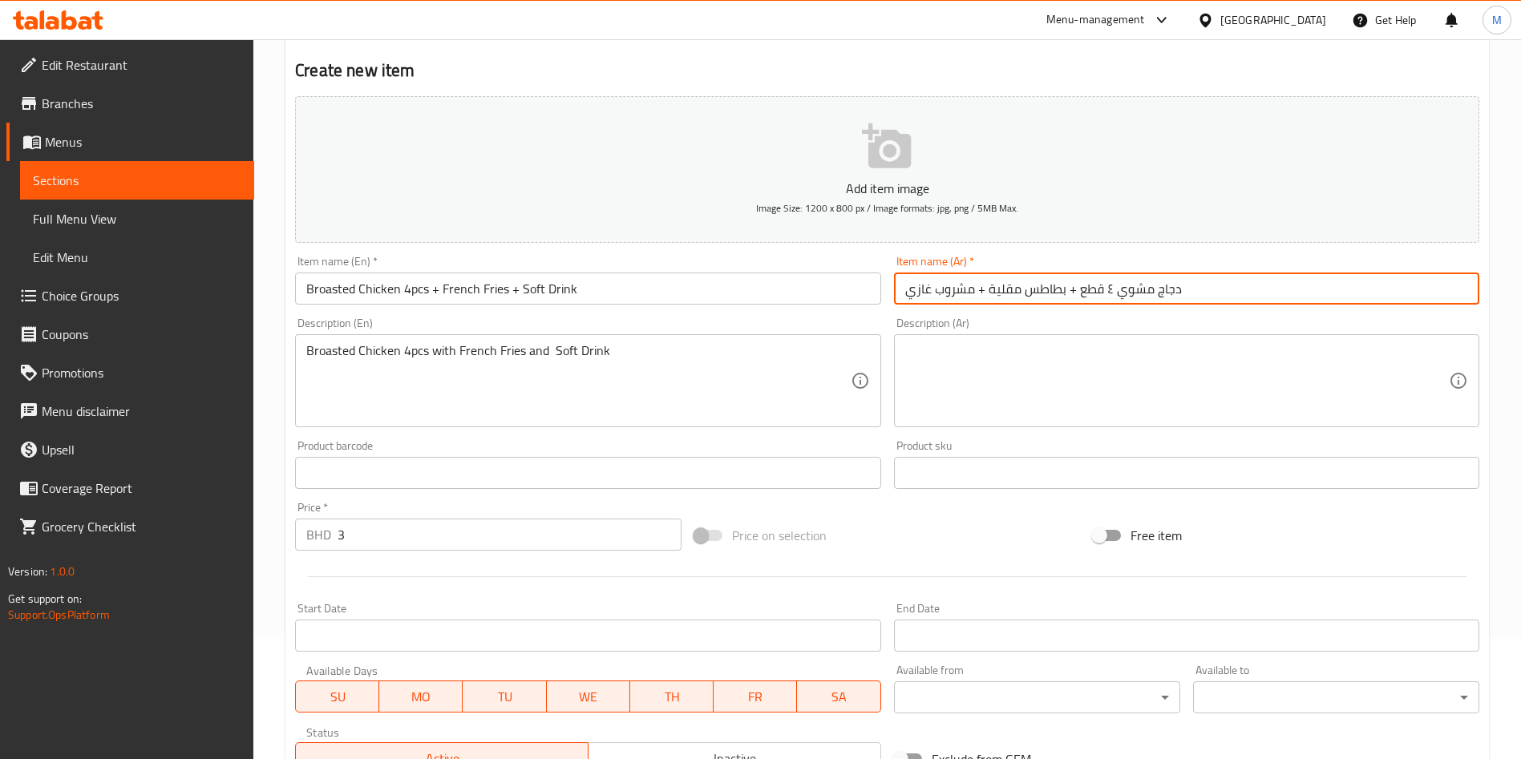
click at [1128, 290] on input "دجاج مشوي ٤ قطع + بطاطس مقلية + مشروب غازي" at bounding box center [1186, 289] width 585 height 32
click at [1006, 294] on input "دجاج بروستد ٤ قطع + بطاطس مقلية + مشروب غازي" at bounding box center [1186, 289] width 585 height 32
click at [998, 290] on input "دجاج بروستد ٤ قطع + بطاطس مقلية + مشروب غازي" at bounding box center [1186, 289] width 585 height 32
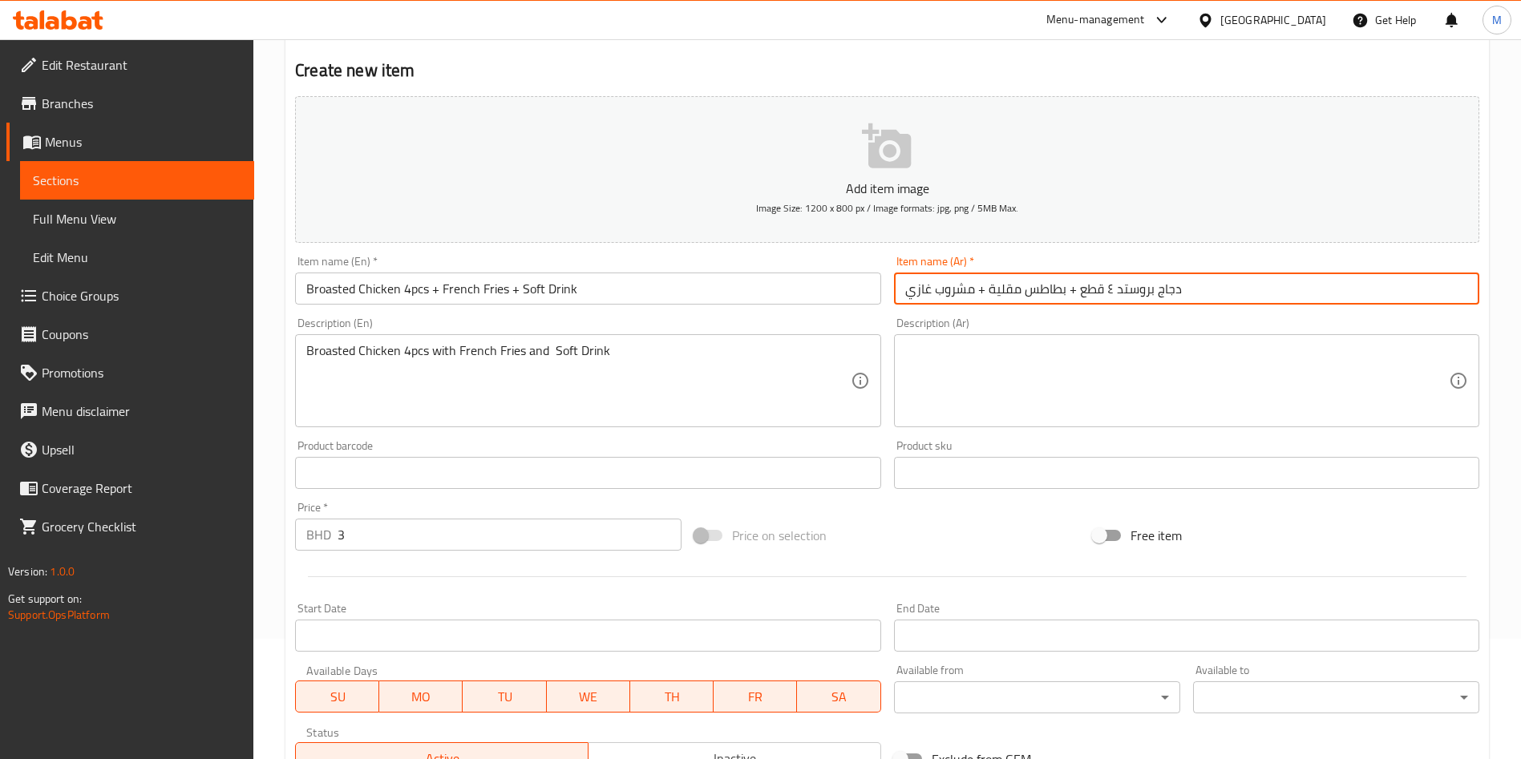
click at [998, 290] on input "دجاج بروستد ٤ قطع + بطاطس مقلية + مشروب غازي" at bounding box center [1186, 289] width 585 height 32
type input "دجاج بروستد ٤ قطع + بطاطس مقلية + مشروب غازي"
click at [981, 350] on textarea at bounding box center [1177, 381] width 544 height 76
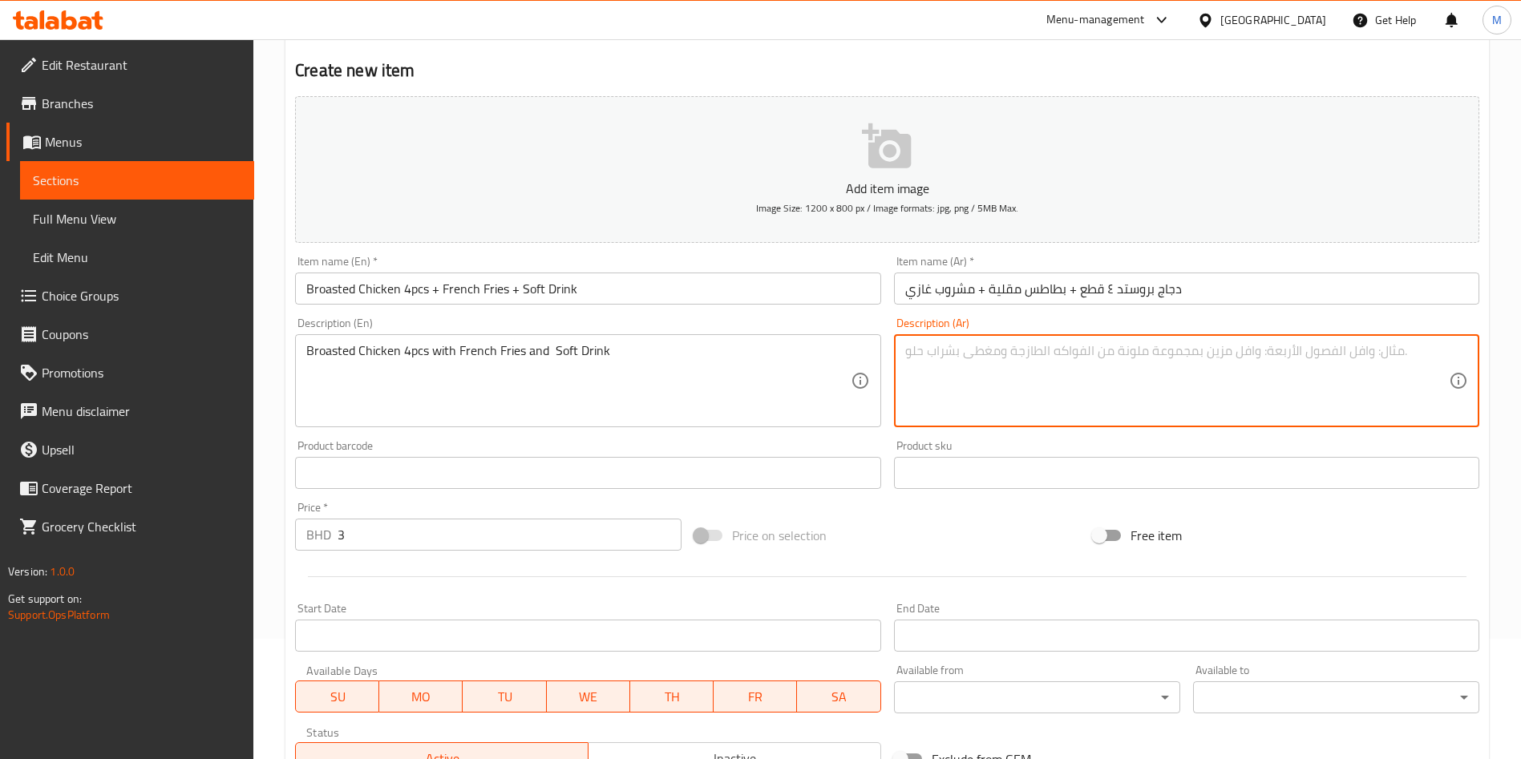
paste textarea "دجاج بروستد ٤ قطع + بطاطس مقلية + مشروب غازي"
click at [1072, 352] on textarea "دجاج بروستد ٤ قطع + بطاطس مقلية + مشروب غازي" at bounding box center [1177, 381] width 544 height 76
click at [981, 352] on textarea "دجاج بروستد ٤ قطع مع بطاطس مقلية + مشروب غازي" at bounding box center [1177, 381] width 544 height 76
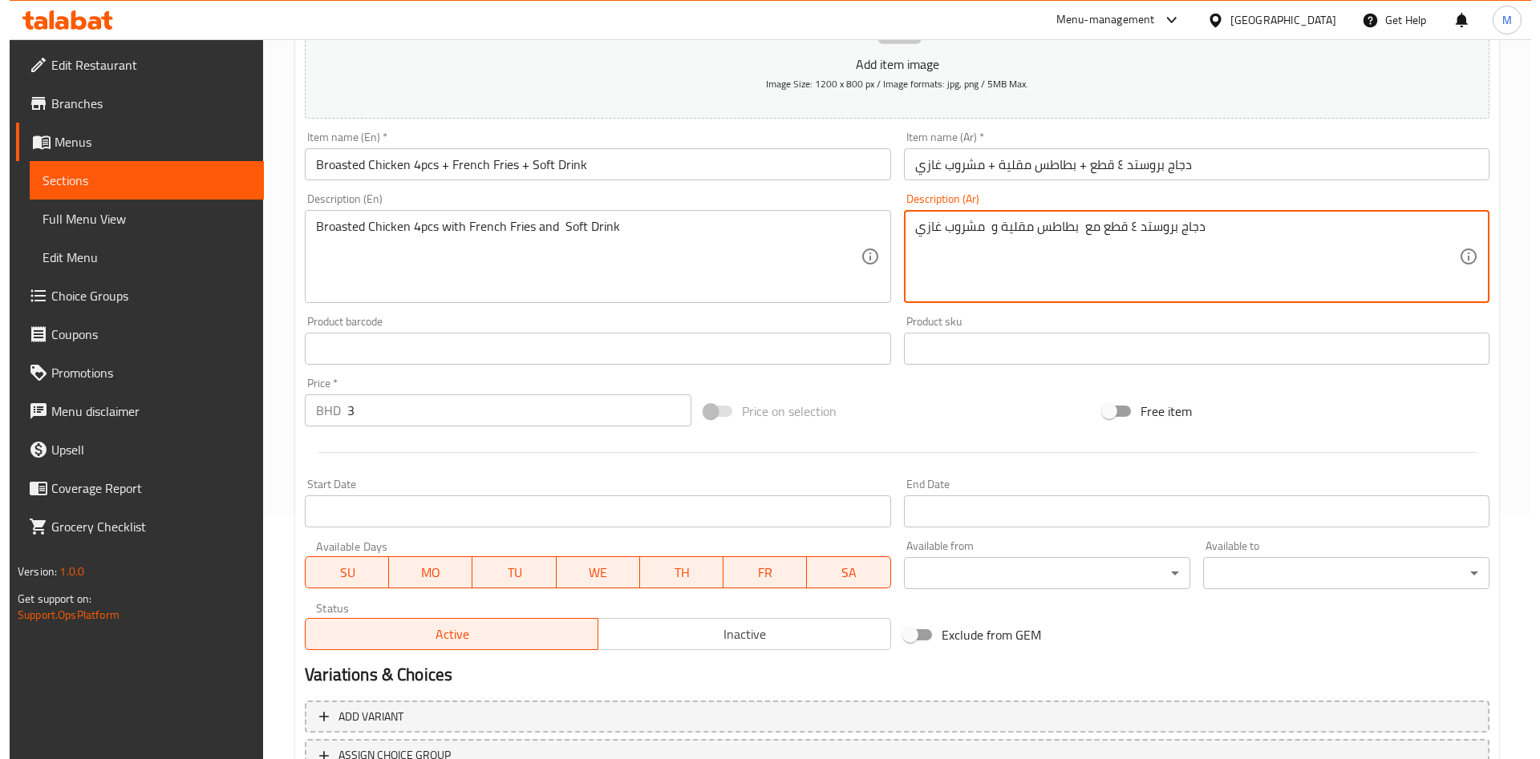
scroll to position [374, 0]
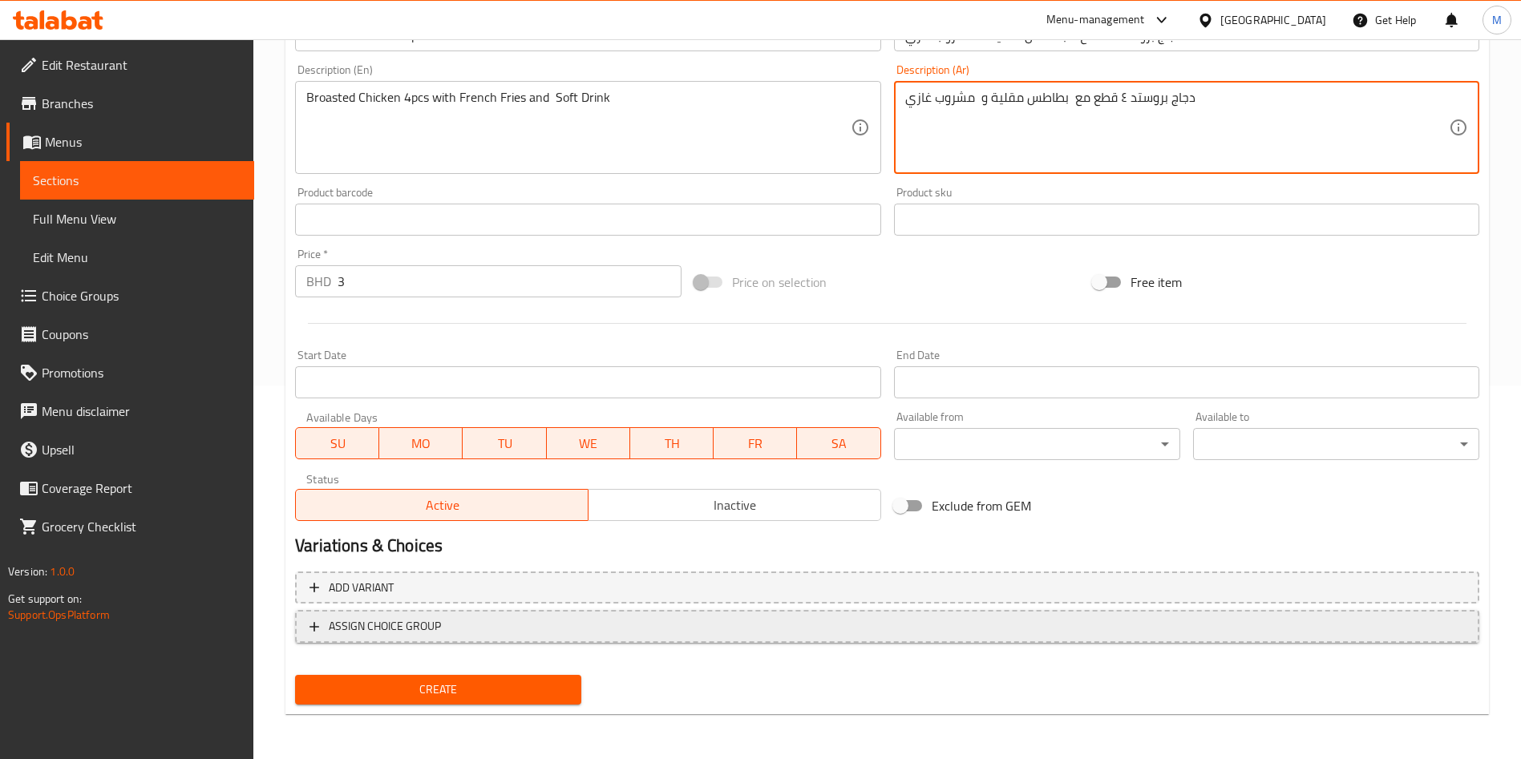
type textarea "دجاج بروستد ٤ قطع مع بطاطس مقلية و مشروب غازي"
click at [450, 626] on span "ASSIGN CHOICE GROUP" at bounding box center [888, 627] width 1156 height 20
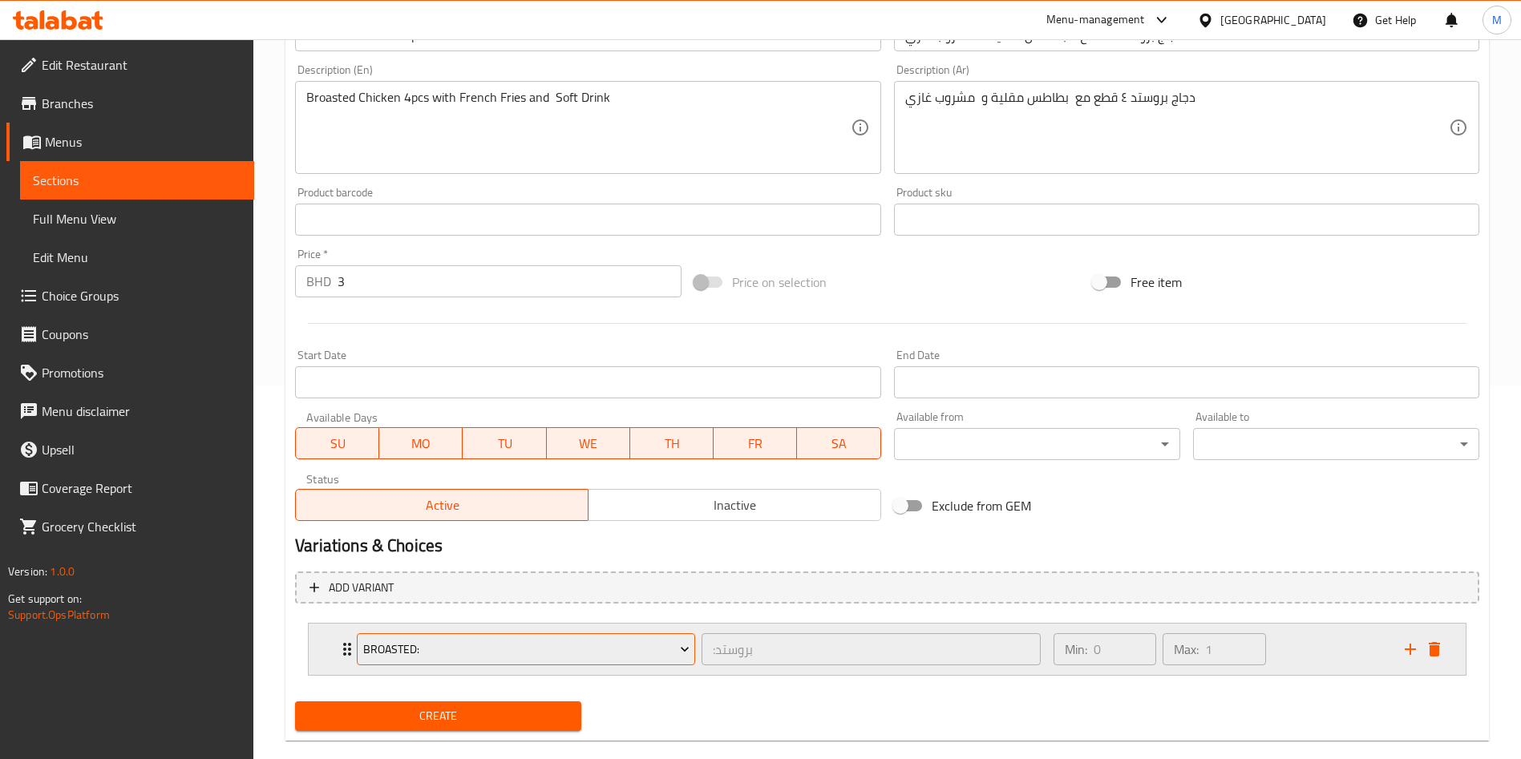
click at [457, 655] on span "Broasted:" at bounding box center [526, 650] width 326 height 20
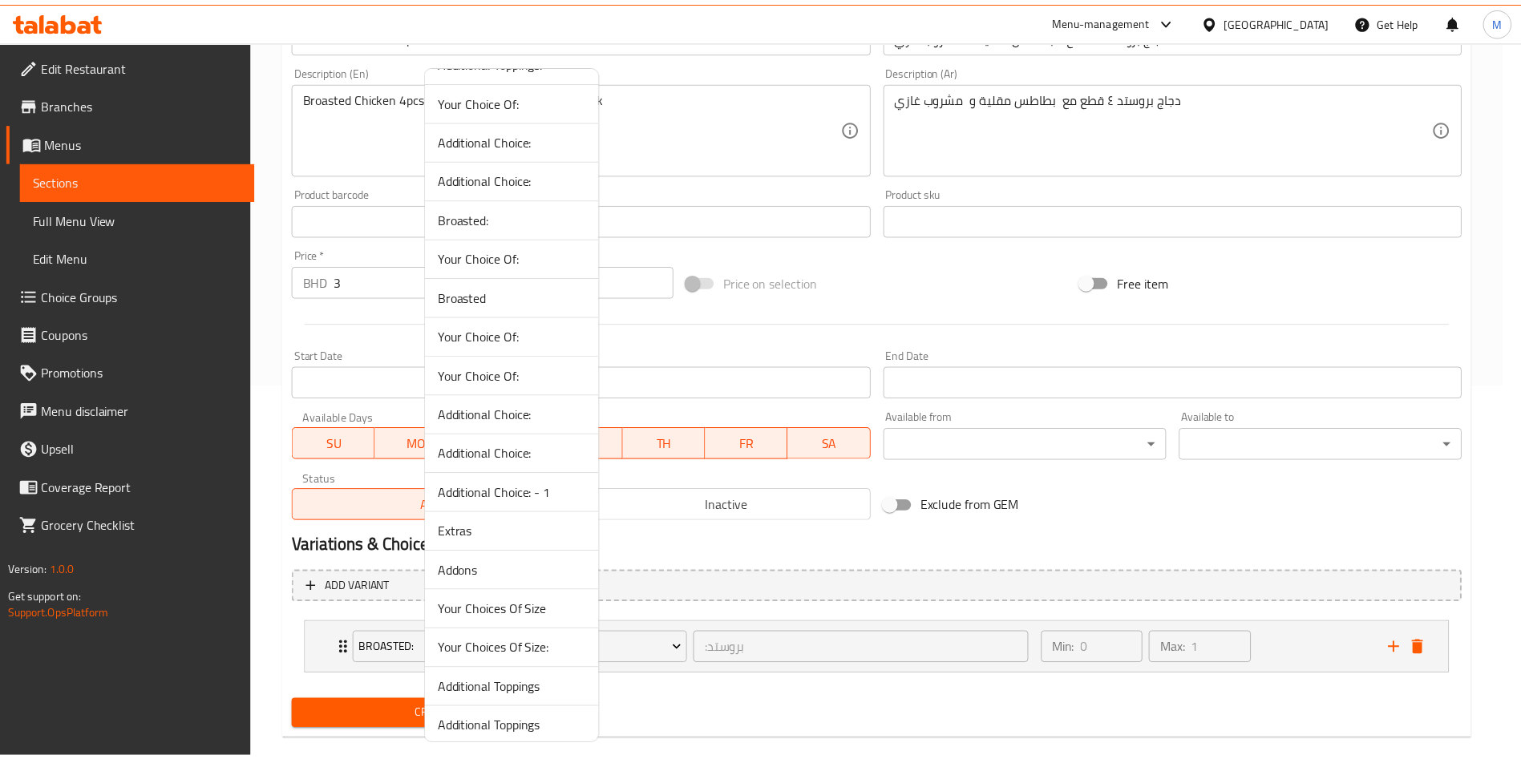
scroll to position [2789, 0]
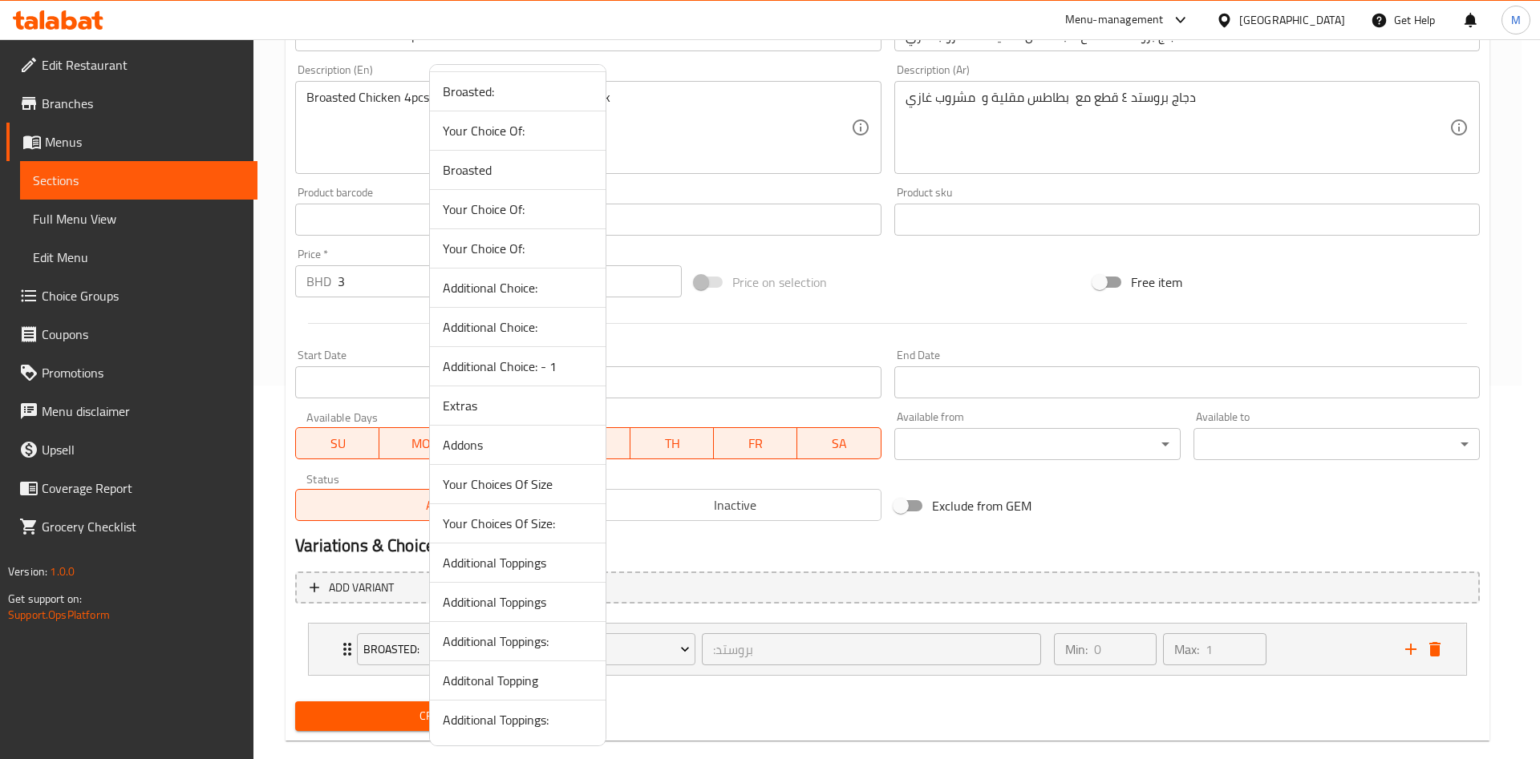
click at [982, 275] on div at bounding box center [770, 379] width 1540 height 759
click at [982, 275] on div "Price on selection" at bounding box center [887, 282] width 399 height 43
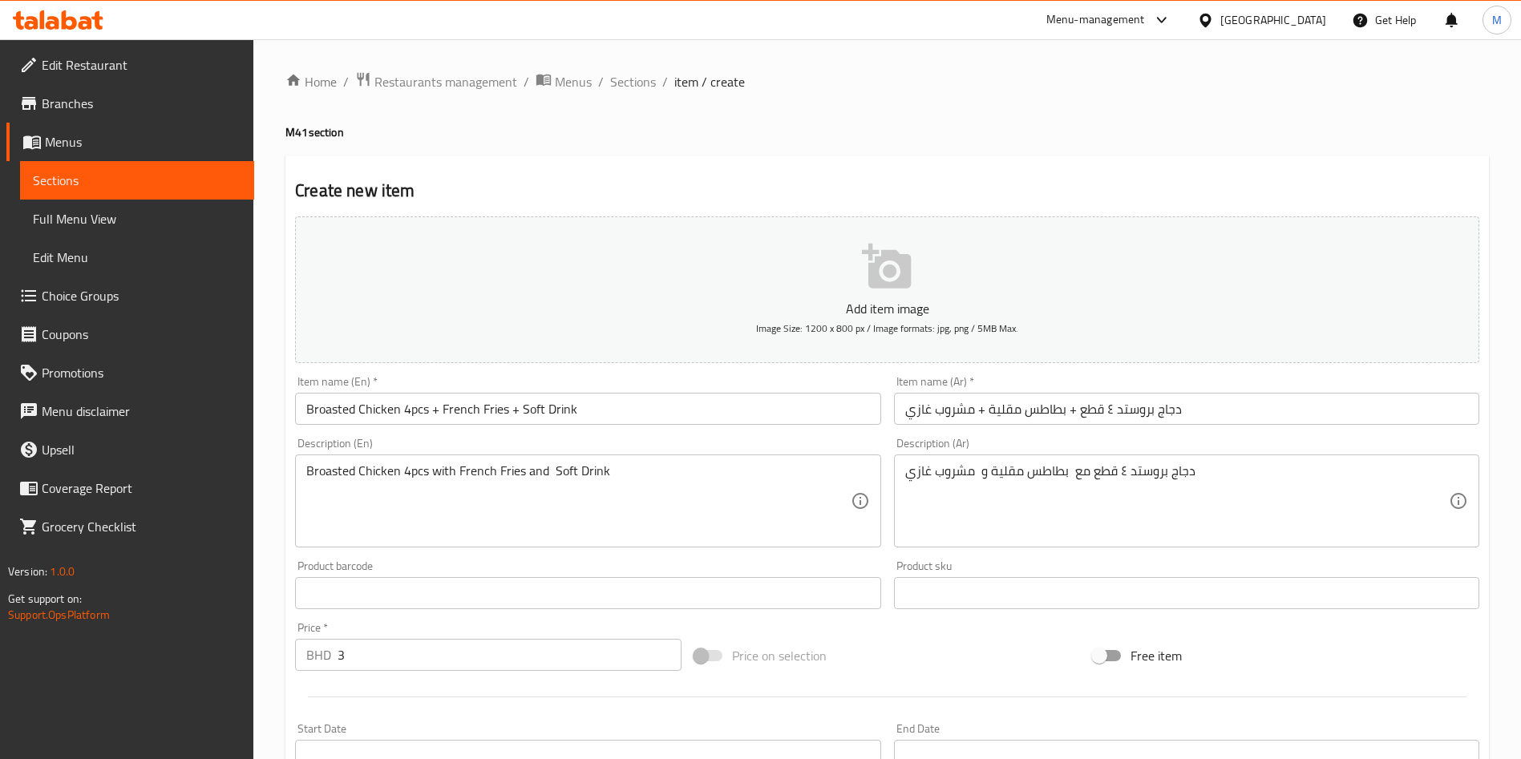
scroll to position [400, 0]
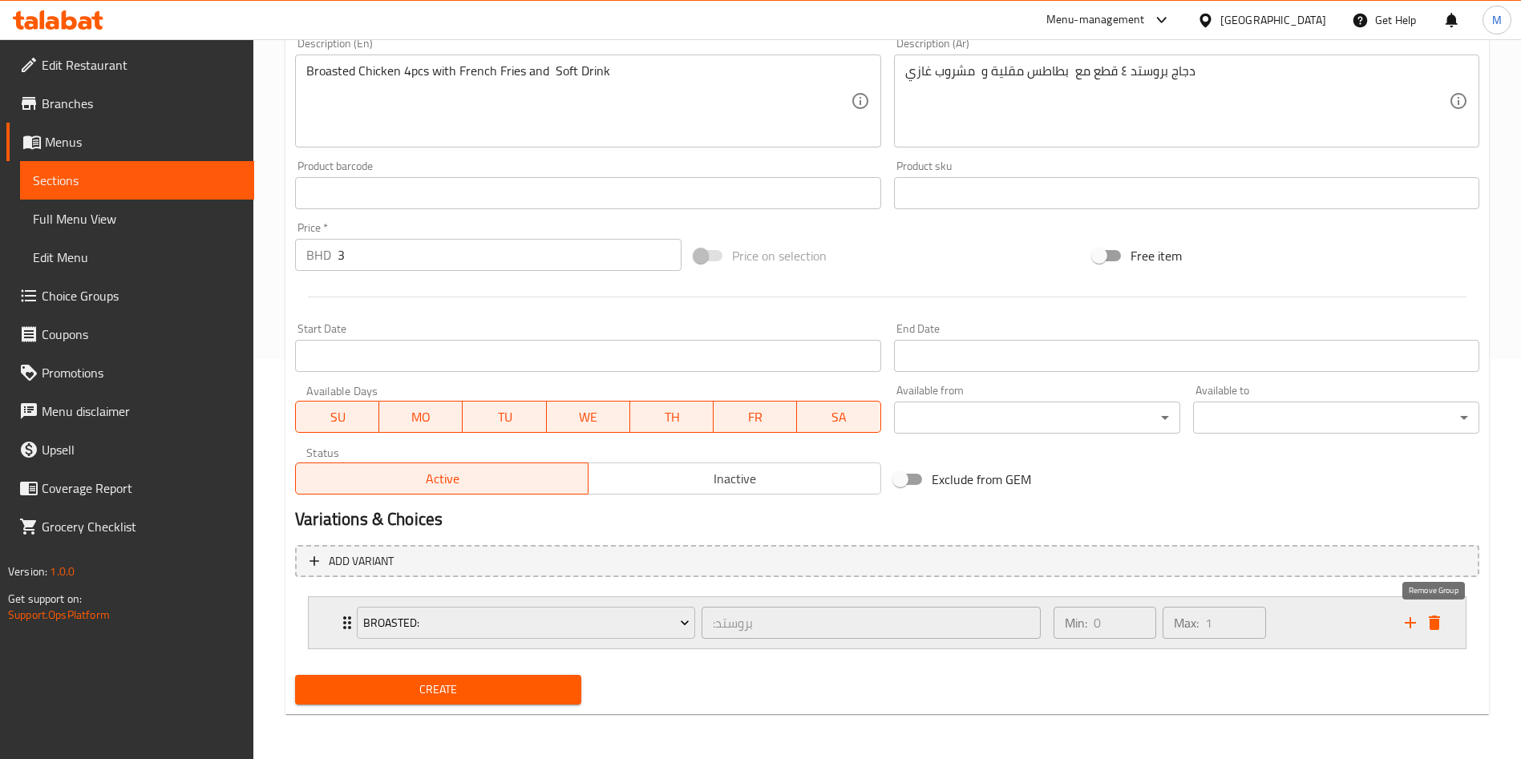
click at [1439, 625] on icon "delete" at bounding box center [1434, 623] width 11 height 14
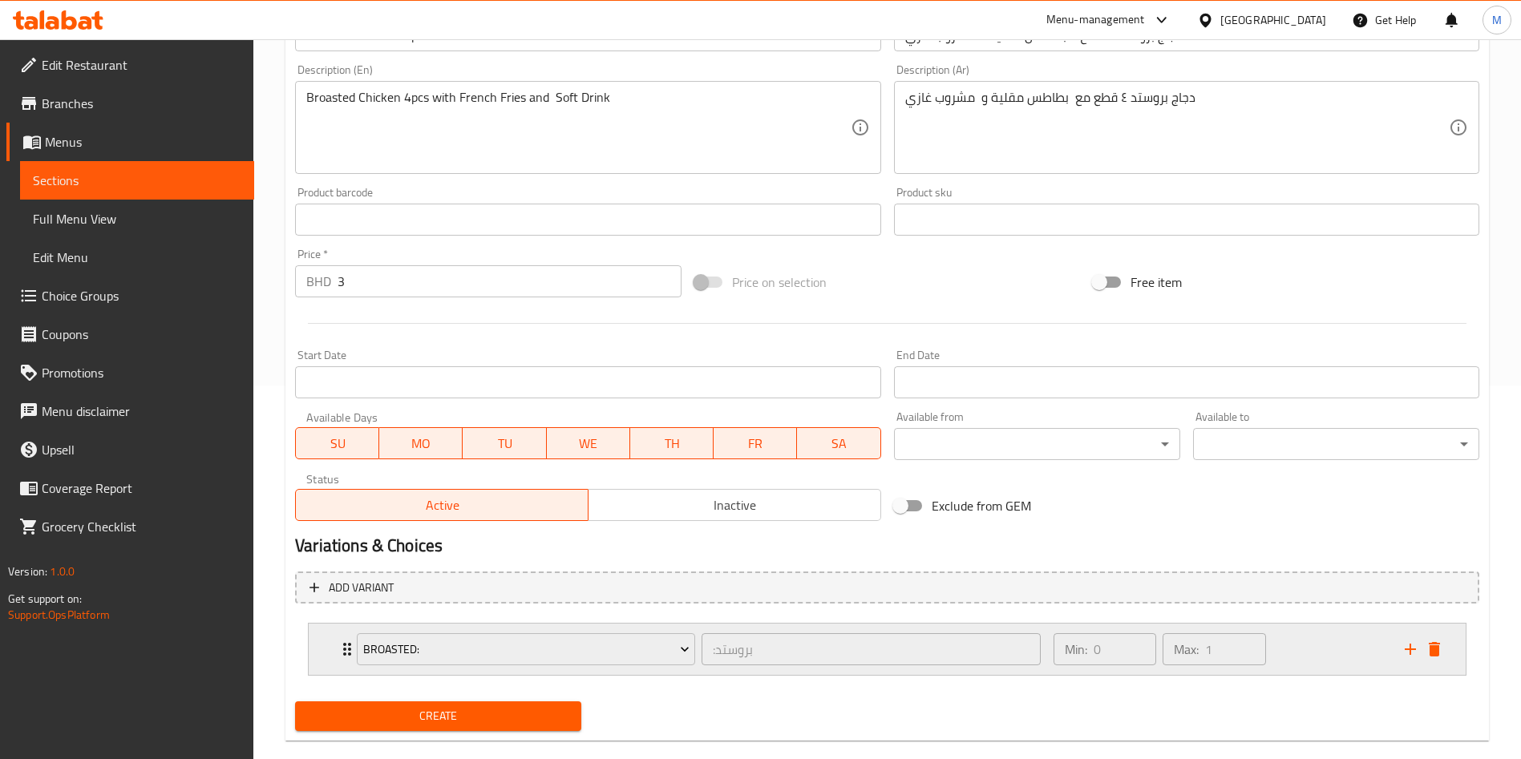
click at [1448, 654] on div "Broasted: :بروستد ​ Min: 0 ​ Max: 1 ​" at bounding box center [887, 649] width 1157 height 51
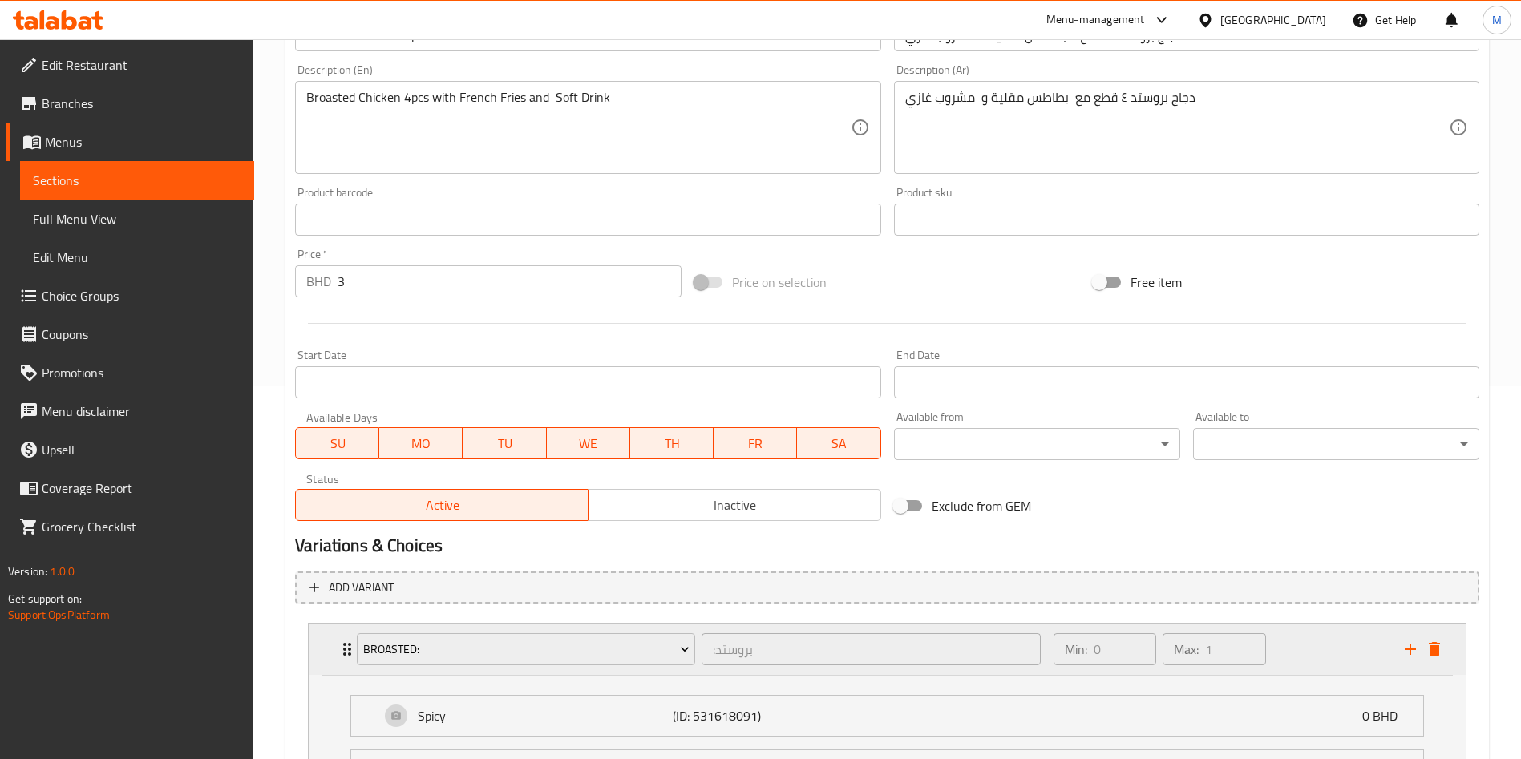
click at [1444, 652] on icon "delete" at bounding box center [1434, 649] width 19 height 19
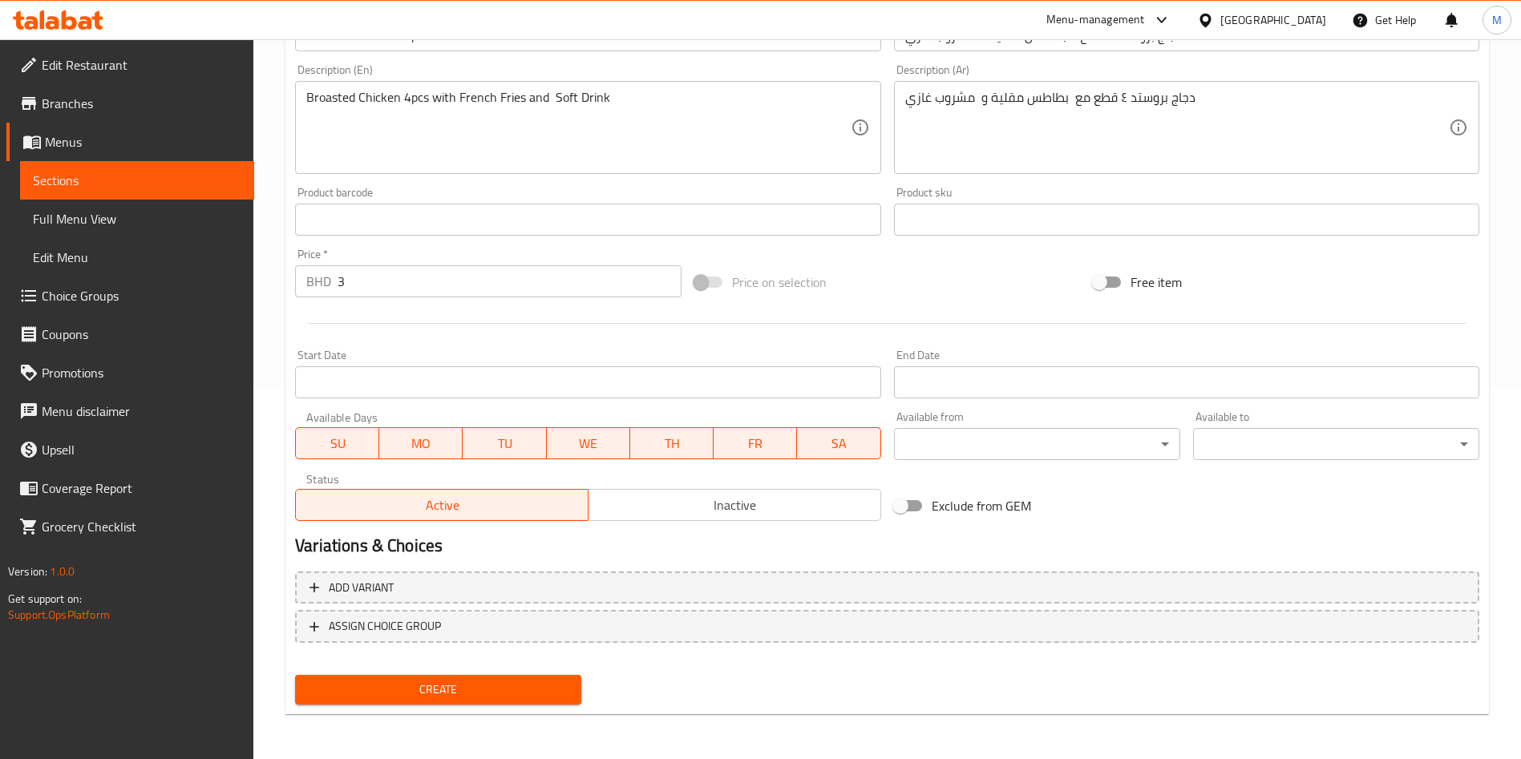
click at [1444, 652] on nav at bounding box center [887, 656] width 1185 height 13
click at [516, 686] on span "Create" at bounding box center [438, 690] width 261 height 20
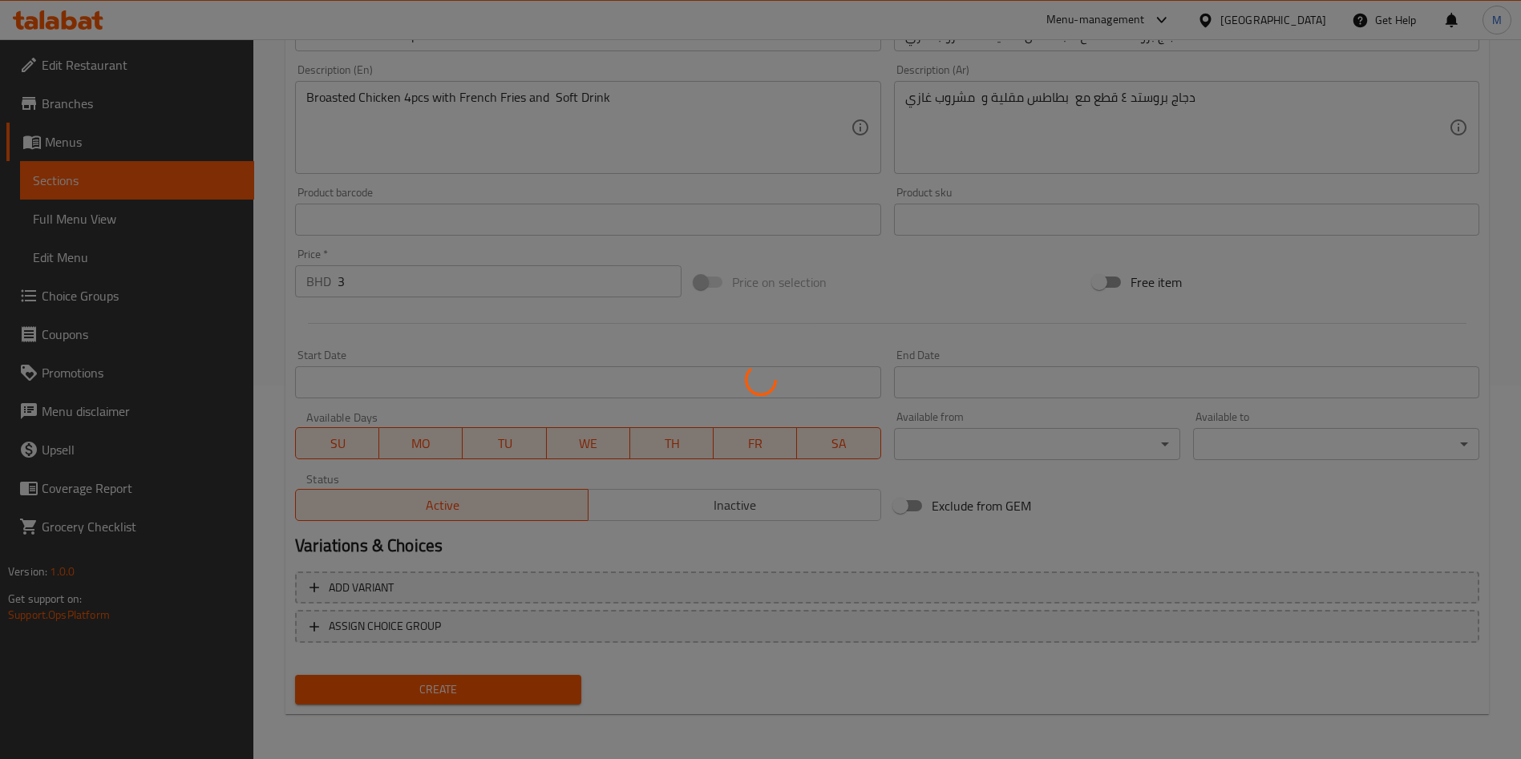
type input "0"
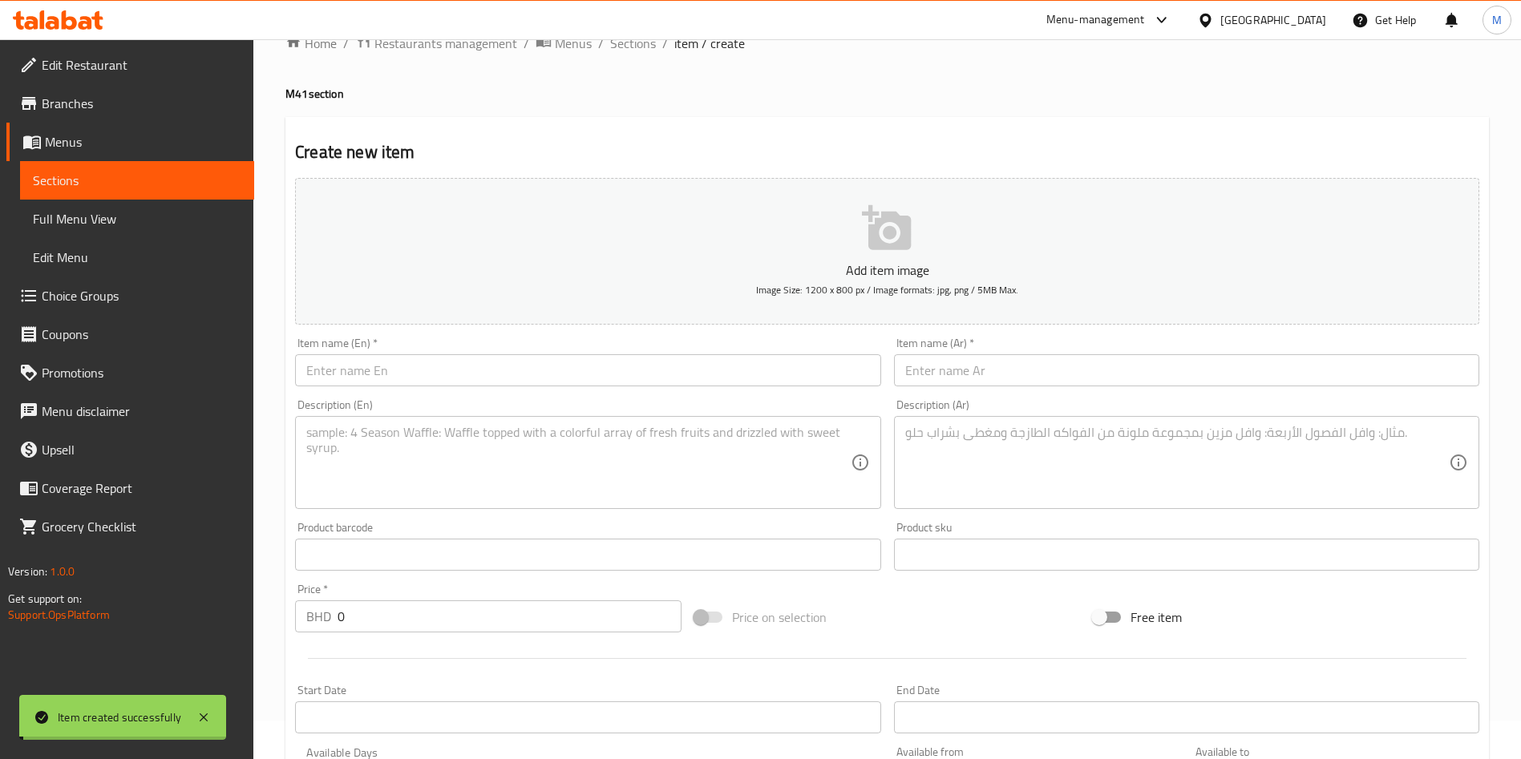
scroll to position [0, 0]
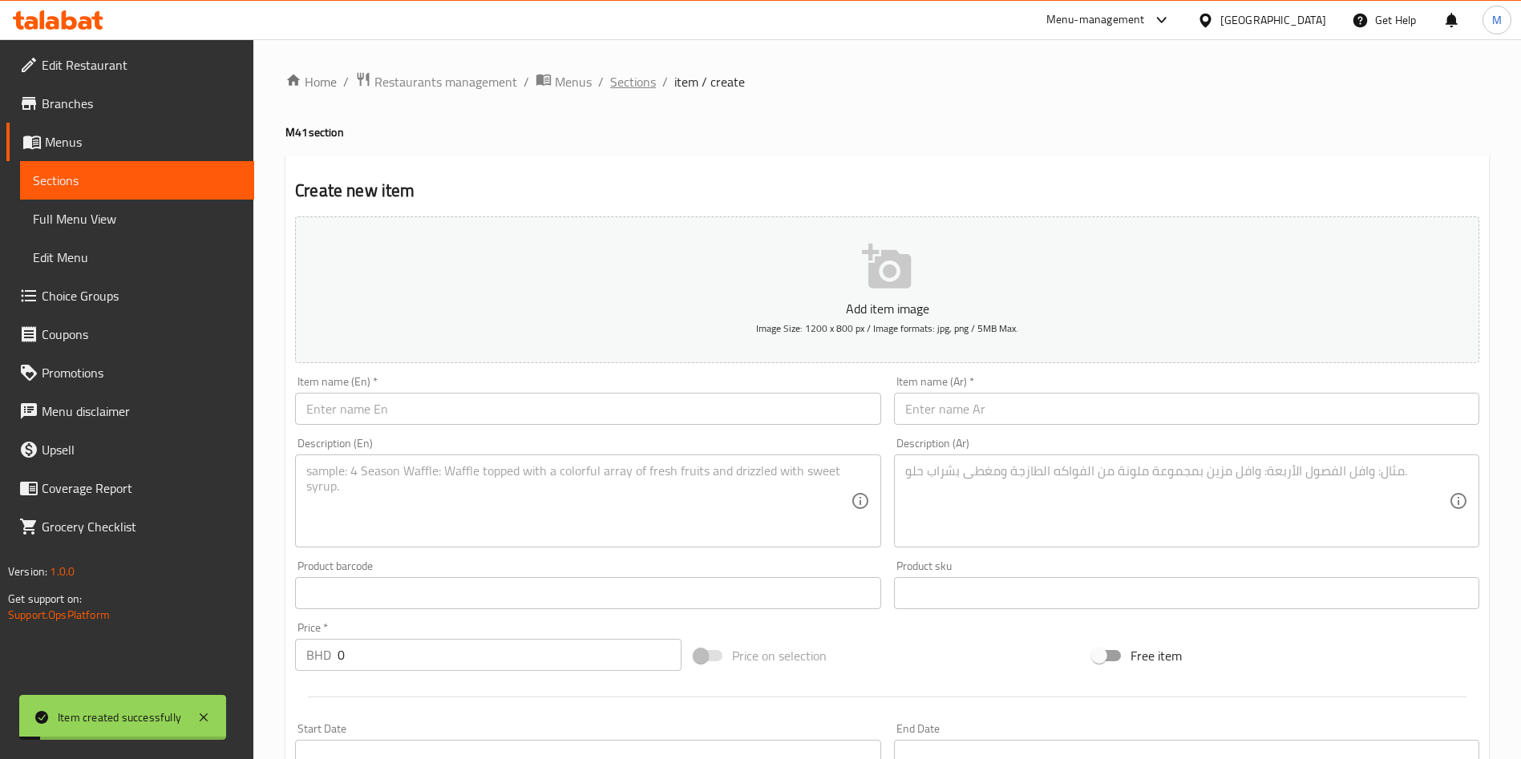
click at [614, 87] on span "Sections" at bounding box center [633, 81] width 46 height 19
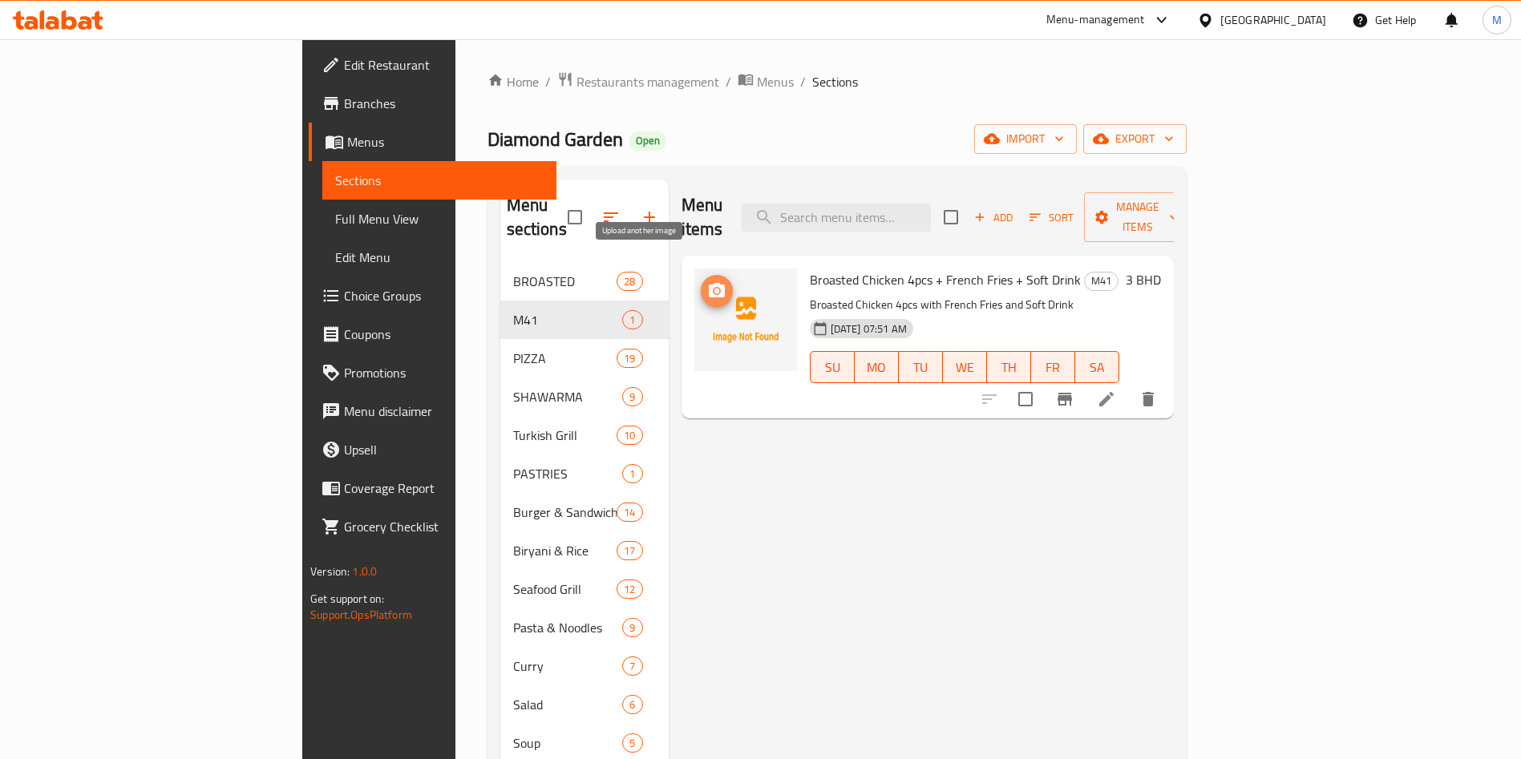
click at [707, 281] on icon "upload picture" at bounding box center [716, 290] width 19 height 19
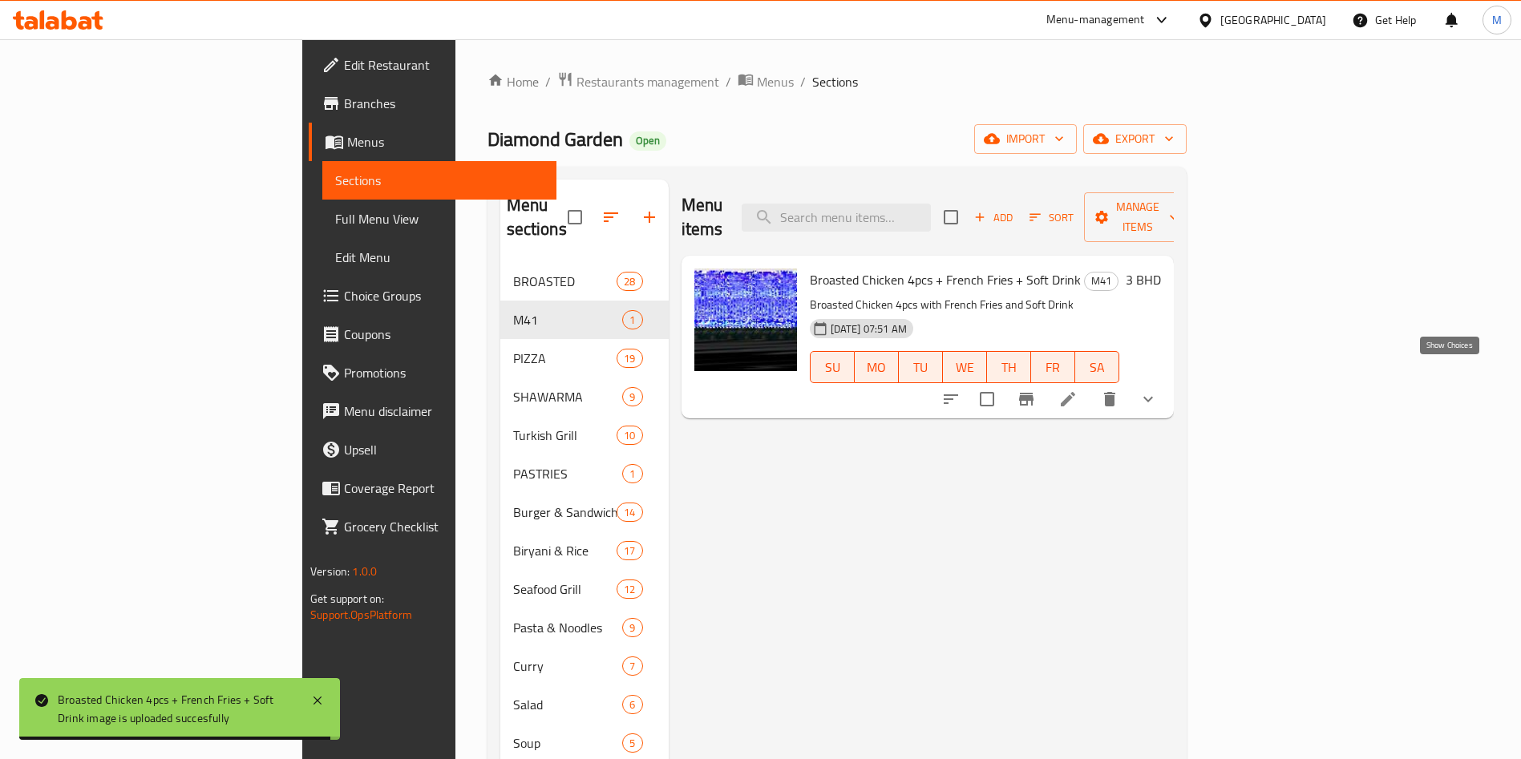
click at [1158, 390] on icon "show more" at bounding box center [1148, 399] width 19 height 19
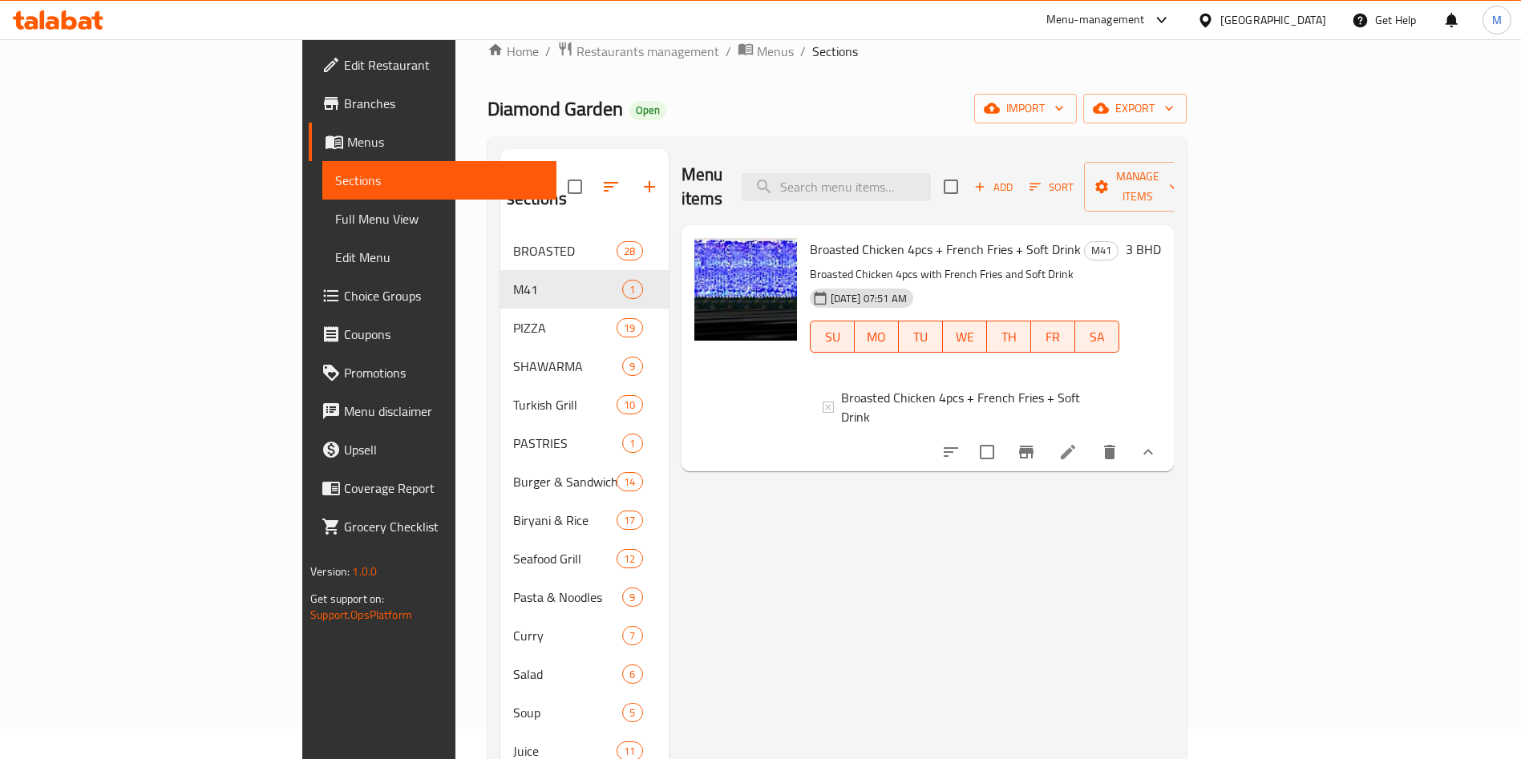
scroll to position [120, 0]
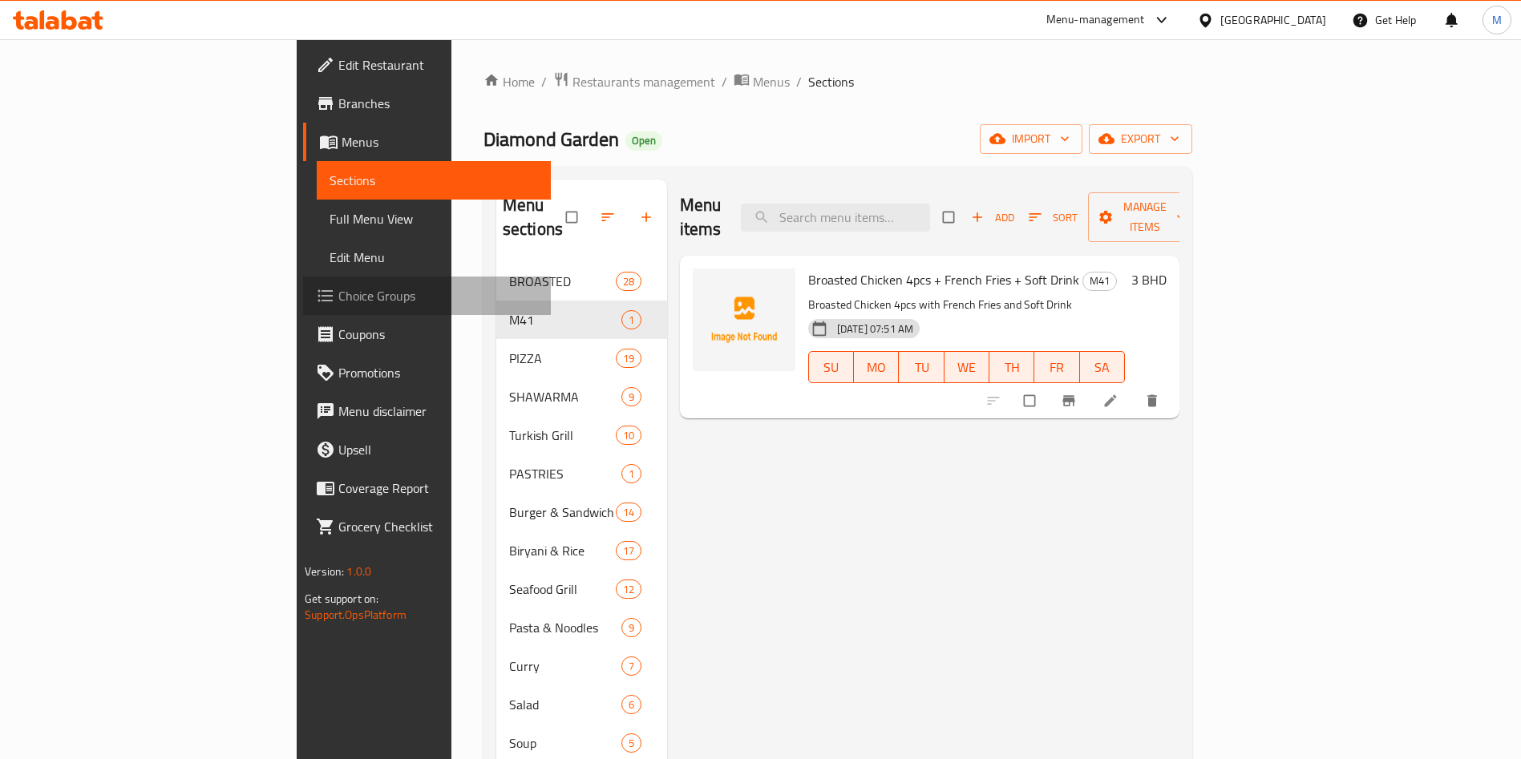
click at [338, 301] on span "Choice Groups" at bounding box center [438, 295] width 200 height 19
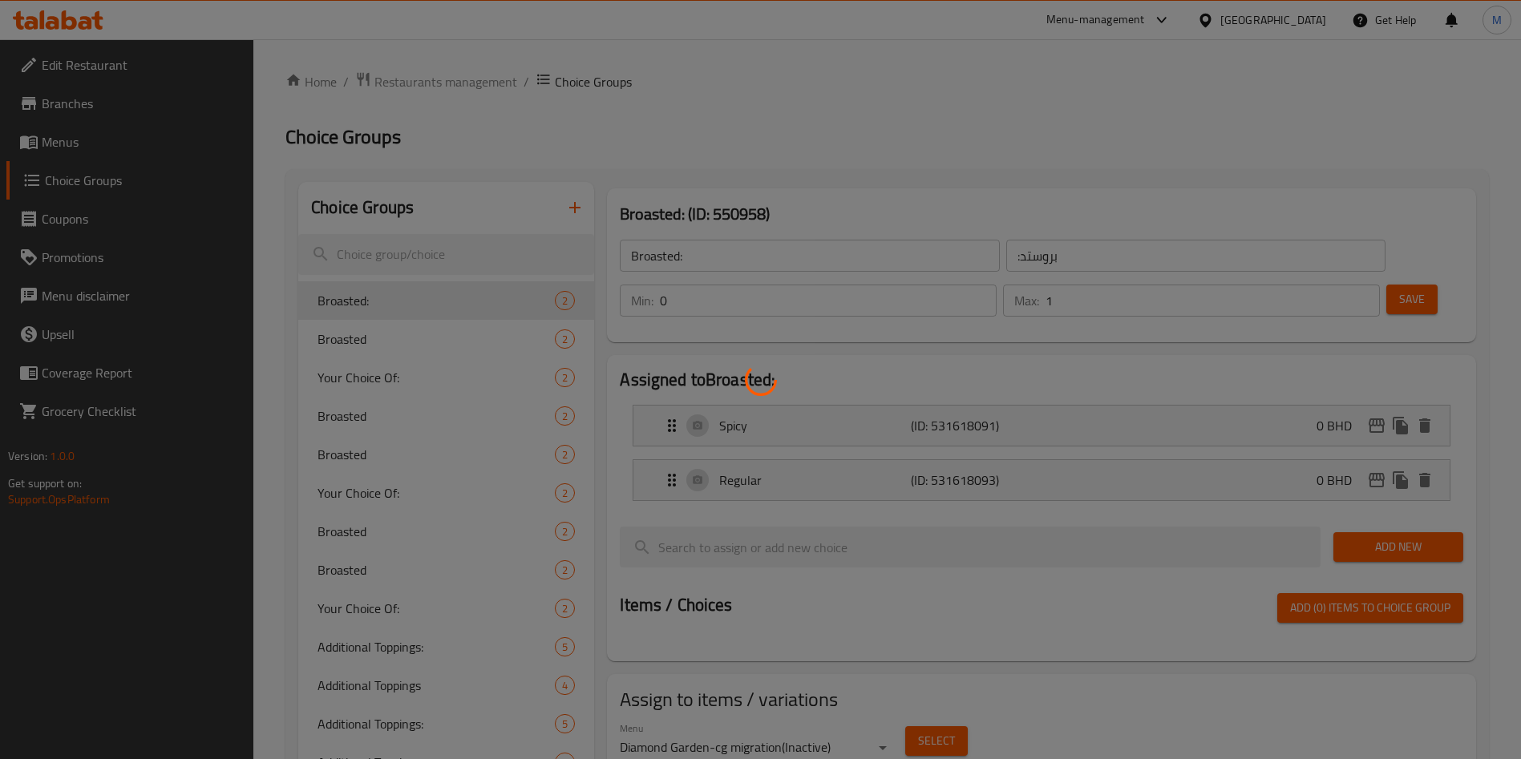
click at [405, 260] on div at bounding box center [760, 379] width 1521 height 759
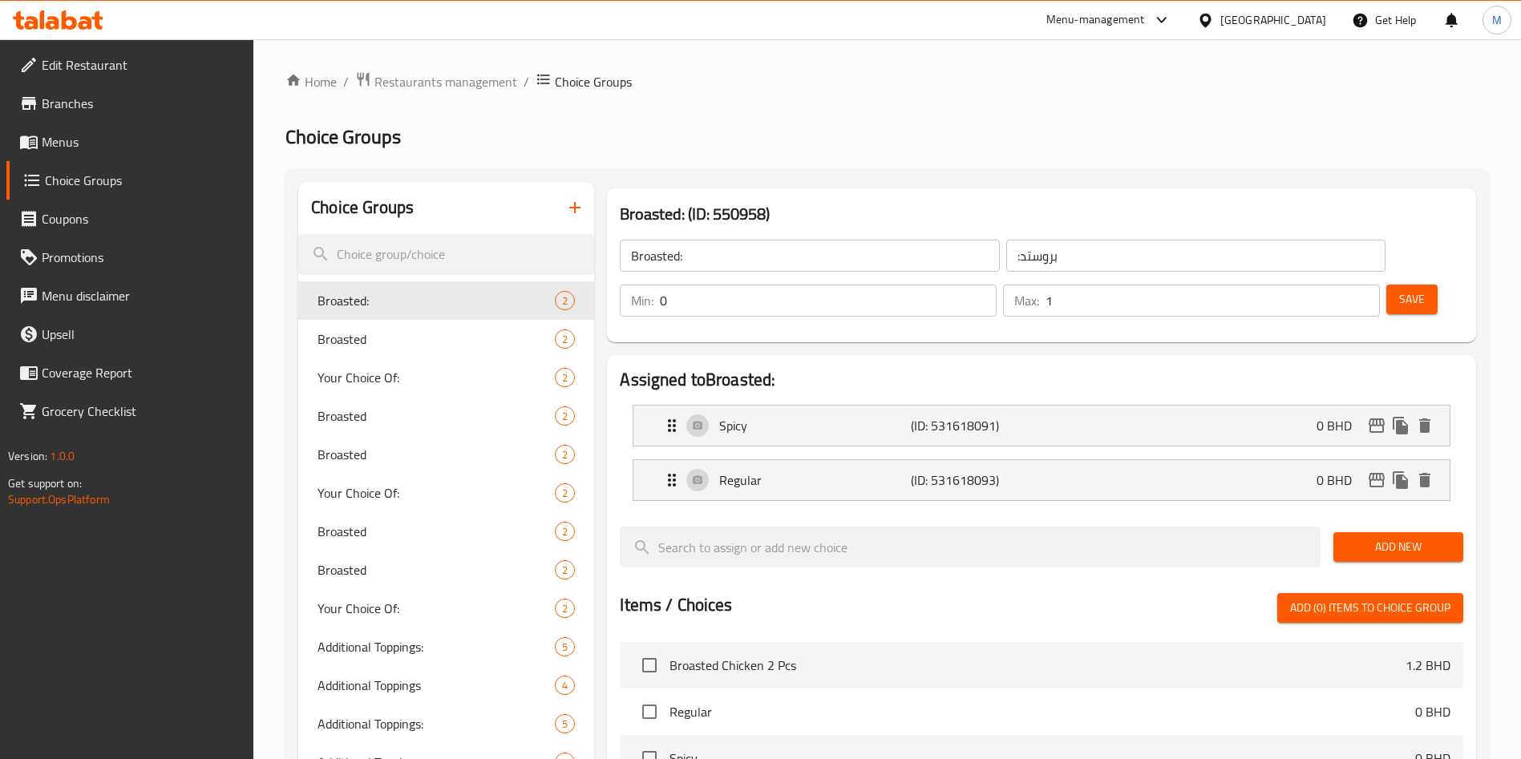
click at [412, 253] on input "search" at bounding box center [446, 254] width 296 height 41
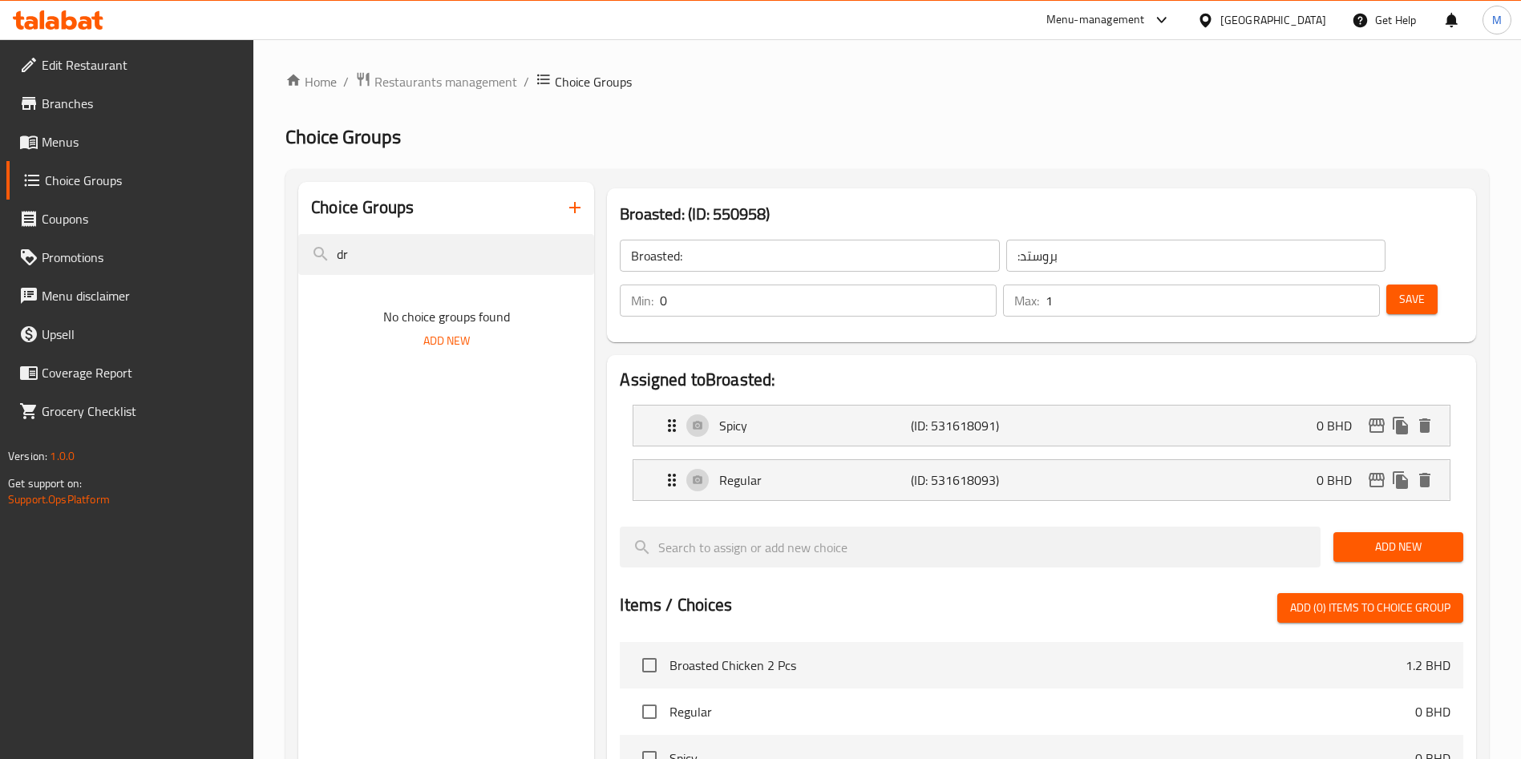
type input "d"
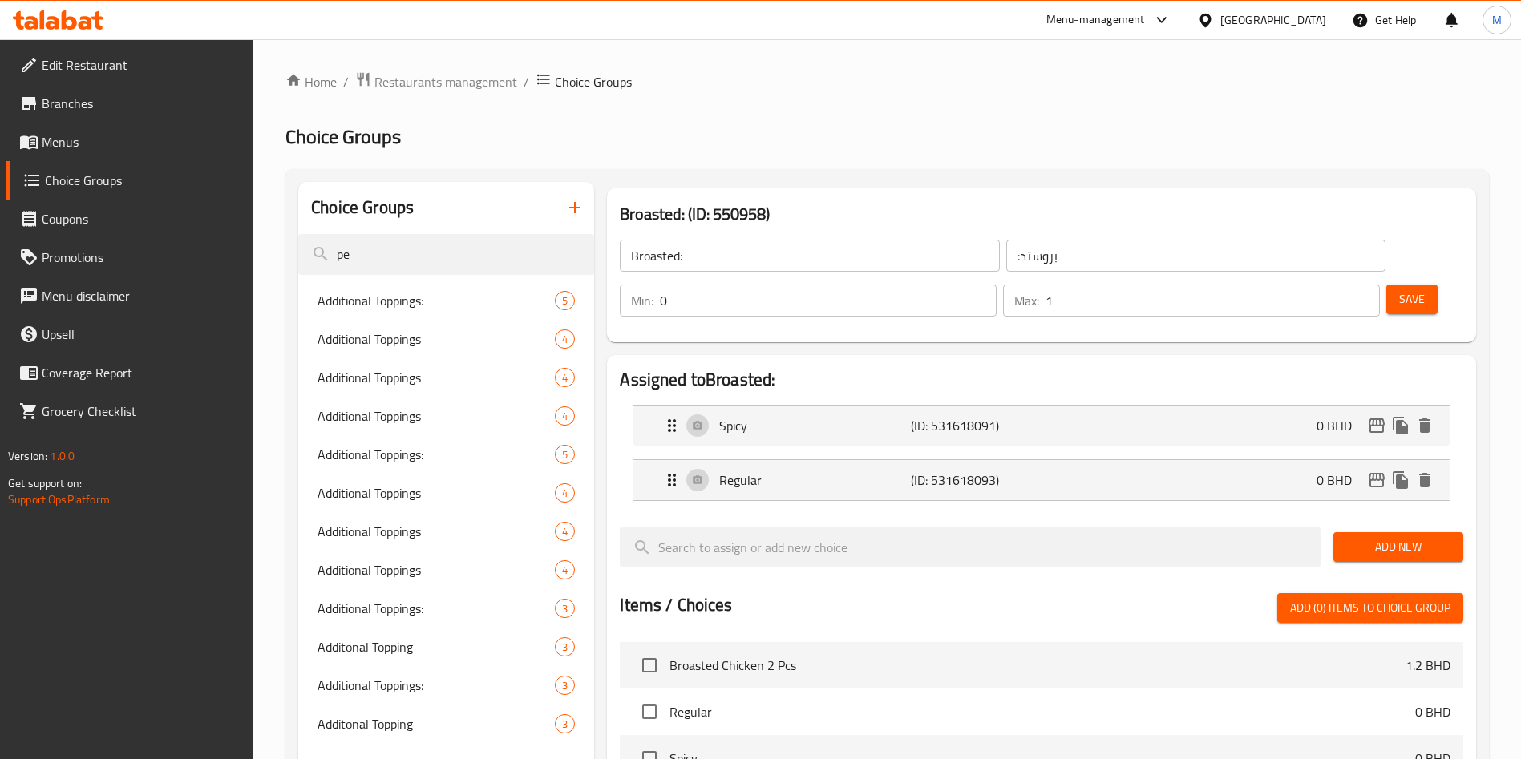
type input "p"
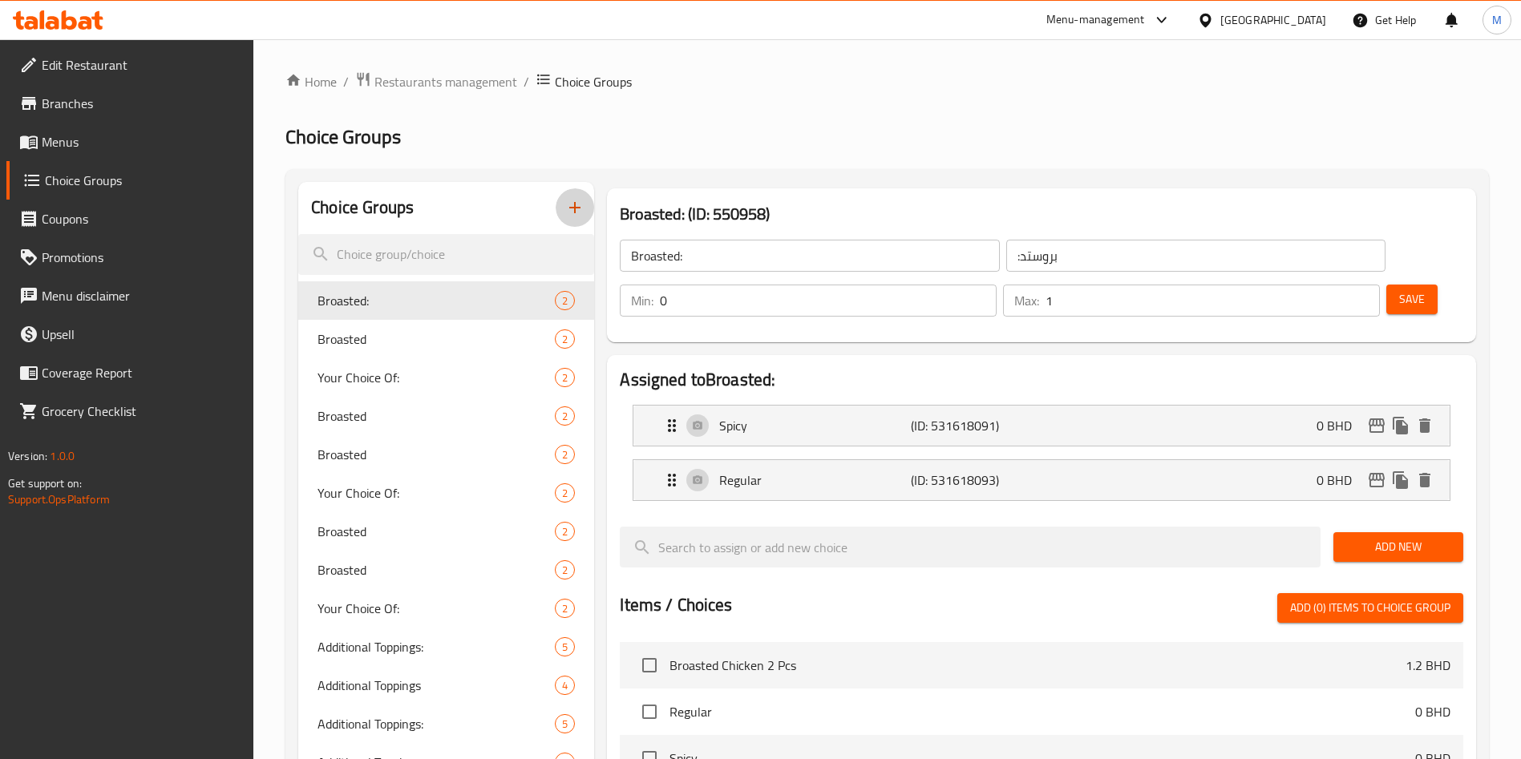
click at [577, 214] on icon "button" at bounding box center [574, 207] width 19 height 19
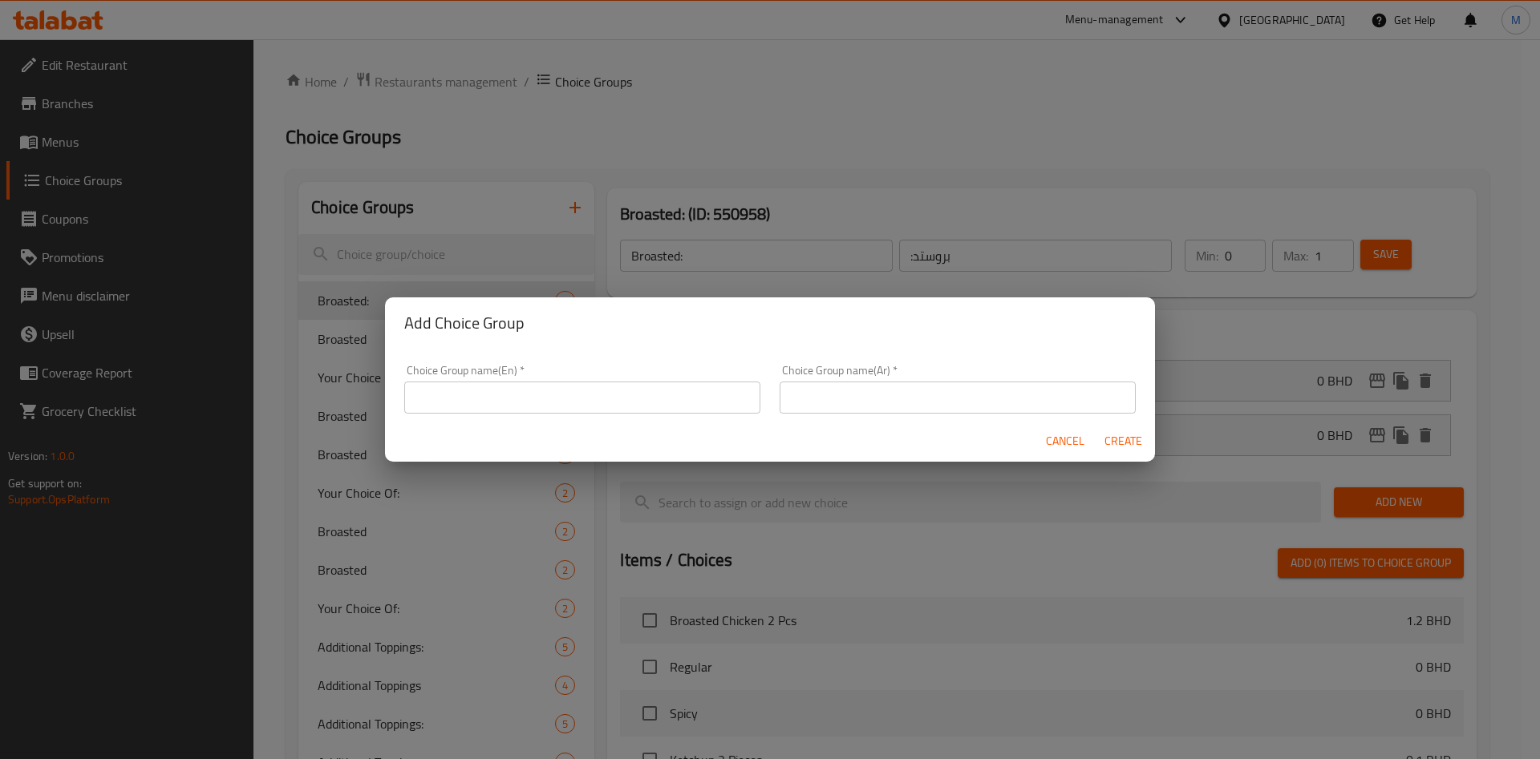
click at [503, 391] on input "text" at bounding box center [582, 398] width 356 height 32
type input "your choice of drink"
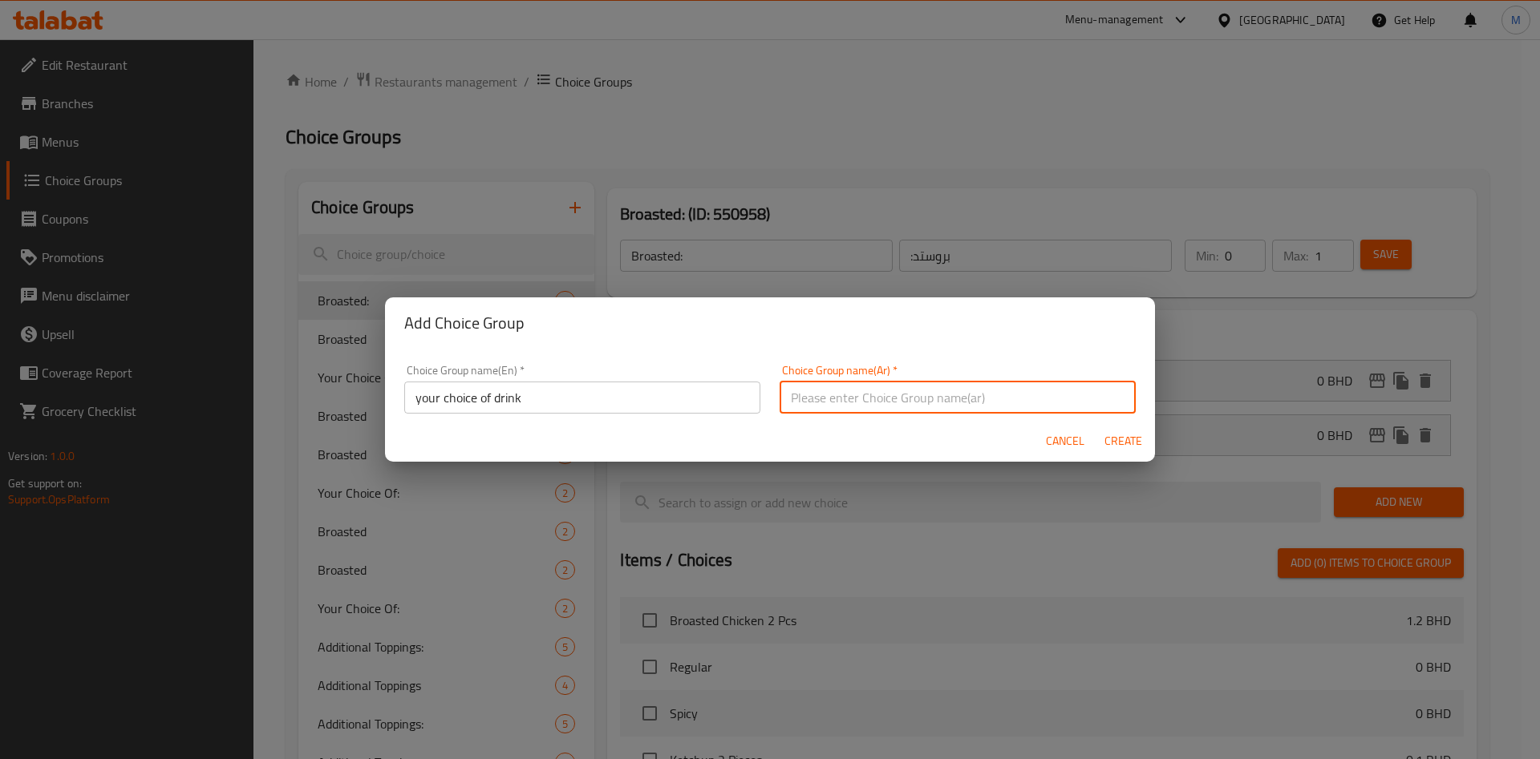
click at [938, 397] on input "text" at bounding box center [958, 398] width 356 height 32
type input "اختيارك من المشروب"
click at [1129, 446] on span "Create" at bounding box center [1123, 441] width 38 height 20
type input "your choice of drink"
type input "اختيارك من المشروب"
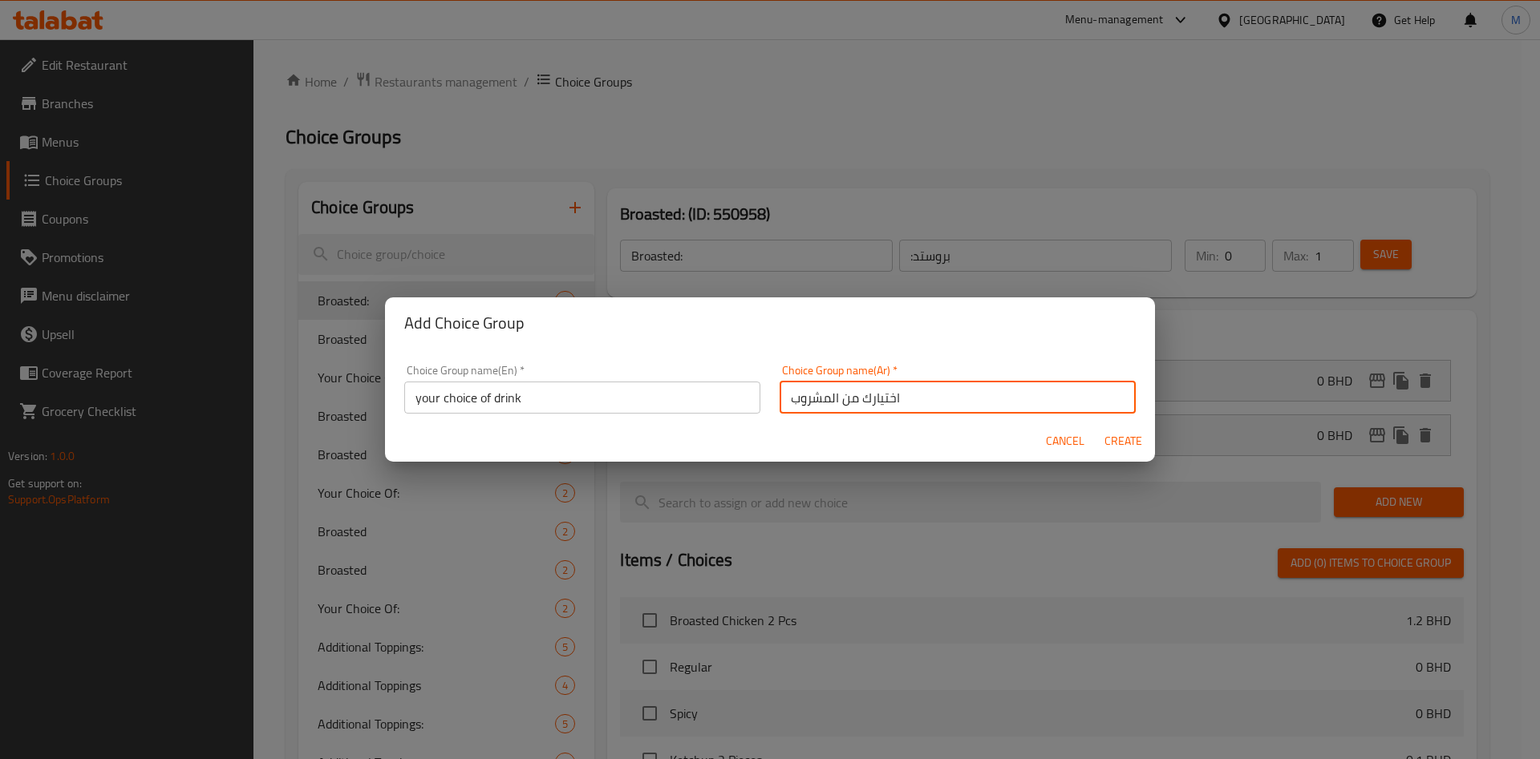
type input "0"
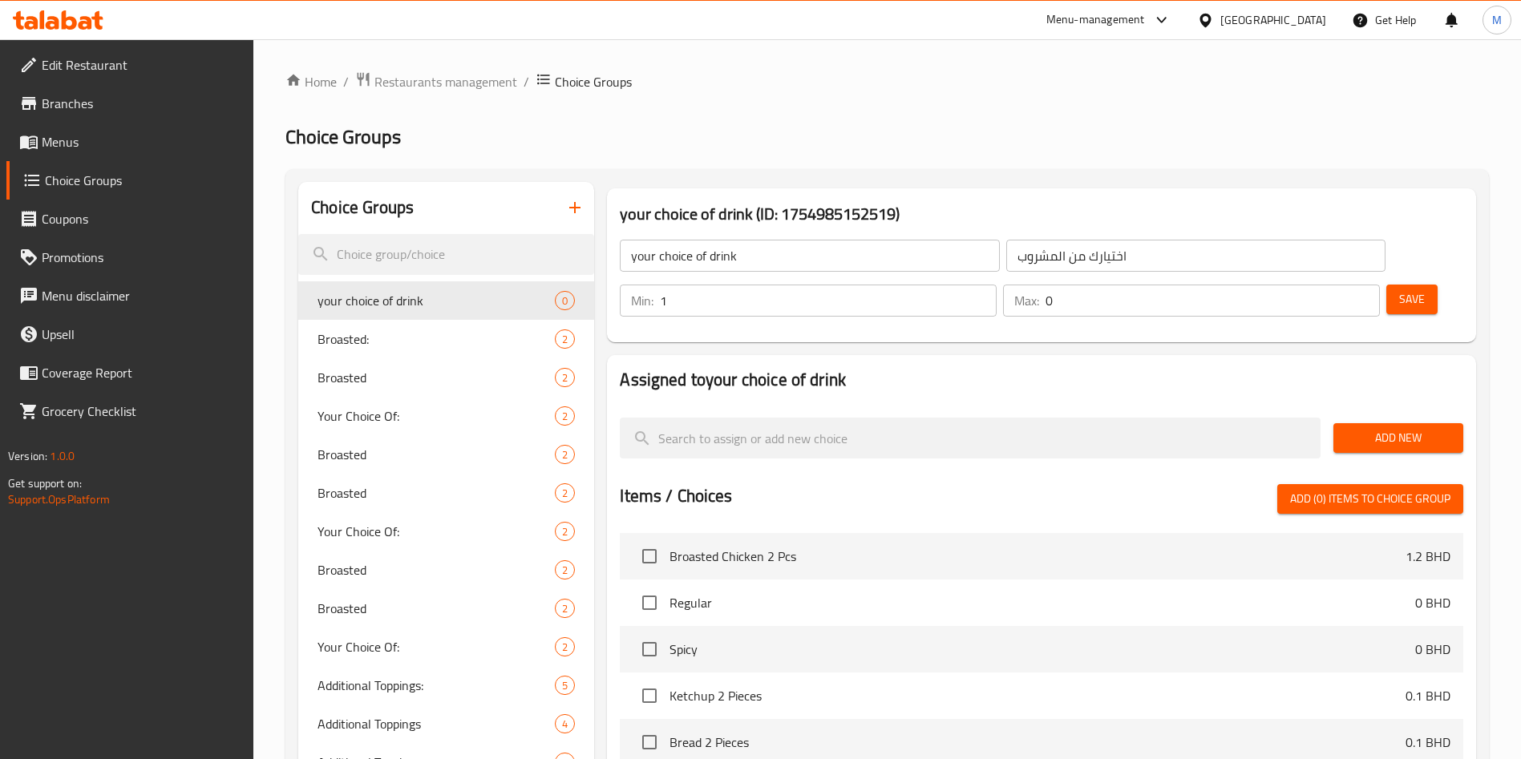
type input "1"
click at [997, 285] on input "1" at bounding box center [828, 301] width 337 height 32
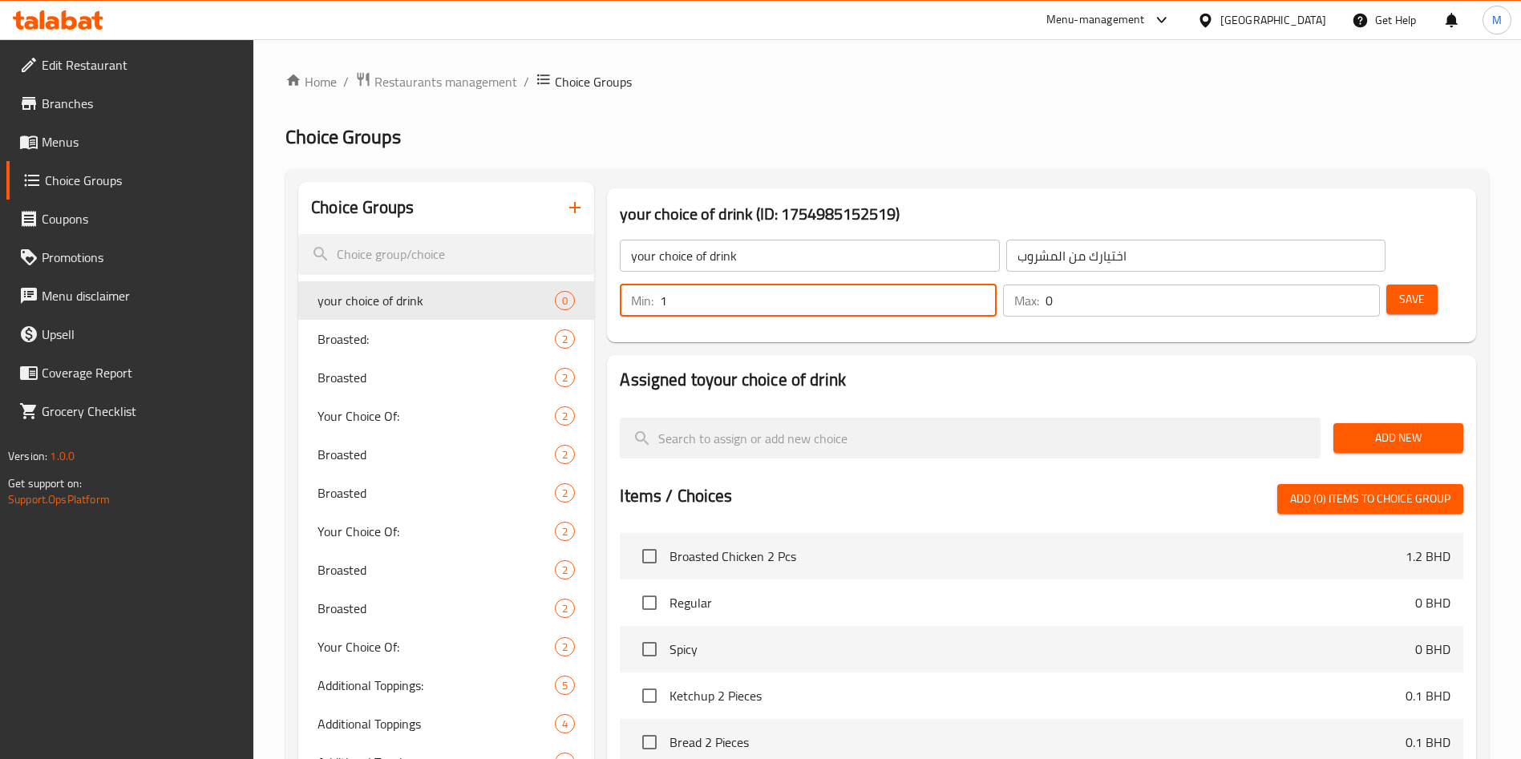
type input "1"
click at [1337, 285] on input "1" at bounding box center [1213, 301] width 334 height 32
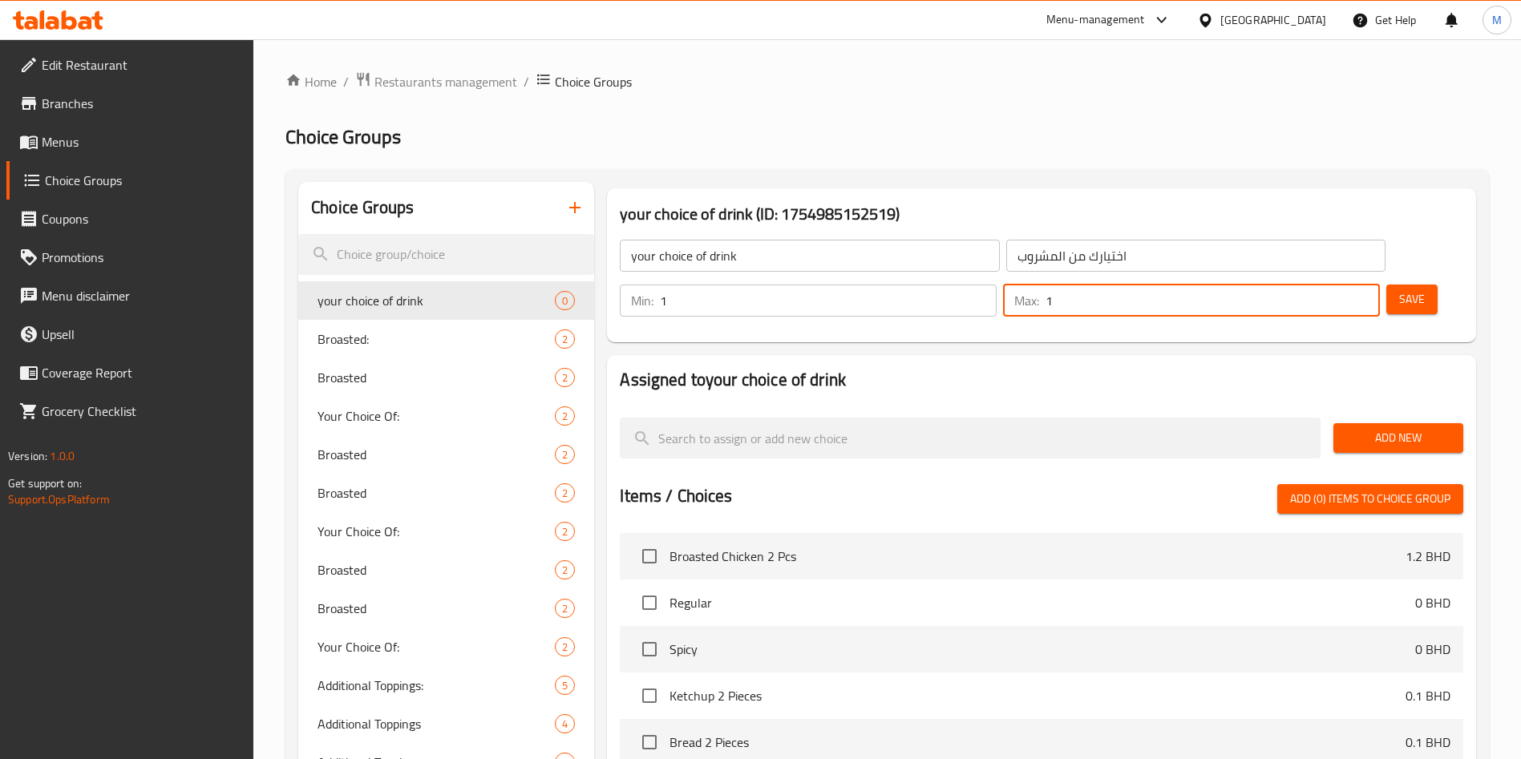
click at [1387, 428] on span "Add New" at bounding box center [1398, 438] width 104 height 20
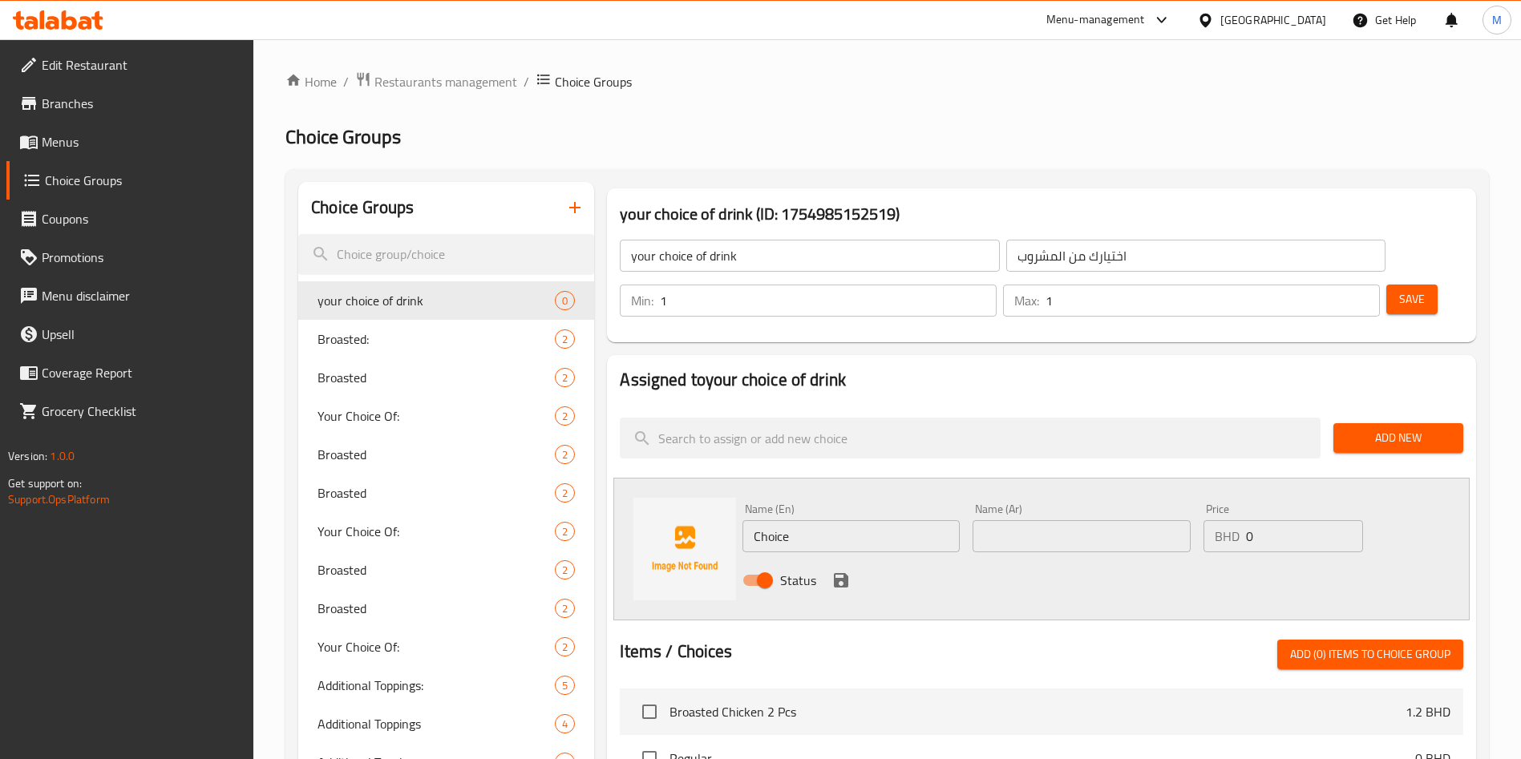
click at [1387, 428] on span "Add New" at bounding box center [1398, 438] width 104 height 20
click at [831, 520] on input "Choice" at bounding box center [851, 536] width 217 height 32
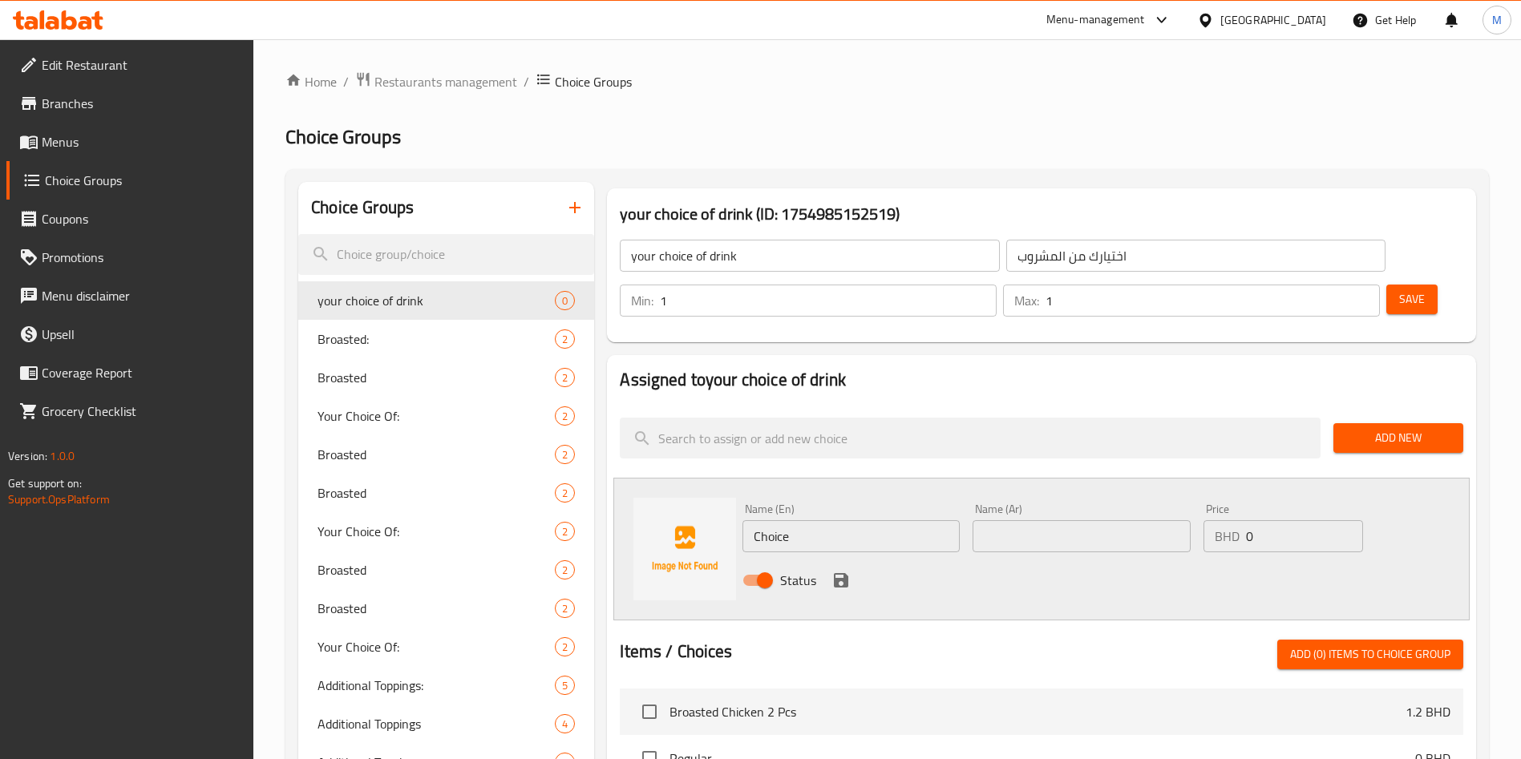
click at [831, 520] on input "Choice" at bounding box center [851, 536] width 217 height 32
paste input "Mirinda Orange Can"
type input "Mirinda Orange Can"
click at [841, 571] on icon "save" at bounding box center [841, 580] width 19 height 19
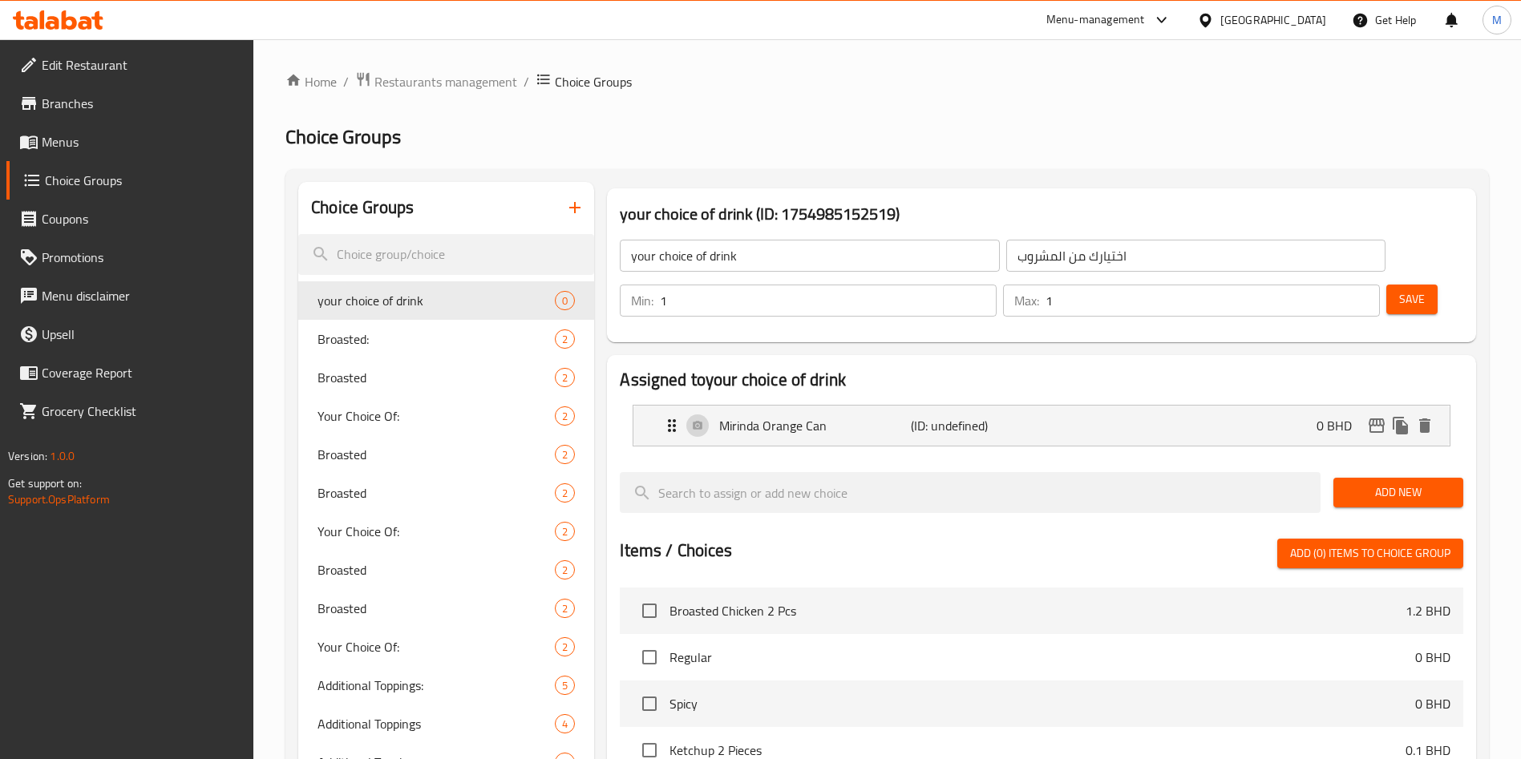
click at [1369, 478] on button "Add New" at bounding box center [1399, 493] width 130 height 30
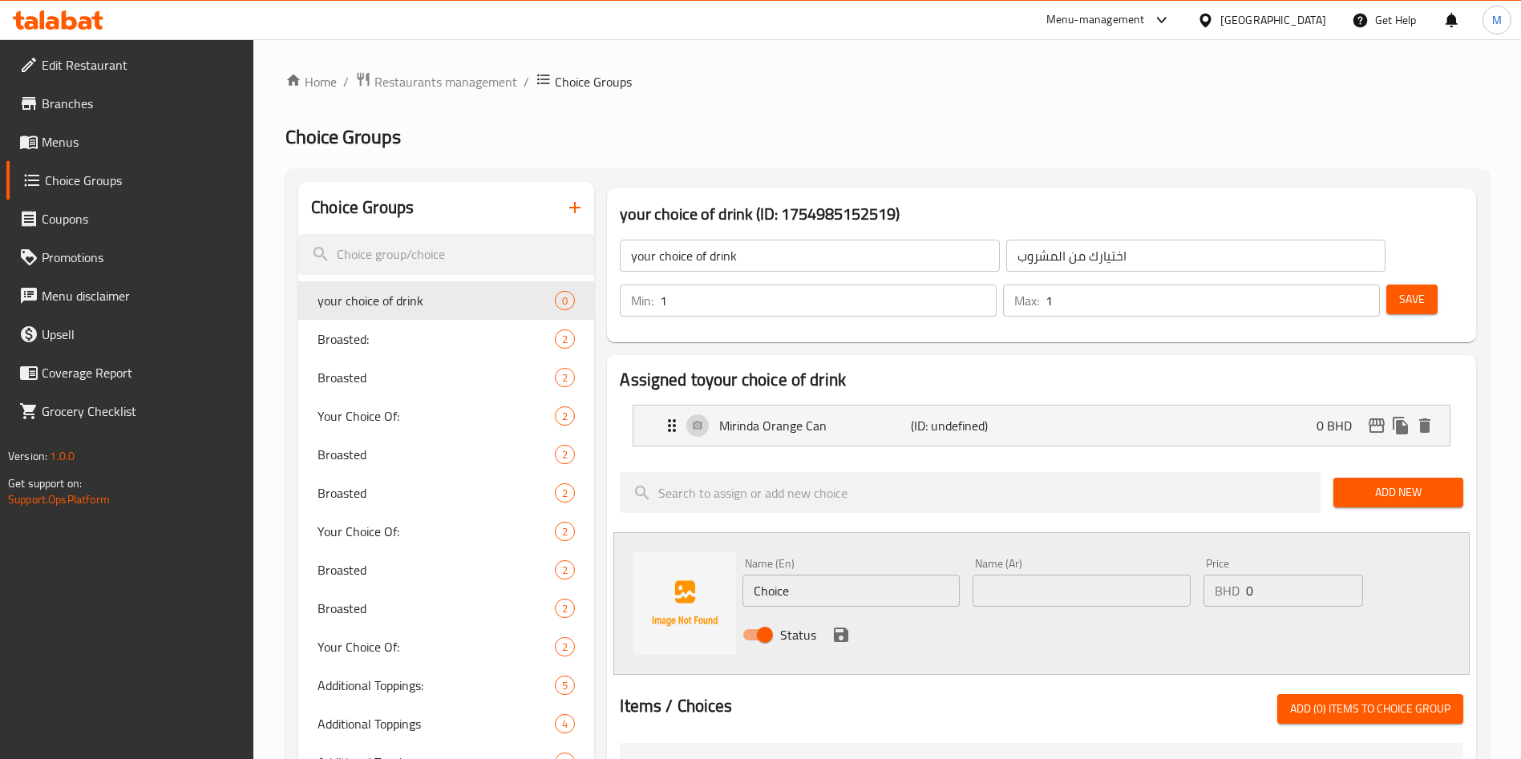
click at [845, 575] on input "Choice" at bounding box center [851, 591] width 217 height 32
paste input "Mirinda Citrus Can"
type input "Mirinda Citrus Can"
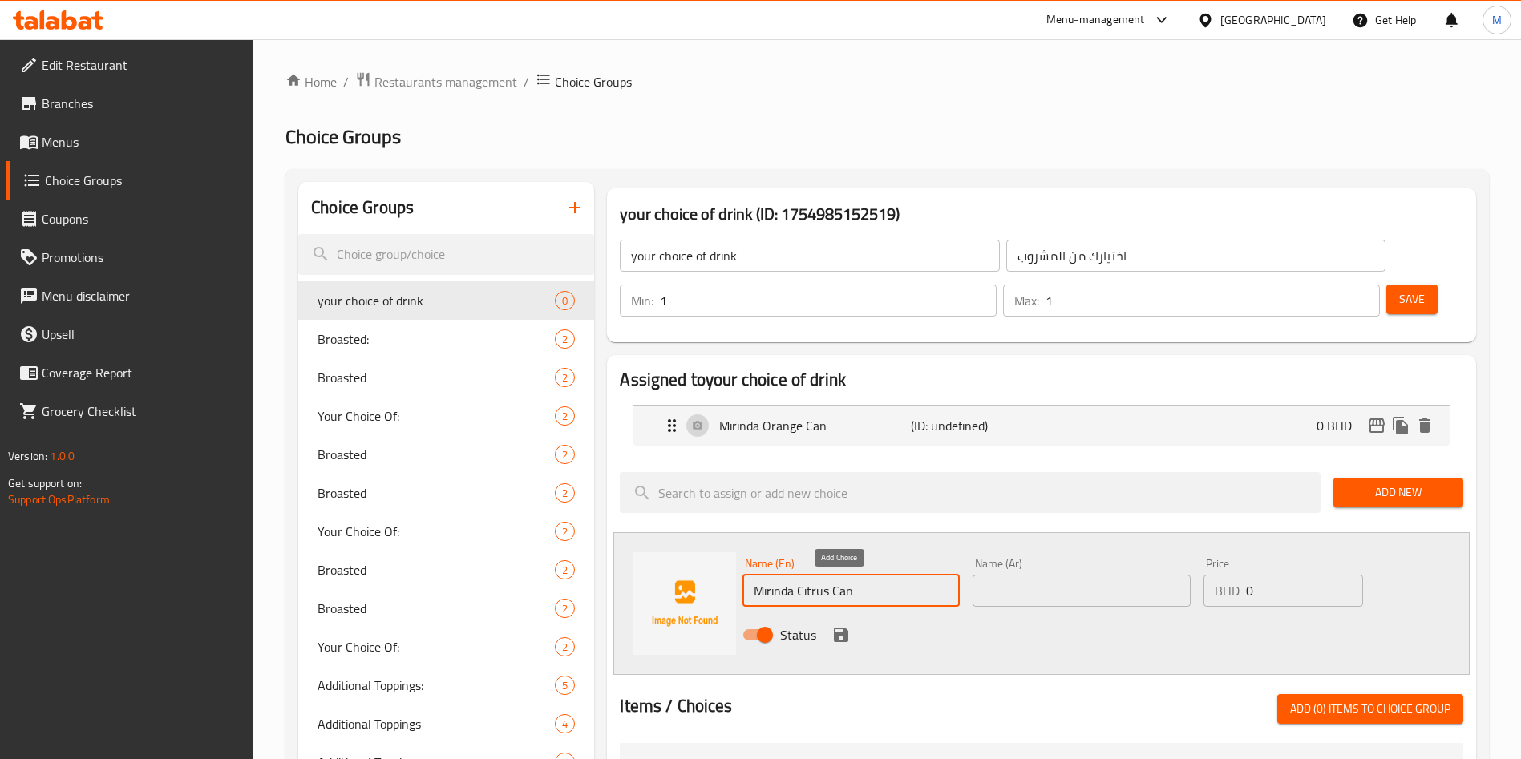
click at [841, 628] on icon "save" at bounding box center [841, 635] width 14 height 14
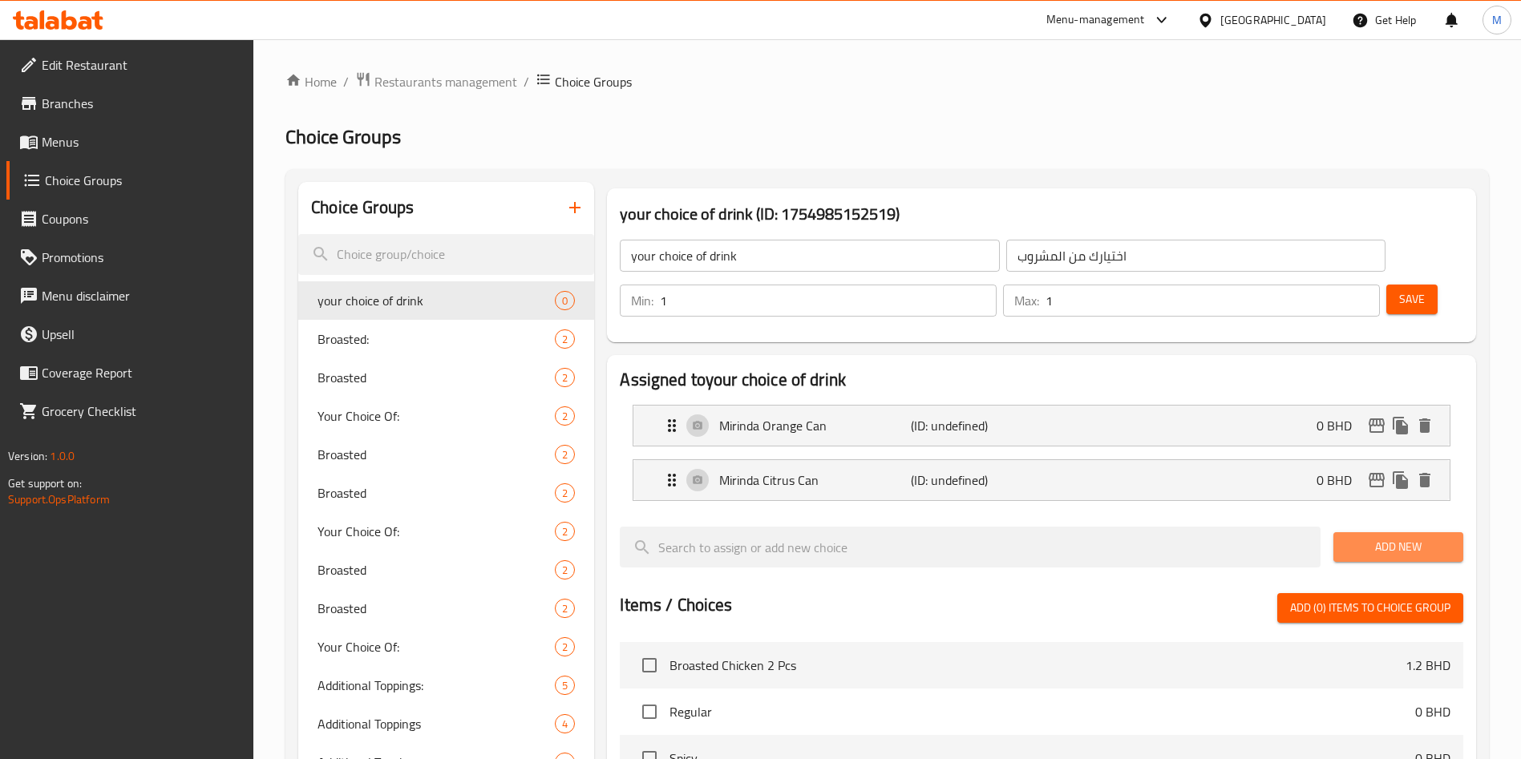
click at [1356, 537] on span "Add New" at bounding box center [1398, 547] width 104 height 20
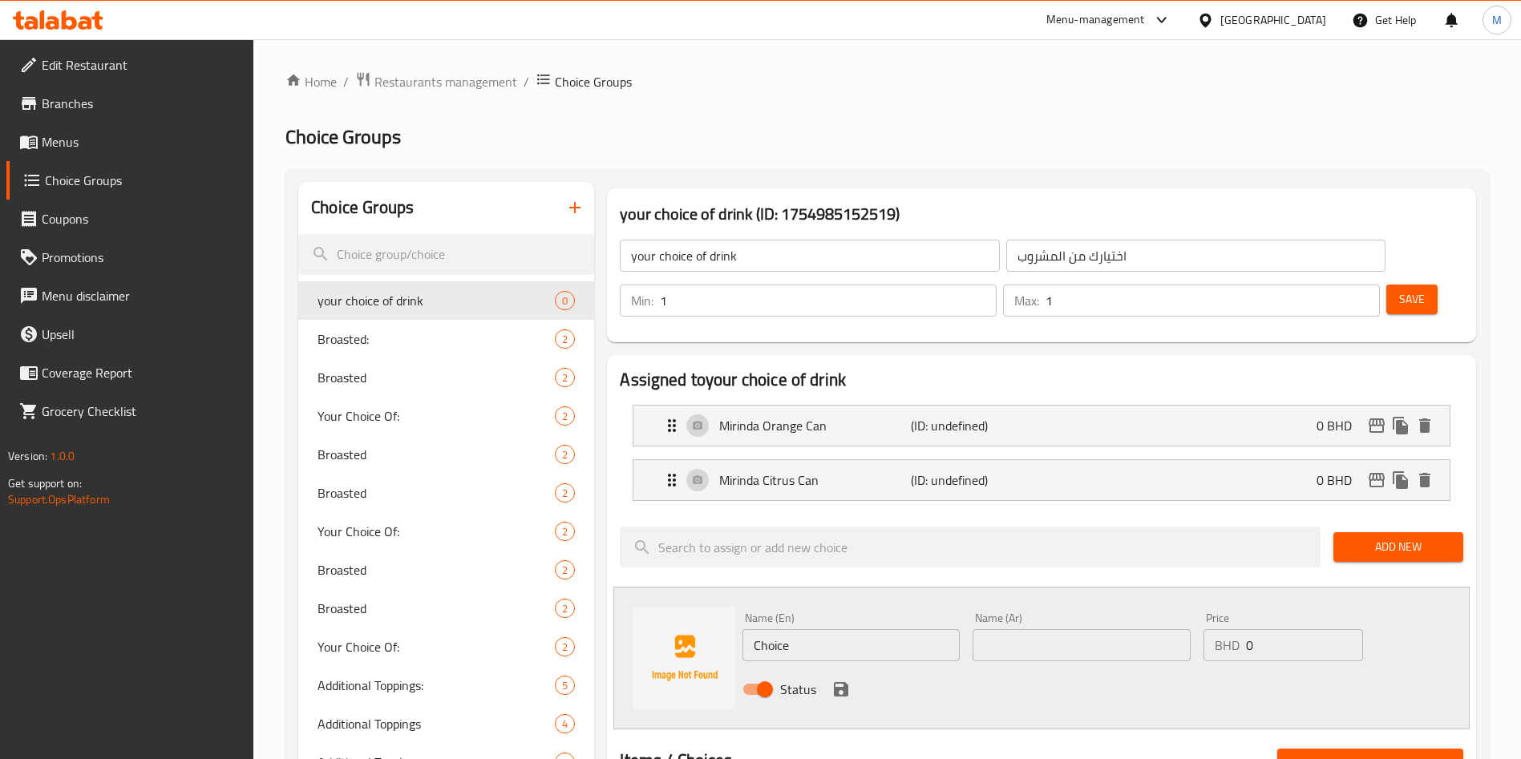
click at [926, 630] on input "Choice" at bounding box center [851, 646] width 217 height 32
paste input "Pepsi 330 Ml."
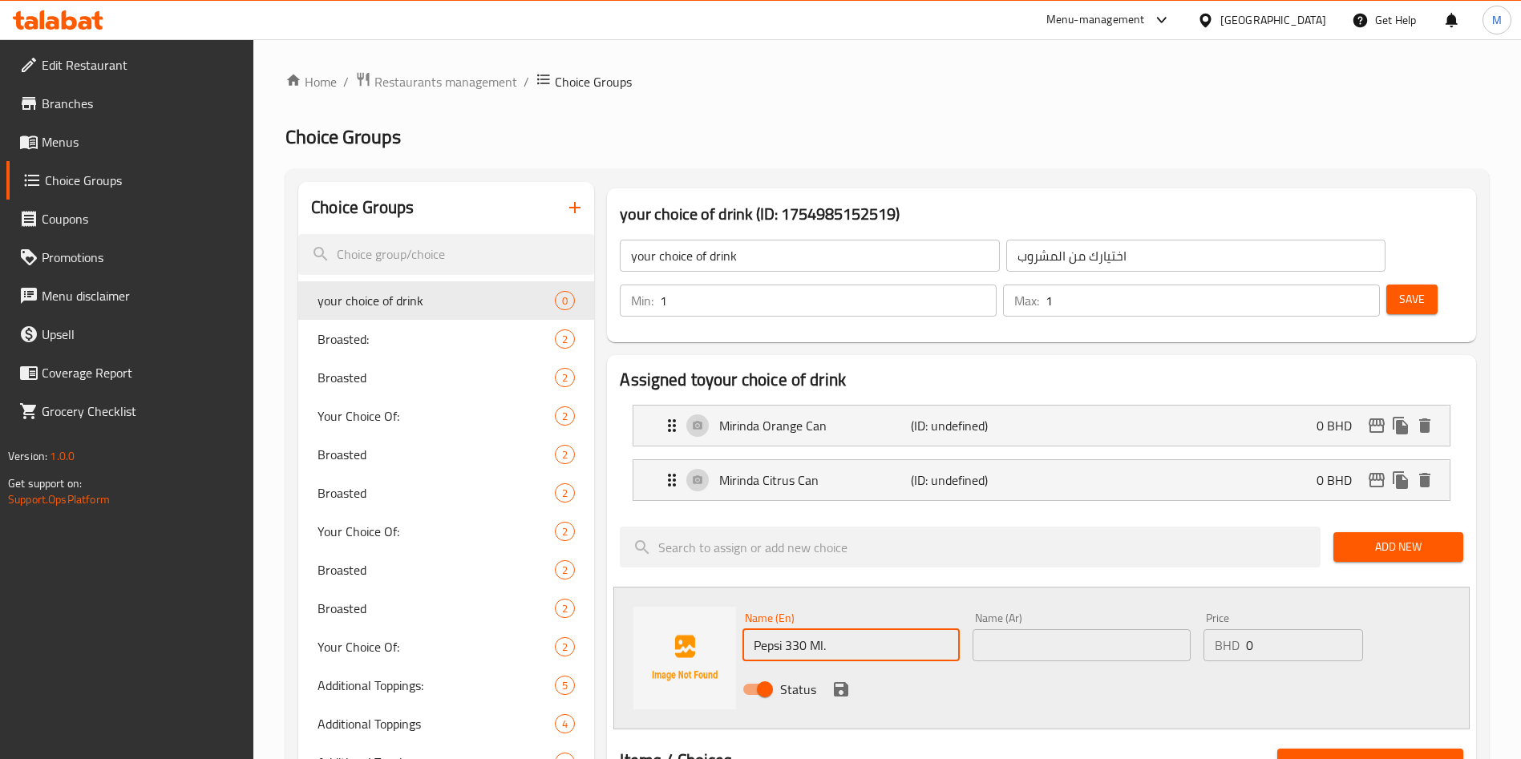
type input "Pepsi 330 Ml."
click at [839, 680] on icon "save" at bounding box center [841, 689] width 19 height 19
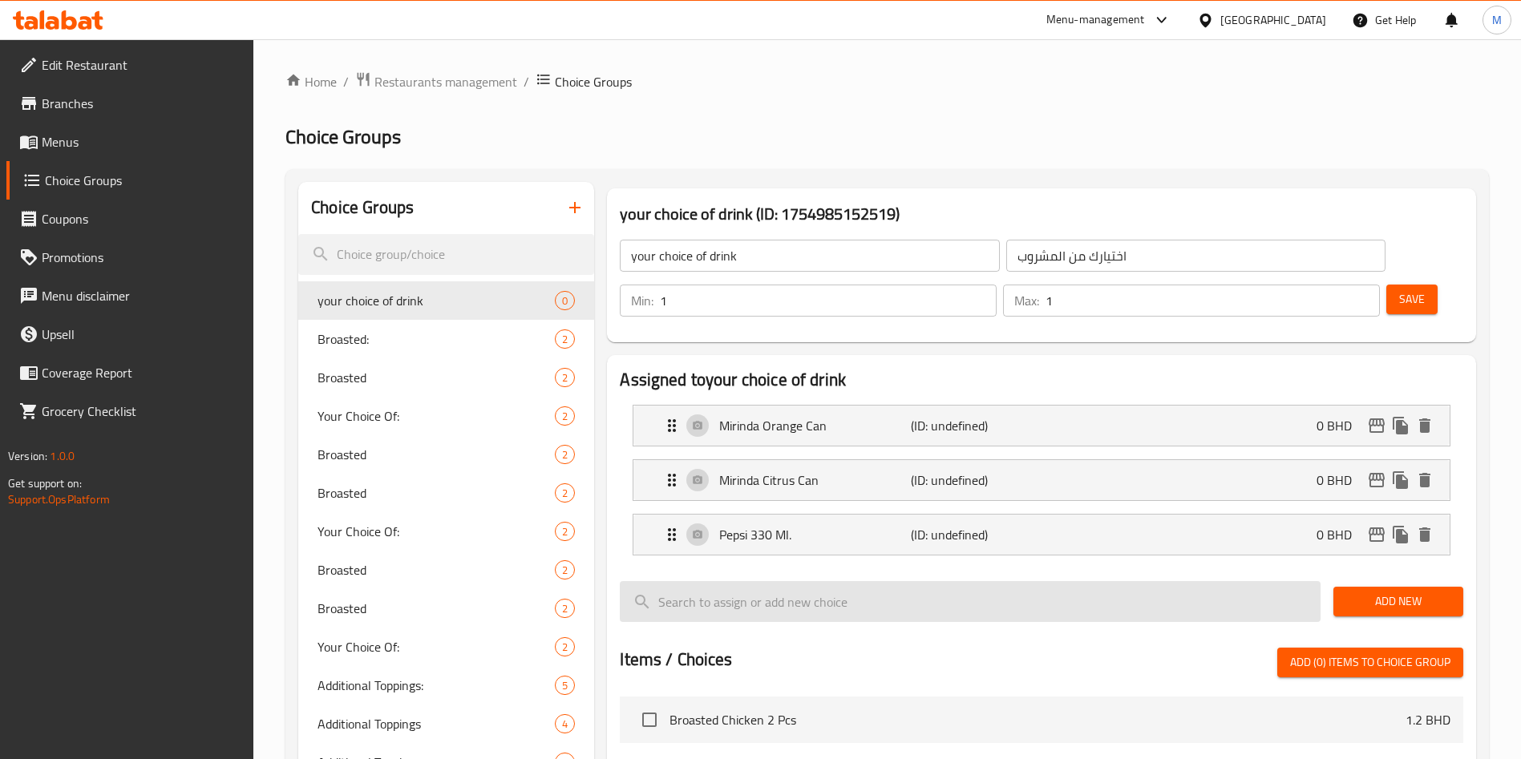
drag, startPoint x: 1373, startPoint y: 565, endPoint x: 1188, endPoint y: 570, distance: 185.3
click at [1373, 592] on span "Add New" at bounding box center [1398, 602] width 104 height 20
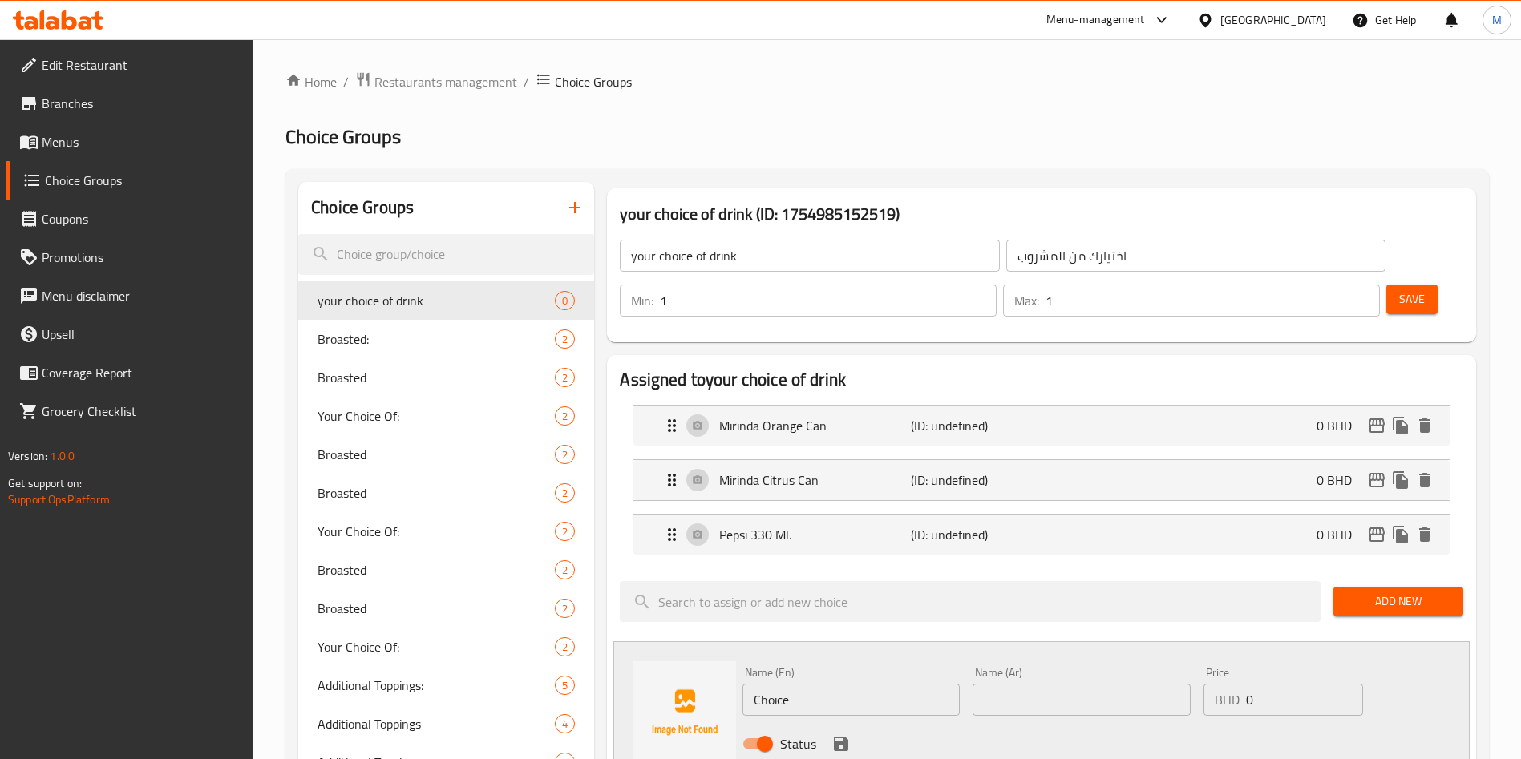
click at [841, 684] on input "Choice" at bounding box center [851, 700] width 217 height 32
paste input "7 Up 330 ML"
click at [841, 684] on input "7 Up 330 ML" at bounding box center [851, 700] width 217 height 32
type input "7 Up 330 ML"
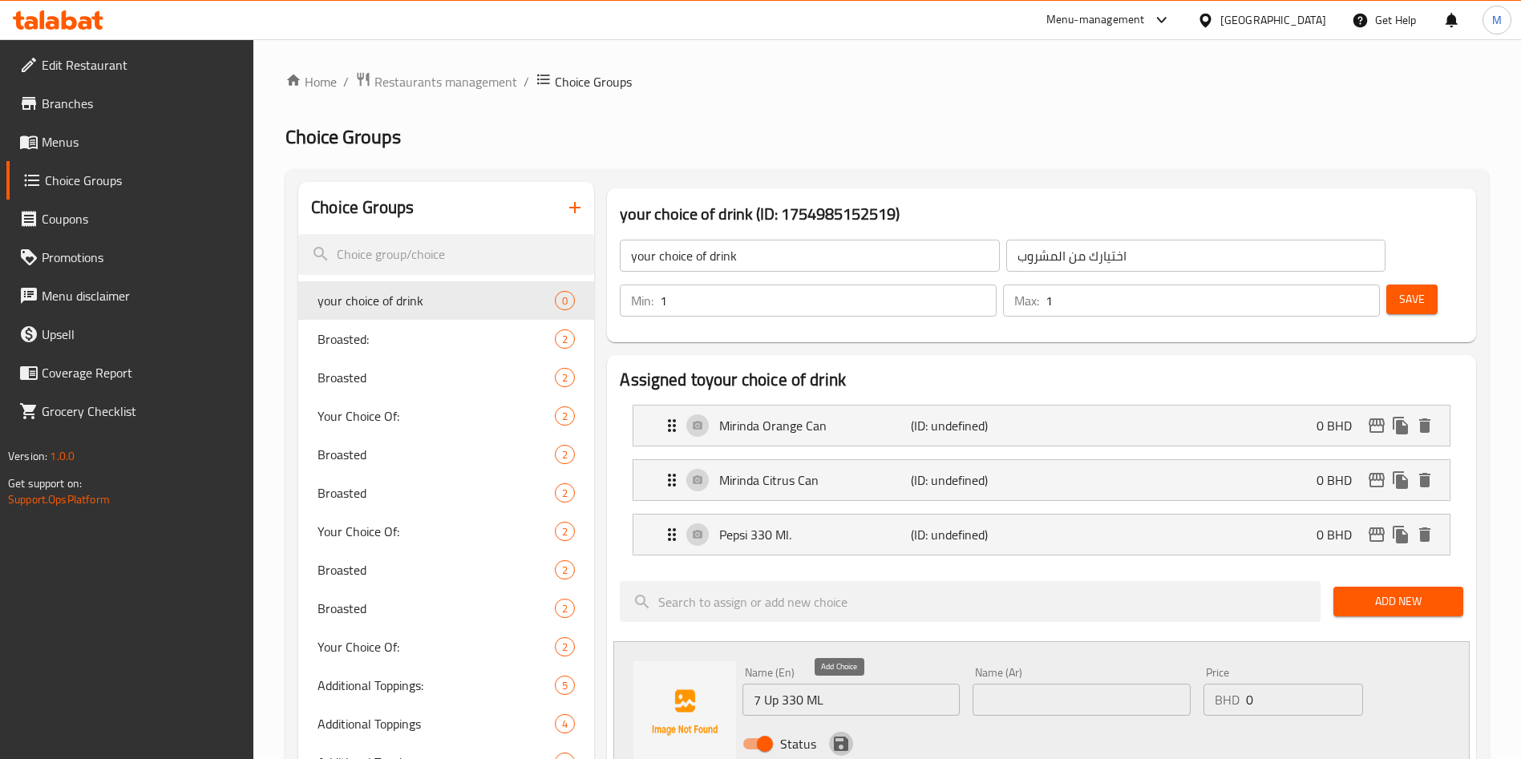
click at [844, 737] on icon "save" at bounding box center [841, 744] width 14 height 14
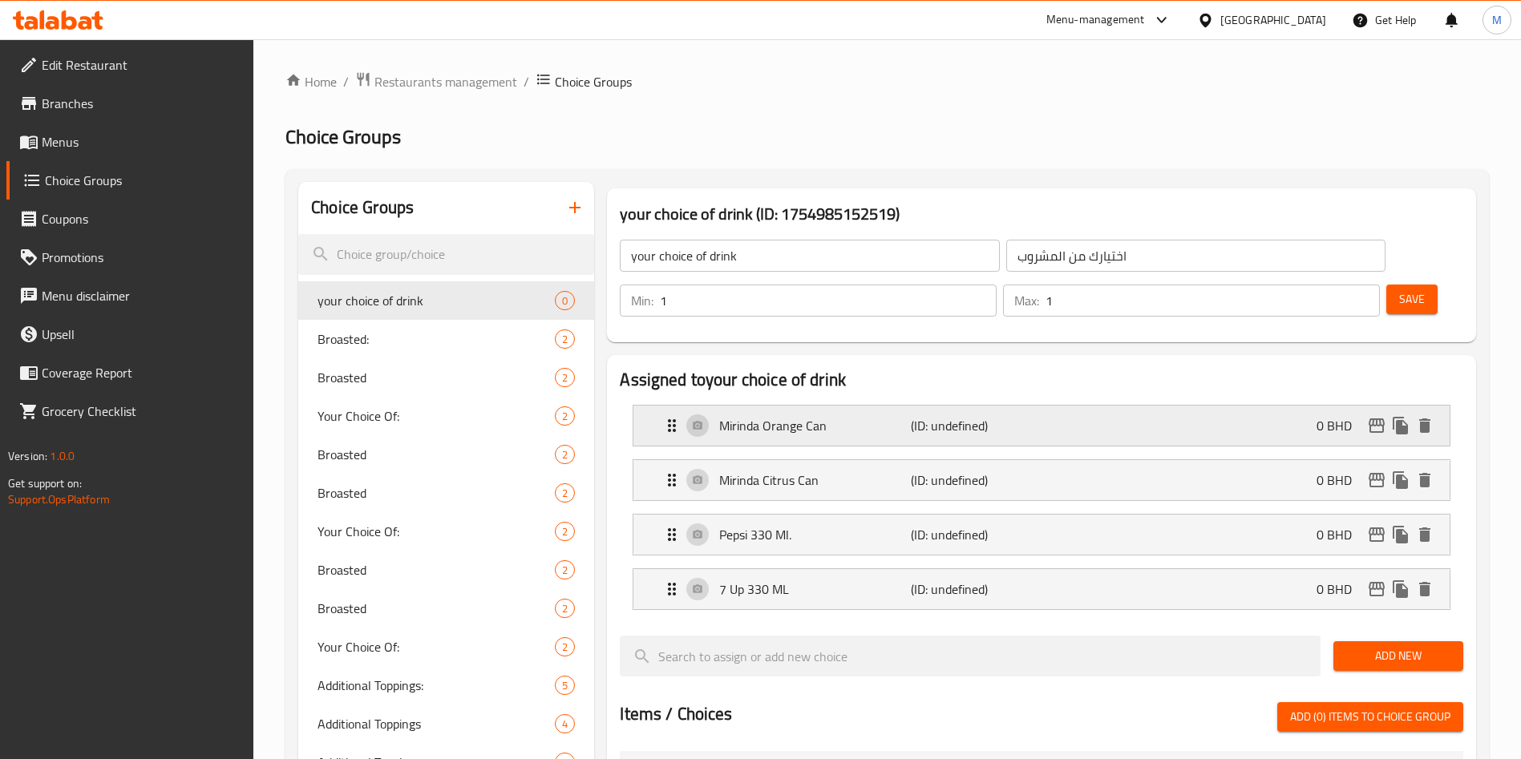
click at [821, 416] on p "Mirinda Orange Can" at bounding box center [814, 425] width 191 height 19
click at [998, 406] on div "Mirinda Orange Can (ID: undefined) 0 BHD" at bounding box center [1046, 426] width 768 height 40
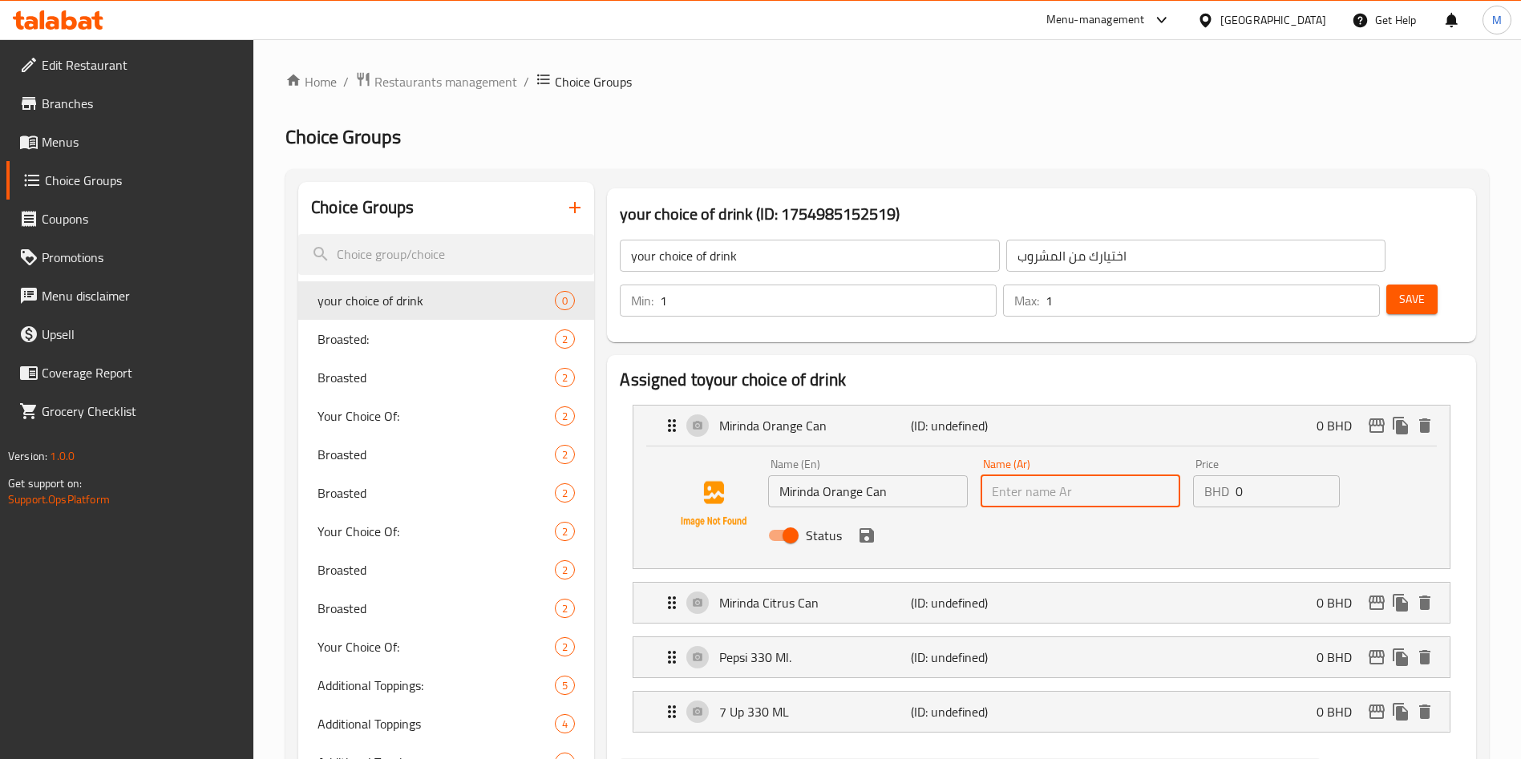
click at [1087, 476] on input "text" at bounding box center [1081, 492] width 200 height 32
click at [861, 528] on icon "save" at bounding box center [867, 535] width 14 height 14
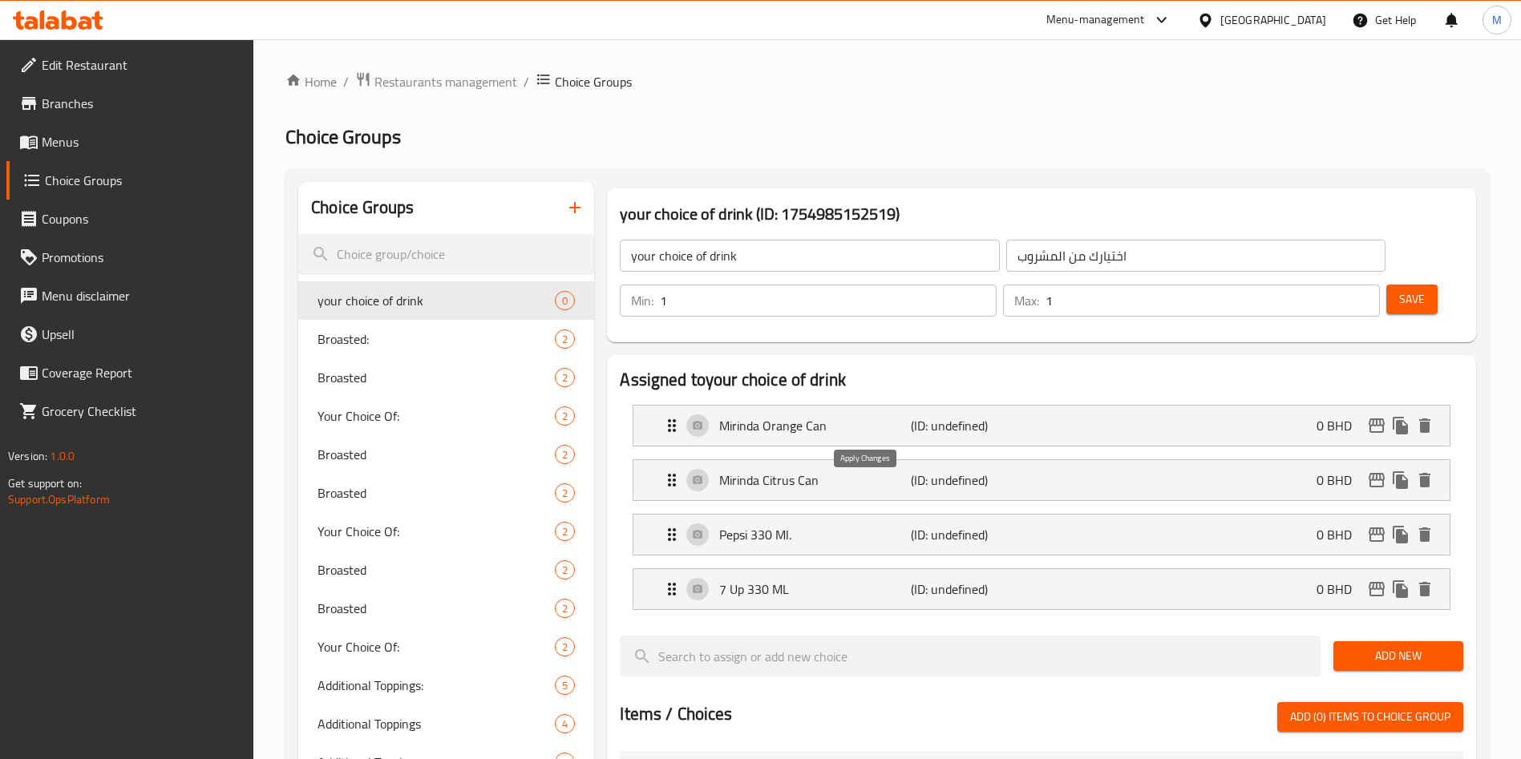
type input "ميرندا برتقال"
click at [929, 471] on p "(ID: undefined)" at bounding box center [975, 480] width 128 height 19
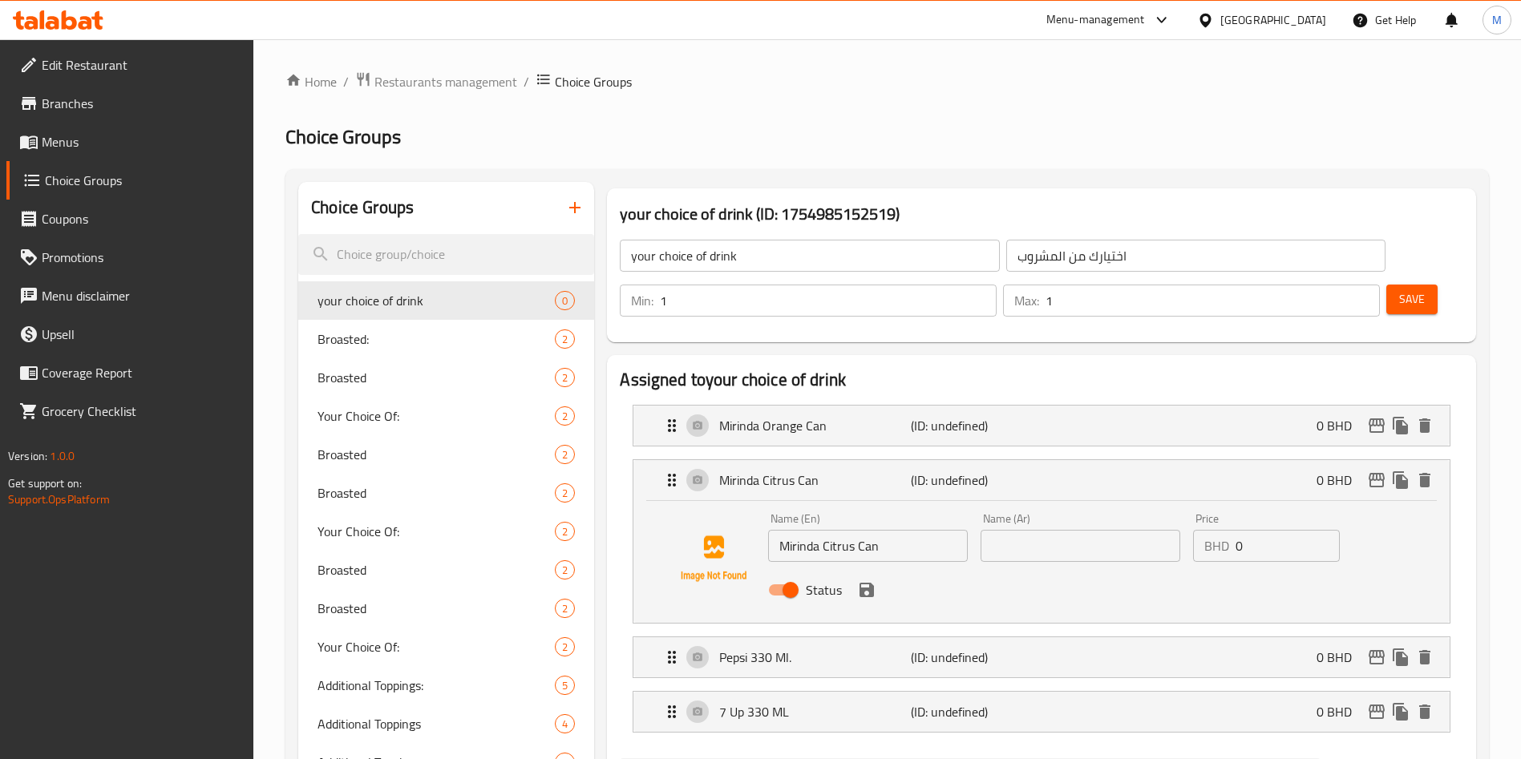
click at [1075, 530] on input "text" at bounding box center [1081, 546] width 200 height 32
click at [867, 583] on icon "save" at bounding box center [867, 590] width 14 height 14
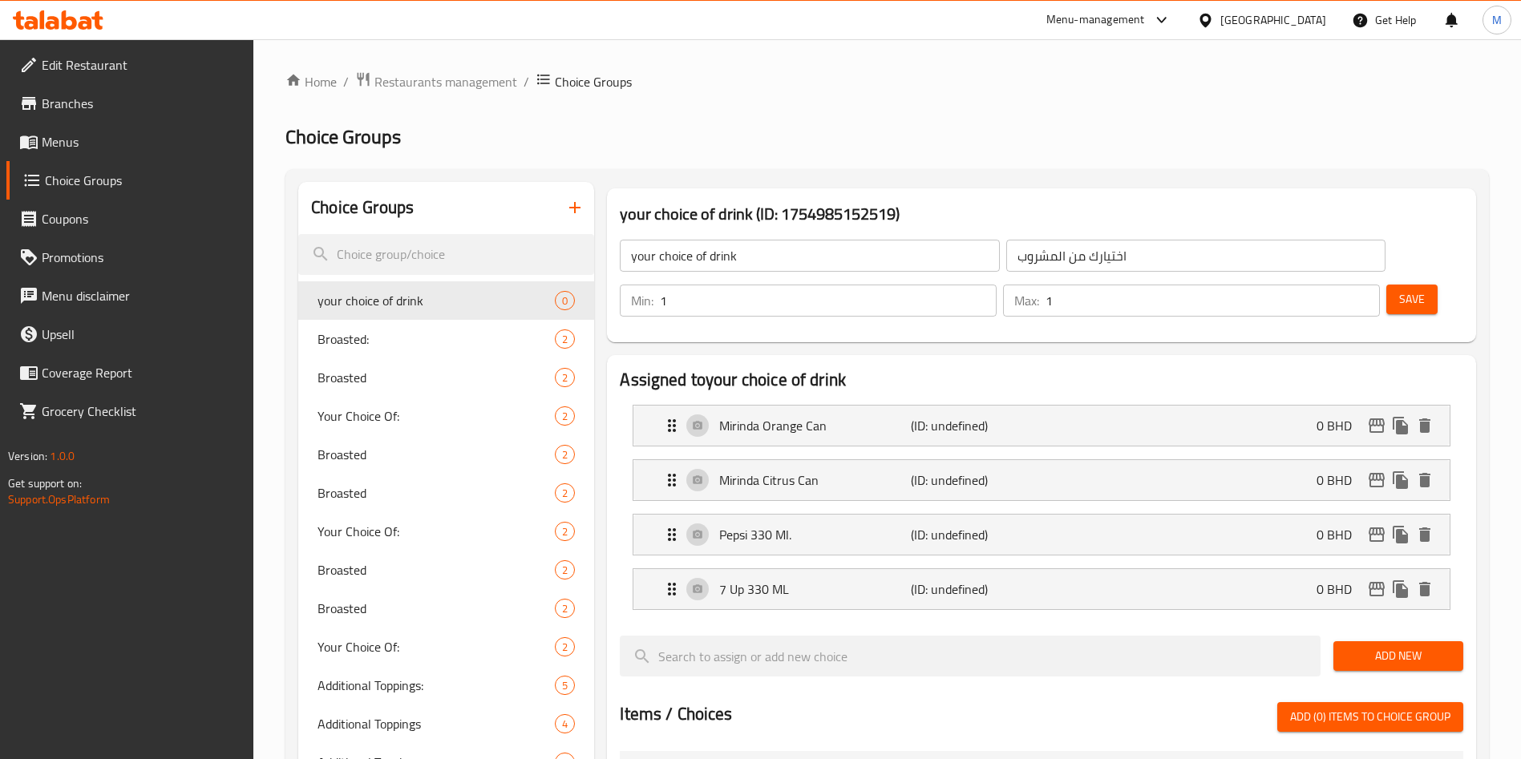
type input "ميرندا سيترس"
click at [1028, 514] on div "Pepsi 330 Ml. (ID: undefined) 0 BHD Name (En) Pepsi 330 Ml. Name (En) Name (Ar)…" at bounding box center [1042, 535] width 818 height 42
click at [1030, 525] on p "(ID: undefined)" at bounding box center [975, 534] width 128 height 19
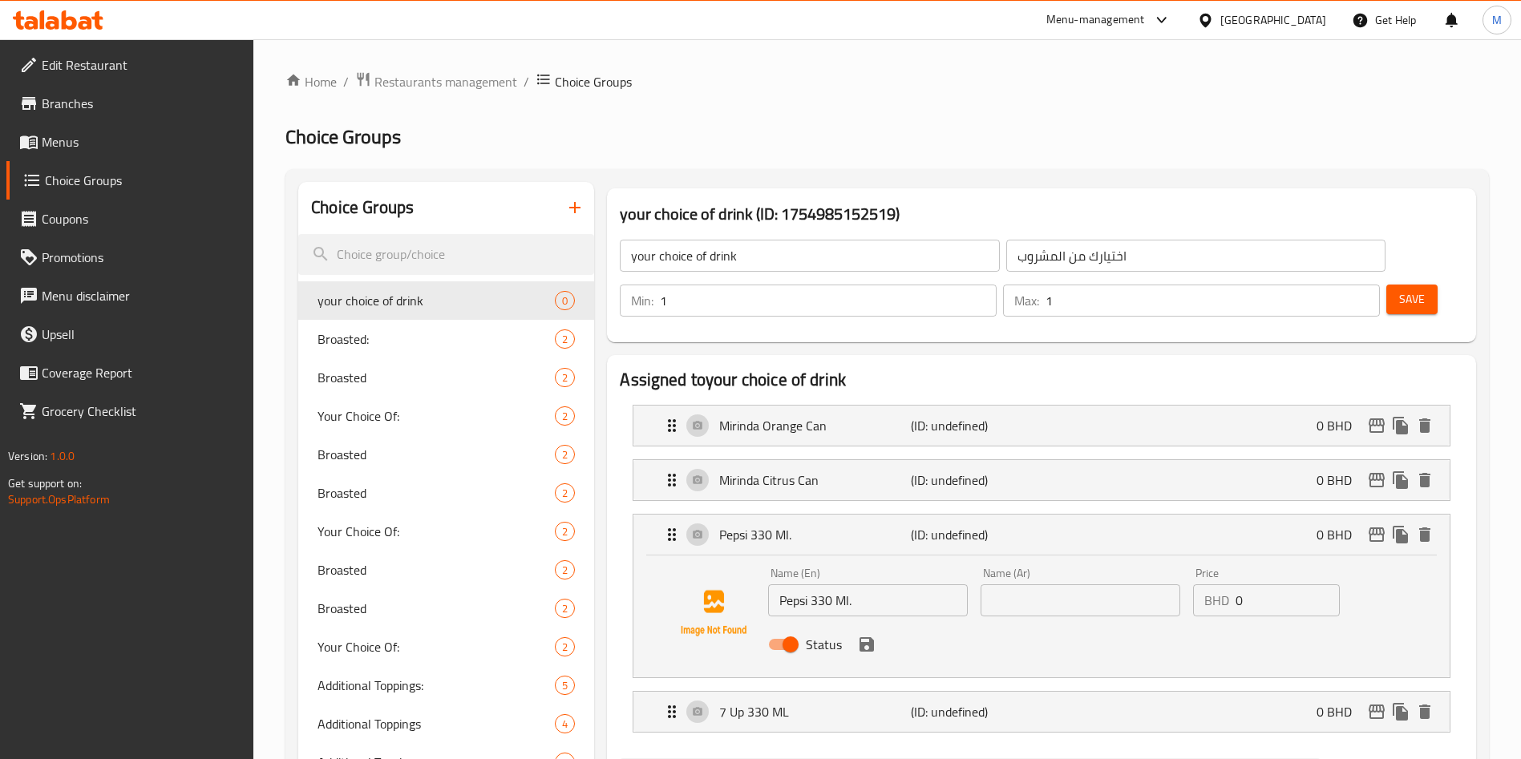
click at [1053, 585] on input "text" at bounding box center [1081, 601] width 200 height 32
click at [868, 638] on icon "save" at bounding box center [867, 645] width 14 height 14
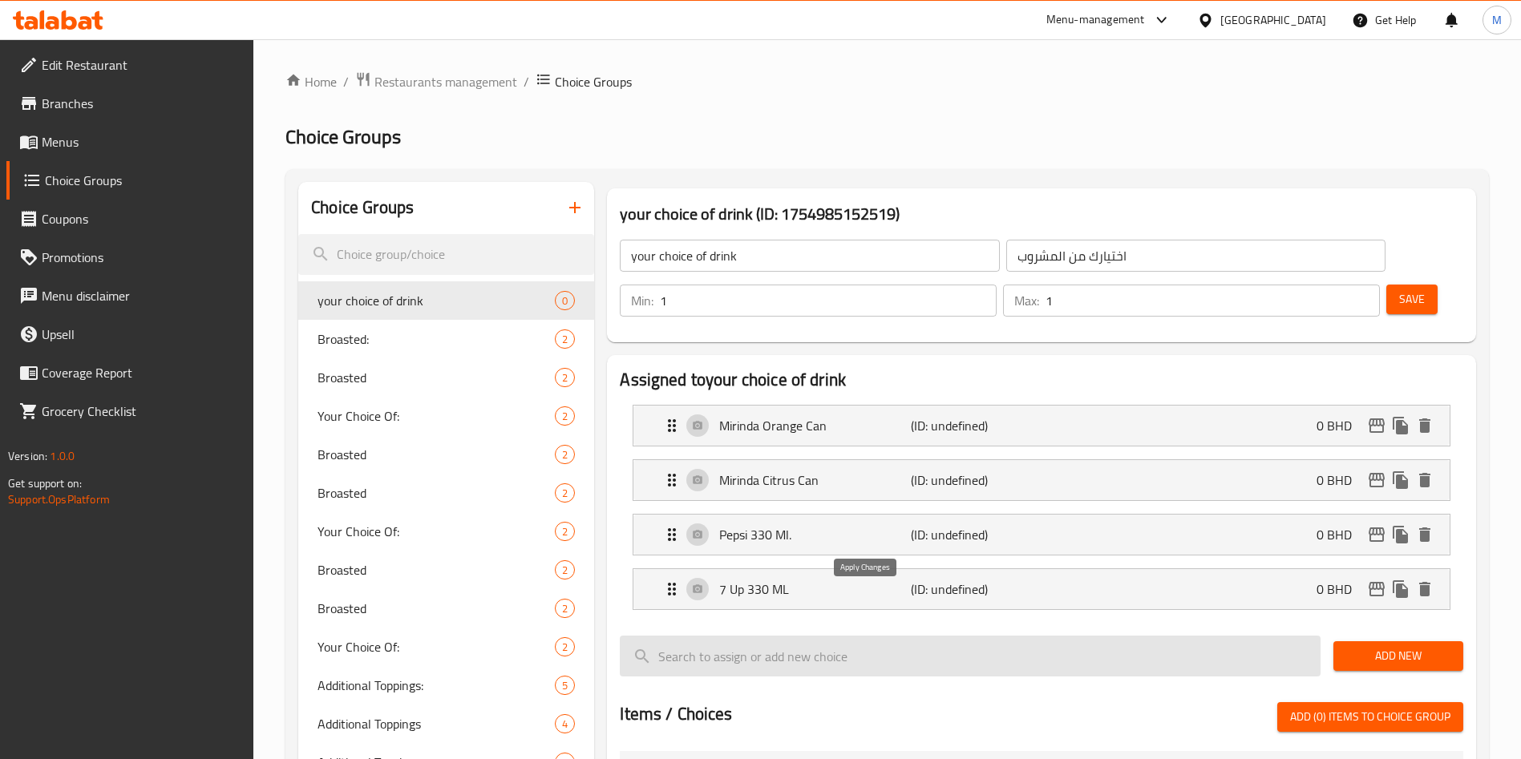
type input "بيبسي"
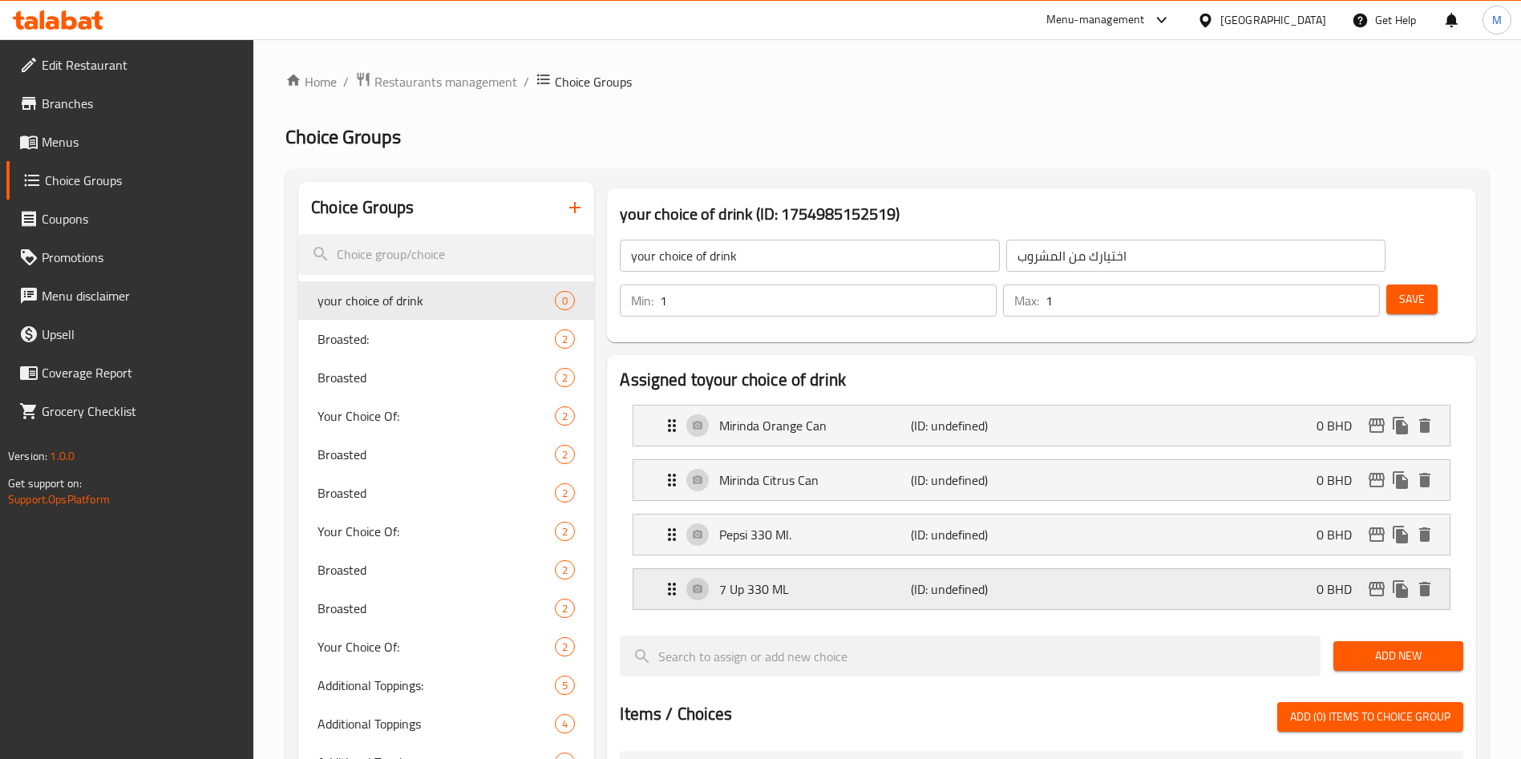
click at [968, 580] on p "(ID: undefined)" at bounding box center [975, 589] width 128 height 19
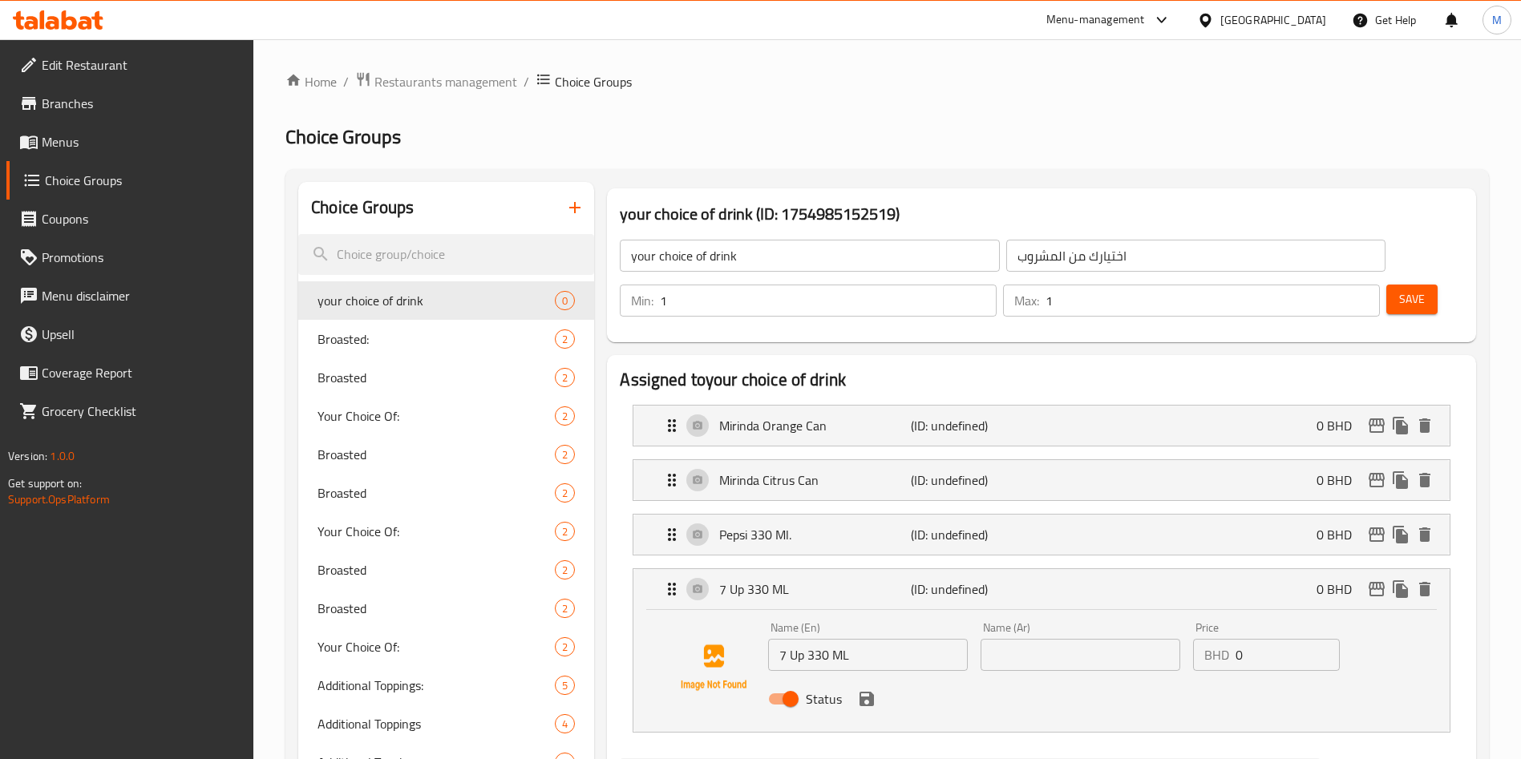
click at [1079, 639] on input "text" at bounding box center [1081, 655] width 200 height 32
click at [868, 690] on icon "save" at bounding box center [866, 699] width 19 height 19
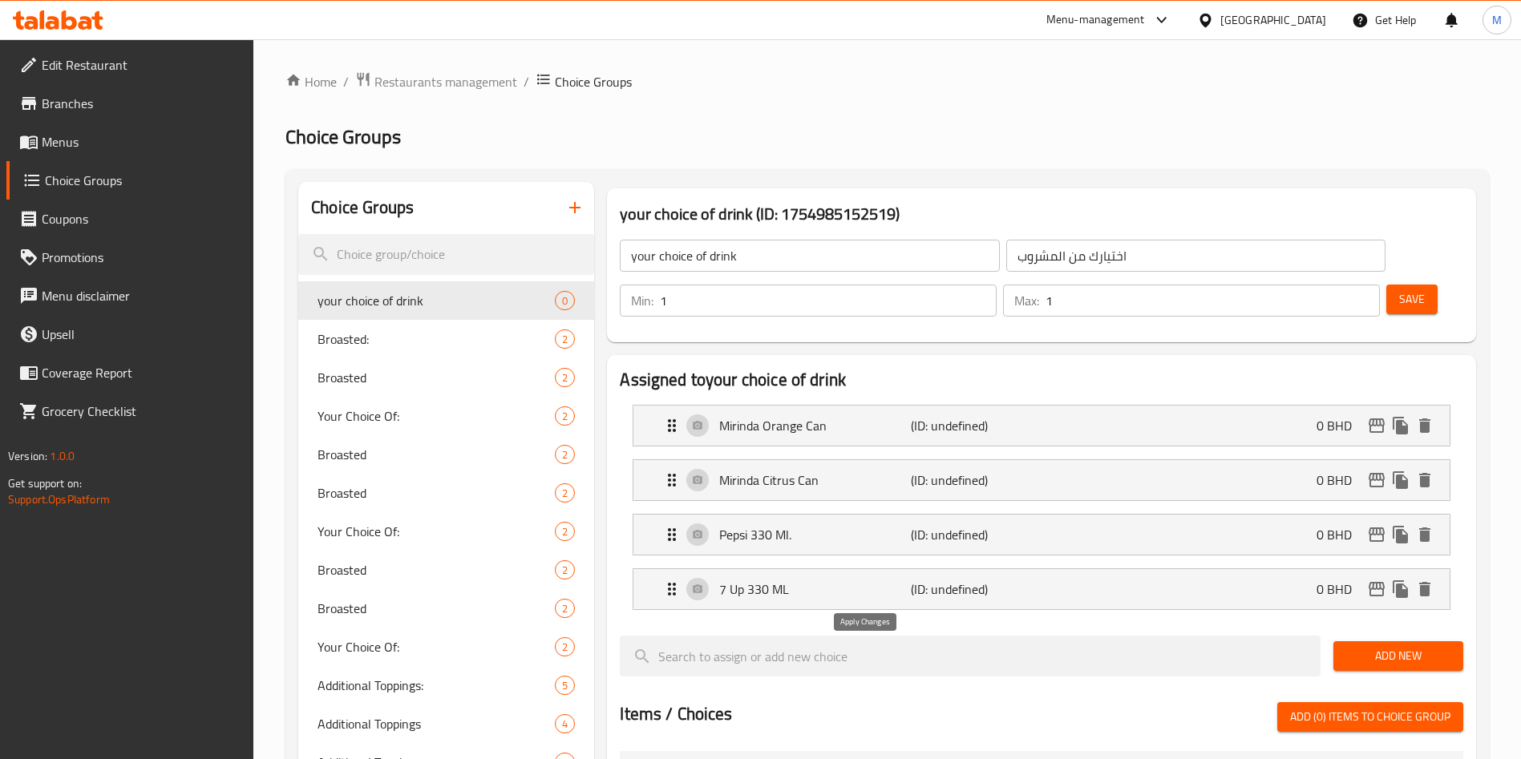
type input "سفن اب"
click at [1399, 290] on span "Save" at bounding box center [1412, 300] width 26 height 20
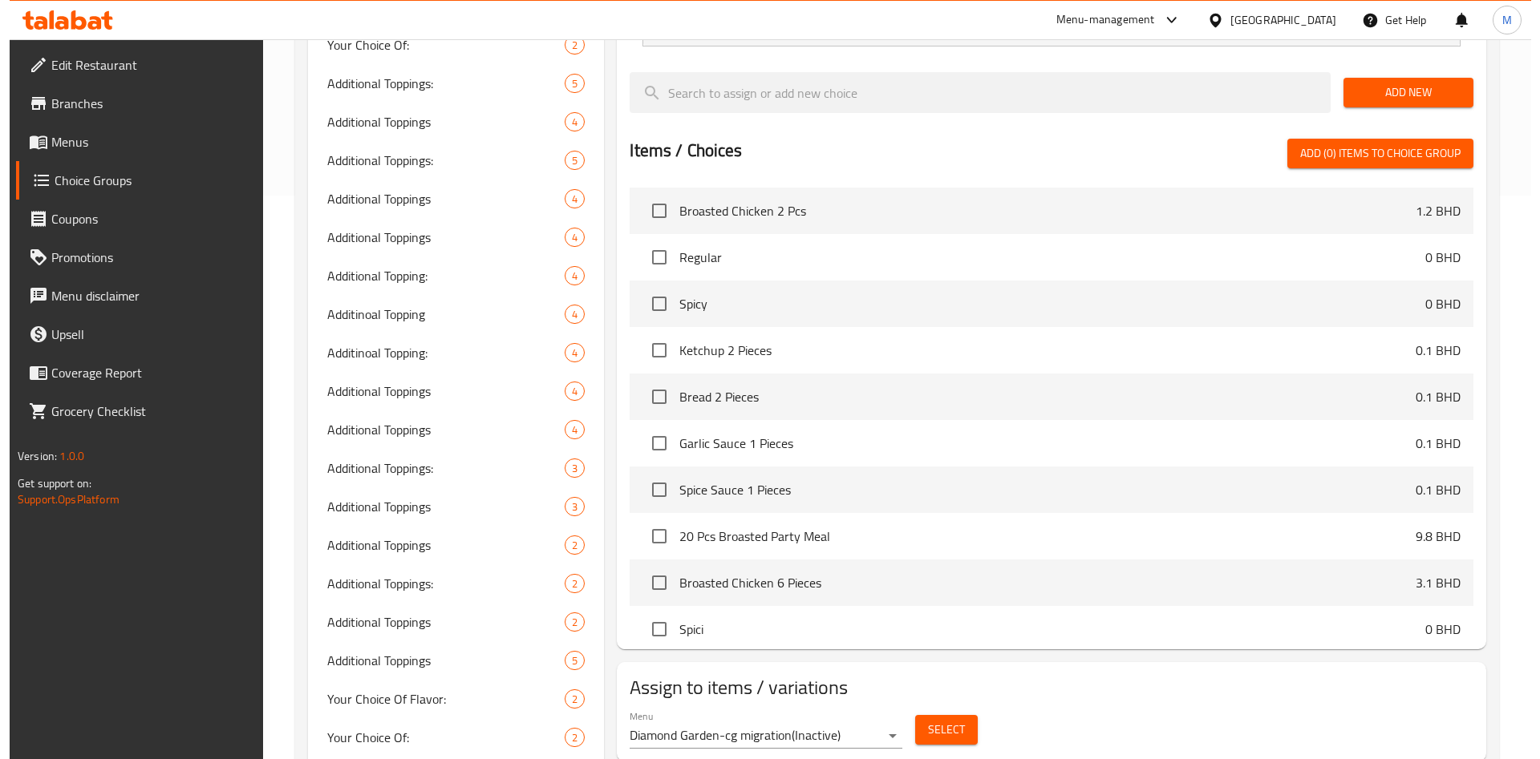
scroll to position [1083, 0]
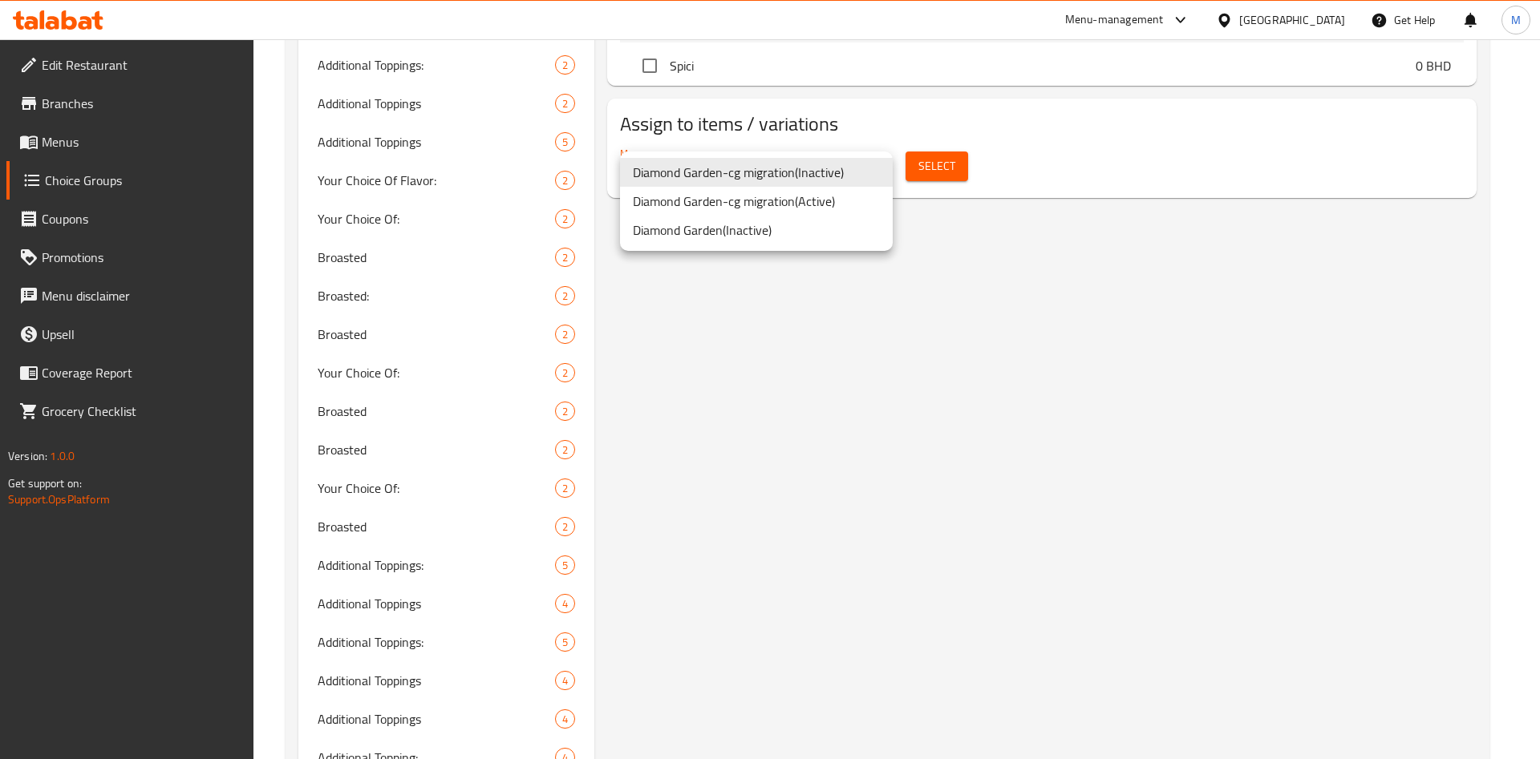
click at [816, 197] on li "Diamond Garden-cg migration ( Active )" at bounding box center [756, 201] width 273 height 29
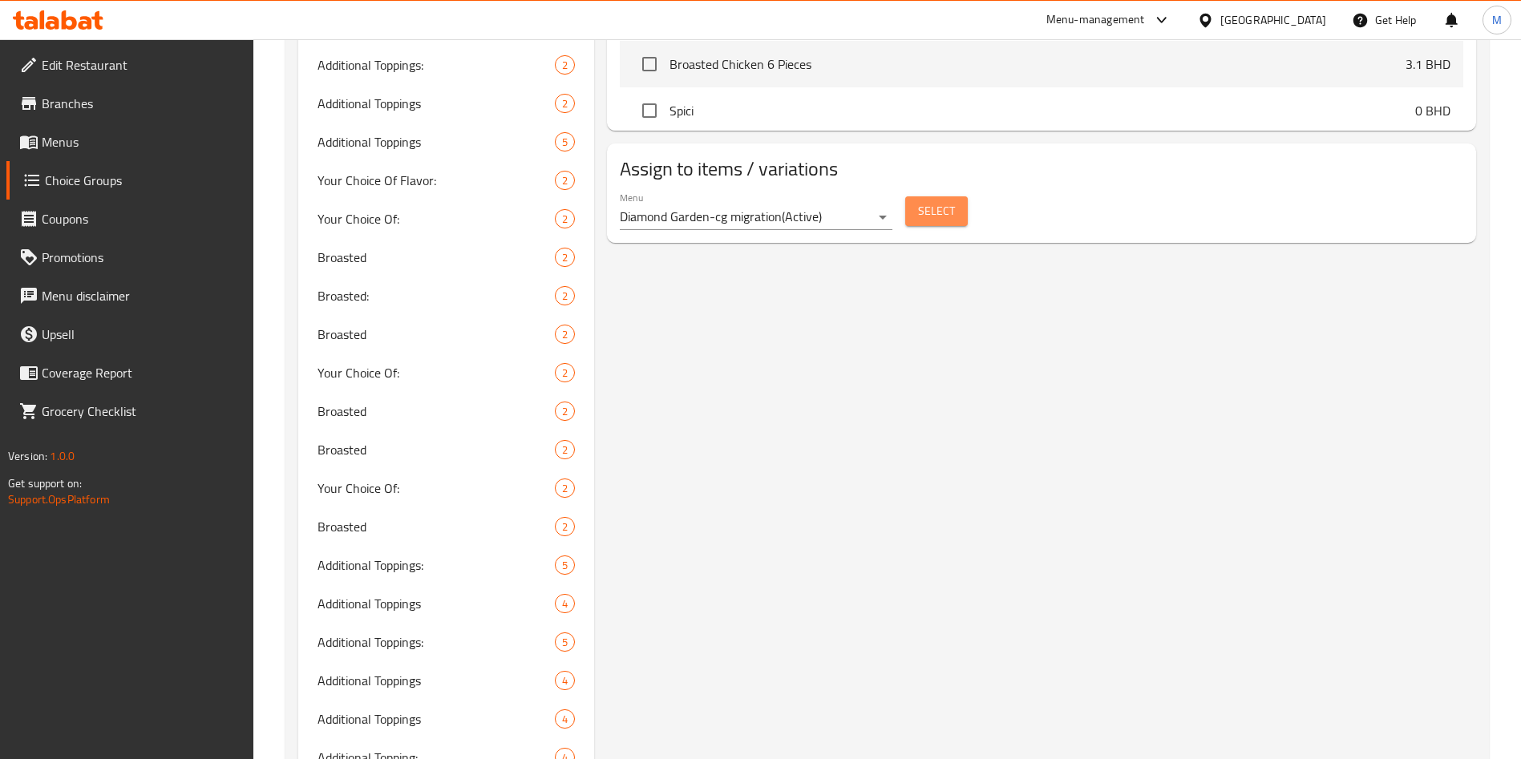
click at [929, 196] on button "Select" at bounding box center [936, 211] width 63 height 30
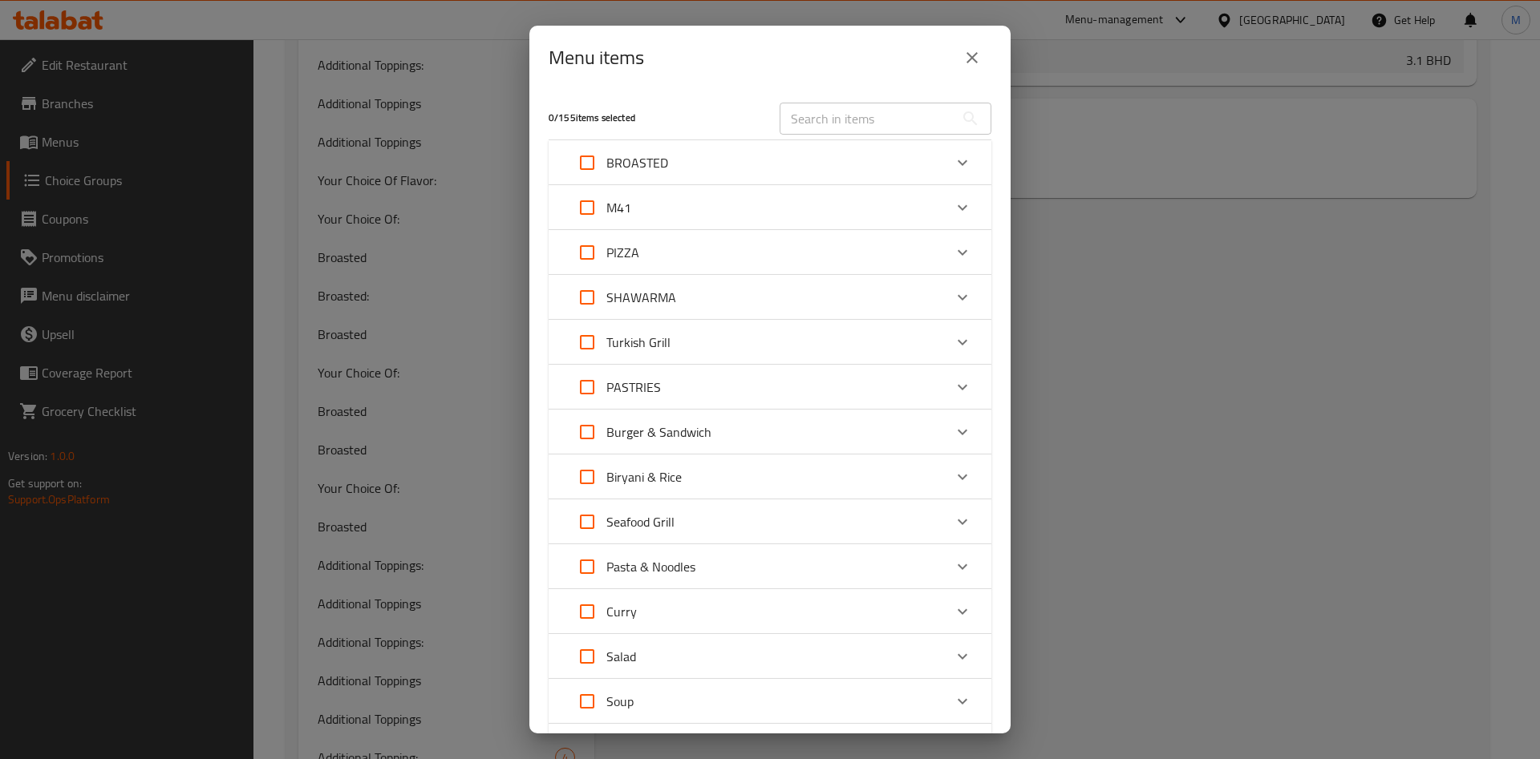
click at [943, 207] on div "Expand" at bounding box center [962, 207] width 38 height 38
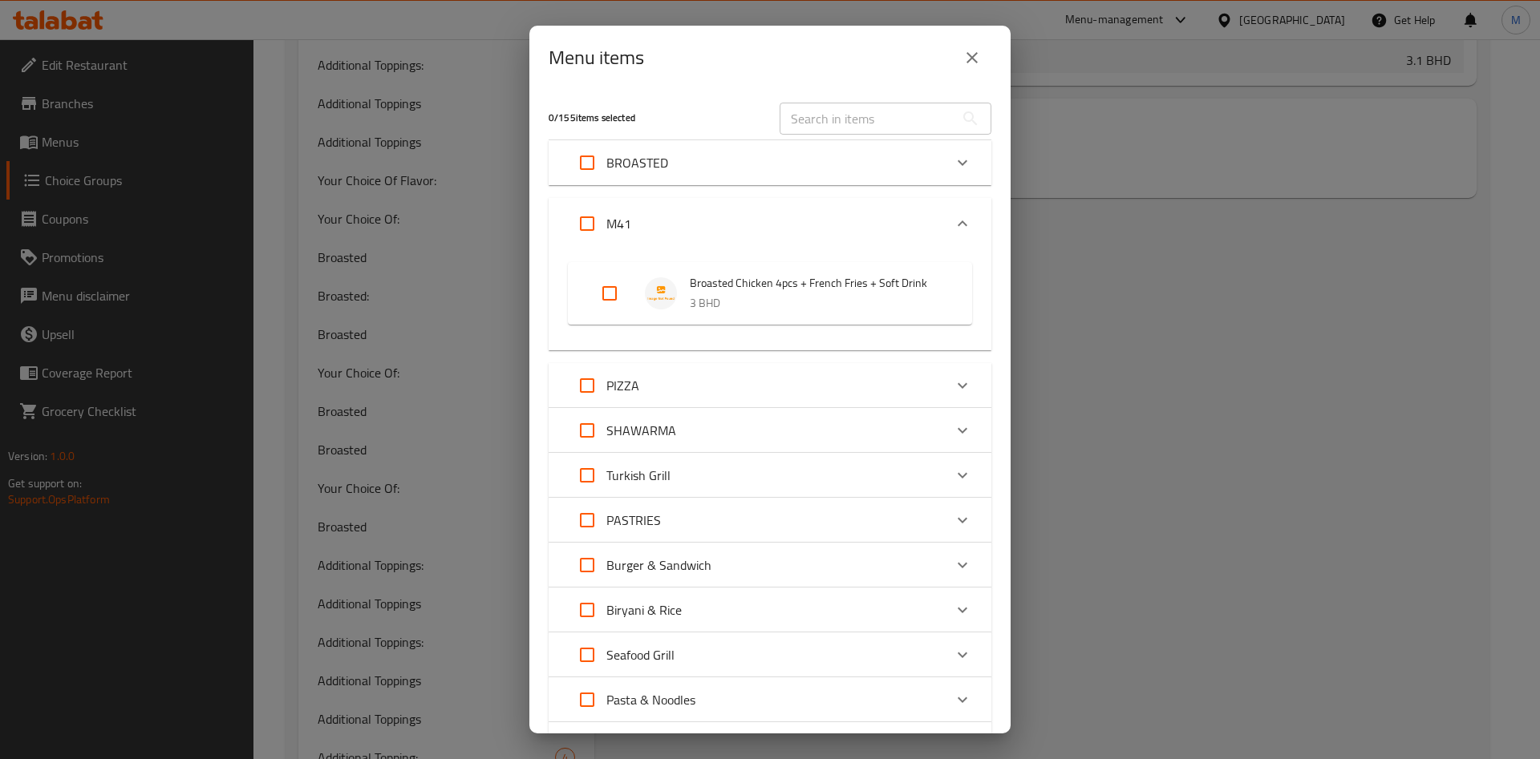
click at [610, 313] on input "Expand" at bounding box center [609, 293] width 38 height 38
checkbox input "true"
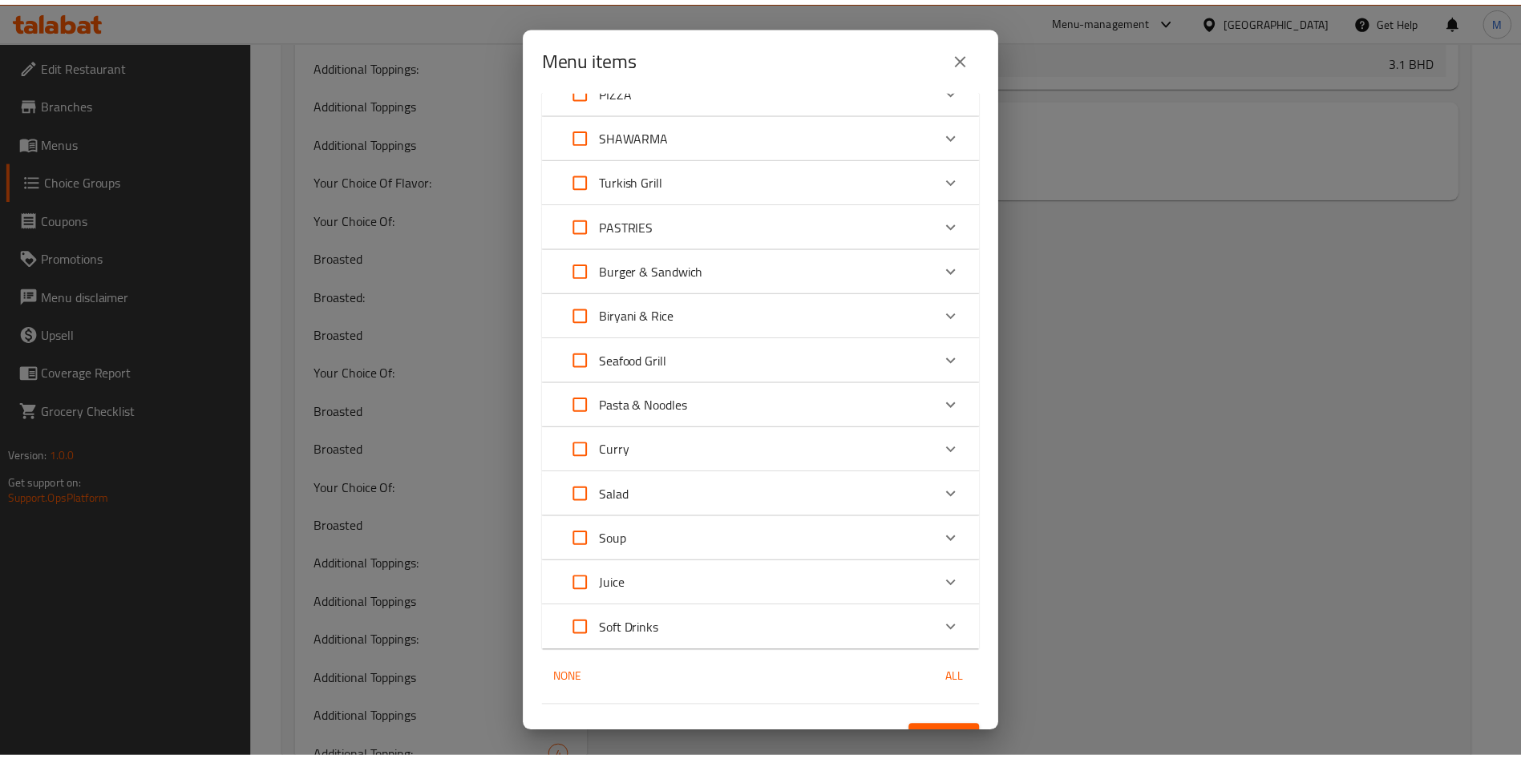
scroll to position [345, 0]
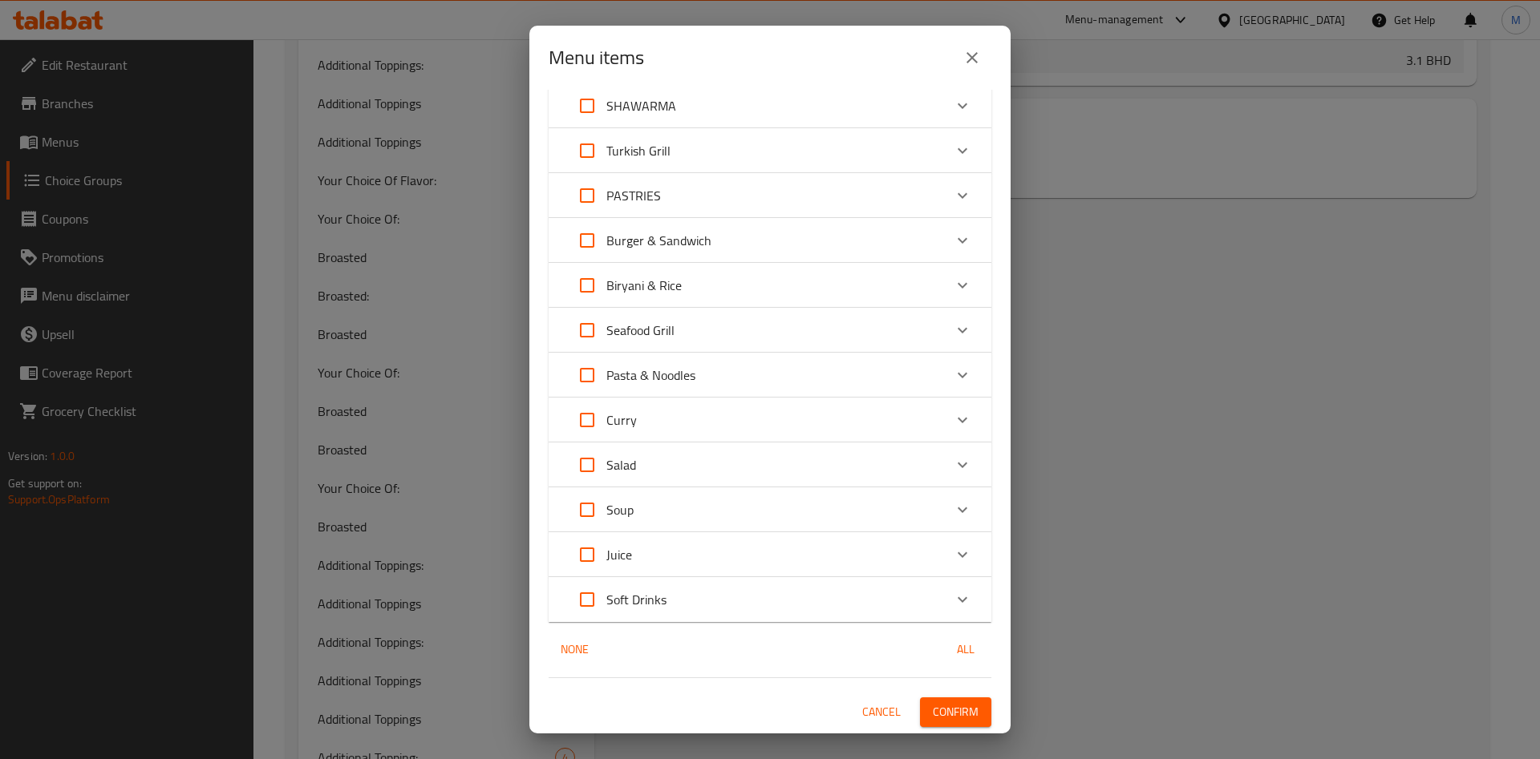
click at [935, 707] on span "Confirm" at bounding box center [956, 713] width 46 height 20
click at [935, 707] on div at bounding box center [770, 379] width 1540 height 759
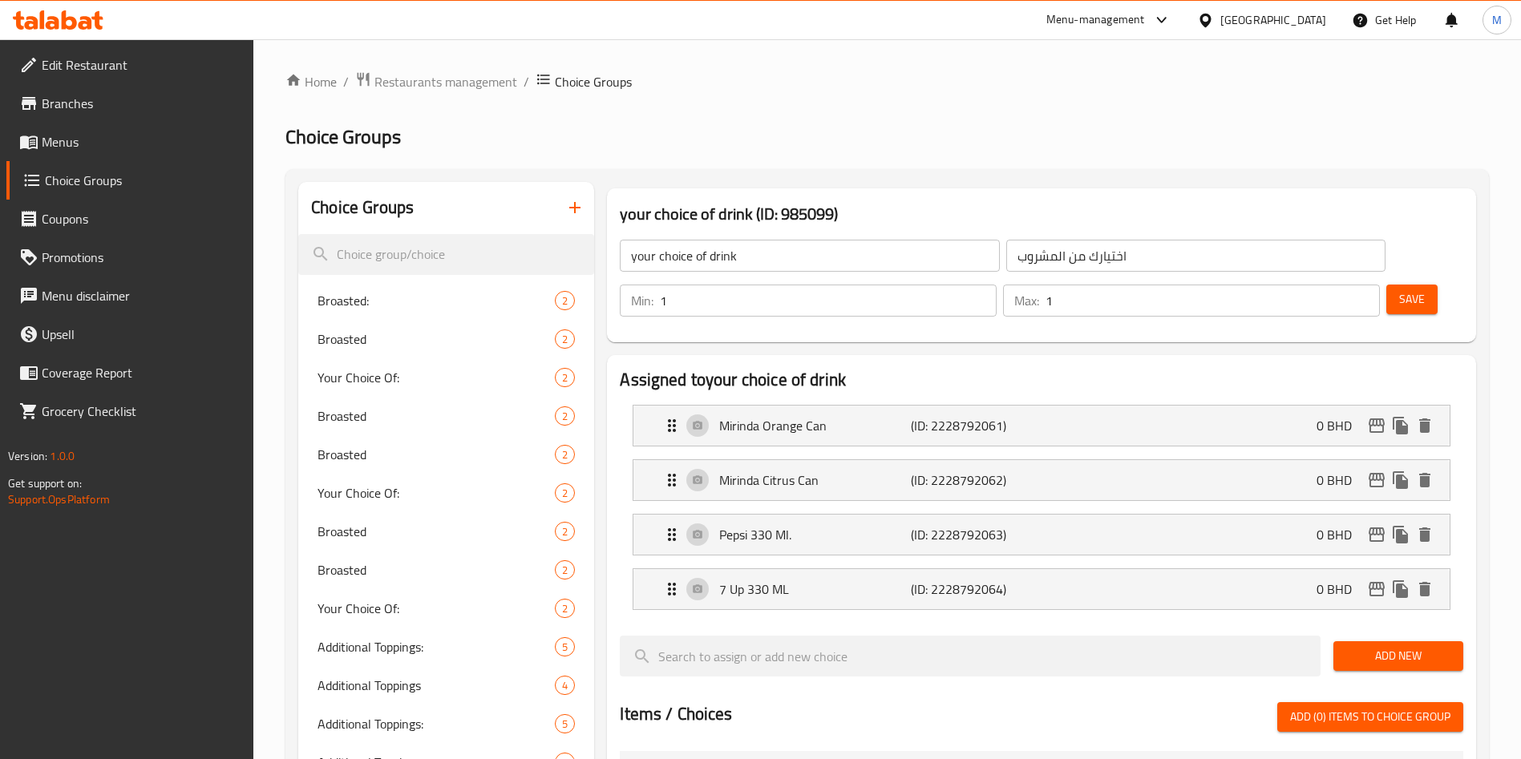
scroll to position [601, 0]
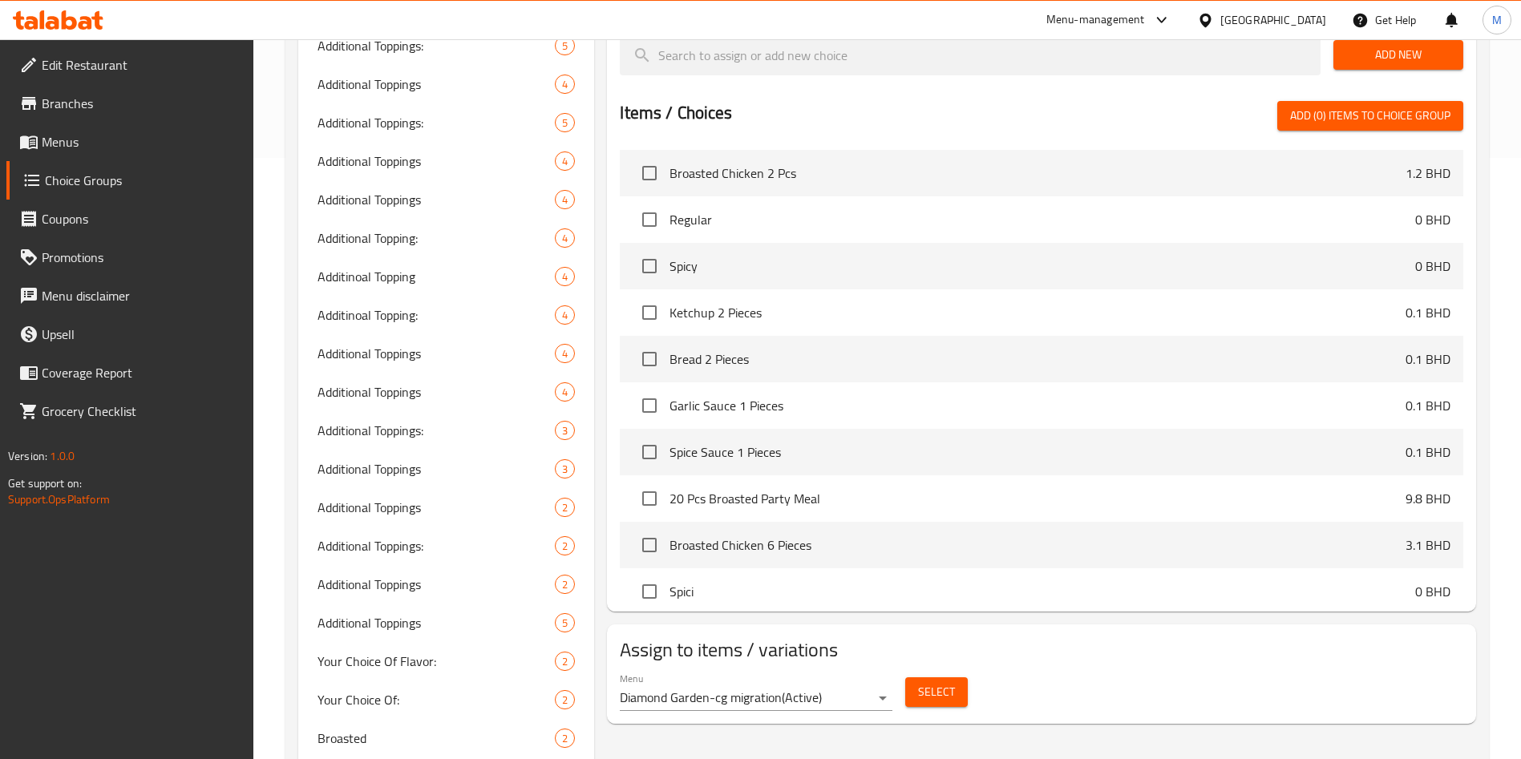
click at [951, 682] on span "Select" at bounding box center [936, 692] width 37 height 20
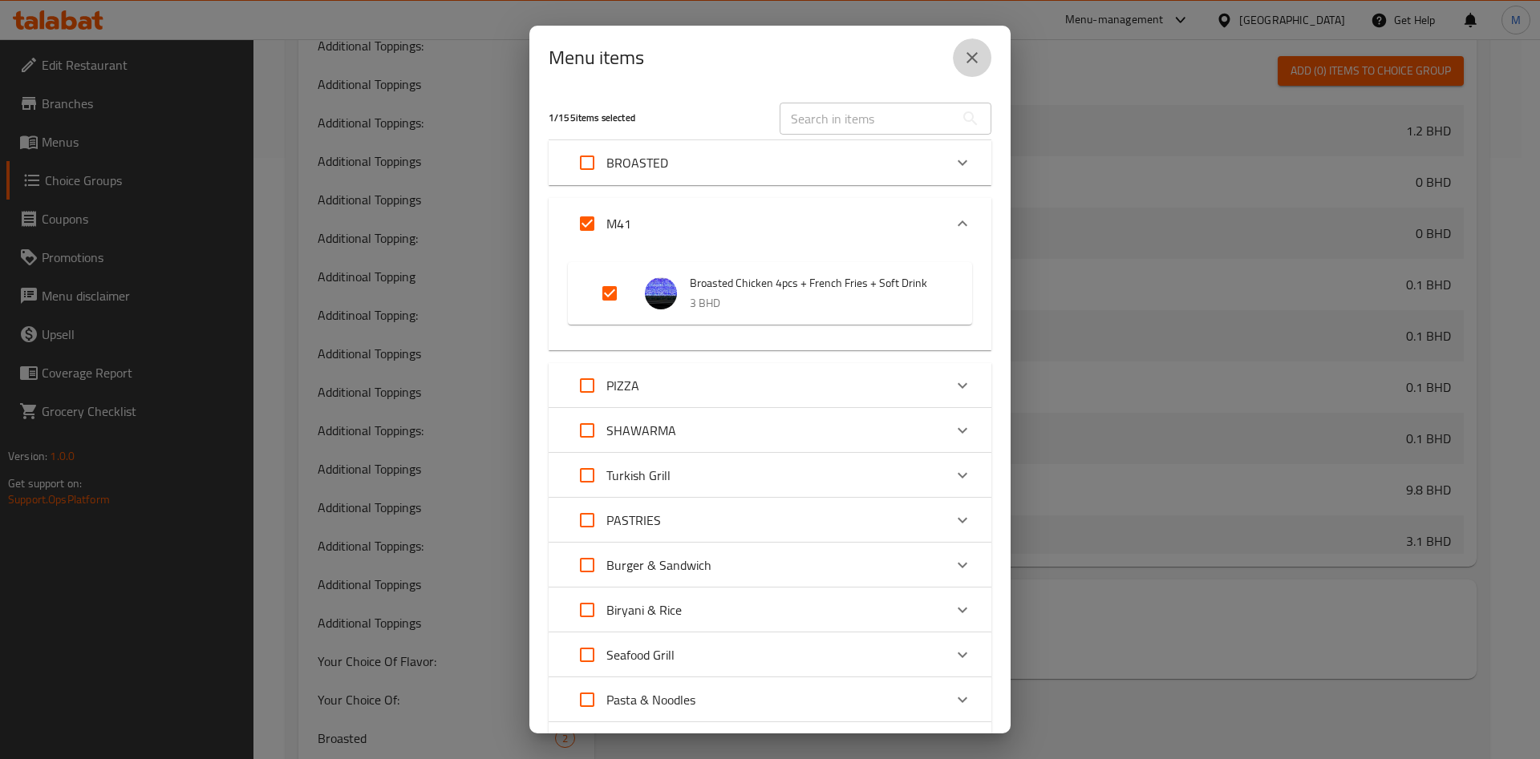
click at [971, 61] on icon "close" at bounding box center [971, 57] width 19 height 19
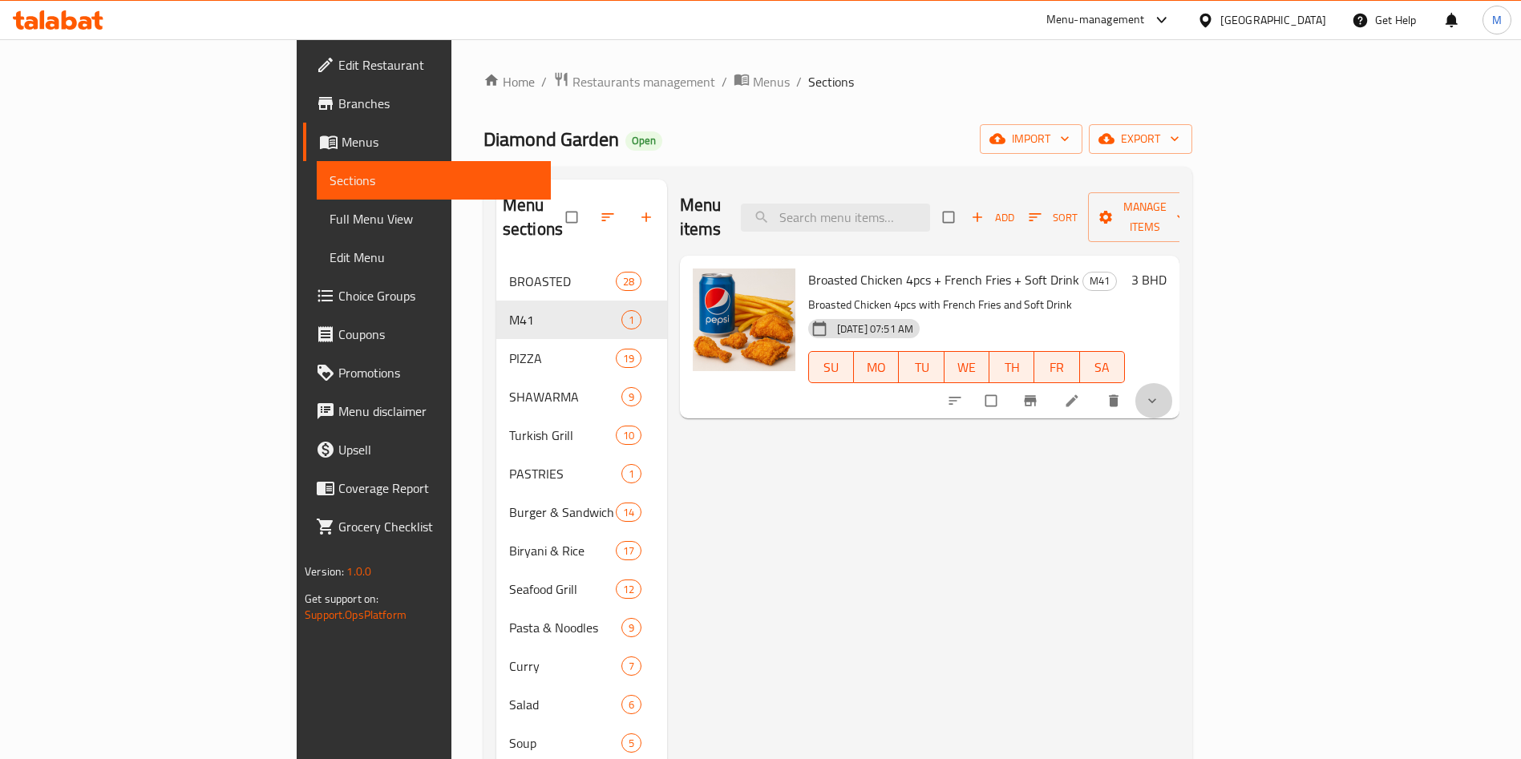
click at [1173, 383] on button "show more" at bounding box center [1154, 400] width 38 height 35
drag, startPoint x: 1463, startPoint y: 383, endPoint x: 1448, endPoint y: 387, distance: 15.8
click at [1173, 383] on button "show more" at bounding box center [1154, 400] width 38 height 35
click at [1078, 395] on icon at bounding box center [1072, 401] width 12 height 12
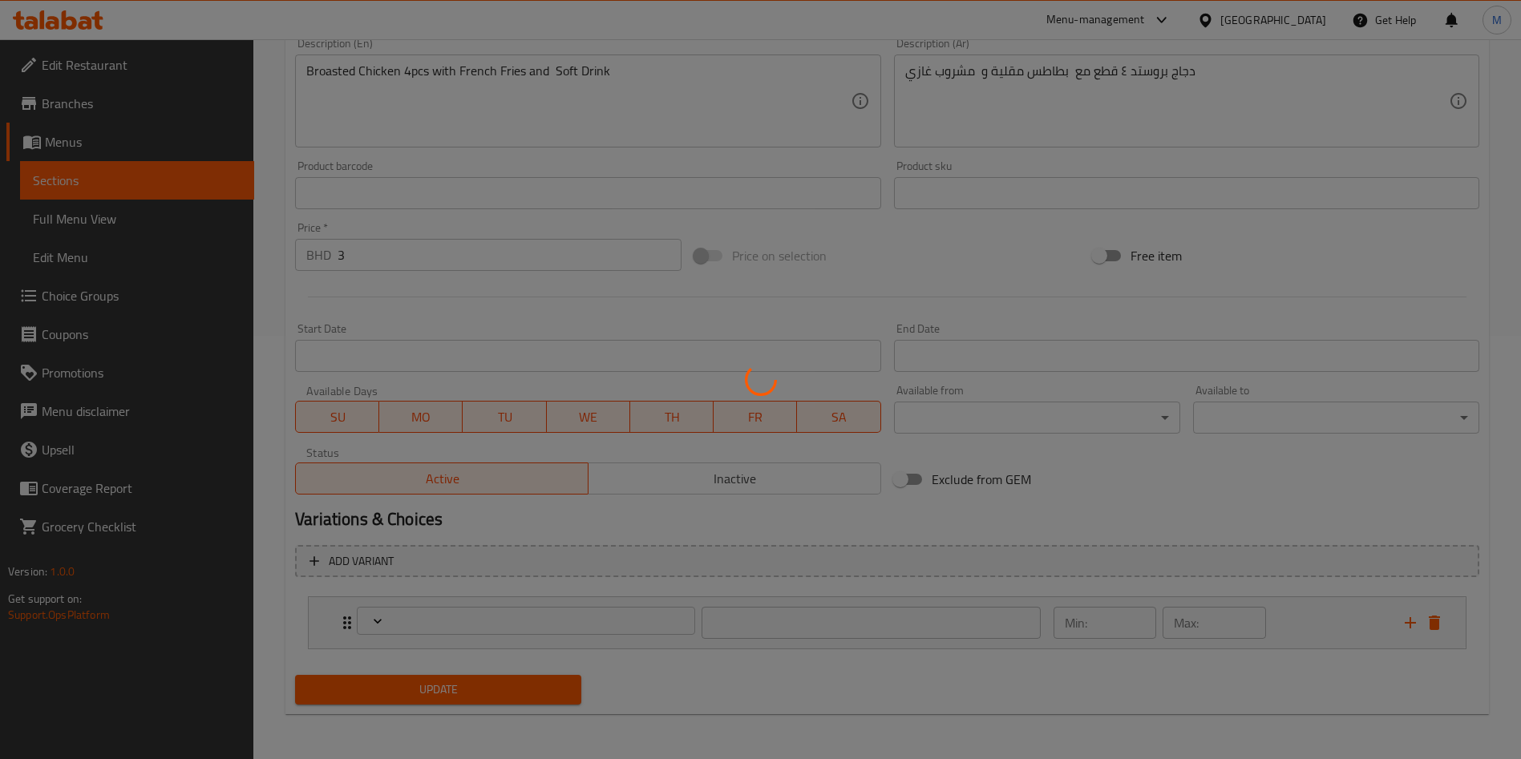
scroll to position [423, 0]
type input "اختيارك من المشروب"
type input "1"
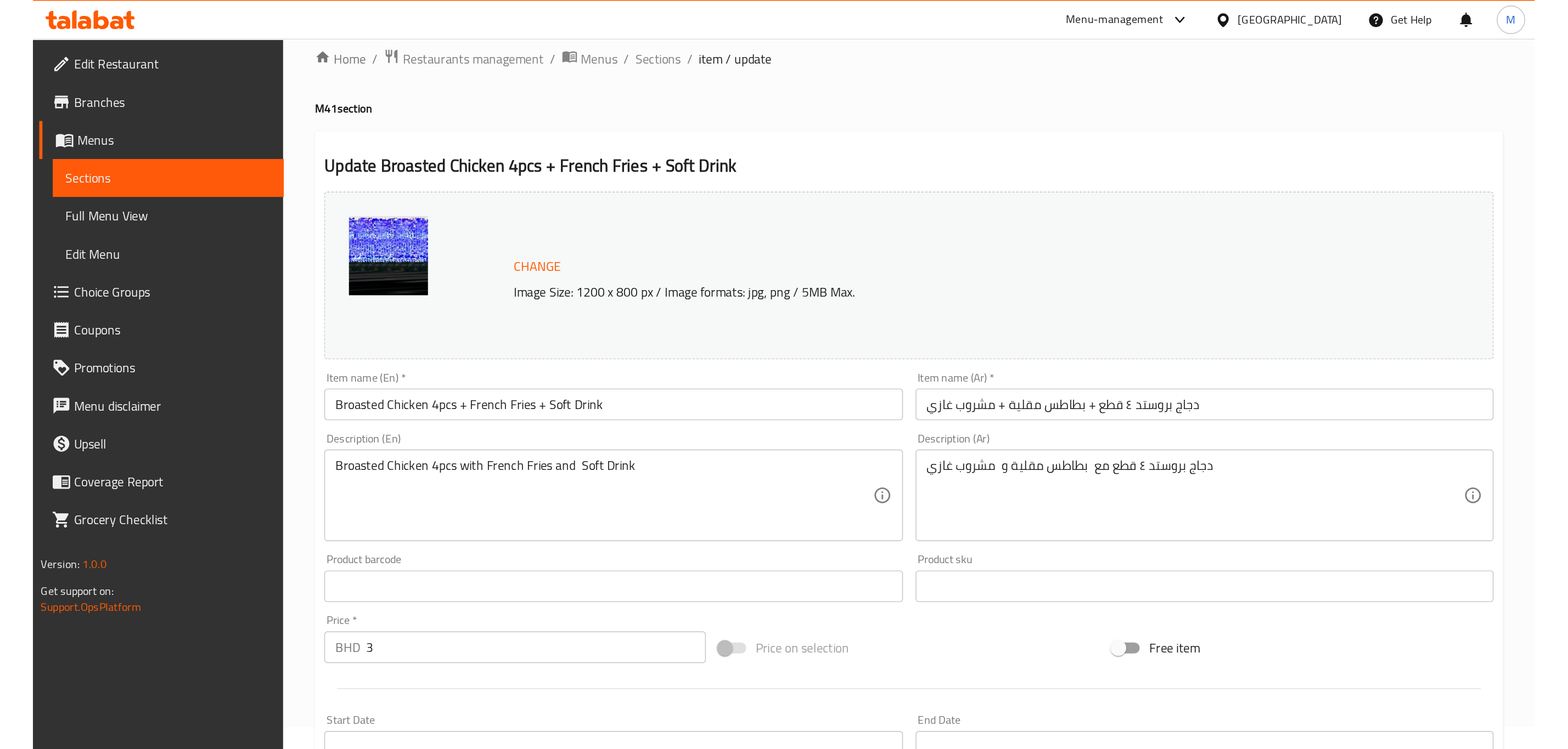
scroll to position [0, 0]
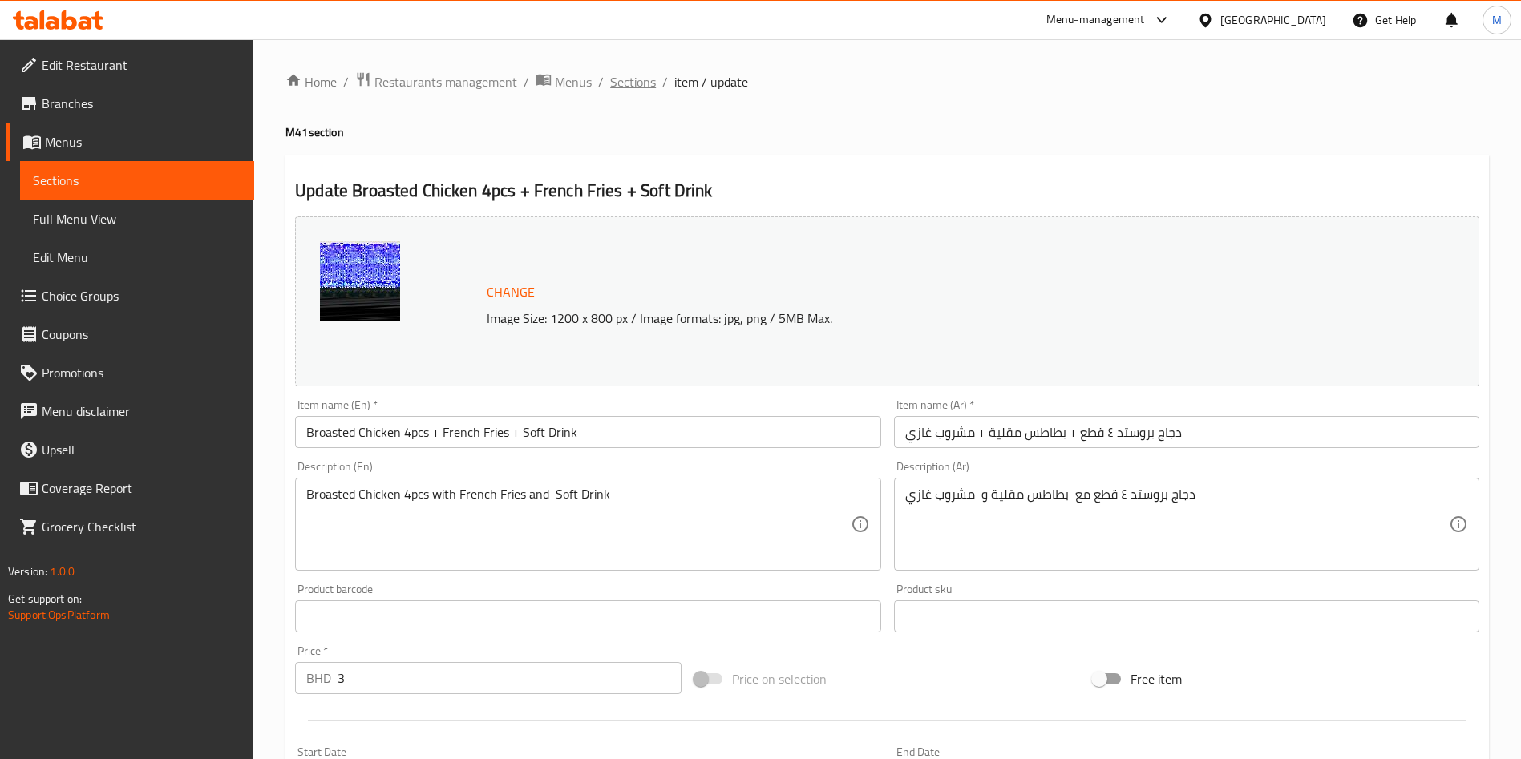
click at [632, 83] on span "Sections" at bounding box center [633, 81] width 46 height 19
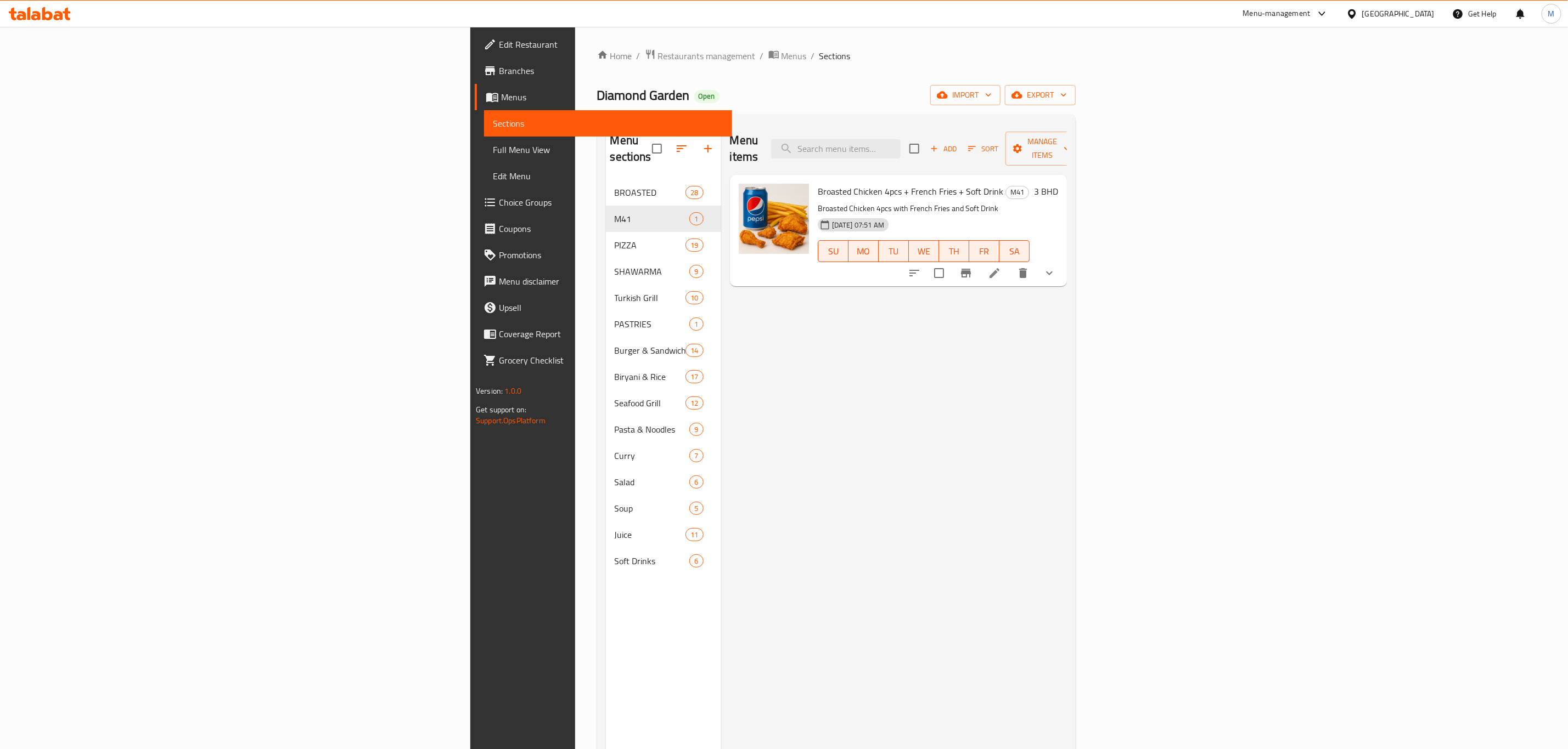
click at [499, 75] on span "Branches" at bounding box center [611, 70] width 224 height 13
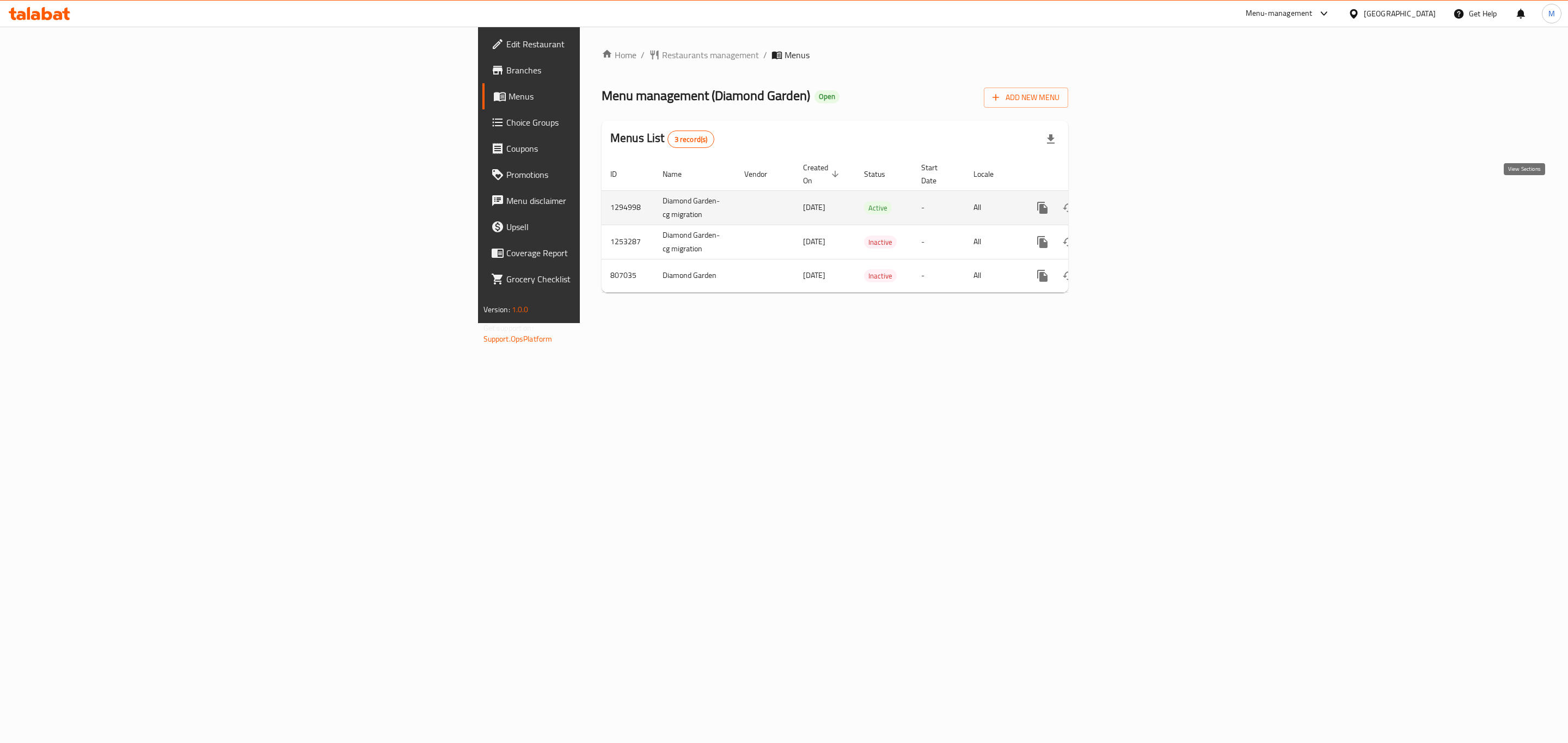
click at [1134, 203] on link "enhanced table" at bounding box center [1121, 208] width 26 height 26
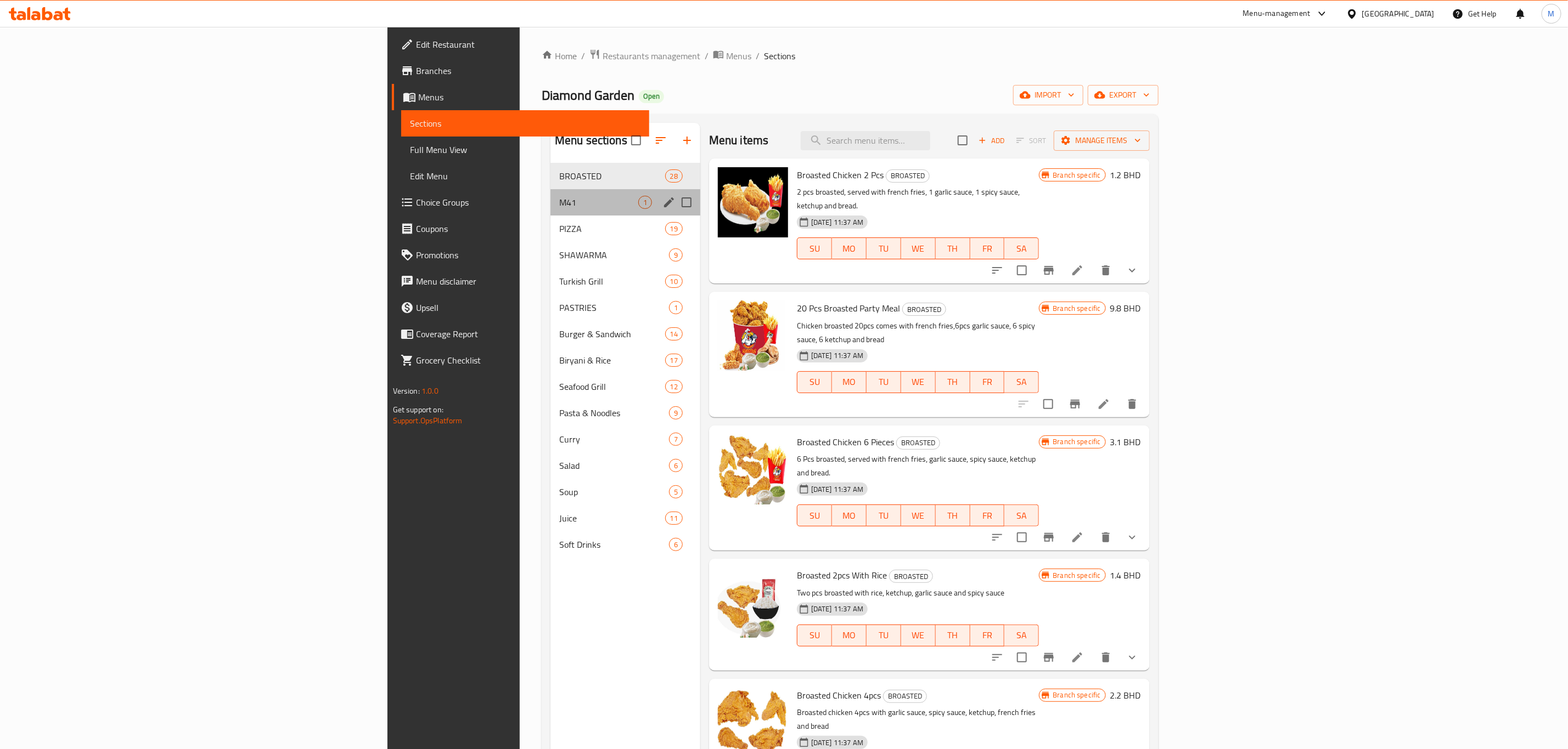
click at [550, 194] on div "M41 1" at bounding box center [625, 202] width 150 height 26
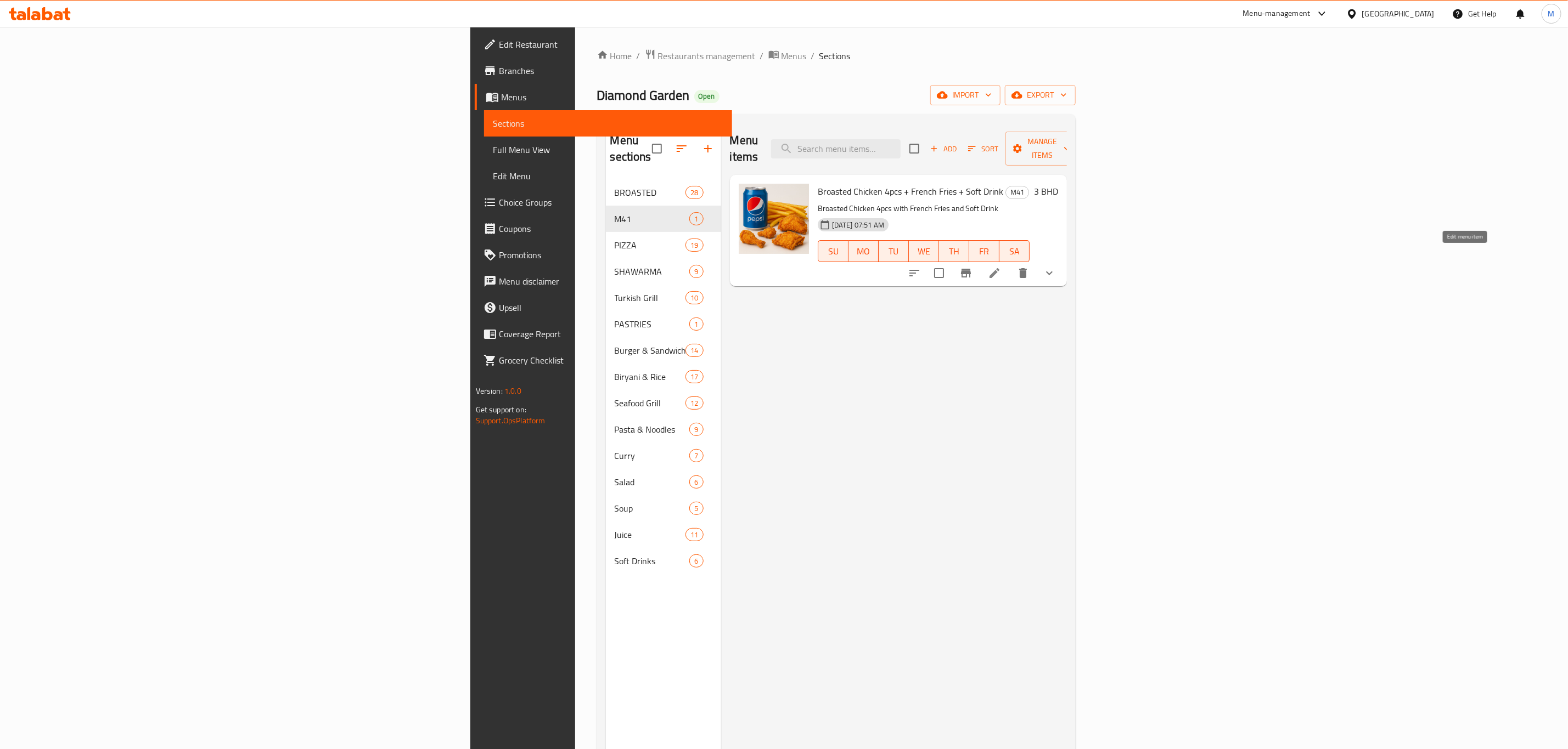
click at [1001, 267] on icon at bounding box center [994, 273] width 13 height 13
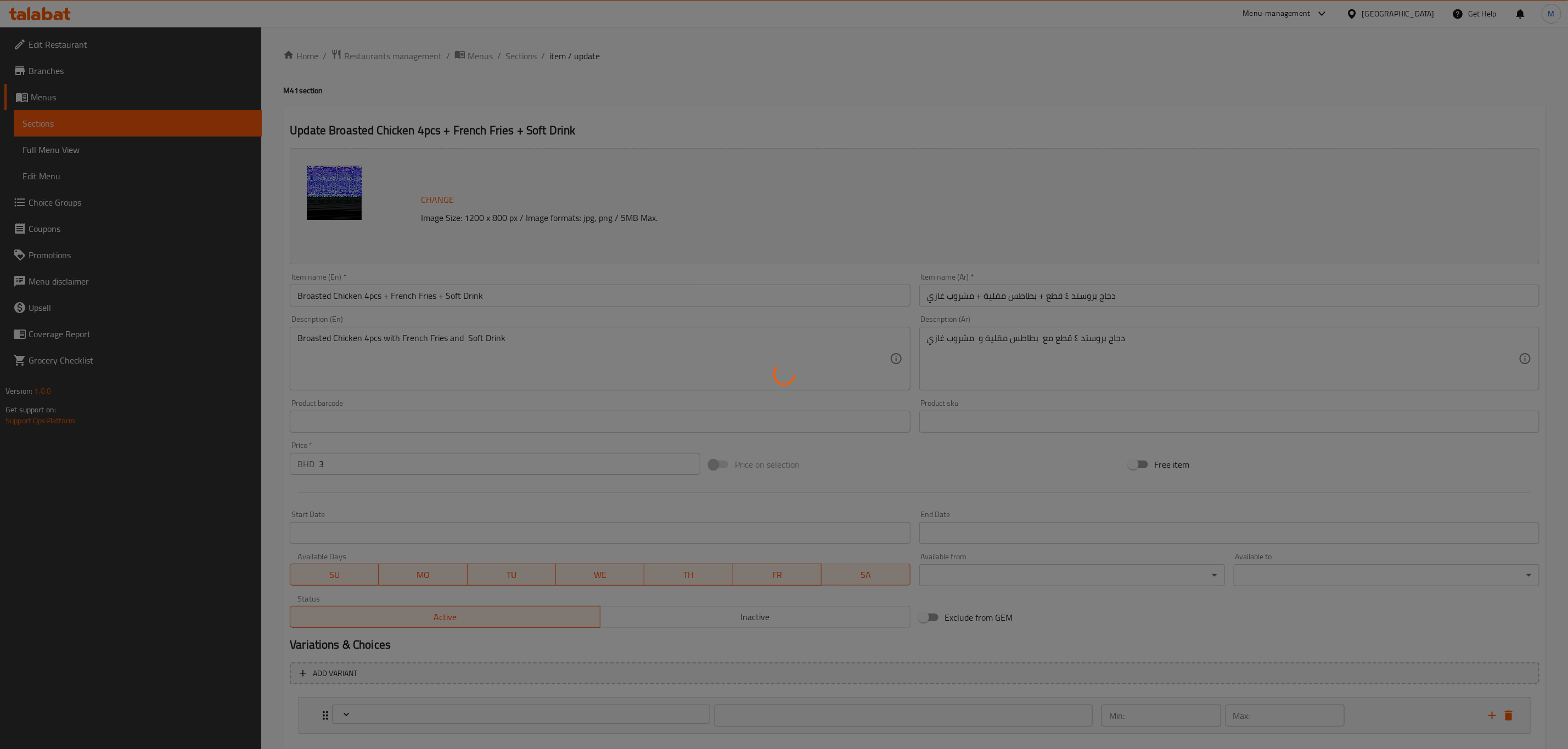
type input "اختيارك من المشروب"
type input "1"
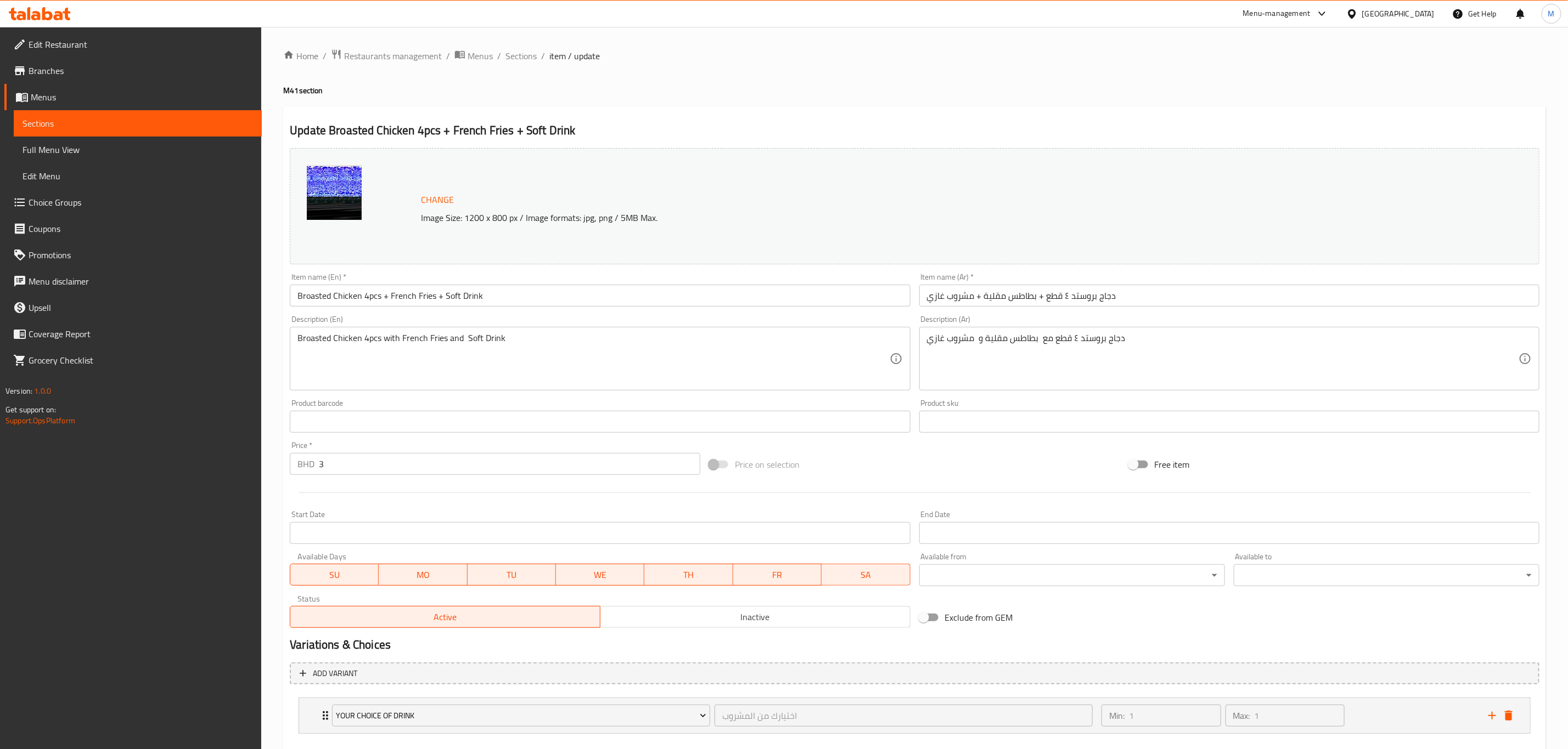
click at [787, 94] on h4 "M41 section" at bounding box center [914, 90] width 1263 height 11
click at [514, 53] on span "Sections" at bounding box center [522, 55] width 31 height 13
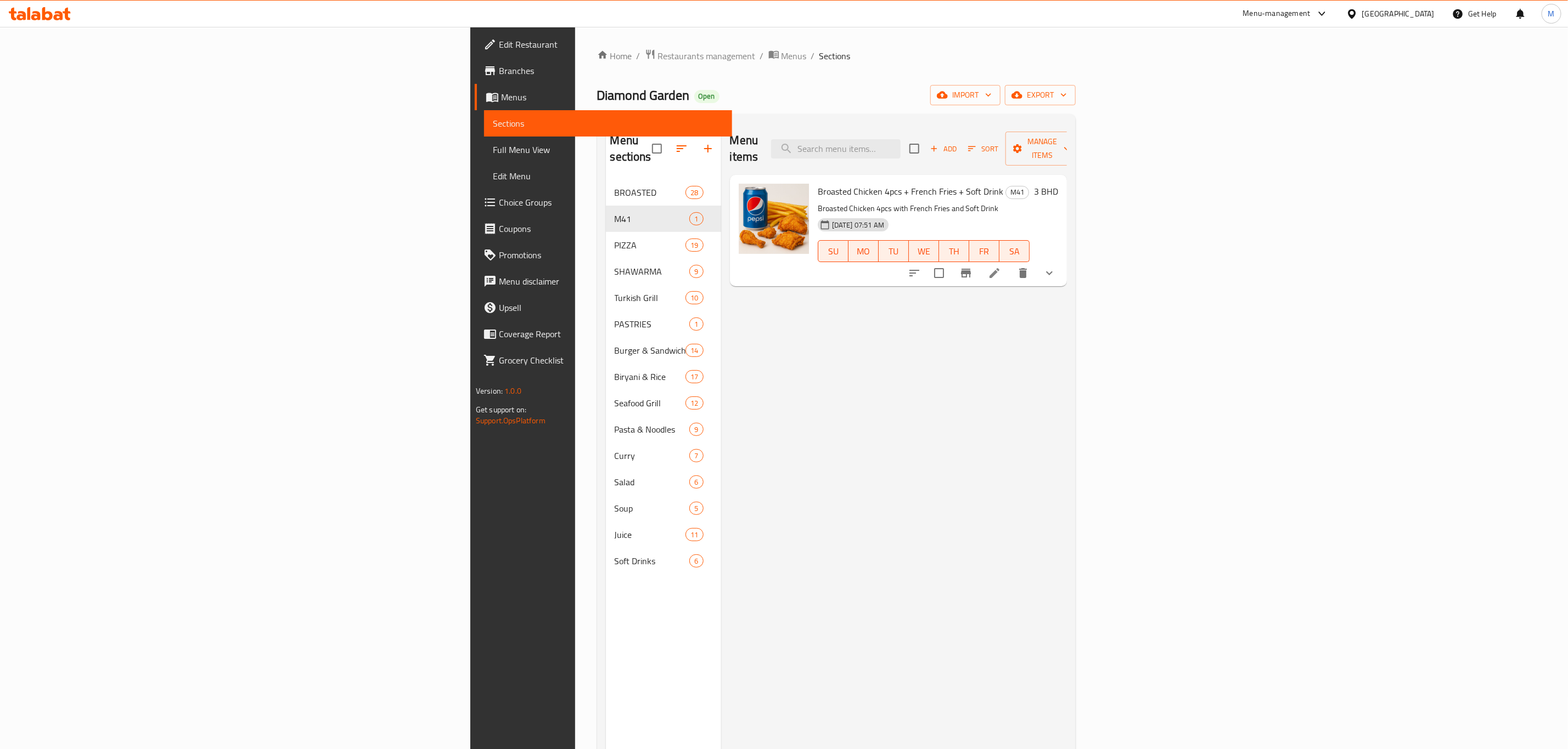
click at [597, 94] on span "Diamond Garden" at bounding box center [644, 95] width 93 height 25
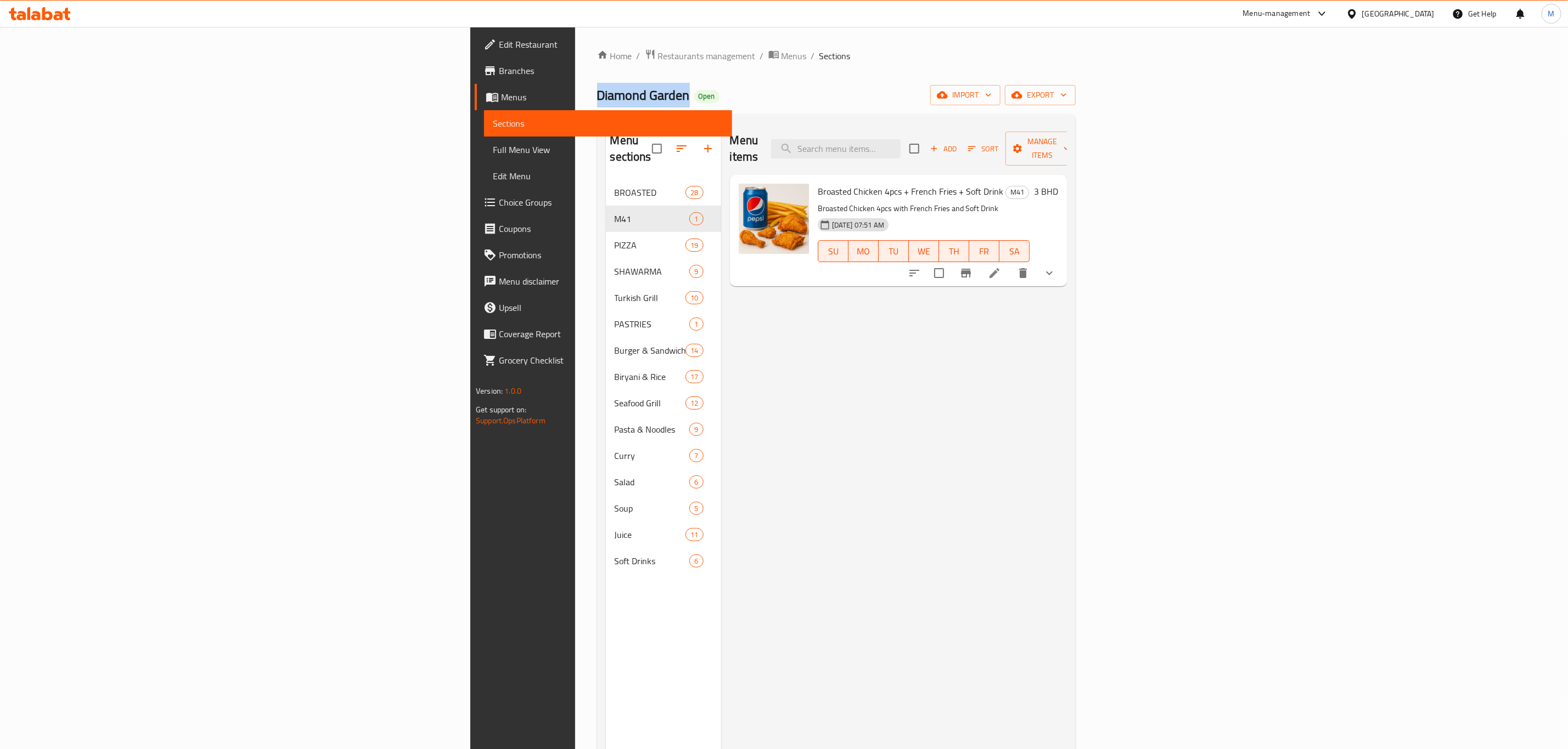
copy span "Diamond Garden"
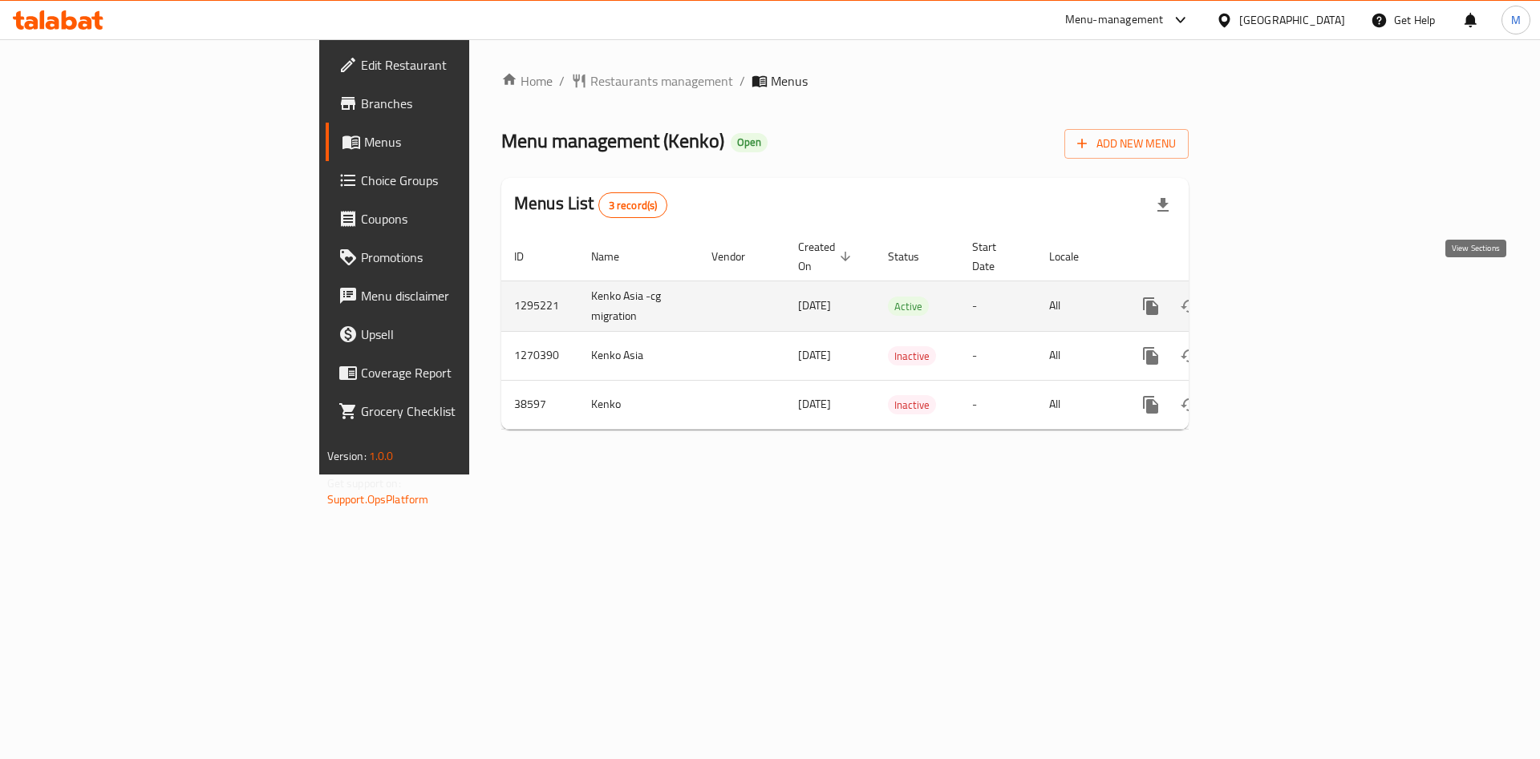
click at [1274, 299] on icon "enhanced table" at bounding box center [1266, 306] width 14 height 14
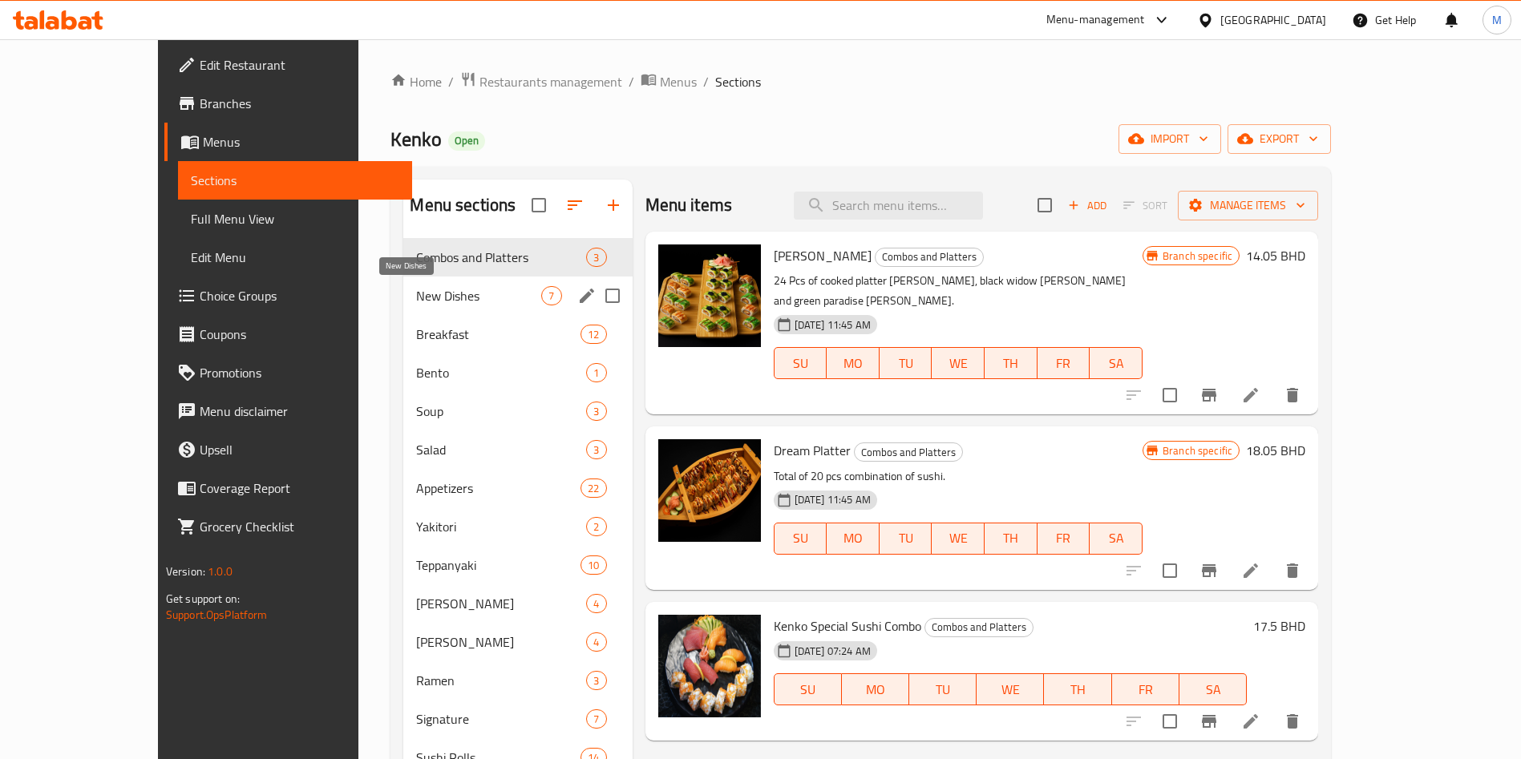
click at [438, 286] on span "New Dishes" at bounding box center [478, 295] width 125 height 19
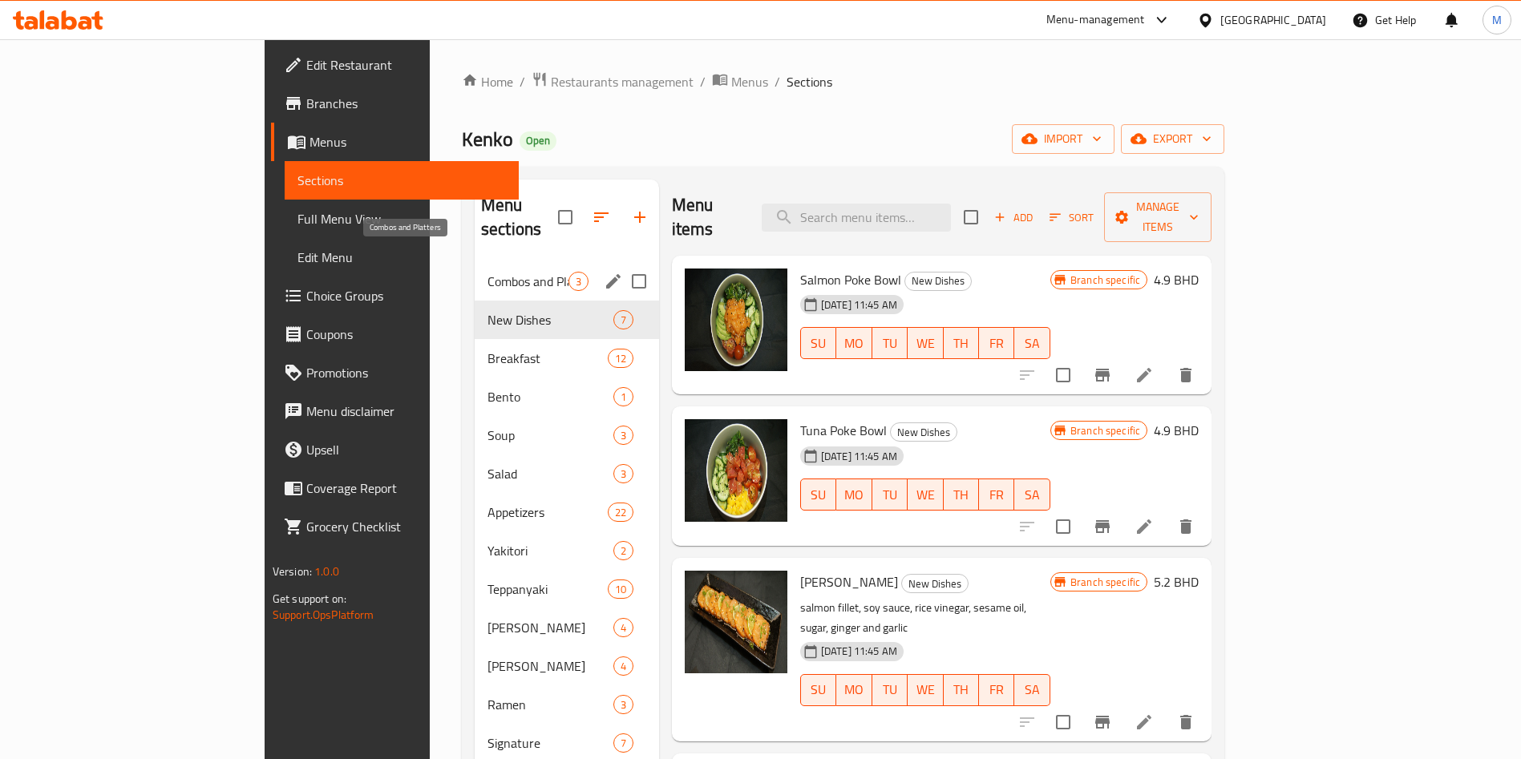
click at [488, 272] on span "Combos and Platters" at bounding box center [528, 281] width 81 height 19
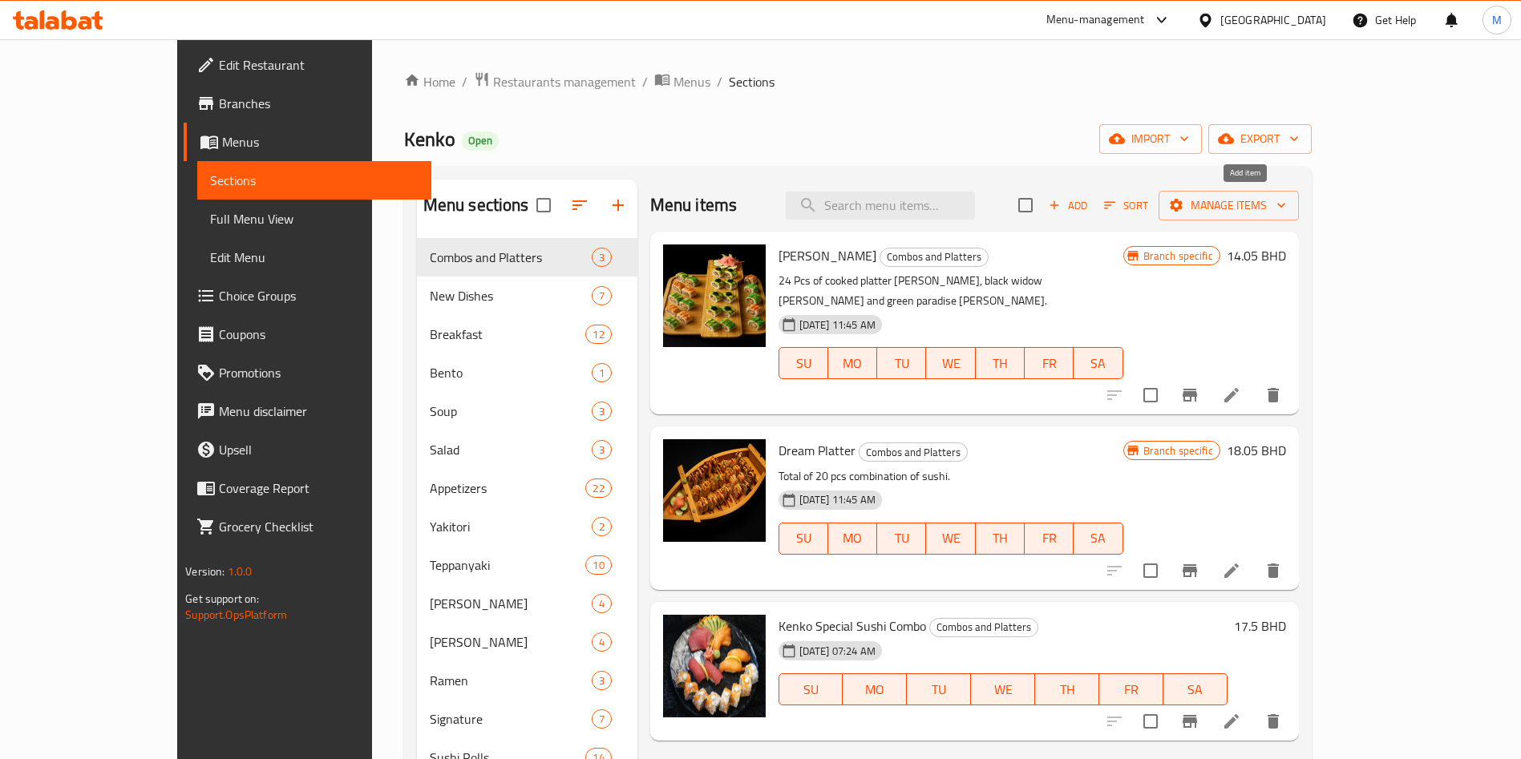
click at [1062, 199] on icon "button" at bounding box center [1054, 205] width 14 height 14
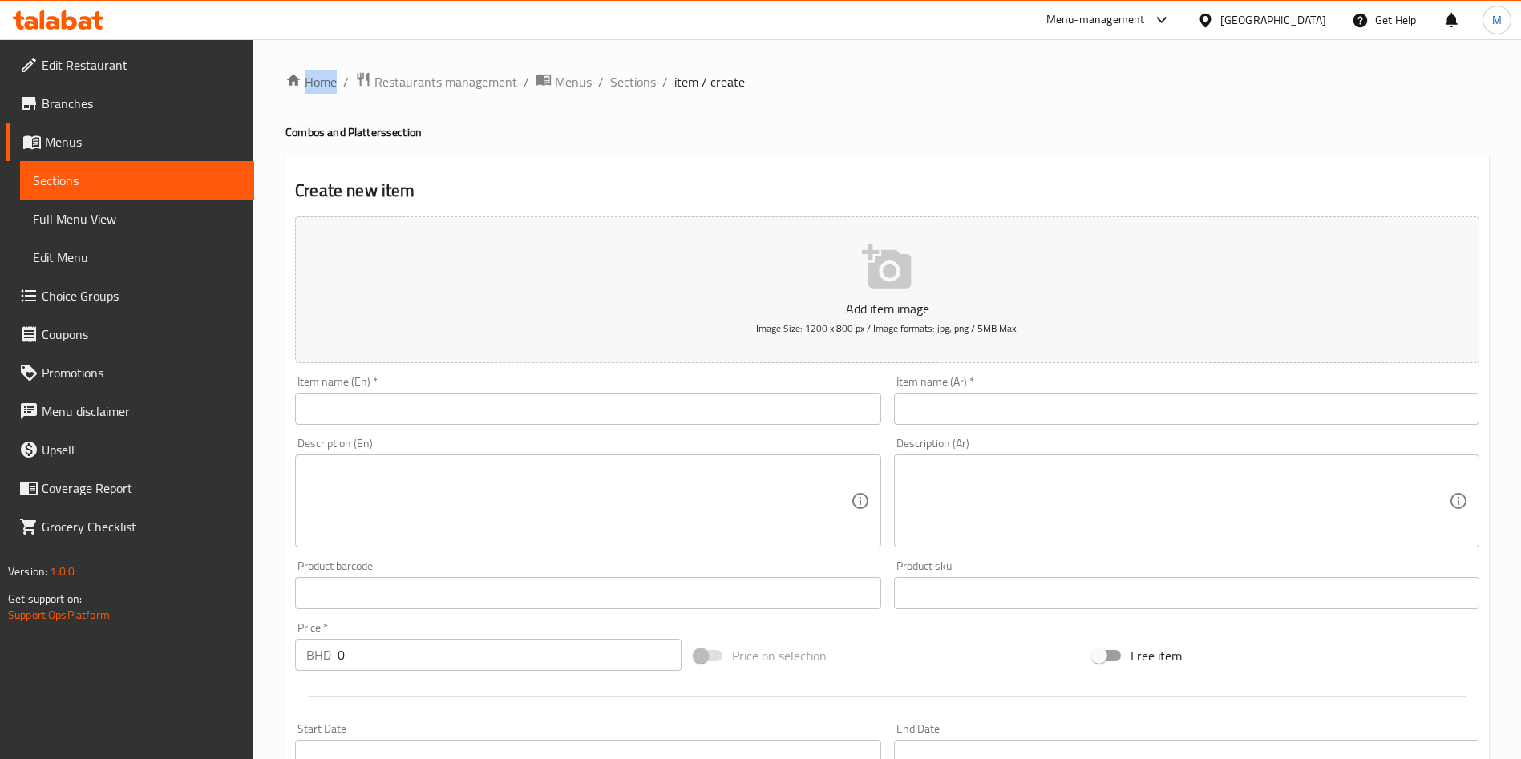
click at [427, 448] on div "Description (En) Description (En)" at bounding box center [587, 493] width 585 height 110
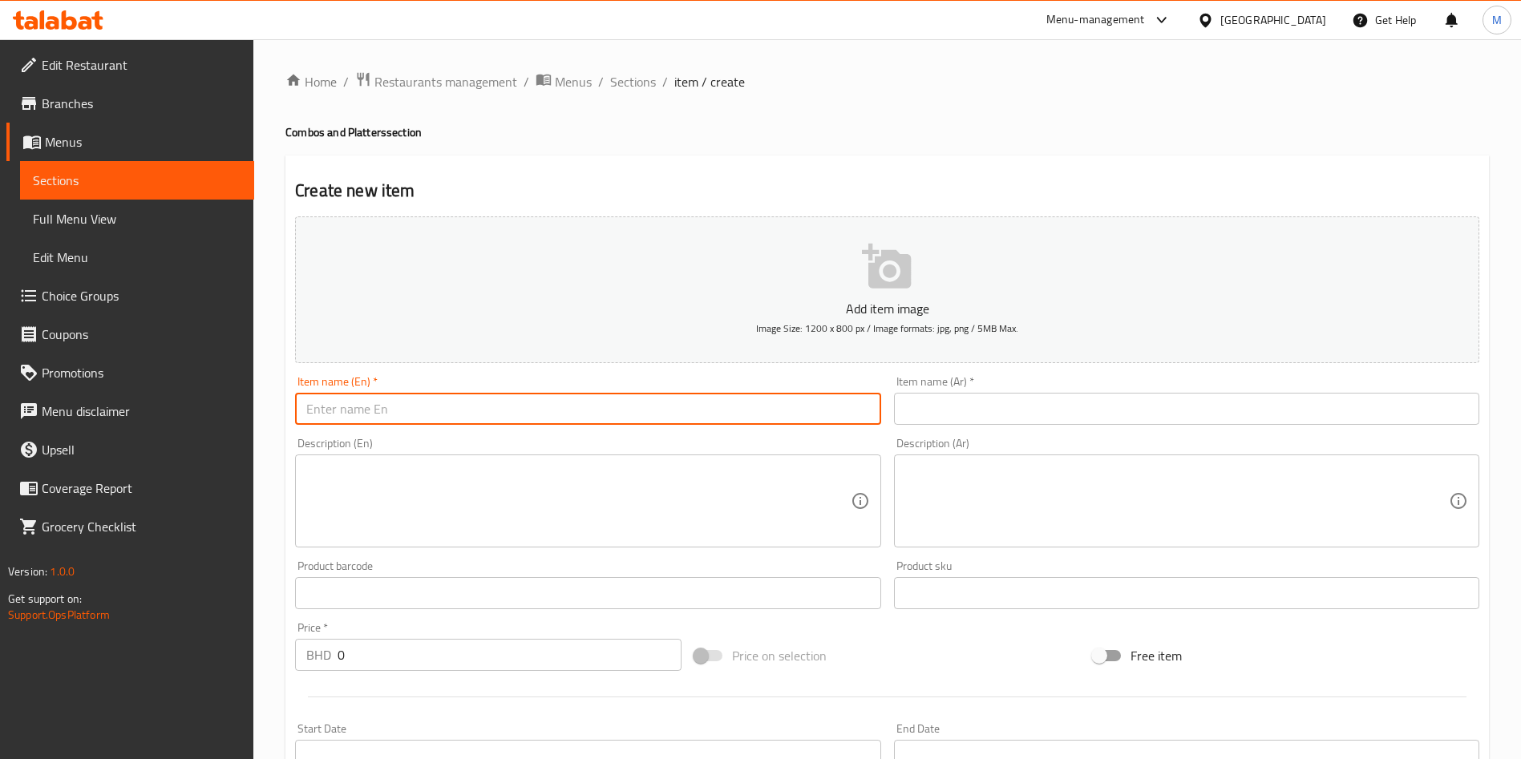
click at [421, 395] on input "text" at bounding box center [587, 409] width 585 height 32
paste input "1. Kenko Special Combo Platter (Platters) - BD 17.5"
click at [324, 403] on input "1. Kenko Special Combo Platter" at bounding box center [587, 409] width 585 height 32
click at [320, 408] on input "1. Kenko Special Combo Platter" at bounding box center [587, 409] width 585 height 32
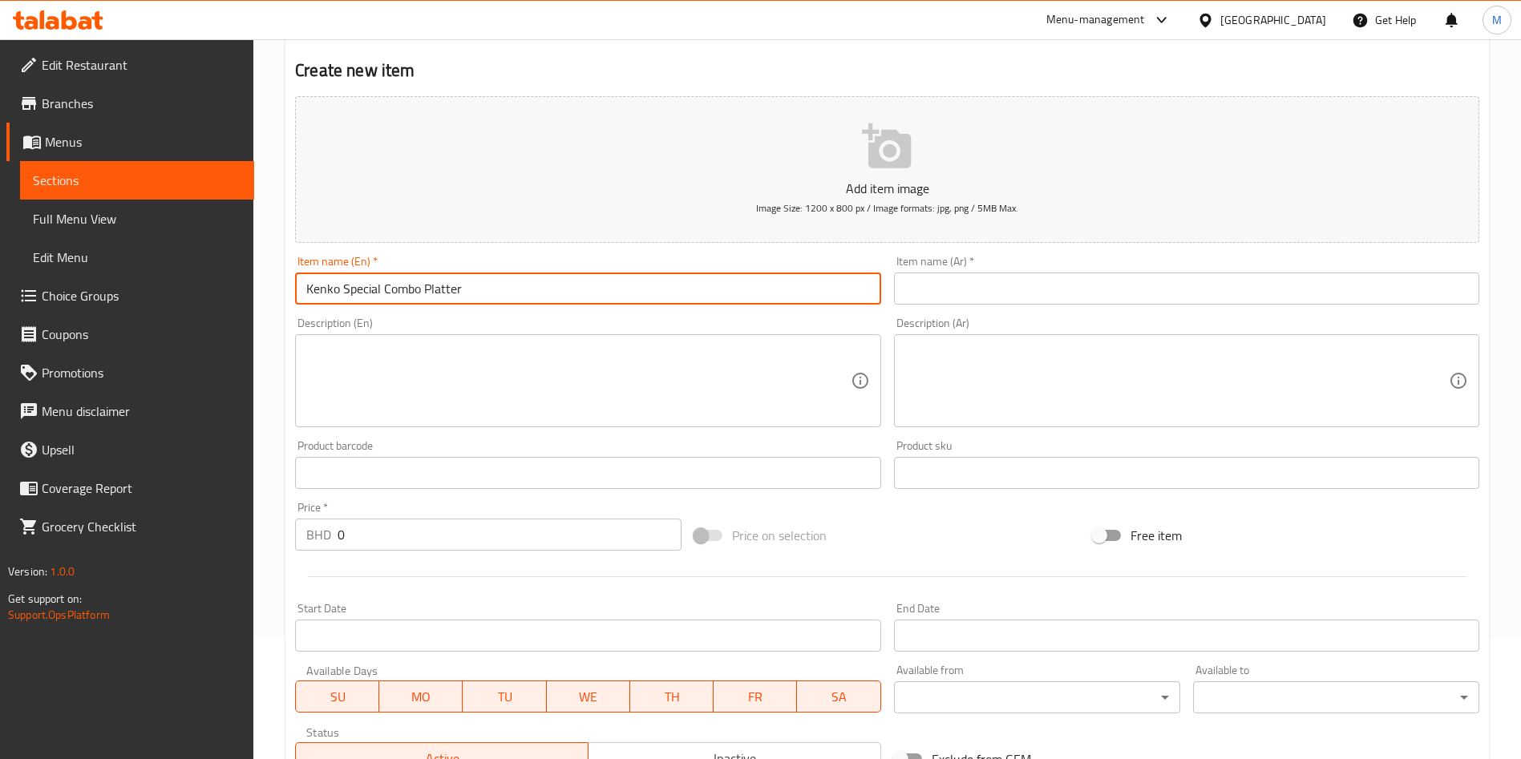
type input "Kenko Special Combo Platter"
click at [421, 540] on input "0" at bounding box center [510, 535] width 344 height 32
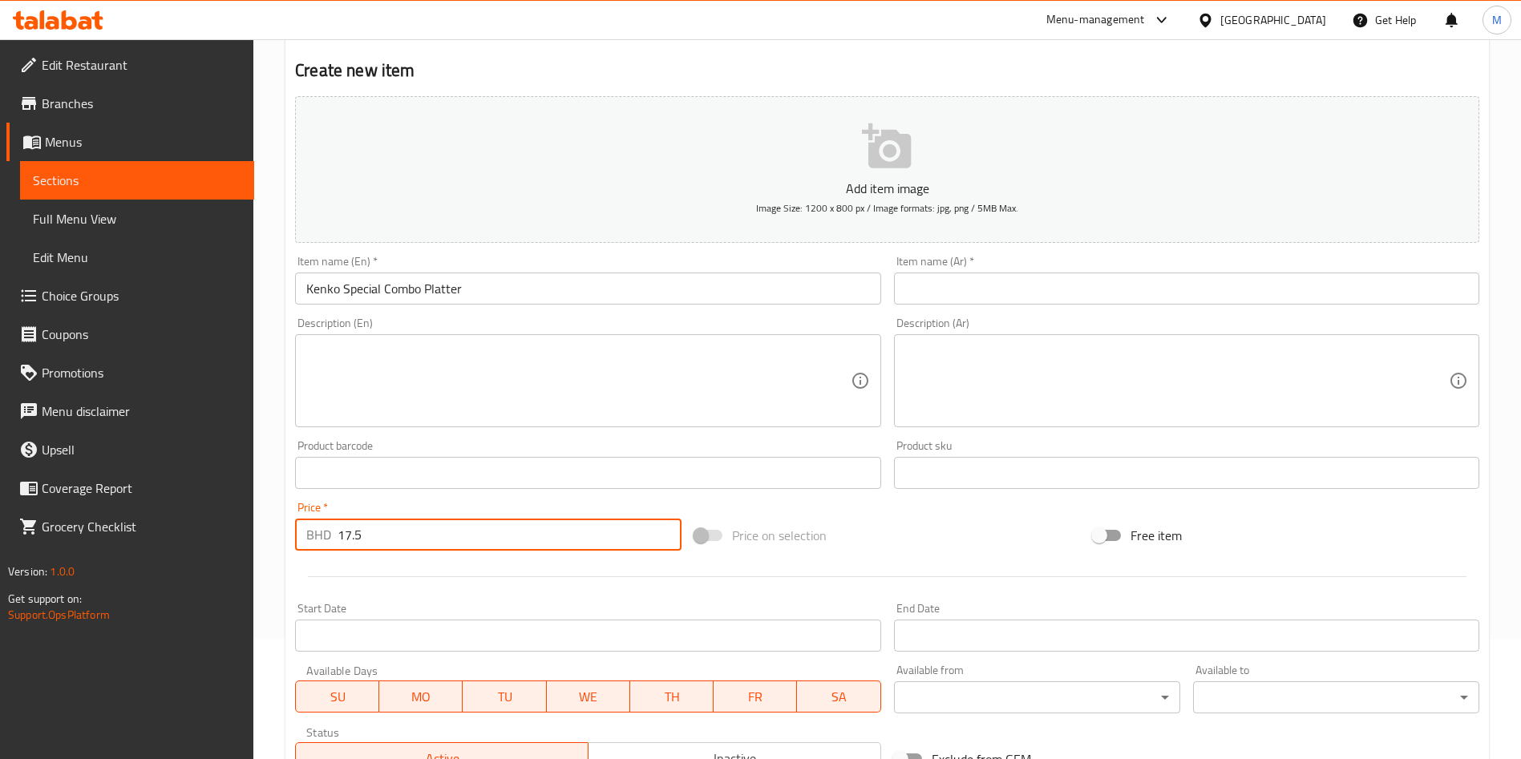
type input "17.5"
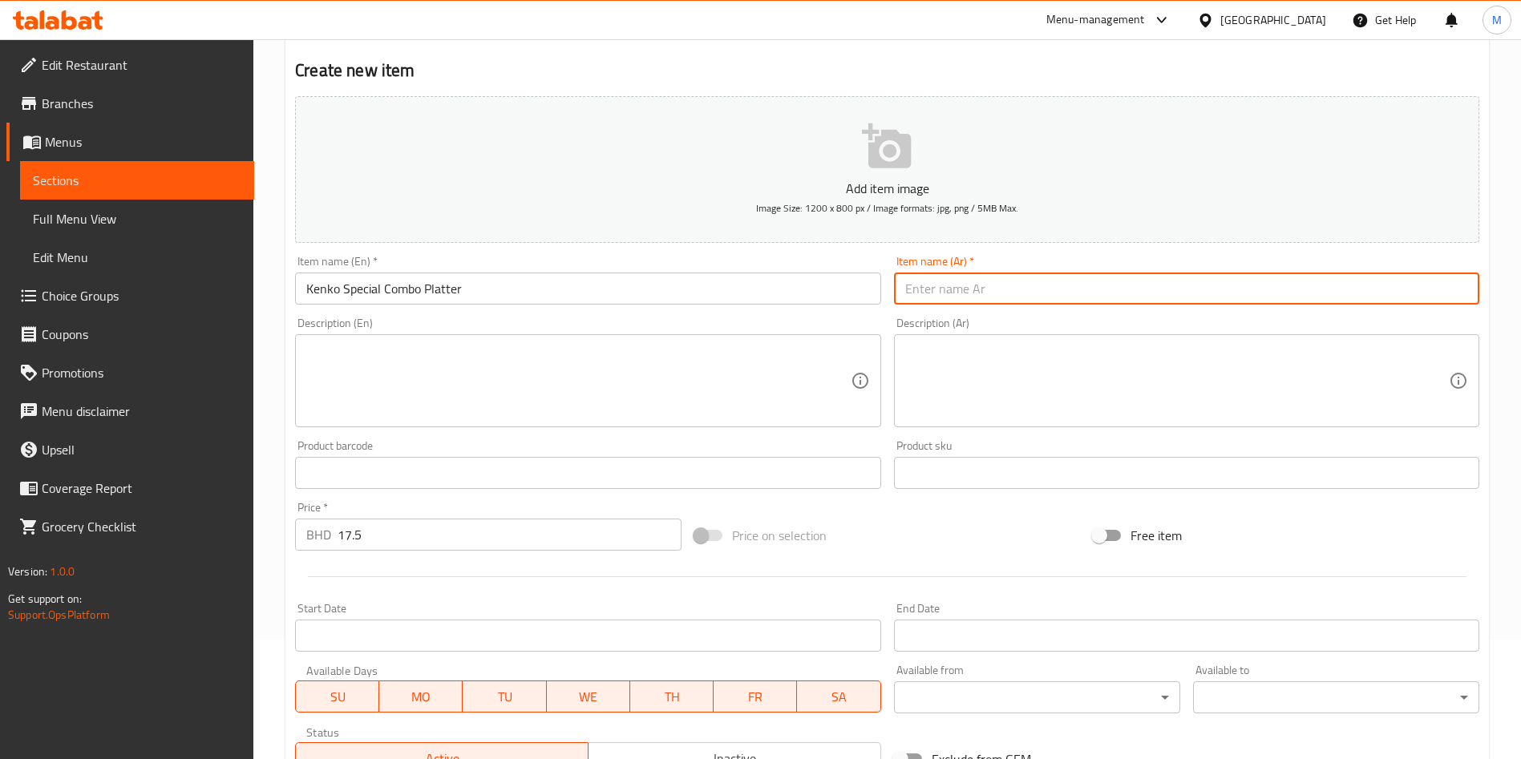
click at [1095, 277] on input "text" at bounding box center [1186, 289] width 585 height 32
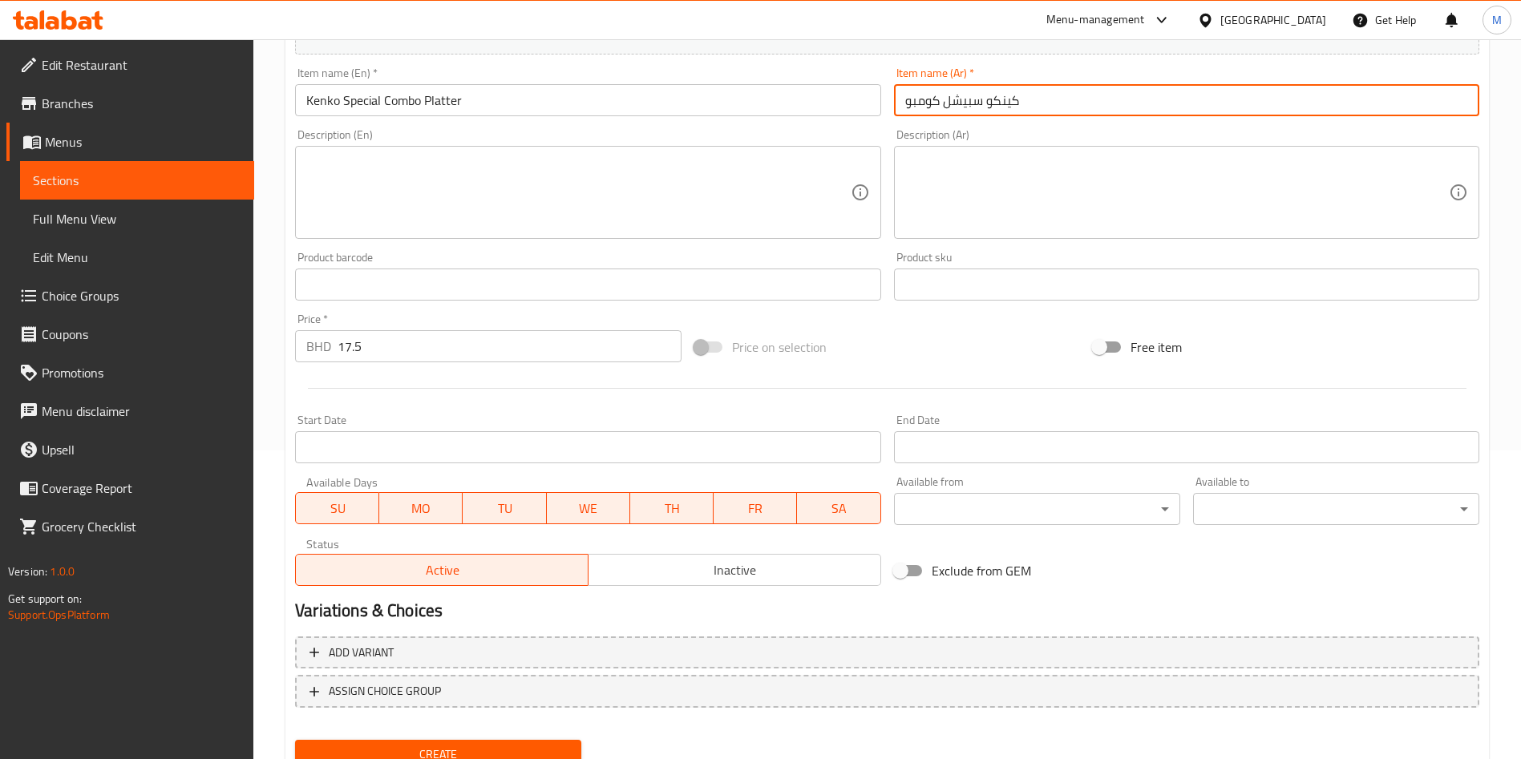
scroll to position [374, 0]
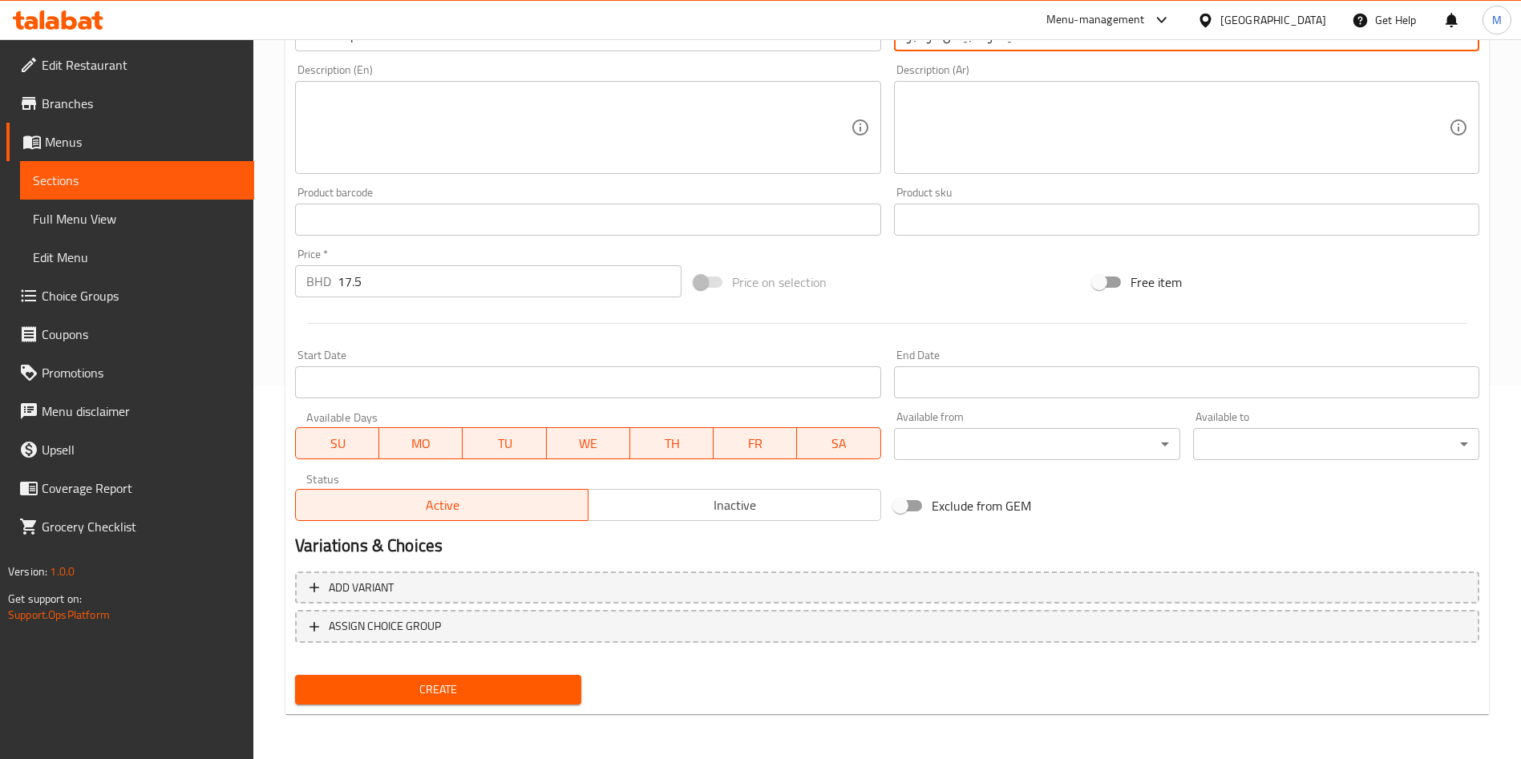
type input "كينكو سبيشل كومبو"
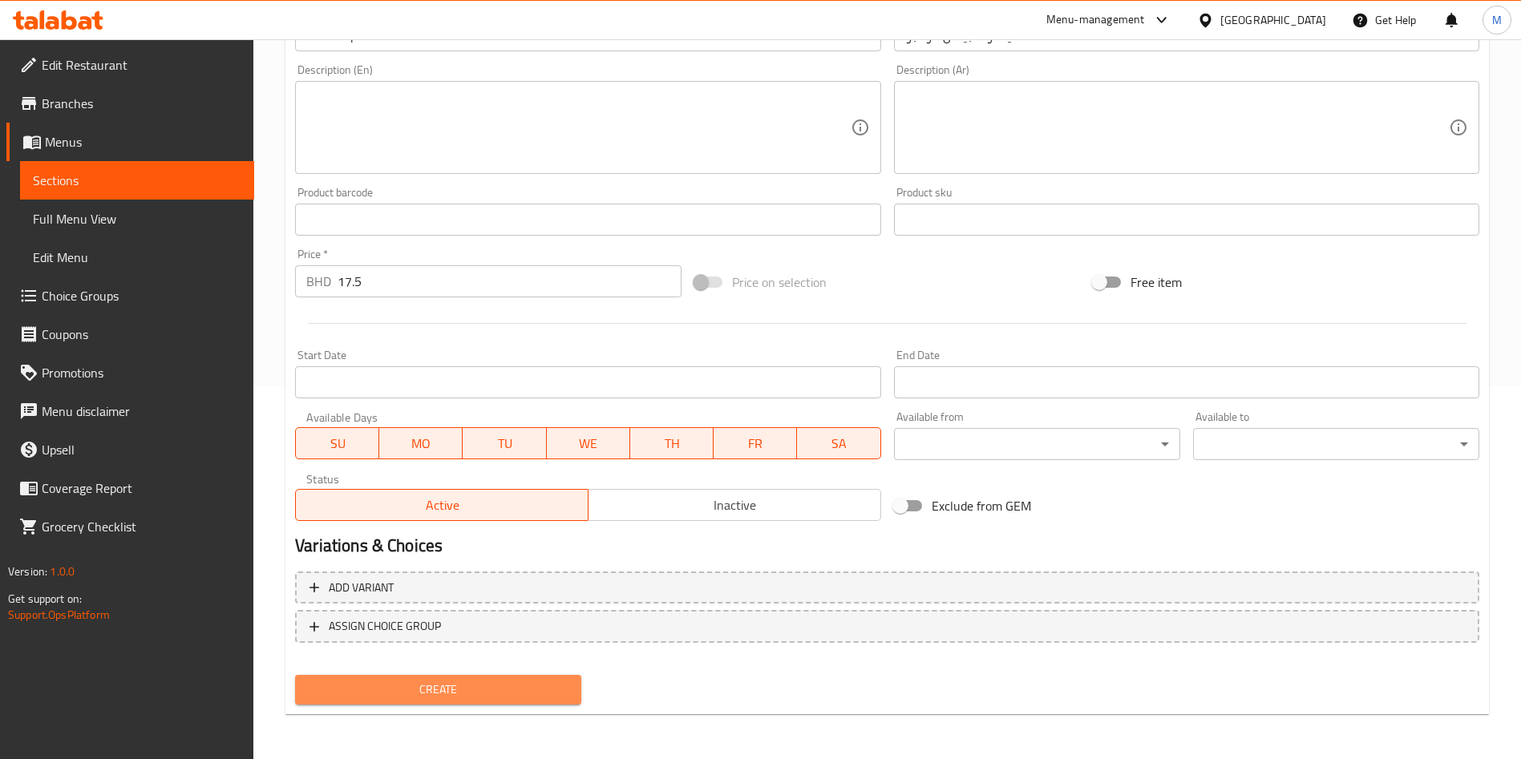
click at [533, 678] on button "Create" at bounding box center [438, 690] width 286 height 30
click at [533, 678] on div at bounding box center [760, 379] width 1521 height 759
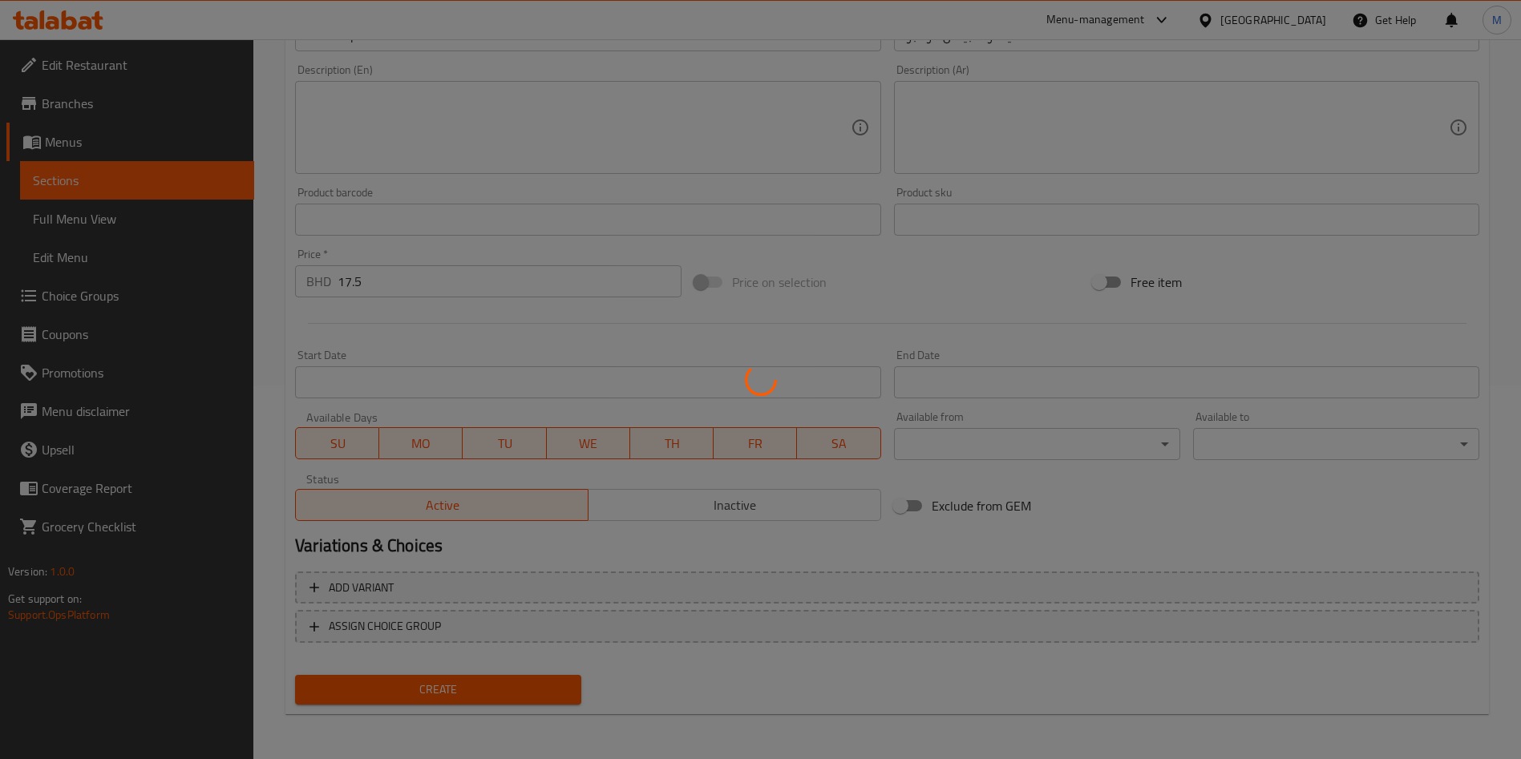
type input "0"
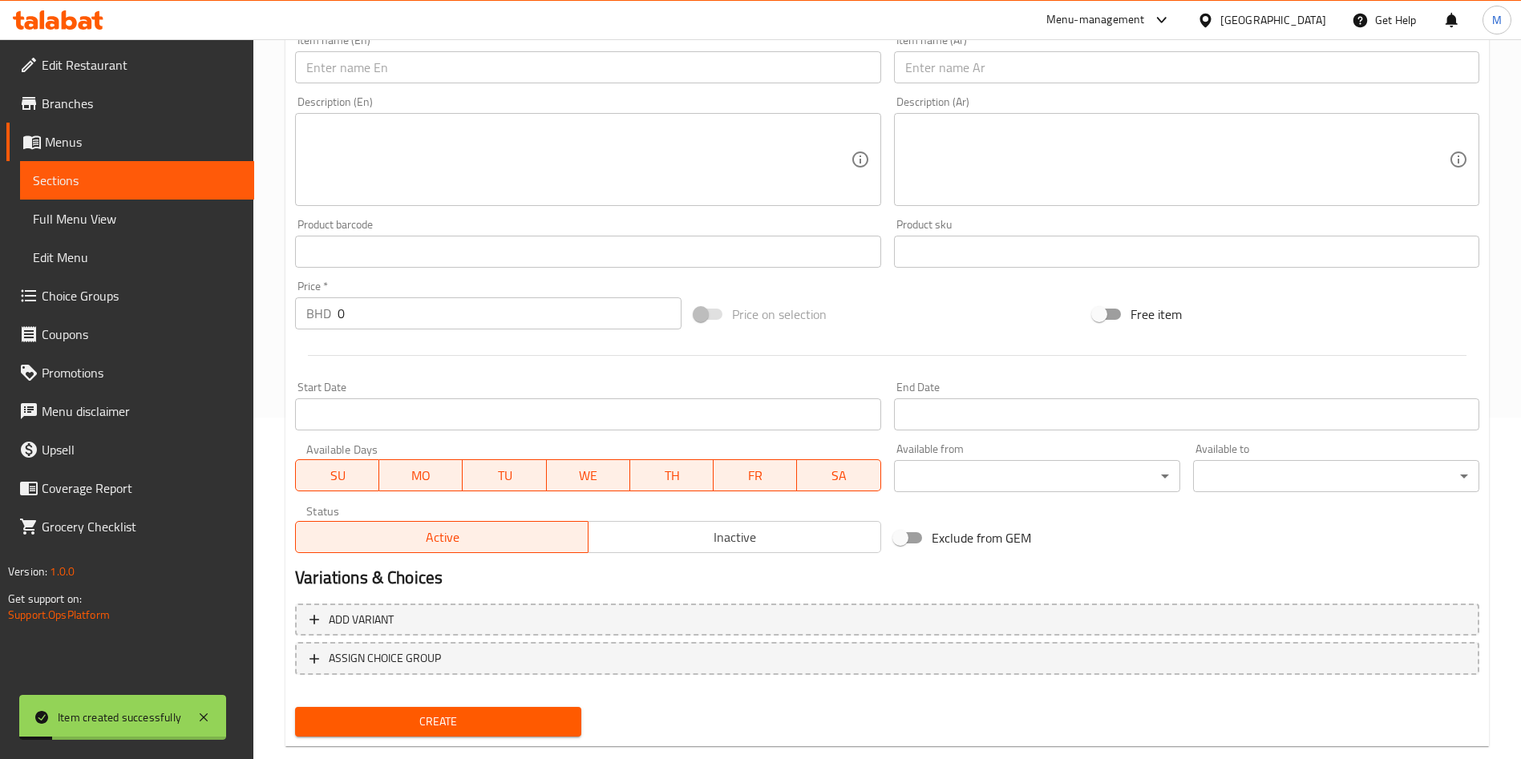
scroll to position [0, 0]
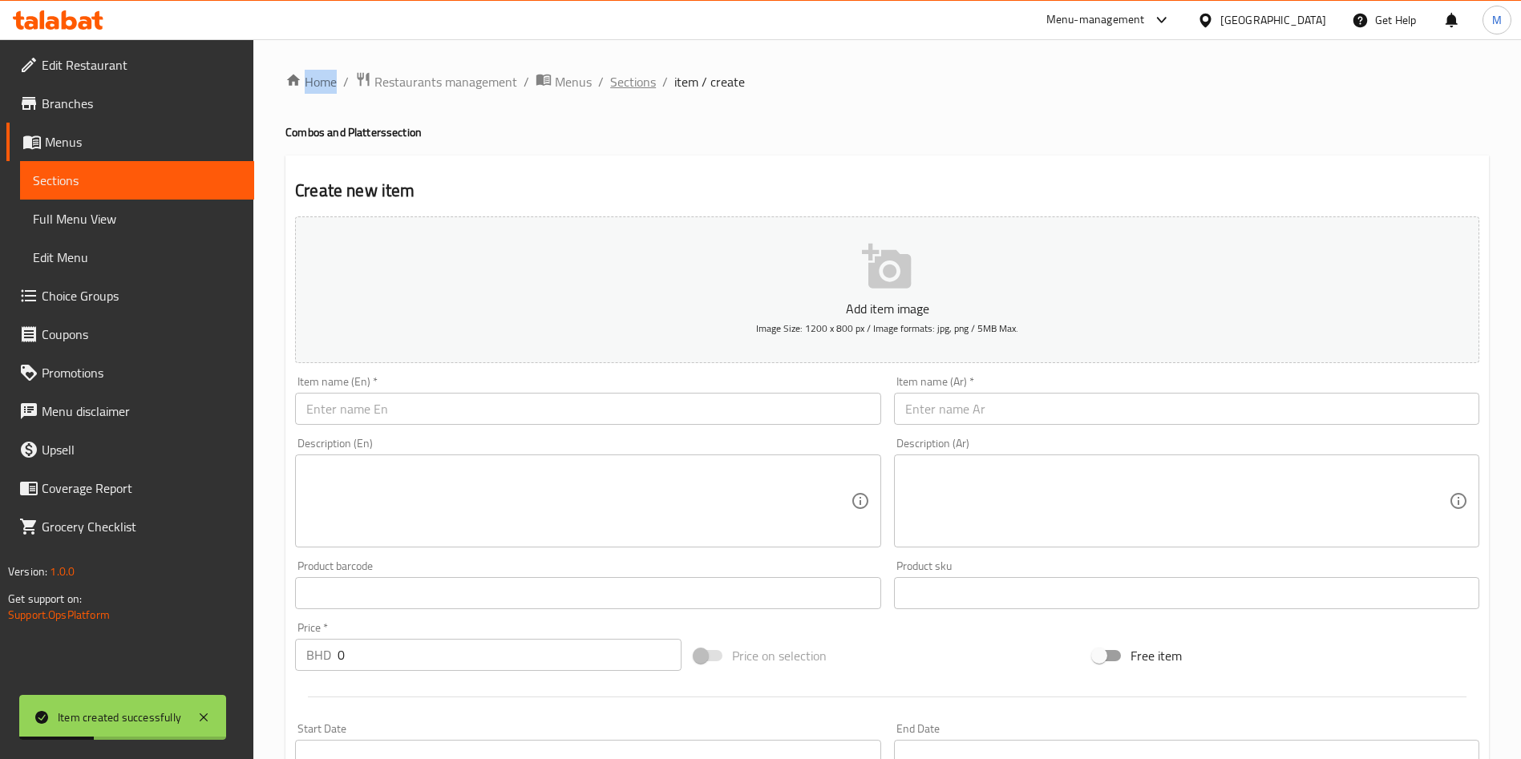
click at [621, 76] on span "Sections" at bounding box center [633, 81] width 46 height 19
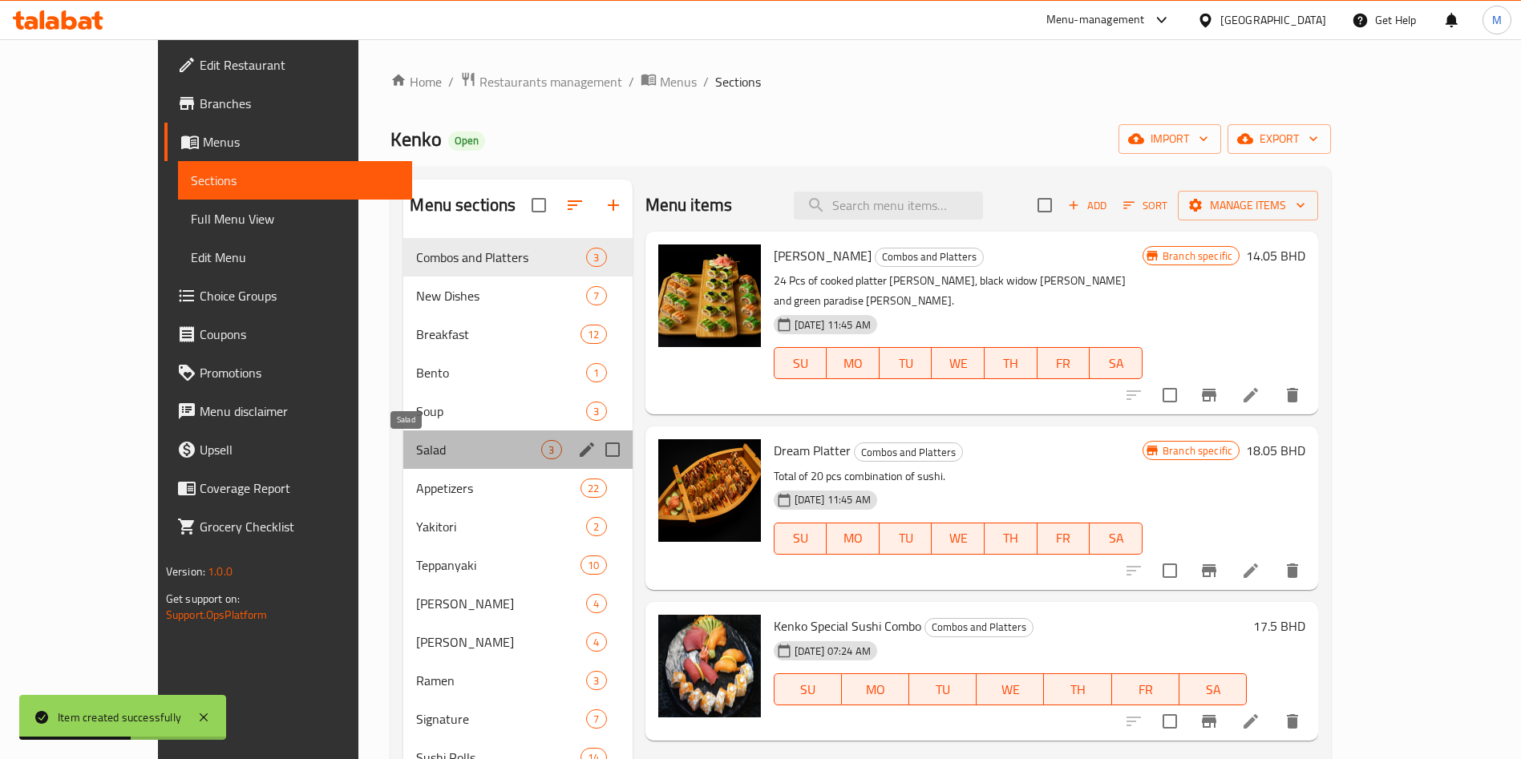
click at [416, 445] on span "Salad" at bounding box center [478, 449] width 125 height 19
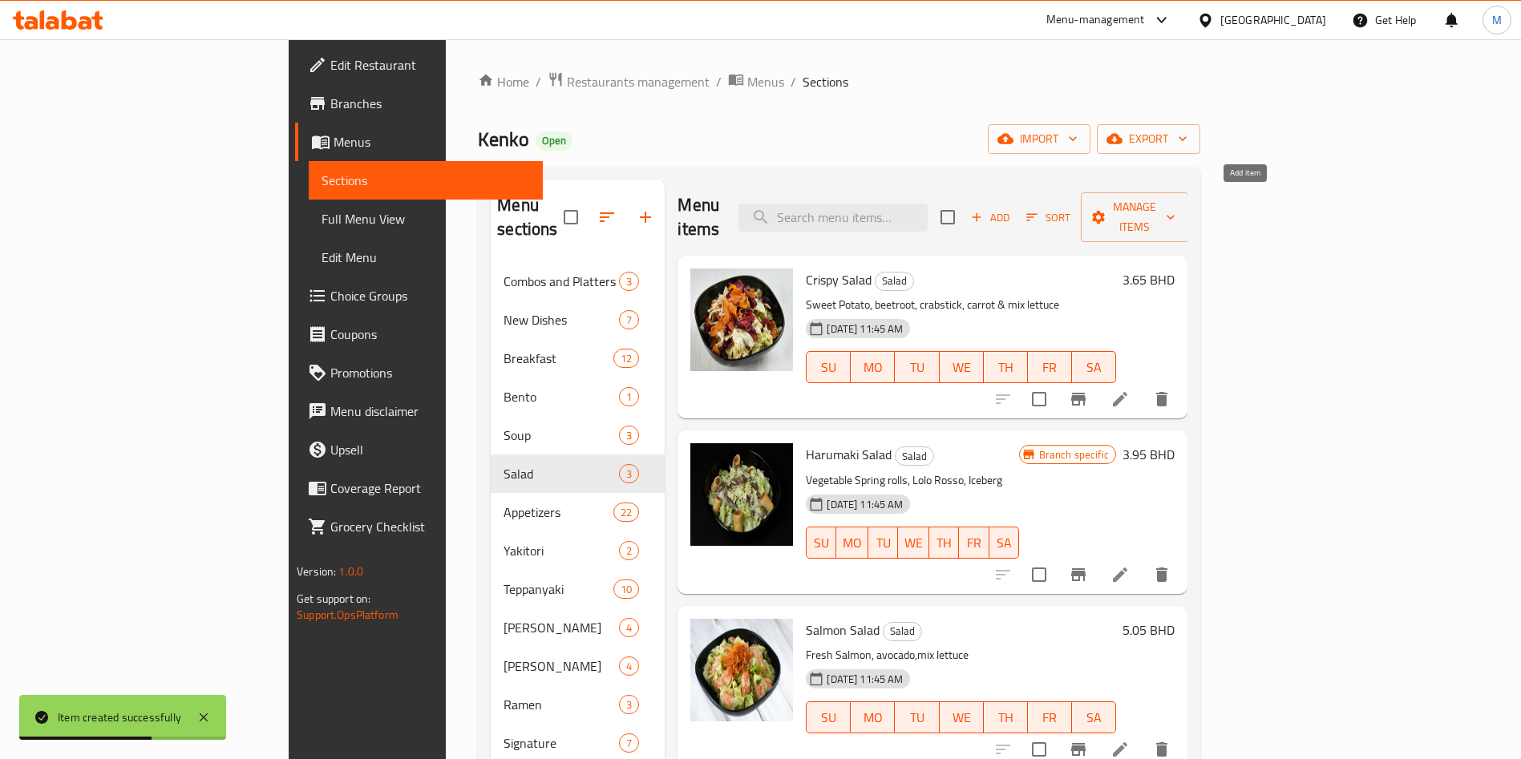
click at [1012, 213] on span "Add" at bounding box center [990, 218] width 43 height 18
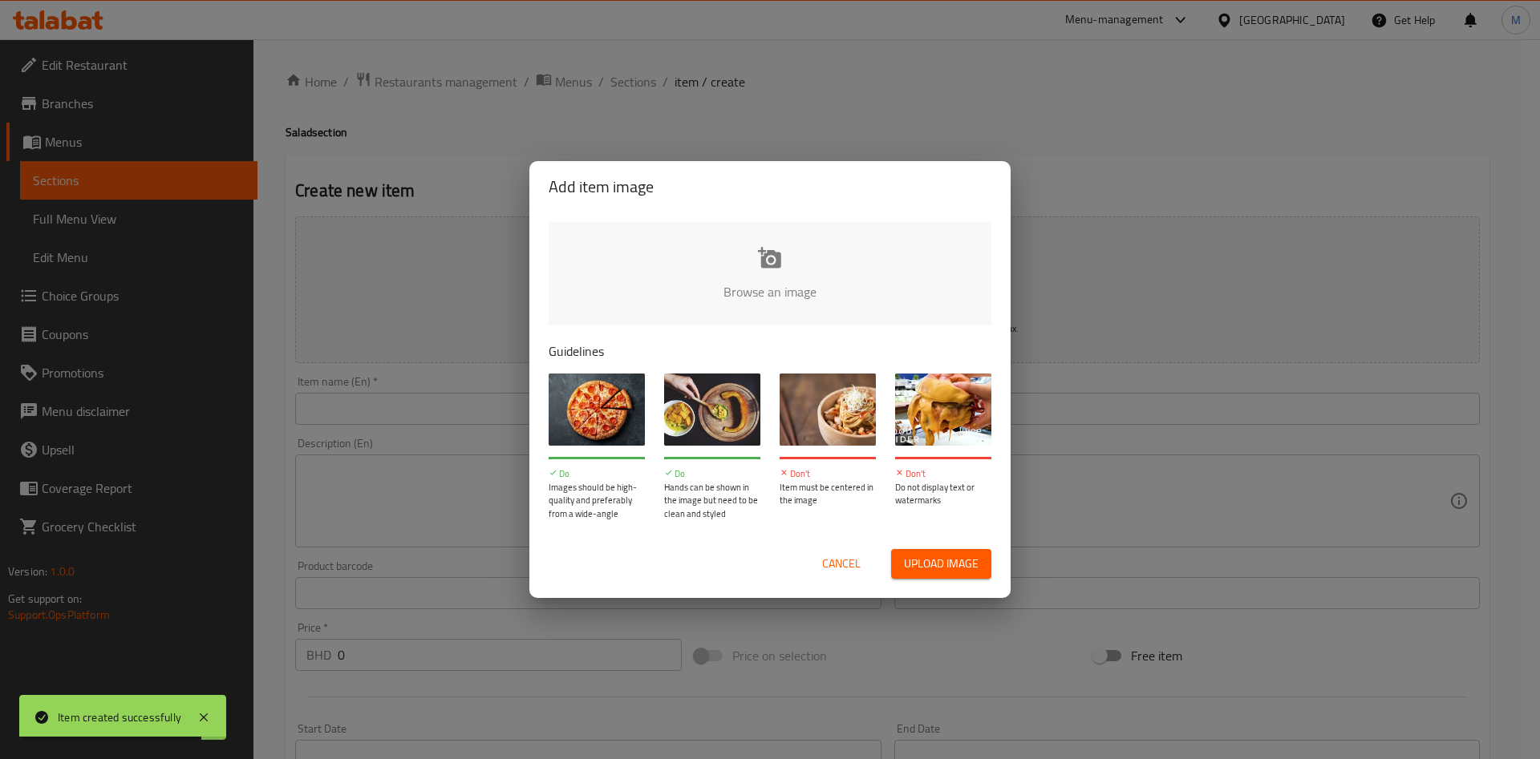
click at [844, 557] on span "Cancel" at bounding box center [841, 564] width 38 height 20
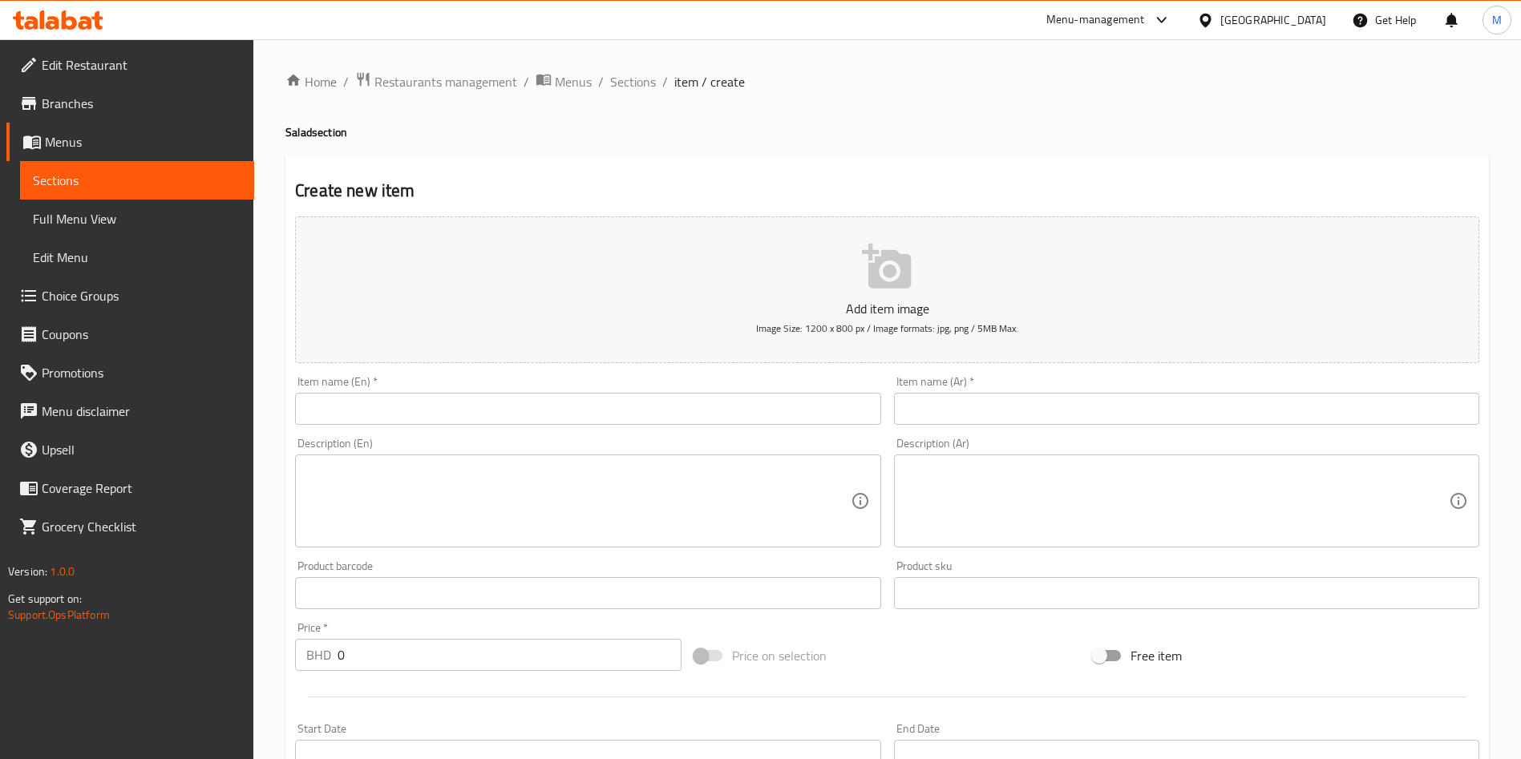
click at [548, 405] on input "text" at bounding box center [587, 409] width 585 height 32
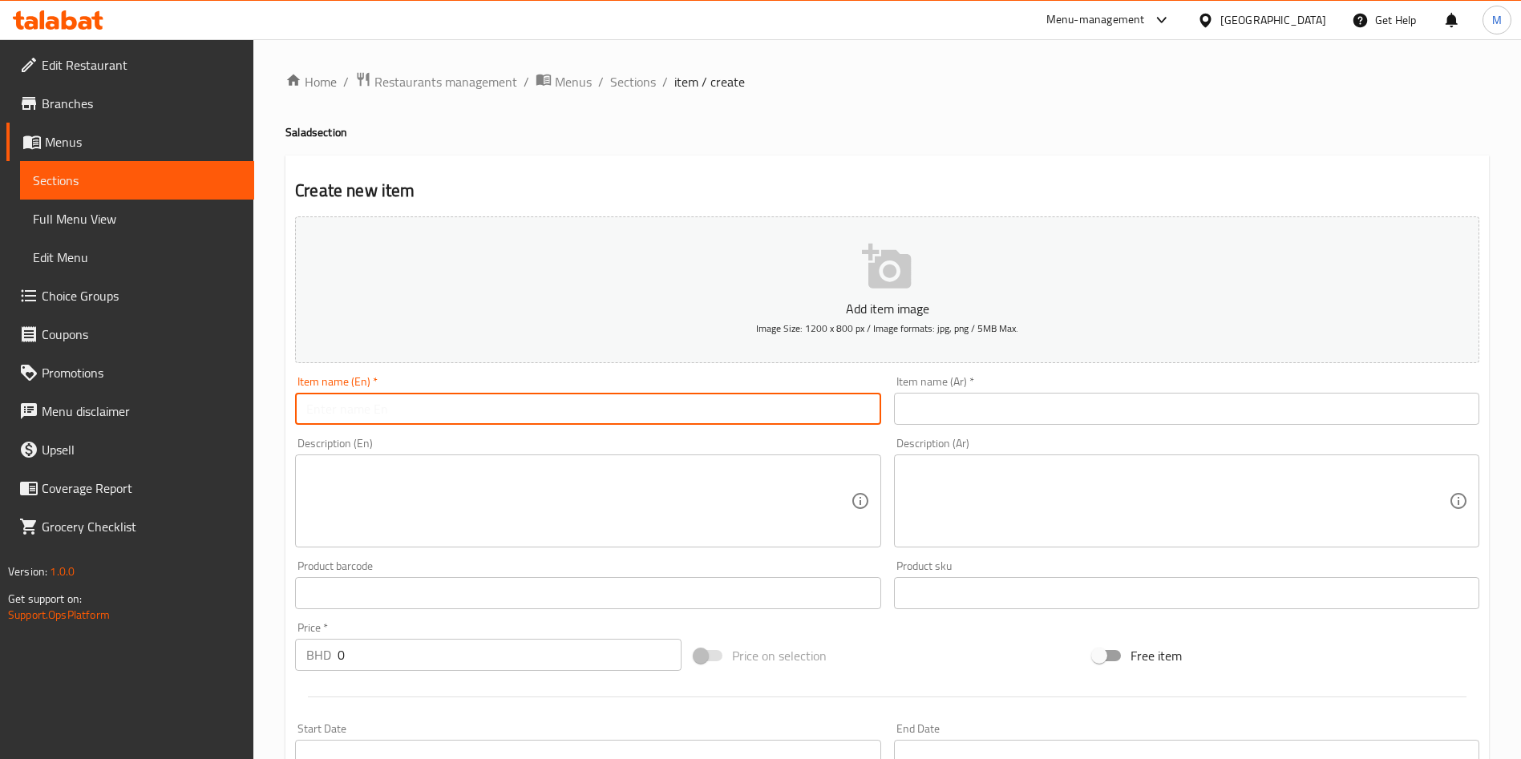
paste input "2. Quinoa Salad (Salad) - BD 5"
click at [318, 412] on input "2. Quinoa Salad (Salad) - BD 5" at bounding box center [587, 409] width 585 height 32
click at [530, 413] on input "Quinoa Salad (Salad) - BD 5" at bounding box center [587, 409] width 585 height 32
type input "Quinoa Salad"
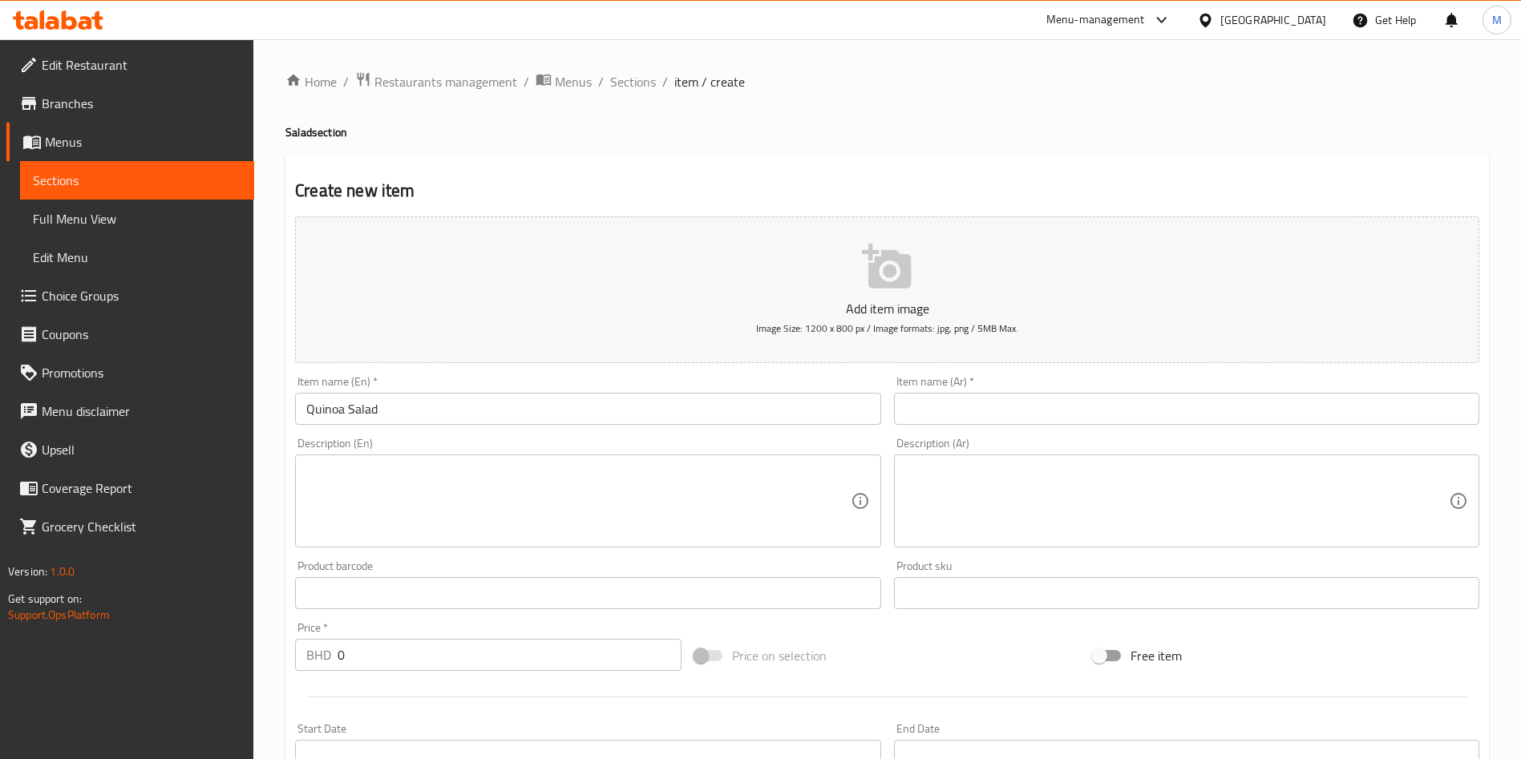
drag, startPoint x: 942, startPoint y: 391, endPoint x: 950, endPoint y: 419, distance: 29.2
click at [950, 419] on div "Item name (Ar)   * Item name (Ar) *" at bounding box center [1186, 400] width 585 height 49
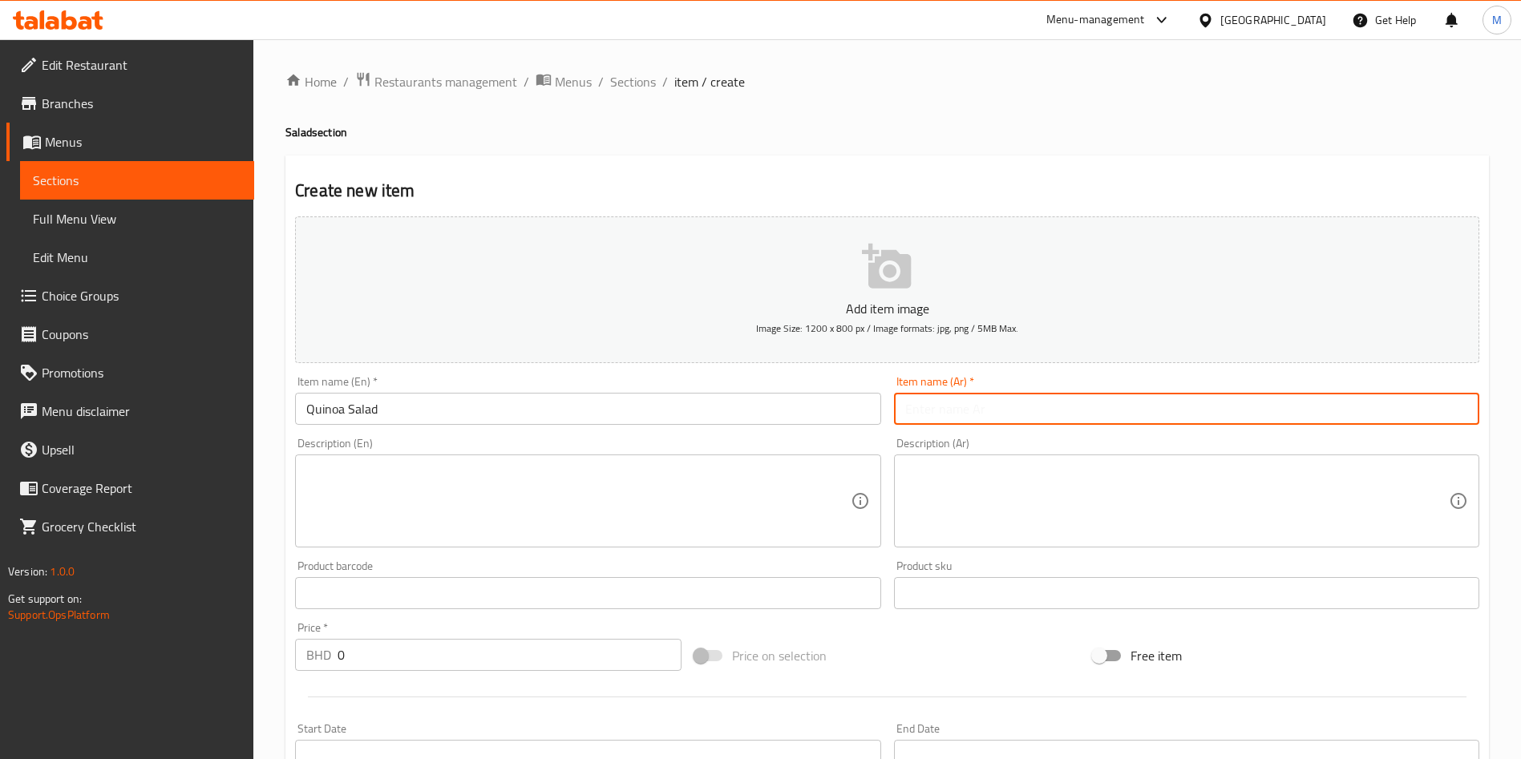
click at [950, 419] on input "text" at bounding box center [1186, 409] width 585 height 32
click at [937, 404] on input "كينوا" at bounding box center [1186, 409] width 585 height 32
type input "ك"
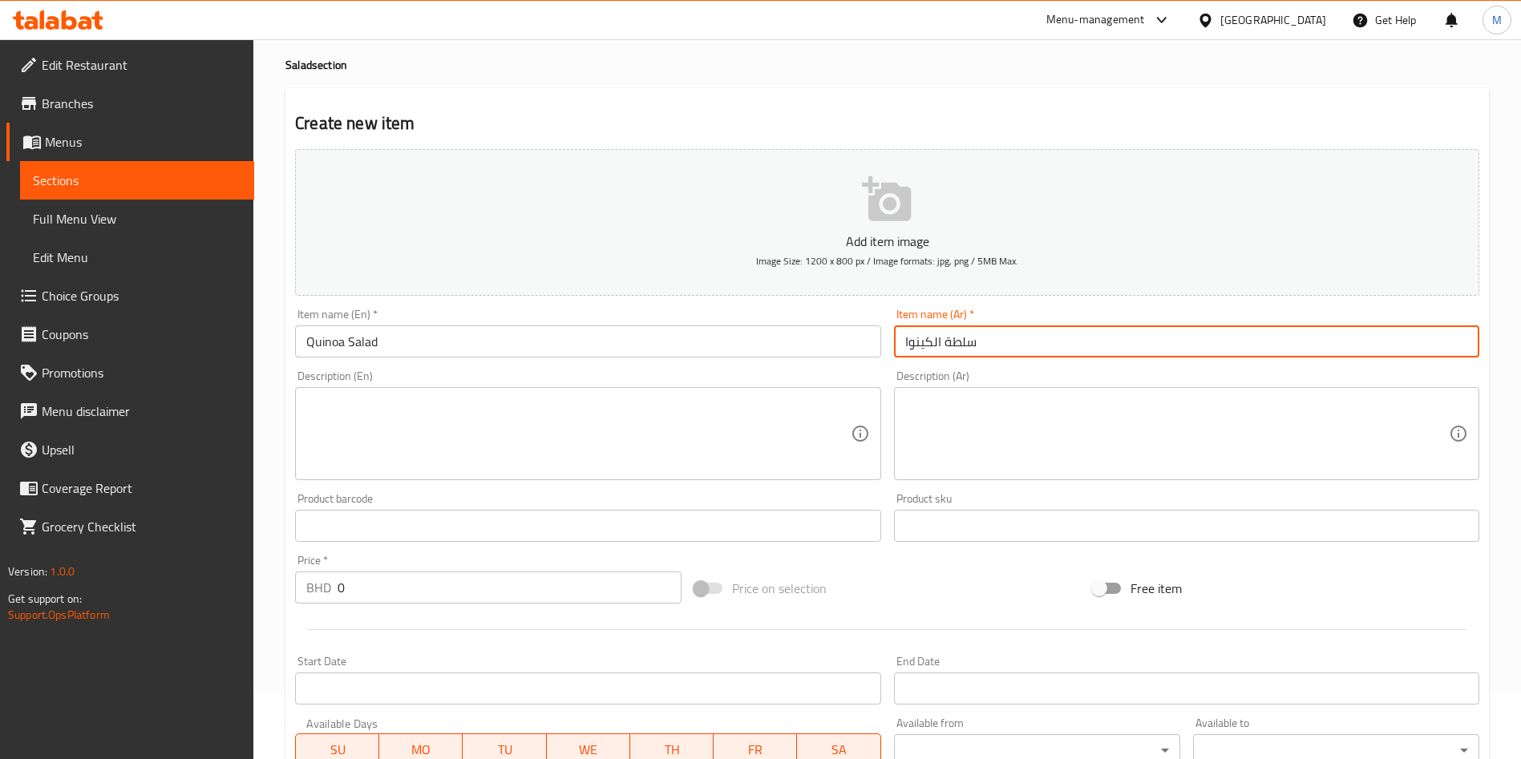
scroll to position [120, 0]
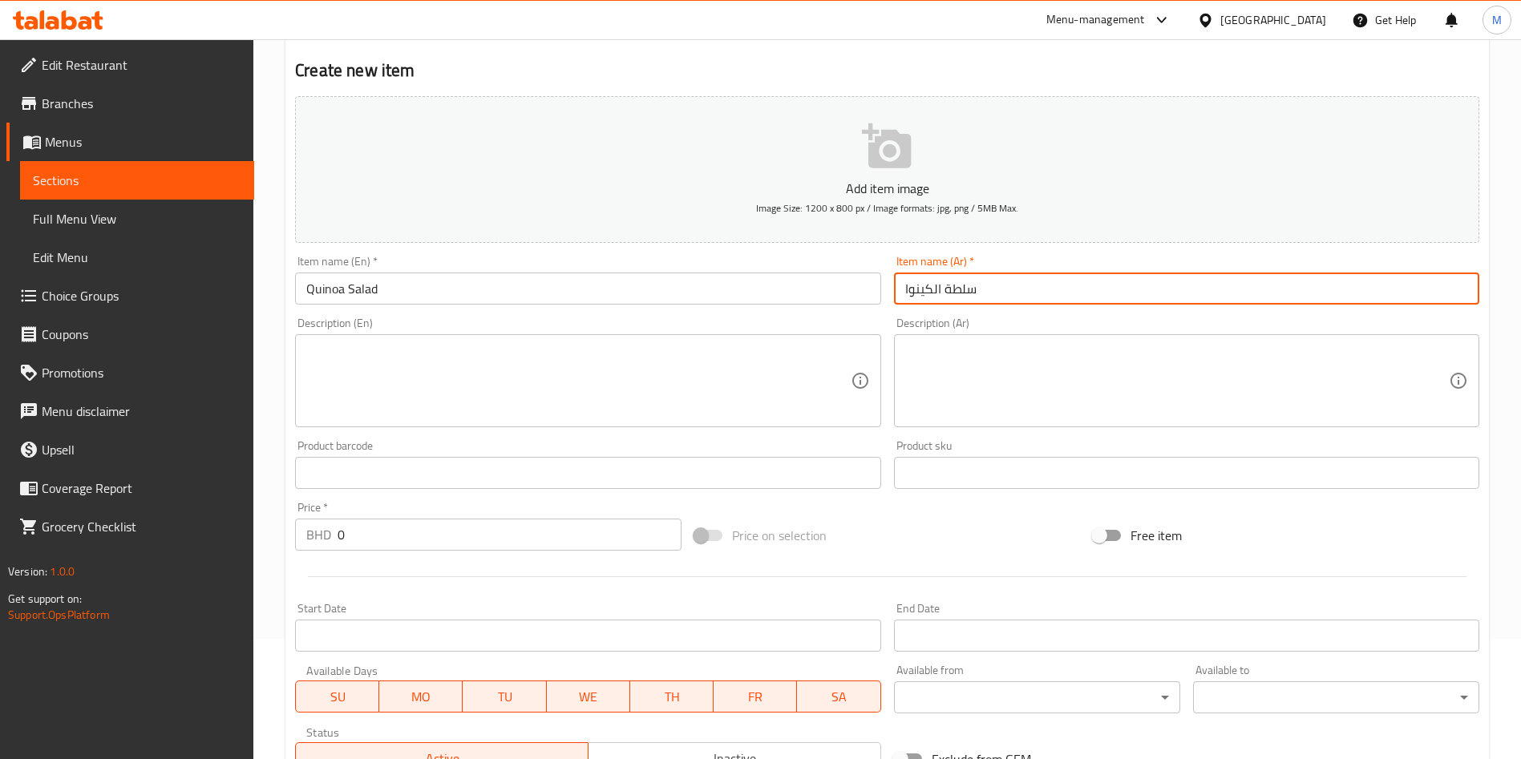
type input "سلطة الكينوا"
click at [520, 529] on input "0" at bounding box center [510, 535] width 344 height 32
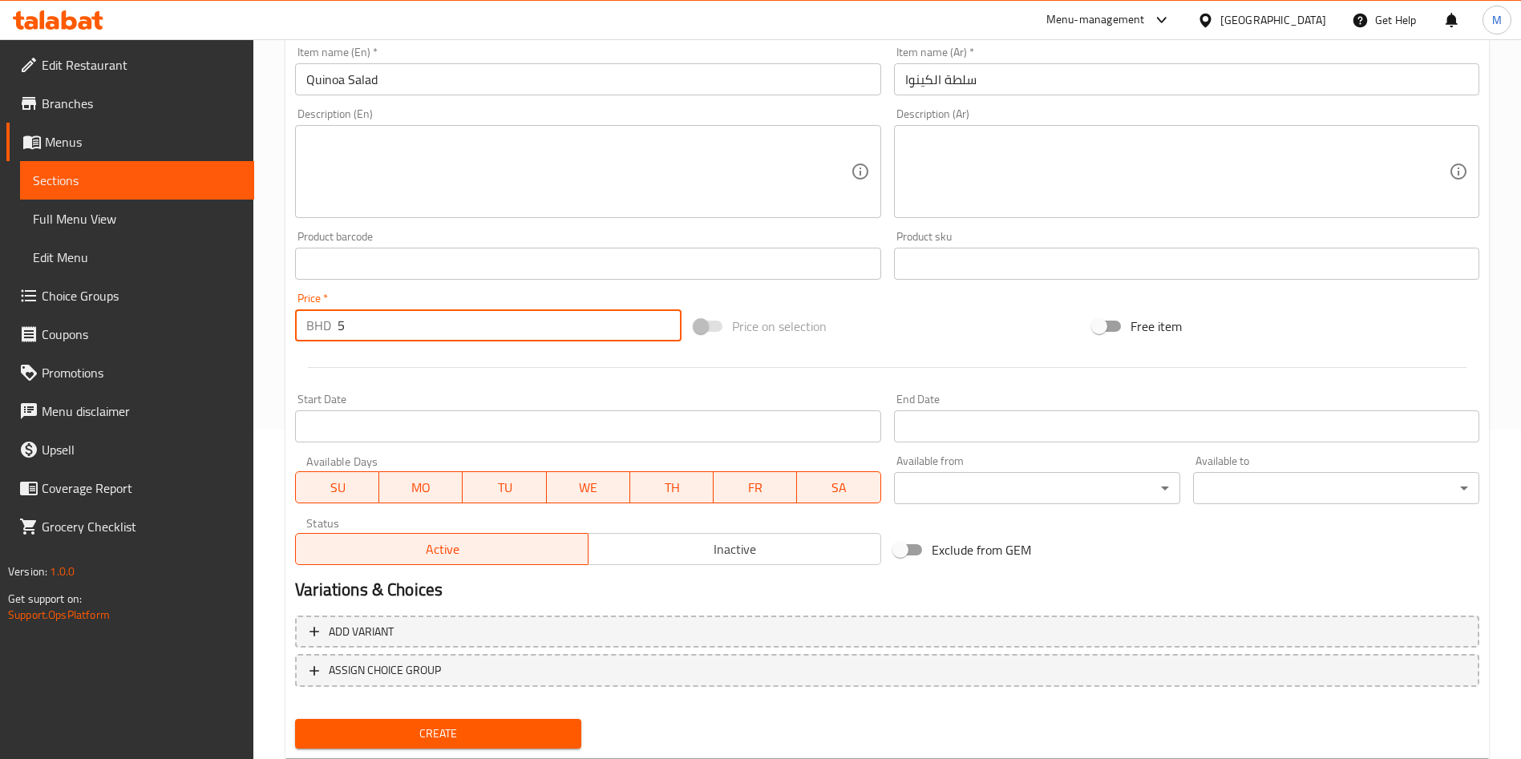
scroll to position [374, 0]
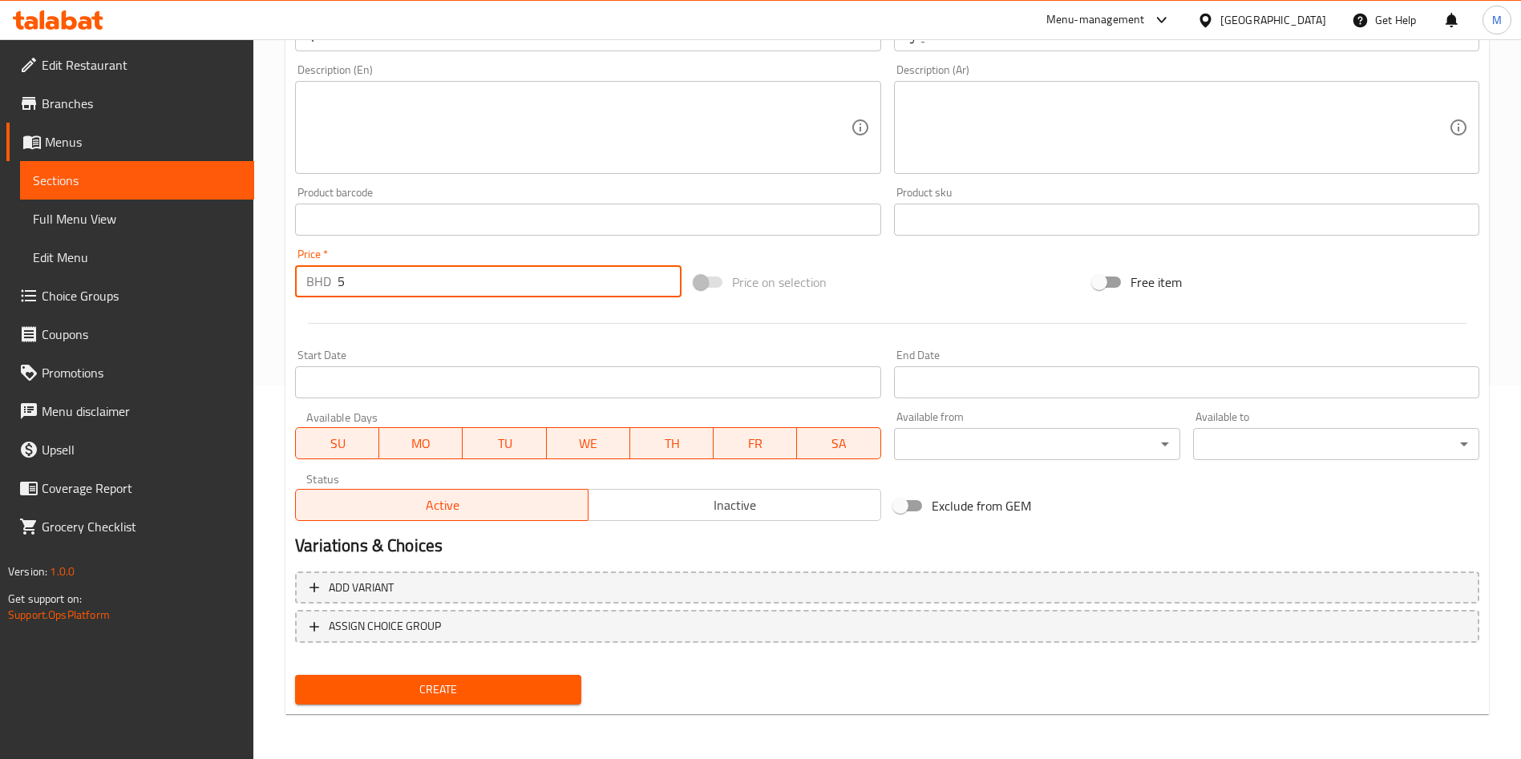
type input "5"
click at [534, 699] on span "Create" at bounding box center [438, 690] width 261 height 20
click at [534, 699] on div at bounding box center [760, 379] width 1521 height 759
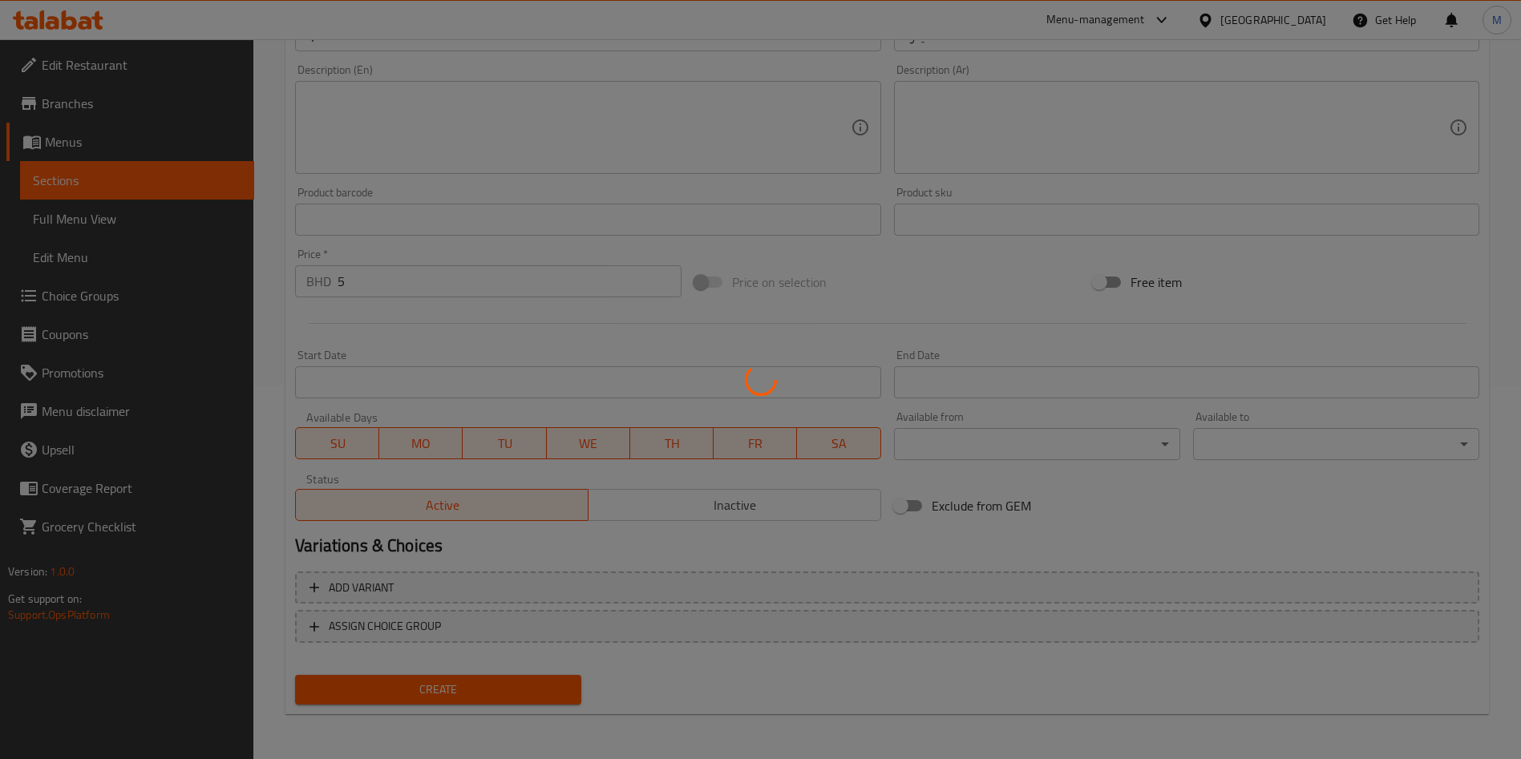
type input "0"
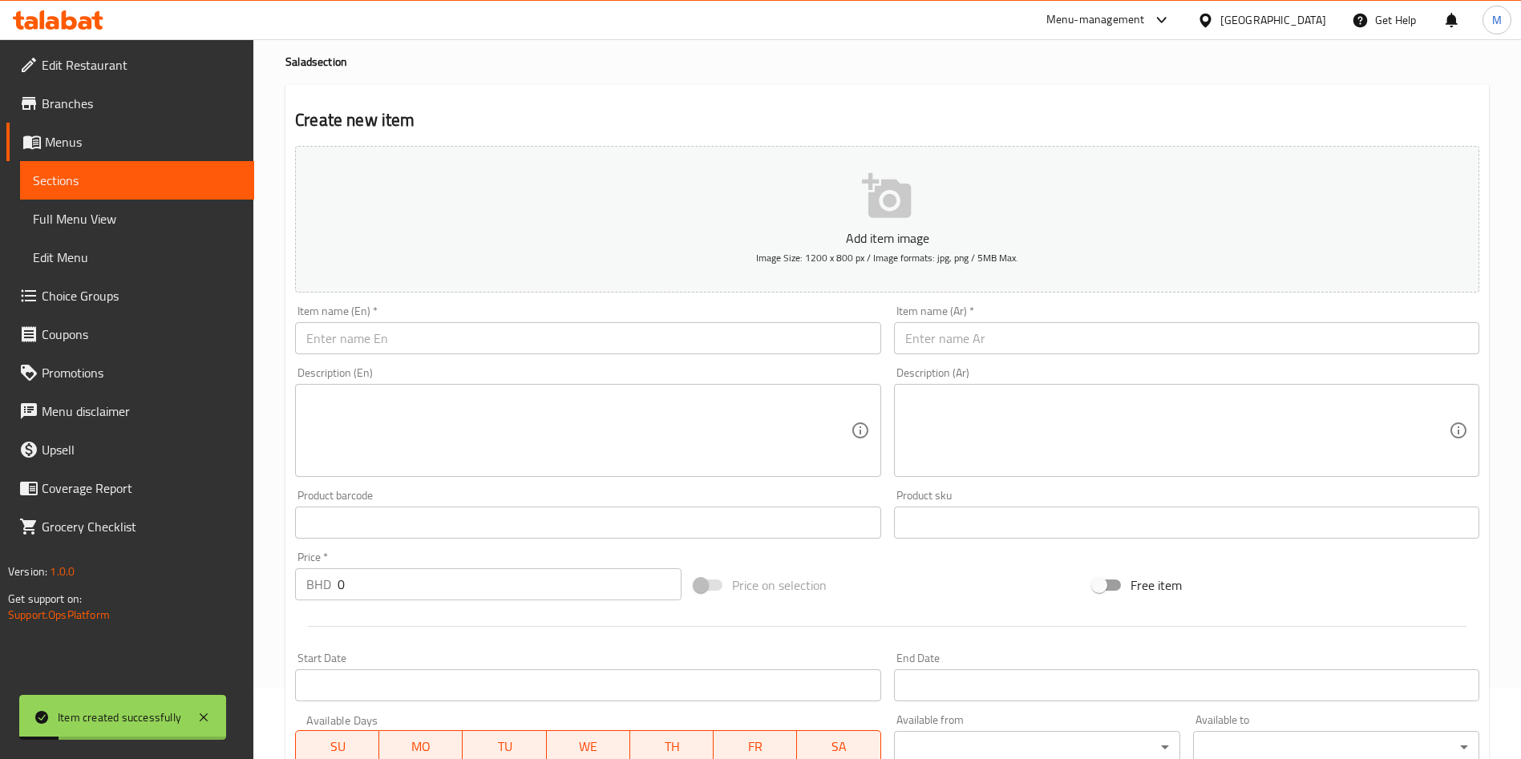
scroll to position [0, 0]
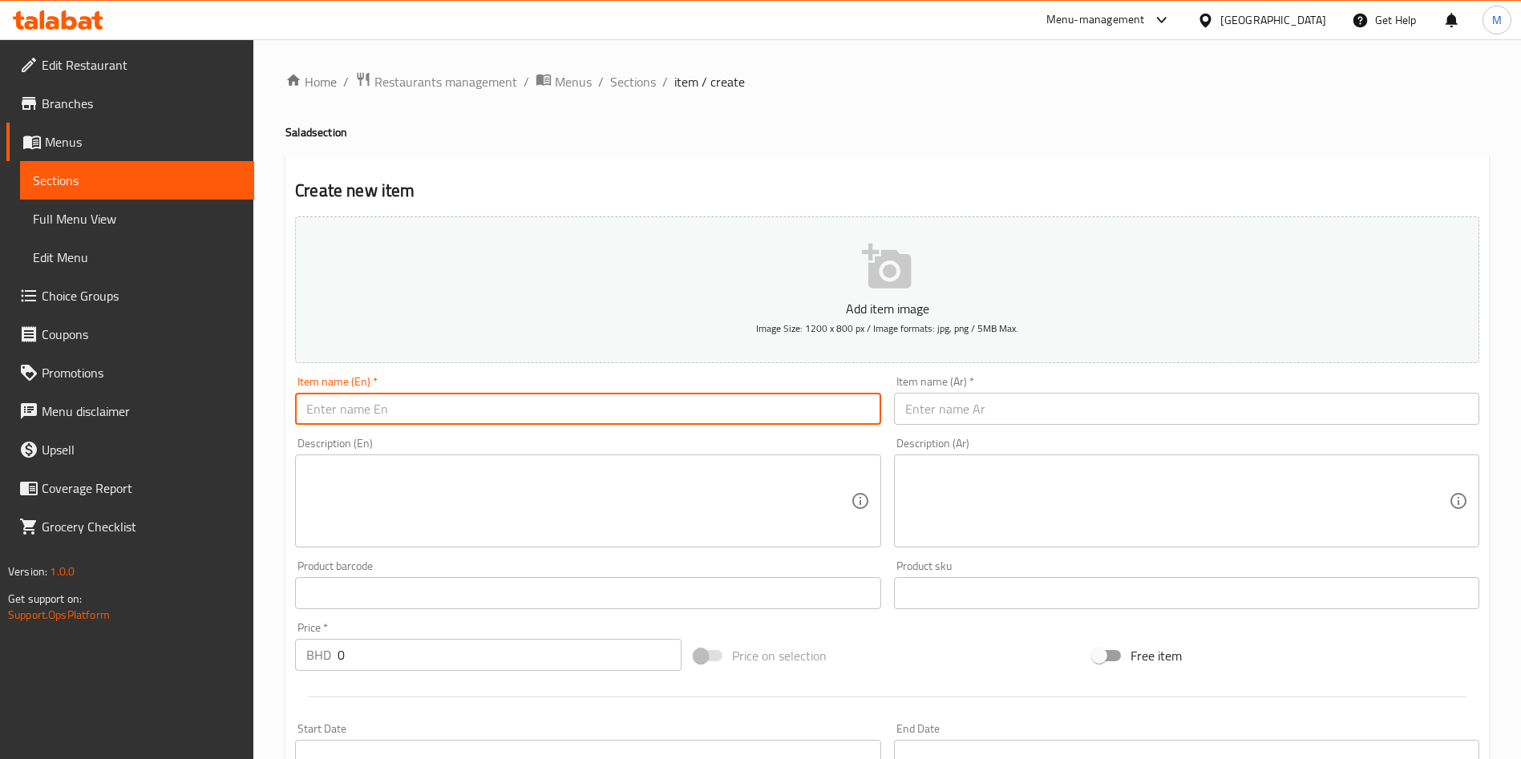
click at [547, 410] on input "text" at bounding box center [587, 409] width 585 height 32
paste input "3. Seafood Salad (Salad) - BD 5.8"
click at [322, 407] on input "3. Seafood Salad (Salad) - BD 5.8" at bounding box center [587, 409] width 585 height 32
click at [539, 404] on input "Seafood Salad (Salad) - BD 5.8" at bounding box center [587, 409] width 585 height 32
type input "Seafood Salad"
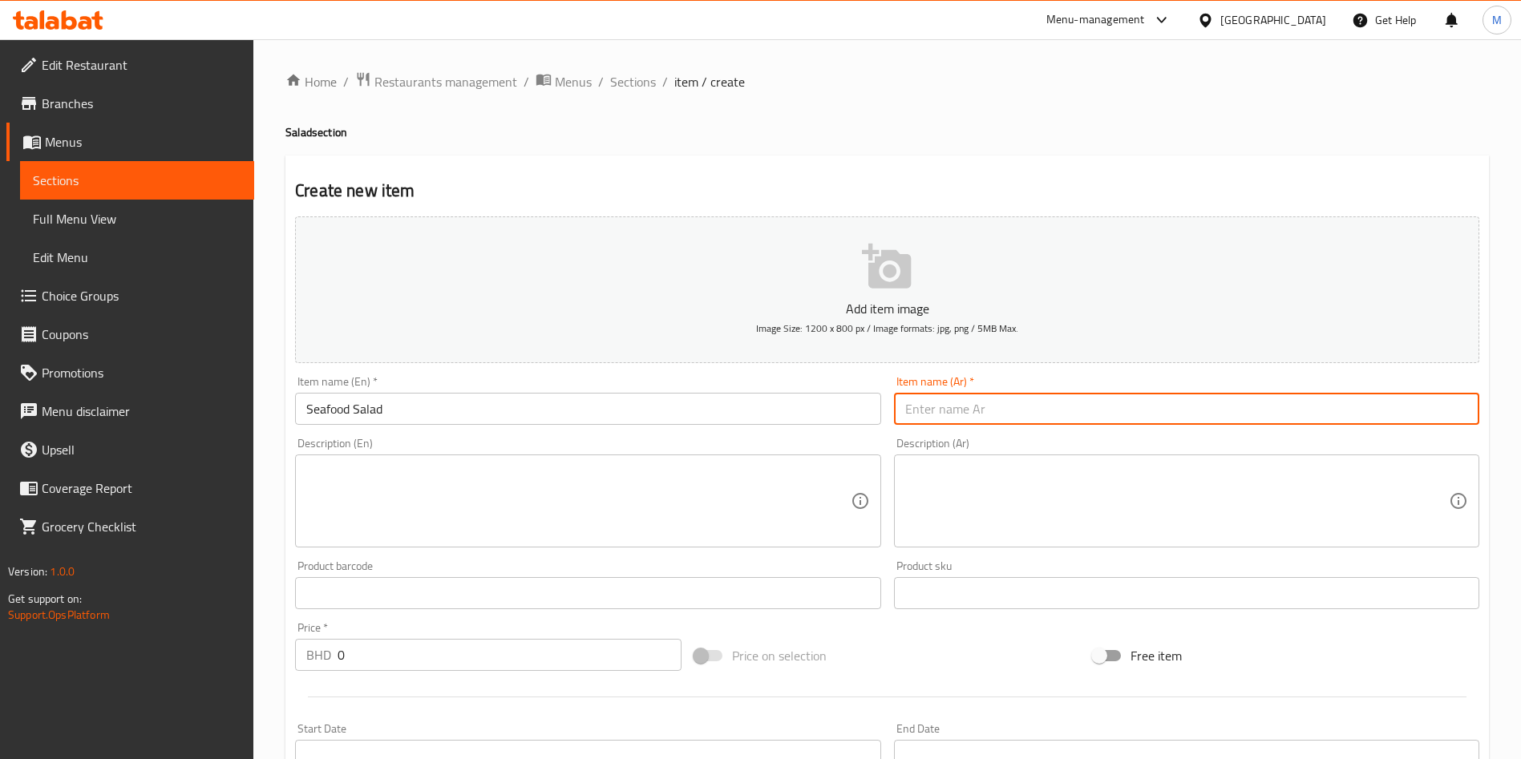
click at [961, 406] on input "text" at bounding box center [1186, 409] width 585 height 32
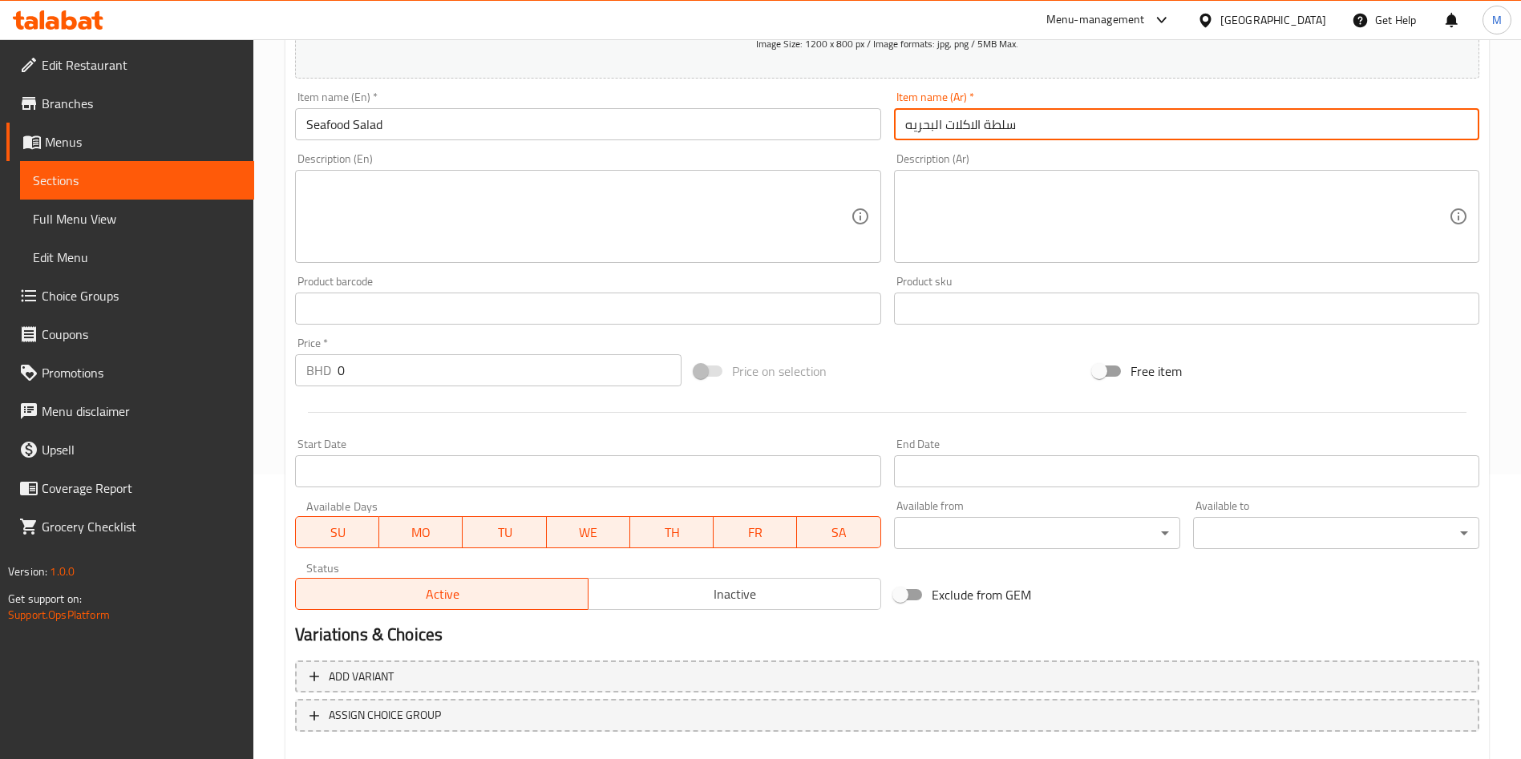
scroll to position [374, 0]
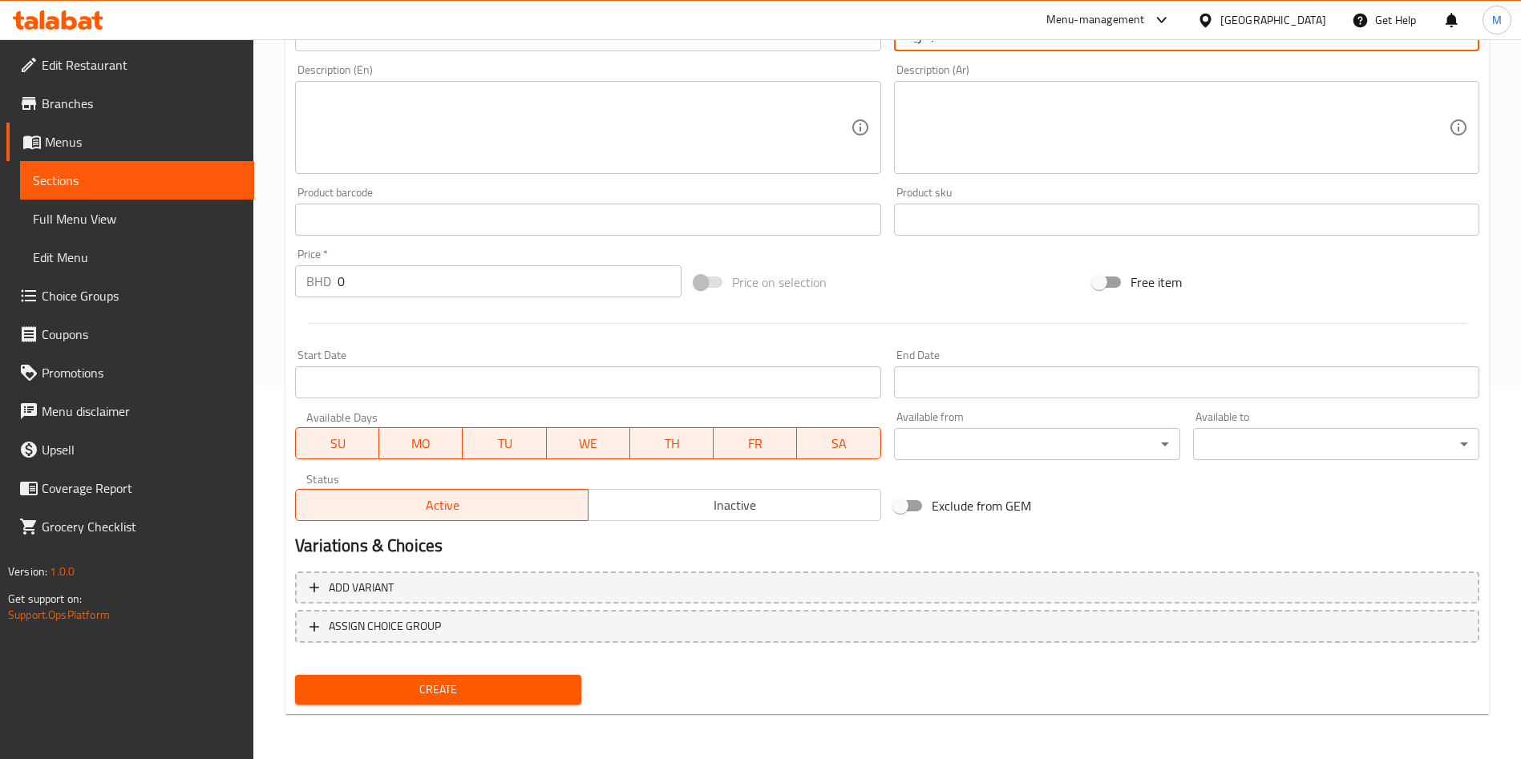
type input "سلطة الاكلات البحريه"
click at [505, 277] on input "0" at bounding box center [510, 281] width 344 height 32
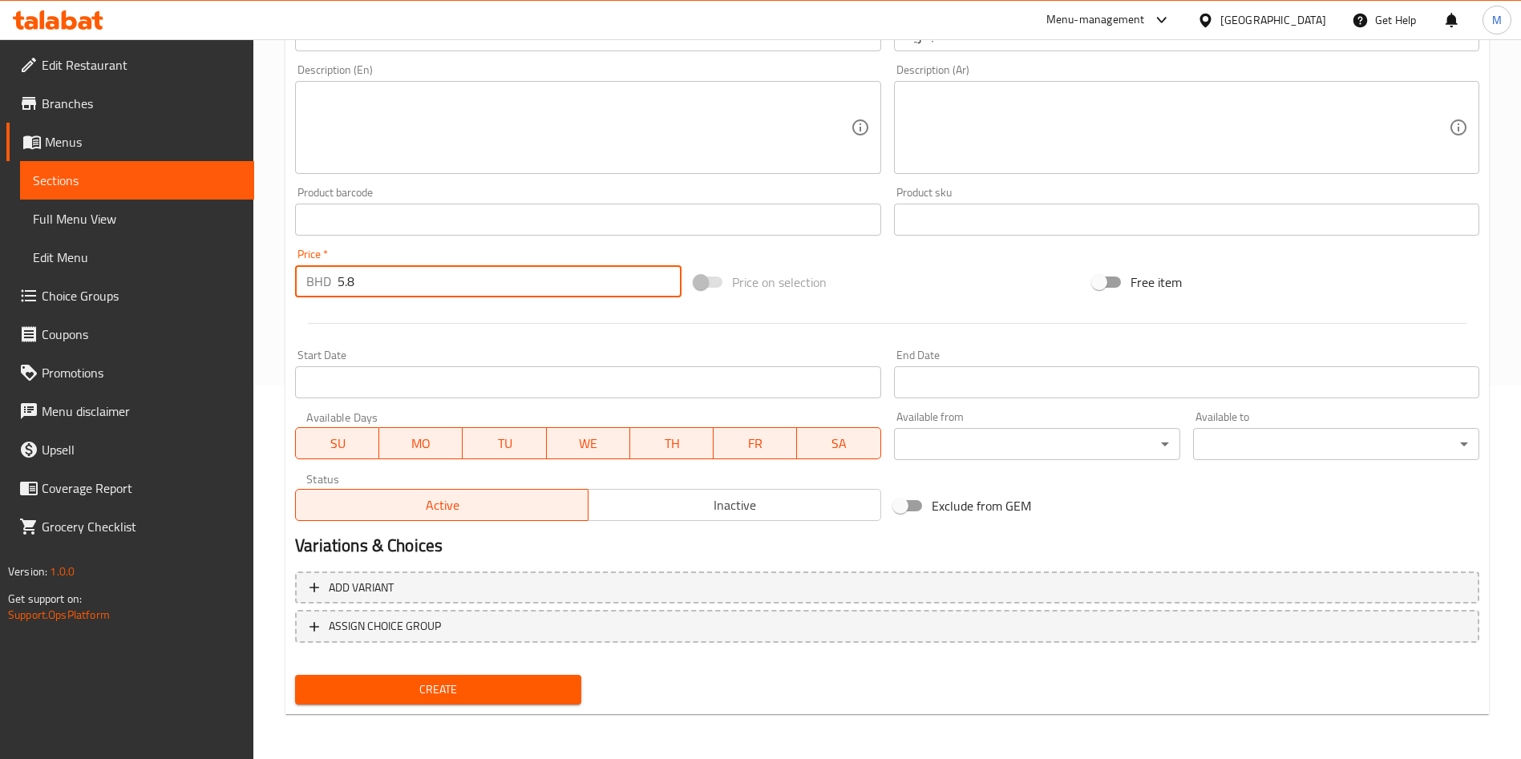
type input "5.8"
click at [569, 670] on div "Create" at bounding box center [438, 690] width 299 height 43
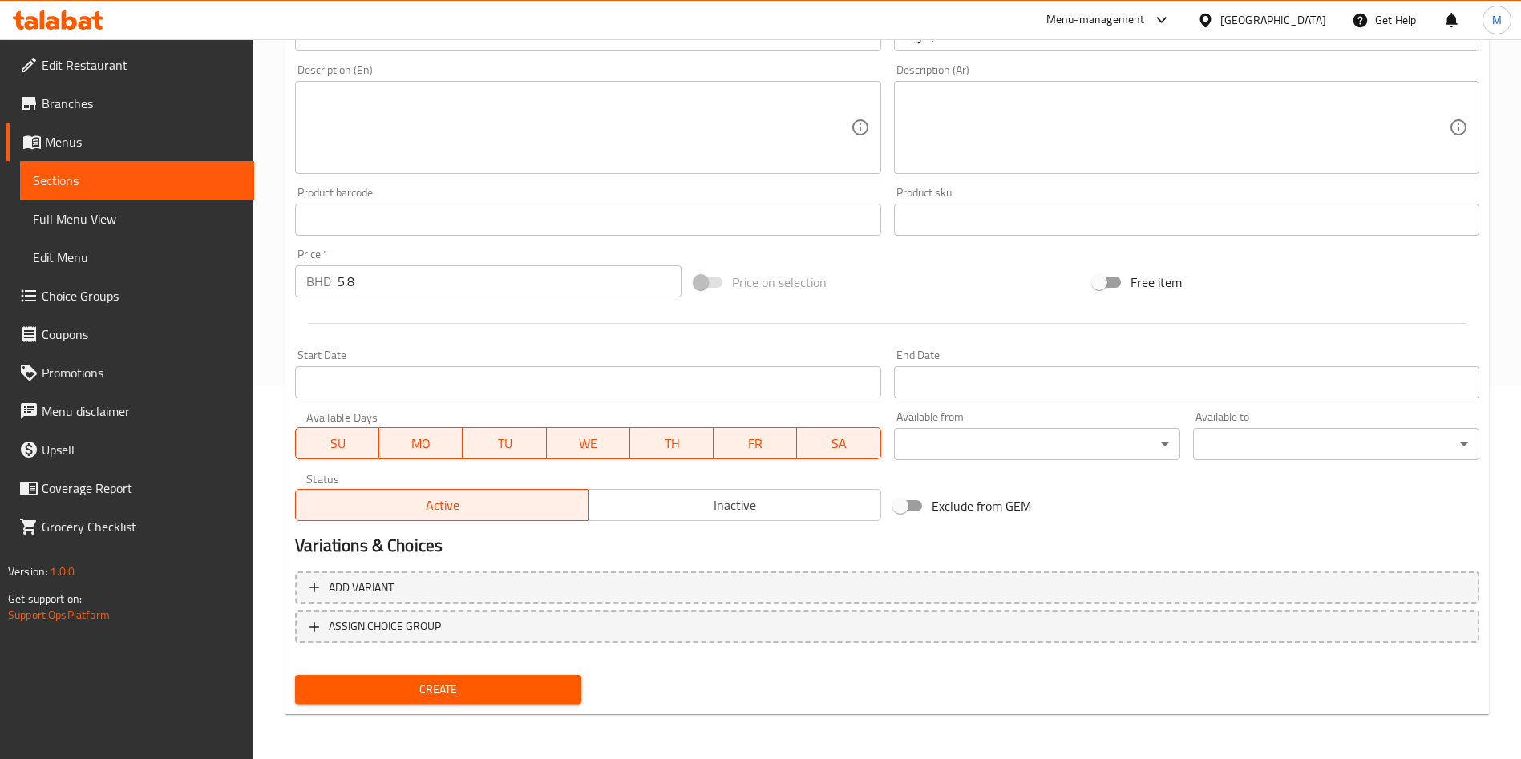
click at [529, 695] on span "Create" at bounding box center [438, 690] width 261 height 20
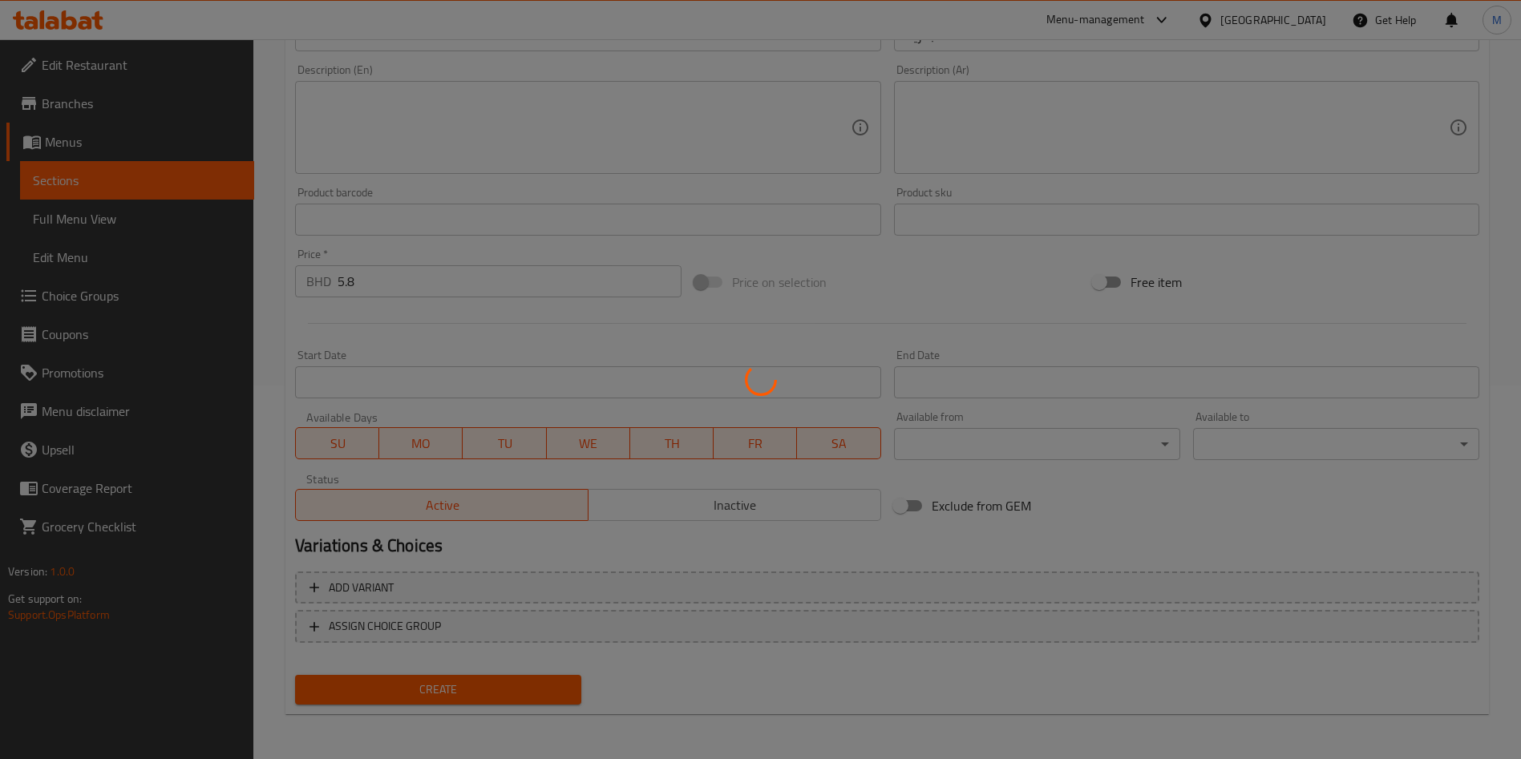
type input "0"
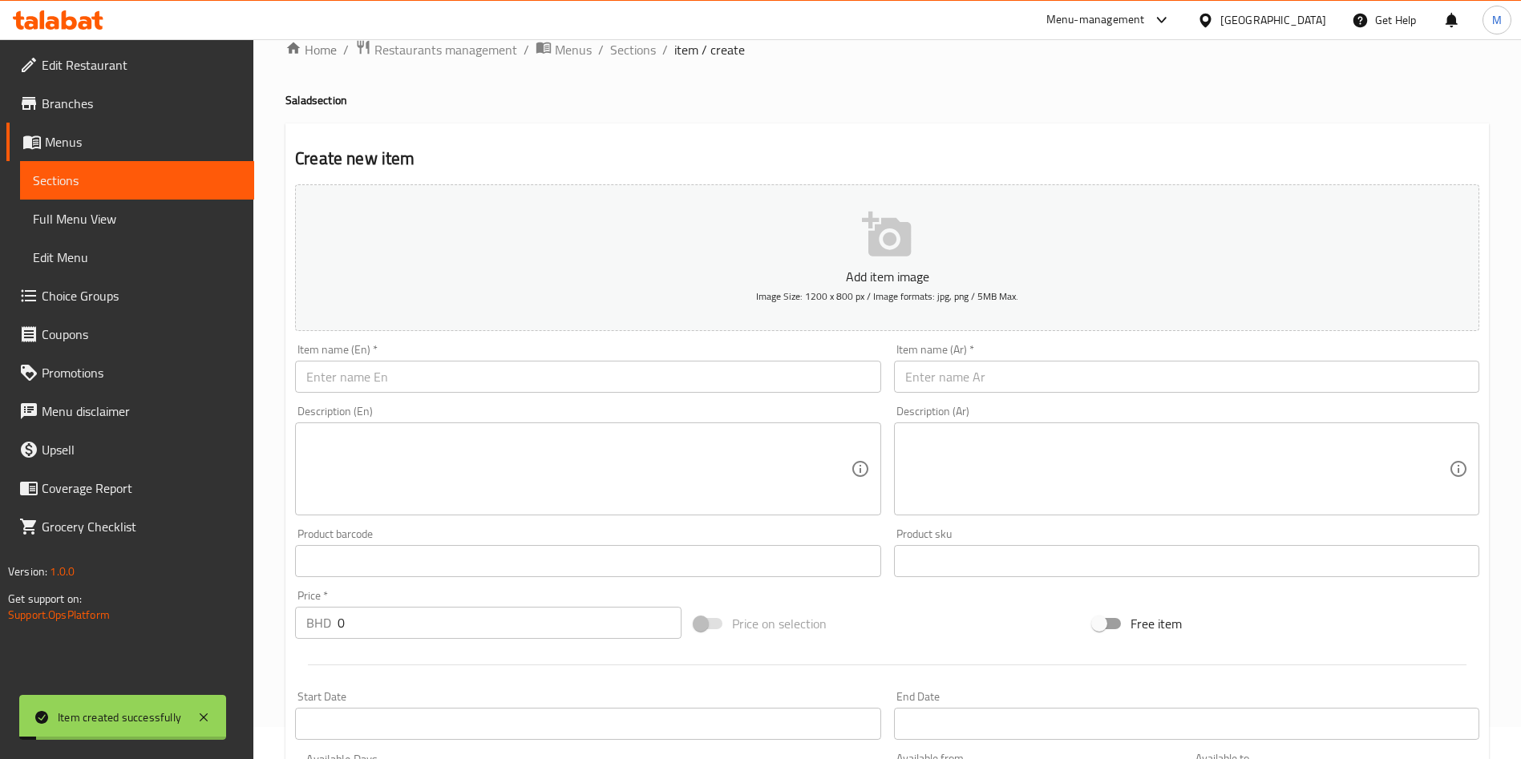
scroll to position [0, 0]
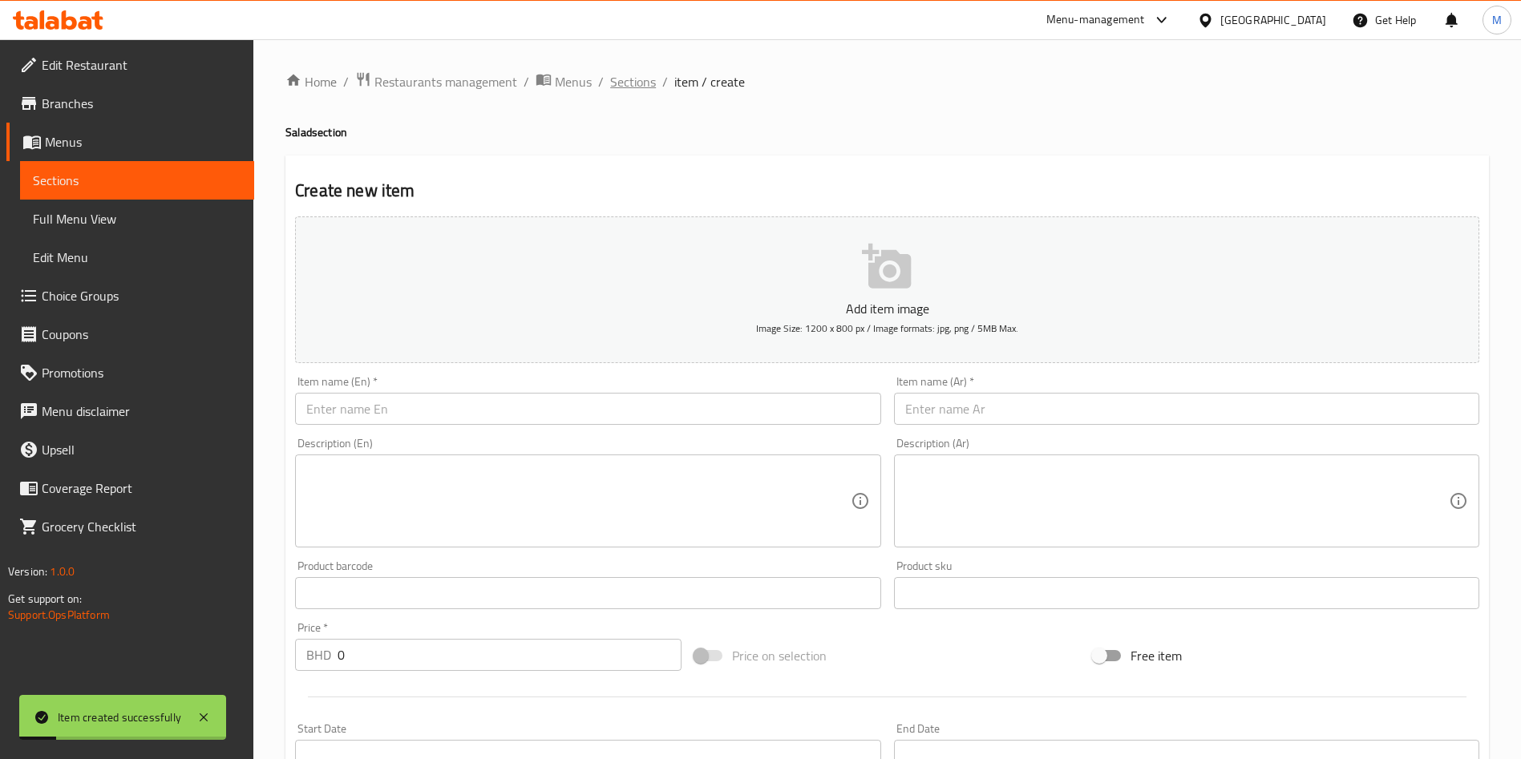
click at [639, 77] on span "Sections" at bounding box center [633, 81] width 46 height 19
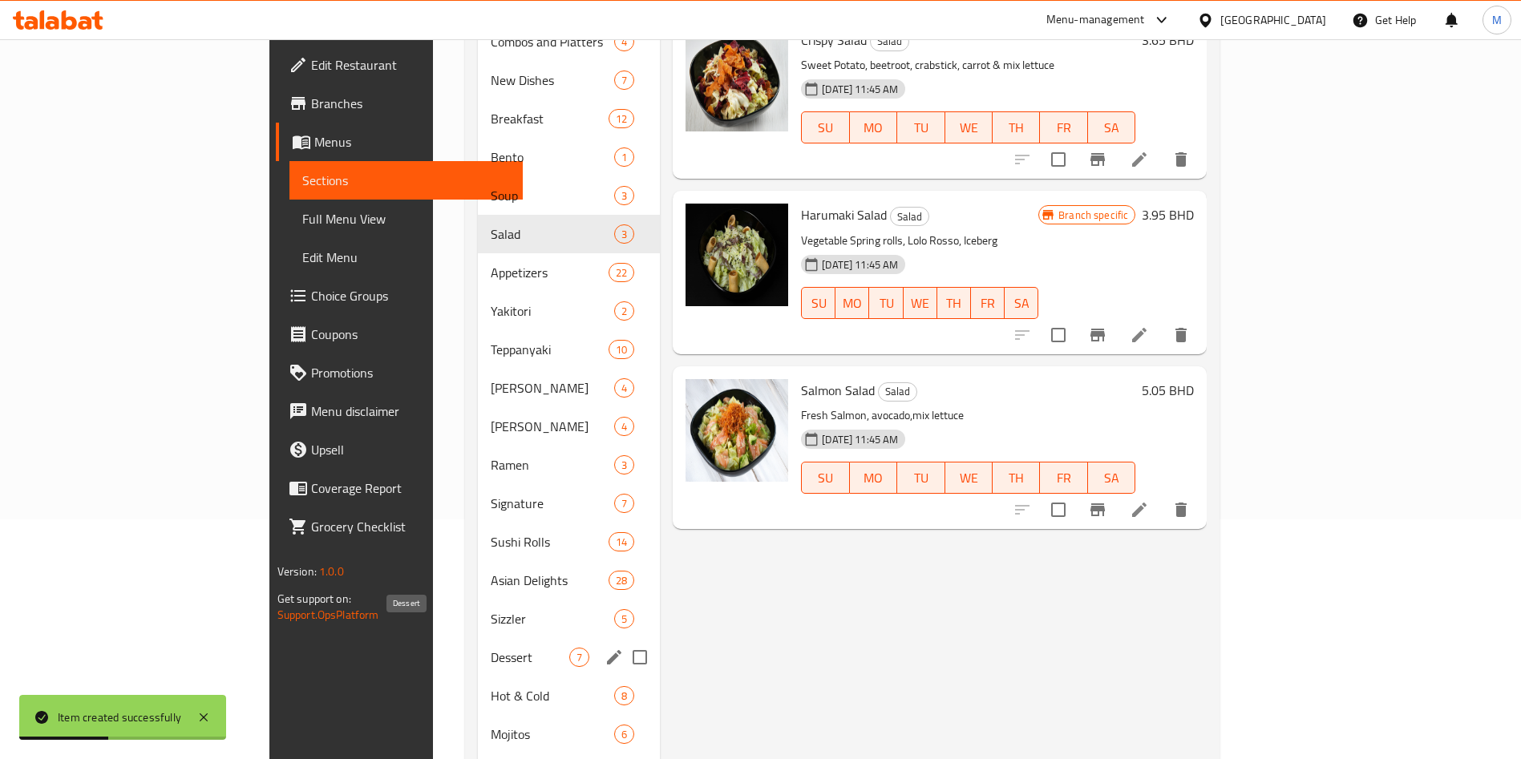
scroll to position [241, 0]
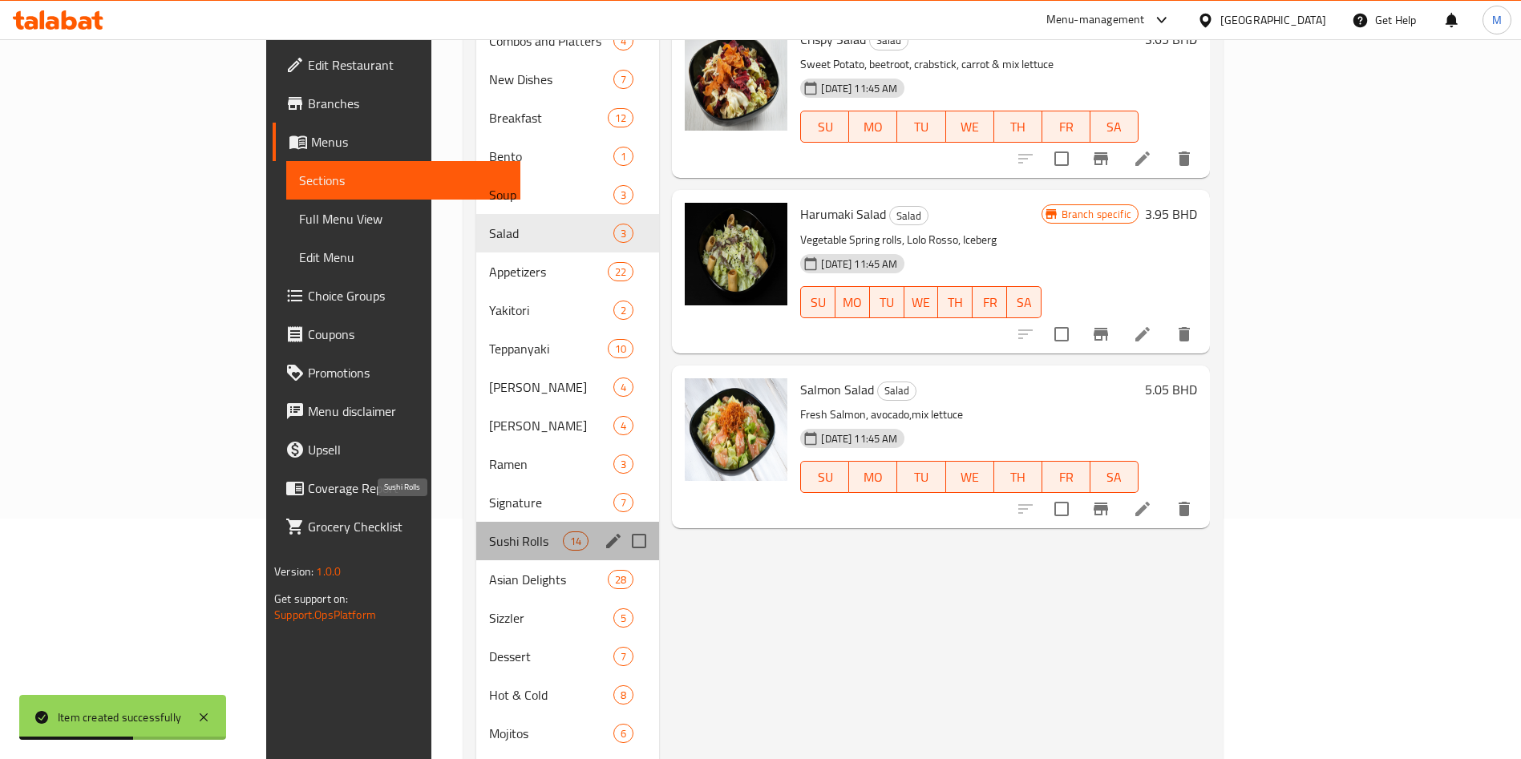
click at [489, 532] on span "Sushi Rolls" at bounding box center [526, 541] width 75 height 19
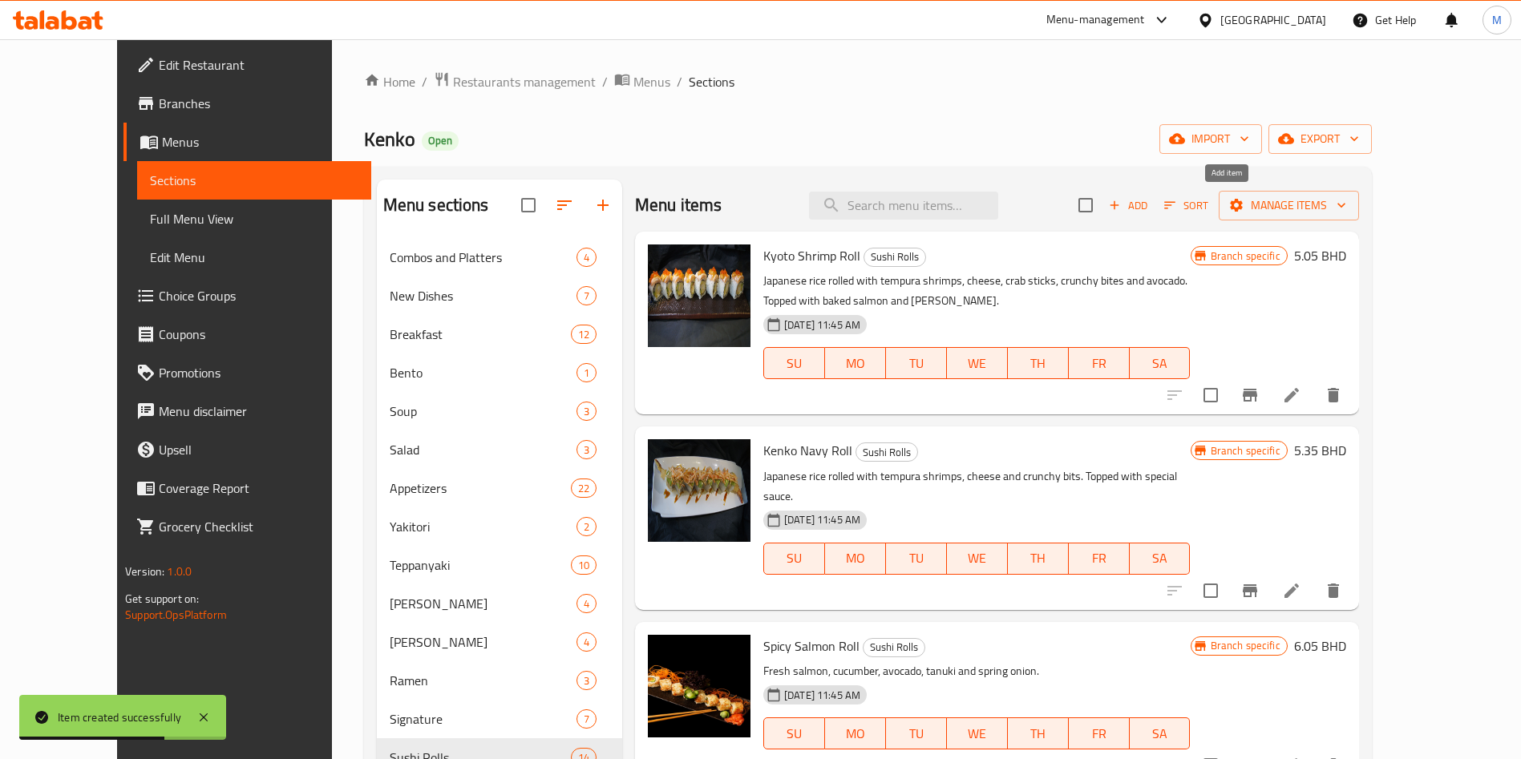
click at [1122, 207] on icon "button" at bounding box center [1115, 205] width 14 height 14
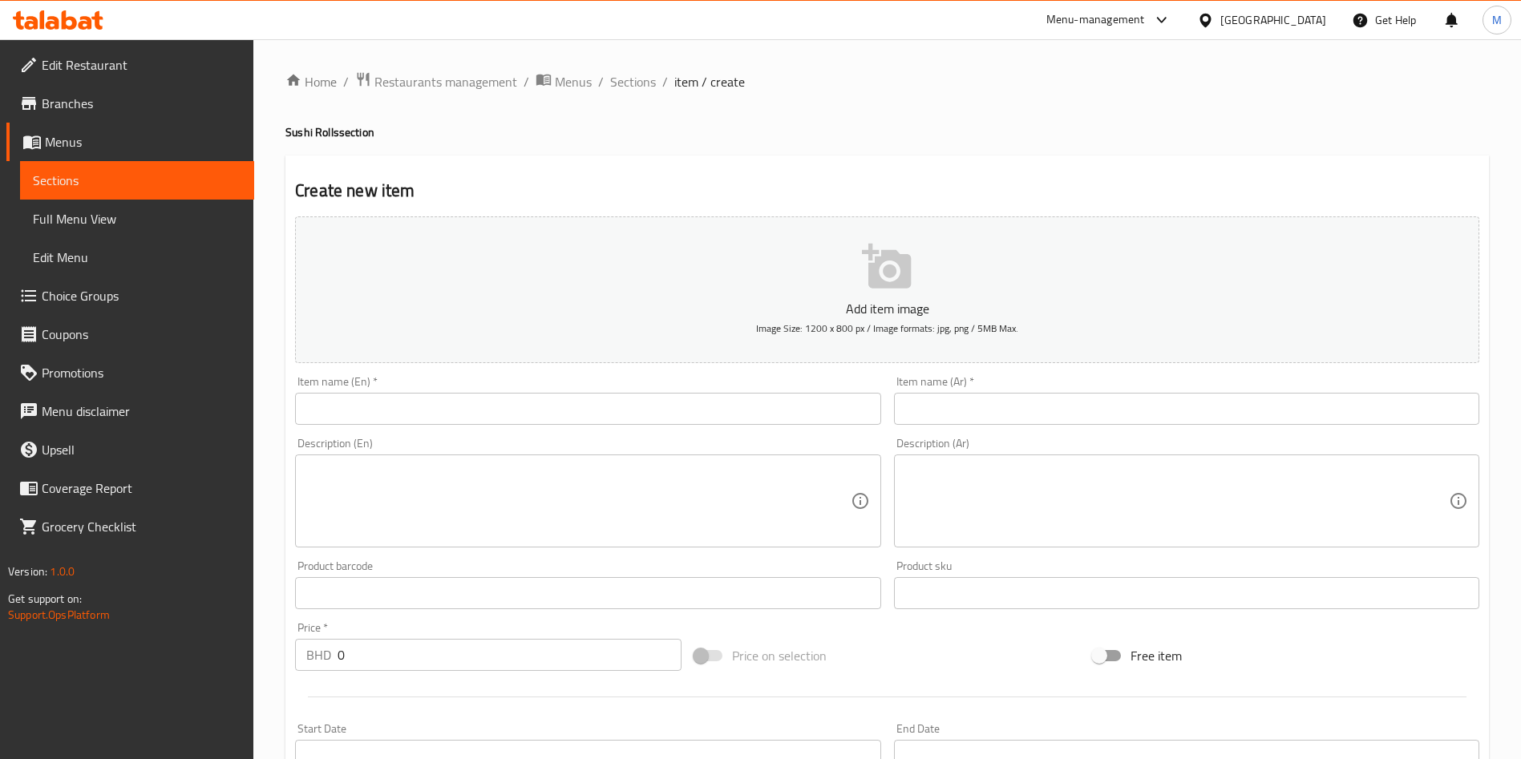
click at [511, 387] on div "Item name (En)   * Item name (En) *" at bounding box center [587, 400] width 585 height 49
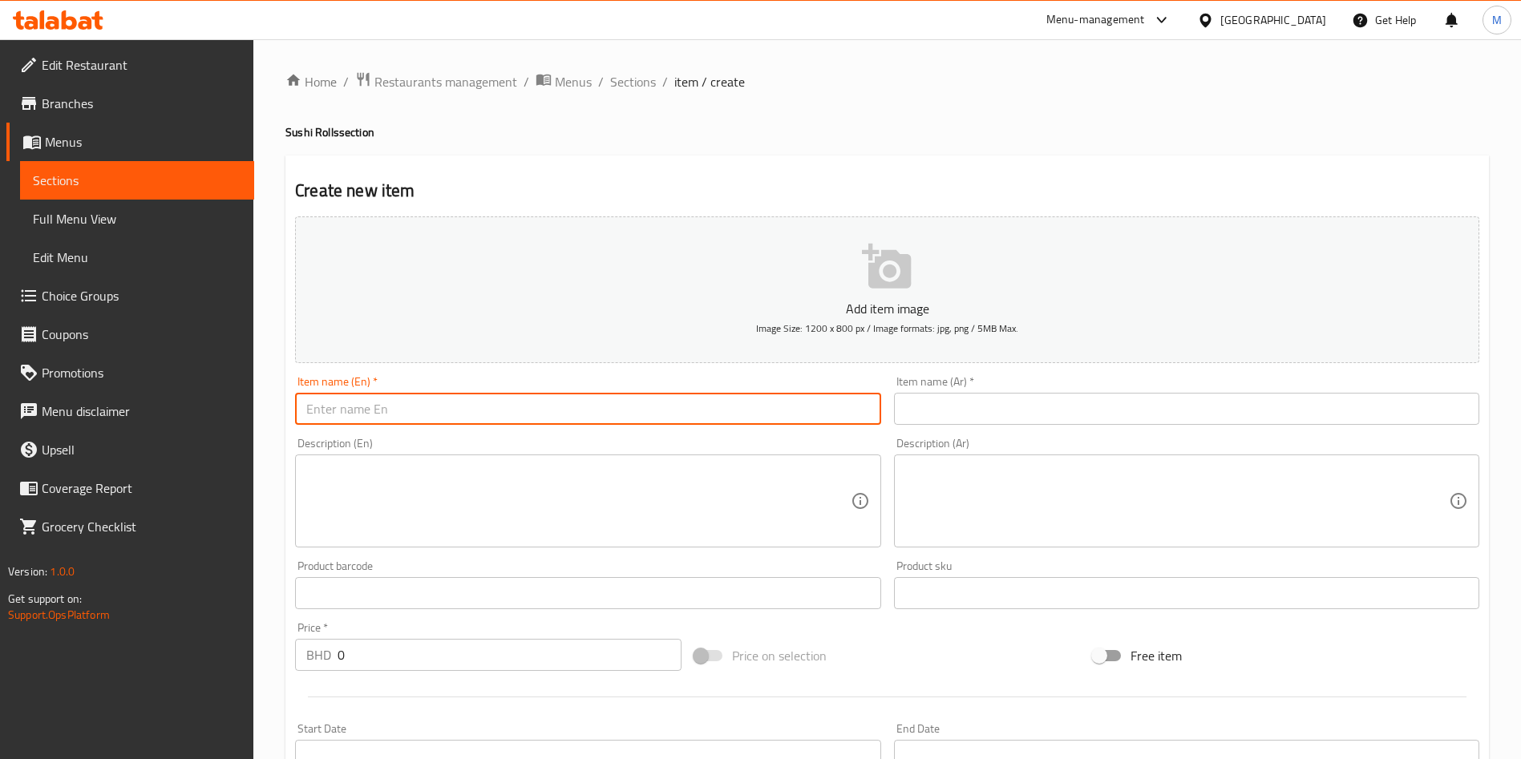
click at [511, 417] on input "text" at bounding box center [587, 409] width 585 height 32
paste input "Tuna Spicy Roll ("
type input "Tuna Spicy Roll ("
click at [1094, 400] on input "text" at bounding box center [1186, 409] width 585 height 32
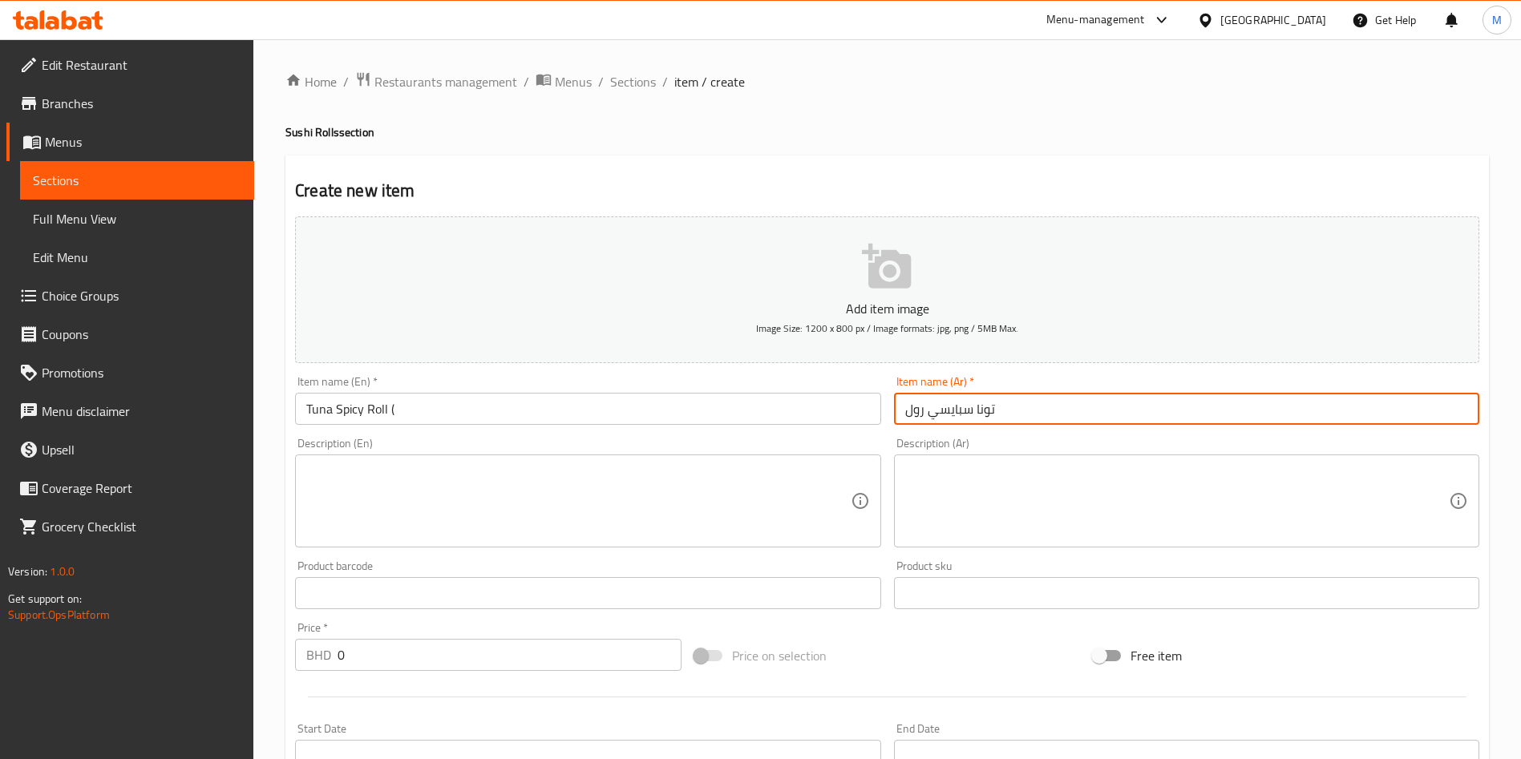
type input "تونا سبايسي رول"
click at [596, 390] on div "Item name (En)   * Tuna Spicy Roll ( Item name (En) *" at bounding box center [587, 400] width 585 height 49
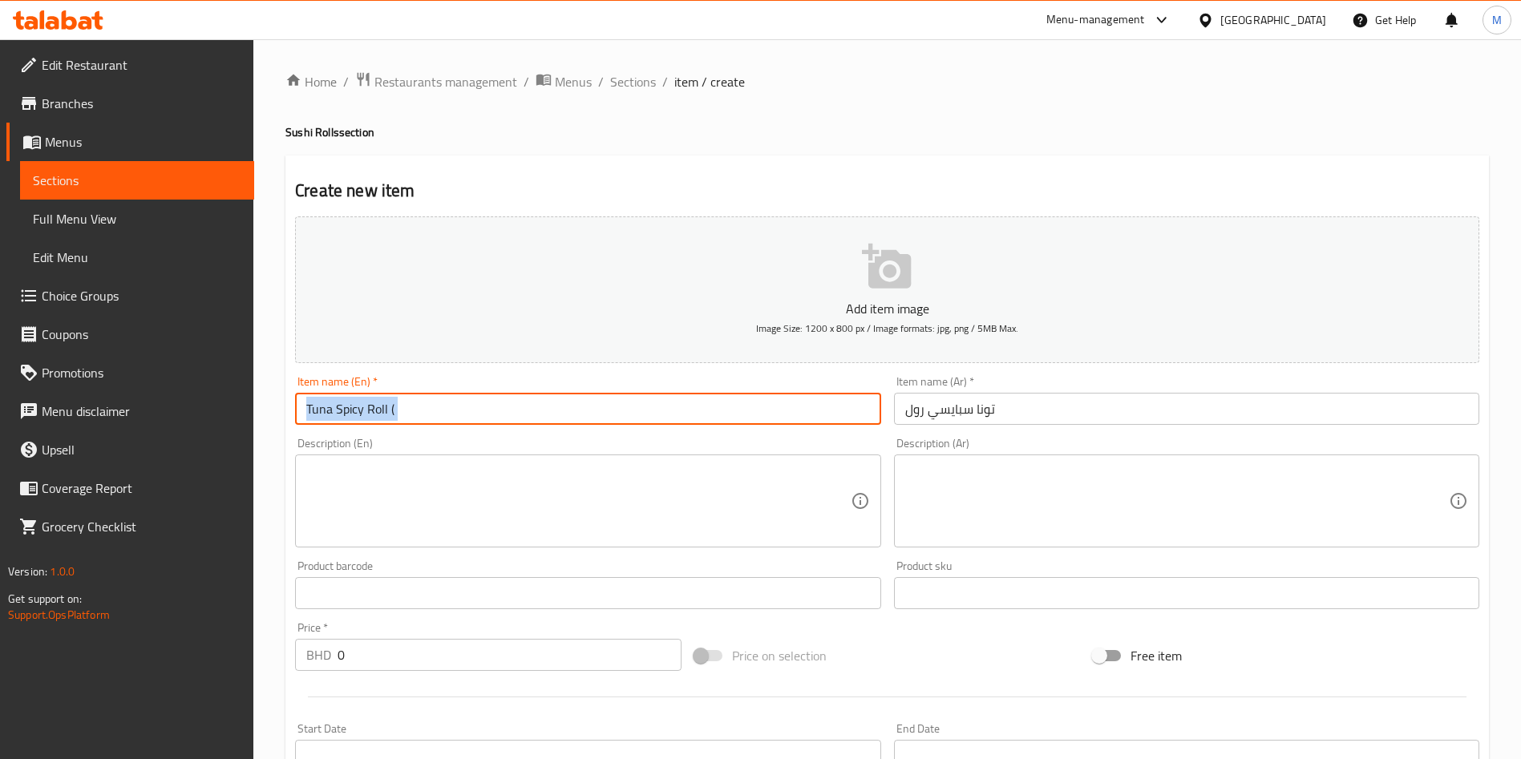
click at [608, 407] on input "Tuna Spicy Roll (" at bounding box center [587, 409] width 585 height 32
type input "Tuna Spicy Roll"
click at [423, 665] on input "0" at bounding box center [510, 655] width 344 height 32
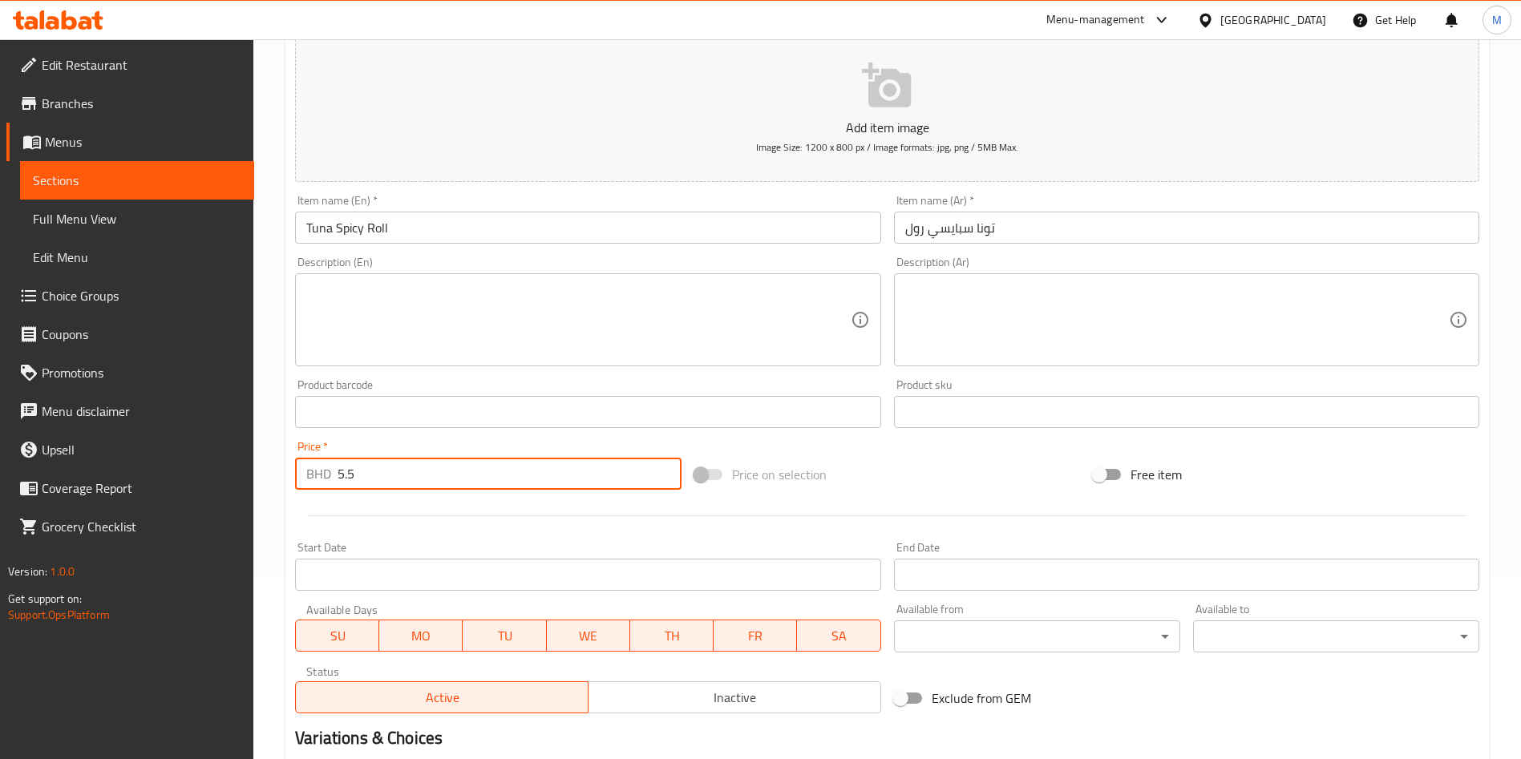
scroll to position [374, 0]
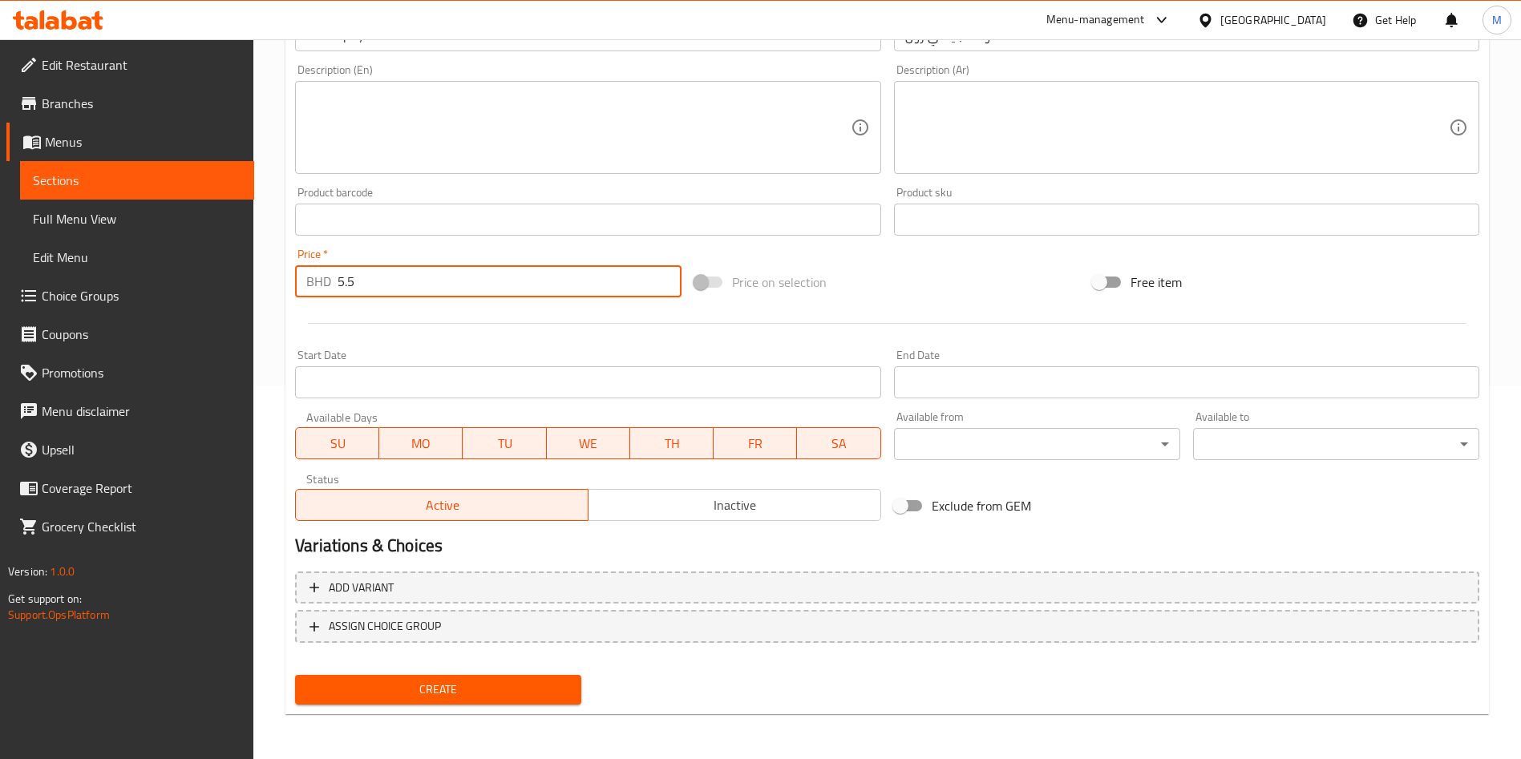
type input "5.5"
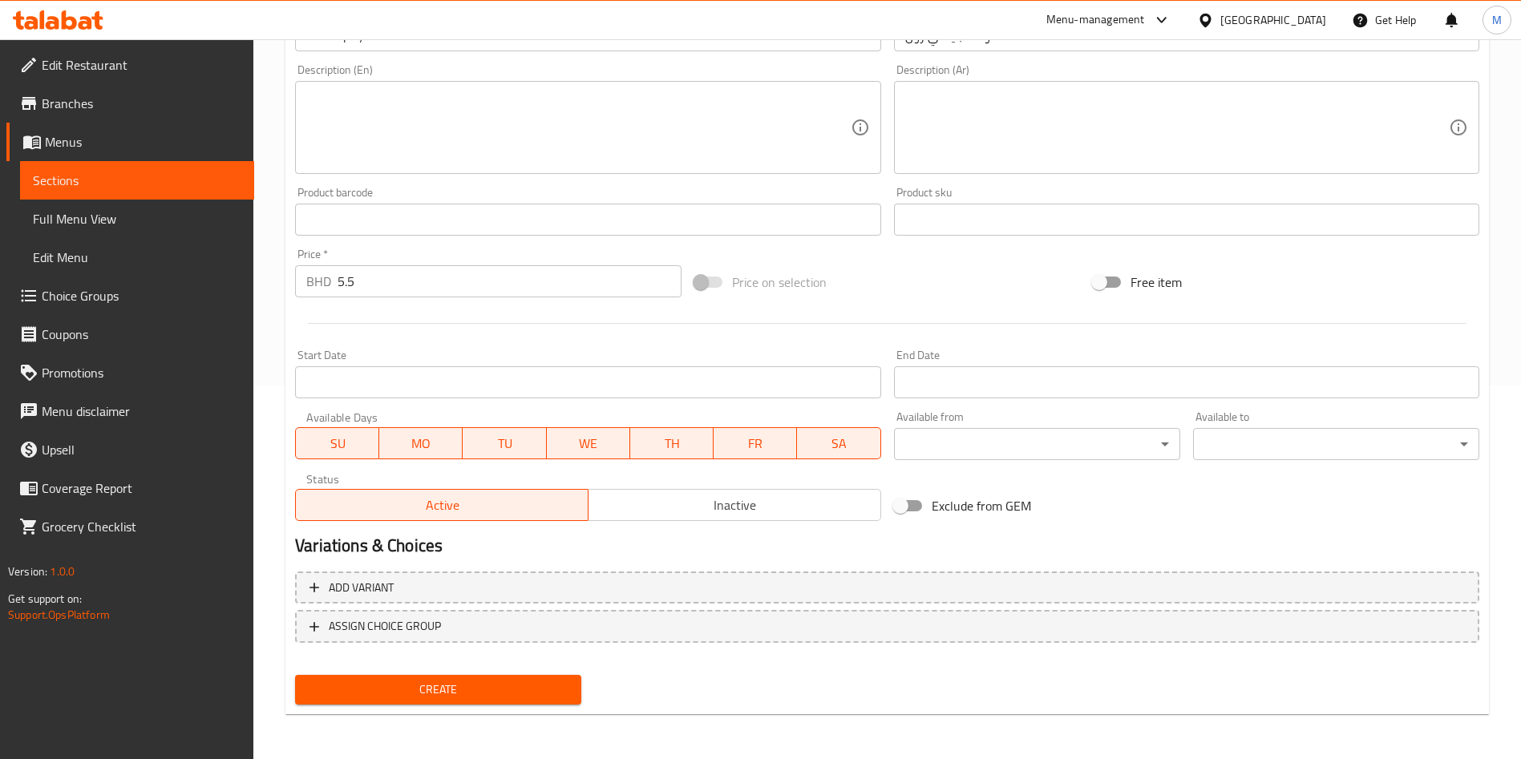
click at [458, 707] on div "Create" at bounding box center [438, 690] width 299 height 43
click at [459, 696] on span "Create" at bounding box center [438, 690] width 261 height 20
click at [459, 696] on div at bounding box center [760, 379] width 1521 height 759
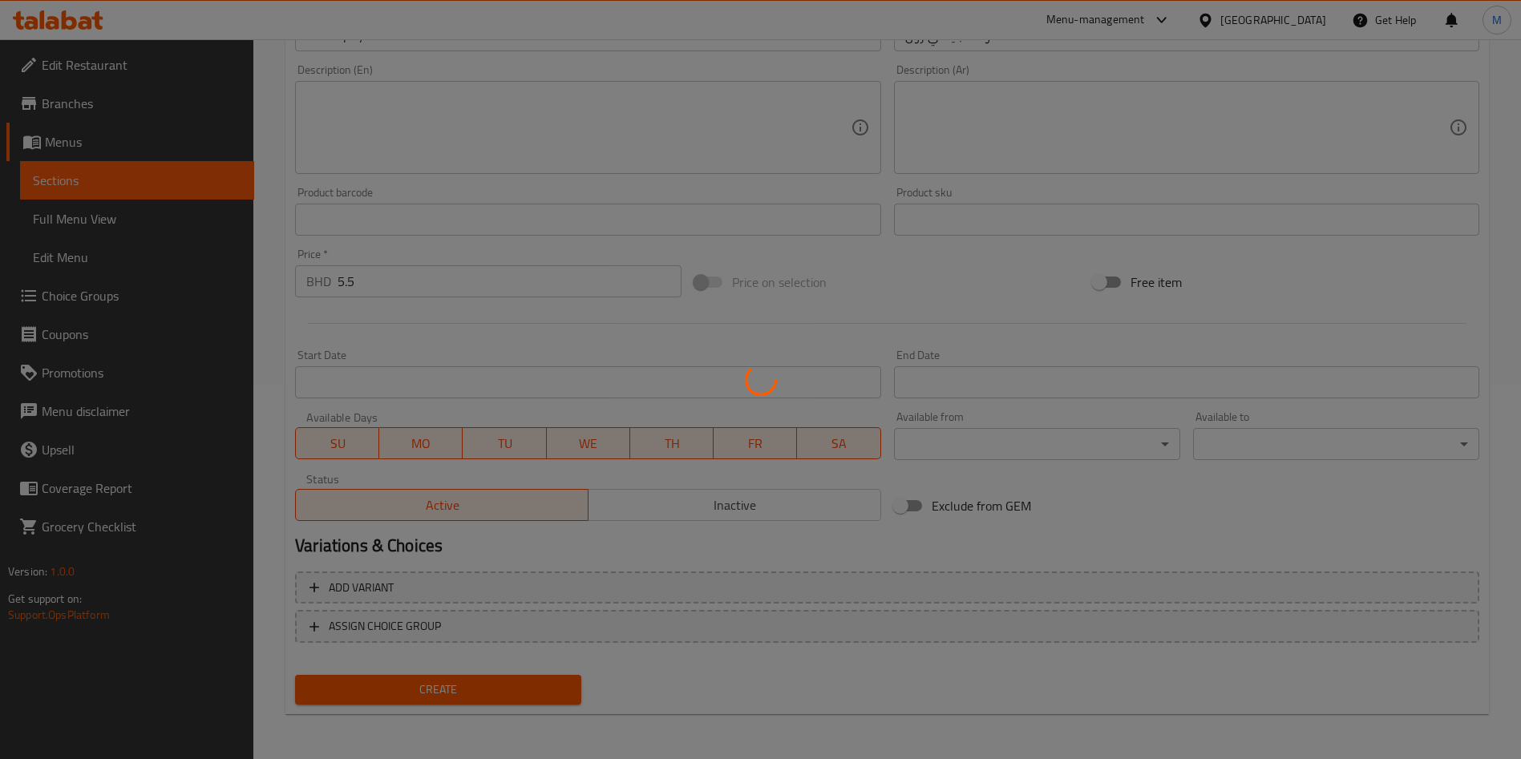
type input "0"
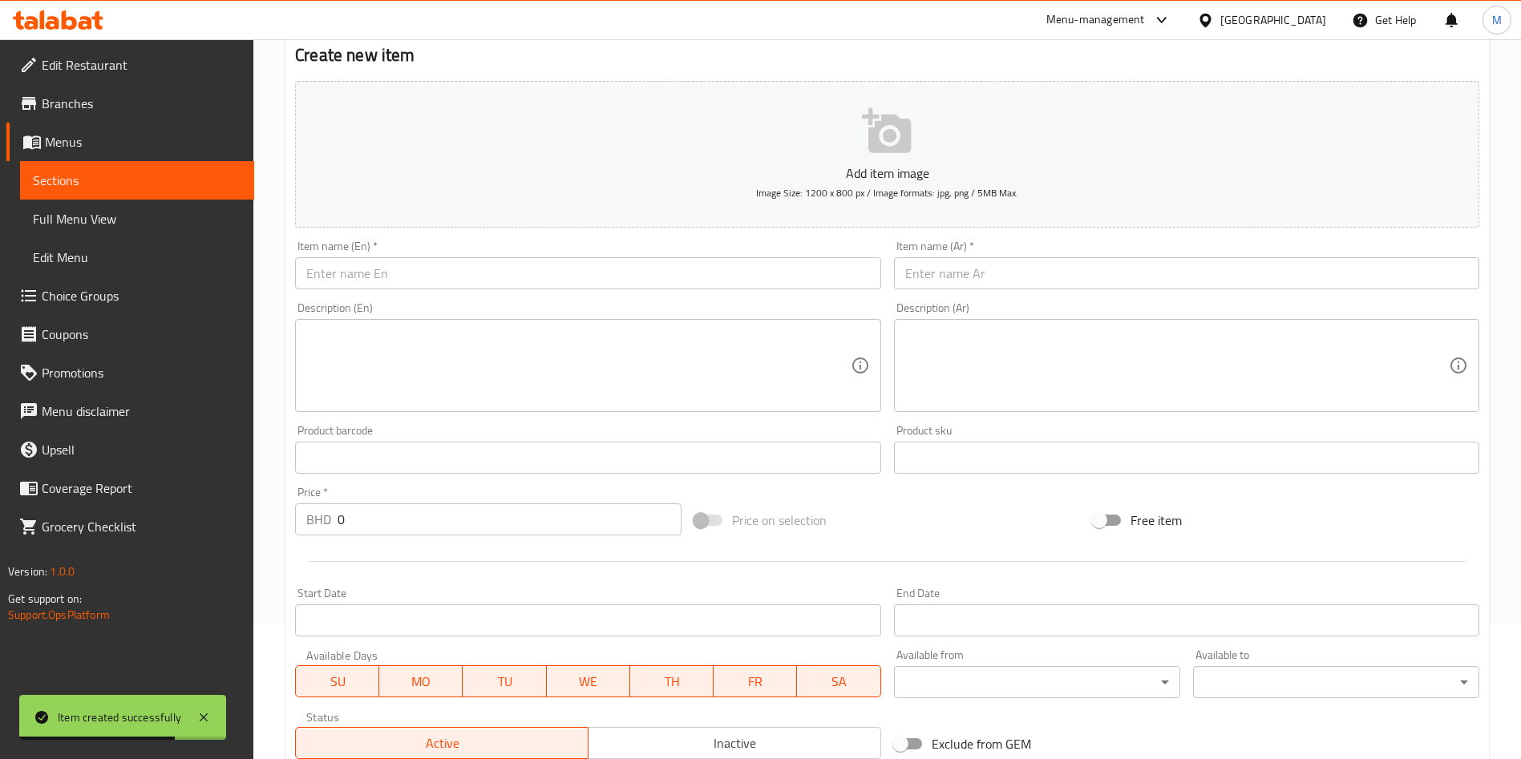
scroll to position [0, 0]
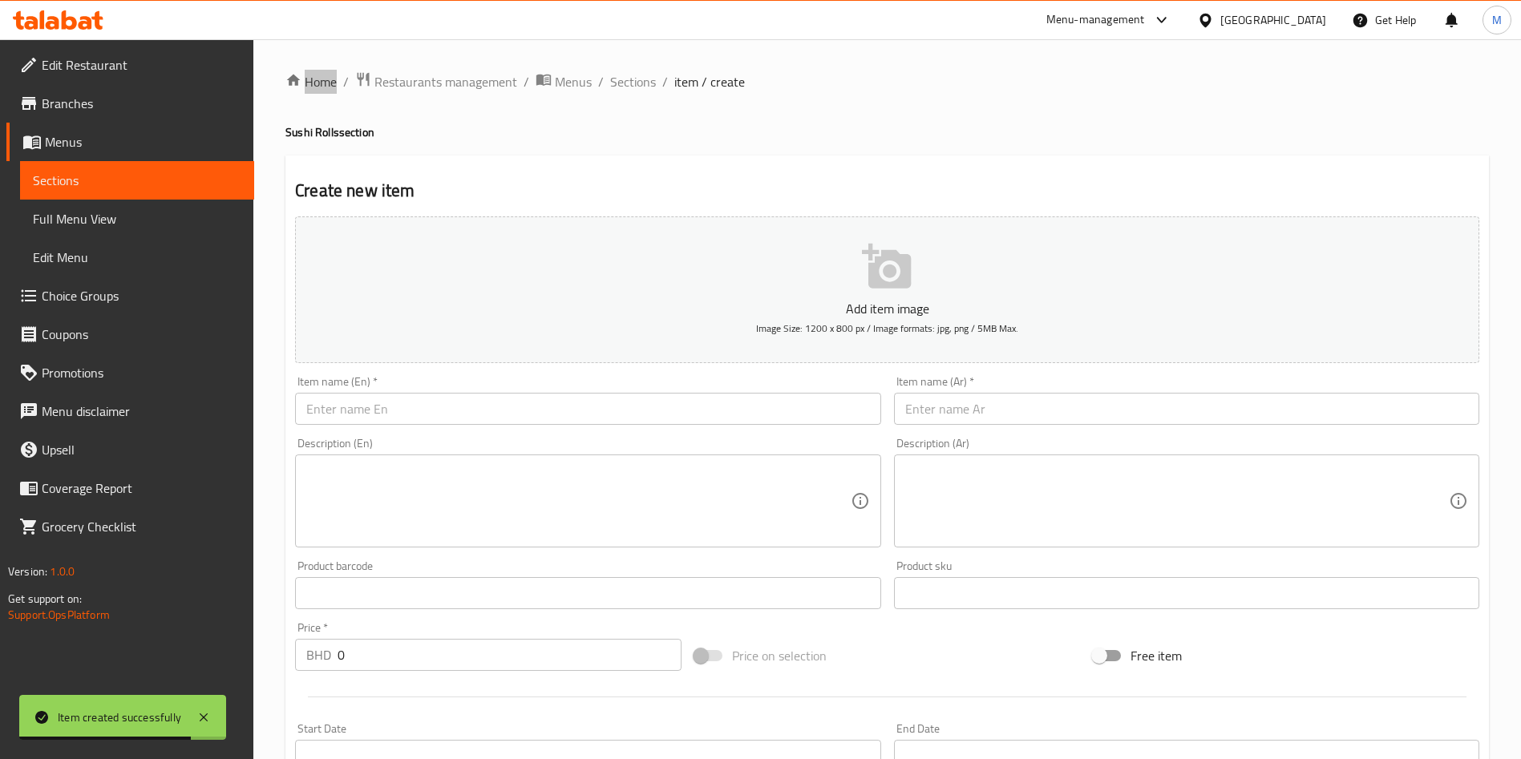
drag, startPoint x: 638, startPoint y: 84, endPoint x: 640, endPoint y: 120, distance: 36.1
click at [638, 84] on span "Sections" at bounding box center [633, 81] width 46 height 19
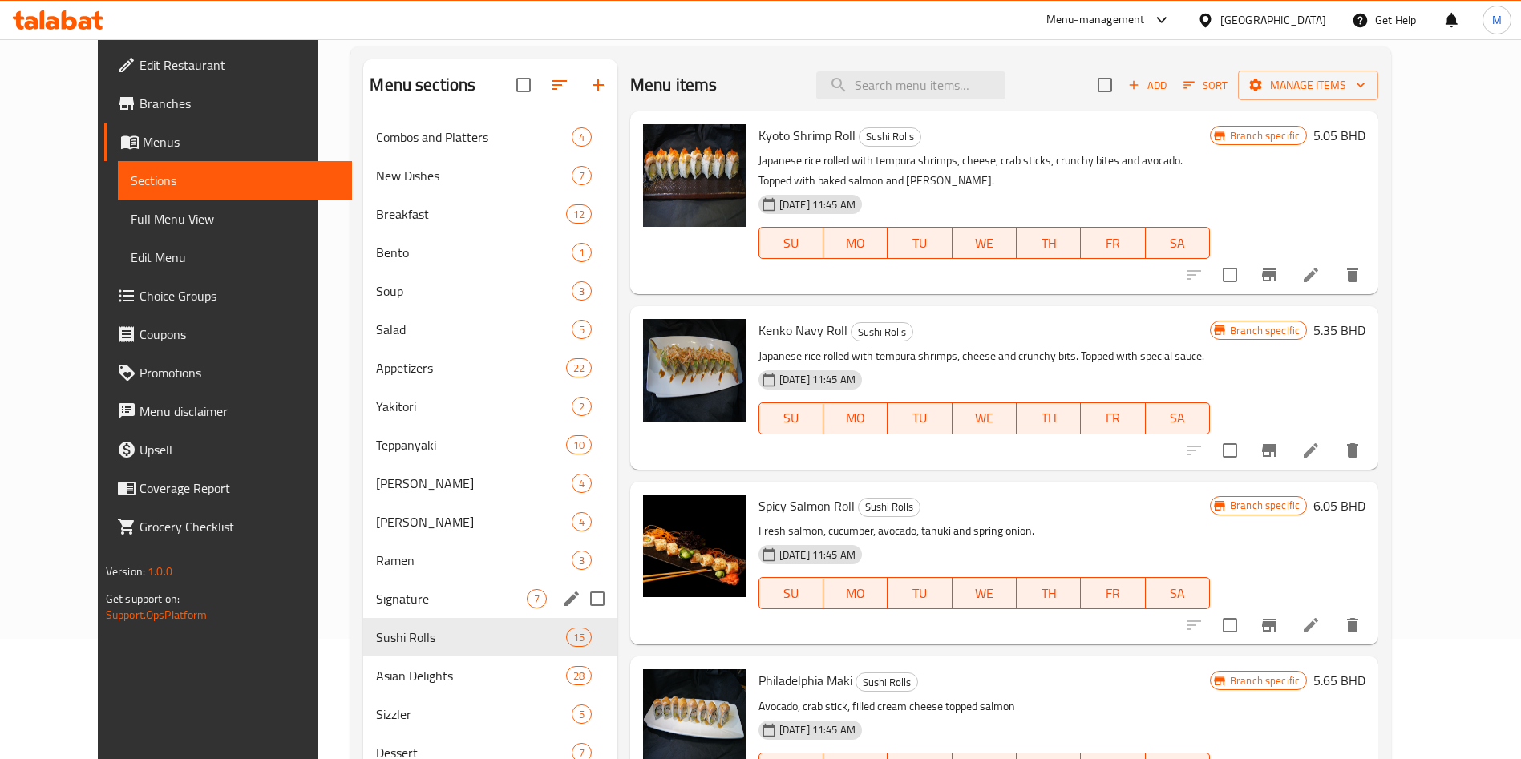
click at [399, 581] on div "Signature 7" at bounding box center [489, 599] width 253 height 38
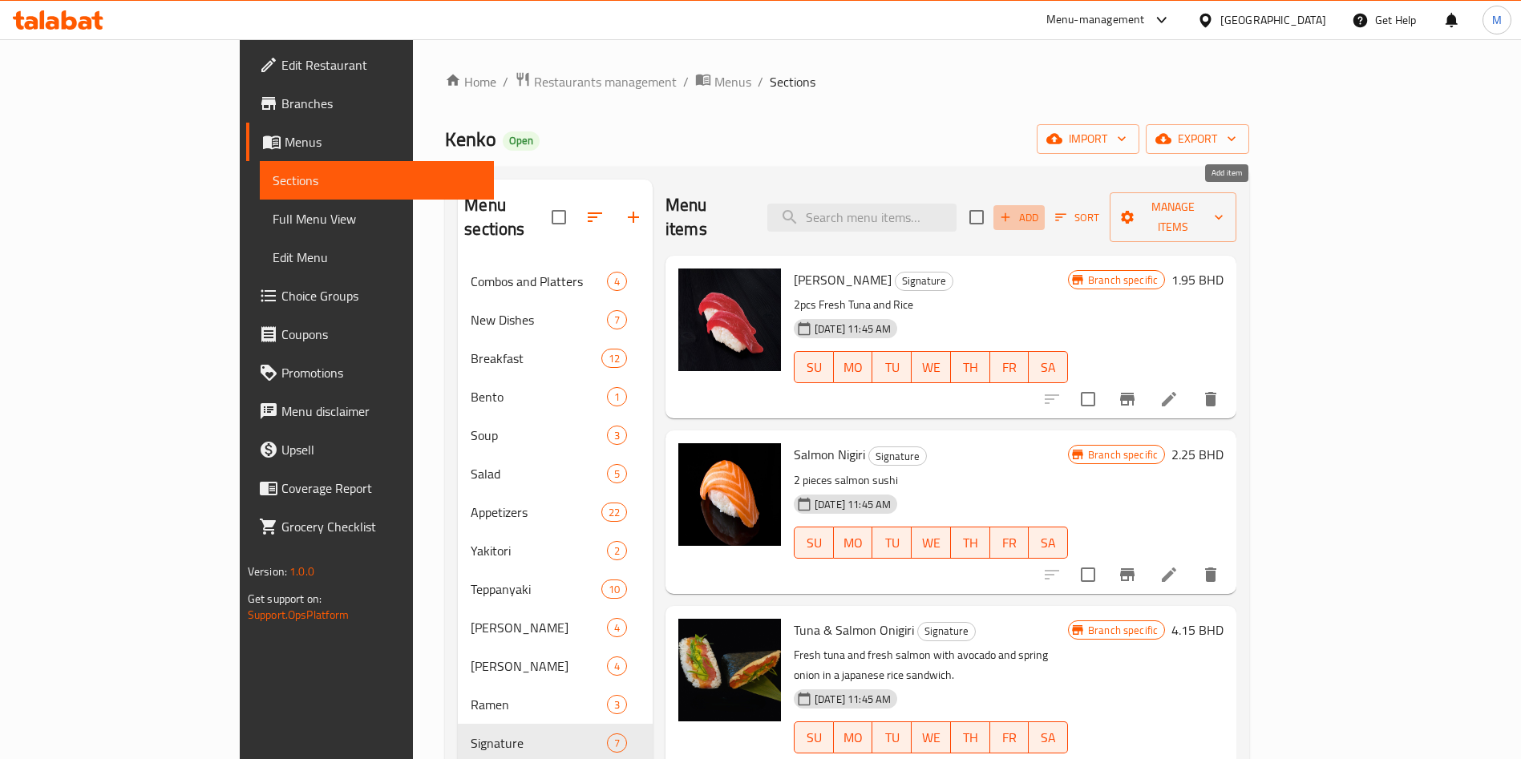
click at [1045, 207] on button "Add" at bounding box center [1019, 217] width 51 height 25
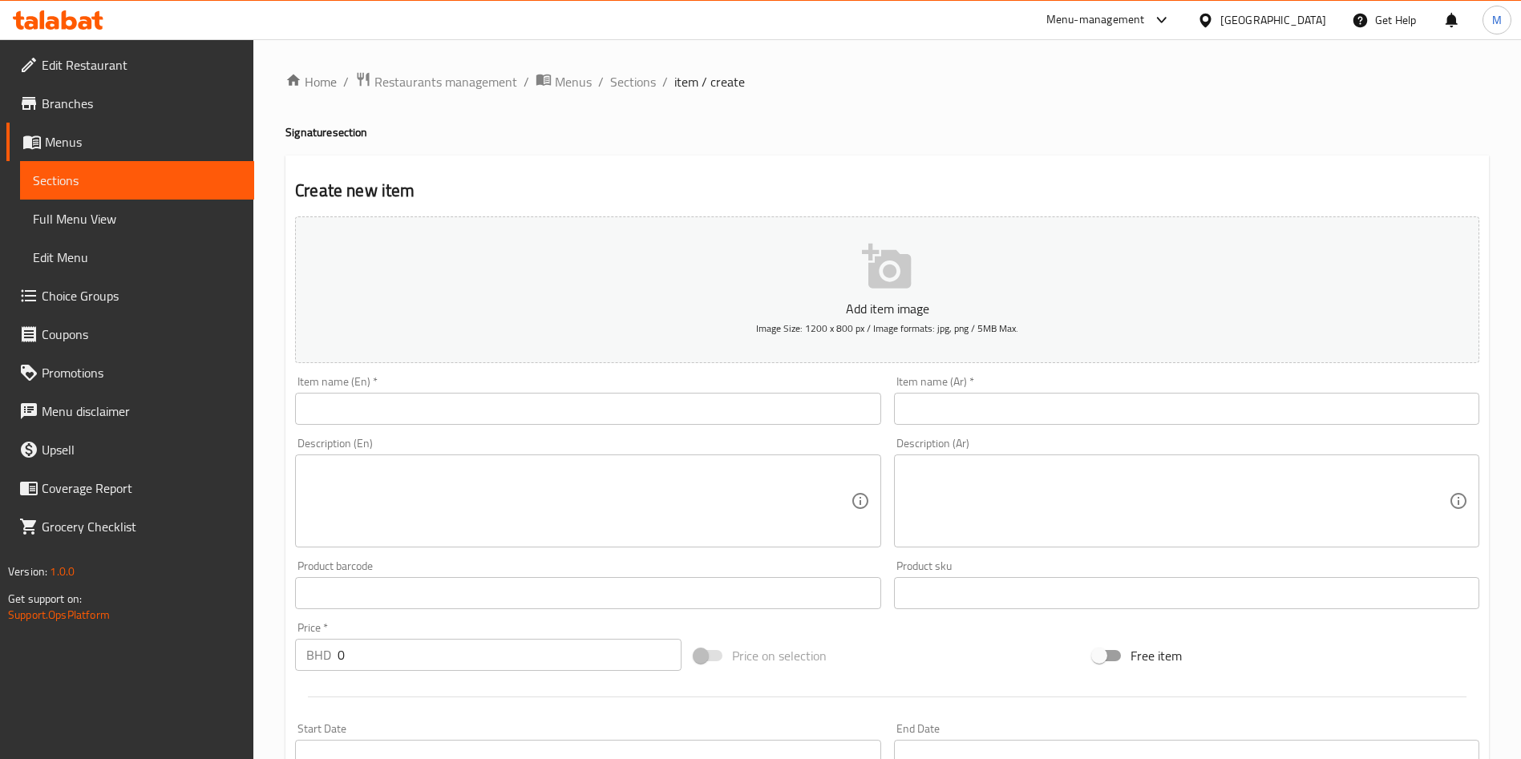
click at [595, 400] on input "text" at bounding box center [587, 409] width 585 height 32
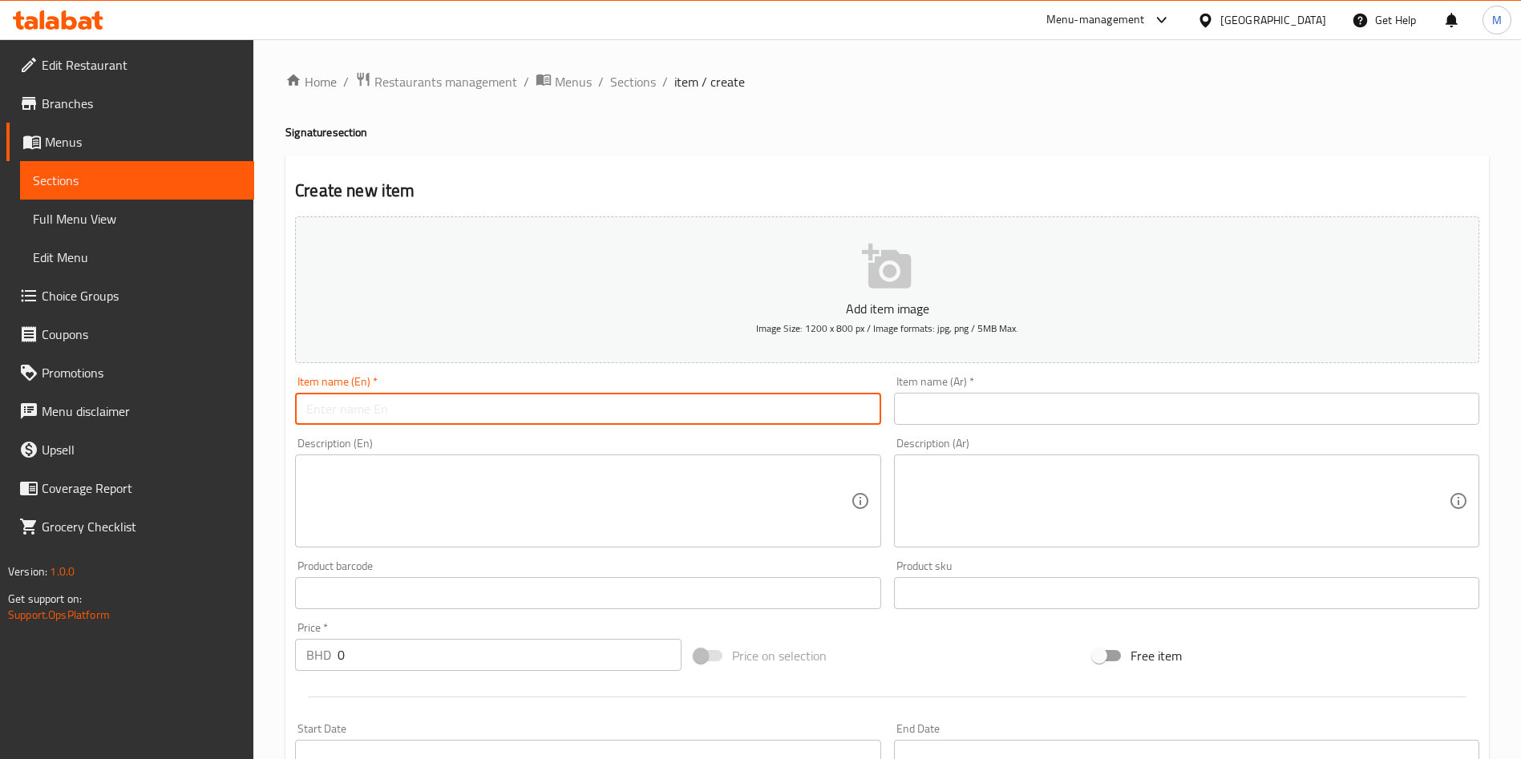
paste input "Sashimi Salmon"
type input "Sashimi Salmon"
click at [990, 398] on input "text" at bounding box center [1186, 409] width 585 height 32
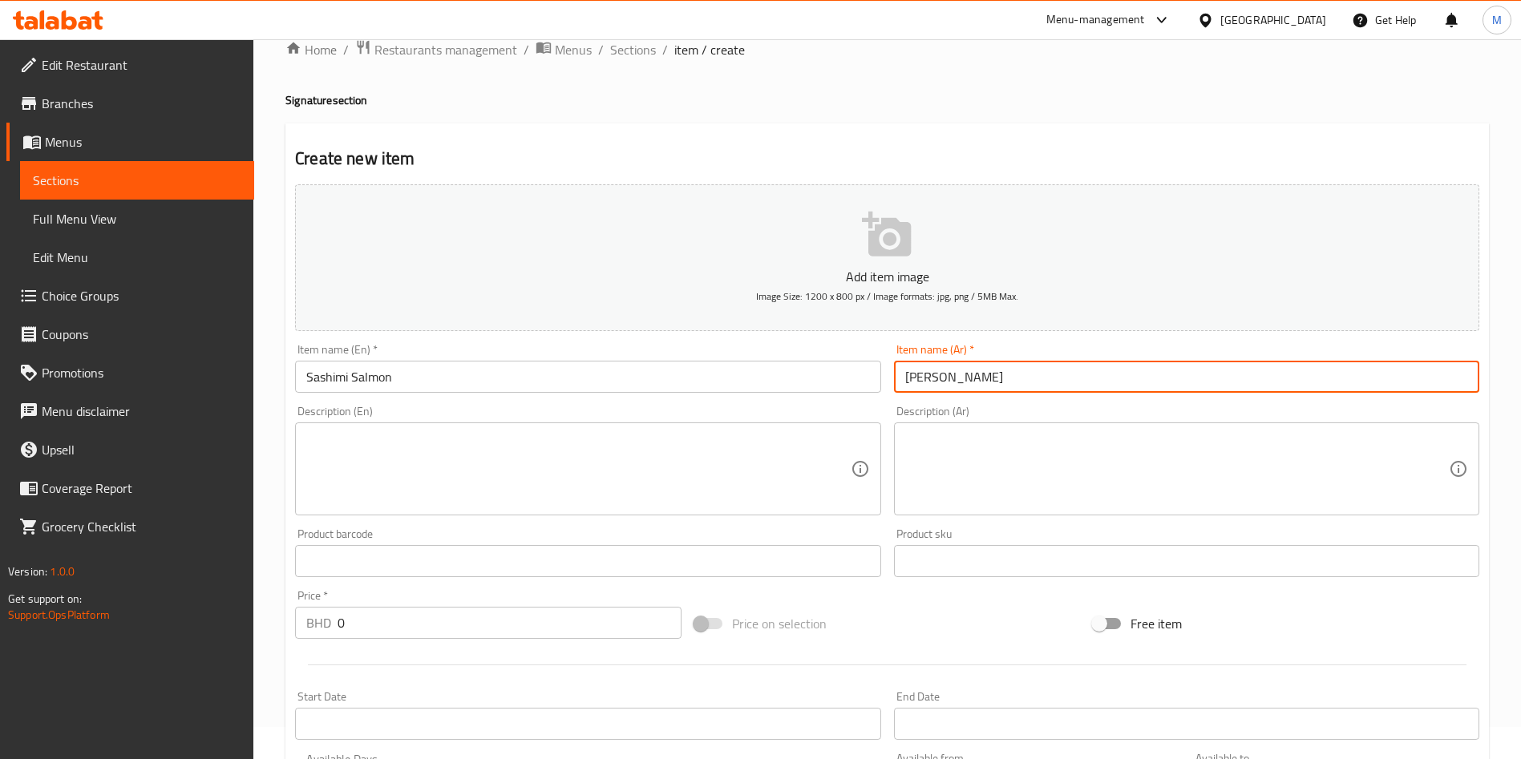
scroll to position [120, 0]
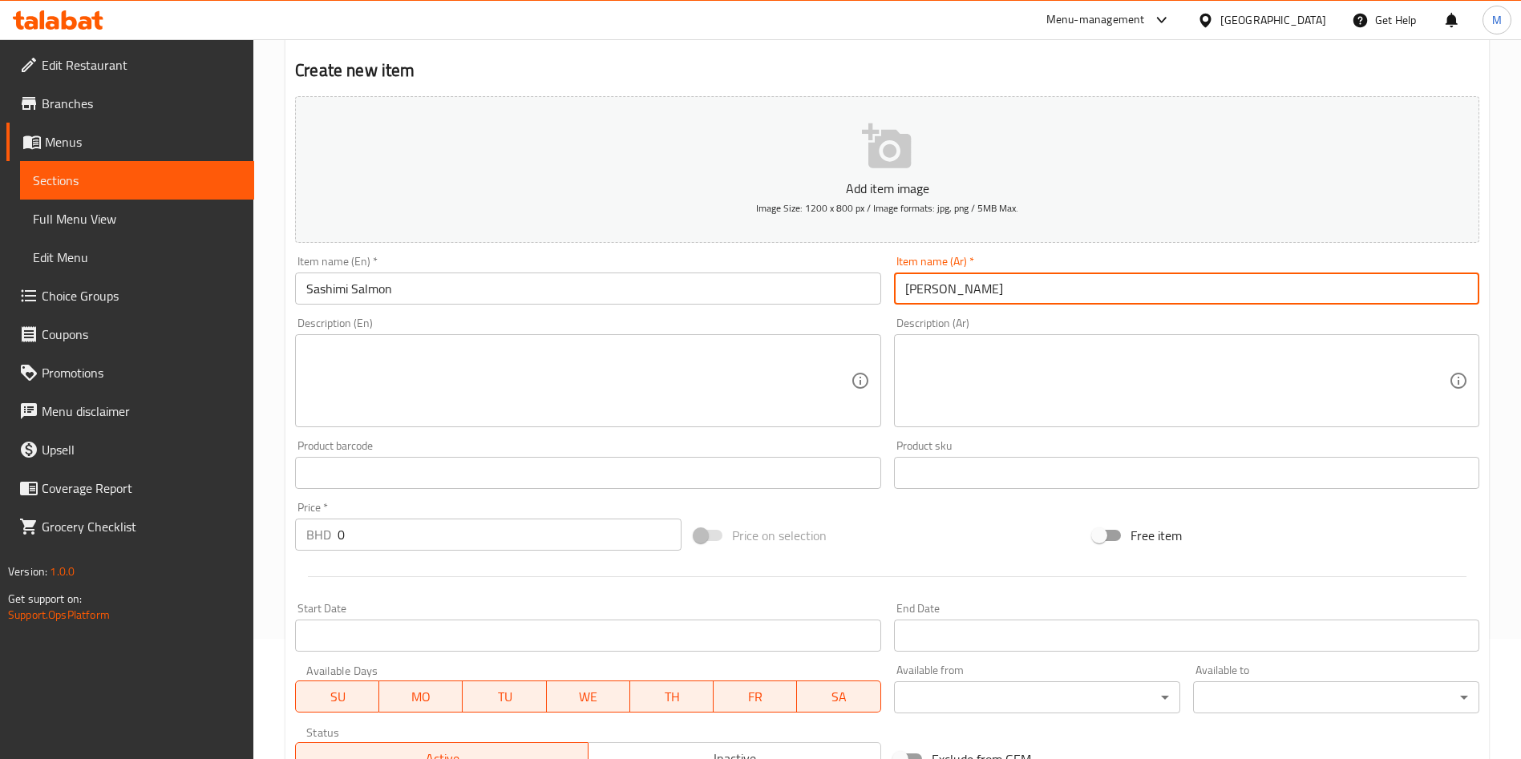
type input "[PERSON_NAME]"
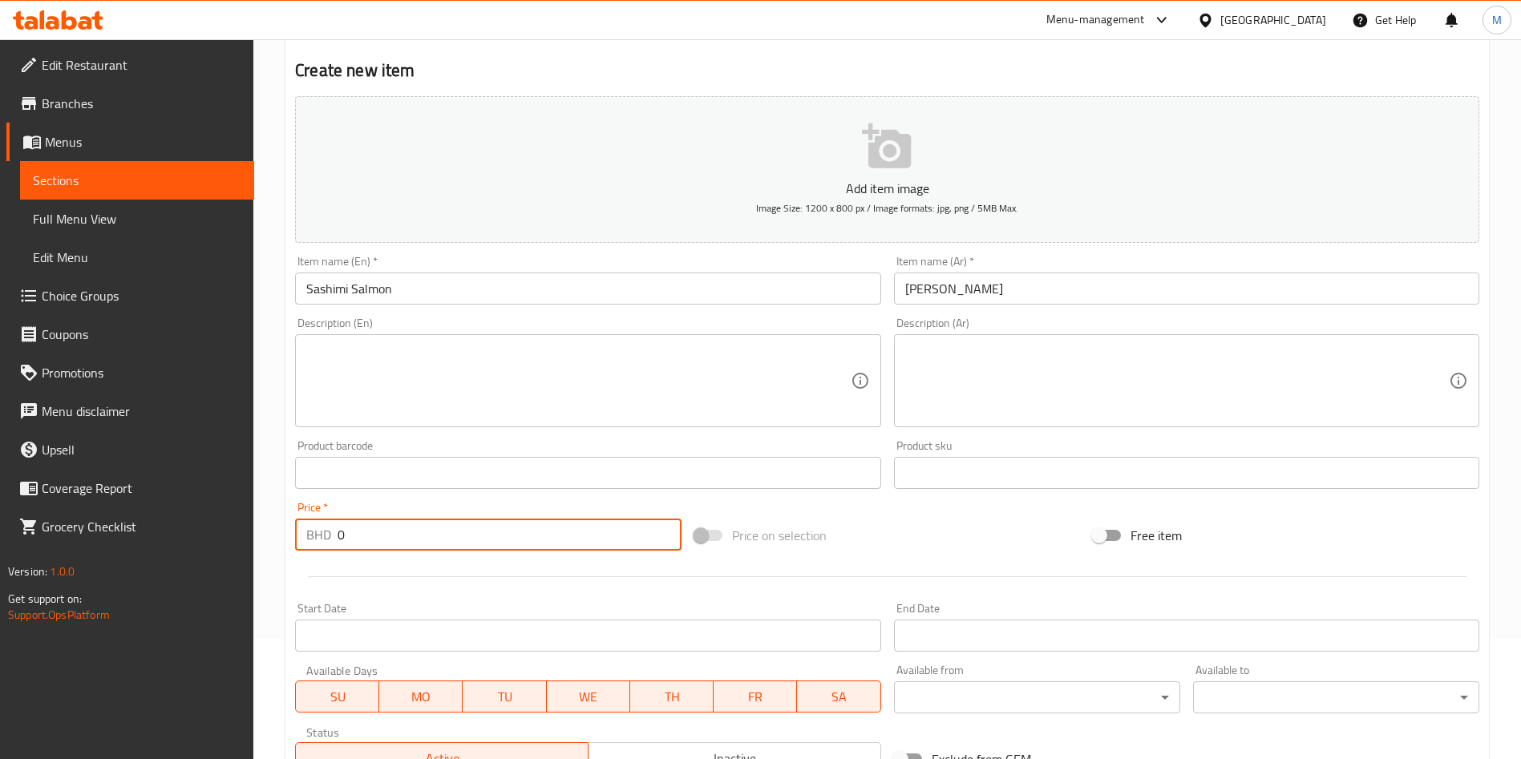
click at [496, 528] on input "0" at bounding box center [510, 535] width 344 height 32
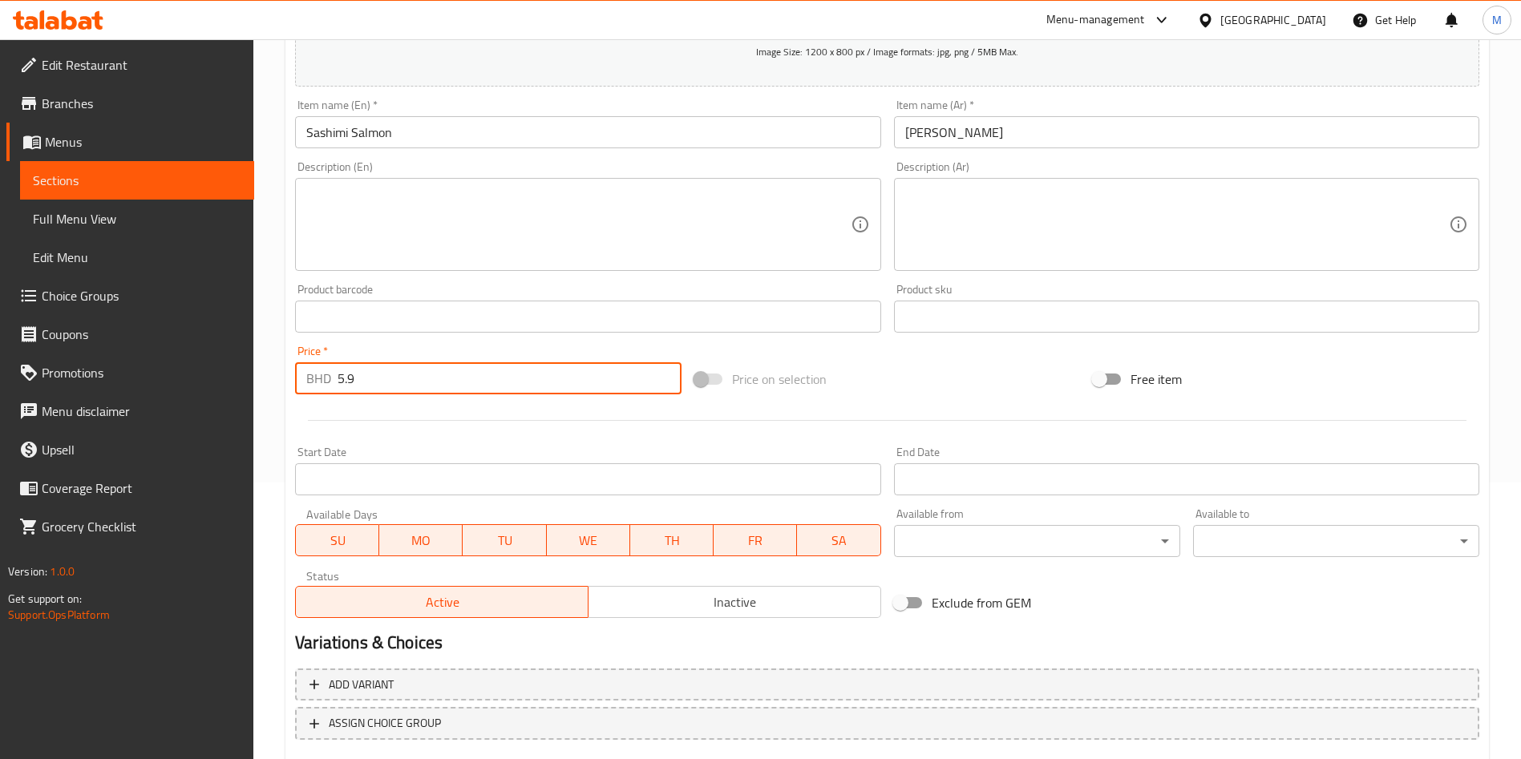
scroll to position [374, 0]
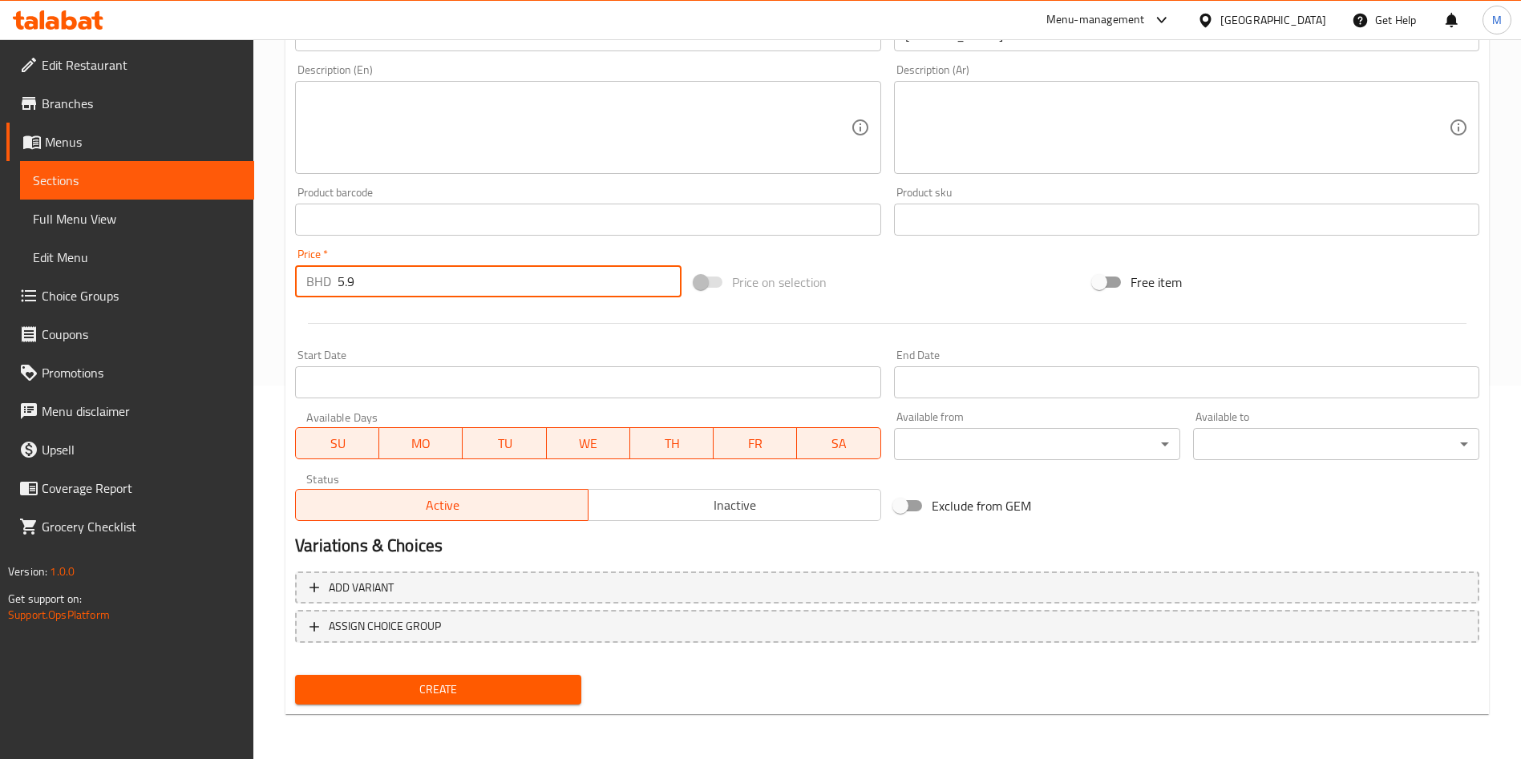
type input "5.9"
click at [528, 678] on button "Create" at bounding box center [438, 690] width 286 height 30
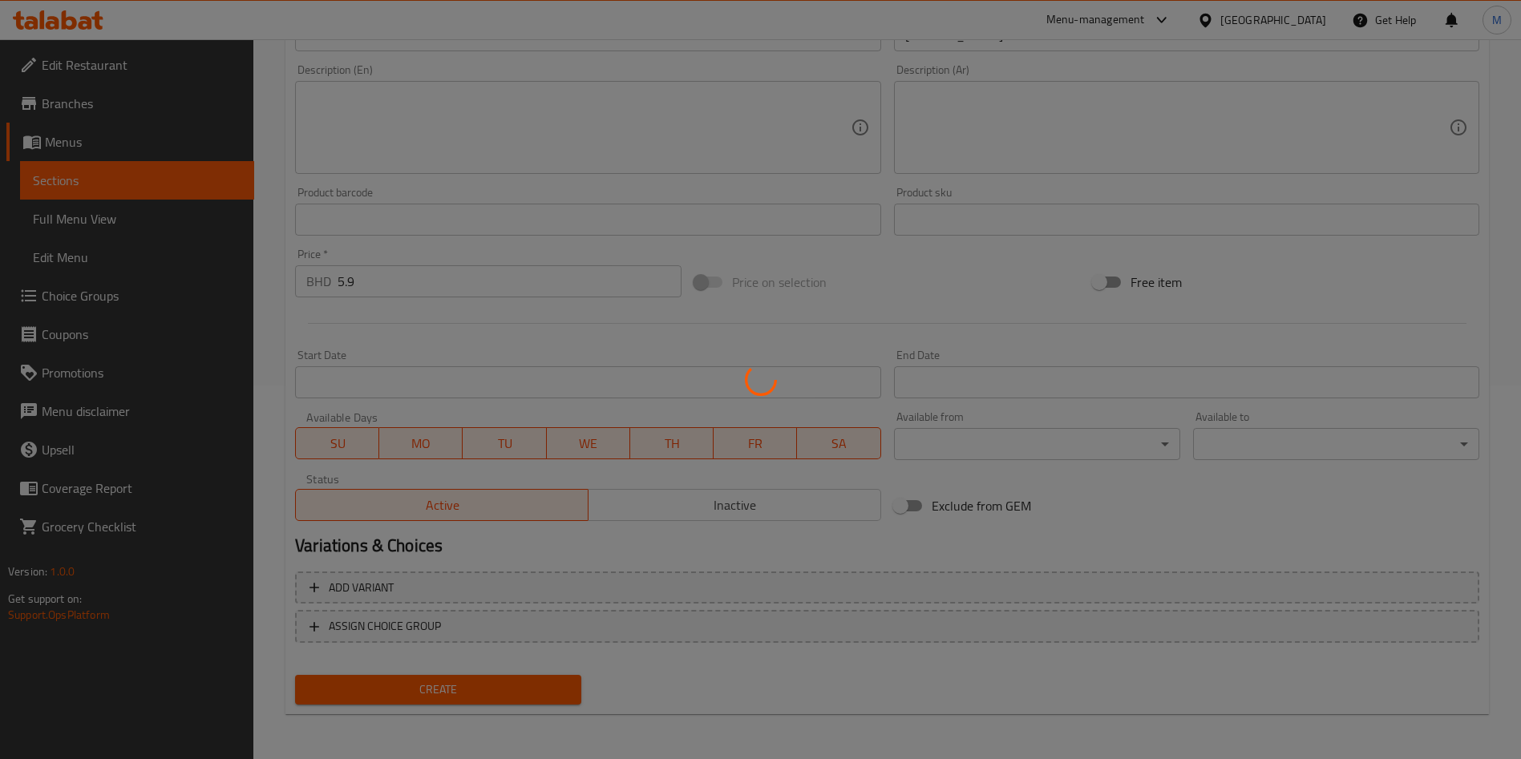
type input "0"
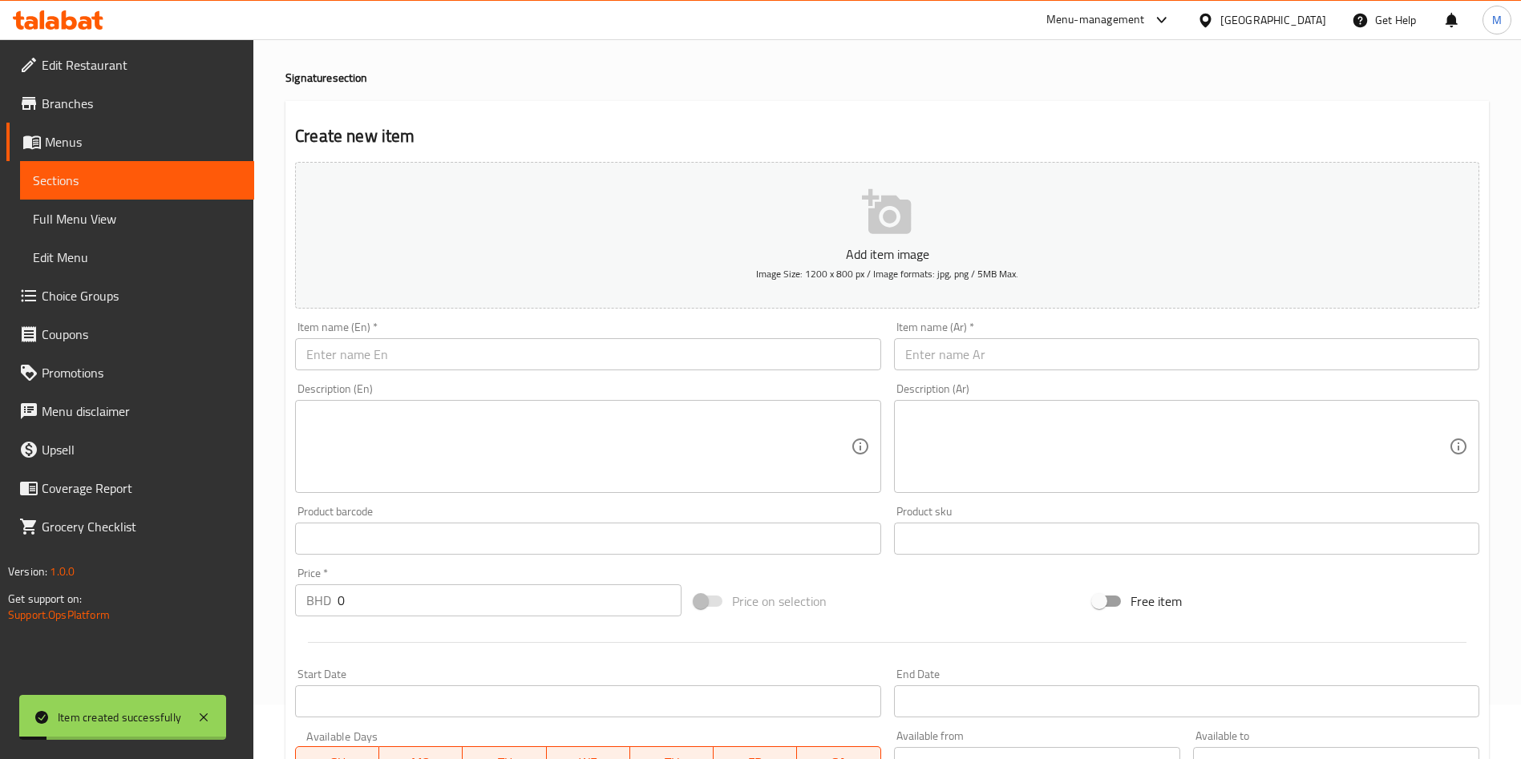
scroll to position [13, 0]
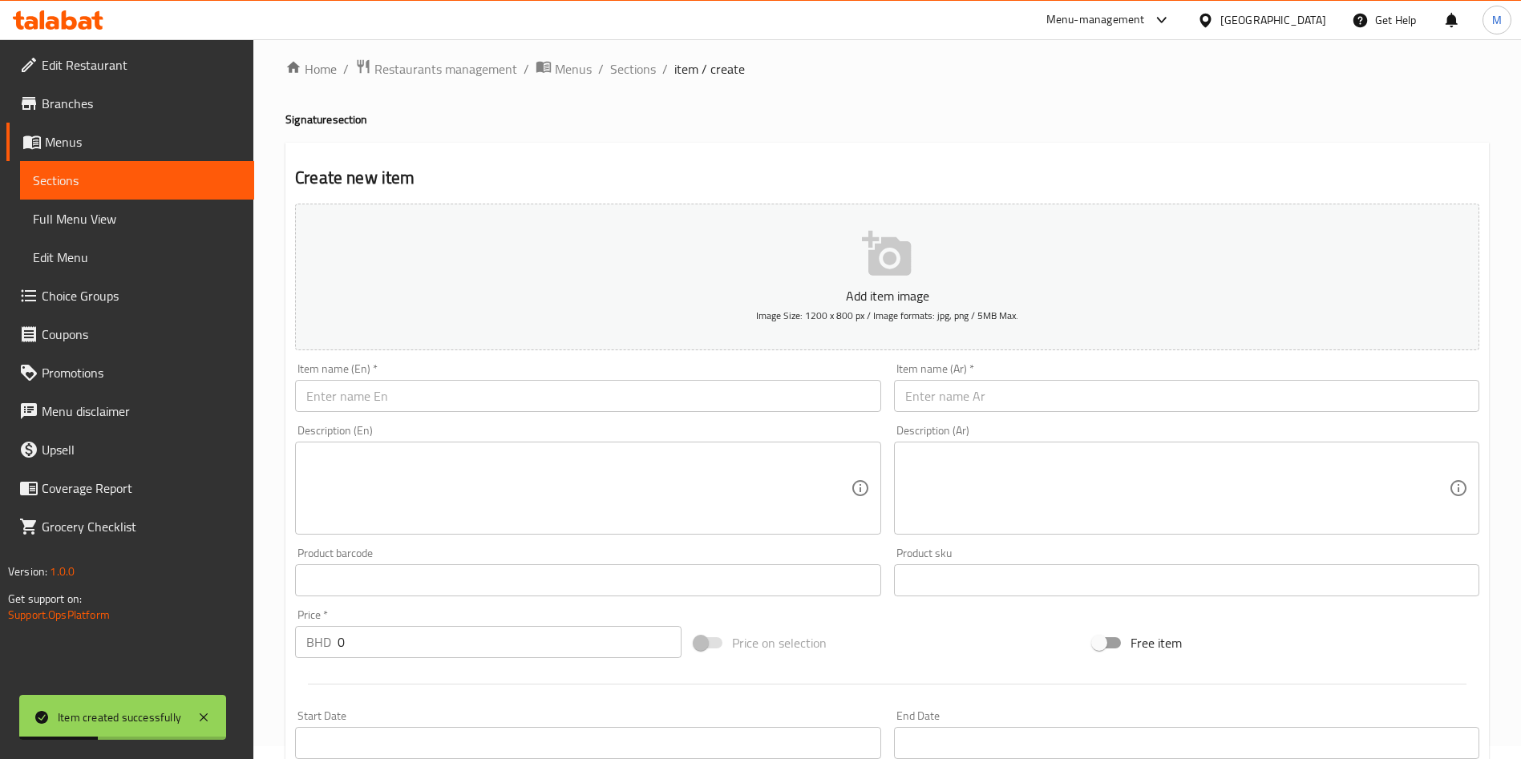
click at [545, 398] on input "text" at bounding box center [587, 396] width 585 height 32
click at [512, 405] on input "text" at bounding box center [587, 396] width 585 height 32
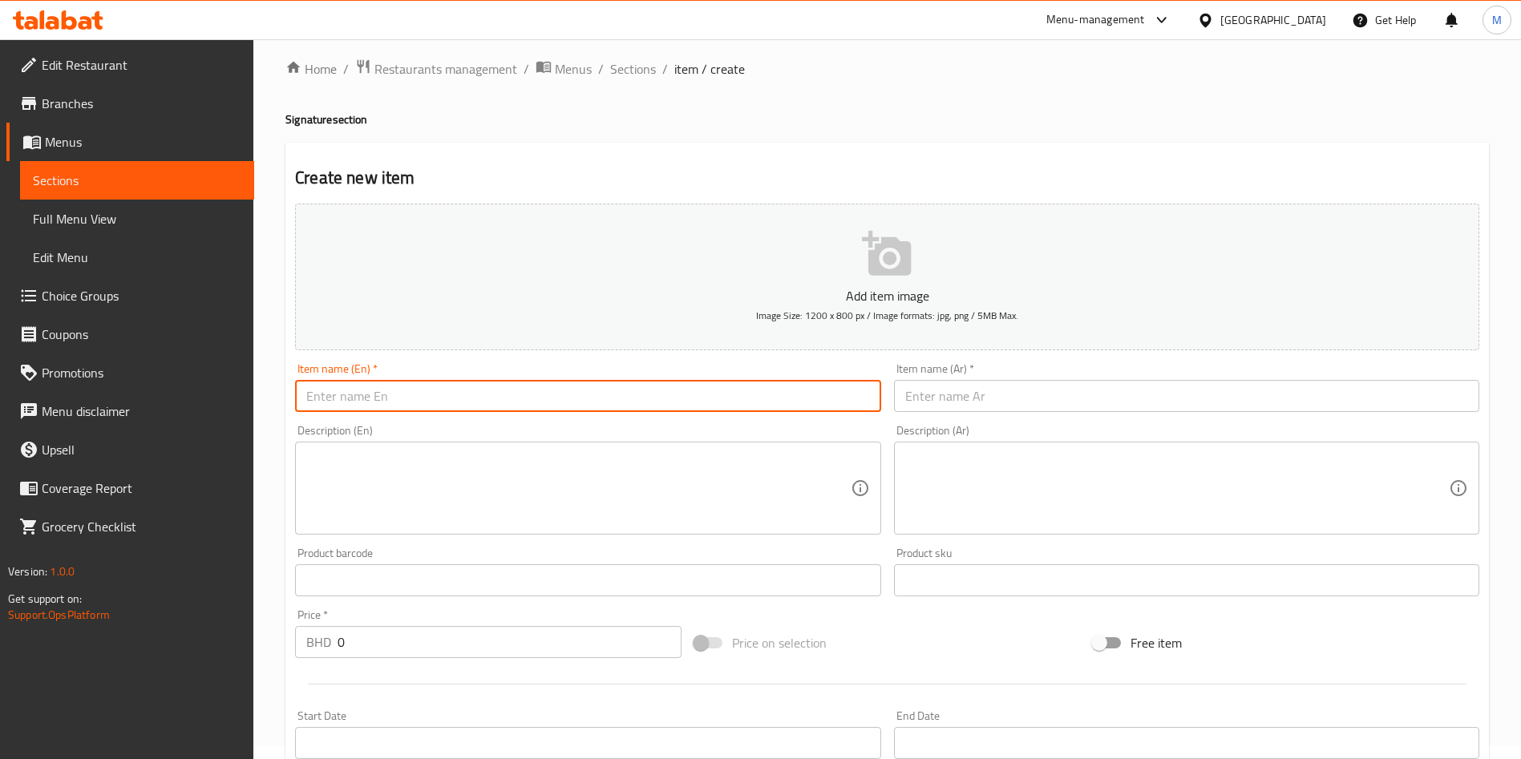
paste input "Sashimi Tuna"
type input "Sashimi Tuna"
click at [1213, 401] on input "text" at bounding box center [1186, 396] width 585 height 32
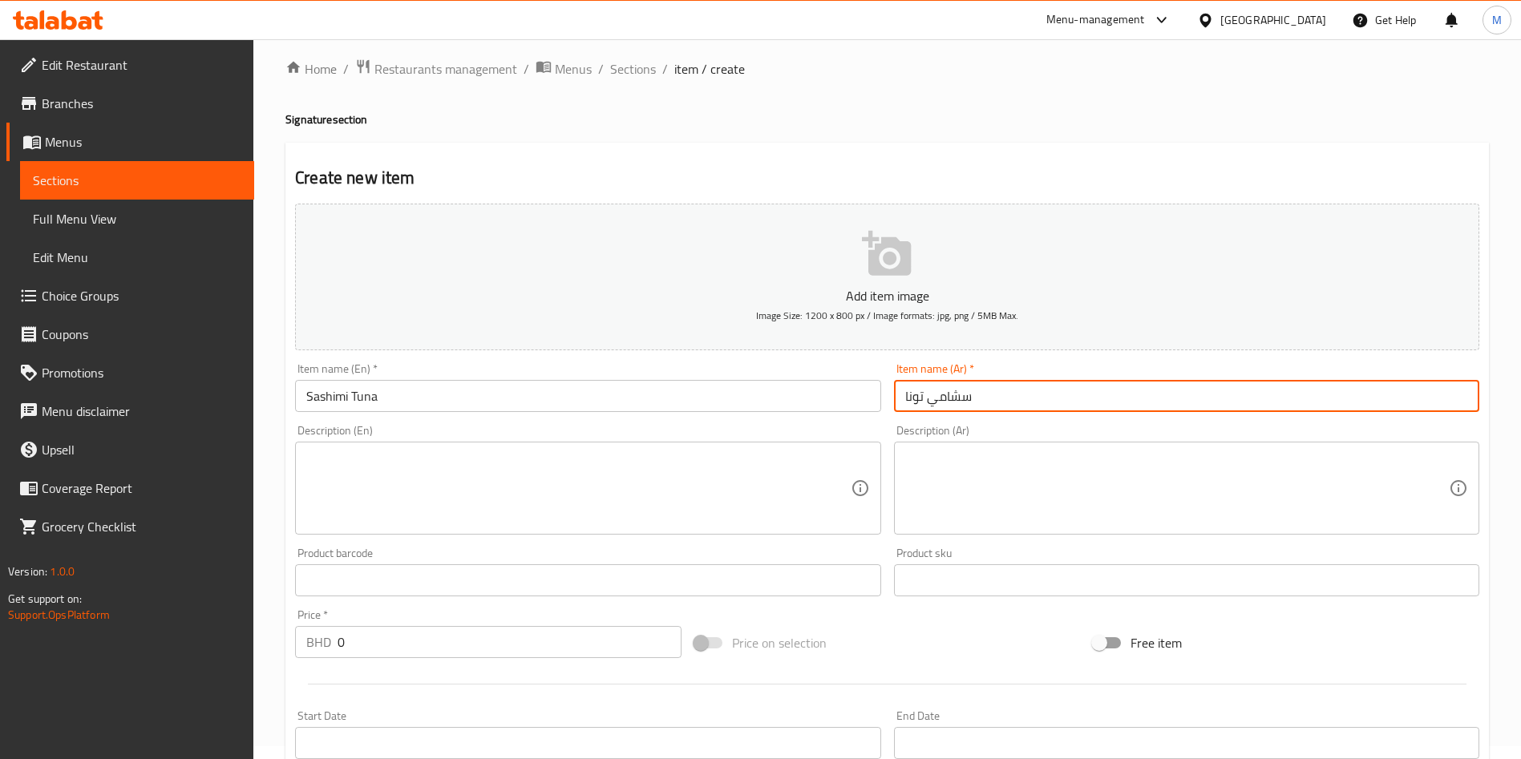
type input "سشامي تونا"
click at [515, 637] on input "0" at bounding box center [510, 642] width 344 height 32
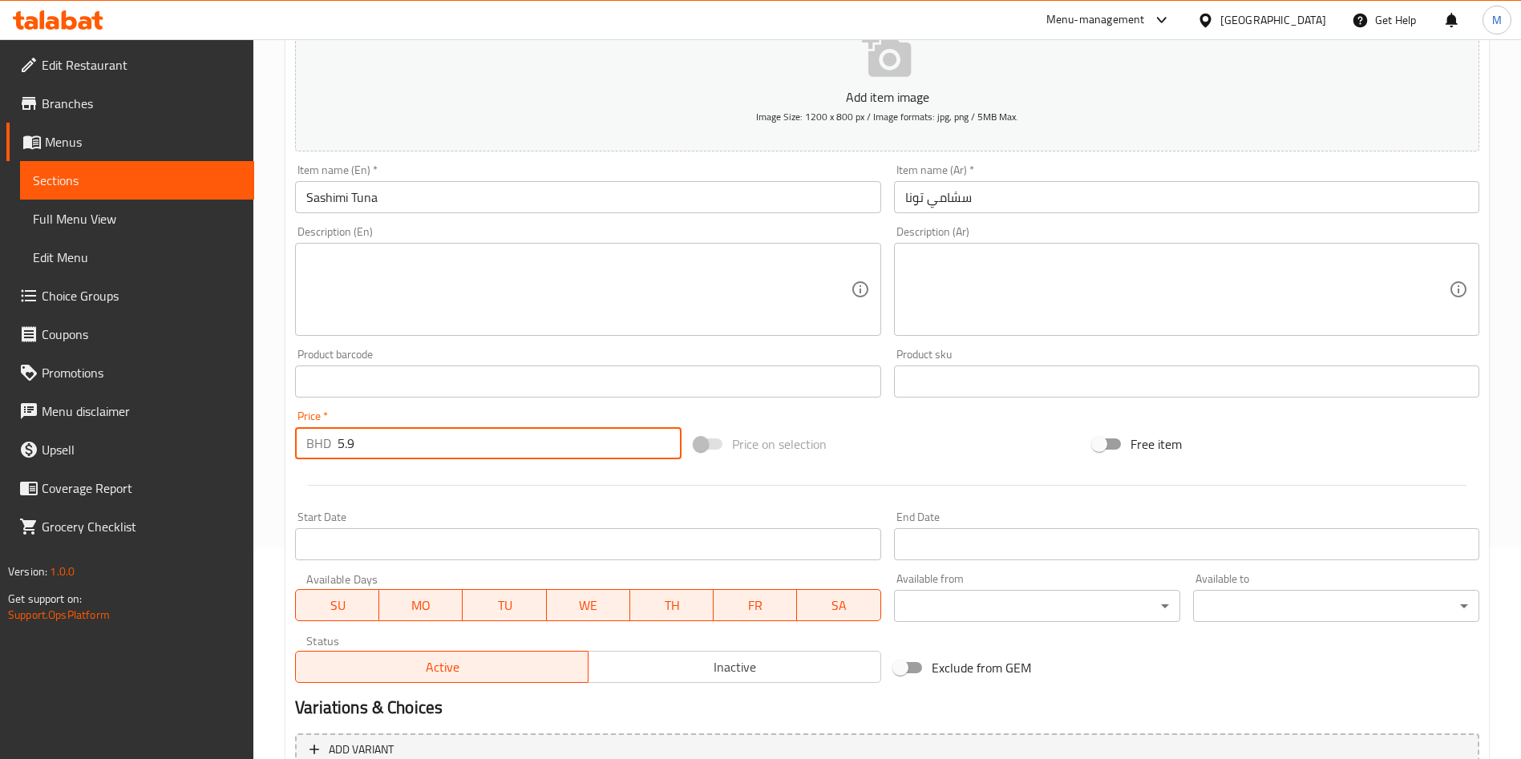
scroll to position [374, 0]
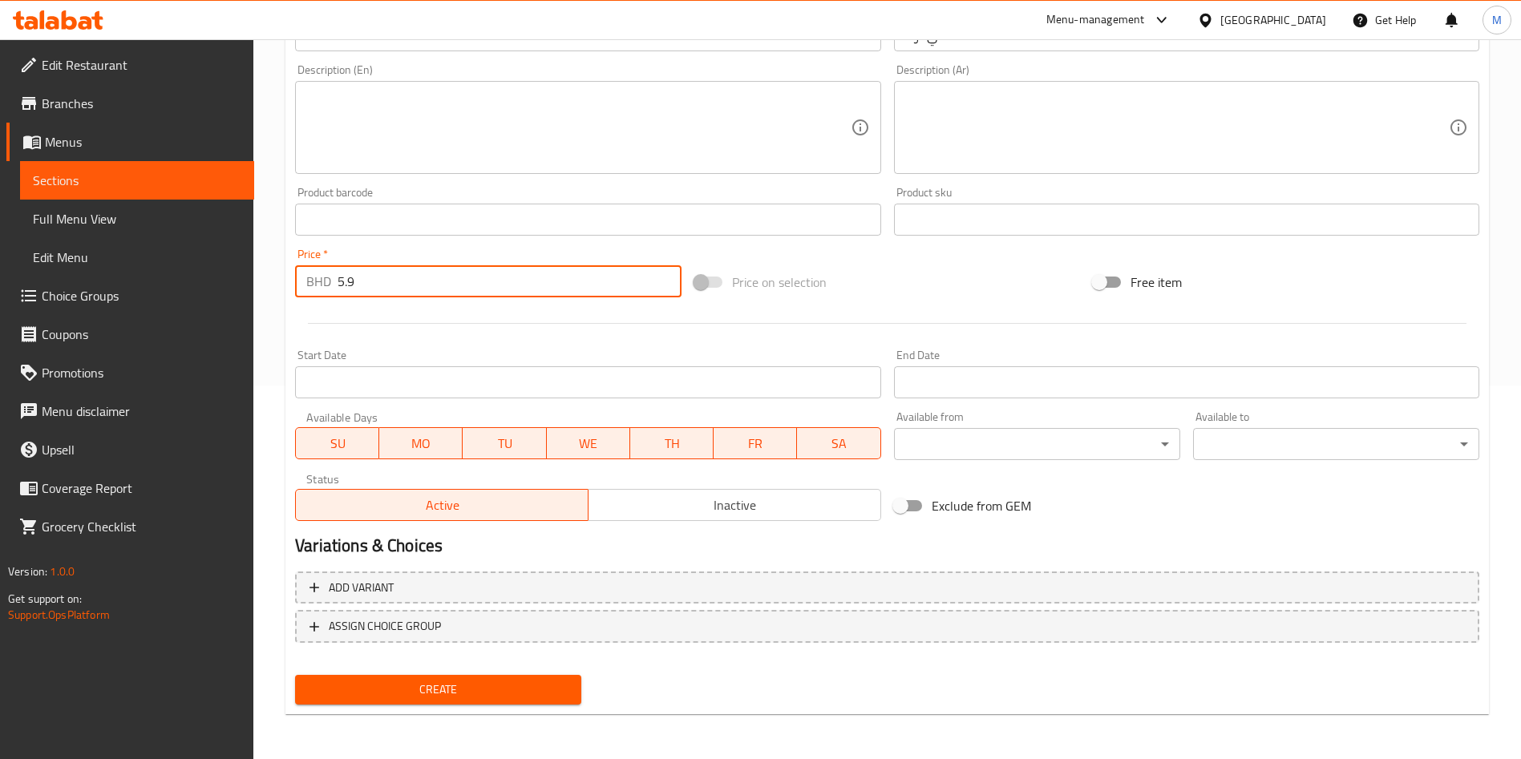
type input "5.9"
click at [518, 691] on span "Create" at bounding box center [438, 690] width 261 height 20
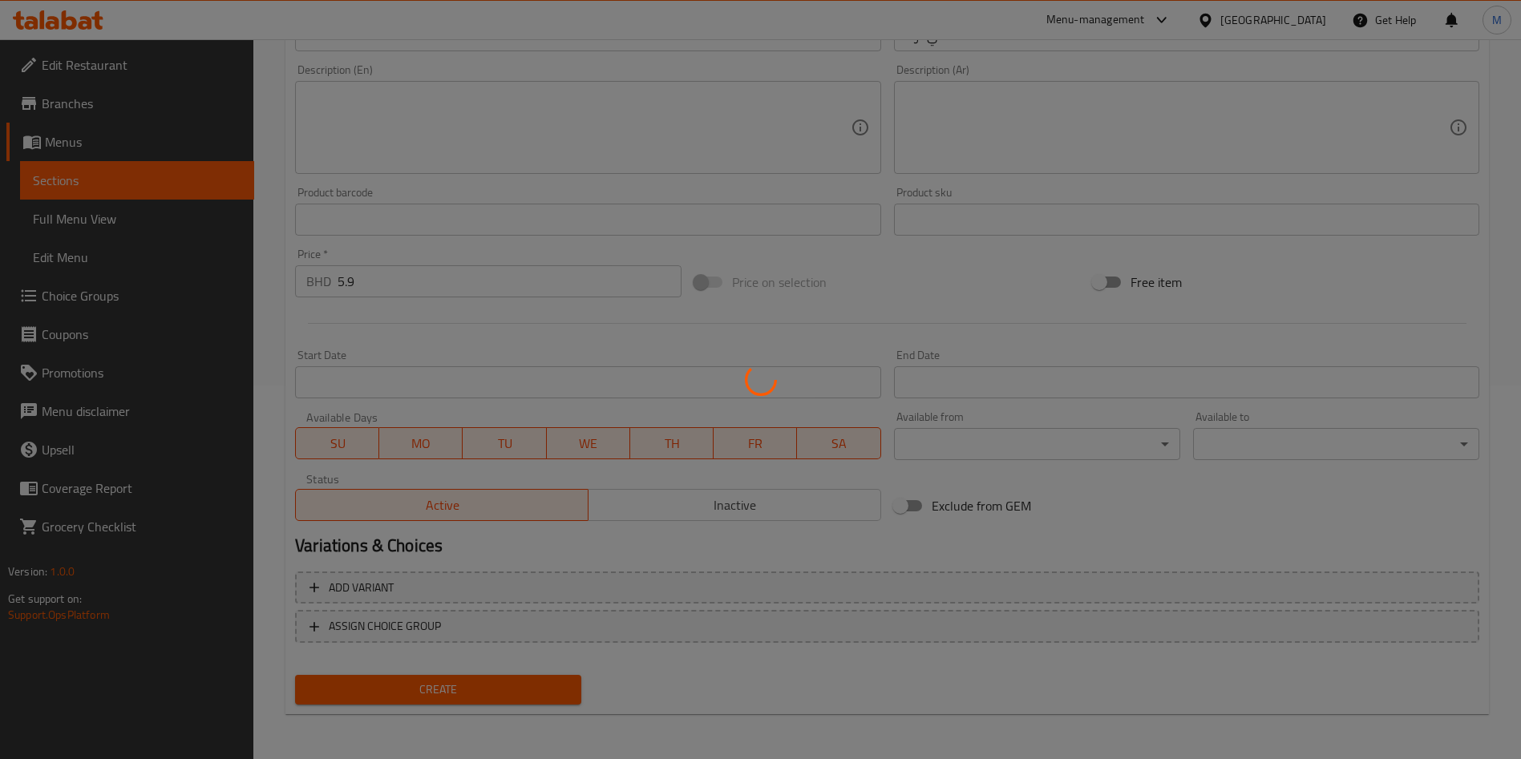
scroll to position [137, 0]
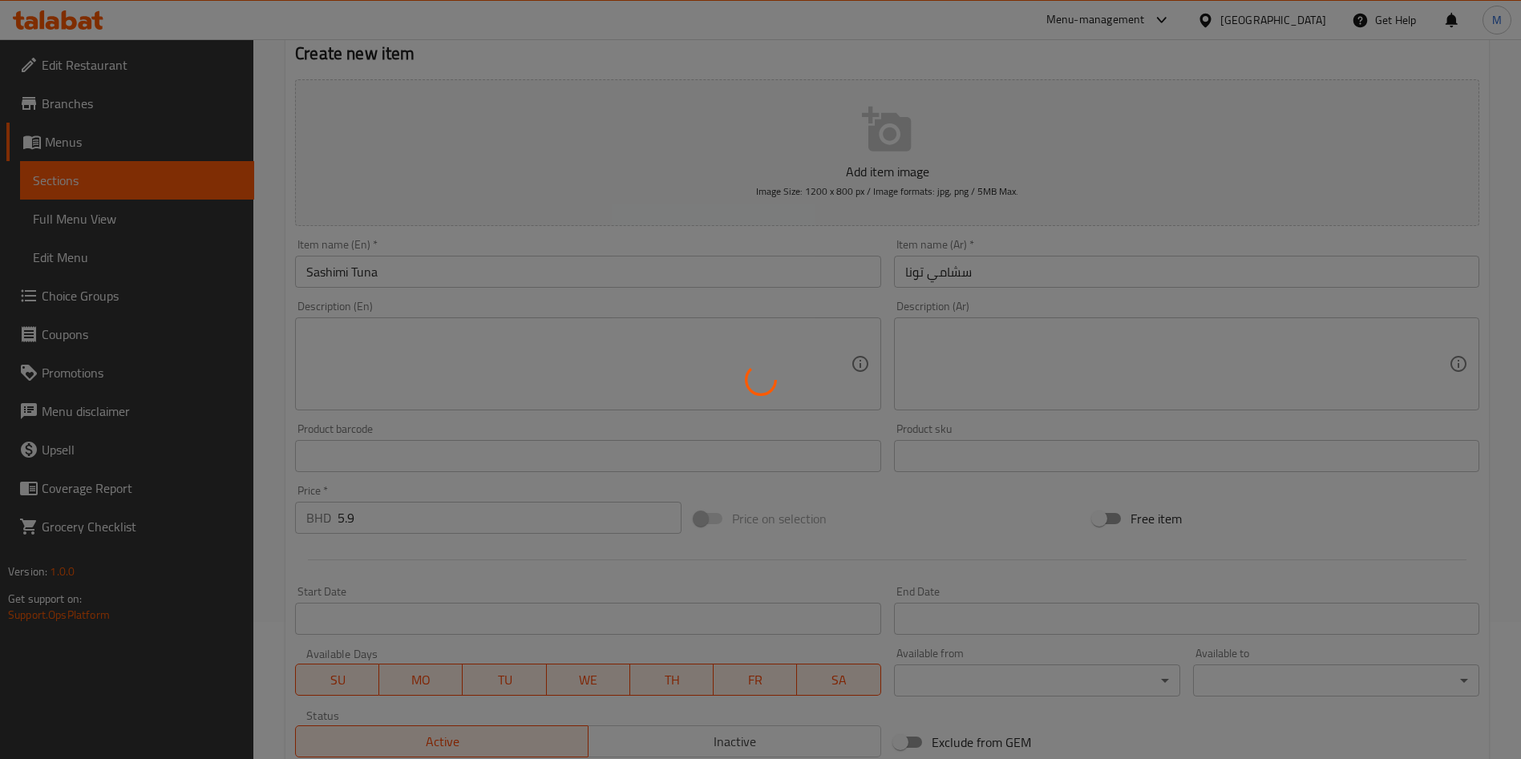
type input "0"
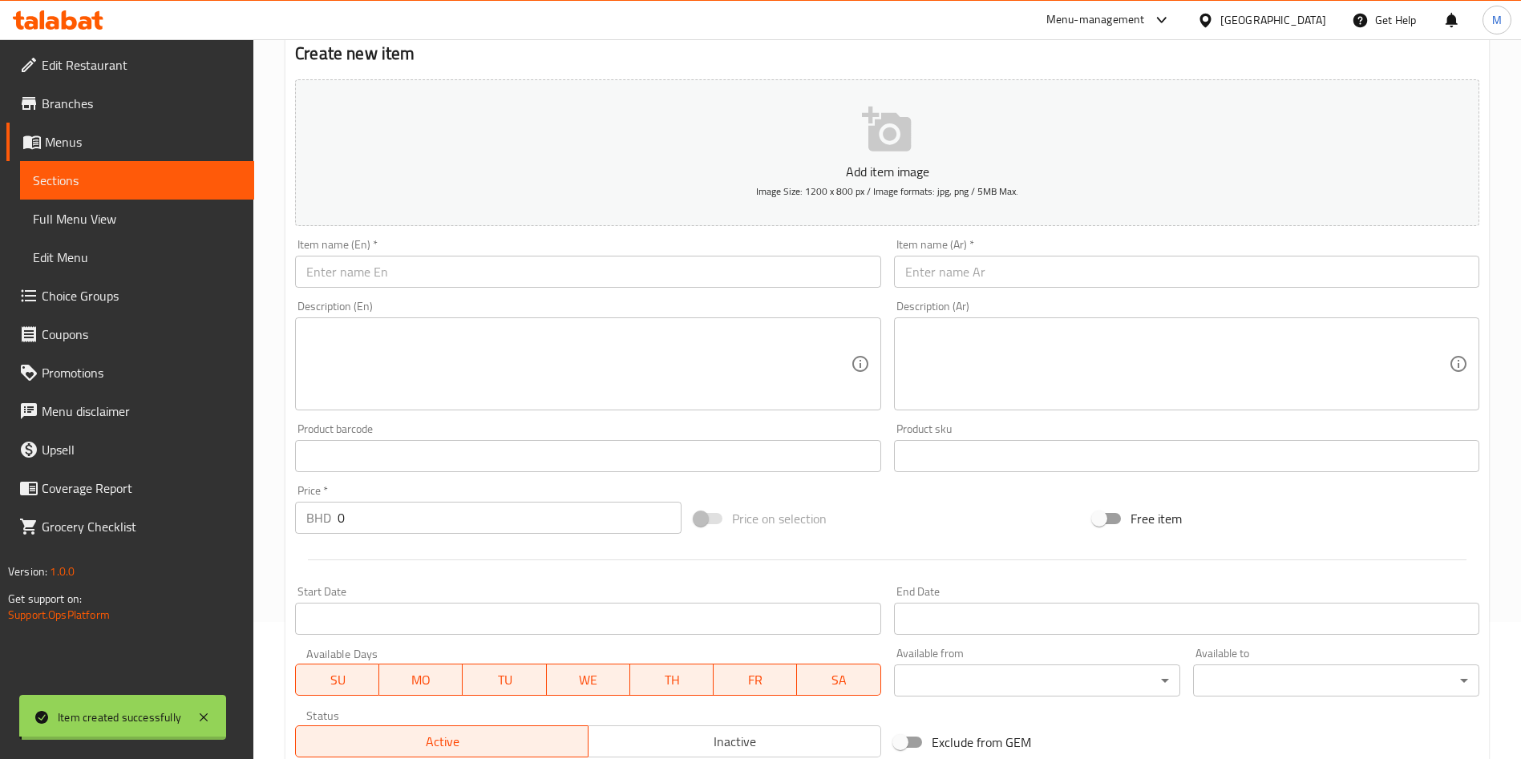
scroll to position [0, 0]
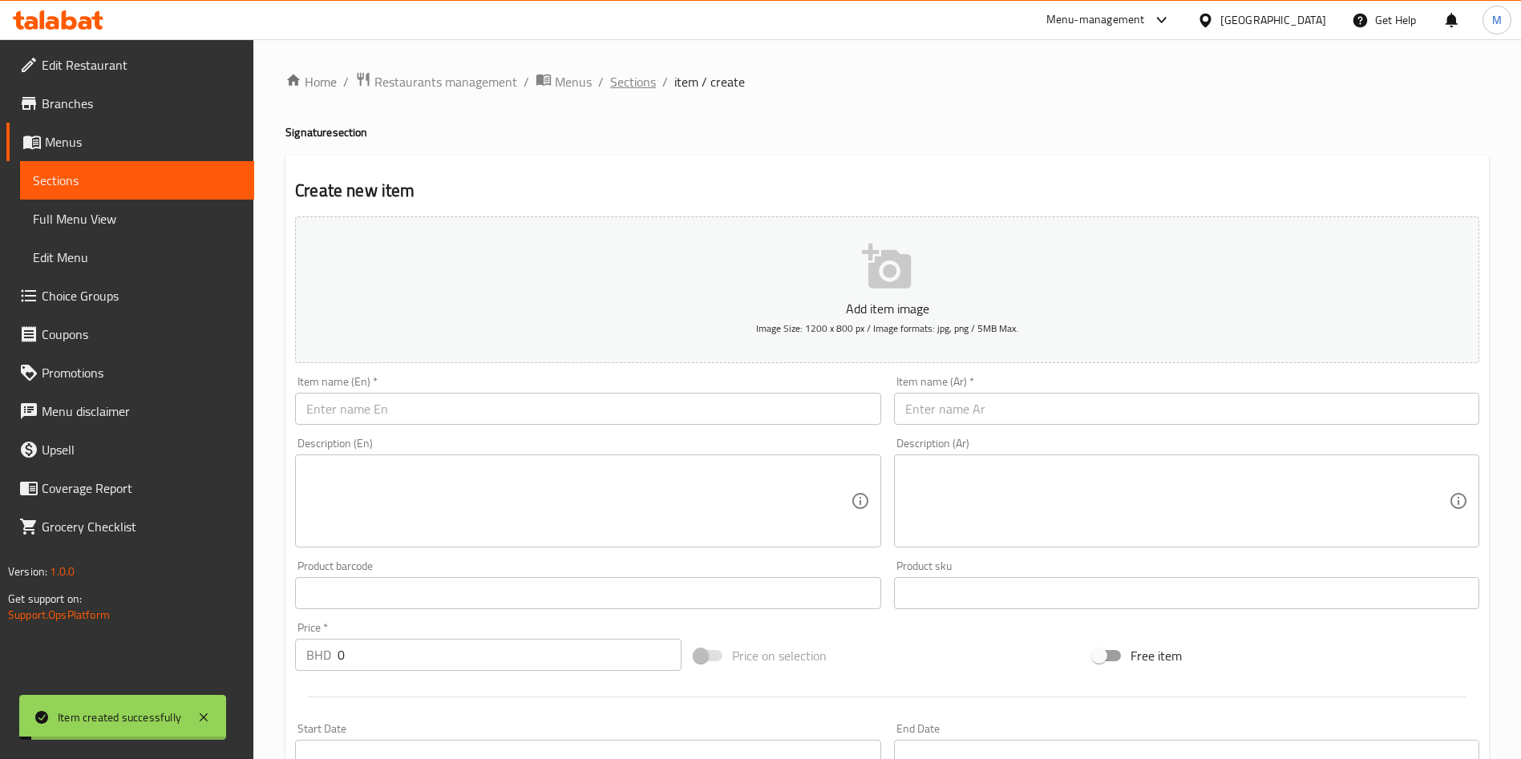
click at [636, 72] on span "Sections" at bounding box center [633, 81] width 46 height 19
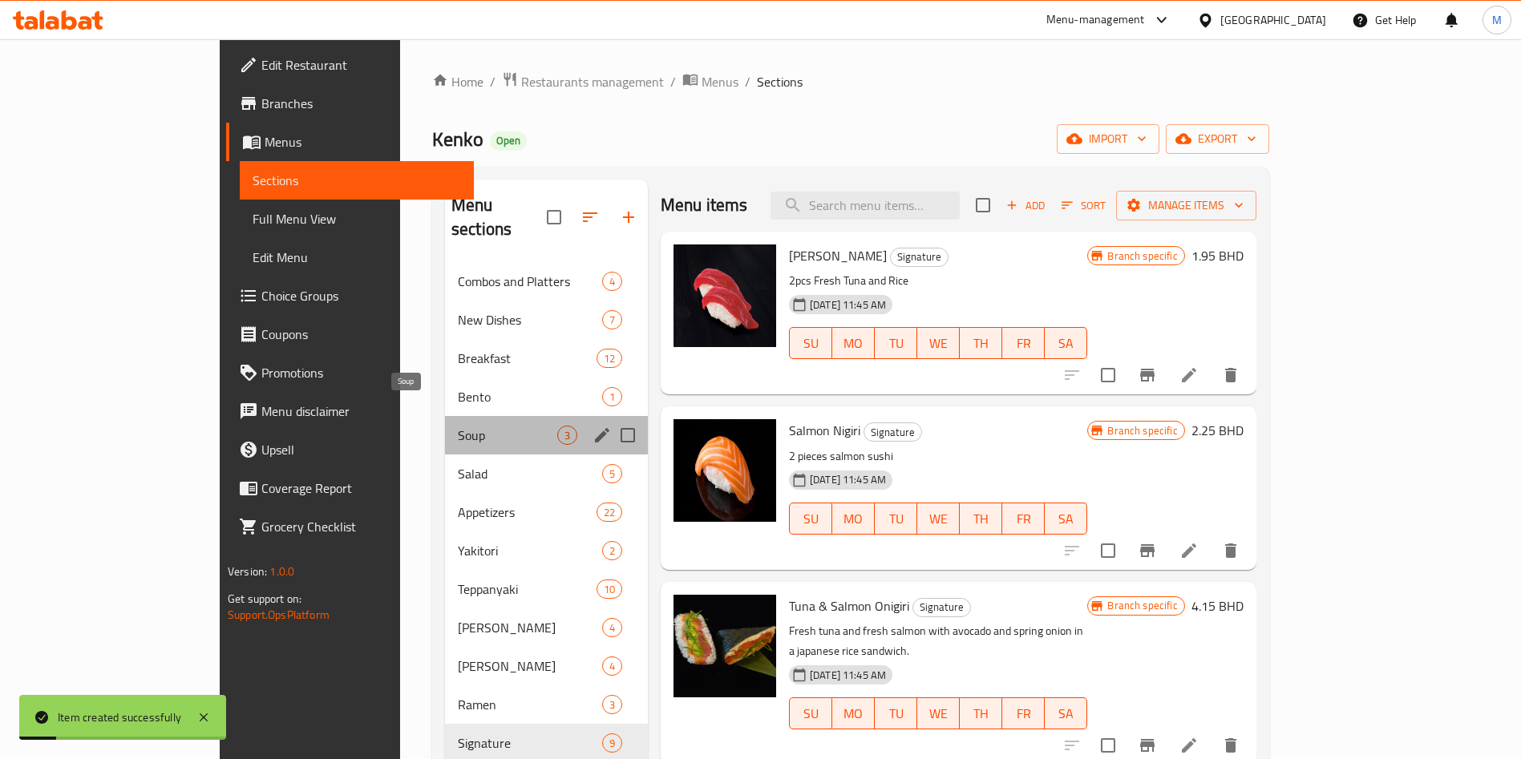
click at [458, 426] on span "Soup" at bounding box center [507, 435] width 99 height 19
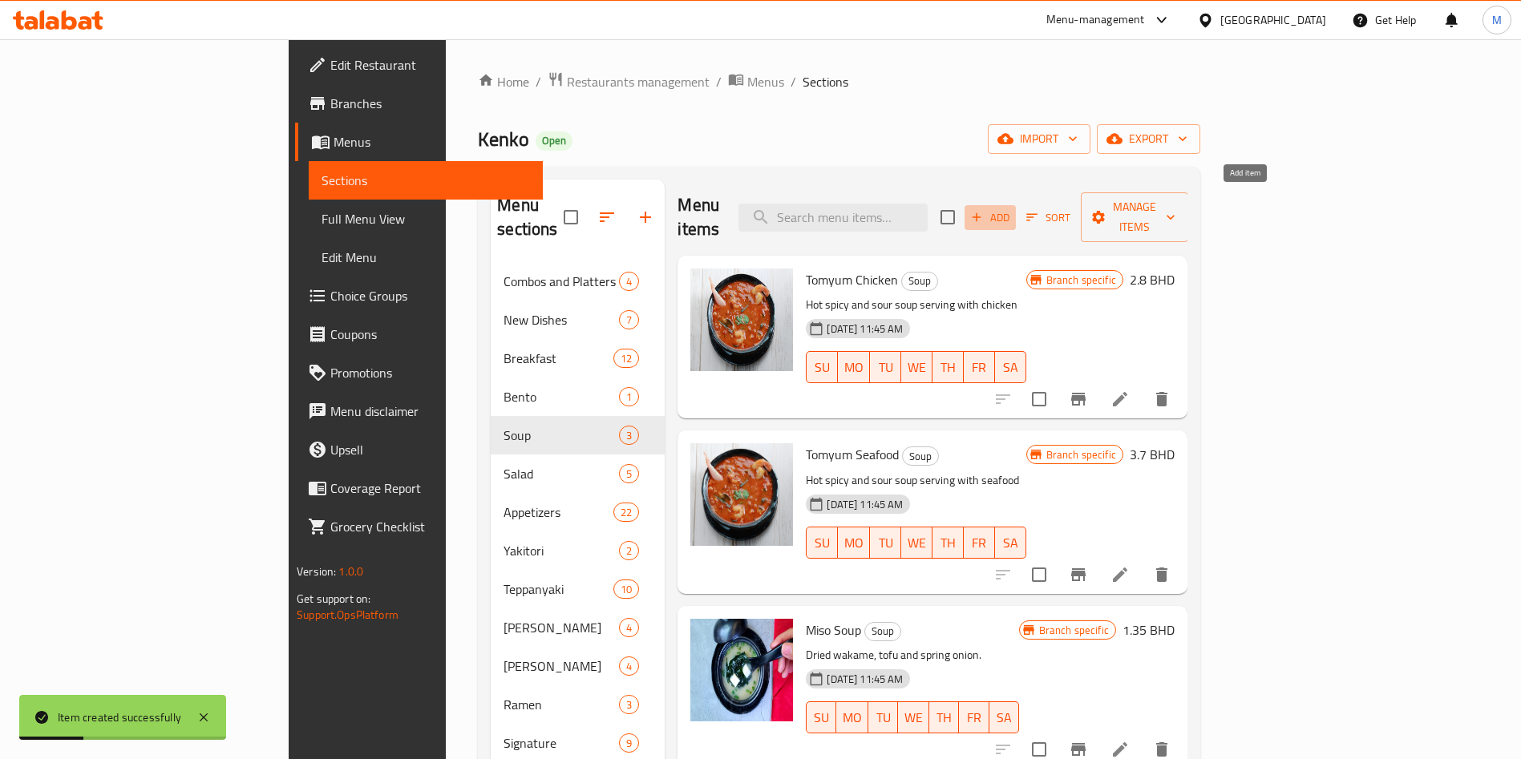
click at [1016, 217] on button "Add" at bounding box center [990, 217] width 51 height 25
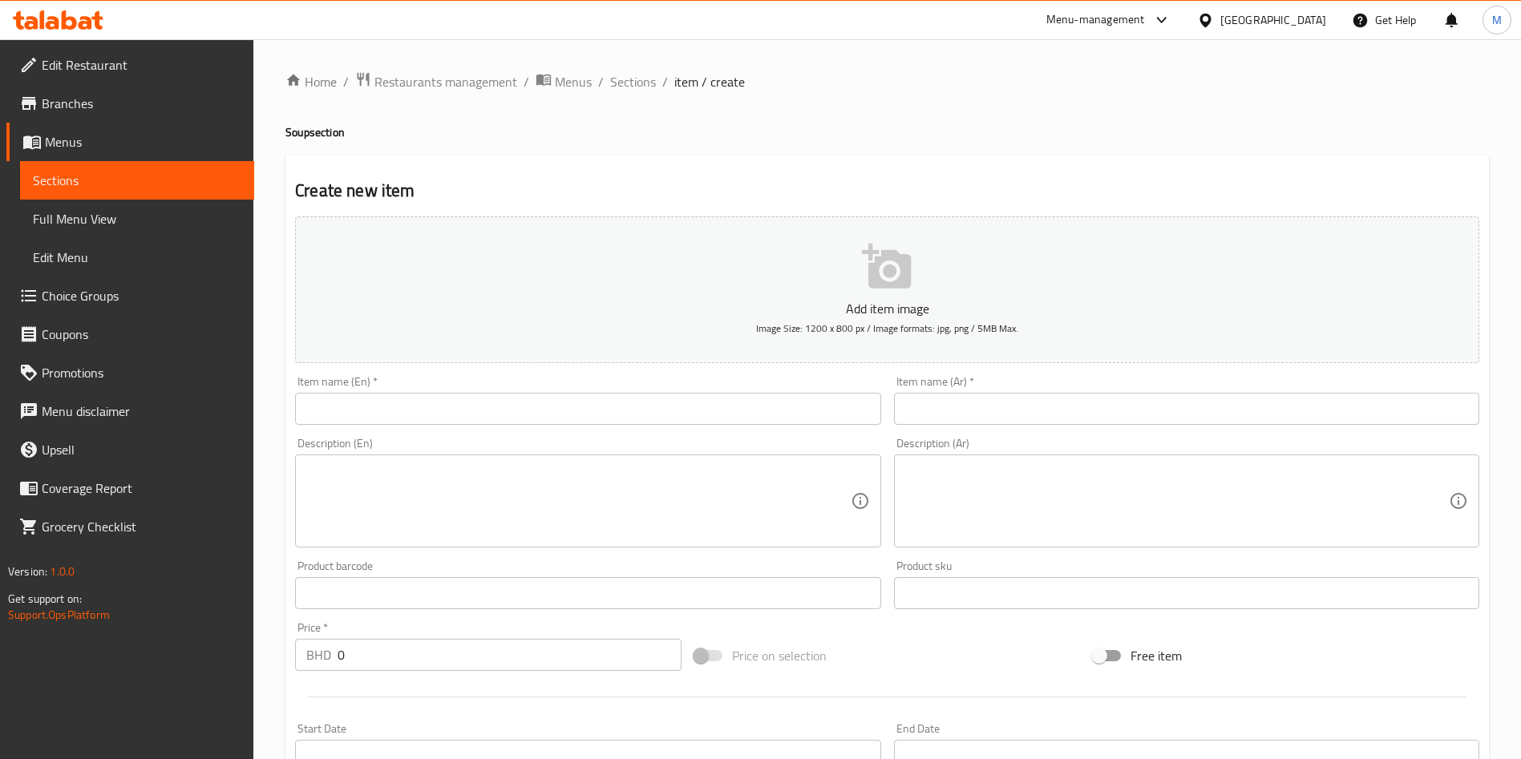
click at [511, 384] on div "Item name (En)   * Item name (En) *" at bounding box center [587, 400] width 585 height 49
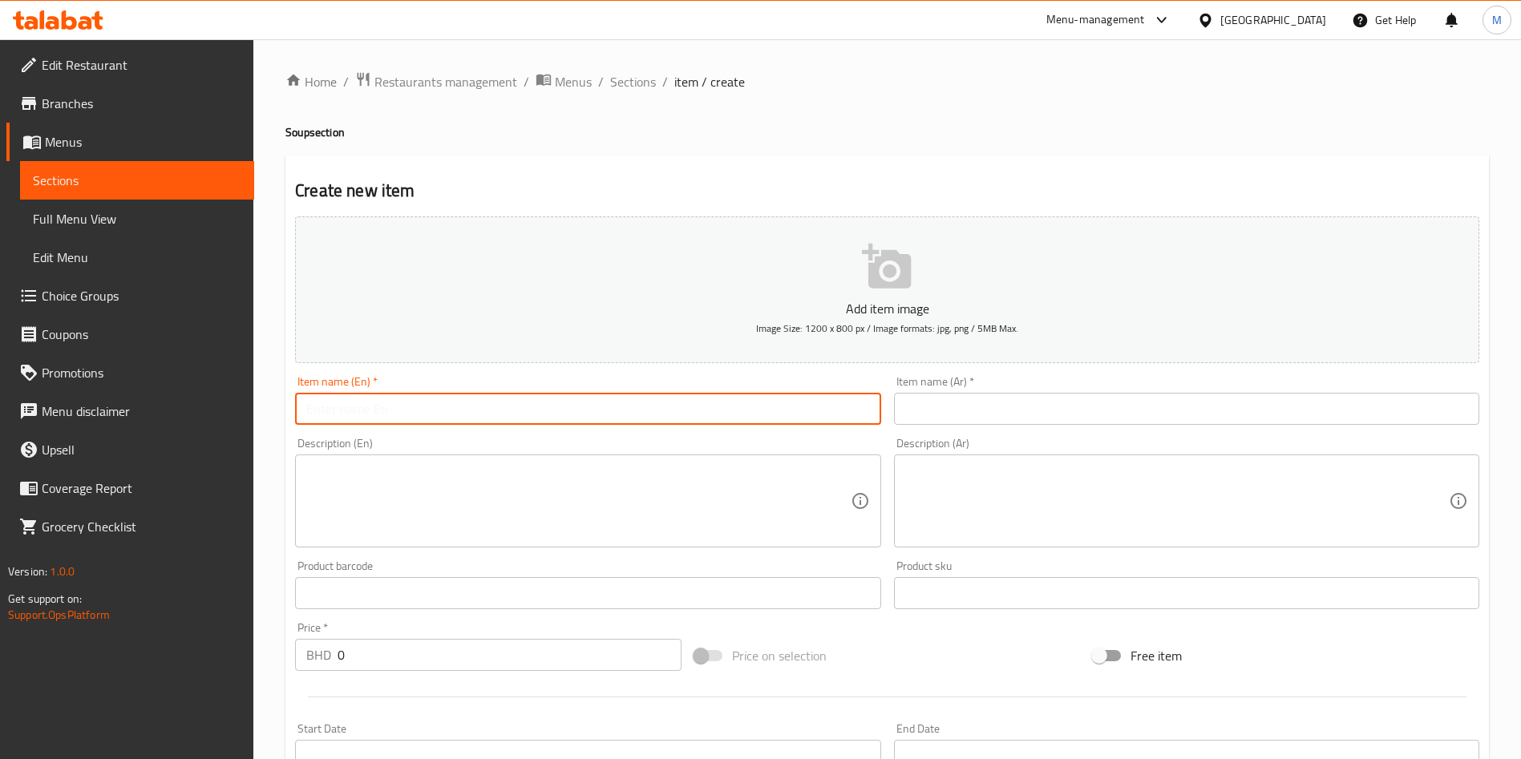
click at [511, 420] on input "text" at bounding box center [587, 409] width 585 height 32
paste input "Lentil Soup"
type input "Lentil Soup"
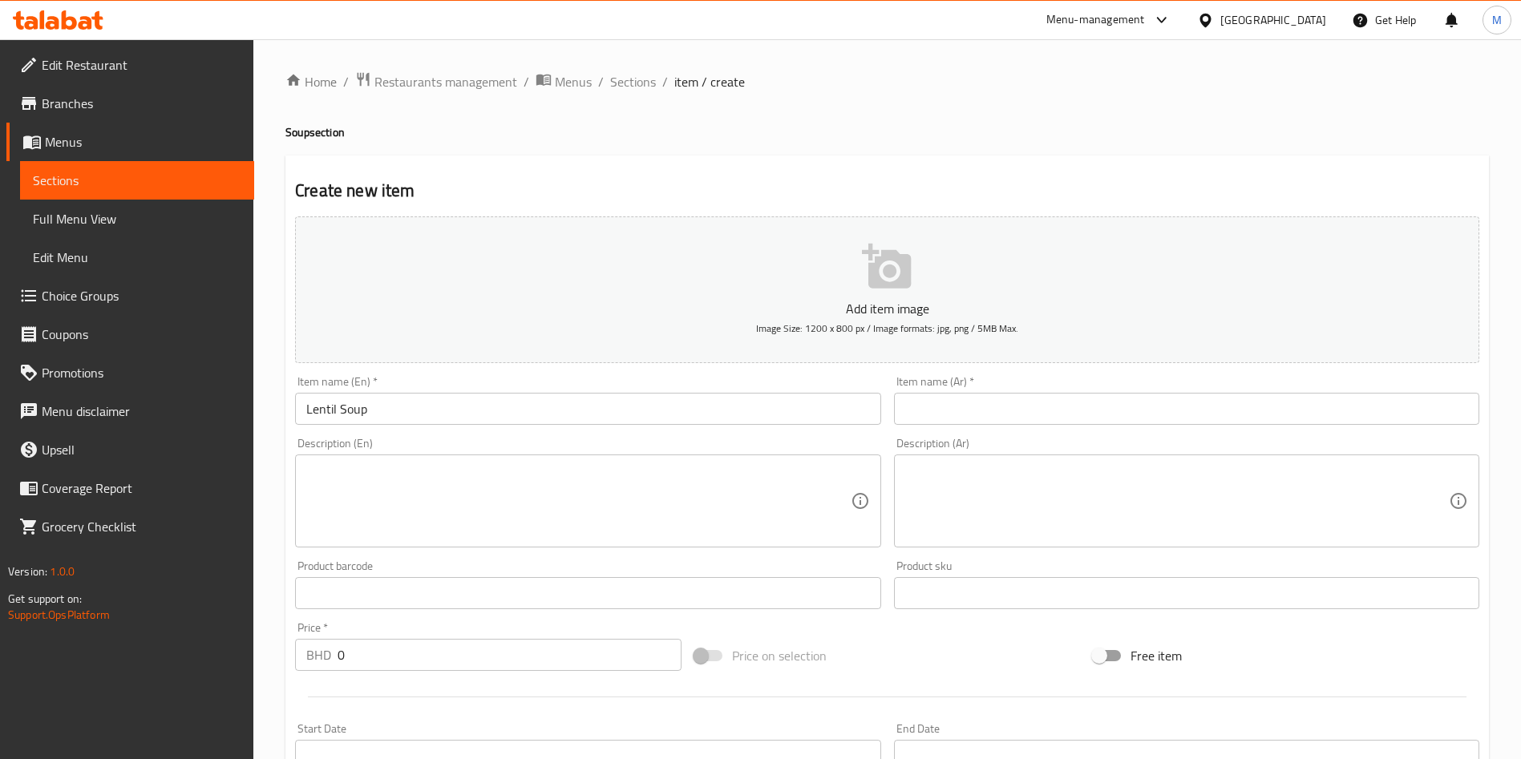
click at [1153, 440] on div "Description (Ar) Description (Ar)" at bounding box center [1186, 493] width 585 height 110
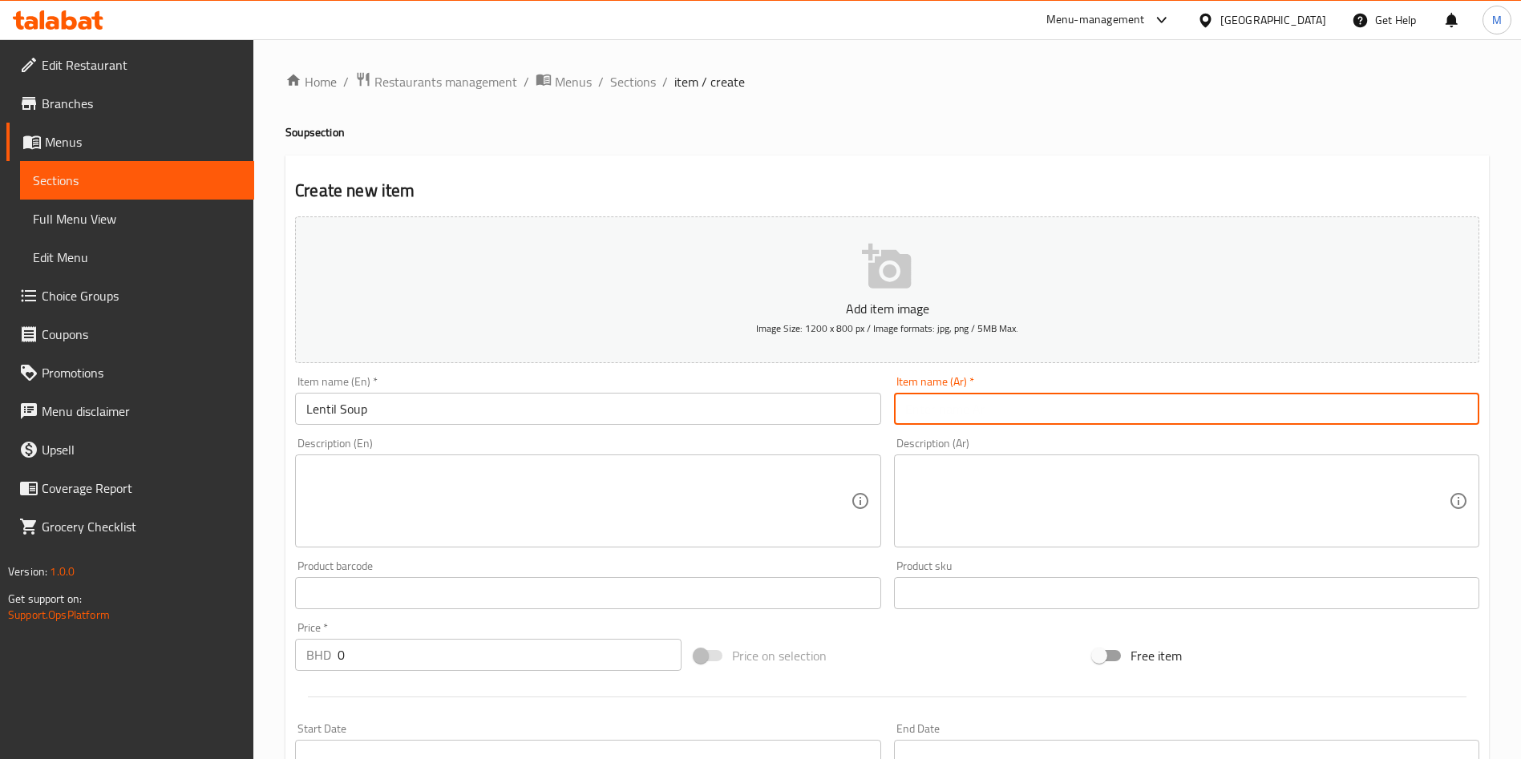
click at [1146, 411] on input "text" at bounding box center [1186, 409] width 585 height 32
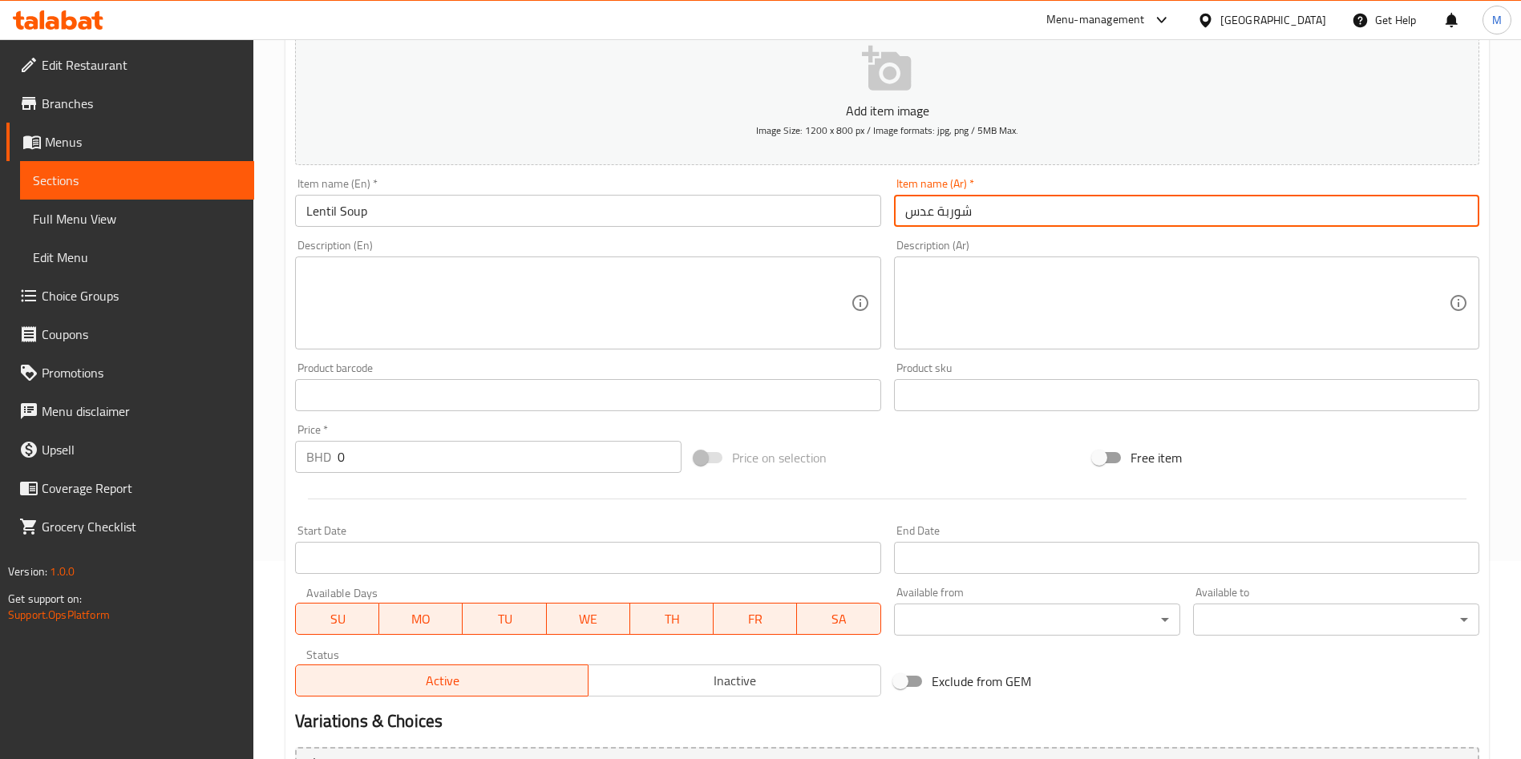
scroll to position [241, 0]
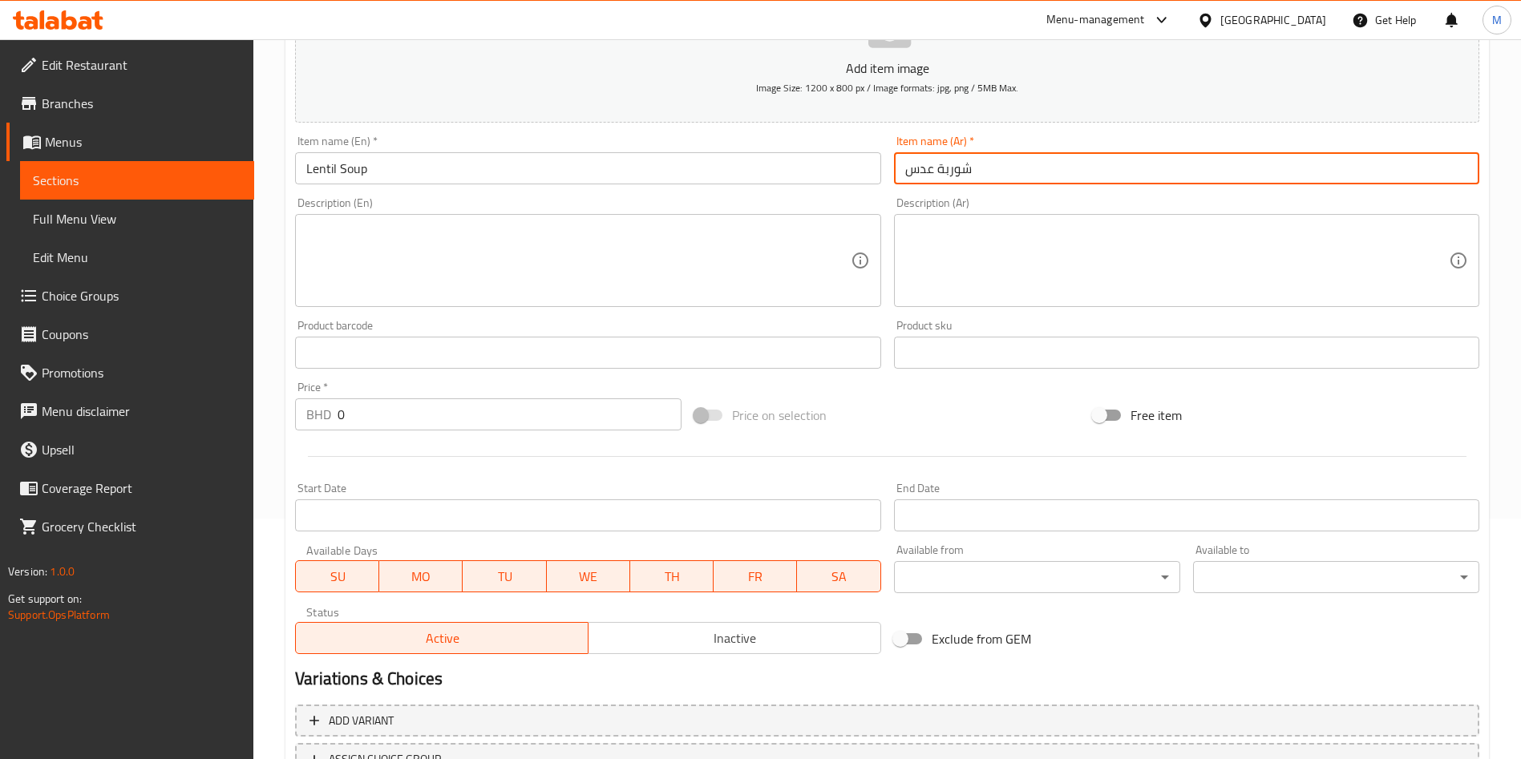
type input "شوربة عدس"
click at [594, 424] on input "0" at bounding box center [510, 415] width 344 height 32
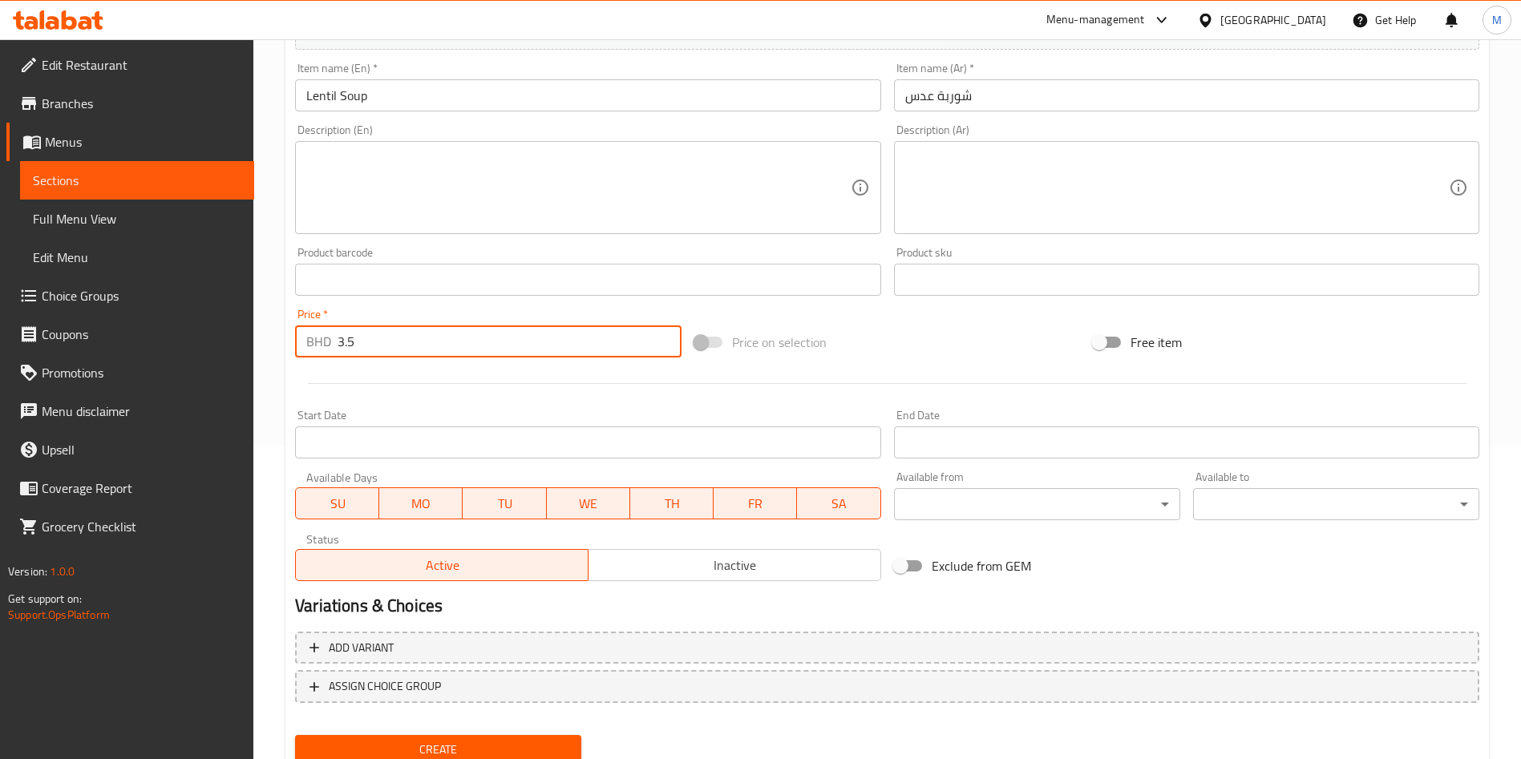
scroll to position [374, 0]
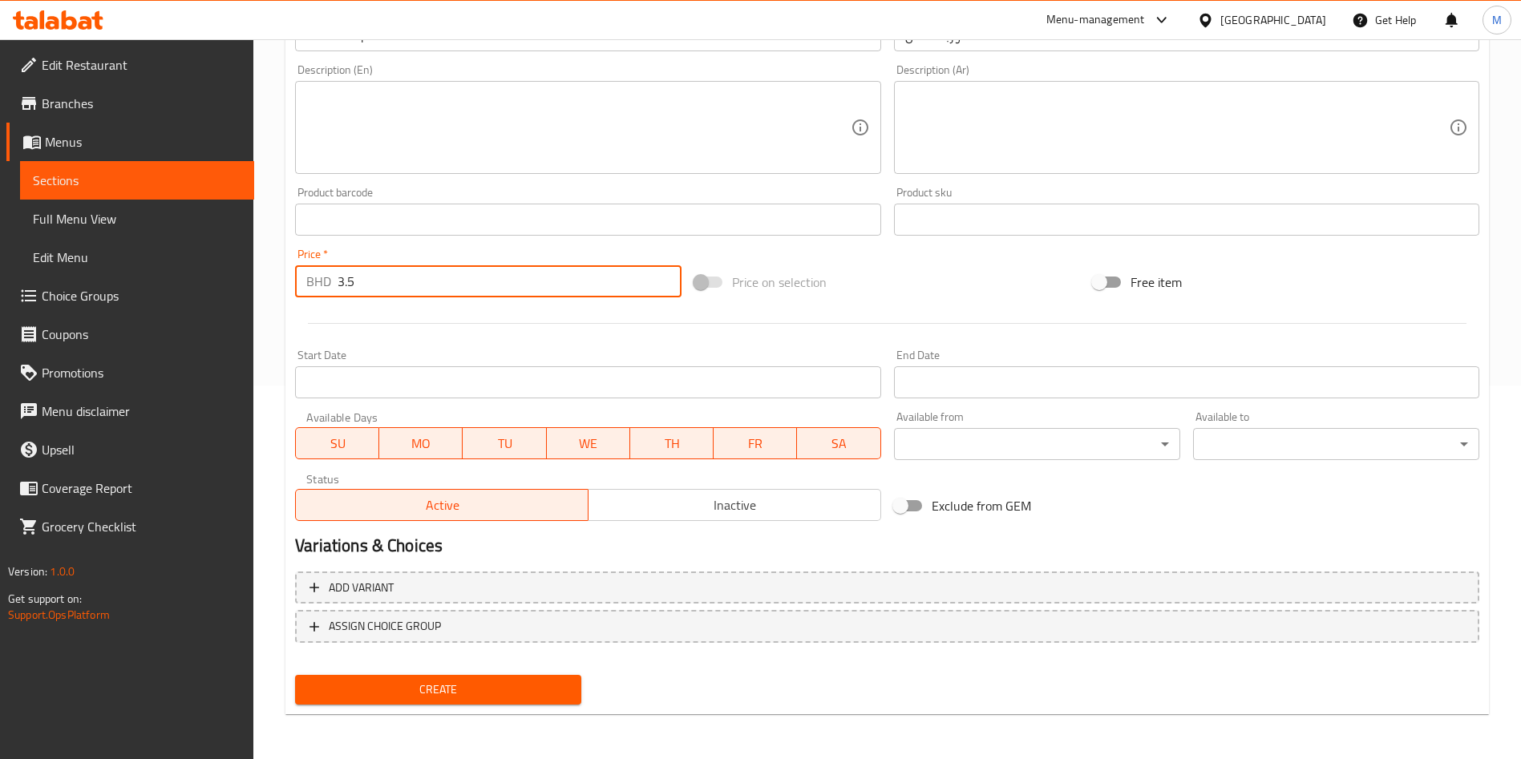
type input "3.5"
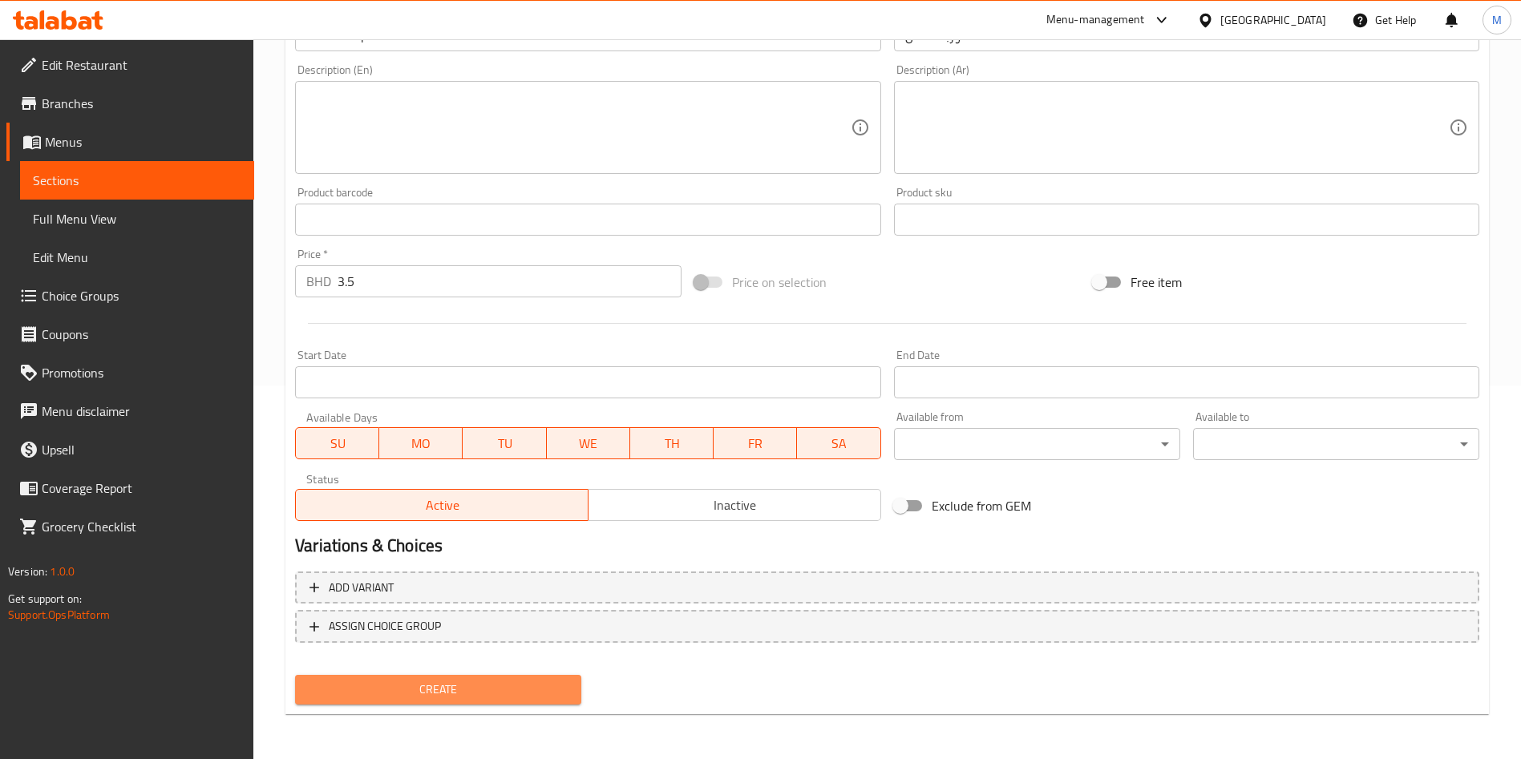
click at [520, 688] on span "Create" at bounding box center [438, 690] width 261 height 20
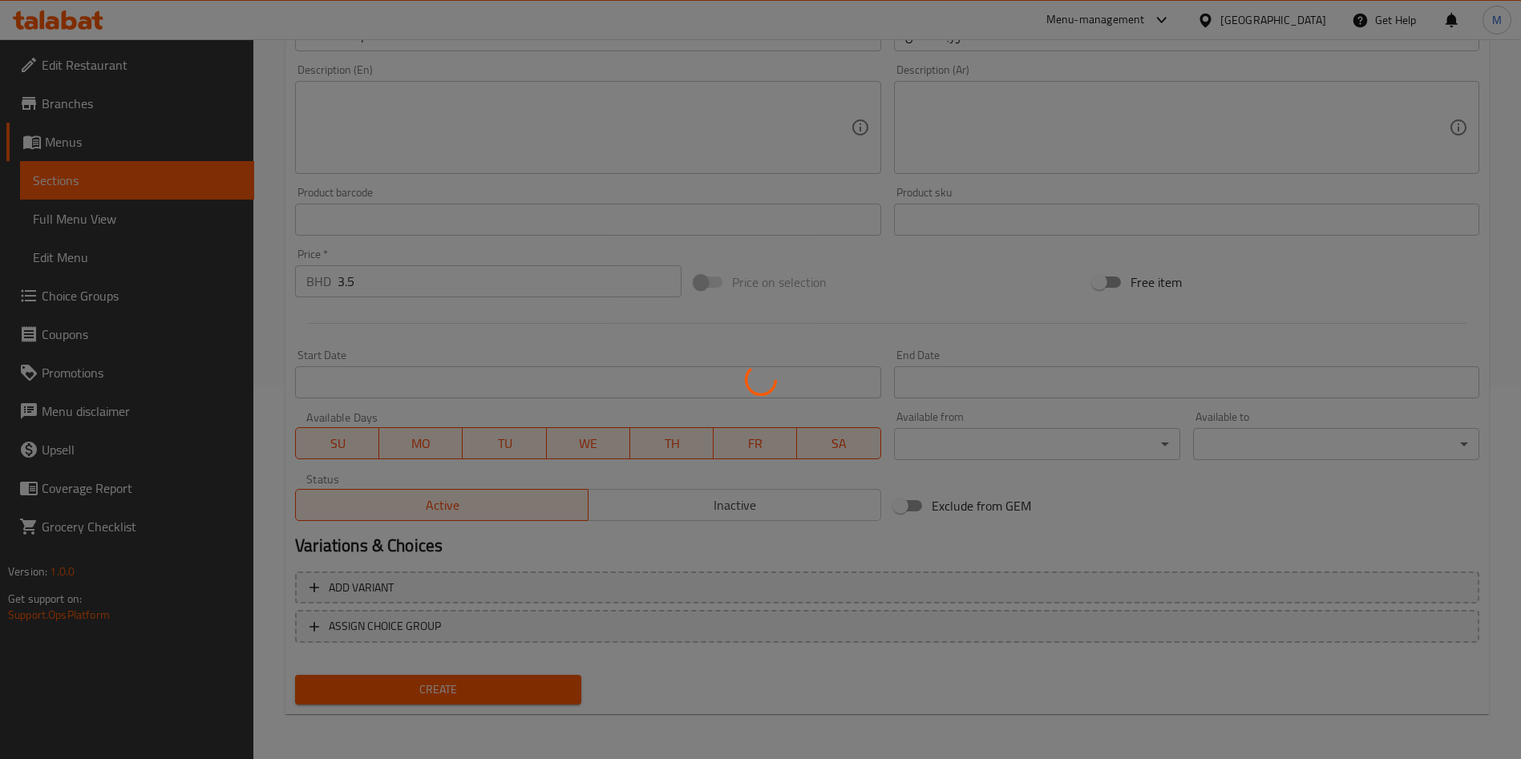
type input "0"
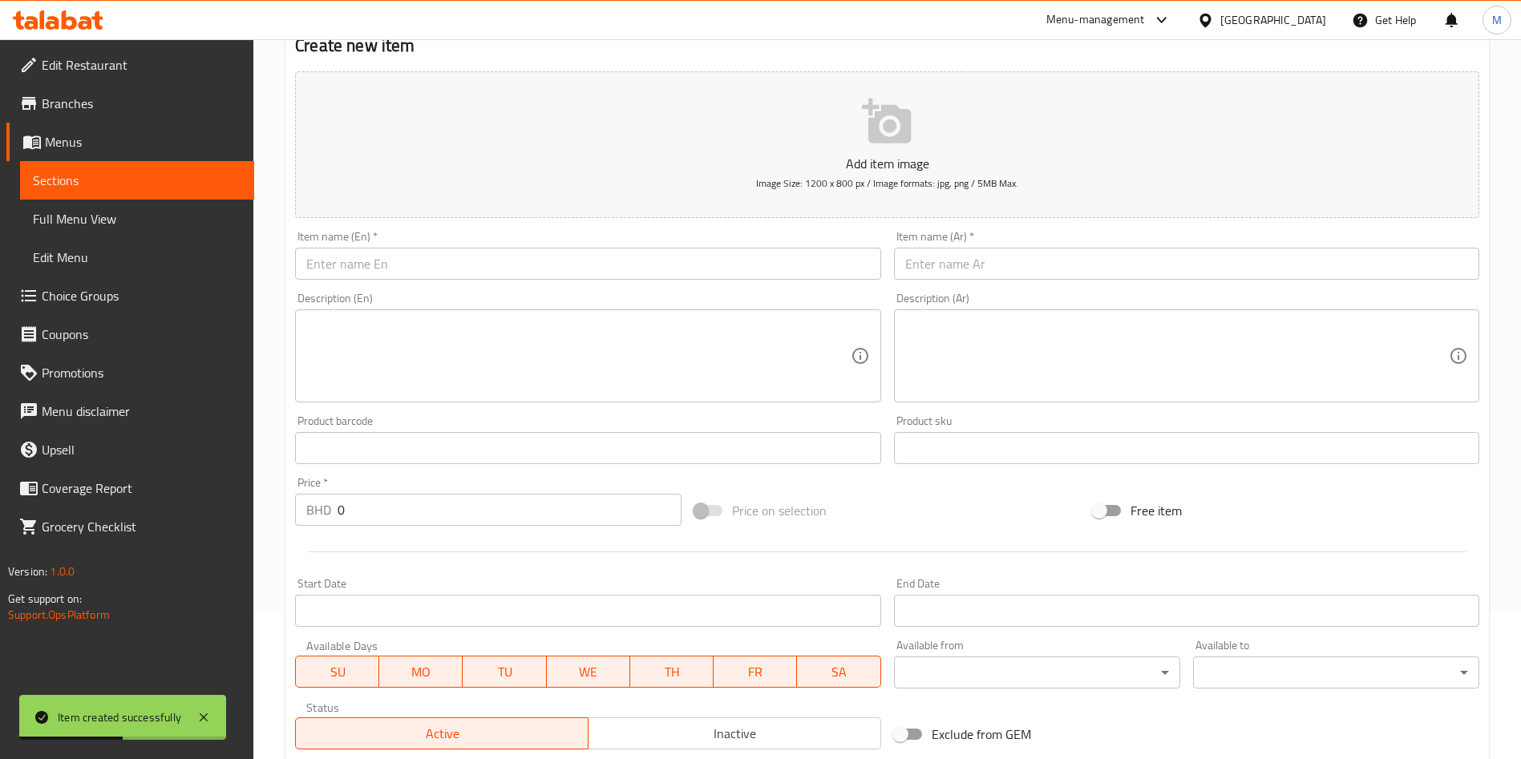
scroll to position [0, 0]
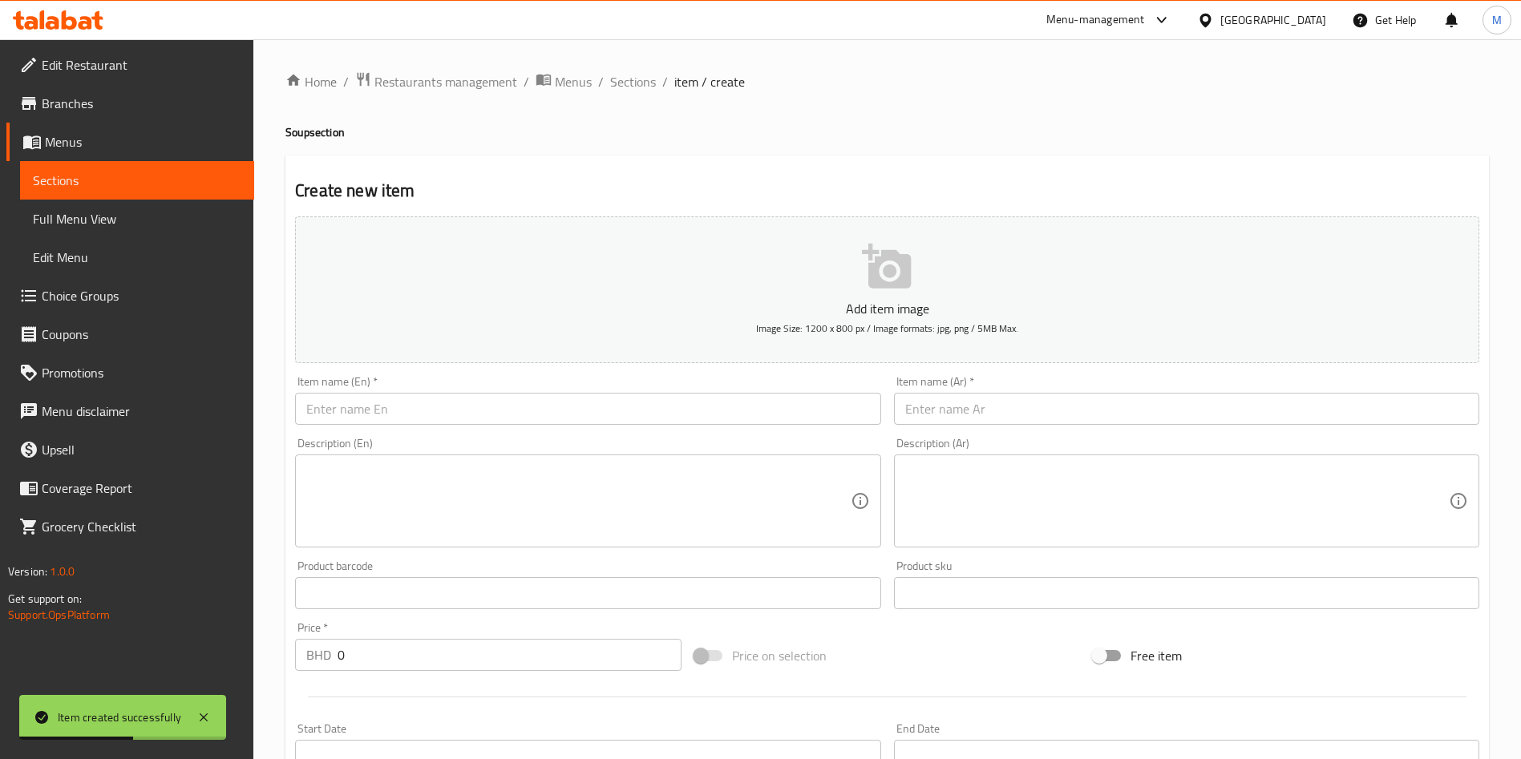
click at [409, 411] on input "text" at bounding box center [587, 409] width 585 height 32
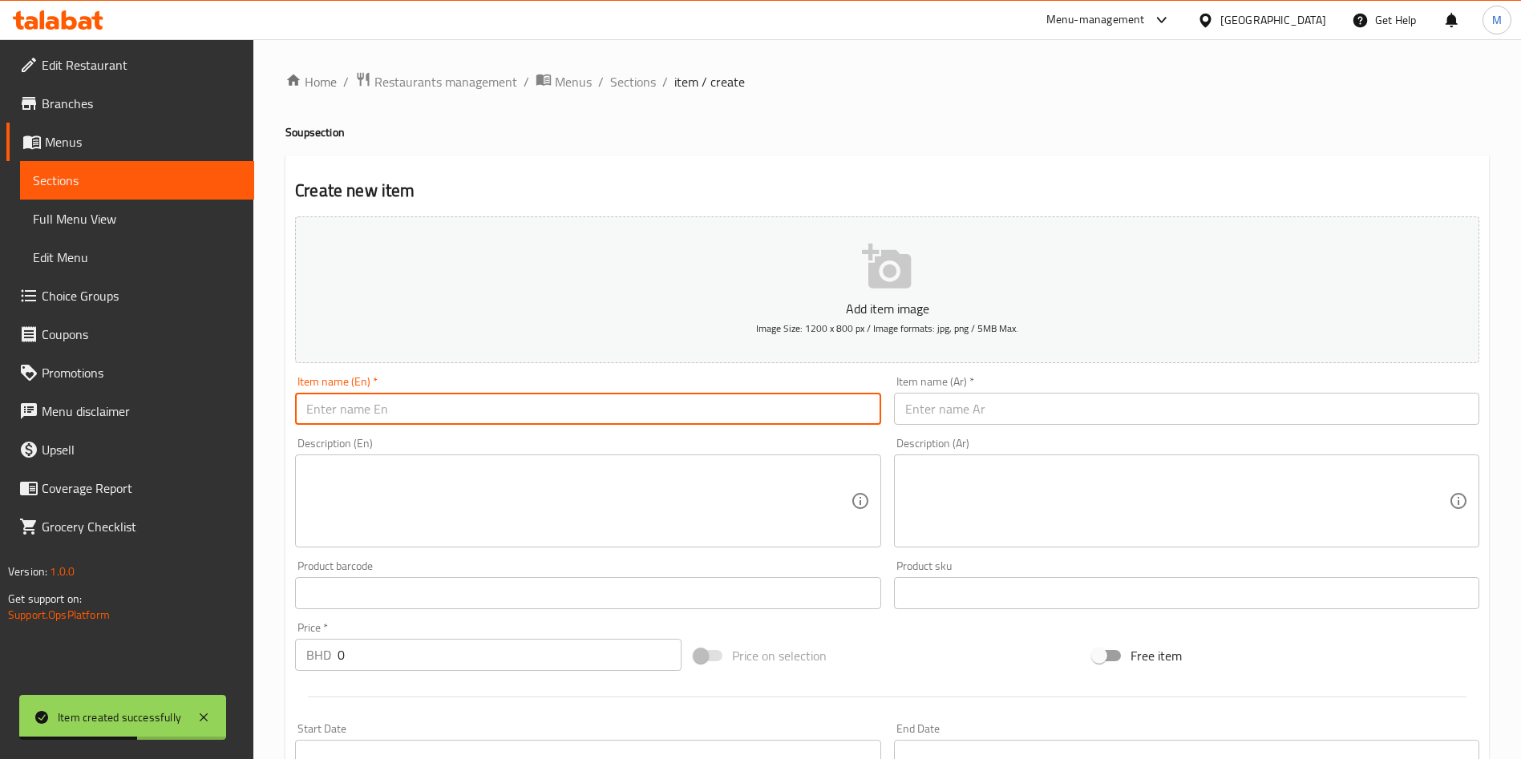
paste input ". Cream of Mushroom"
click at [1102, 408] on input "text" at bounding box center [1186, 409] width 585 height 32
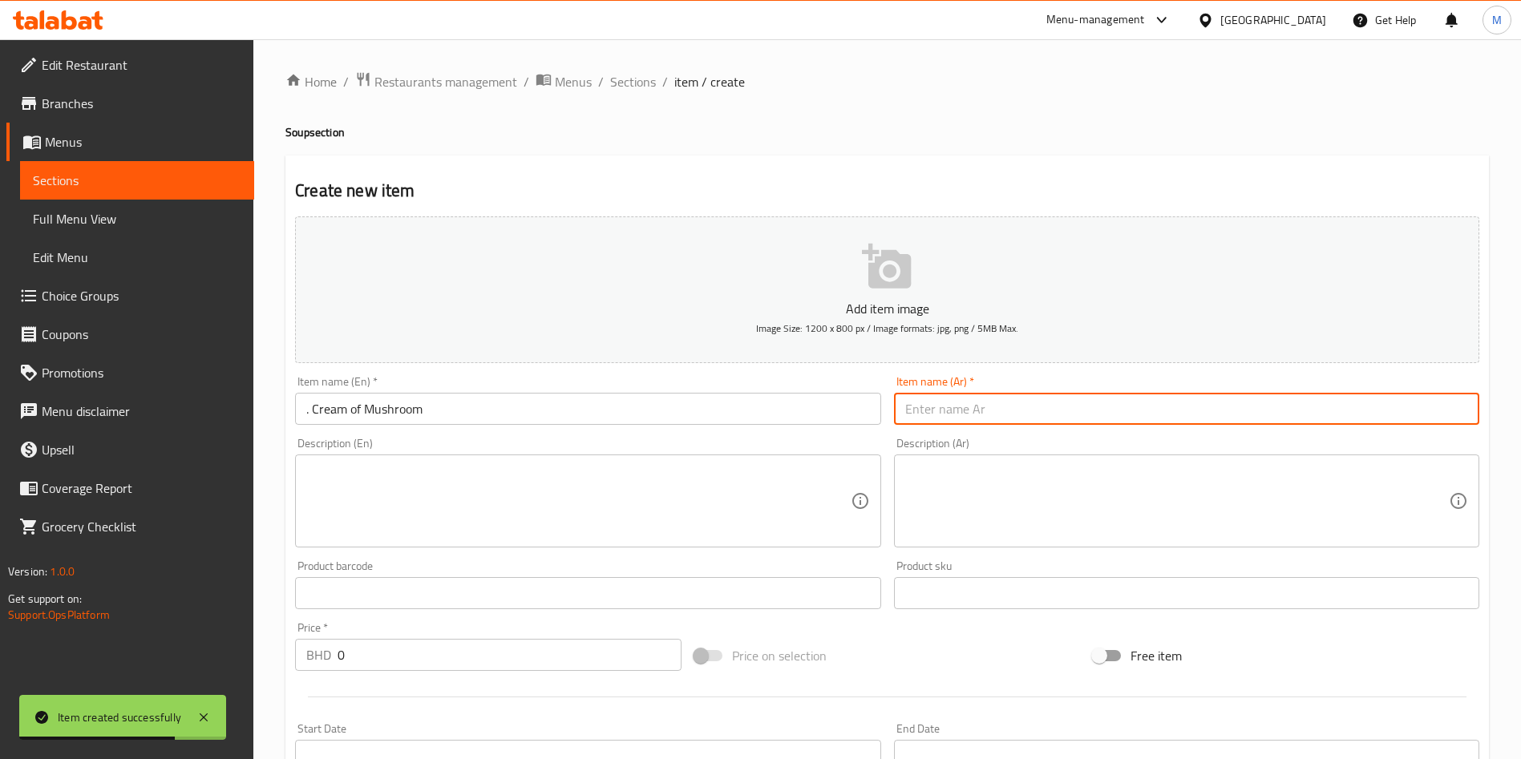
click at [309, 415] on input ". Cream of Mushroom" at bounding box center [587, 409] width 585 height 32
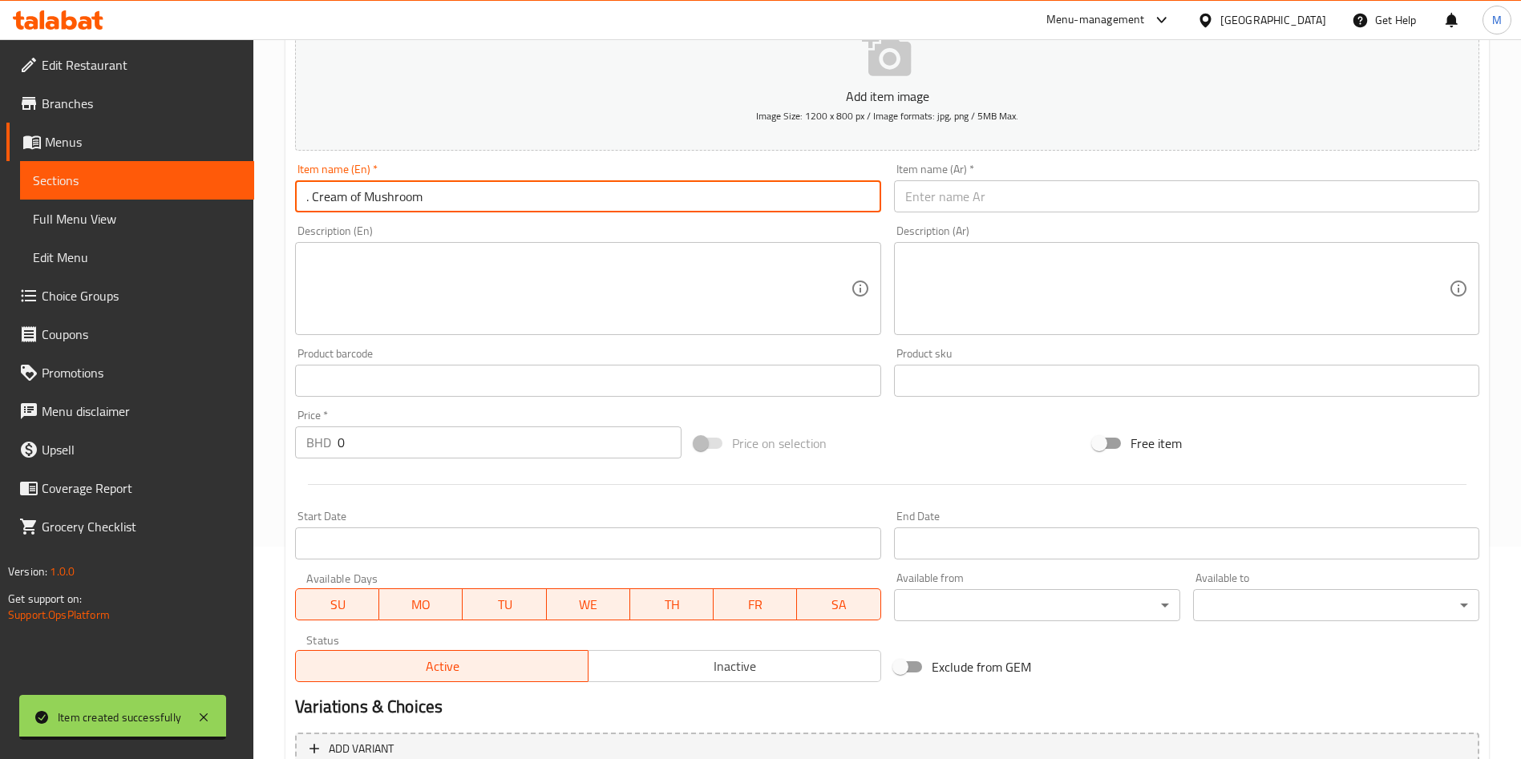
scroll to position [133, 0]
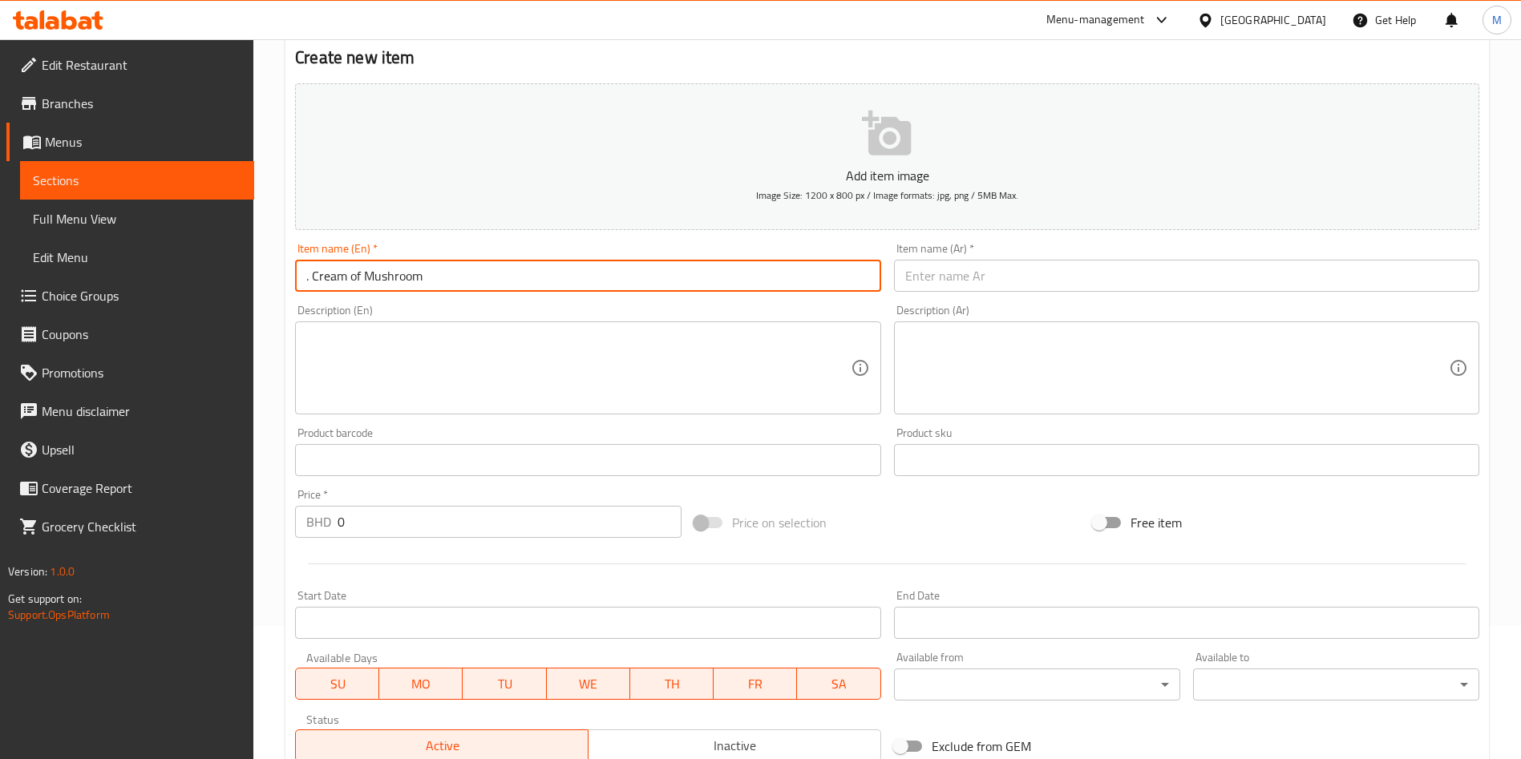
click at [318, 274] on input ". Cream of Mushroom" at bounding box center [587, 276] width 585 height 32
click at [313, 281] on input ". Cream of Mushroom" at bounding box center [587, 276] width 585 height 32
type input "Cream of Mushroom"
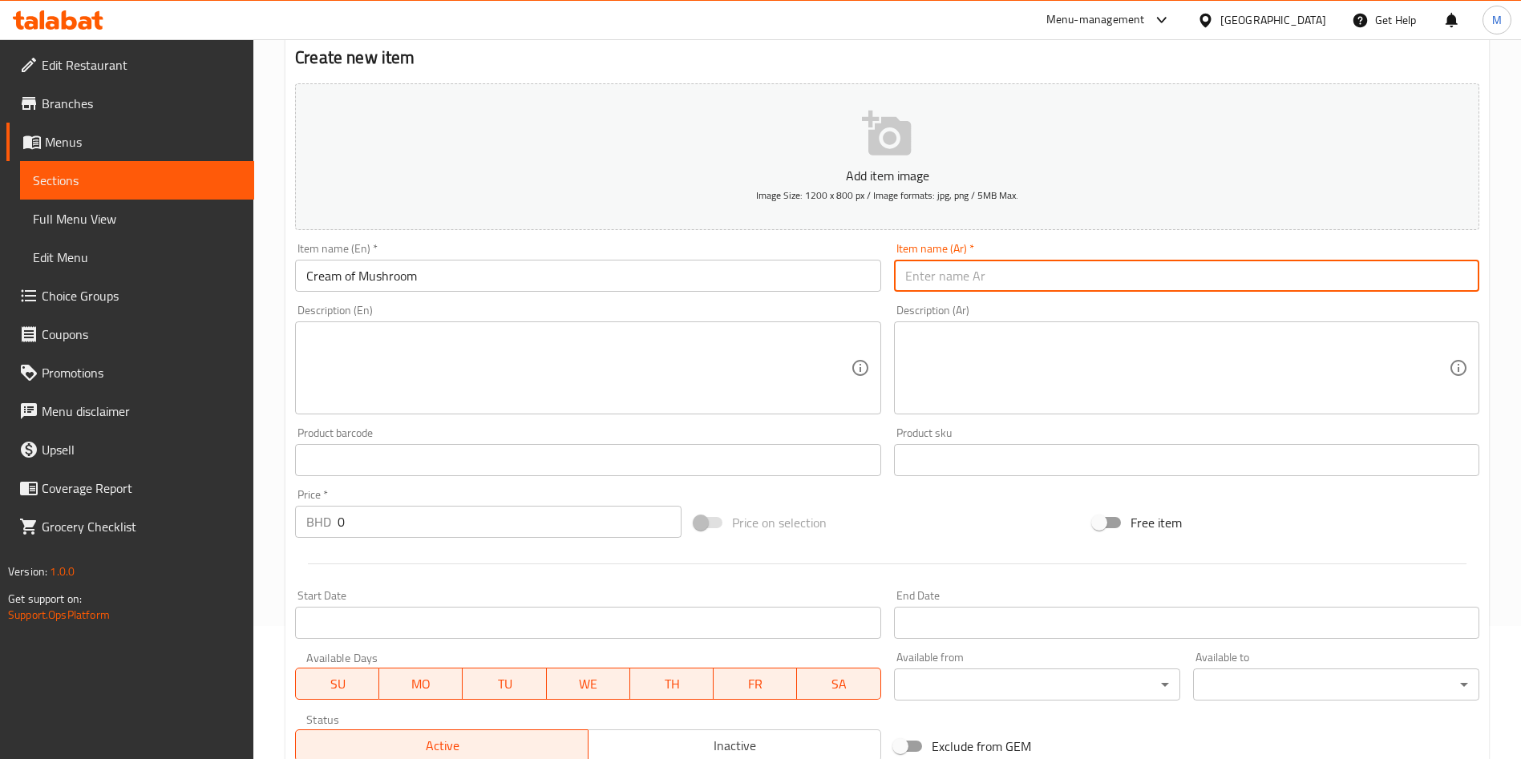
click at [972, 288] on input "text" at bounding box center [1186, 276] width 585 height 32
type input "[PERSON_NAME]"
click at [465, 519] on input "0" at bounding box center [510, 522] width 344 height 32
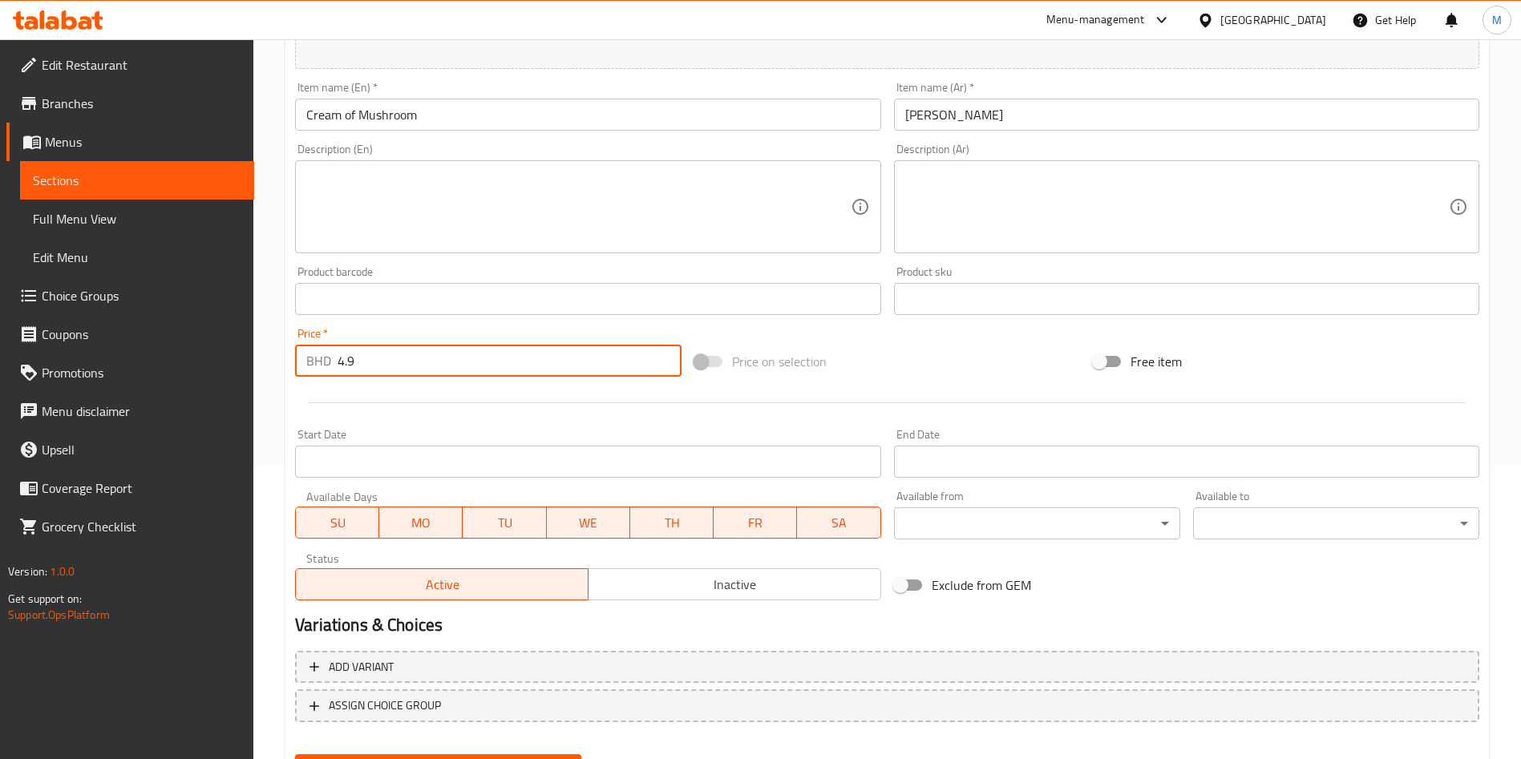
scroll to position [374, 0]
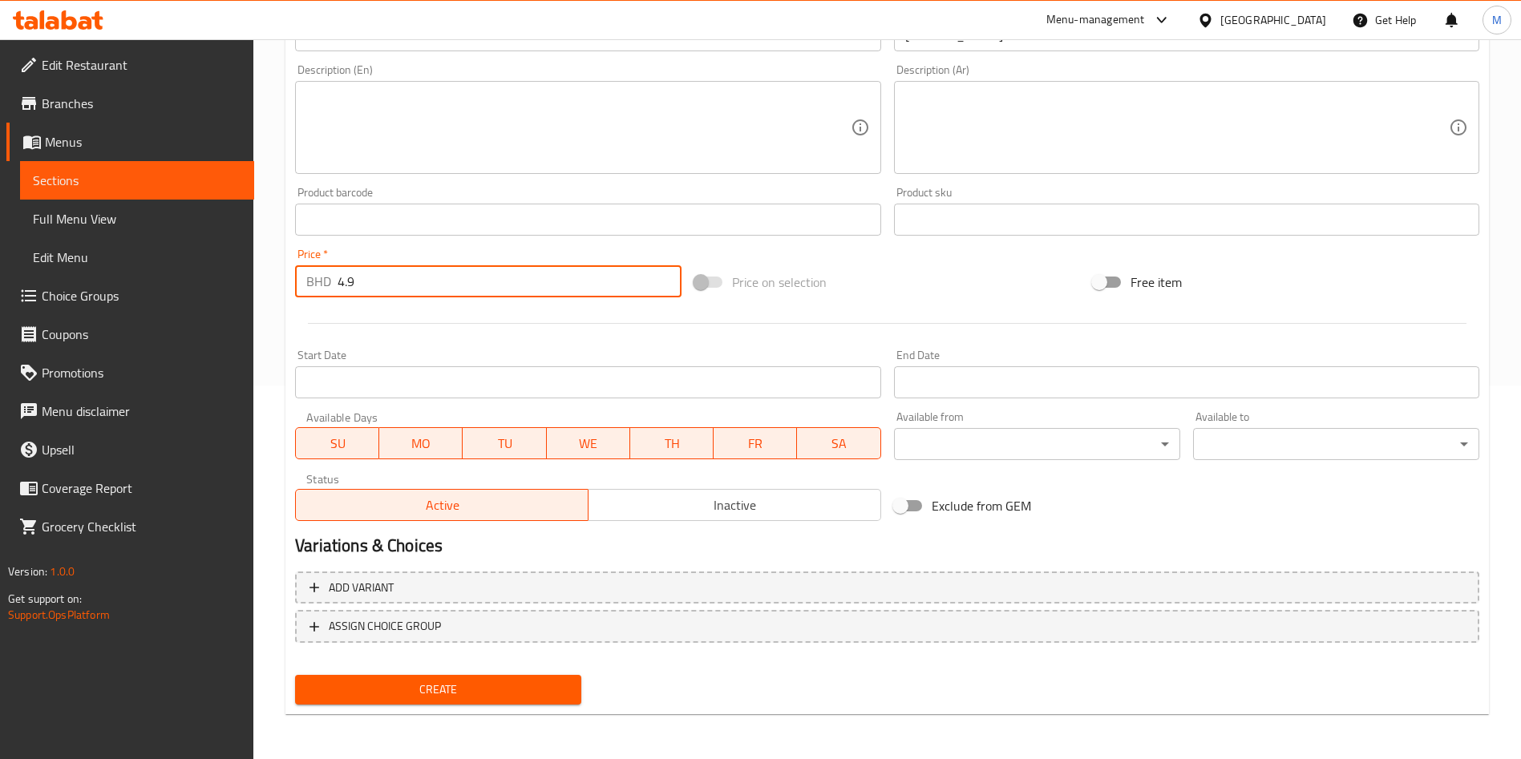
type input "4.9"
click at [510, 680] on span "Create" at bounding box center [438, 690] width 261 height 20
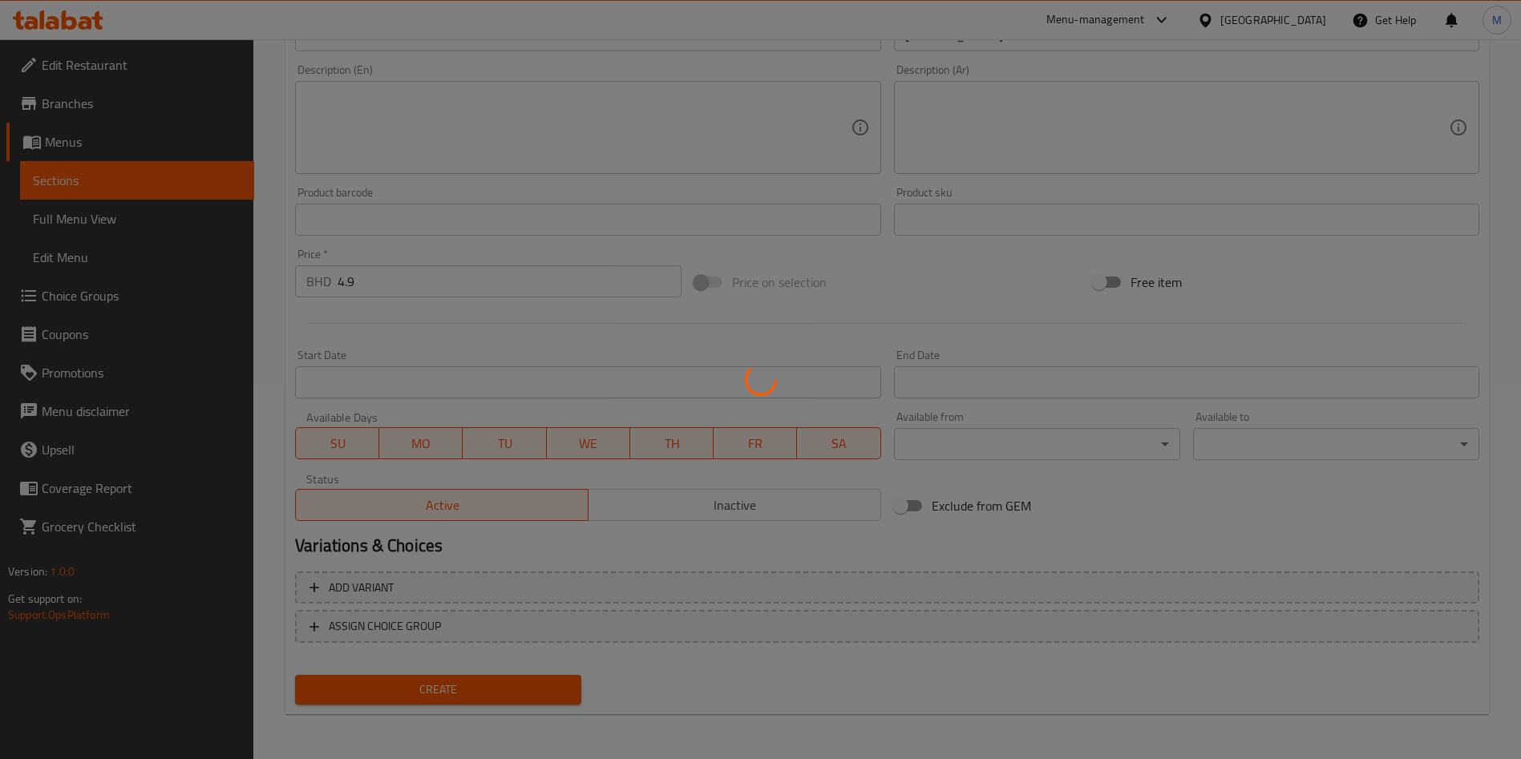
scroll to position [128, 0]
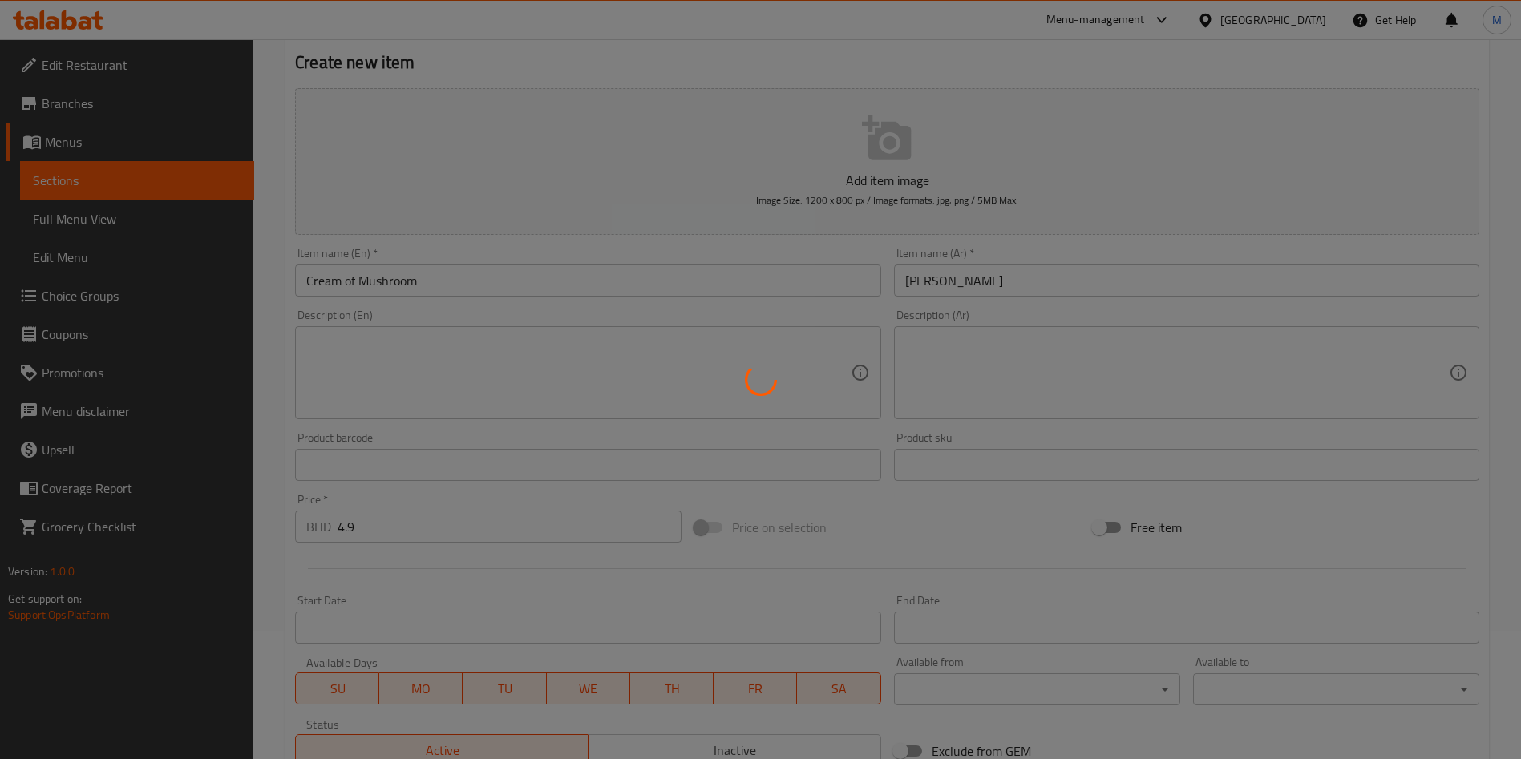
type input "0"
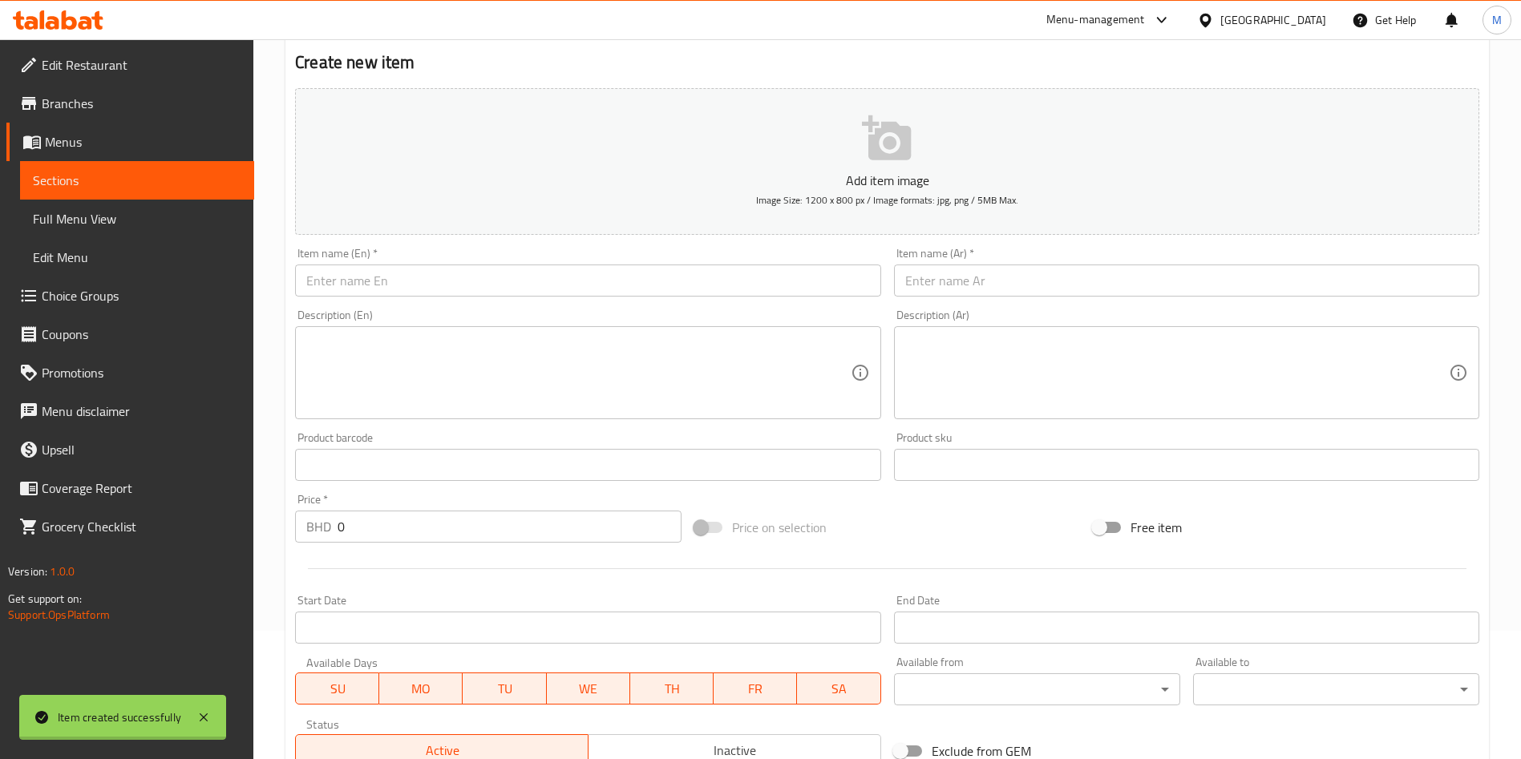
scroll to position [0, 0]
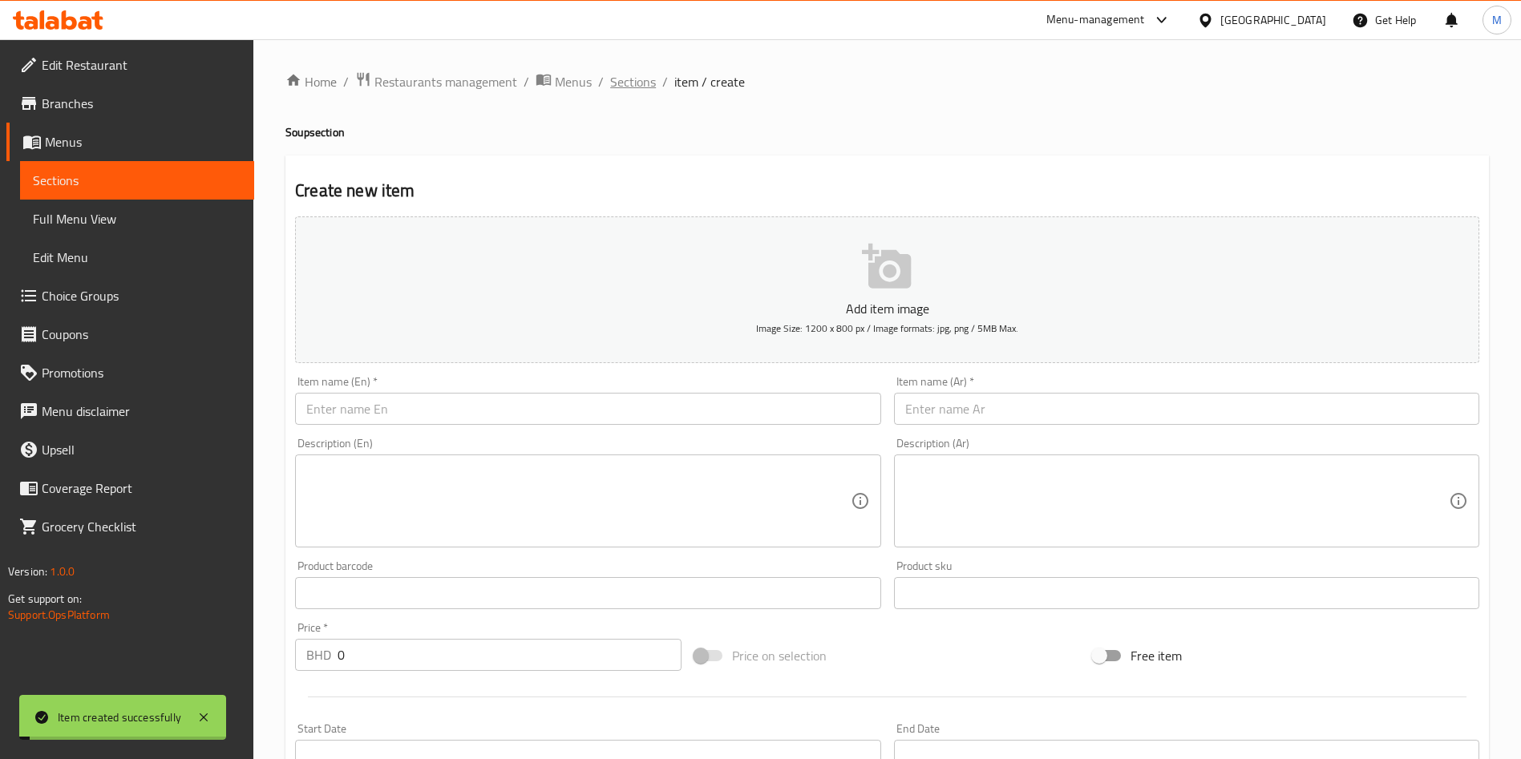
click at [633, 72] on span "Sections" at bounding box center [633, 81] width 46 height 19
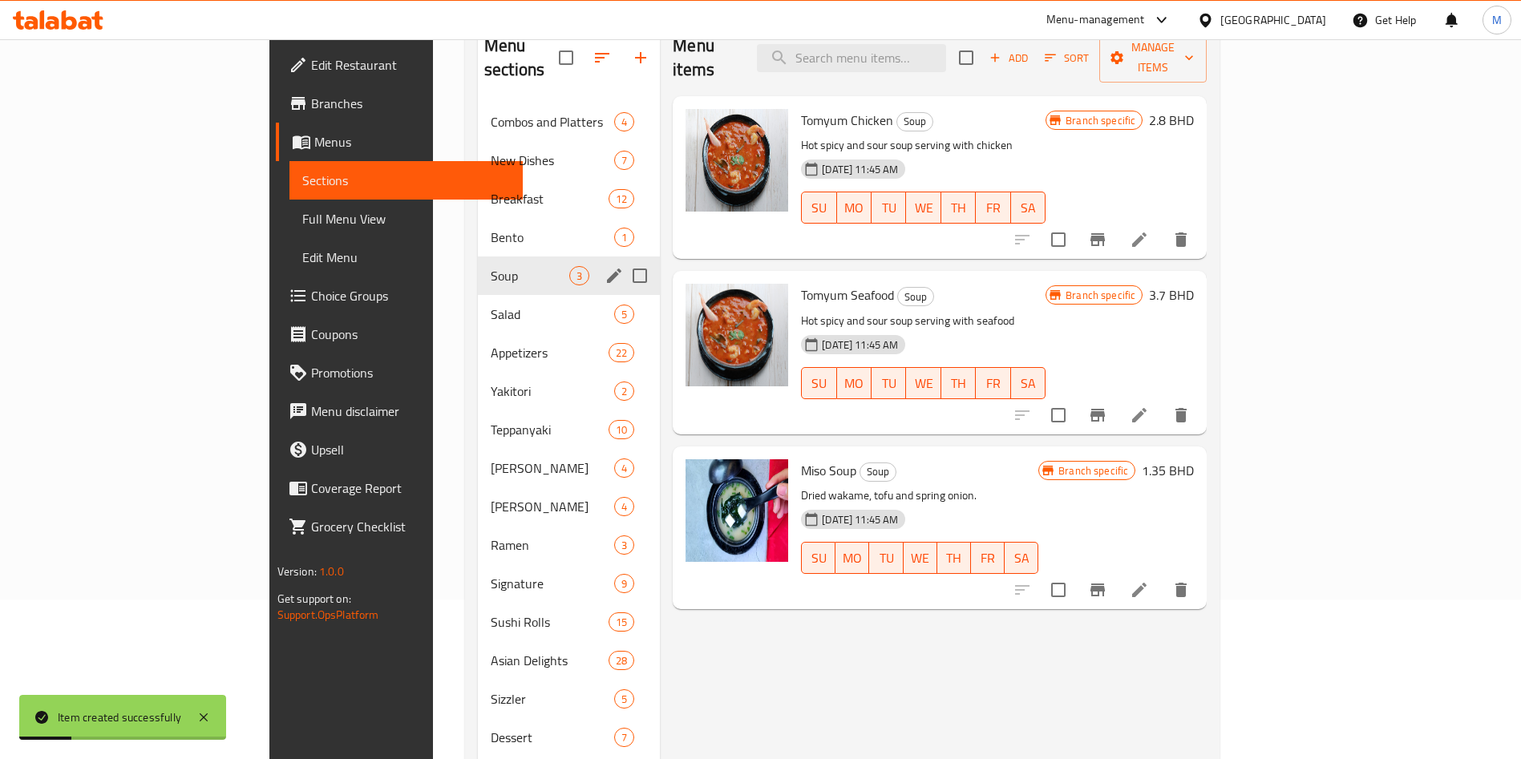
scroll to position [55, 0]
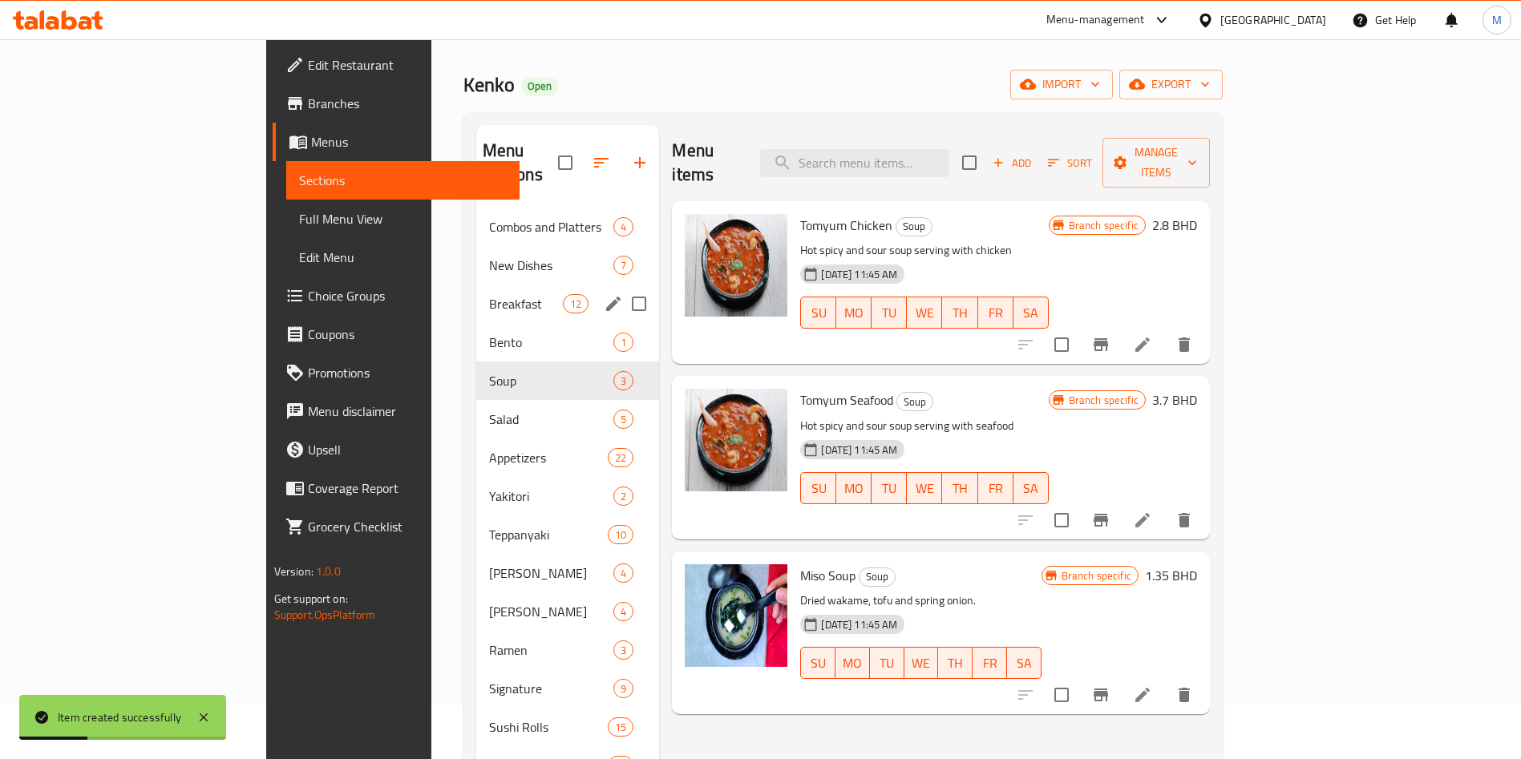
click at [476, 323] on div "Bento 1" at bounding box center [568, 342] width 184 height 38
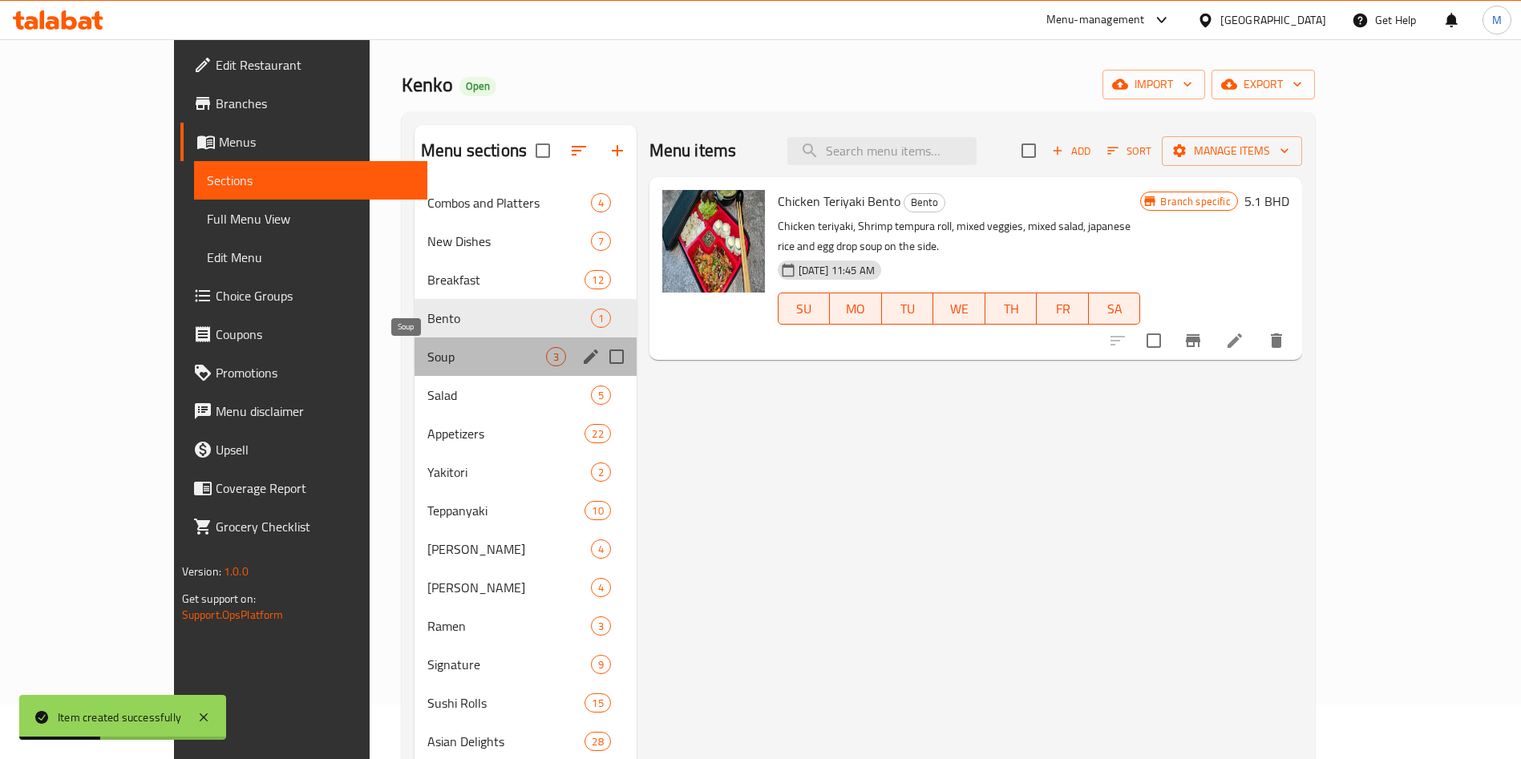
click at [427, 347] on span "Soup" at bounding box center [486, 356] width 119 height 19
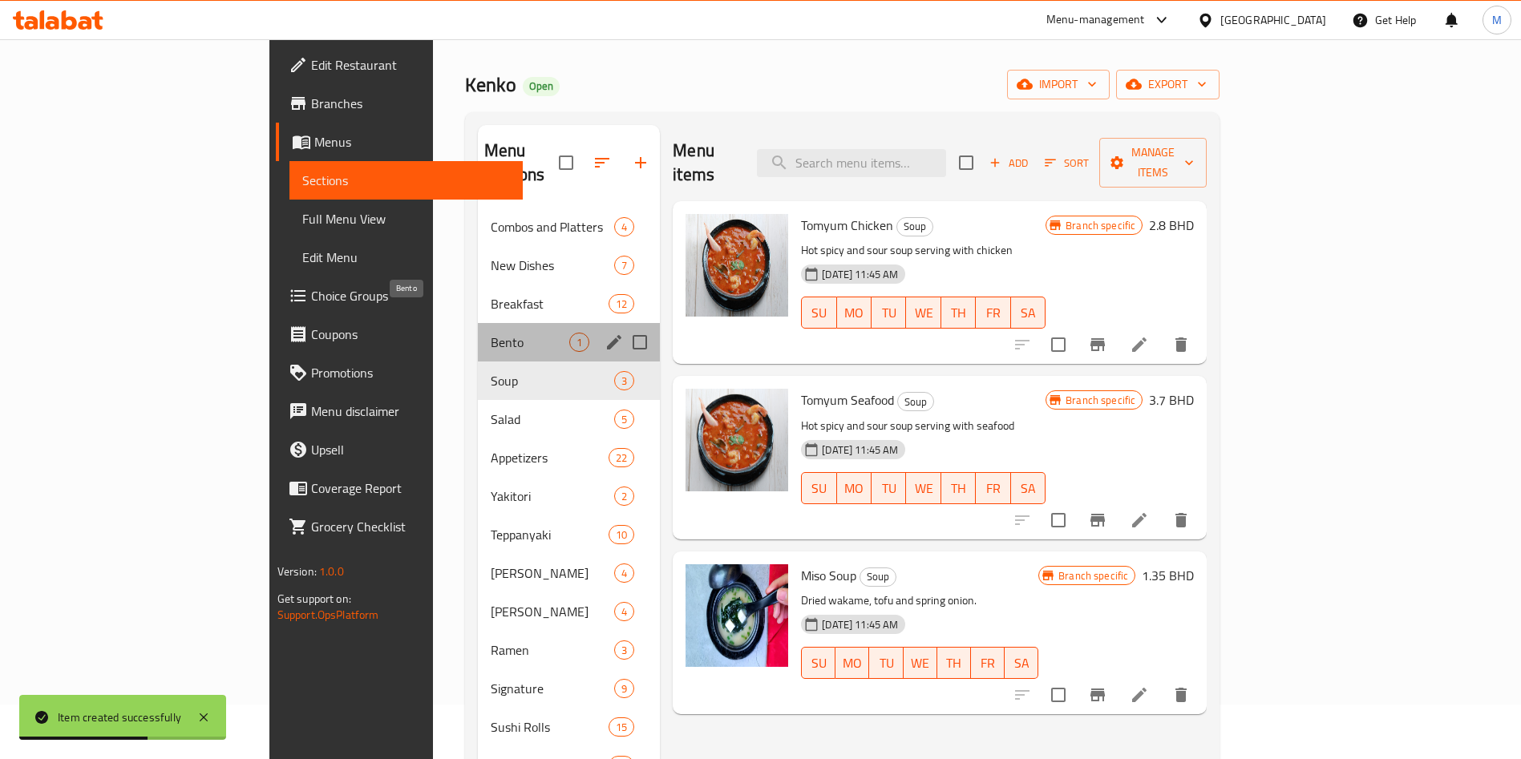
click at [491, 333] on span "Bento" at bounding box center [530, 342] width 79 height 19
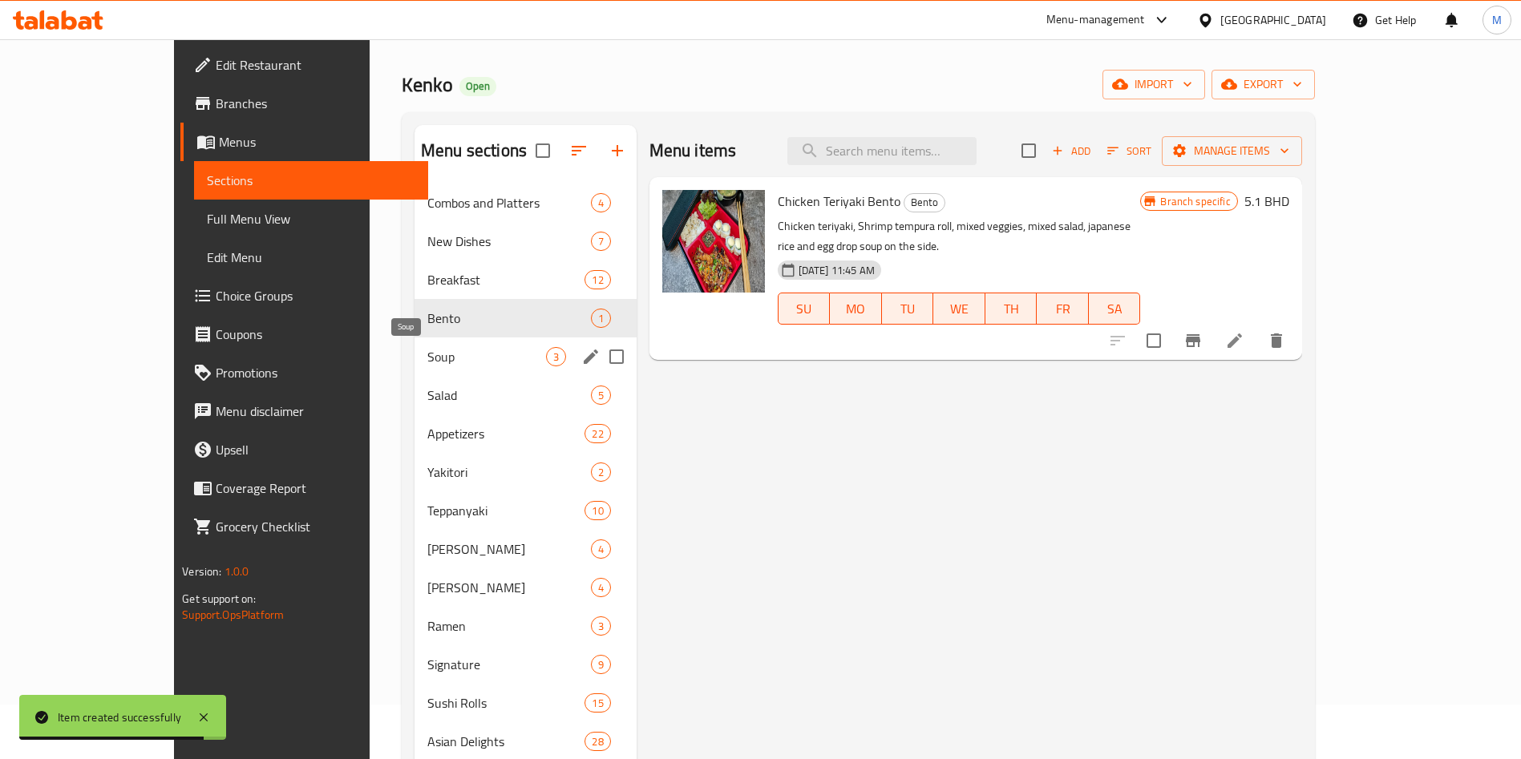
click at [456, 357] on span "Soup" at bounding box center [486, 356] width 119 height 19
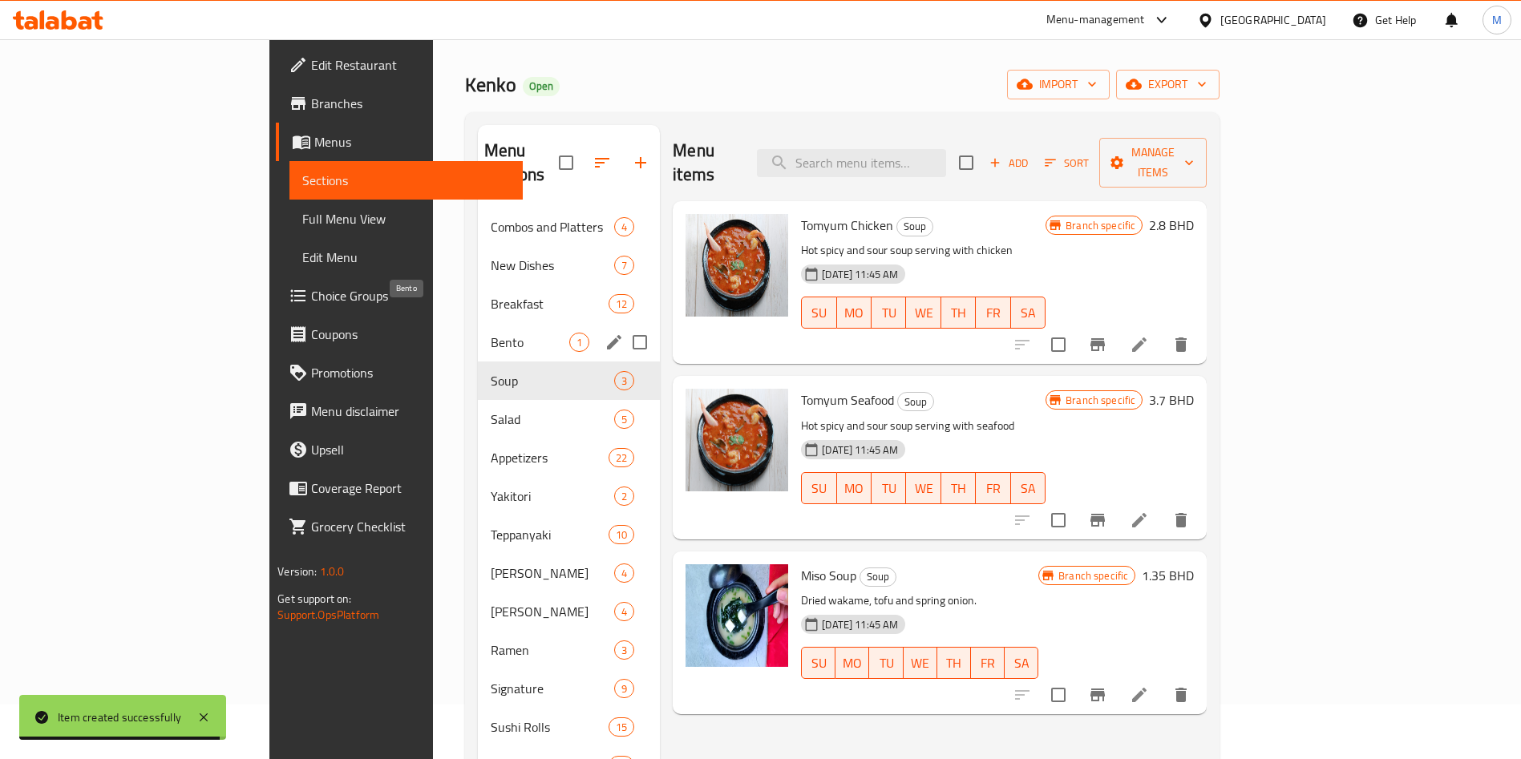
click at [491, 333] on span "Bento" at bounding box center [530, 342] width 79 height 19
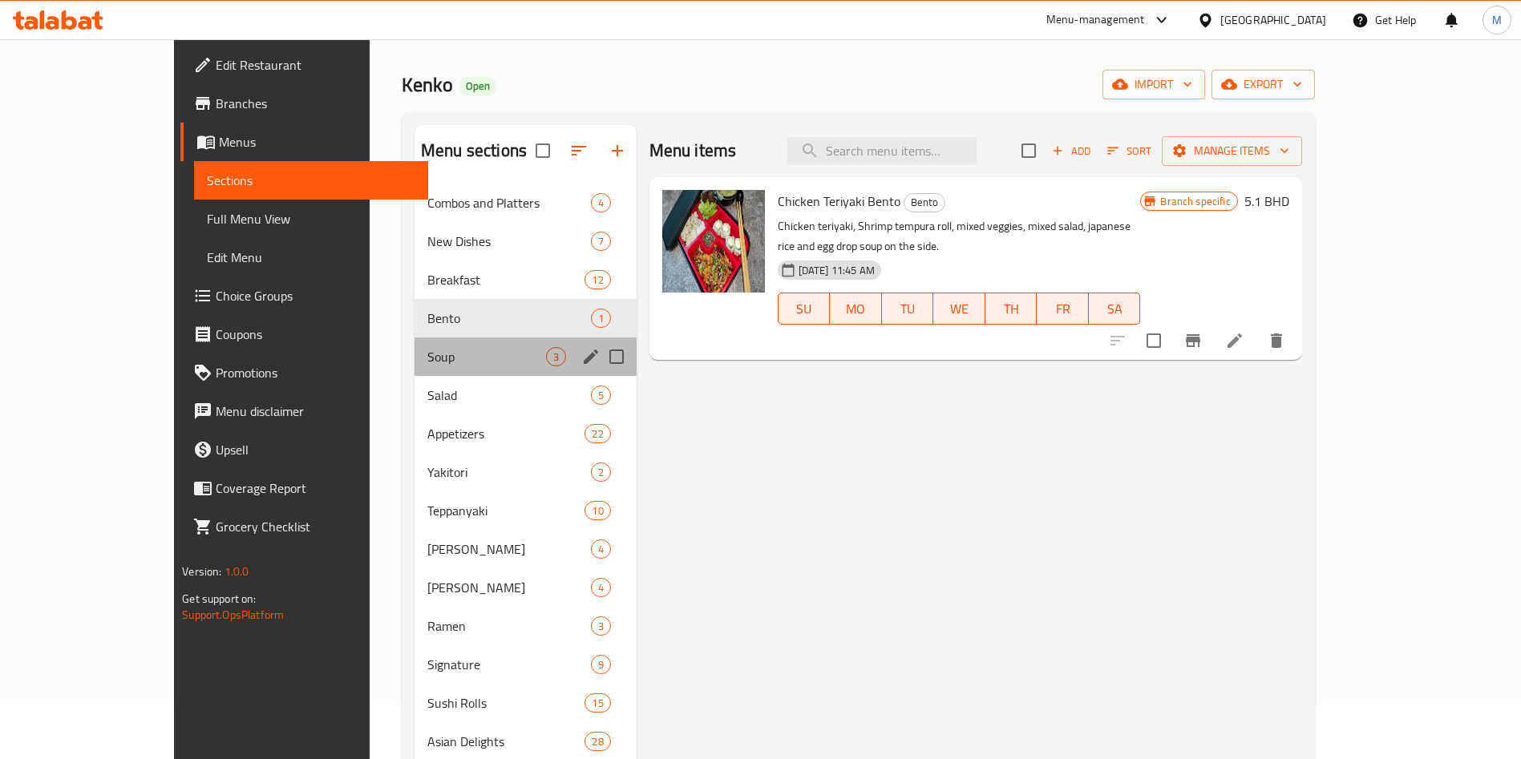
click at [447, 371] on div "Soup 3" at bounding box center [526, 357] width 222 height 38
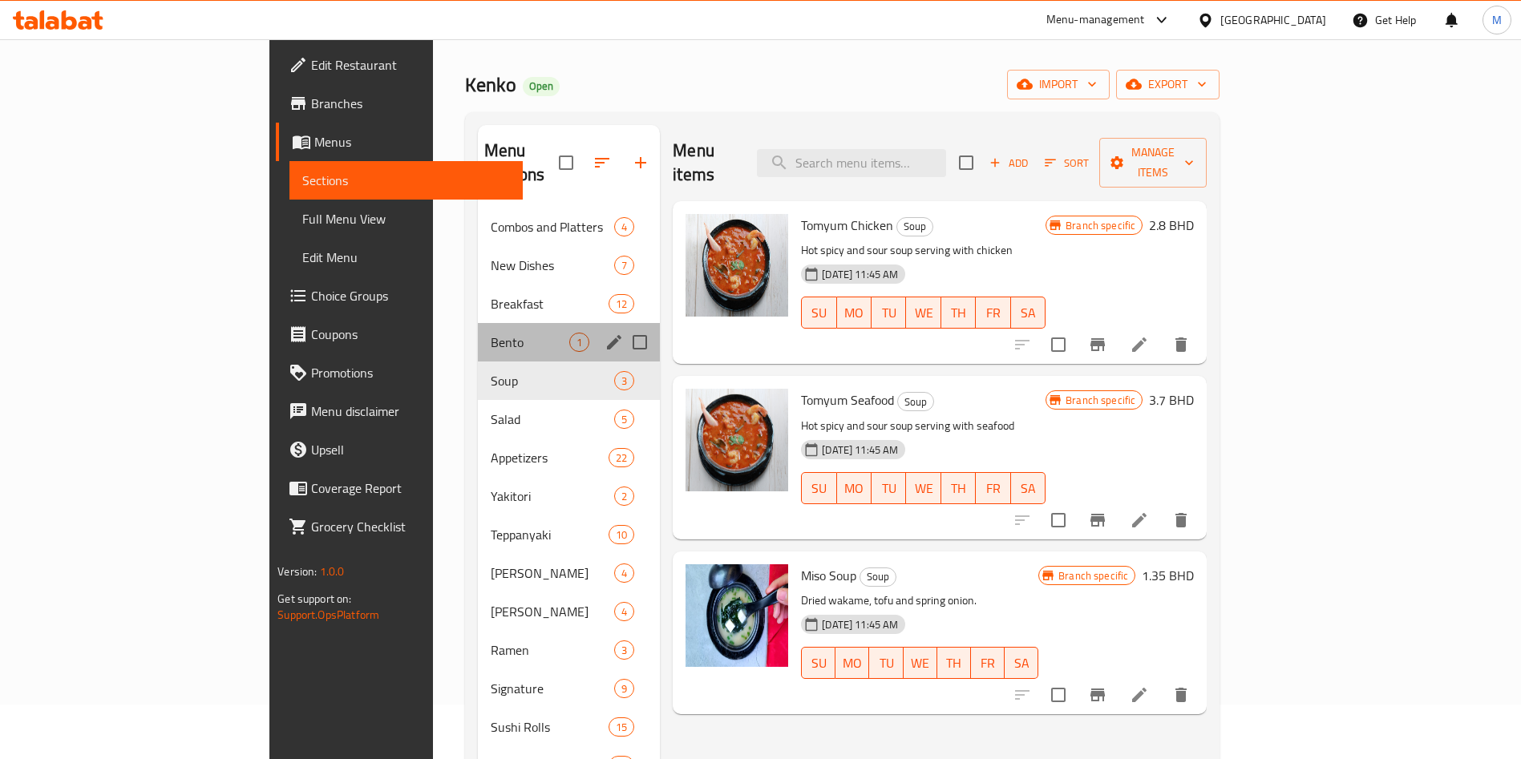
click at [478, 331] on div "Bento 1" at bounding box center [569, 342] width 182 height 38
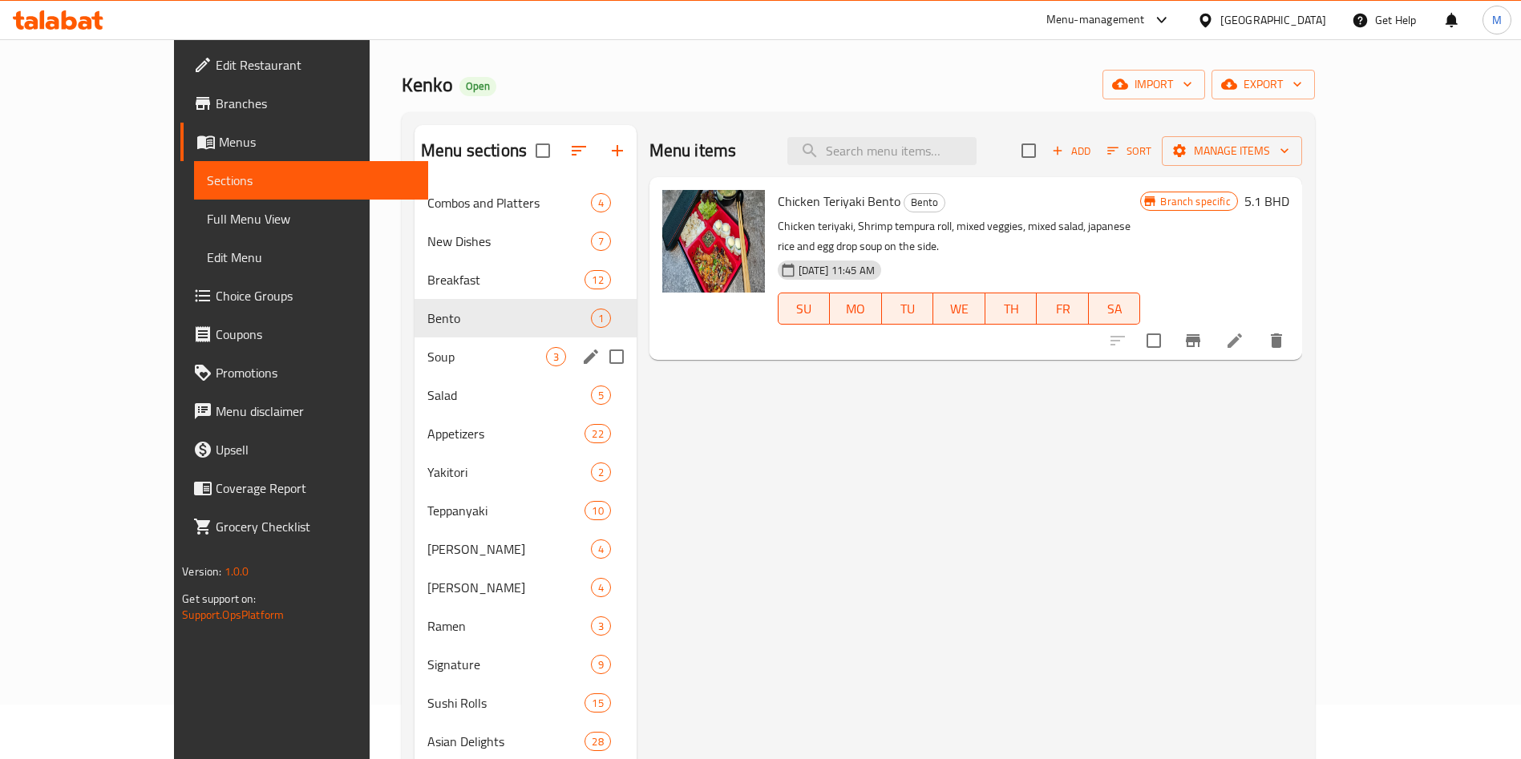
click at [444, 397] on span "Salad" at bounding box center [509, 395] width 164 height 19
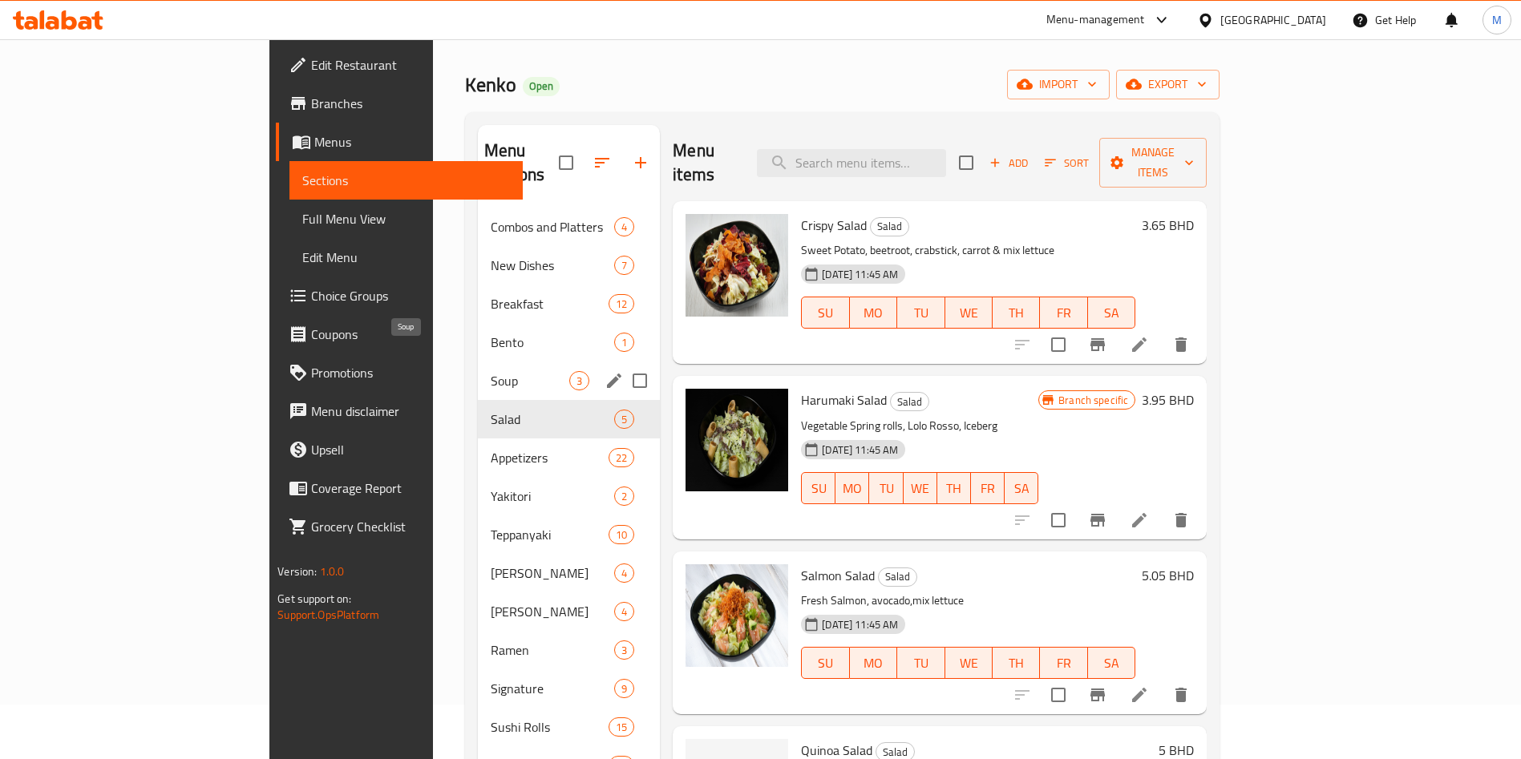
click at [491, 371] on span "Soup" at bounding box center [530, 380] width 79 height 19
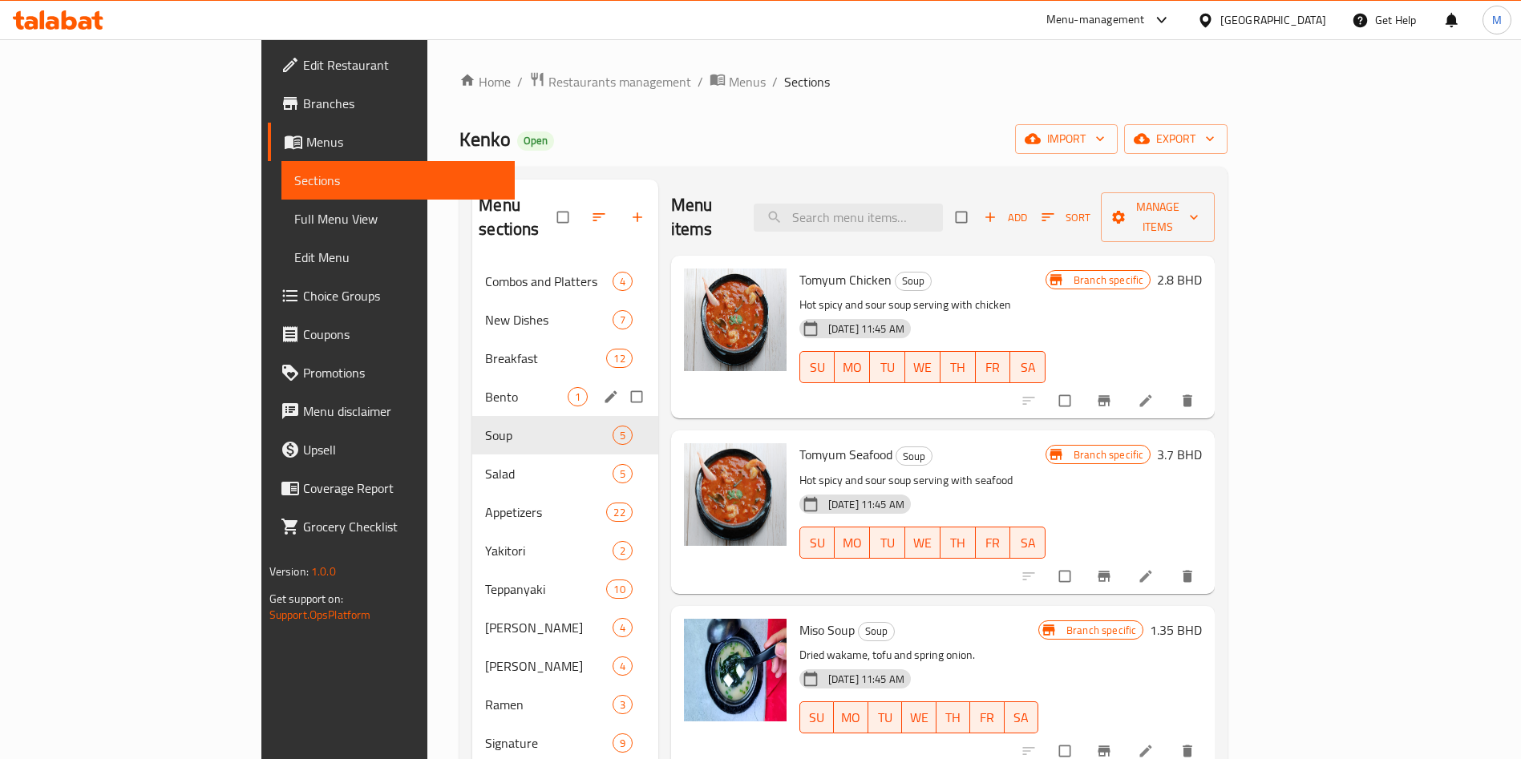
click at [472, 350] on div "Breakfast 12" at bounding box center [565, 358] width 186 height 38
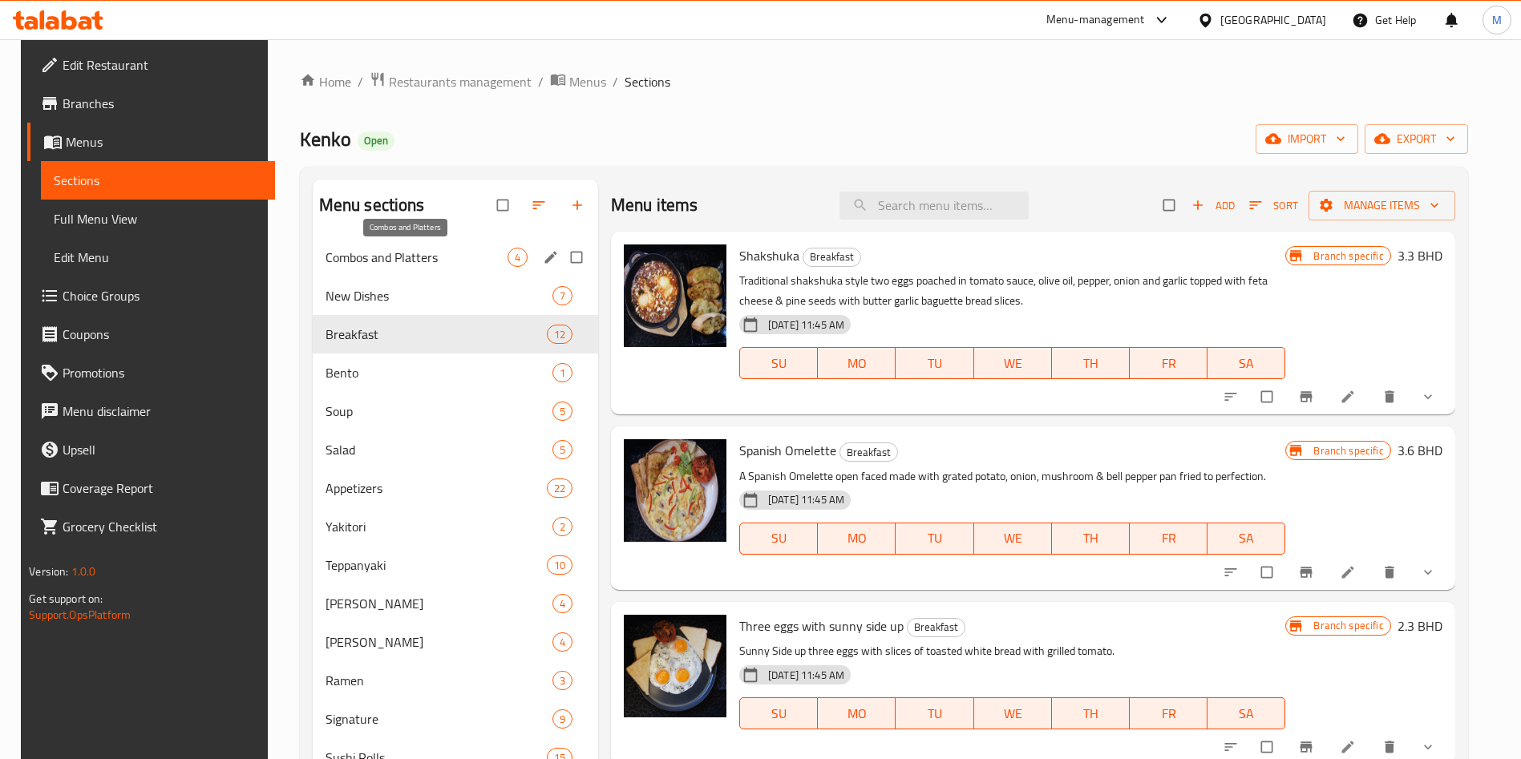
click at [413, 253] on span "Combos and Platters" at bounding box center [417, 257] width 182 height 19
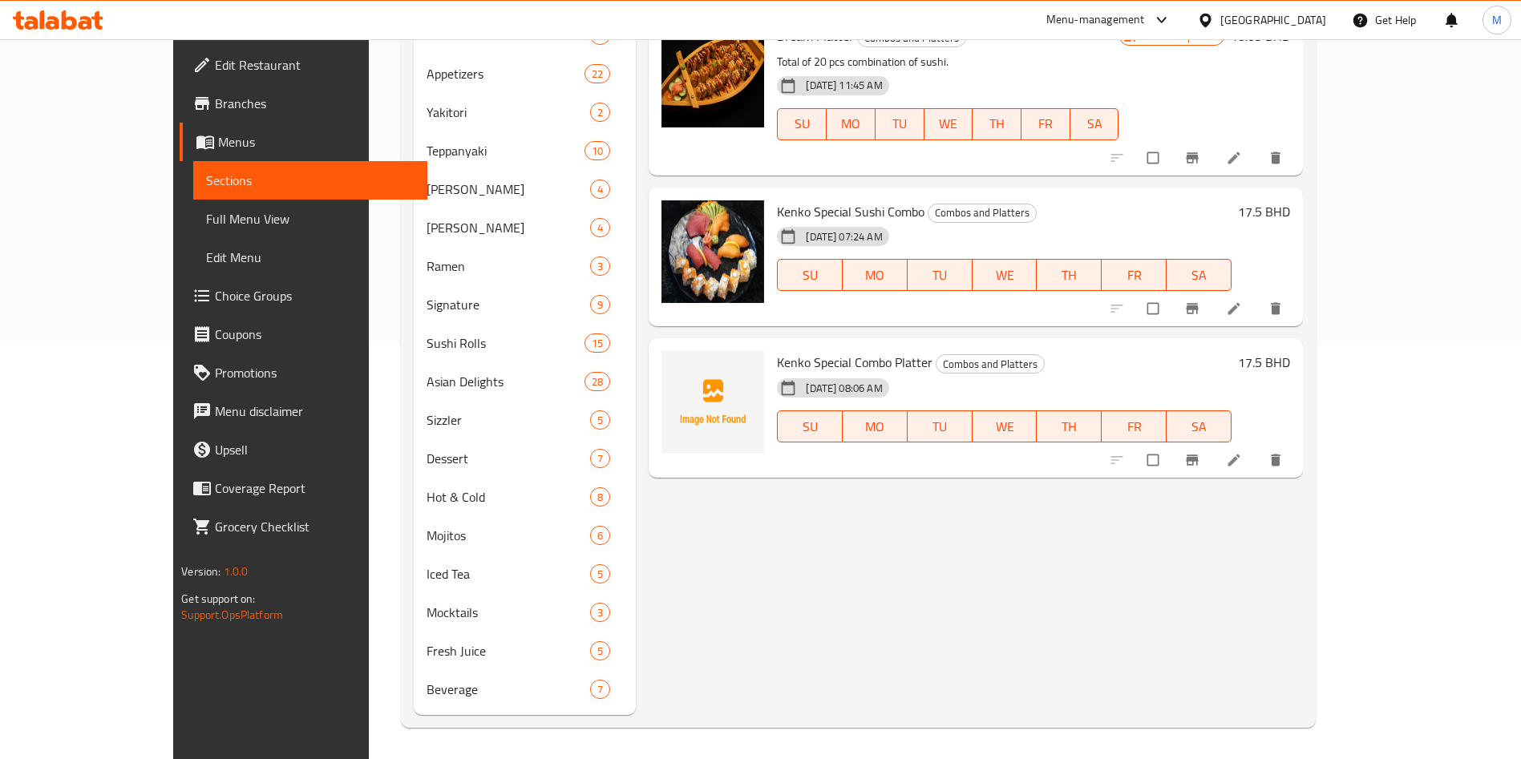
scroll to position [415, 0]
click at [674, 365] on icon "upload picture" at bounding box center [682, 373] width 16 height 16
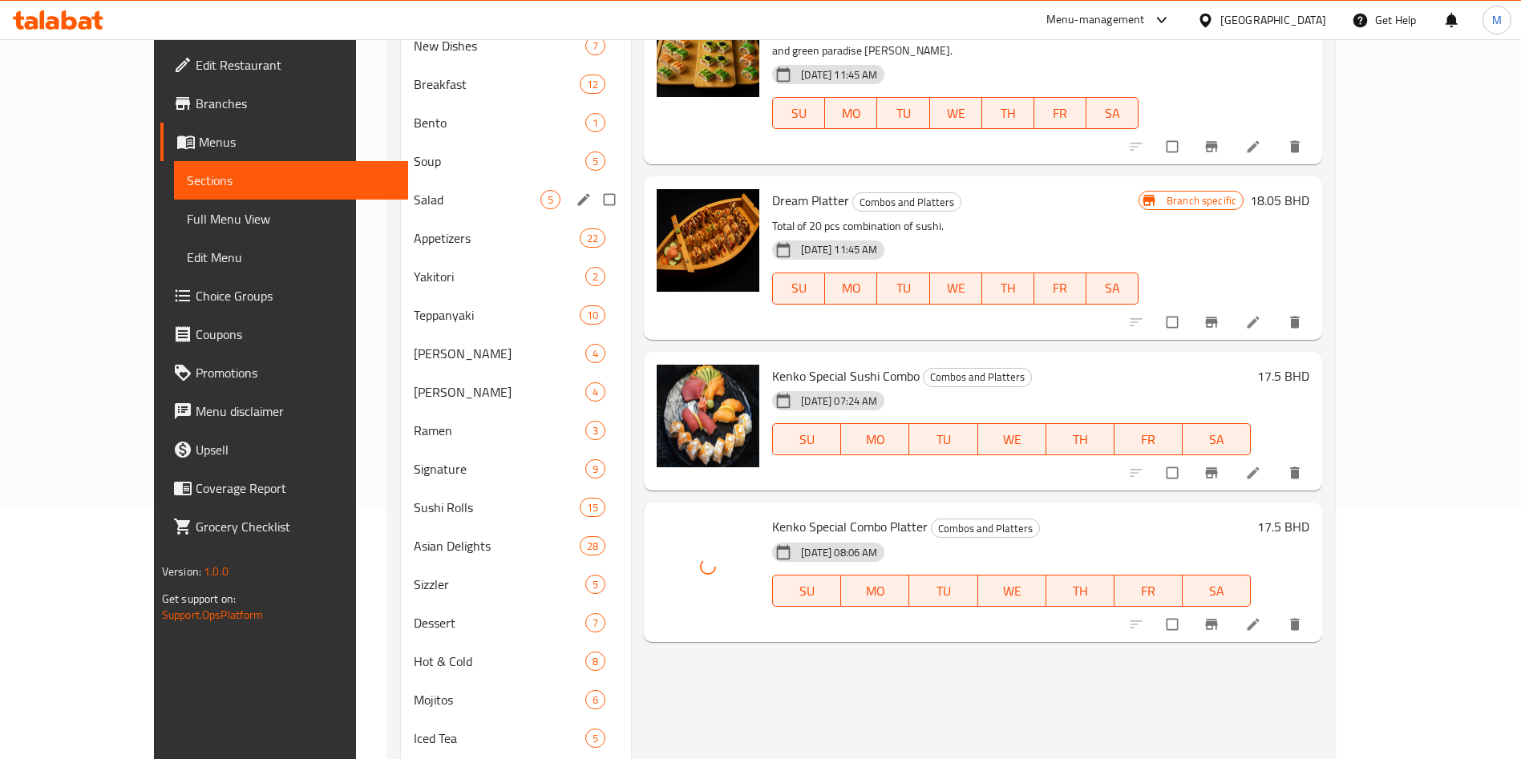
scroll to position [175, 0]
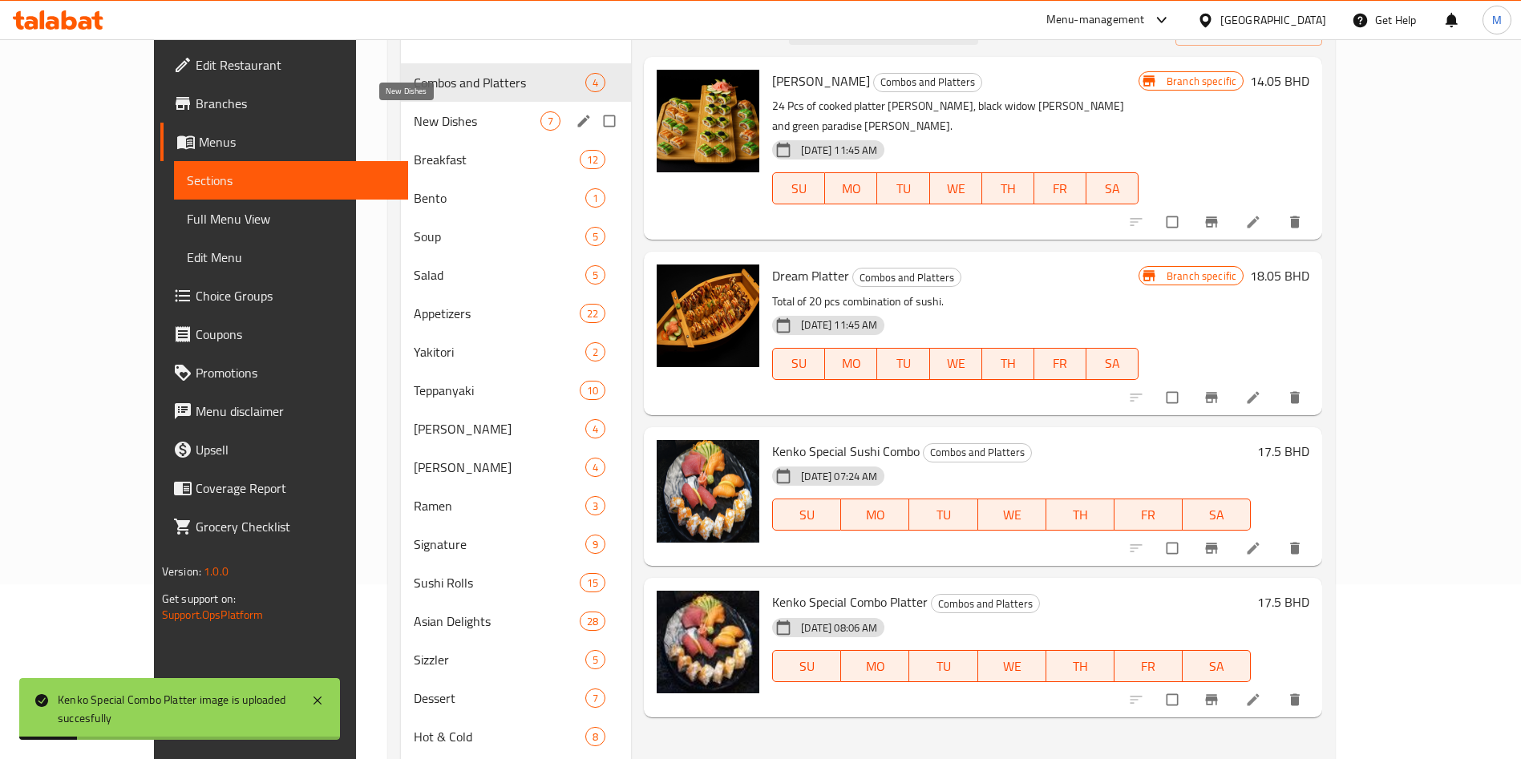
click at [414, 118] on span "New Dishes" at bounding box center [477, 120] width 127 height 19
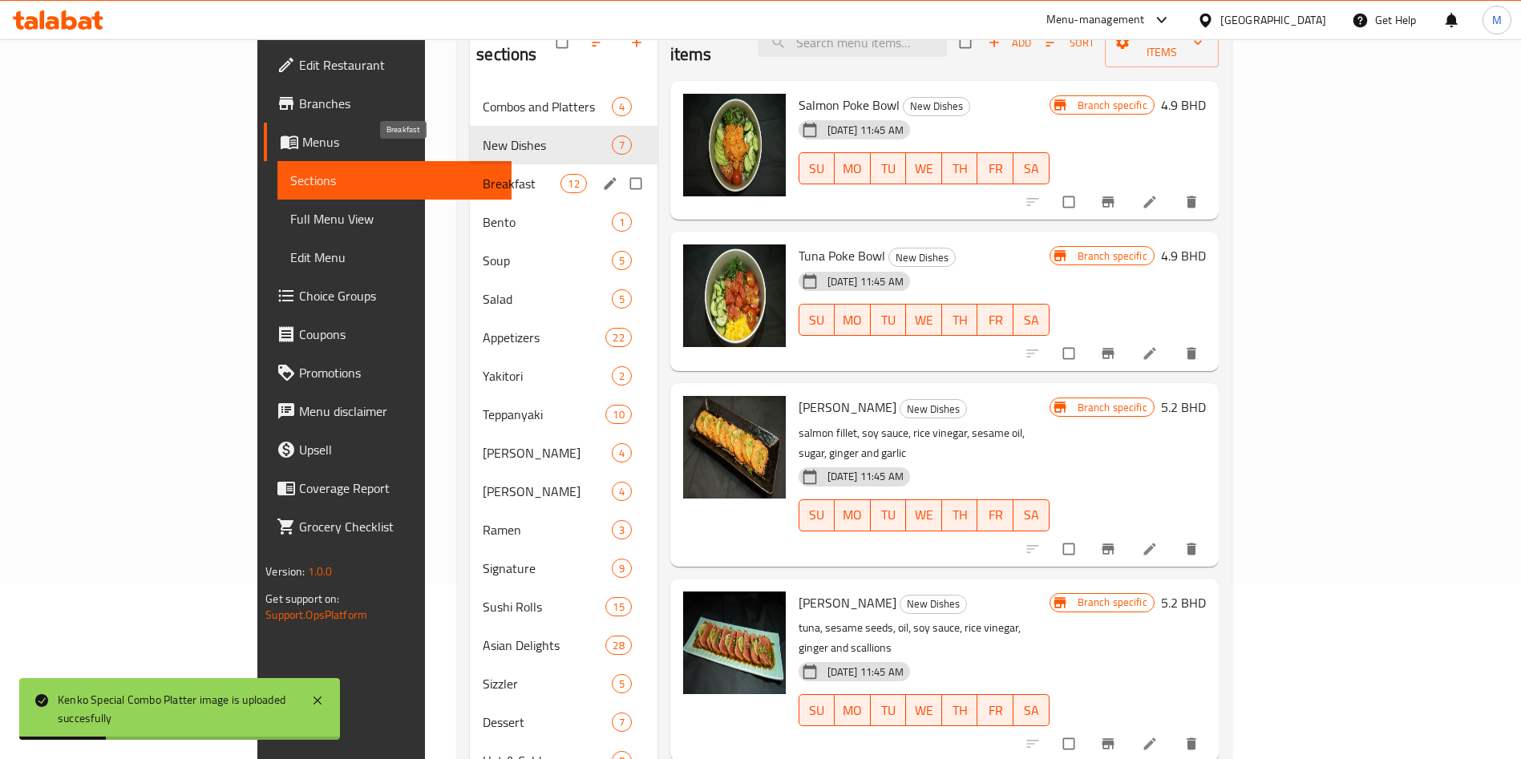
click at [483, 174] on span "Breakfast" at bounding box center [522, 183] width 78 height 19
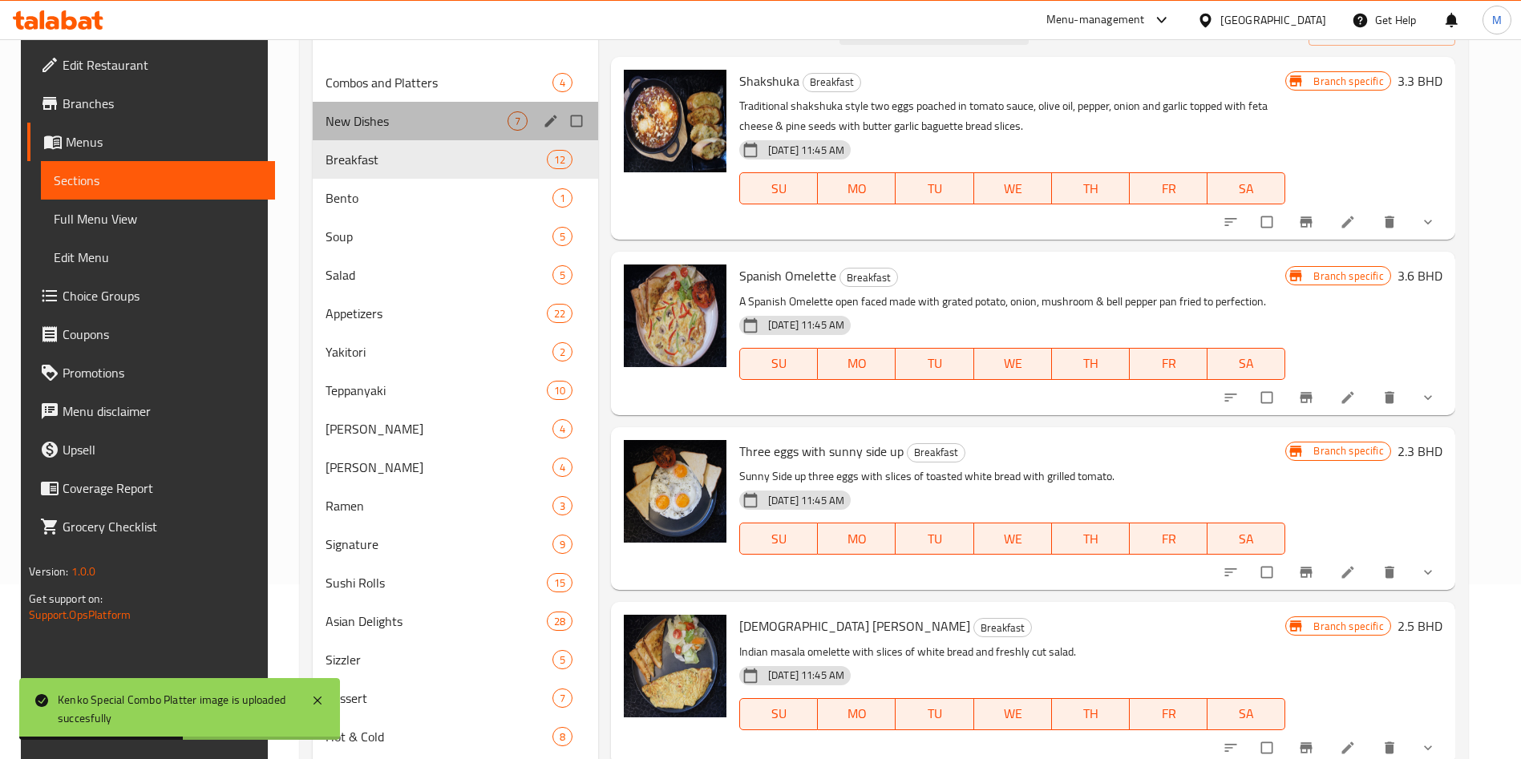
click at [372, 136] on div "New Dishes 7" at bounding box center [455, 121] width 285 height 38
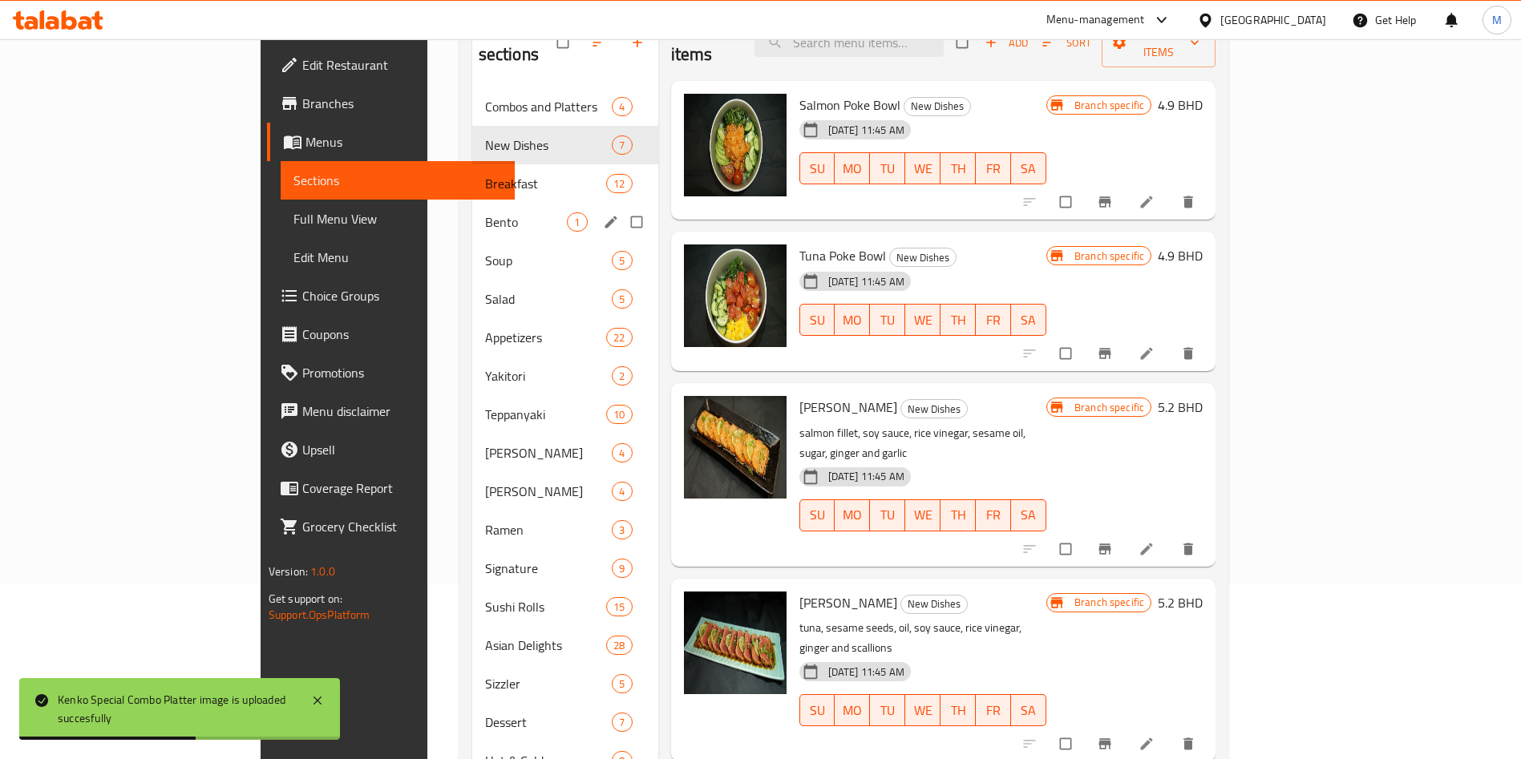
click at [472, 213] on div "Bento 1" at bounding box center [565, 222] width 186 height 38
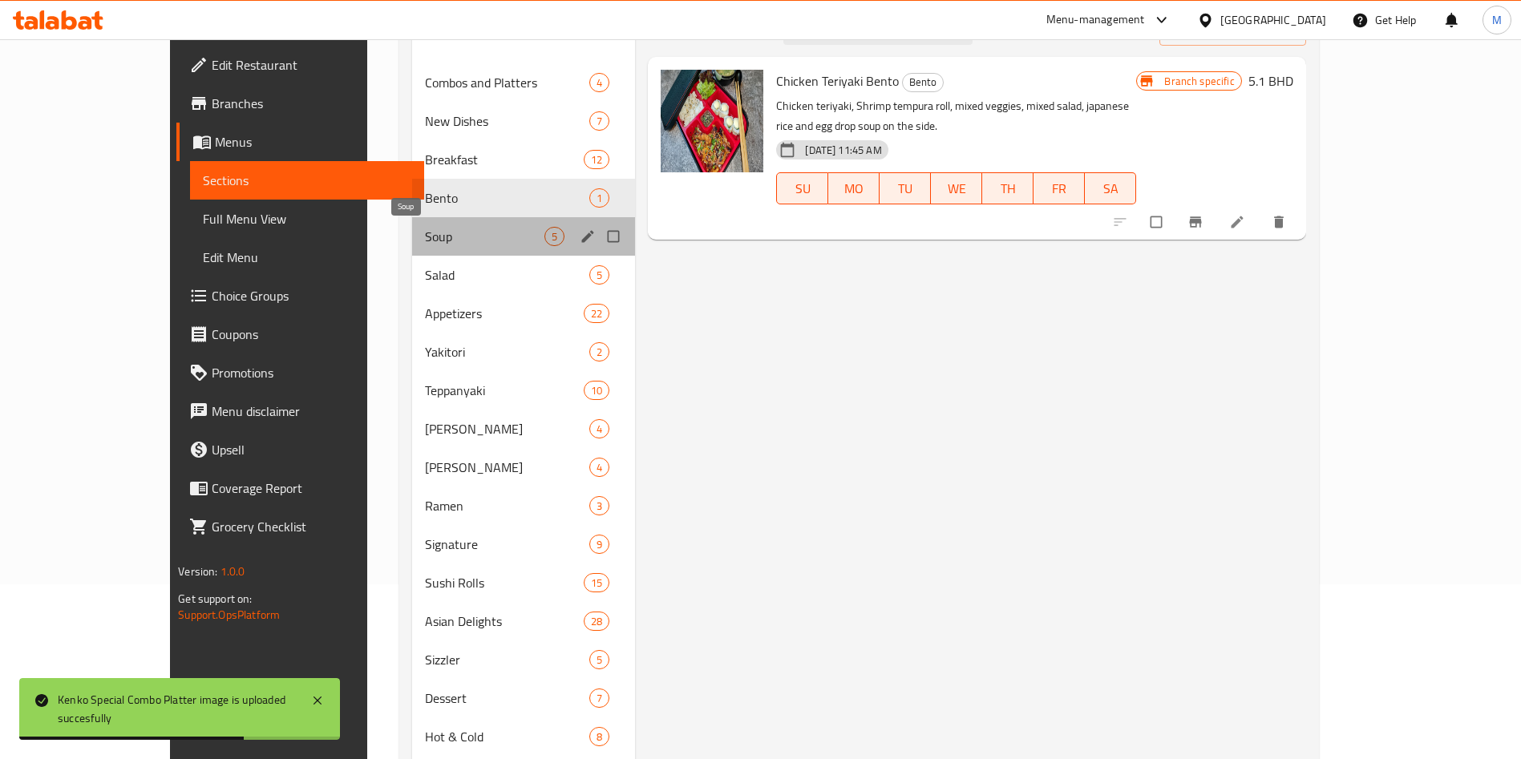
click at [425, 234] on span "Soup" at bounding box center [485, 236] width 120 height 19
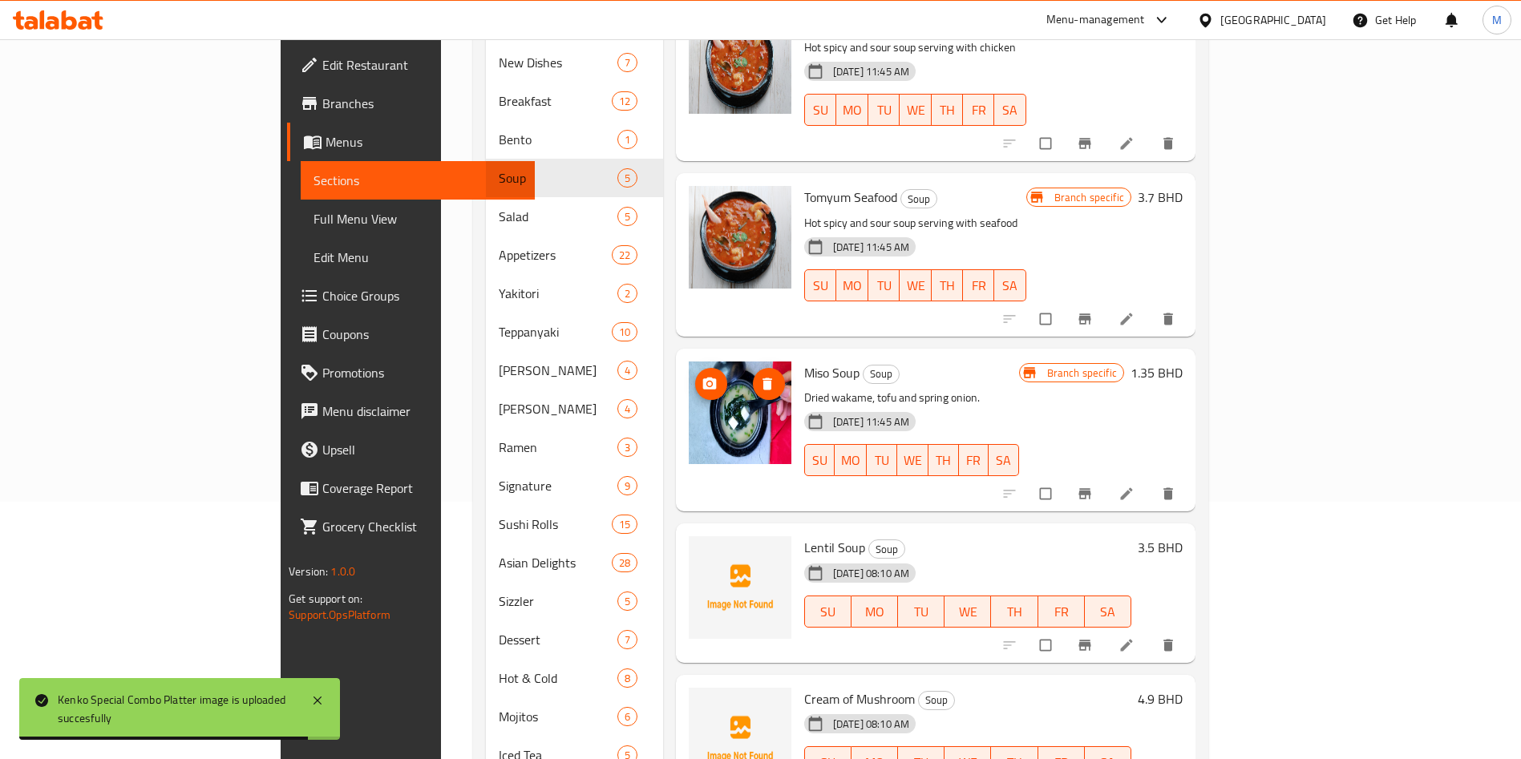
scroll to position [295, 0]
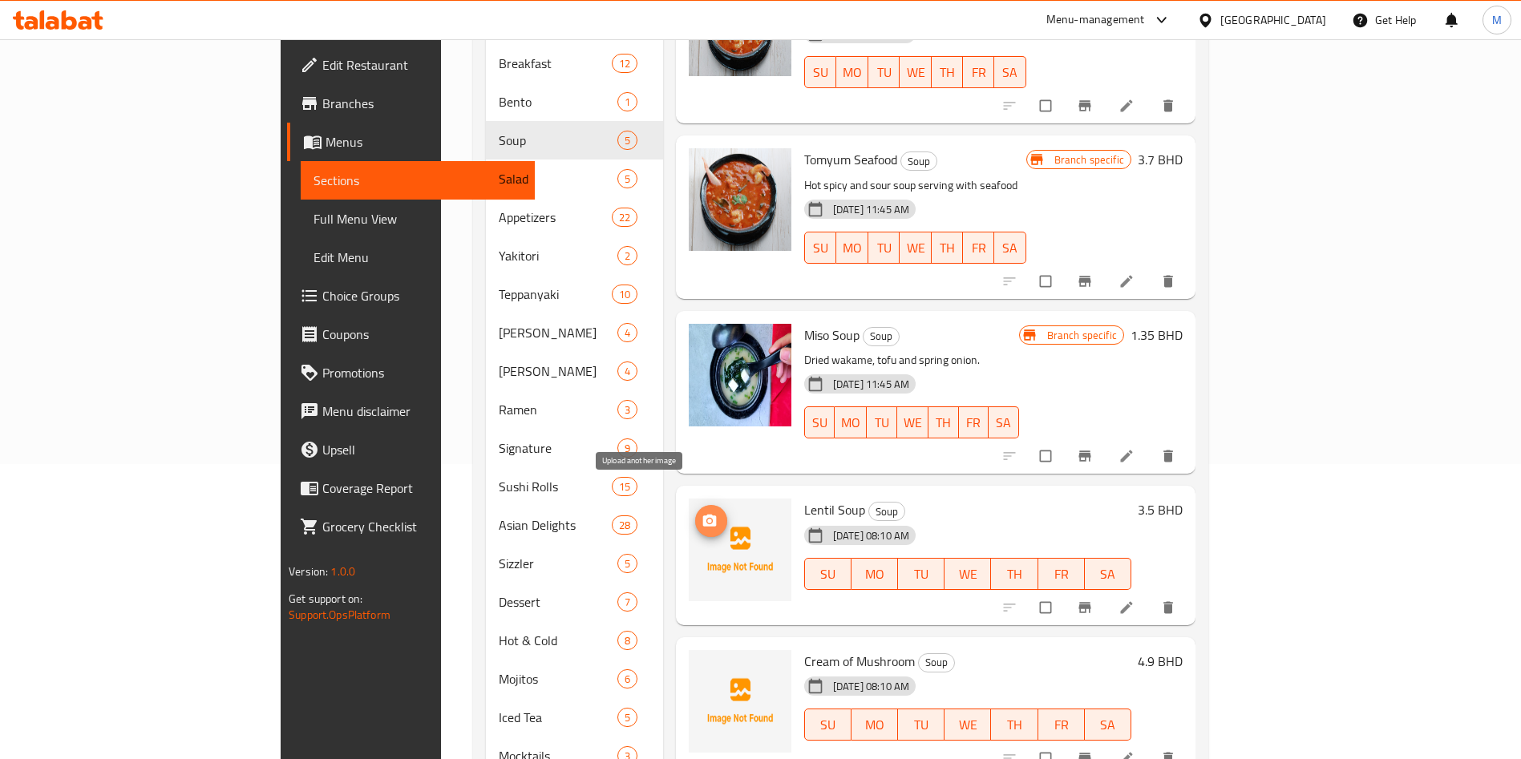
click at [702, 513] on icon "upload picture" at bounding box center [710, 521] width 16 height 16
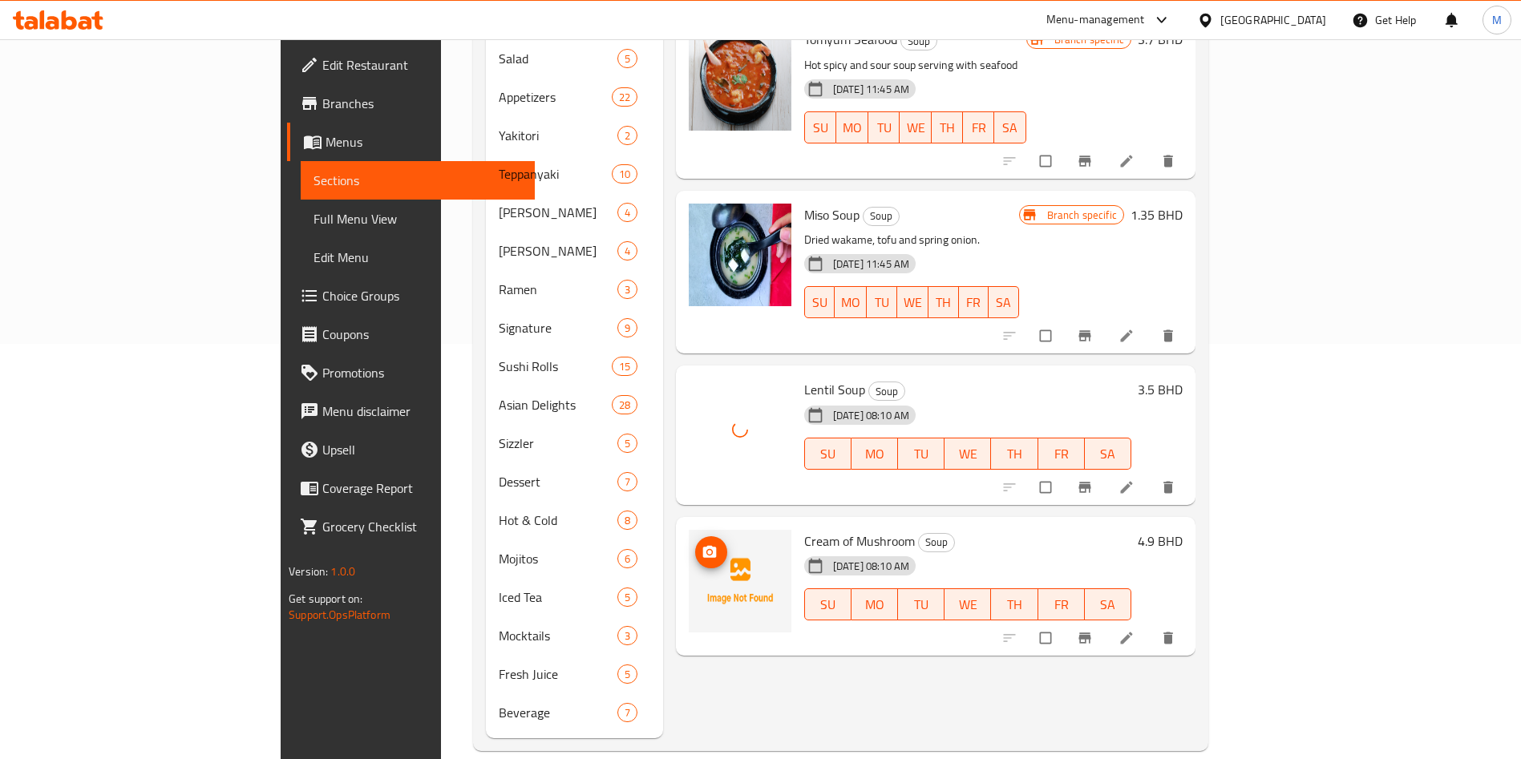
click at [695, 537] on button "upload picture" at bounding box center [711, 553] width 32 height 32
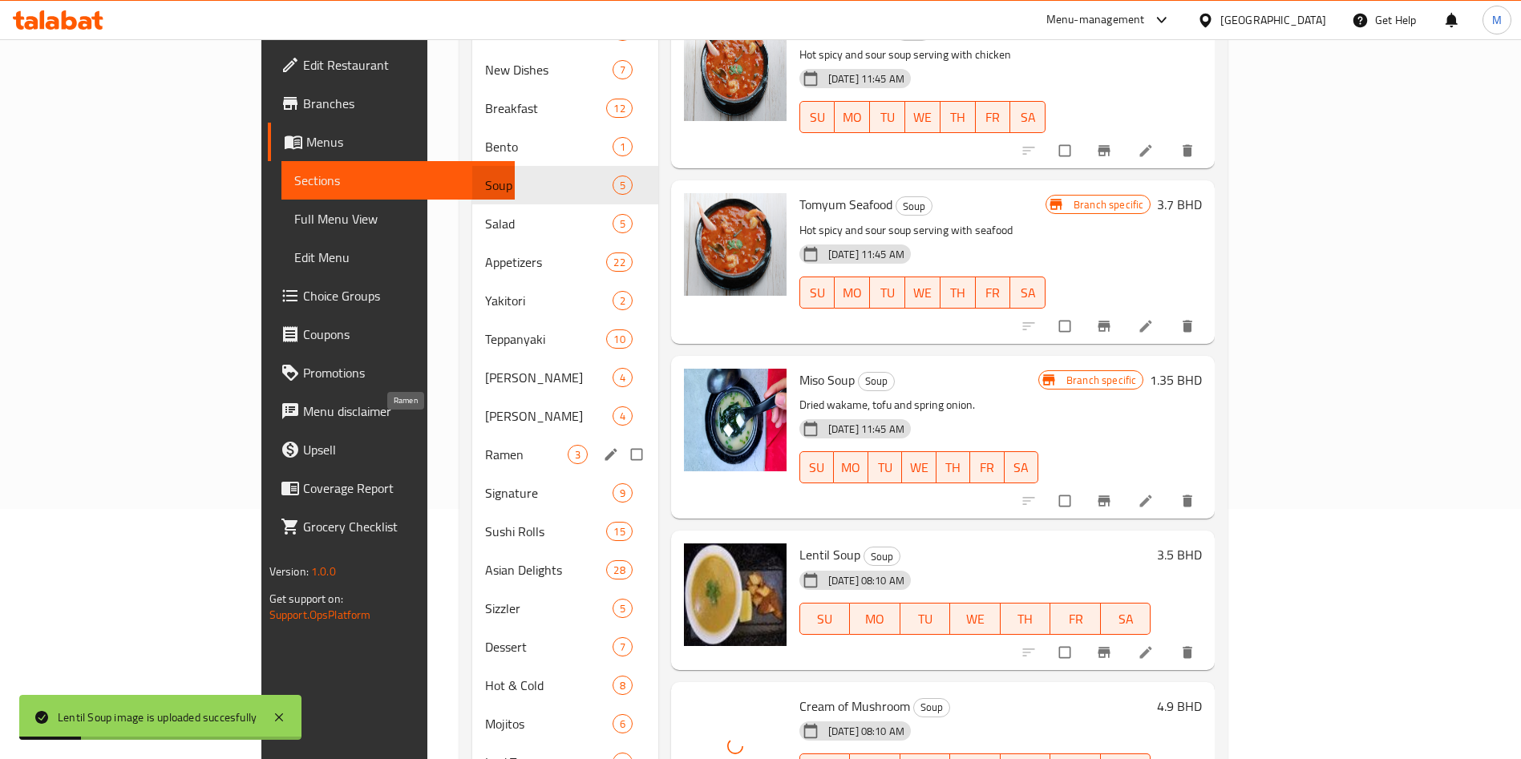
scroll to position [55, 0]
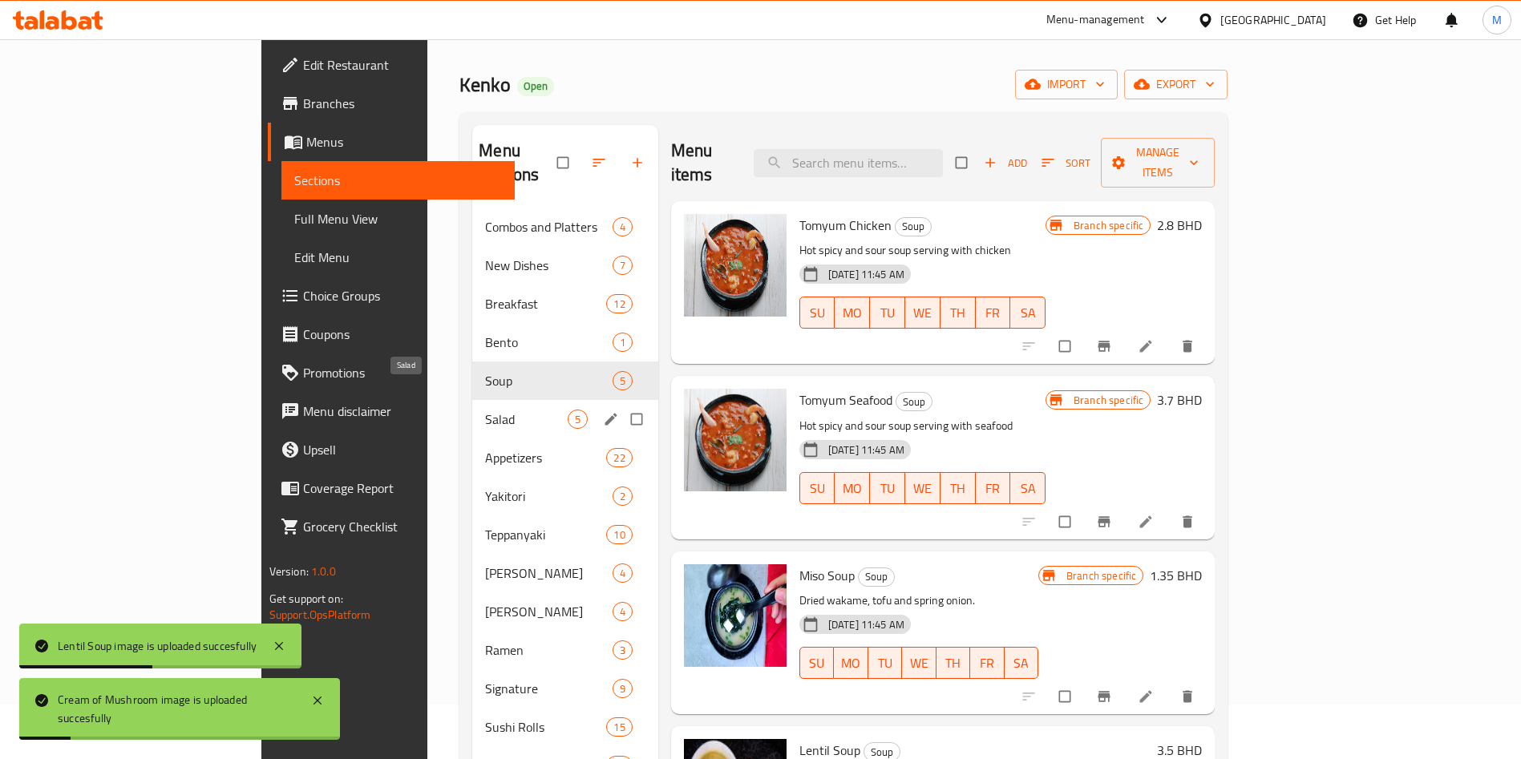
click at [485, 410] on span "Salad" at bounding box center [526, 419] width 82 height 19
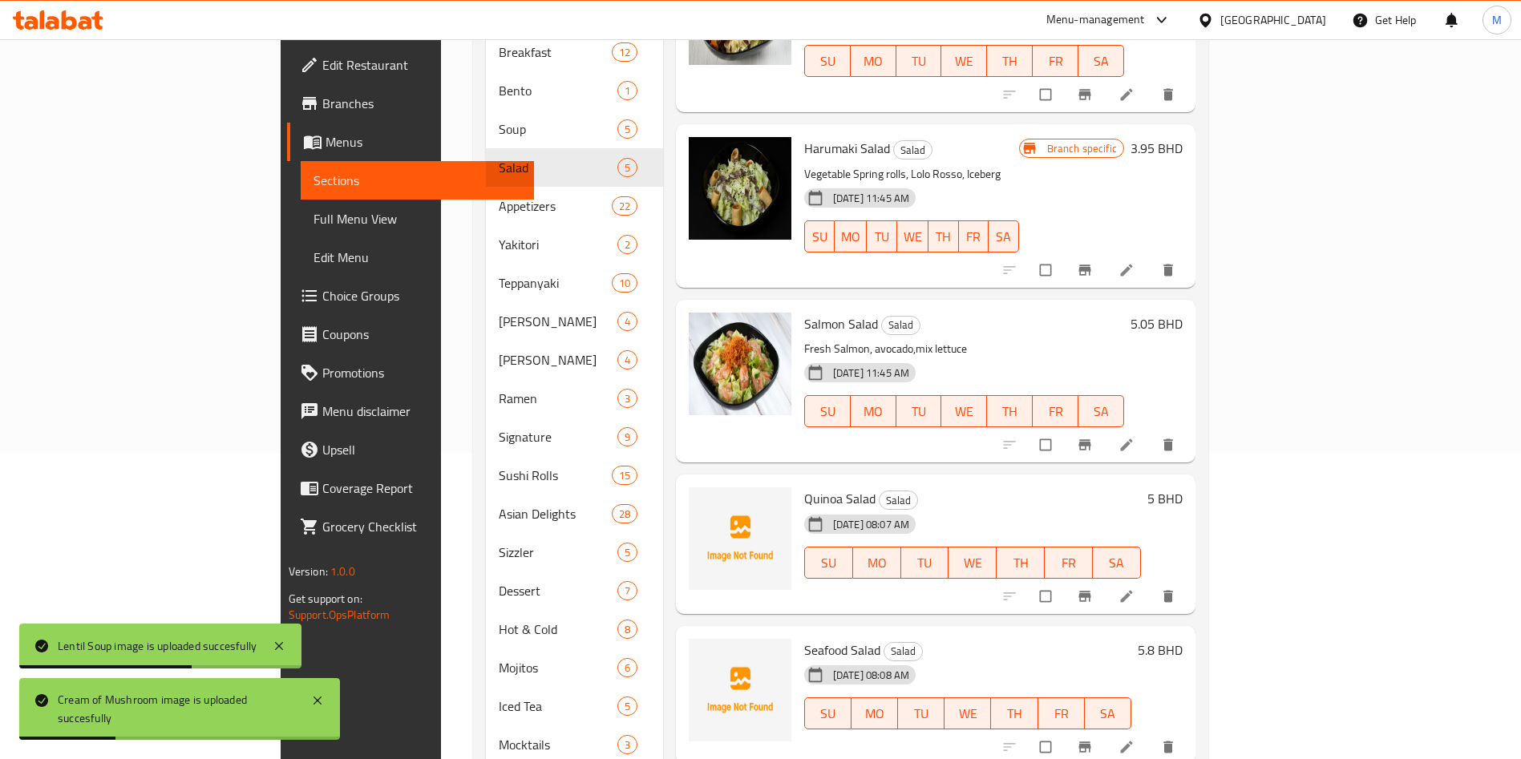
scroll to position [415, 0]
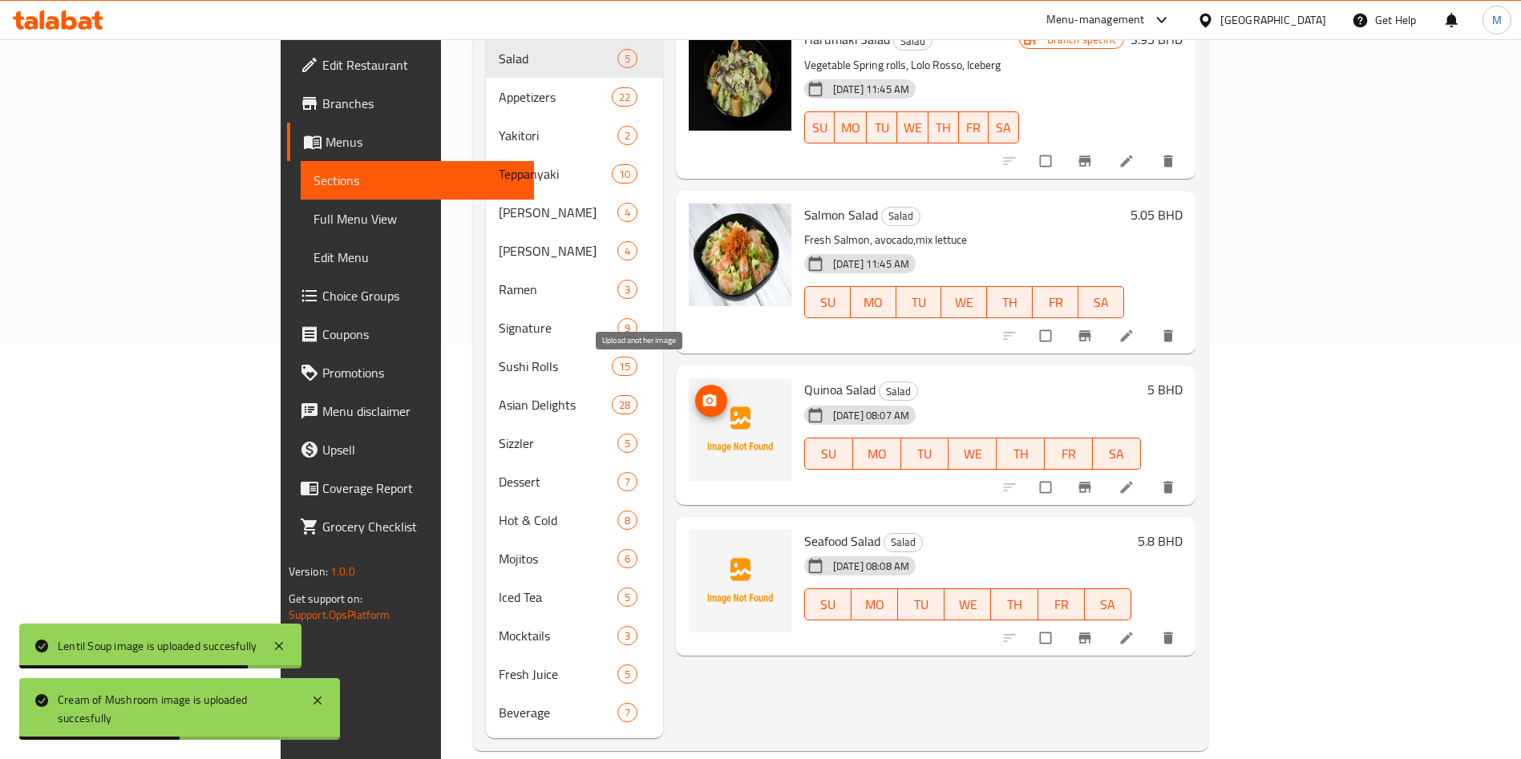
click at [695, 393] on span "upload picture" at bounding box center [711, 401] width 32 height 16
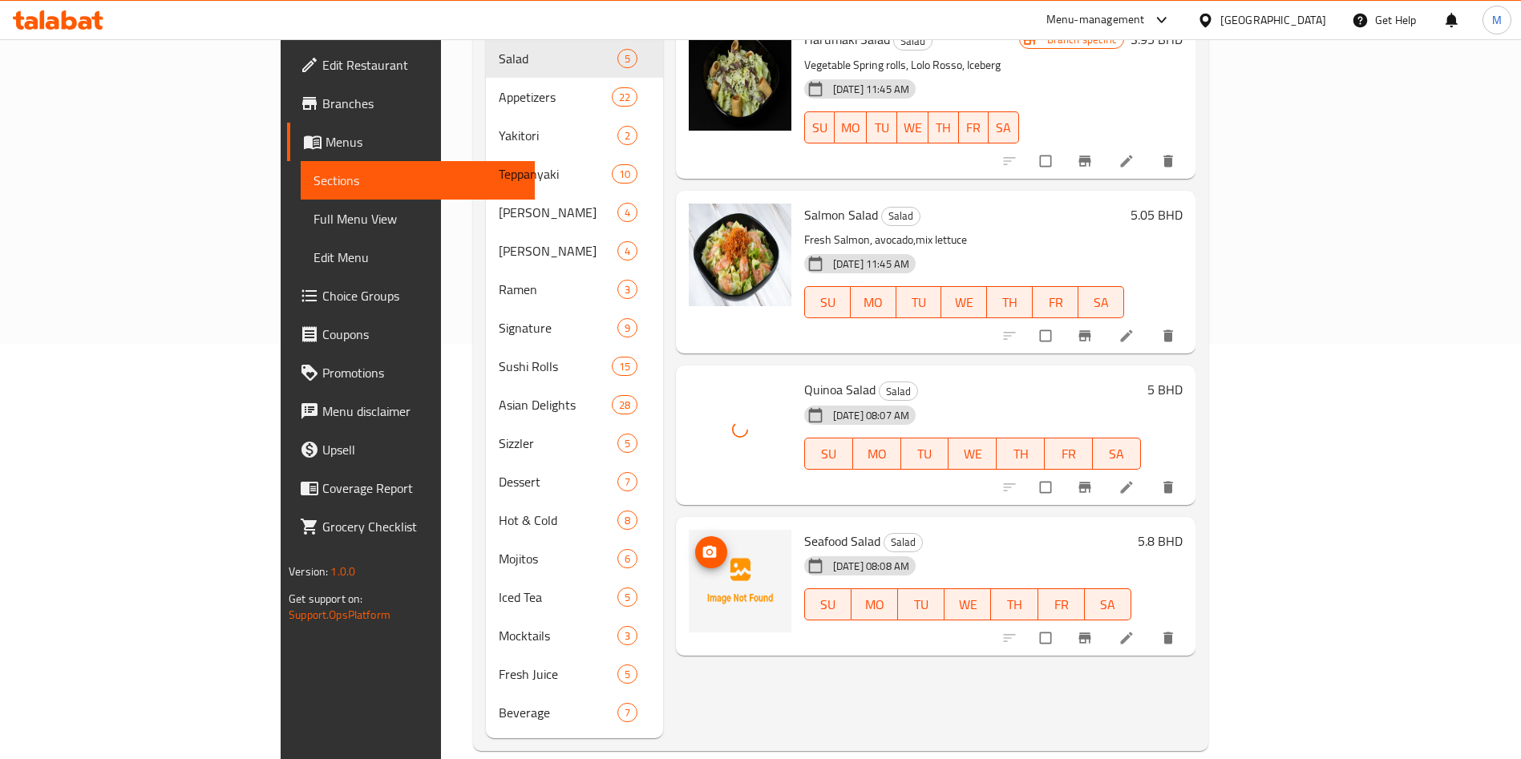
click at [703, 546] on icon "upload picture" at bounding box center [710, 552] width 14 height 12
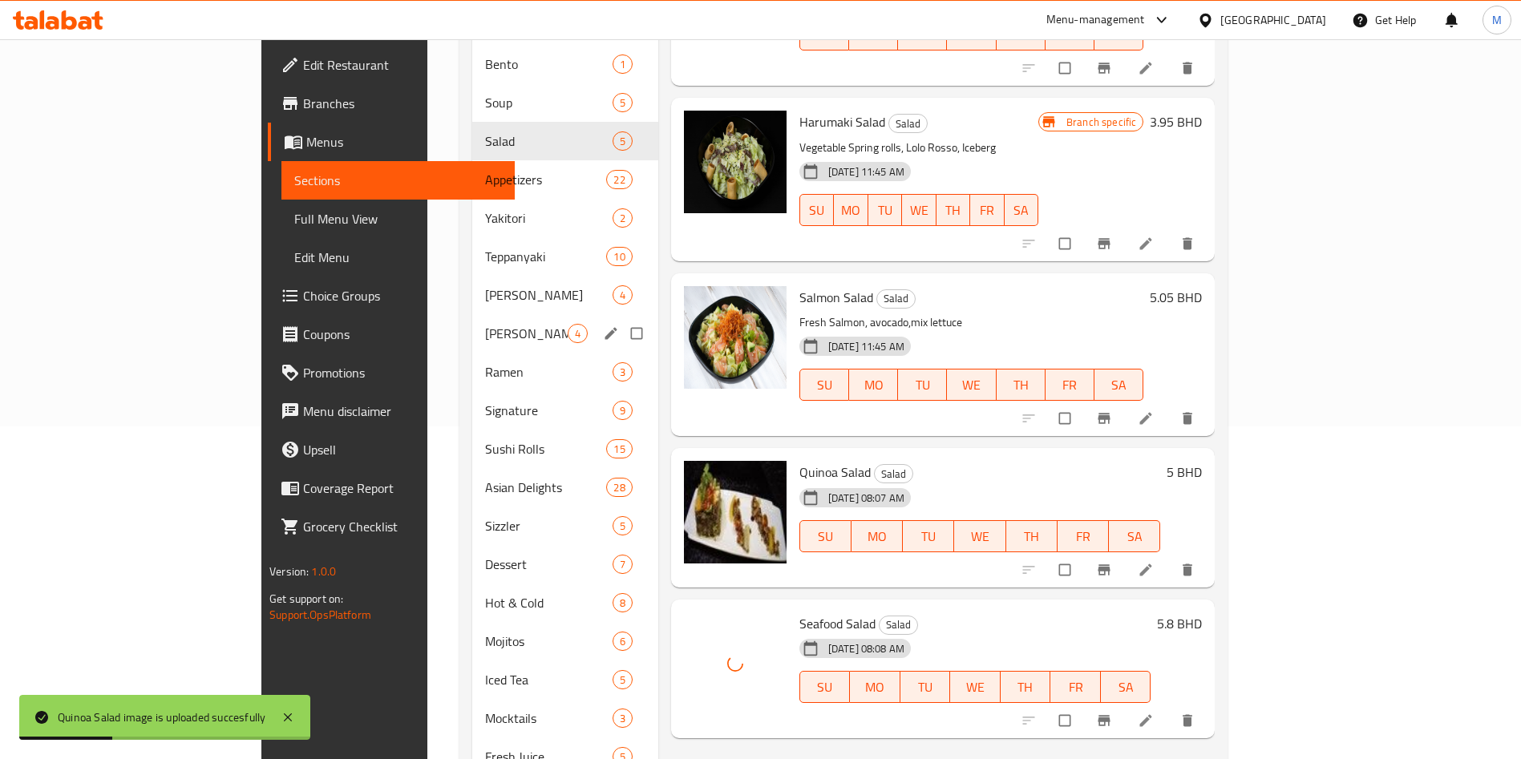
scroll to position [295, 0]
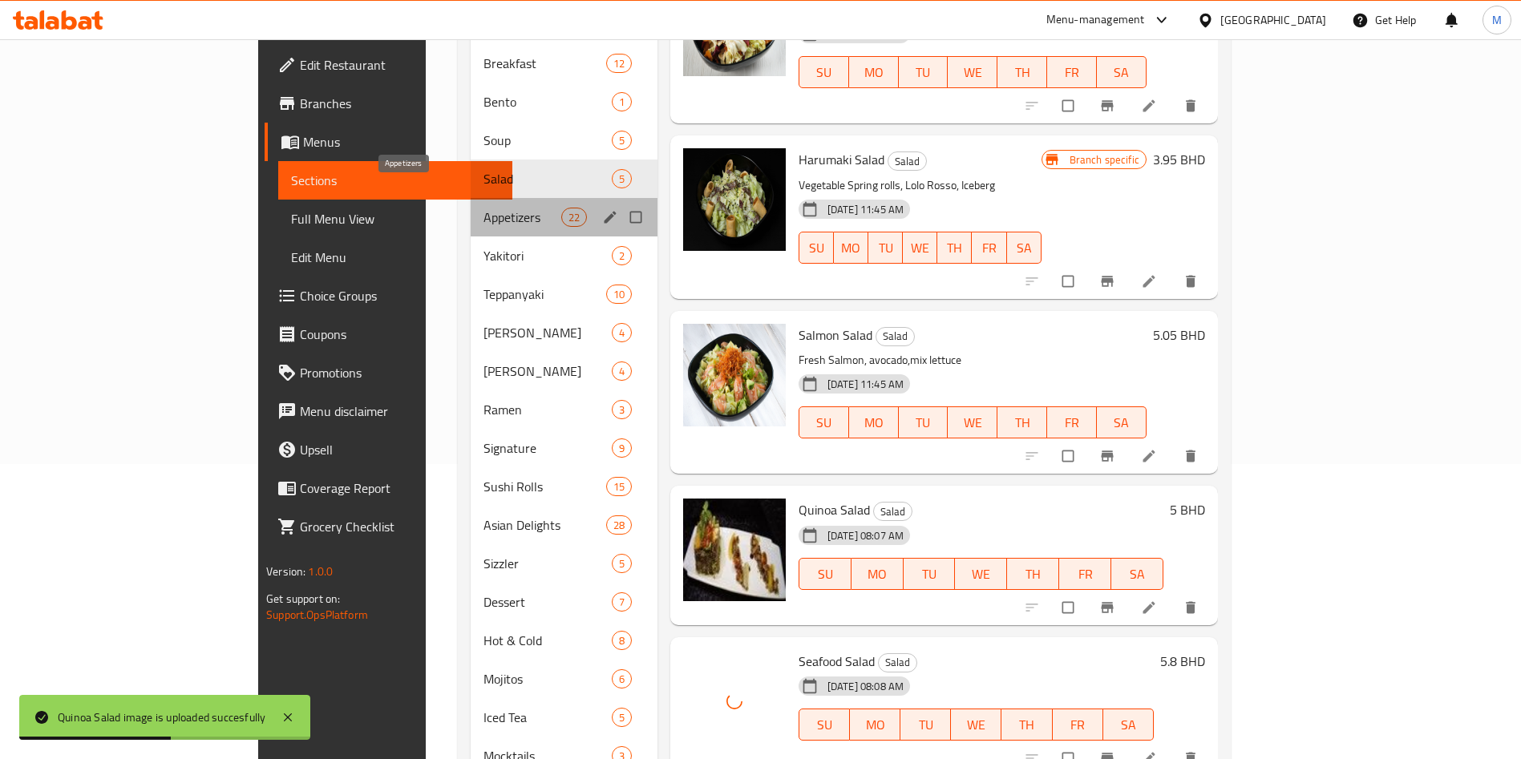
click at [484, 208] on span "Appetizers" at bounding box center [523, 217] width 78 height 19
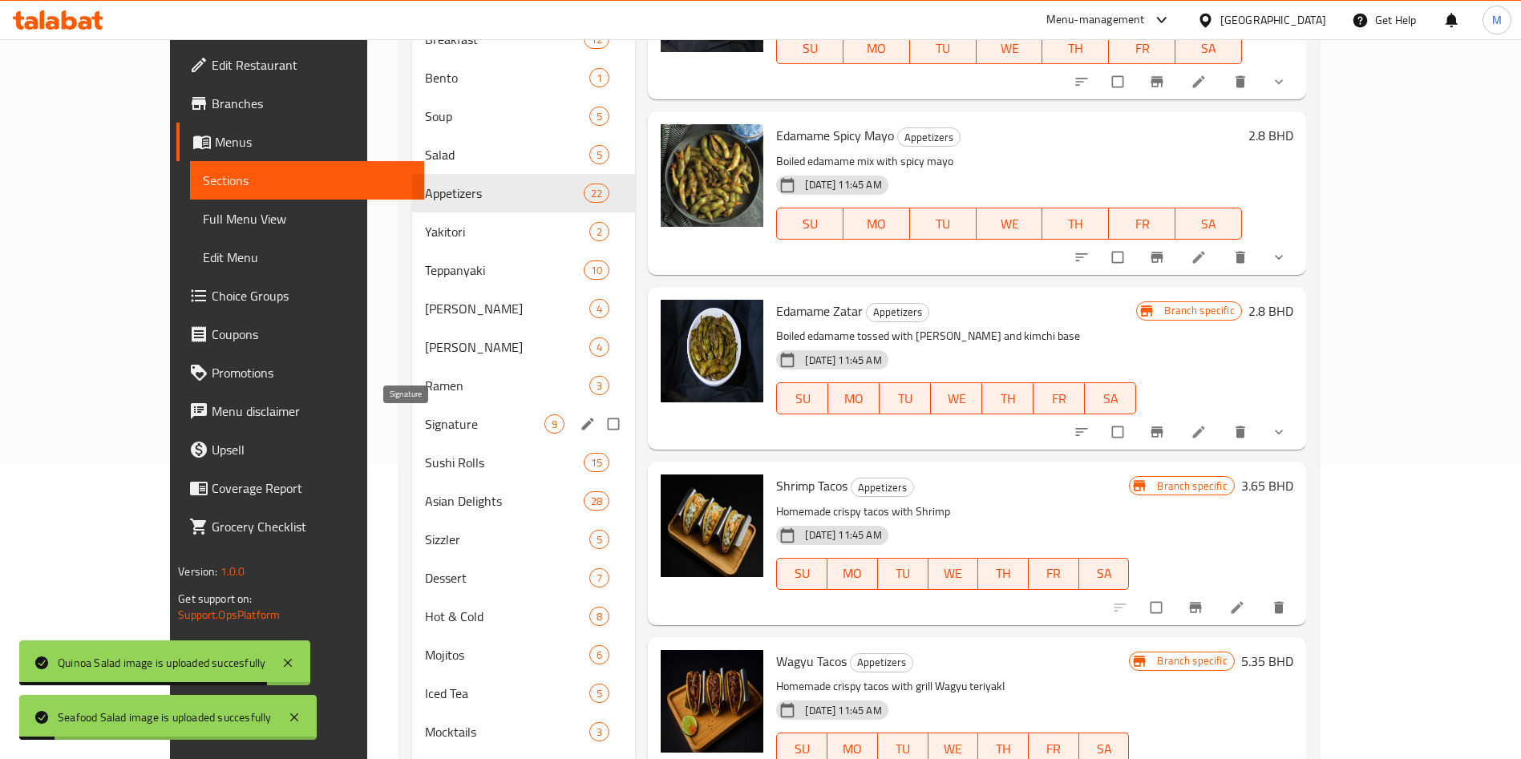
click at [425, 428] on span "Signature" at bounding box center [485, 424] width 120 height 19
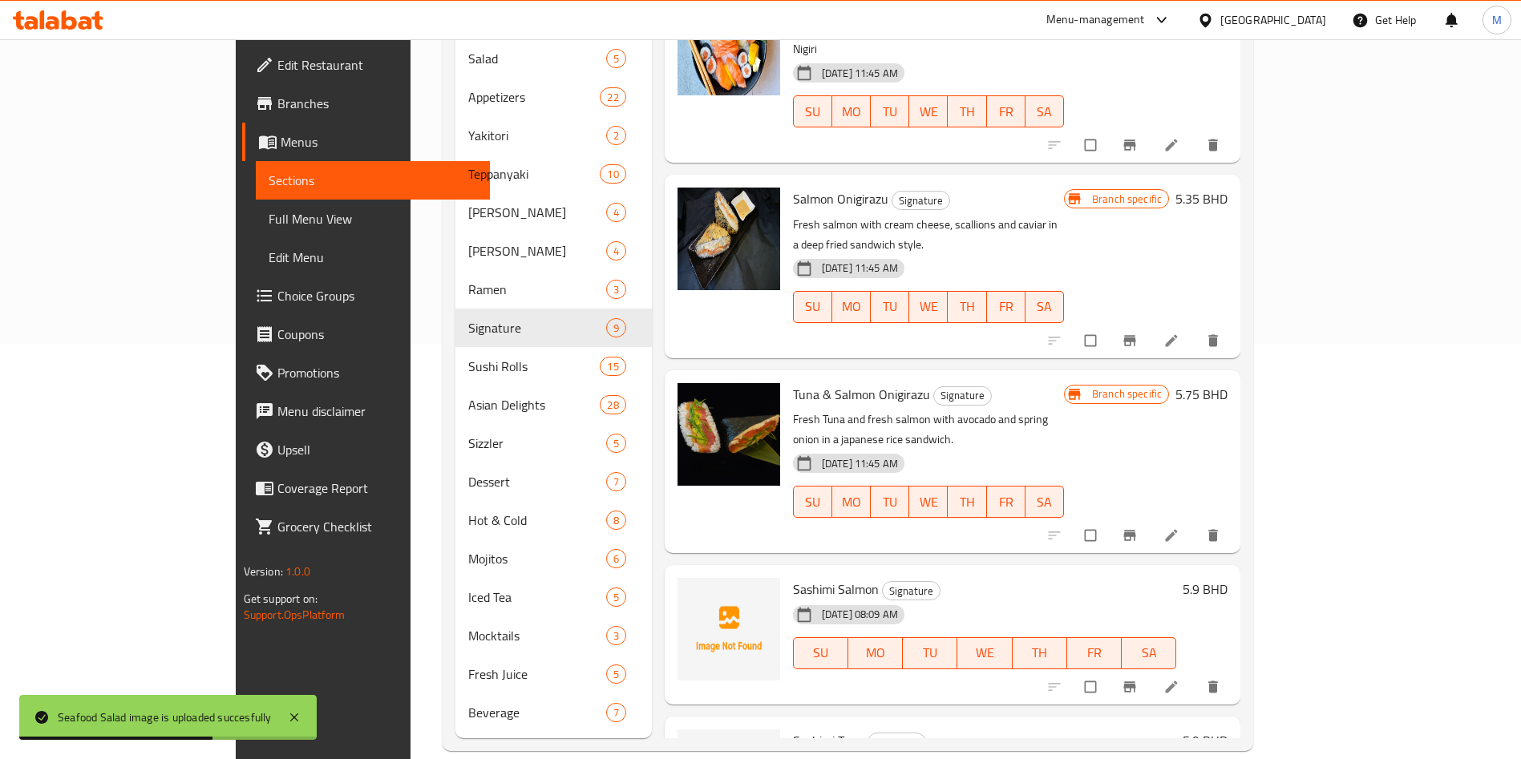
scroll to position [618, 0]
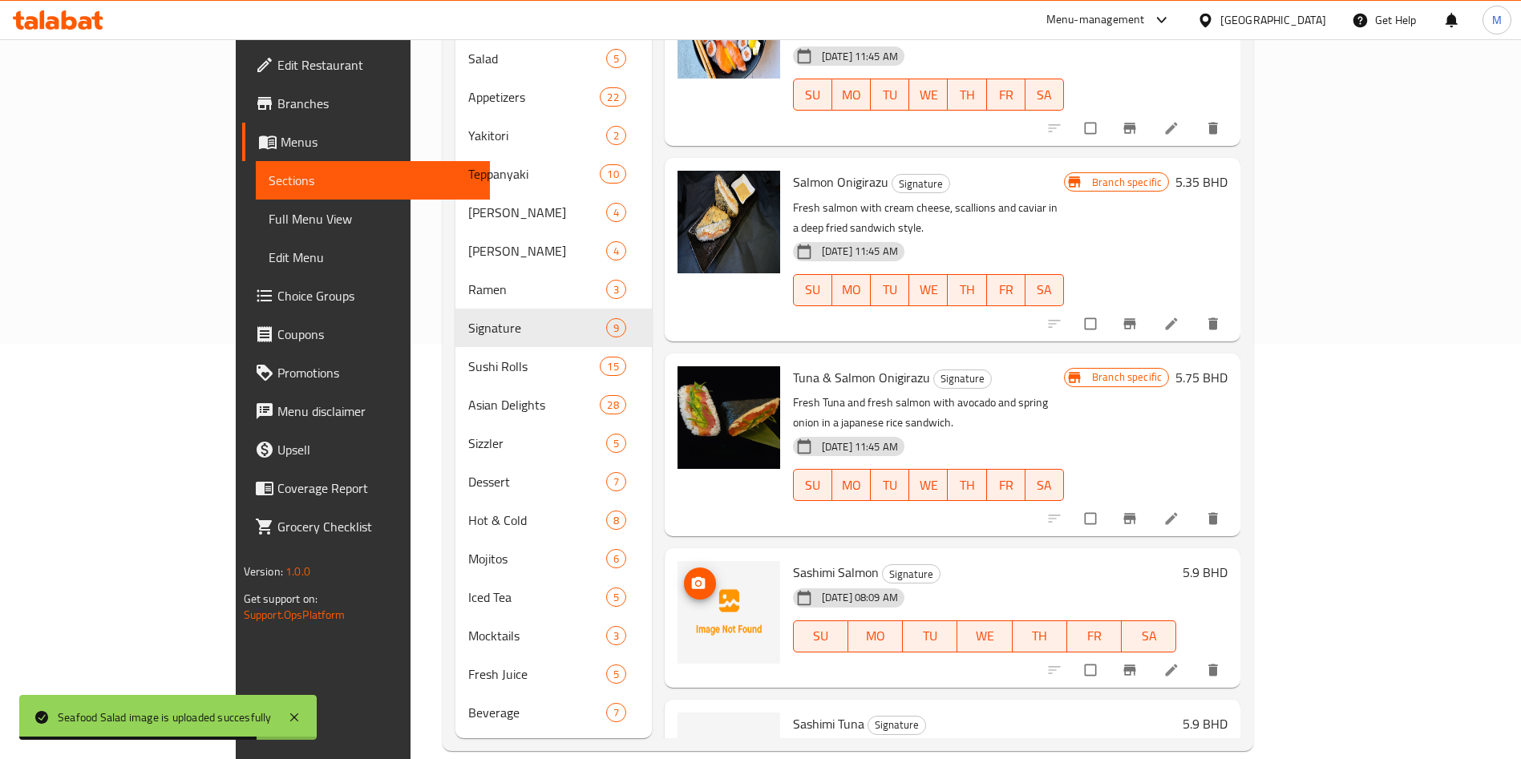
click at [690, 576] on icon "upload picture" at bounding box center [698, 584] width 16 height 16
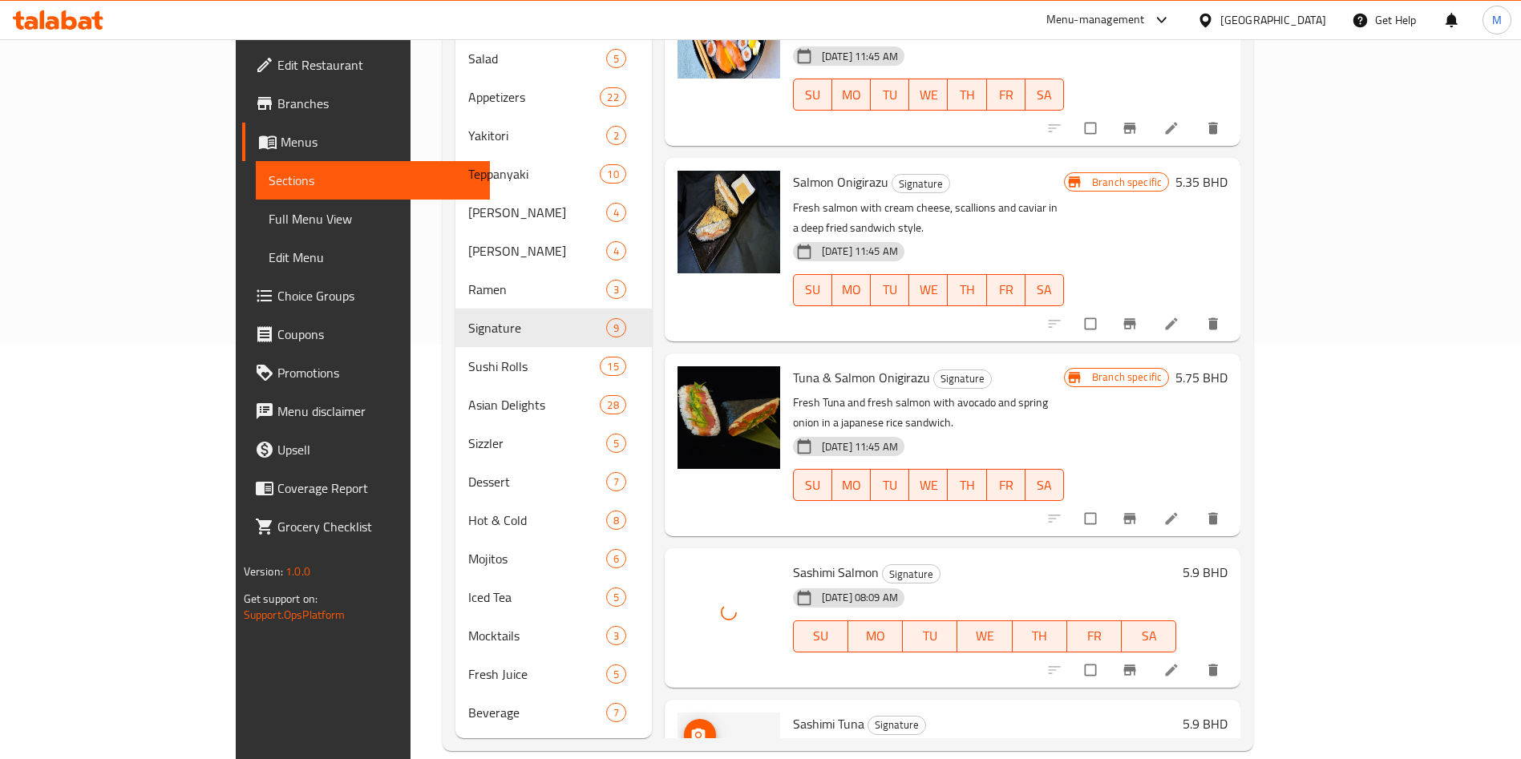
click at [691, 728] on icon "upload picture" at bounding box center [698, 734] width 14 height 12
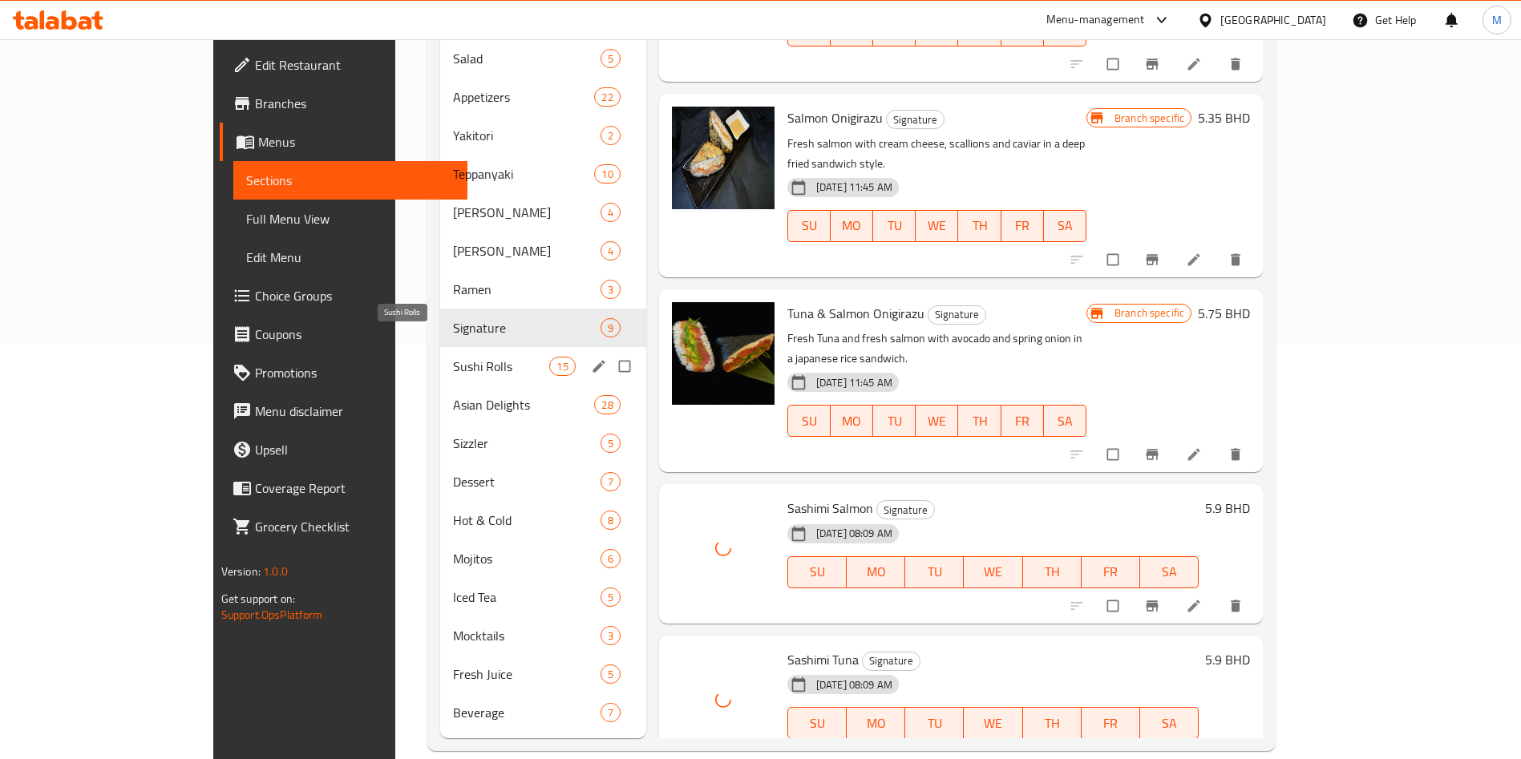
click at [453, 357] on span "Sushi Rolls" at bounding box center [501, 366] width 96 height 19
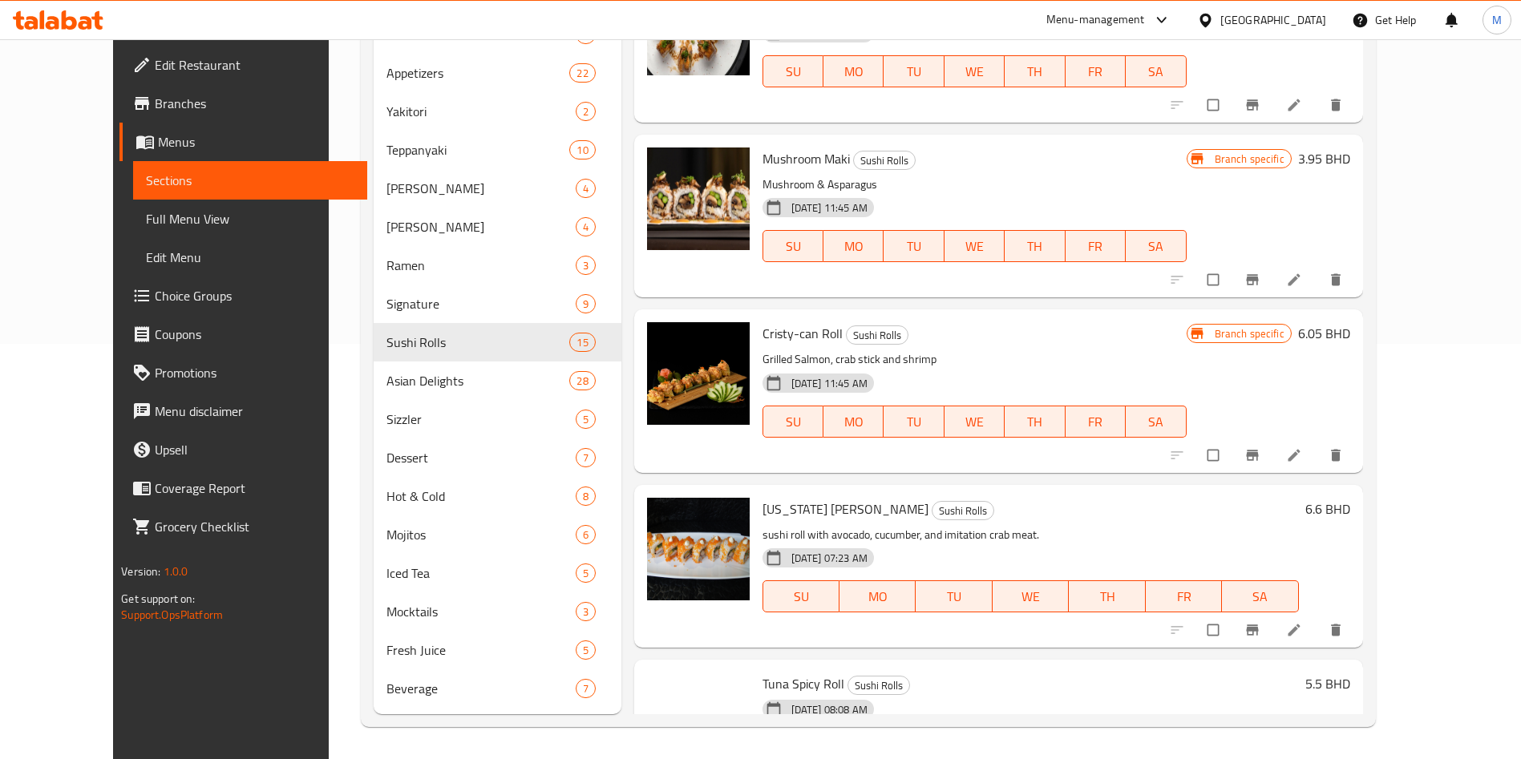
scroll to position [1714, 0]
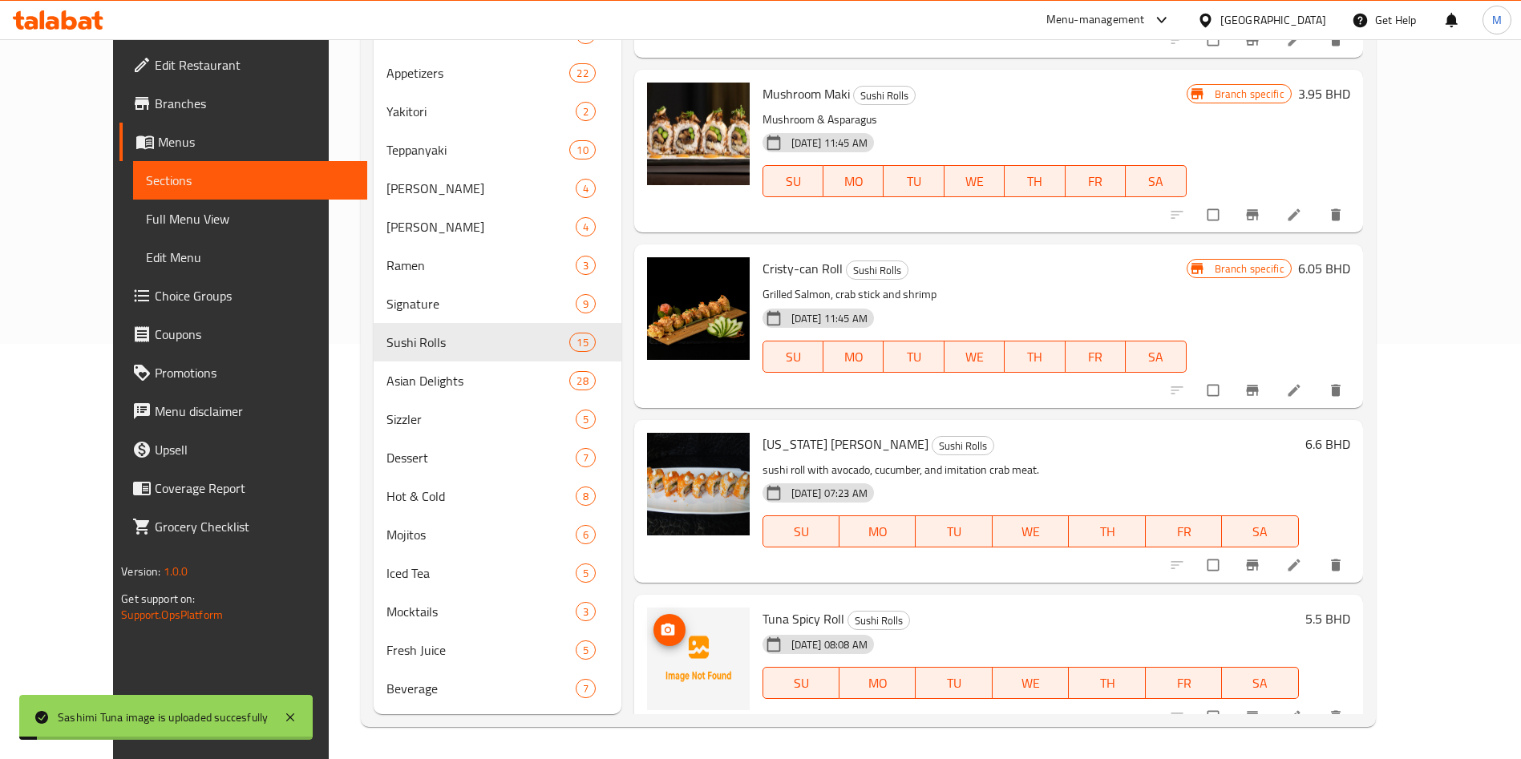
click at [660, 622] on icon "upload picture" at bounding box center [668, 630] width 16 height 16
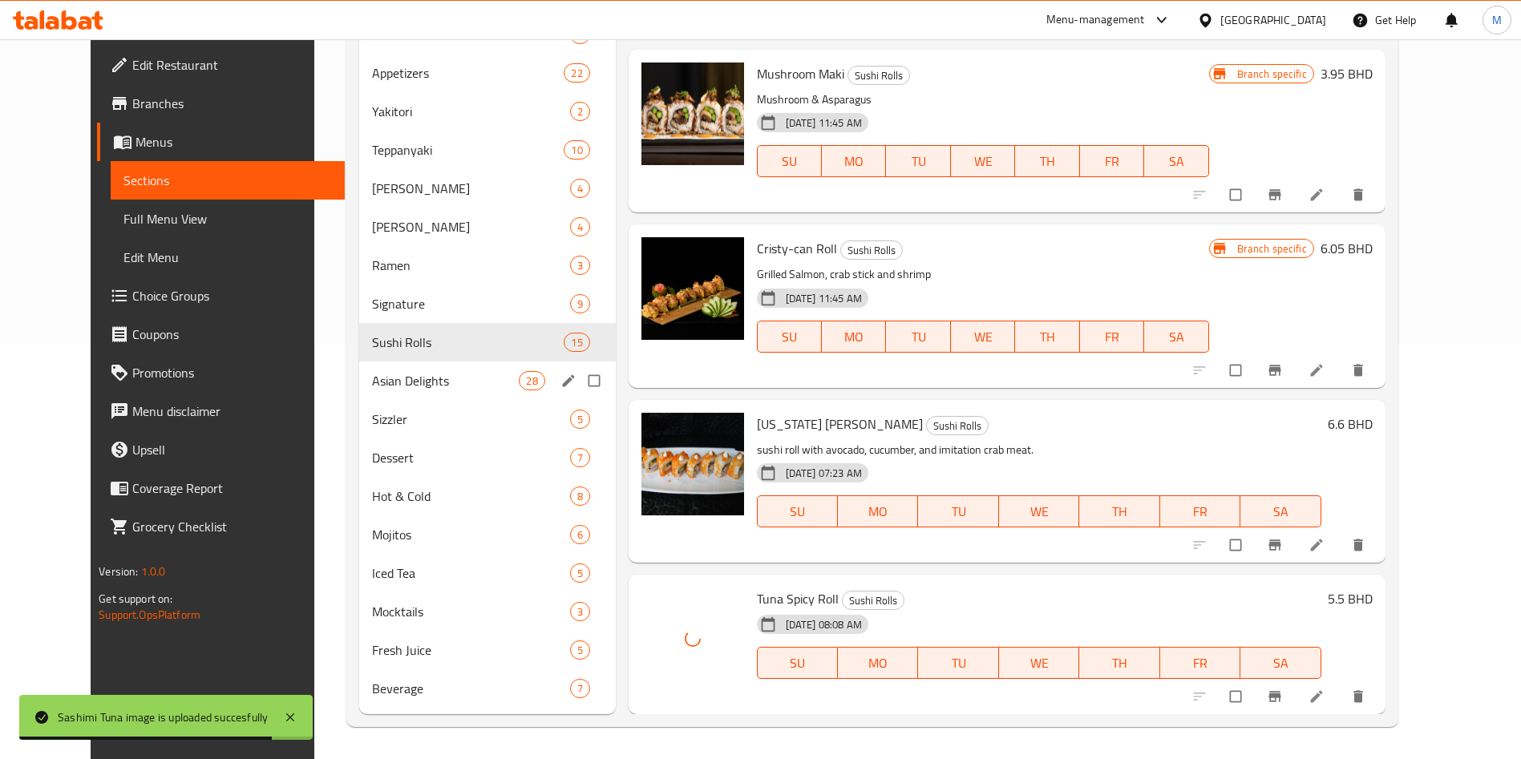
click at [411, 379] on span "Asian Delights" at bounding box center [446, 380] width 148 height 19
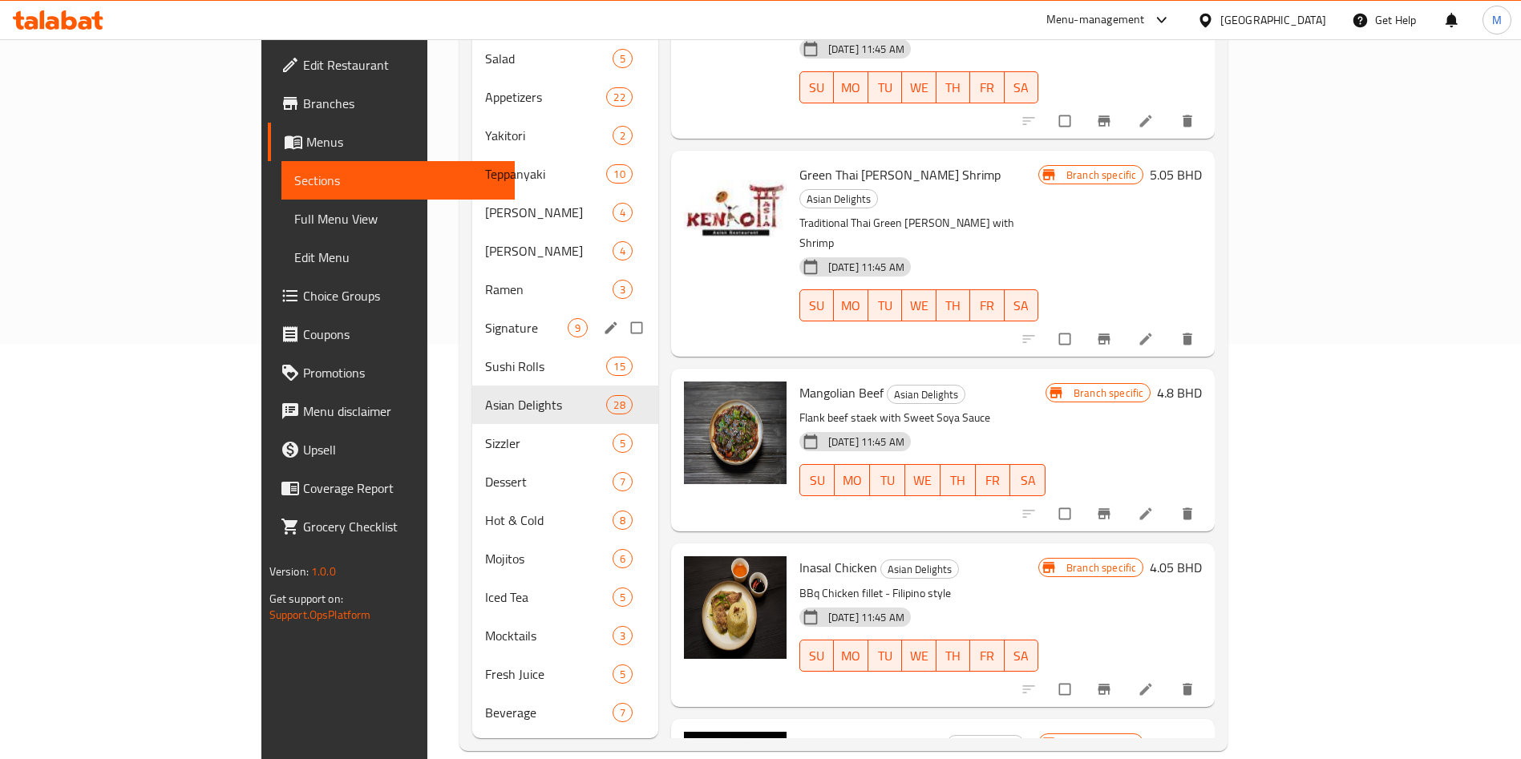
click at [472, 316] on div "Signature 9" at bounding box center [565, 328] width 186 height 38
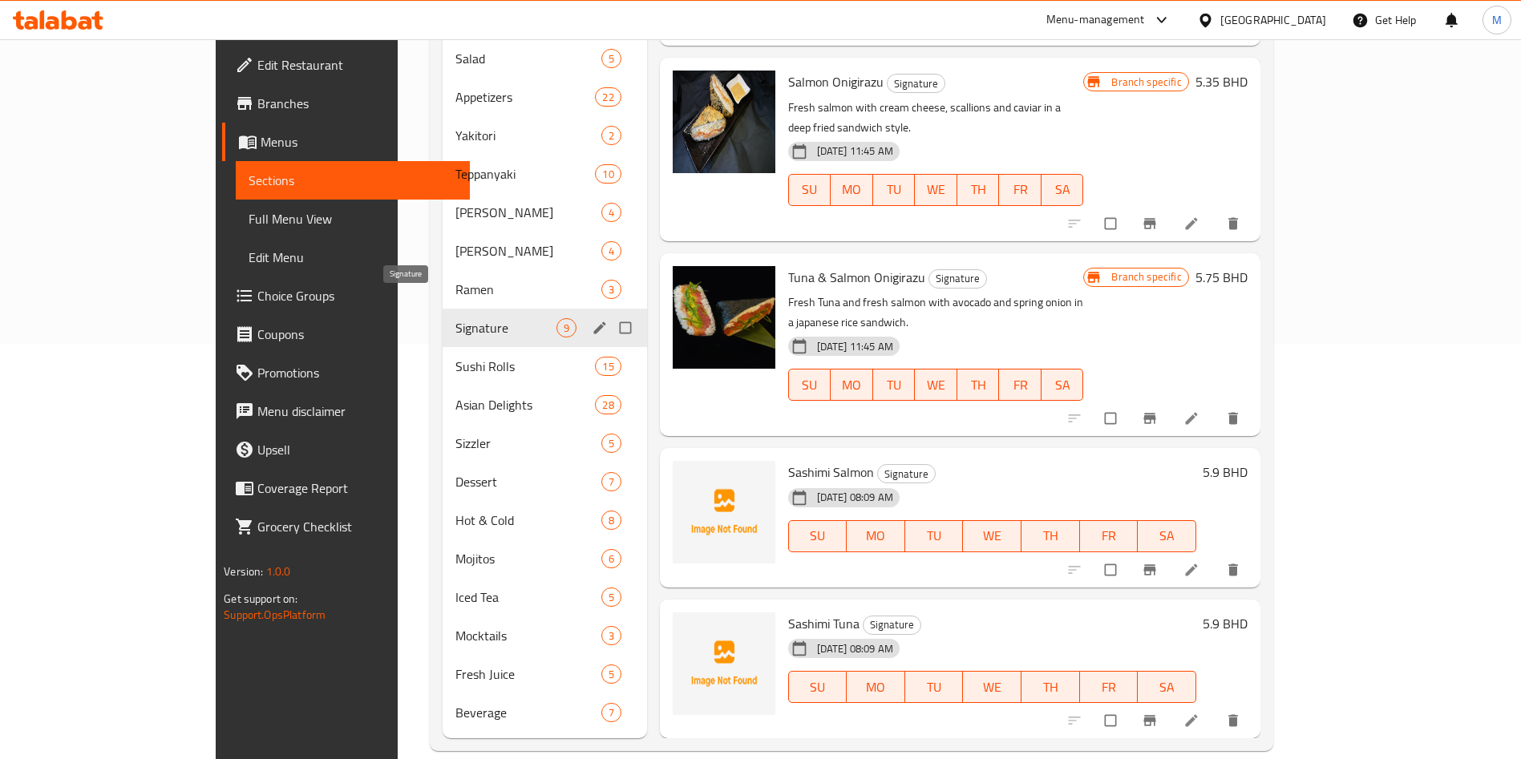
scroll to position [618, 0]
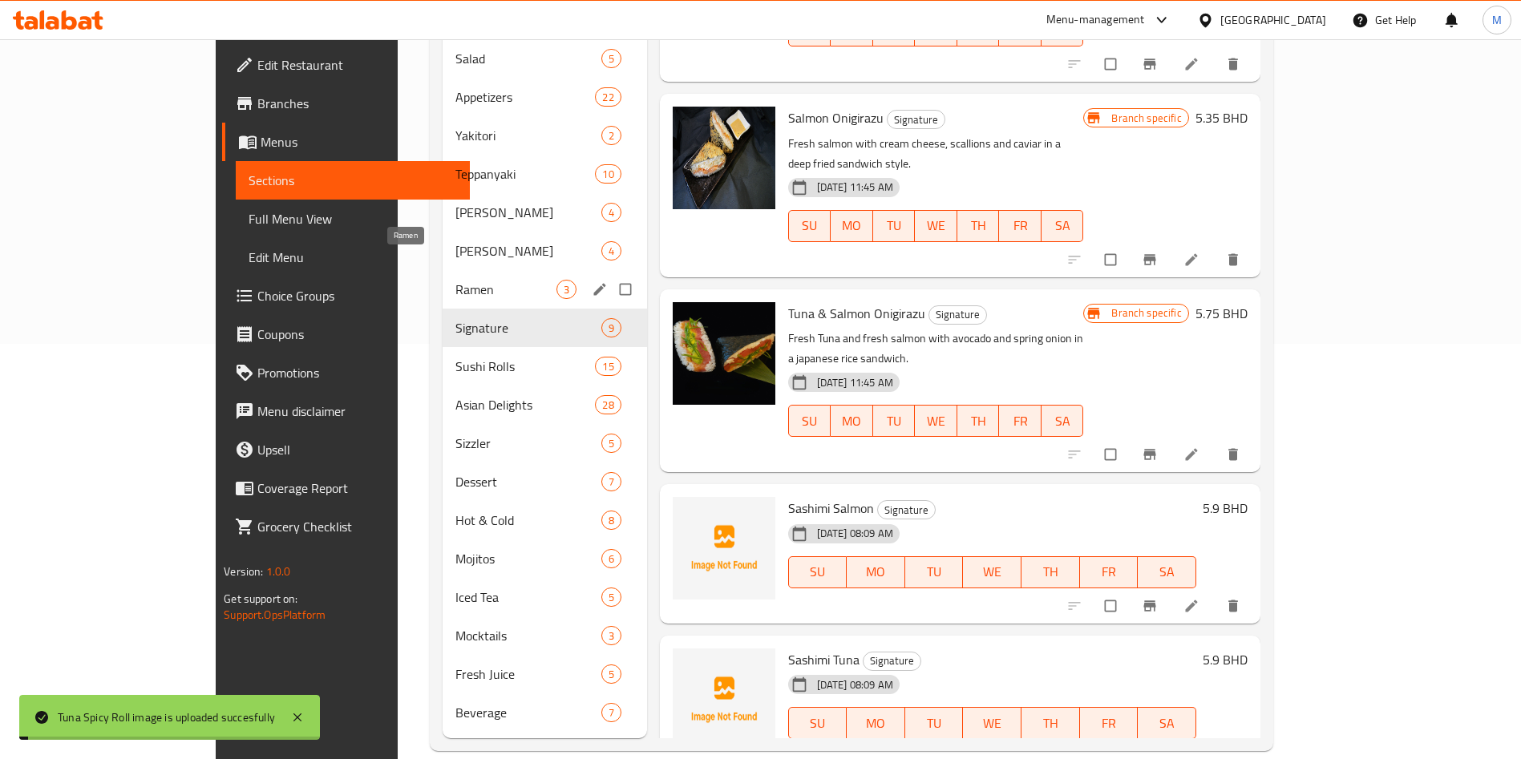
click at [456, 280] on span "Ramen" at bounding box center [506, 289] width 101 height 19
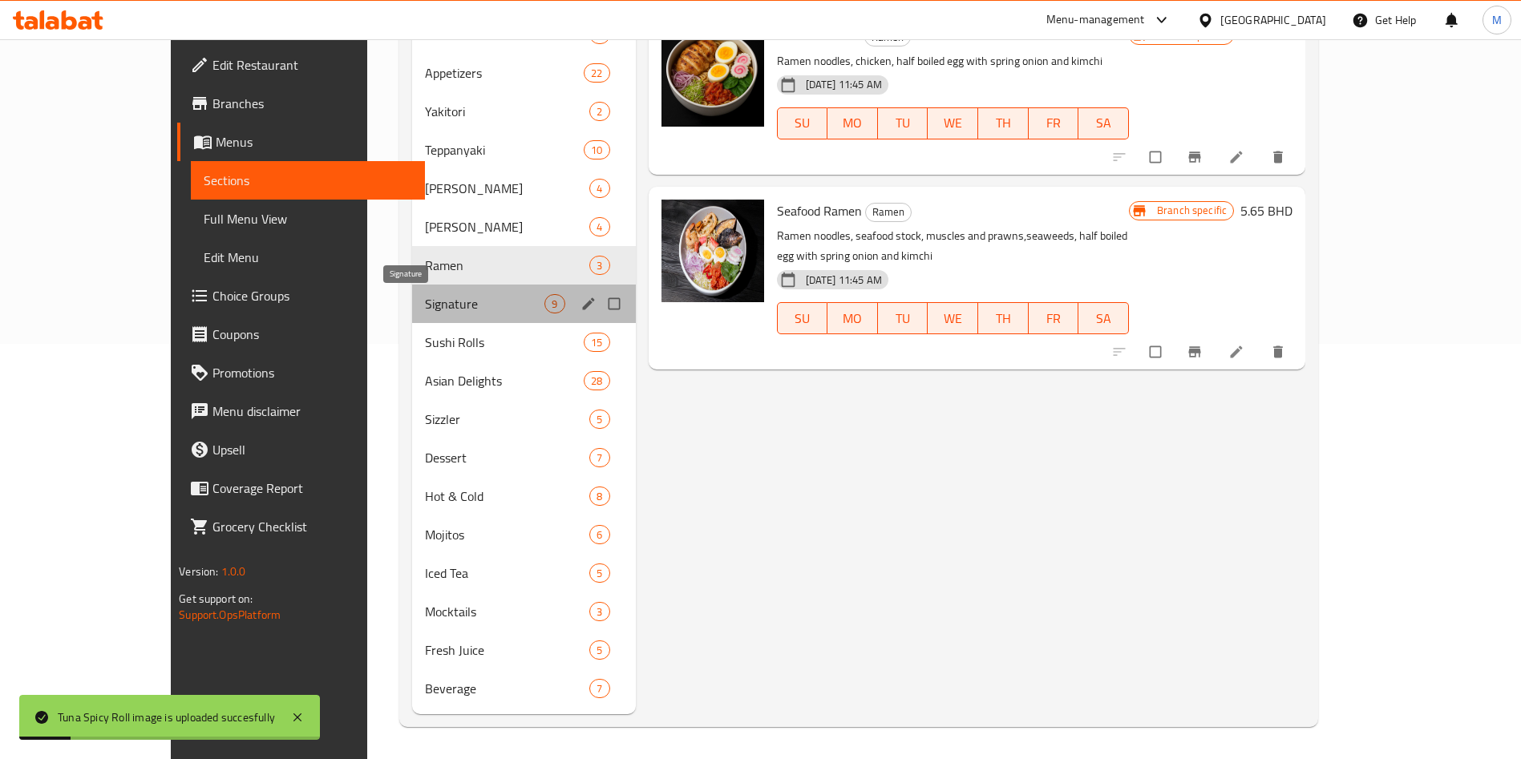
click at [425, 295] on span "Signature" at bounding box center [484, 303] width 119 height 19
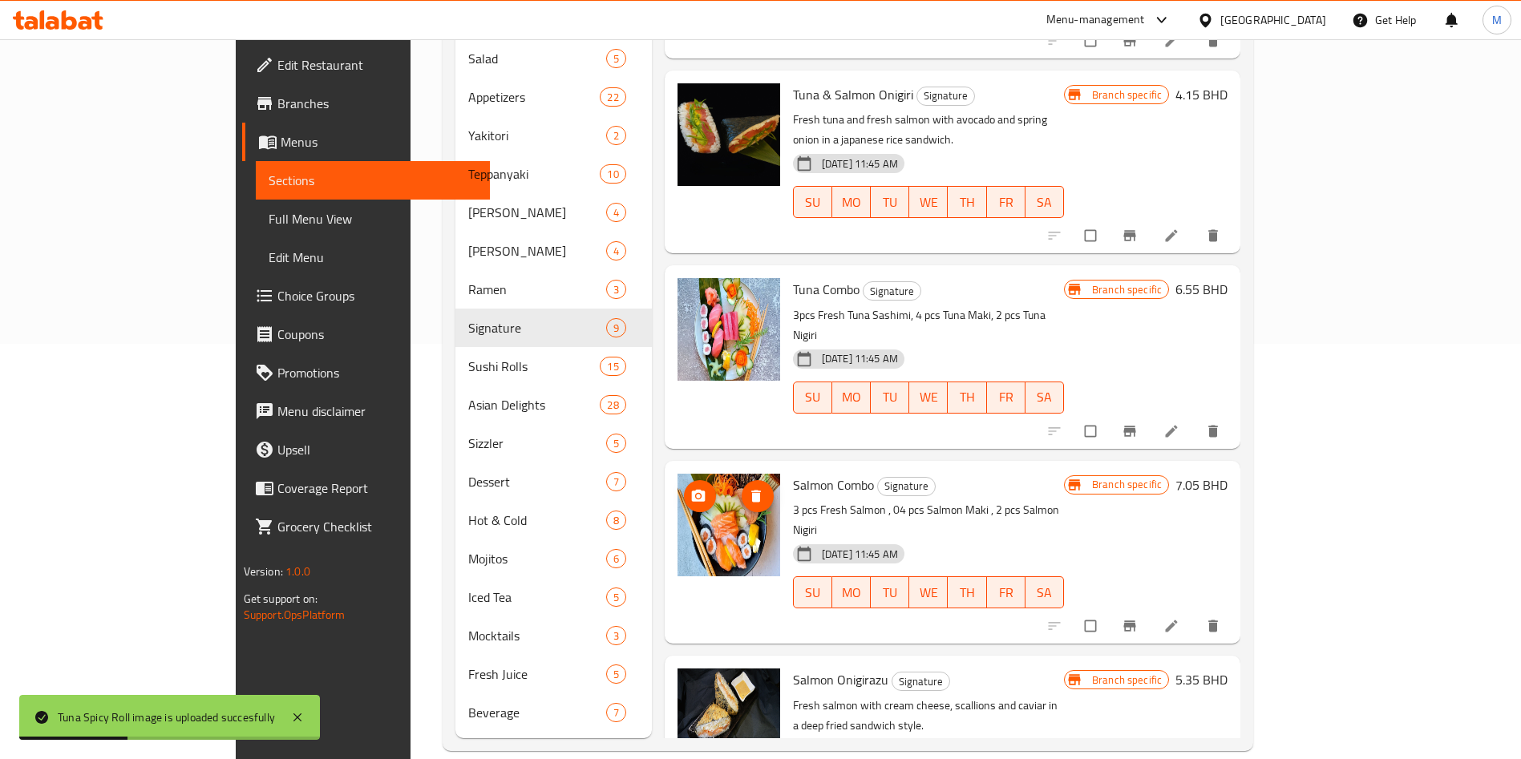
scroll to position [618, 0]
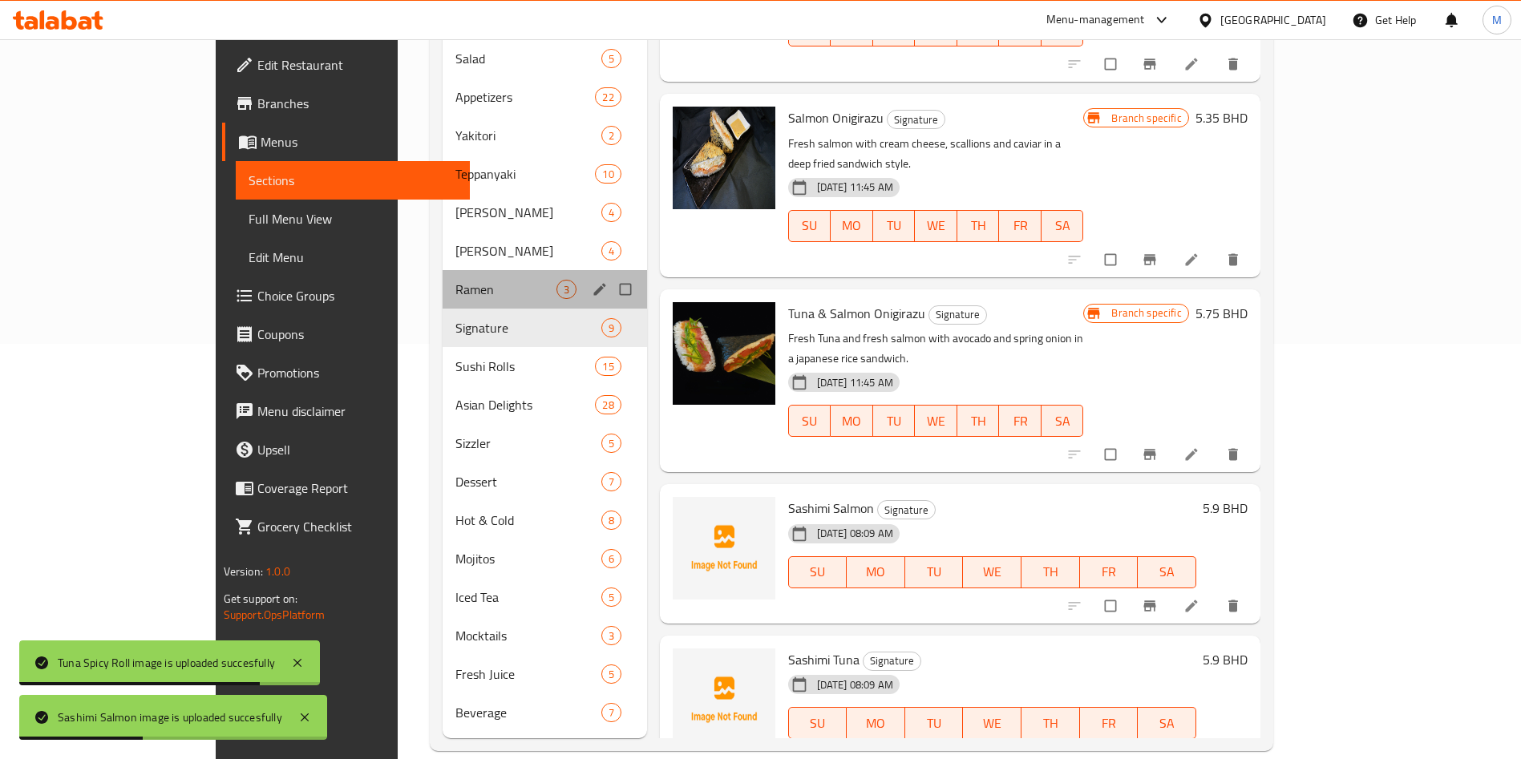
click at [443, 277] on div "Ramen 3" at bounding box center [545, 289] width 205 height 38
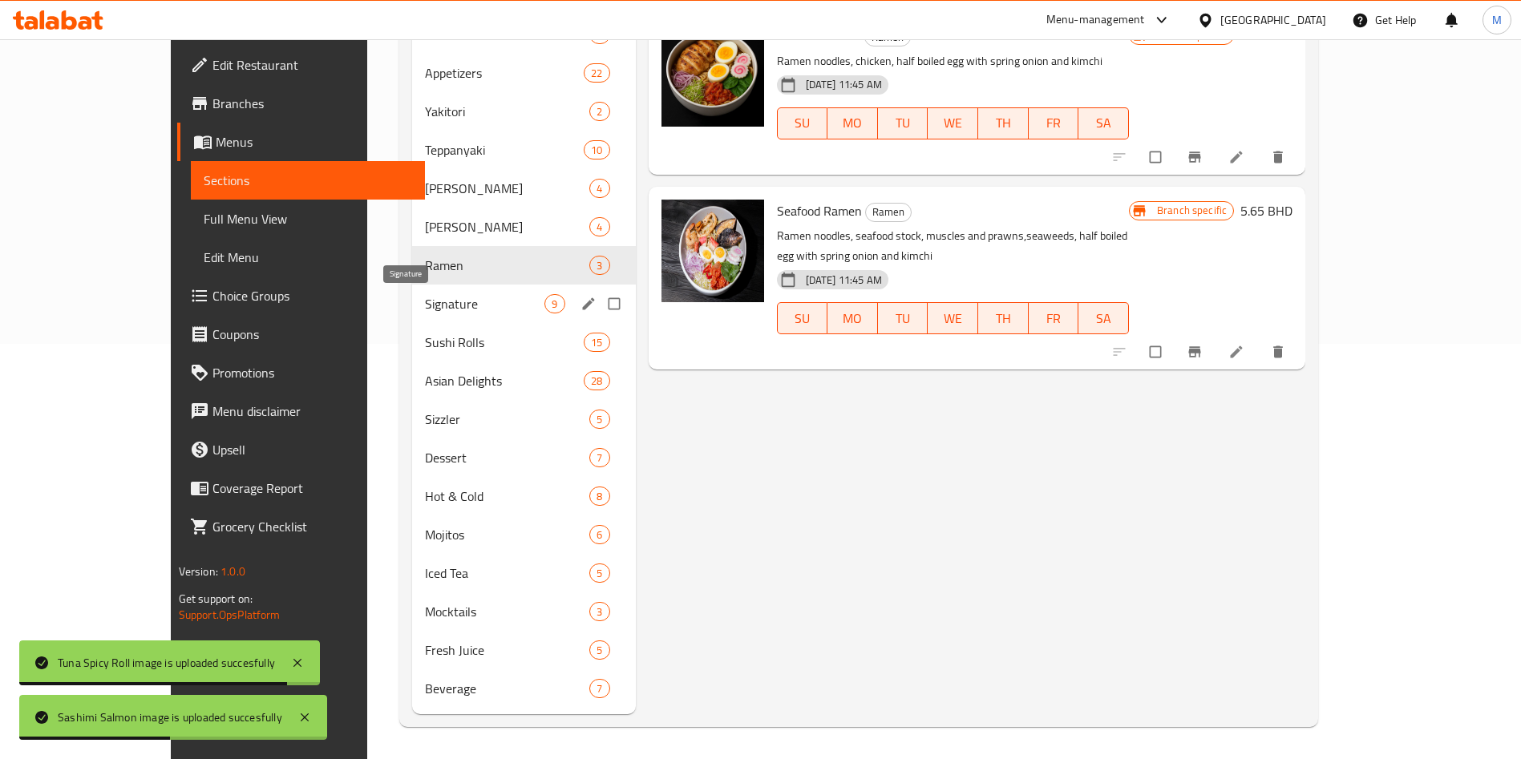
click at [427, 301] on span "Signature" at bounding box center [484, 303] width 119 height 19
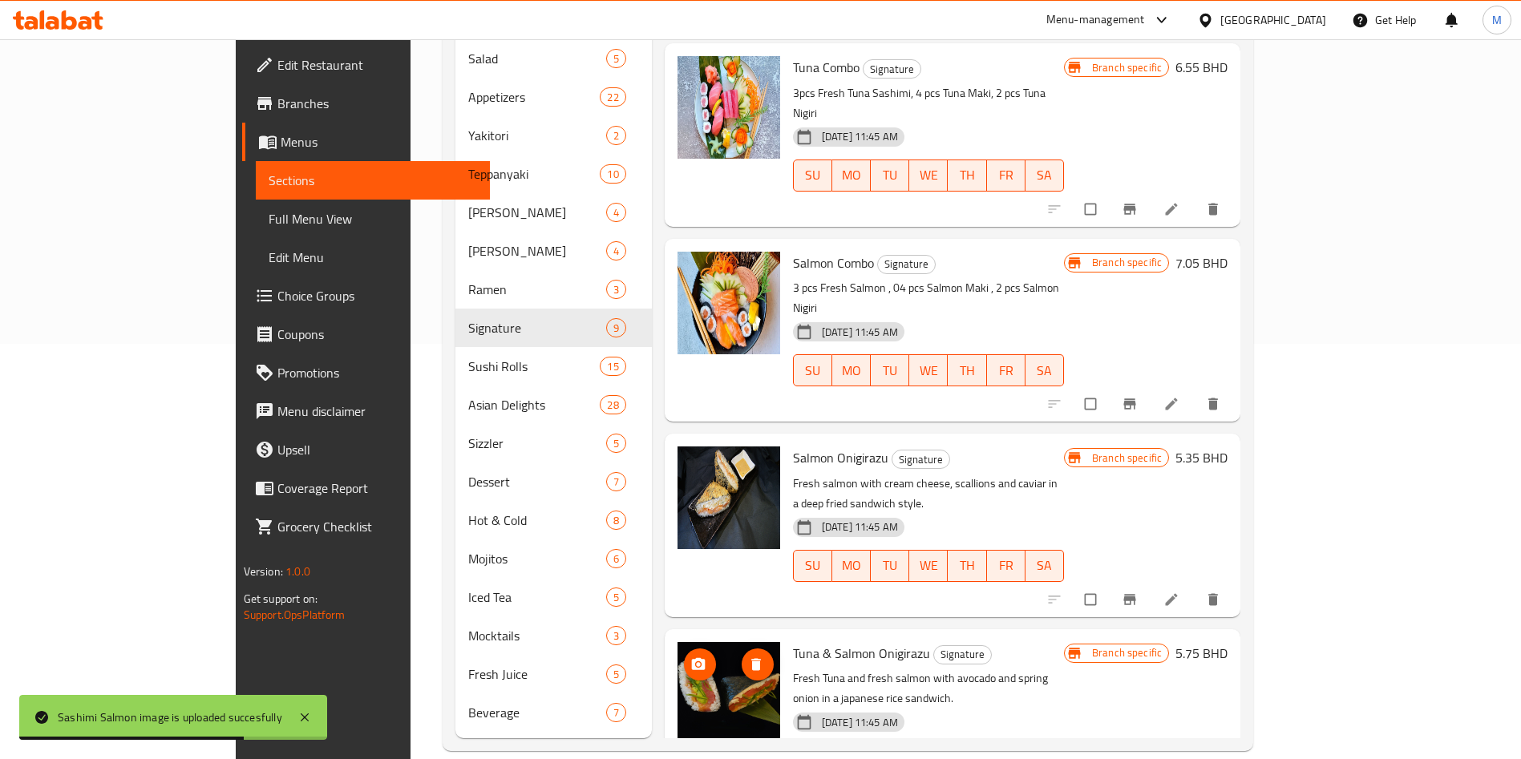
scroll to position [618, 0]
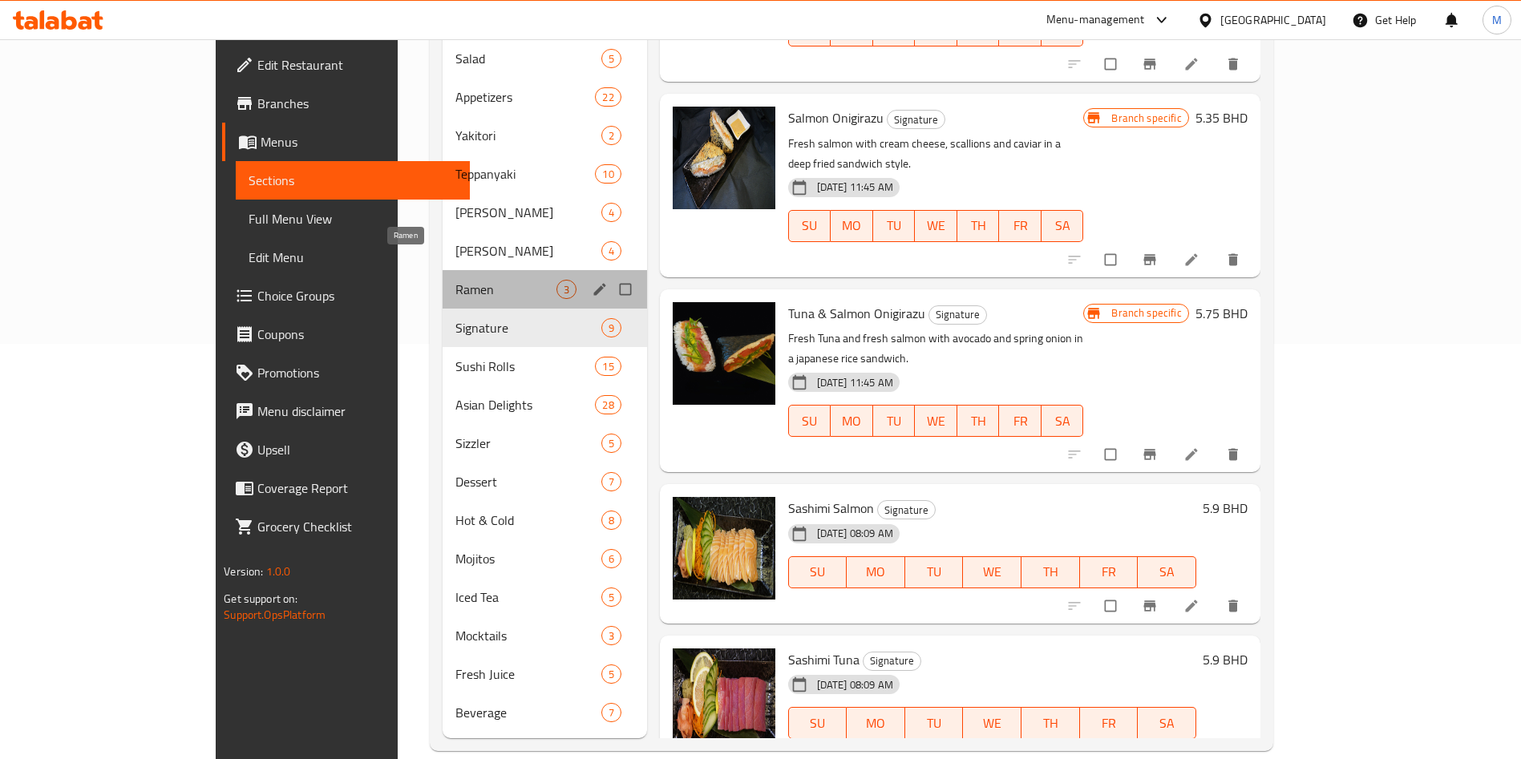
click at [456, 280] on span "Ramen" at bounding box center [506, 289] width 101 height 19
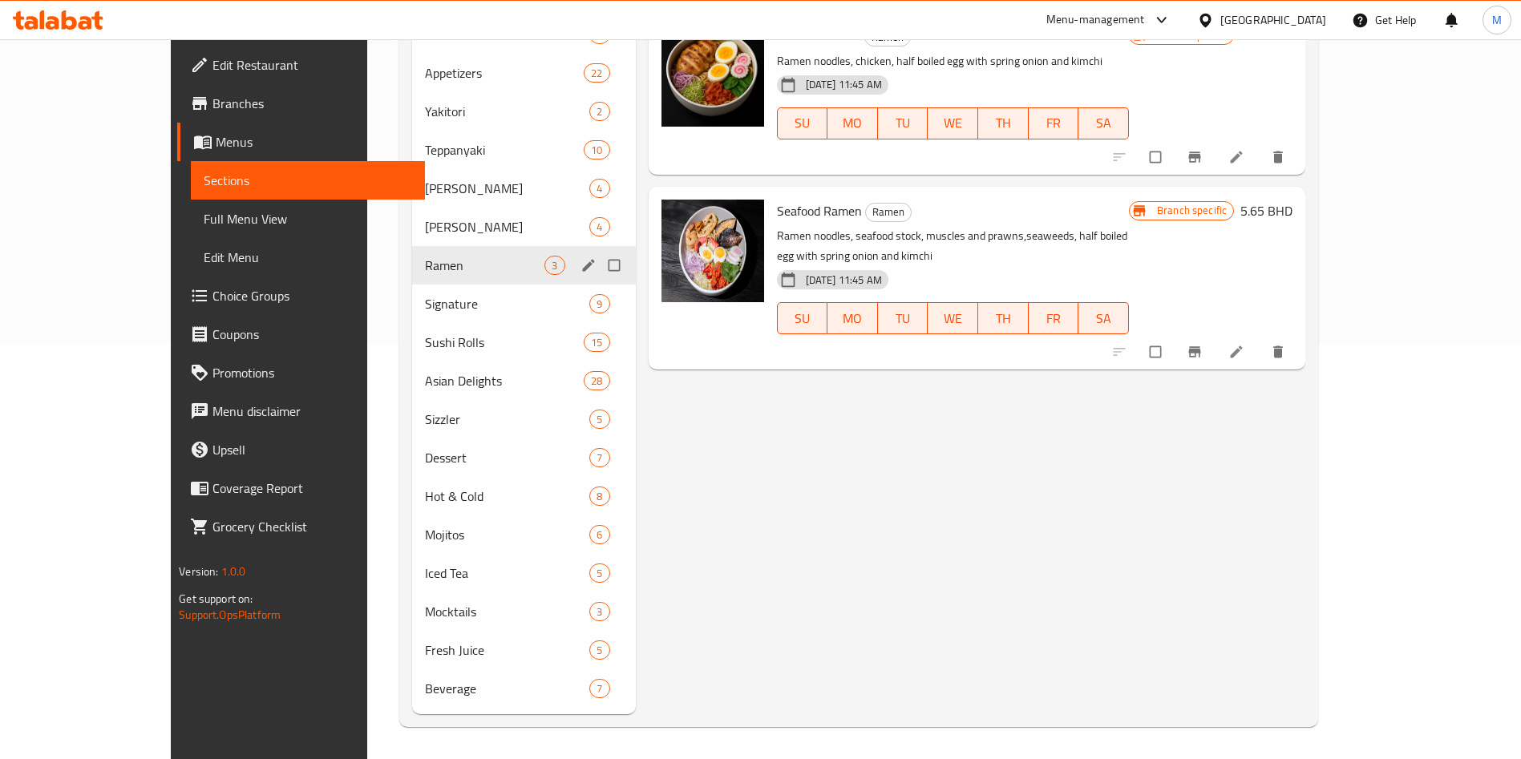
click at [425, 235] on span "[PERSON_NAME]" at bounding box center [507, 226] width 164 height 19
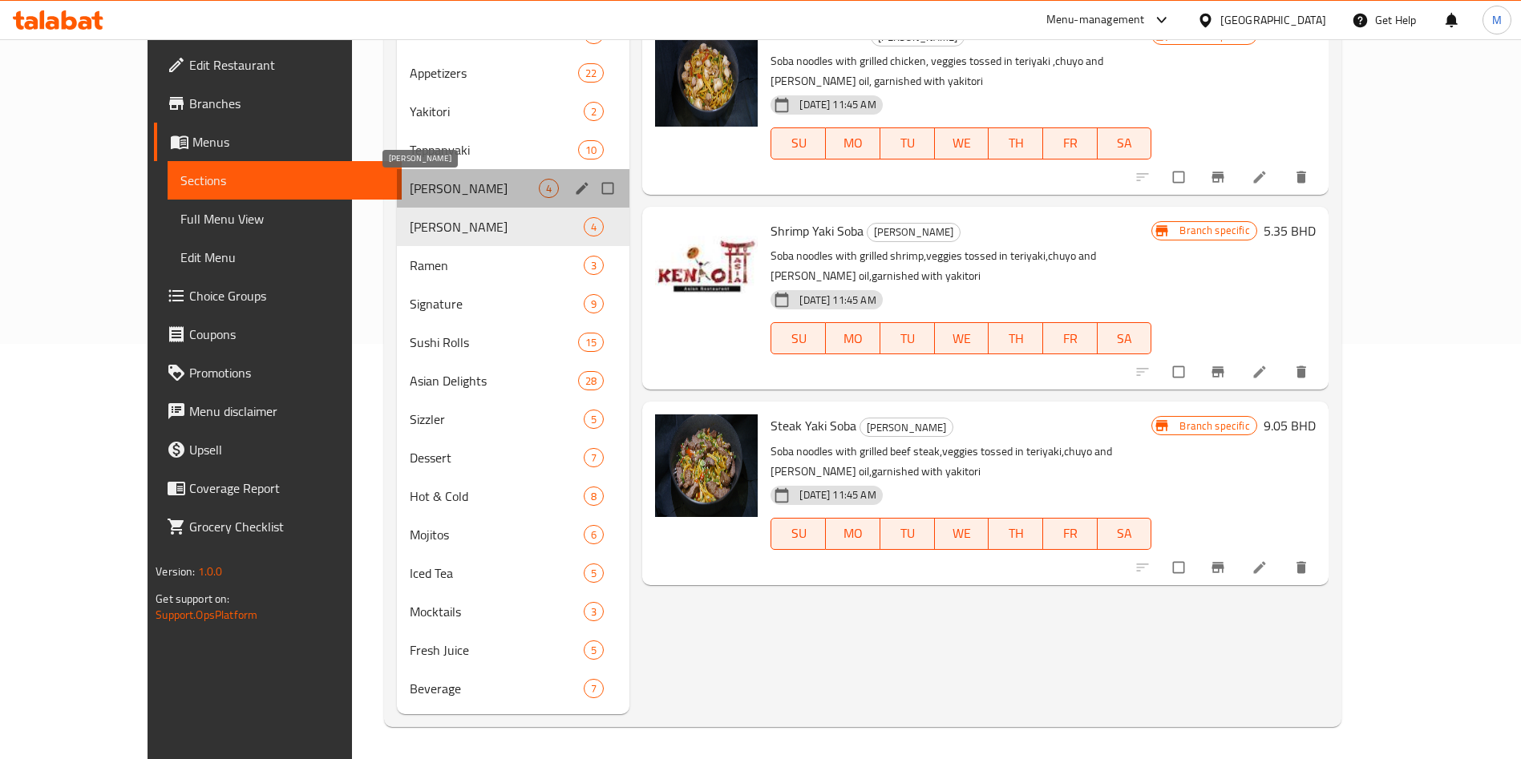
click at [410, 194] on span "[PERSON_NAME]" at bounding box center [474, 188] width 129 height 19
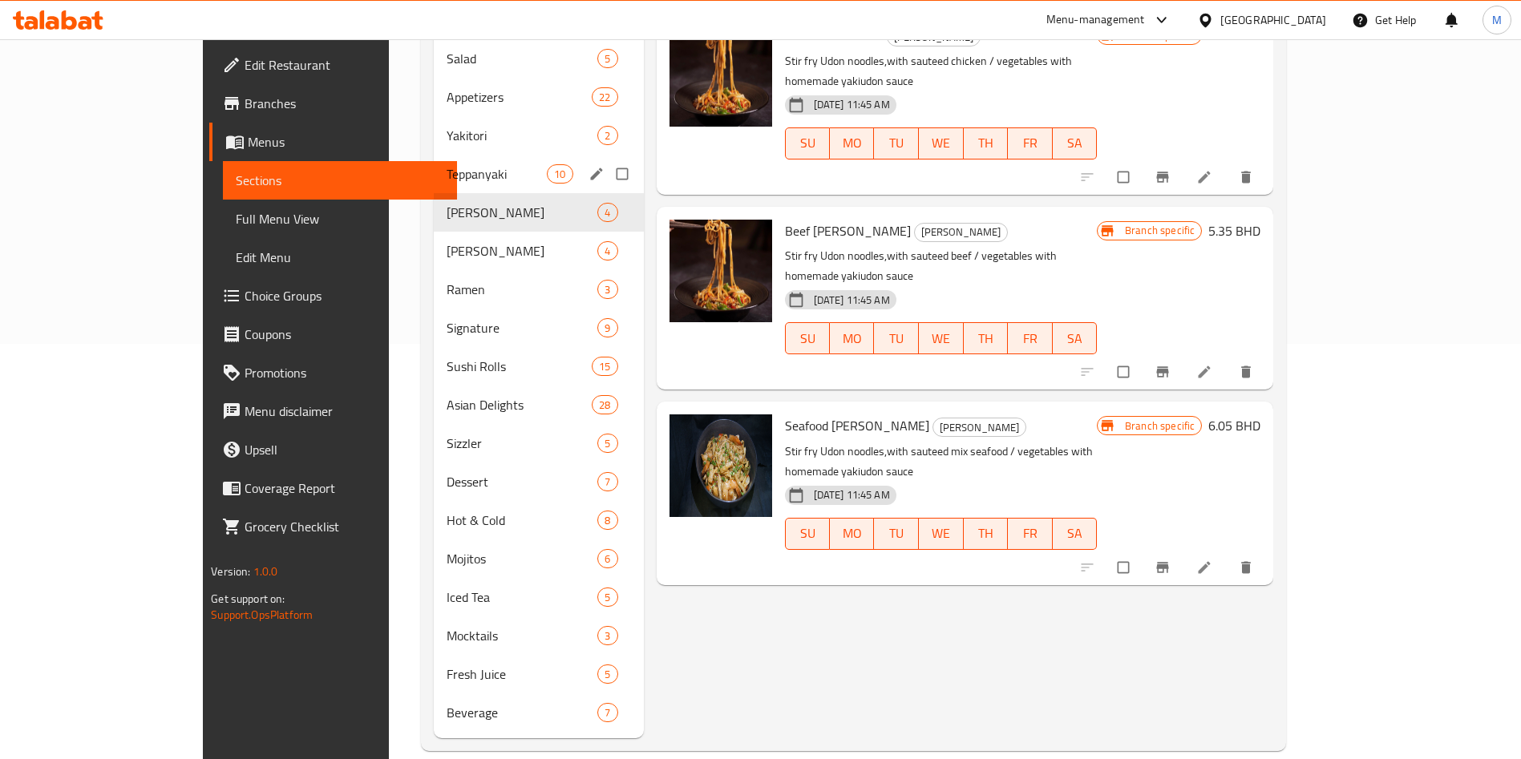
click at [434, 162] on div "Teppanyaki 10" at bounding box center [539, 174] width 210 height 38
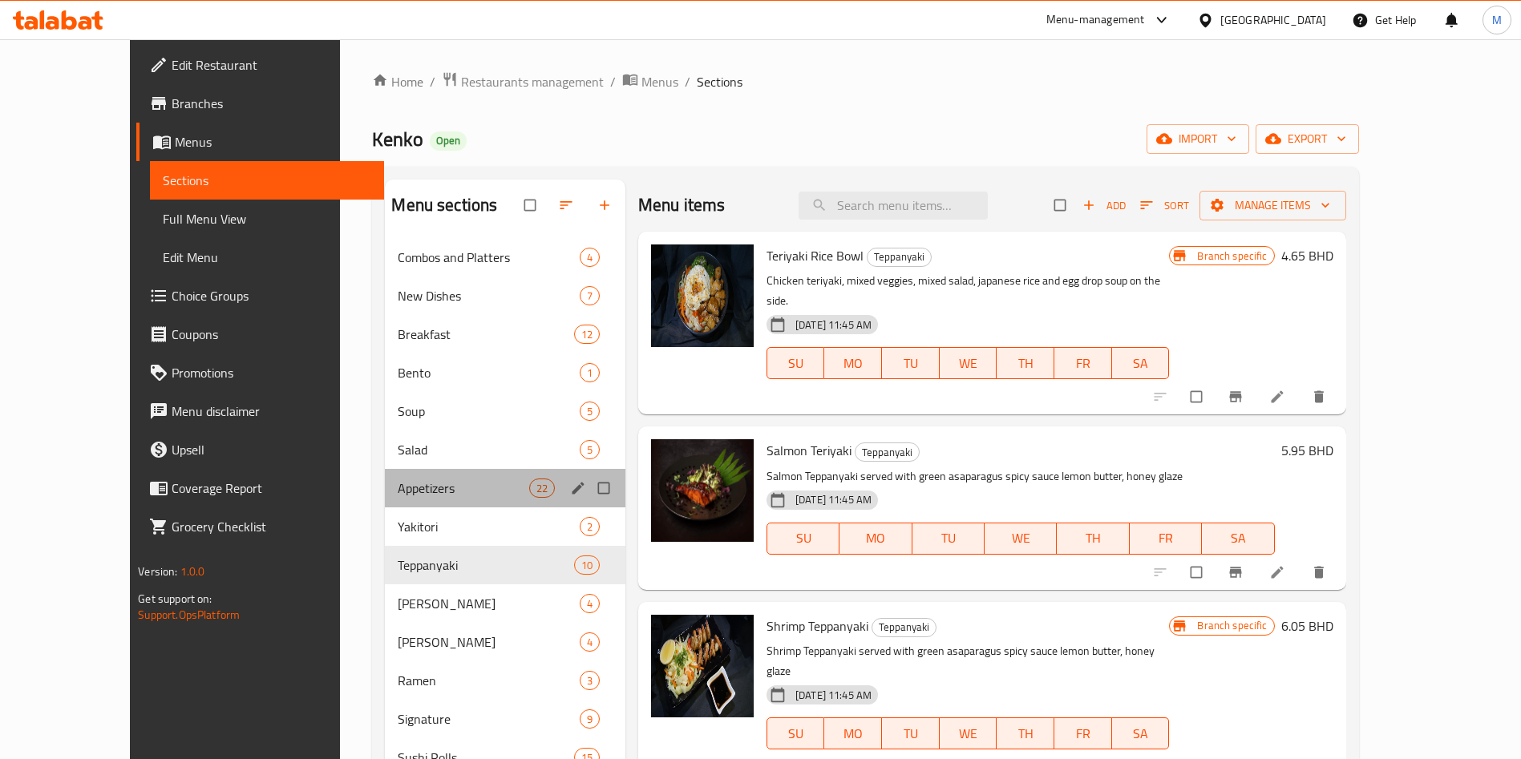
click at [426, 505] on div "Appetizers 22" at bounding box center [505, 488] width 241 height 38
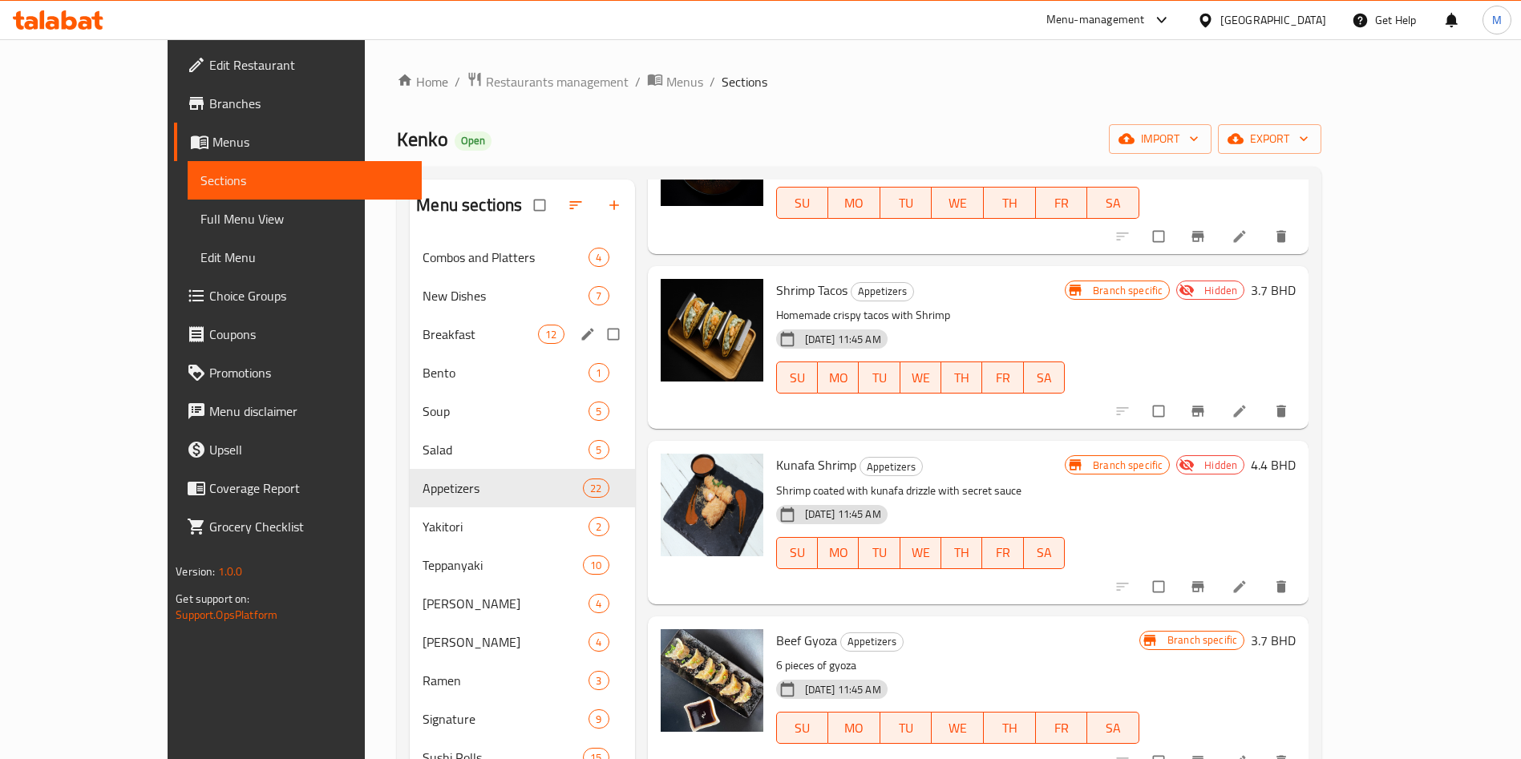
click at [410, 358] on div "Bento 1" at bounding box center [522, 373] width 225 height 38
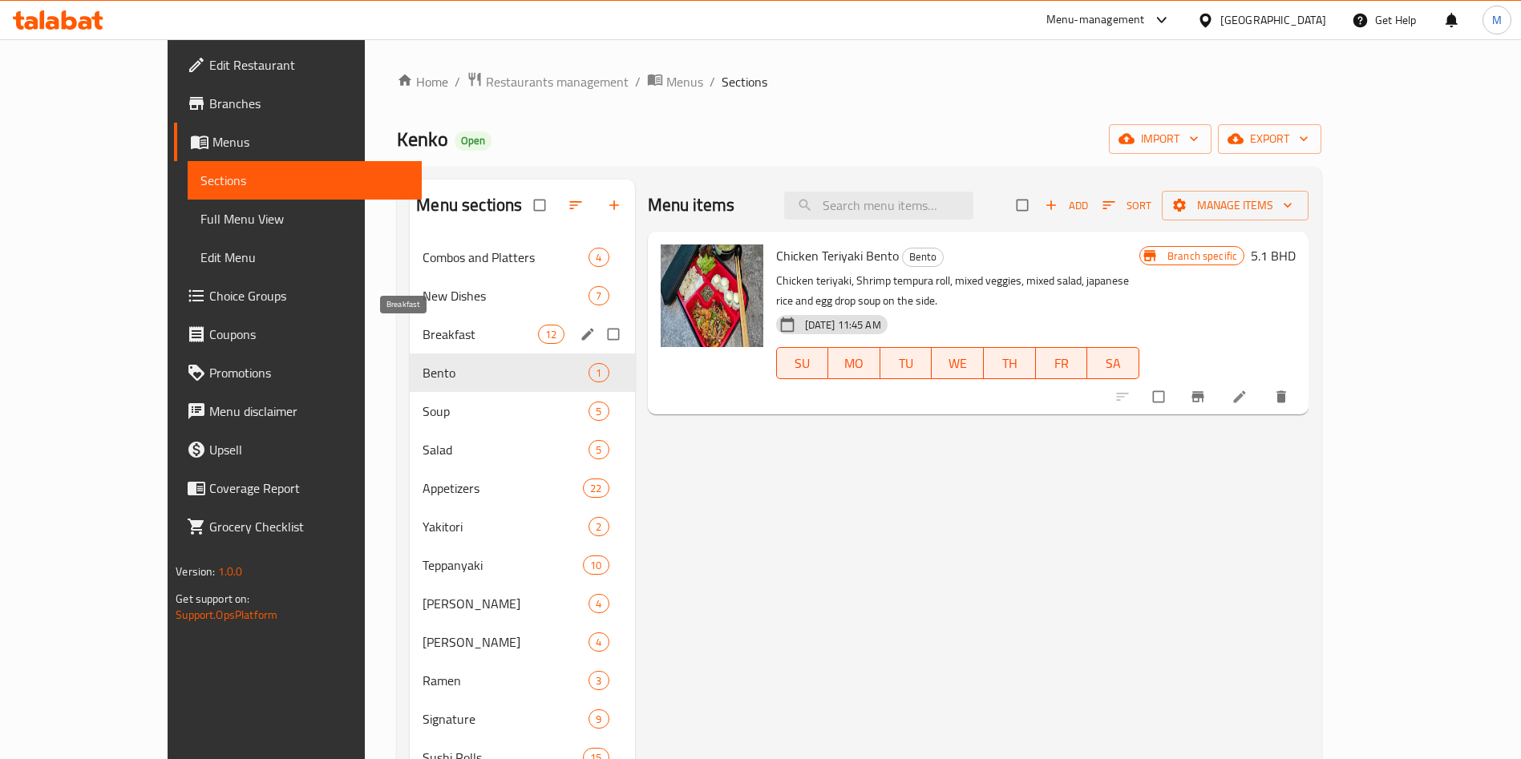
click at [423, 326] on span "Breakfast" at bounding box center [480, 334] width 115 height 19
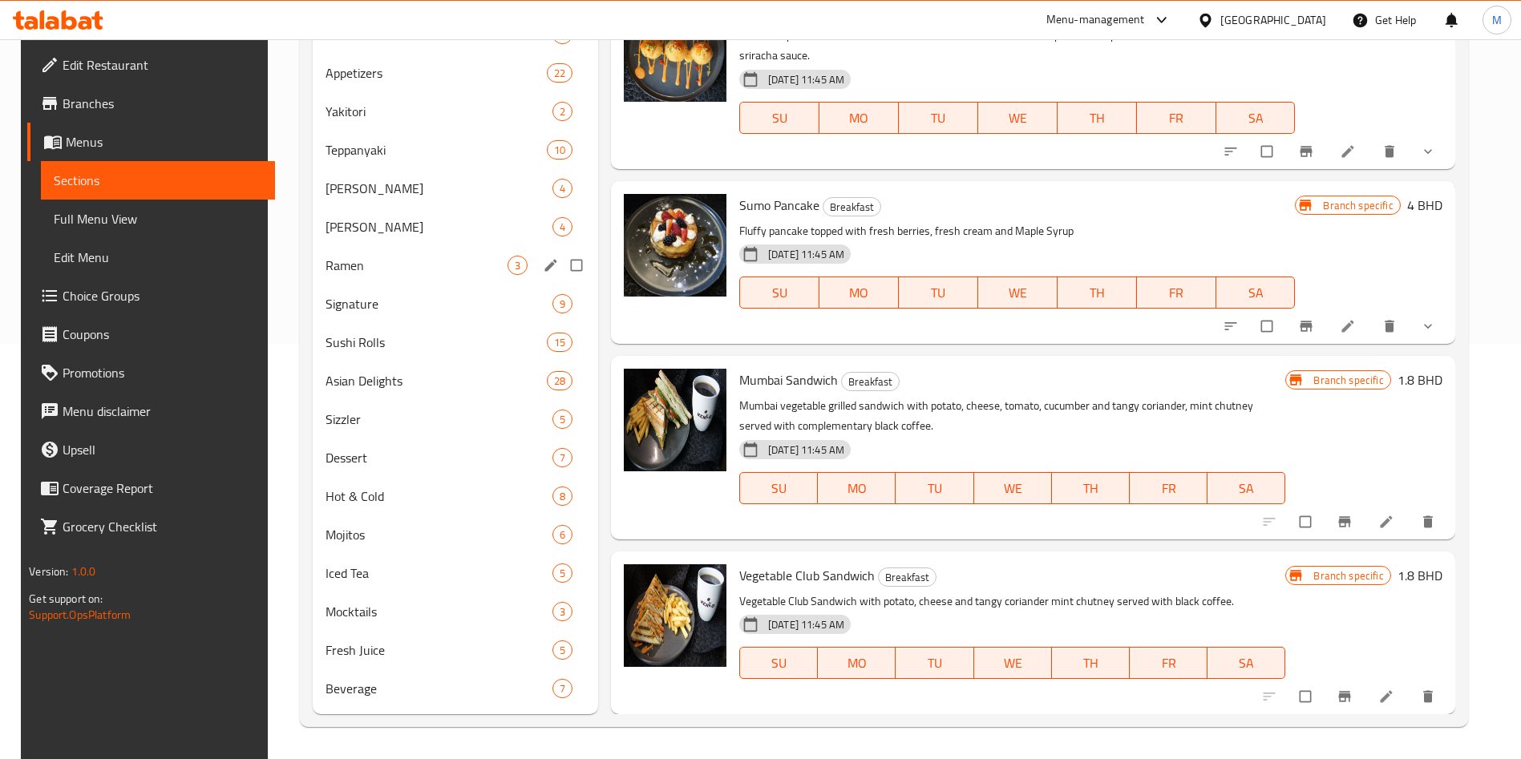
scroll to position [55, 0]
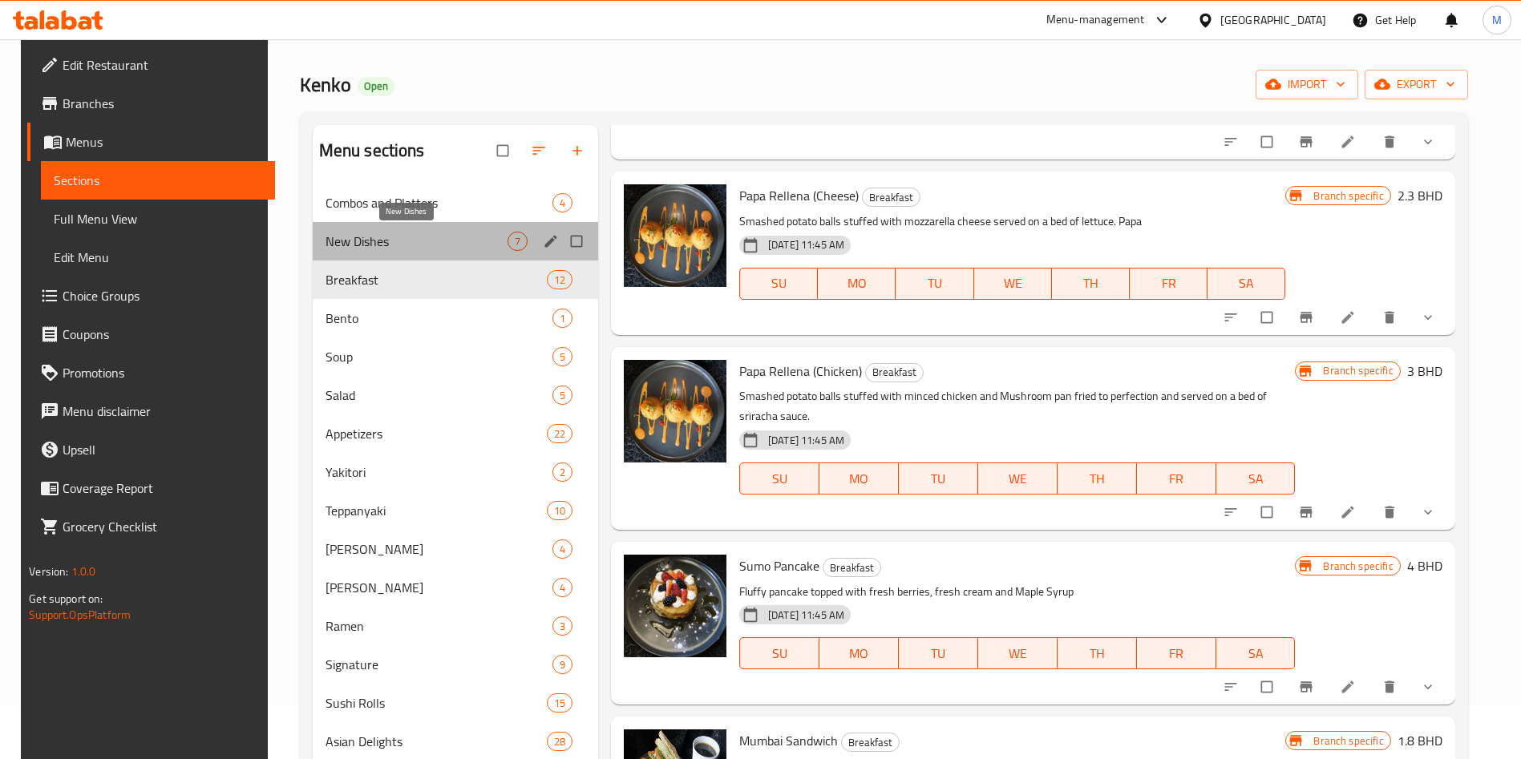
click at [395, 242] on span "New Dishes" at bounding box center [417, 241] width 182 height 19
